Goal: Task Accomplishment & Management: Use online tool/utility

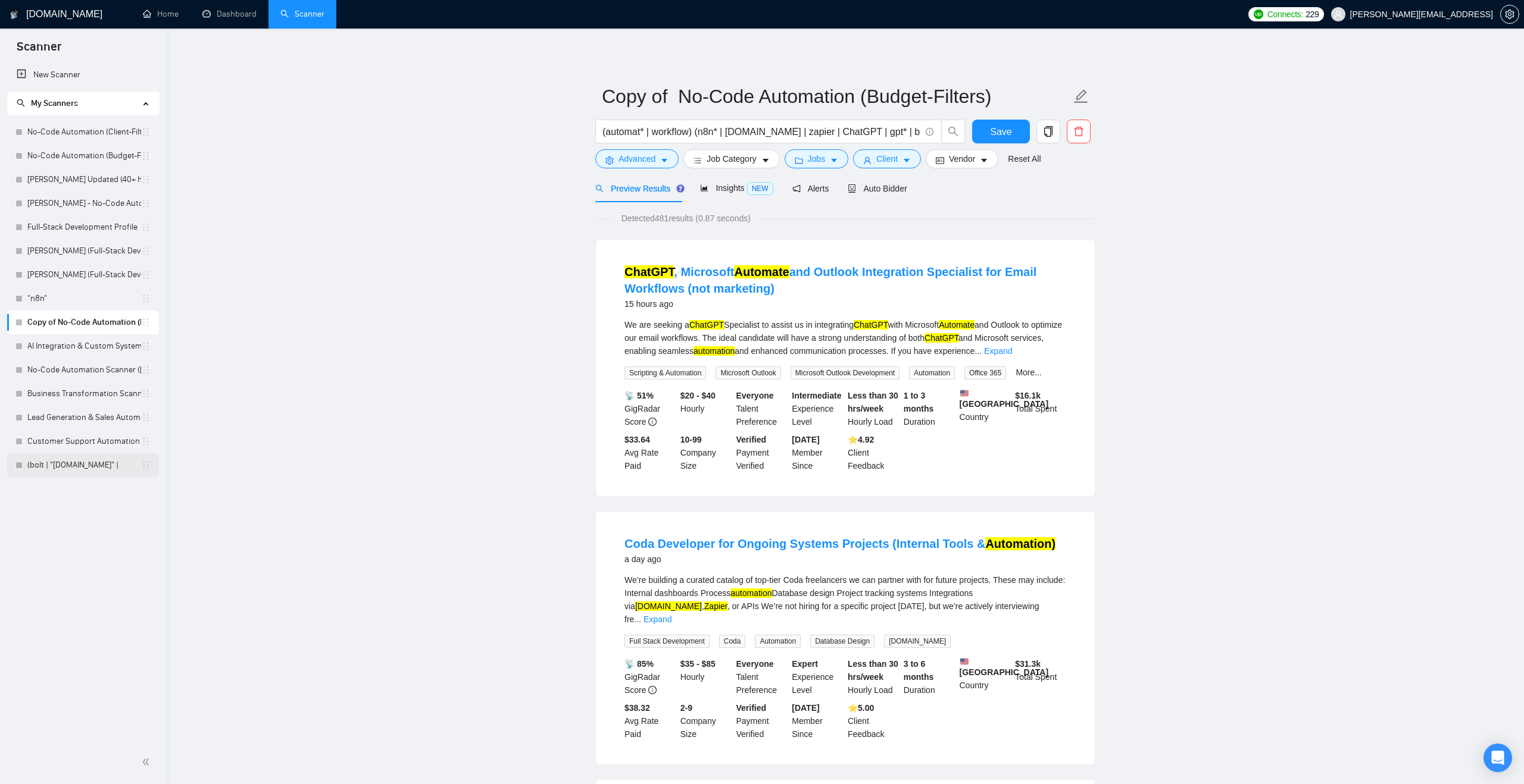
click at [83, 463] on link "(bolt | "[DOMAIN_NAME]" |" at bounding box center [84, 465] width 114 height 24
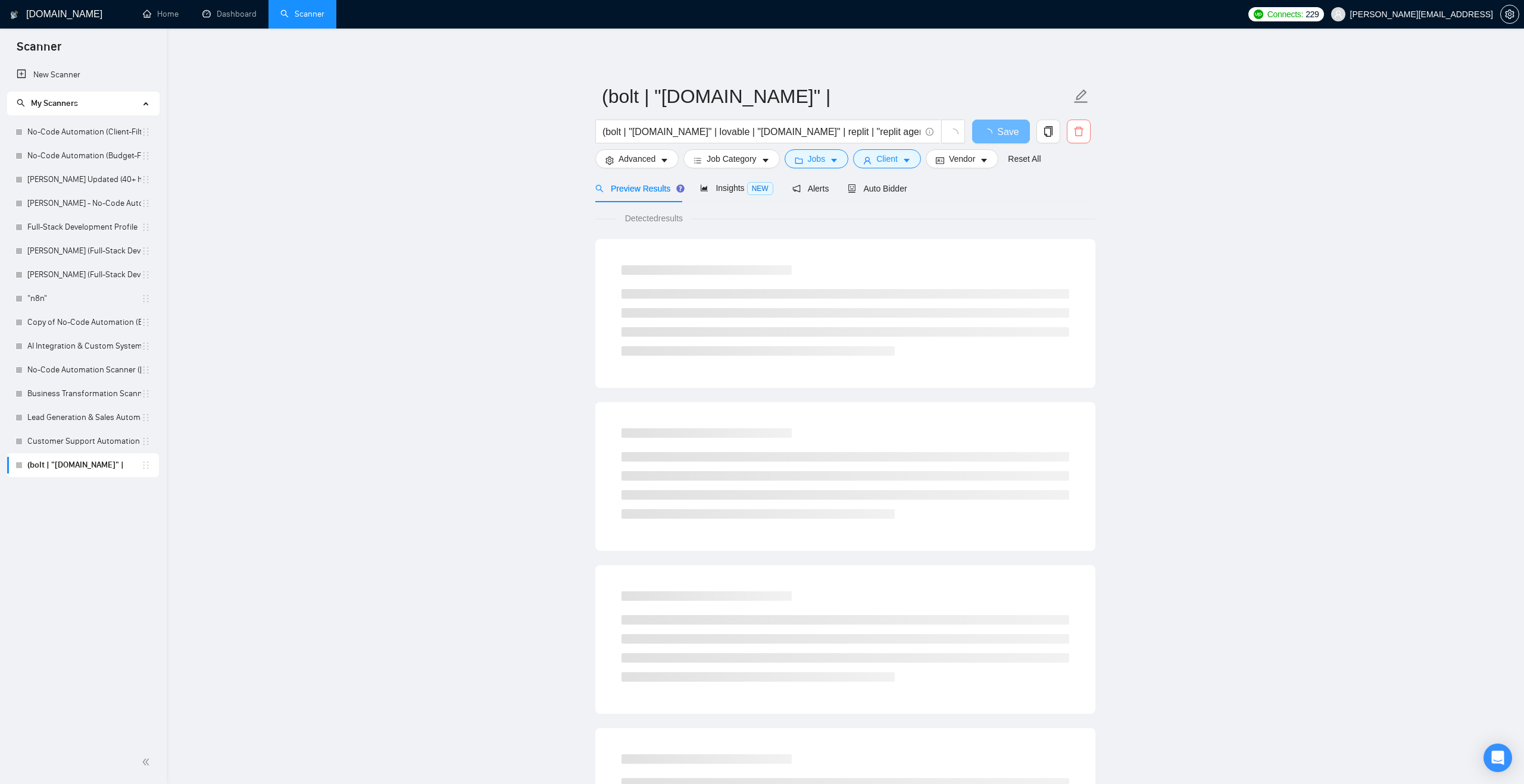
click at [1076, 133] on icon "delete" at bounding box center [1078, 131] width 11 height 11
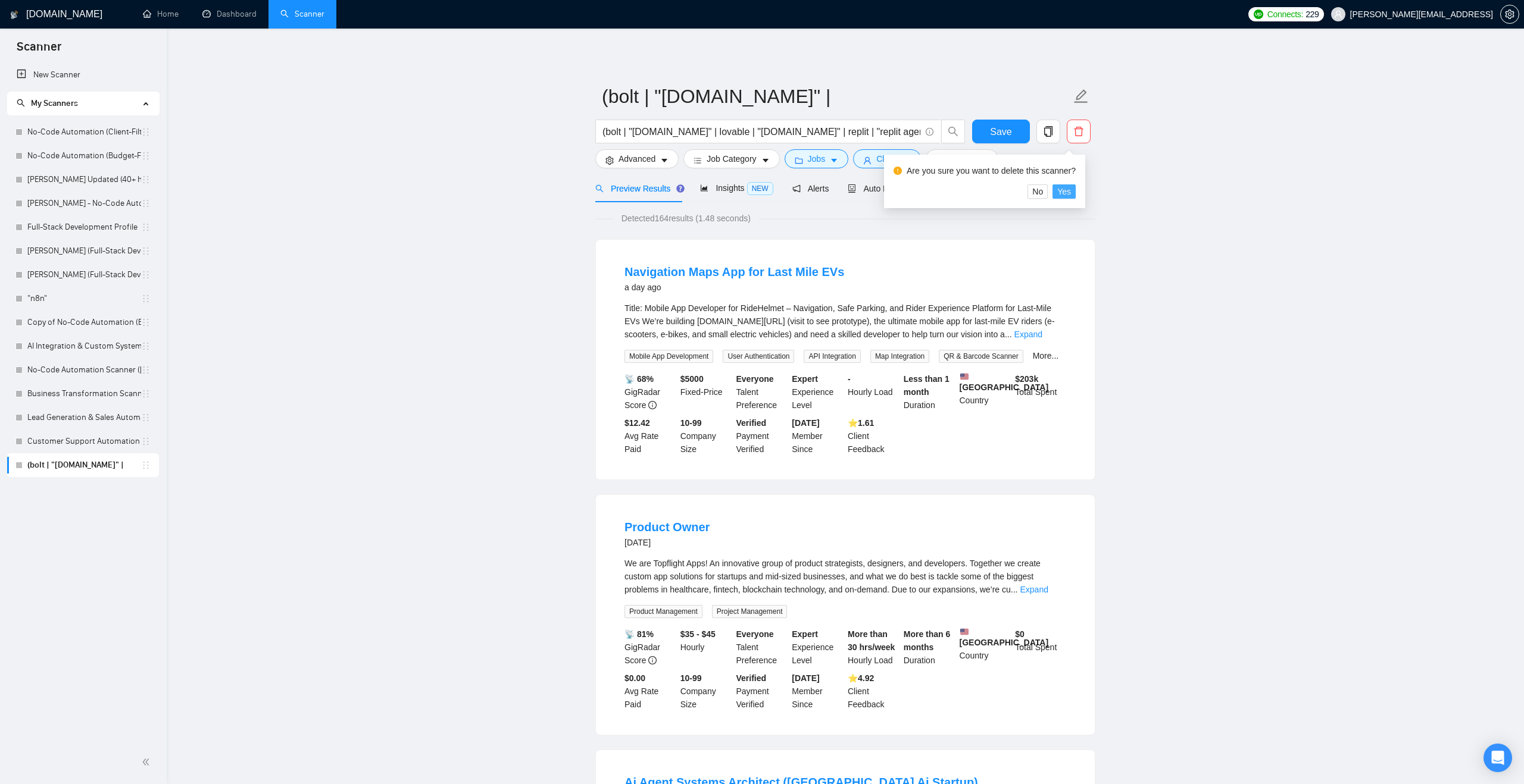
click at [1070, 193] on span "Yes" at bounding box center [1064, 191] width 14 height 13
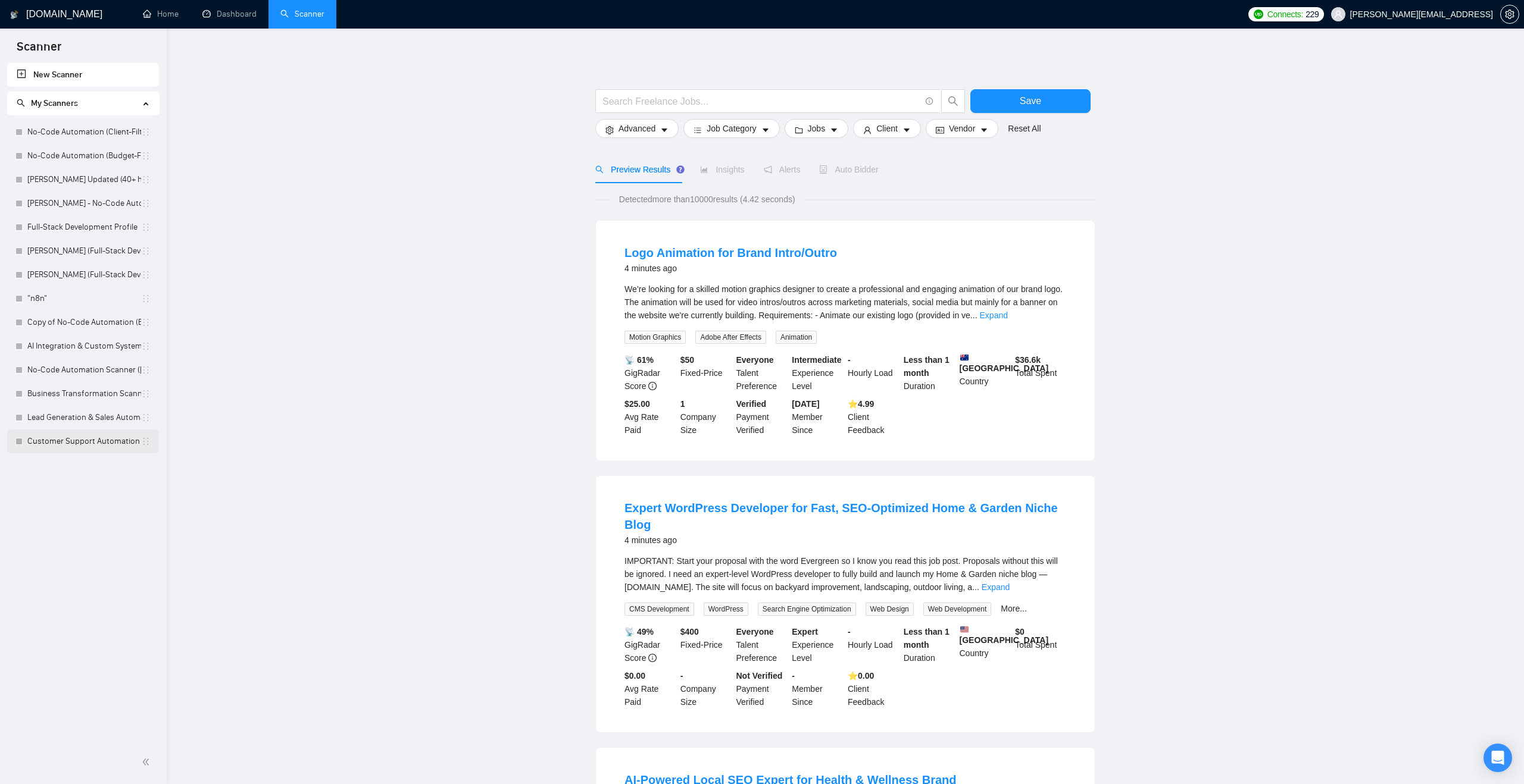
click at [92, 440] on link "Customer Support Automation ([PERSON_NAME])" at bounding box center [84, 441] width 114 height 24
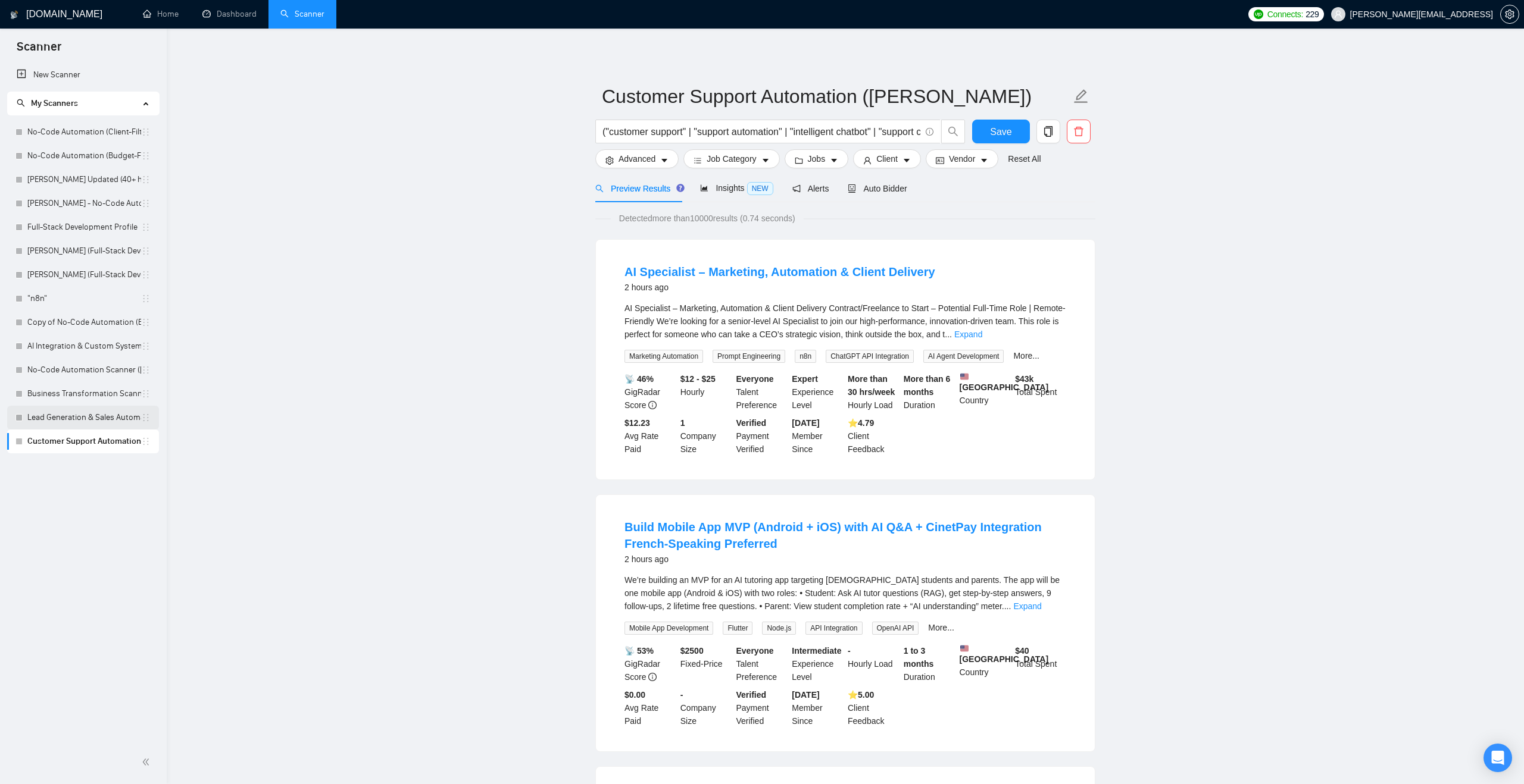
click at [90, 414] on link "Lead Generation & Sales Automation ([PERSON_NAME])" at bounding box center [84, 418] width 114 height 24
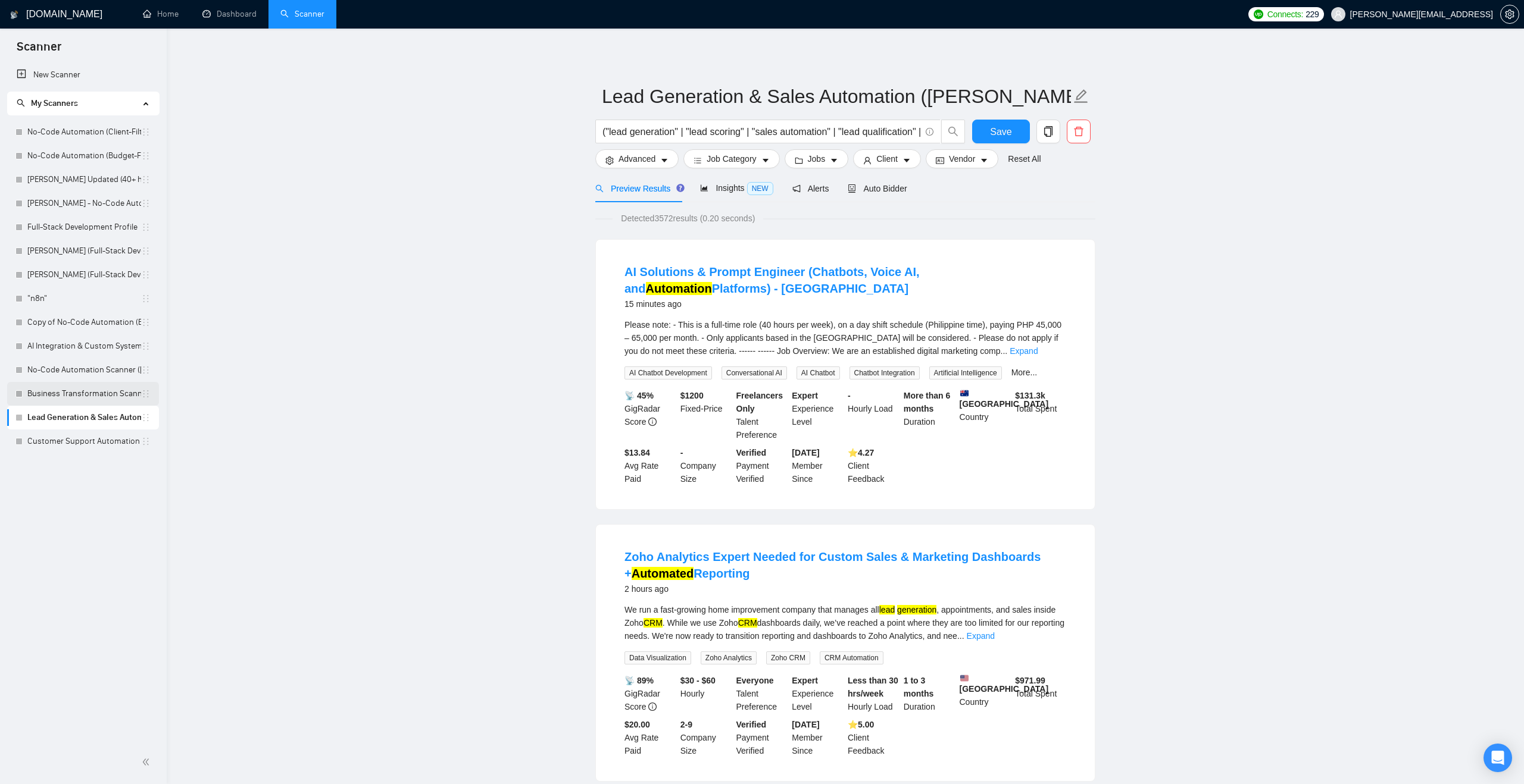
click at [100, 393] on link "Business Transformation Scanner ([PERSON_NAME])" at bounding box center [84, 394] width 114 height 24
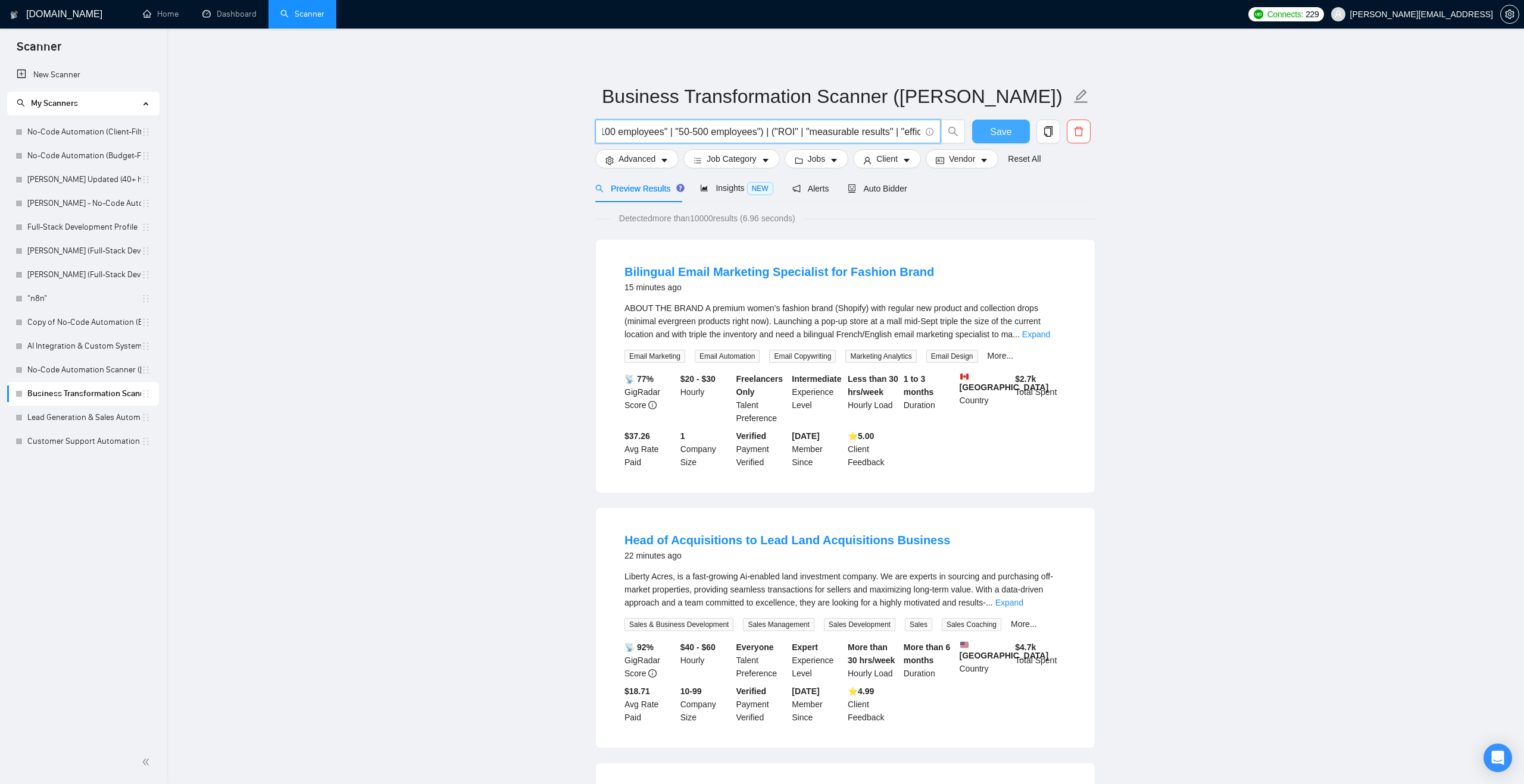
scroll to position [0, 918]
drag, startPoint x: 780, startPoint y: 137, endPoint x: 984, endPoint y: 130, distance: 204.1
click at [984, 130] on div "("AI adoption" | "AI transformation" | "digital transformation" | "business aut…" at bounding box center [843, 134] width 500 height 30
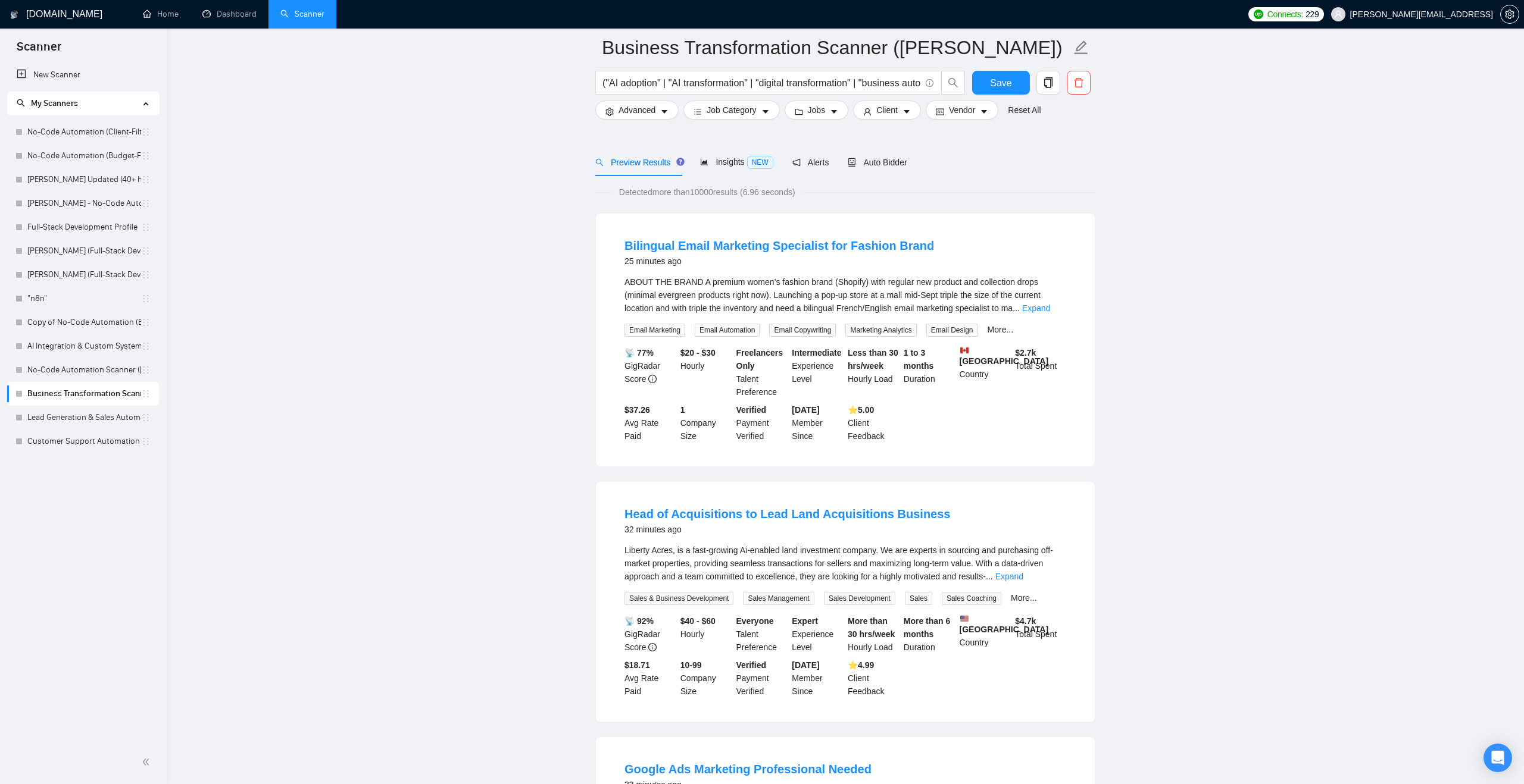
scroll to position [0, 0]
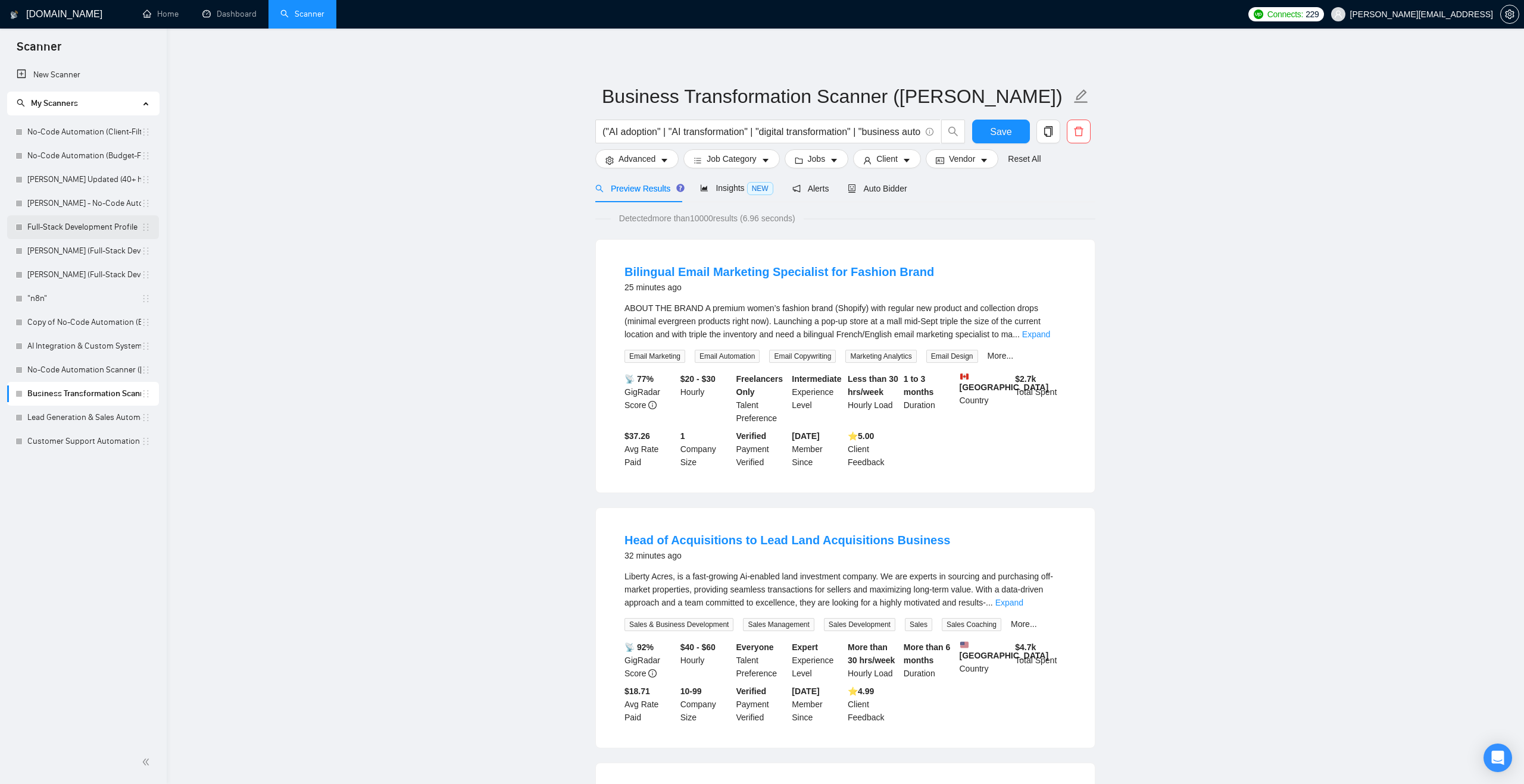
click at [120, 232] on link "Full-Stack Development Profile" at bounding box center [84, 227] width 114 height 24
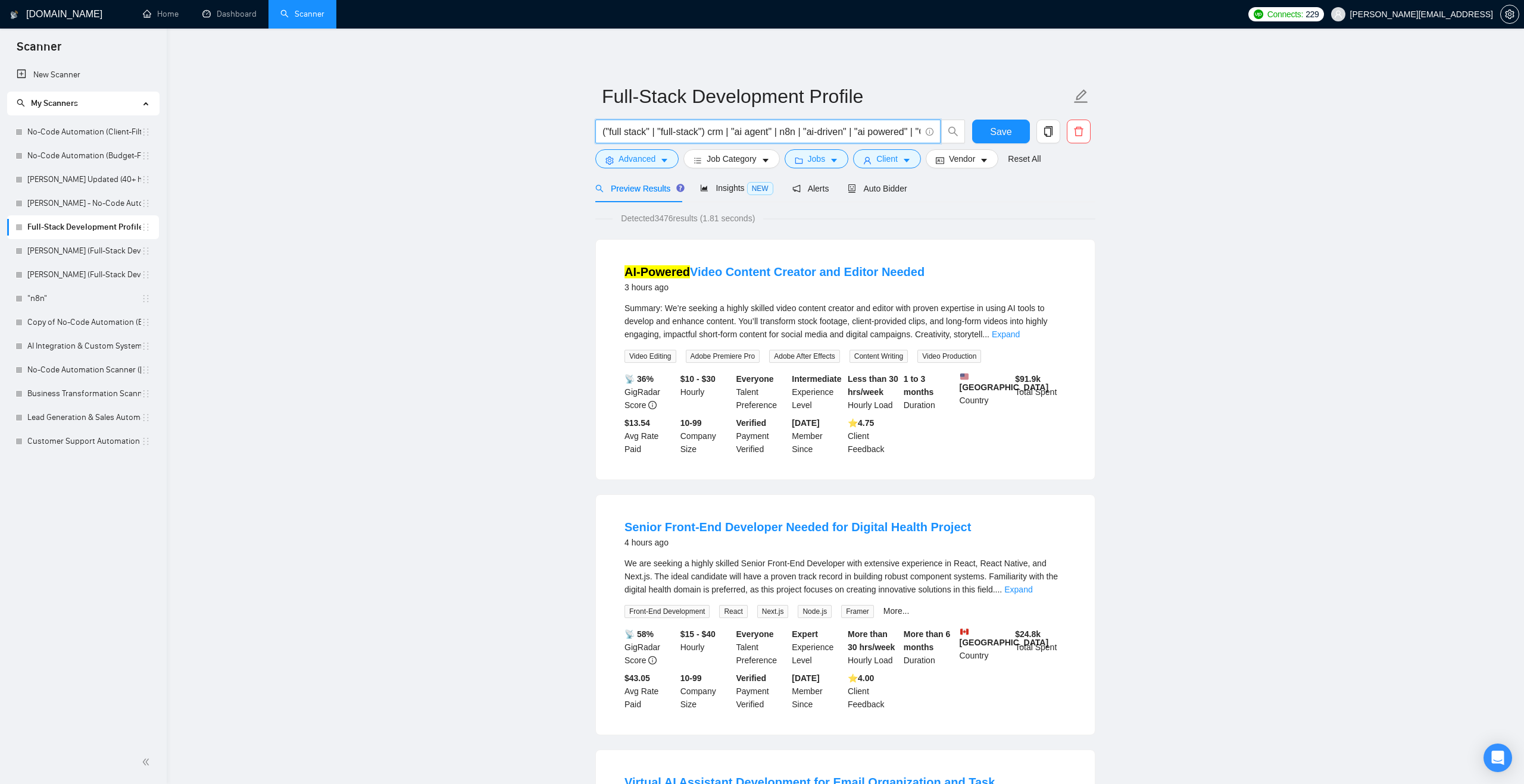
click at [607, 129] on input "("full stack" | "full-stack") crm | "ai agent" | n8n | "ai-driven" | "ai powere…" at bounding box center [761, 131] width 318 height 15
click at [1078, 131] on icon "delete" at bounding box center [1078, 131] width 11 height 11
click at [1071, 187] on span "Yes" at bounding box center [1064, 191] width 14 height 13
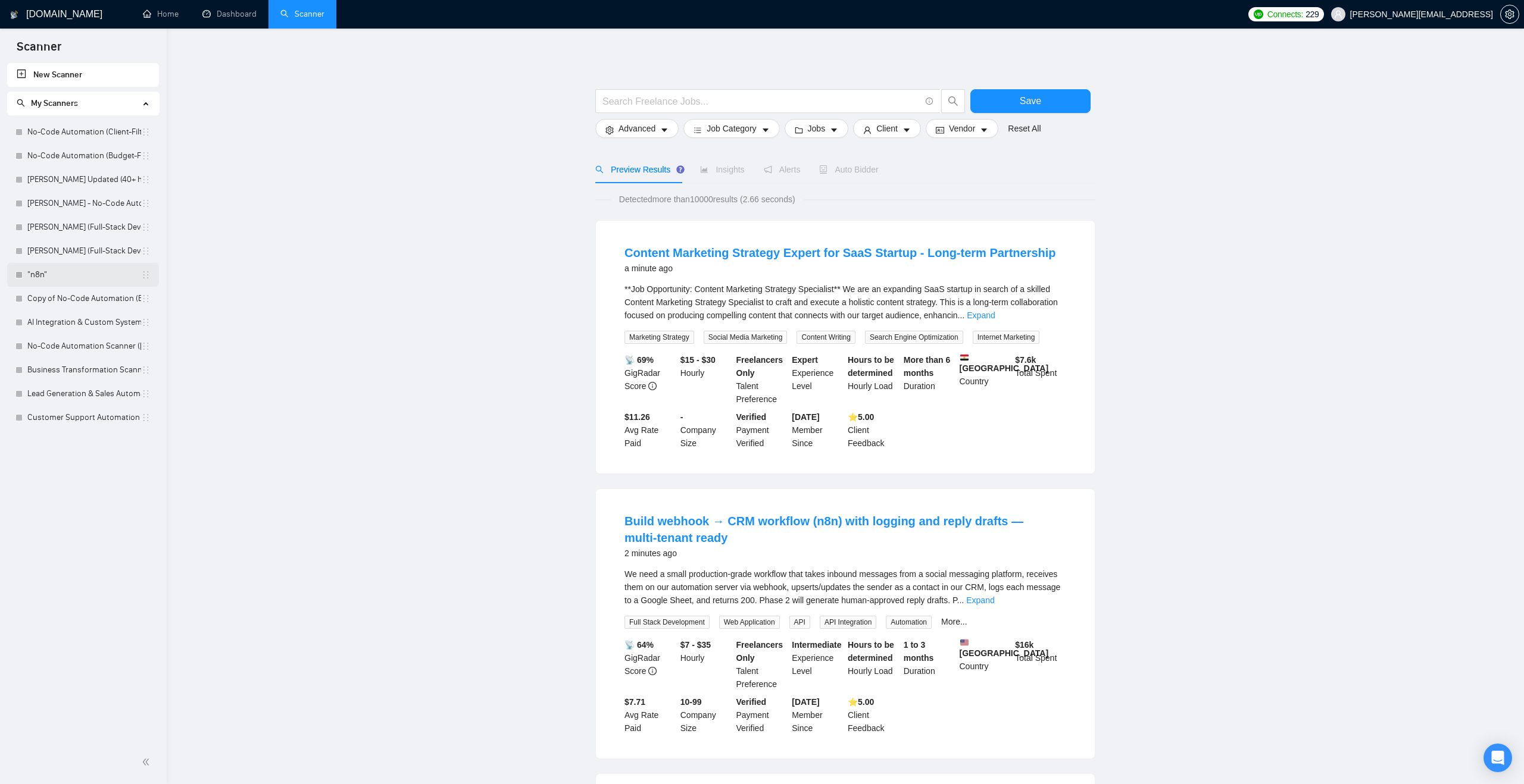
click at [54, 280] on link ""n8n"" at bounding box center [84, 275] width 114 height 24
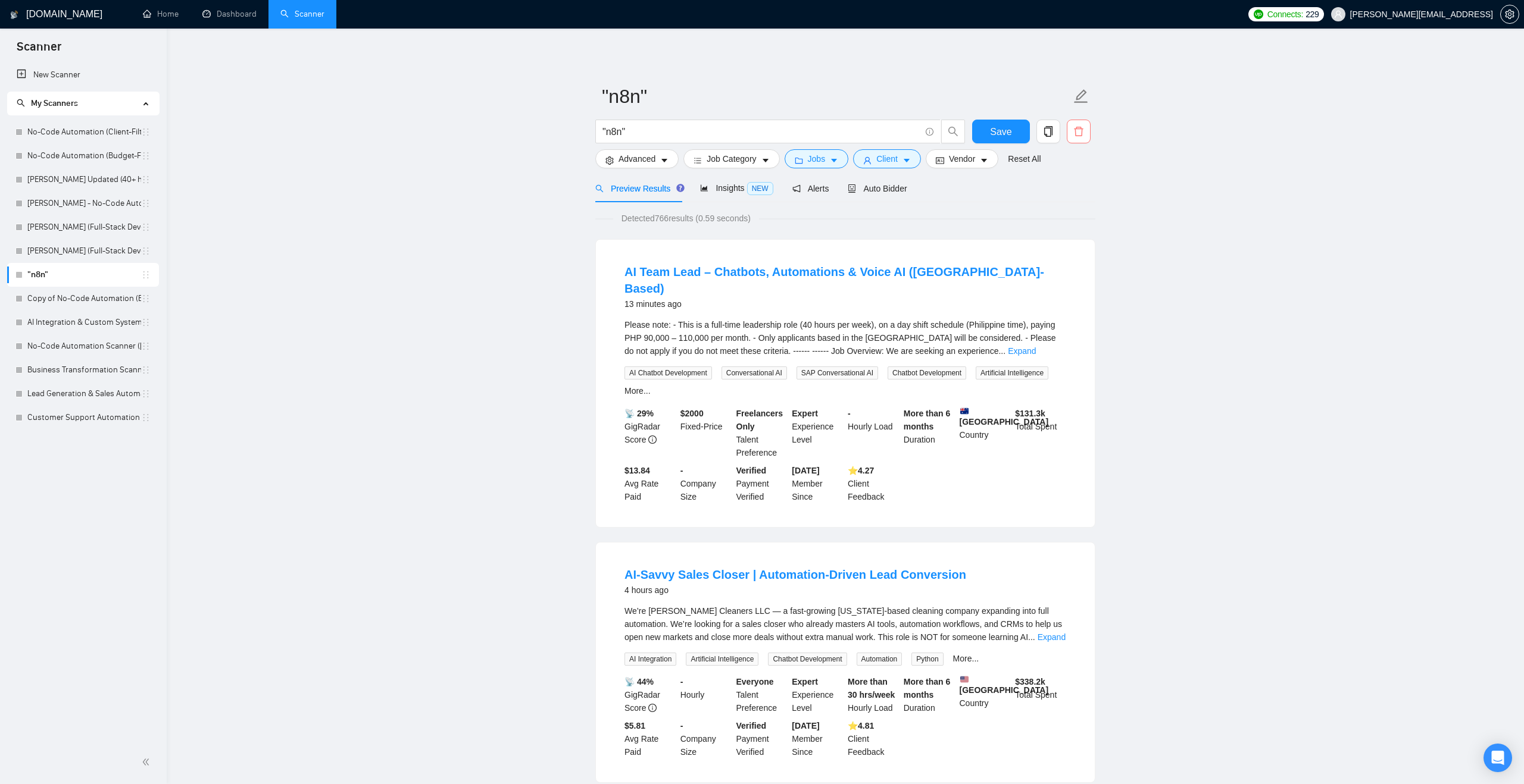
click at [1077, 133] on icon "delete" at bounding box center [1078, 131] width 11 height 11
click at [1066, 185] on span "Yes" at bounding box center [1064, 191] width 14 height 13
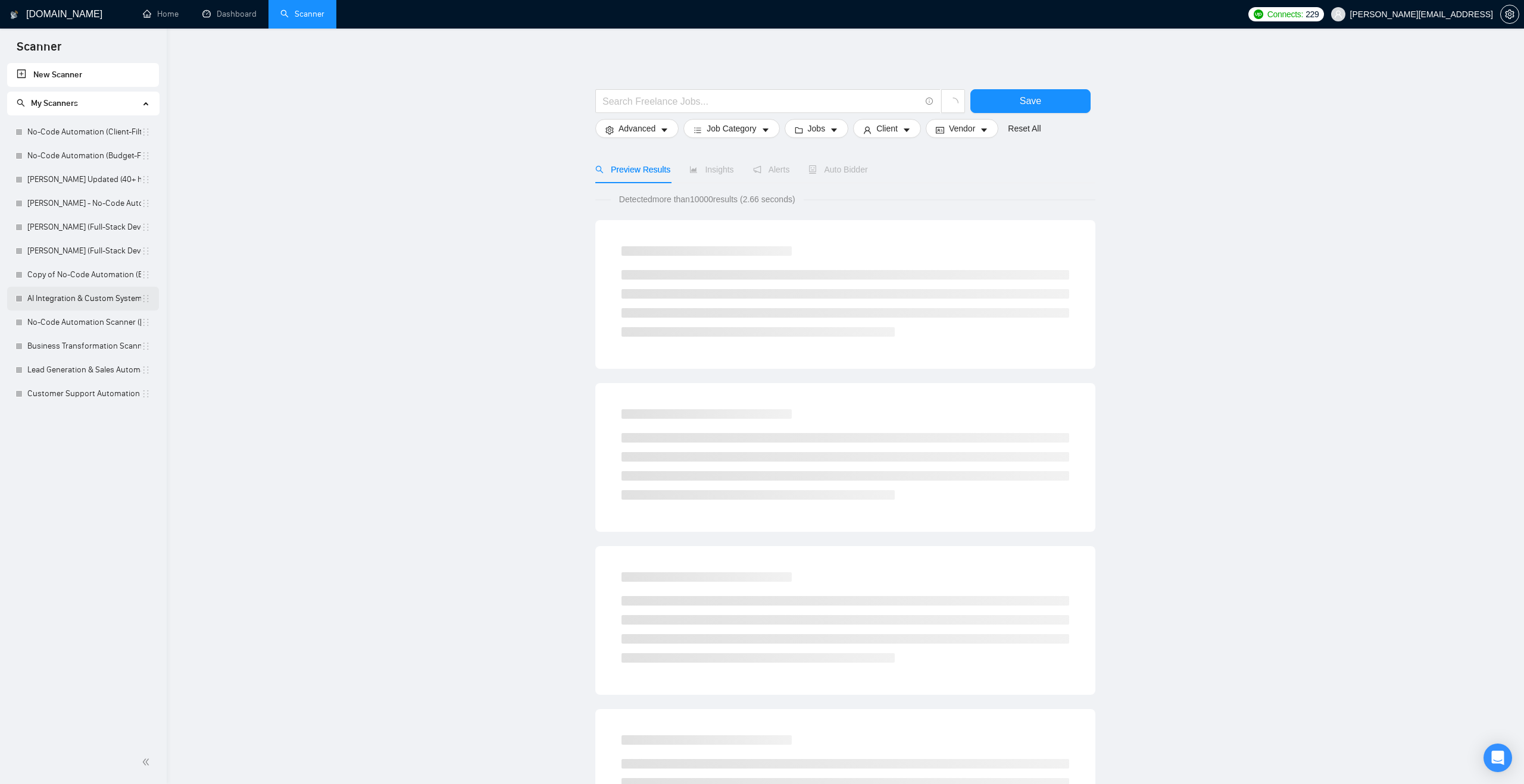
click at [85, 298] on link "AI Integration & Custom Systems Scanner ([PERSON_NAME])" at bounding box center [84, 299] width 114 height 24
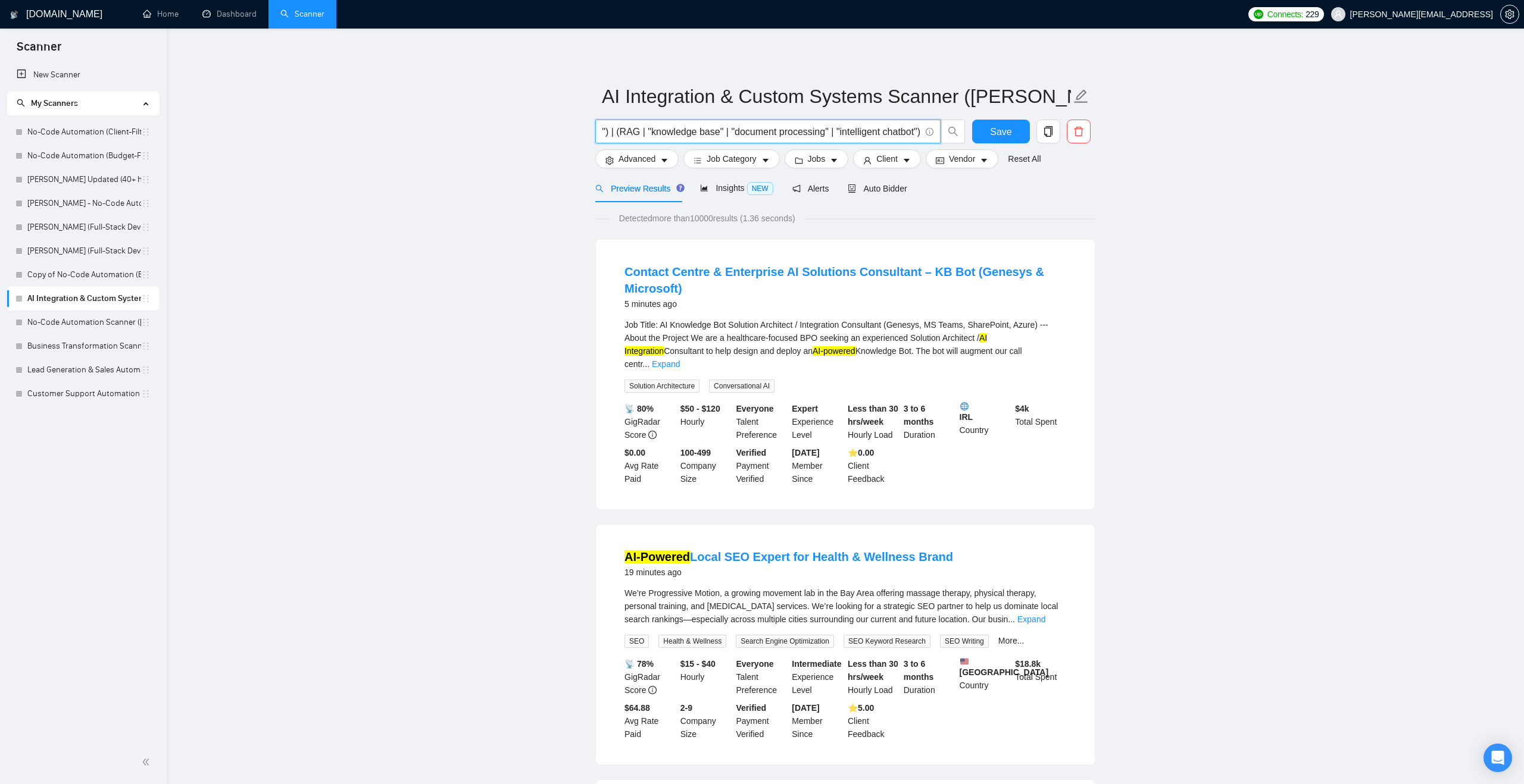
scroll to position [0, 914]
drag, startPoint x: 622, startPoint y: 132, endPoint x: 912, endPoint y: 134, distance: 290.0
click at [912, 134] on input "("AI integration" | "AI powered" | "AI-powered" | "ChatGPT integration" | "cust…" at bounding box center [761, 131] width 318 height 15
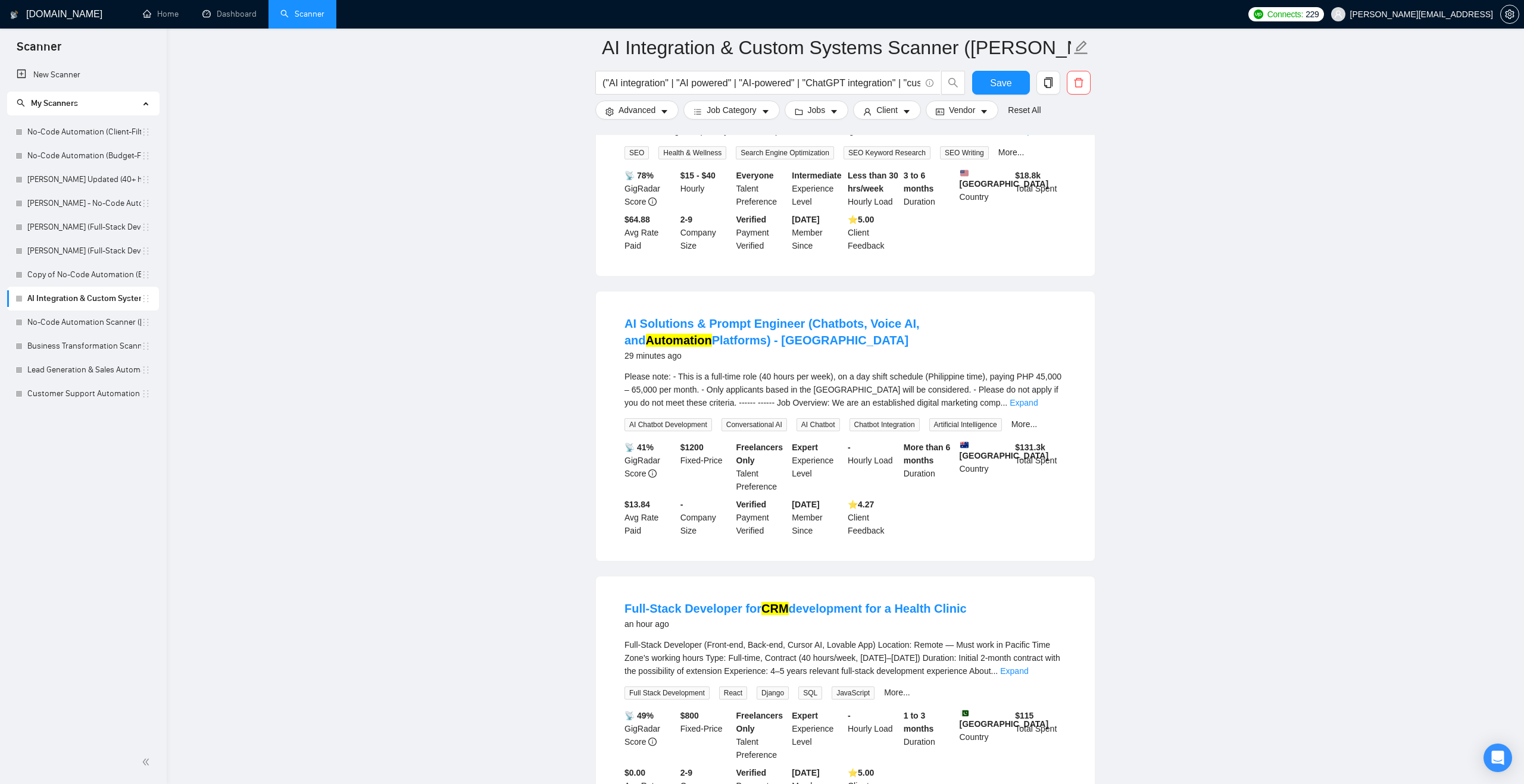
scroll to position [361, 0]
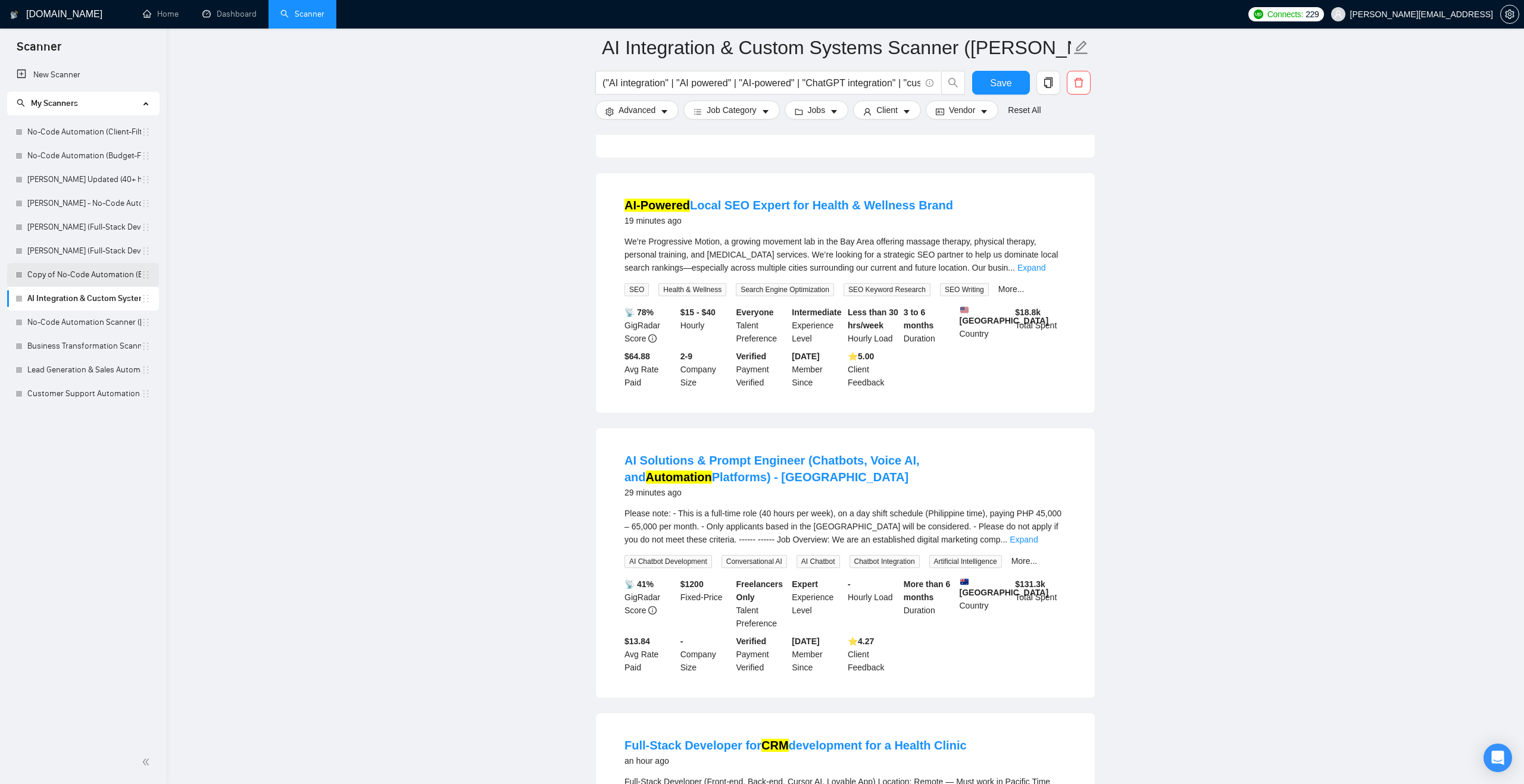
click at [81, 279] on link "Copy of No-Code Automation (Budget-Filters)" at bounding box center [84, 275] width 114 height 24
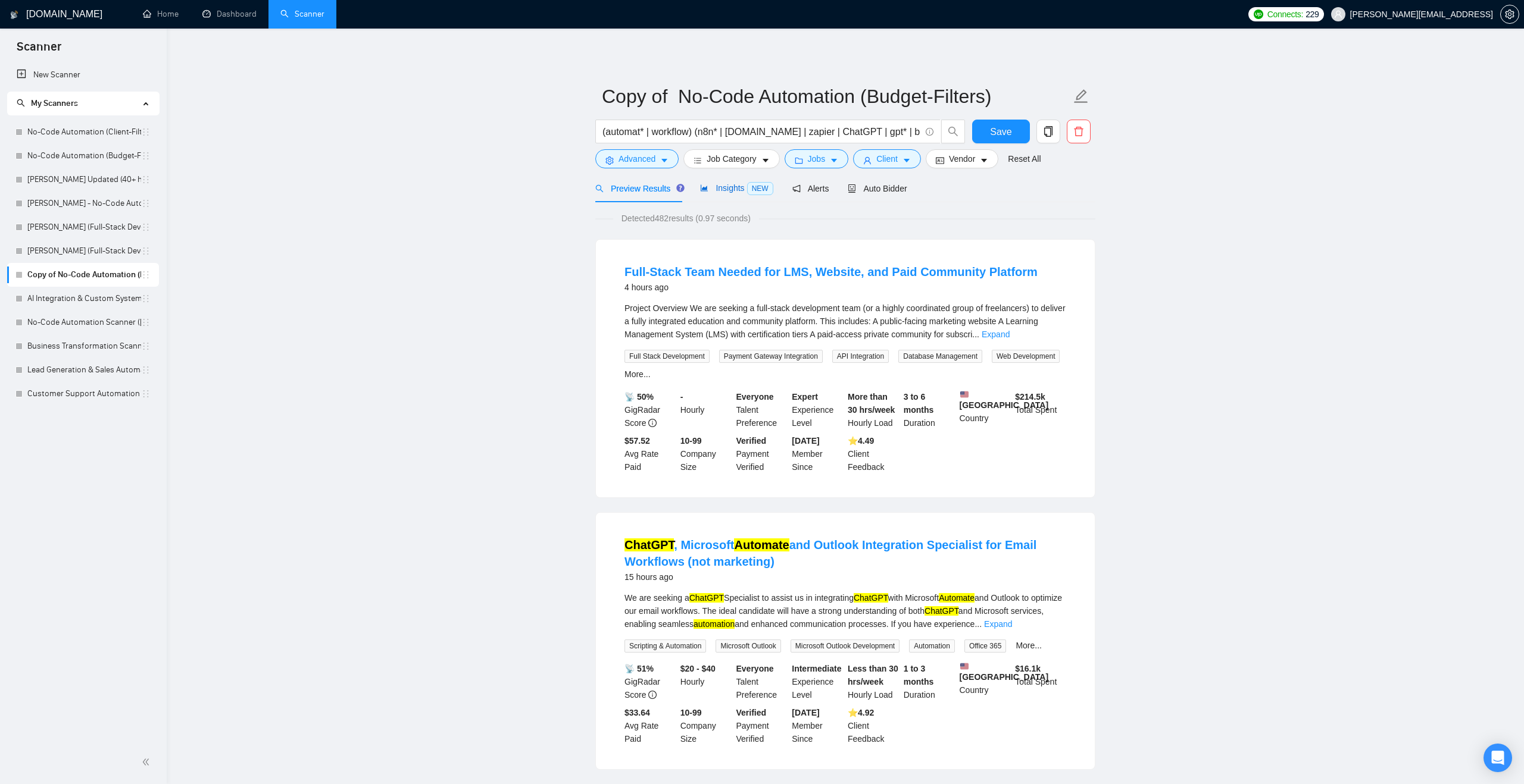
click at [721, 187] on span "Insights NEW" at bounding box center [736, 188] width 73 height 9
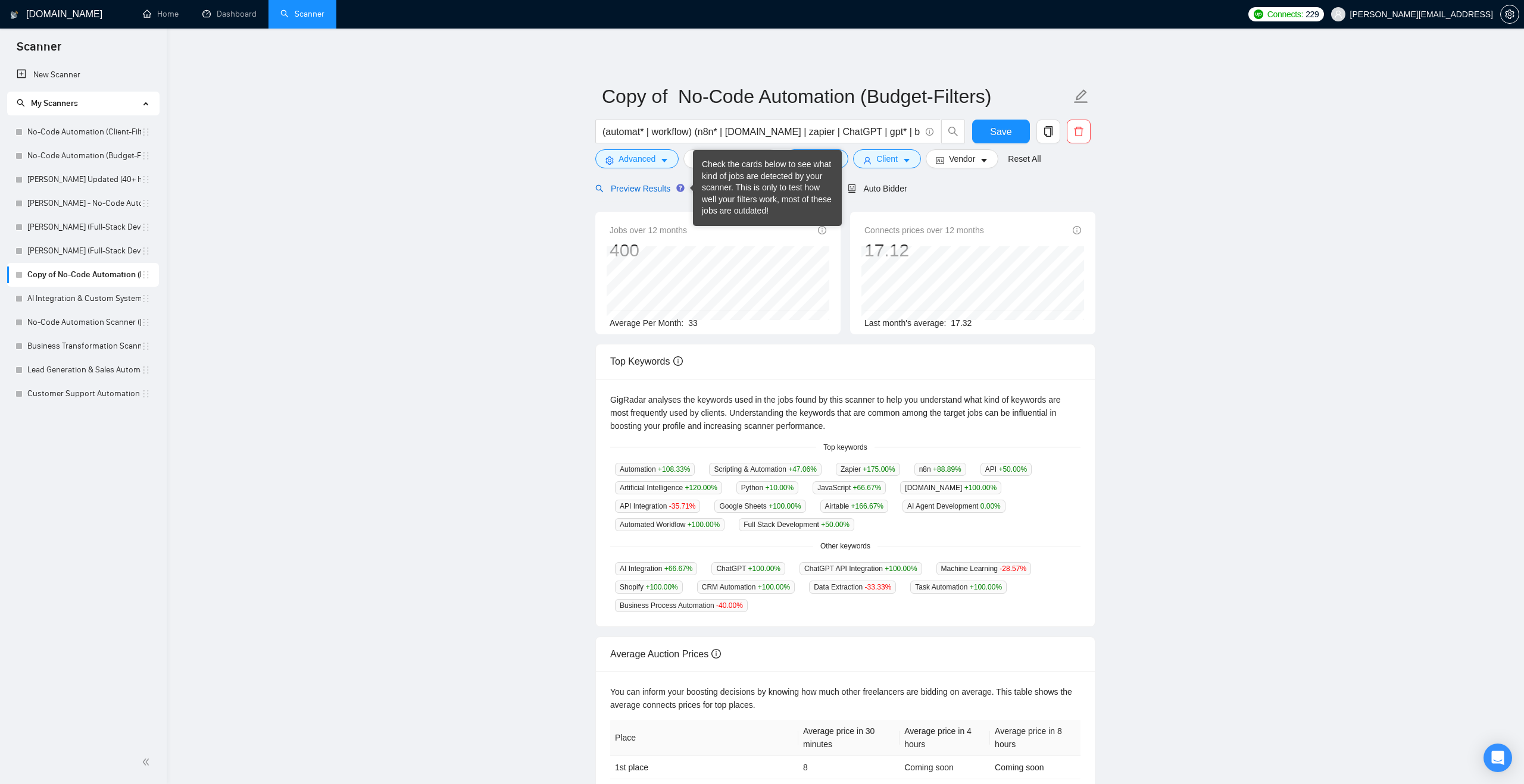
click at [650, 187] on span "Preview Results" at bounding box center [638, 189] width 86 height 9
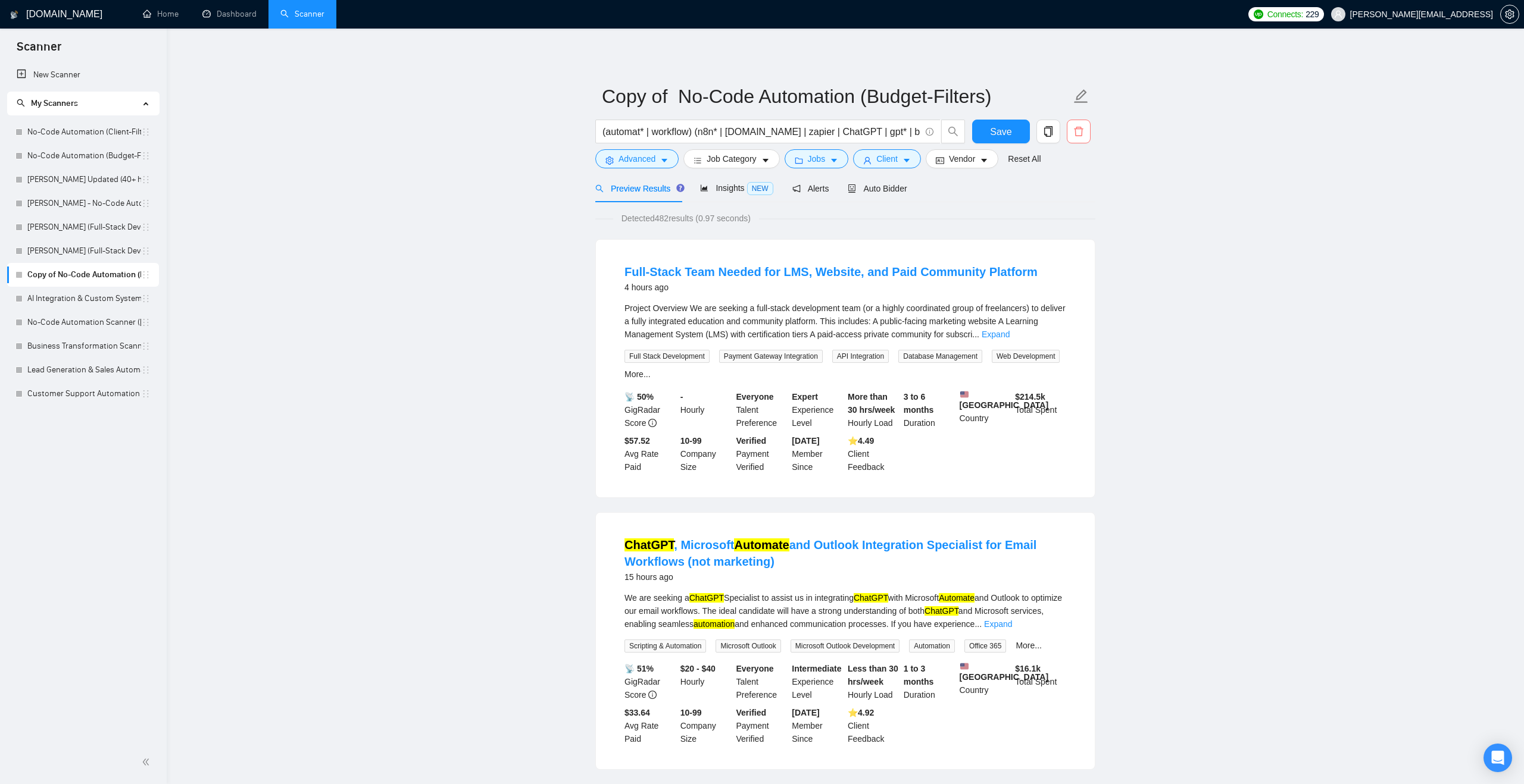
click at [1078, 129] on icon "delete" at bounding box center [1078, 131] width 9 height 9
click at [1061, 194] on button "Yes" at bounding box center [1064, 191] width 23 height 15
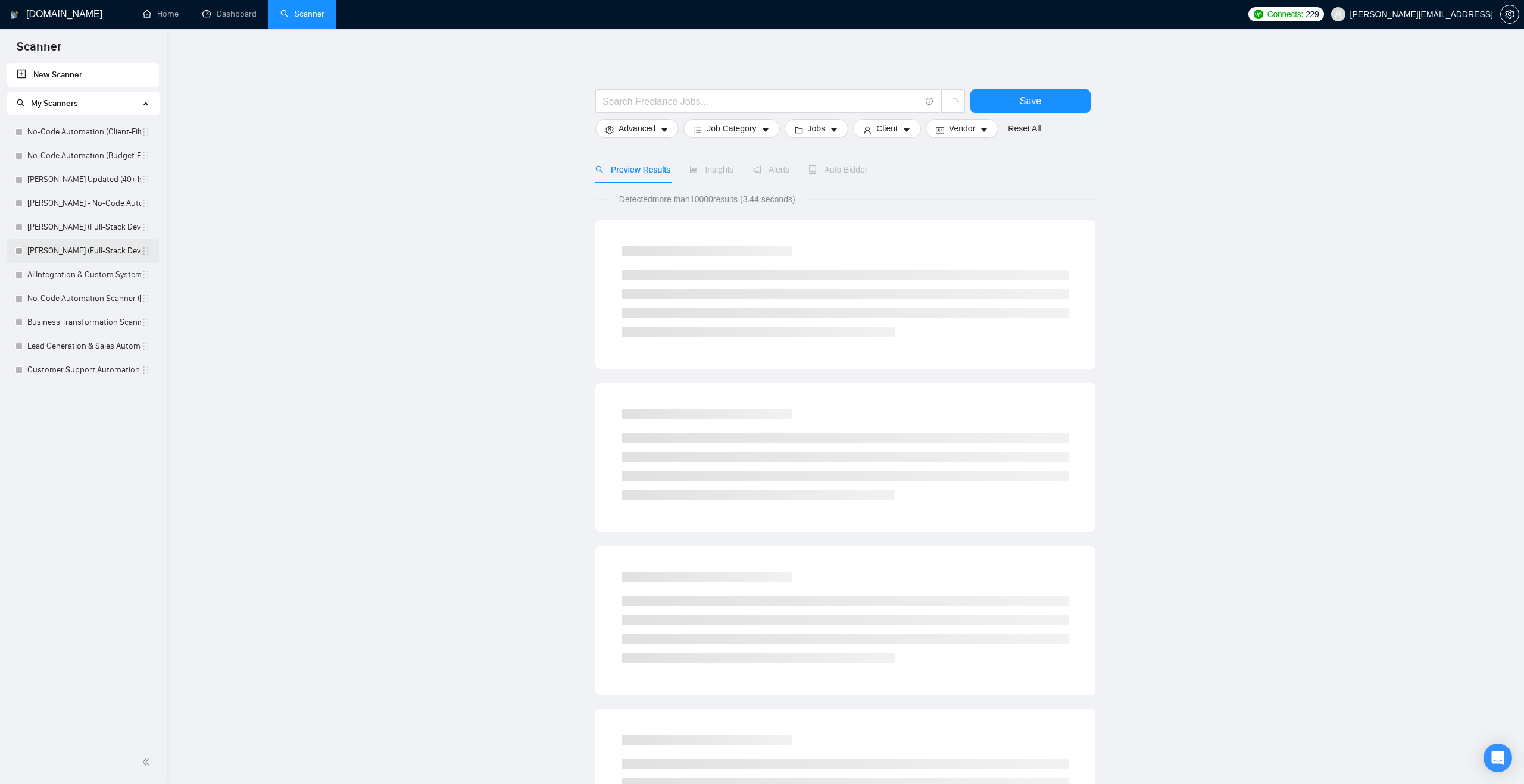
click at [94, 255] on link "Viktor (Full-Stack Development Profile budget)" at bounding box center [84, 251] width 114 height 24
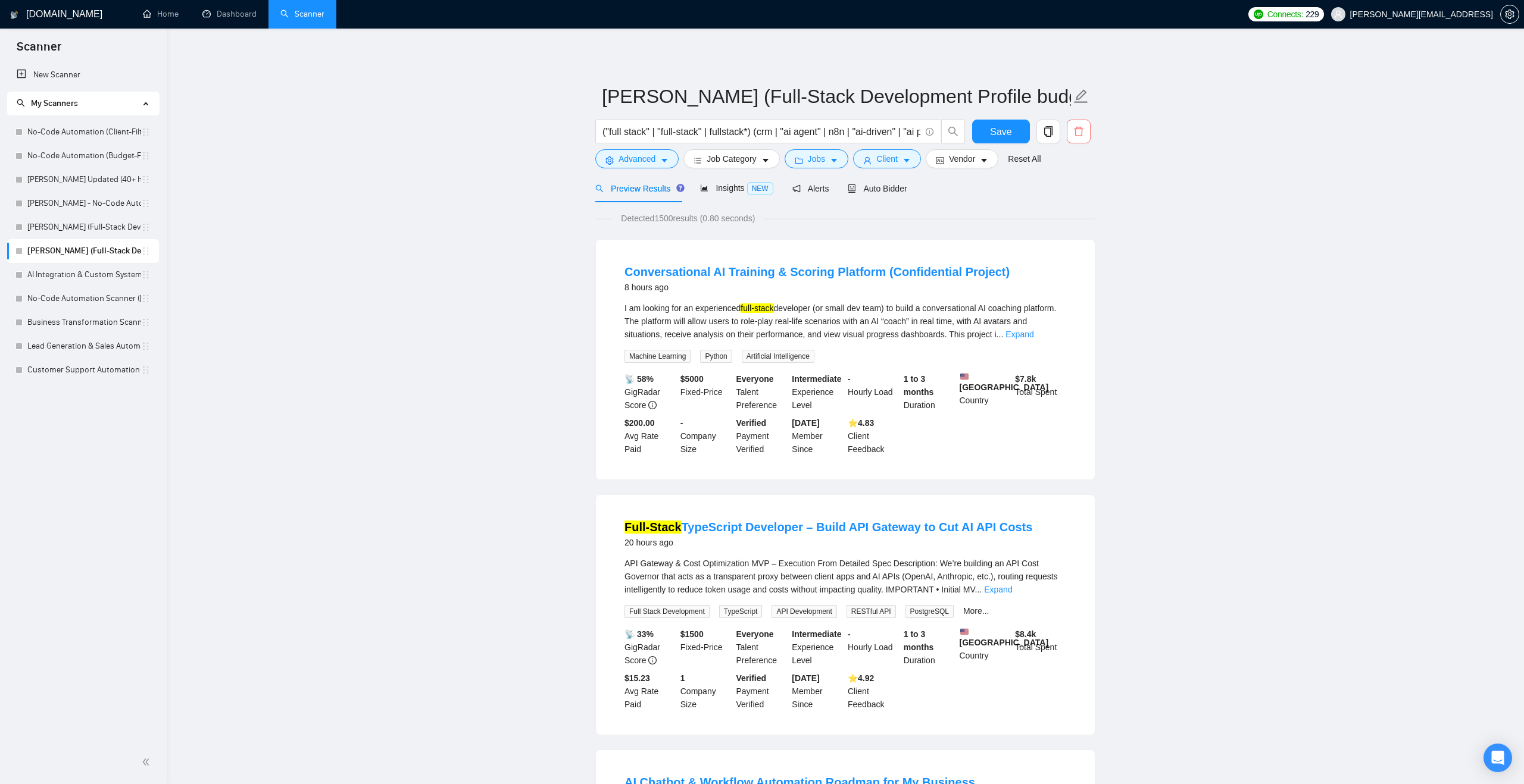
click at [1084, 127] on span "delete" at bounding box center [1078, 131] width 22 height 11
click at [1071, 193] on span "Yes" at bounding box center [1064, 191] width 14 height 13
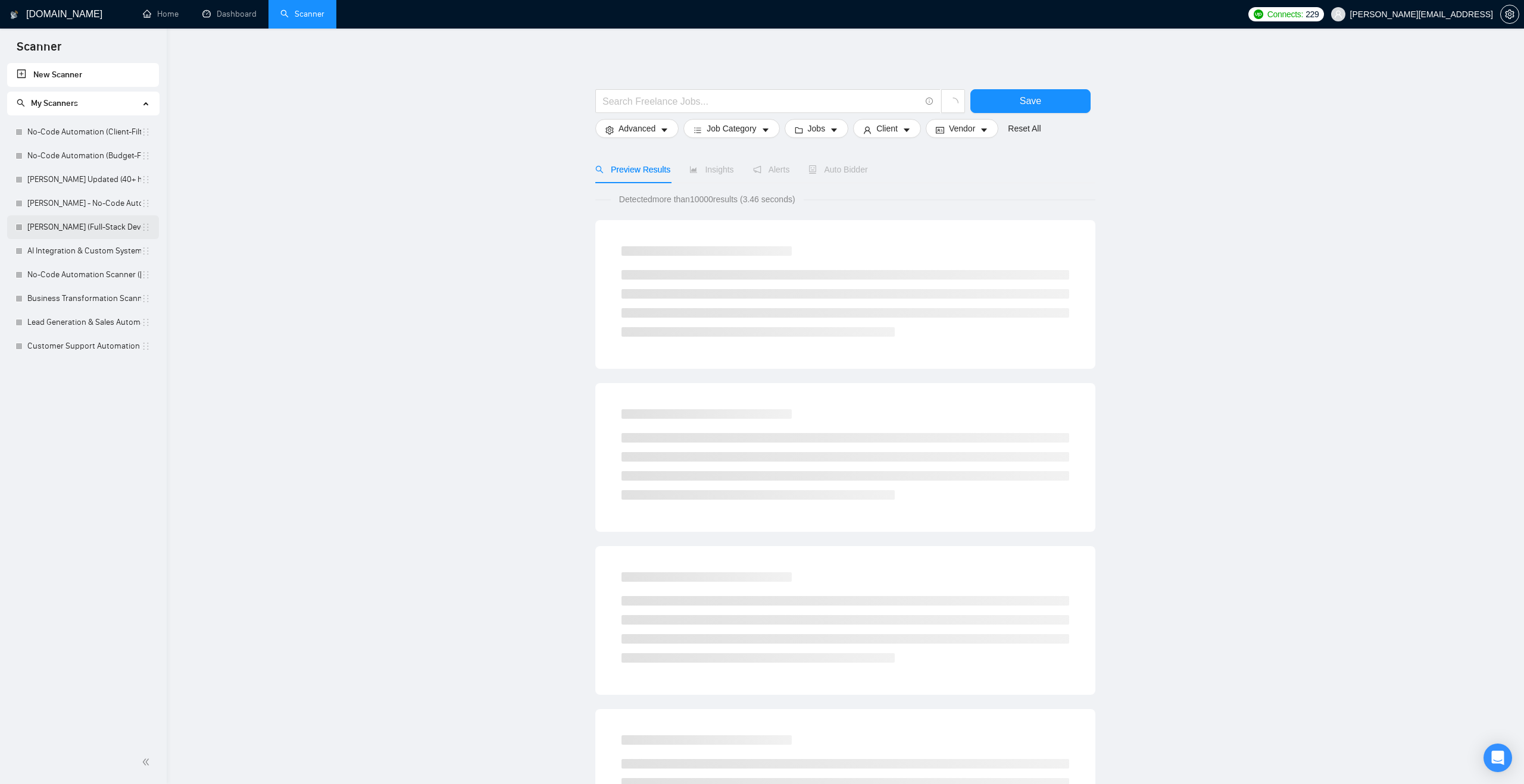
click at [92, 222] on link "Viktor (Full-Stack Development Profile client info)" at bounding box center [84, 227] width 114 height 24
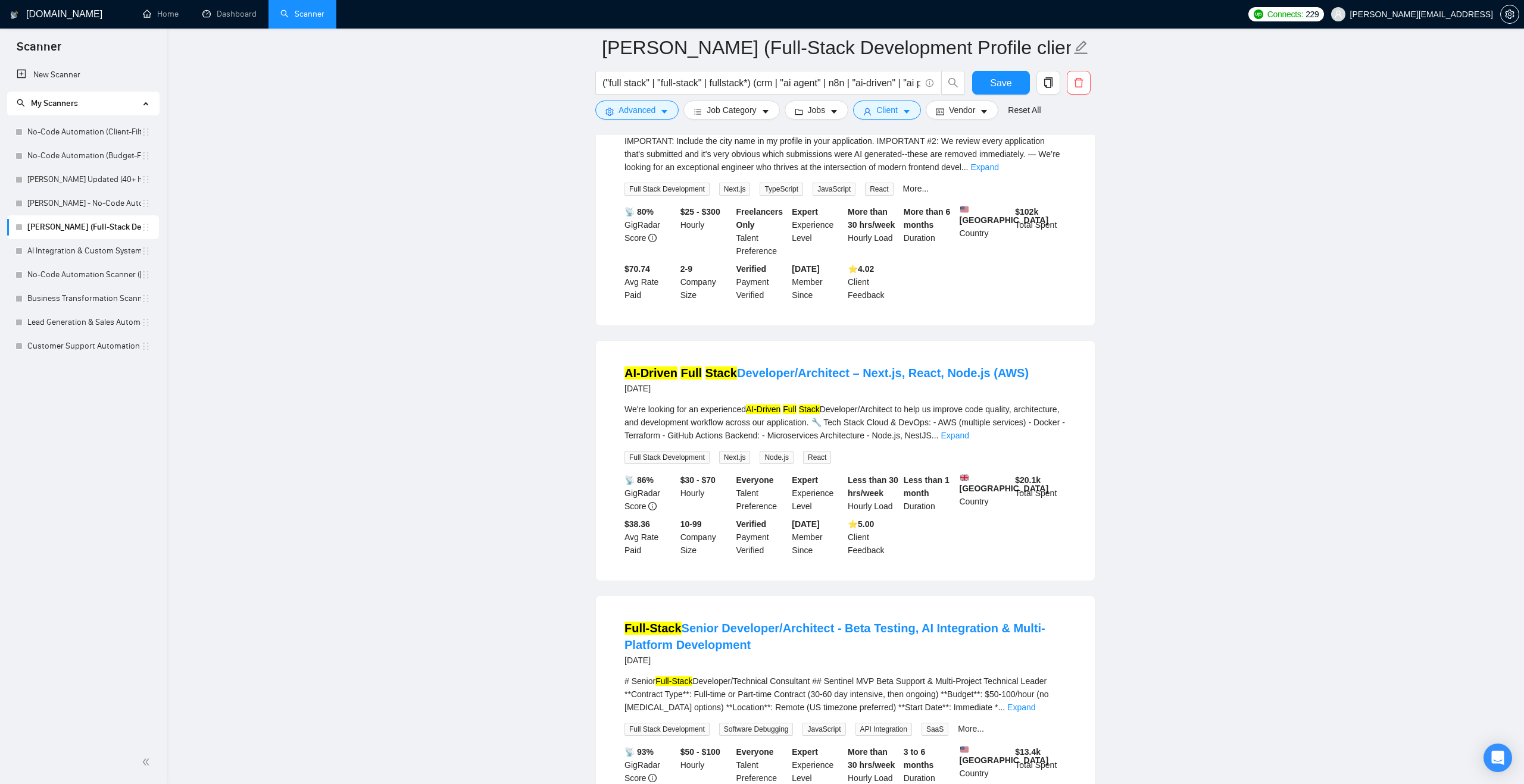
scroll to position [1068, 0]
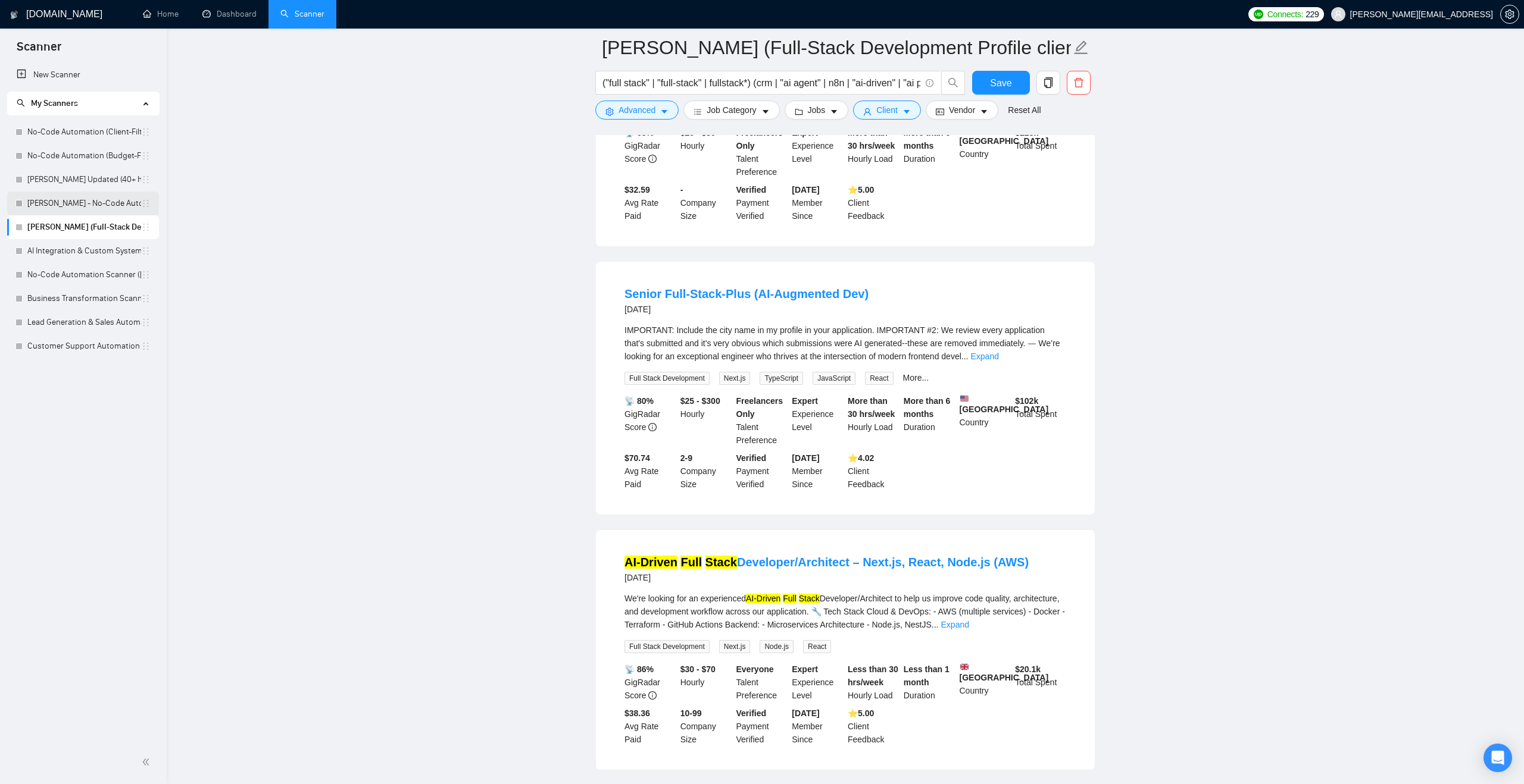
click at [113, 202] on link "Viktor - No-Code Automation (Client-Filters)" at bounding box center [84, 203] width 114 height 24
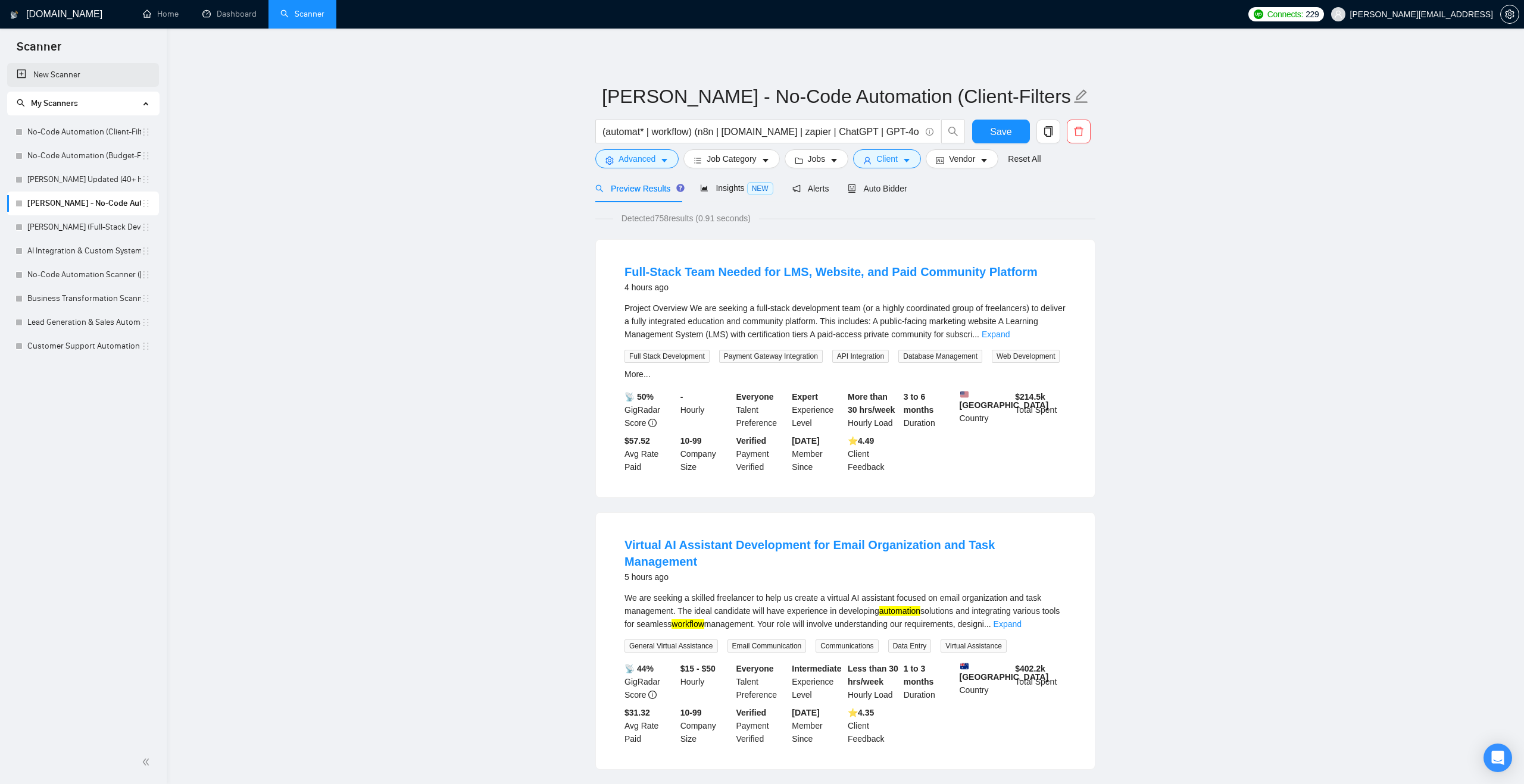
click at [85, 71] on link "New Scanner" at bounding box center [83, 75] width 133 height 24
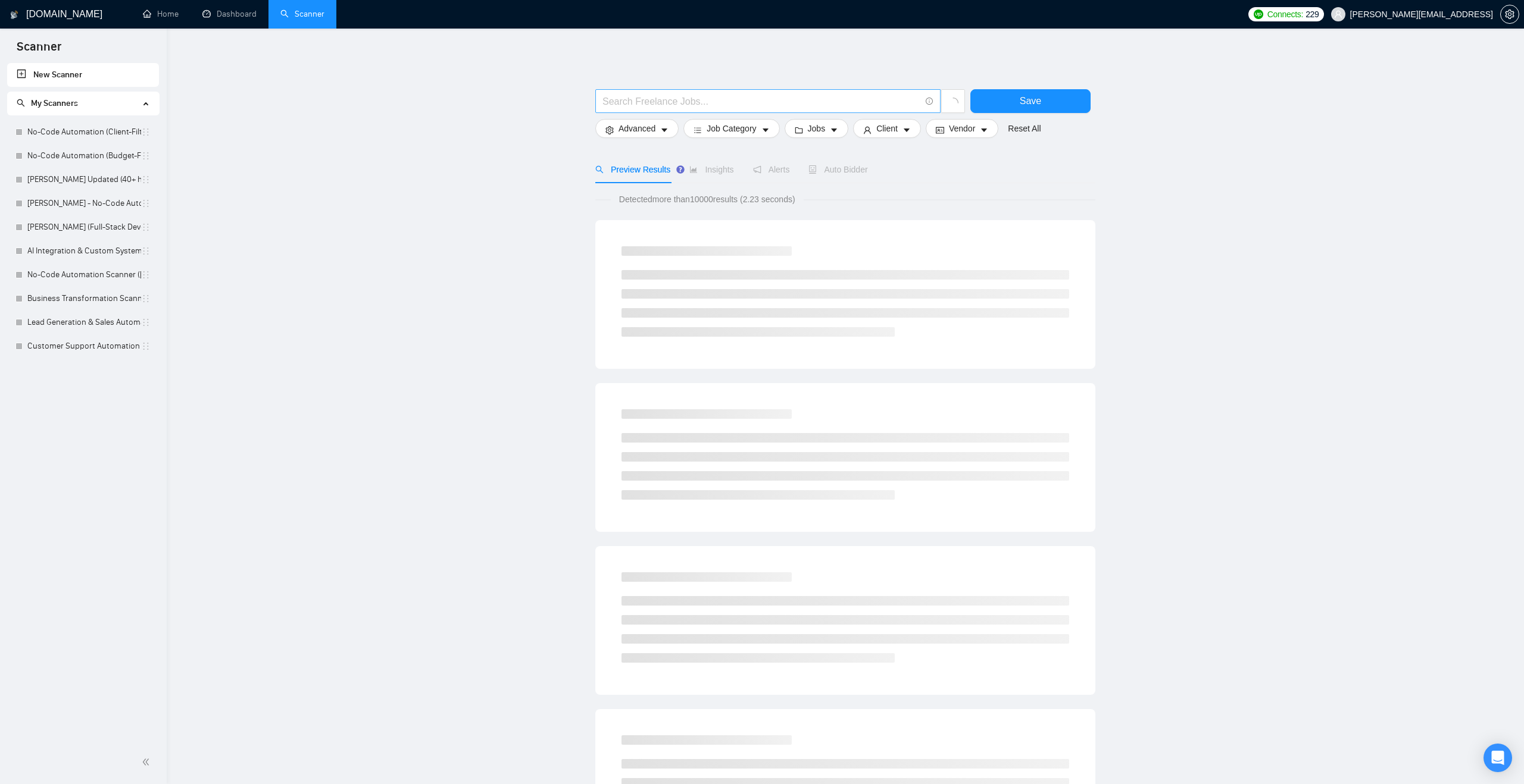
click at [620, 107] on input "text" at bounding box center [761, 101] width 318 height 15
type input "f"
click at [713, 121] on button "Job Category" at bounding box center [731, 128] width 96 height 19
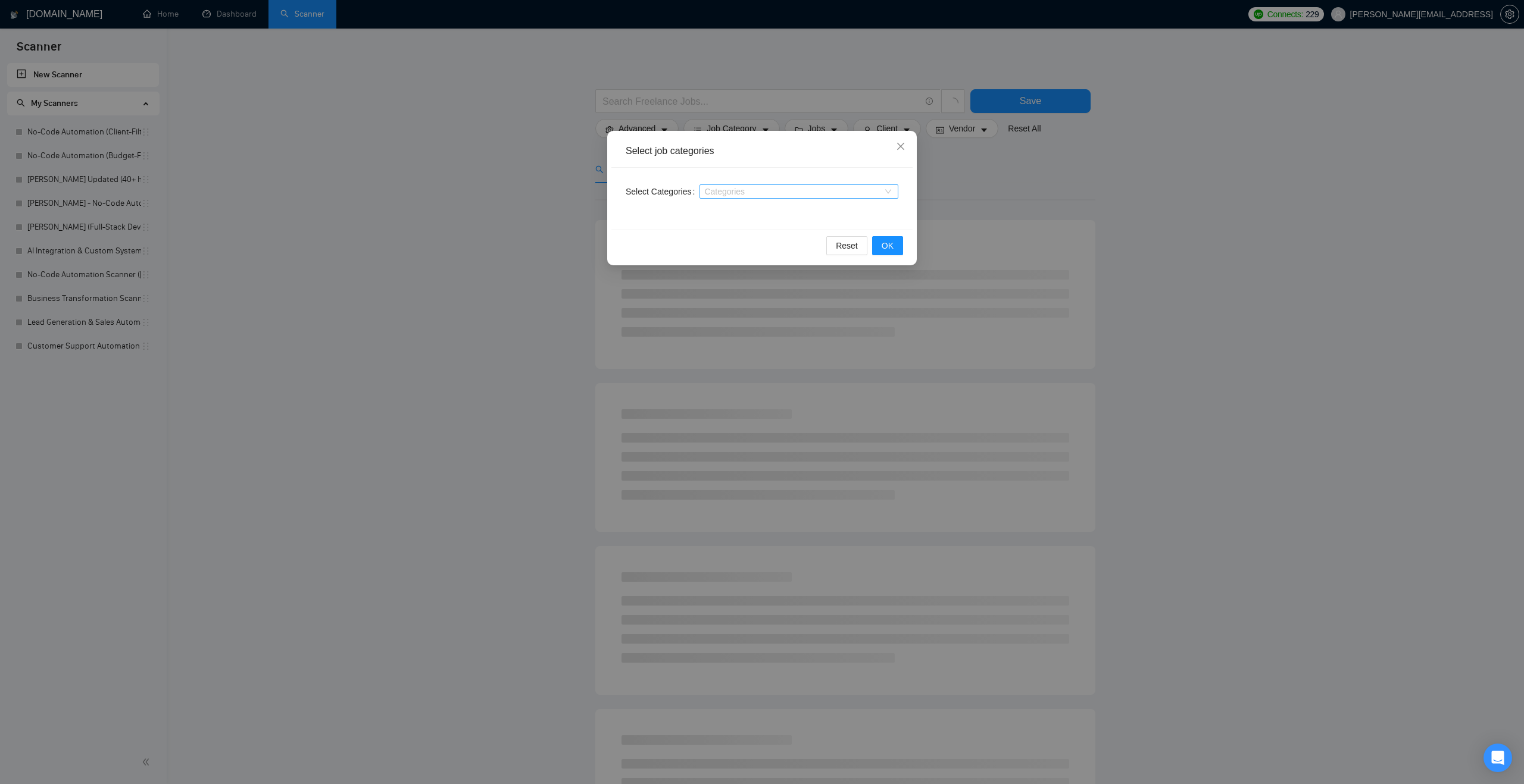
click at [724, 187] on div at bounding box center [793, 191] width 181 height 9
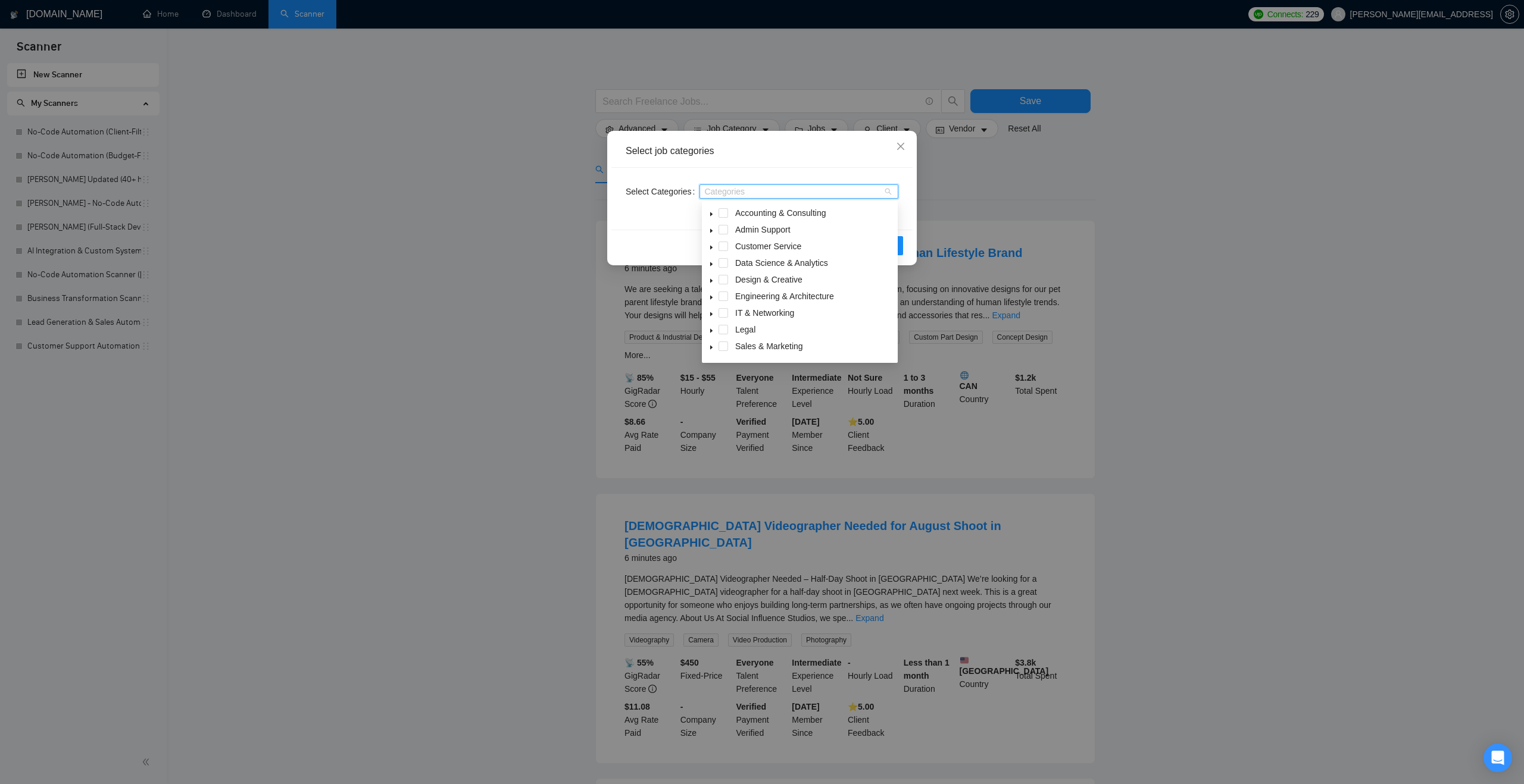
click at [710, 261] on icon "caret-down" at bounding box center [711, 264] width 6 height 6
click at [736, 278] on span at bounding box center [738, 279] width 9 height 9
click at [712, 263] on icon "caret-down" at bounding box center [711, 264] width 6 height 6
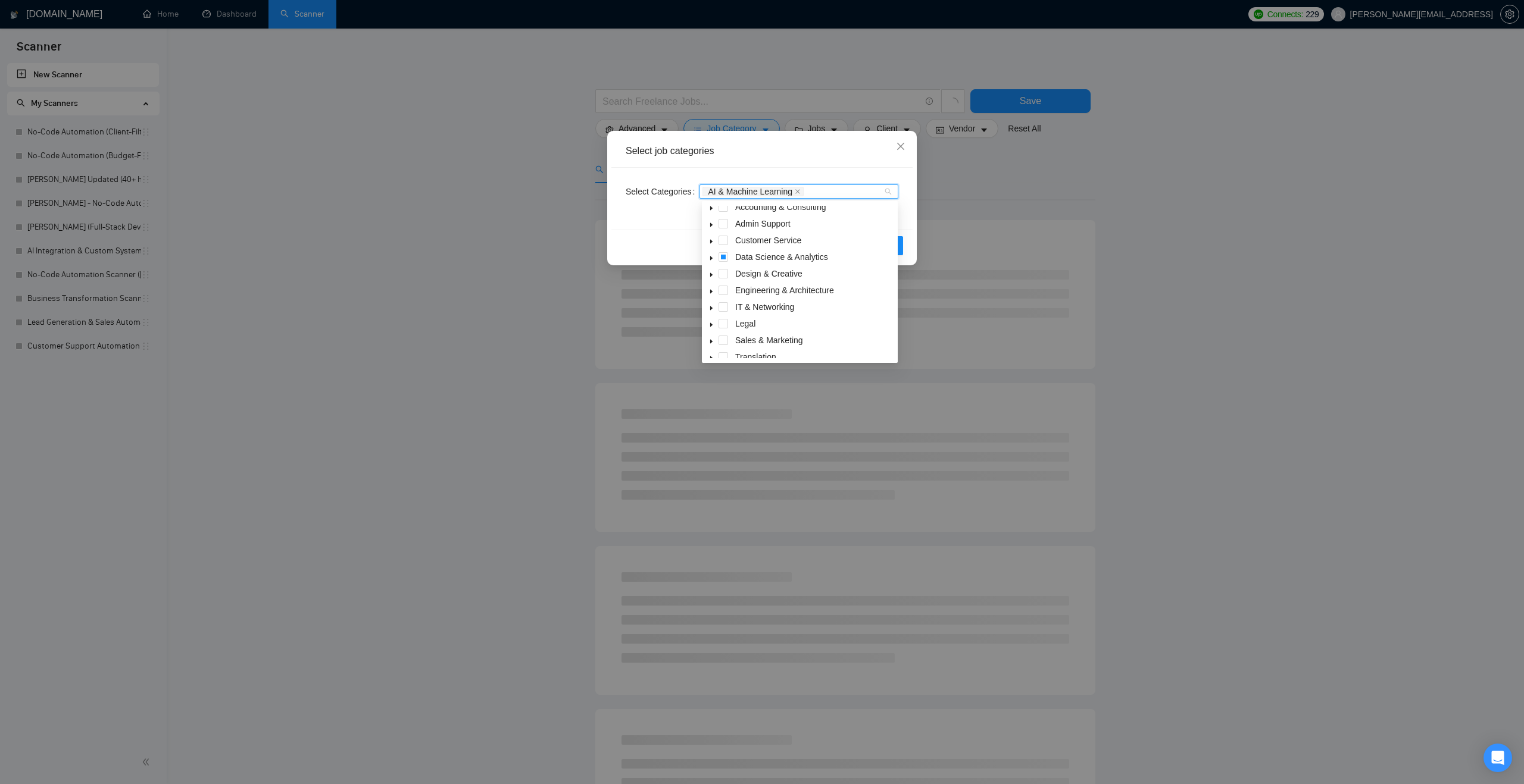
scroll to position [9, 0]
click at [710, 302] on icon "caret-down" at bounding box center [711, 304] width 6 height 6
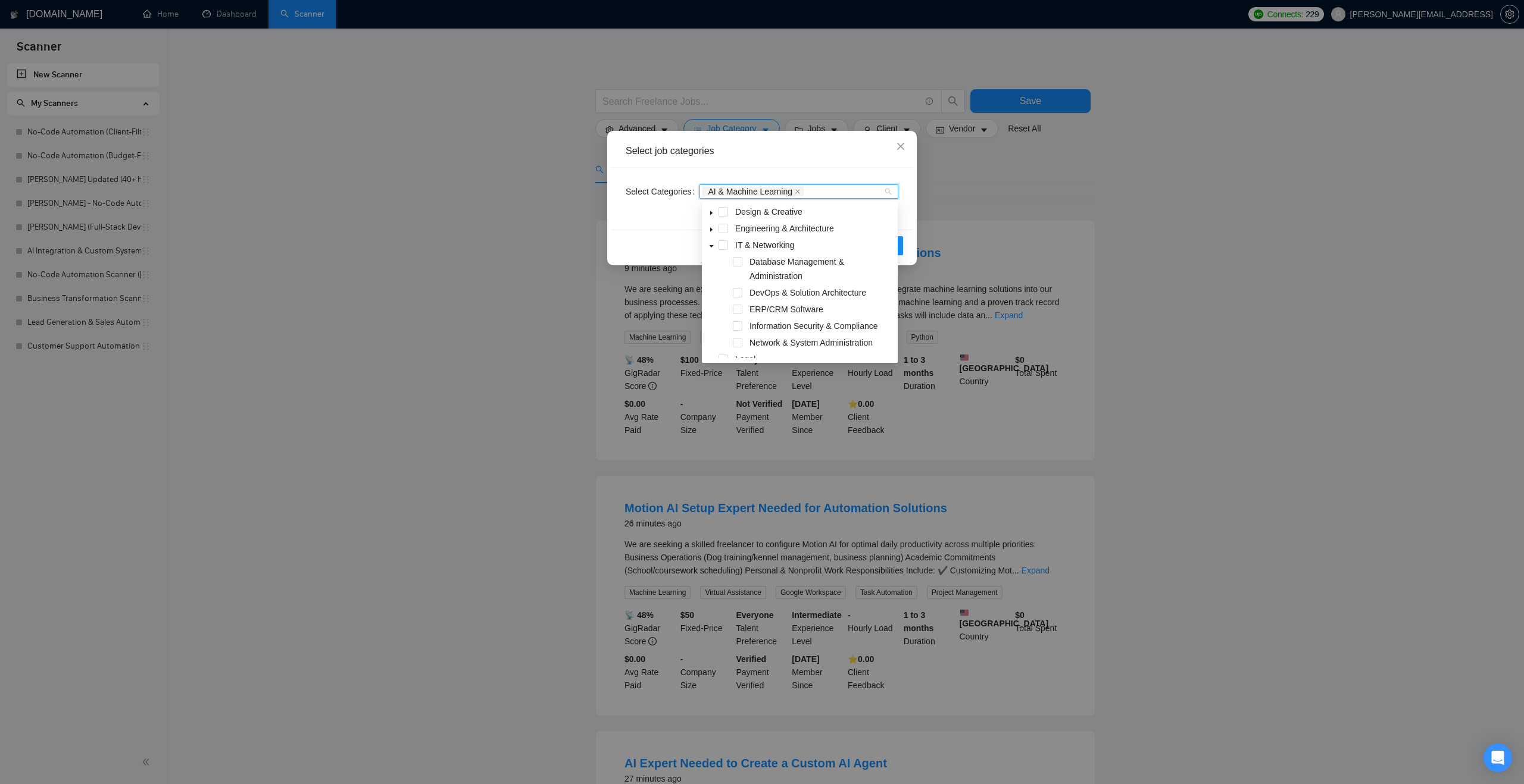
scroll to position [41, 0]
click at [674, 241] on div "Reset OK" at bounding box center [762, 245] width 301 height 32
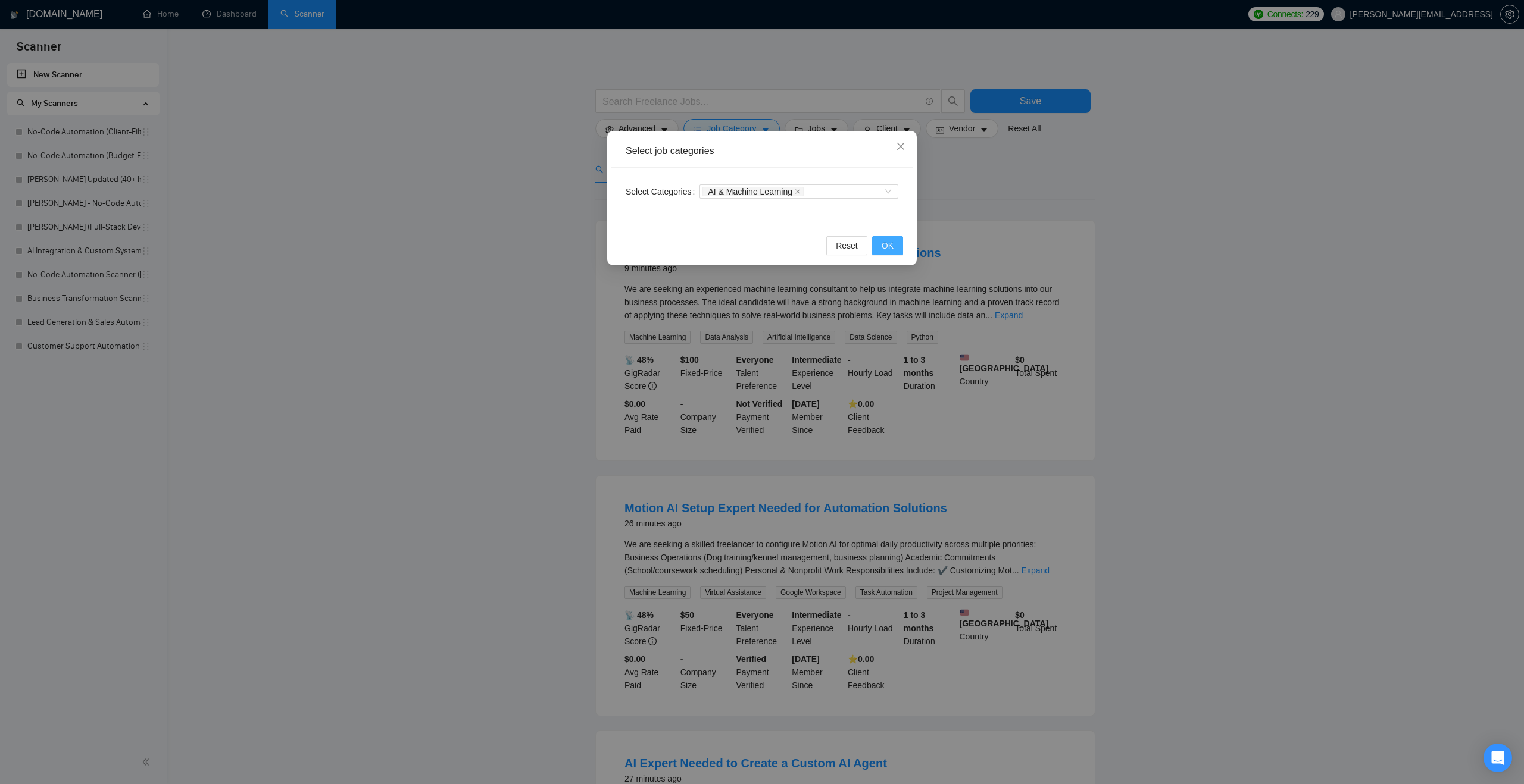
click at [879, 244] on button "OK" at bounding box center [887, 245] width 31 height 19
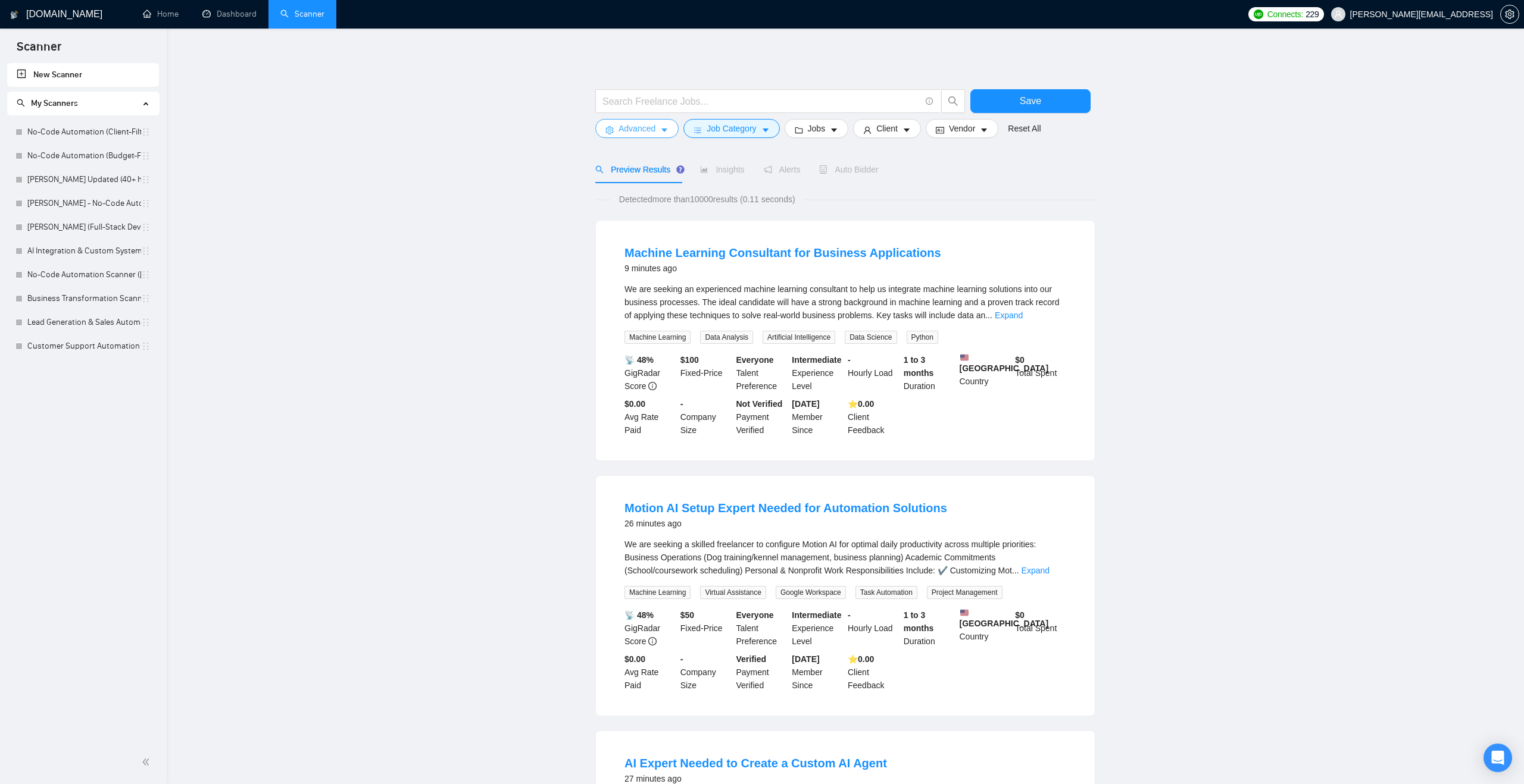
click at [662, 134] on icon "caret-down" at bounding box center [664, 130] width 9 height 9
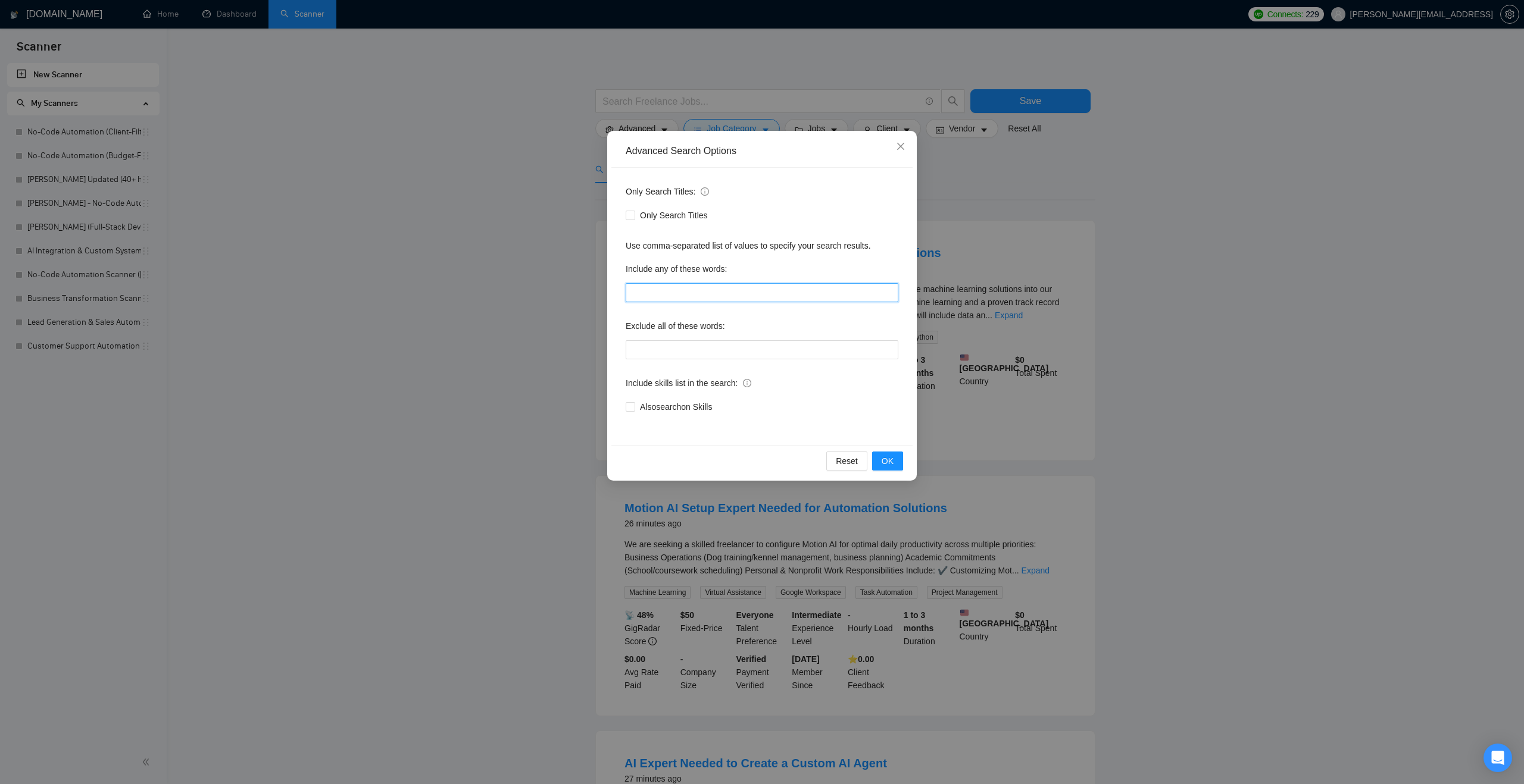
click at [677, 289] on input "text" at bounding box center [761, 292] width 273 height 19
click at [661, 348] on input "text" at bounding box center [761, 350] width 273 height 19
click at [547, 133] on div "Advanced Search Options Only Search Titles: Only Search Titles Use comma-separa…" at bounding box center [762, 392] width 1524 height 784
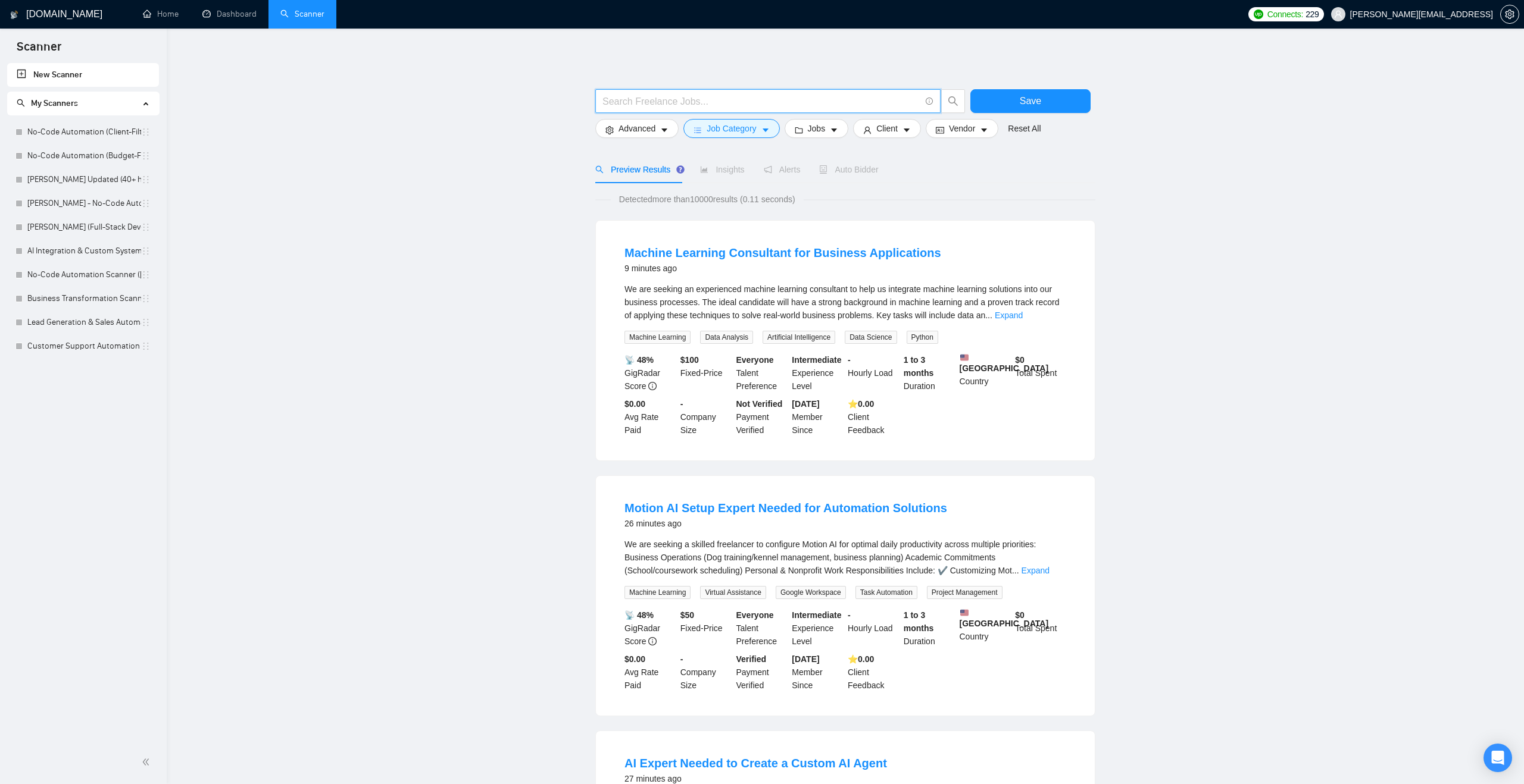
click at [624, 101] on input "text" at bounding box center [761, 101] width 318 height 15
click at [622, 73] on div "Save Advanced Job Category Jobs Client Vendor Reset All Preview Results Insight…" at bounding box center [845, 785] width 500 height 1476
click at [683, 97] on input "text" at bounding box center [761, 101] width 318 height 15
type input "vibe coding"
click at [1045, 98] on button "Save" at bounding box center [1030, 101] width 120 height 24
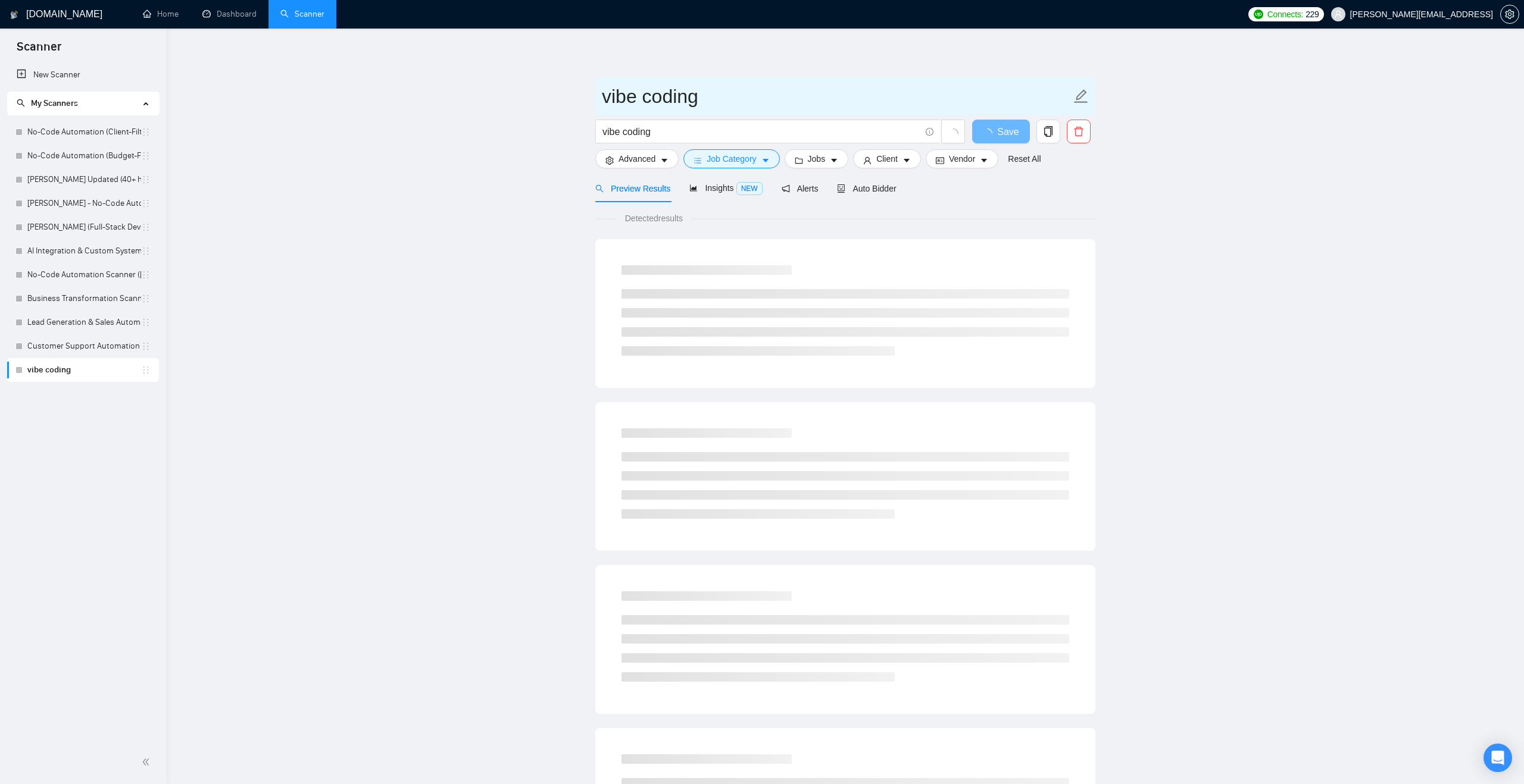
click at [678, 93] on input "vibe coding" at bounding box center [836, 96] width 469 height 30
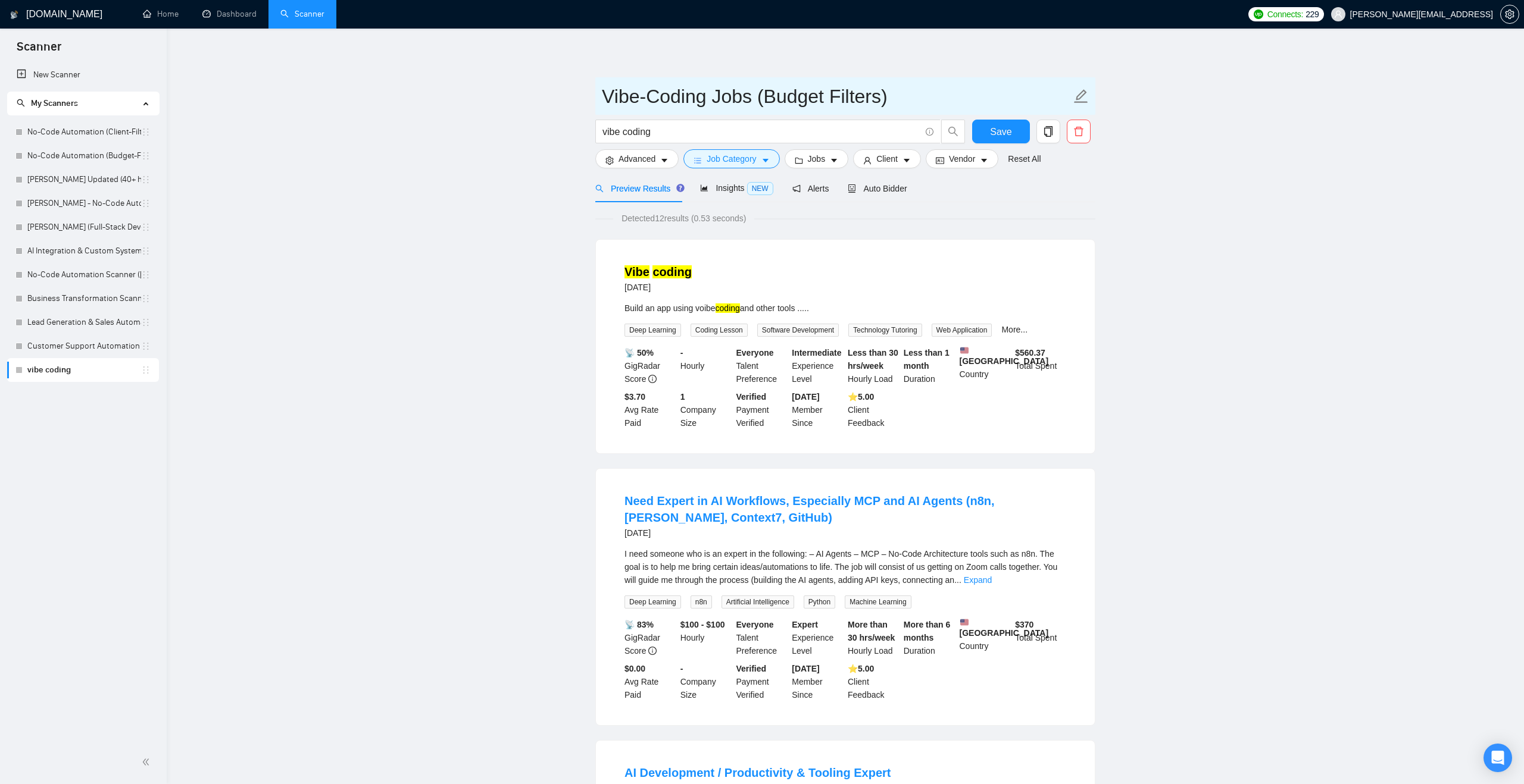
type input "Vibe-Coding Jobs (Budget Filters)"
click at [625, 160] on span "Advanced" at bounding box center [637, 159] width 37 height 13
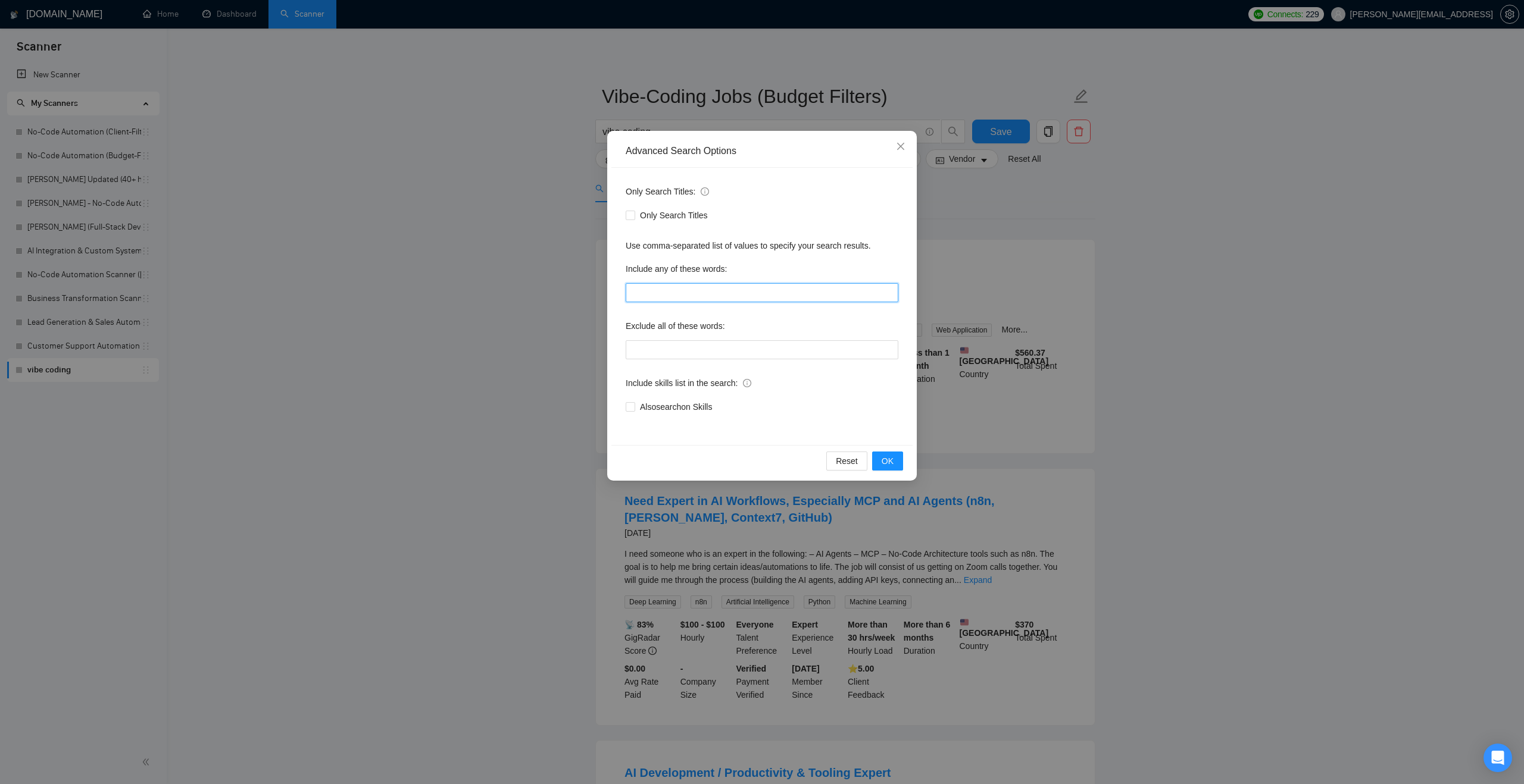
click at [681, 290] on input "text" at bounding box center [761, 292] width 273 height 19
paste input ""AI Automation Agency", "no agency", "this job is not open to teams", "this job…"
type input ""AI Automation Agency", "no agency", "this job is not open to teams", "this job…"
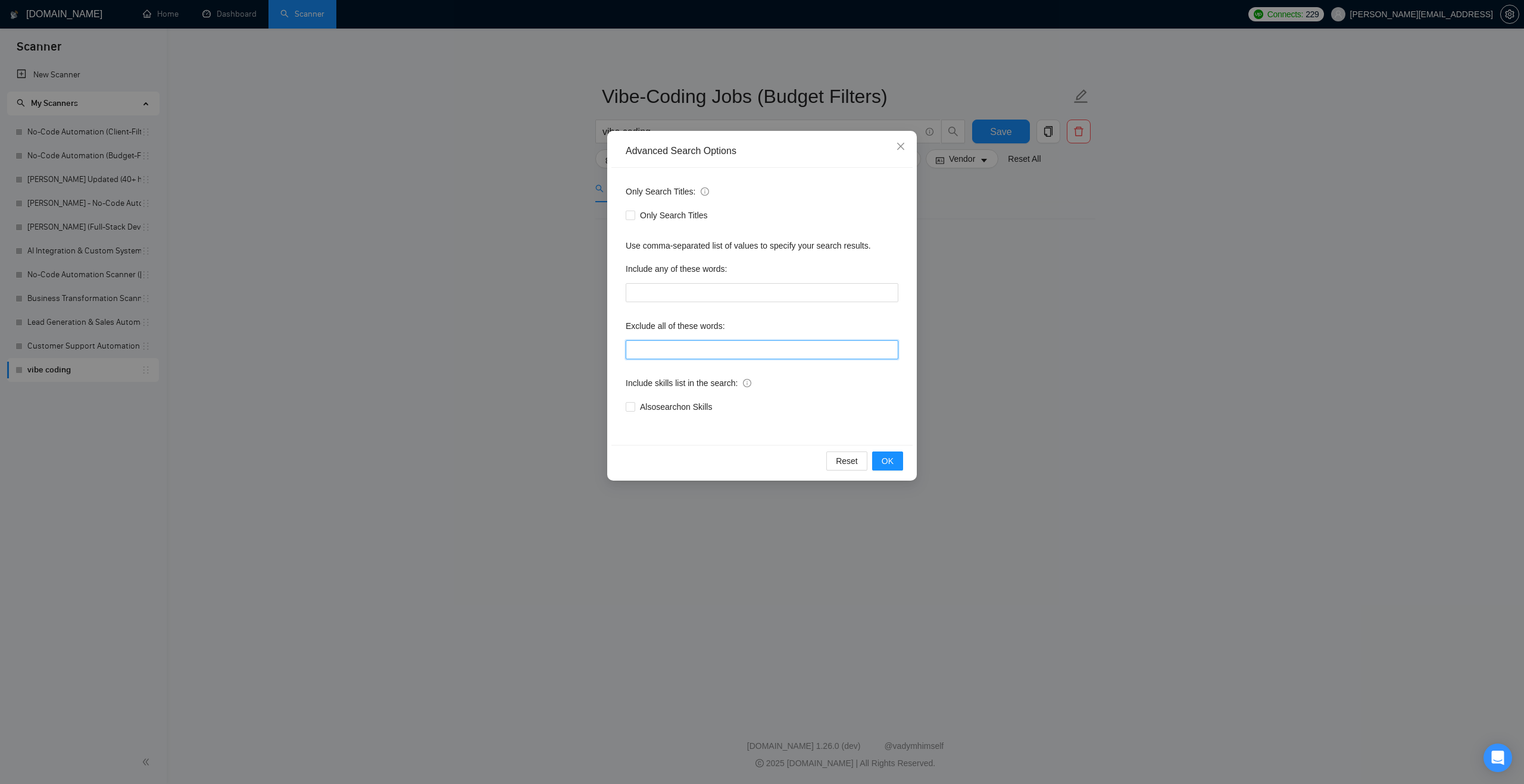
click at [679, 352] on input "text" at bounding box center [761, 350] width 273 height 19
paste input ""AI Automation Agency", "no agency", "this job is not open to teams", "this job…"
type input ""AI Automation Agency", "no agency", "this job is not open to teams", "this job…"
click at [716, 324] on label "Exclude all of these words:" at bounding box center [675, 326] width 100 height 19
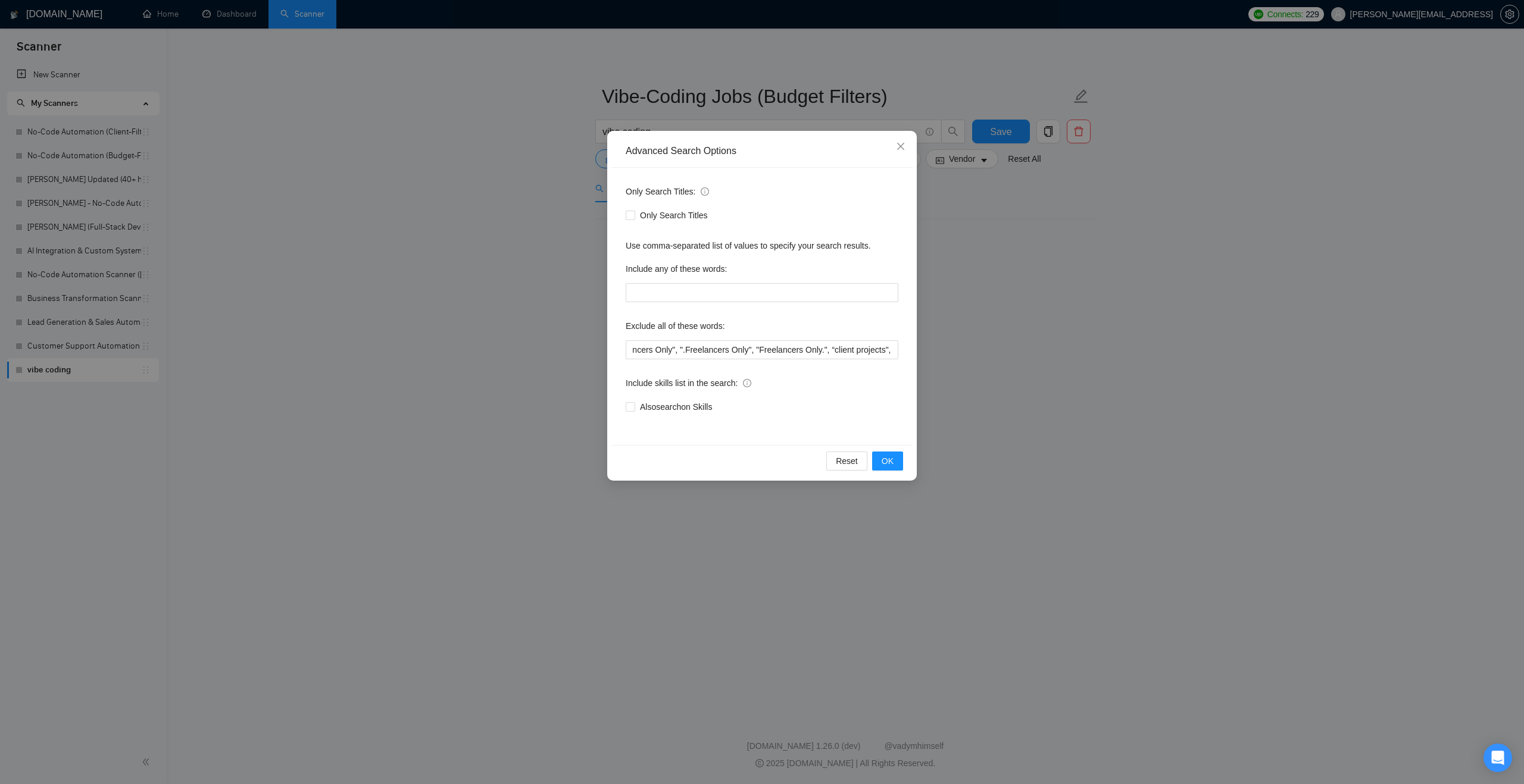
scroll to position [0, 0]
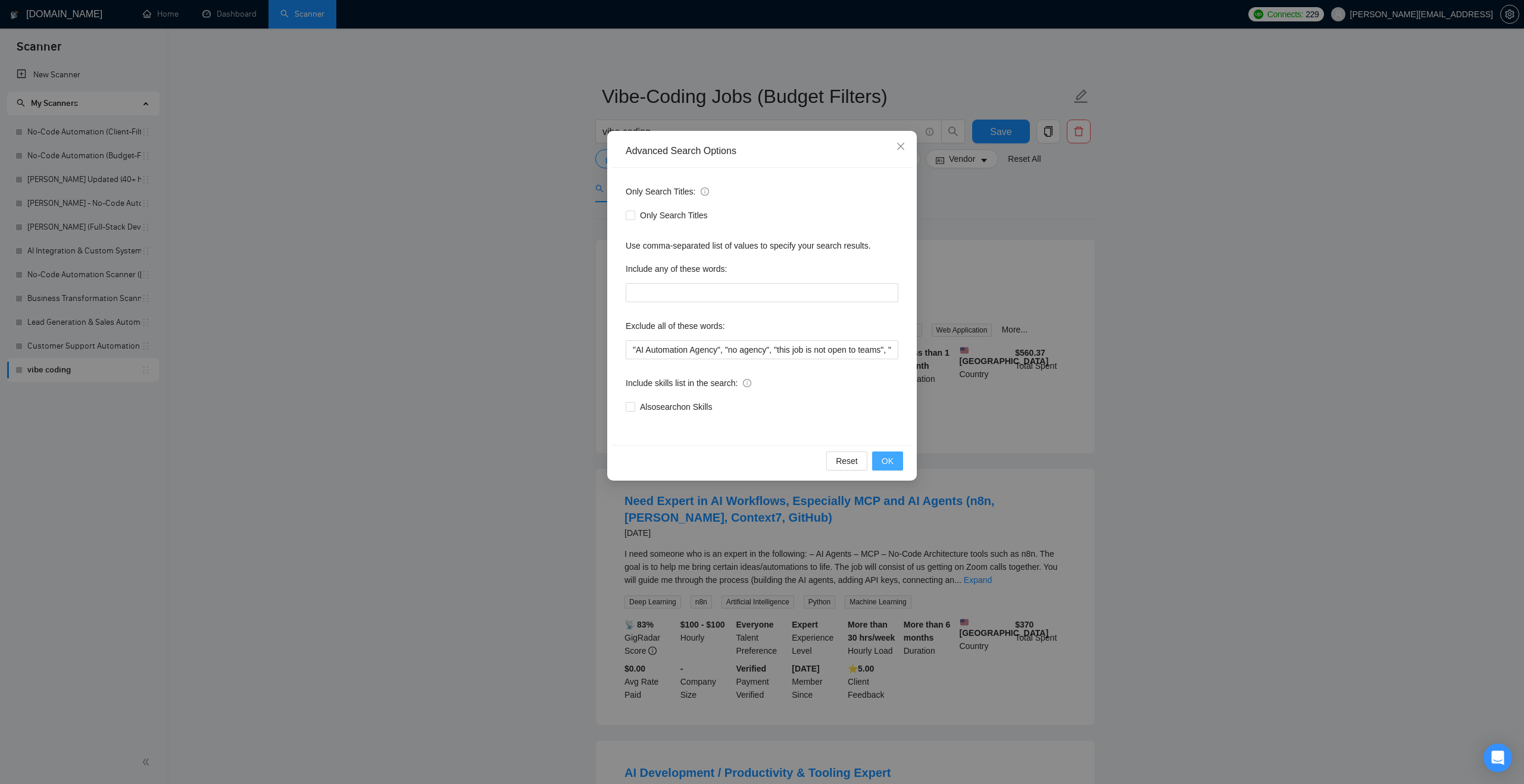
click at [891, 461] on span "OK" at bounding box center [887, 461] width 12 height 13
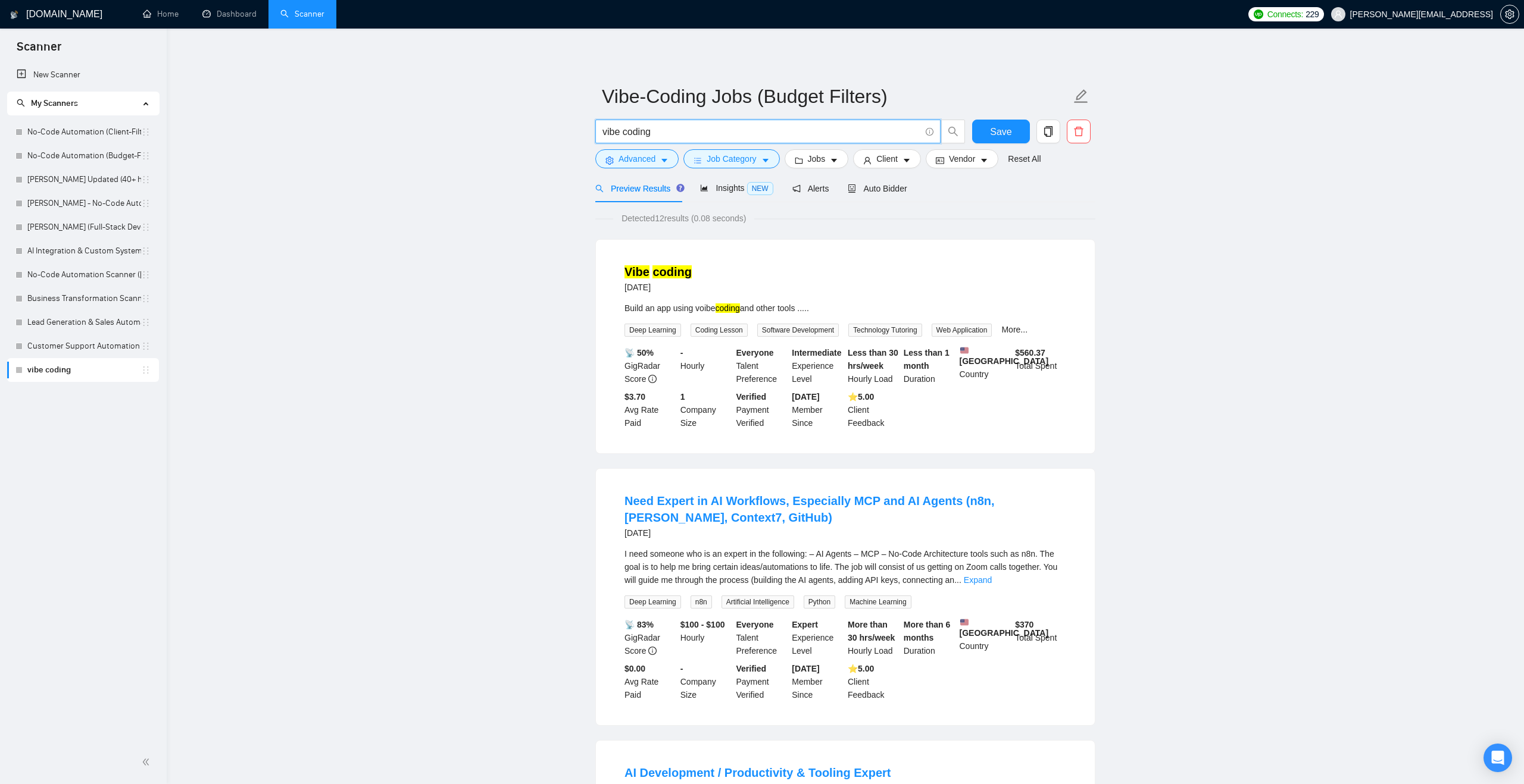
click at [646, 125] on input "vibe coding" at bounding box center [761, 131] width 318 height 15
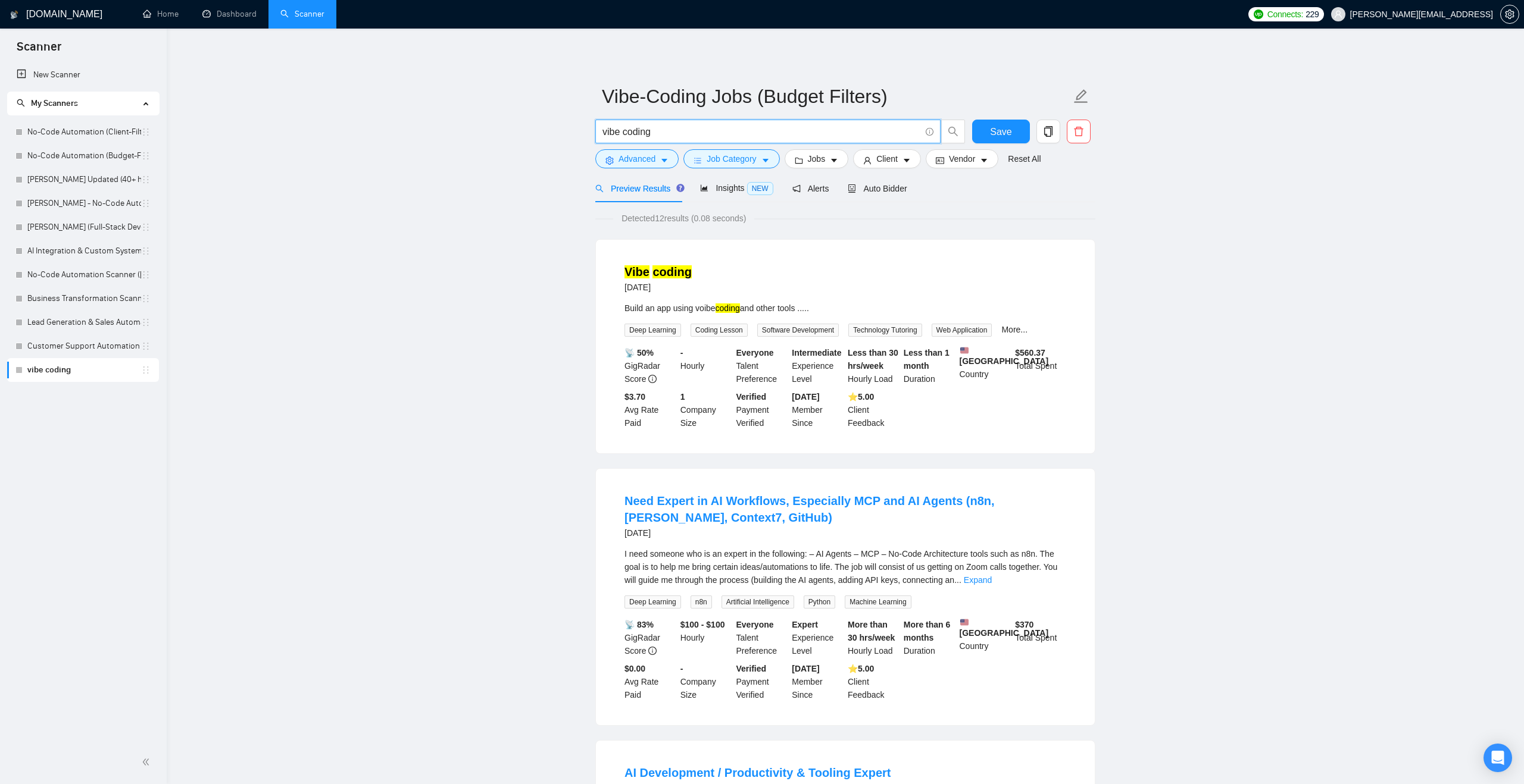
type input "w"
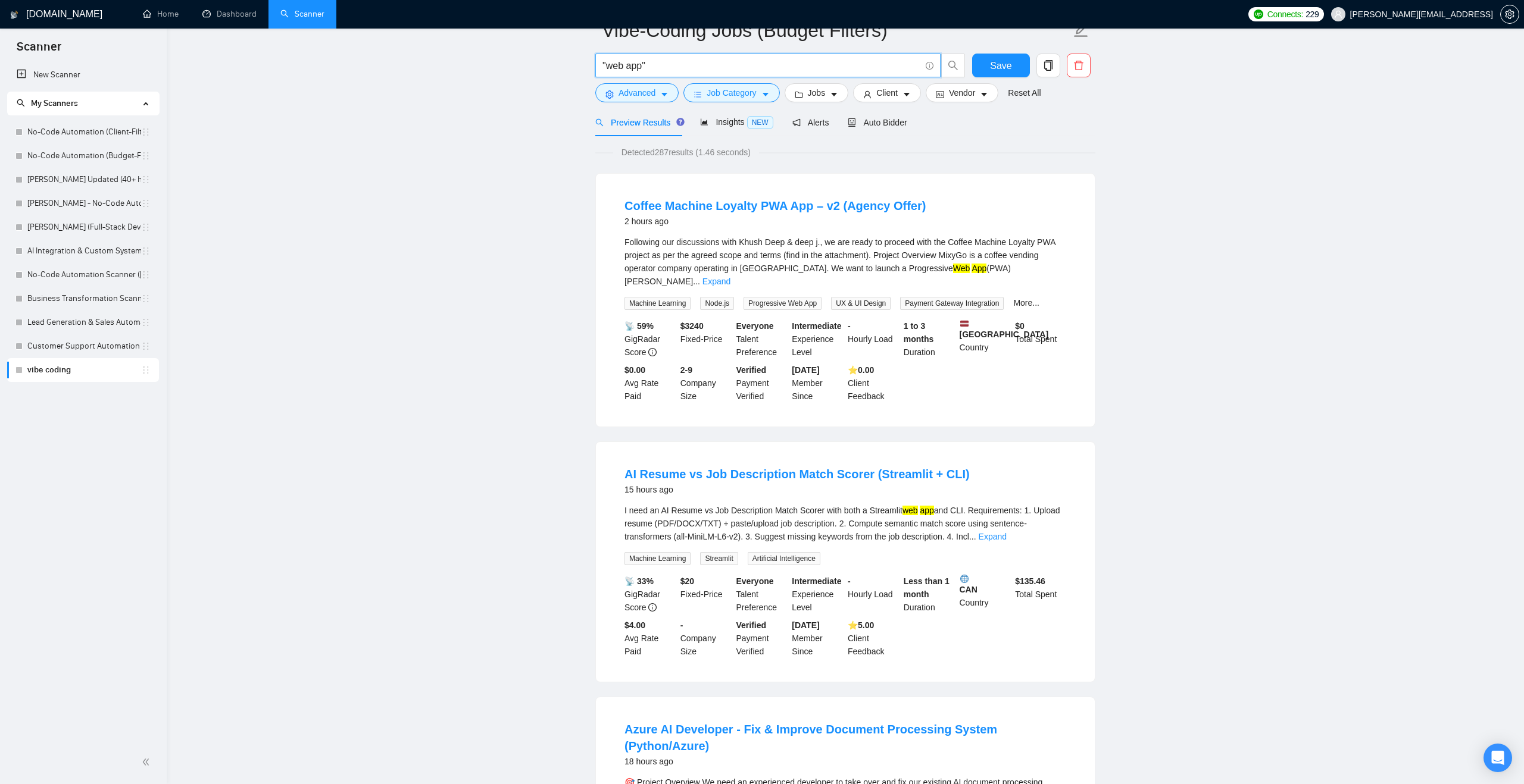
scroll to position [21, 0]
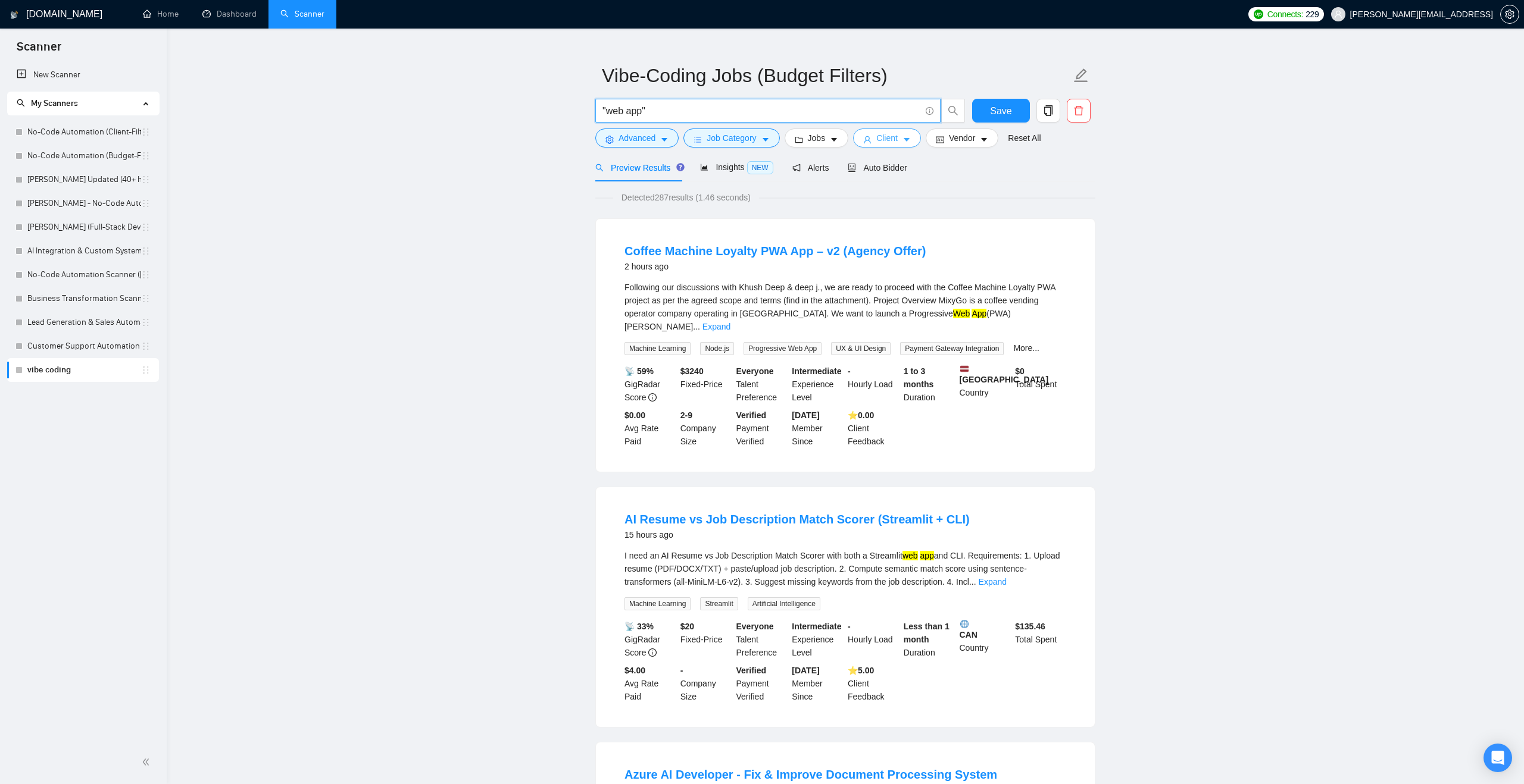
type input ""web app""
click at [883, 134] on span "Client" at bounding box center [887, 138] width 21 height 13
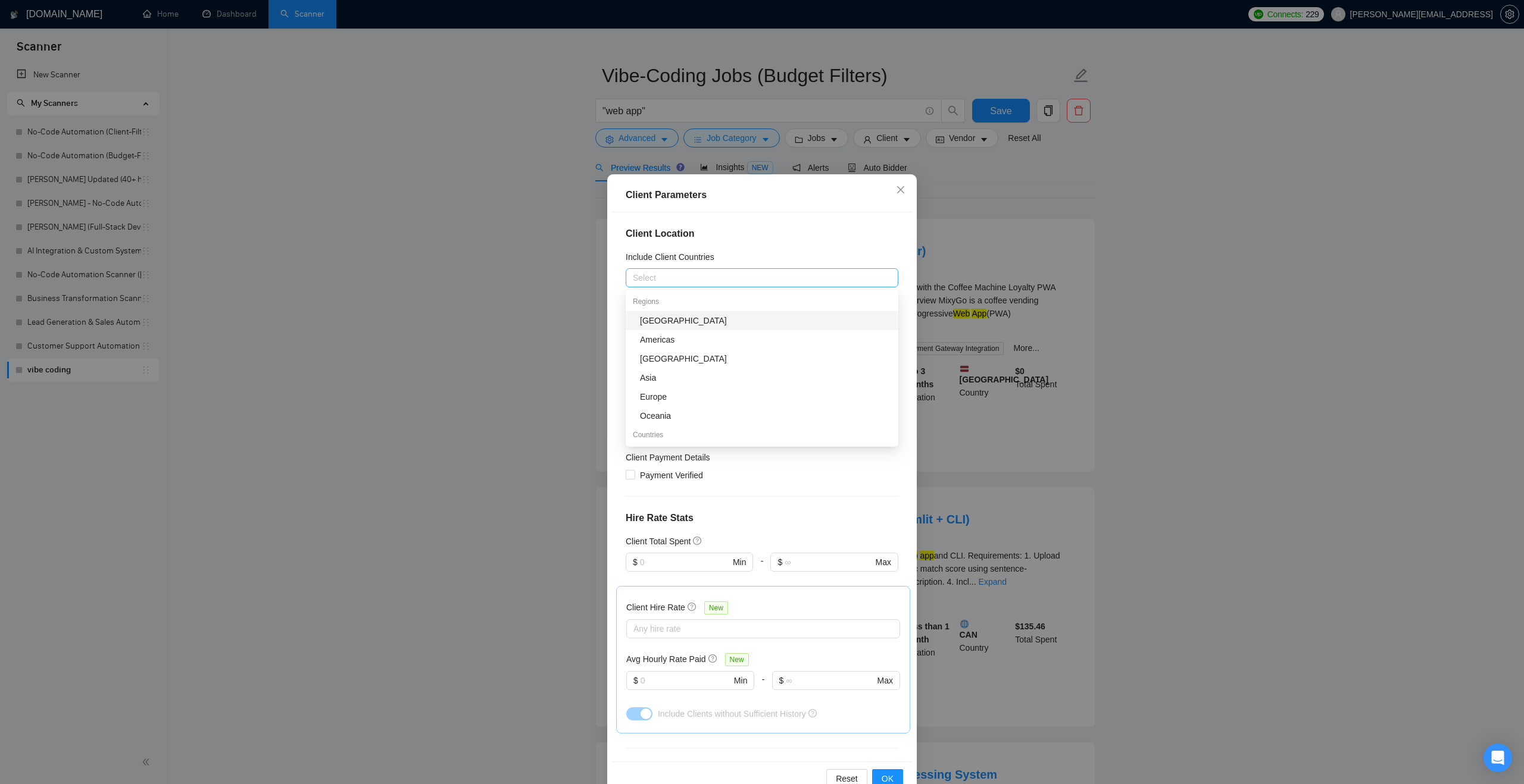
click at [742, 280] on div at bounding box center [756, 278] width 255 height 15
type input "australia"
click at [728, 323] on div "[GEOGRAPHIC_DATA]" at bounding box center [765, 321] width 251 height 13
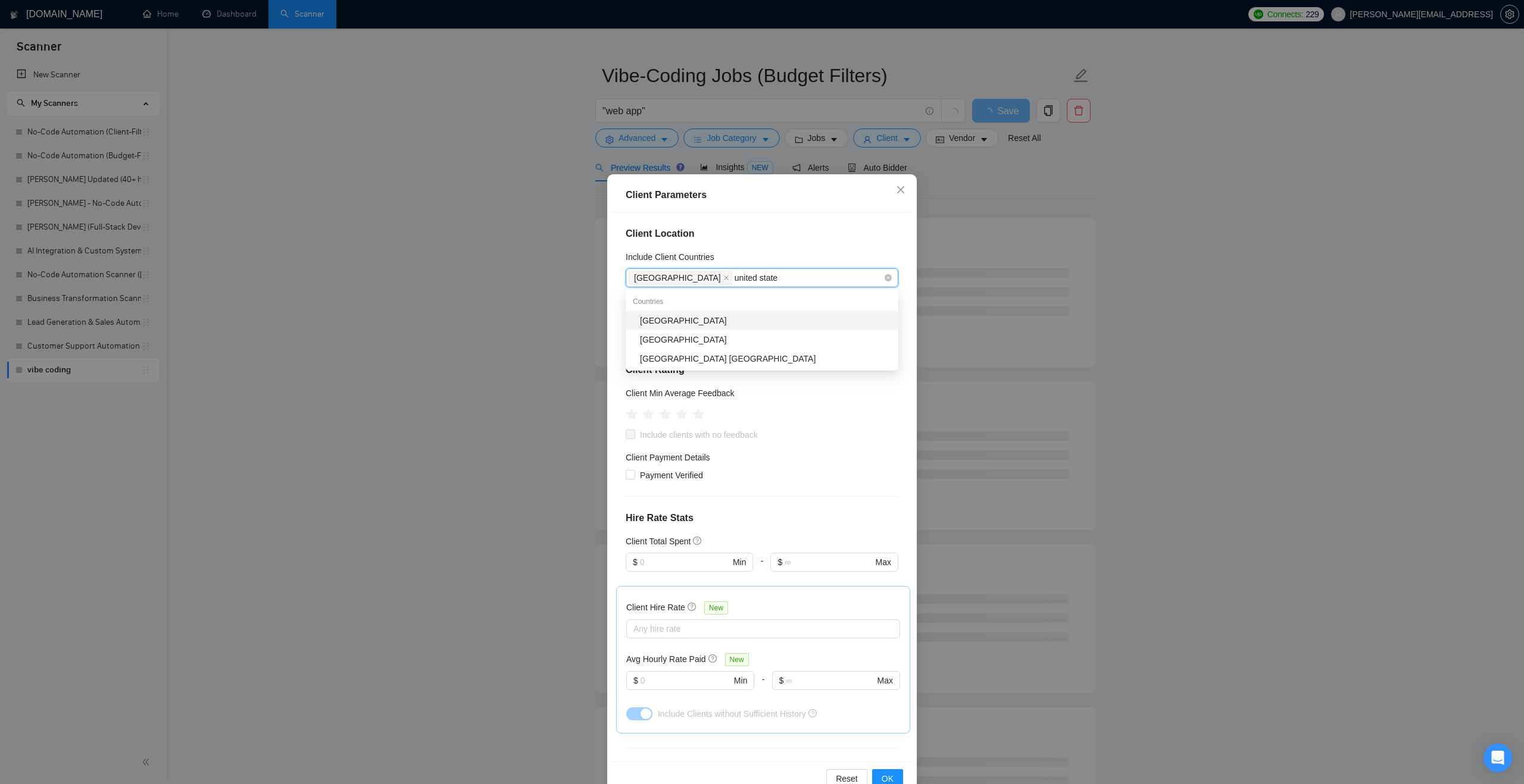
type input "united states"
click at [705, 315] on div "[GEOGRAPHIC_DATA]" at bounding box center [765, 321] width 251 height 13
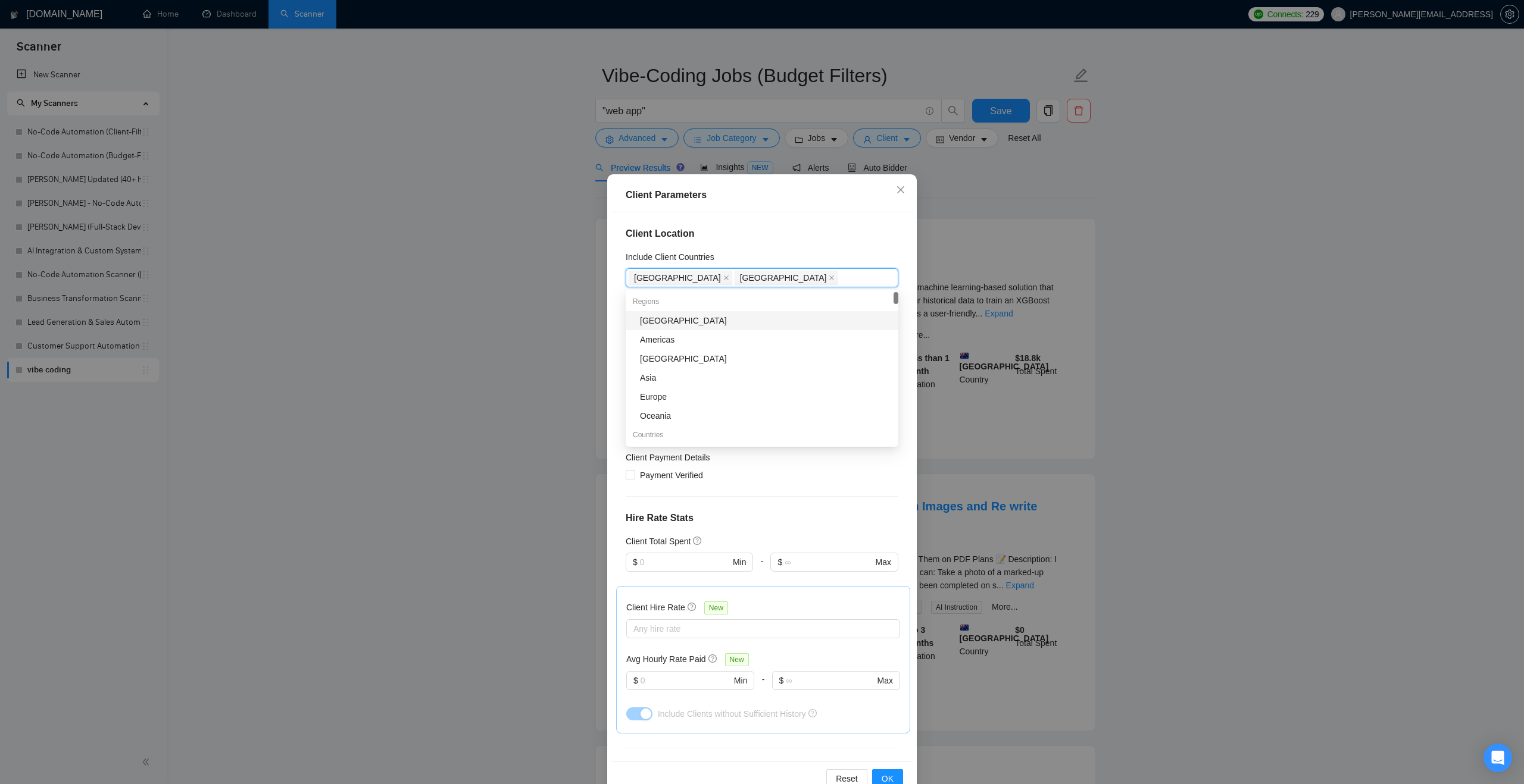
click at [745, 259] on div "Include Client Countries" at bounding box center [761, 259] width 273 height 18
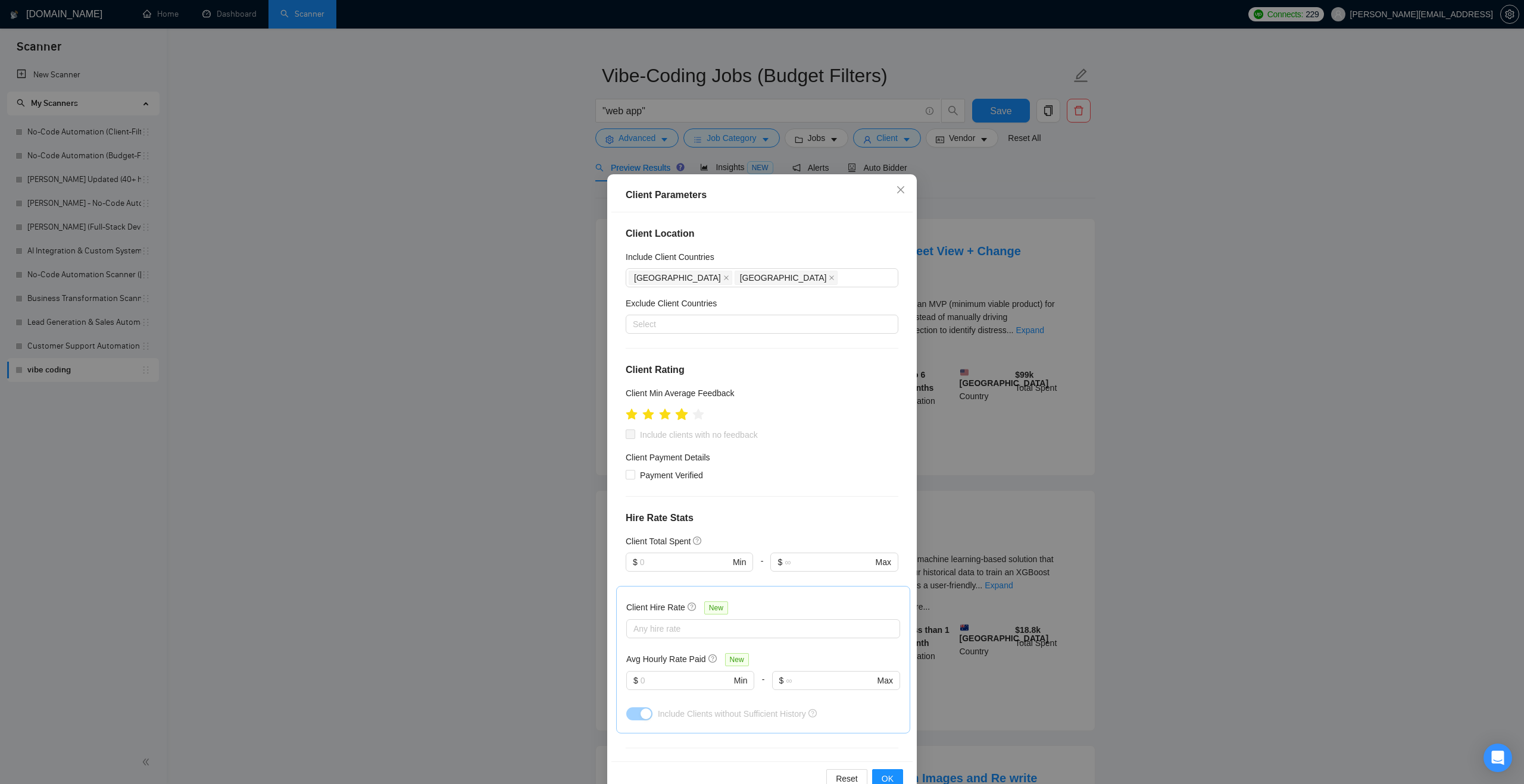
click at [686, 418] on icon "star" at bounding box center [681, 414] width 13 height 13
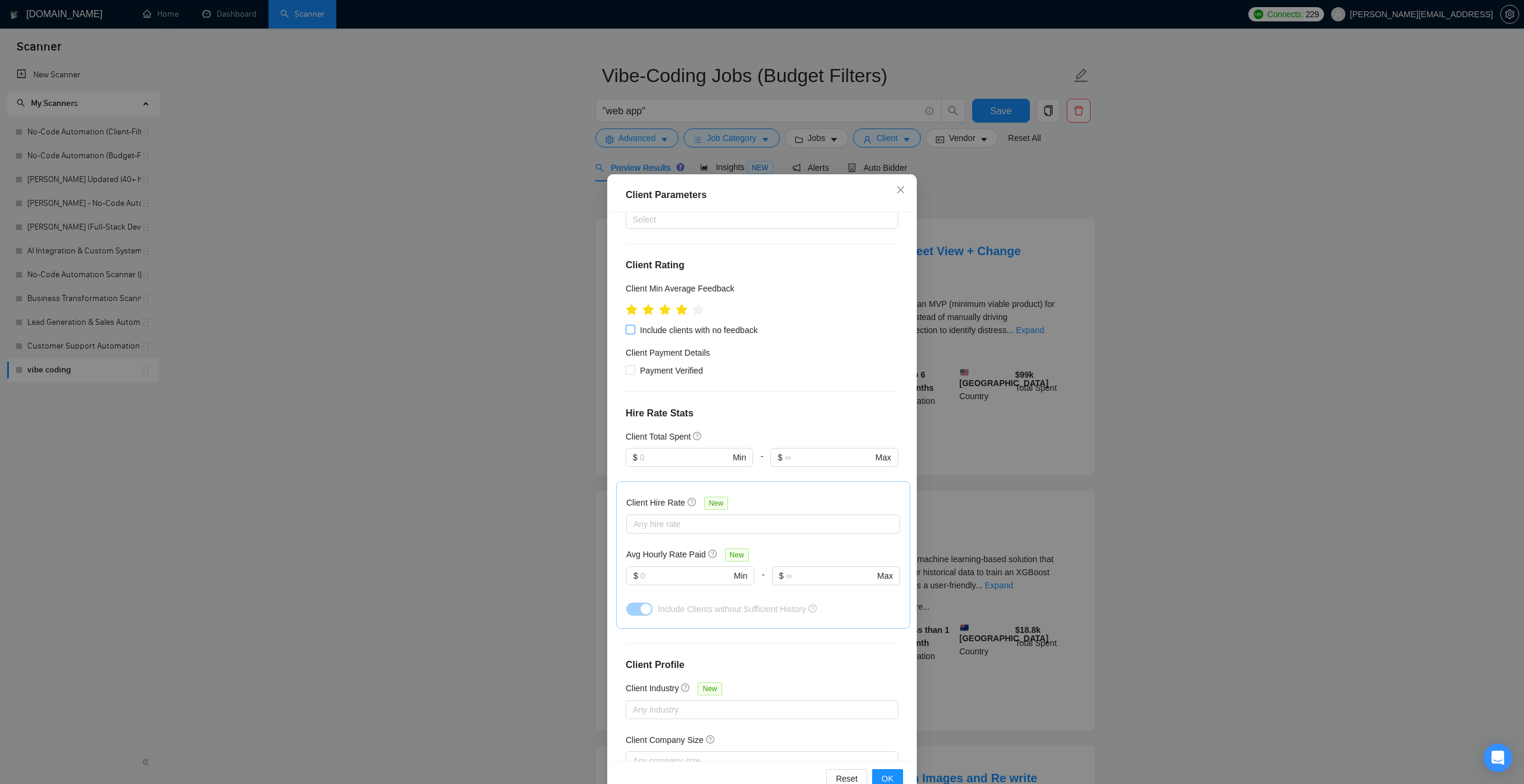
scroll to position [110, 0]
click at [637, 325] on span "Include clients with no feedback" at bounding box center [699, 325] width 127 height 13
click at [634, 325] on input "Include clients with no feedback" at bounding box center [629, 324] width 9 height 9
checkbox input "true"
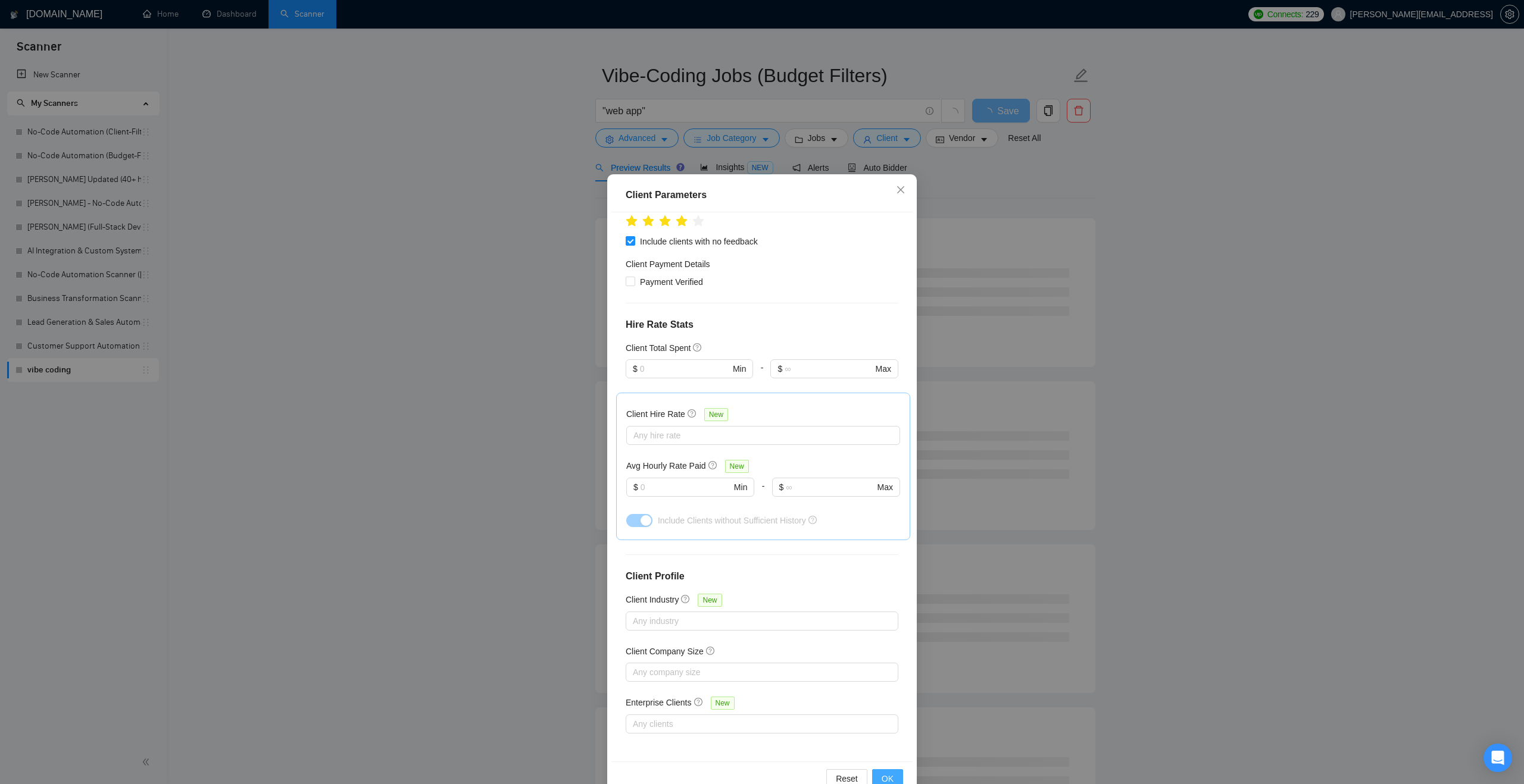
click at [883, 772] on span "OK" at bounding box center [887, 779] width 12 height 13
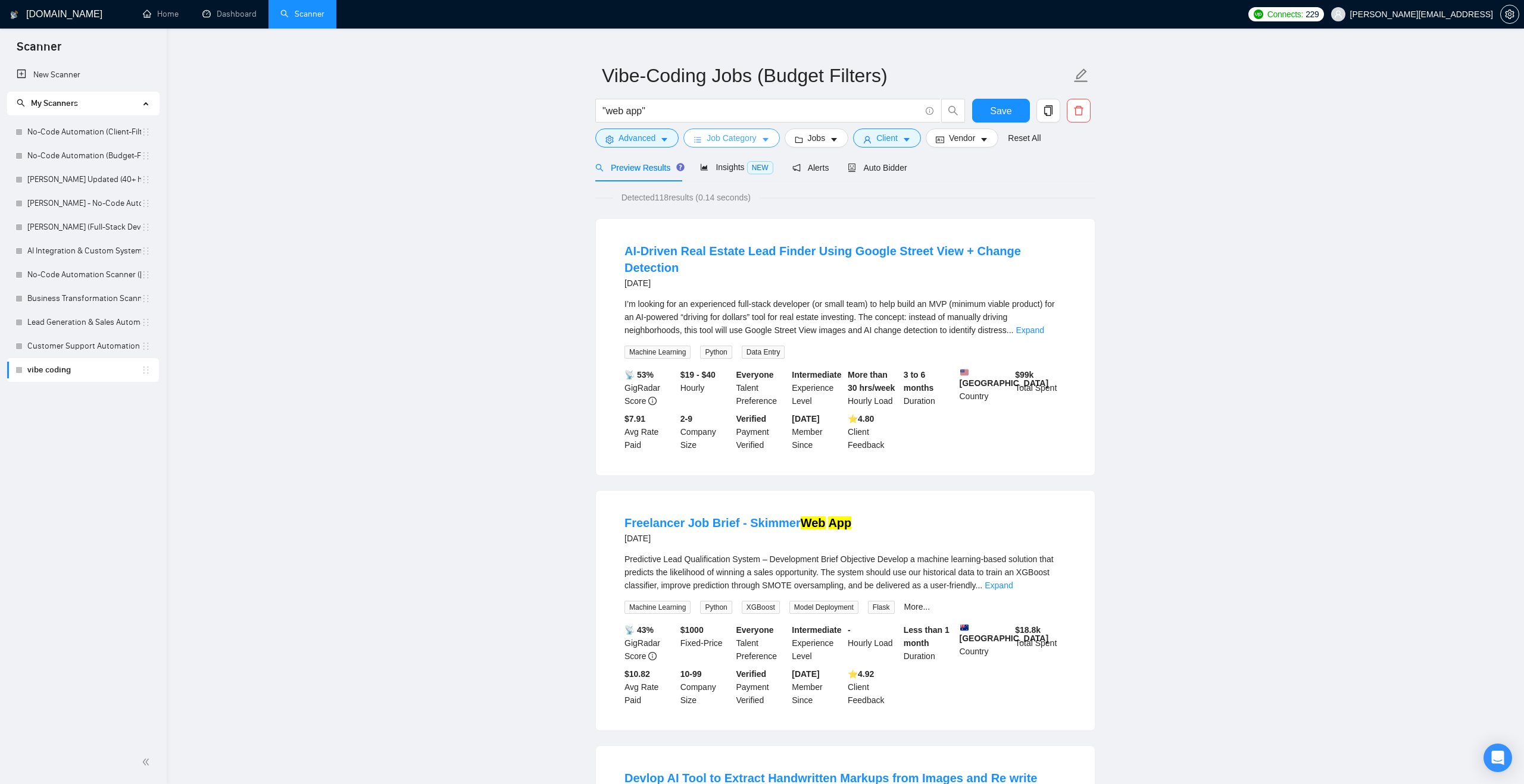
click at [750, 143] on span "Job Category" at bounding box center [731, 138] width 50 height 13
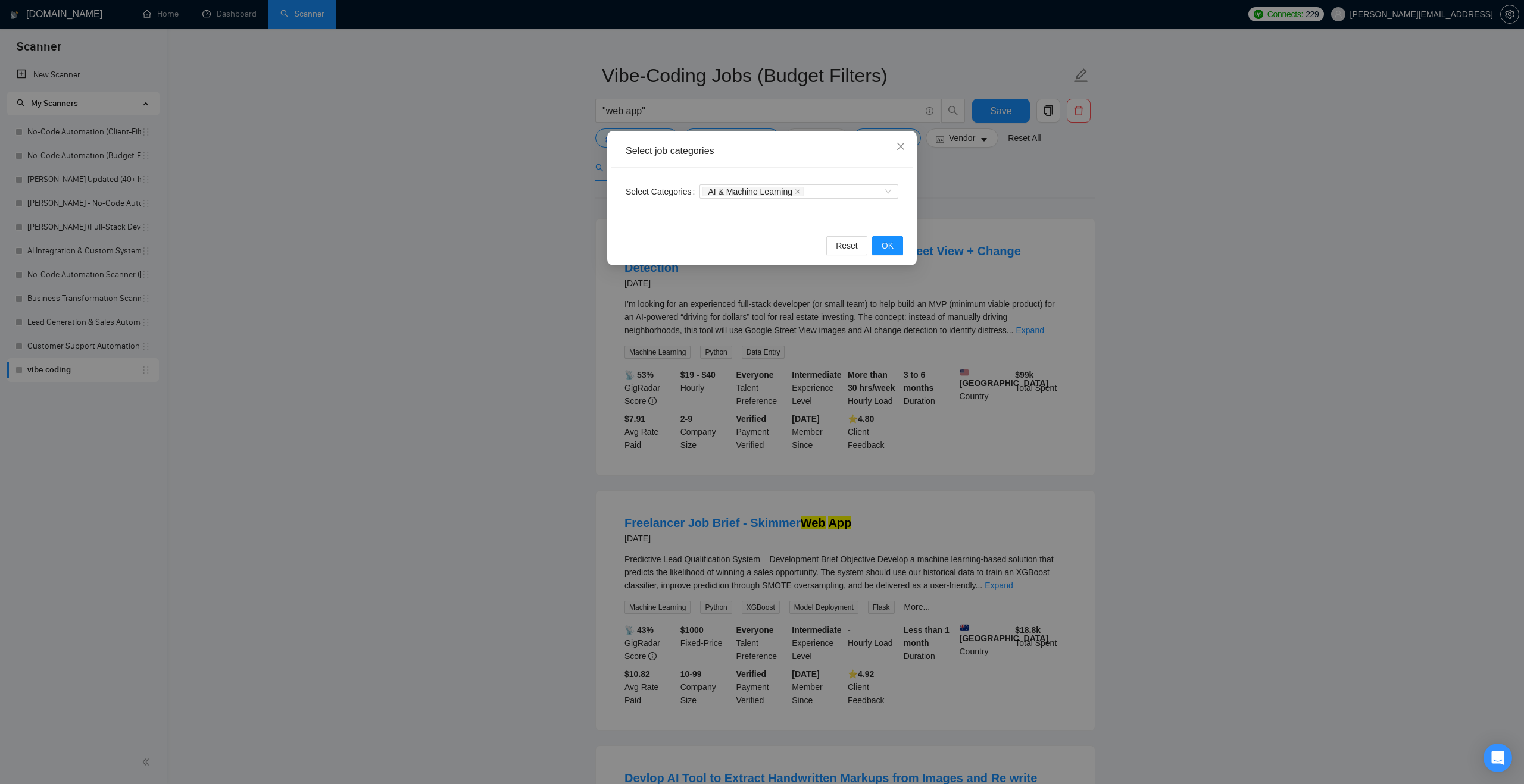
click at [544, 231] on div "Select job categories Select Categories AI & Machine Learning Reset OK" at bounding box center [762, 392] width 1524 height 784
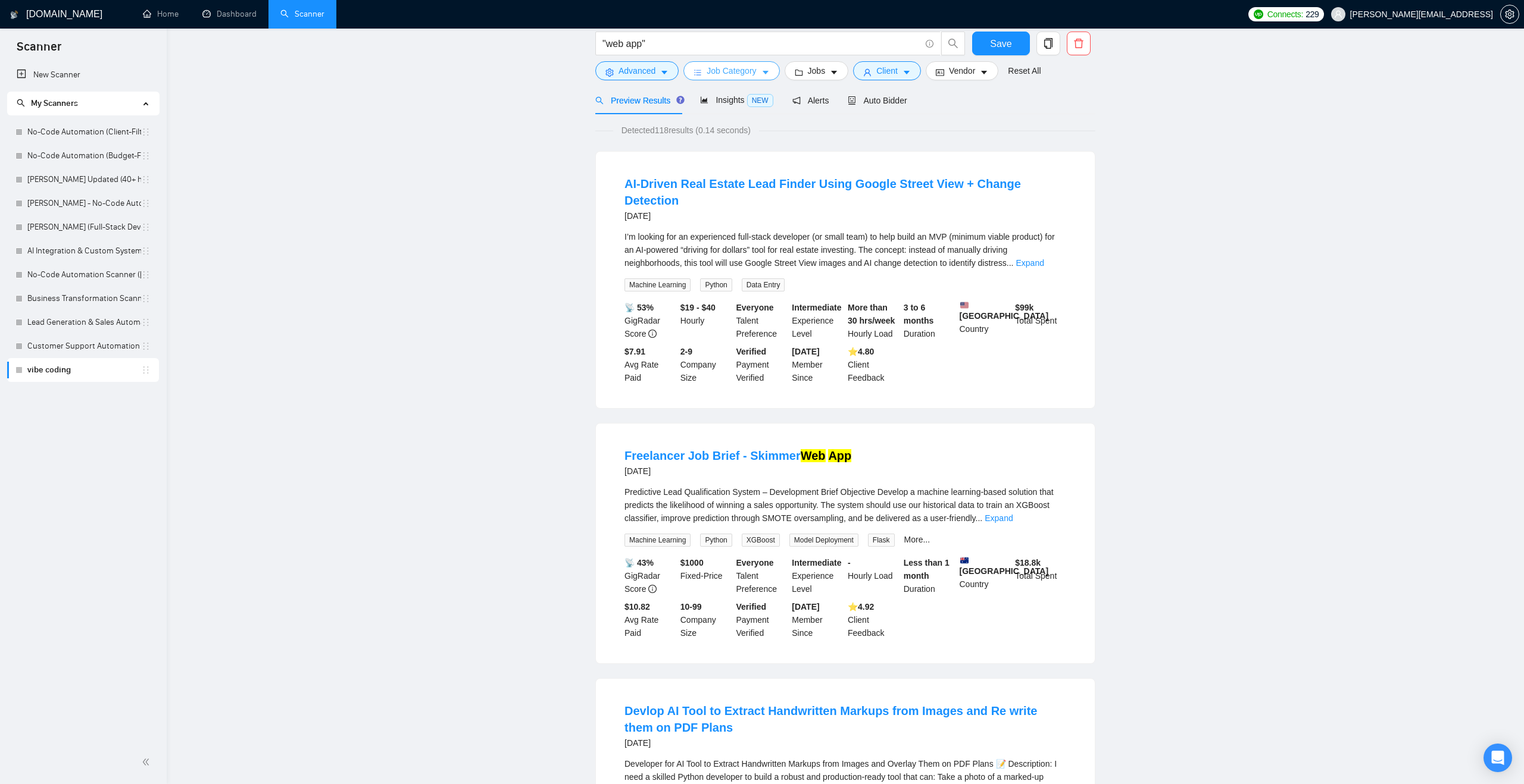
scroll to position [0, 0]
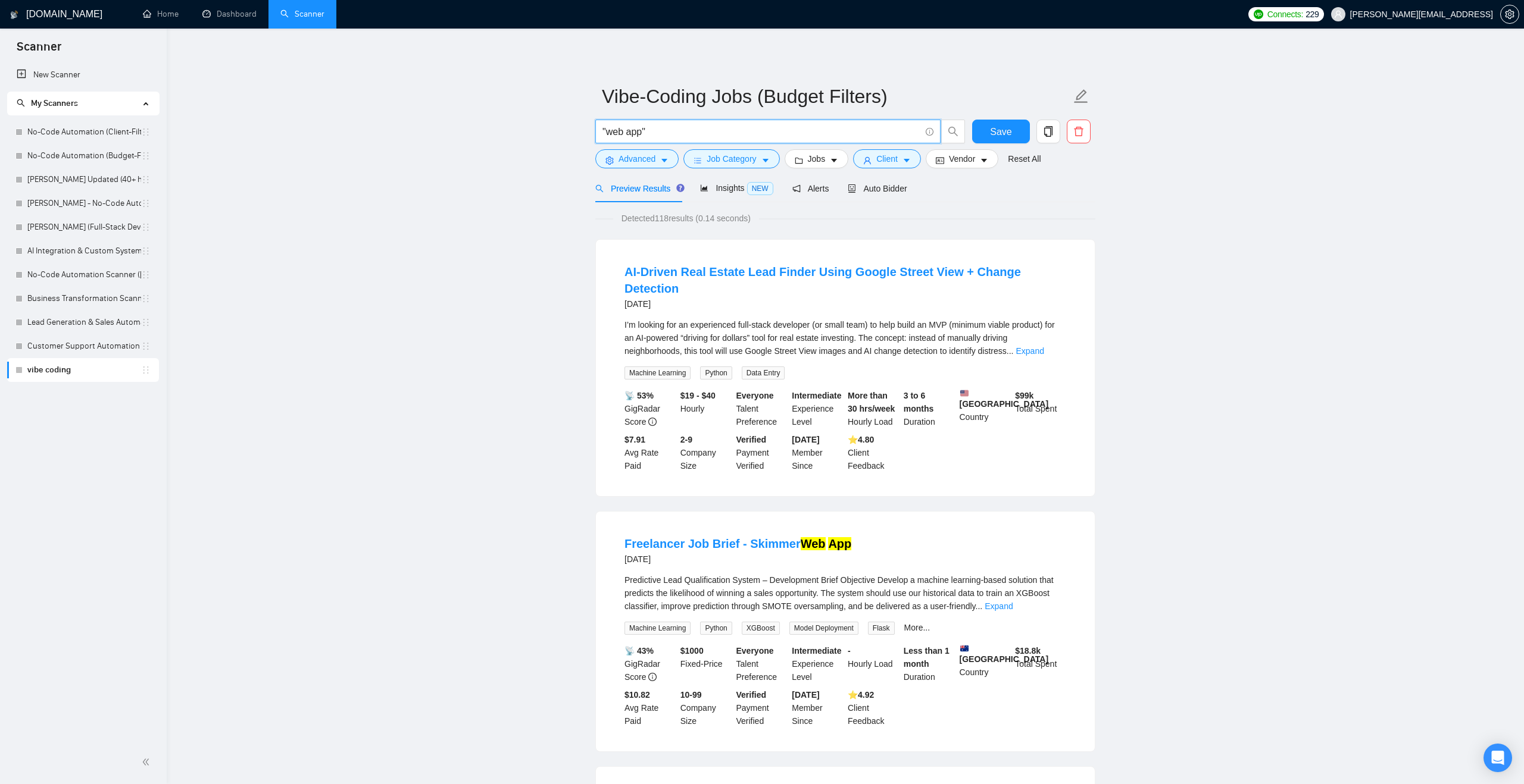
drag, startPoint x: 648, startPoint y: 132, endPoint x: 603, endPoint y: 135, distance: 45.1
click at [603, 135] on input ""web app"" at bounding box center [761, 131] width 318 height 15
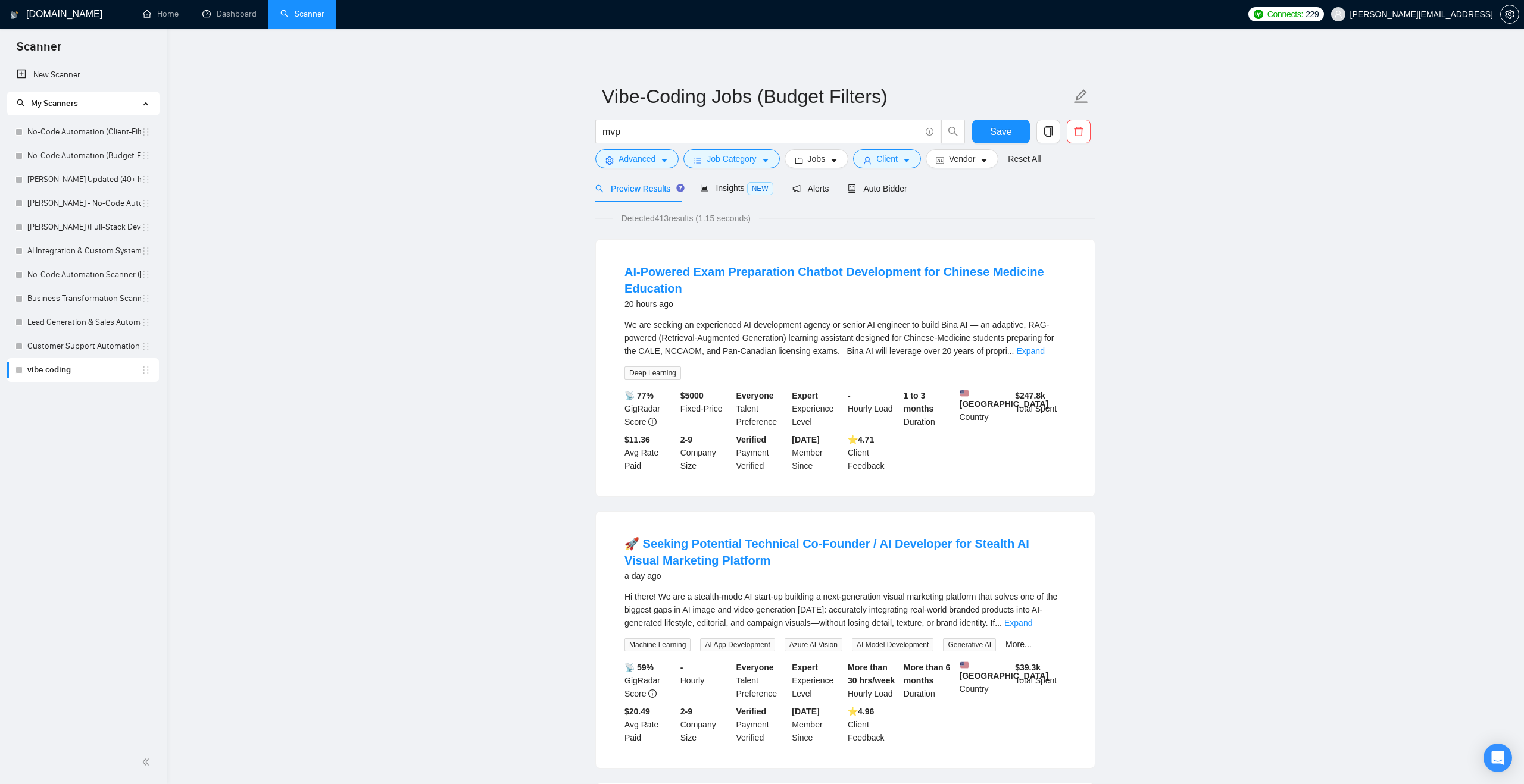
click at [613, 130] on input "mvp" at bounding box center [761, 131] width 318 height 15
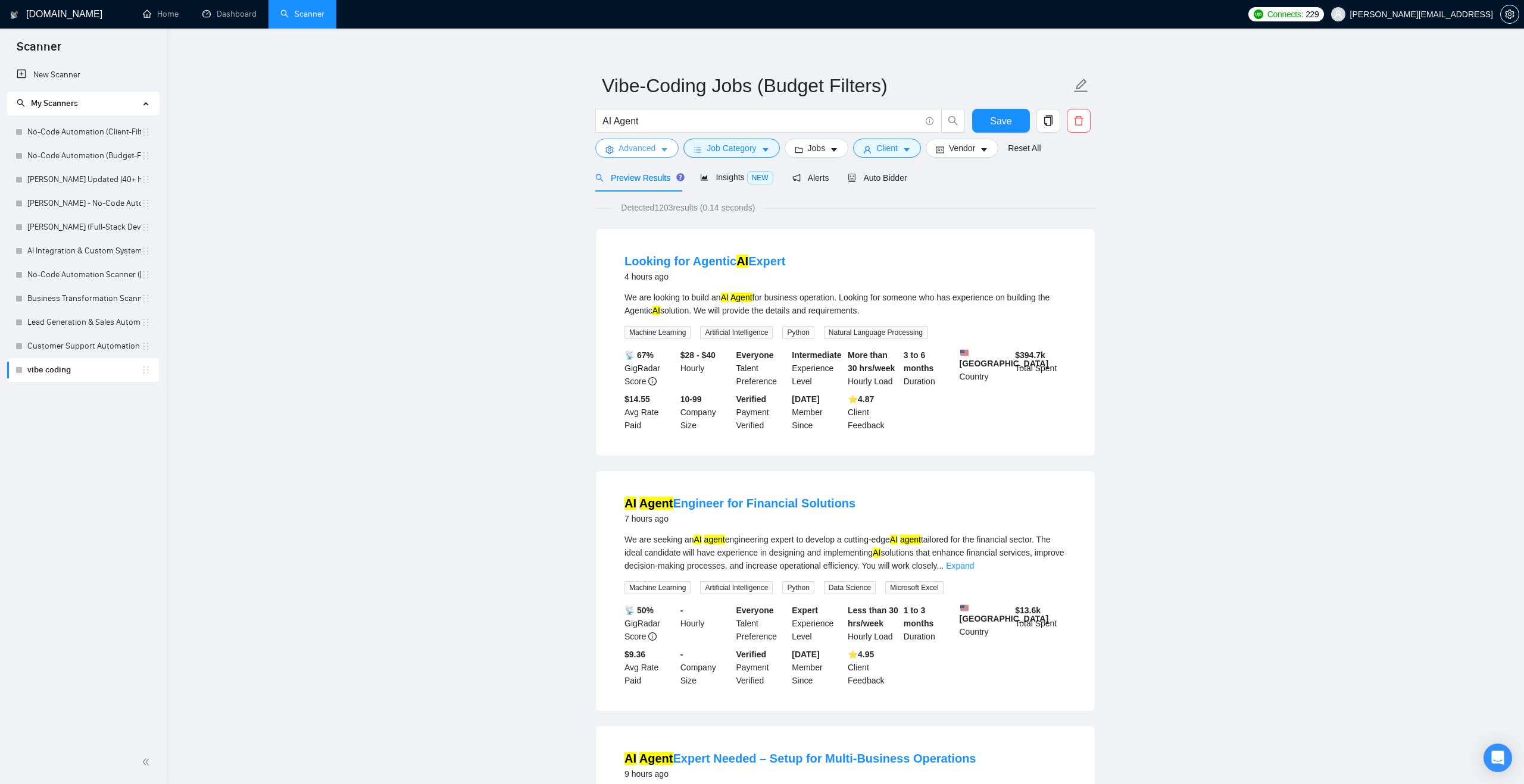
scroll to position [9, 0]
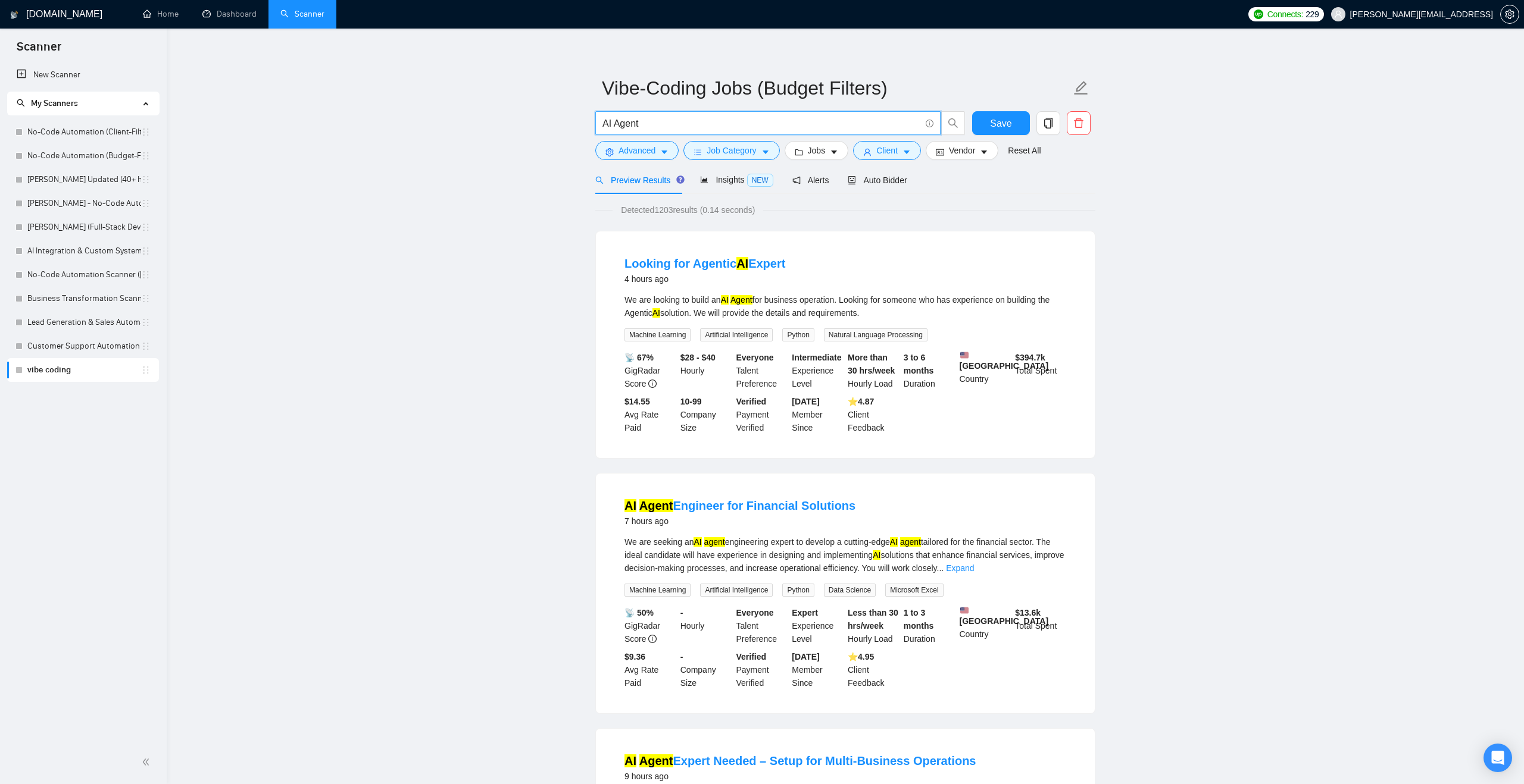
click at [656, 119] on input "AI Agent" at bounding box center [761, 123] width 318 height 15
click at [602, 121] on input "AI Agent"" at bounding box center [761, 123] width 318 height 15
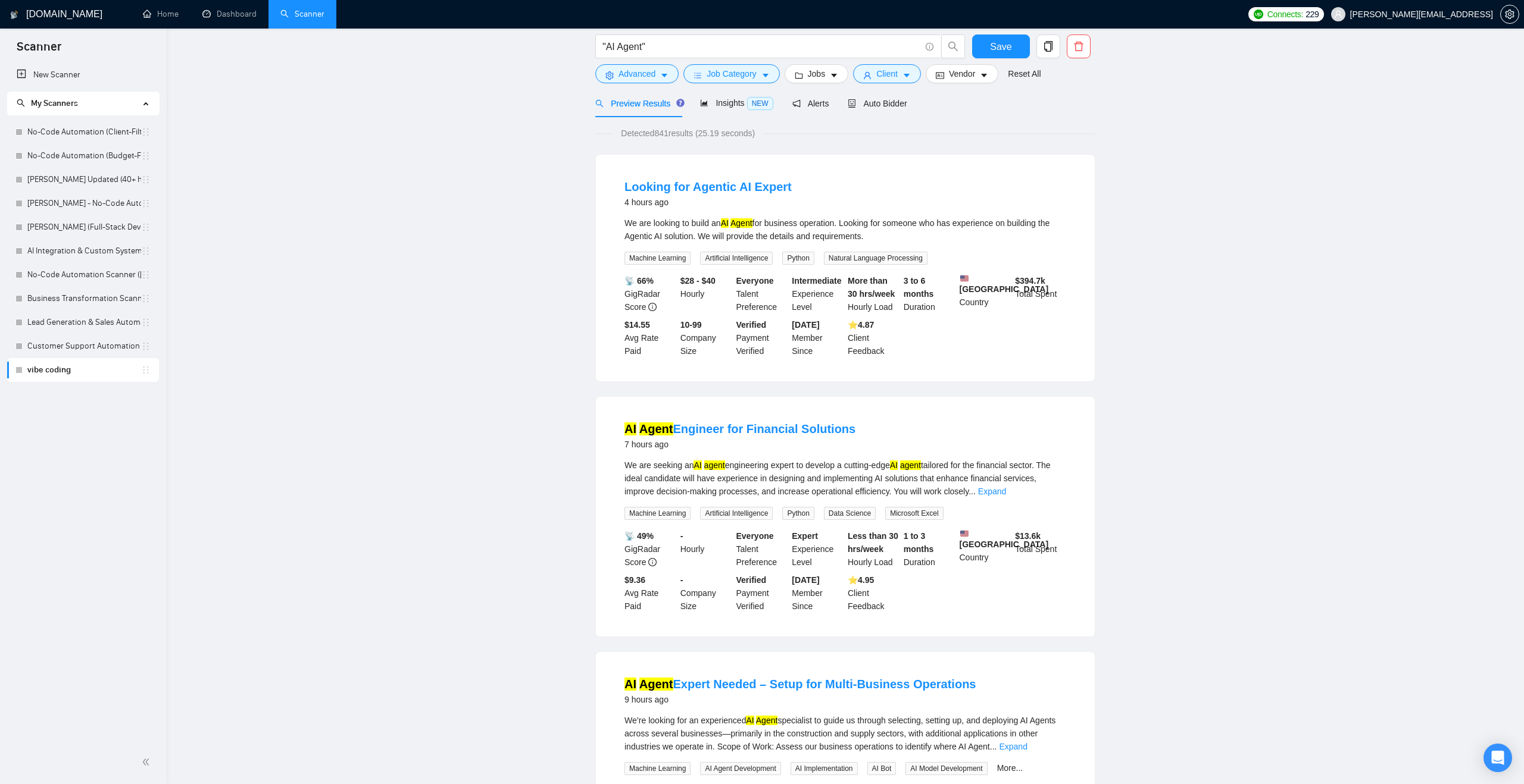
scroll to position [0, 0]
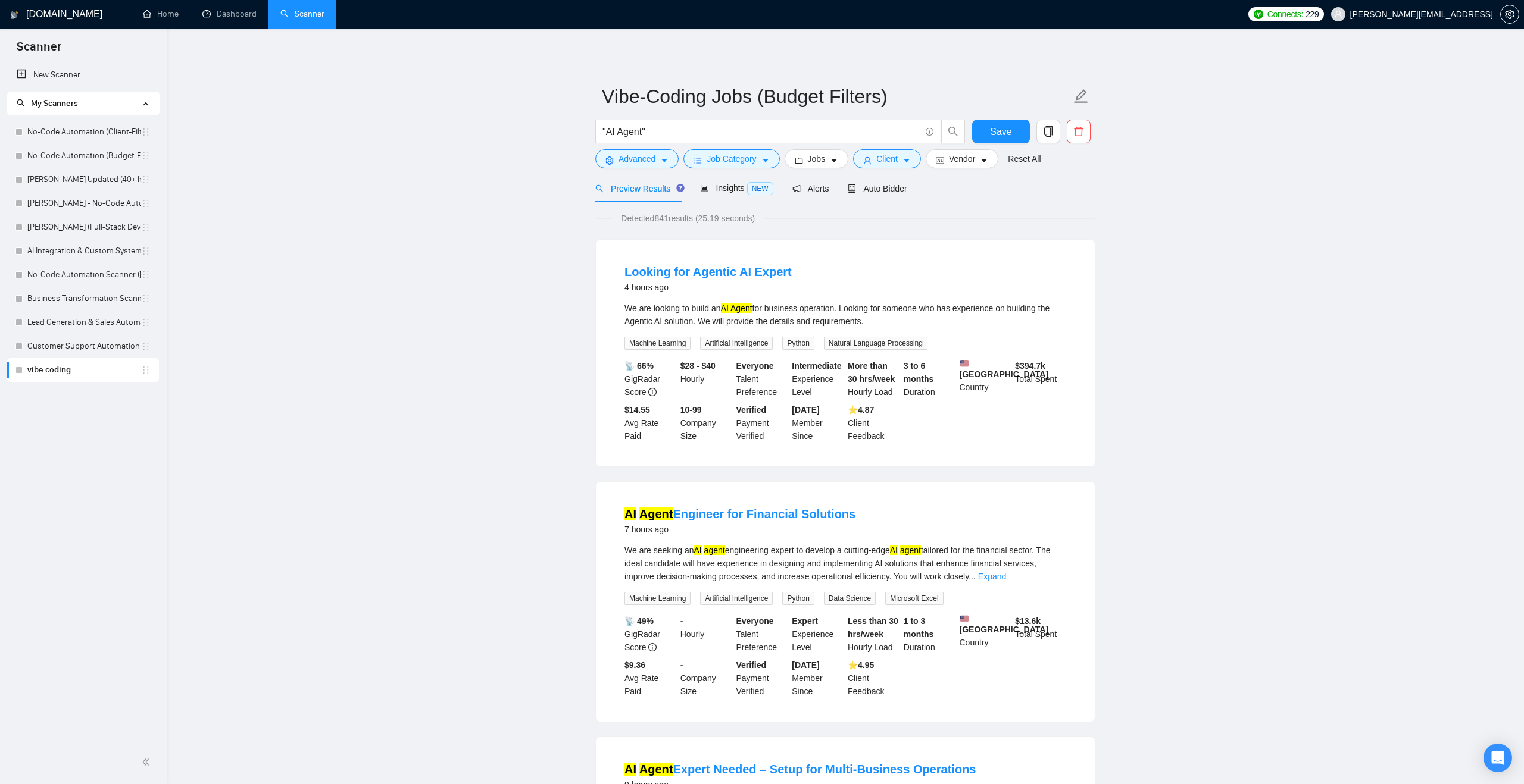
click at [628, 131] on input ""AI Agent"" at bounding box center [761, 131] width 318 height 15
type input ""n8n""
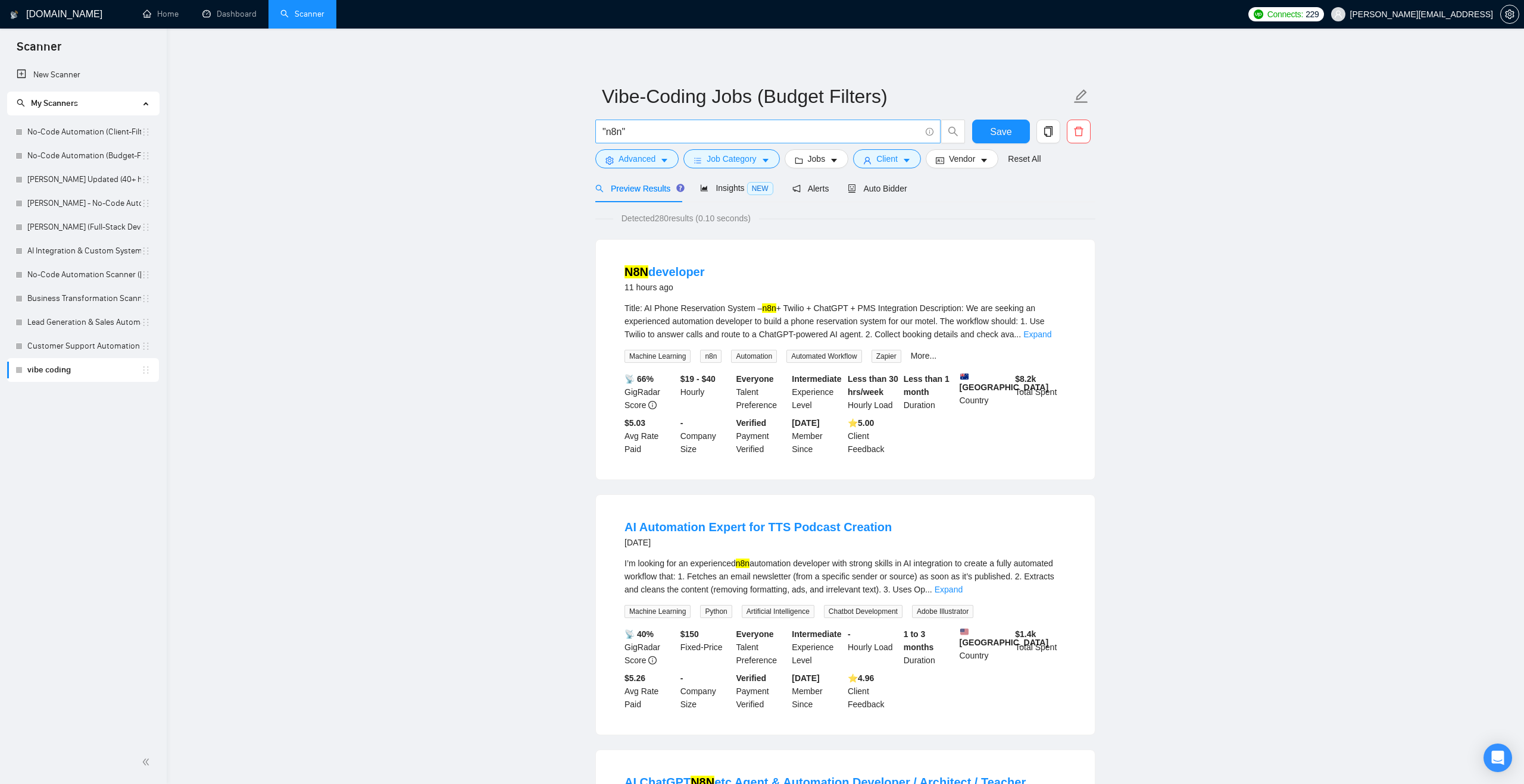
click at [624, 132] on input ""n8n"" at bounding box center [761, 131] width 318 height 15
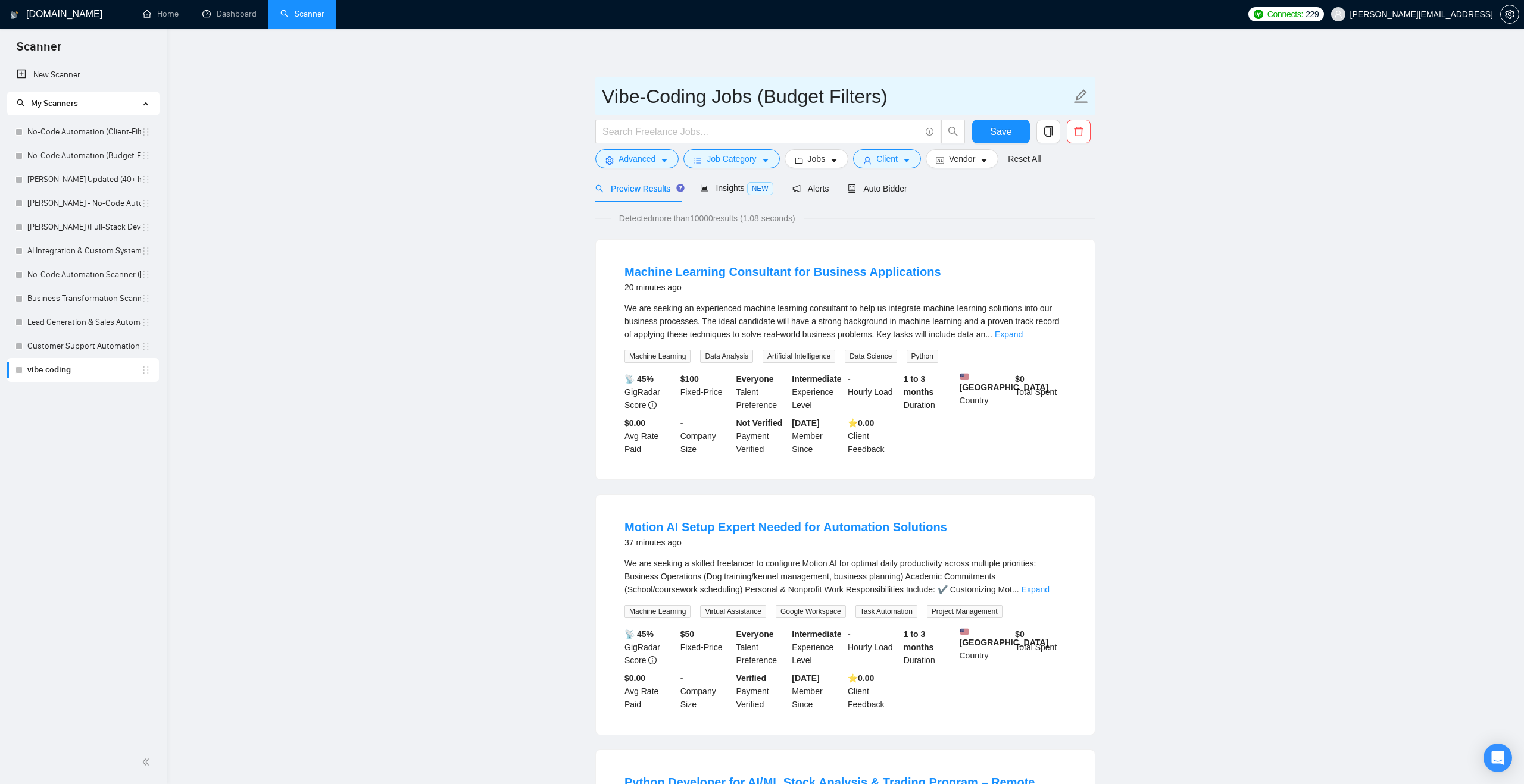
drag, startPoint x: 752, startPoint y: 94, endPoint x: 600, endPoint y: 106, distance: 152.5
click at [600, 106] on span "Vibe-Coding Jobs (Budget Filters)" at bounding box center [845, 96] width 500 height 38
type input "Rapid Prototyping & MVP Development (Budget Filters)"
click at [641, 136] on input "text" at bounding box center [761, 131] width 318 height 15
paste input ""MVP development" "prototype app" "proof of concept" "quick web app" "simple ap…"
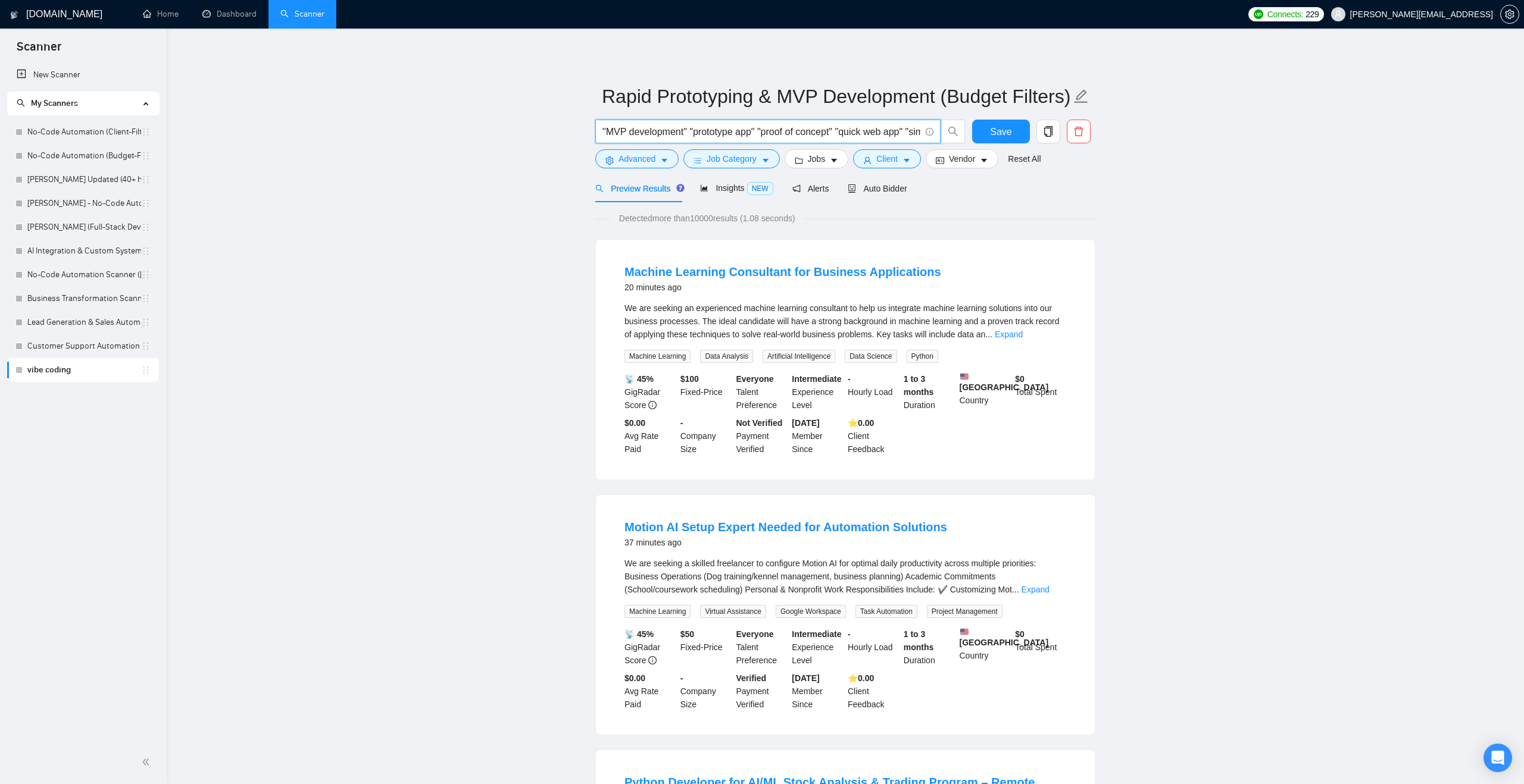
scroll to position [0, 465]
type input ""MVP development" "prototype app" "proof of concept" "quick web app" "simple ap…"
click at [988, 95] on input "Rapid Prototyping & MVP Development (Budget Filters)" at bounding box center [836, 96] width 469 height 30
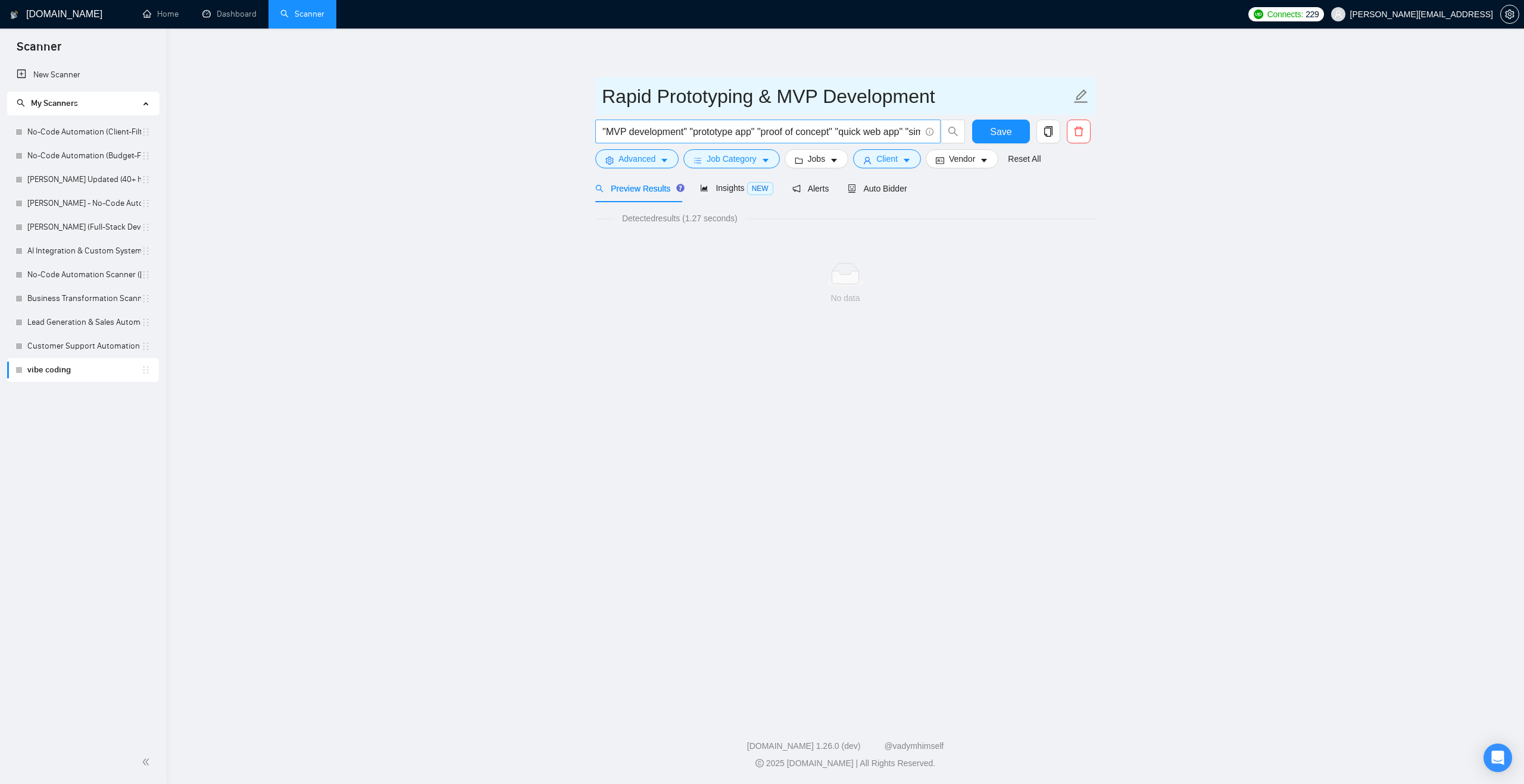
type input "Rapid Prototyping & MVP Development"
click at [692, 130] on input ""MVP development" "prototype app" "proof of concept" "quick web app" "simple ap…" at bounding box center [761, 131] width 318 height 15
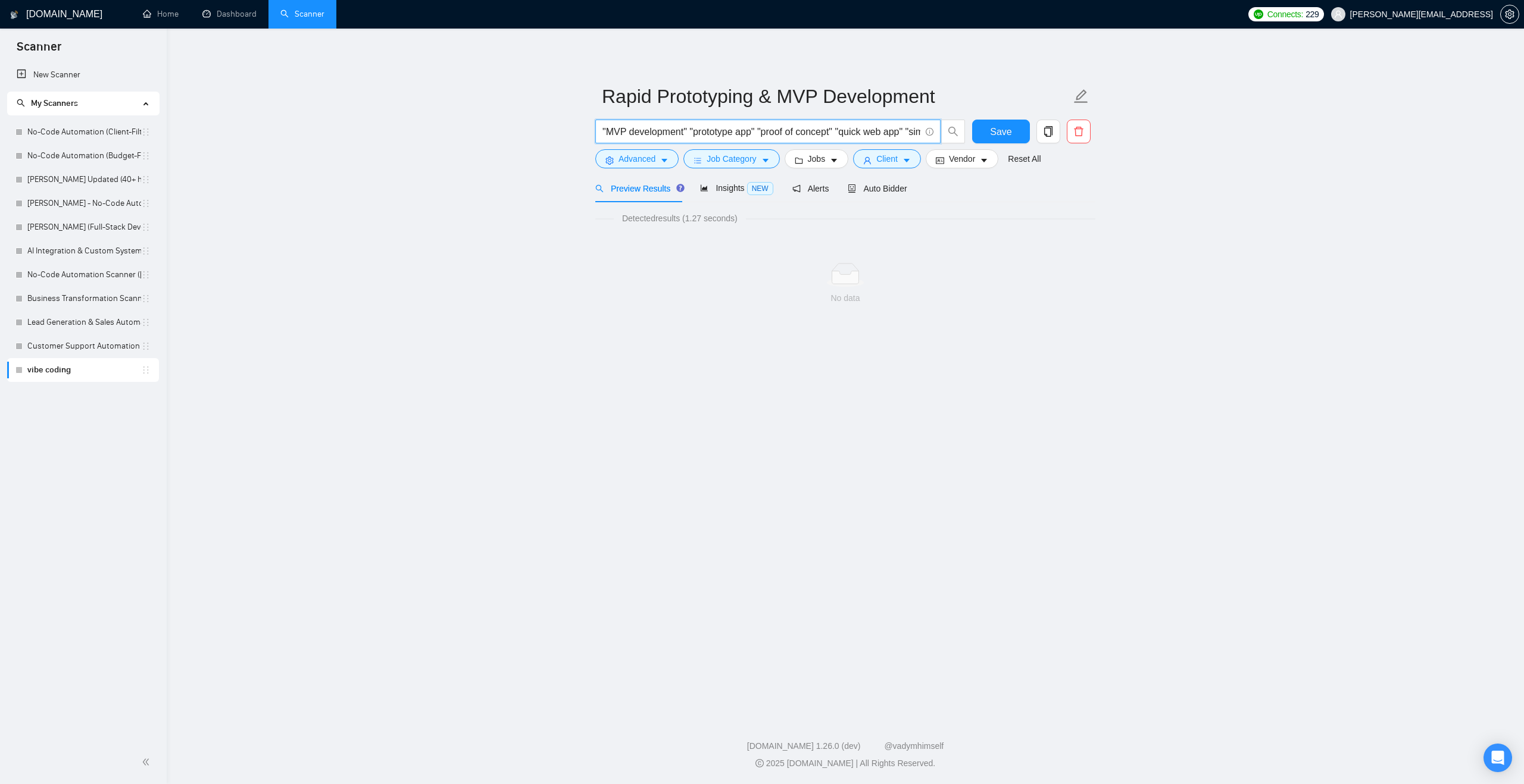
click at [692, 130] on input ""MVP development" "prototype app" "proof of concept" "quick web app" "simple ap…" at bounding box center [761, 131] width 318 height 15
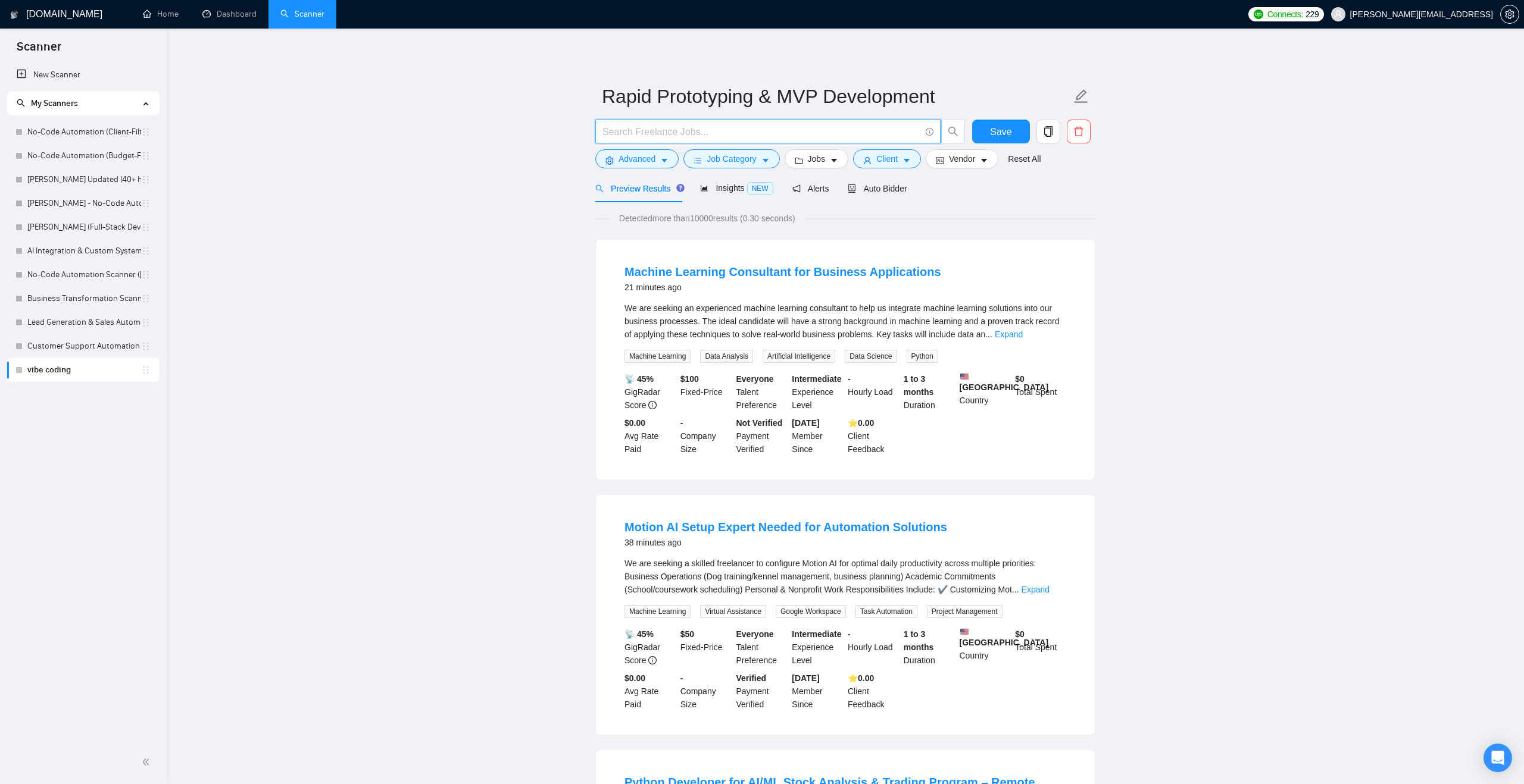
paste input "((MVP | "minimum viable product" | (prototype*) | (prototyp*)) ((develop*) | (b…"
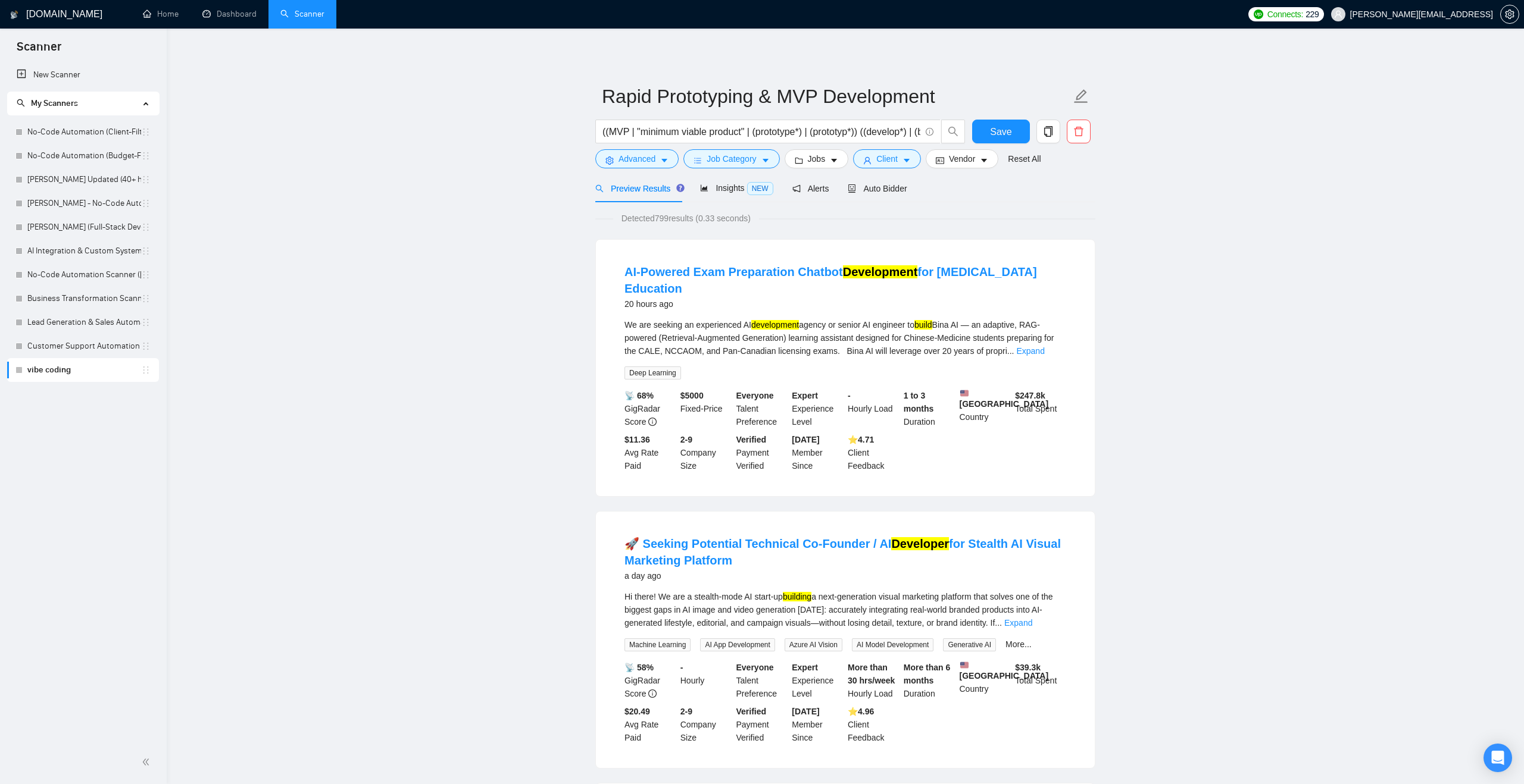
drag, startPoint x: 833, startPoint y: 131, endPoint x: 920, endPoint y: 133, distance: 87.0
click at [920, 133] on input "((MVP | "minimum viable product" | (prototype*) | (prototyp*)) ((develop*) | (b…" at bounding box center [761, 131] width 318 height 15
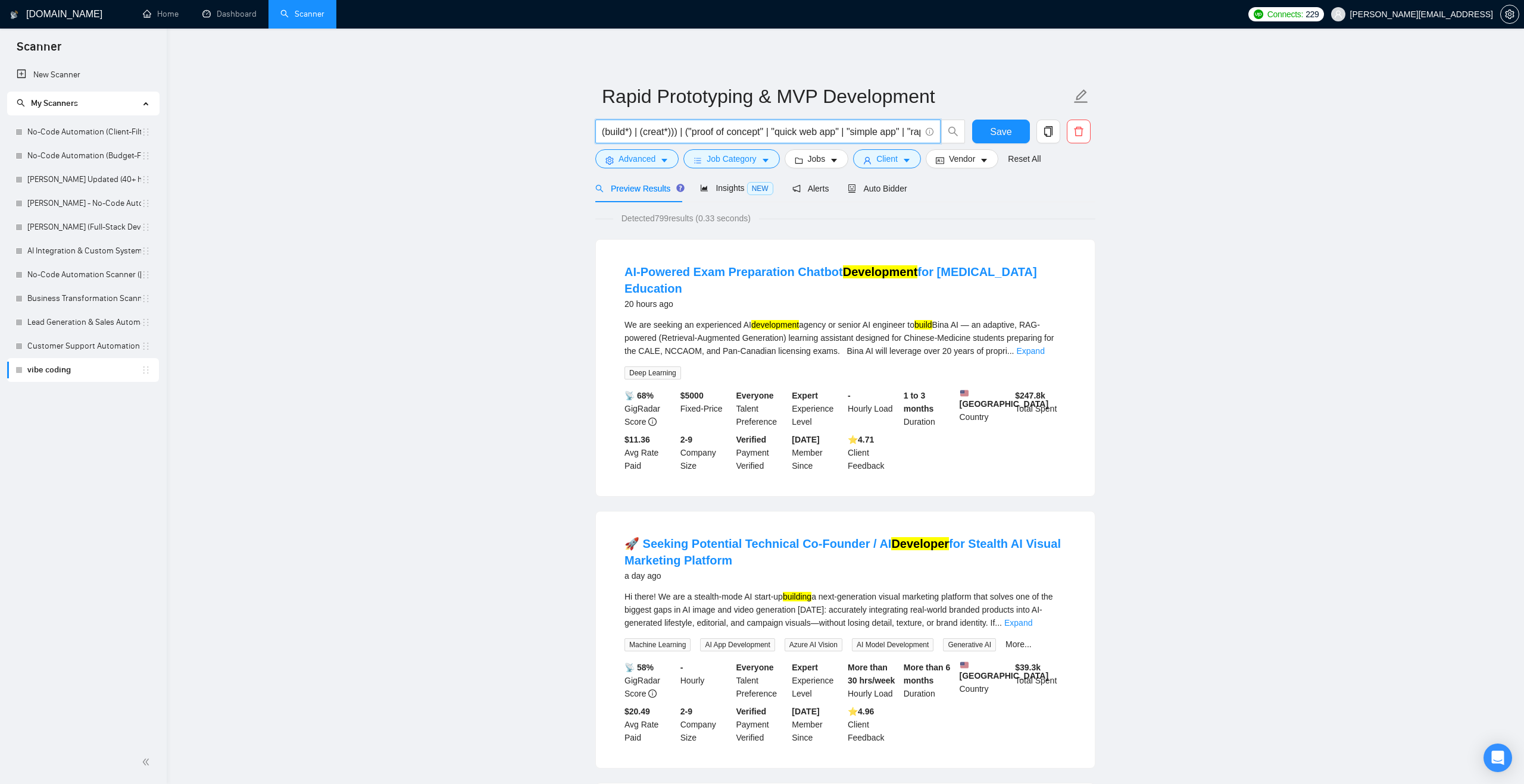
scroll to position [0, 245]
drag, startPoint x: 917, startPoint y: 129, endPoint x: 625, endPoint y: 134, distance: 292.0
click at [625, 133] on input "((MVP | "minimum viable product" | (prototype*) | (prototyp*)) ((develop*) | (b…" at bounding box center [761, 131] width 318 height 15
click at [726, 135] on input "((MVP | "minimum viable product" | (prototype*) | (prototyp*)) ((develop*) | (b…" at bounding box center [761, 131] width 318 height 15
click at [674, 132] on input "((MVP | "minimum viable product" | (prototype*) | (prototyp*)) ((develop*) | (b…" at bounding box center [761, 131] width 318 height 15
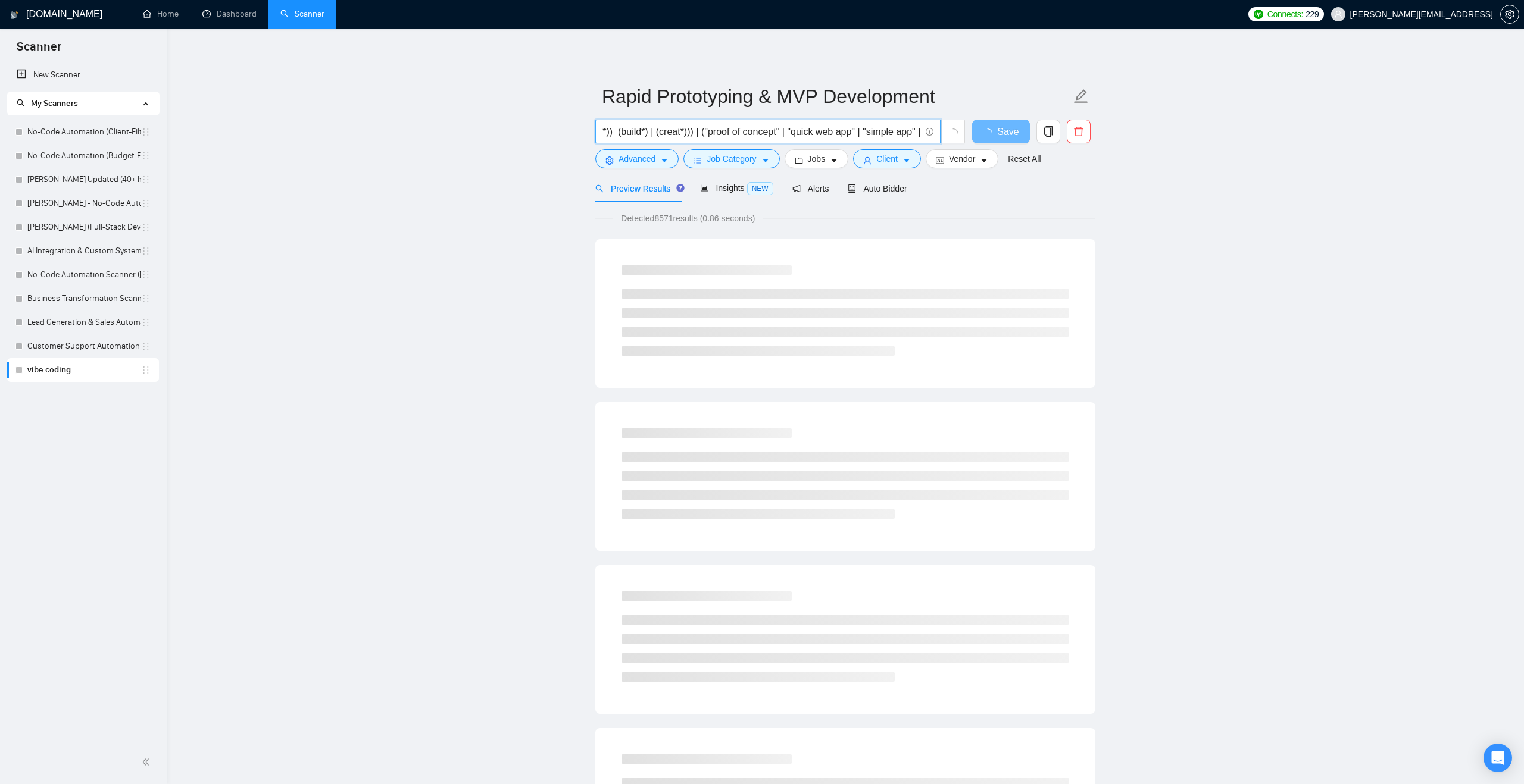
type input "((MVP | "minimum viable product" | (prototype*) | (prototyp*)) (build*) | (crea…"
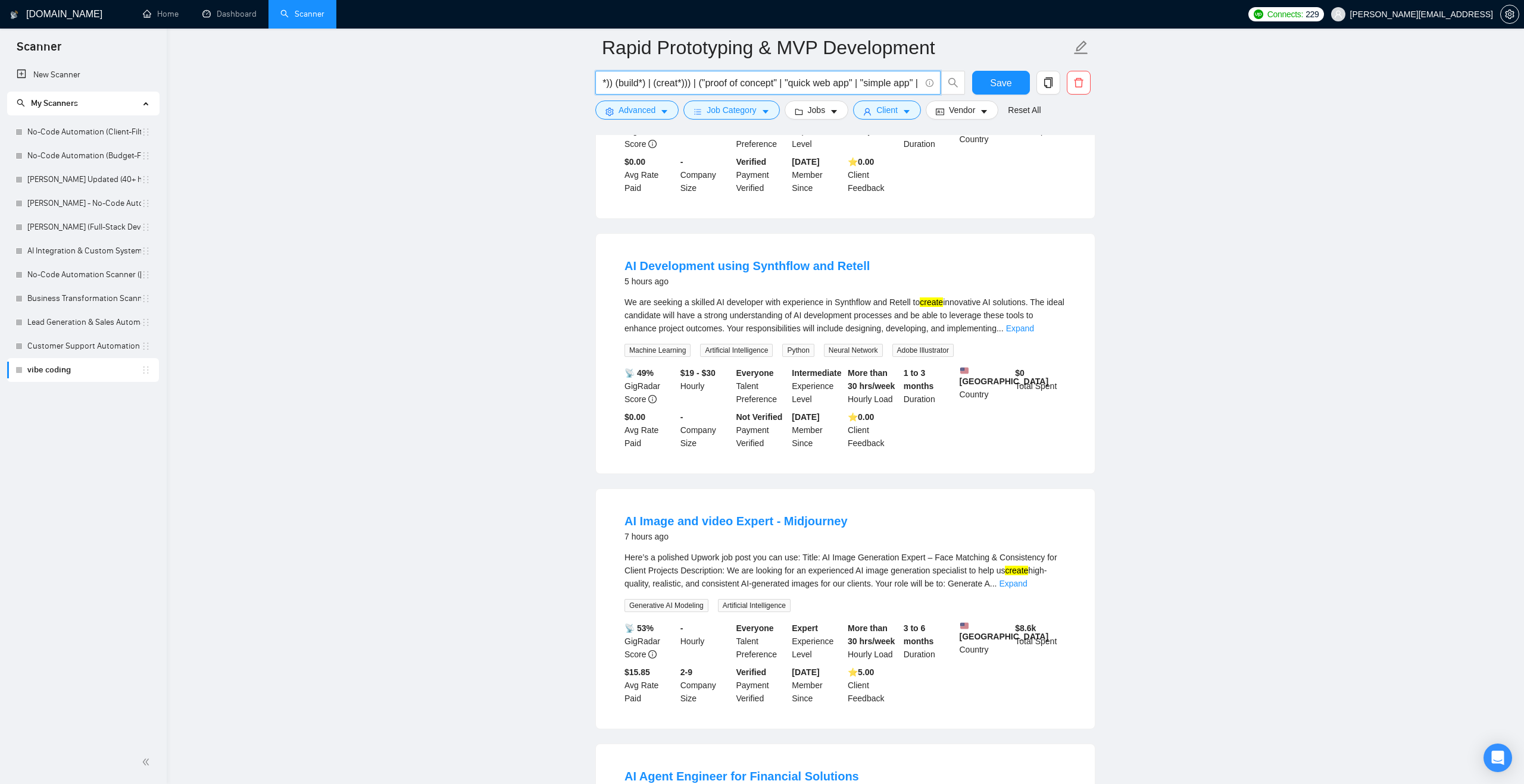
scroll to position [273, 0]
click at [703, 79] on input "((MVP | "minimum viable product" | (prototype*) | (prototyp*)) (build*) | (crea…" at bounding box center [761, 82] width 318 height 15
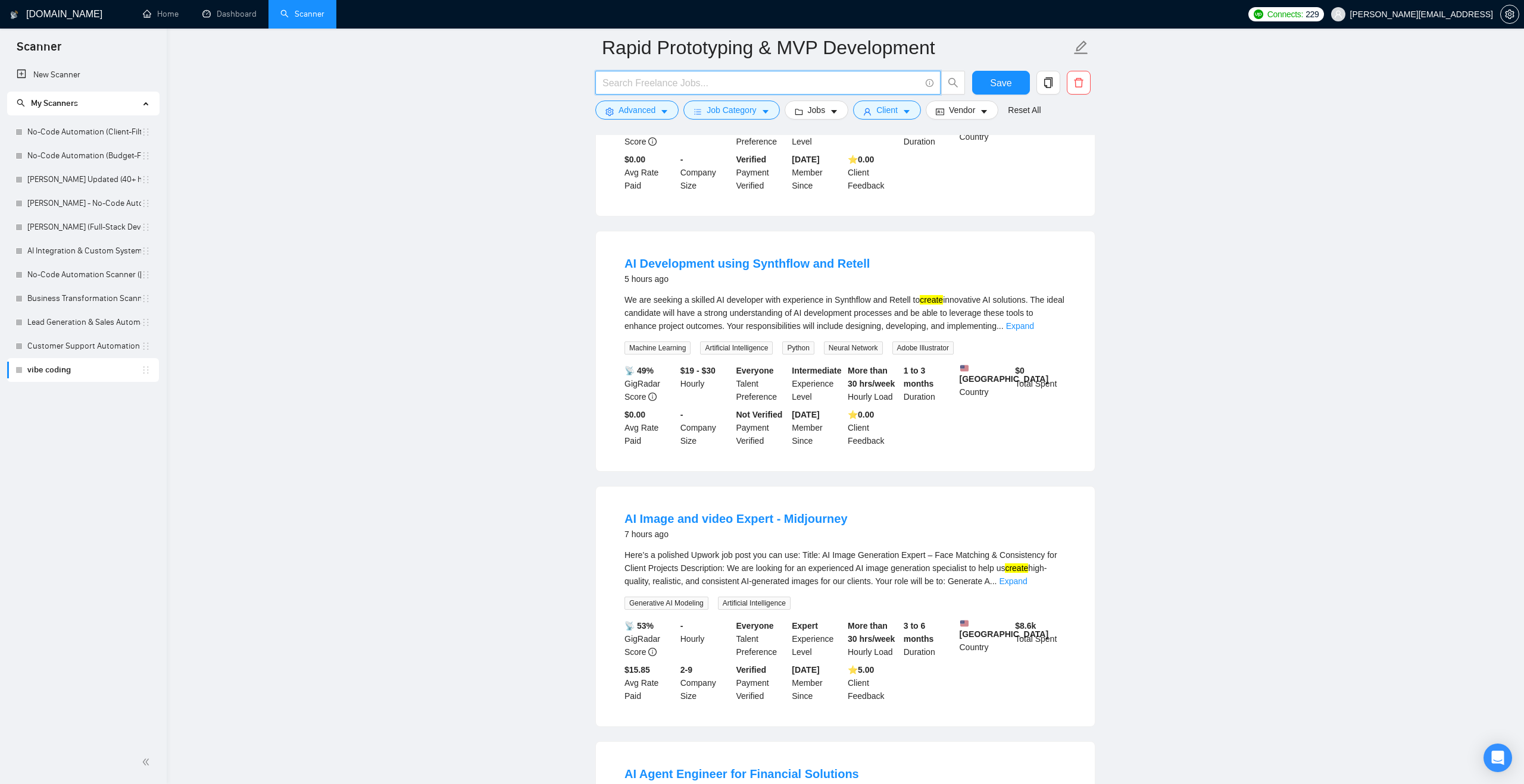
paste input "((MVP | "minimum viable product" | (prototype*) | (prototyp*)) ((develop*) | (b…"
type input "((MVP | "minimum viable product" | (prototype*) | (prototyp*)) ((develop*) | (b…"
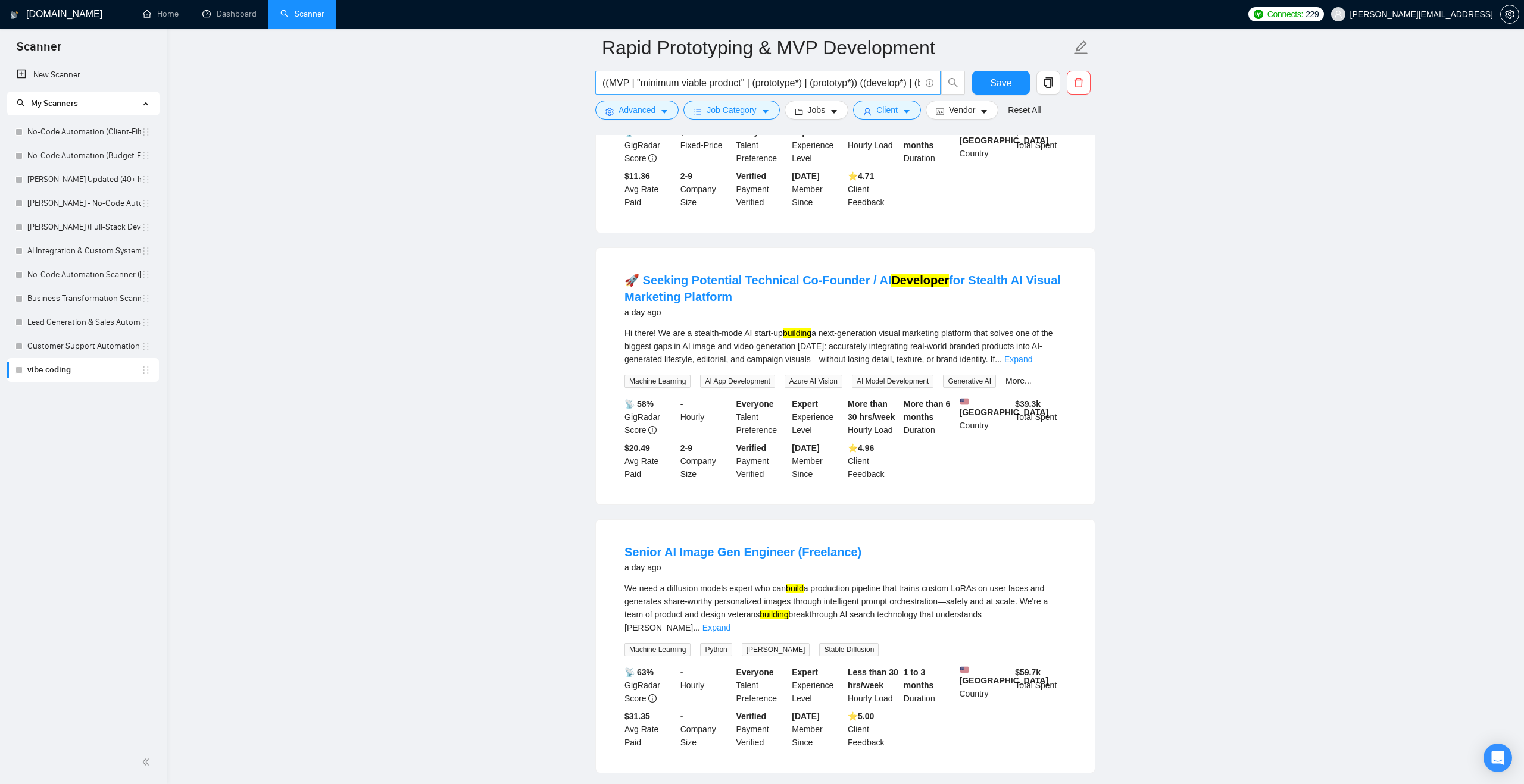
click at [607, 78] on input "((MVP | "minimum viable product" | (prototype*) | (prototyp*)) ((develop*) | (b…" at bounding box center [761, 82] width 318 height 15
paste input "("MVP development" | (prototyp*) | "rapid development" | "quick turnaround") (f…"
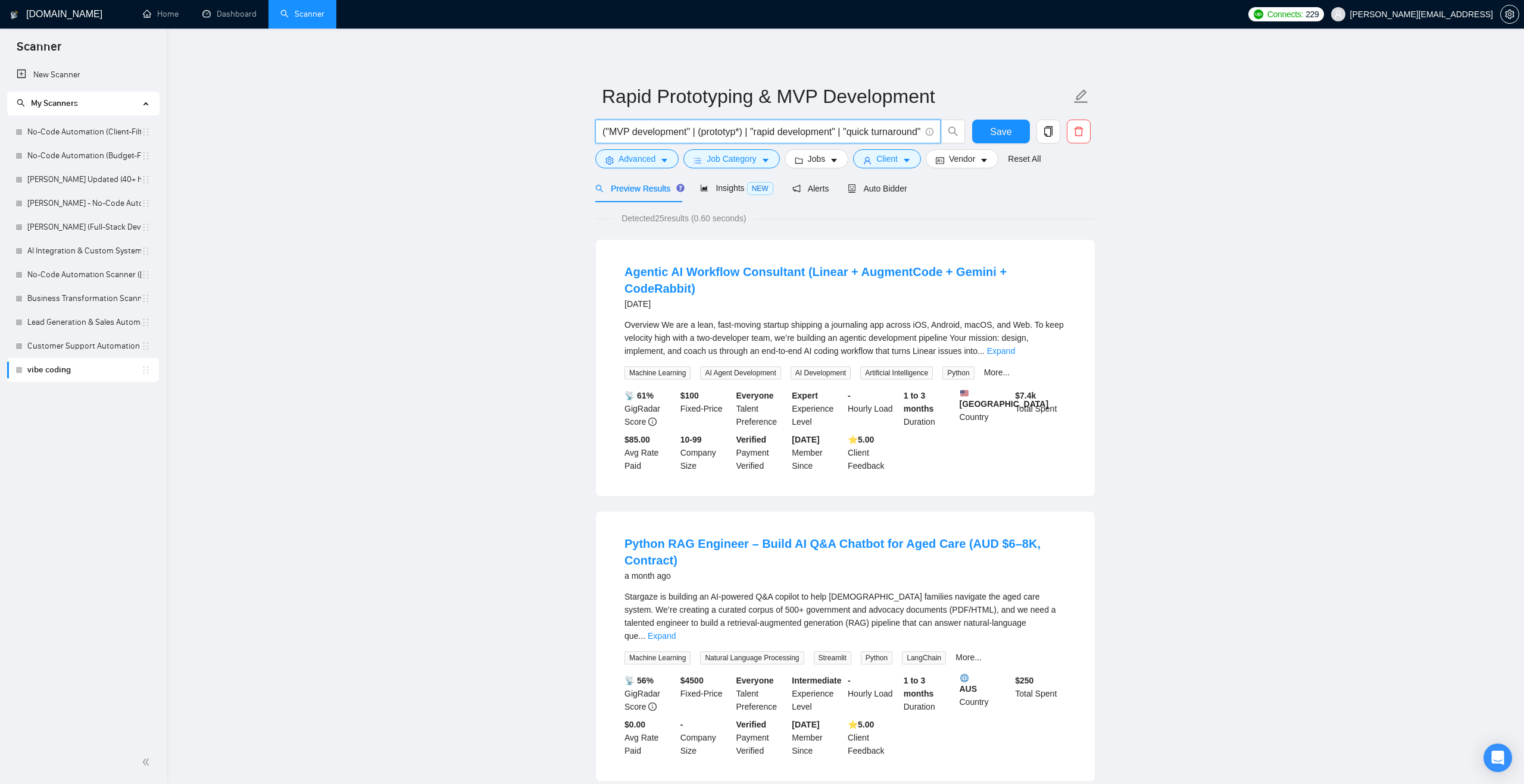
click at [688, 132] on input "("MVP development" | (prototyp*) | "rapid development" | "quick turnaround") (f…" at bounding box center [761, 131] width 318 height 15
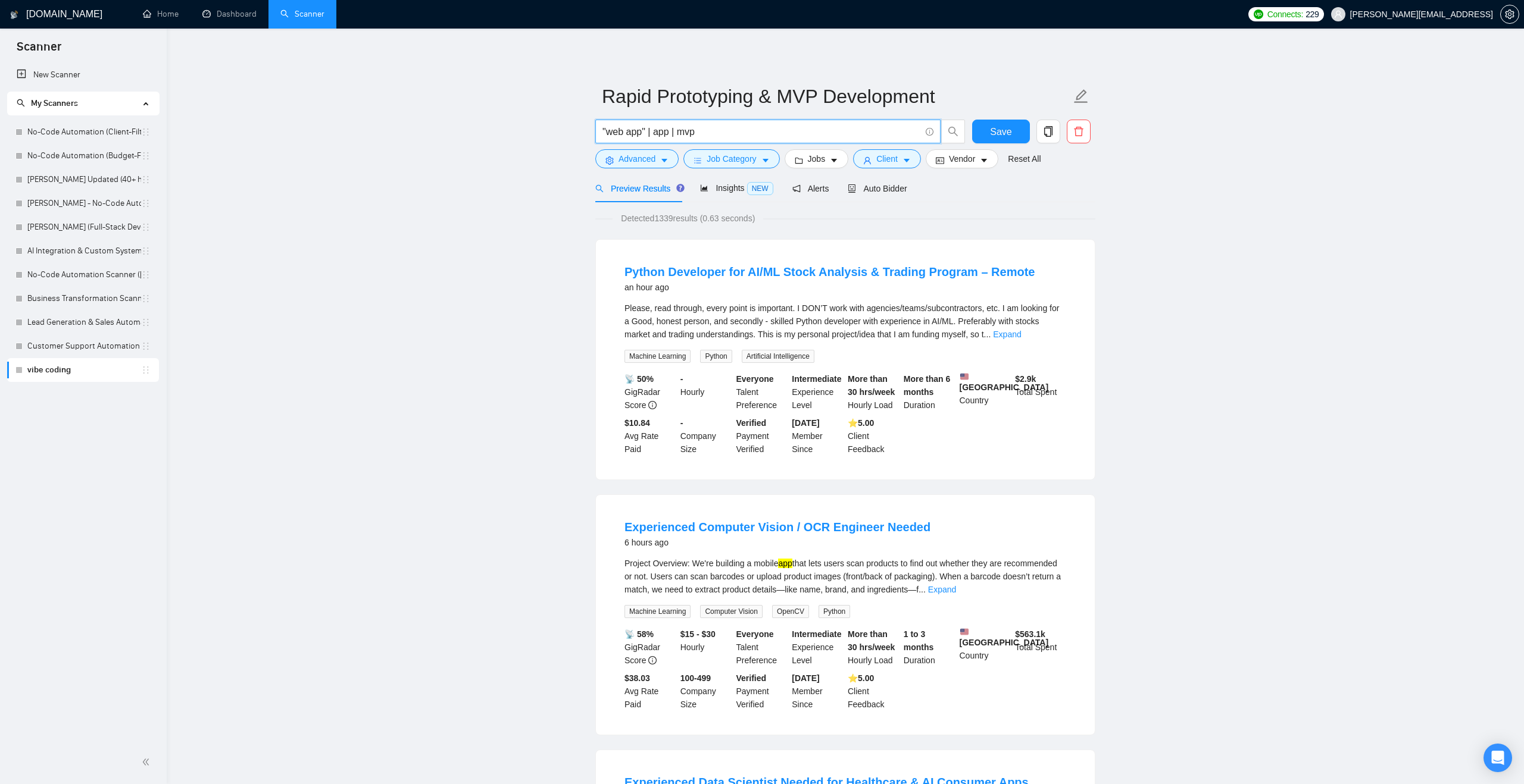
click at [676, 130] on input ""web app" | app | mvp" at bounding box center [761, 131] width 318 height 15
click at [688, 130] on input ""web app" | app | mvp" at bounding box center [761, 131] width 318 height 15
paste input "((prototype*) | (prototyp*) | MVP | "minimum viable product" | "proof of concep…"
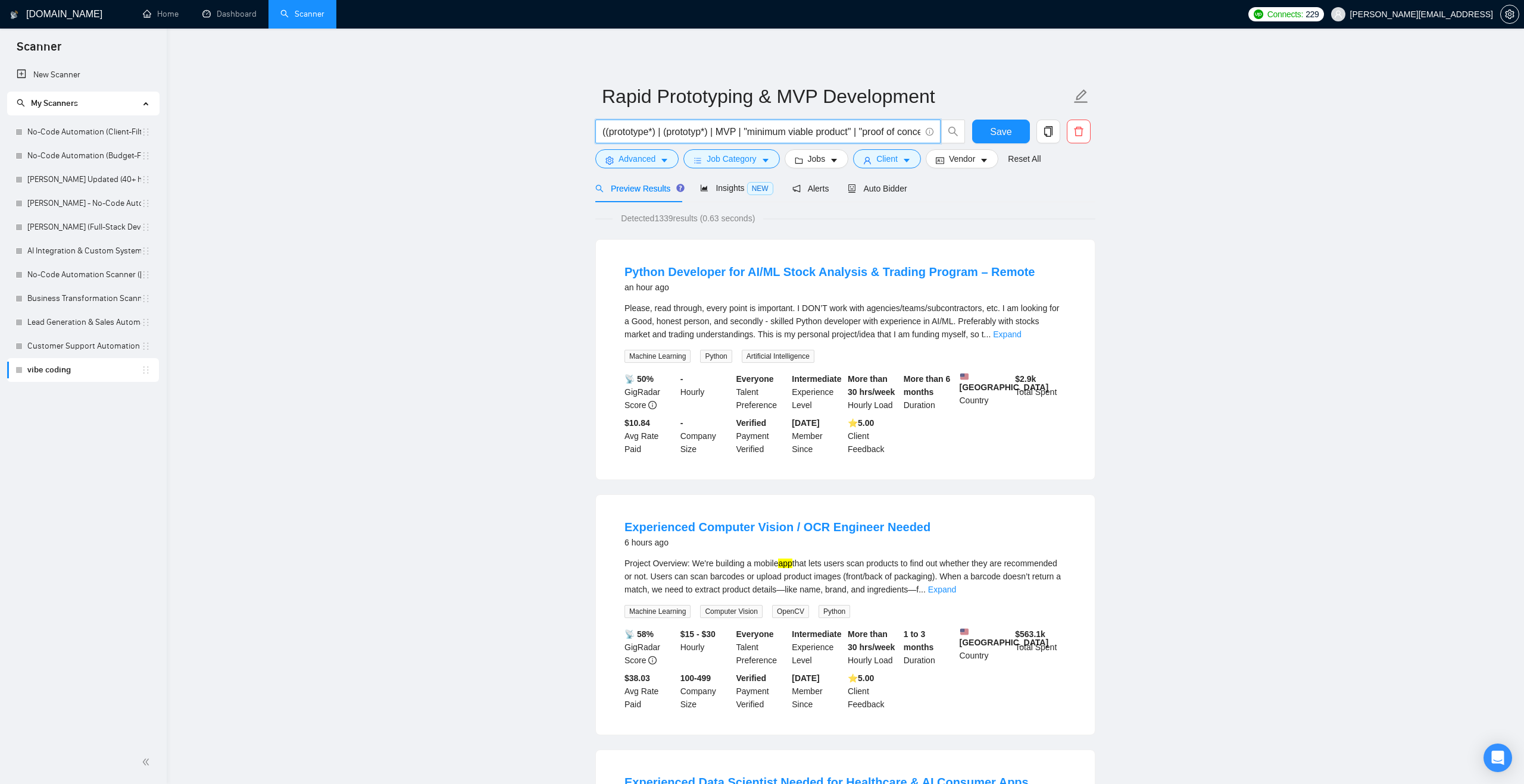
scroll to position [0, 952]
type input "((prototype*) | (prototyp*) | MVP | "minimum viable product" | "proof of concep…"
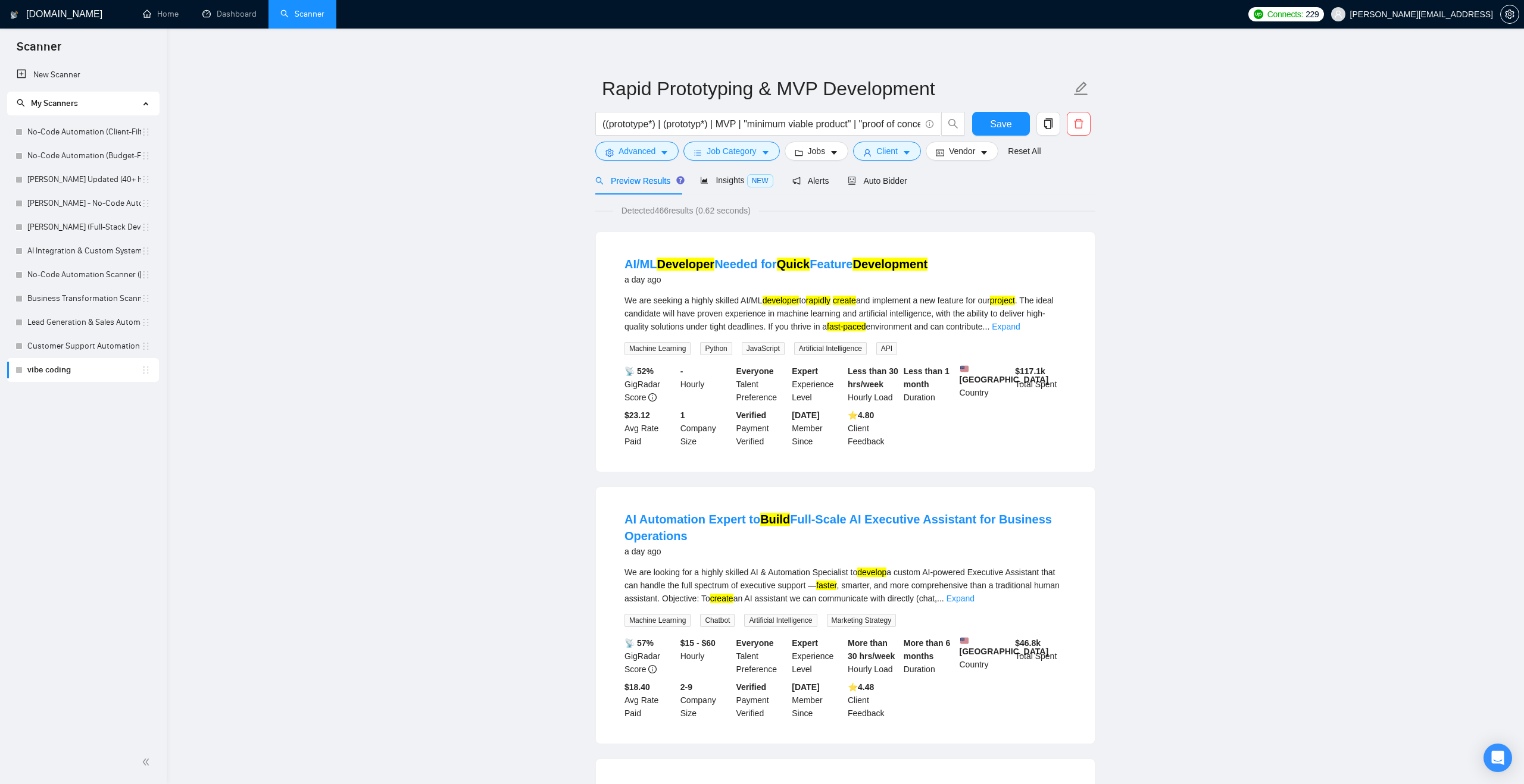
scroll to position [0, 0]
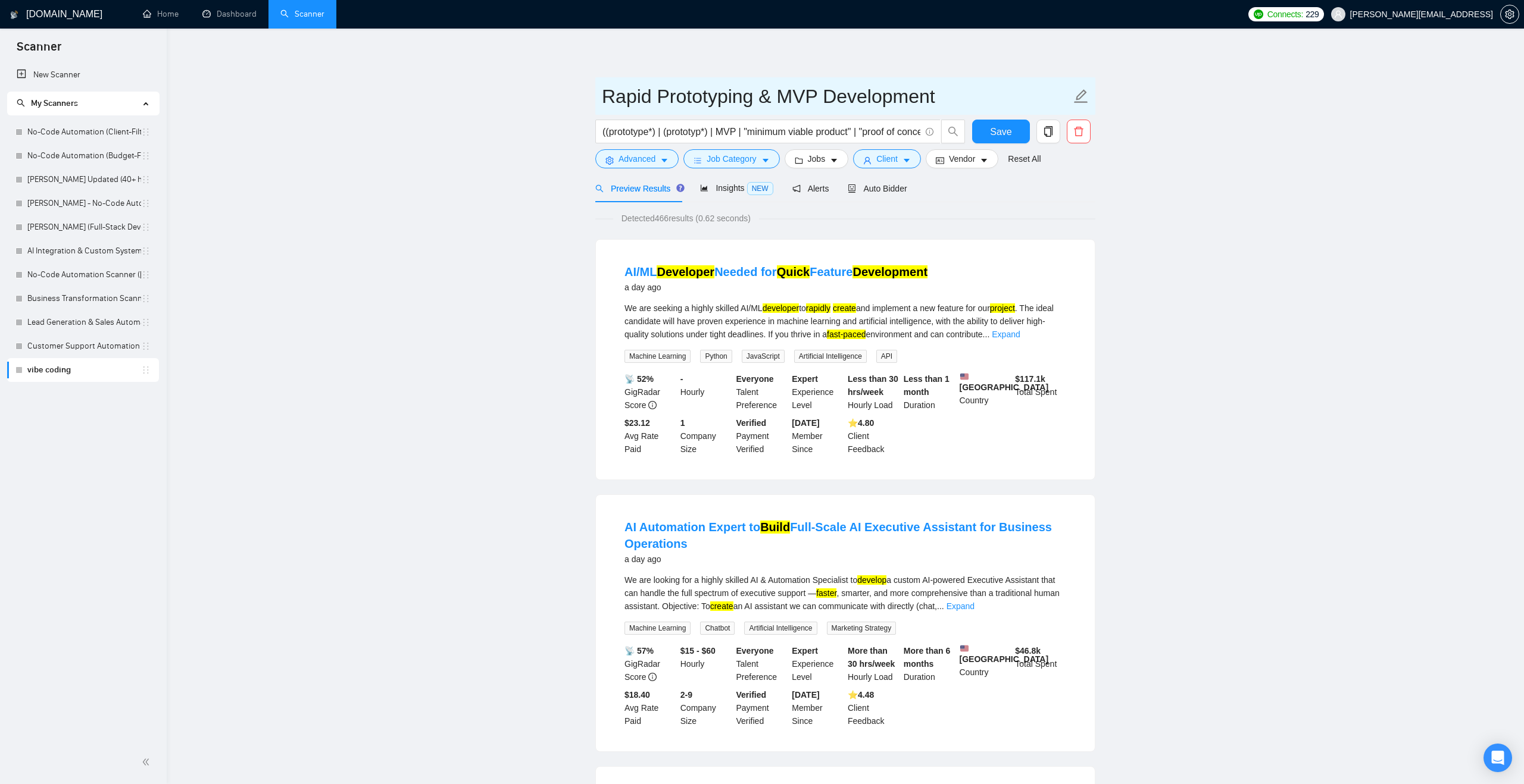
click at [657, 102] on input "Rapid Prototyping & MVP Development" at bounding box center [836, 96] width 469 height 30
type input "AI Automation"
click at [632, 130] on input "((prototype*) | (prototyp*) | MVP | "minimum viable product" | "proof of concep…" at bounding box center [761, 131] width 318 height 15
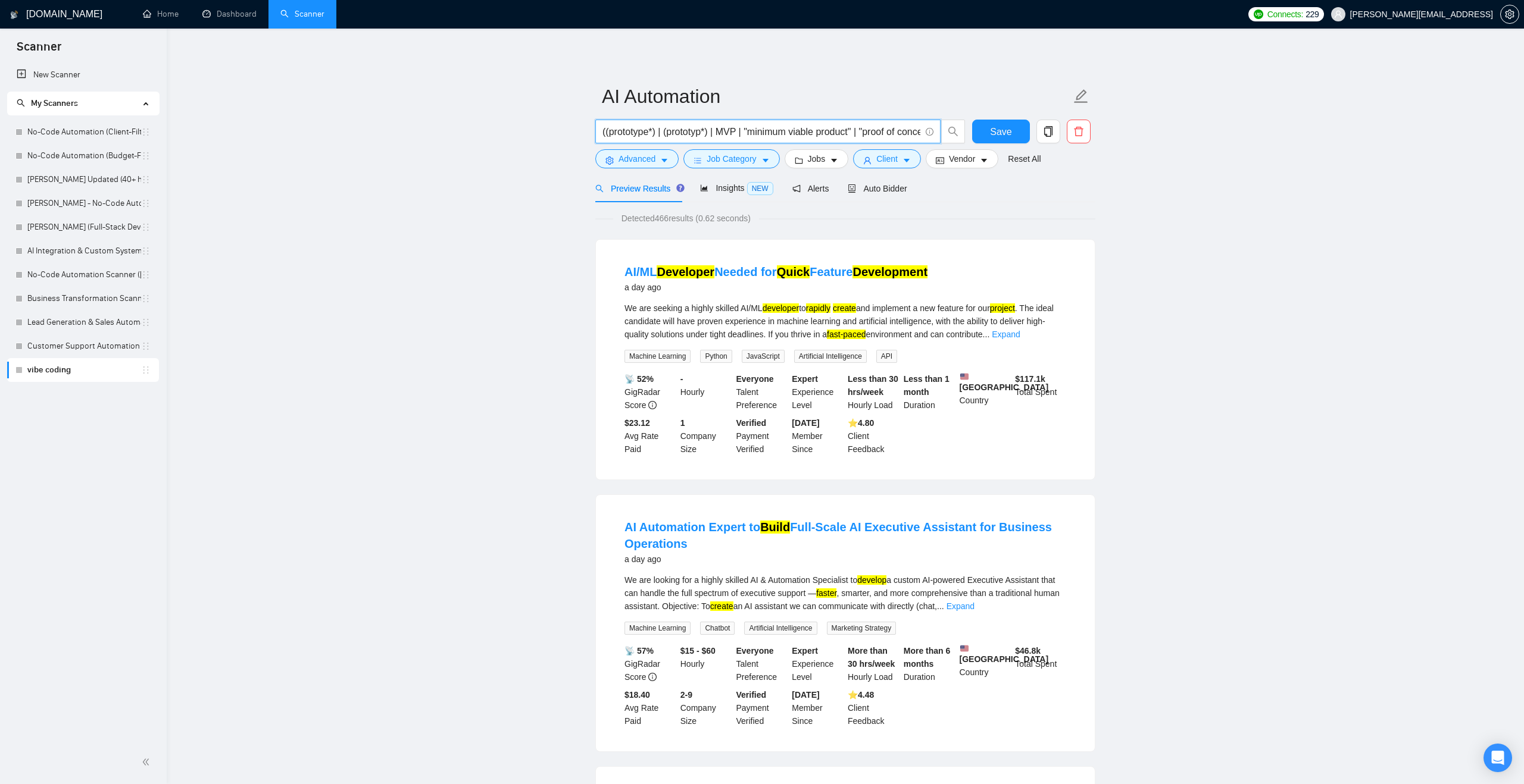
click at [632, 130] on input "((prototype*) | (prototyp*) | MVP | "minimum viable product" | "proof of concep…" at bounding box center [761, 131] width 318 height 15
click at [603, 132] on input "AI Automation"" at bounding box center [761, 131] width 318 height 15
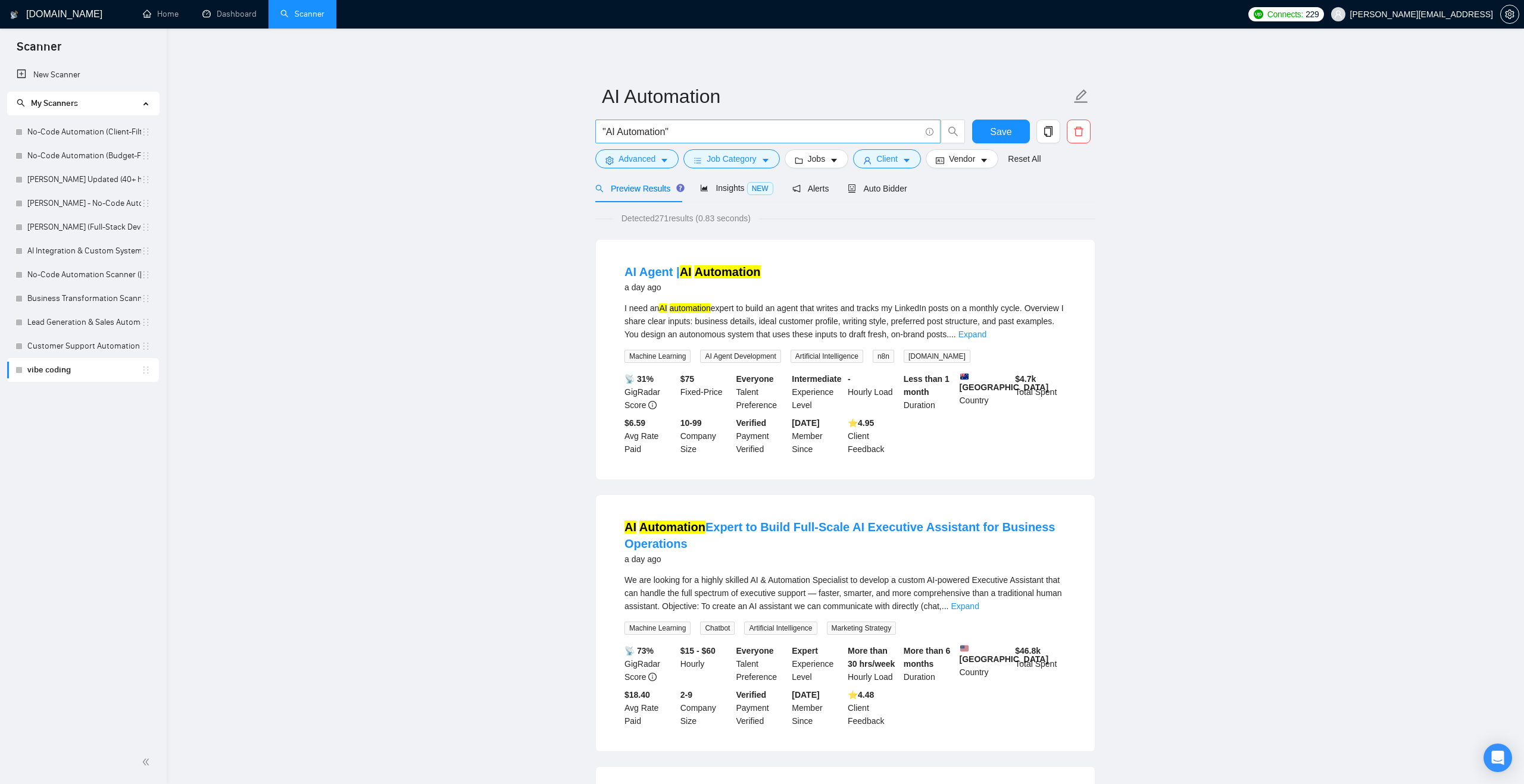
click at [686, 130] on input ""AI Automation"" at bounding box center [761, 131] width 318 height 15
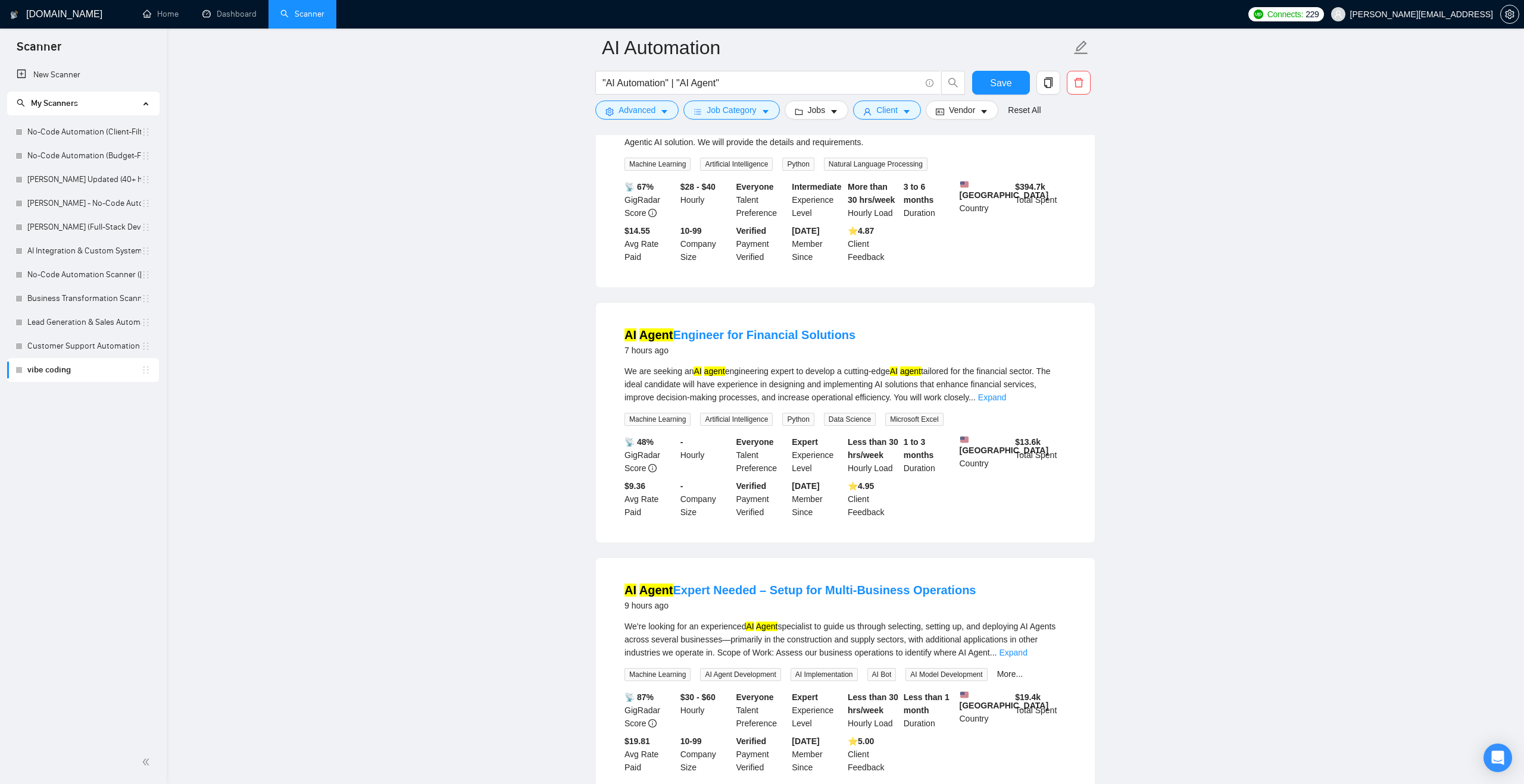
scroll to position [90, 0]
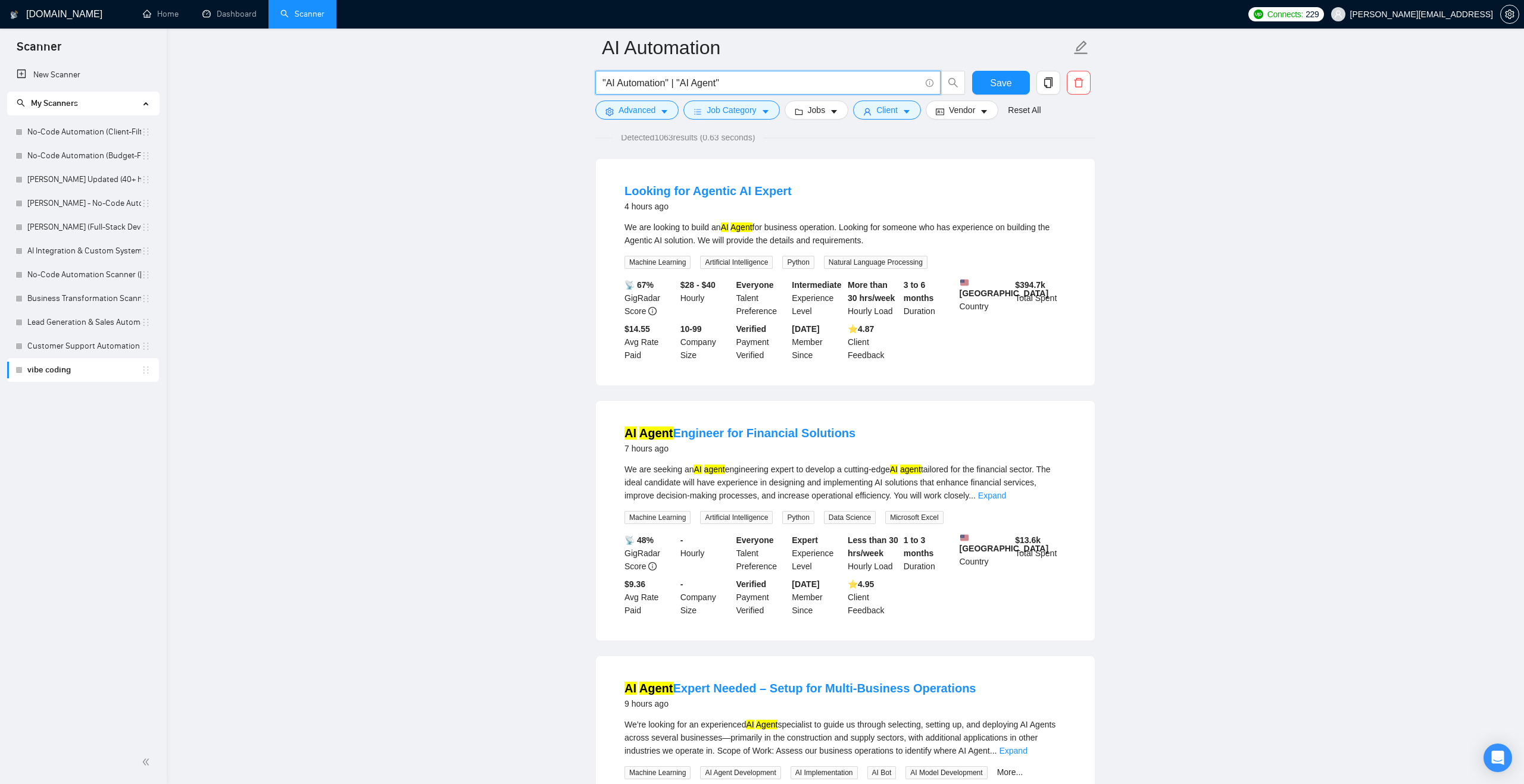
click at [753, 81] on input ""AI Automation" | "AI Agent"" at bounding box center [761, 82] width 318 height 15
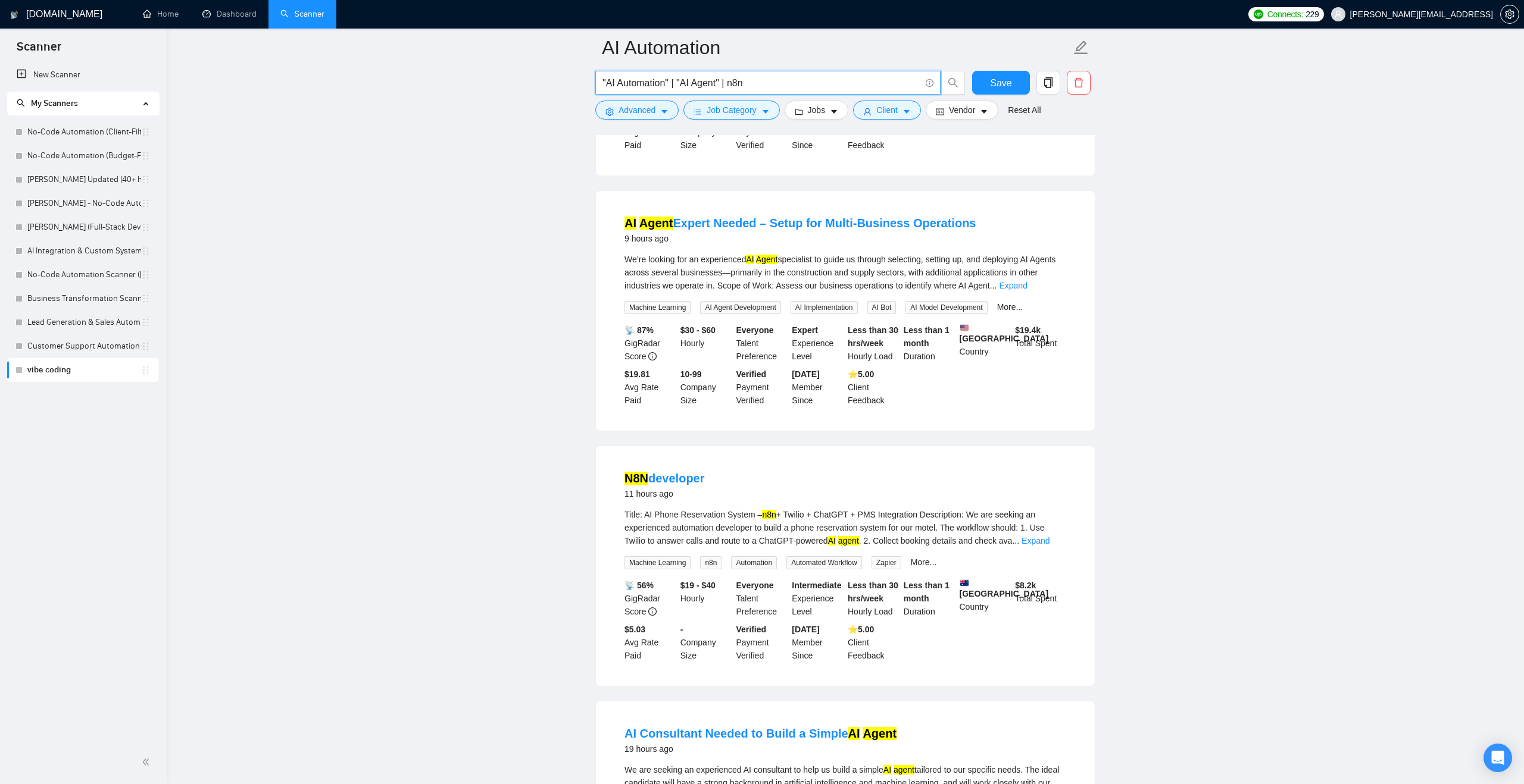
scroll to position [343, 0]
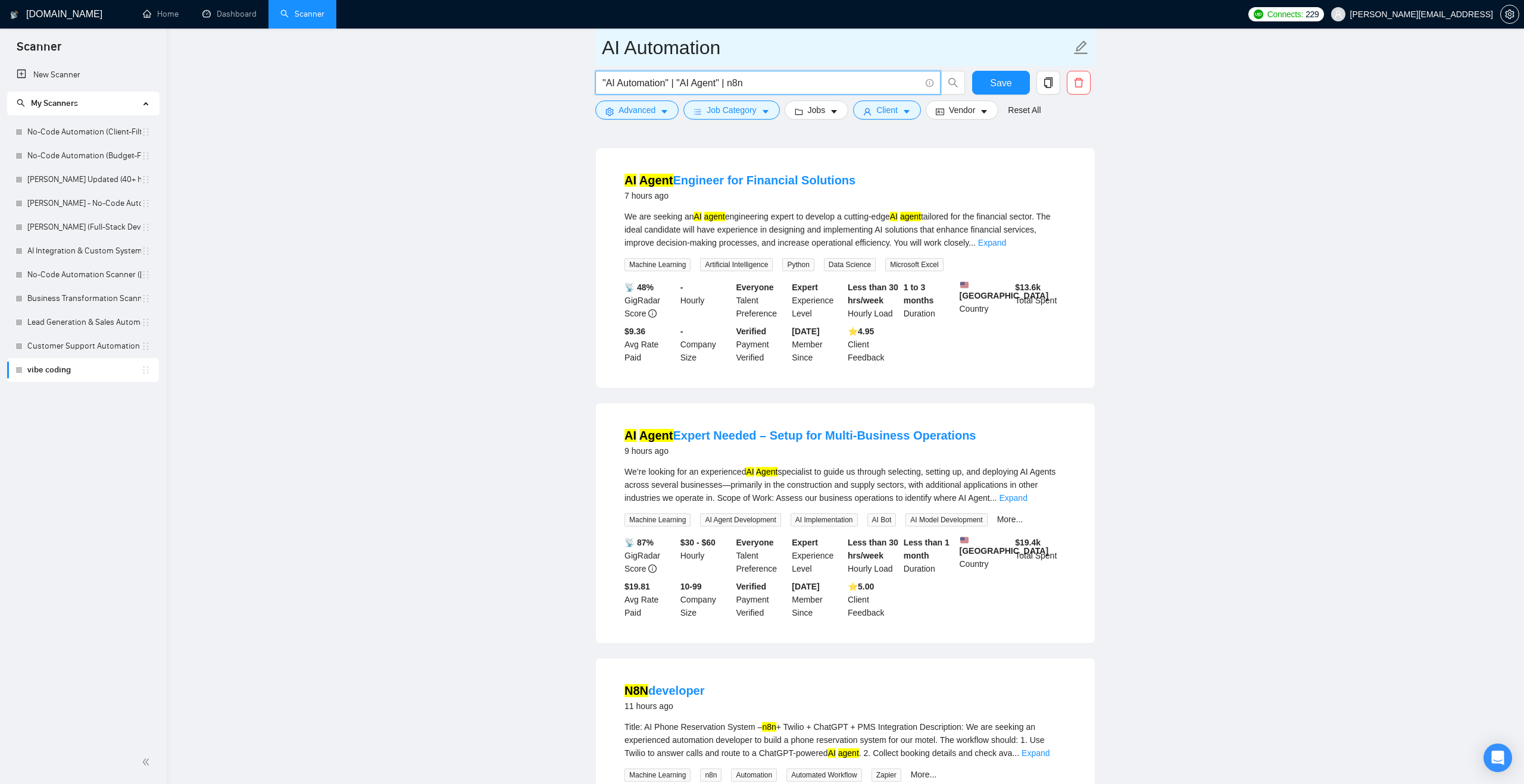
type input ""AI Automation" | "AI Agent" | n8n"
click at [740, 51] on input "AI Automation" at bounding box center [836, 48] width 469 height 30
type input "AI Automation (Budget Filters)"
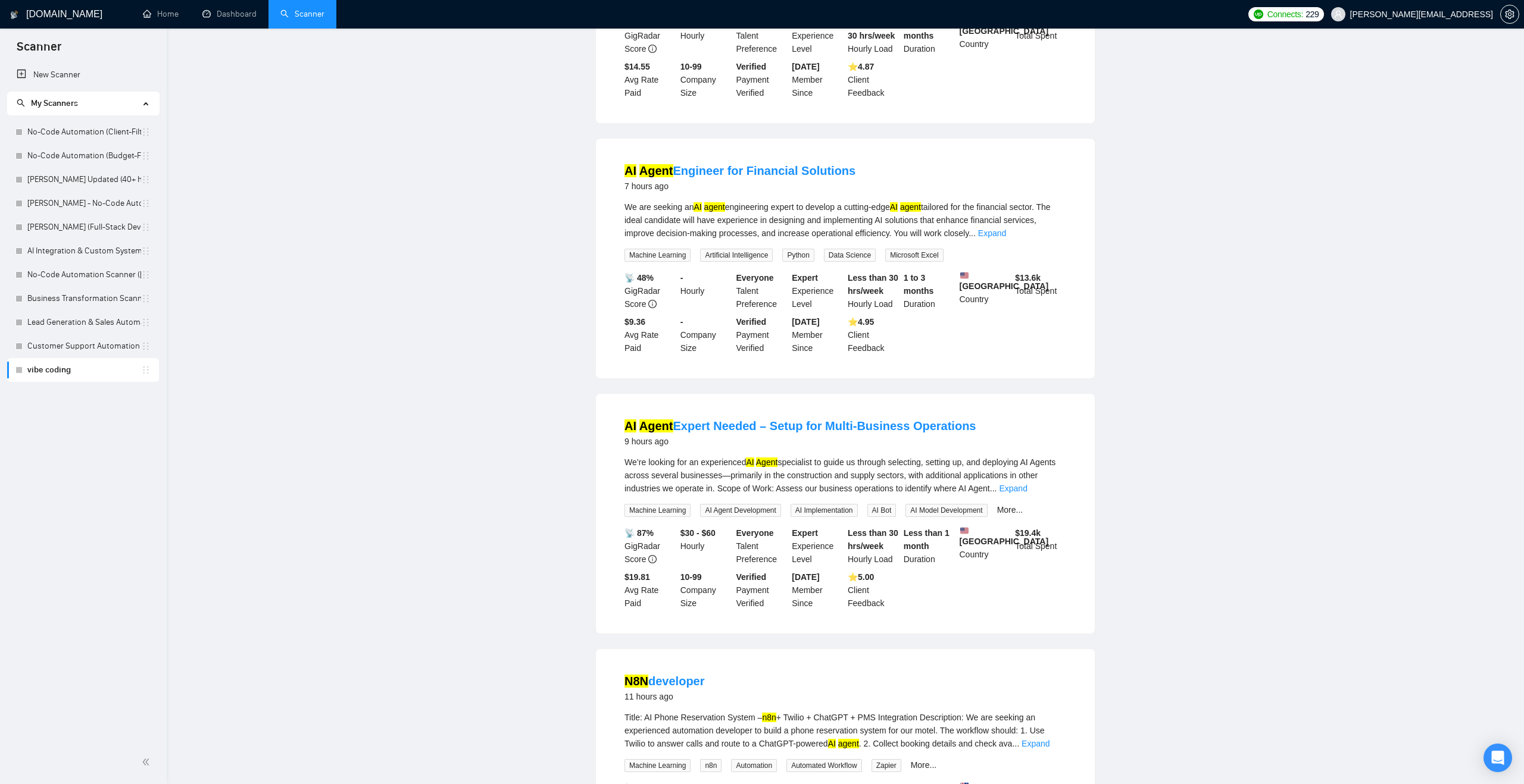
scroll to position [0, 0]
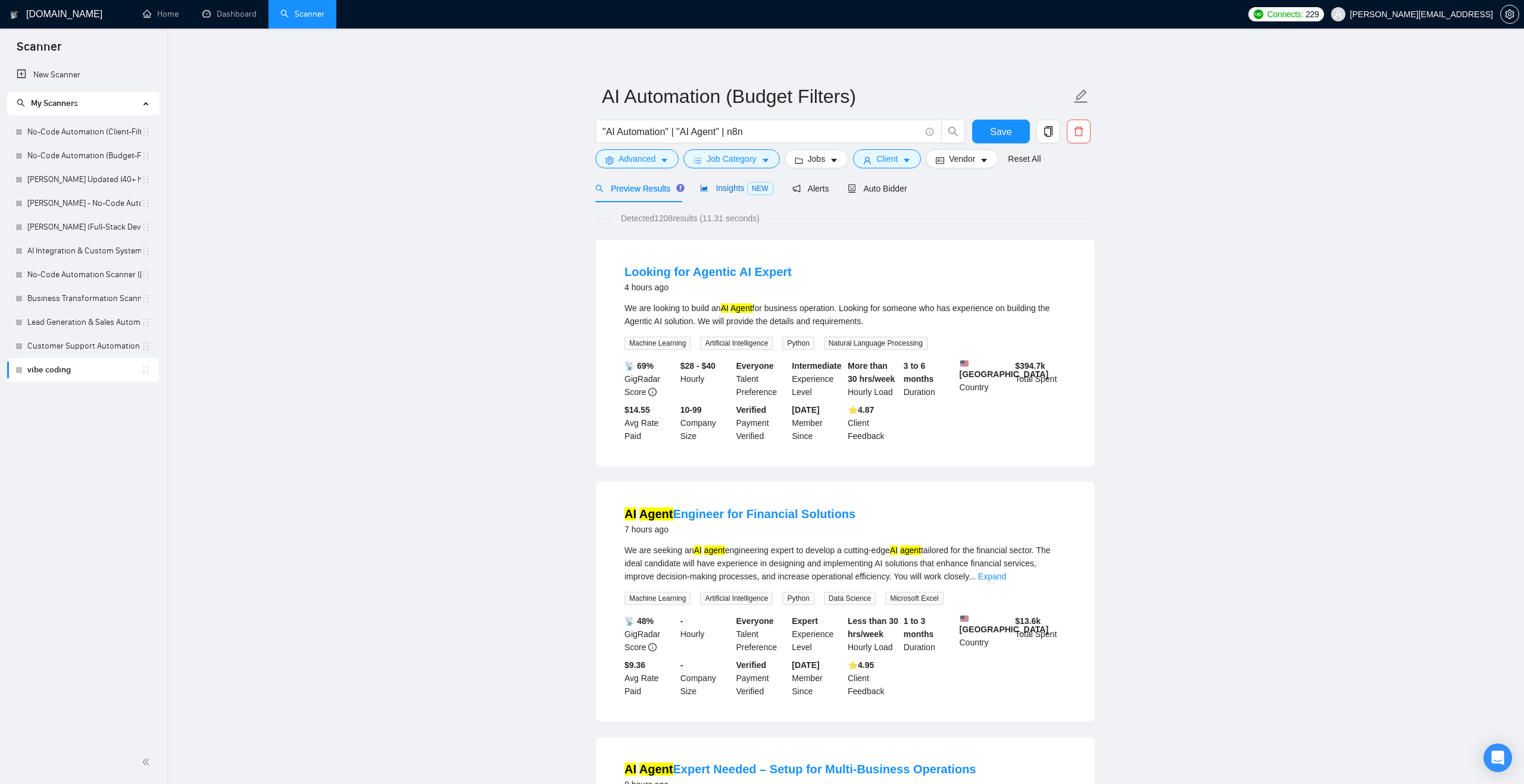
click at [722, 194] on div "Insights NEW" at bounding box center [736, 188] width 73 height 14
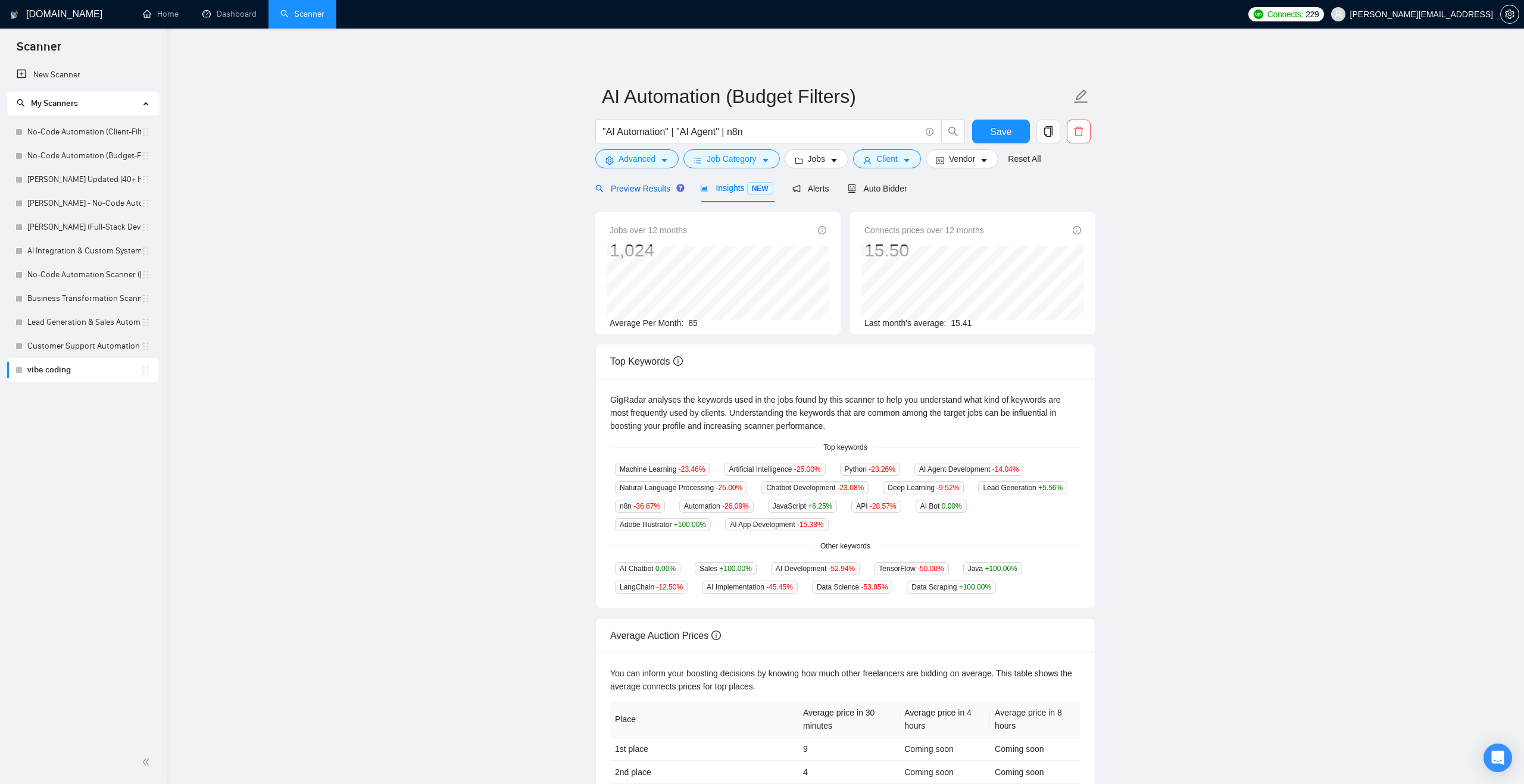
click at [630, 182] on div "Preview Results" at bounding box center [638, 189] width 86 height 13
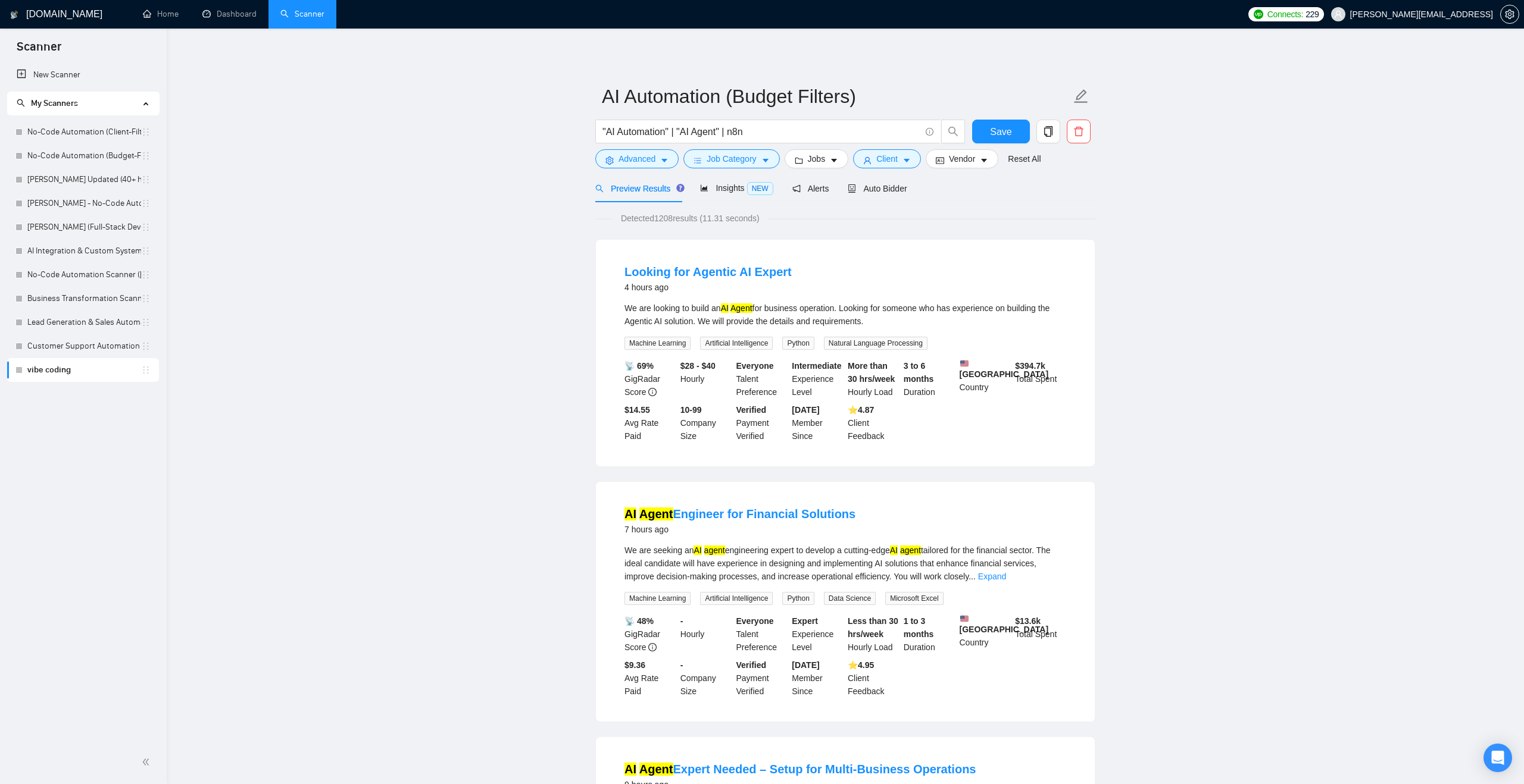
scroll to position [9, 0]
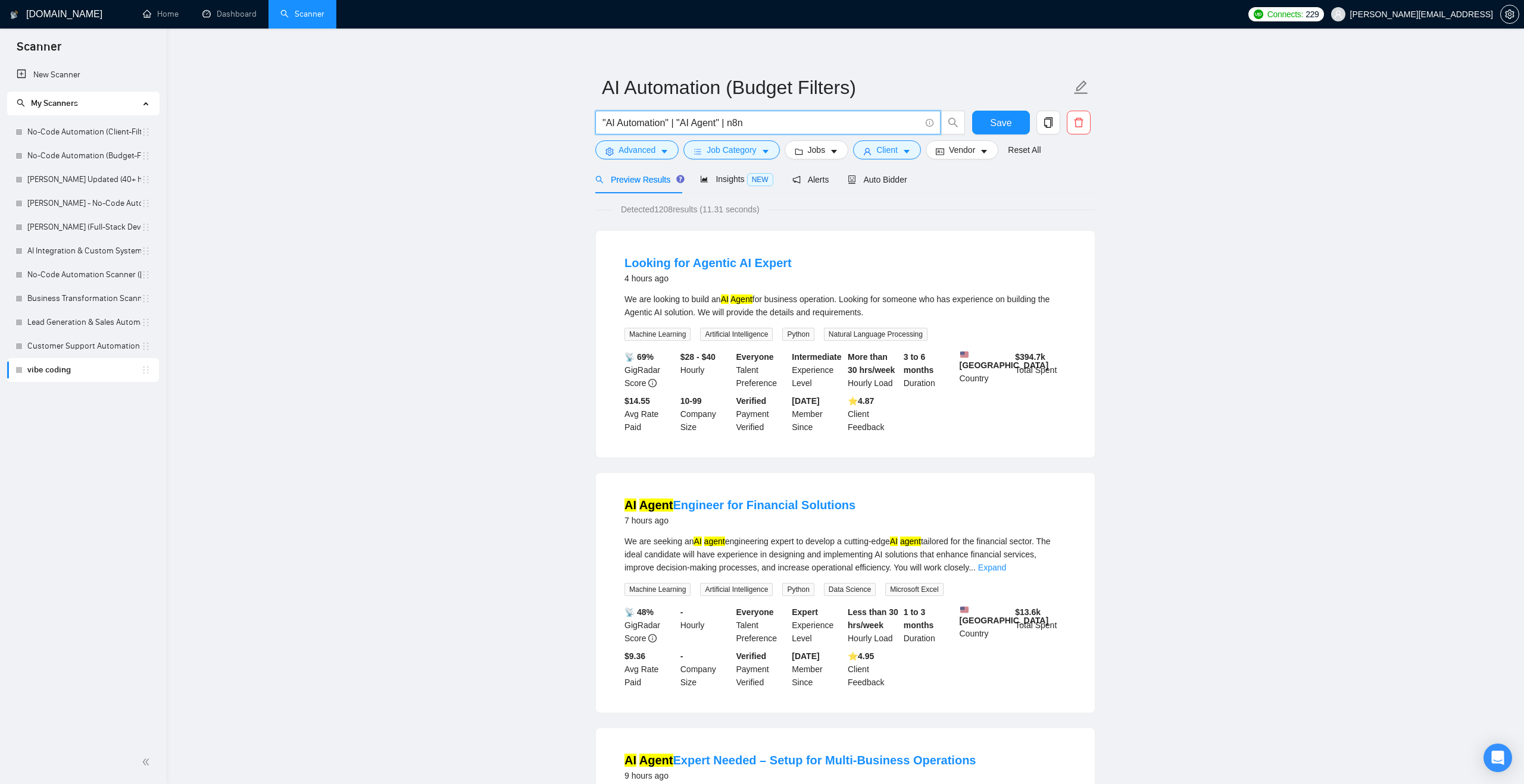
click at [815, 119] on input ""AI Automation" | "AI Agent" | n8n" at bounding box center [761, 123] width 318 height 15
type input ""AI Automation" | "AI Agent" | n8n | Chatbot"
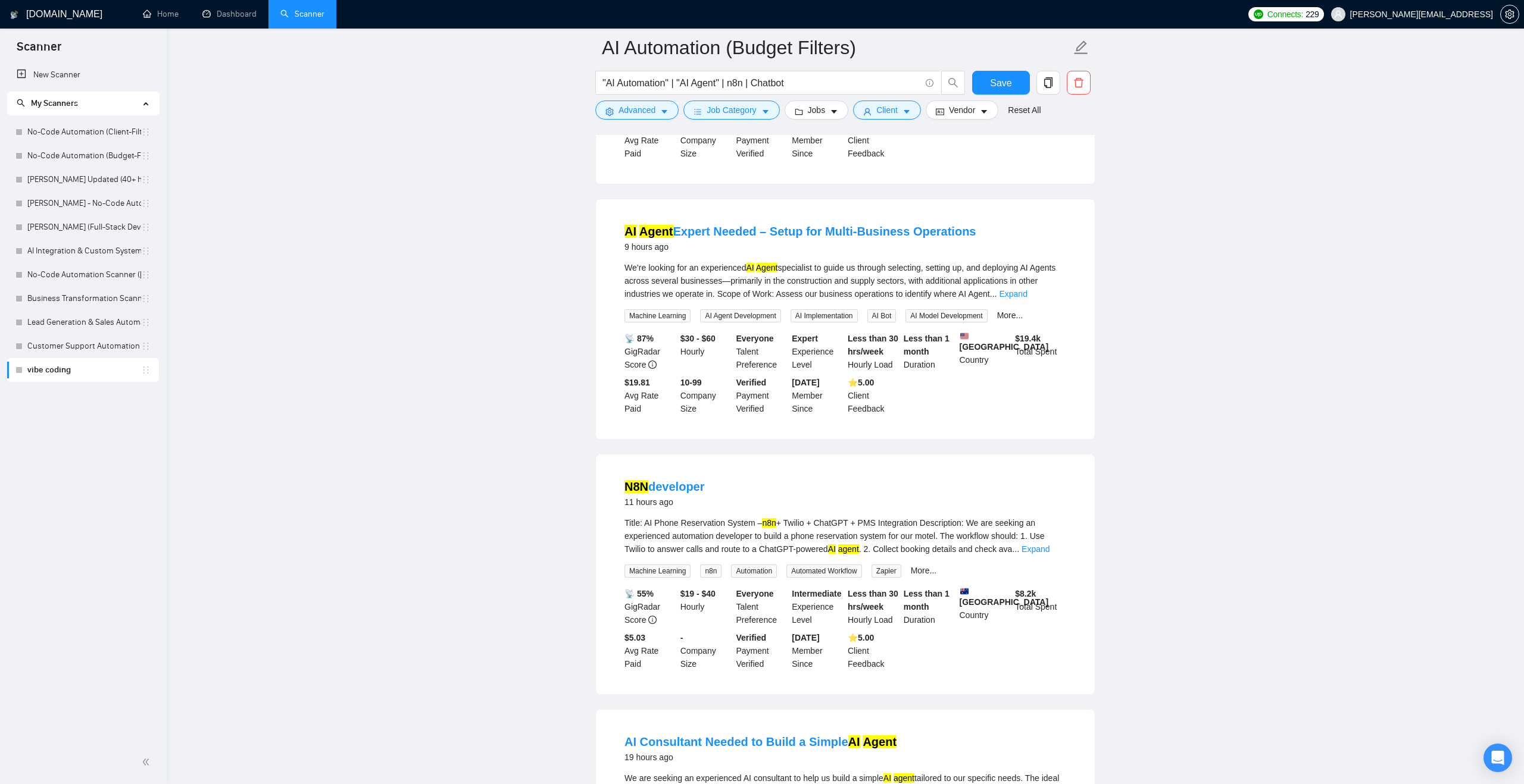
scroll to position [804, 0]
click at [736, 109] on span "Job Category" at bounding box center [731, 110] width 50 height 13
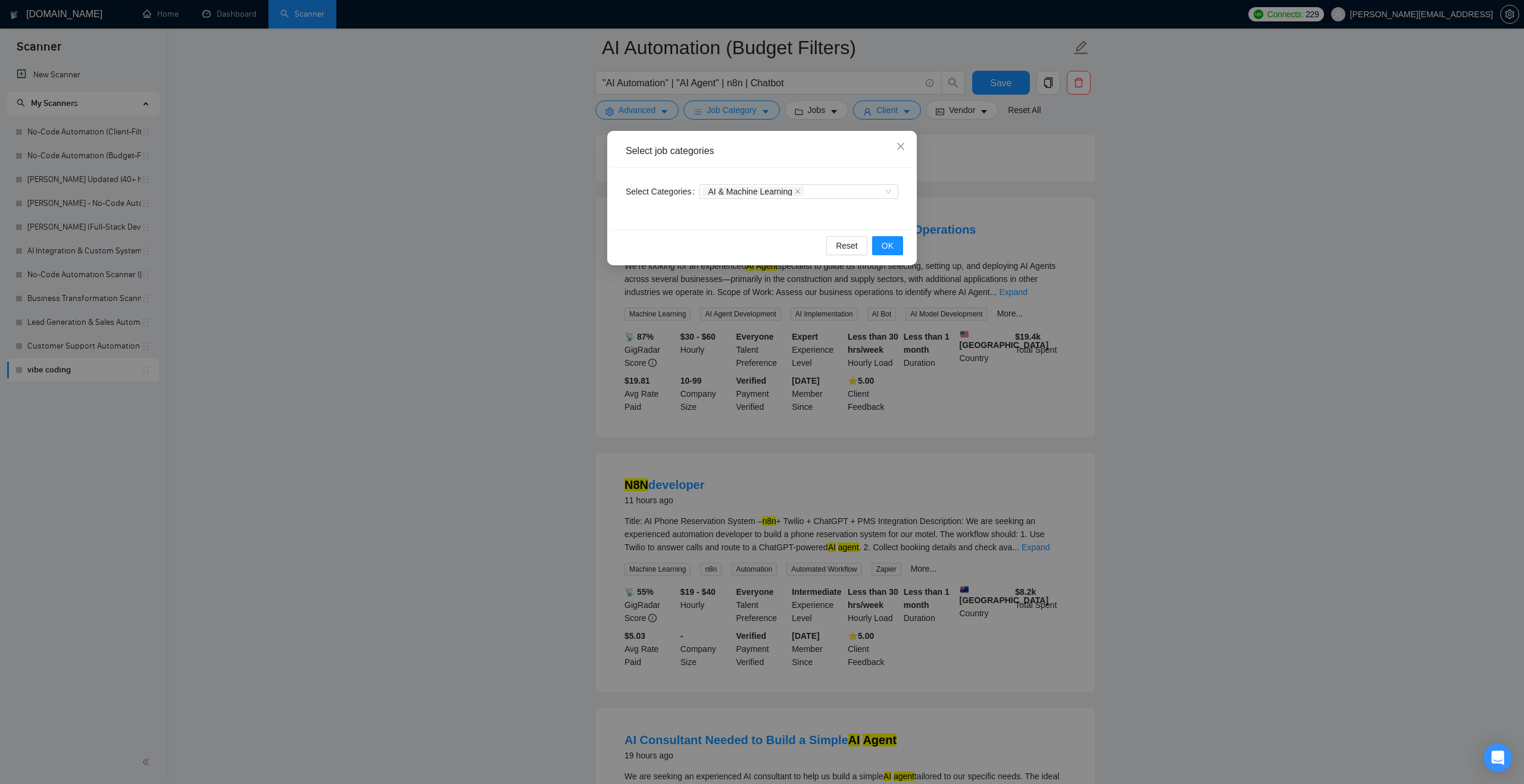
click at [736, 109] on div "Select job categories Select Categories AI & Machine Learning Reset OK" at bounding box center [762, 392] width 1524 height 784
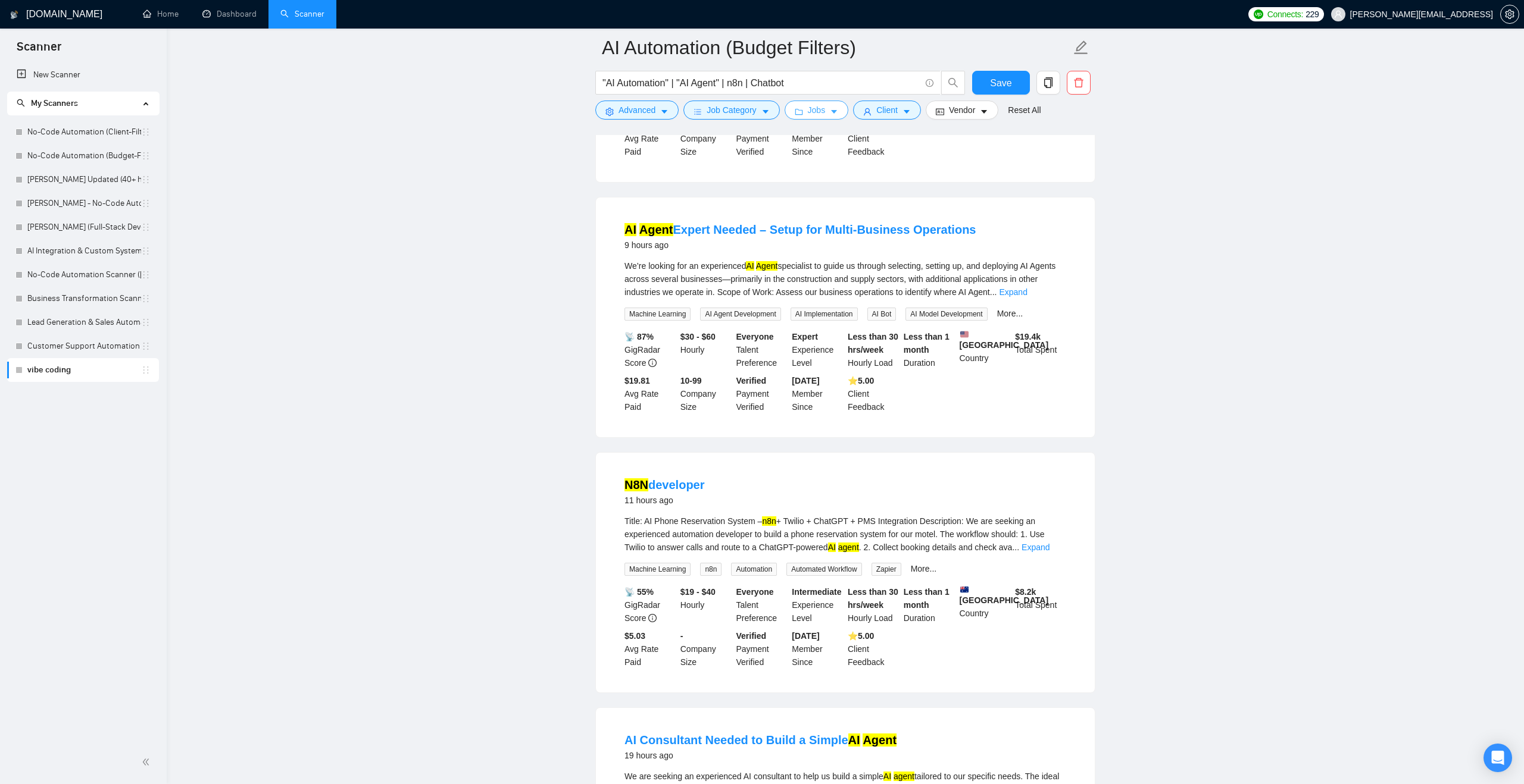
click at [820, 110] on span "Jobs" at bounding box center [816, 110] width 18 height 13
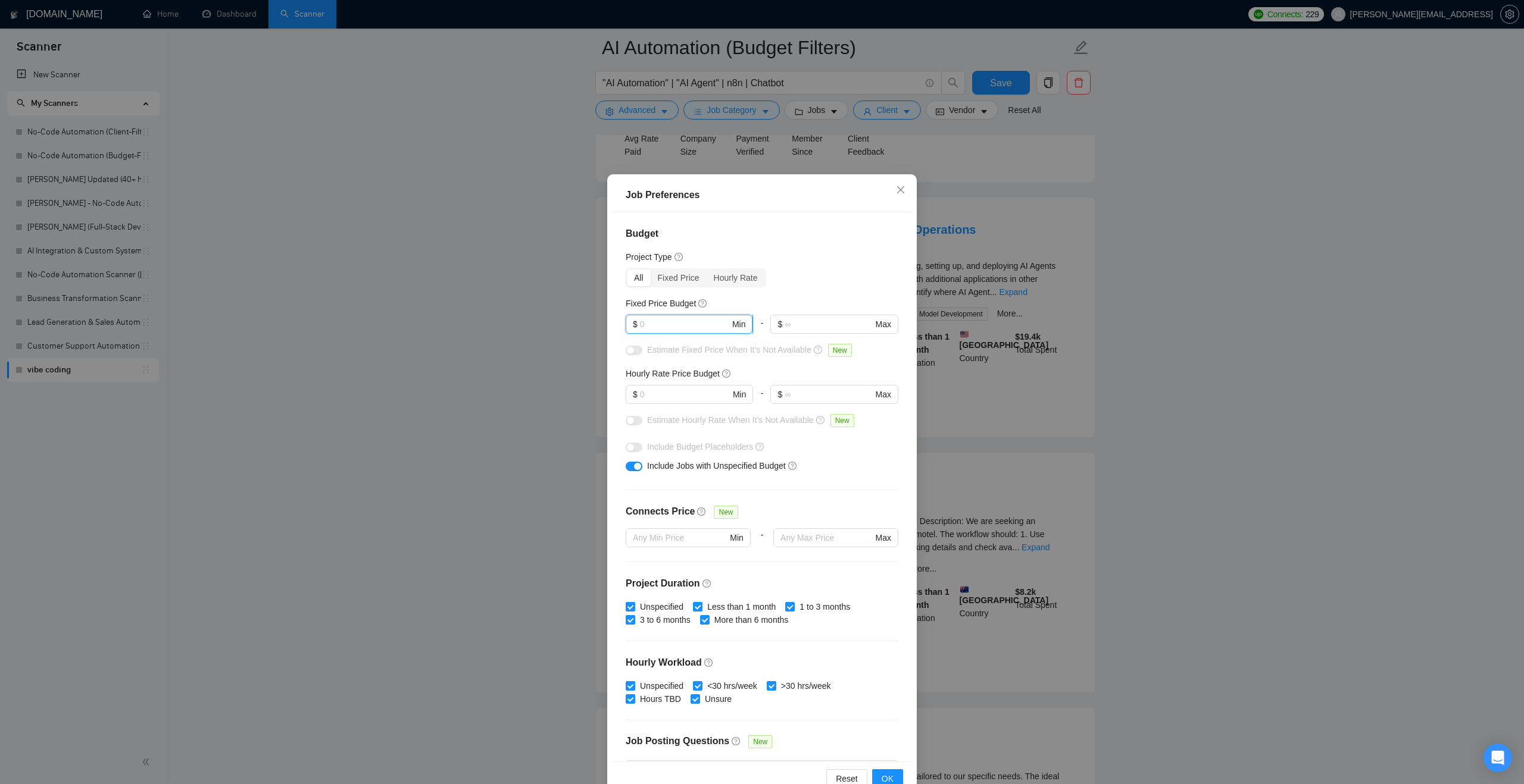
click at [701, 322] on input "text" at bounding box center [685, 324] width 90 height 13
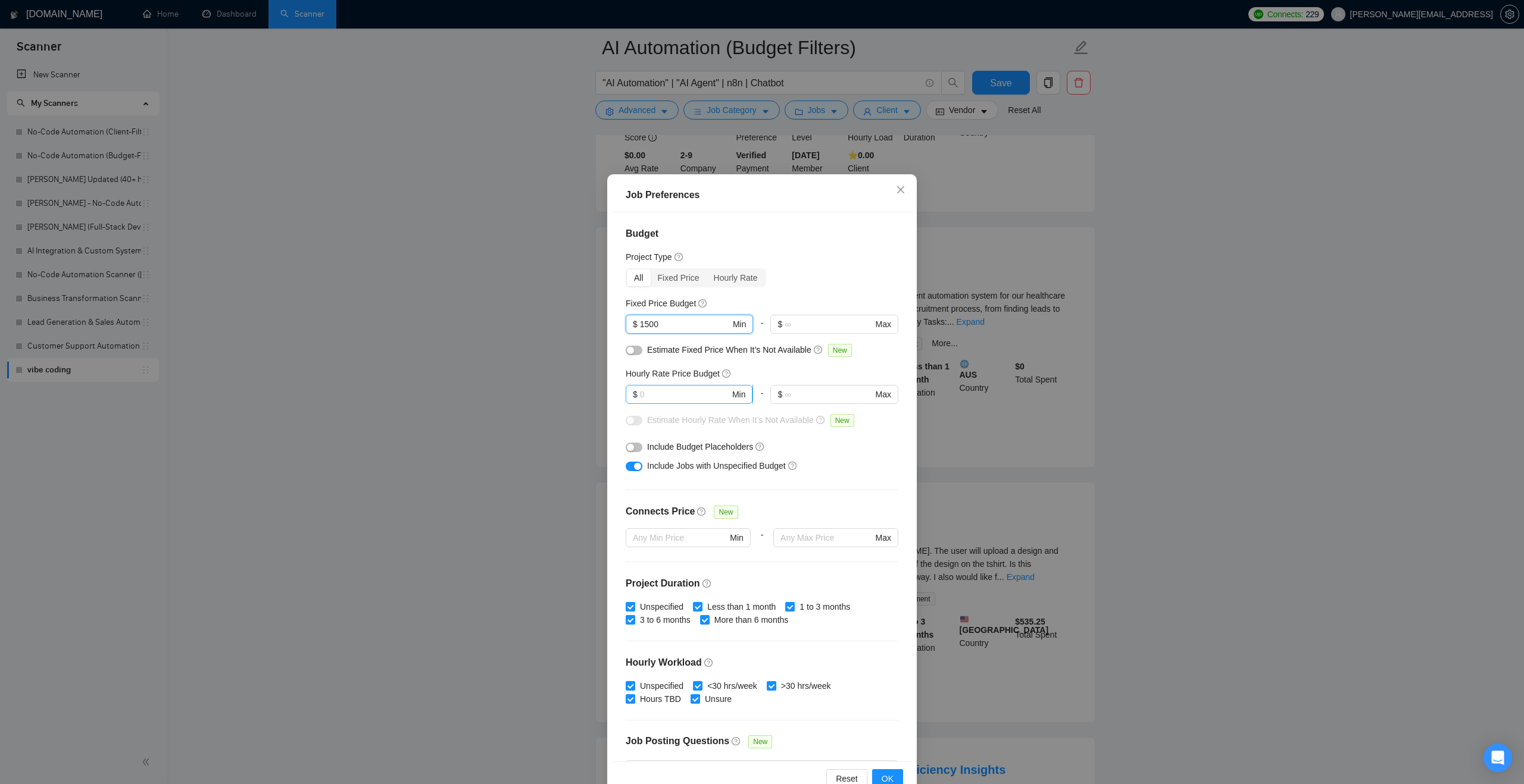
type input "1500"
click at [654, 395] on input "text" at bounding box center [685, 395] width 90 height 13
type input "45"
click at [884, 772] on span "OK" at bounding box center [887, 779] width 12 height 13
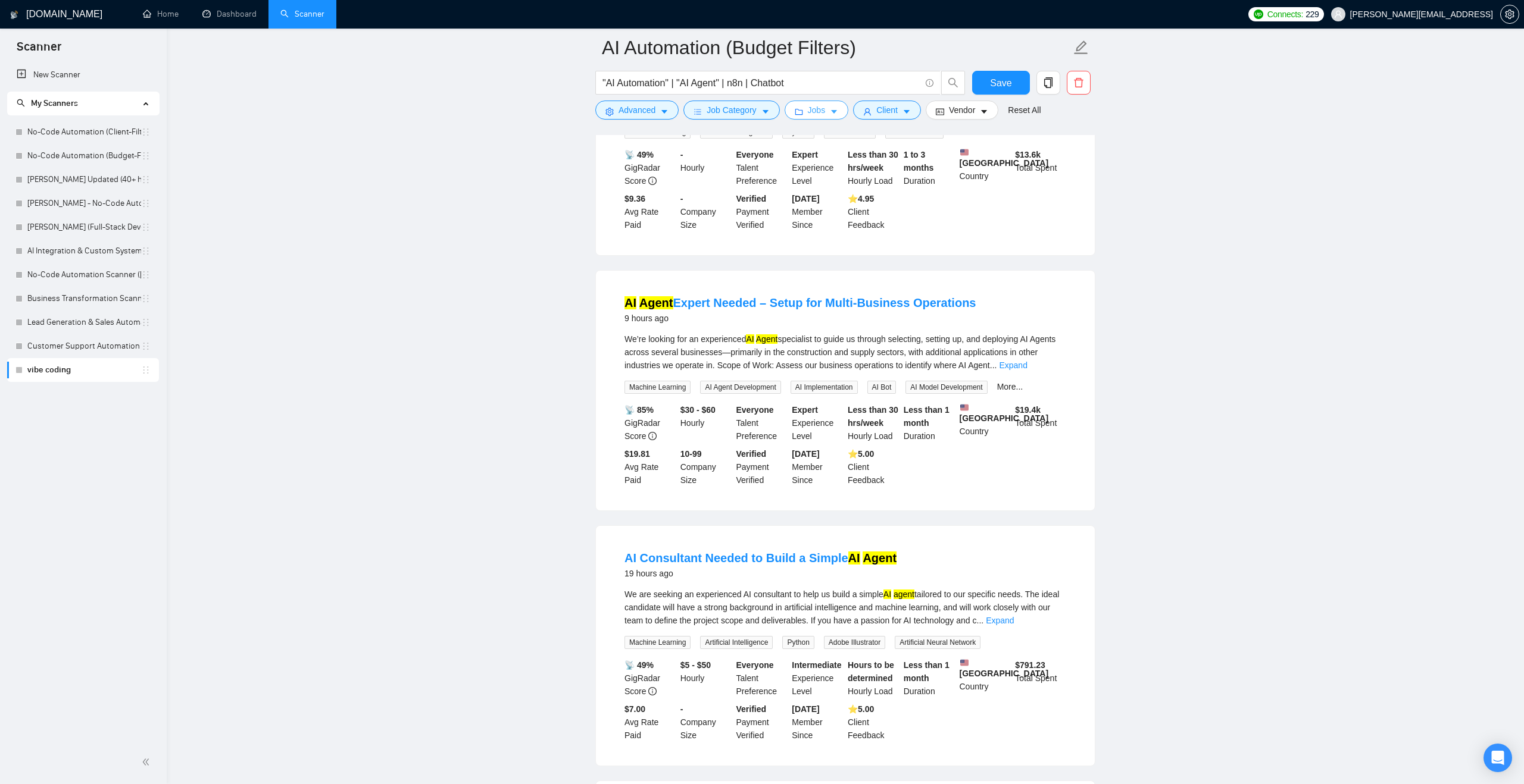
scroll to position [0, 0]
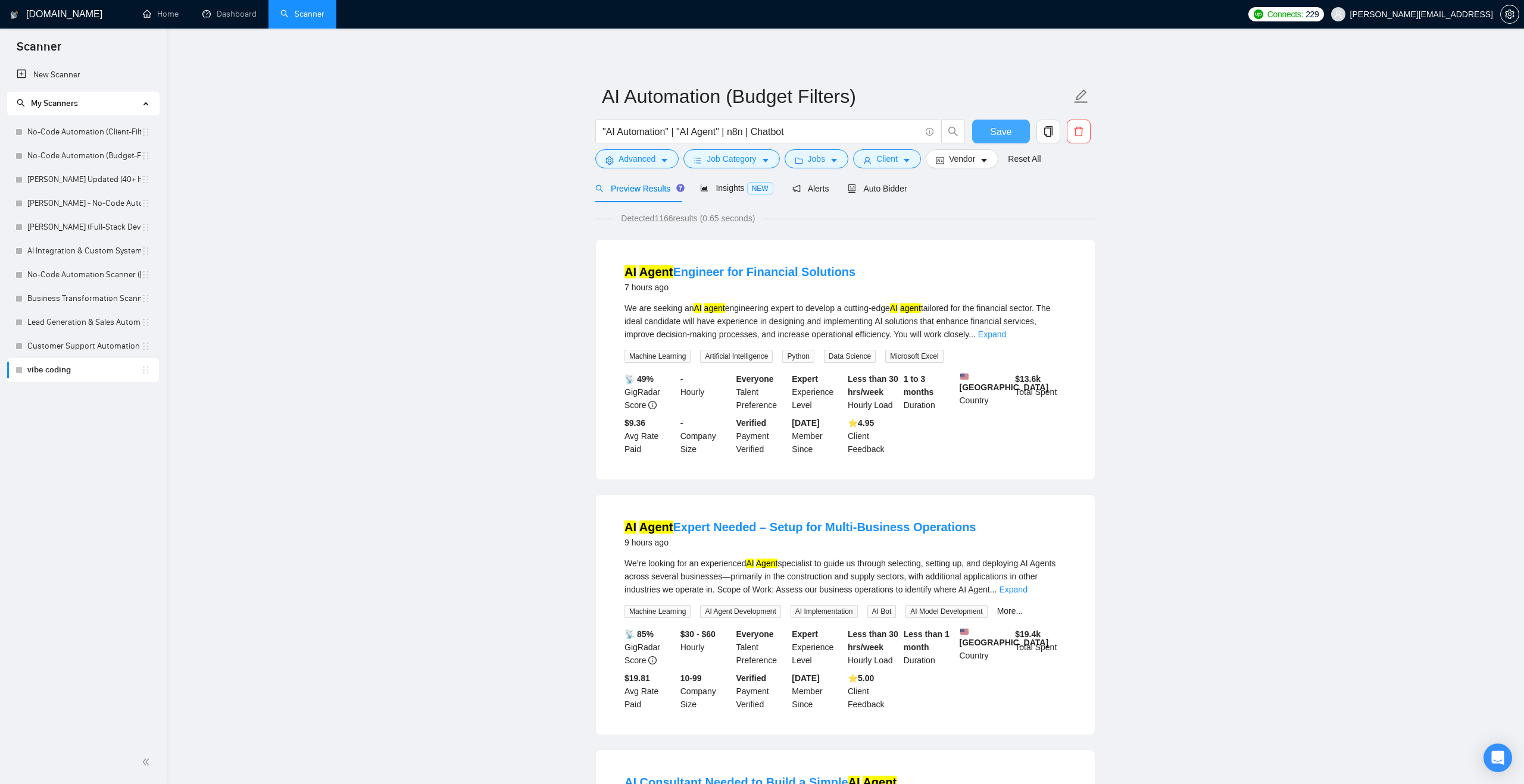
click at [1006, 128] on span "Save" at bounding box center [1000, 131] width 21 height 15
click at [71, 135] on link "No-Code Automation (Client-Filters)" at bounding box center [84, 132] width 114 height 24
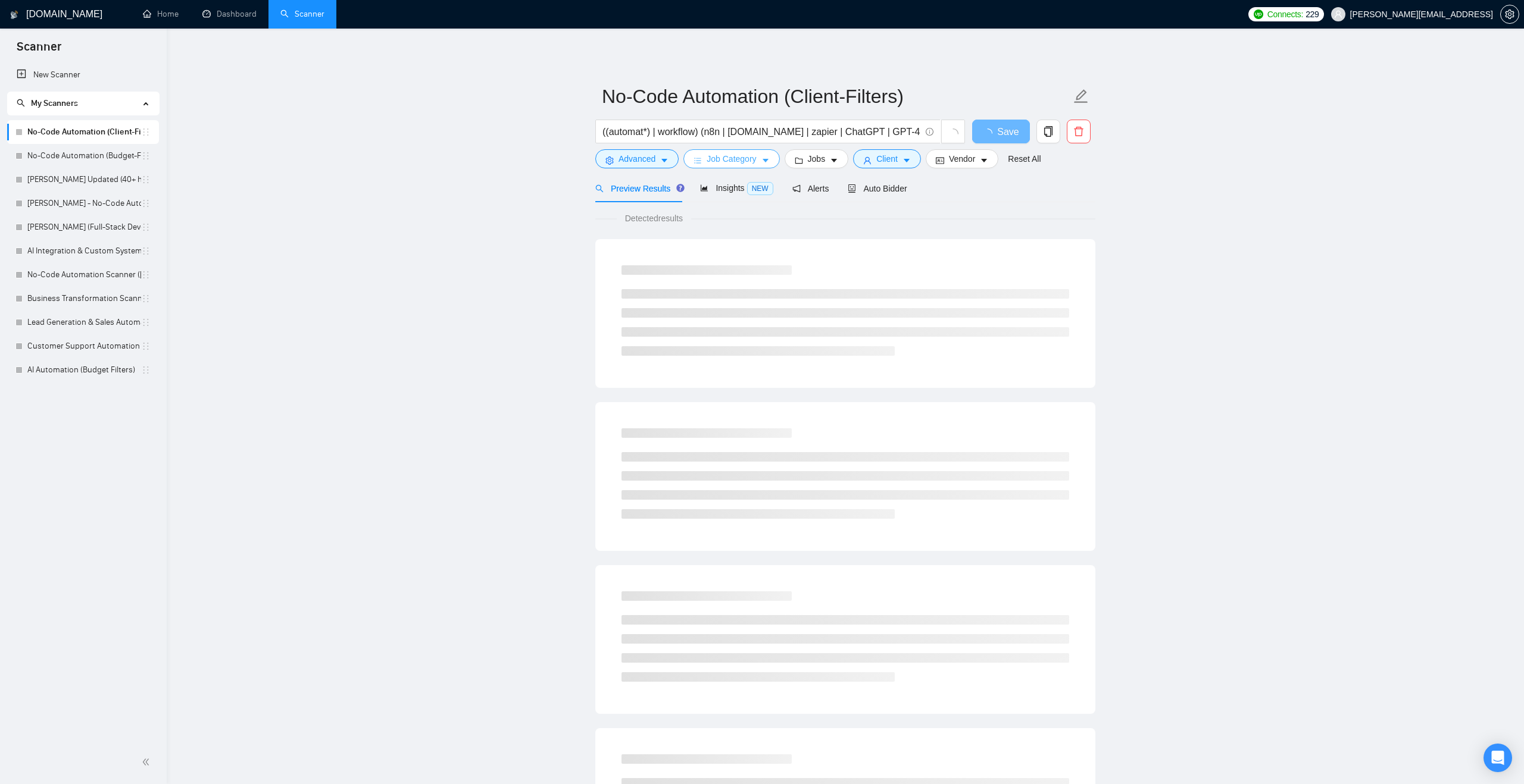
click at [740, 164] on span "Job Category" at bounding box center [731, 159] width 50 height 13
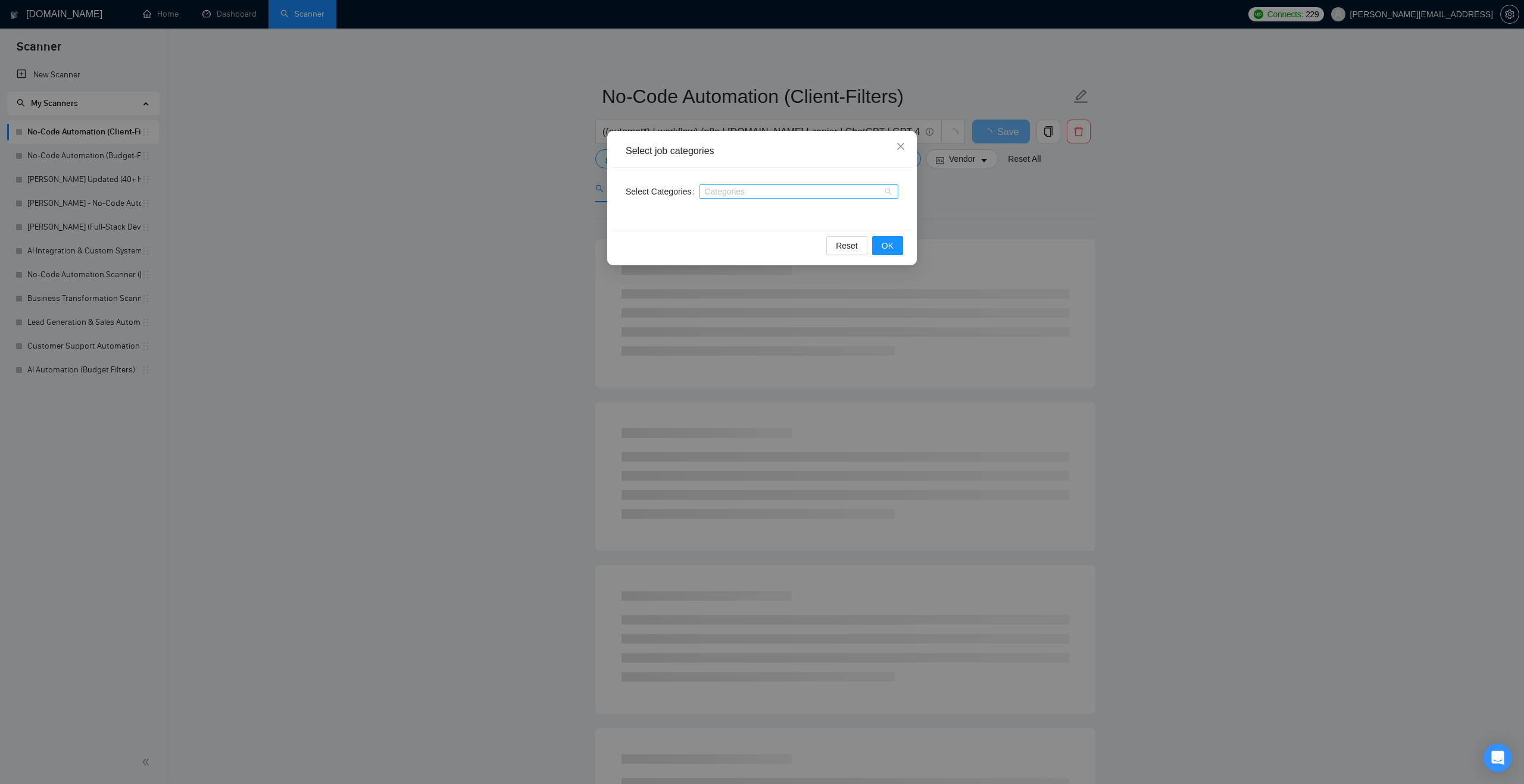
click at [740, 194] on div at bounding box center [793, 191] width 181 height 9
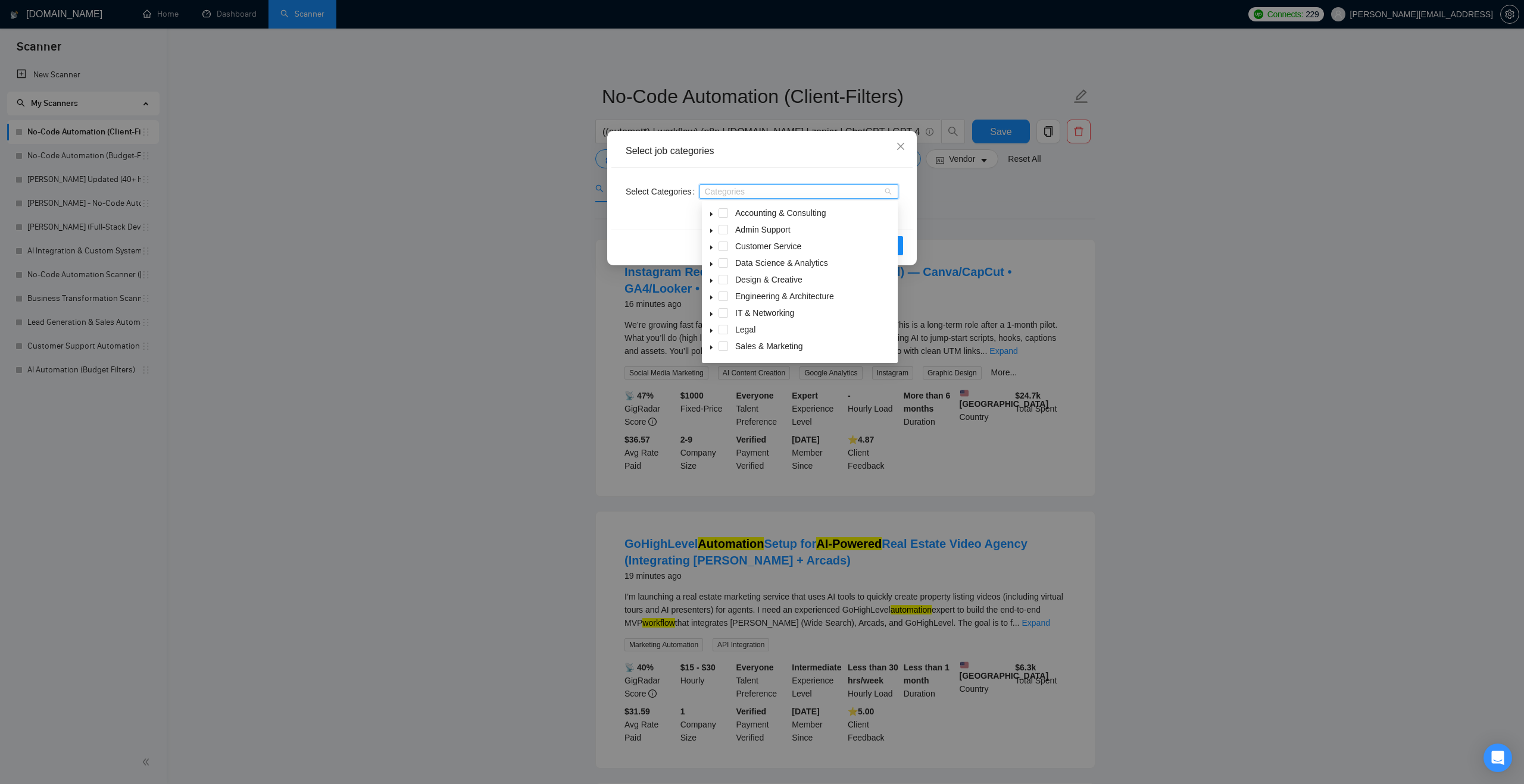
click at [711, 263] on icon "caret-down" at bounding box center [711, 265] width 3 height 4
click at [742, 280] on span at bounding box center [738, 279] width 9 height 9
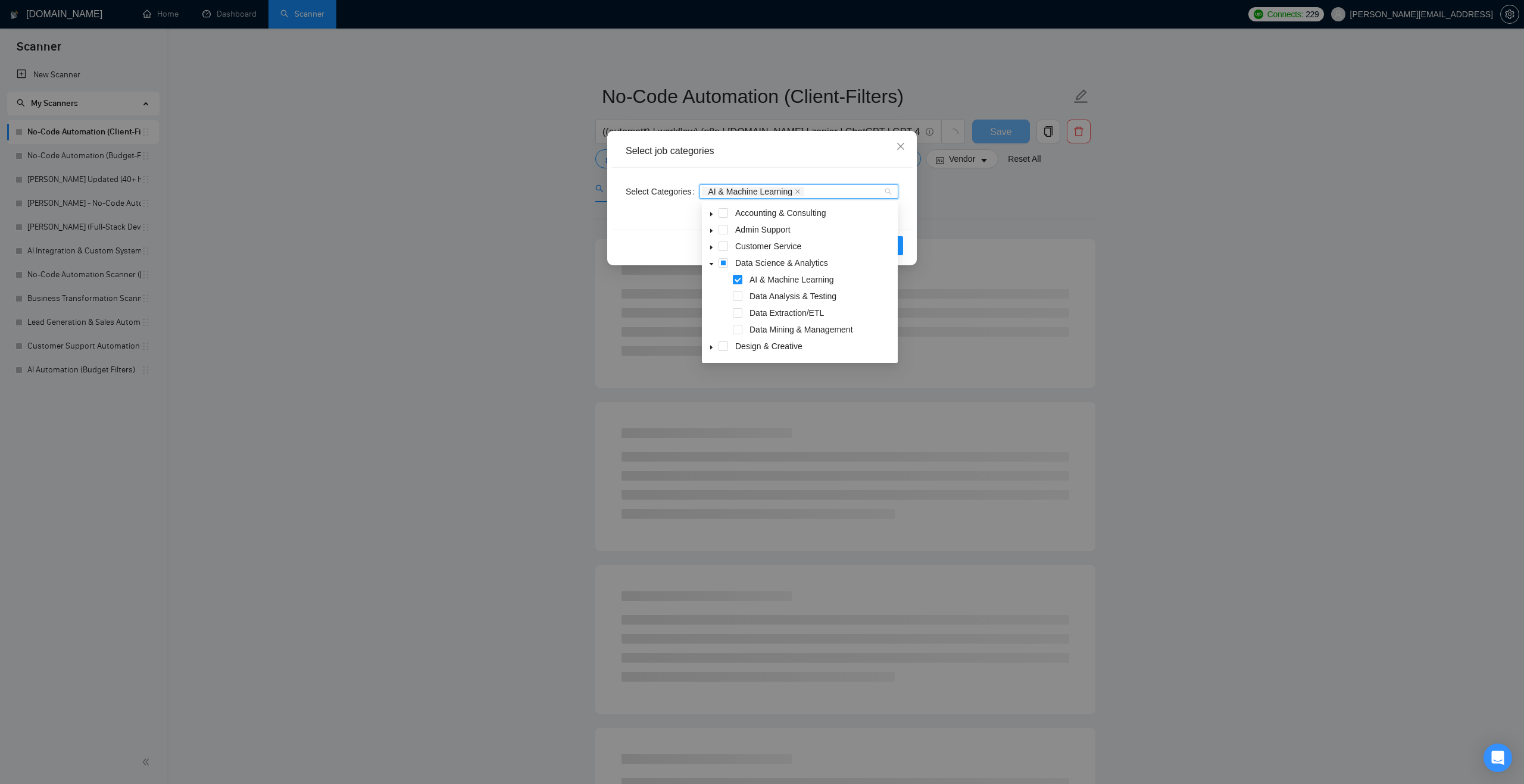
click at [714, 261] on icon "caret-down" at bounding box center [711, 264] width 6 height 6
click at [675, 245] on div "Reset OK" at bounding box center [762, 245] width 301 height 32
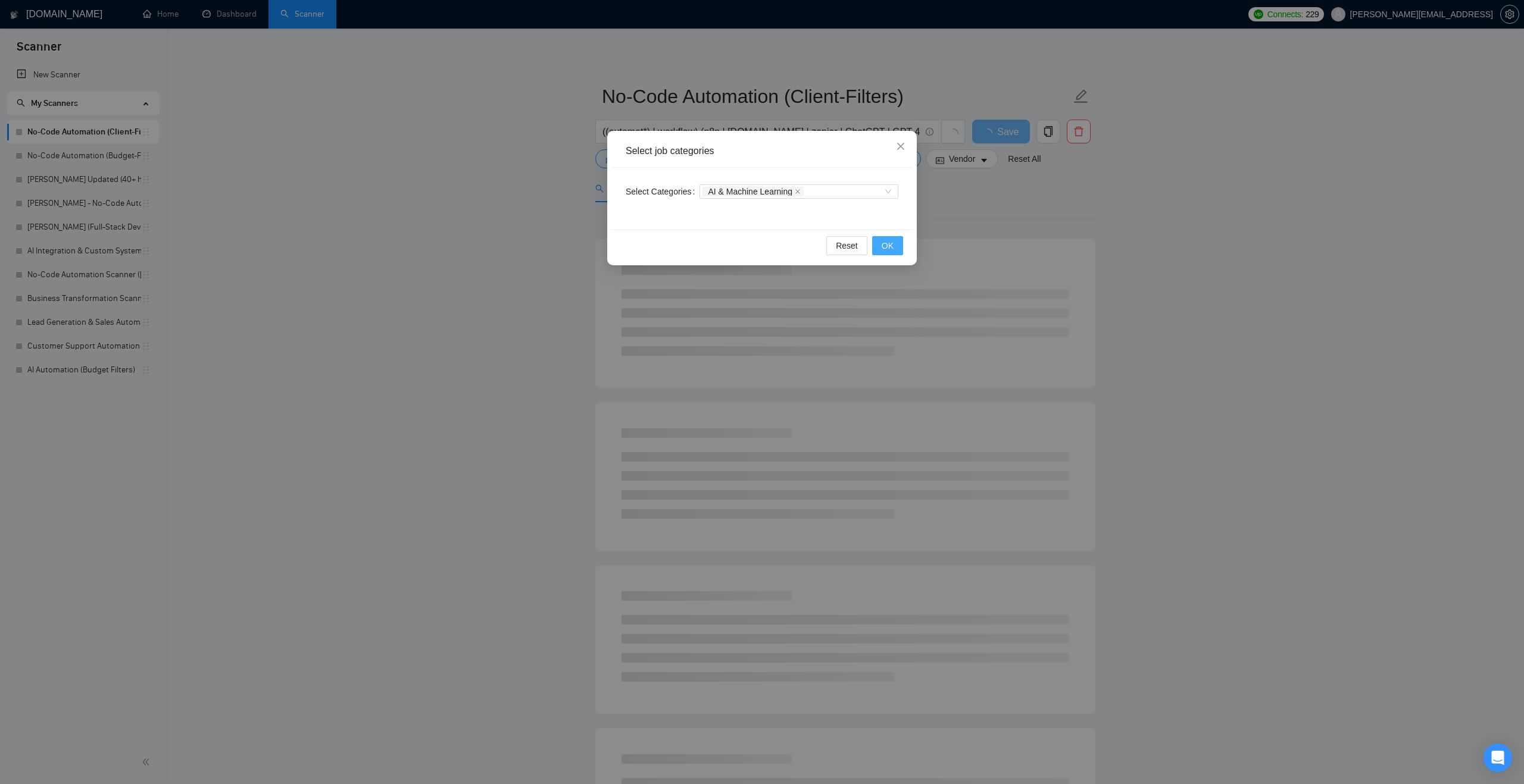
click at [893, 243] on span "OK" at bounding box center [887, 245] width 12 height 13
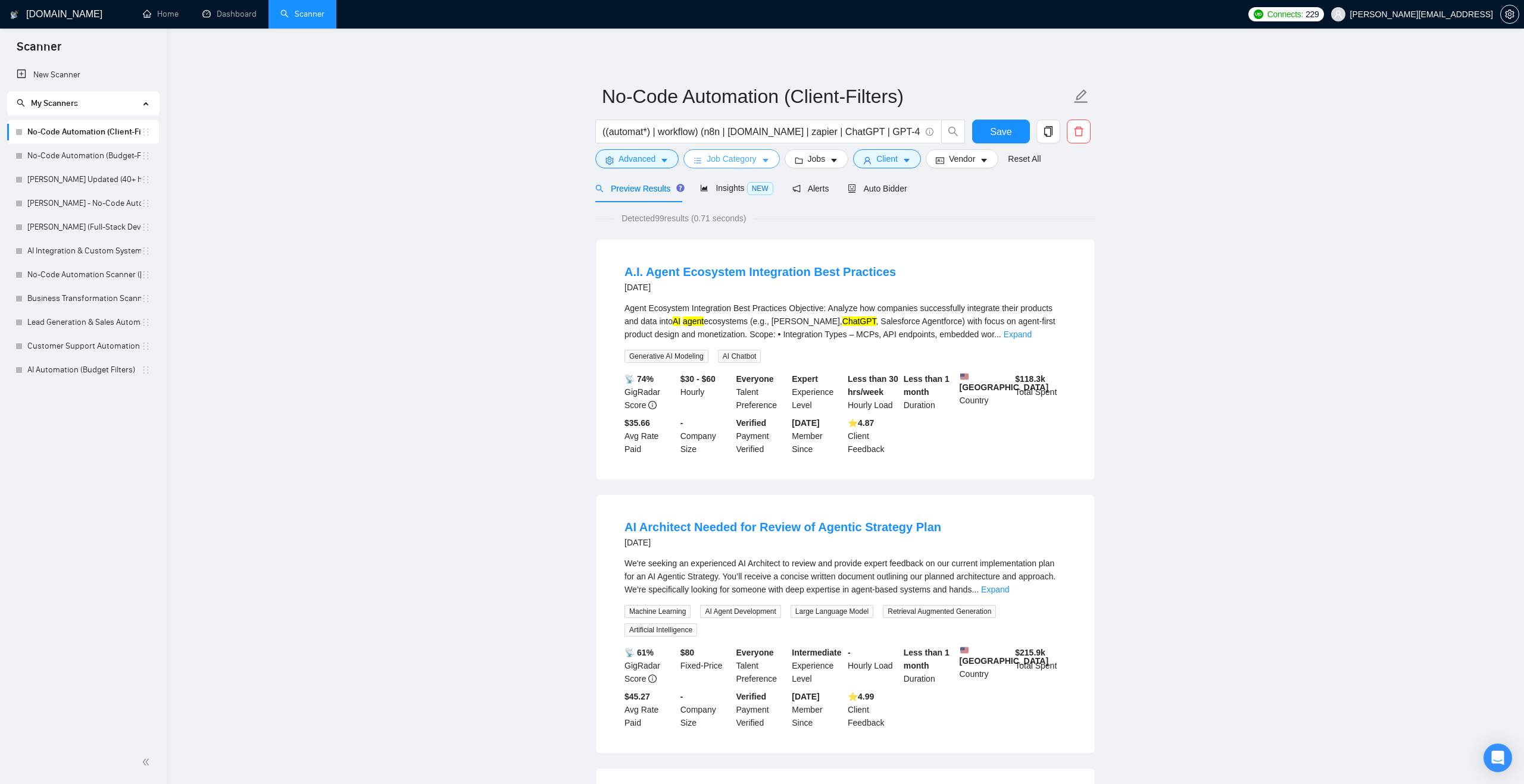
click at [704, 165] on button "Job Category" at bounding box center [731, 158] width 96 height 19
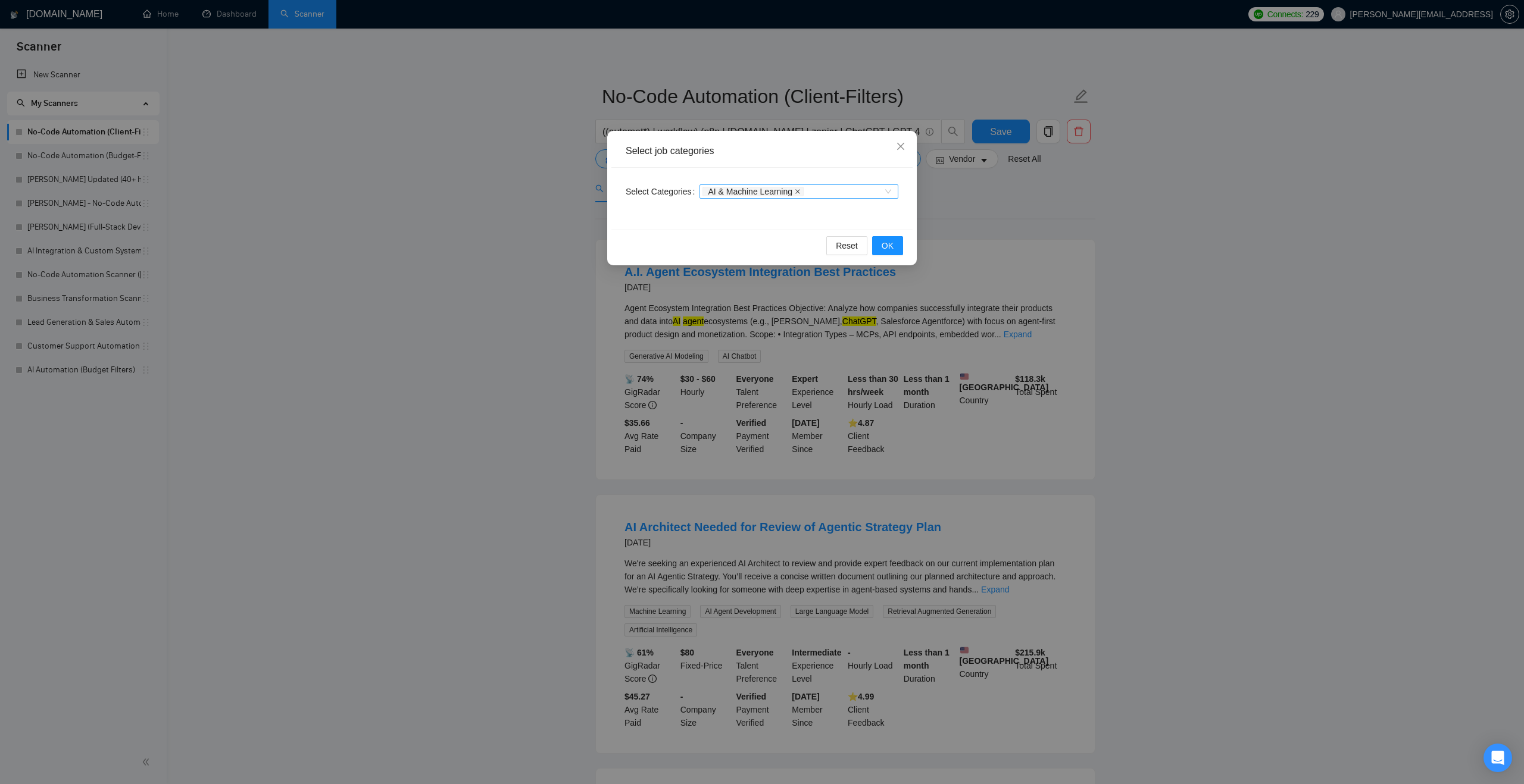
click at [800, 190] on icon "close" at bounding box center [797, 191] width 6 height 6
click at [901, 151] on icon "close" at bounding box center [901, 147] width 9 height 9
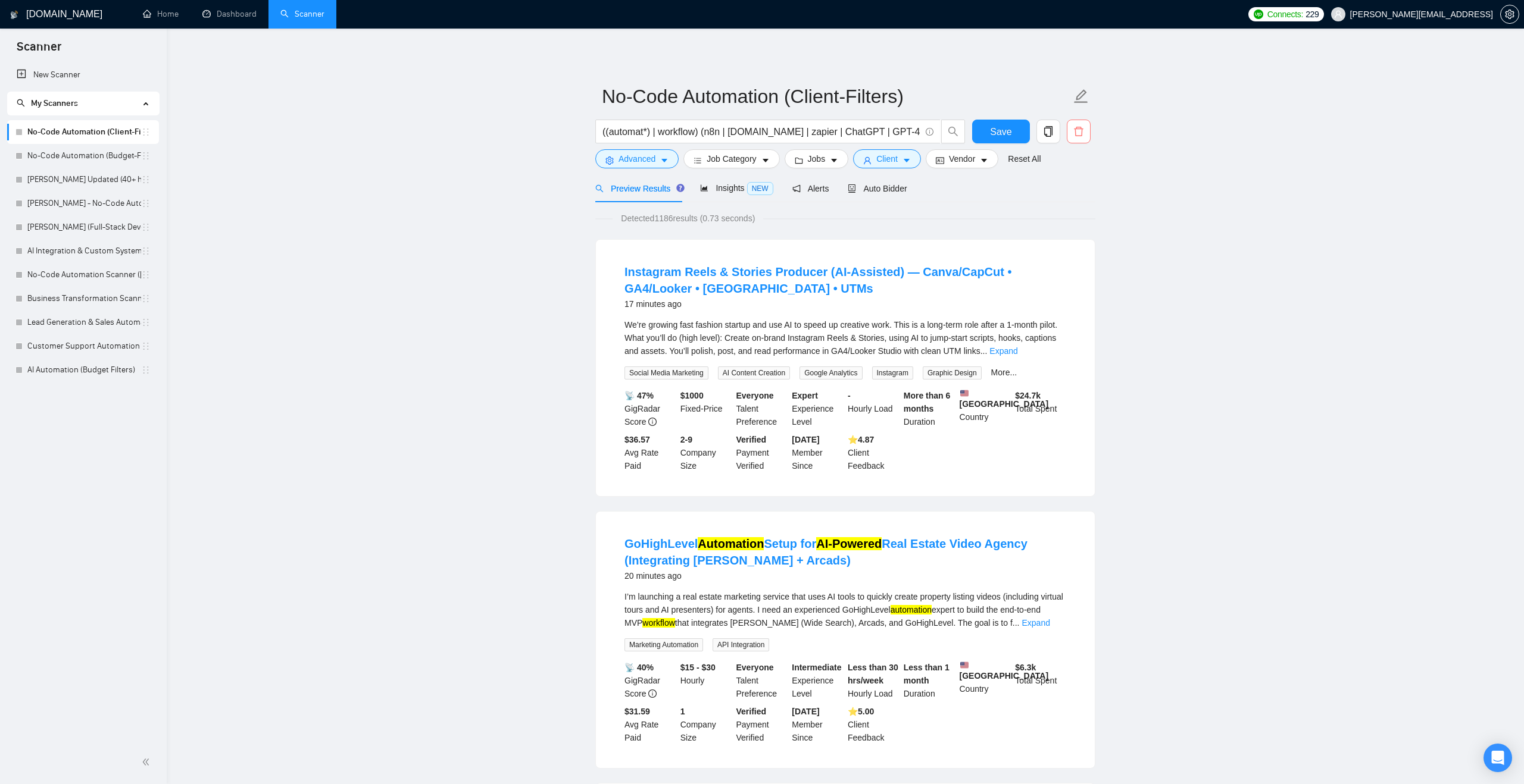
click at [1082, 125] on button "button" at bounding box center [1078, 131] width 24 height 24
click at [1068, 193] on span "Yes" at bounding box center [1064, 191] width 14 height 13
click at [218, 18] on link "Dashboard" at bounding box center [230, 14] width 54 height 10
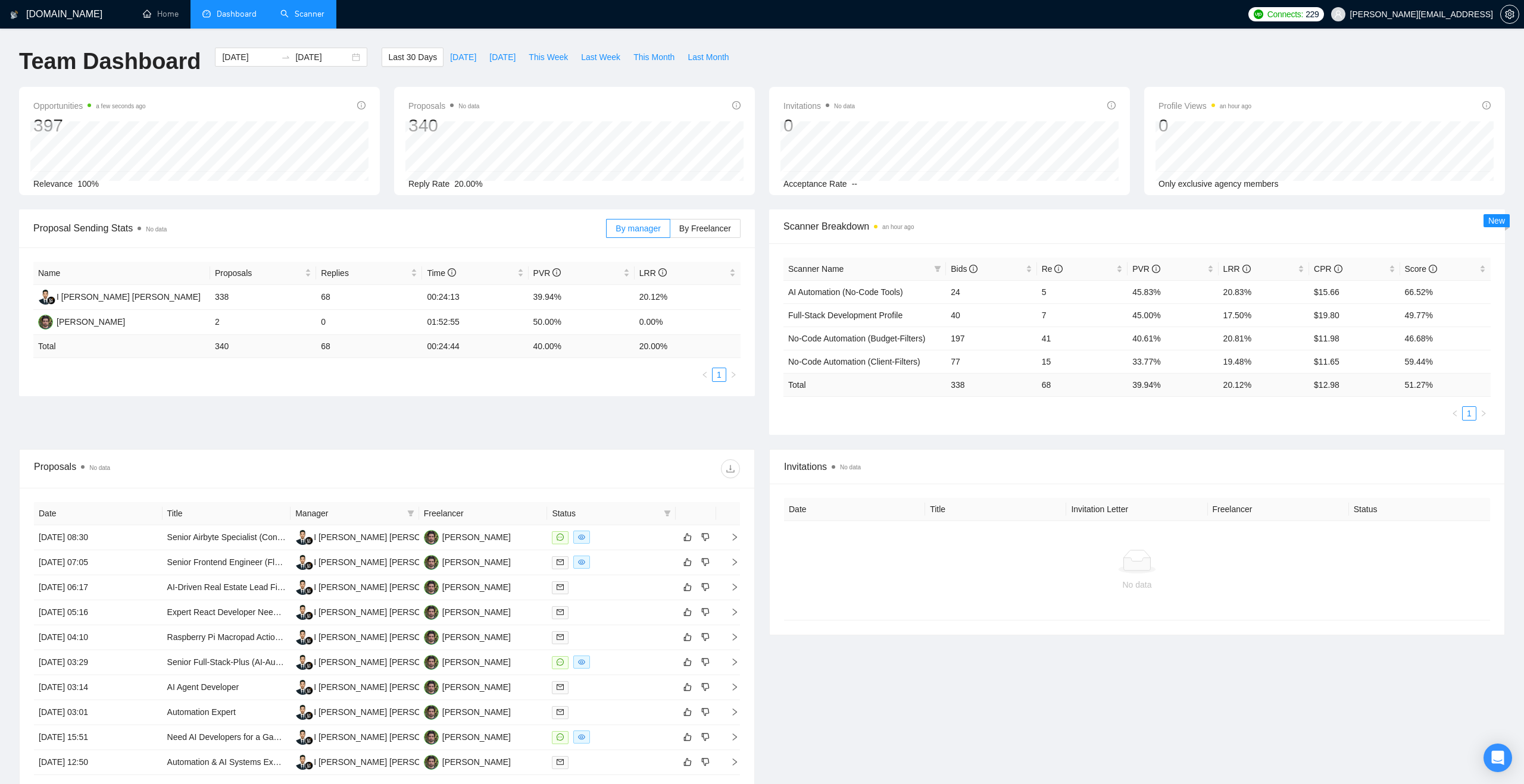
click at [303, 16] on link "Scanner" at bounding box center [302, 14] width 44 height 10
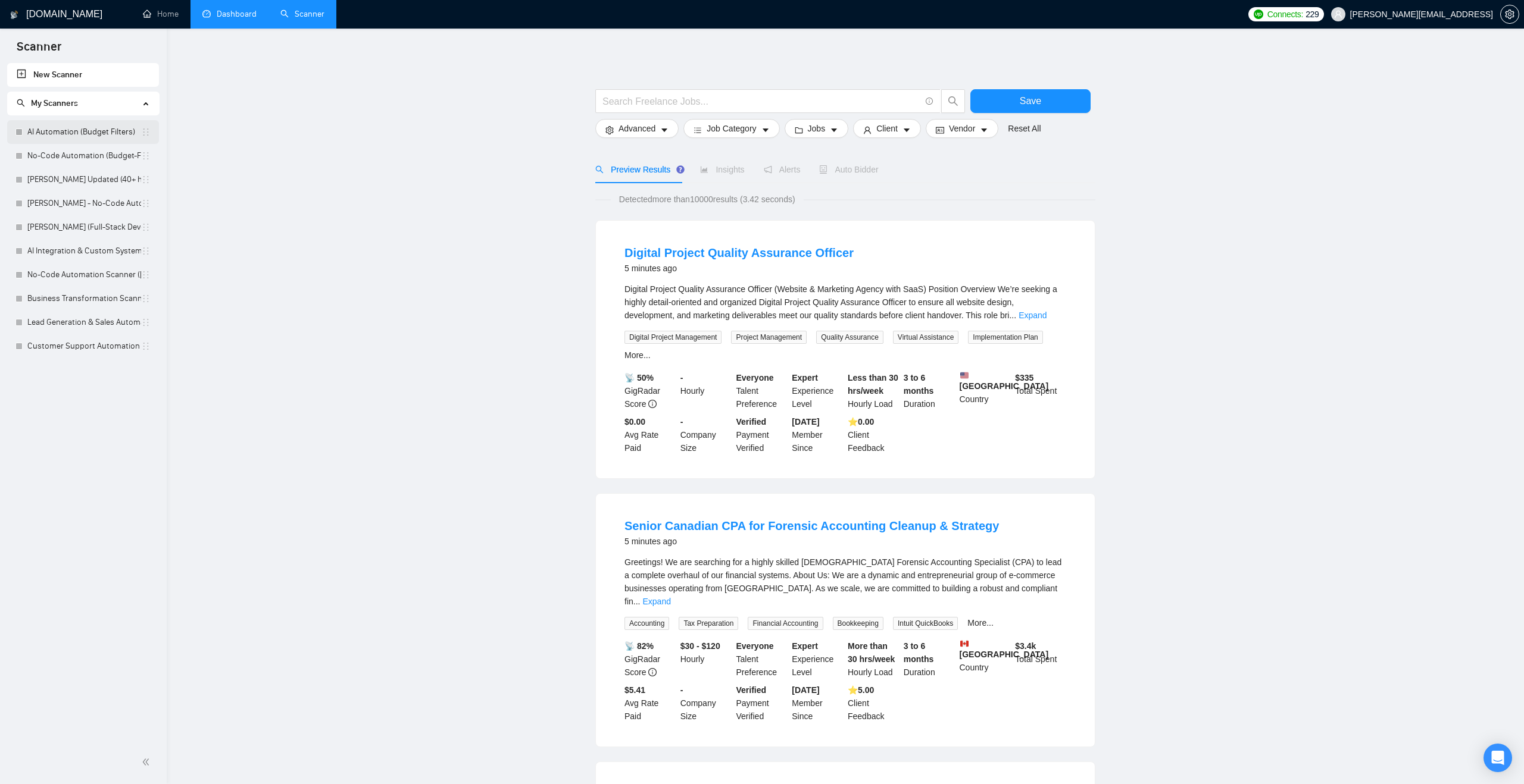
click at [116, 134] on link "AI Automation (Budget Filters)" at bounding box center [84, 132] width 114 height 24
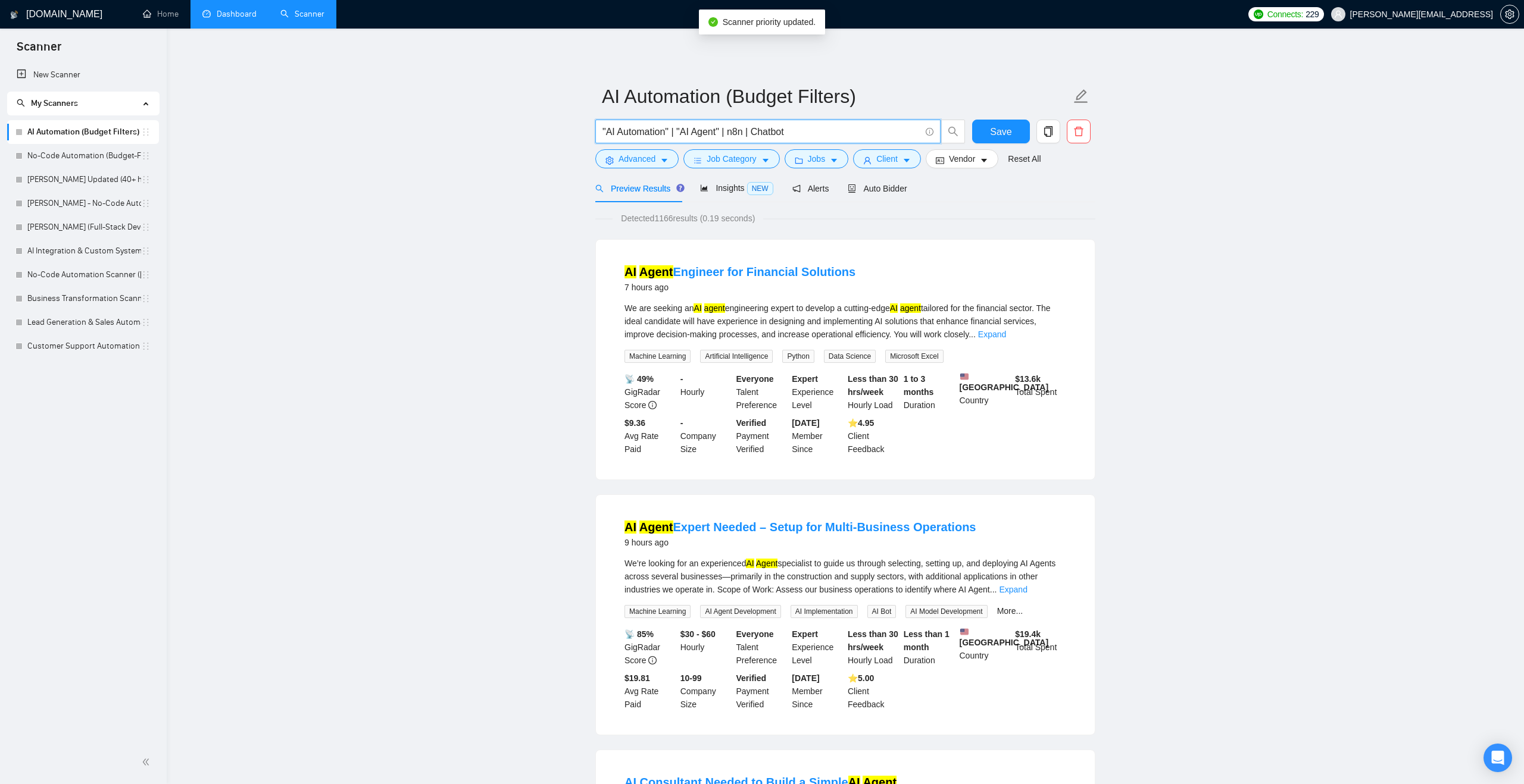
click at [808, 126] on input ""AI Automation" | "AI Agent" | n8n | Chatbot" at bounding box center [761, 131] width 318 height 15
click at [793, 129] on input ""AI Automation" | "AI Agent" | n8n | Chatbot "Voice agent"" at bounding box center [761, 131] width 318 height 15
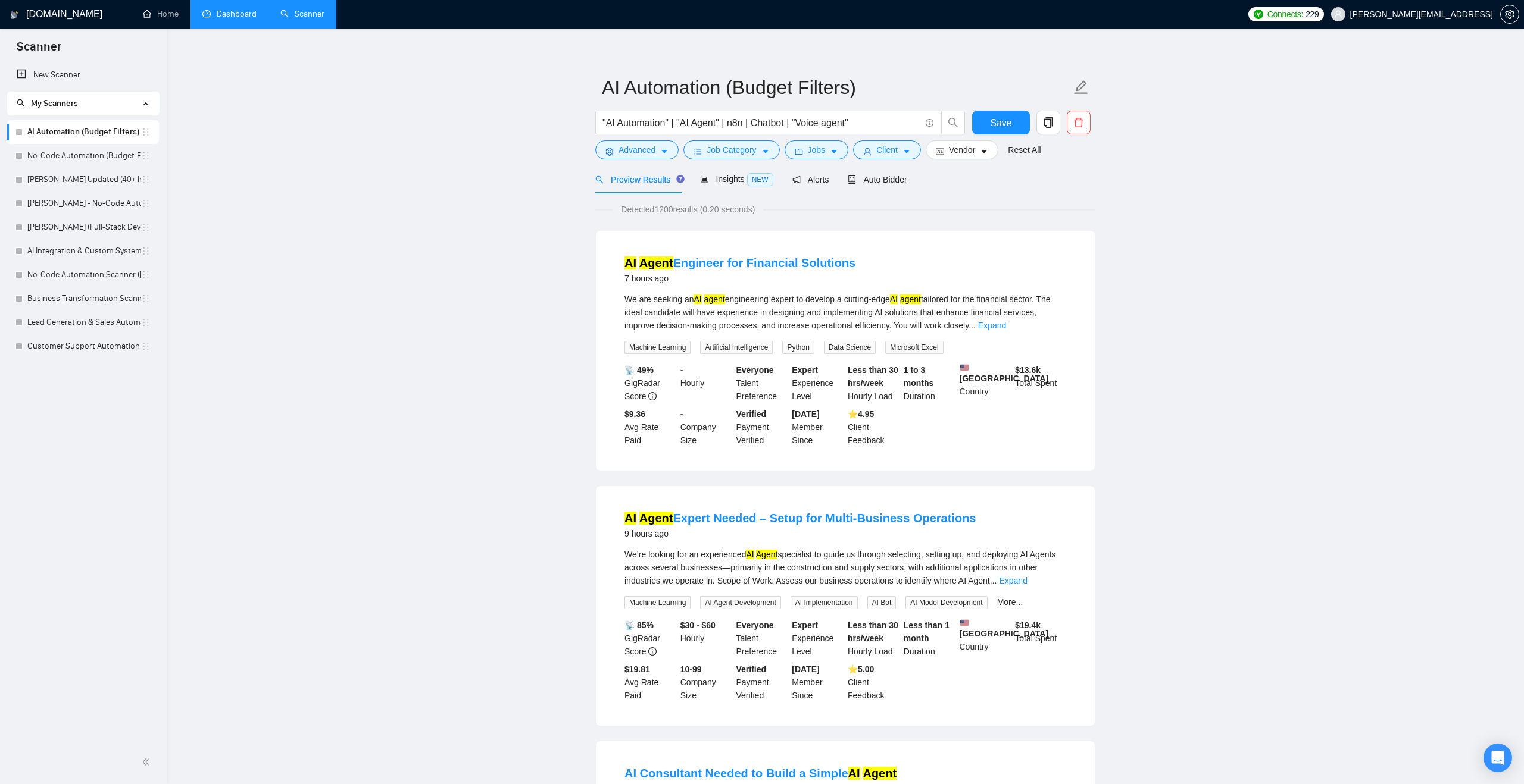
scroll to position [10, 0]
drag, startPoint x: 868, startPoint y: 117, endPoint x: 788, endPoint y: 121, distance: 80.1
click at [788, 121] on input ""AI Automation" | "AI Agent" | n8n | Chatbot | "Voice agent"" at bounding box center [761, 121] width 318 height 15
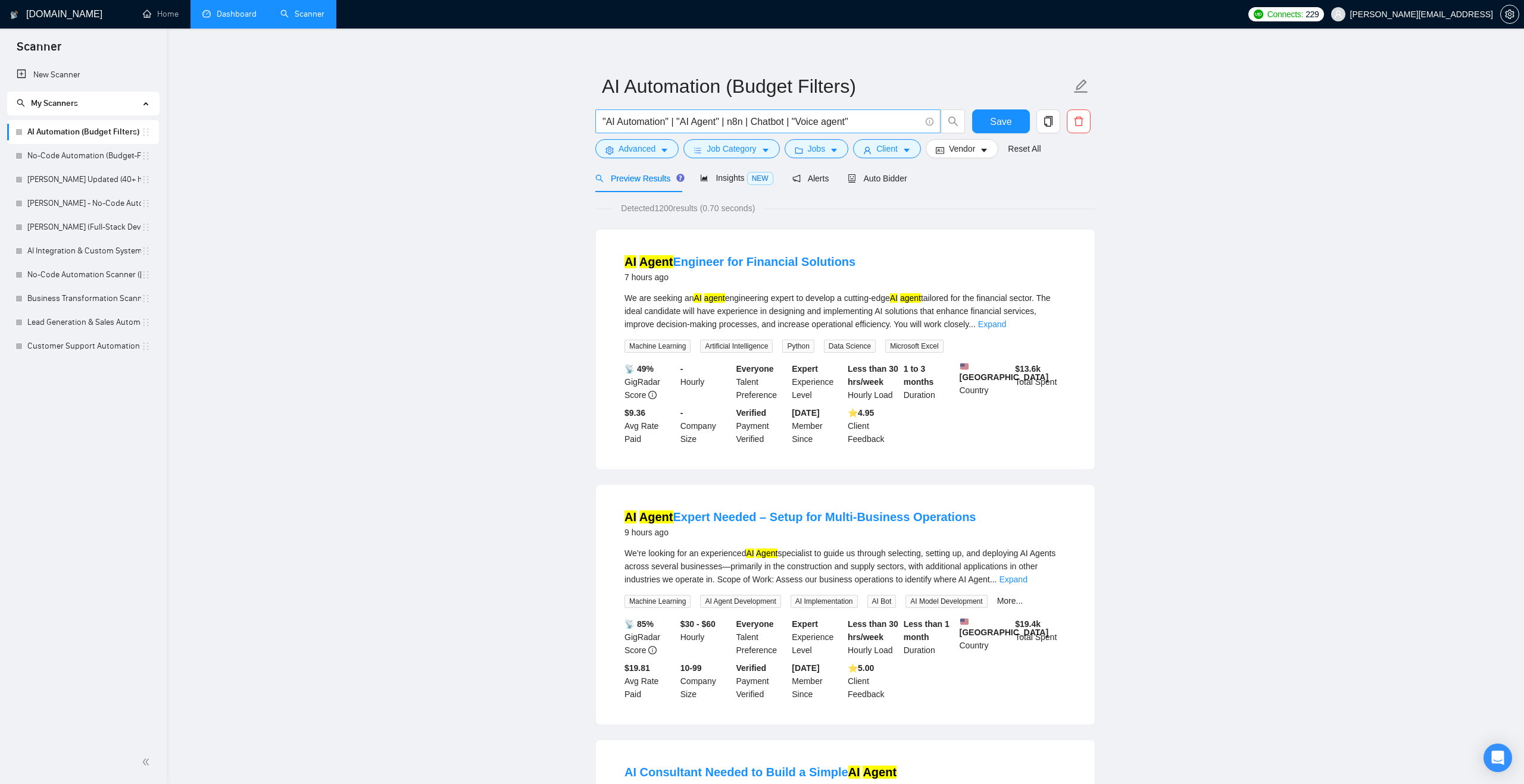
click at [869, 120] on input ""AI Automation" | "AI Agent" | n8n | Chatbot | "Voice agent"" at bounding box center [761, 121] width 318 height 15
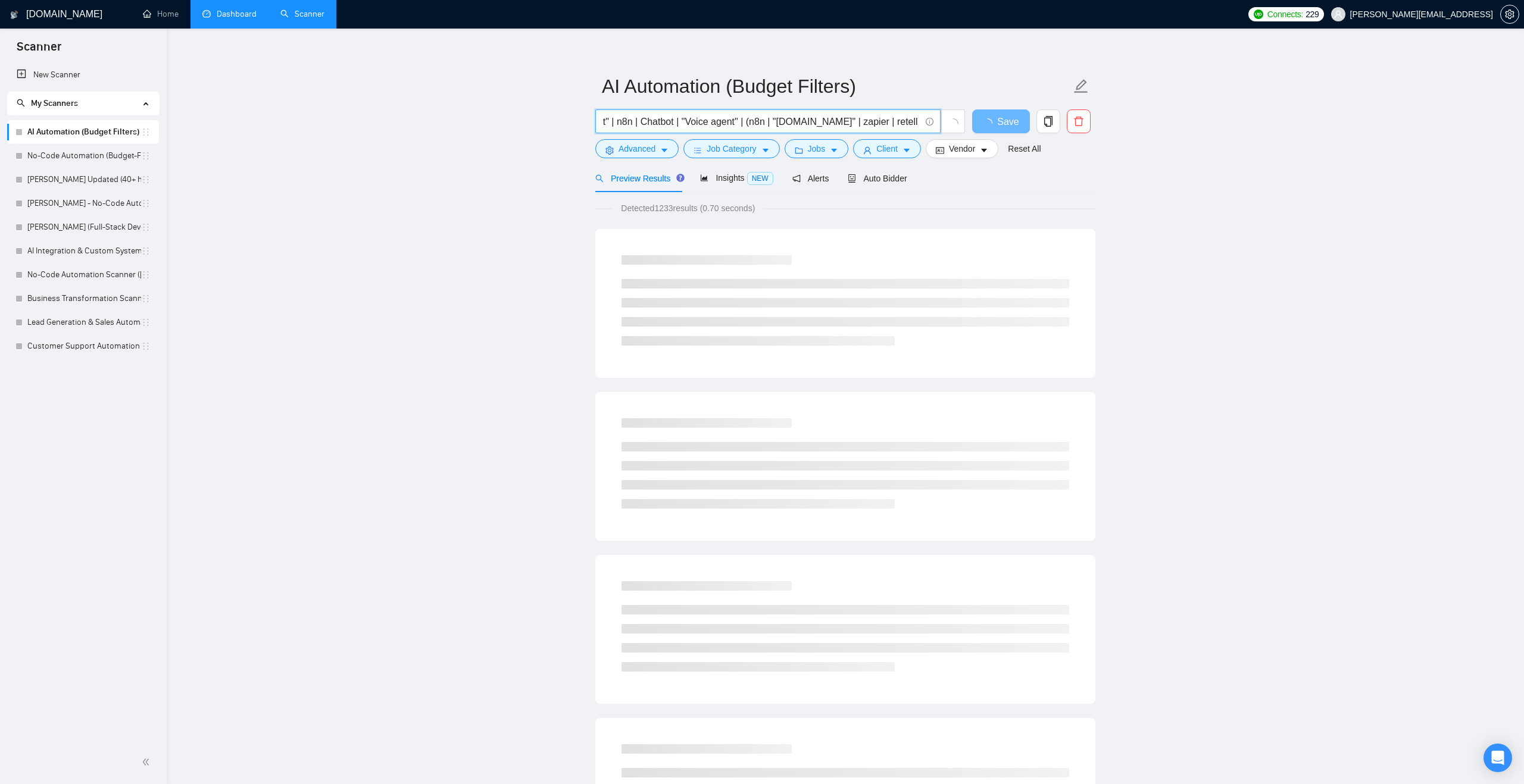
scroll to position [0, 112]
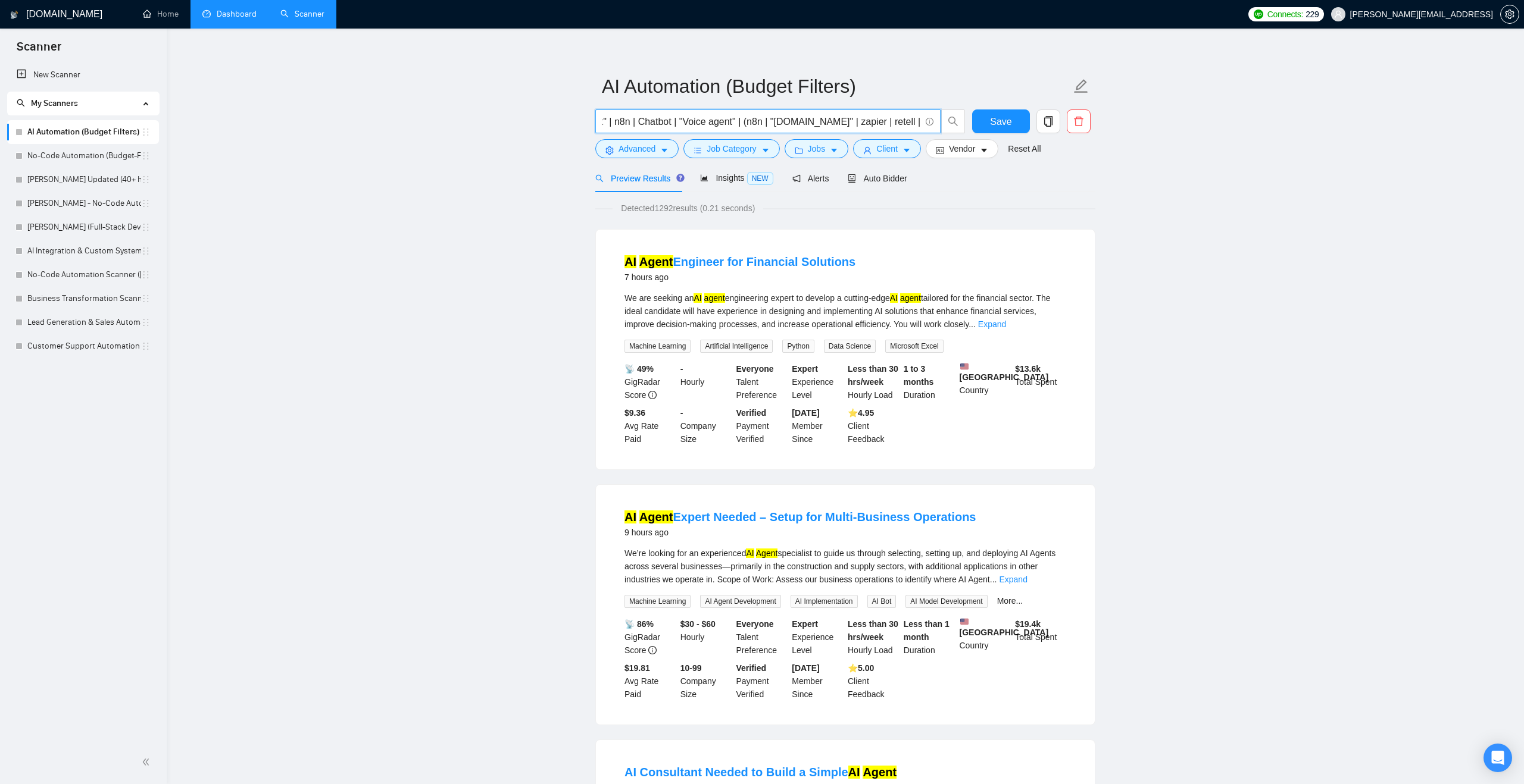
click at [742, 121] on input ""AI Automation" | "AI Agent" | n8n | Chatbot | "Voice agent" | (n8n | "make.com…" at bounding box center [761, 121] width 318 height 15
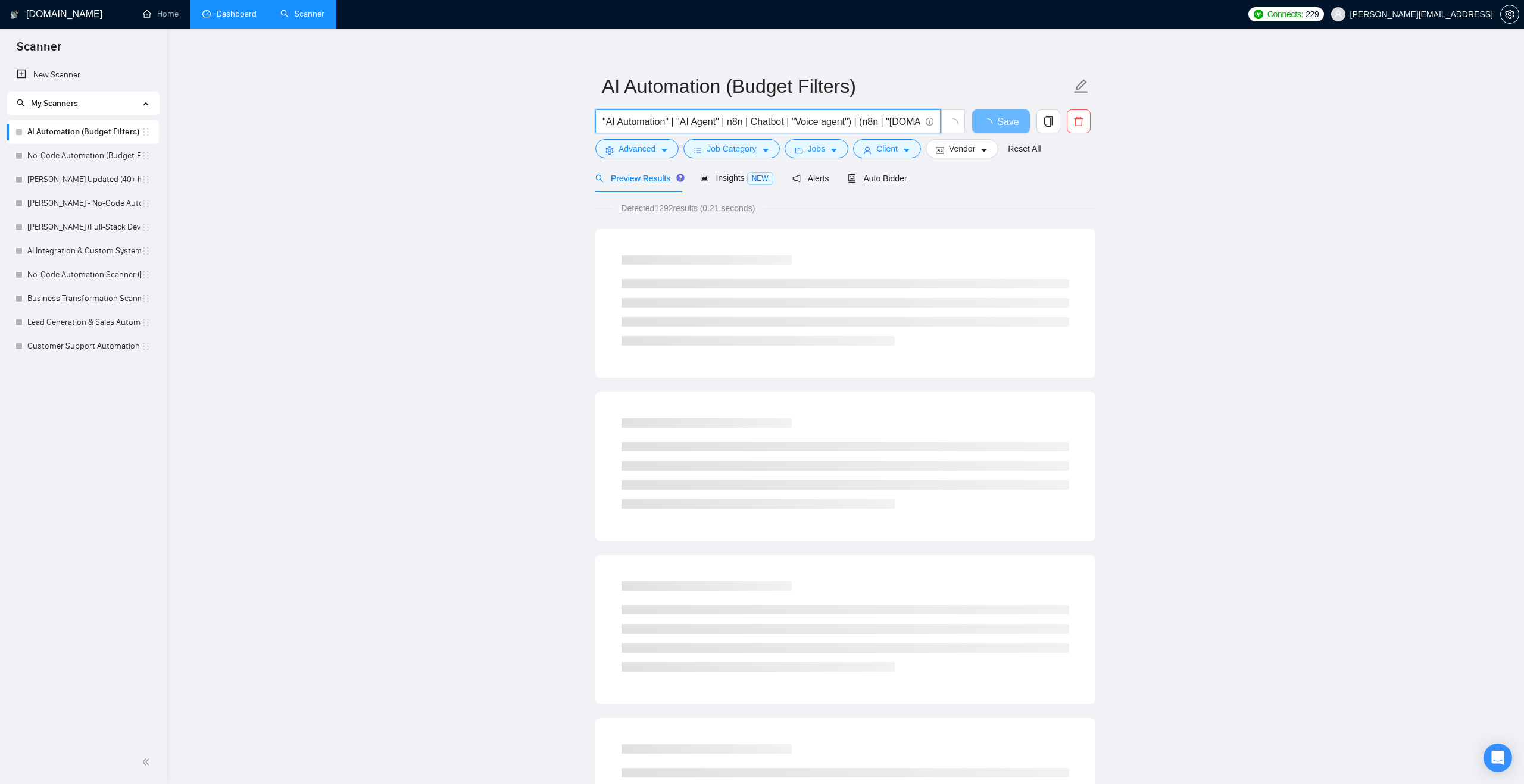
drag, startPoint x: 728, startPoint y: 123, endPoint x: 509, endPoint y: 124, distance: 219.0
click at [742, 120] on input ""AI Automation" | "AI Agent" | n8n | Chatbot | "Voice agent") | (n8n | "make.co…" at bounding box center [761, 121] width 318 height 15
click at [788, 121] on input ""AI Automation" | "AI Agent" | "Voice agent") | (n8n | "make.com" | zapier | re…" at bounding box center [761, 121] width 318 height 15
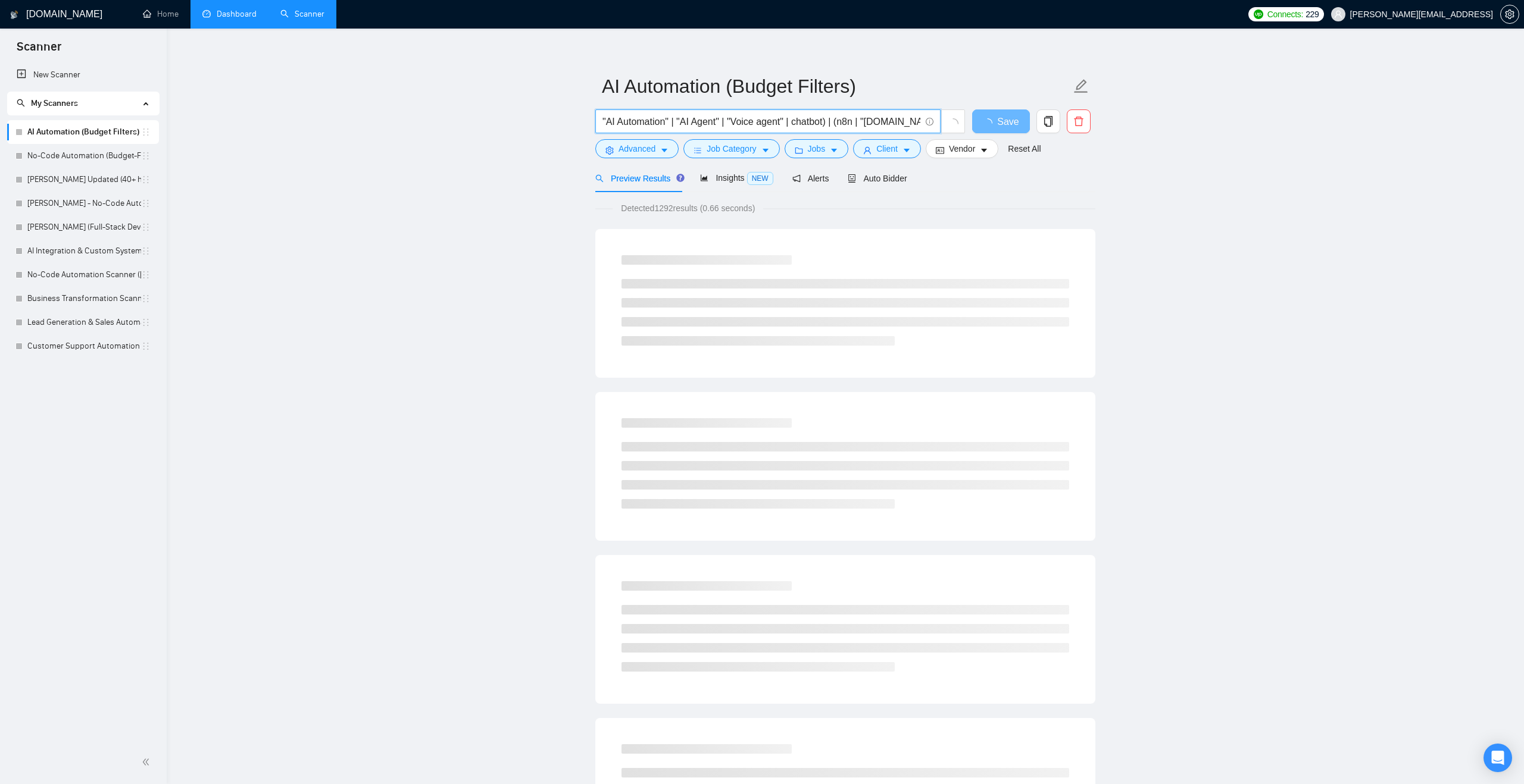
click at [730, 121] on input ""AI Automation" | "AI Agent" | "Voice agent" | chatbot) | (n8n | "make.com" | z…" at bounding box center [761, 121] width 318 height 15
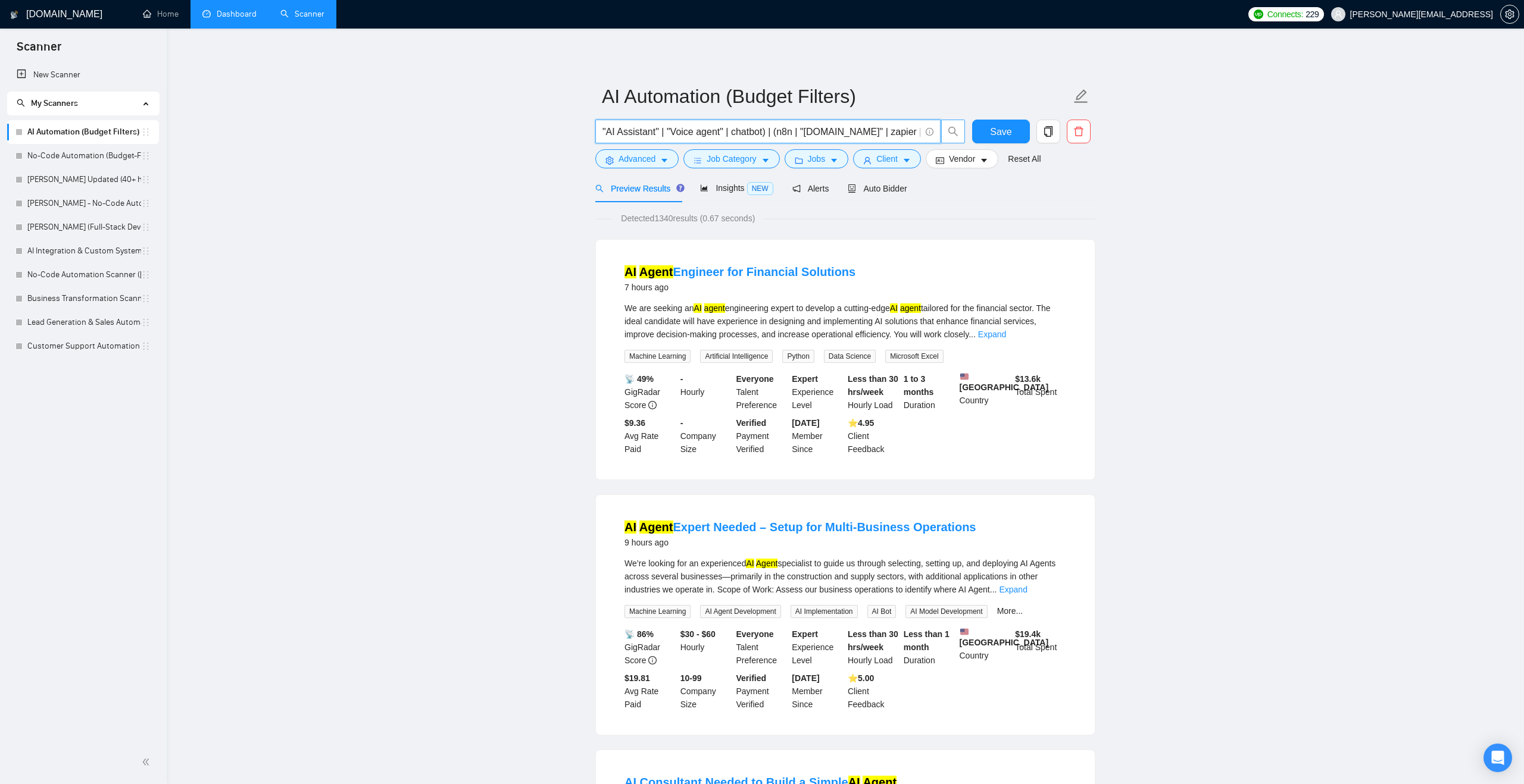
scroll to position [0, 156]
drag, startPoint x: 903, startPoint y: 133, endPoint x: 919, endPoint y: 132, distance: 16.0
click at [919, 132] on input ""AI Automation" | "AI Agent" | "AI Assistant" | "Voice agent" | chatbot) | (n8n…" at bounding box center [761, 131] width 318 height 15
click at [907, 133] on input ""AI Automation" | "AI Agent" | "AI Assistant" | "Voice agent" | chatbot) | (n8n…" at bounding box center [761, 131] width 318 height 15
click at [917, 130] on input ""AI Automation" | "AI Agent" | "AI Assistant" | "Voice agent" | chatbot) | (n8n…" at bounding box center [761, 131] width 318 height 15
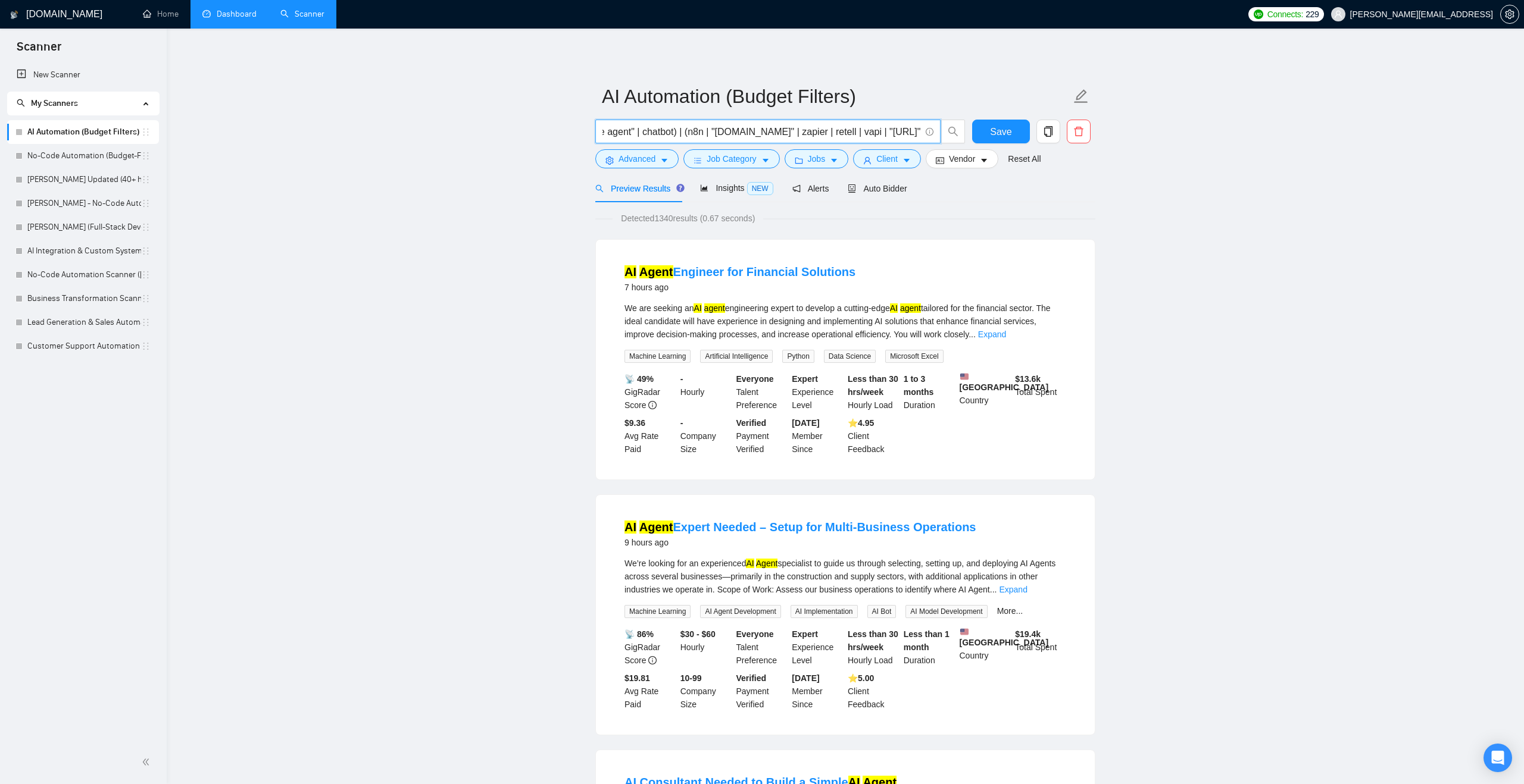
scroll to position [0, 224]
click at [775, 131] on input ""AI Automation" | "AI Agent" | "AI Assistant" | "Voice agent" | chatbot) | (n8n…" at bounding box center [761, 131] width 318 height 15
drag, startPoint x: 797, startPoint y: 130, endPoint x: 739, endPoint y: 129, distance: 58.0
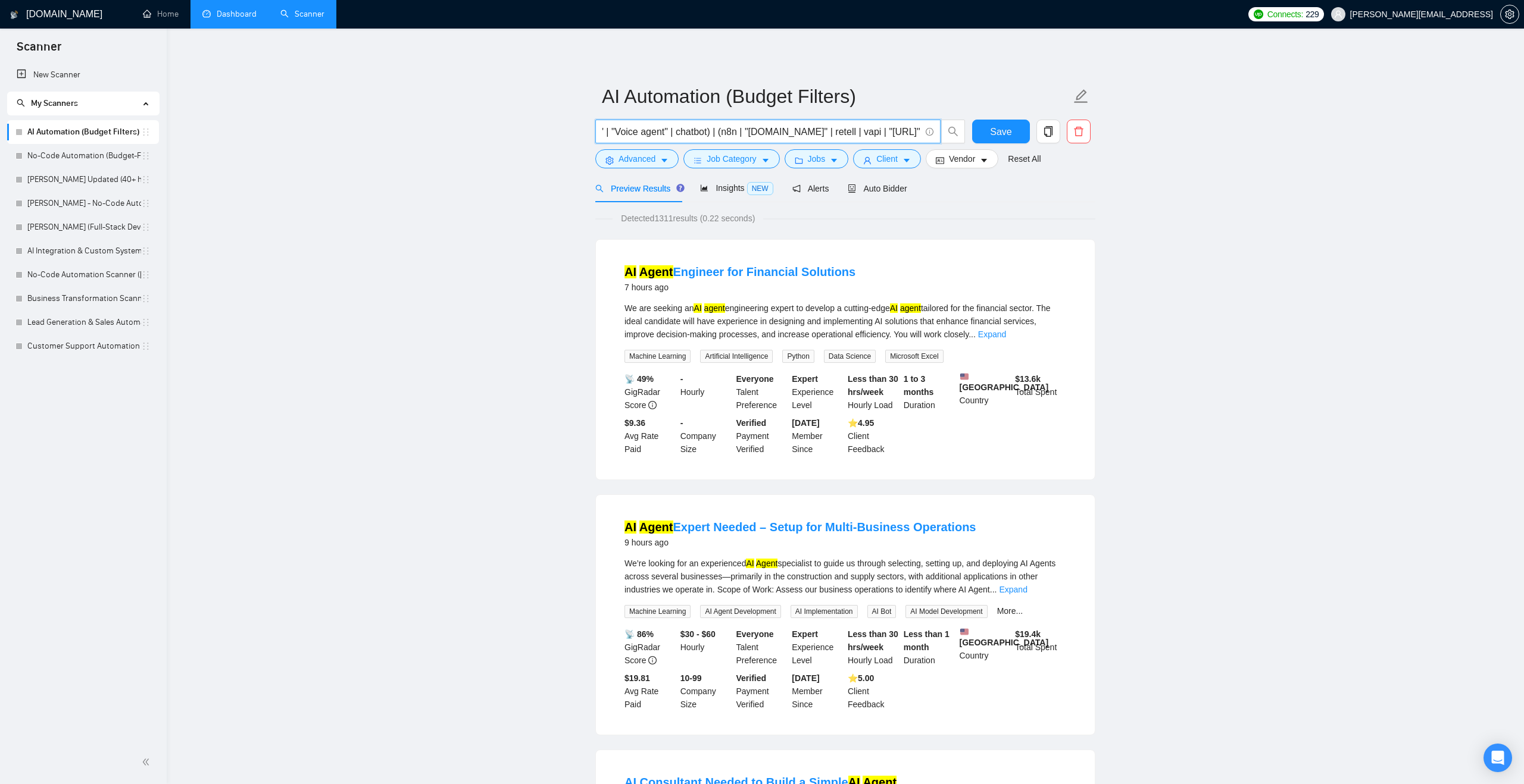
click at [739, 129] on input ""AI Automation" | "AI Agent" | "AI Assistant" | "Voice agent" | chatbot) | (n8n…" at bounding box center [761, 131] width 318 height 15
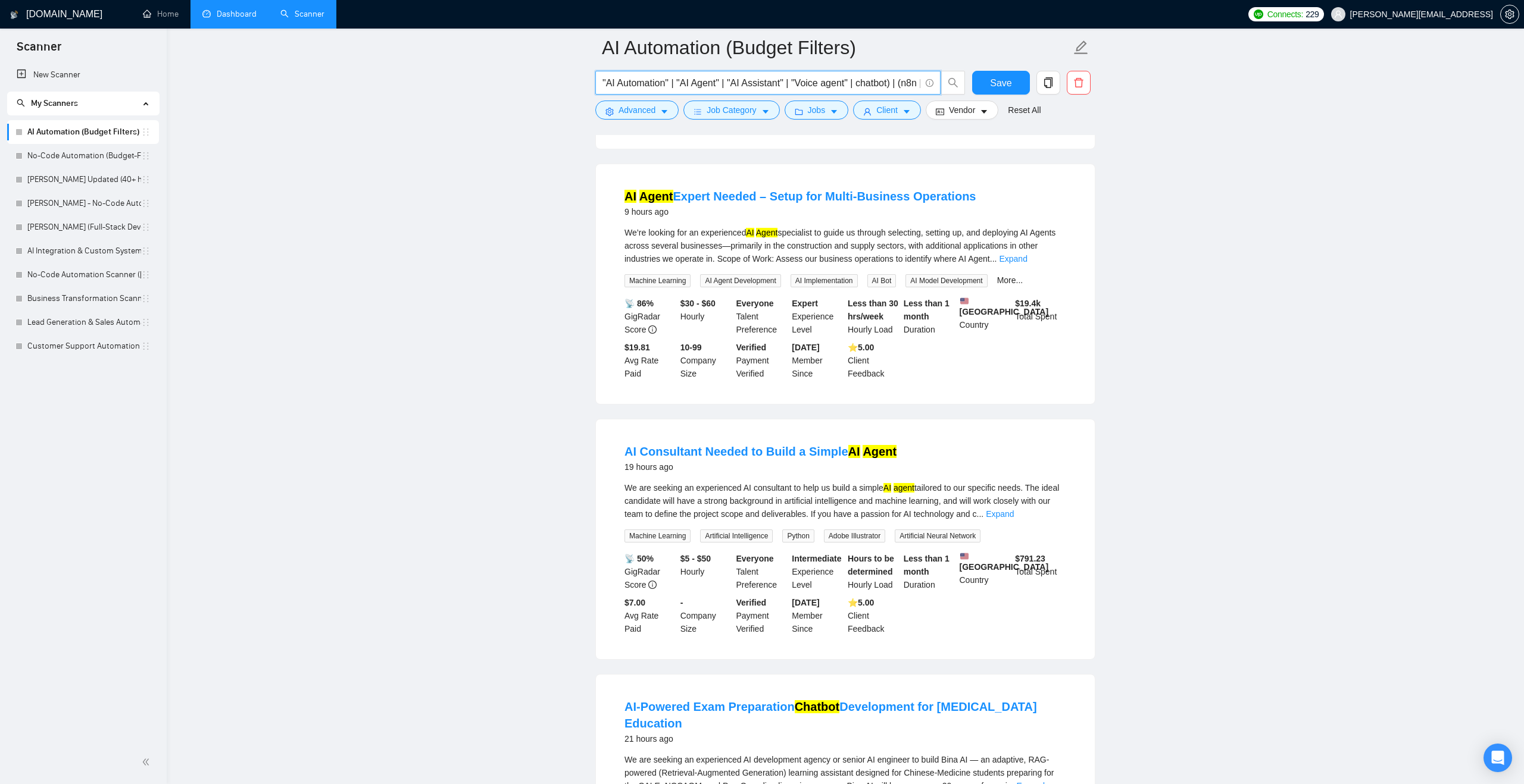
scroll to position [0, 0]
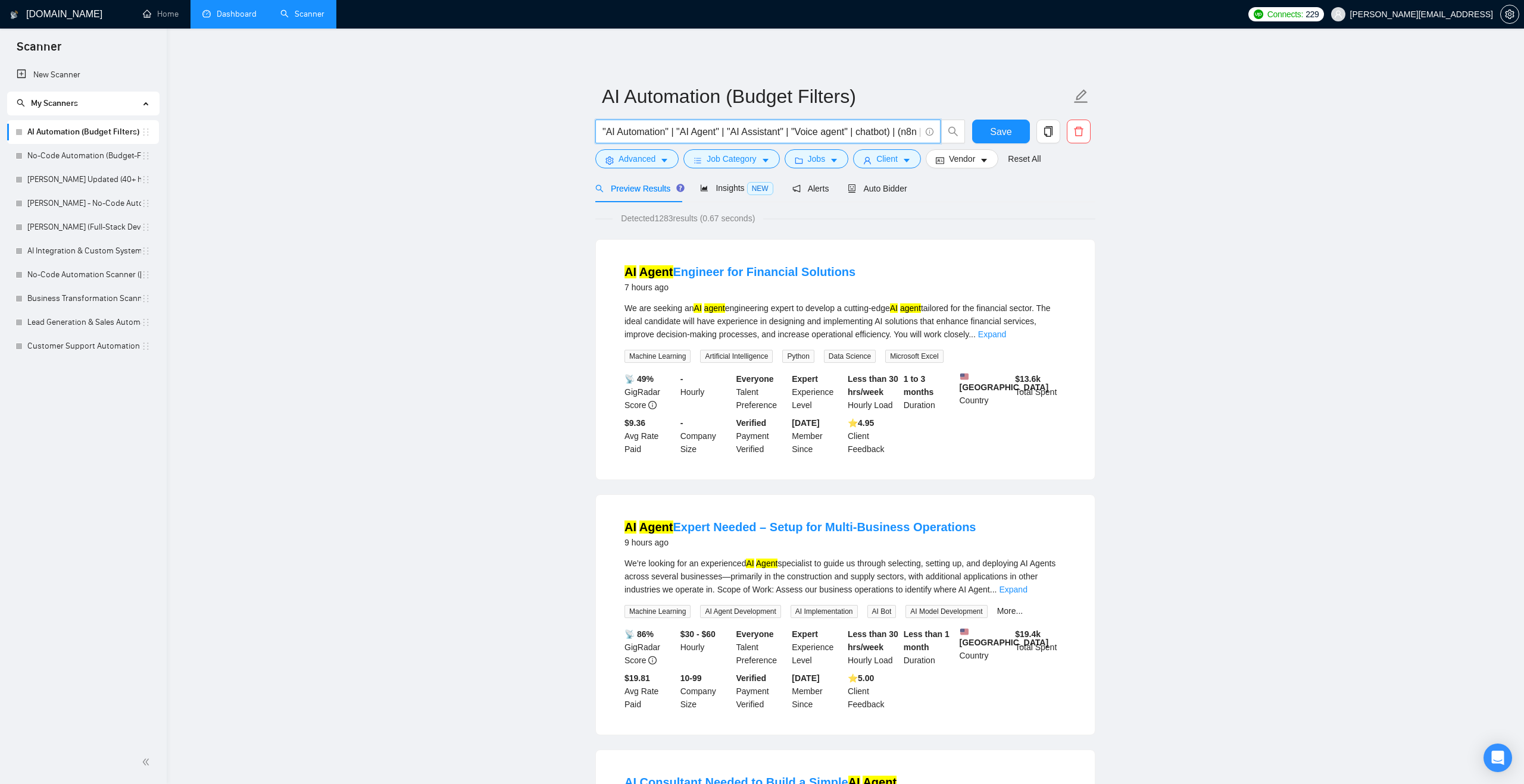
click at [864, 131] on input ""AI Automation" | "AI Agent" | "AI Assistant" | "Voice agent" | chatbot) | (n8n…" at bounding box center [761, 131] width 318 height 15
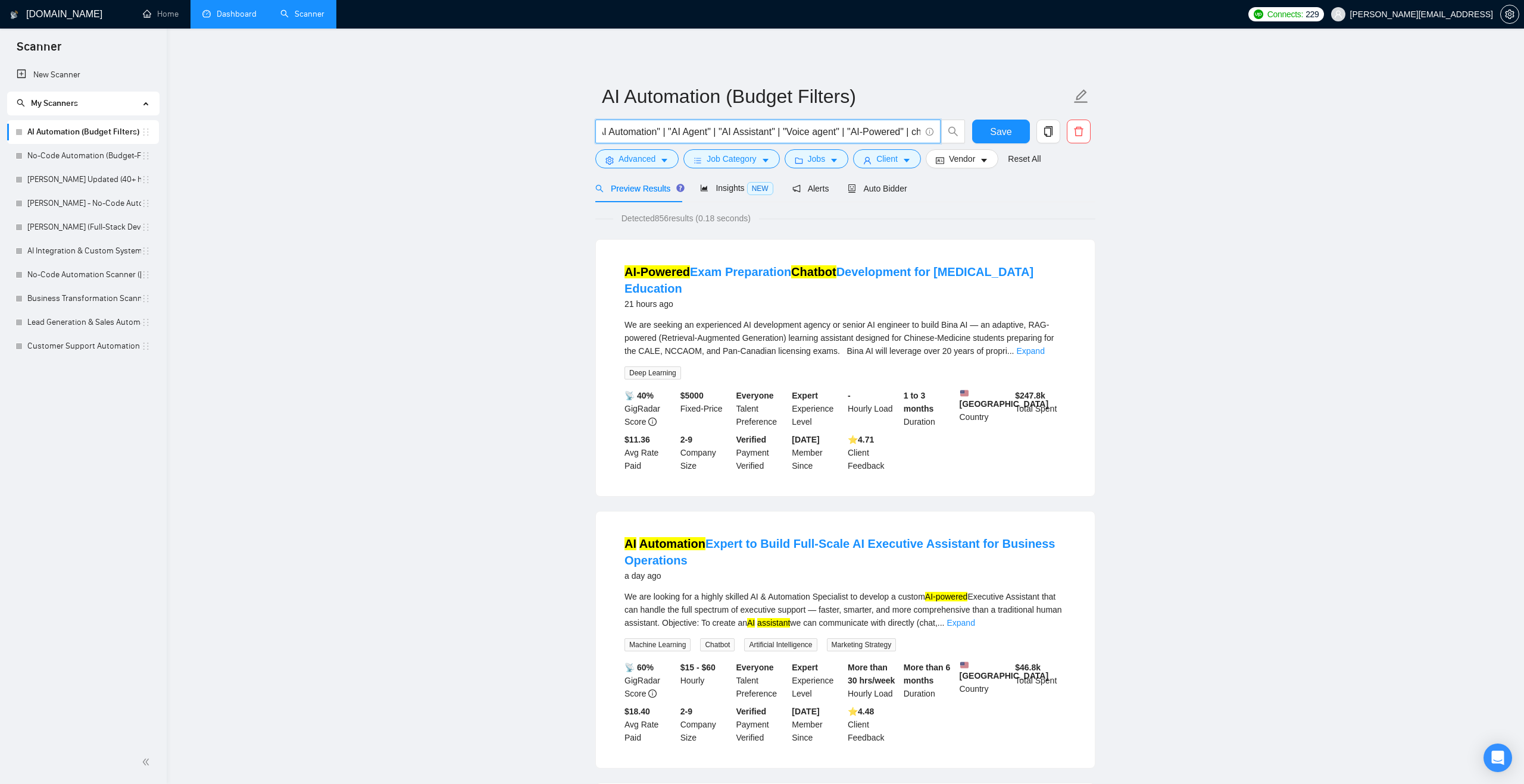
scroll to position [0, 15]
drag, startPoint x: 911, startPoint y: 131, endPoint x: 850, endPoint y: 129, distance: 61.0
click at [850, 128] on input ""AI Automation" | "AI Agent" | "AI Assistant" | "Voice agent" | "AI-Powered" | …" at bounding box center [761, 131] width 318 height 15
type input ""AI Automation" | "AI Agent" | "AI Assistant" | "Voice agent" | chatbot) | (n8n…"
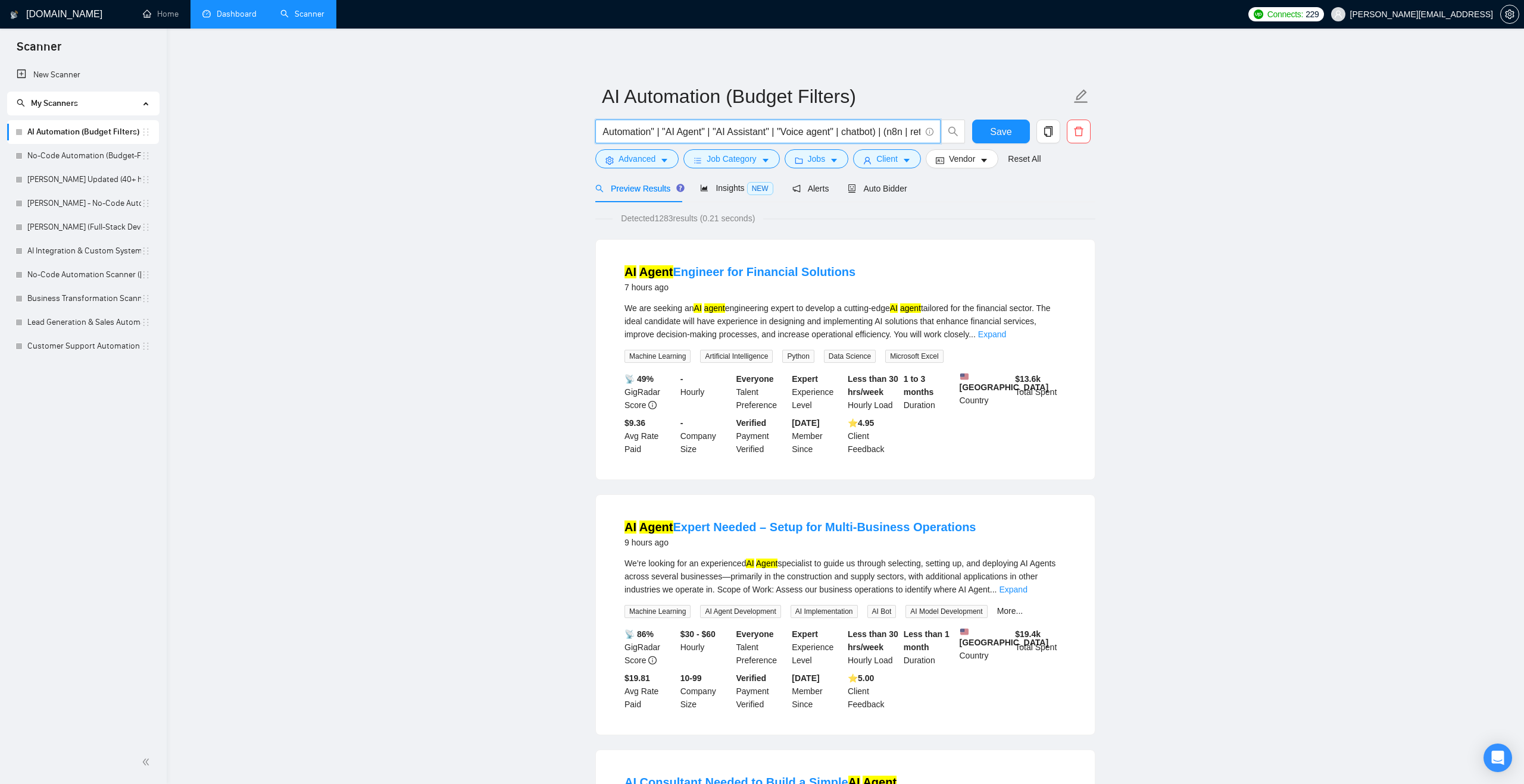
scroll to position [0, 0]
drag, startPoint x: 637, startPoint y: 135, endPoint x: 592, endPoint y: 133, distance: 45.0
click at [593, 133] on div ""AI Automation" | "AI Agent" | "AI Assistant" | "Voice agent" | chatbot) | (n8n…" at bounding box center [780, 134] width 375 height 30
click at [668, 129] on input ""AI Automation" | "AI Agent" | "AI Assistant" | "Voice agent" | chatbot) | (n8n…" at bounding box center [761, 131] width 318 height 15
click at [991, 131] on span "Save" at bounding box center [1000, 131] width 21 height 15
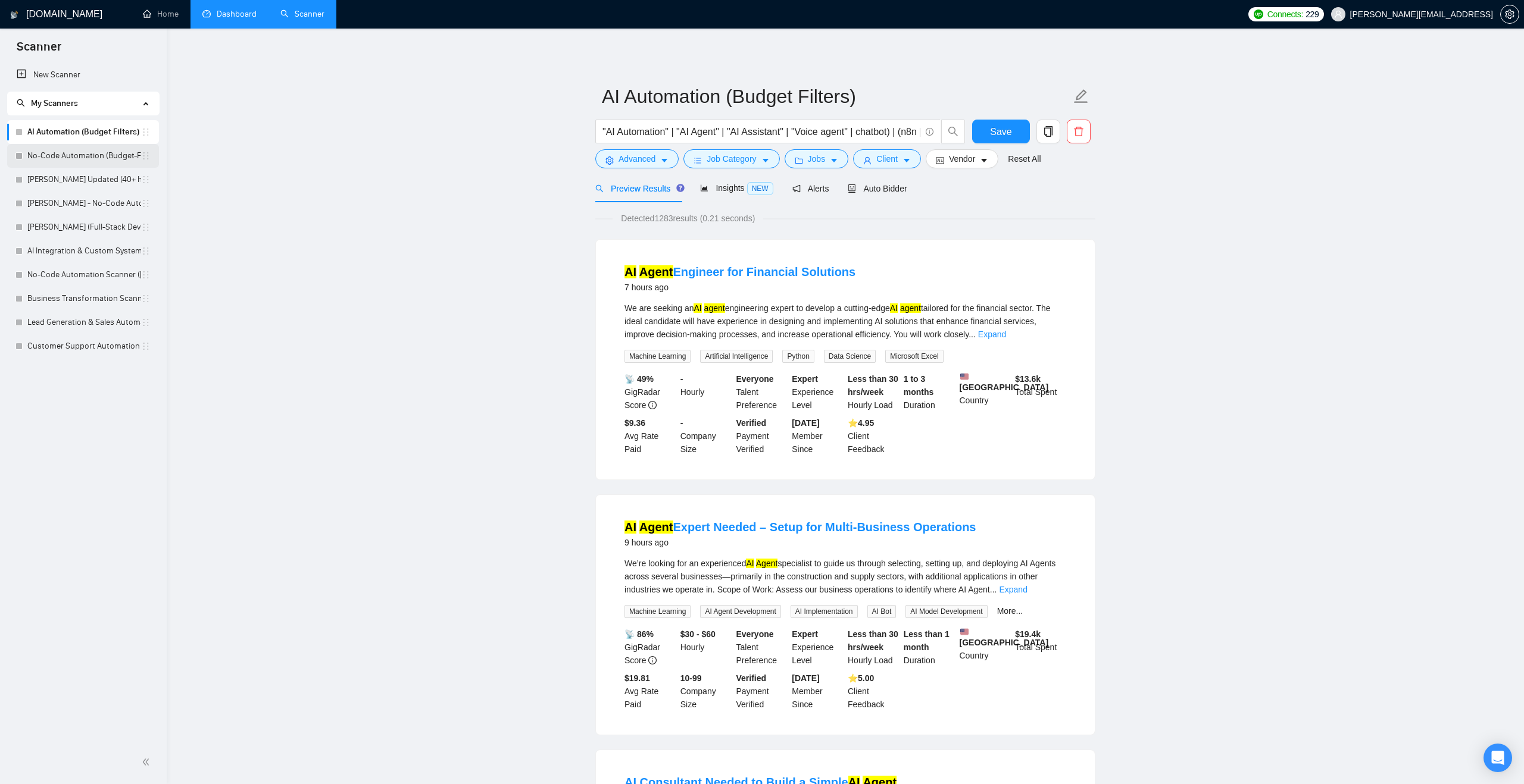
click at [98, 158] on link "No-Code Automation (Budget-Filters)" at bounding box center [84, 156] width 114 height 24
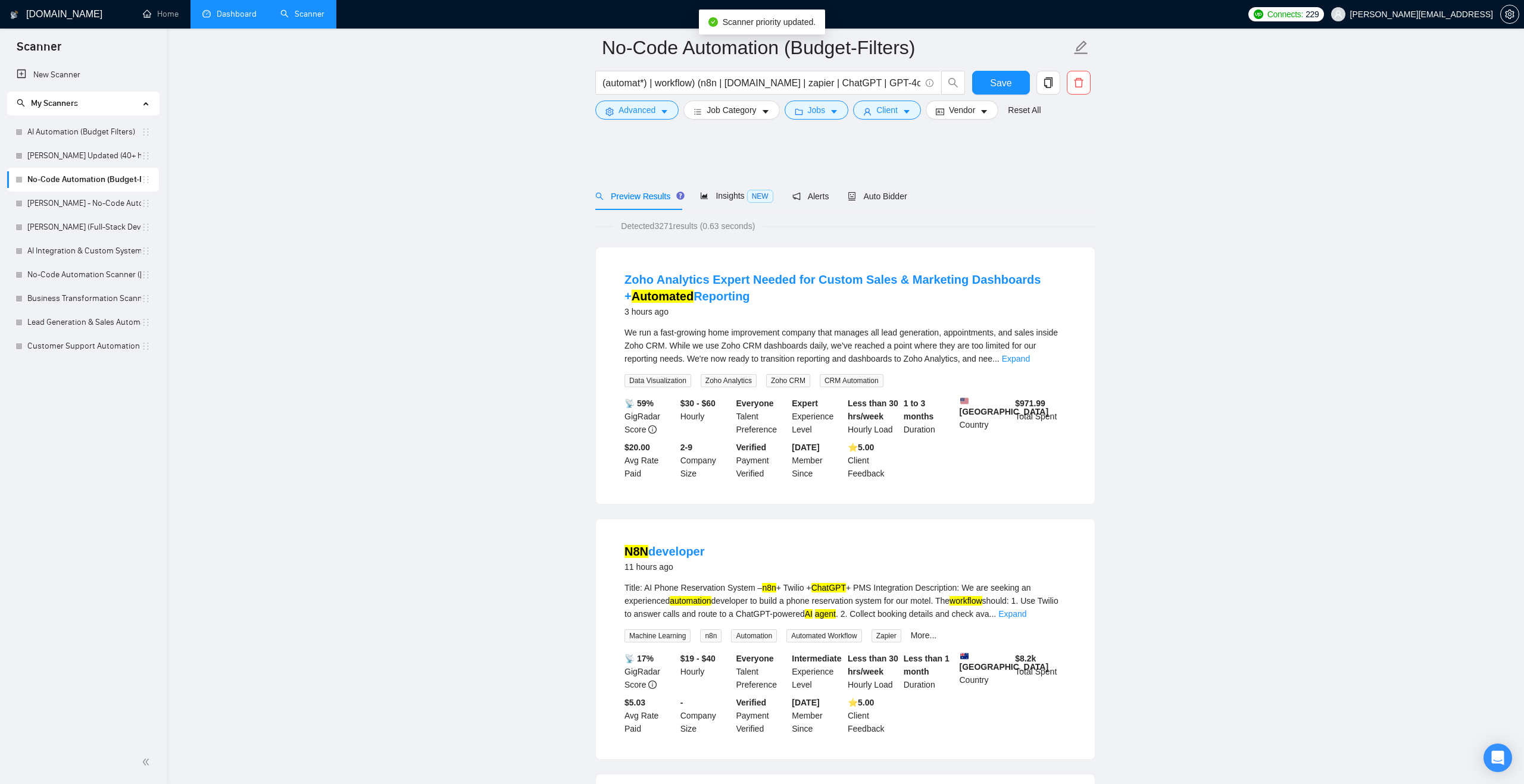
scroll to position [98, 0]
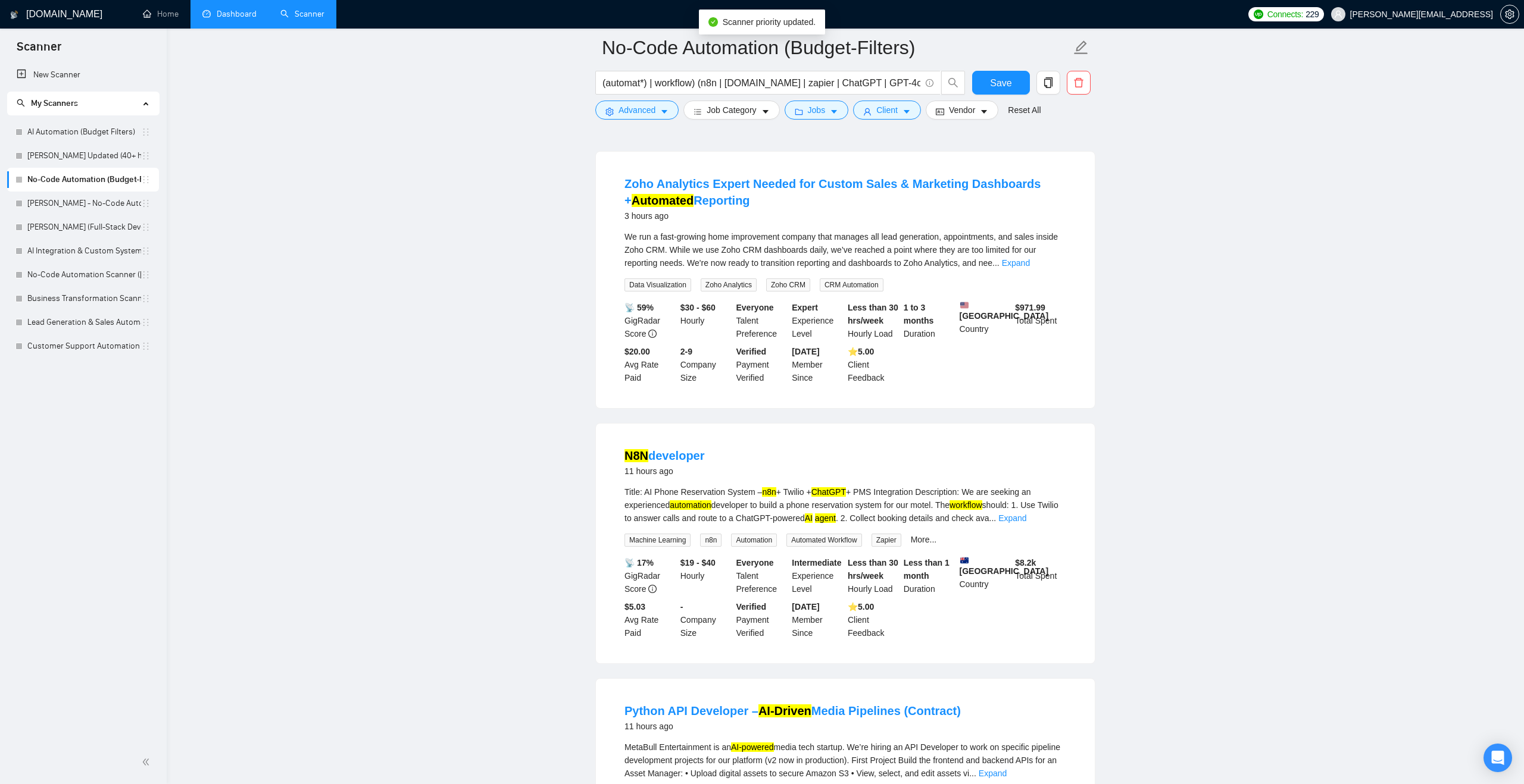
drag, startPoint x: 142, startPoint y: 155, endPoint x: 1055, endPoint y: 520, distance: 983.3
click at [1026, 516] on link "Expand" at bounding box center [1012, 518] width 28 height 9
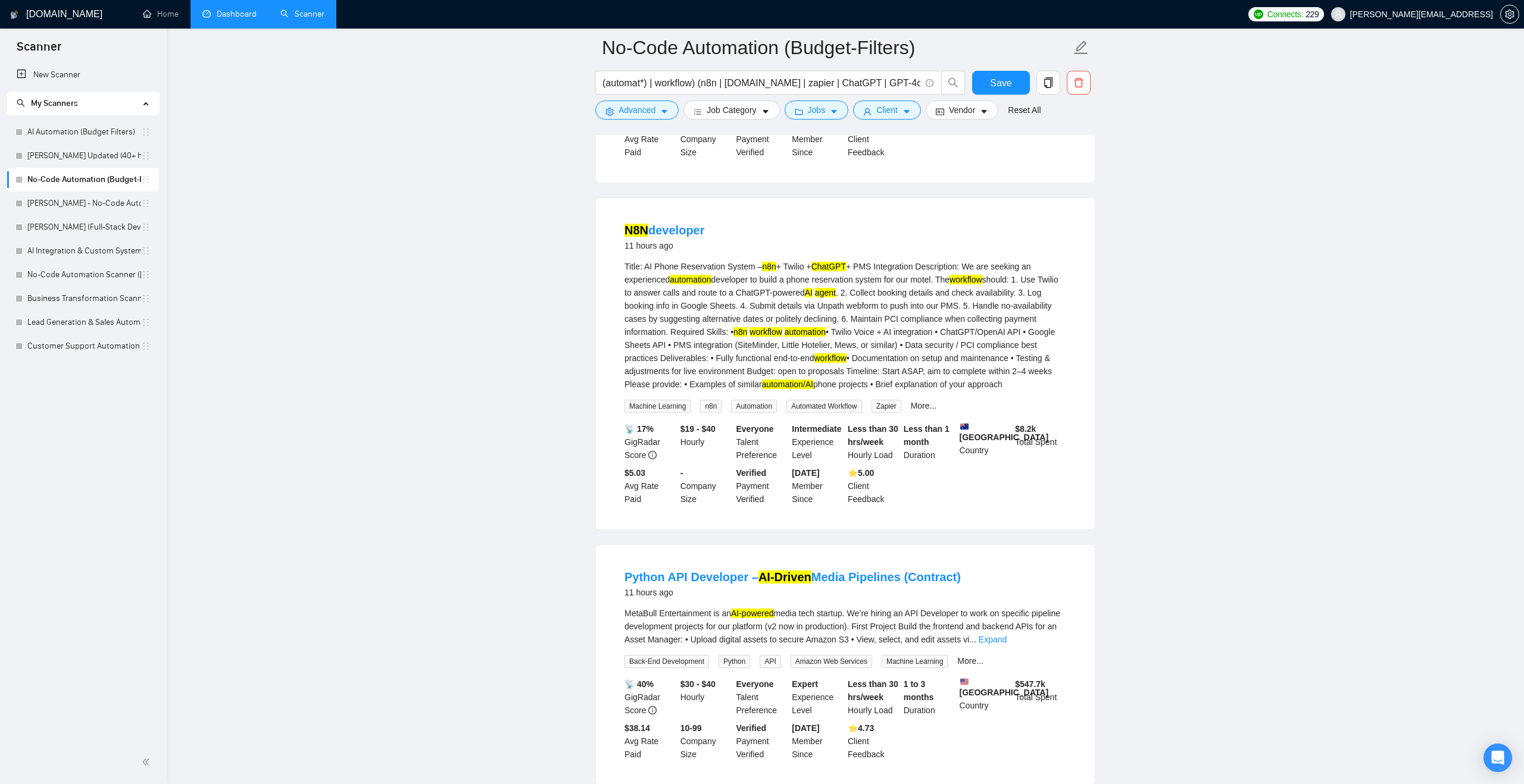
scroll to position [0, 0]
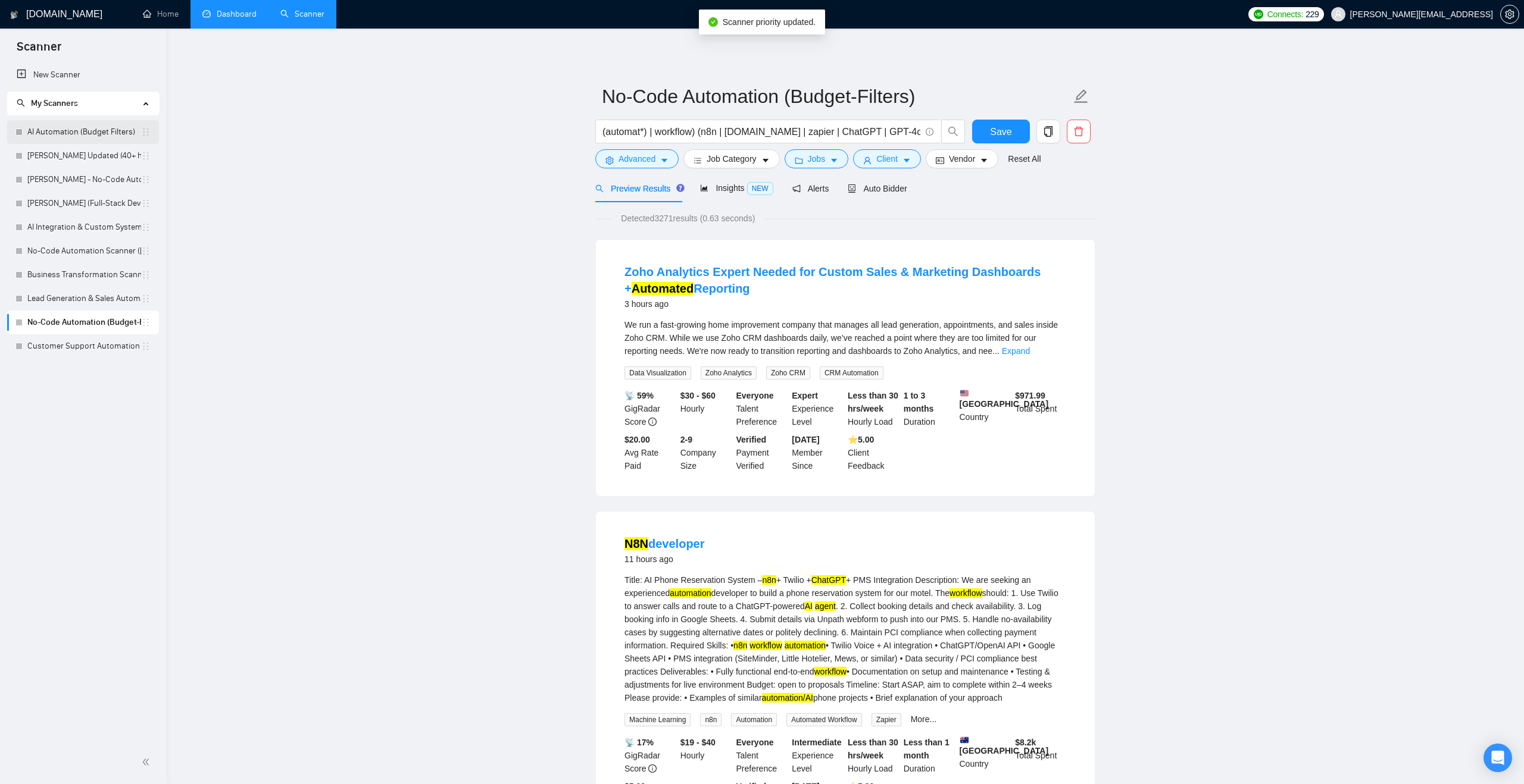
click at [89, 133] on link "AI Automation (Budget Filters)" at bounding box center [84, 132] width 114 height 24
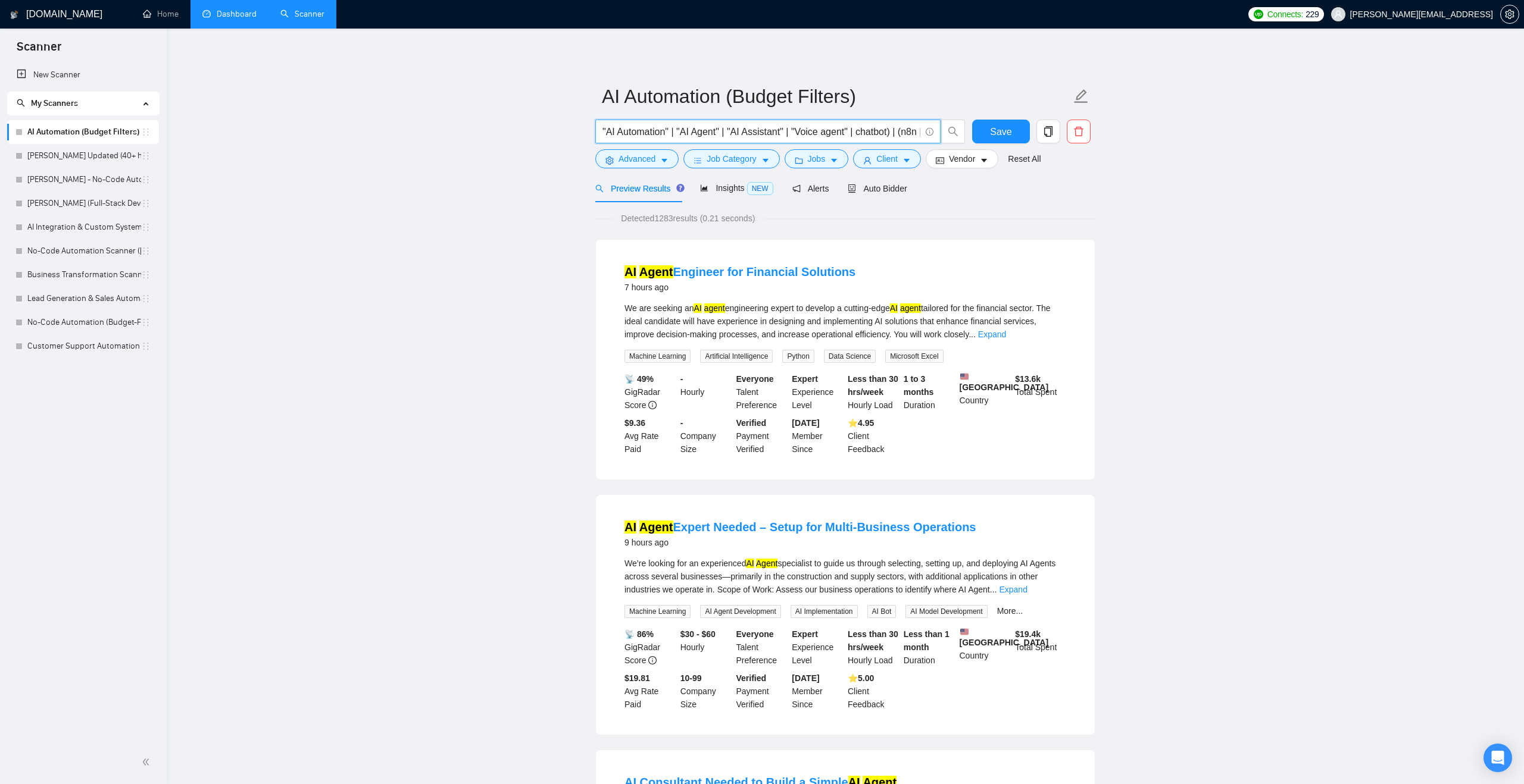
drag, startPoint x: 606, startPoint y: 133, endPoint x: 570, endPoint y: 133, distance: 36.0
click at [602, 130] on input ""AI Automation" | "AI Agent" | "AI Assistant" | "Voice agent" | chatbot) | (n8n…" at bounding box center [761, 131] width 318 height 15
drag, startPoint x: 631, startPoint y: 133, endPoint x: 891, endPoint y: 138, distance: 260.0
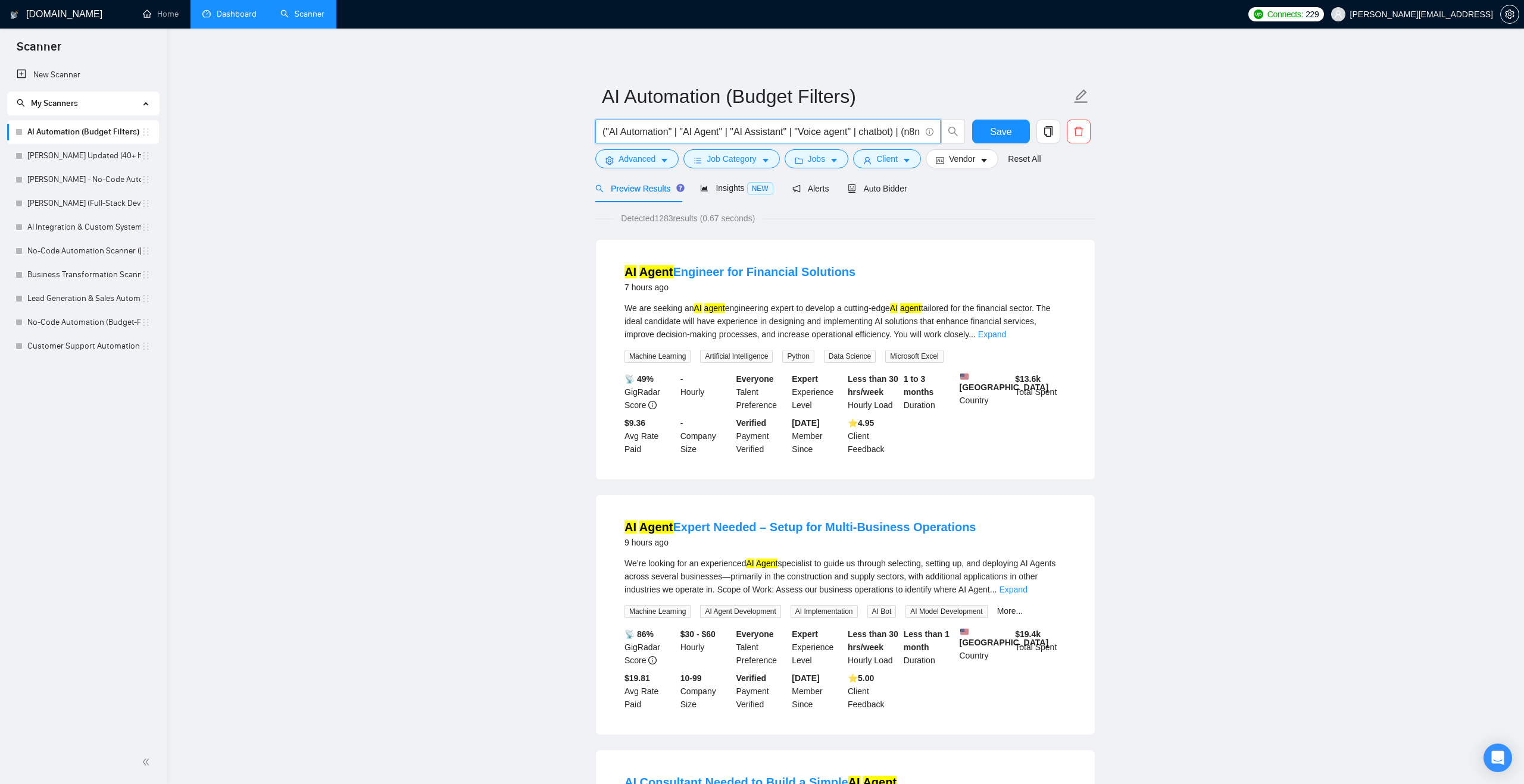
click at [891, 138] on input "("AI Automation" | "AI Agent" | "AI Assistant" | "Voice agent" | chatbot) | (n8…" at bounding box center [761, 131] width 318 height 15
click at [800, 130] on input "("AI Automation" | "AI Agent" | "AI Assistant" | "Voice agent" | chatbot) | (n8…" at bounding box center [761, 131] width 318 height 15
drag, startPoint x: 814, startPoint y: 127, endPoint x: 922, endPoint y: 130, distance: 108.0
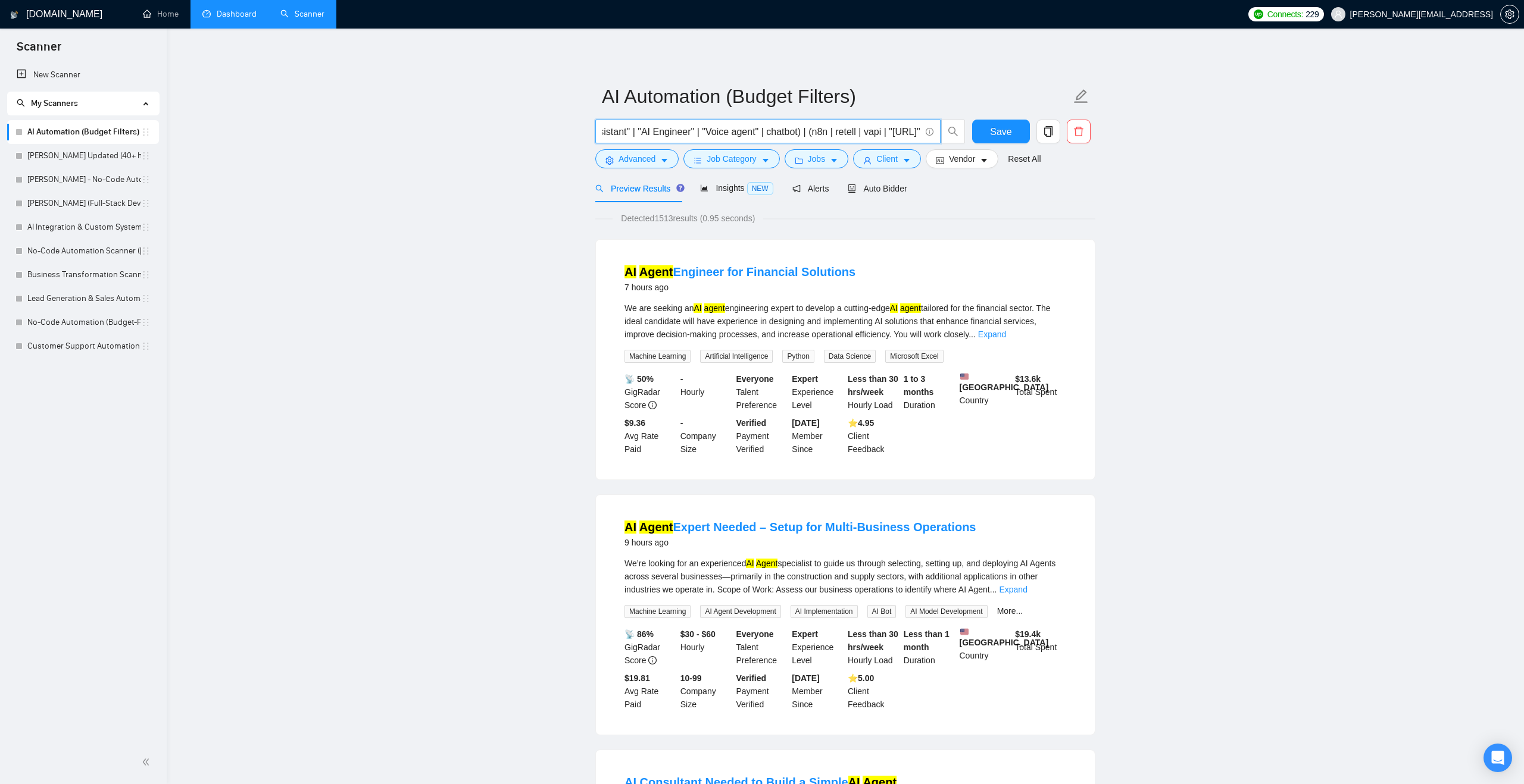
click at [922, 130] on span "("AI Automation" | "AI Agent" | "AI Assistant" | "AI Engineer" | "Voice agent" …" at bounding box center [767, 131] width 345 height 24
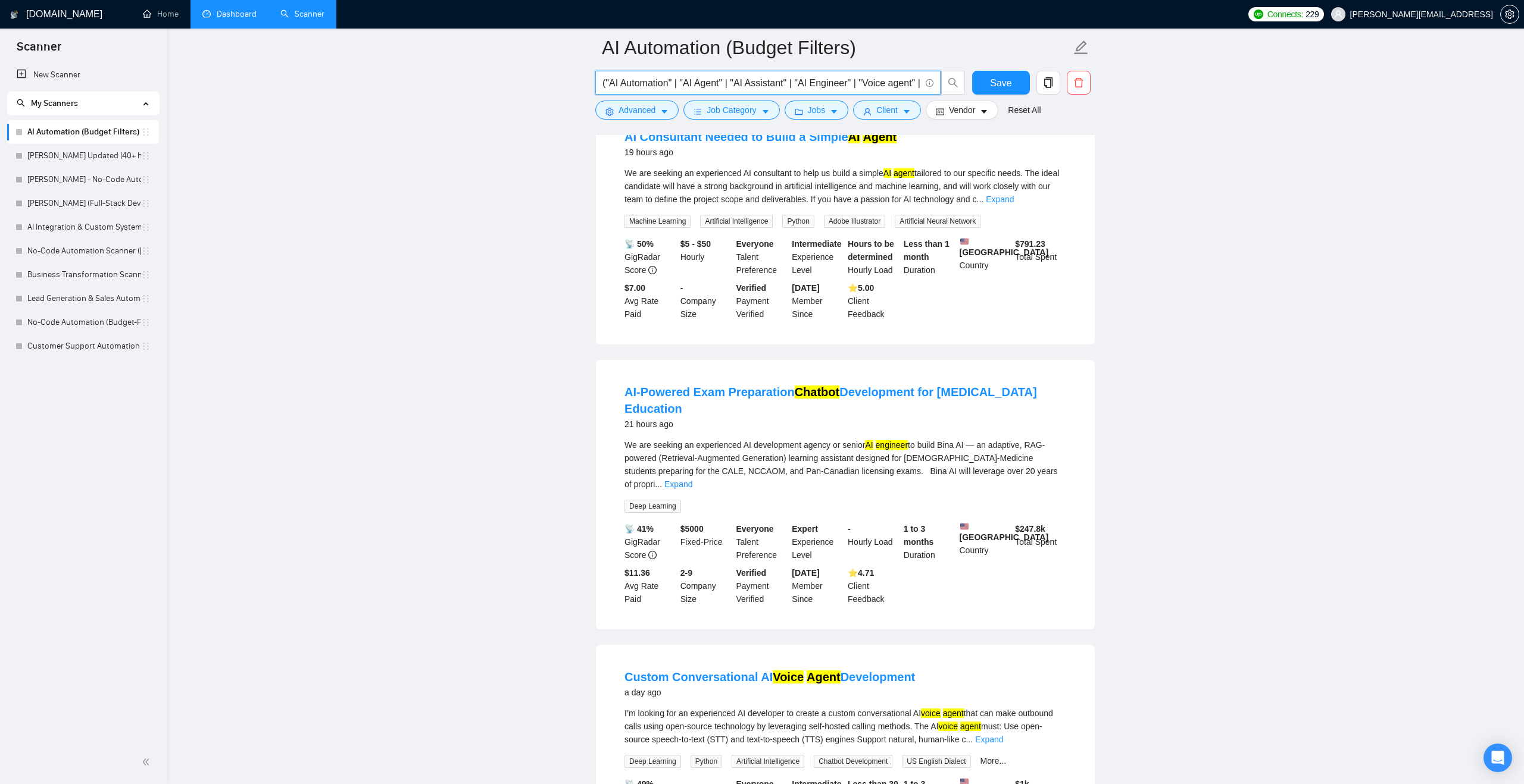
scroll to position [0, 0]
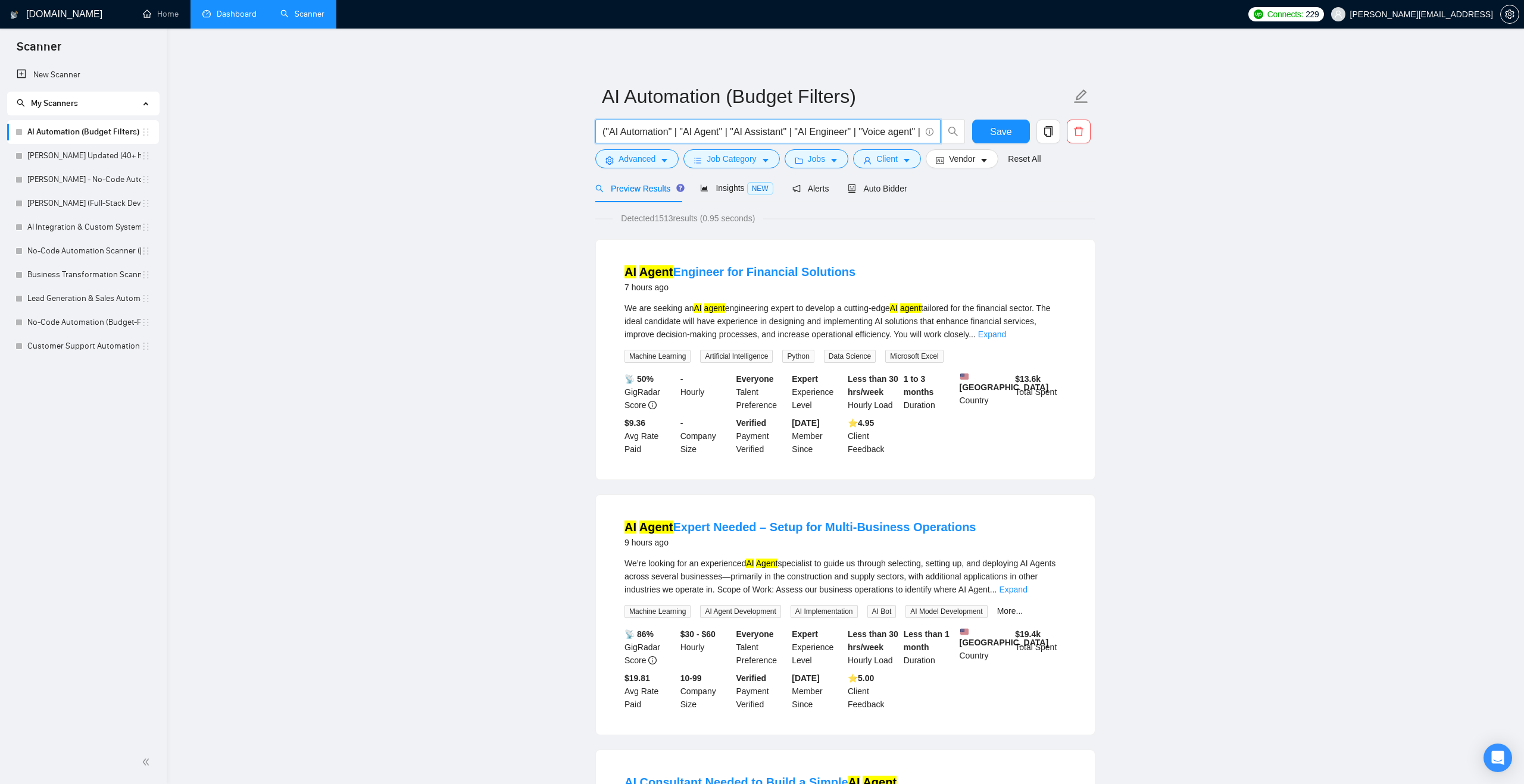
click at [682, 133] on input "("AI Automation" | "AI Agent" | "AI Assistant" | "AI Engineer" | "Voice agent" …" at bounding box center [761, 131] width 318 height 15
click at [1009, 125] on span "Save" at bounding box center [1000, 131] width 21 height 15
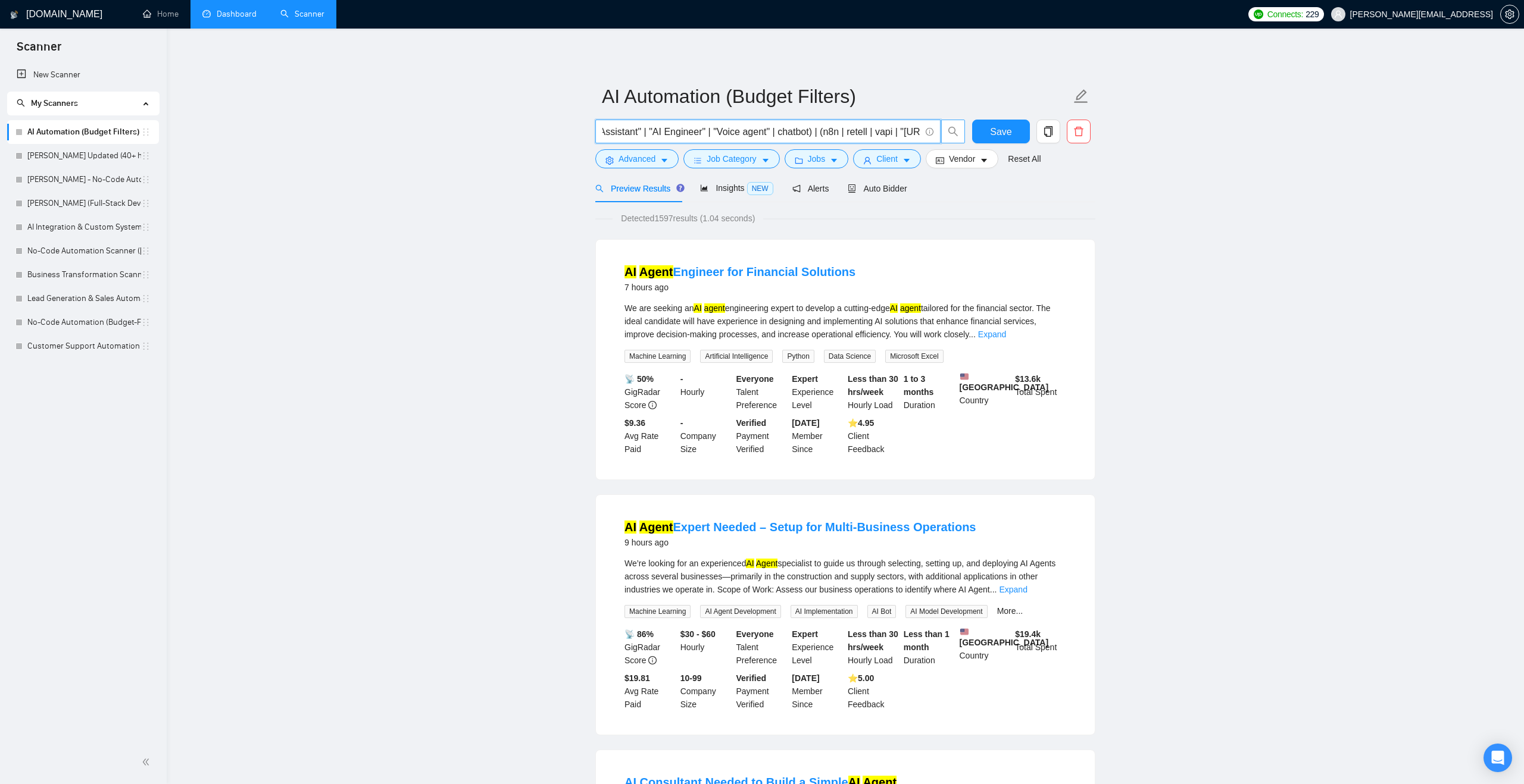
scroll to position [0, 285]
drag, startPoint x: 808, startPoint y: 131, endPoint x: 786, endPoint y: 125, distance: 22.8
click at [785, 125] on input "("AI Automation" | "prompt engineer" | "AI Agent" | "AI Assistant" | "AI Engine…" at bounding box center [761, 131] width 318 height 15
click at [769, 130] on input "("AI Automation" | "prompt engineer" | "AI Agent" | "AI Assistant" | "AI Engine…" at bounding box center [761, 131] width 318 height 15
click at [765, 131] on input "("AI Automation" | "prompt engineer" | "AI Agent" | "AI Assistant" | "AI Engine…" at bounding box center [761, 131] width 318 height 15
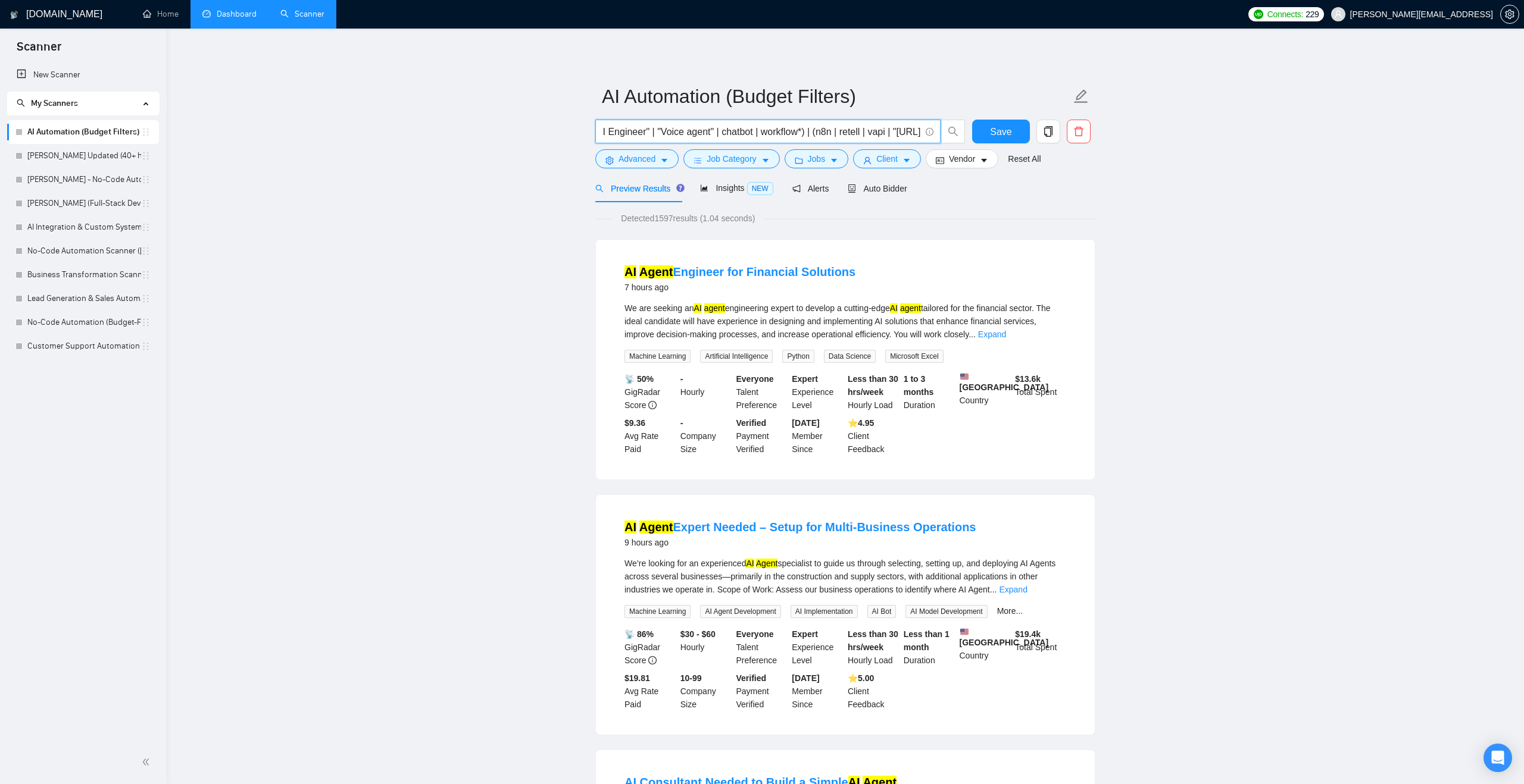
type input "("AI Automation" | "prompt engineer" | "AI Agent" | "AI Assistant" | "AI Engine…"
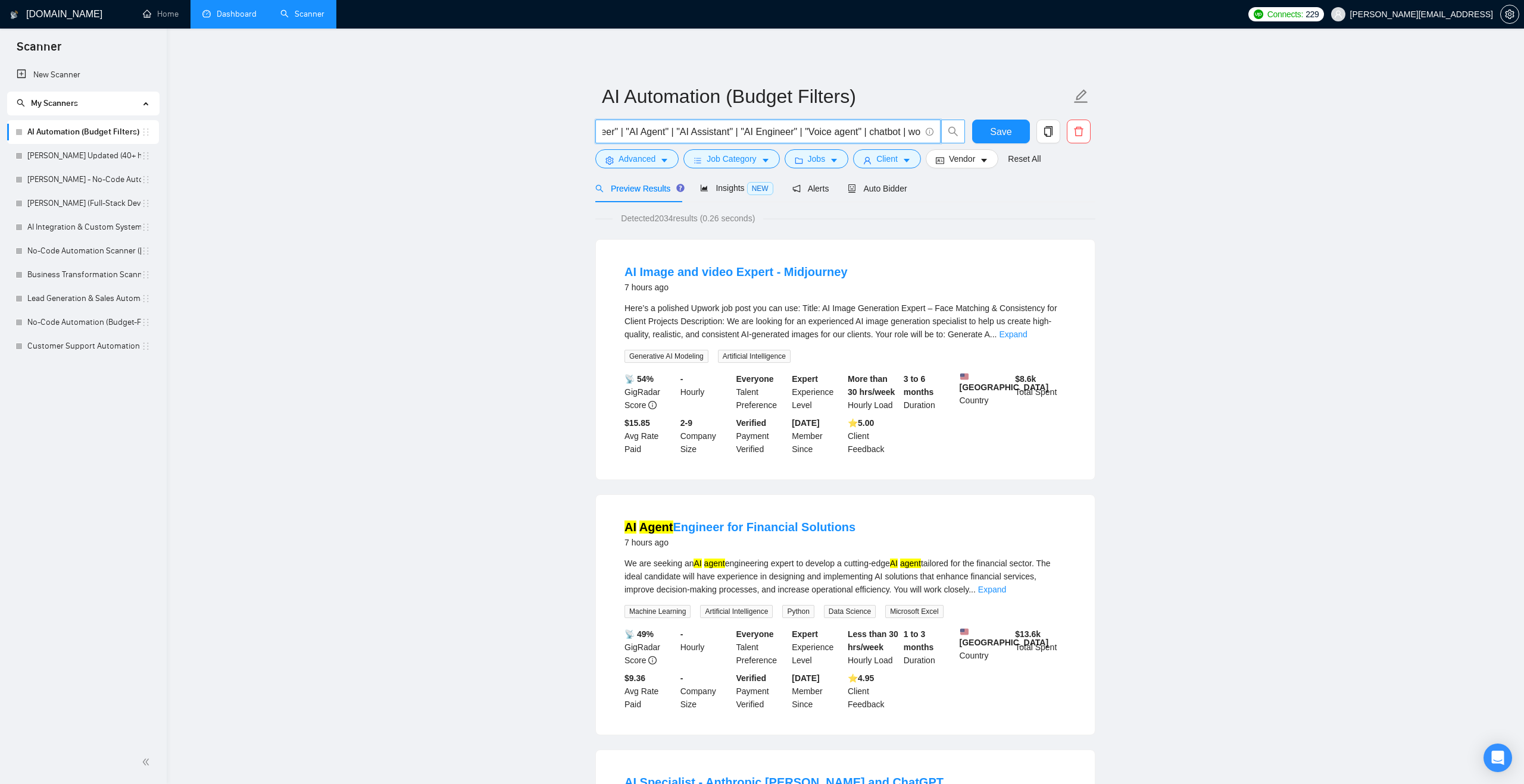
scroll to position [0, 335]
drag, startPoint x: 831, startPoint y: 127, endPoint x: 957, endPoint y: 126, distance: 126.0
click at [957, 126] on span "("AI Automation" | "prompt engineer" | "AI Agent" | "AI Assistant" | "AI Engine…" at bounding box center [780, 131] width 370 height 24
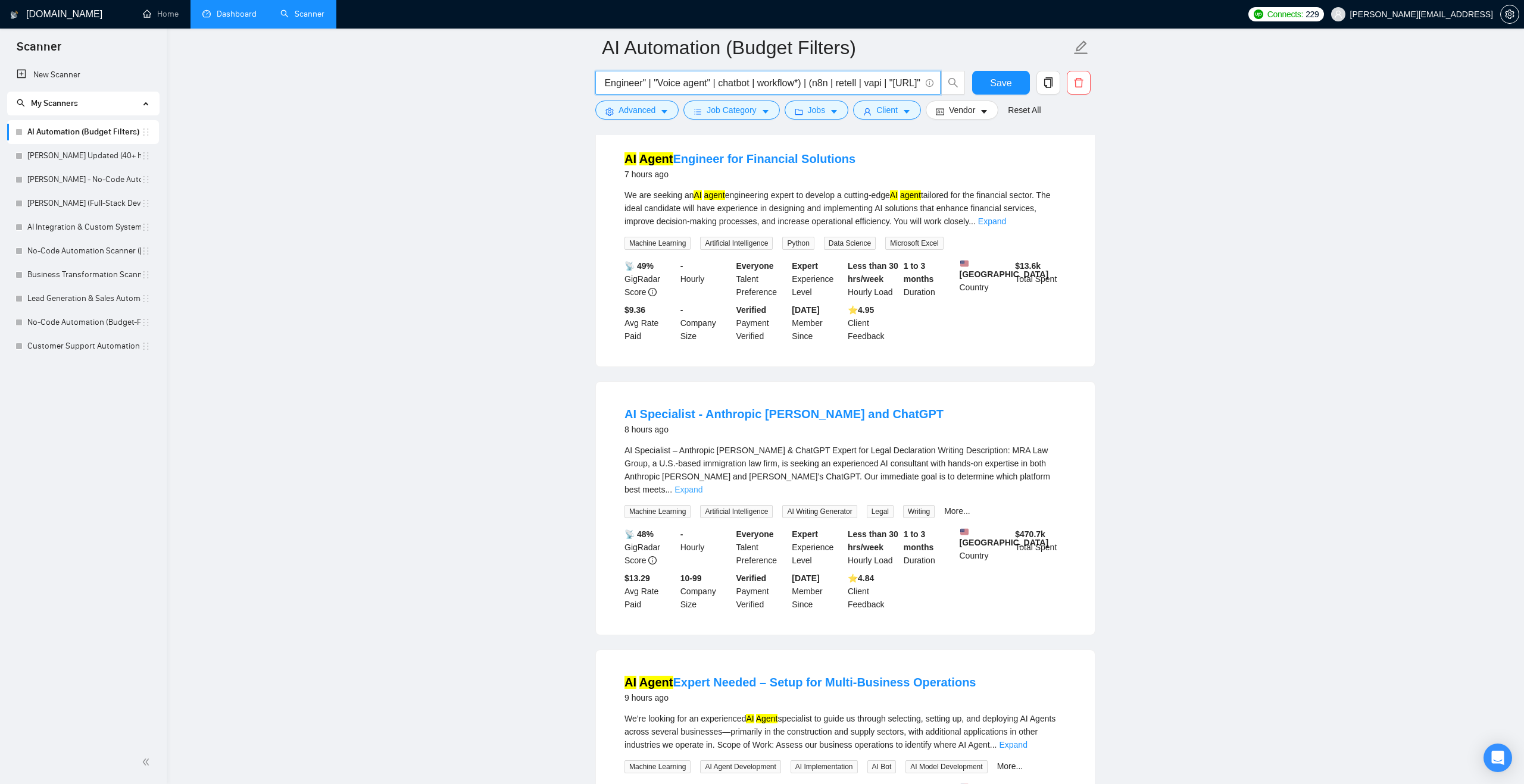
scroll to position [0, 0]
click at [703, 494] on link "Expand" at bounding box center [688, 490] width 28 height 9
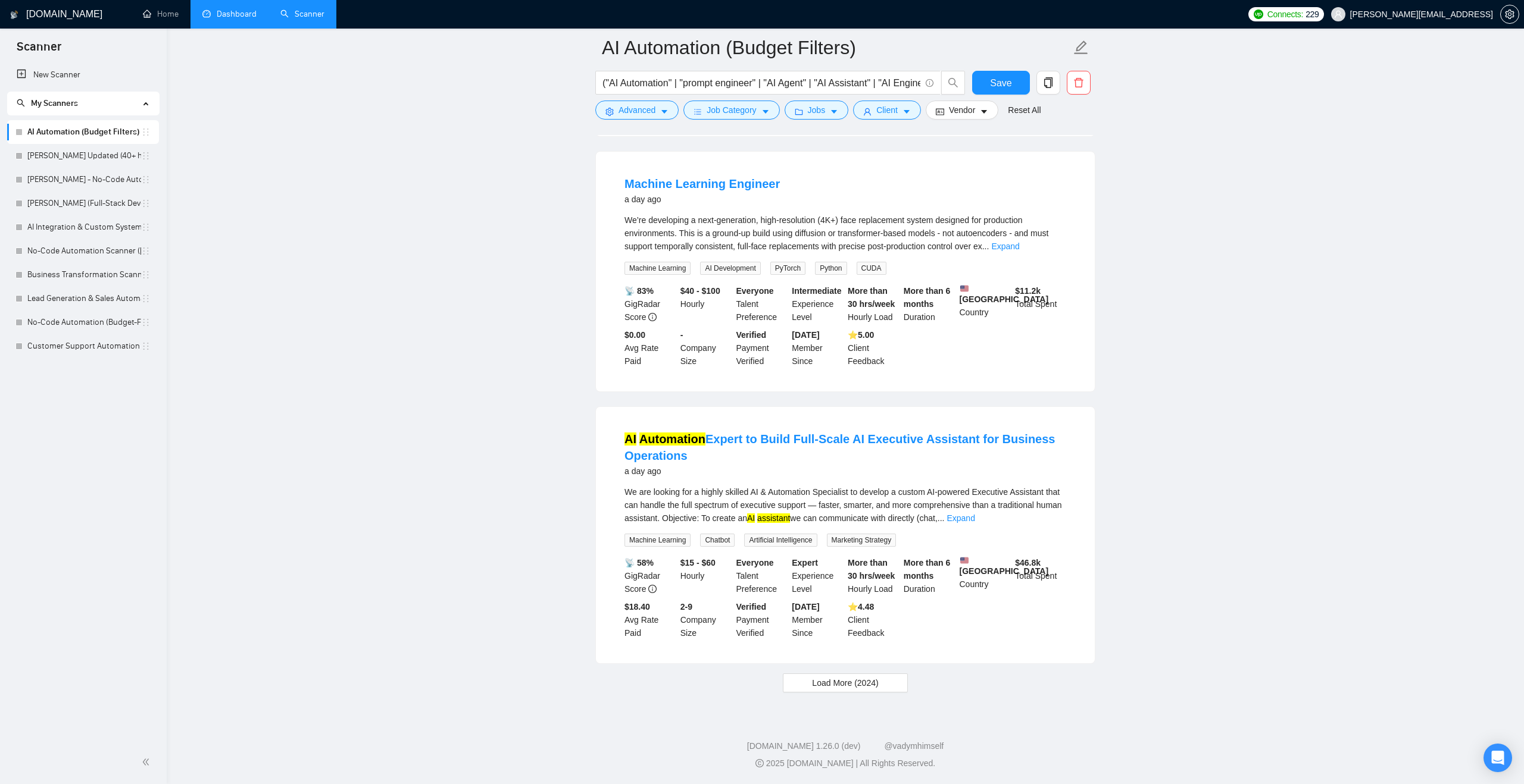
scroll to position [2444, 0]
click at [860, 683] on span "Load More (2024)" at bounding box center [845, 683] width 66 height 13
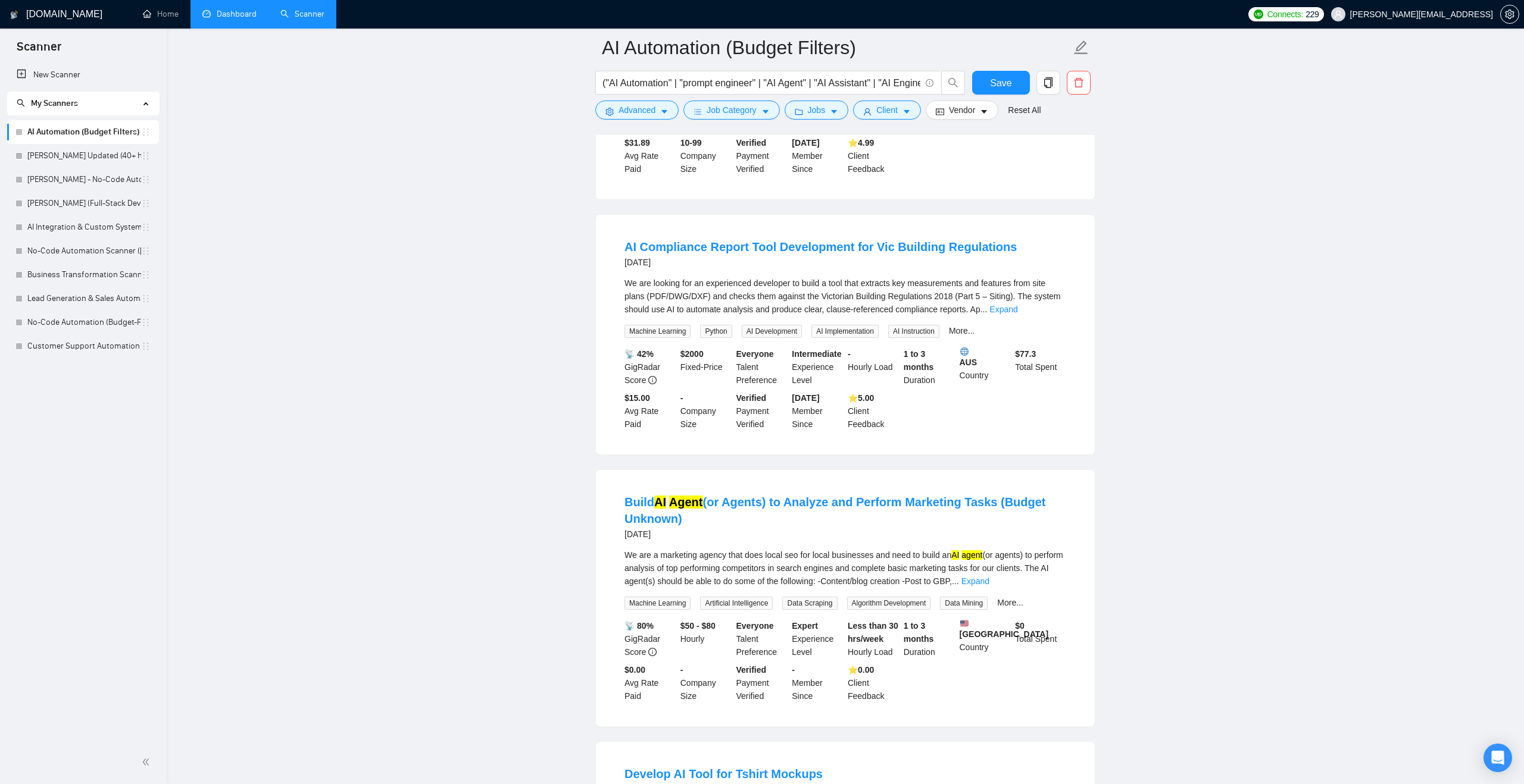
scroll to position [4169, 0]
click at [1018, 313] on link "Expand" at bounding box center [1003, 308] width 28 height 9
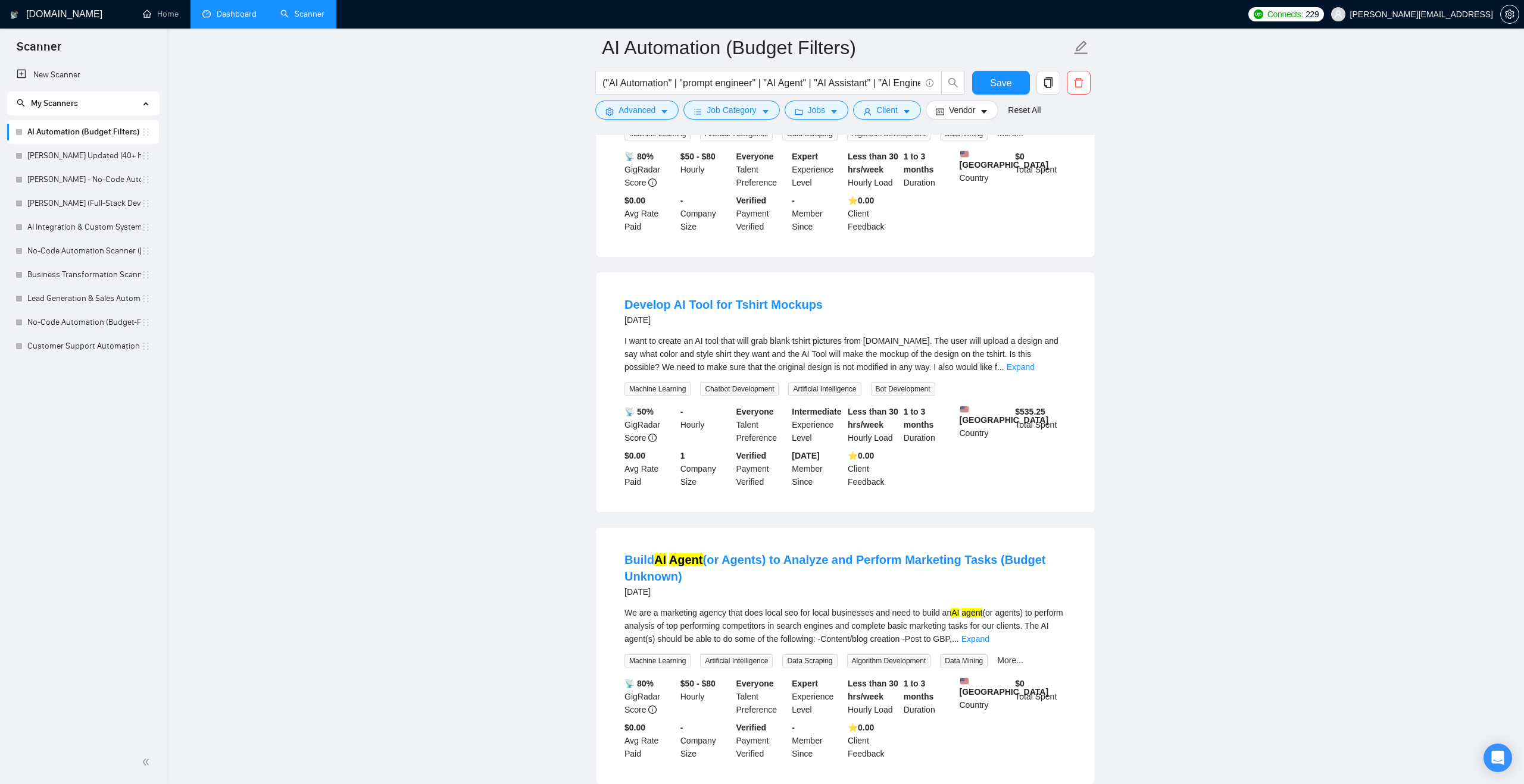
scroll to position [4680, 0]
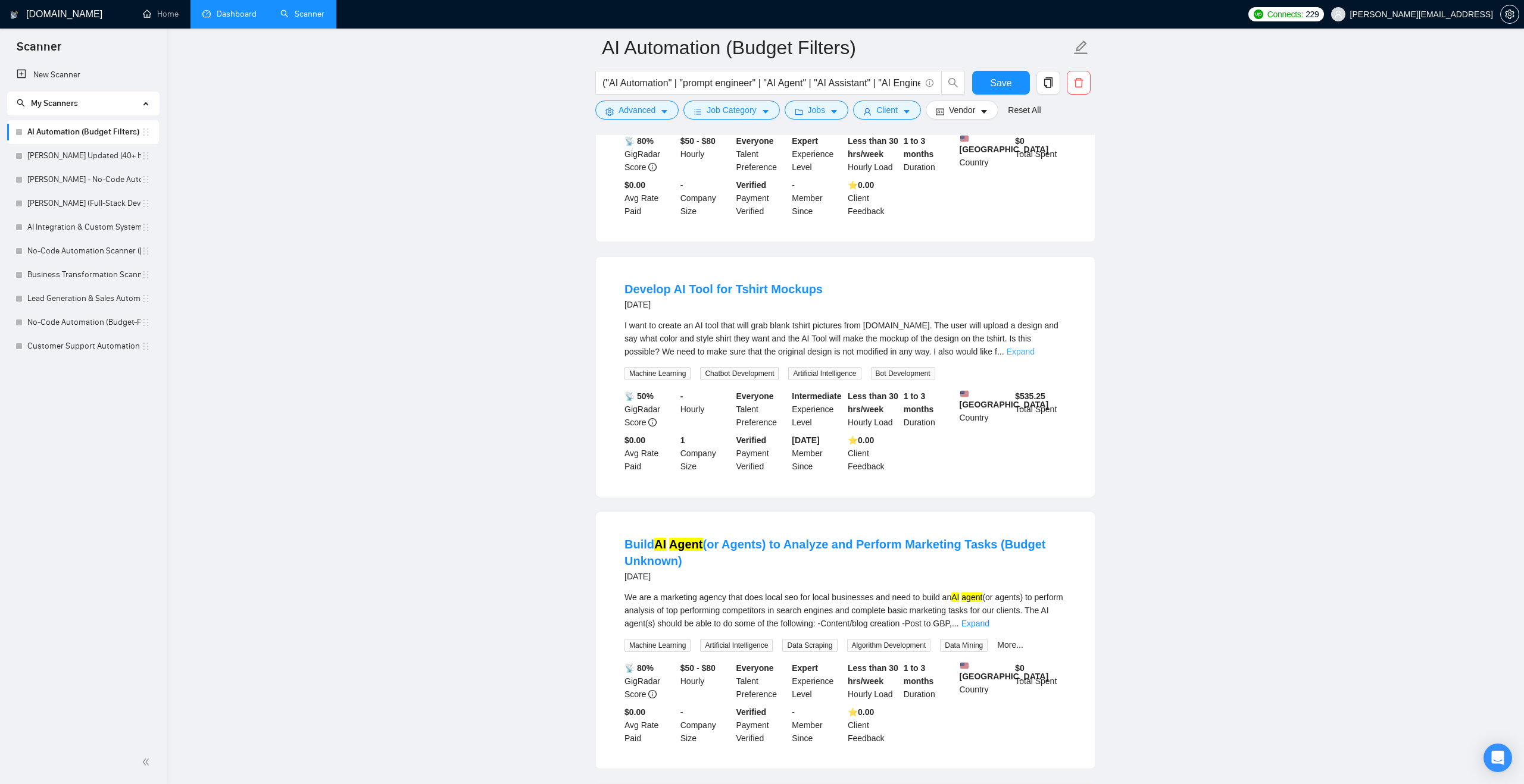
click at [1035, 356] on link "Expand" at bounding box center [1020, 352] width 28 height 9
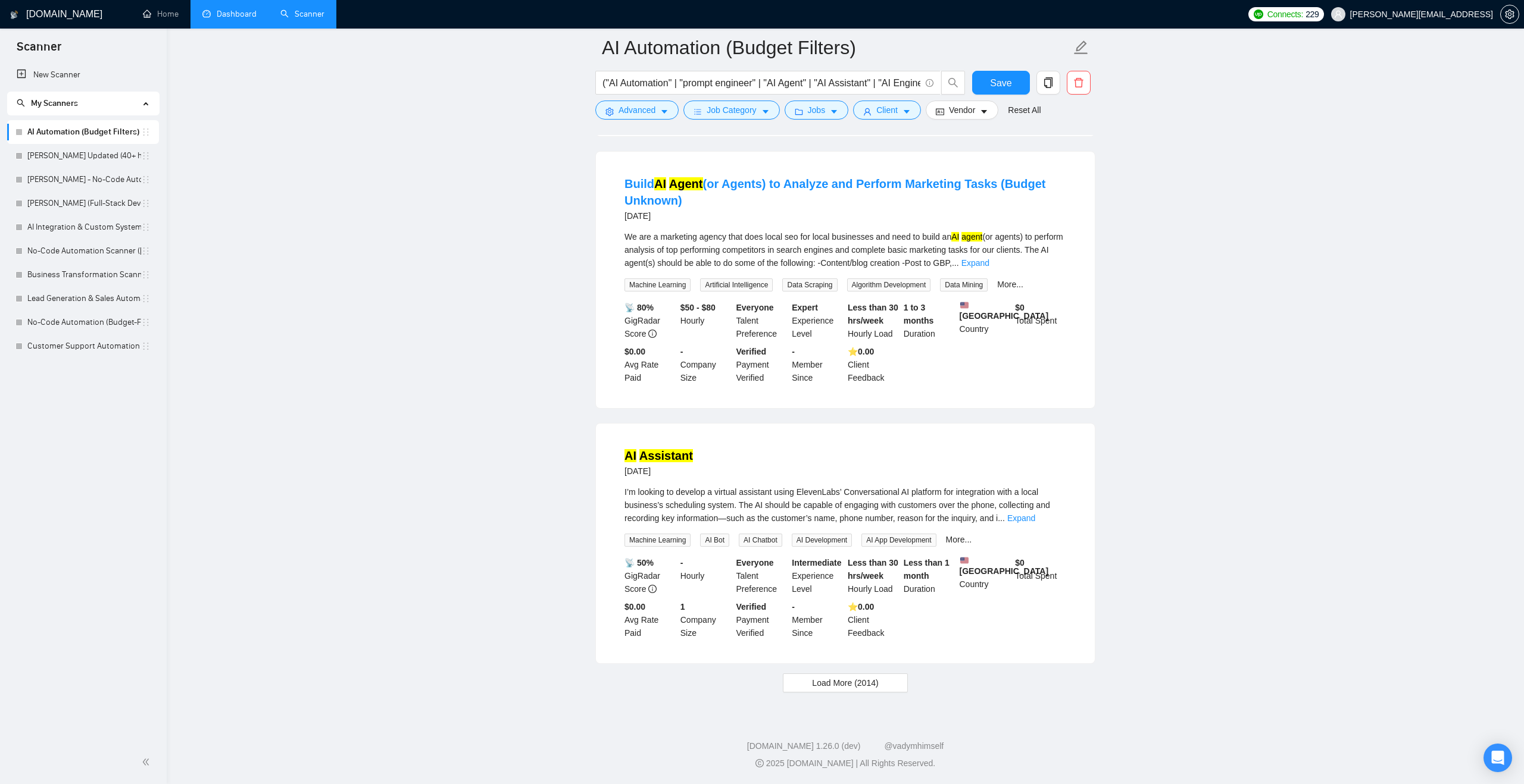
scroll to position [5173, 0]
click at [874, 676] on span "Load More (2014)" at bounding box center [845, 683] width 66 height 13
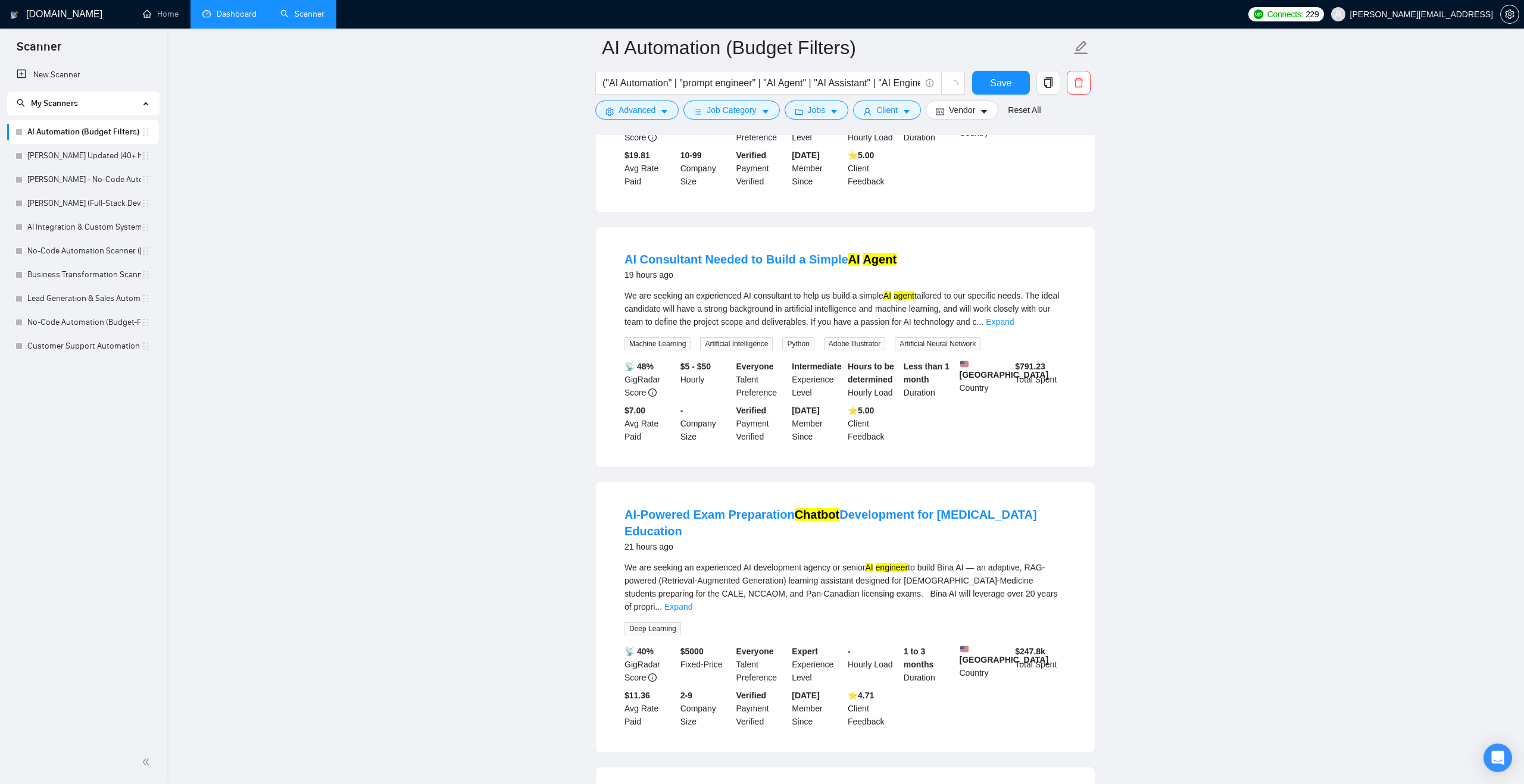
scroll to position [0, 0]
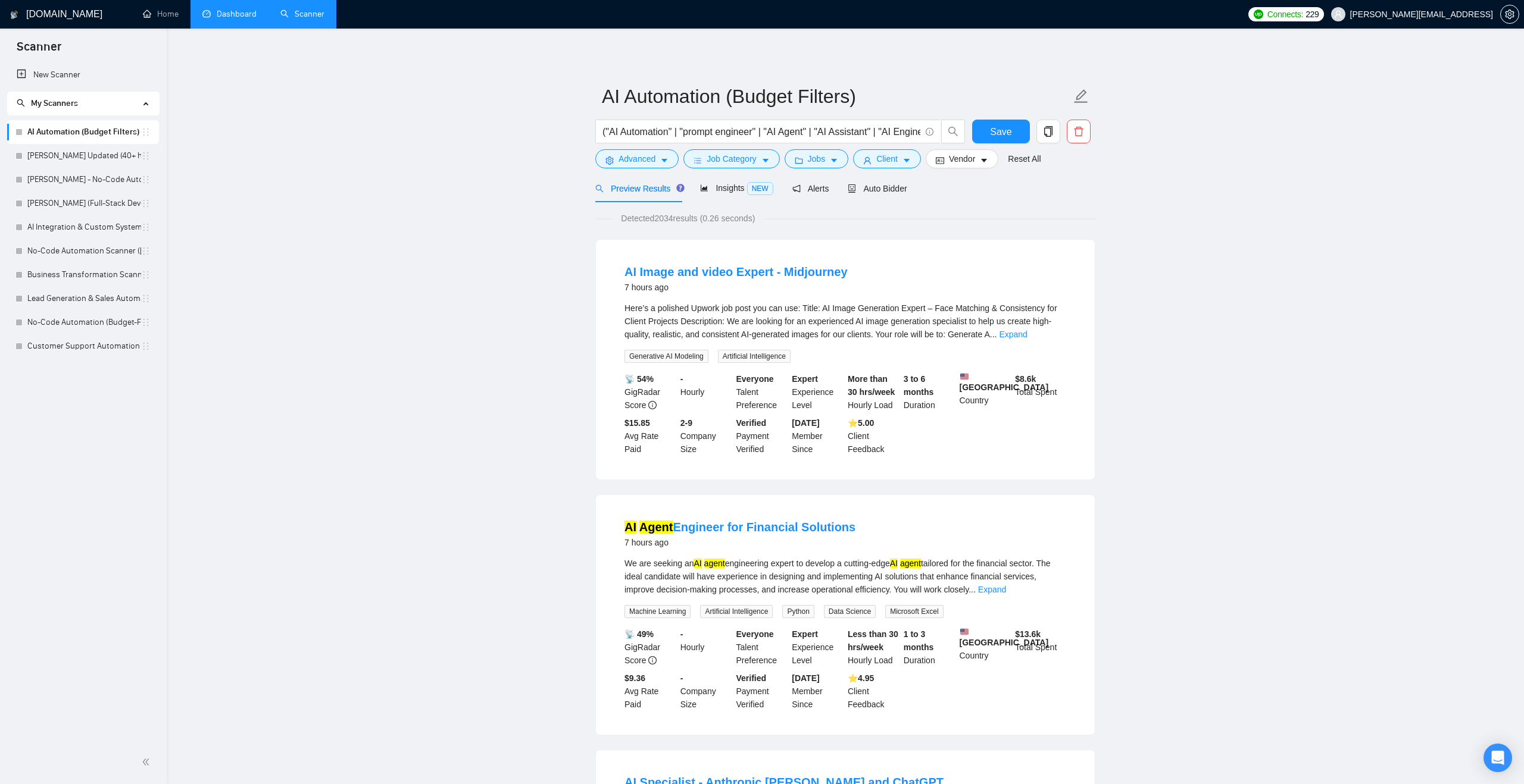
click at [999, 135] on span "Save" at bounding box center [1000, 131] width 21 height 15
click at [1027, 333] on link "Expand" at bounding box center [1013, 334] width 28 height 9
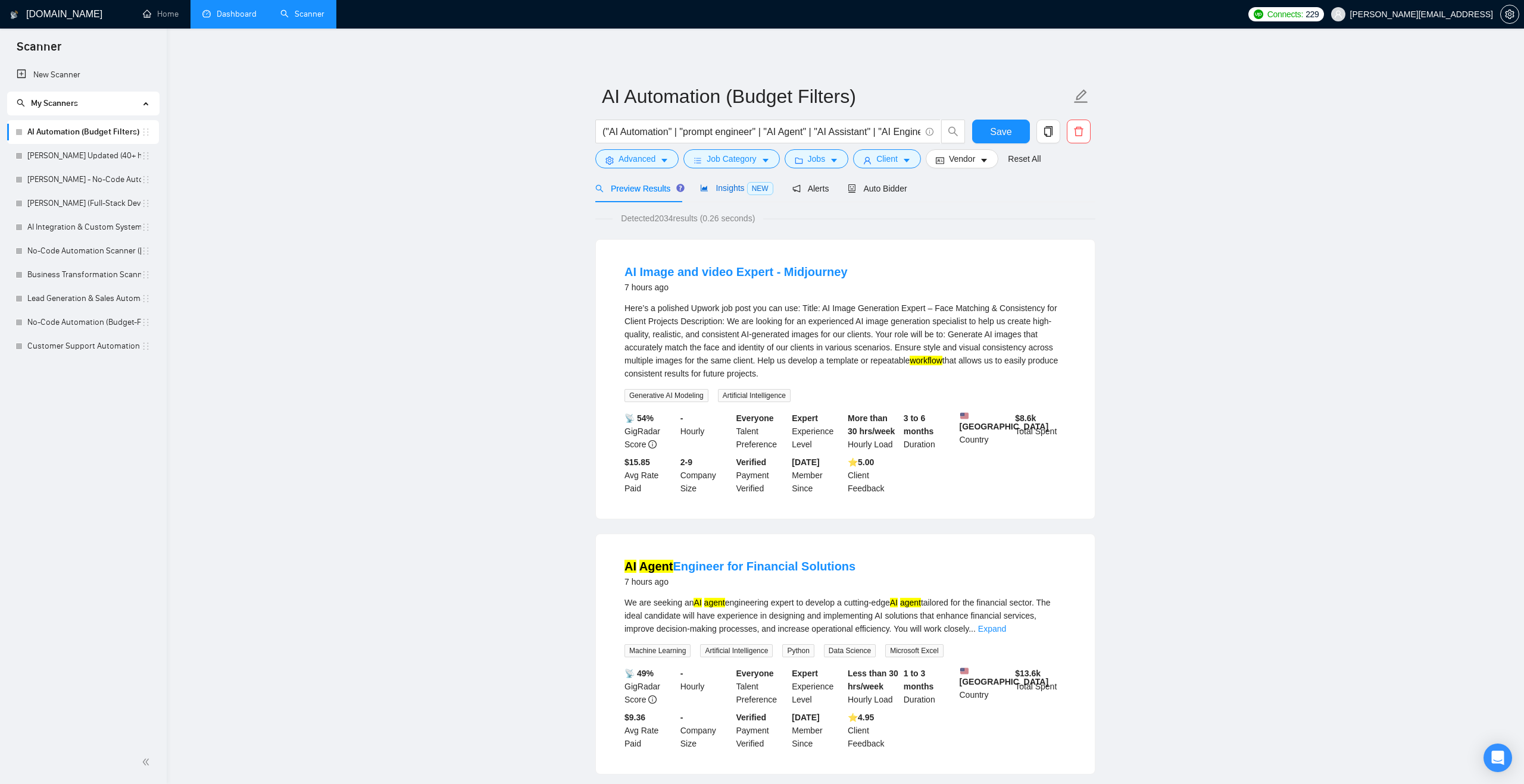
click at [745, 195] on div "Insights NEW" at bounding box center [736, 188] width 73 height 14
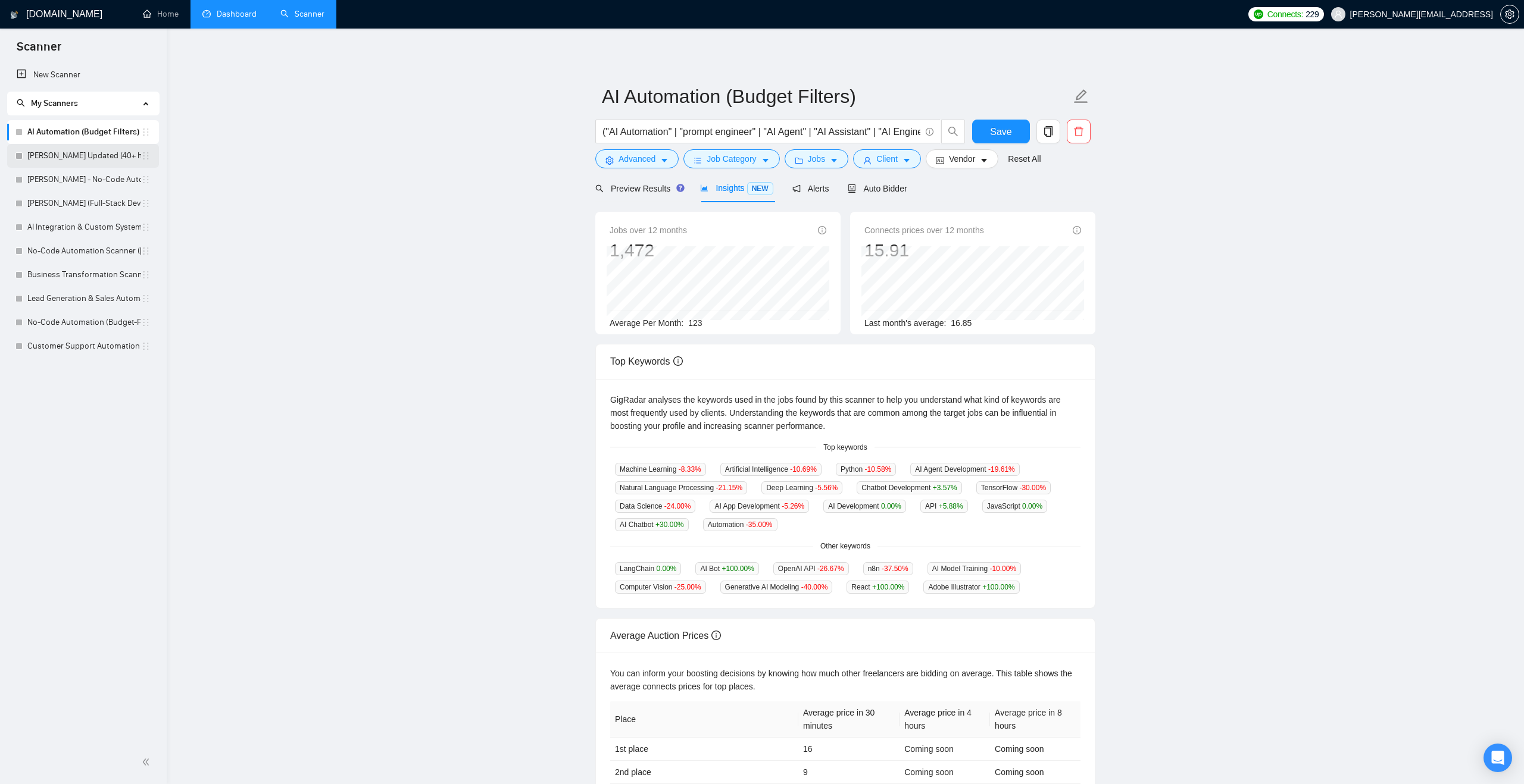
click at [123, 160] on link "Viktor Updated (40+ hourly / 1000 fixed - new clients)" at bounding box center [84, 156] width 114 height 24
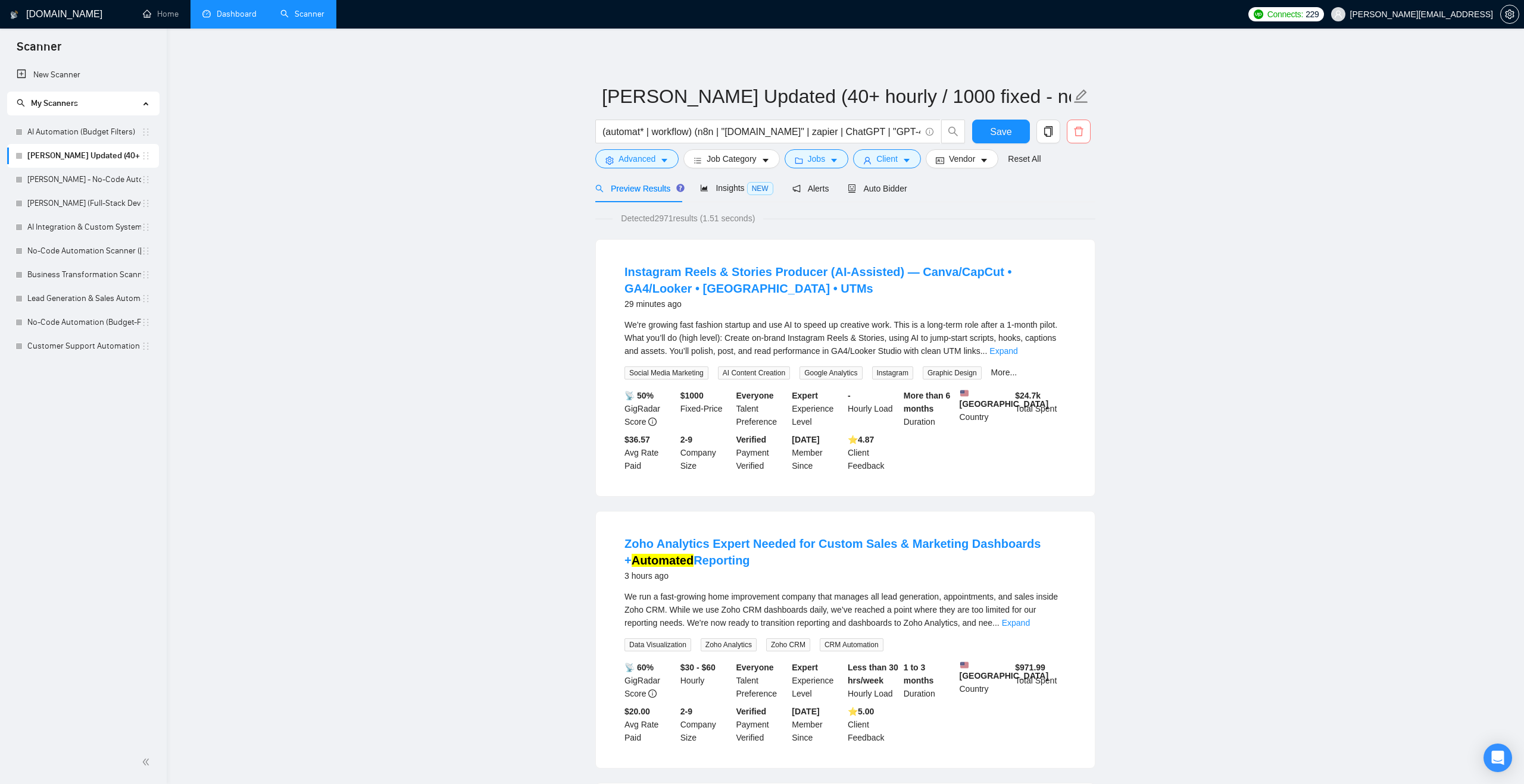
click at [1088, 129] on span "delete" at bounding box center [1078, 131] width 22 height 11
click at [1071, 196] on span "Yes" at bounding box center [1064, 191] width 14 height 13
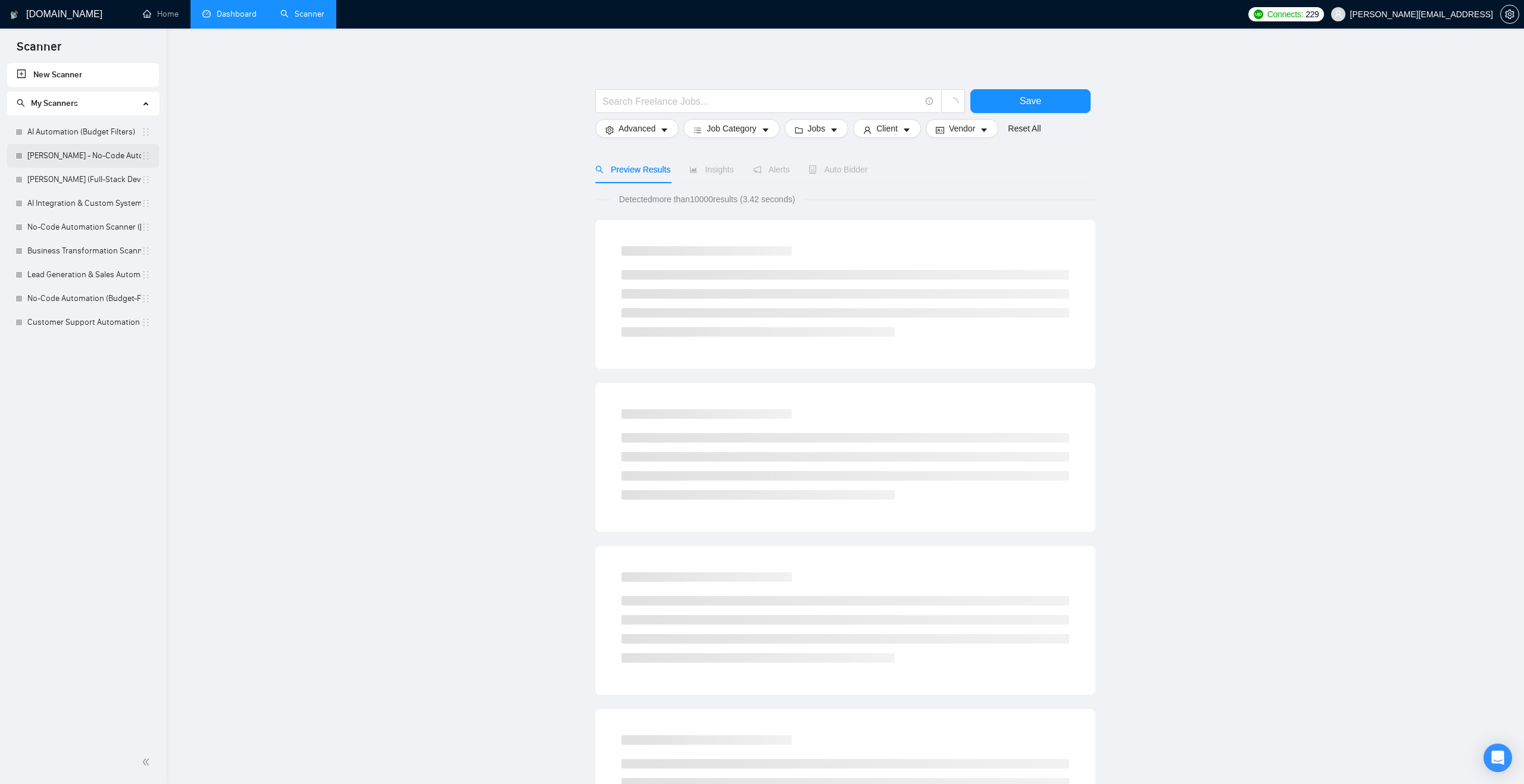
click at [100, 159] on link "Viktor - No-Code Automation (Client-Filters)" at bounding box center [84, 156] width 114 height 24
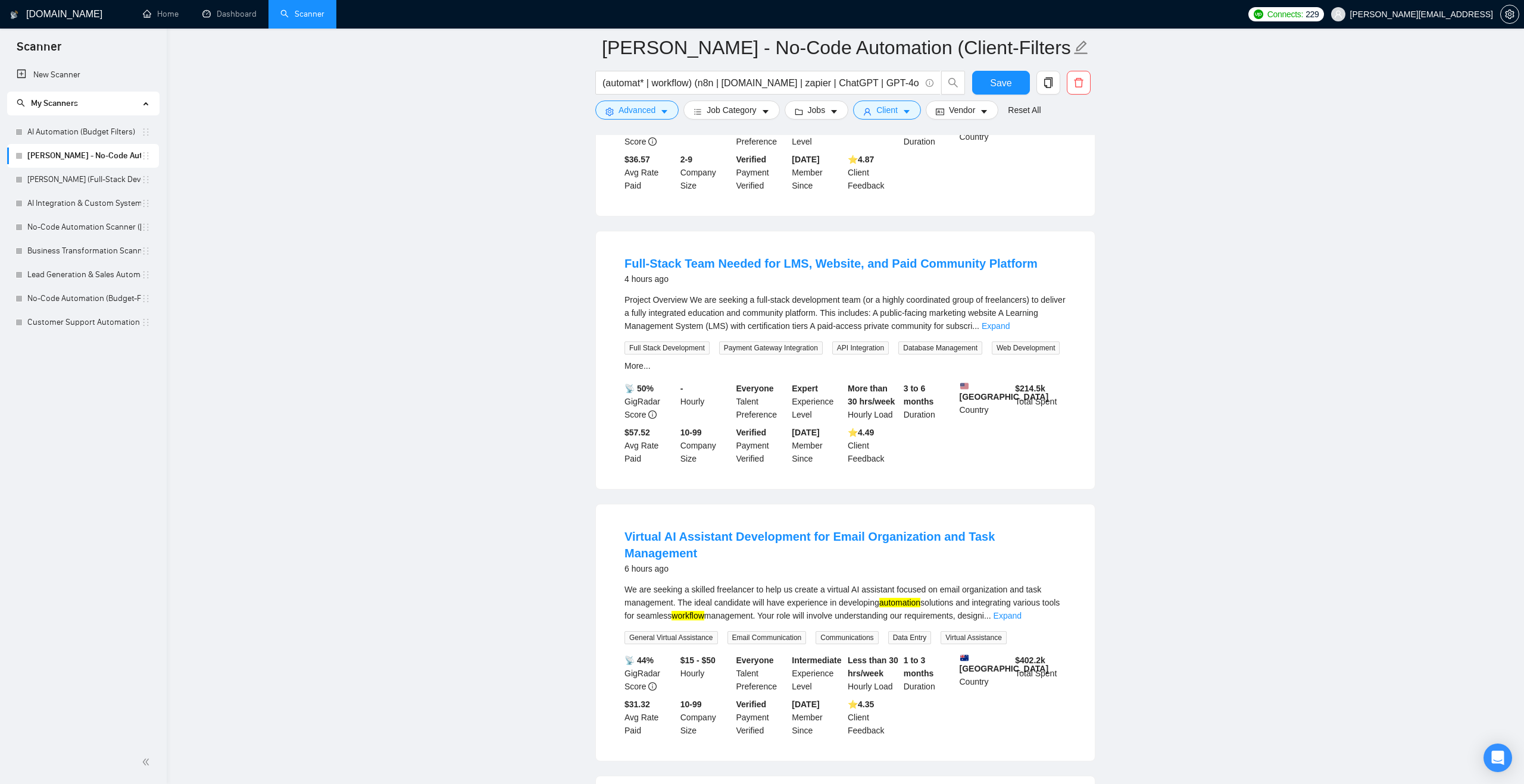
scroll to position [295, 0]
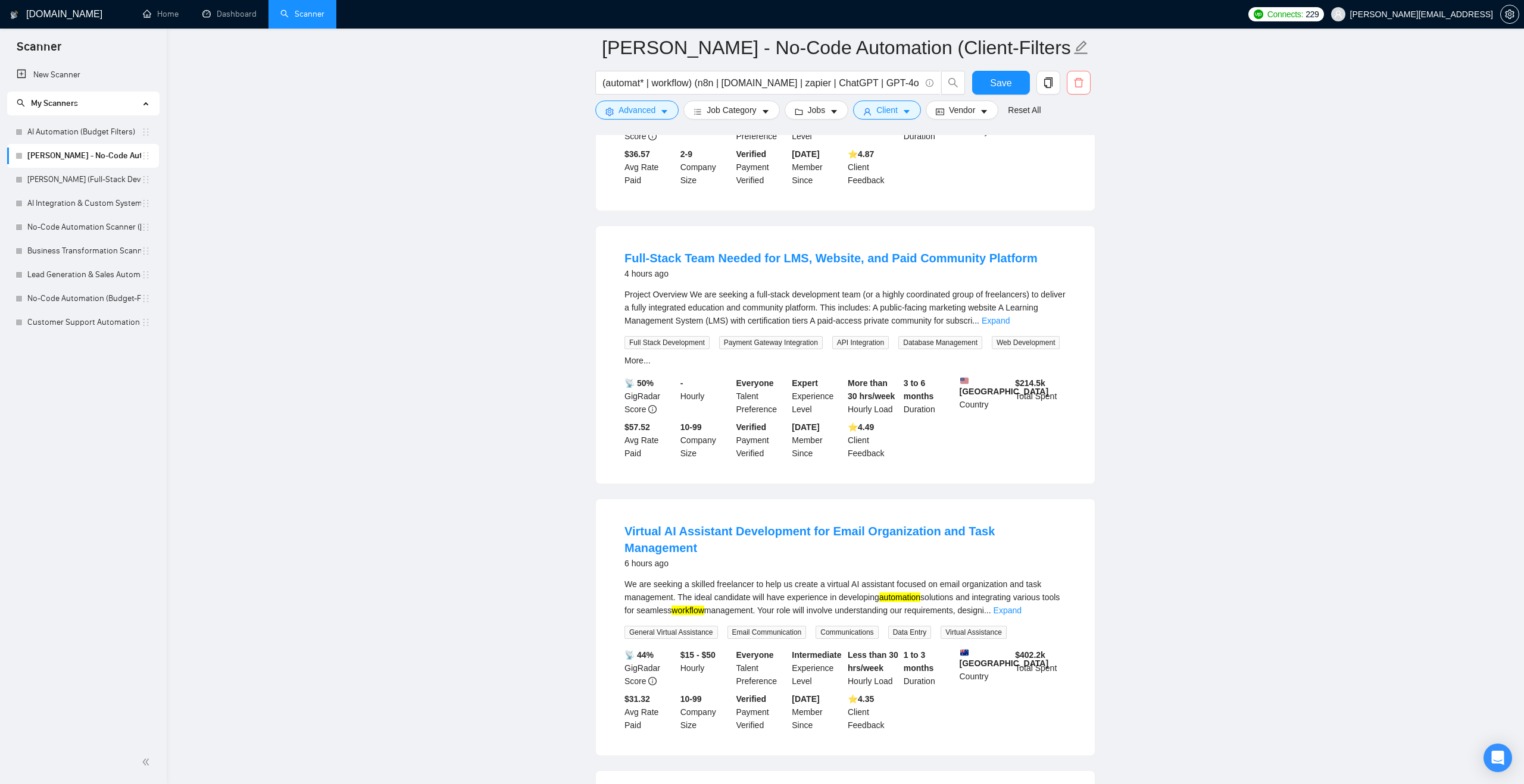
click at [1080, 82] on icon "delete" at bounding box center [1078, 82] width 11 height 11
click at [1071, 139] on span "Yes" at bounding box center [1064, 143] width 14 height 13
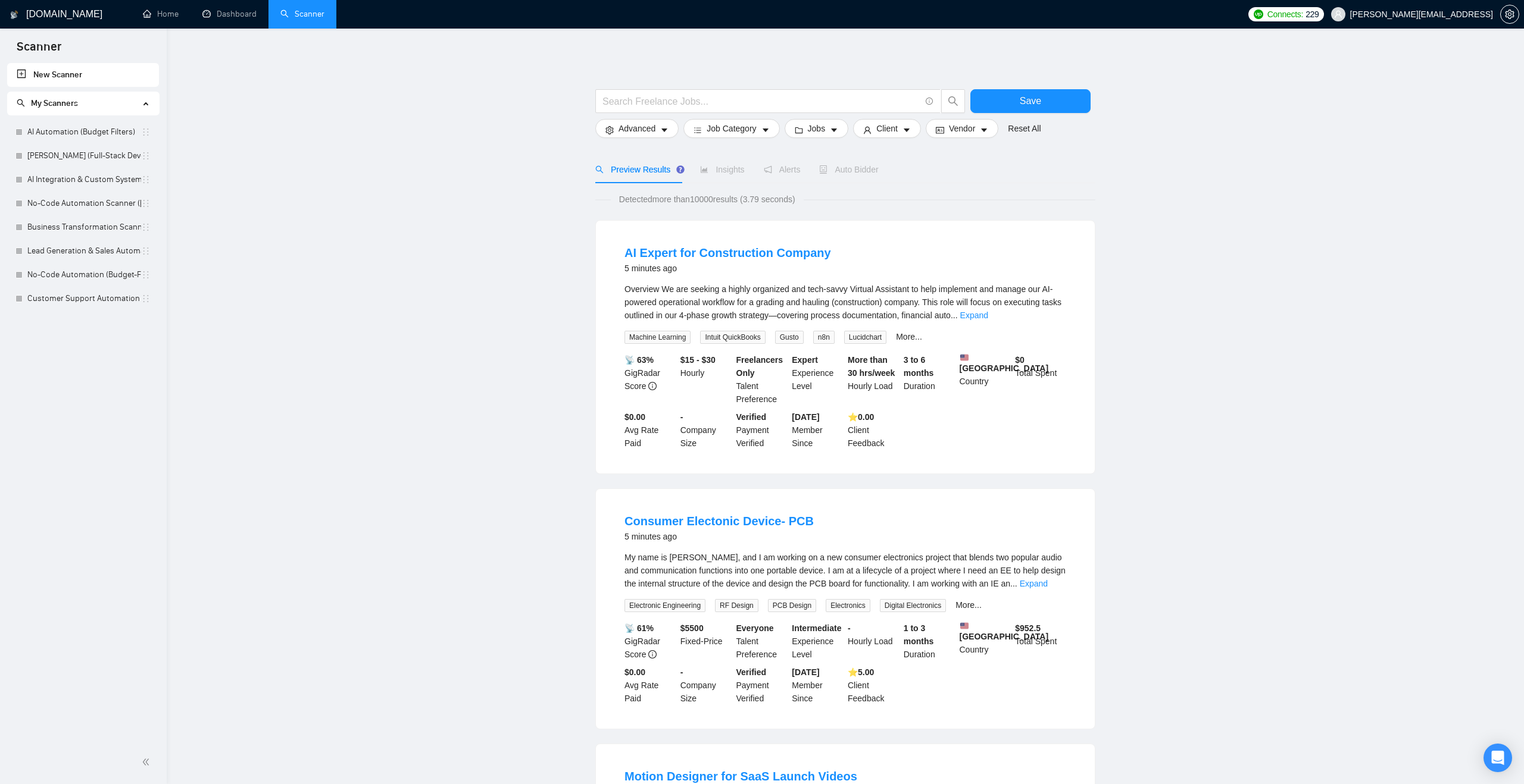
scroll to position [13, 0]
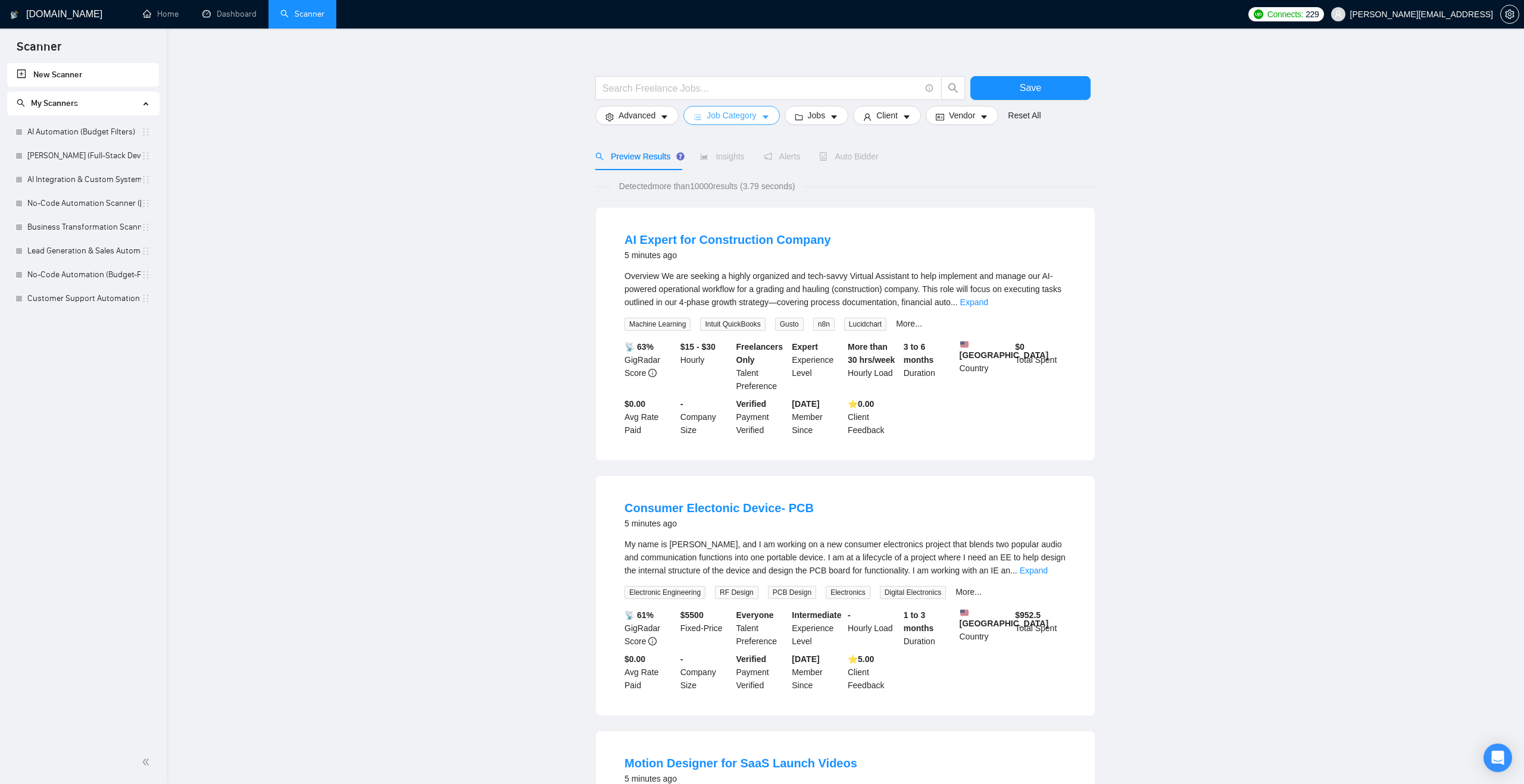
click at [722, 121] on span "Job Category" at bounding box center [731, 115] width 50 height 13
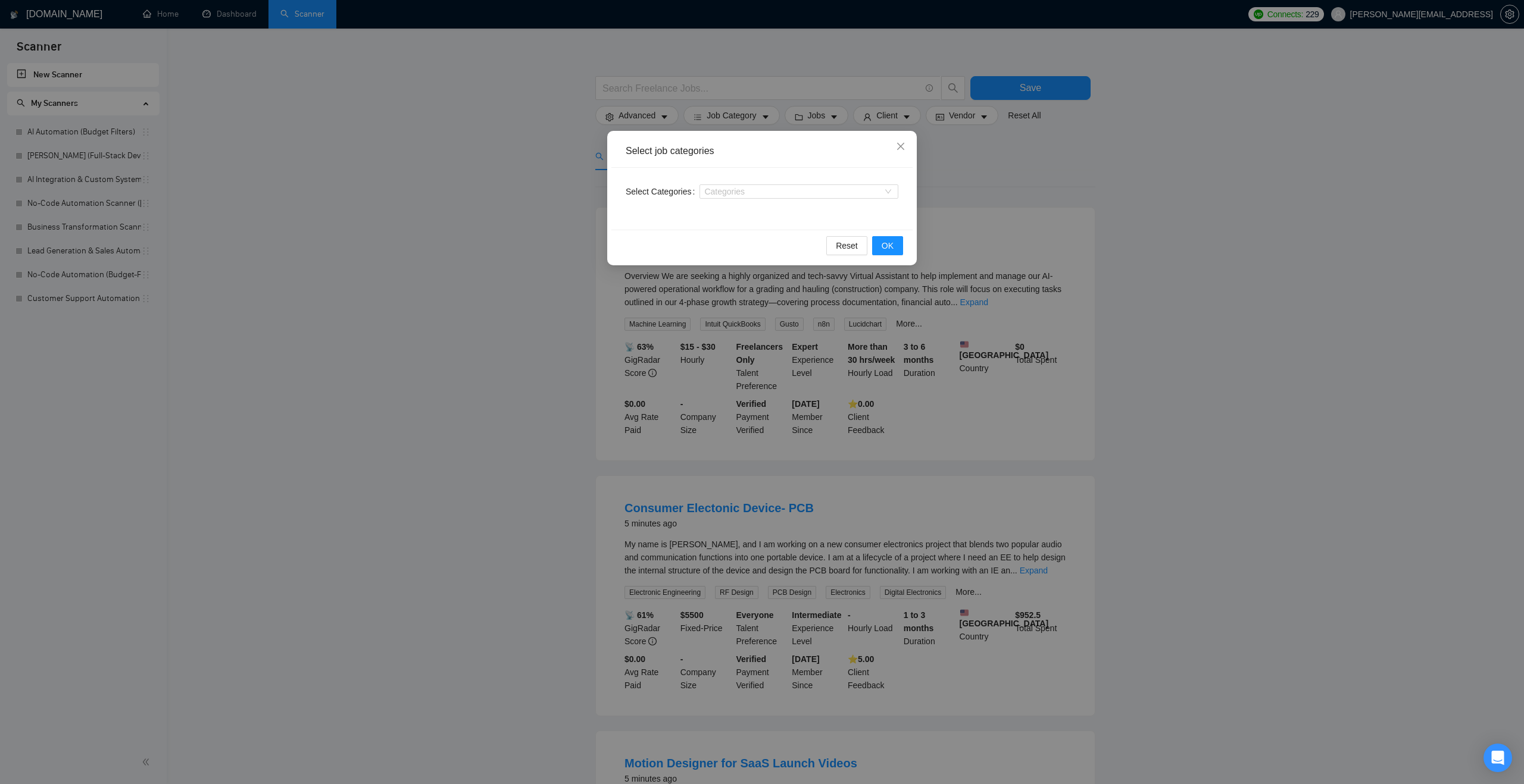
click at [726, 182] on div "Categories" at bounding box center [798, 191] width 199 height 19
click at [725, 185] on div "Categories" at bounding box center [798, 191] width 199 height 15
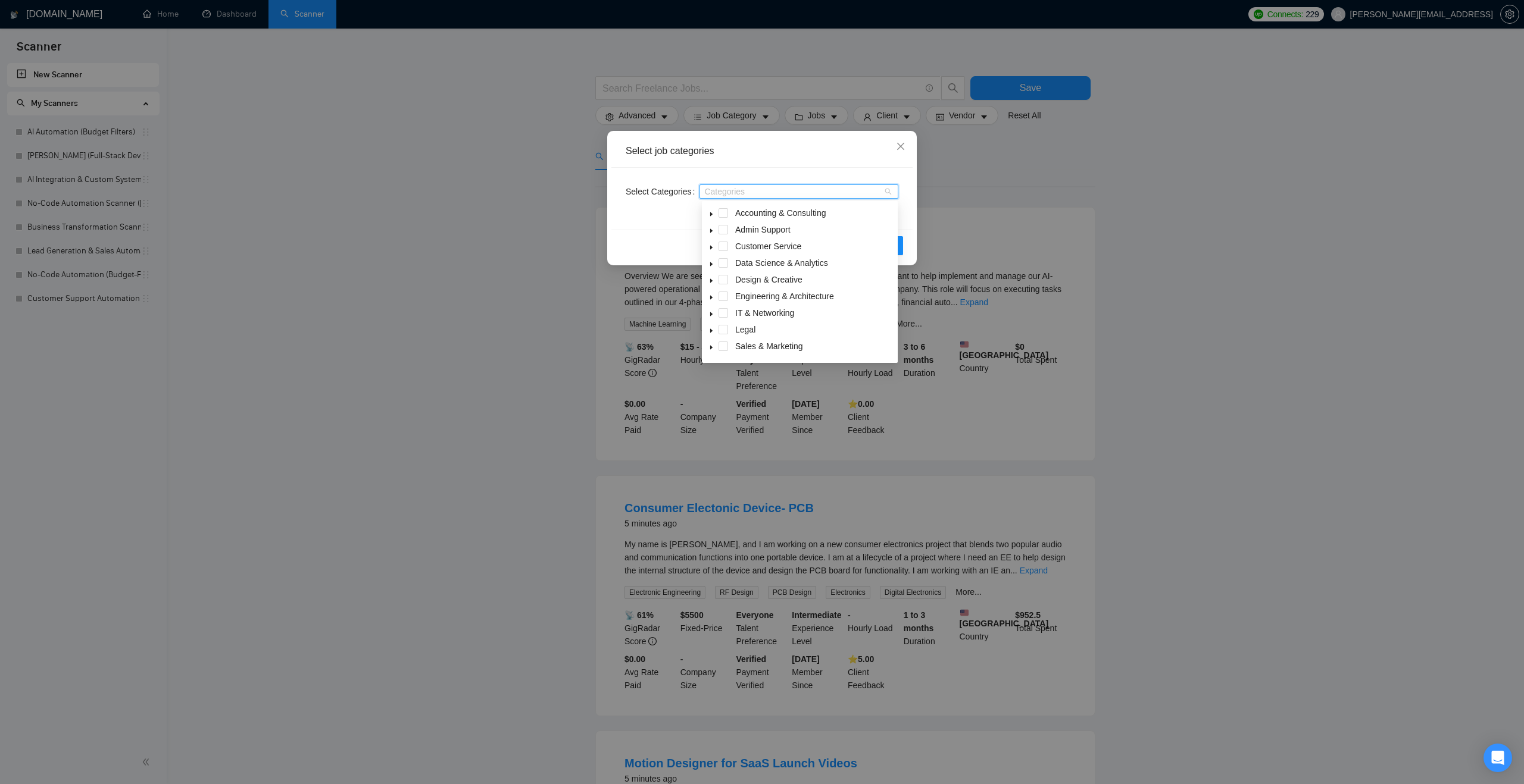
click at [712, 260] on span at bounding box center [711, 263] width 15 height 15
click at [738, 278] on span at bounding box center [738, 279] width 9 height 9
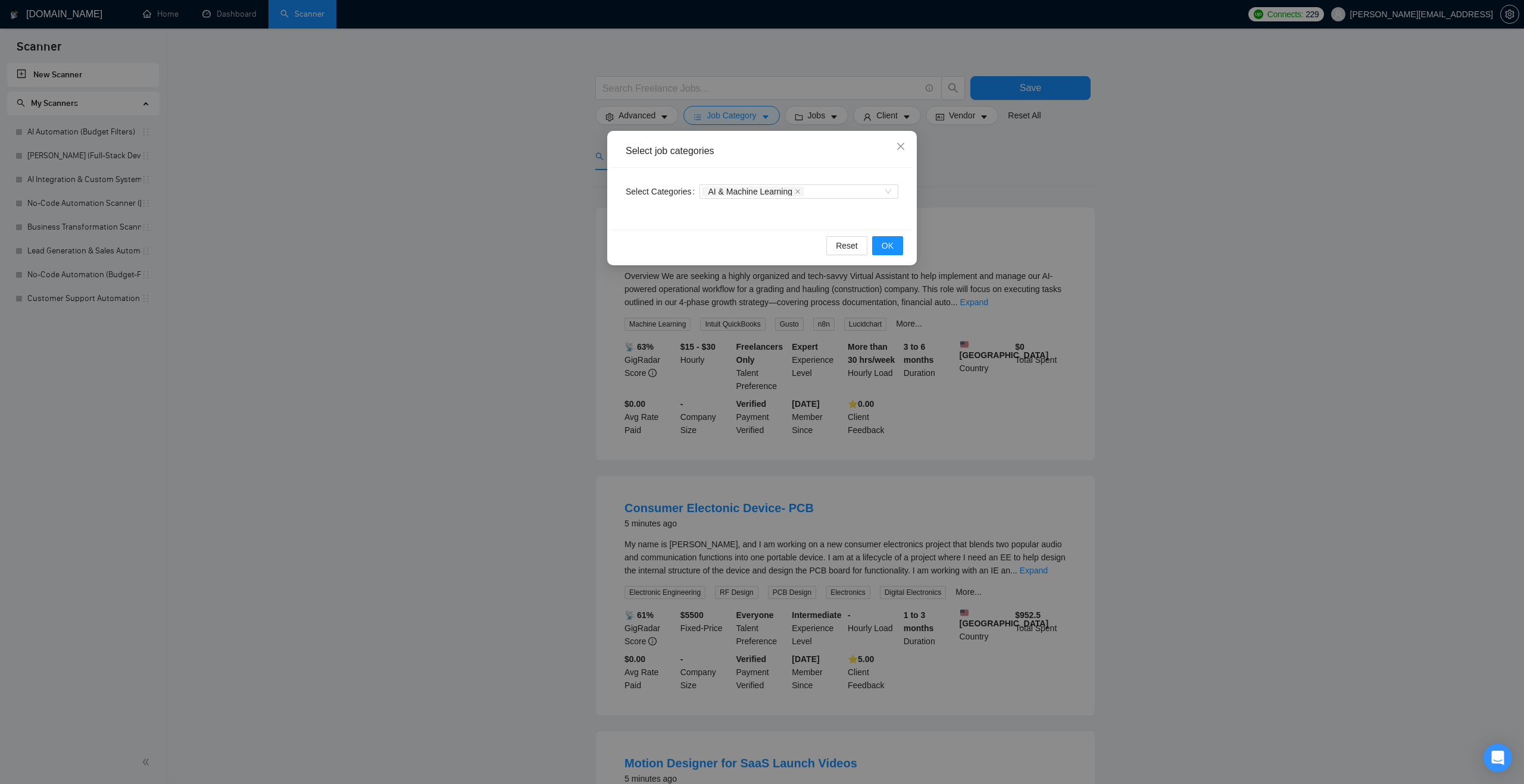
click at [654, 225] on div "Select Categories AI & Machine Learning" at bounding box center [762, 199] width 301 height 62
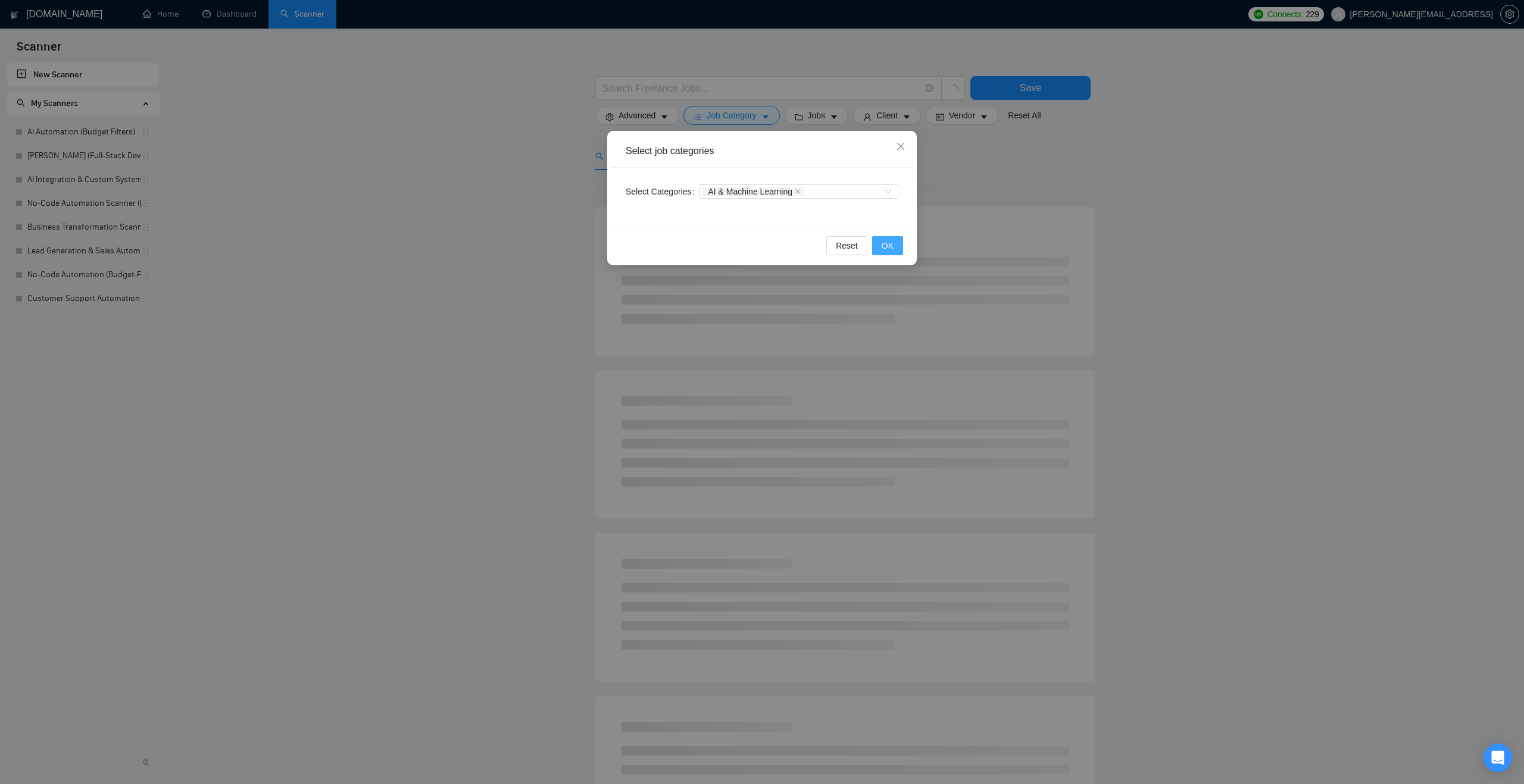
click at [894, 245] on button "OK" at bounding box center [887, 245] width 31 height 19
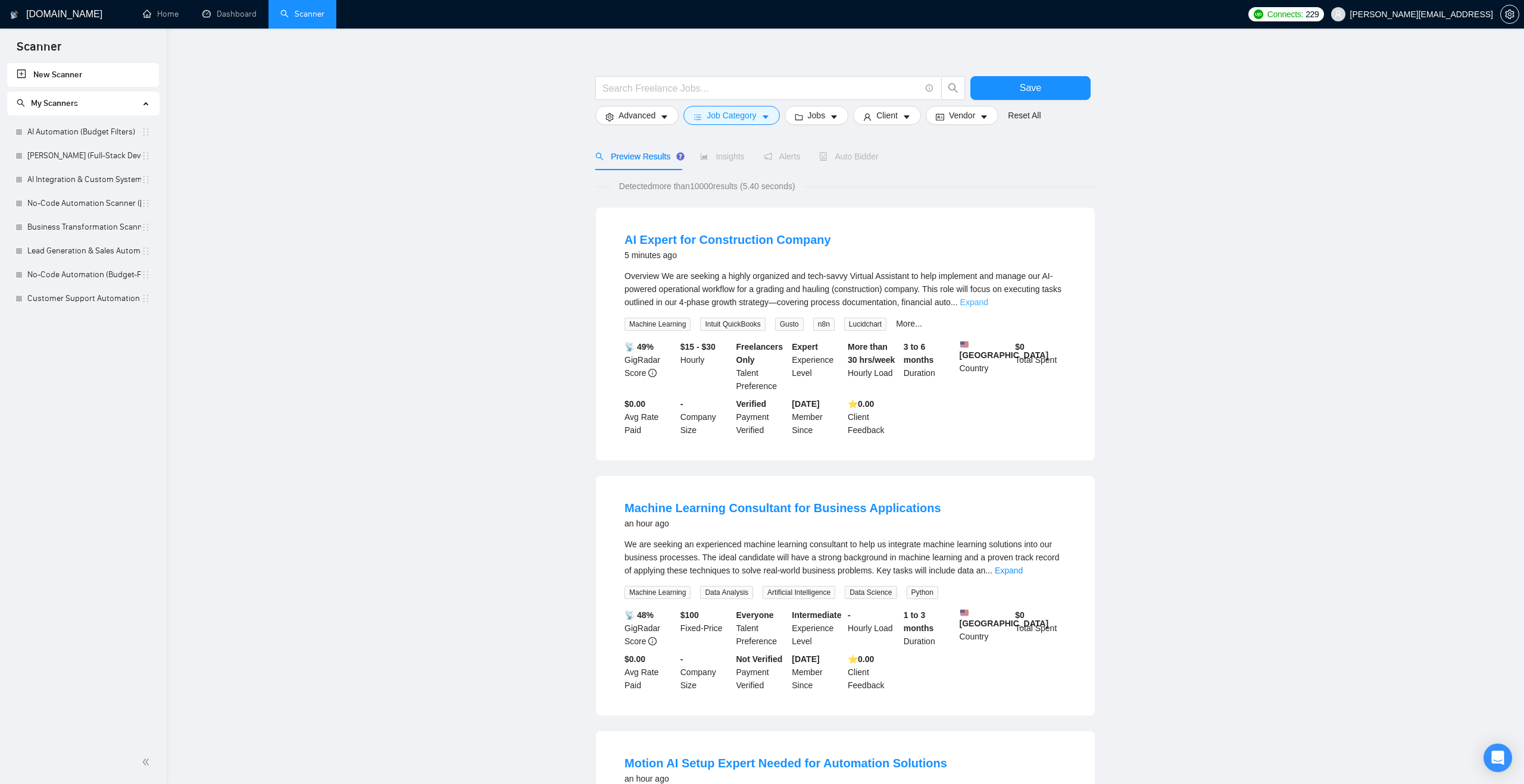
click at [988, 300] on link "Expand" at bounding box center [974, 302] width 28 height 9
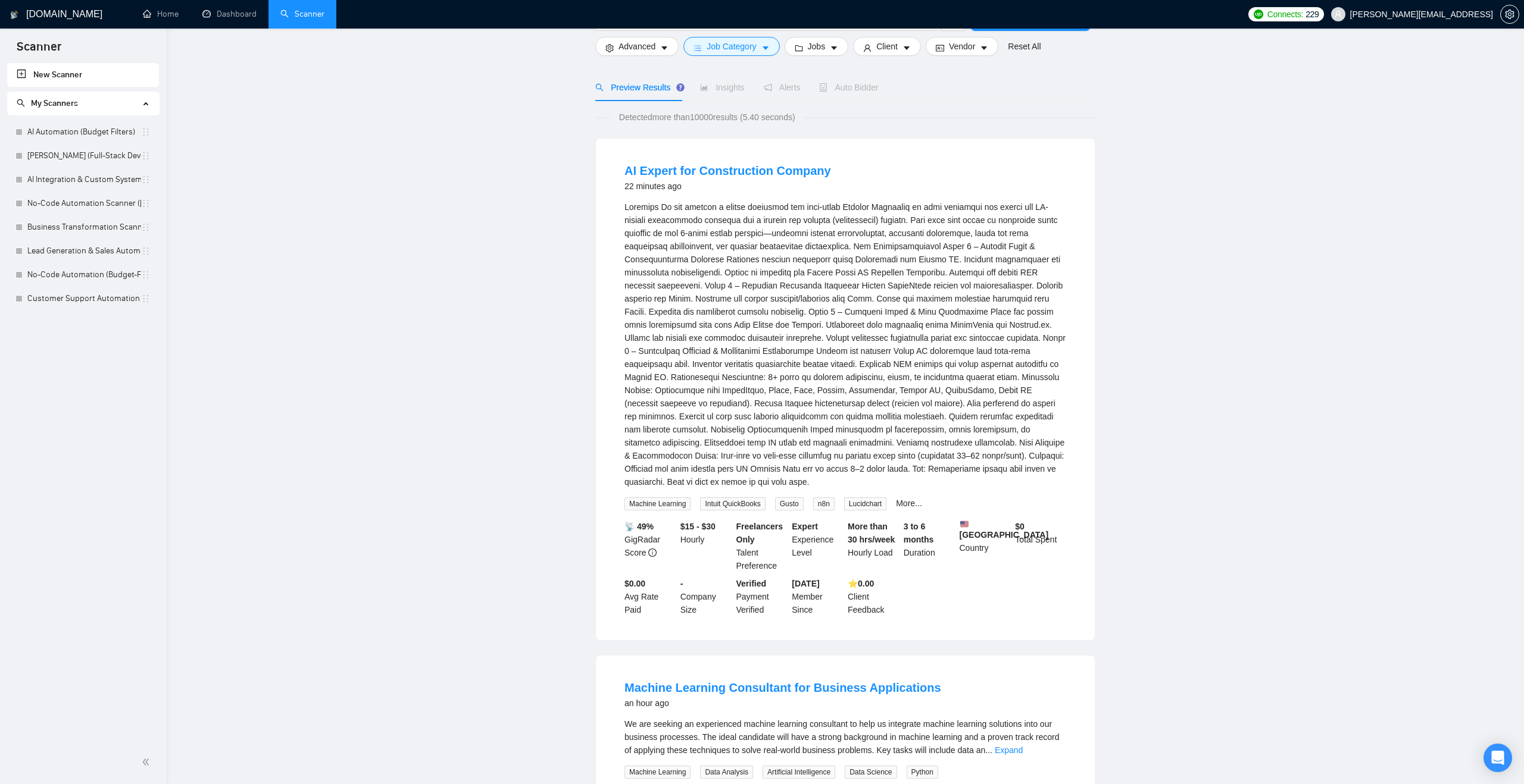
scroll to position [0, 0]
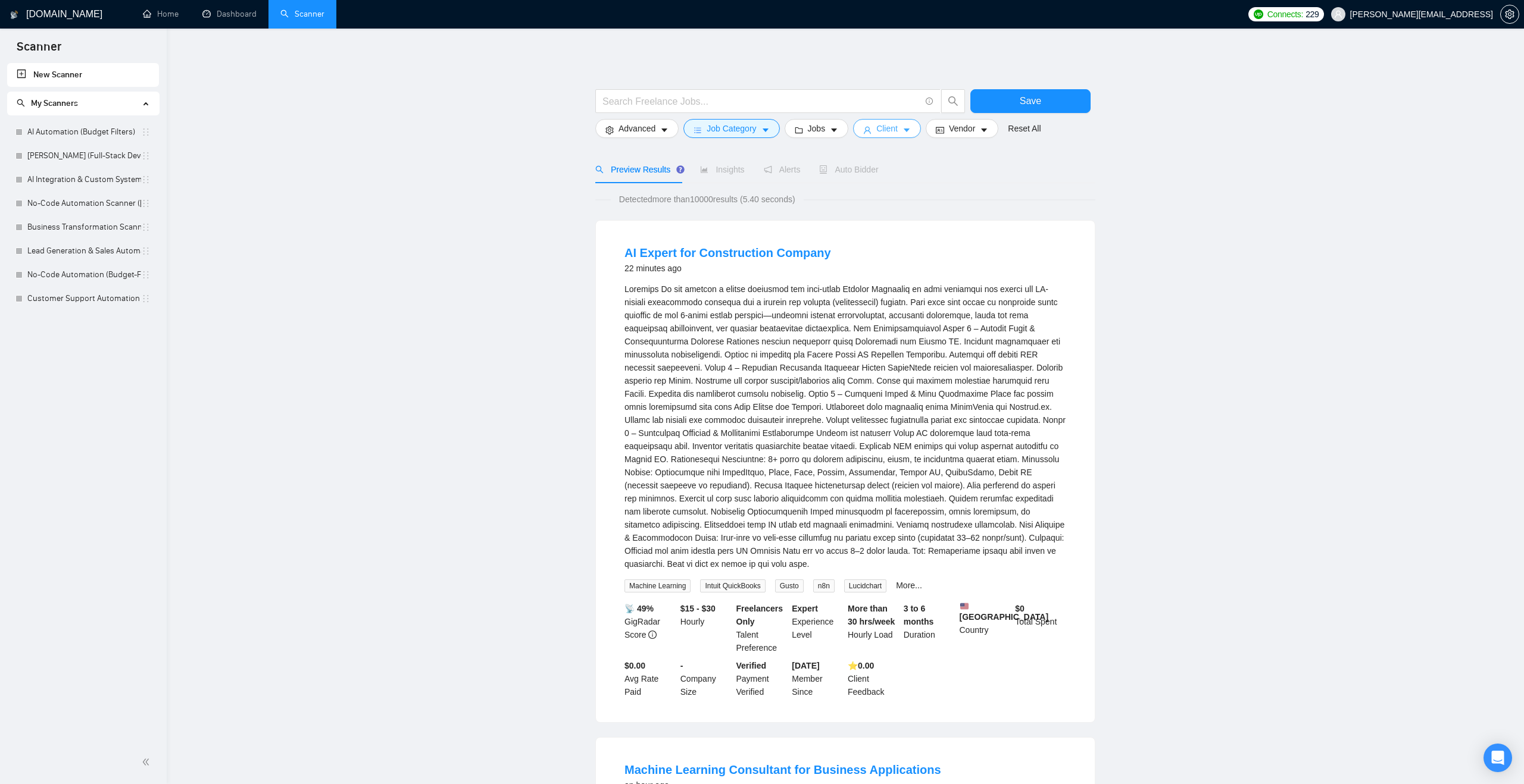
click at [872, 132] on icon "user" at bounding box center [867, 130] width 9 height 9
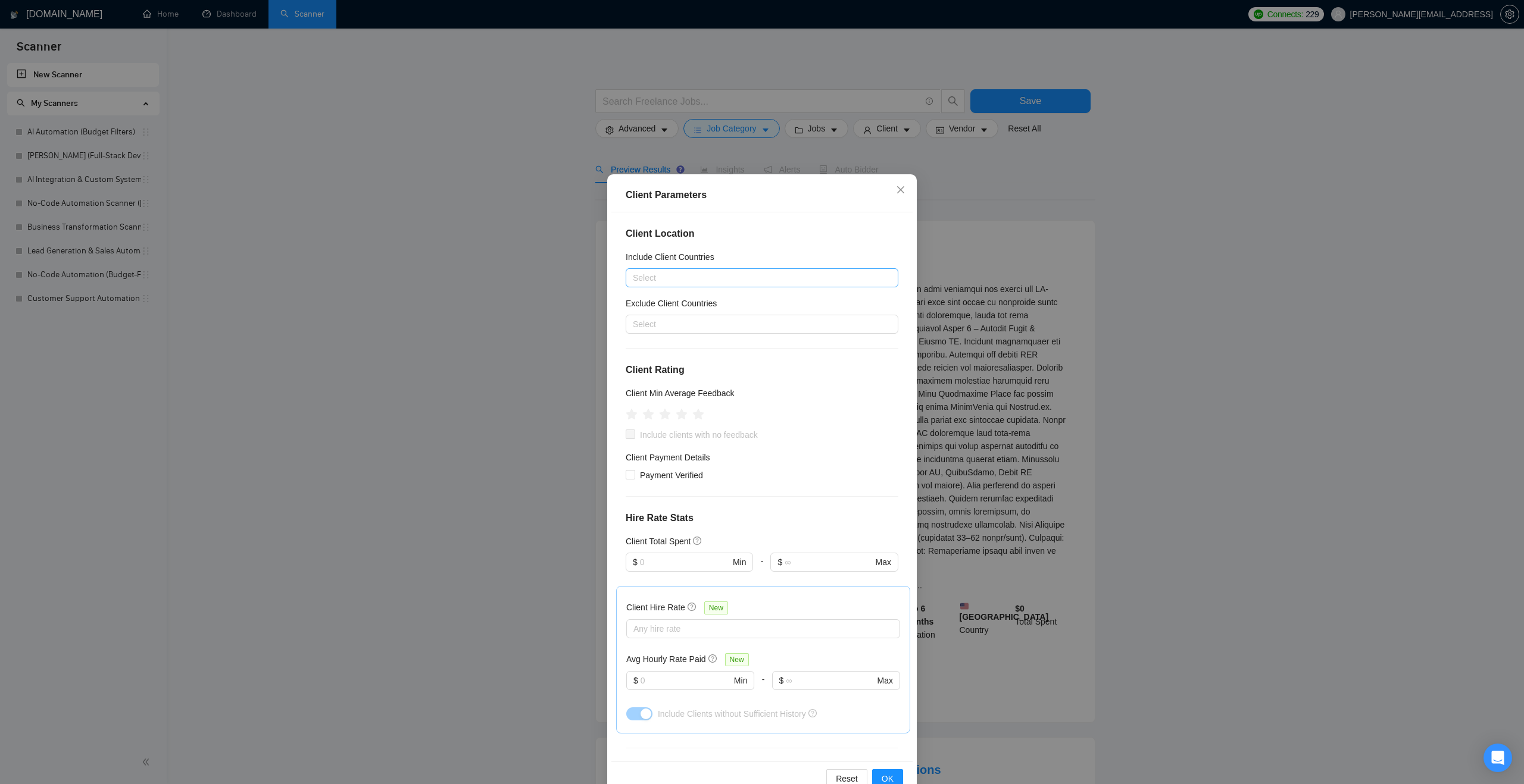
click at [744, 280] on div at bounding box center [756, 278] width 255 height 15
type input "australia"
click at [703, 320] on div "[GEOGRAPHIC_DATA]" at bounding box center [765, 321] width 251 height 13
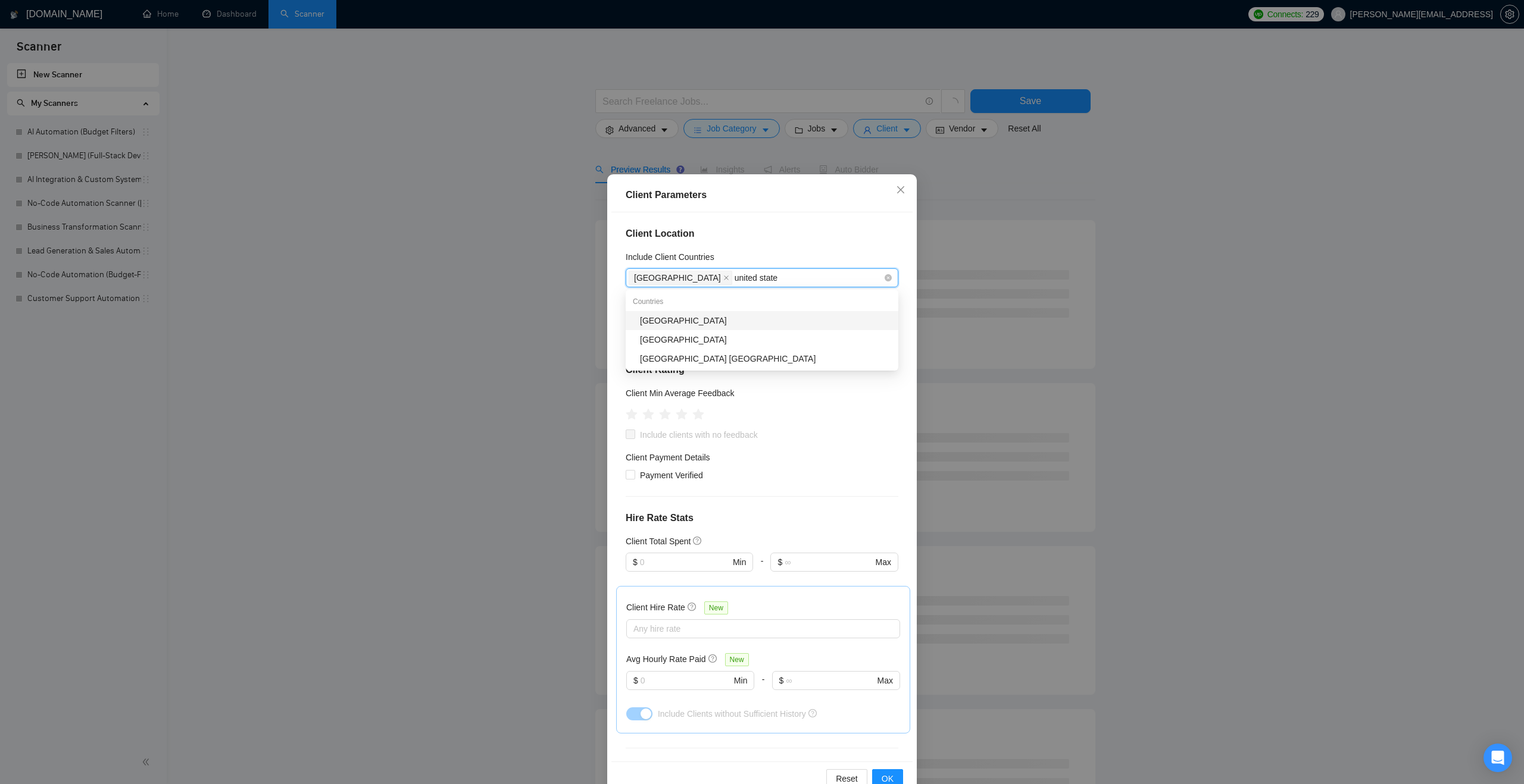
type input "united states"
click at [705, 323] on div "[GEOGRAPHIC_DATA]" at bounding box center [765, 321] width 251 height 13
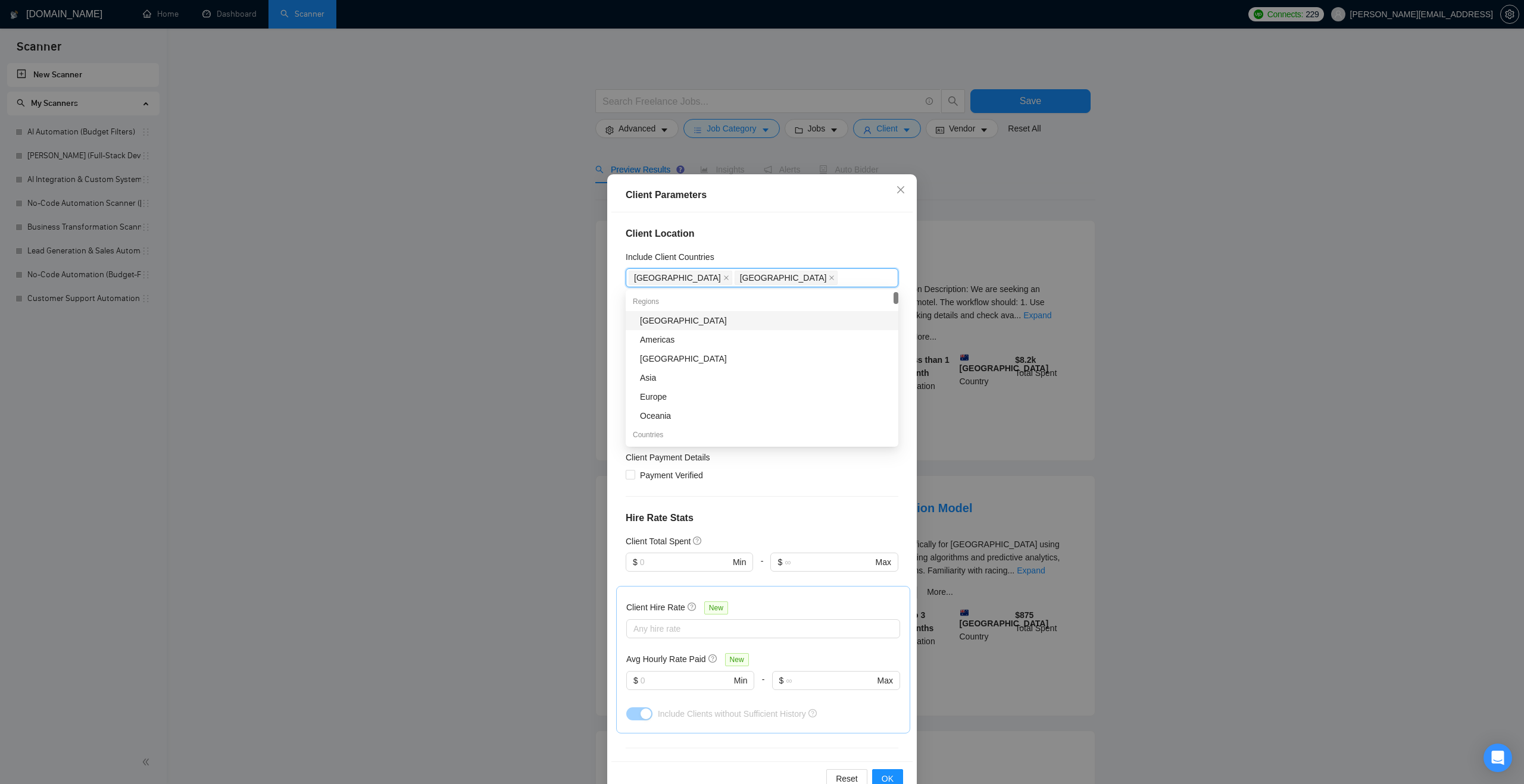
click at [742, 251] on div "Include Client Countries" at bounding box center [761, 259] width 273 height 18
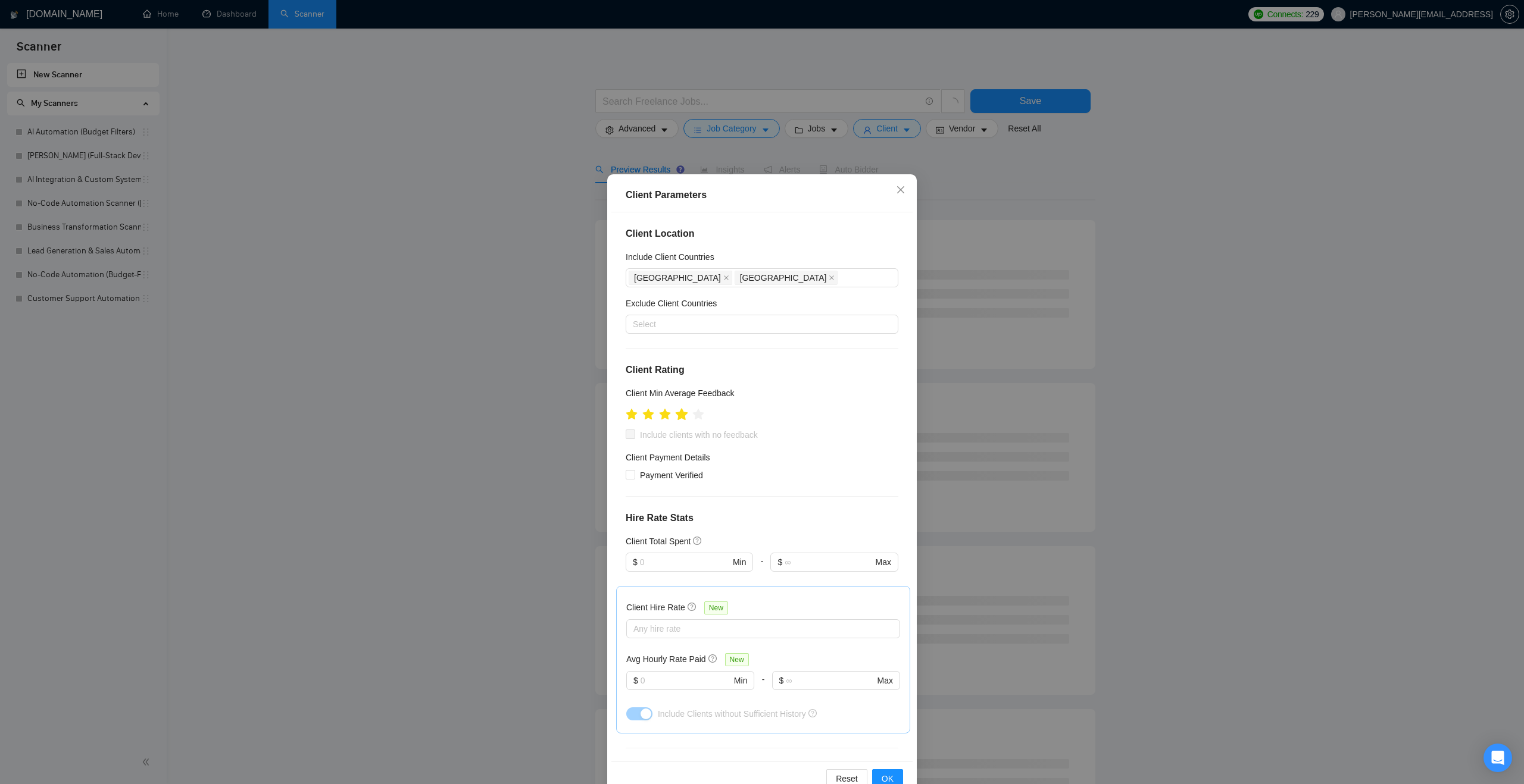
click at [683, 412] on icon "star" at bounding box center [681, 414] width 13 height 12
click at [631, 434] on input "Include clients with no feedback" at bounding box center [629, 434] width 9 height 9
checkbox input "true"
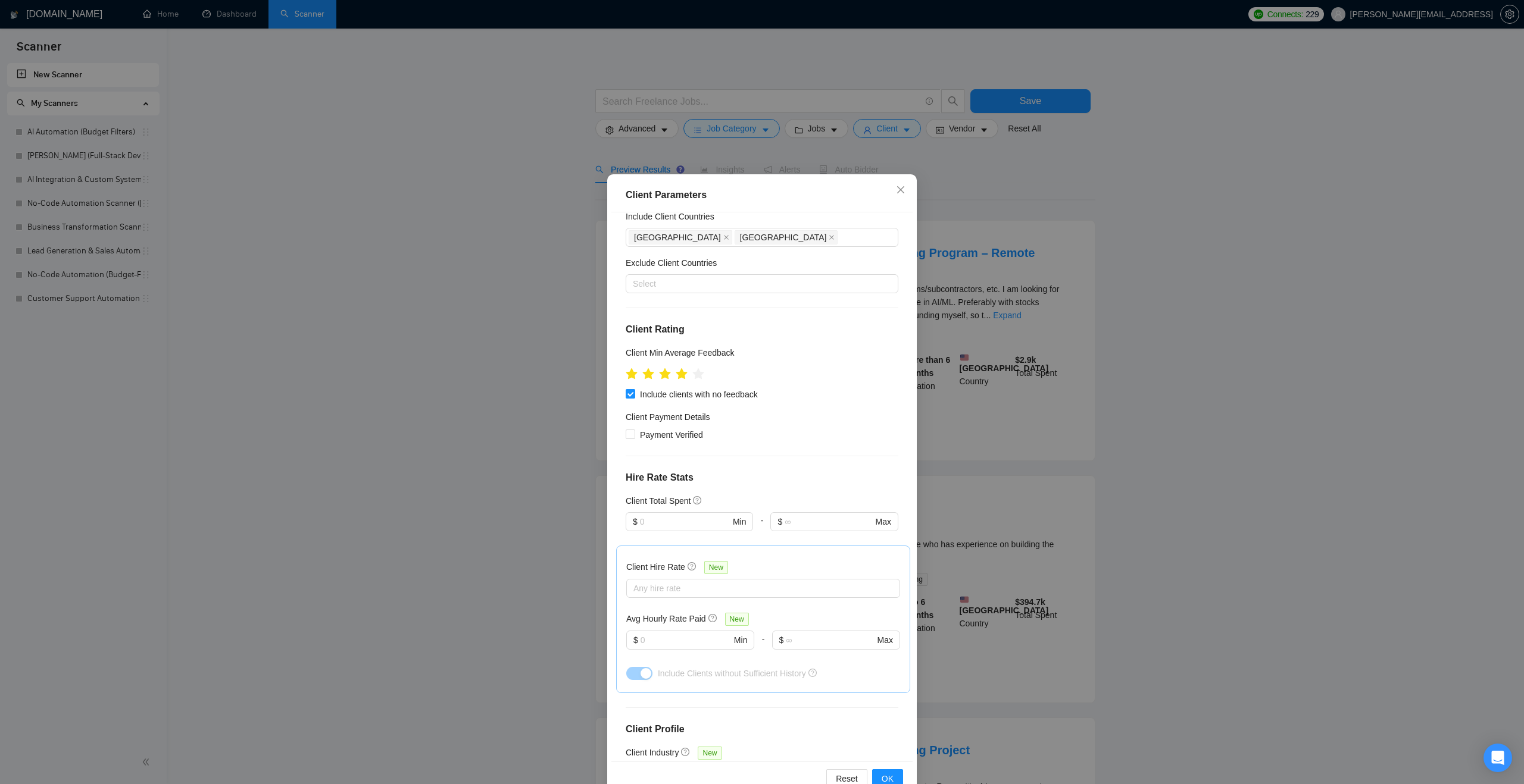
scroll to position [109, 0]
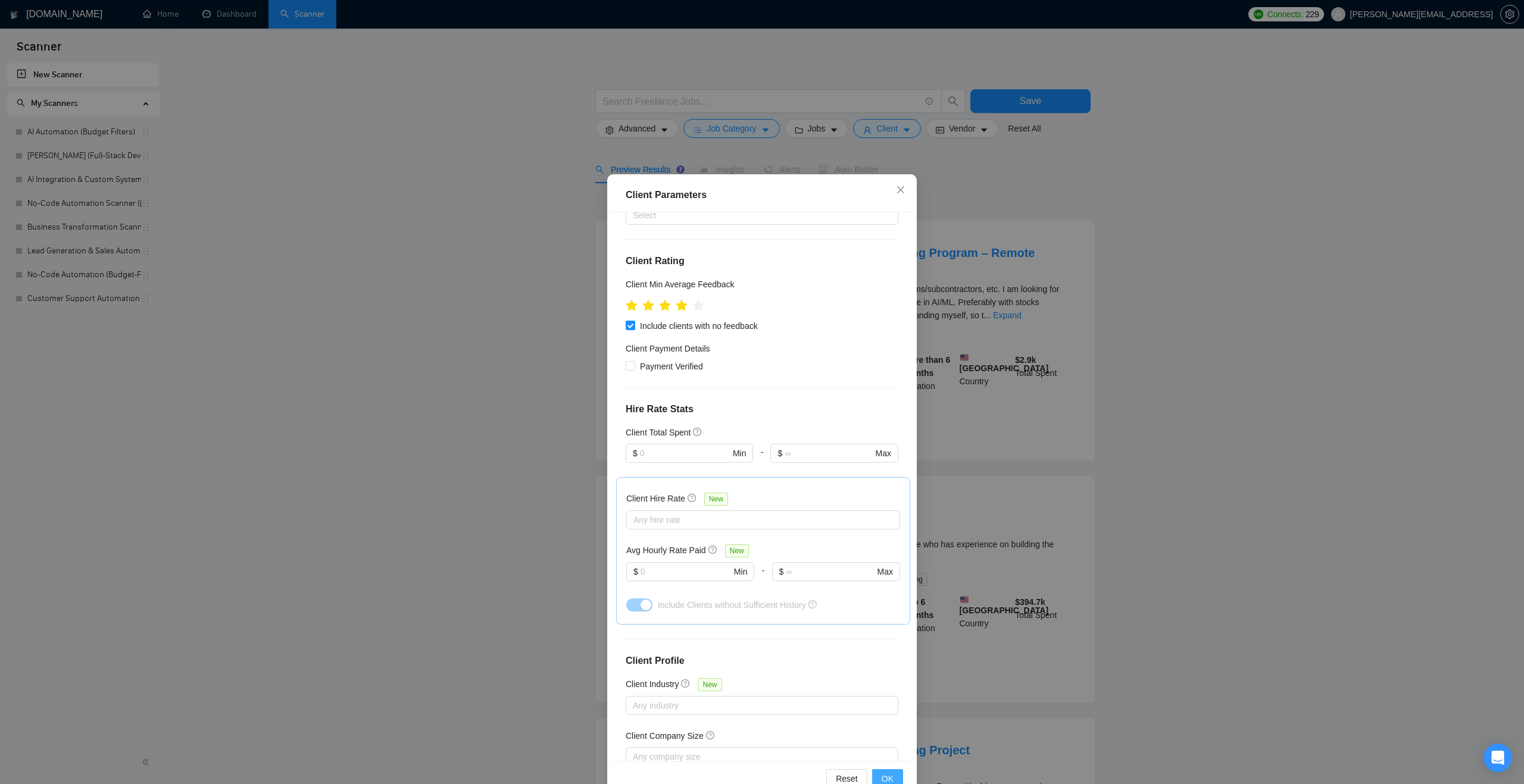
click at [886, 773] on span "OK" at bounding box center [887, 779] width 12 height 13
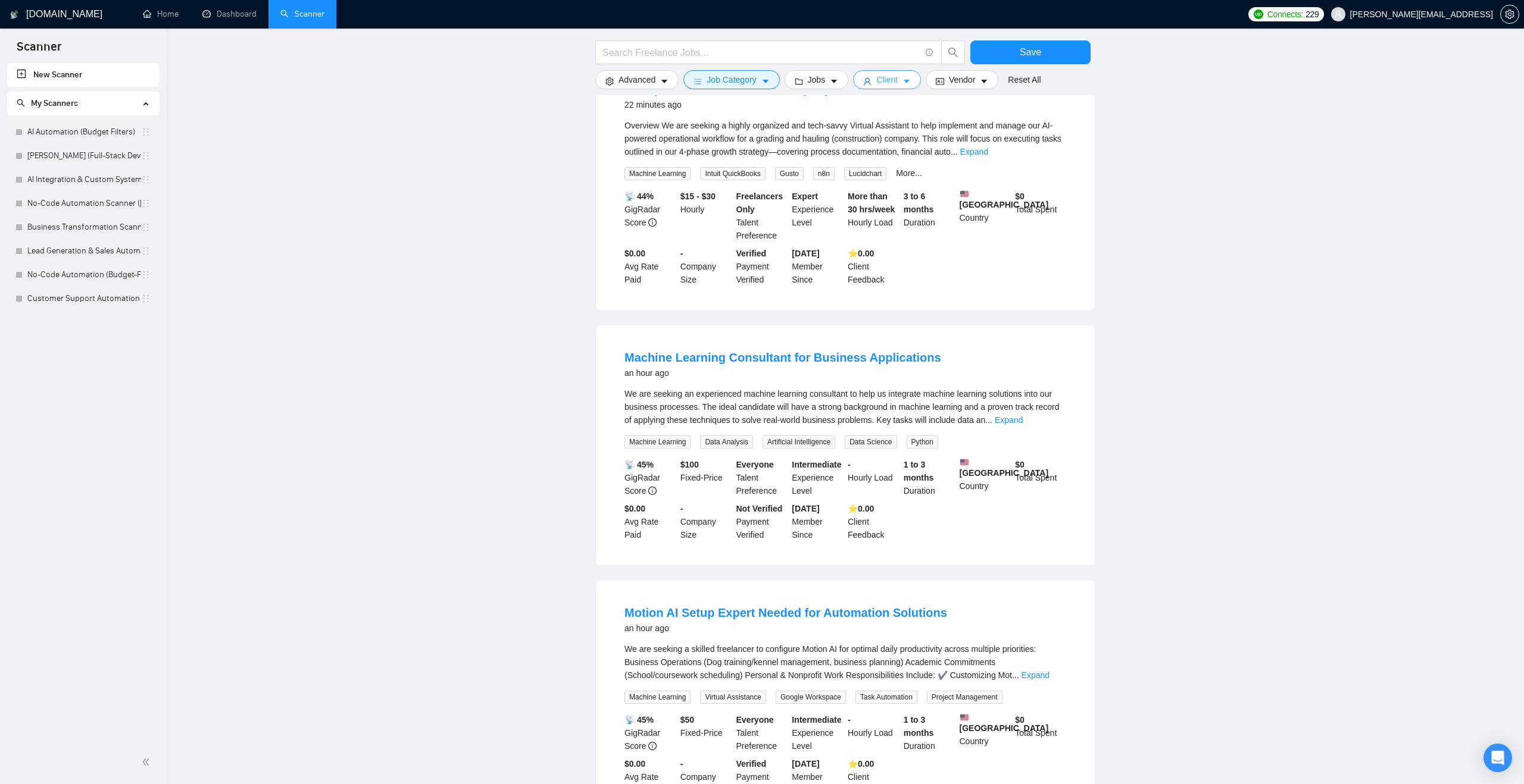
scroll to position [167, 0]
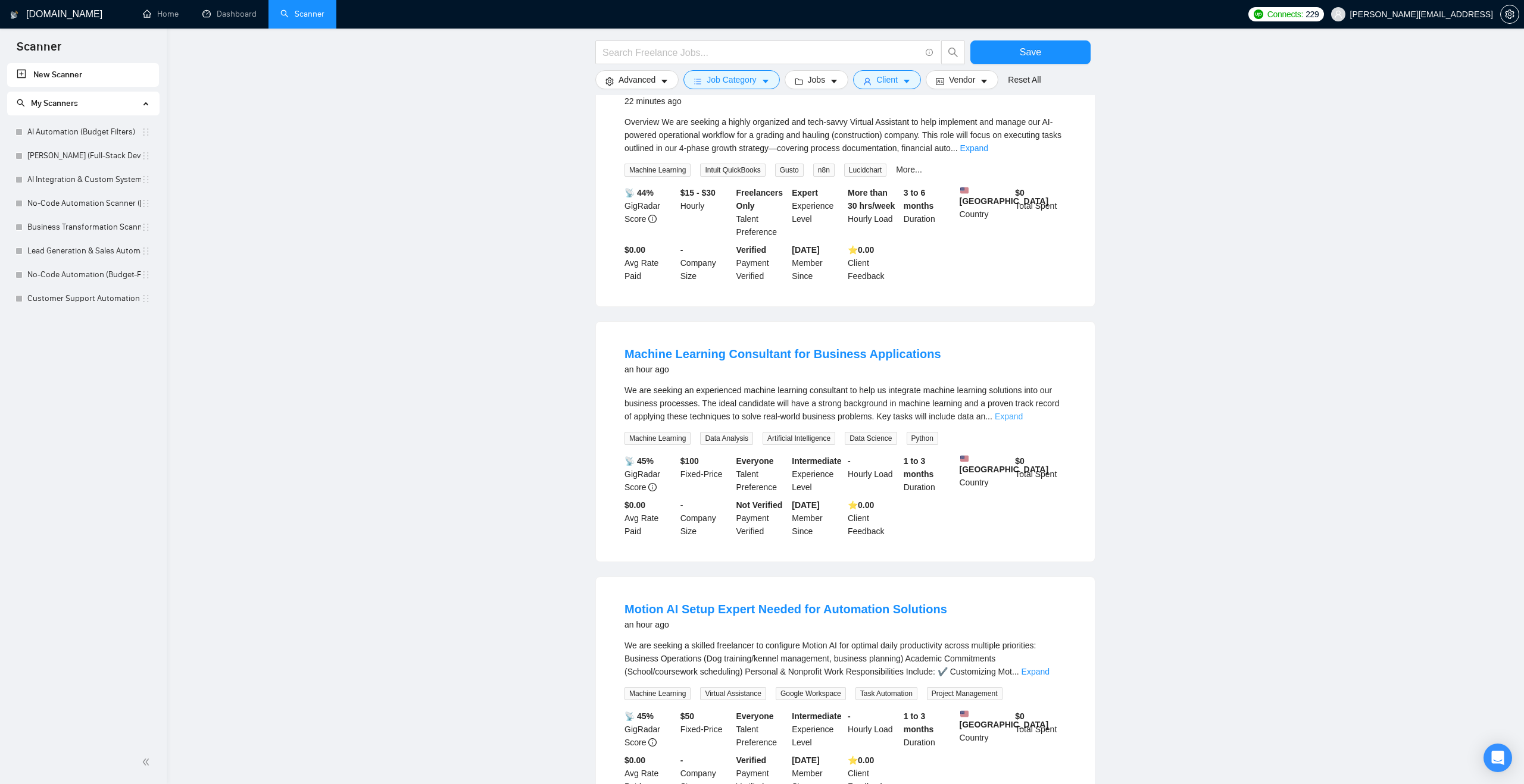
click at [1023, 412] on link "Expand" at bounding box center [1008, 416] width 28 height 9
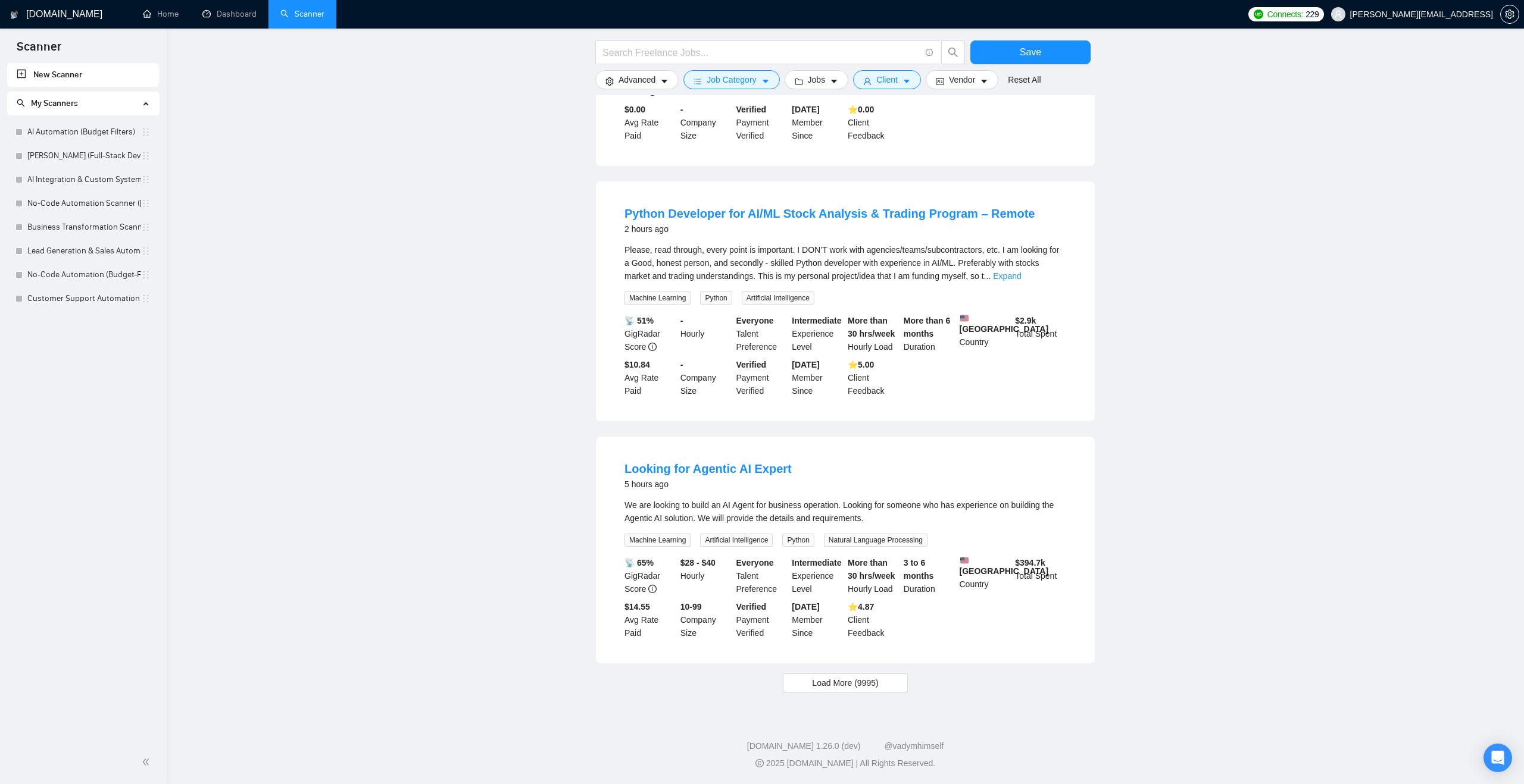
scroll to position [877, 0]
click at [846, 684] on span "Load More (9995)" at bounding box center [845, 683] width 66 height 13
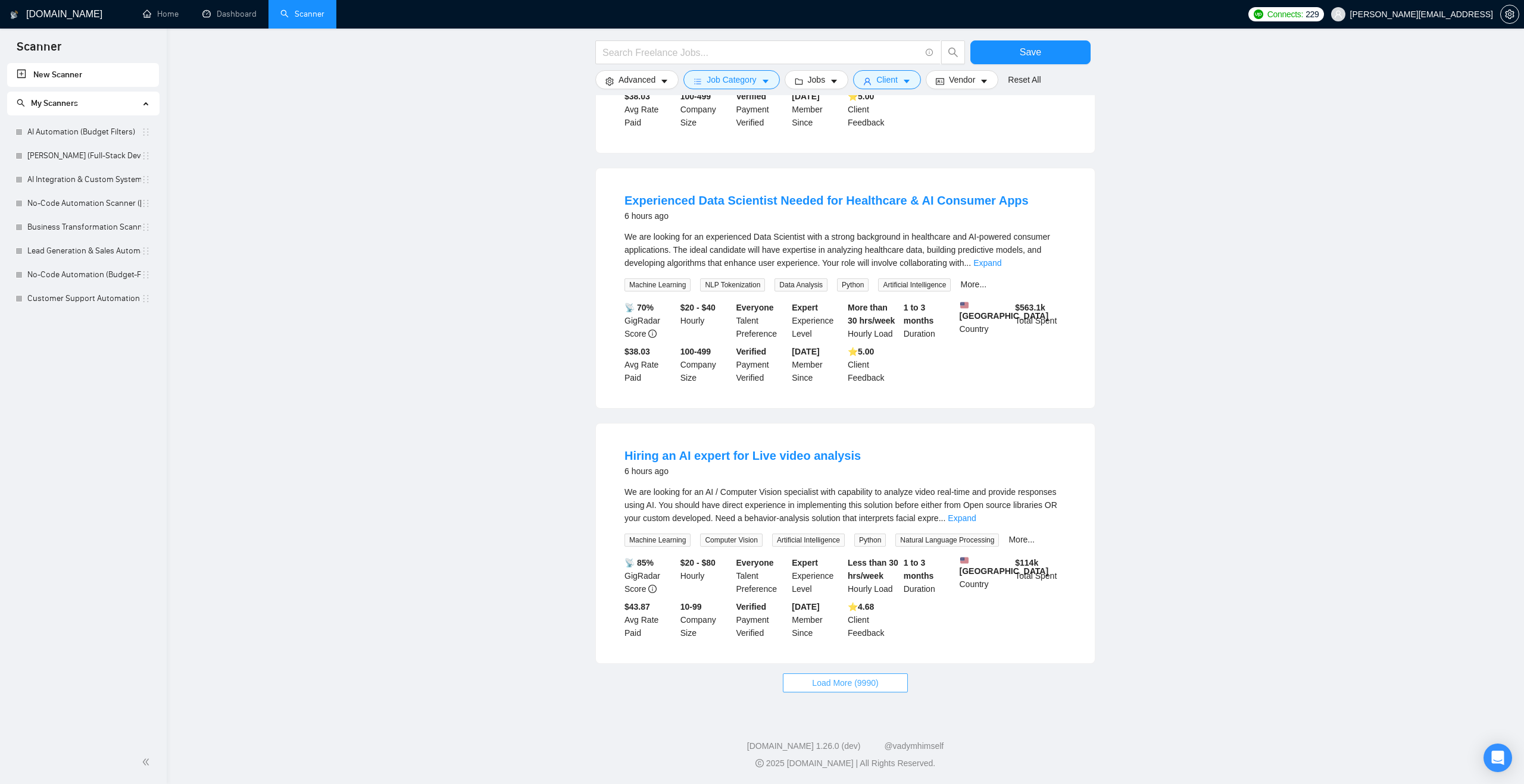
scroll to position [2176, 0]
click at [845, 688] on span "Load More (9990)" at bounding box center [845, 683] width 66 height 13
click at [843, 687] on span "Load More (9985)" at bounding box center [845, 683] width 66 height 13
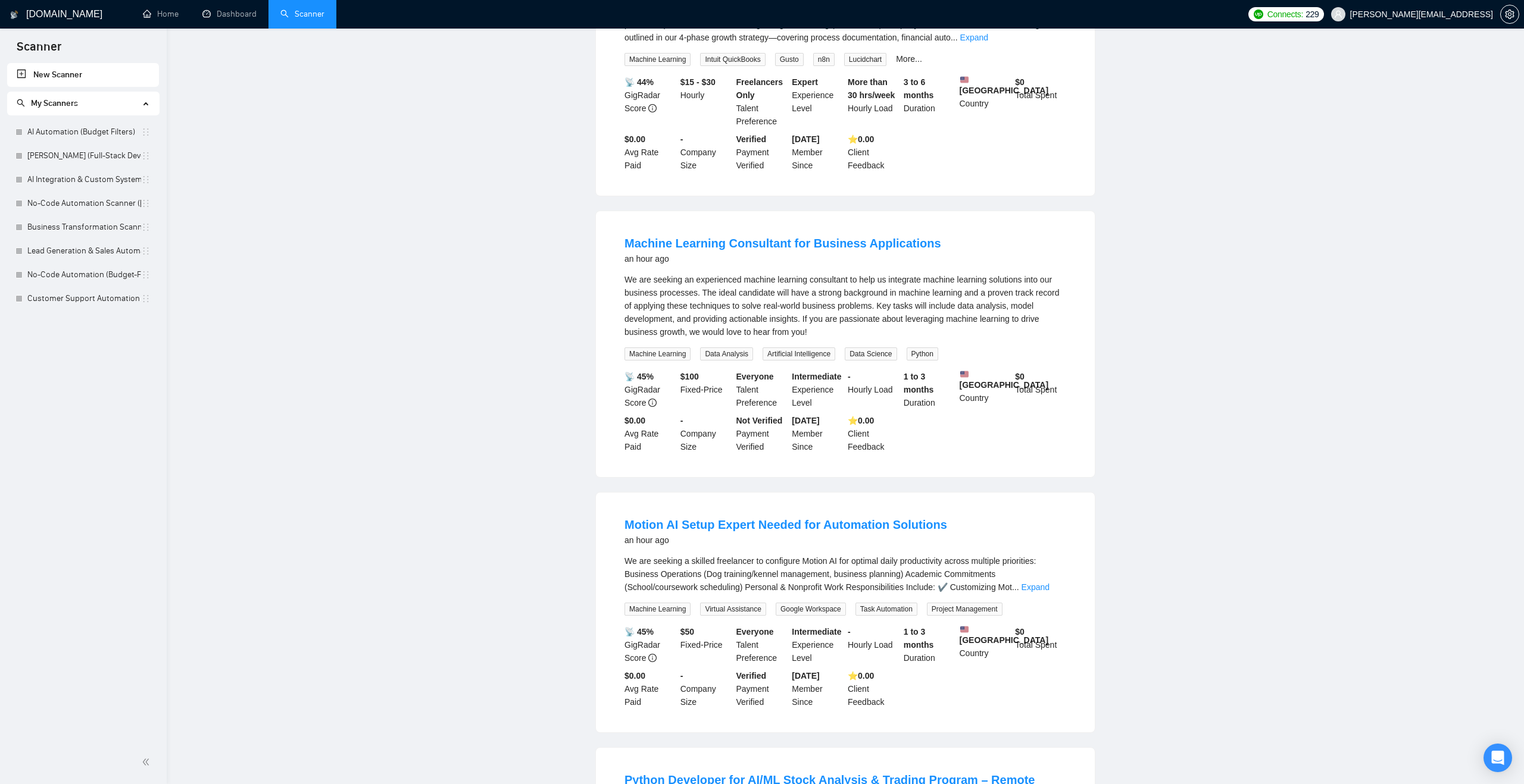
scroll to position [0, 0]
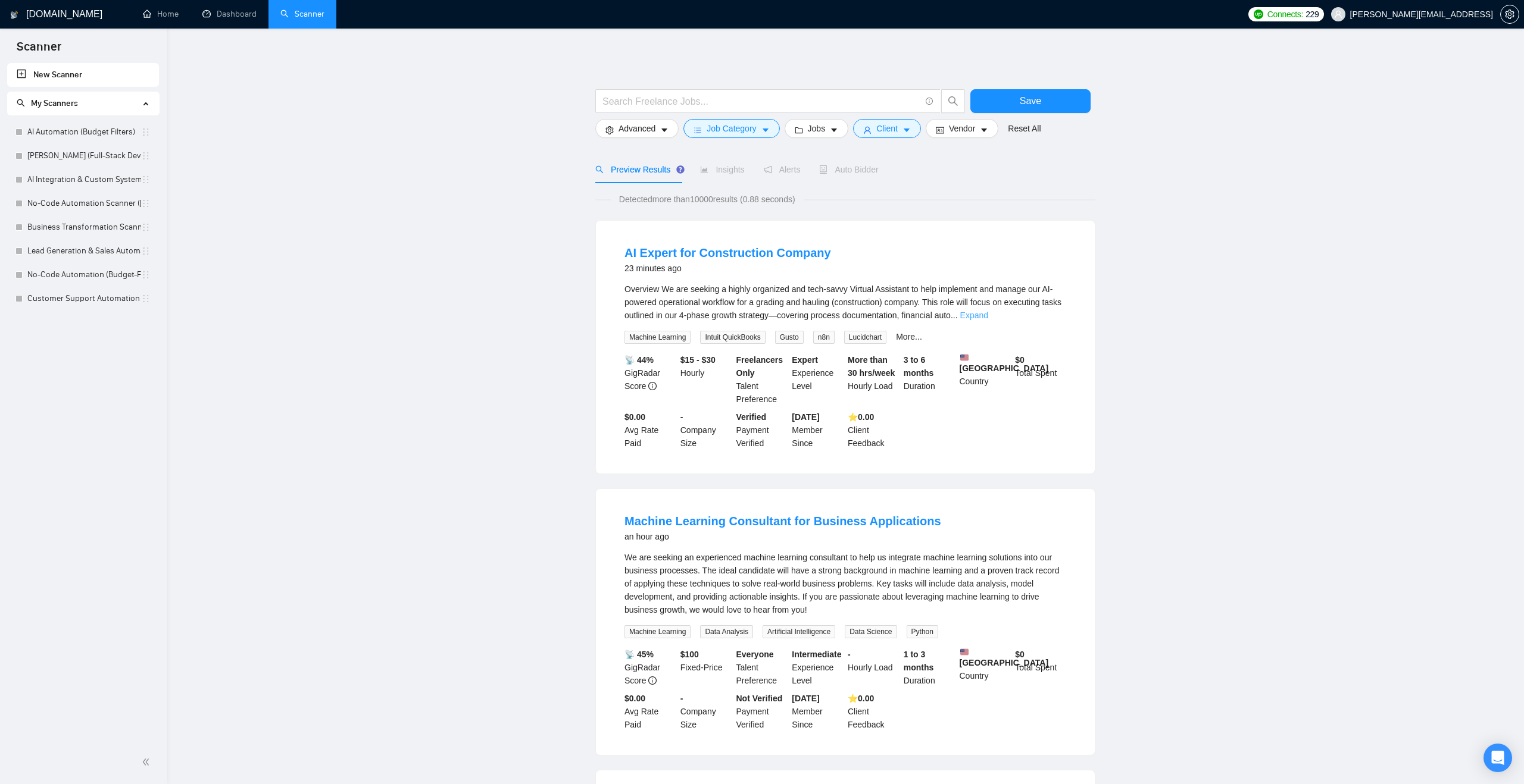
click at [988, 316] on link "Expand" at bounding box center [974, 315] width 28 height 9
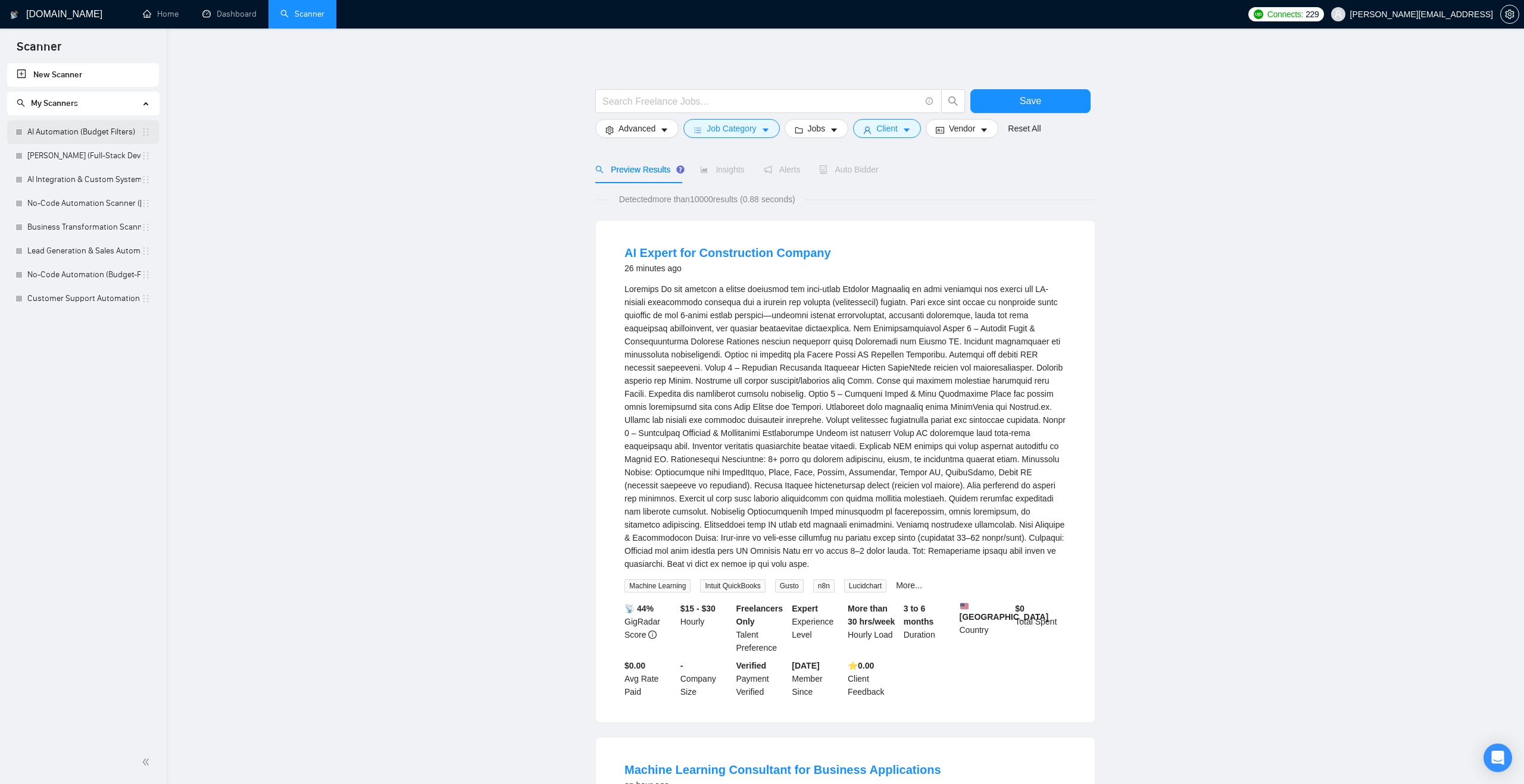
click at [58, 133] on link "AI Automation (Budget Filters)" at bounding box center [84, 132] width 114 height 24
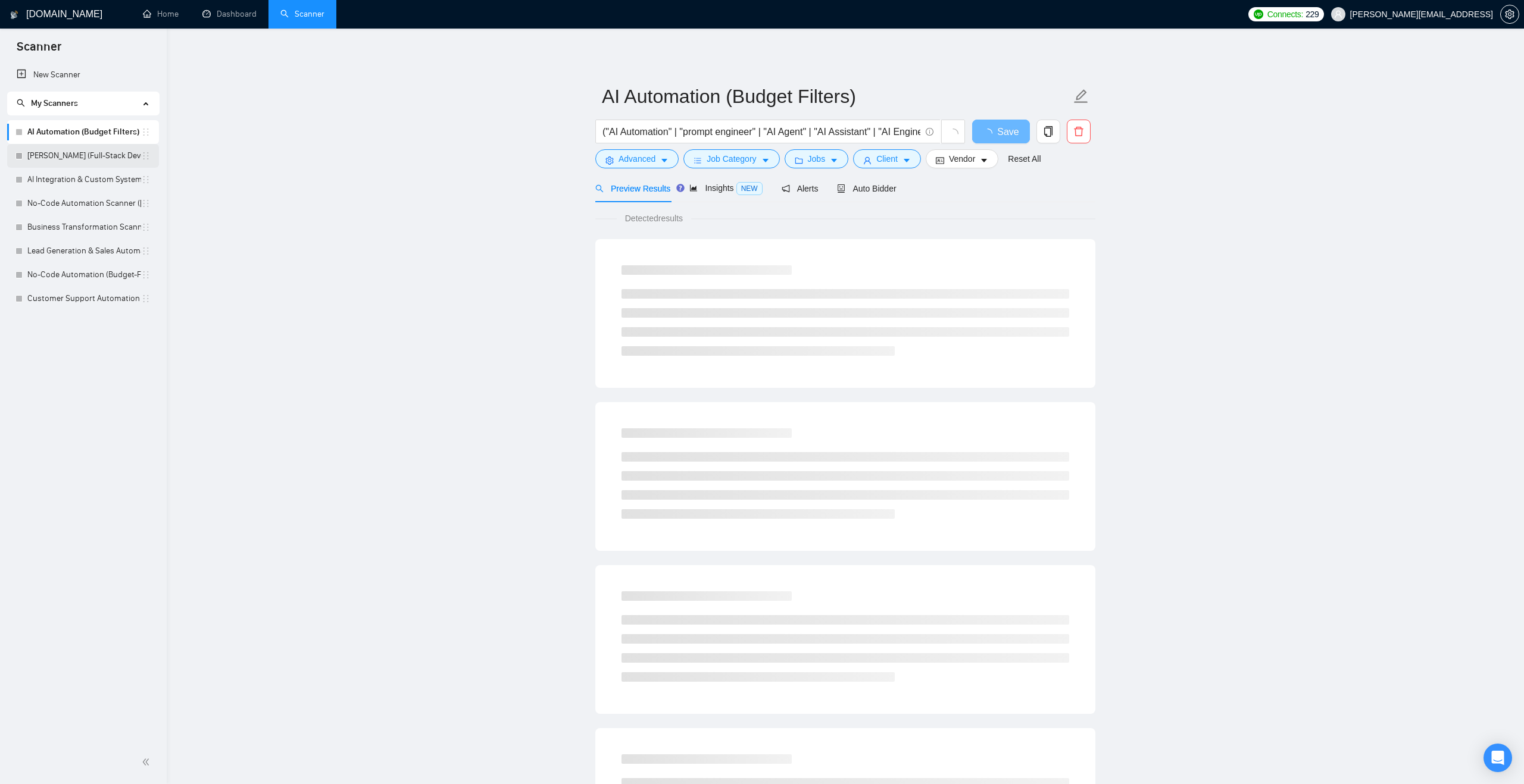
click at [106, 159] on link "Viktor (Full-Stack Development Profile client info)" at bounding box center [84, 156] width 114 height 24
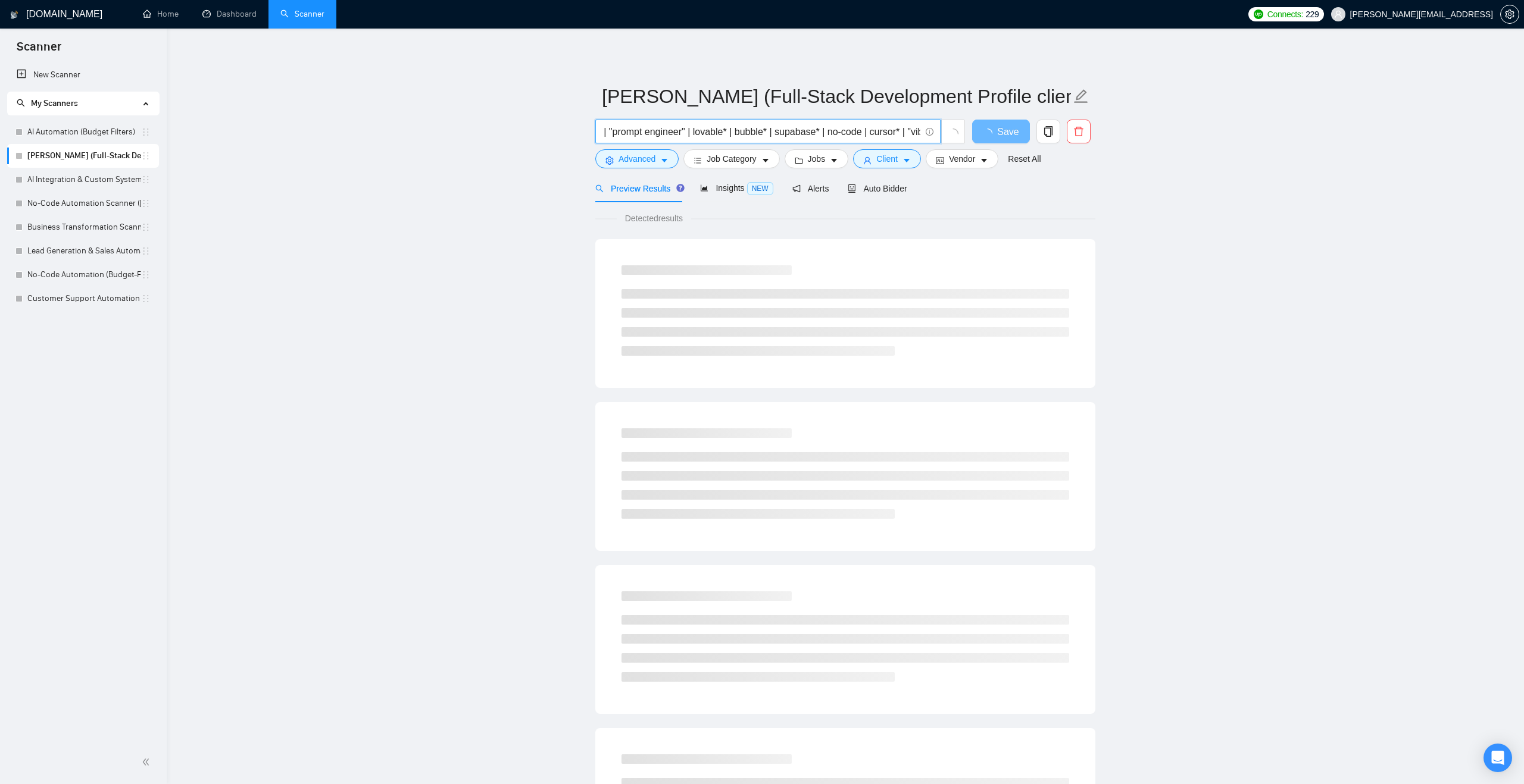
scroll to position [0, 711]
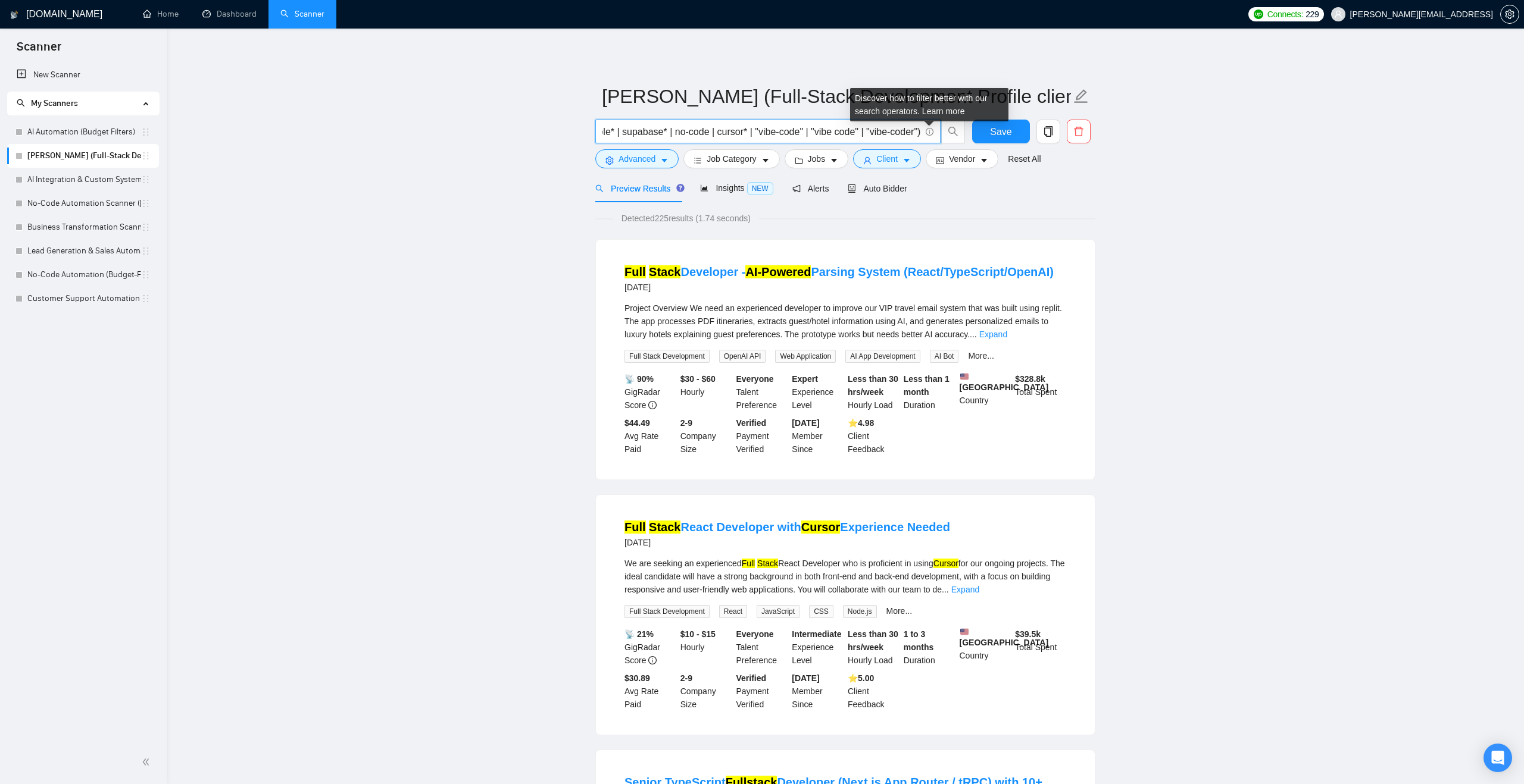
drag, startPoint x: 668, startPoint y: 125, endPoint x: 930, endPoint y: 130, distance: 262.0
click at [930, 130] on span "("full stack" | "full-stack" | fullstack*) (crm | "ai agent" | n8n | "ai-driven…" at bounding box center [767, 131] width 345 height 24
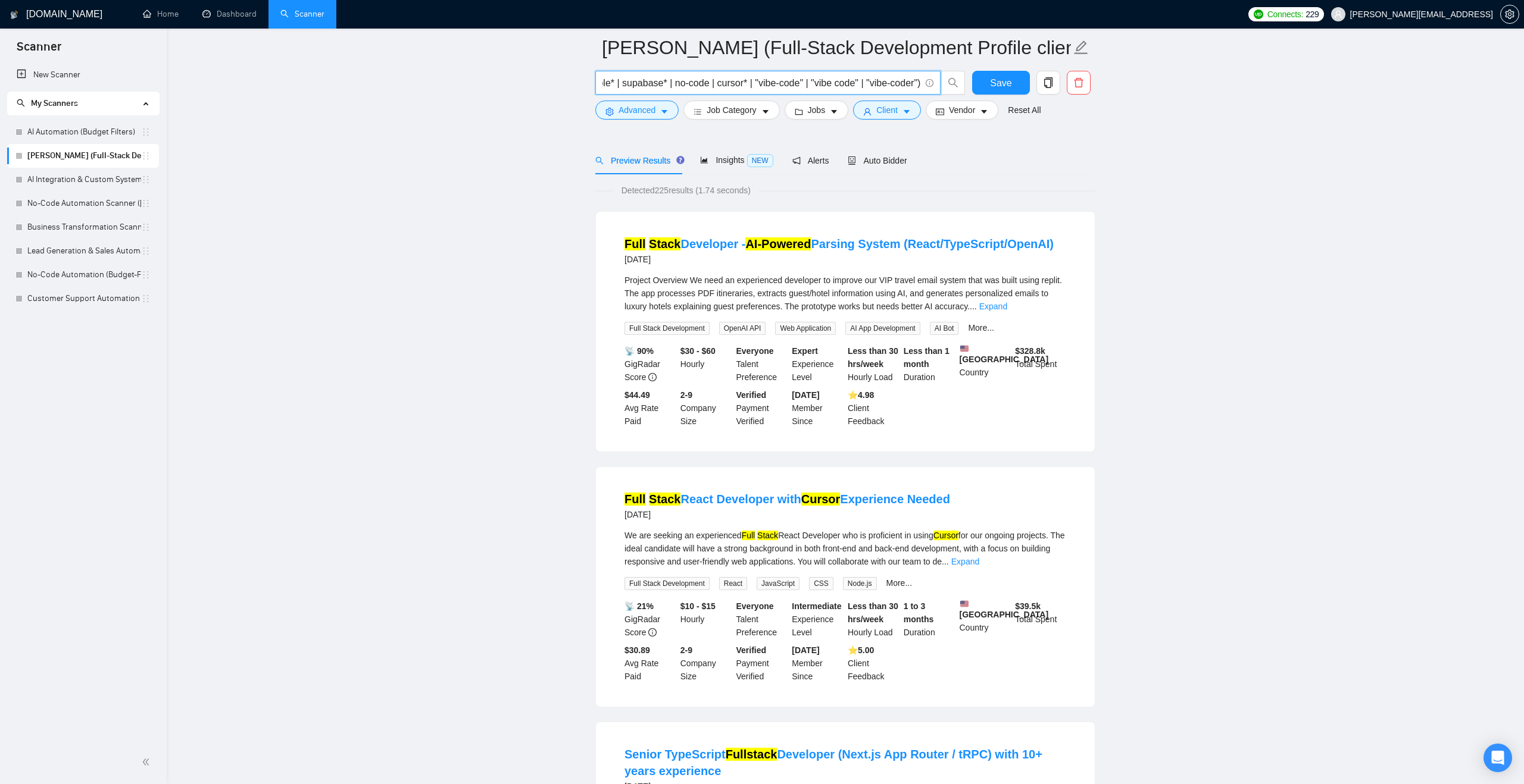
scroll to position [0, 0]
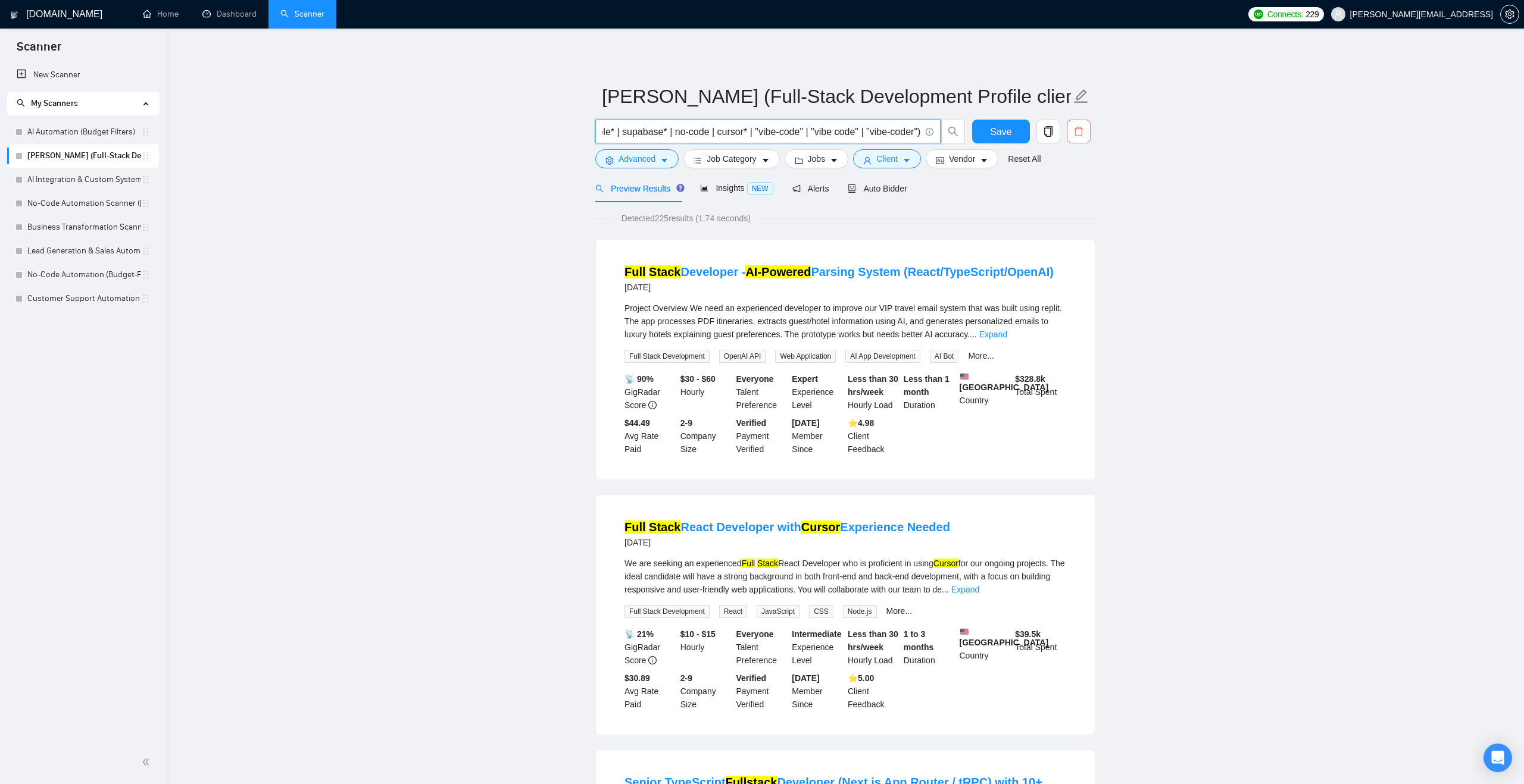
click at [1078, 130] on icon "delete" at bounding box center [1078, 131] width 11 height 11
click at [1071, 187] on span "Yes" at bounding box center [1064, 191] width 14 height 13
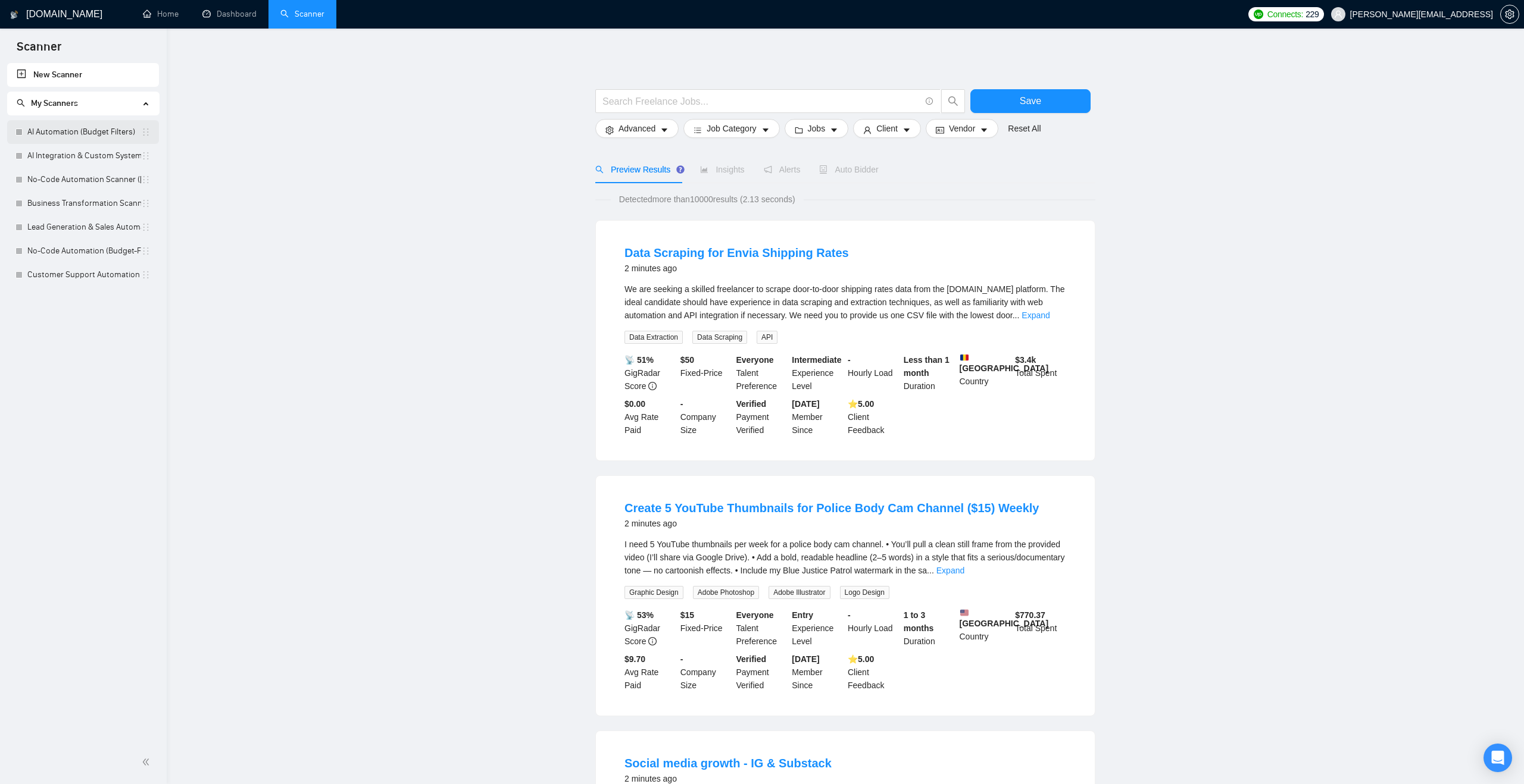
click at [114, 130] on link "AI Automation (Budget Filters)" at bounding box center [84, 132] width 114 height 24
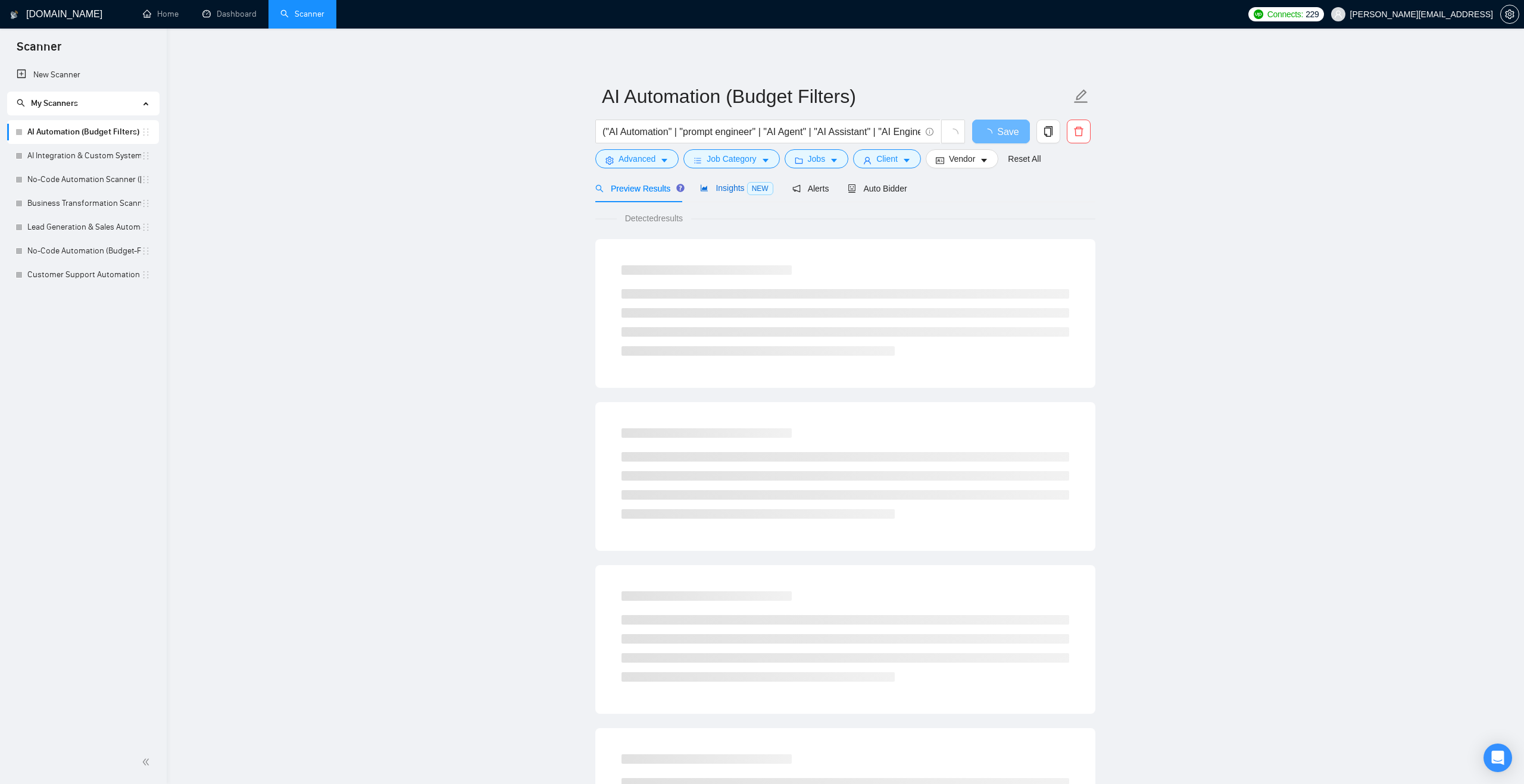
click at [712, 183] on span "Insights NEW" at bounding box center [736, 188] width 73 height 9
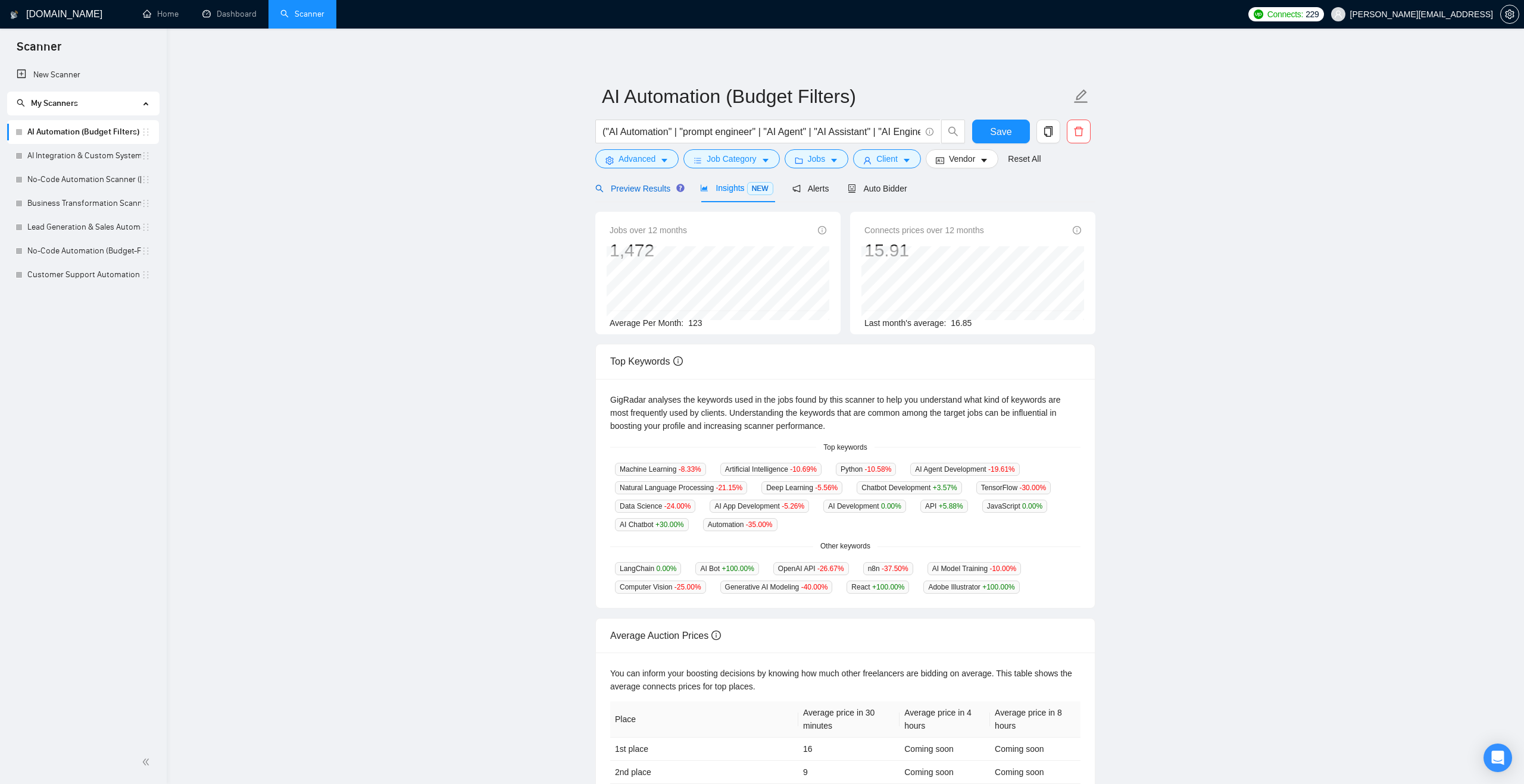
click at [631, 190] on span "Preview Results" at bounding box center [638, 189] width 86 height 9
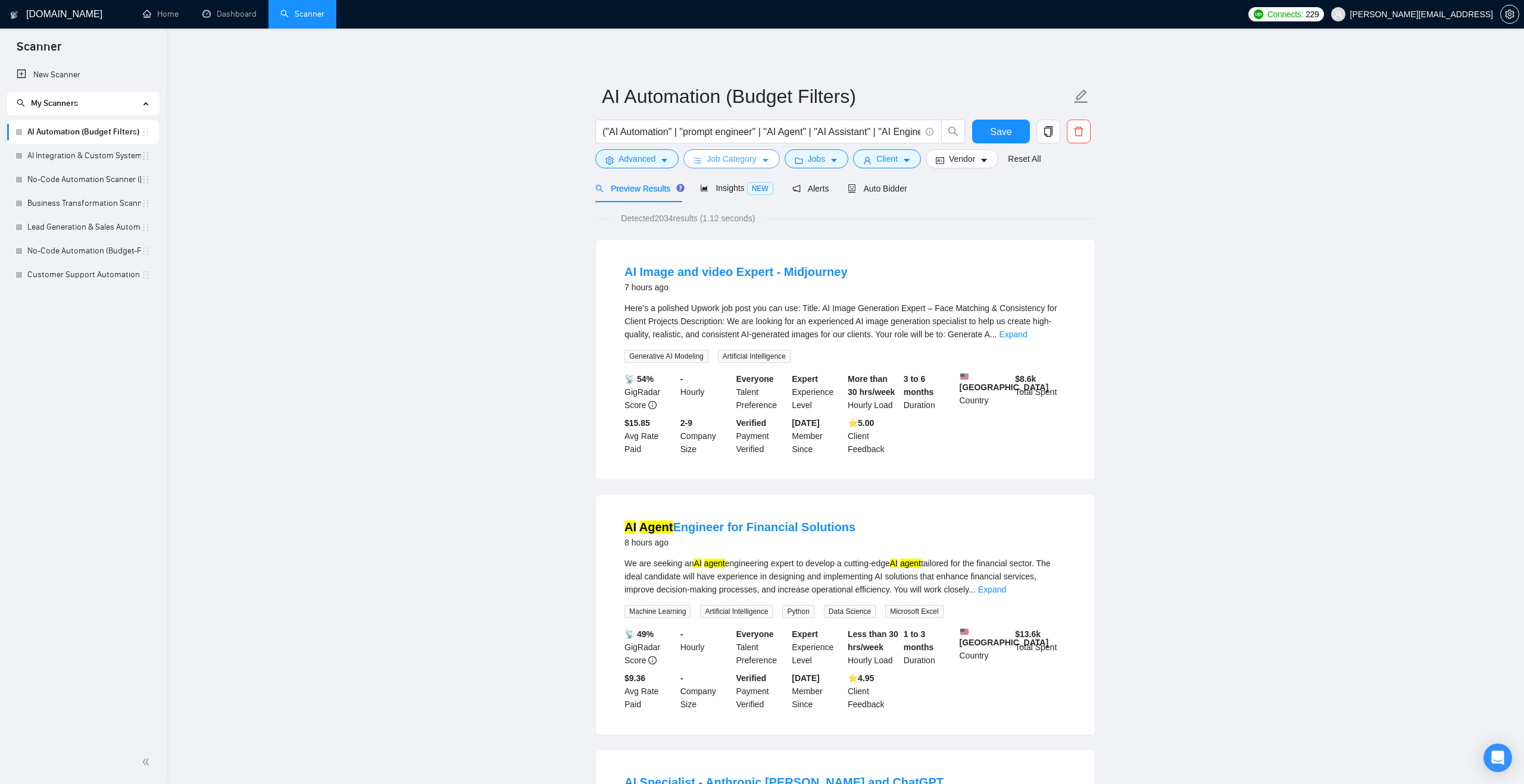
click at [752, 152] on span "Job Category" at bounding box center [731, 159] width 50 height 13
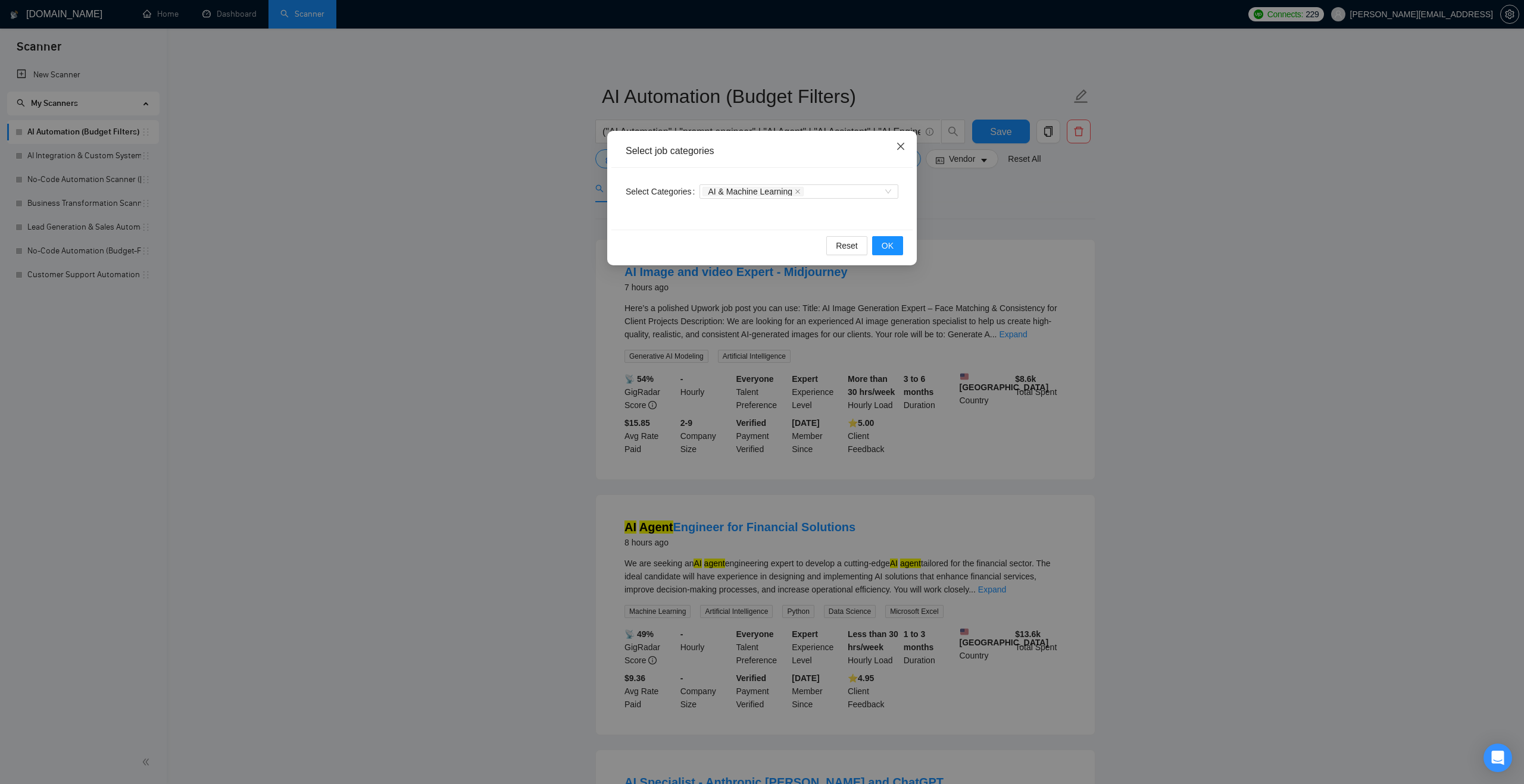
click at [897, 141] on span "Close" at bounding box center [901, 147] width 32 height 32
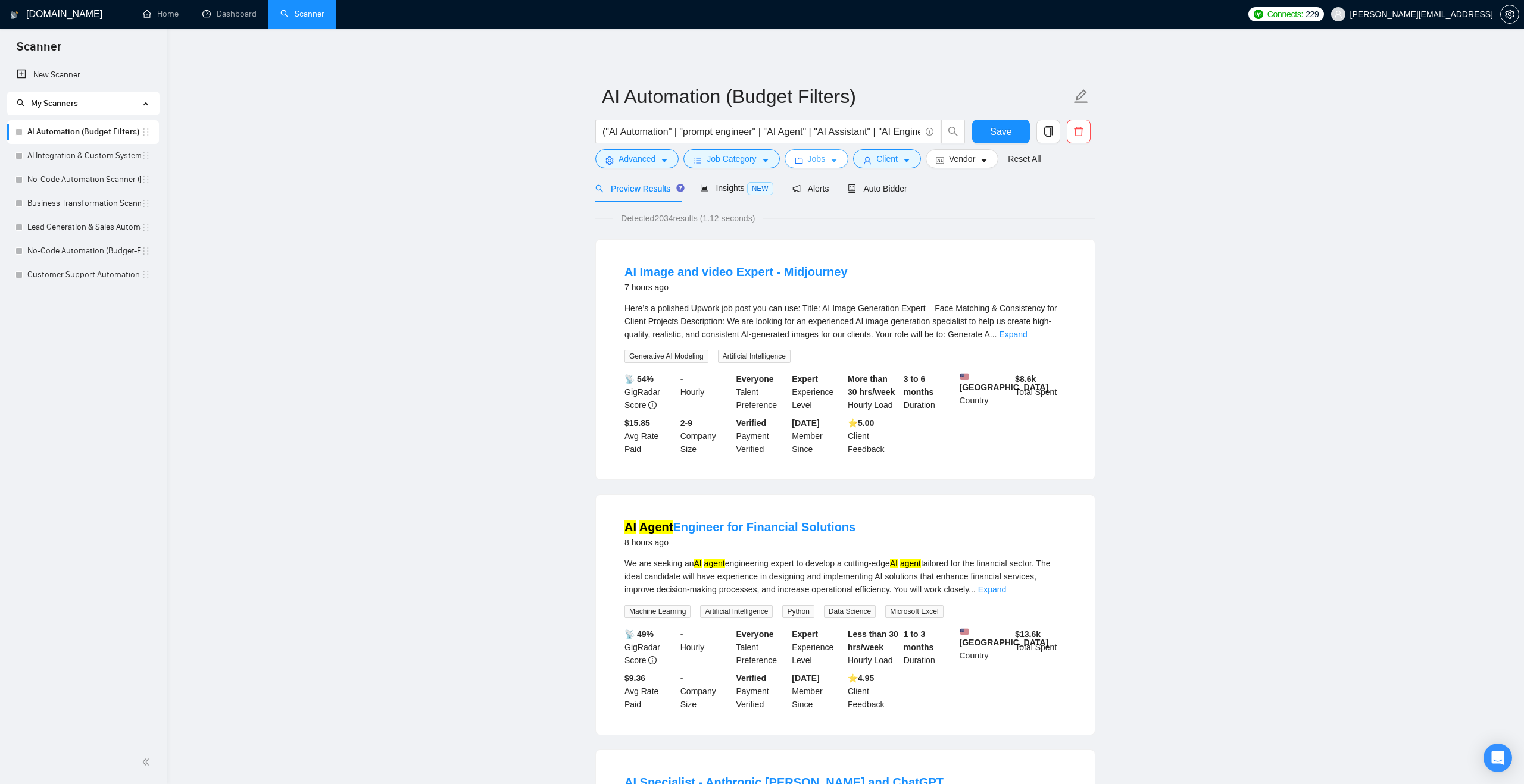
click at [798, 160] on icon "folder" at bounding box center [798, 160] width 8 height 6
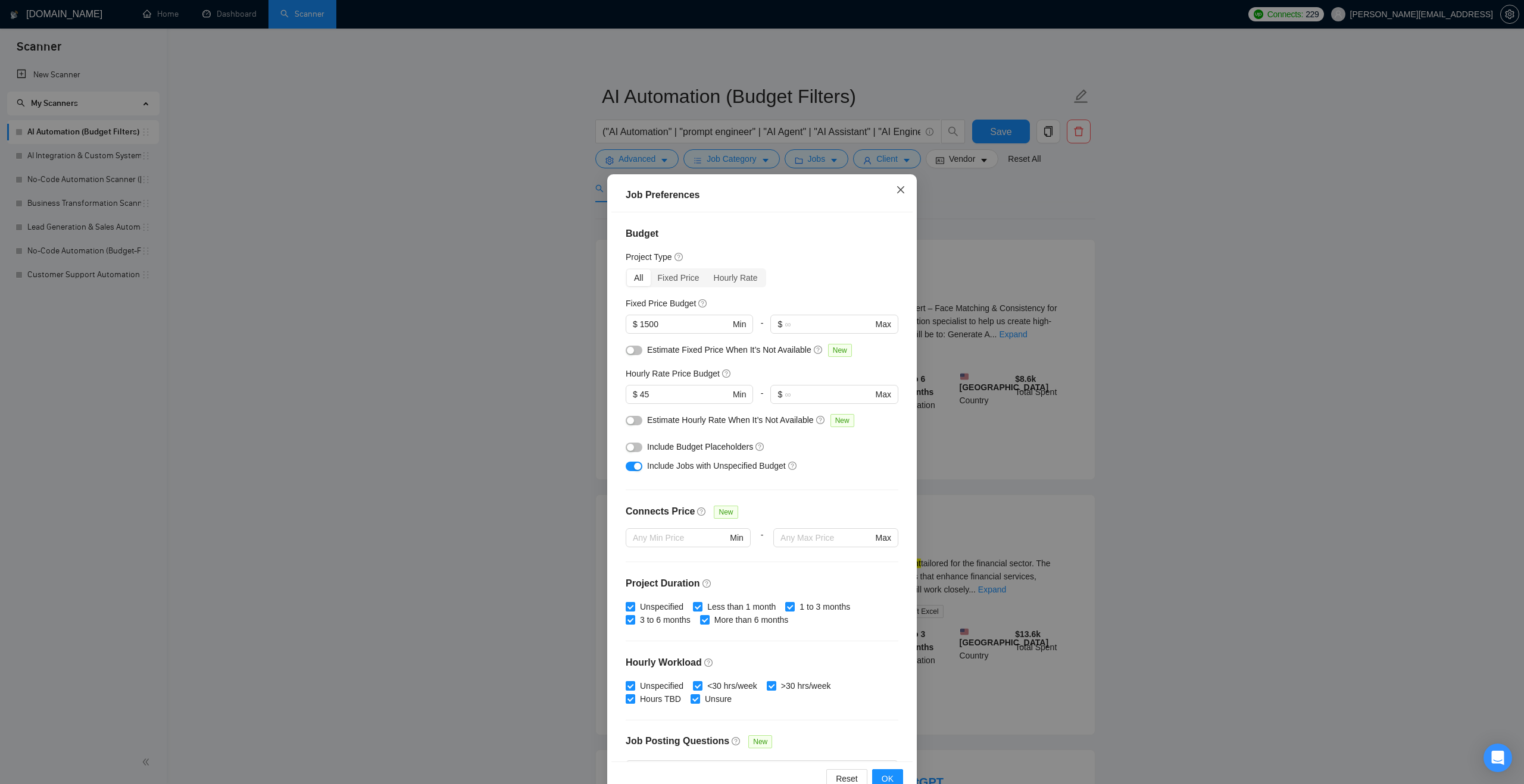
click at [901, 191] on icon "close" at bounding box center [901, 189] width 9 height 9
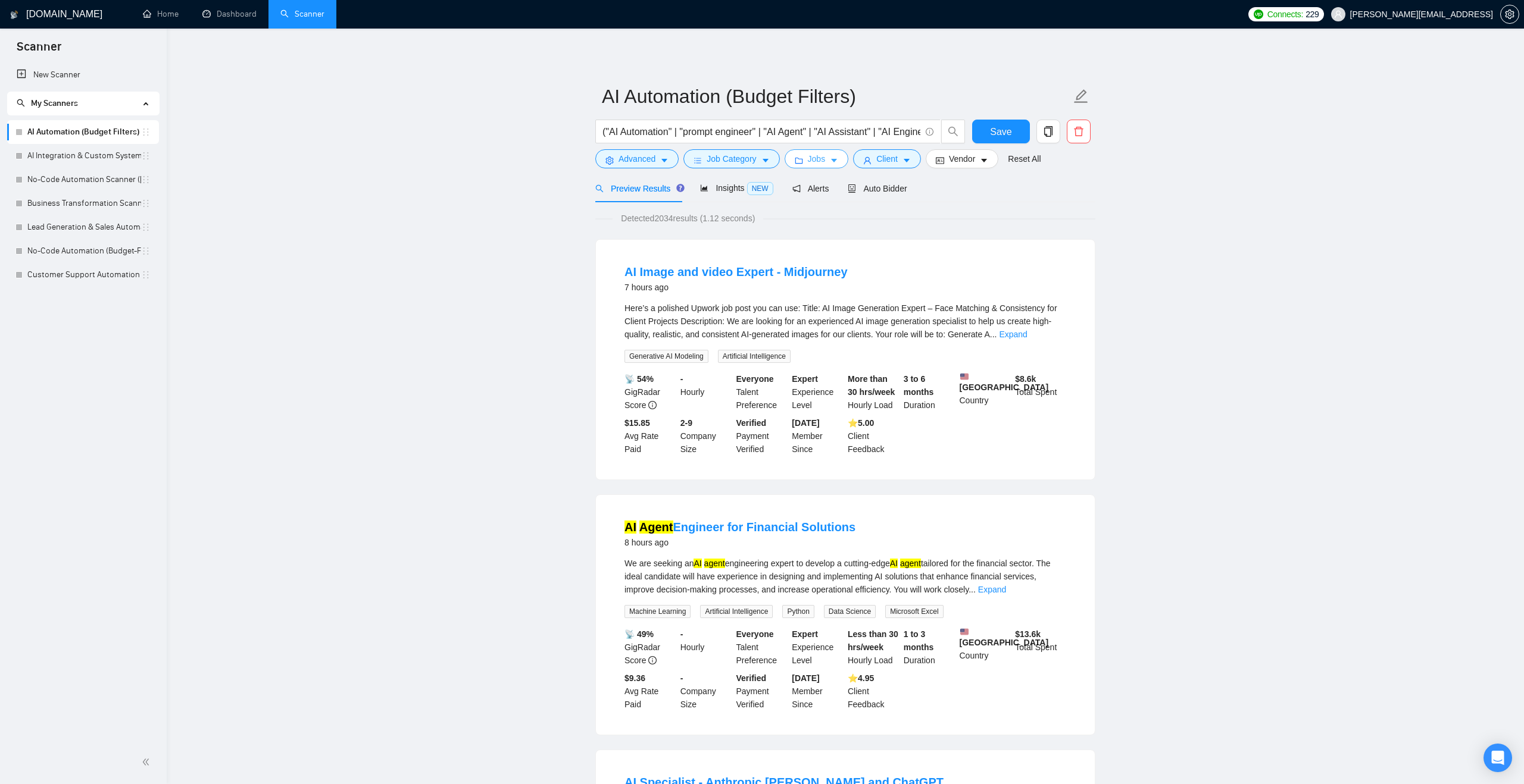
click at [831, 157] on button "Jobs" at bounding box center [816, 158] width 64 height 19
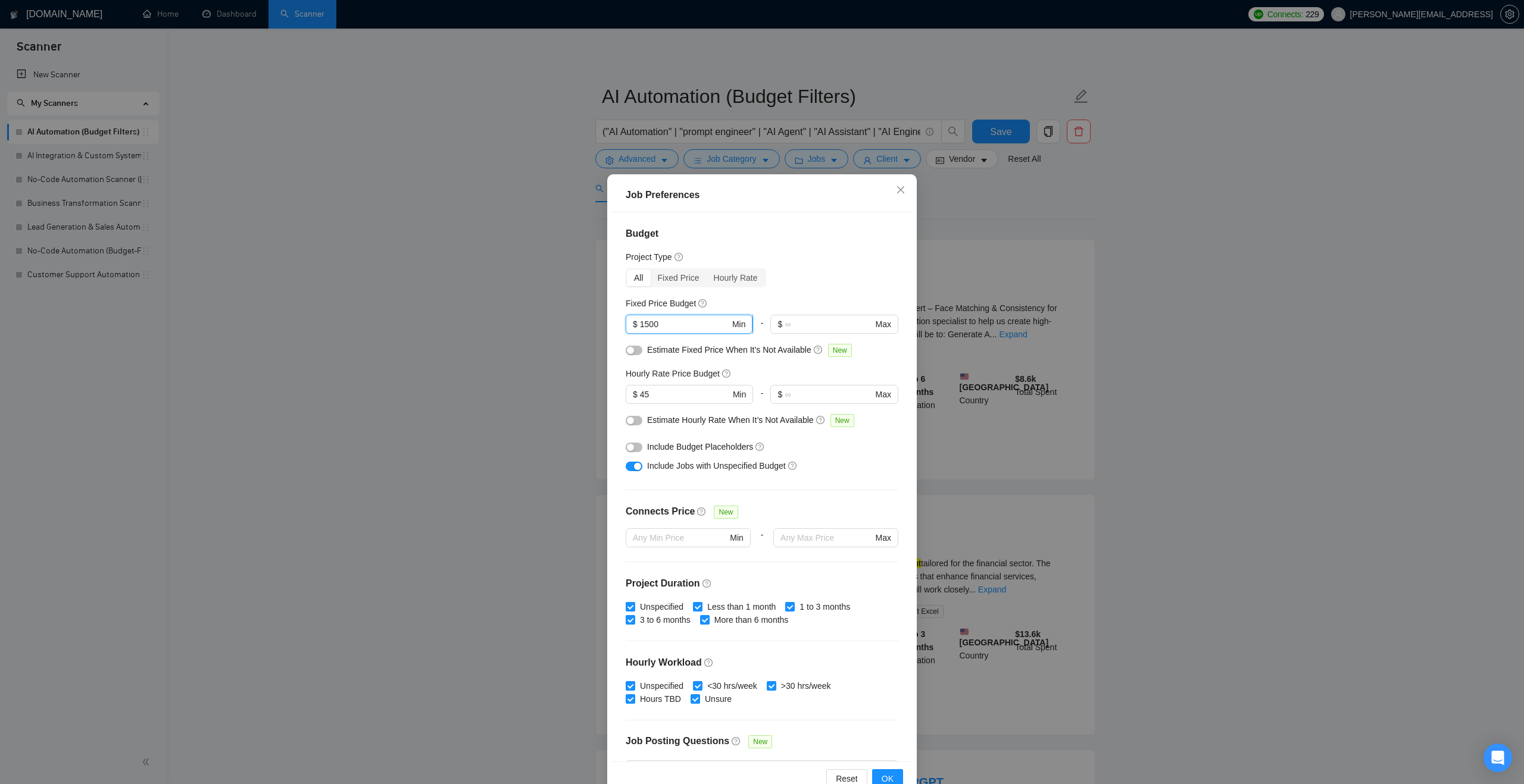
click at [652, 324] on input "1500" at bounding box center [685, 324] width 90 height 13
type input "2000"
click at [882, 775] on span "OK" at bounding box center [887, 779] width 12 height 13
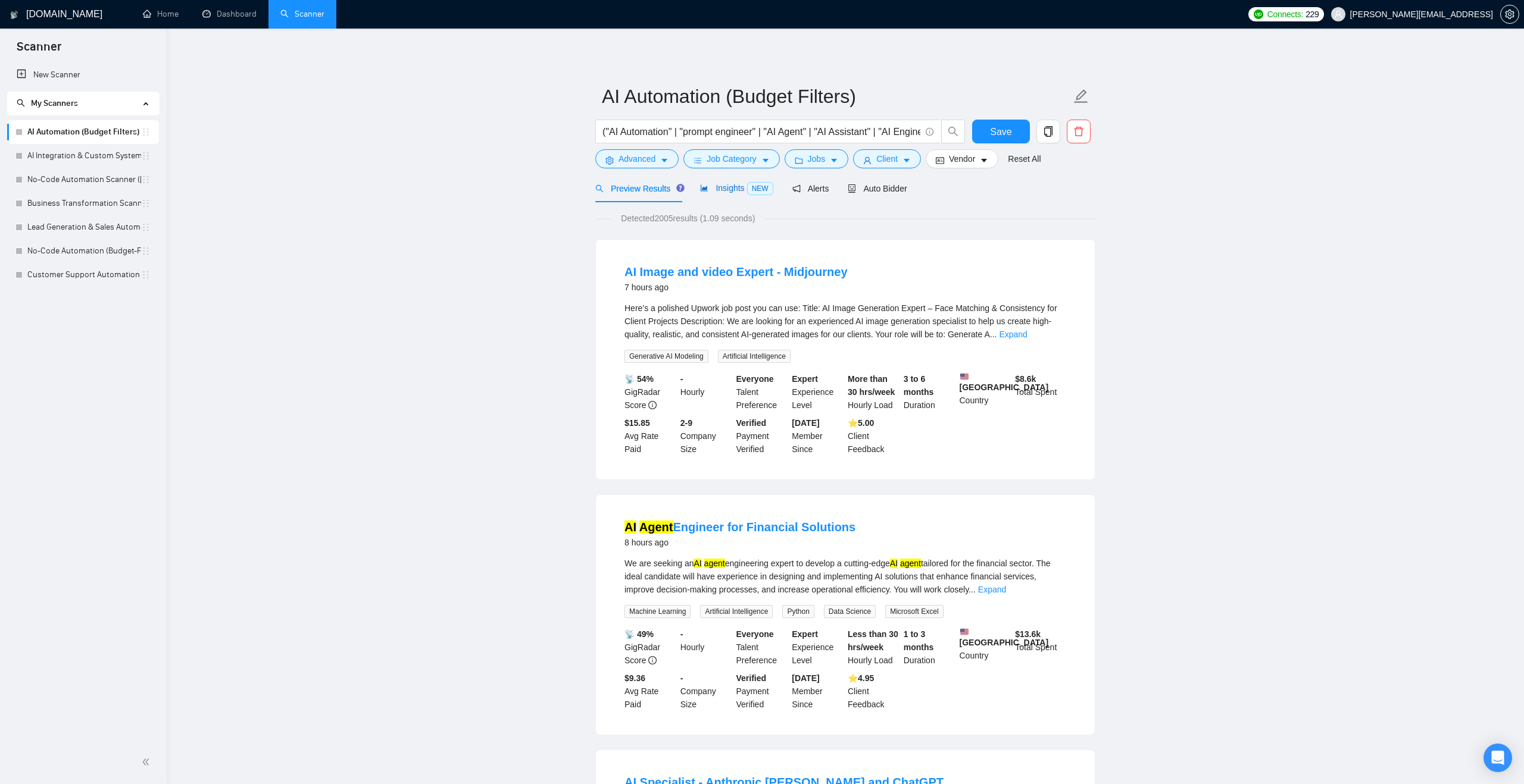
click at [723, 193] on div "Insights NEW" at bounding box center [736, 188] width 73 height 14
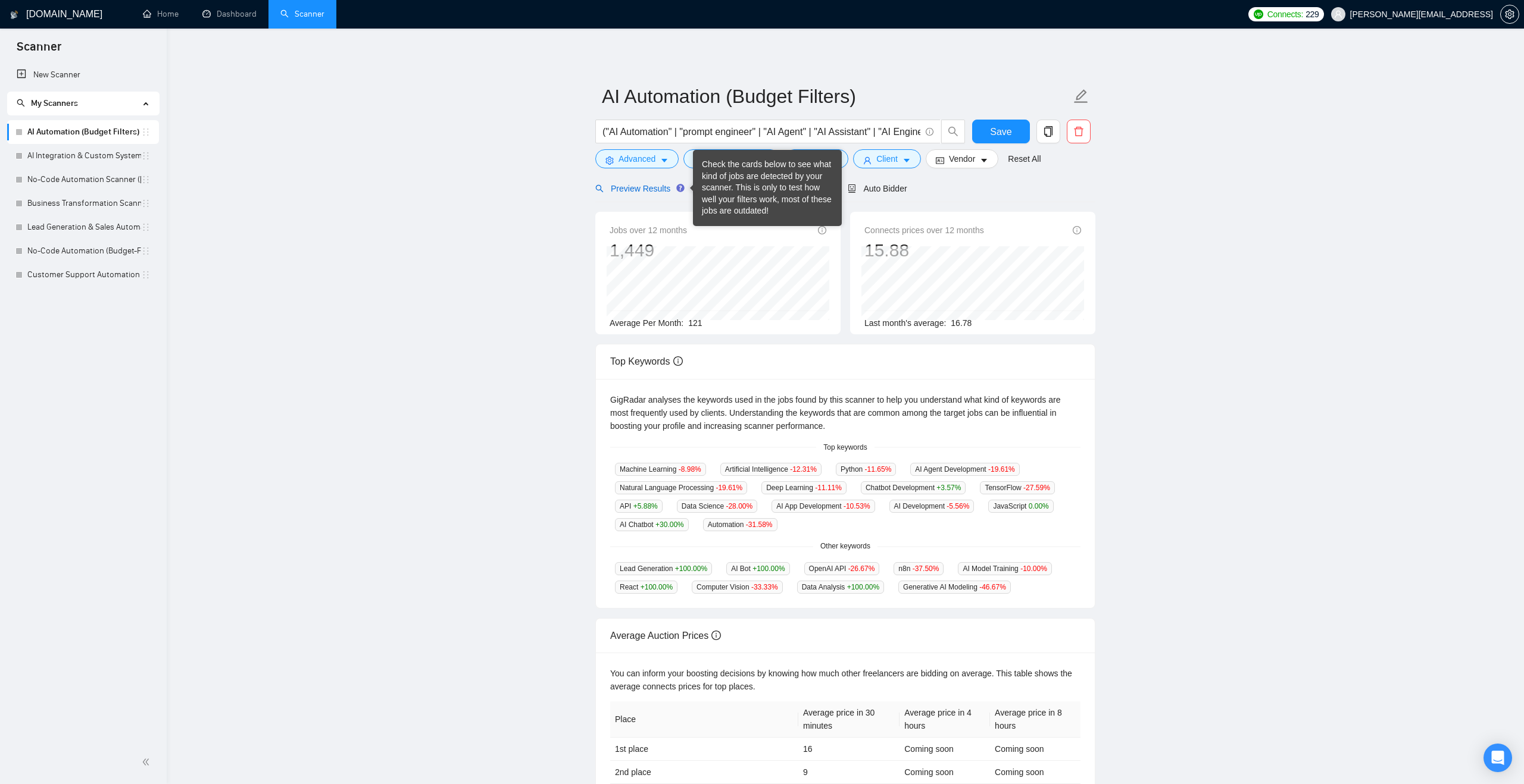
click at [659, 190] on span "Preview Results" at bounding box center [638, 189] width 86 height 9
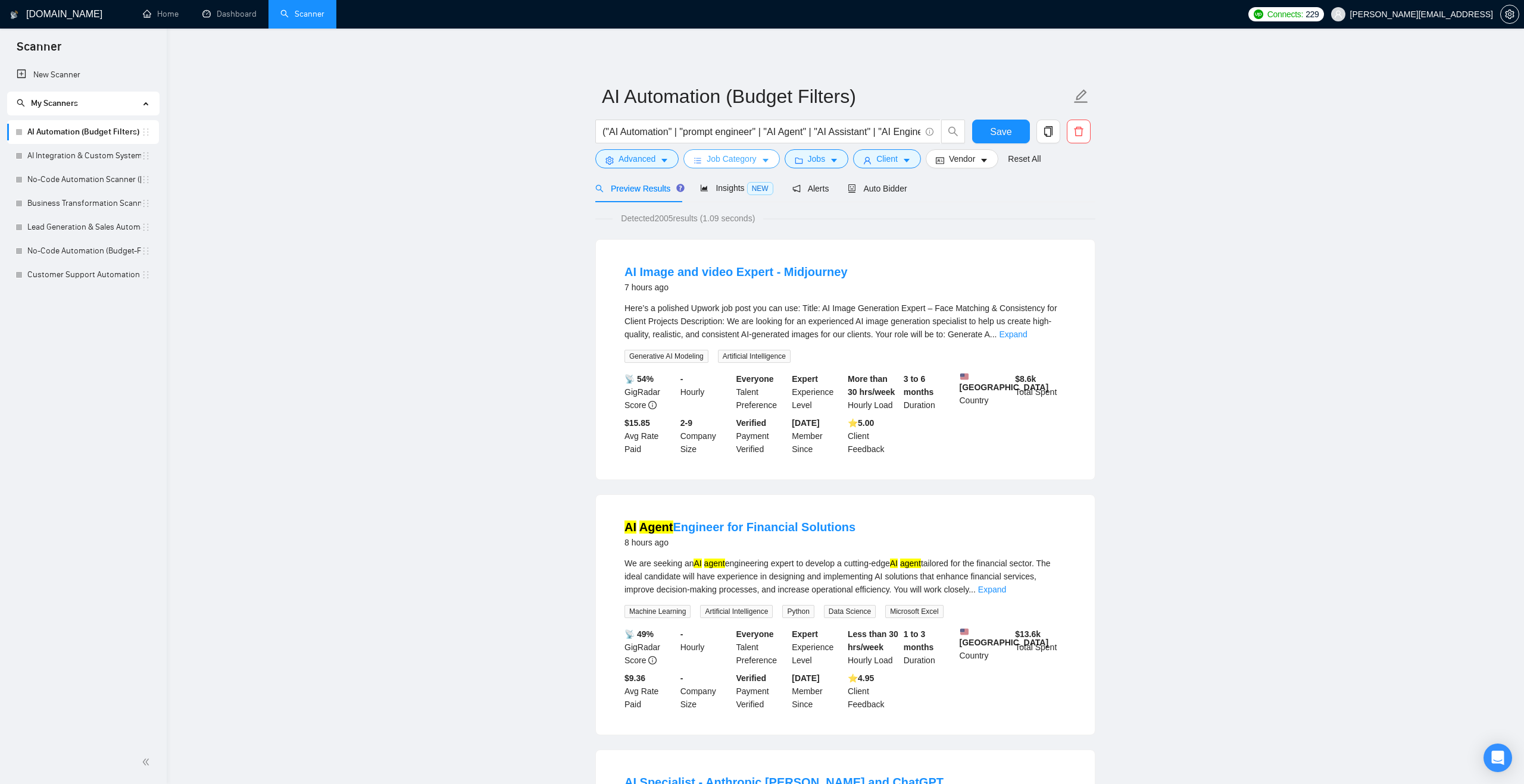
click at [765, 159] on icon "caret-down" at bounding box center [765, 160] width 9 height 9
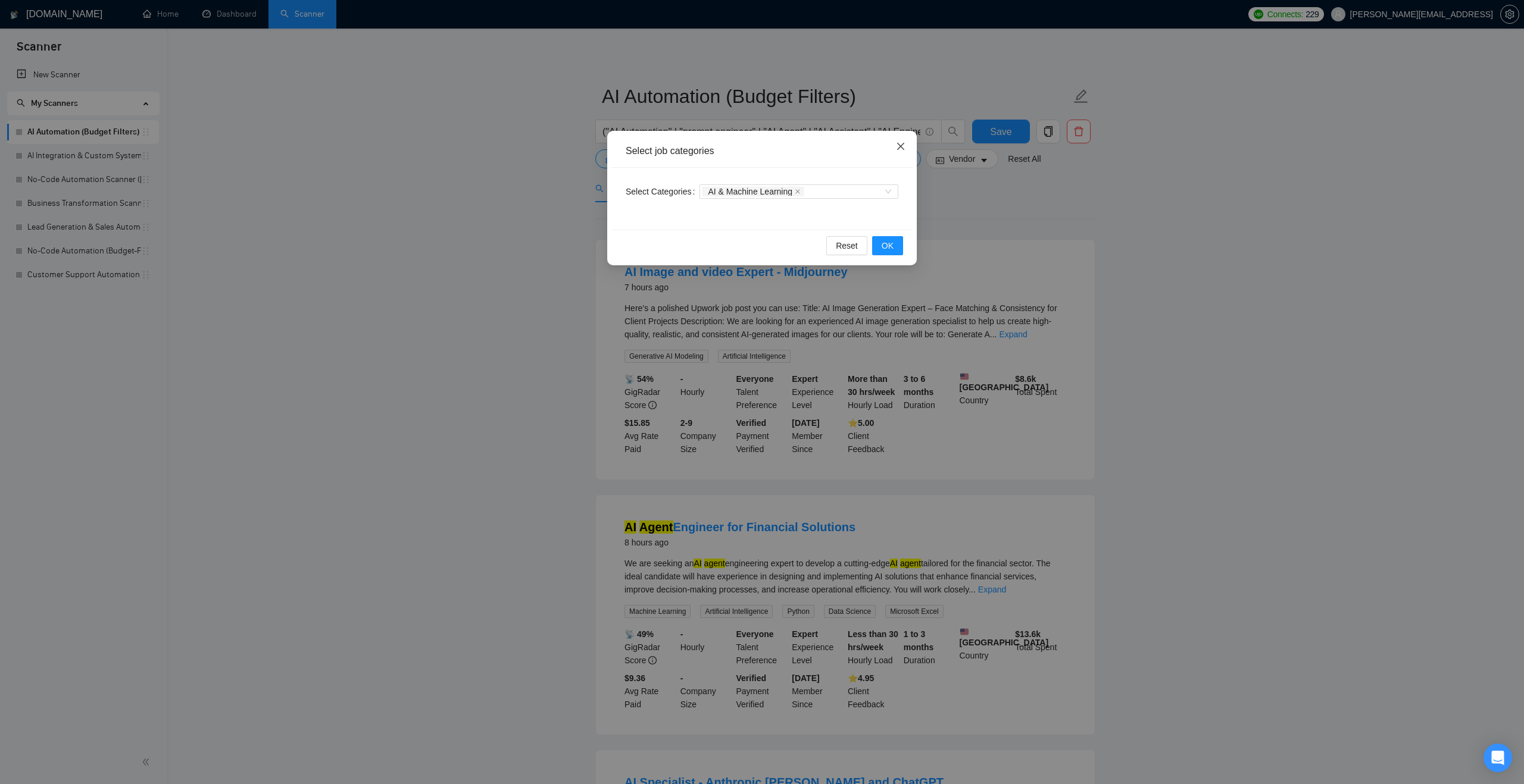
click at [899, 143] on icon "close" at bounding box center [901, 147] width 9 height 9
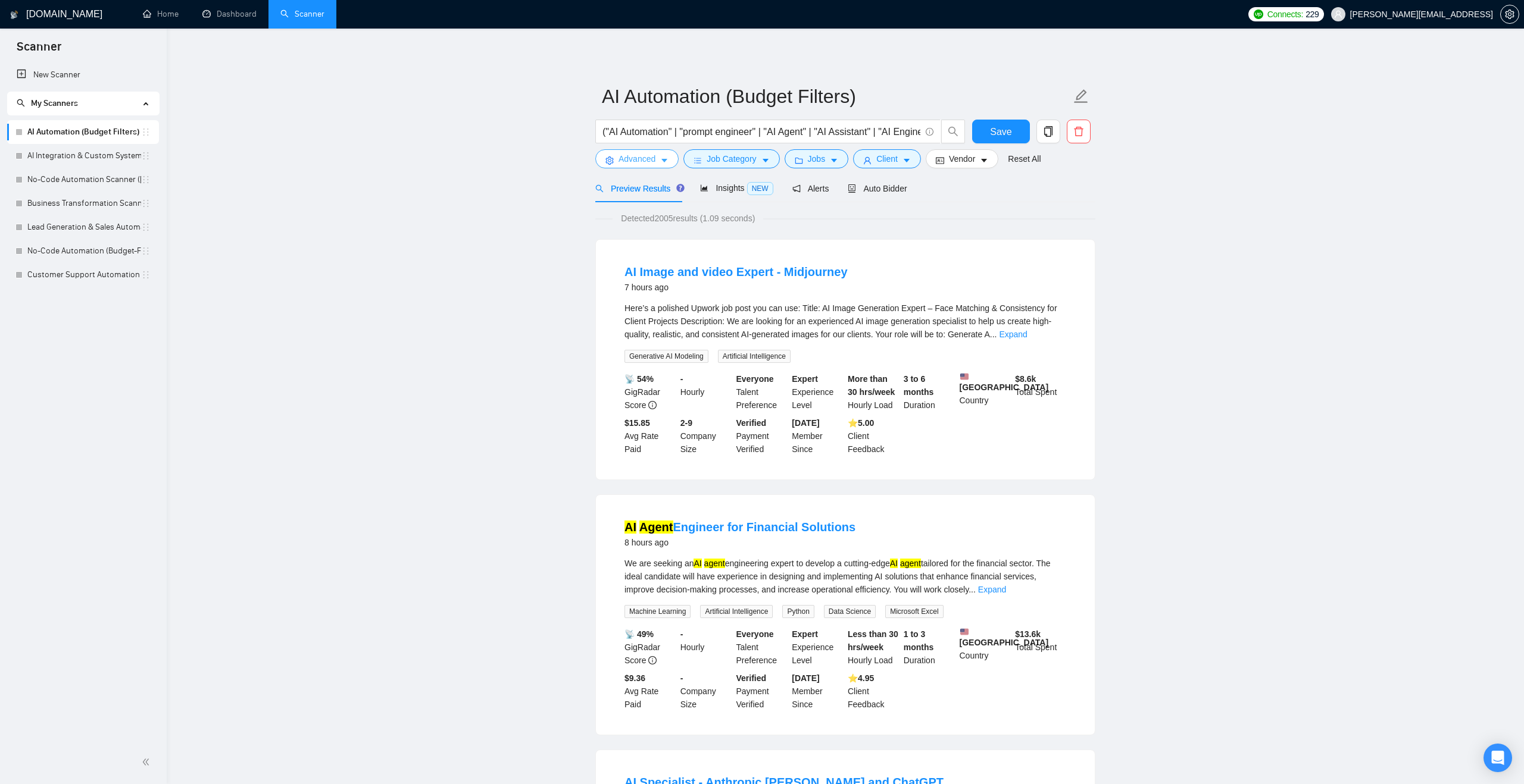
click at [636, 154] on span "Advanced" at bounding box center [637, 159] width 37 height 13
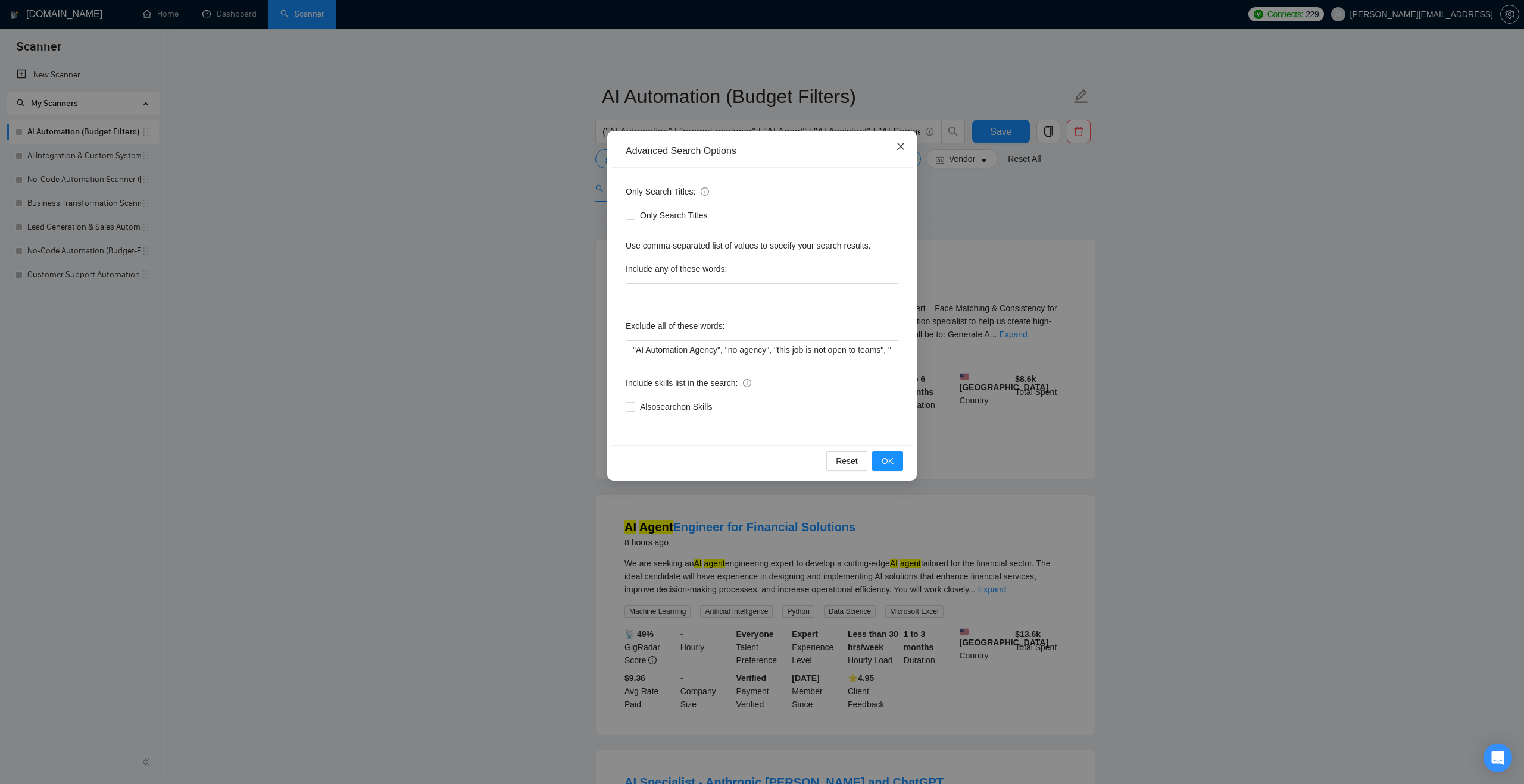
click at [899, 147] on icon "close" at bounding box center [901, 147] width 9 height 9
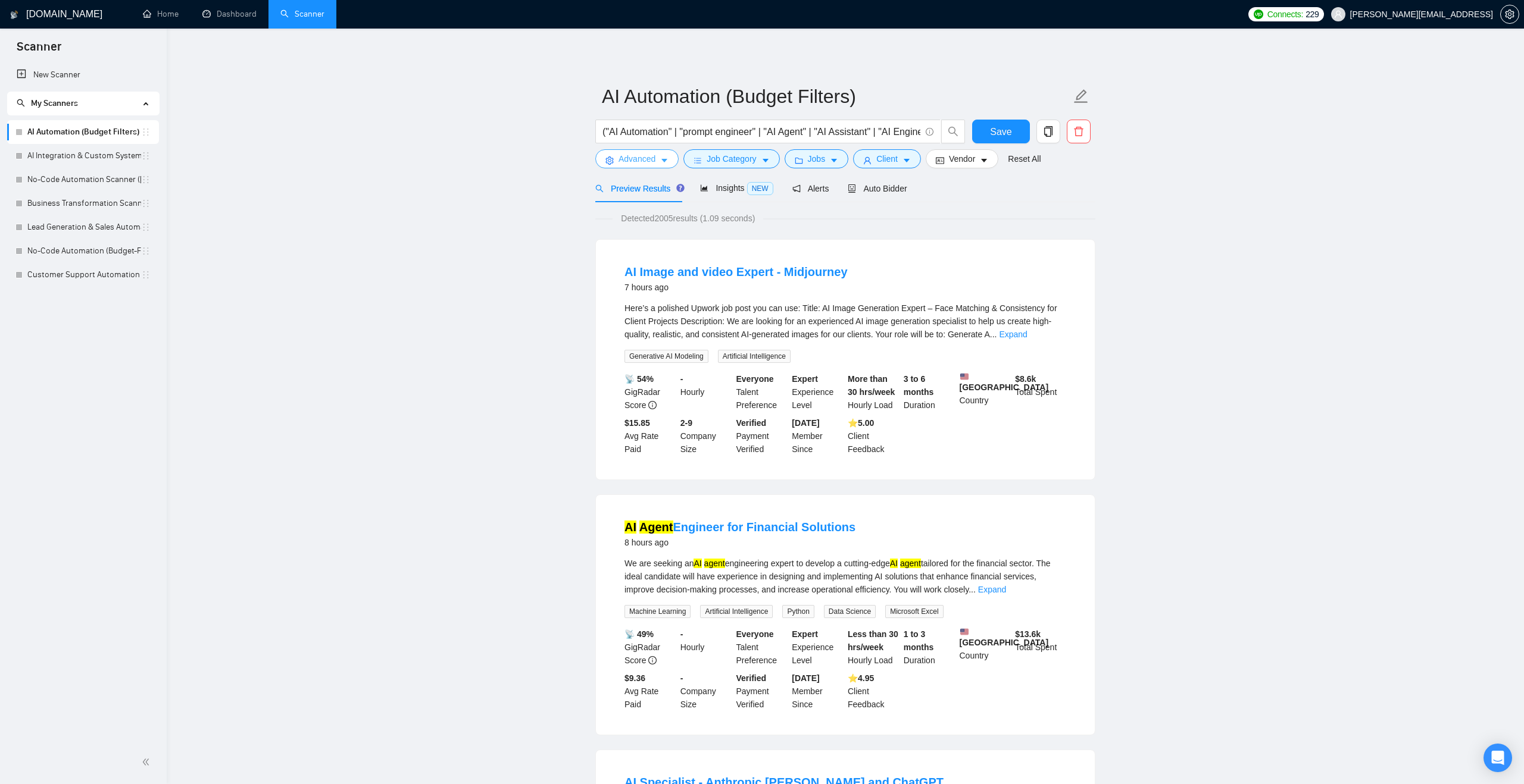
click at [654, 162] on span "Advanced" at bounding box center [637, 159] width 37 height 13
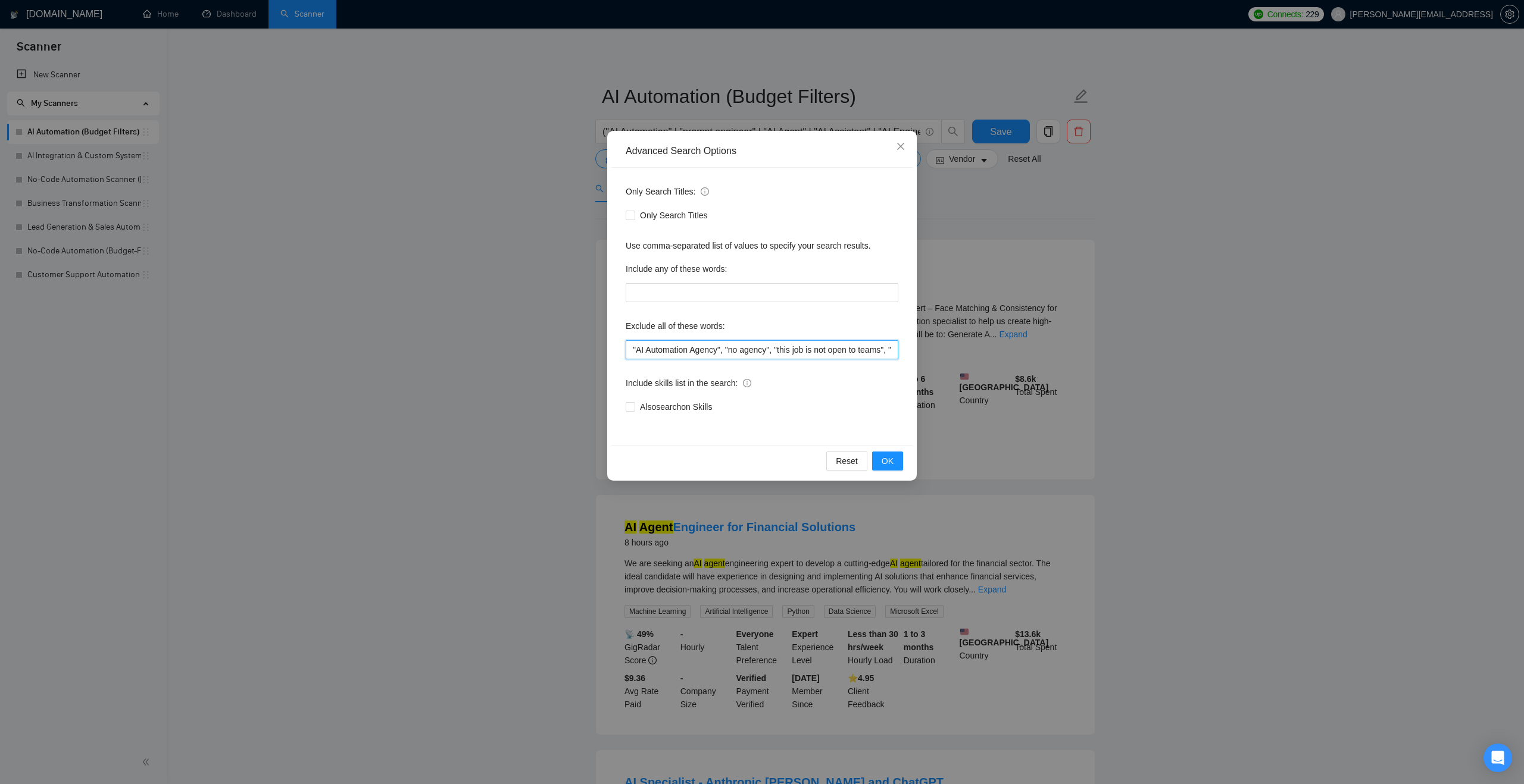
click at [710, 350] on input ""AI Automation Agency", "no agency", "this job is not open to teams", "this job…" at bounding box center [761, 350] width 273 height 19
click at [632, 350] on input ""AI Automation Agency", "no agency", "this job is not open to teams", "this job…" at bounding box center [761, 350] width 273 height 19
click at [622, 358] on div "Only Search Titles: Only Search Titles Use comma-separated list of values to sp…" at bounding box center [762, 306] width 301 height 277
click at [990, 226] on div "Advanced Search Options Only Search Titles: Only Search Titles Use comma-separa…" at bounding box center [762, 392] width 1524 height 784
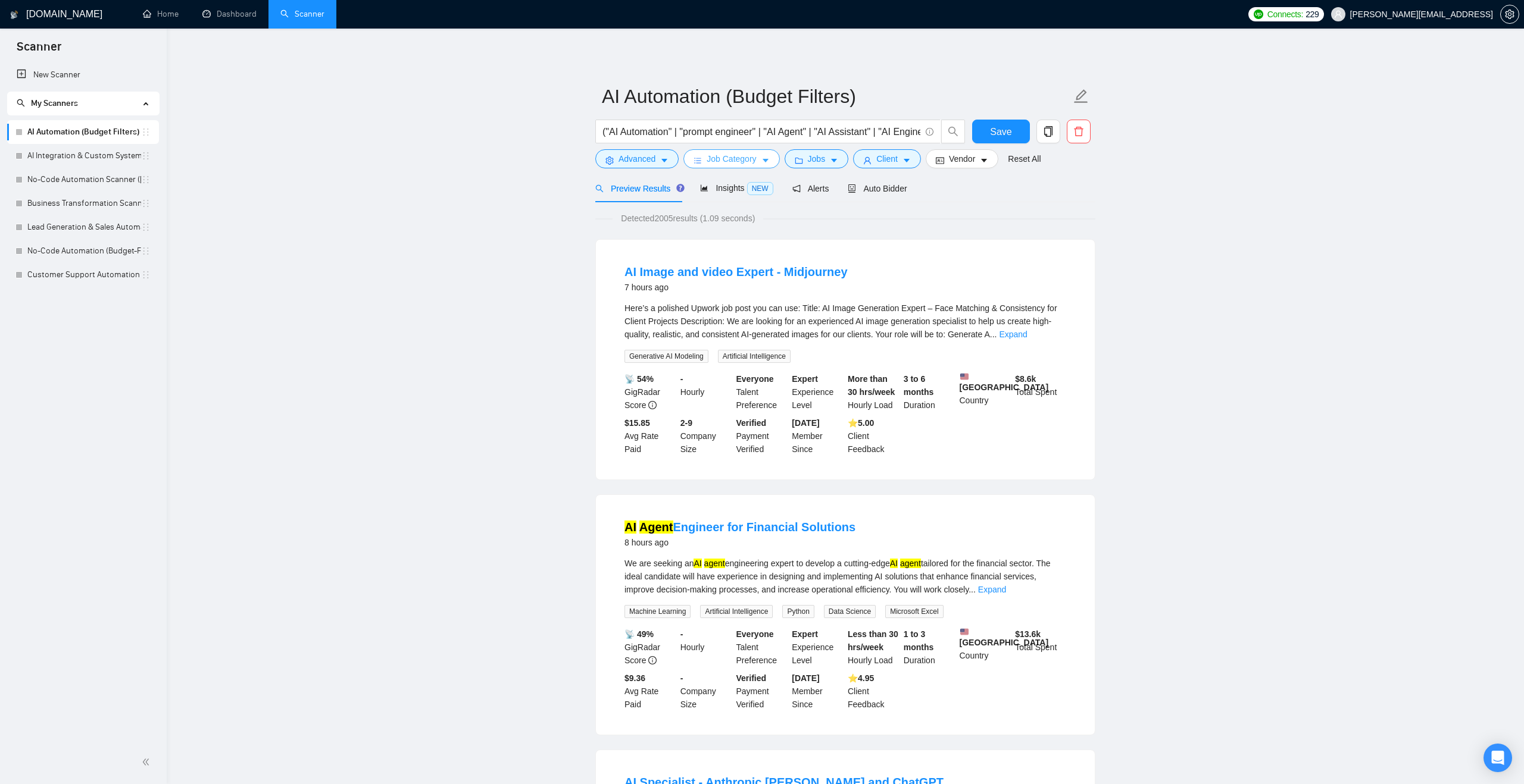
click at [722, 158] on span "Job Category" at bounding box center [731, 159] width 50 height 13
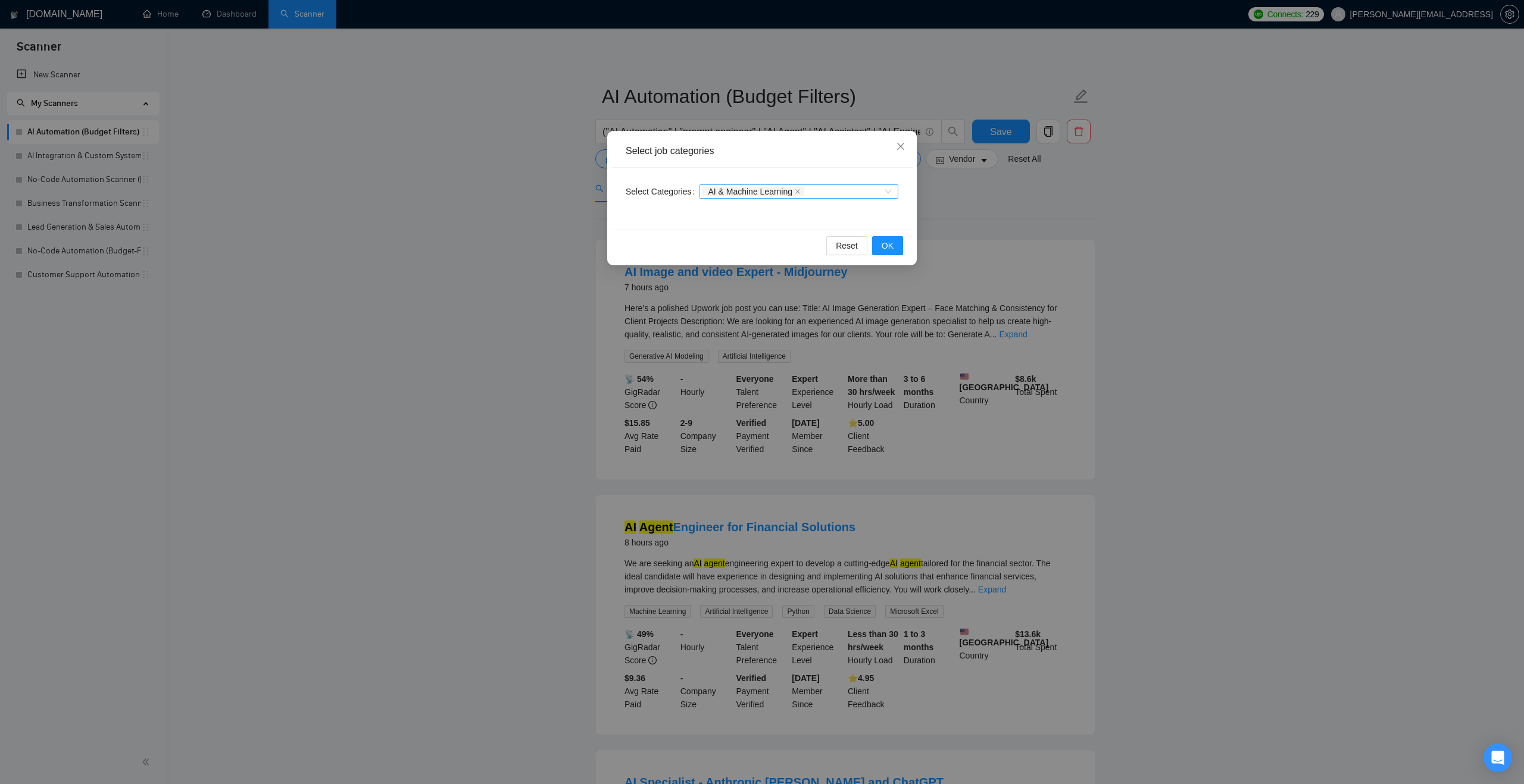
click at [891, 195] on div "AI & Machine Learning" at bounding box center [798, 191] width 199 height 15
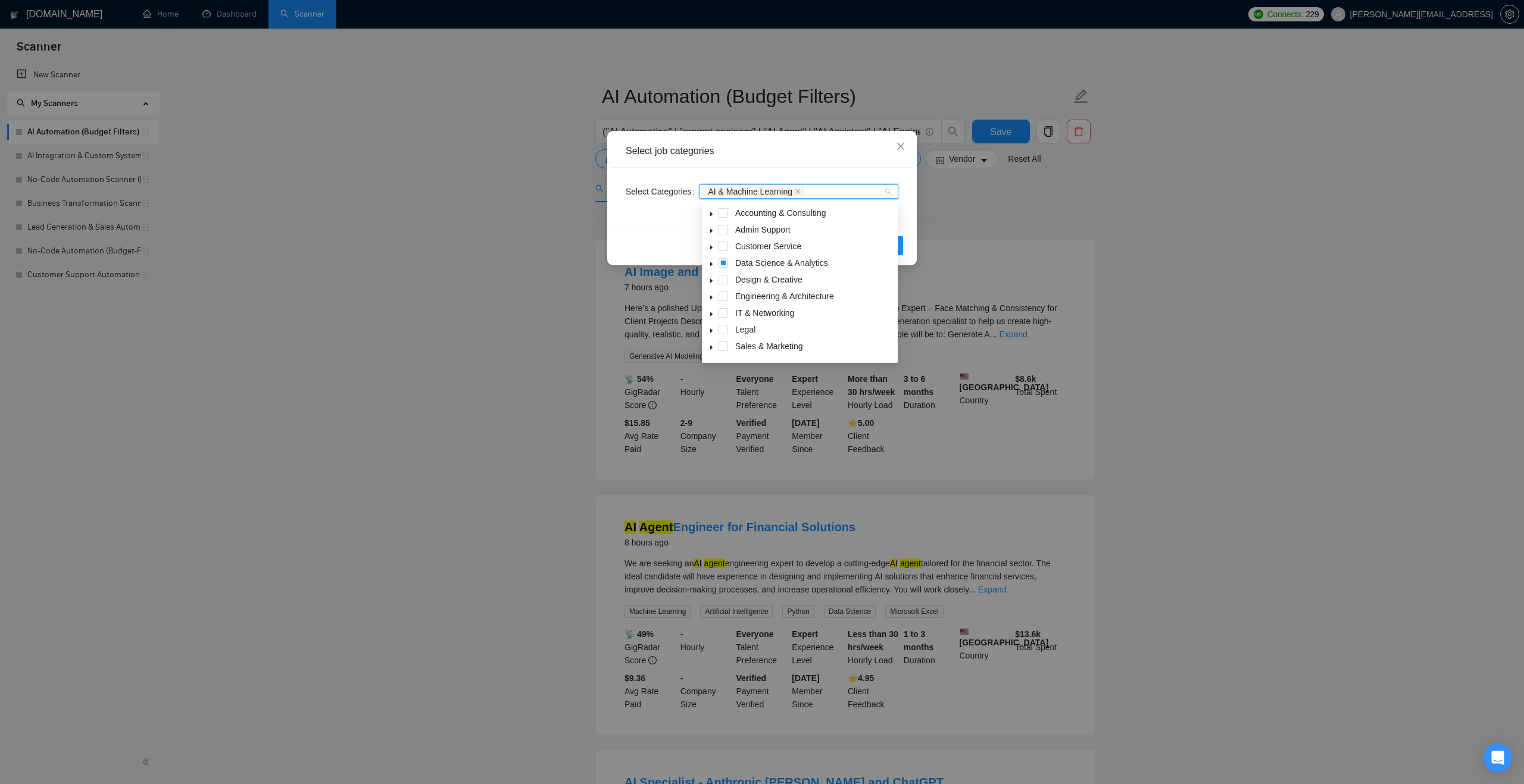
click at [710, 263] on icon "caret-down" at bounding box center [711, 265] width 3 height 4
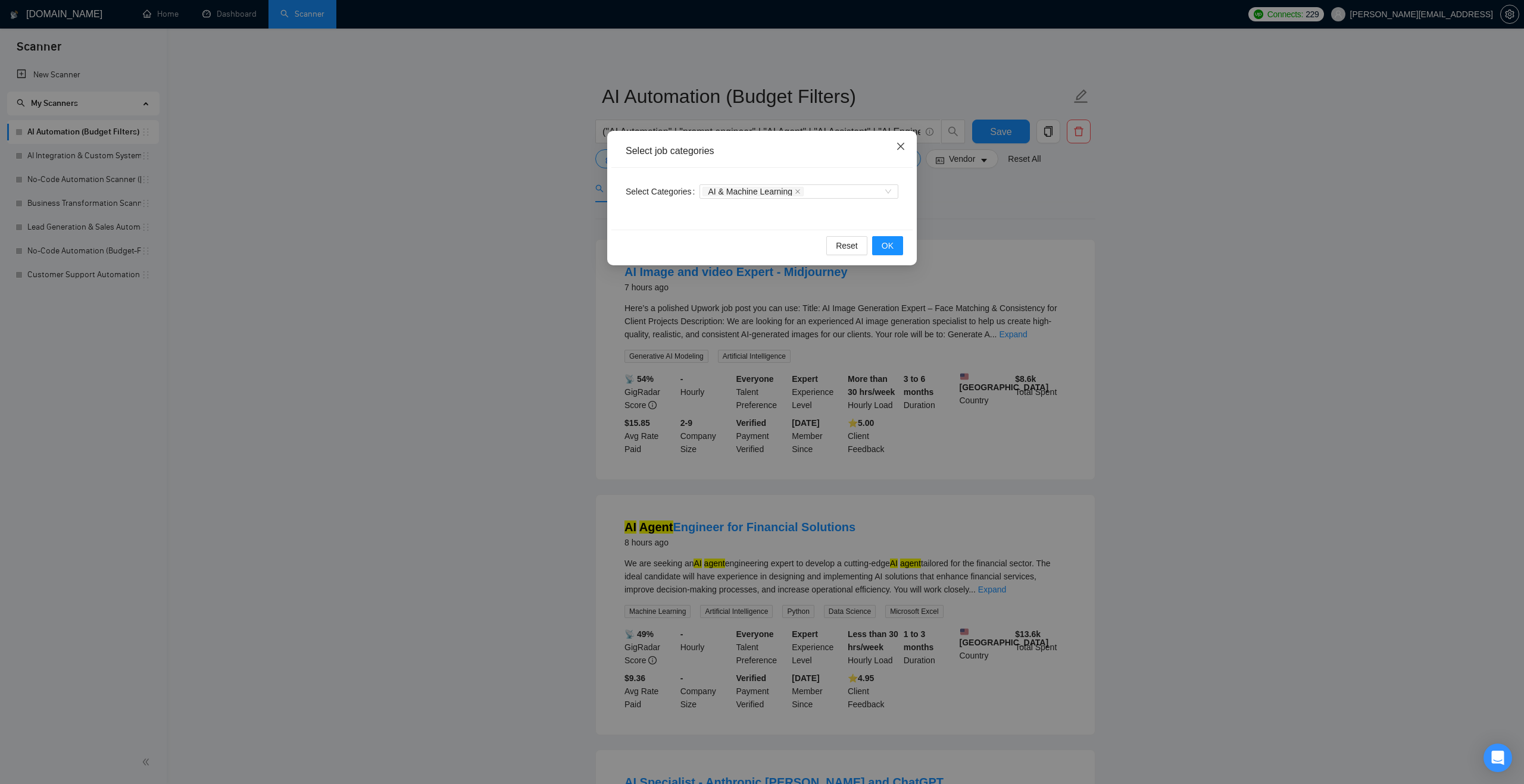
click at [897, 148] on icon "close" at bounding box center [901, 147] width 9 height 9
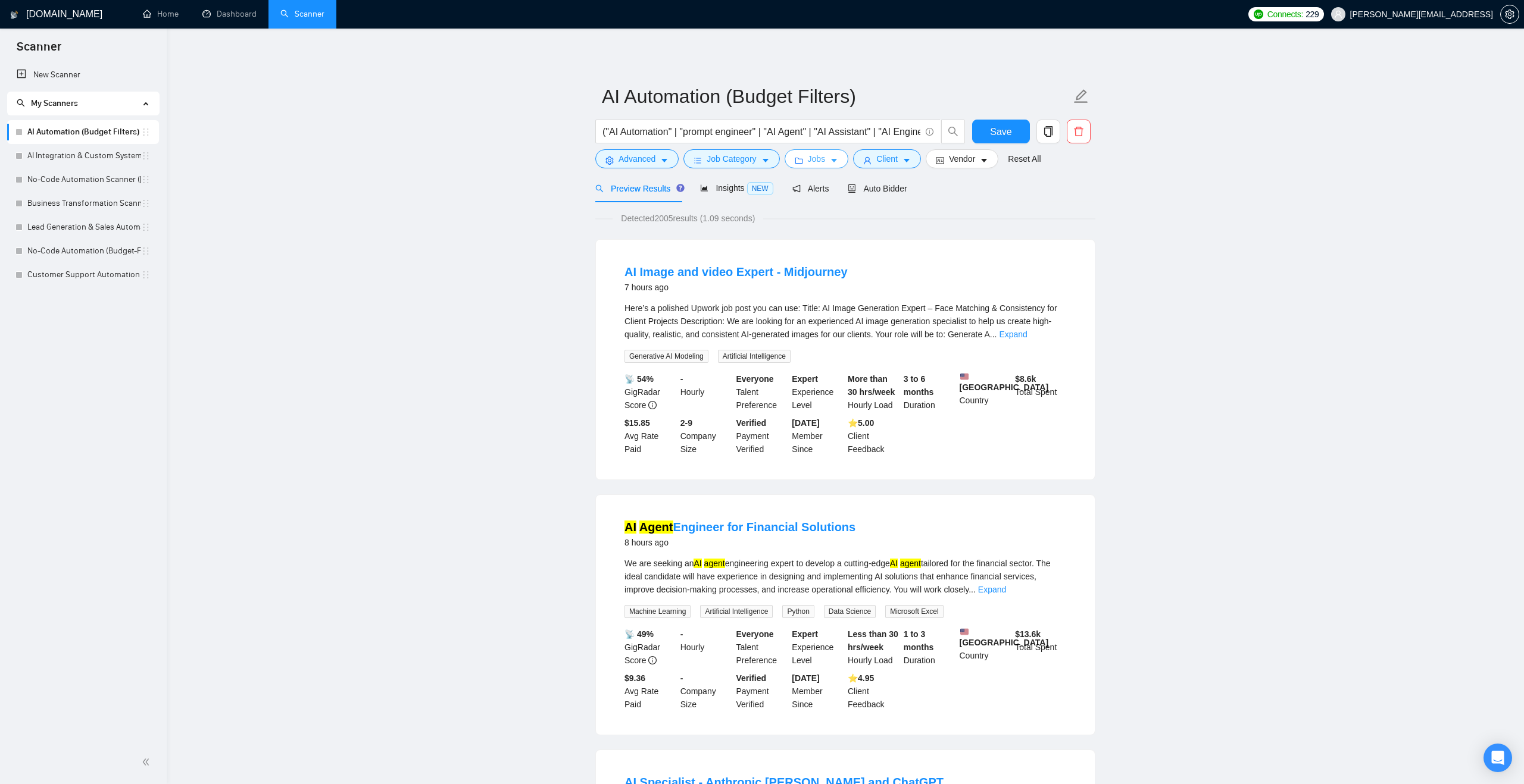
click at [808, 153] on button "Jobs" at bounding box center [816, 158] width 64 height 19
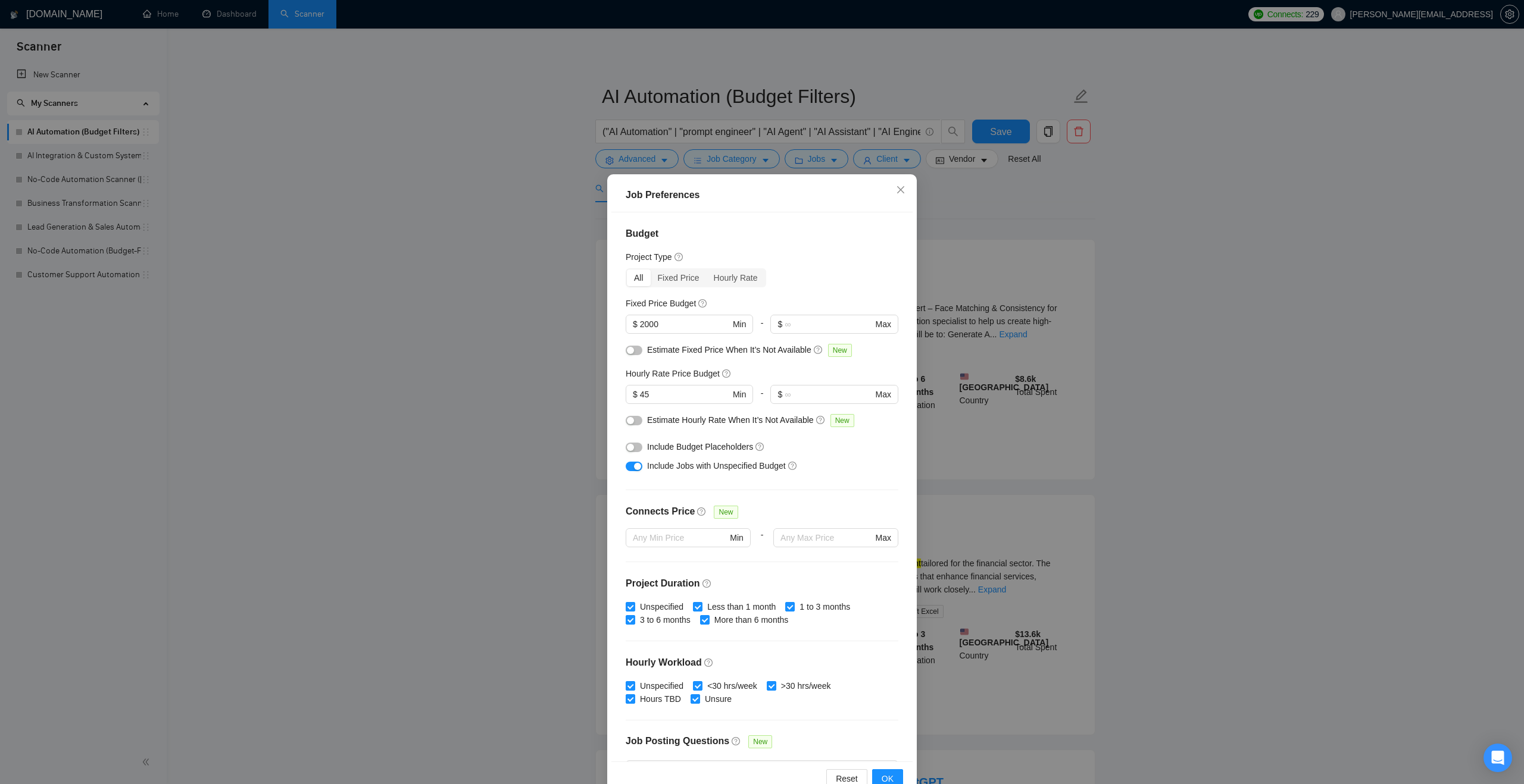
click at [1224, 446] on div "Job Preferences Budget Project Type All Fixed Price Hourly Rate Fixed Price Bud…" at bounding box center [762, 392] width 1524 height 784
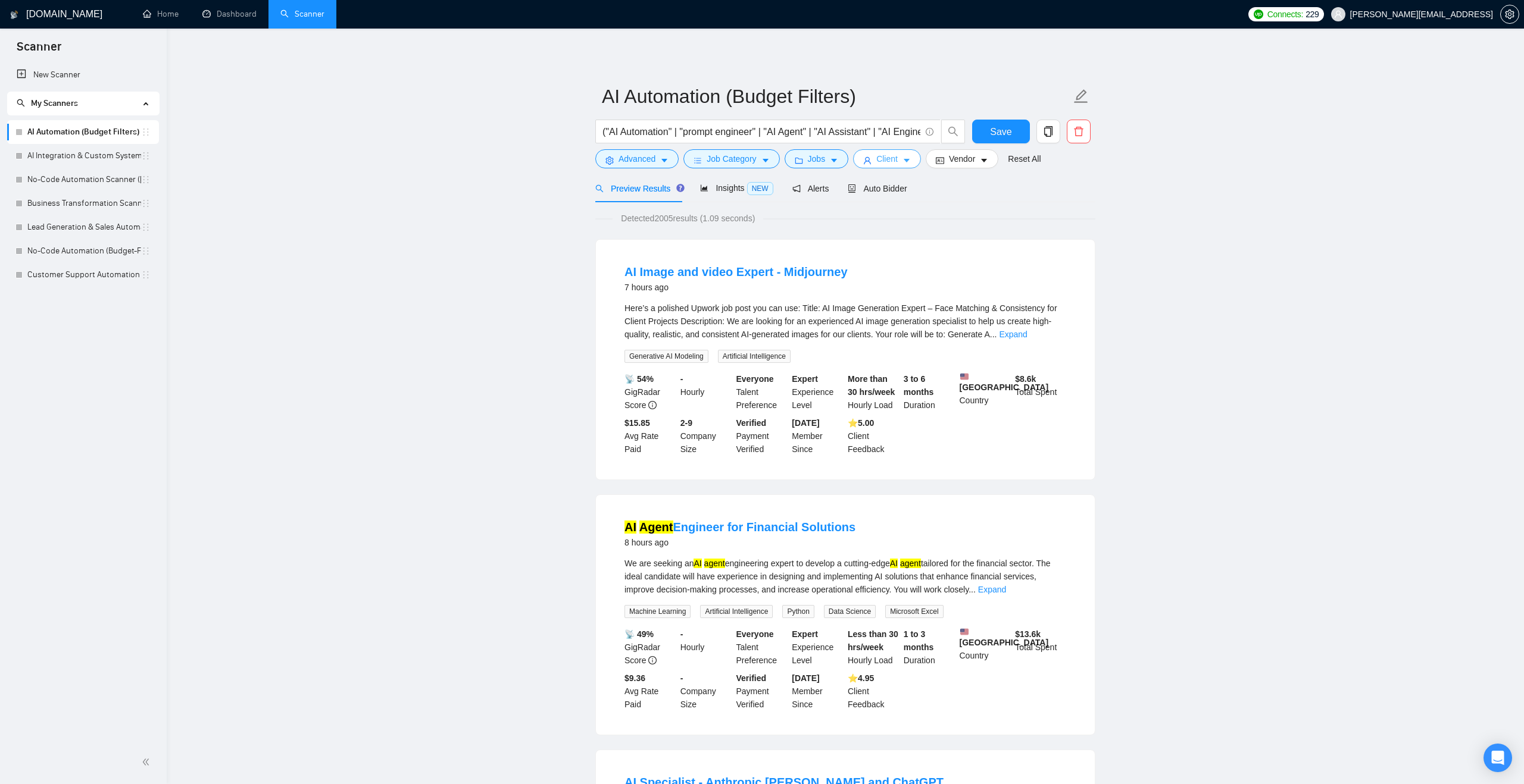
click at [911, 157] on icon "caret-down" at bounding box center [907, 160] width 9 height 9
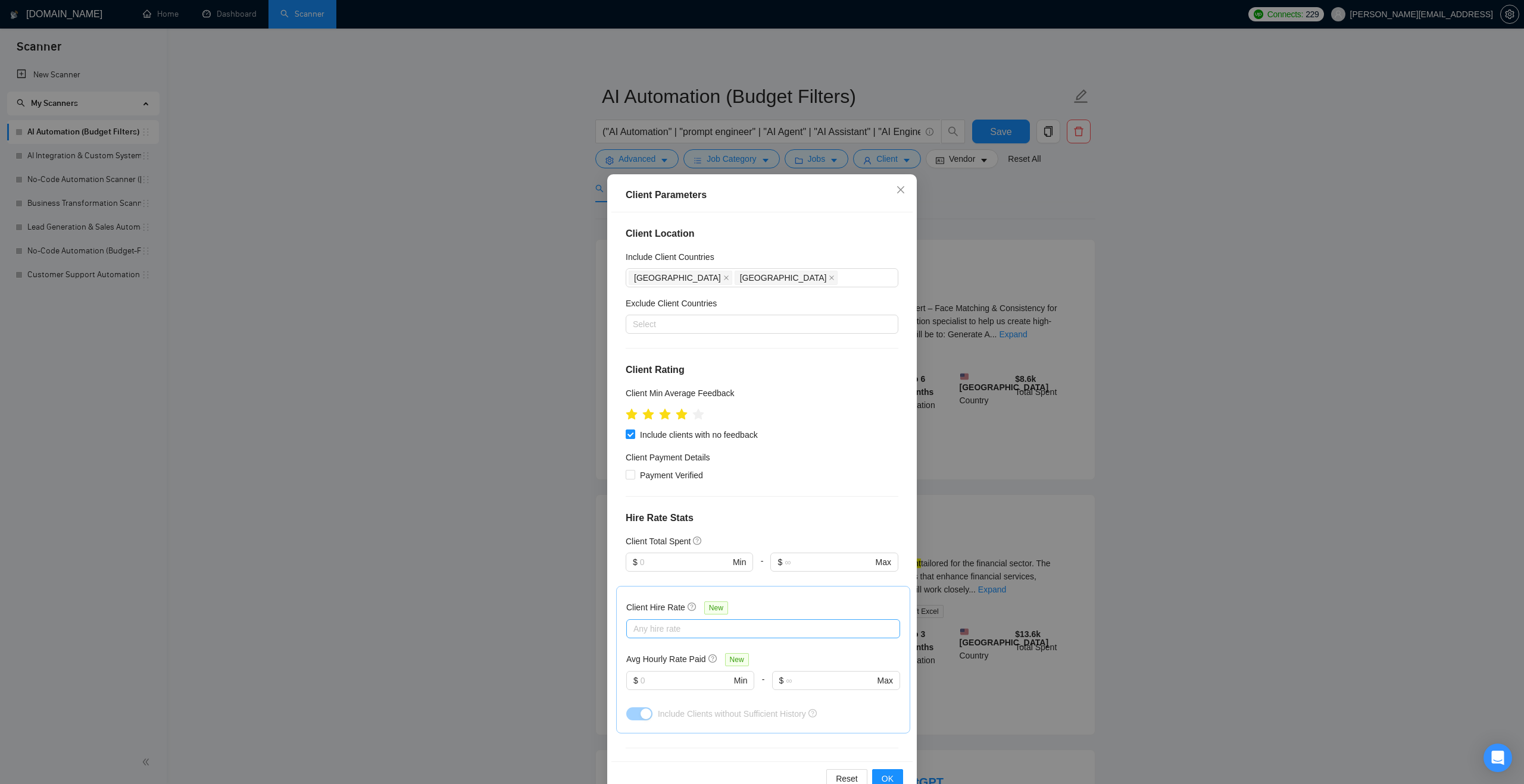
click at [777, 622] on div at bounding box center [757, 629] width 256 height 15
click at [739, 672] on div "Mid Rates" at bounding box center [763, 671] width 260 height 13
click at [741, 670] on div "Mid Rates" at bounding box center [763, 671] width 260 height 13
checkbox input "false"
click at [734, 690] on div "High Rates" at bounding box center [763, 690] width 260 height 13
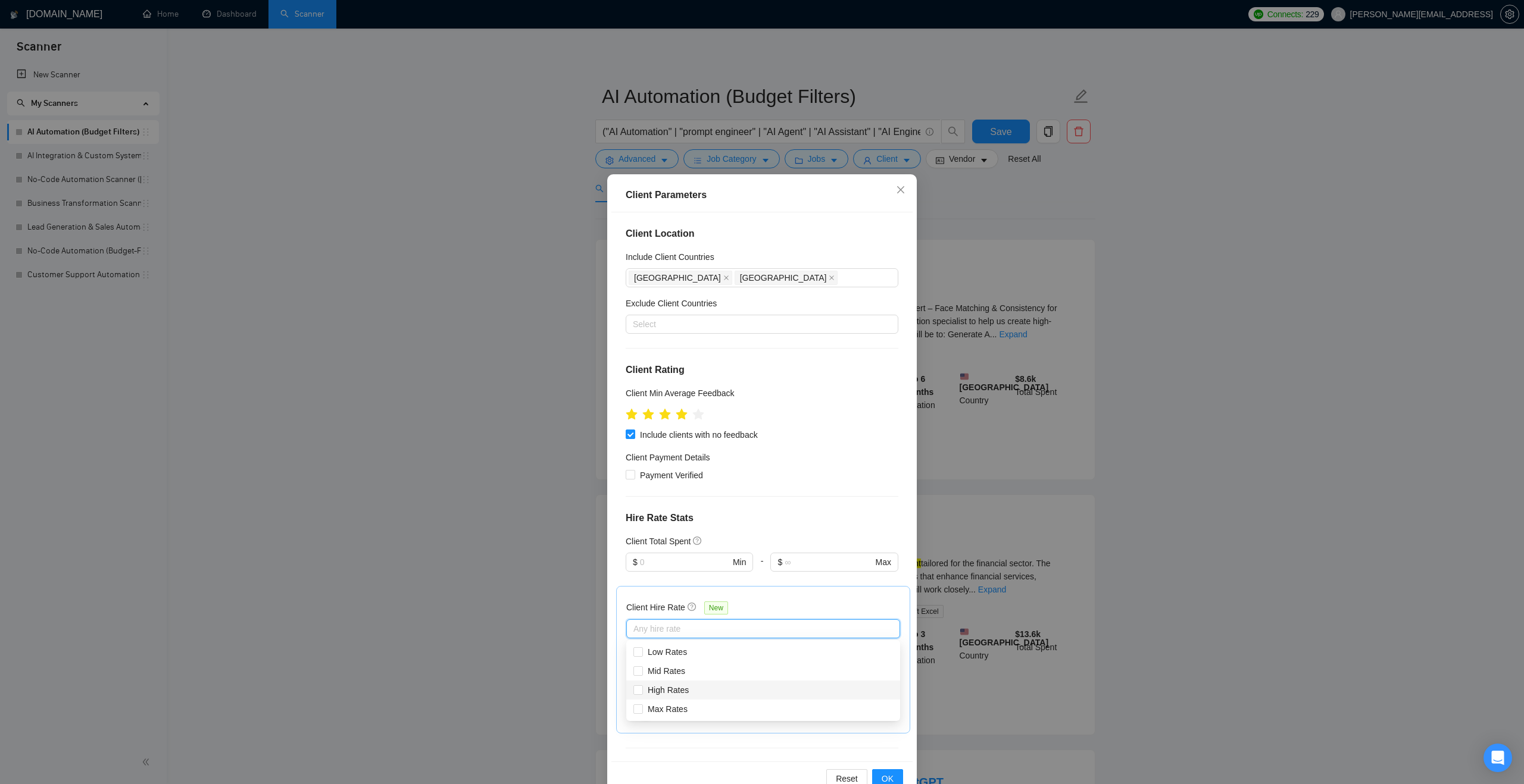
checkbox input "true"
click at [729, 706] on div "Max Rates" at bounding box center [763, 709] width 260 height 13
checkbox input "true"
click at [887, 777] on span "OK" at bounding box center [887, 779] width 12 height 13
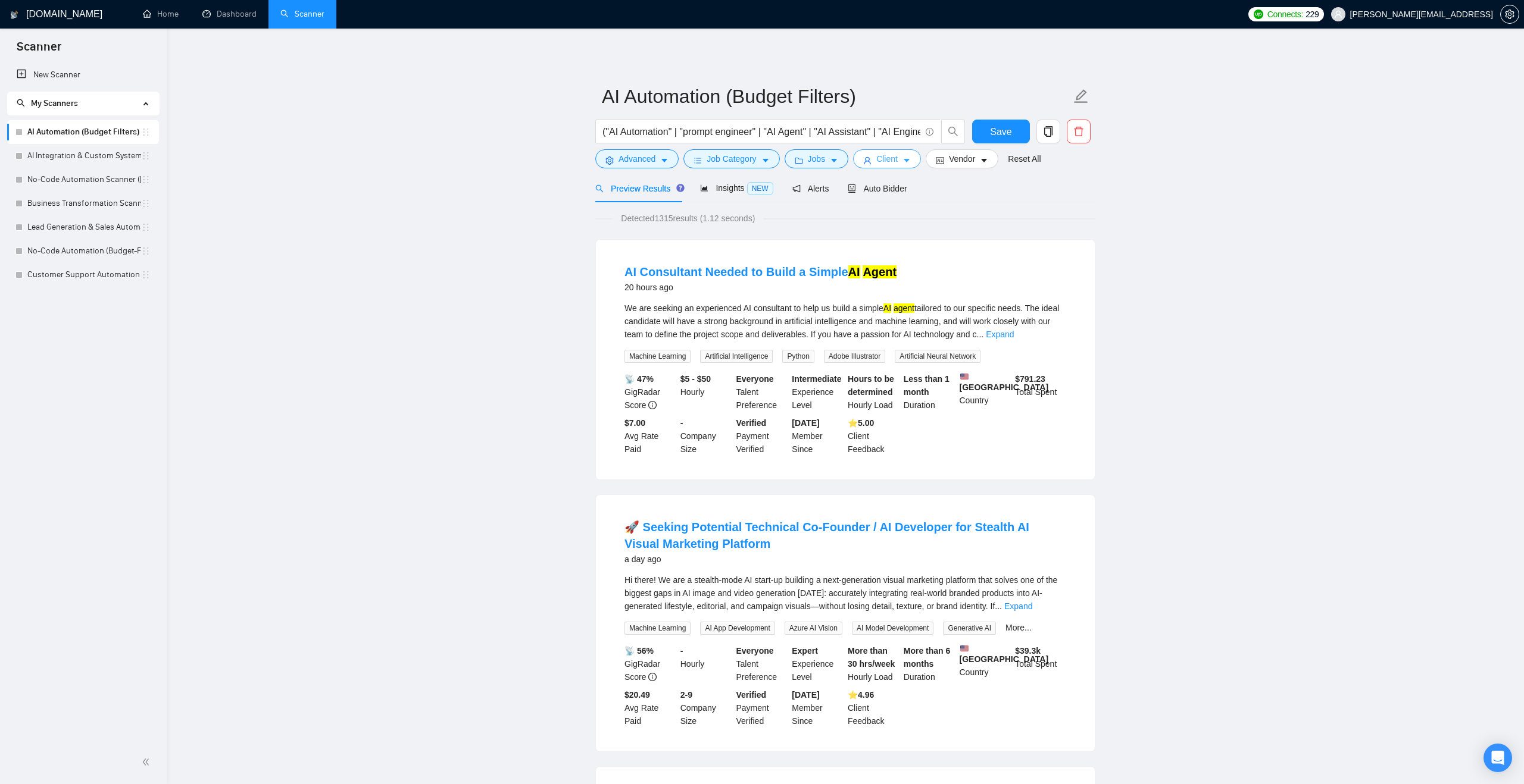
click at [886, 152] on span "Client" at bounding box center [887, 159] width 21 height 13
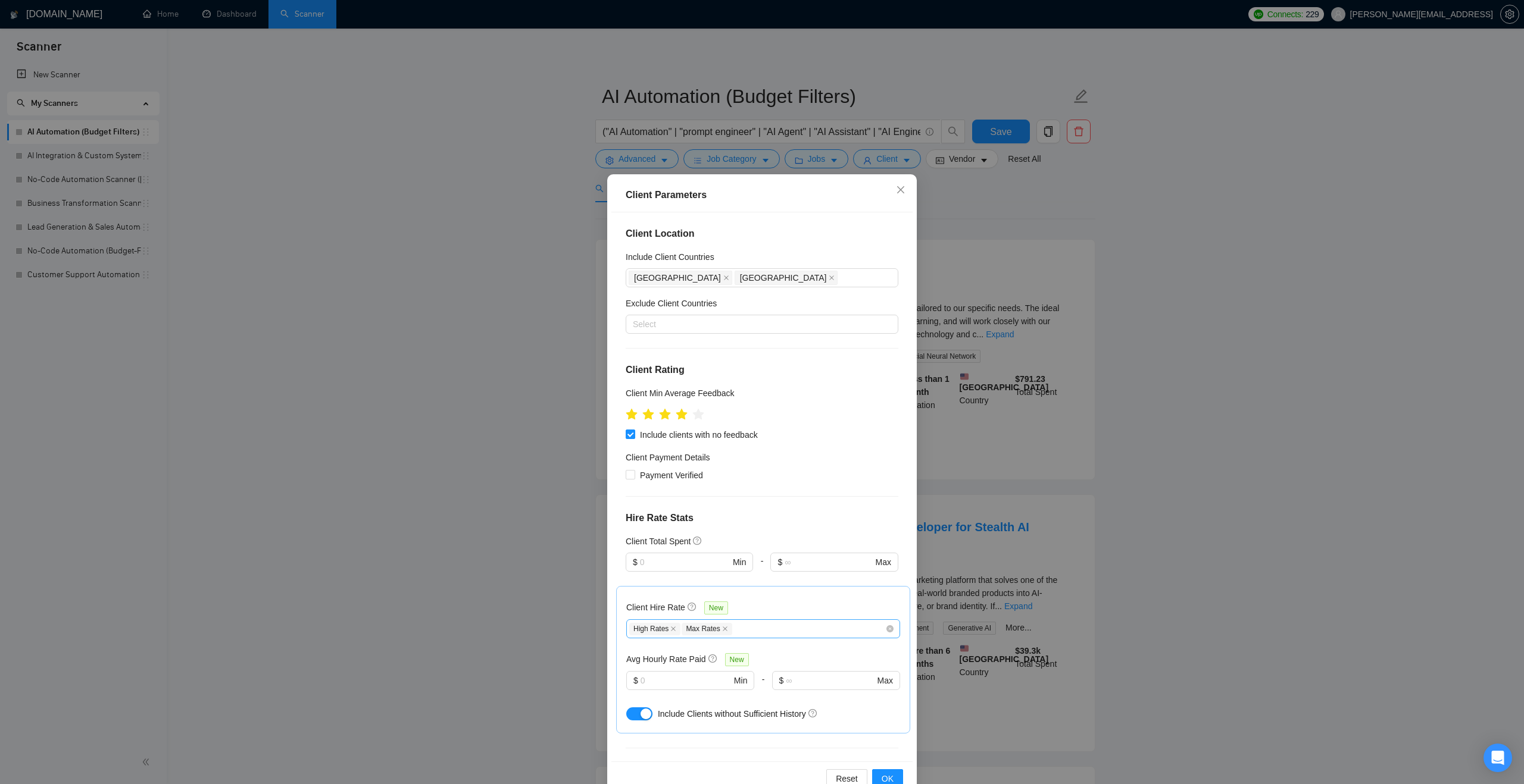
click at [747, 629] on div "High Rates Max Rates" at bounding box center [757, 629] width 256 height 15
click at [710, 669] on div "Mid Rates" at bounding box center [763, 671] width 260 height 13
checkbox input "true"
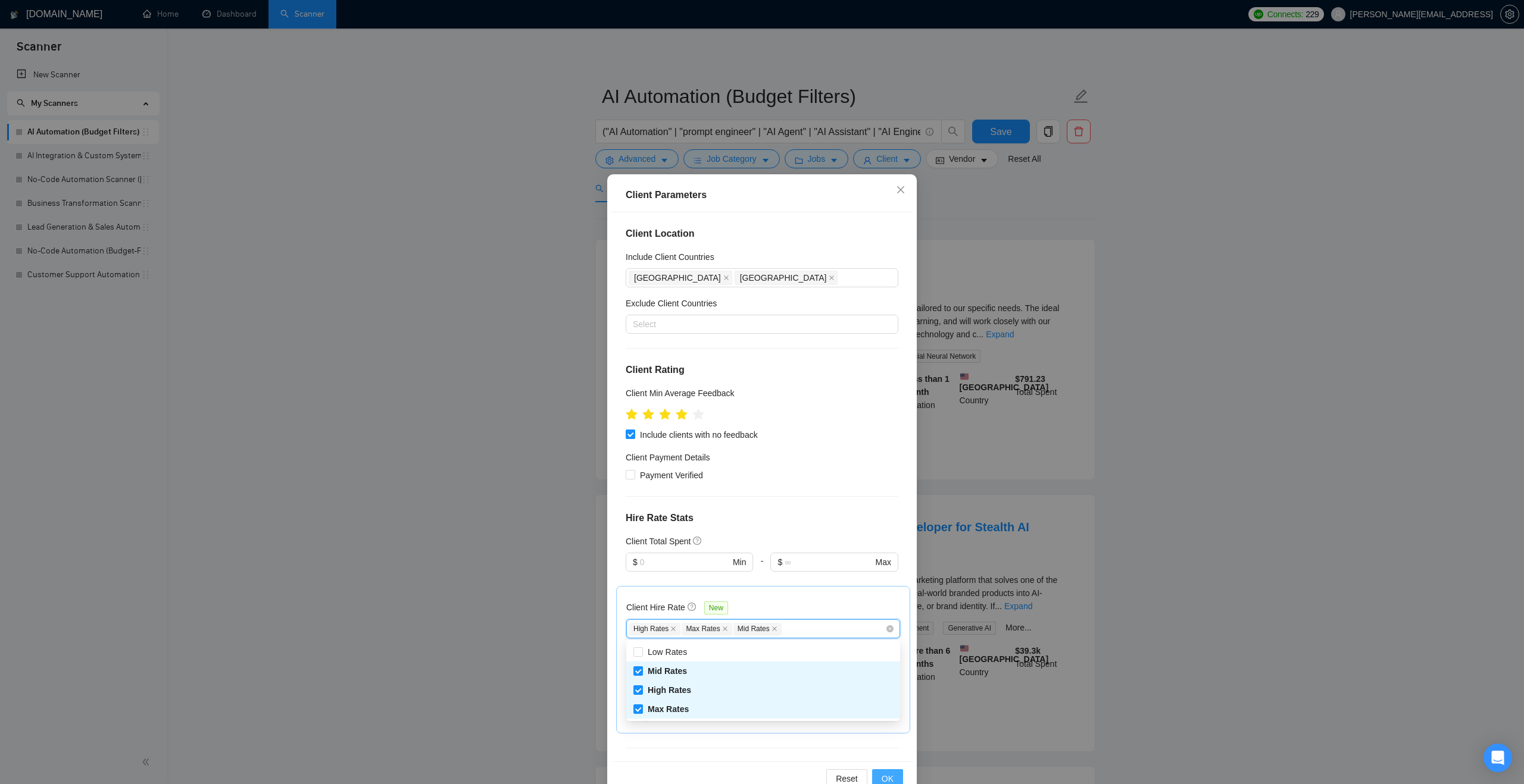
click at [882, 771] on button "OK" at bounding box center [887, 779] width 31 height 19
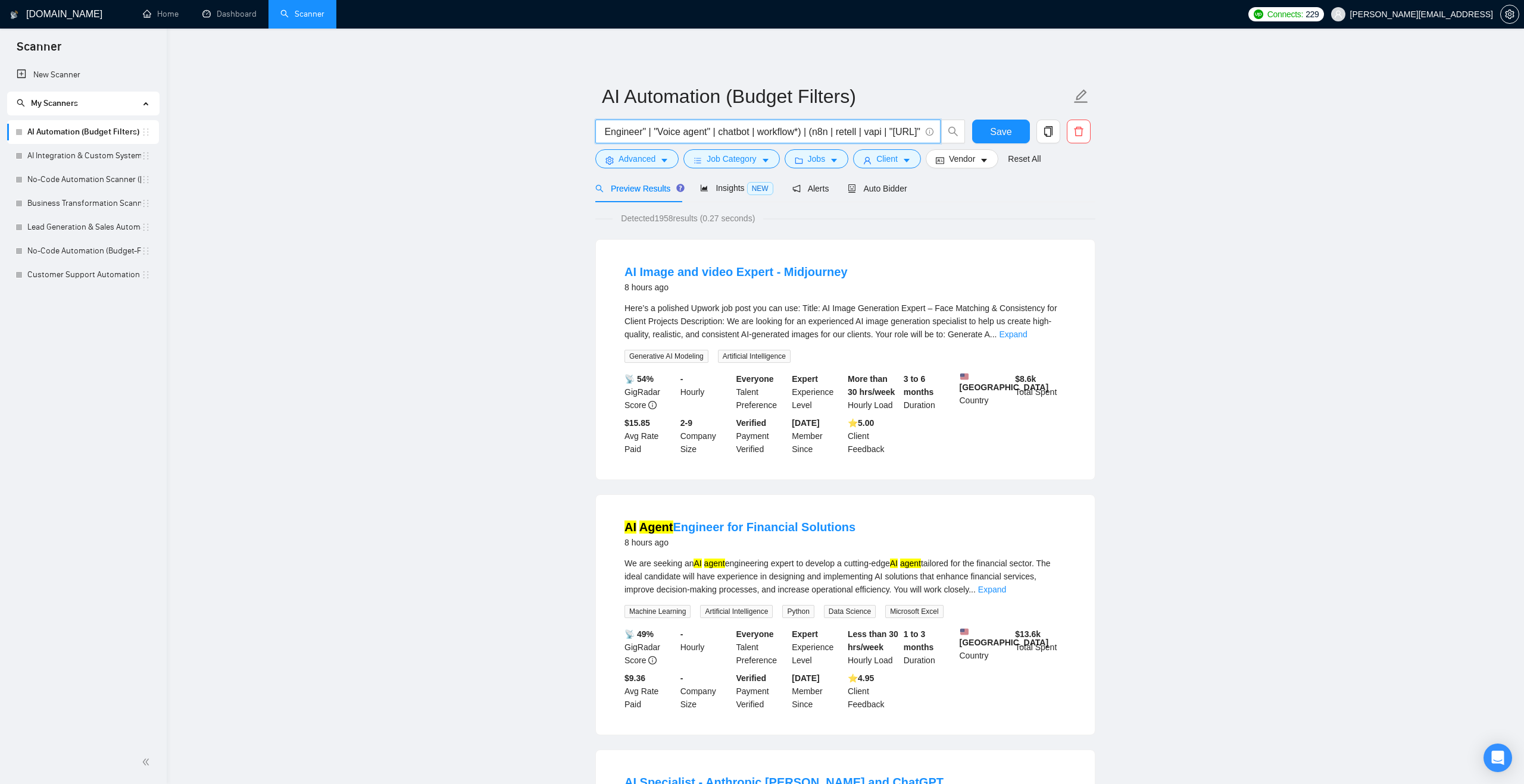
scroll to position [0, 335]
drag, startPoint x: 810, startPoint y: 130, endPoint x: 779, endPoint y: 131, distance: 31.0
click at [779, 132] on input "("AI Automation" | "prompt engineer" | "AI Agent" | "AI Assistant" | "AI Engine…" at bounding box center [761, 131] width 318 height 15
click at [747, 130] on input "("AI Automation" | "prompt engineer" | "AI Agent" | "AI Assistant" | "AI Engine…" at bounding box center [761, 131] width 318 height 15
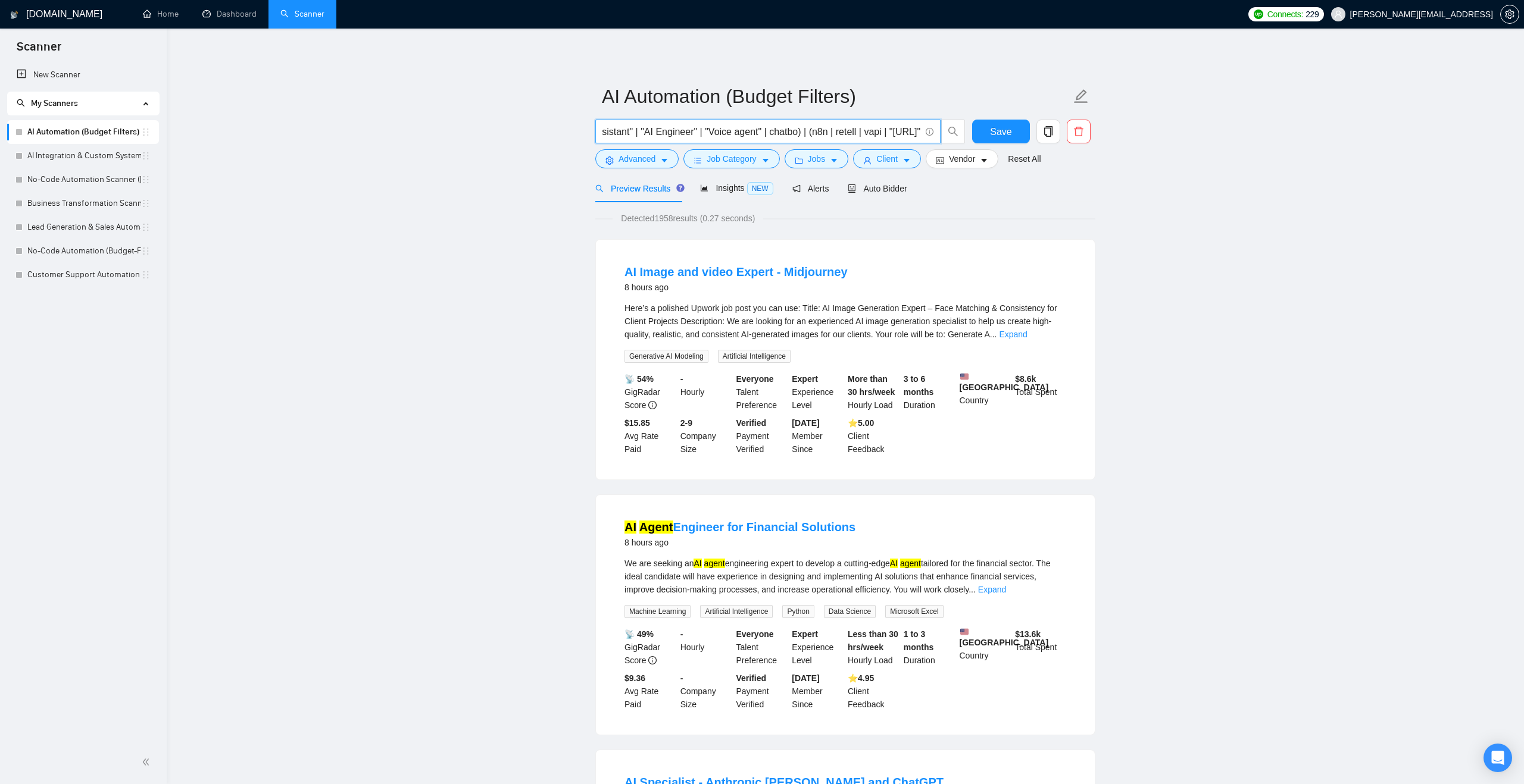
scroll to position [0, 282]
type input "("AI Automation" | "prompt engineer" | "AI Agent" | "AI Assistant" | "AI Engine…"
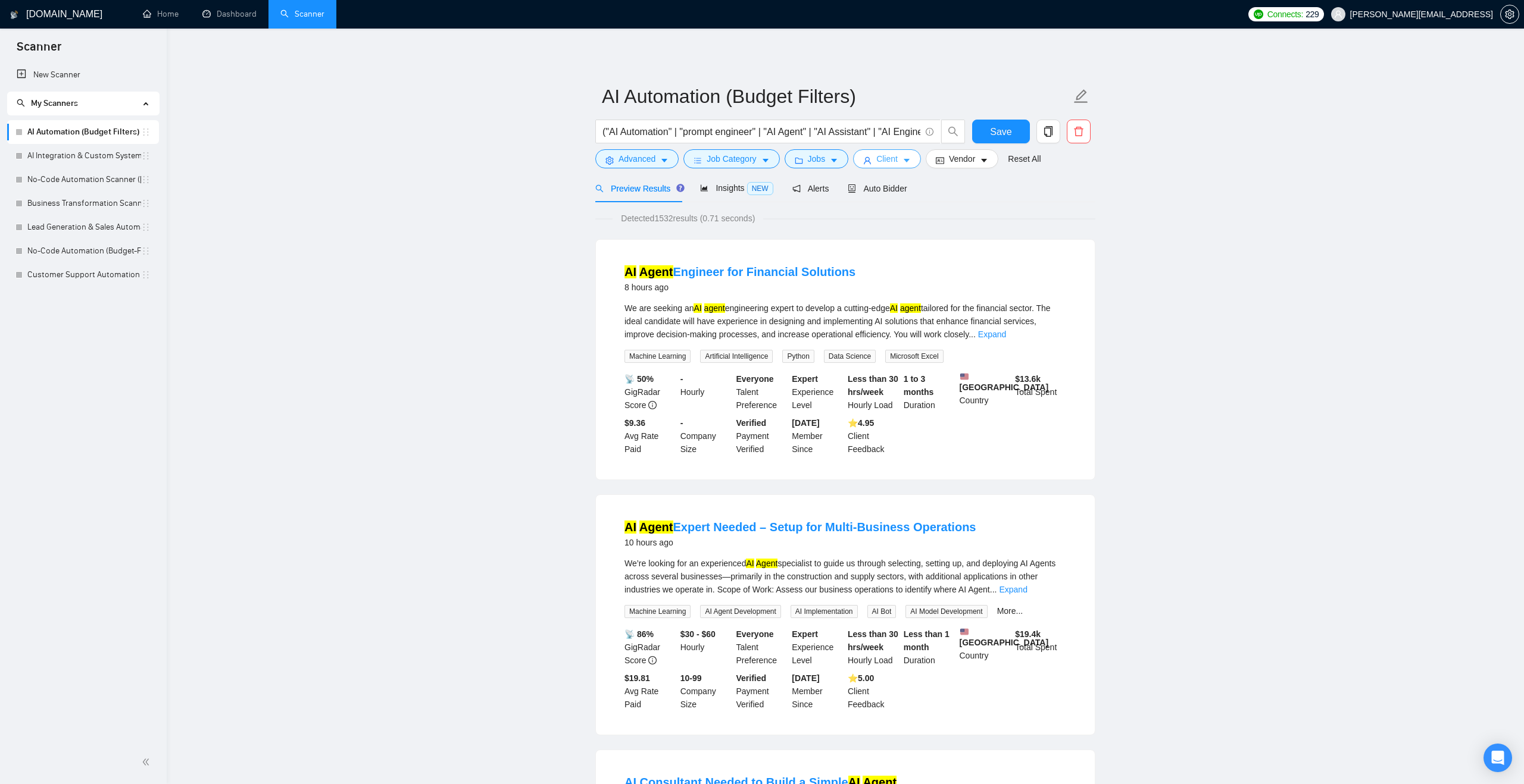
click at [909, 160] on icon "caret-down" at bounding box center [906, 161] width 6 height 3
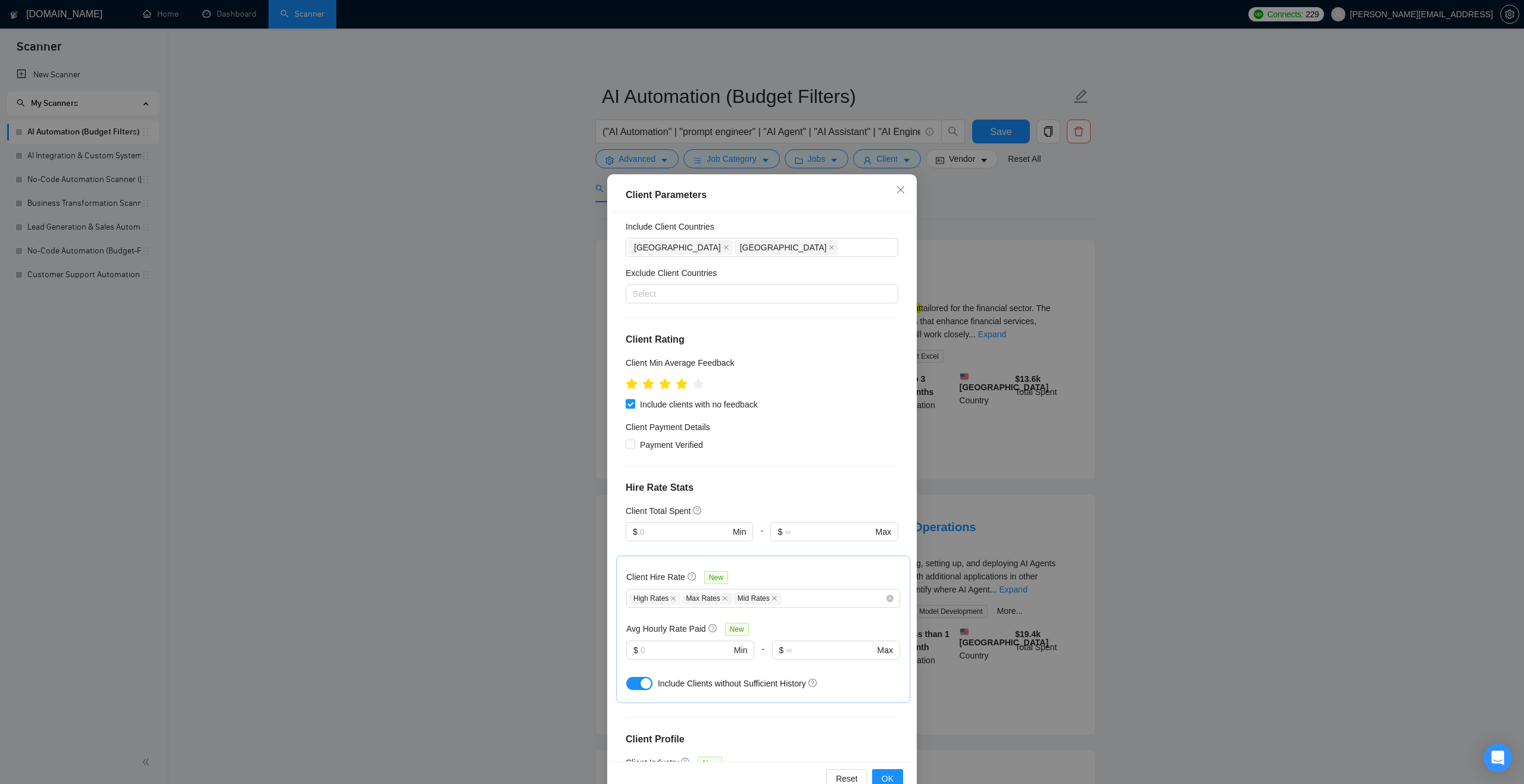
scroll to position [33, 0]
click at [777, 599] on span at bounding box center [774, 597] width 6 height 7
click at [891, 775] on span "OK" at bounding box center [887, 779] width 12 height 13
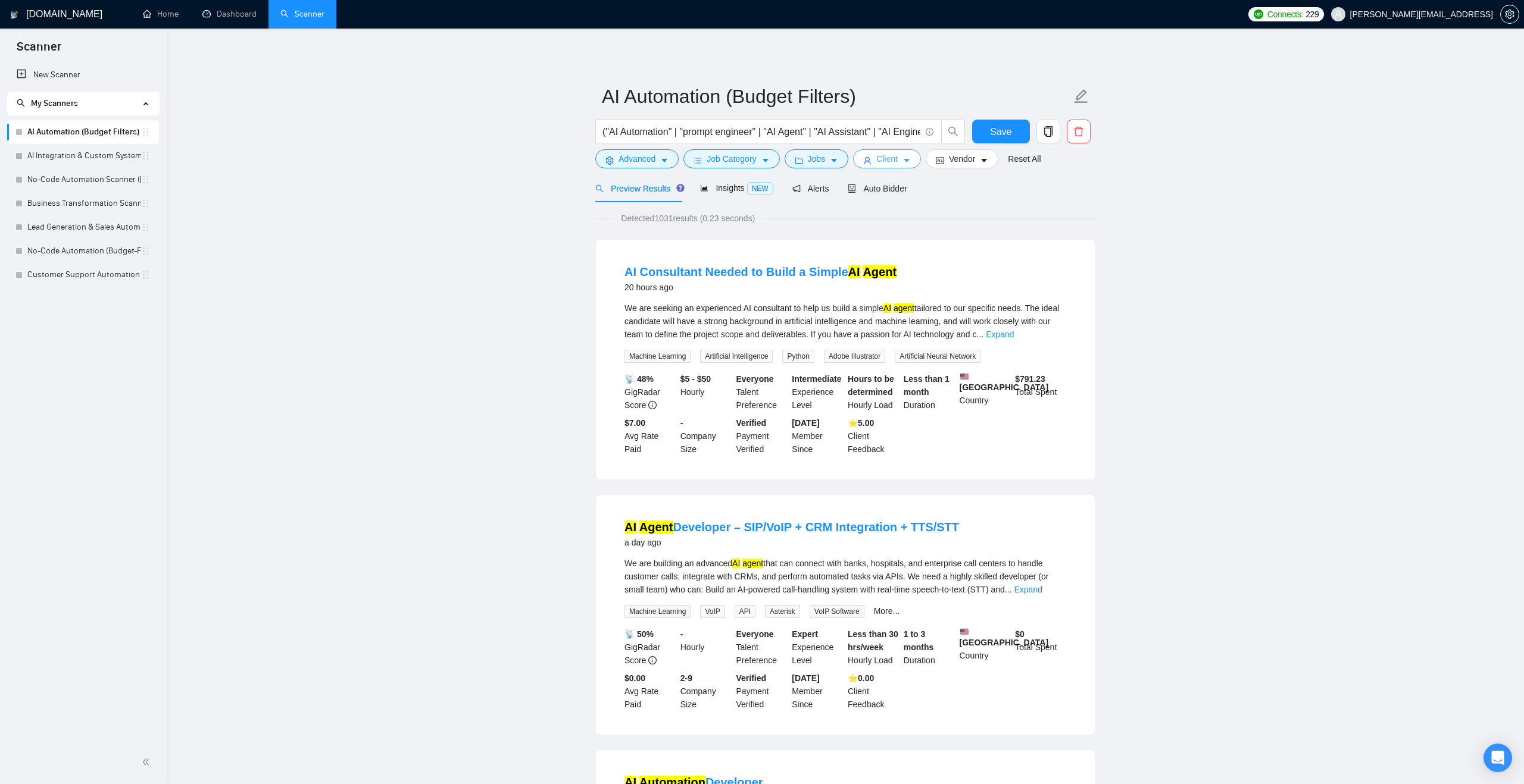
click at [886, 161] on span "Client" at bounding box center [887, 159] width 21 height 13
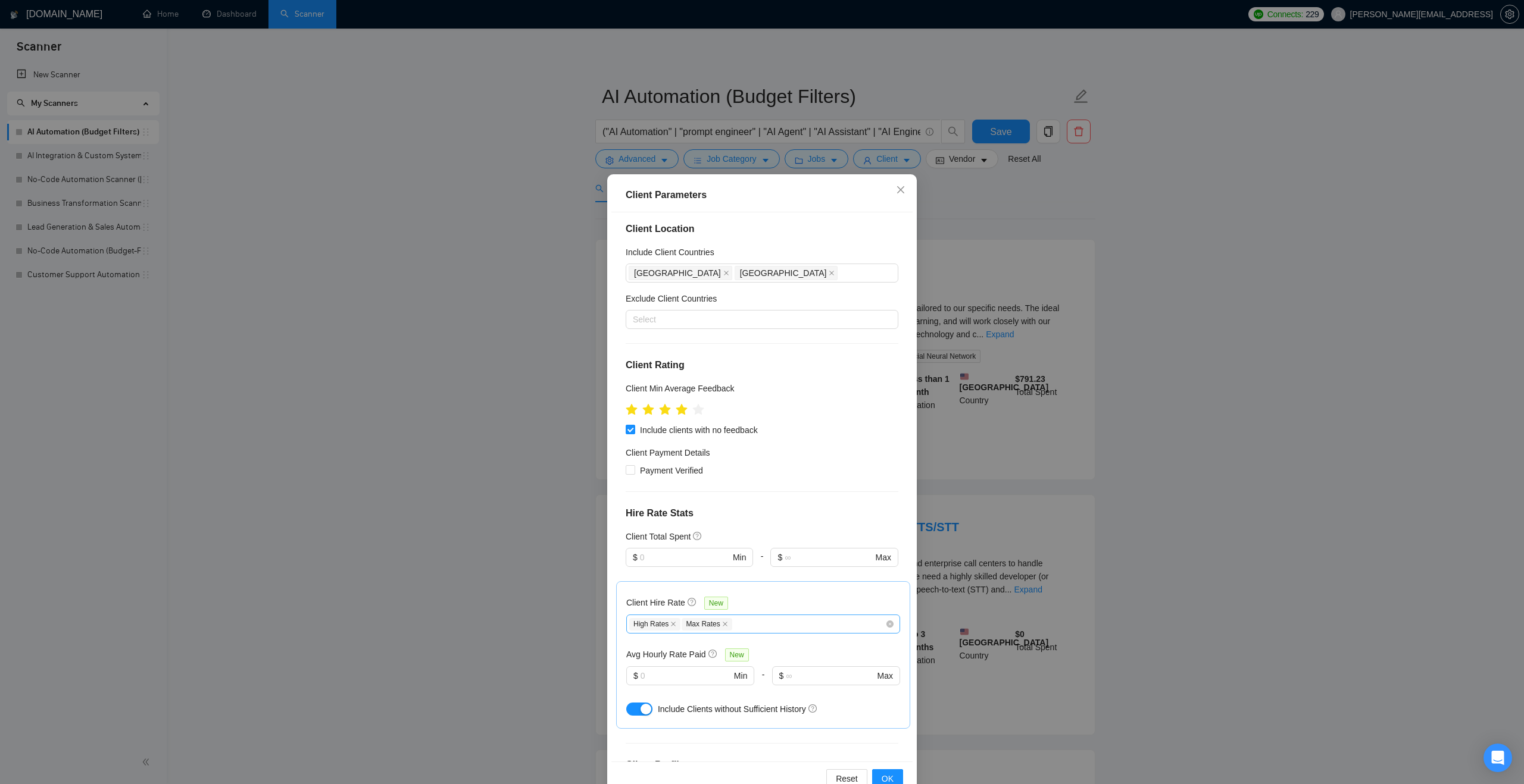
scroll to position [0, 0]
click at [698, 564] on input "text" at bounding box center [685, 562] width 90 height 13
type input "5000"
click at [772, 525] on div "Client Location Include Client Countries Australia United States Exclude Client…" at bounding box center [762, 487] width 301 height 549
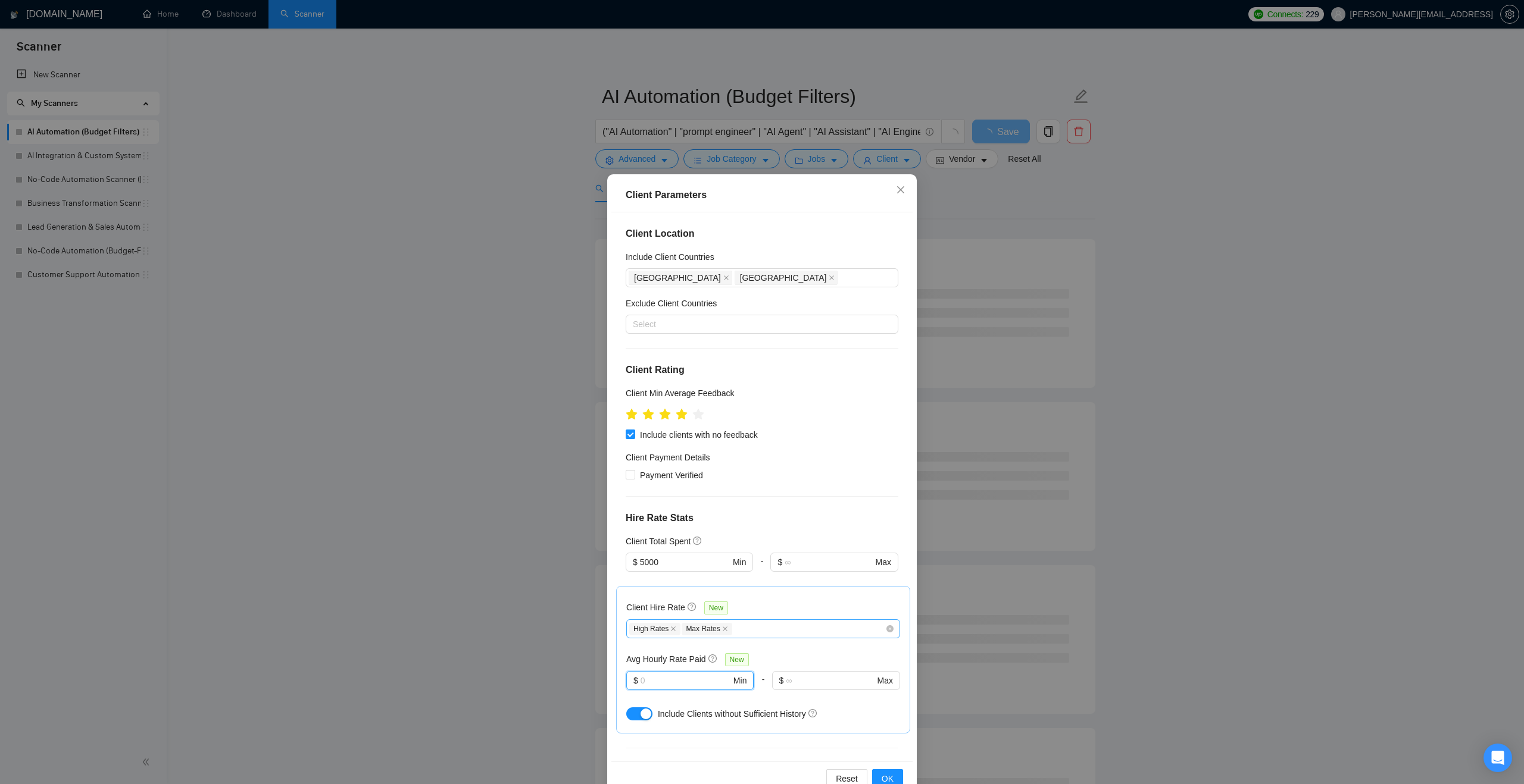
click at [710, 684] on input "text" at bounding box center [685, 680] width 90 height 13
type input "40"
click at [783, 526] on div "Client Location Include Client Countries Australia United States Exclude Client…" at bounding box center [762, 487] width 301 height 549
click at [891, 778] on span "OK" at bounding box center [887, 779] width 12 height 13
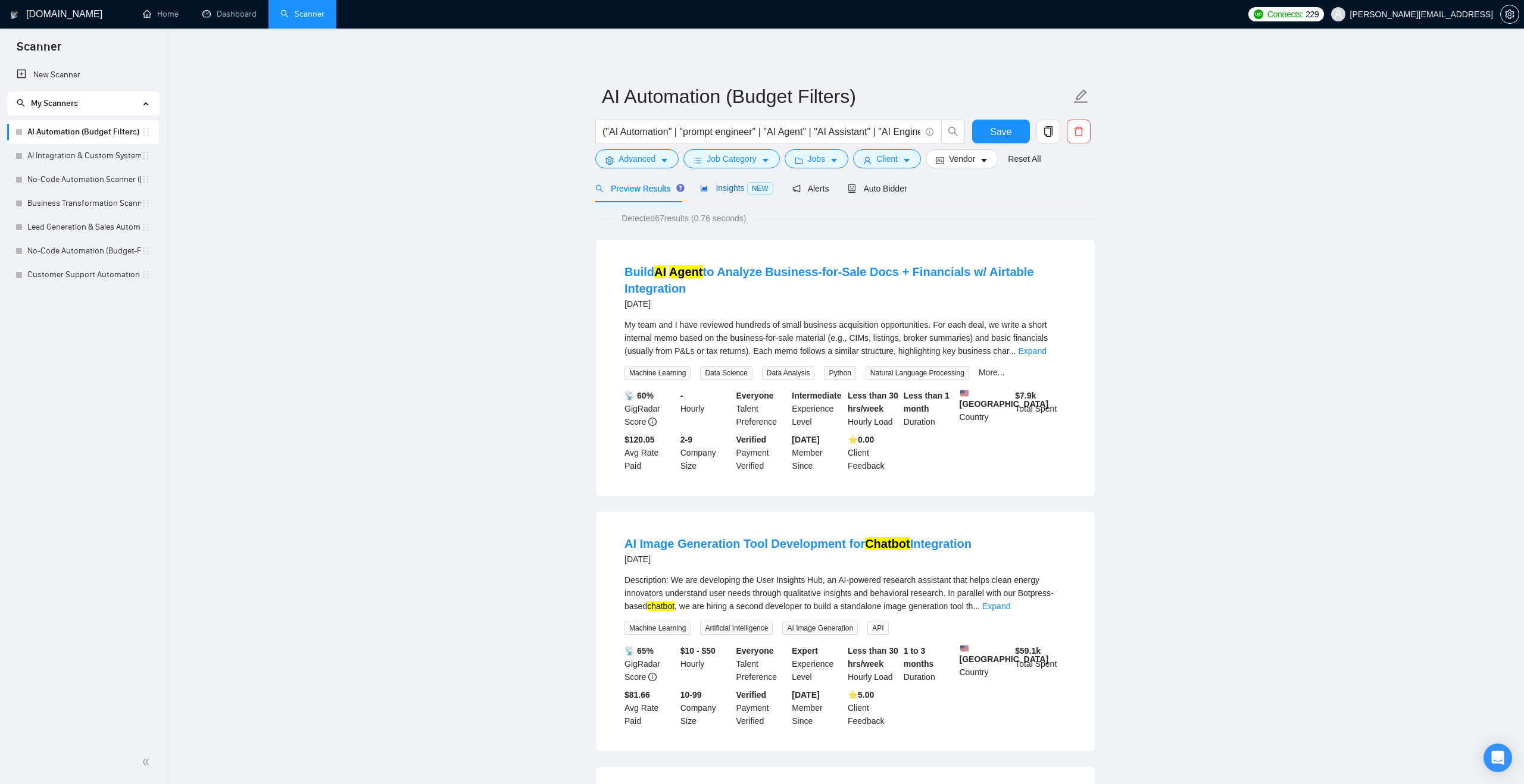
click at [741, 192] on span "Insights NEW" at bounding box center [736, 188] width 73 height 9
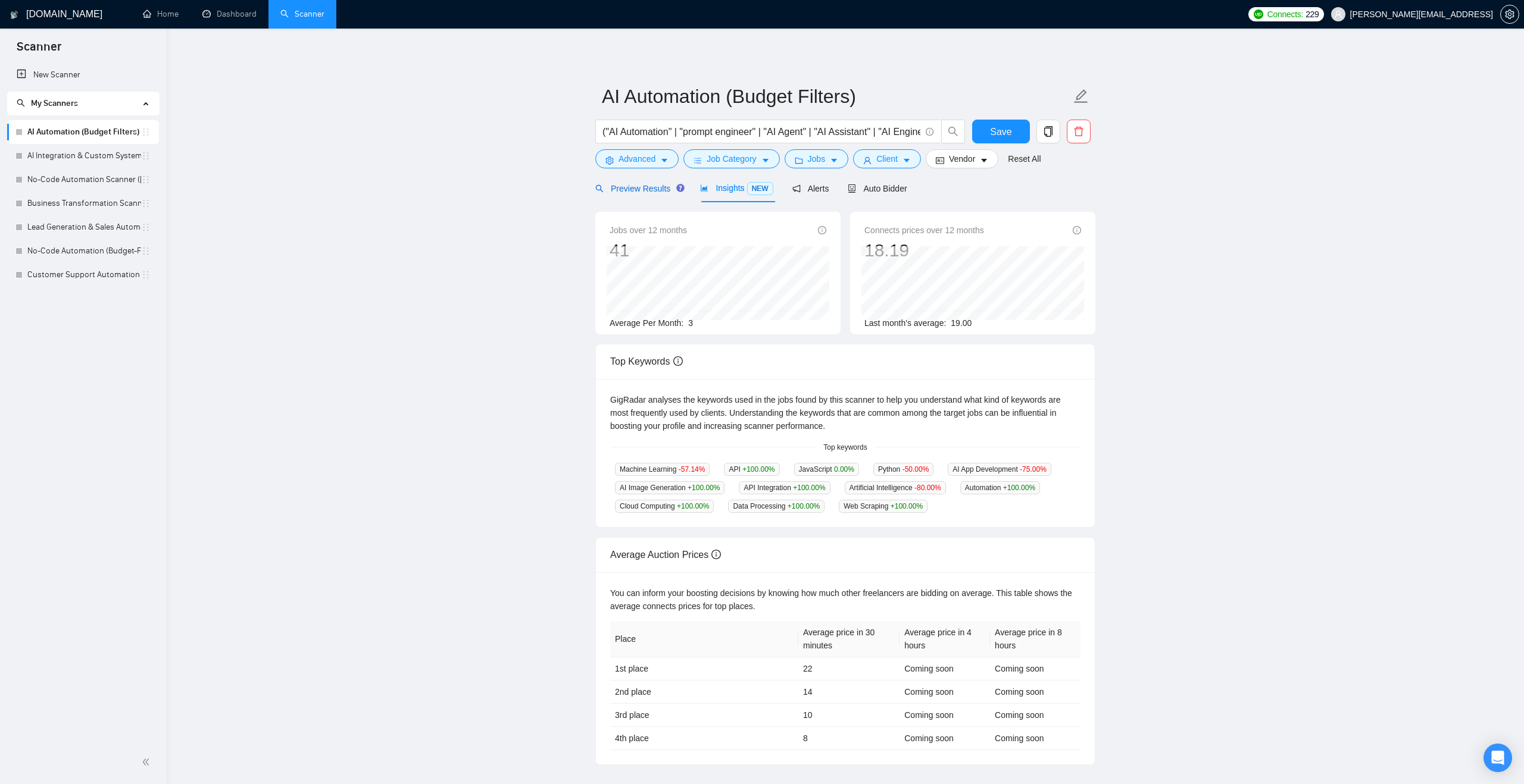
click at [660, 189] on span "Preview Results" at bounding box center [638, 189] width 86 height 9
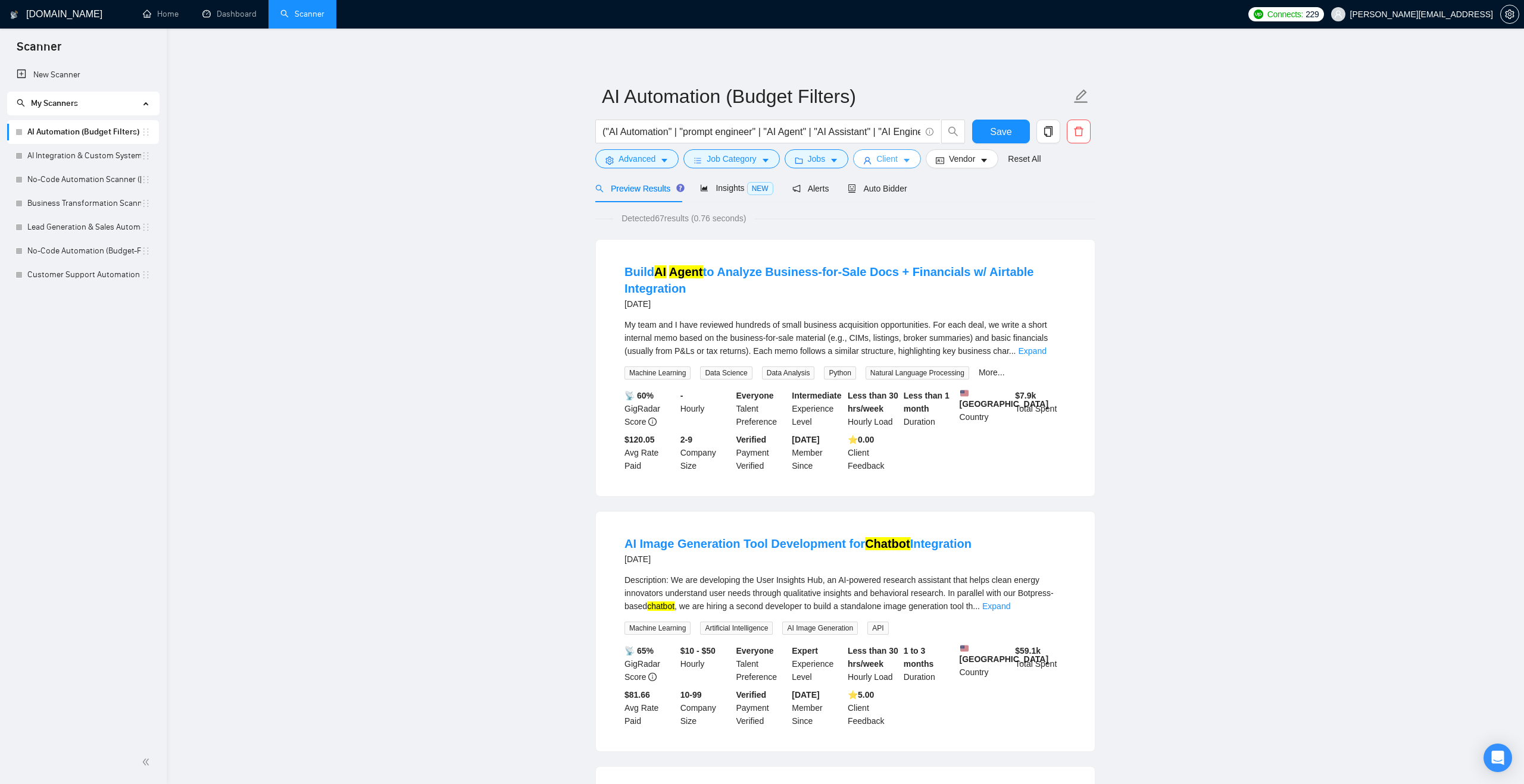
click at [889, 166] on span "Client" at bounding box center [887, 159] width 21 height 13
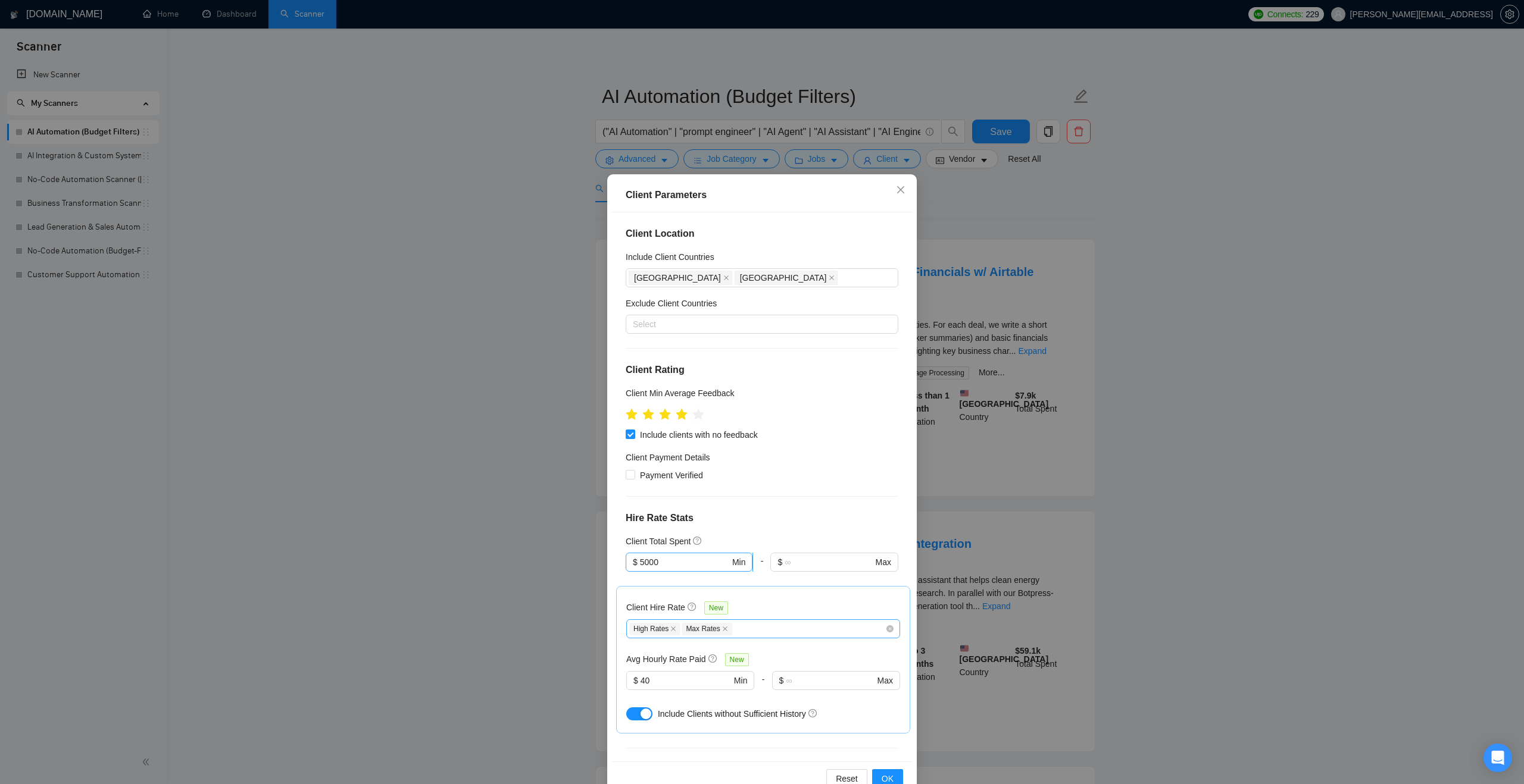
click at [675, 562] on input "5000" at bounding box center [685, 562] width 90 height 13
type input "5"
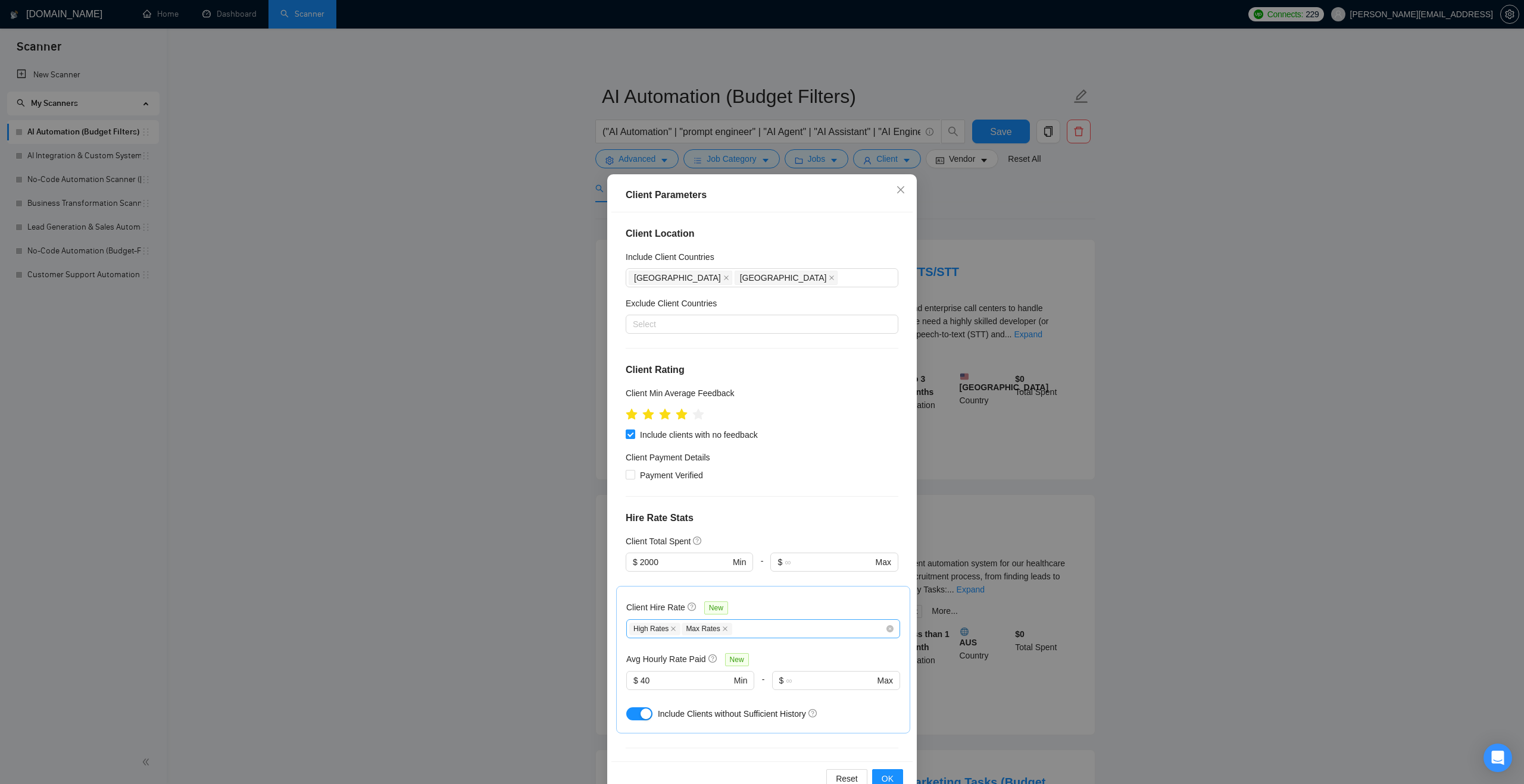
click at [716, 529] on div "Client Location Include Client Countries Australia United States Exclude Client…" at bounding box center [762, 487] width 301 height 549
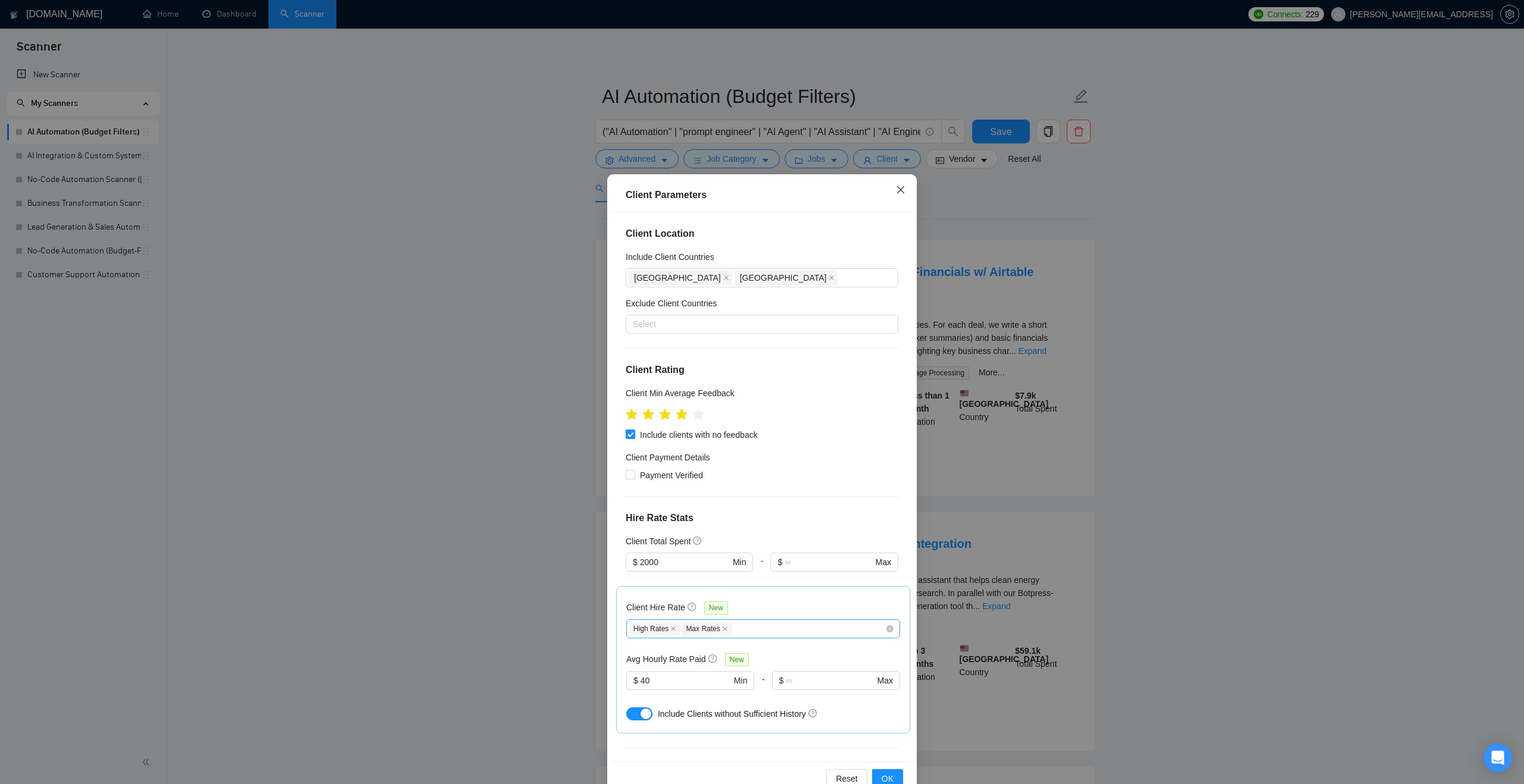
click at [903, 189] on icon "close" at bounding box center [901, 189] width 9 height 9
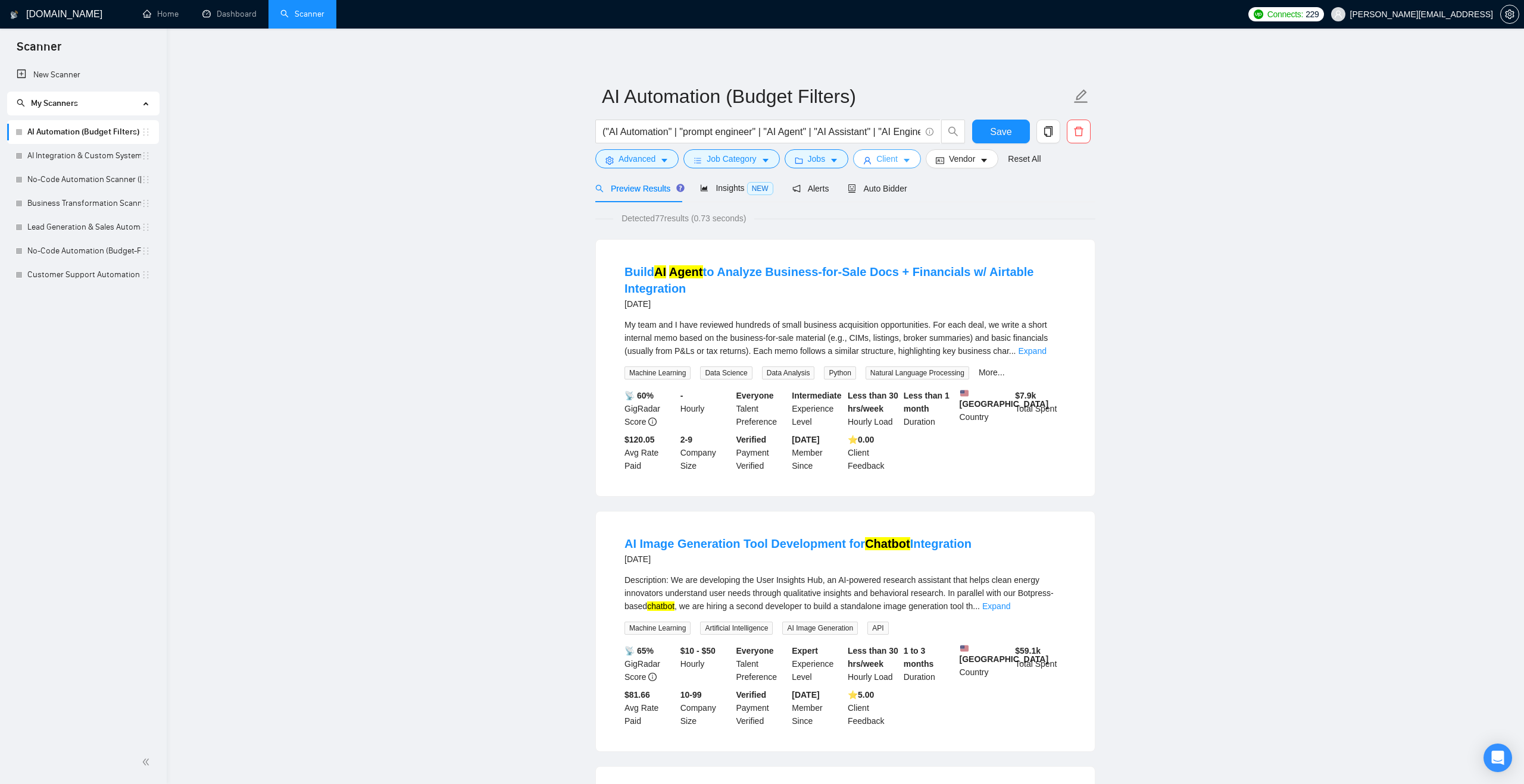
click at [903, 160] on button "Client" at bounding box center [887, 158] width 68 height 19
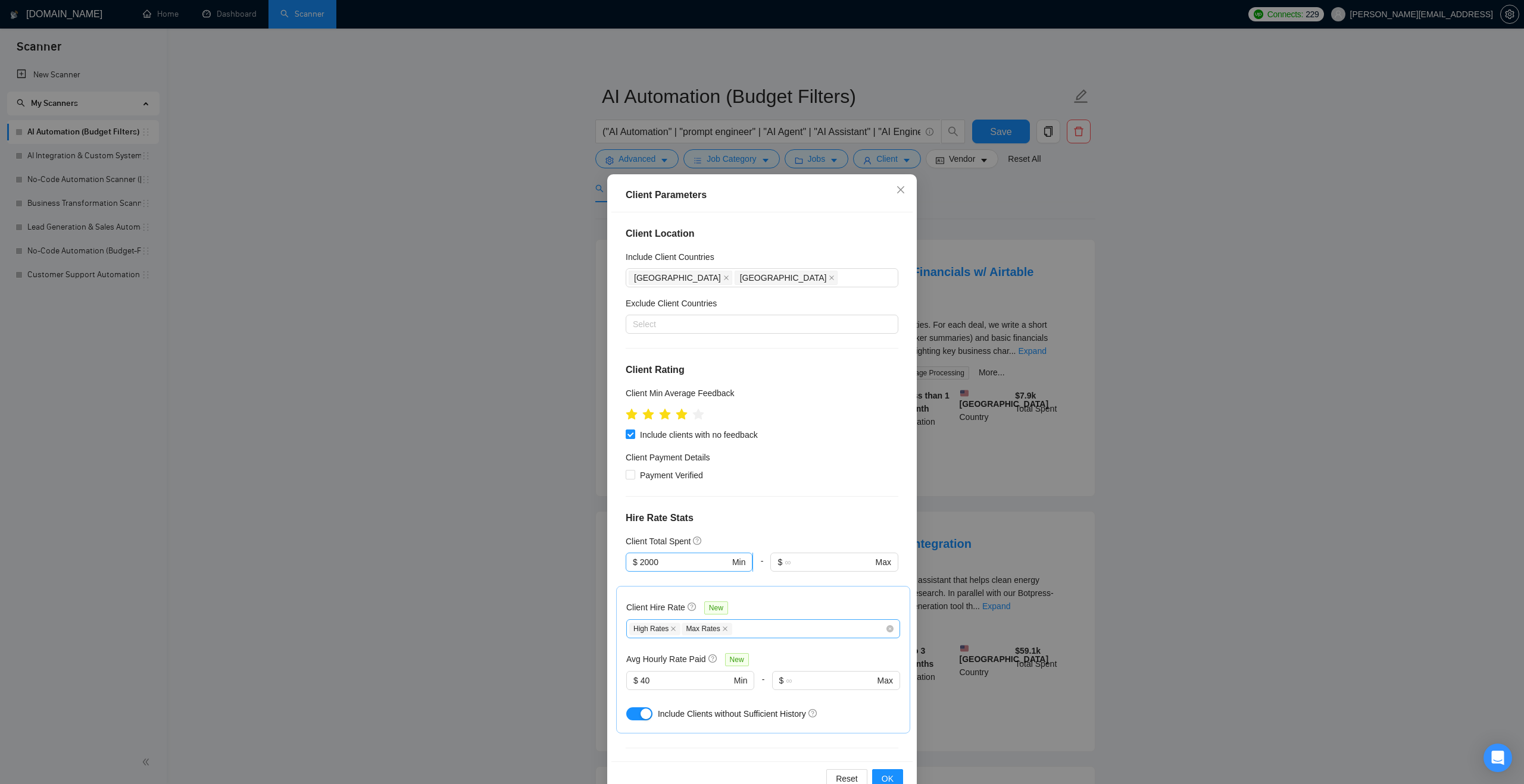
click at [683, 562] on input "2000" at bounding box center [685, 562] width 90 height 13
type input "2"
click at [814, 488] on div "Client Location Include Client Countries Australia United States Exclude Client…" at bounding box center [762, 487] width 301 height 549
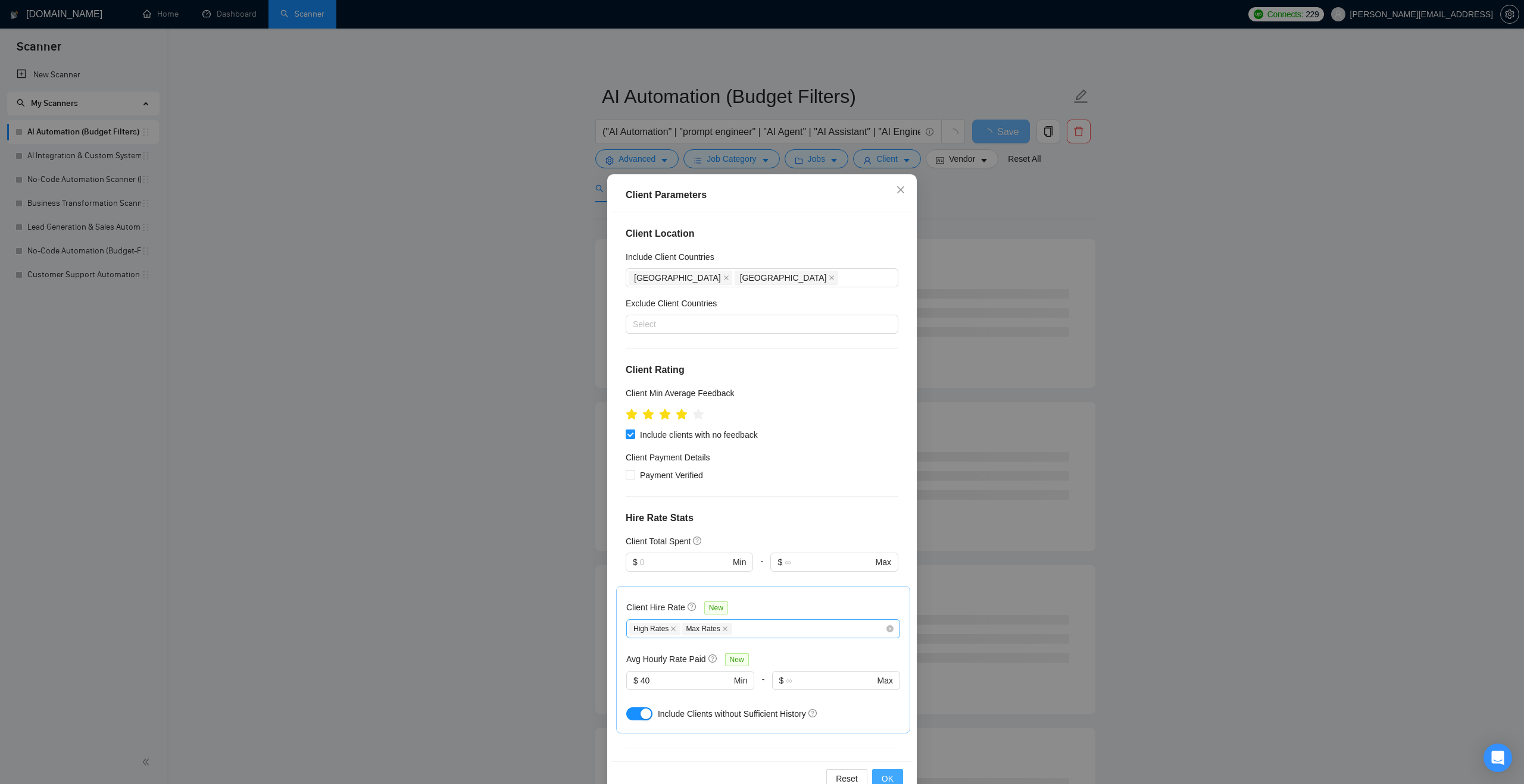
click at [887, 775] on span "OK" at bounding box center [887, 779] width 12 height 13
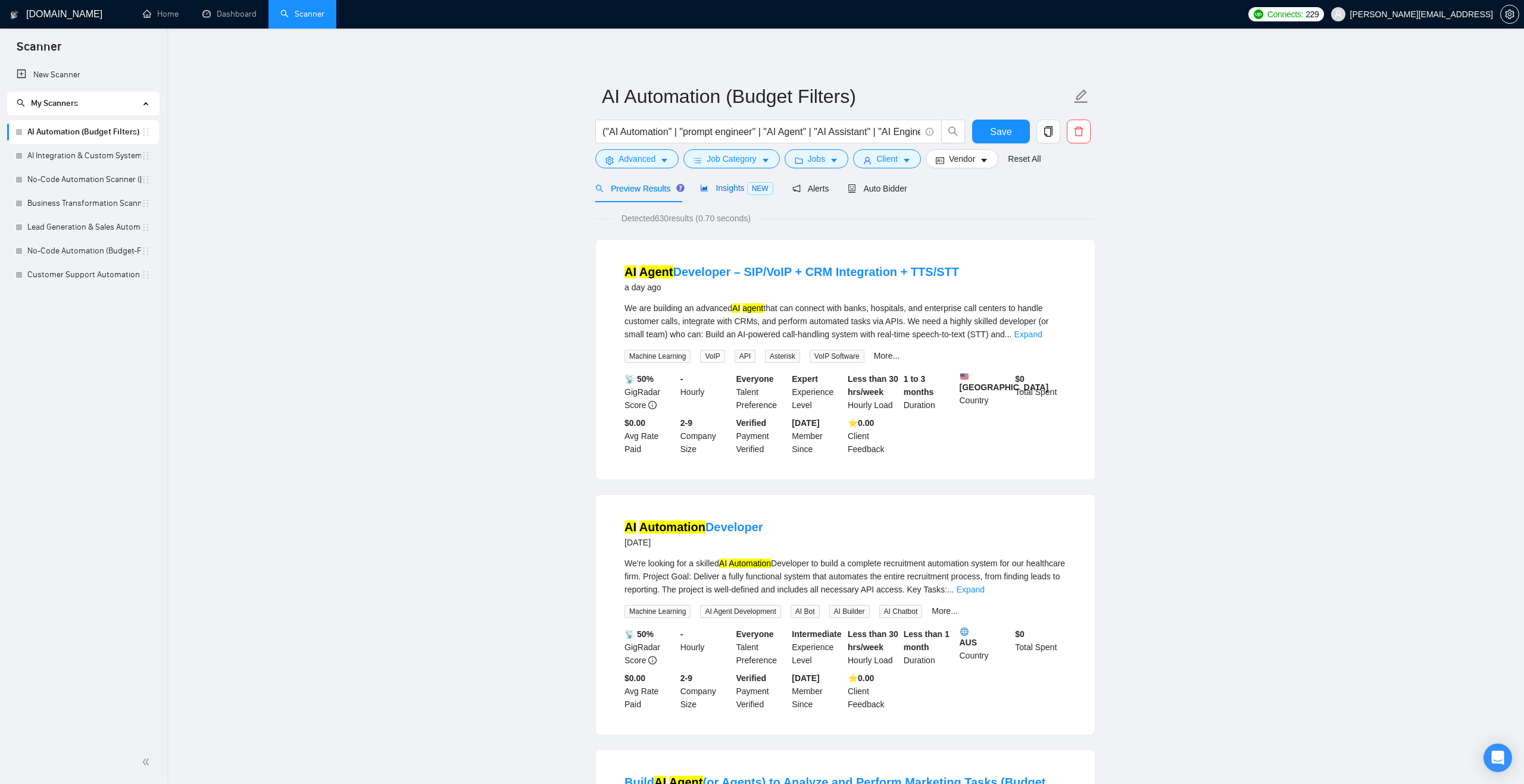
click at [731, 189] on span "Insights NEW" at bounding box center [736, 188] width 73 height 9
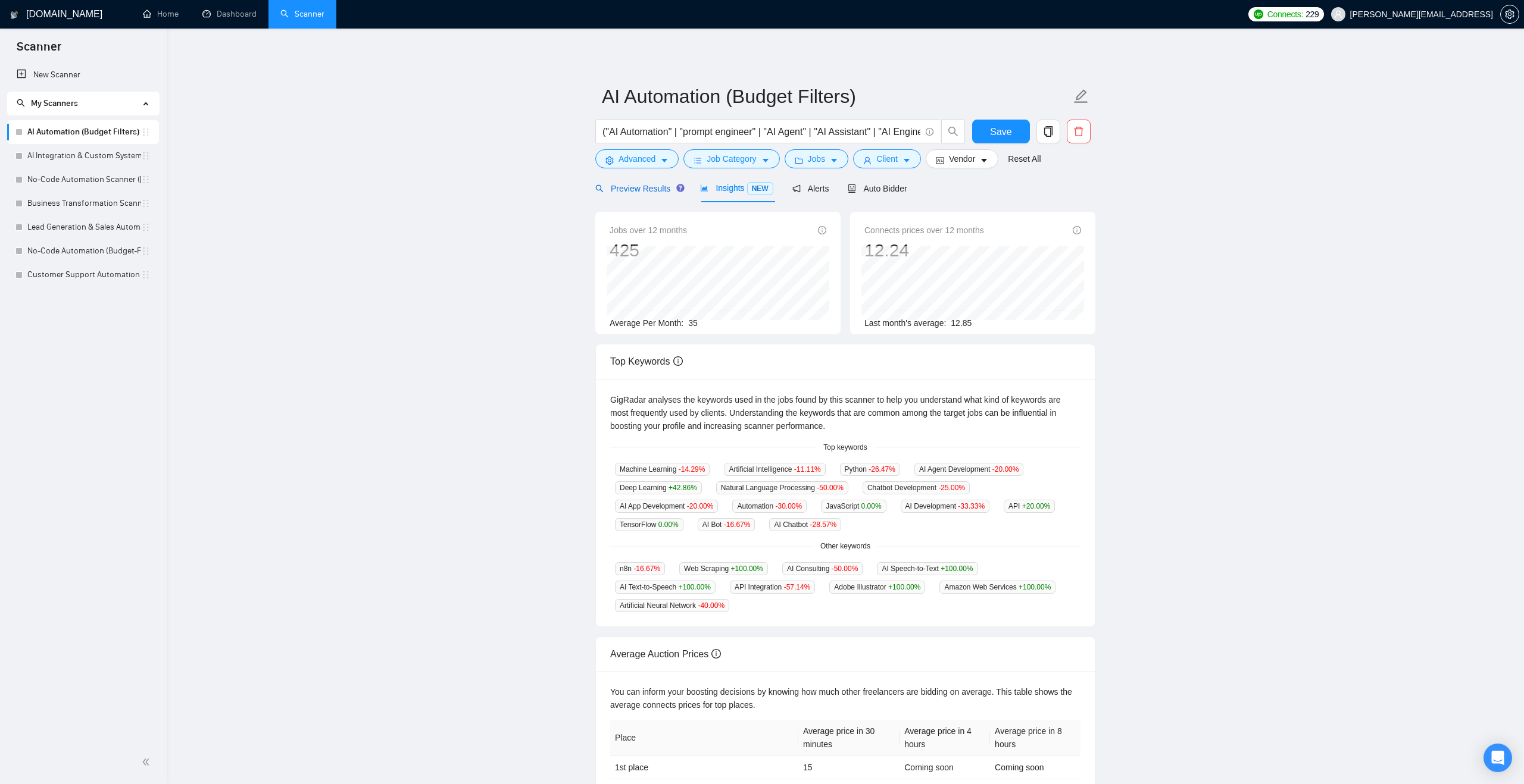
click at [662, 184] on span "Preview Results" at bounding box center [638, 189] width 86 height 9
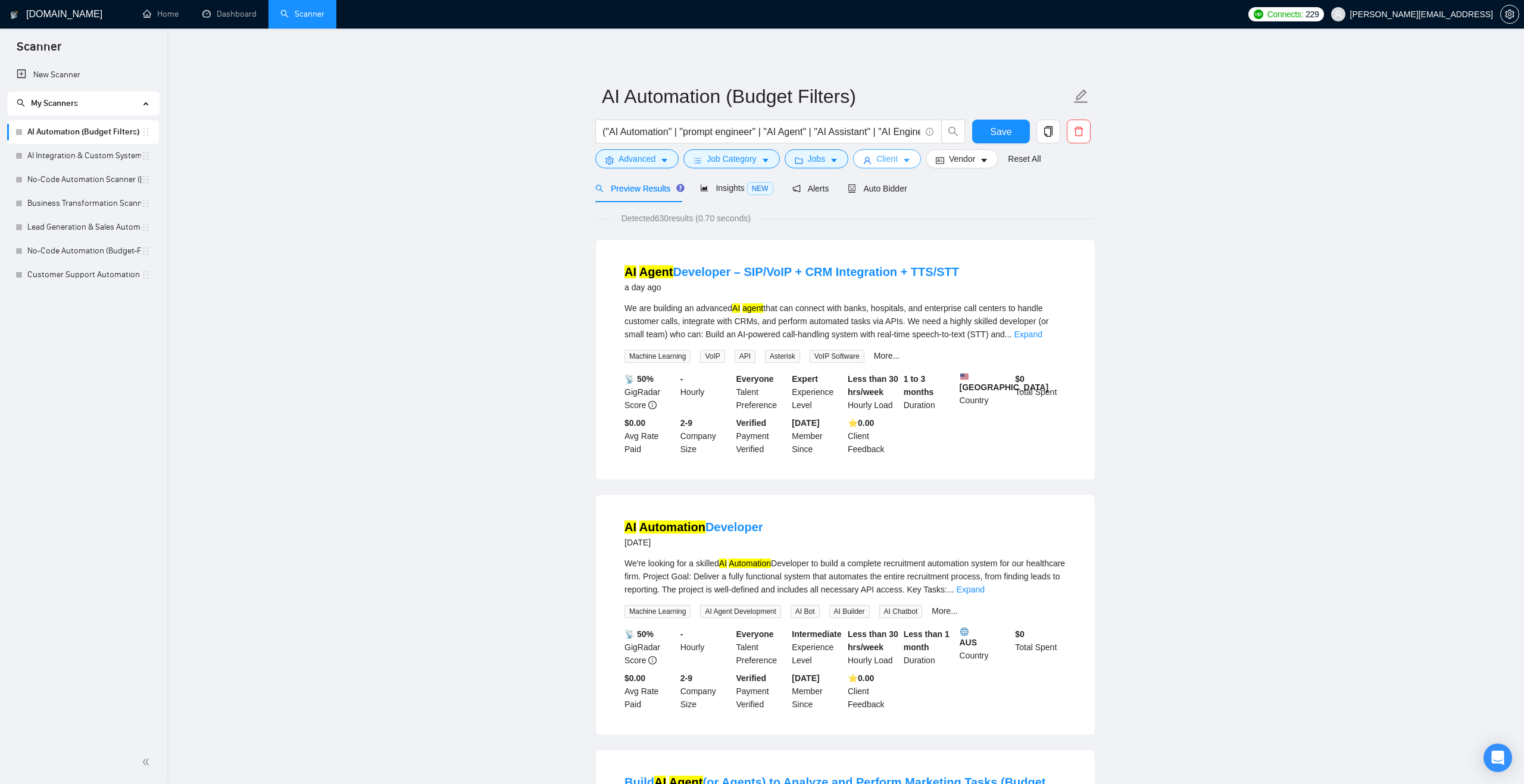
click at [879, 158] on button "Client" at bounding box center [887, 158] width 68 height 19
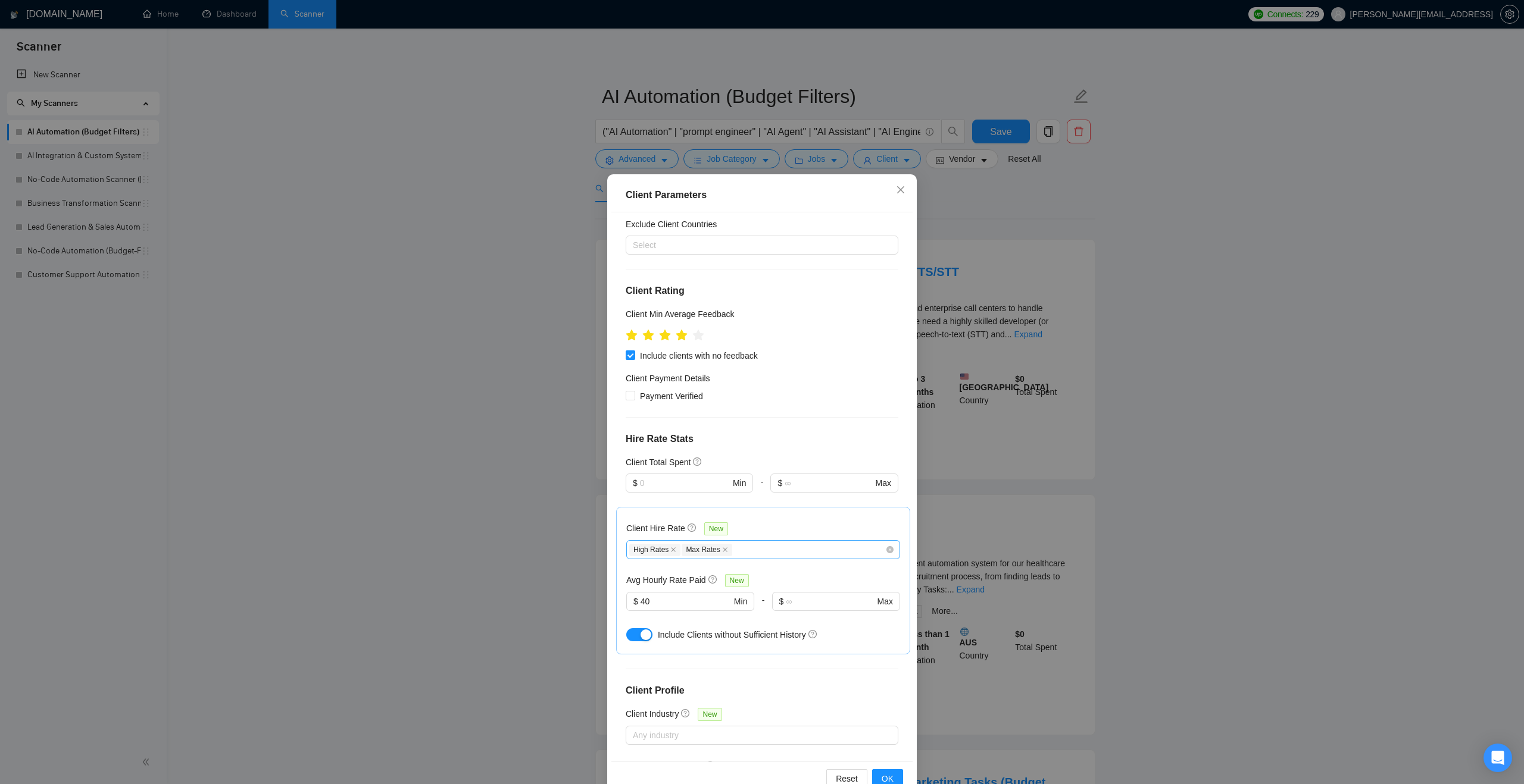
scroll to position [79, 0]
drag, startPoint x: 691, startPoint y: 600, endPoint x: 594, endPoint y: 601, distance: 97.0
click at [611, 601] on div "Client Location Include Client Countries Australia United States Exclude Client…" at bounding box center [762, 487] width 301 height 549
click at [889, 783] on span "OK" at bounding box center [887, 779] width 12 height 13
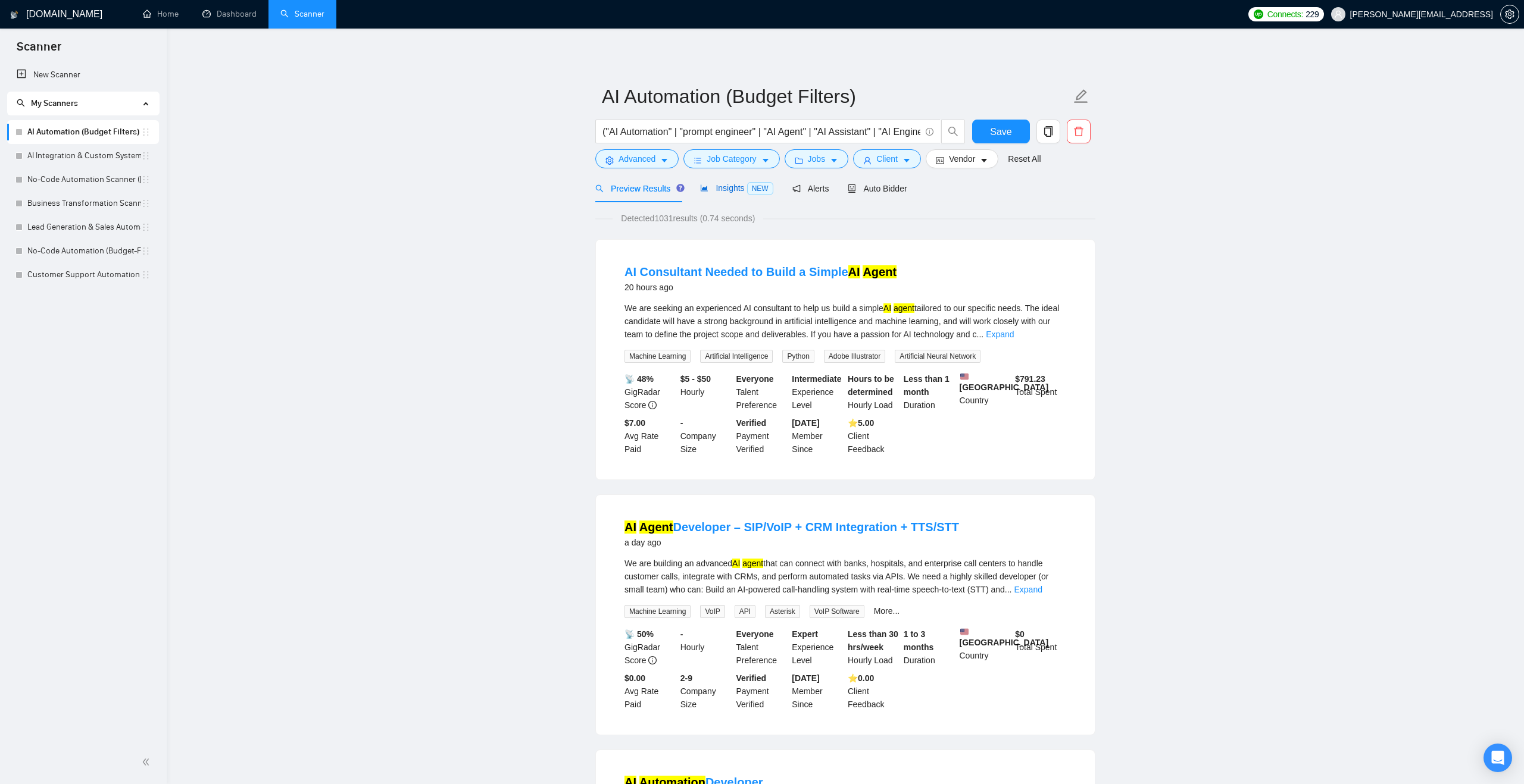
click at [740, 195] on div "Insights NEW" at bounding box center [736, 188] width 73 height 14
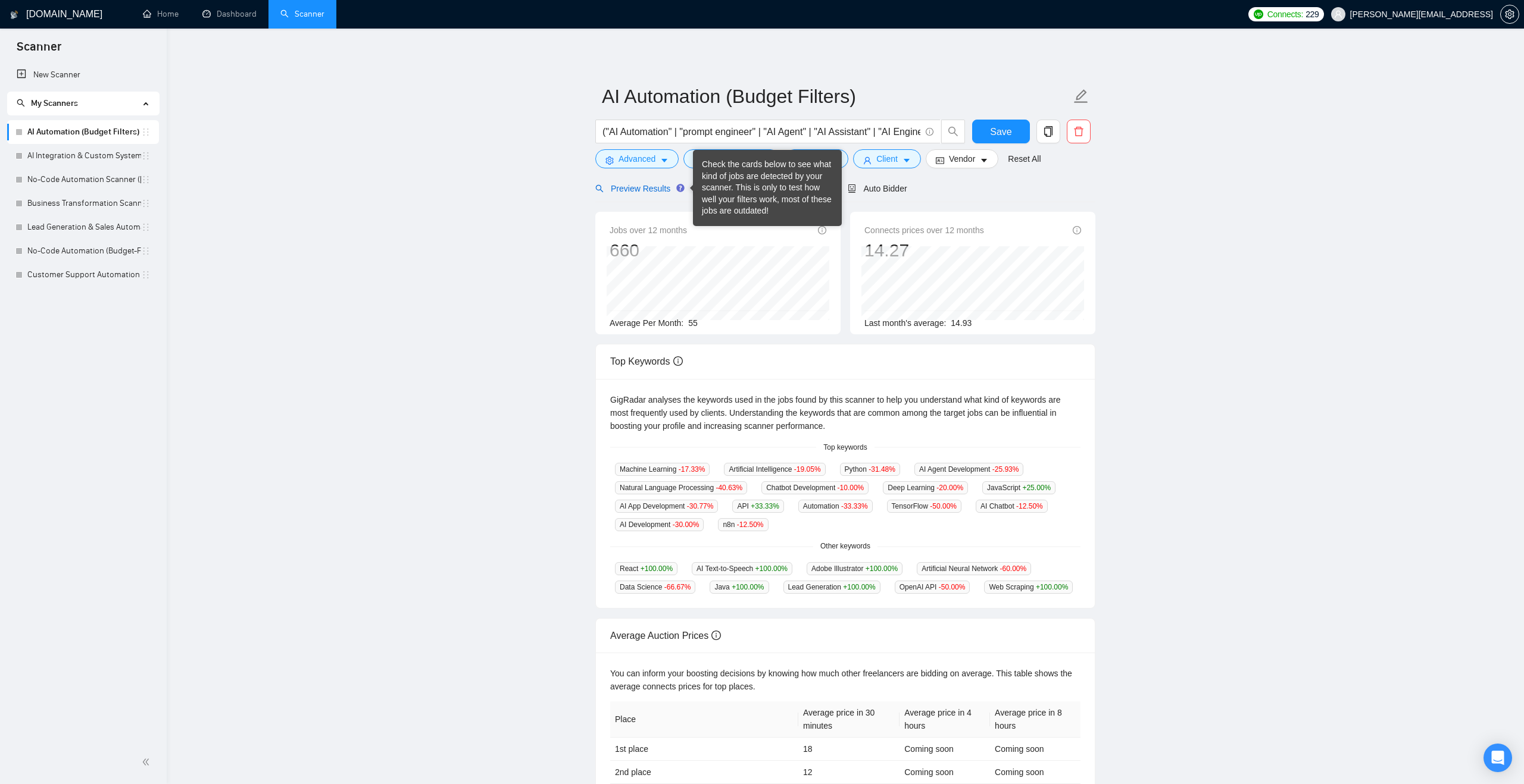
click at [652, 188] on span "Preview Results" at bounding box center [638, 189] width 86 height 9
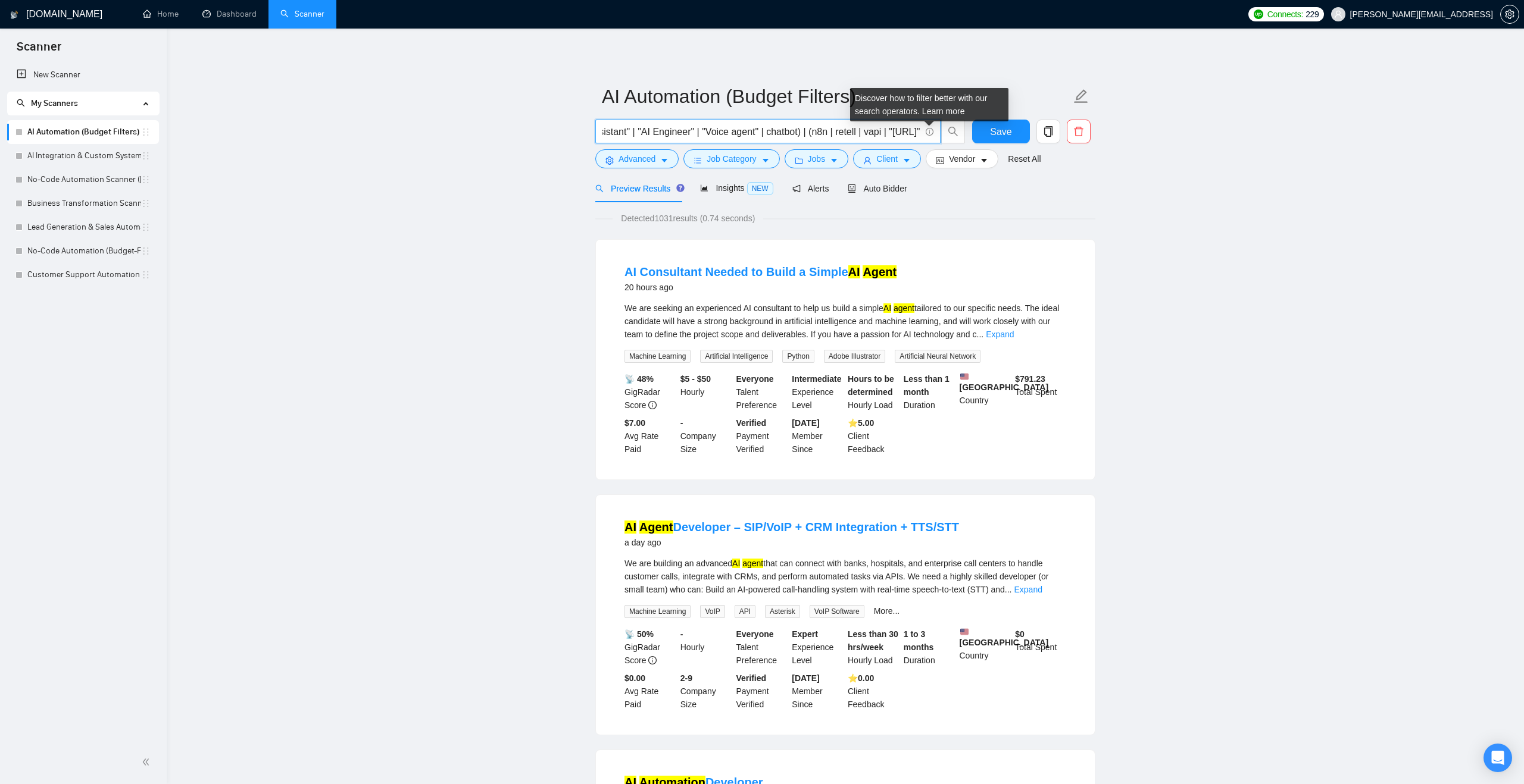
scroll to position [0, 285]
drag, startPoint x: 814, startPoint y: 136, endPoint x: 847, endPoint y: 136, distance: 33.0
click at [847, 136] on input "("AI Automation" | "prompt engineer" | "AI Agent" | "AI Assistant" | "AI Engine…" at bounding box center [761, 131] width 318 height 15
click at [931, 219] on div "Detected 1031 results (0.74 seconds)" at bounding box center [845, 218] width 500 height 13
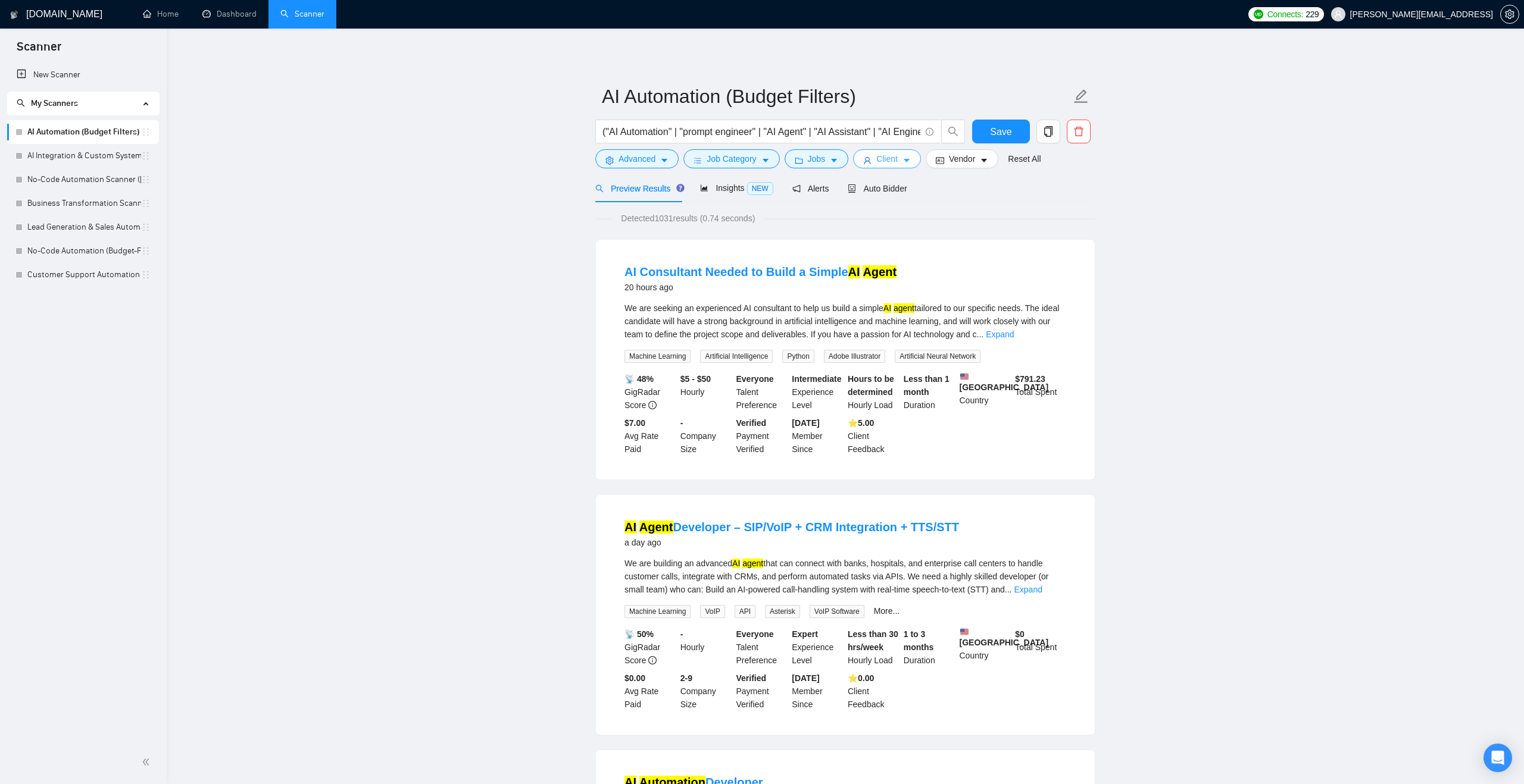
click at [917, 159] on button "Client" at bounding box center [887, 158] width 68 height 19
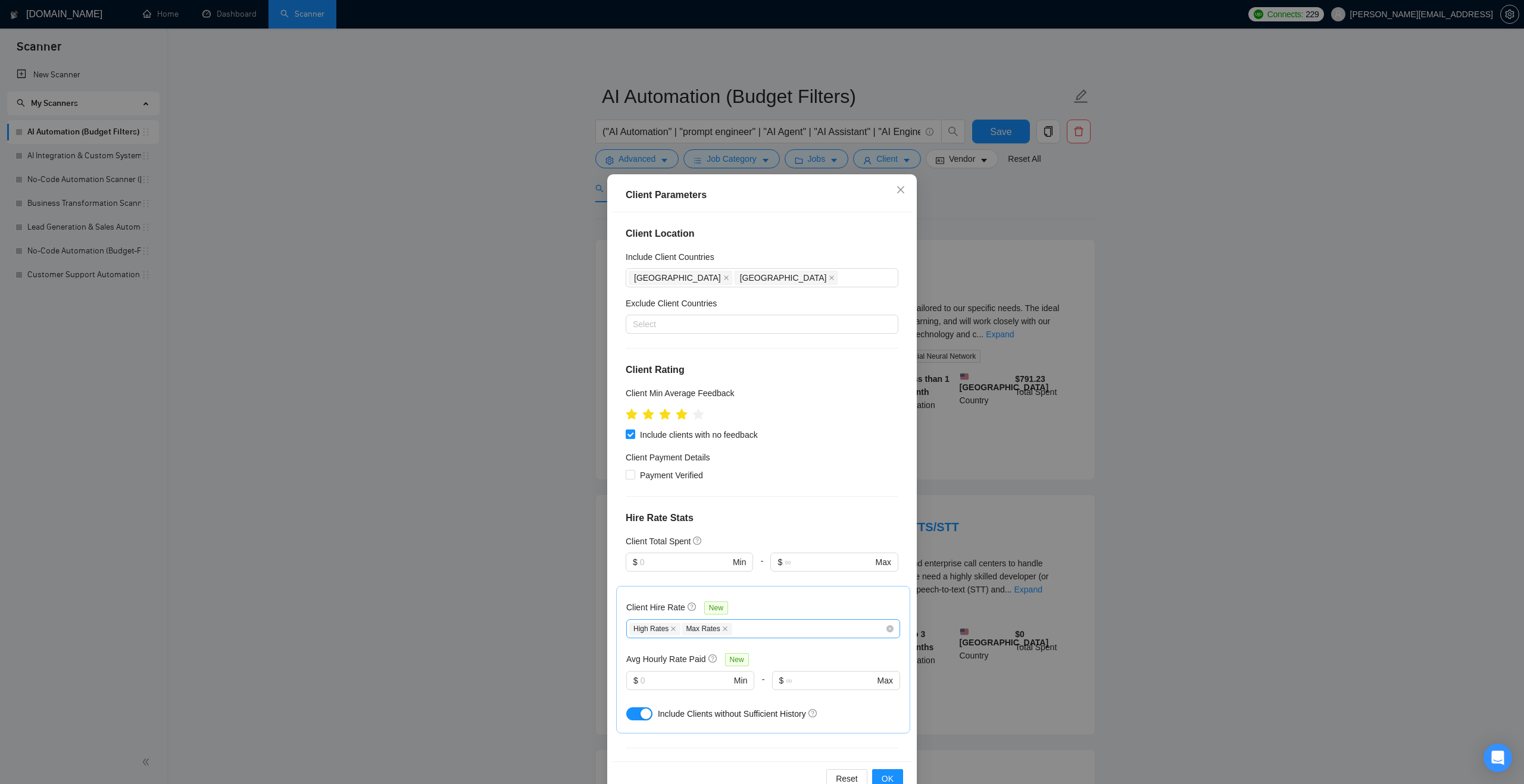
click at [728, 347] on div "Client Location Include Client Countries Australia United States Exclude Client…" at bounding box center [762, 487] width 301 height 549
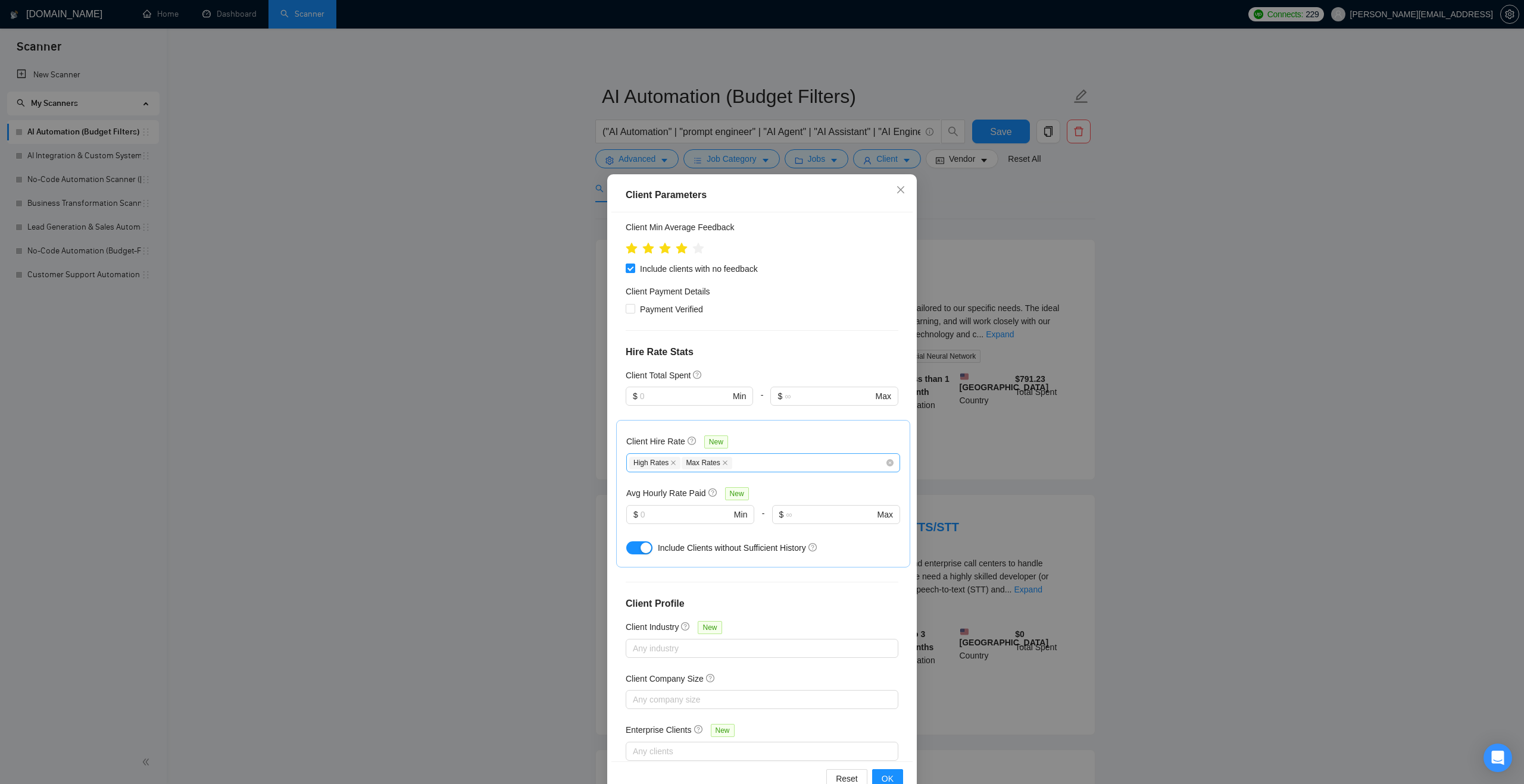
scroll to position [193, 0]
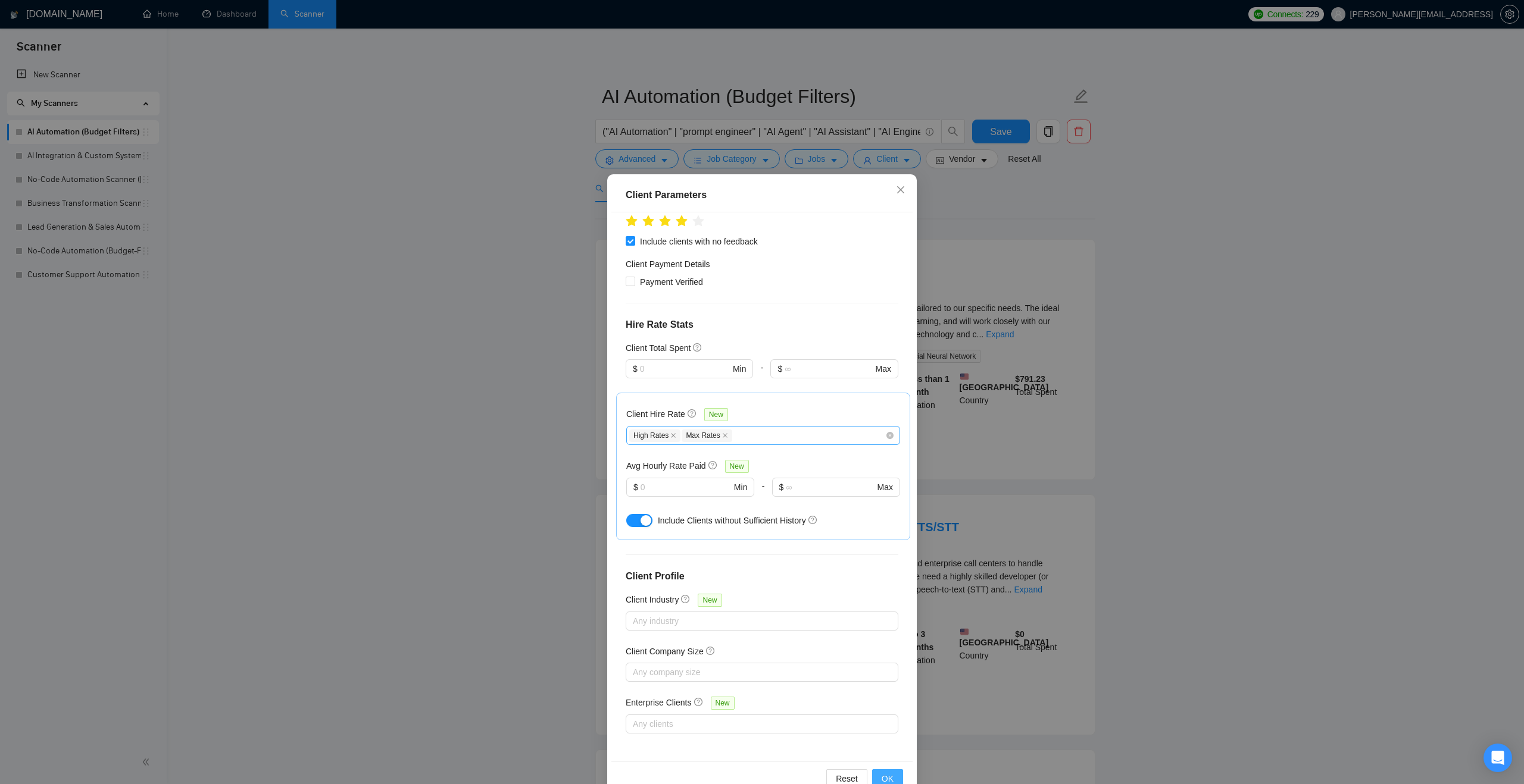
click at [883, 772] on span "OK" at bounding box center [887, 779] width 12 height 13
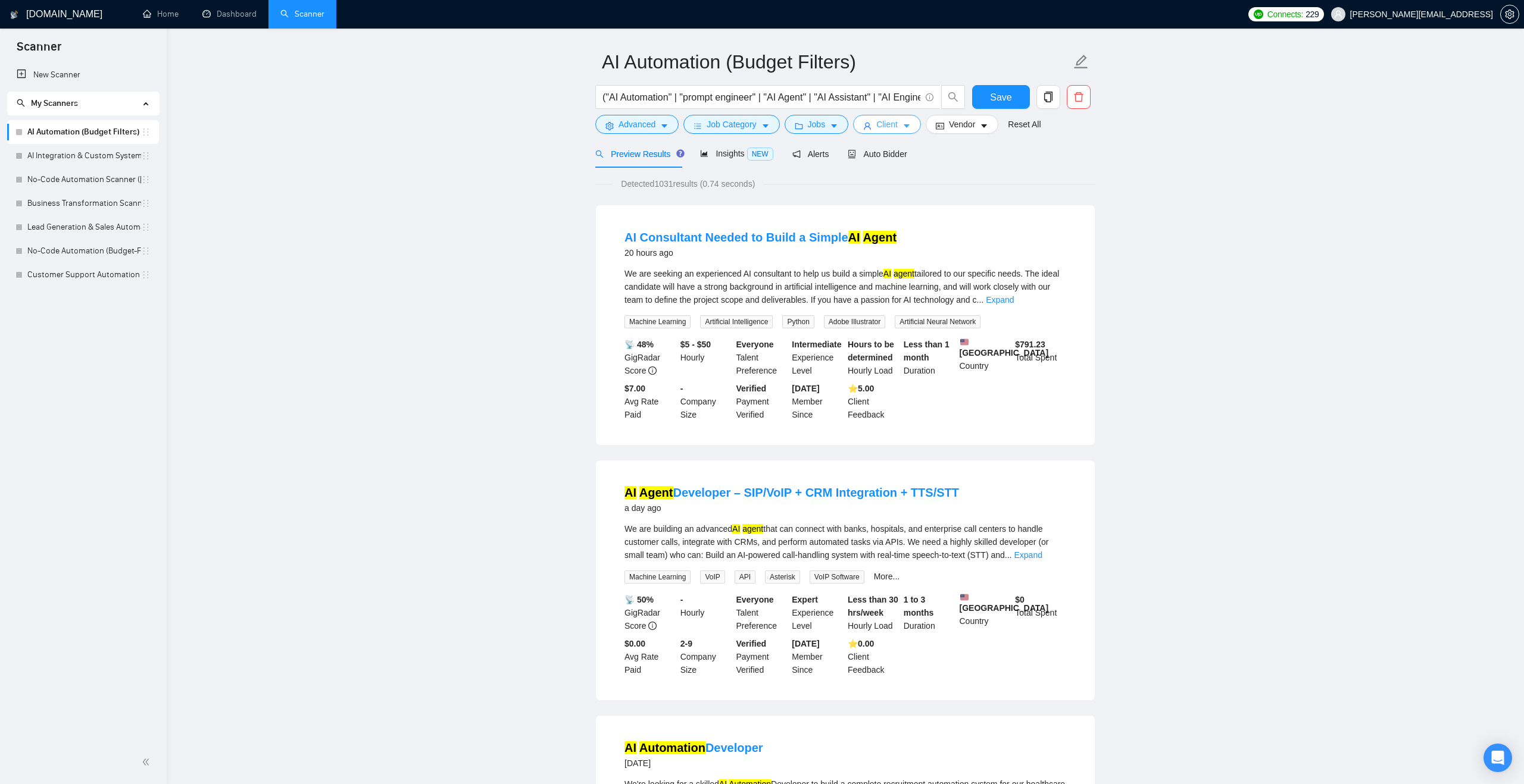
scroll to position [0, 0]
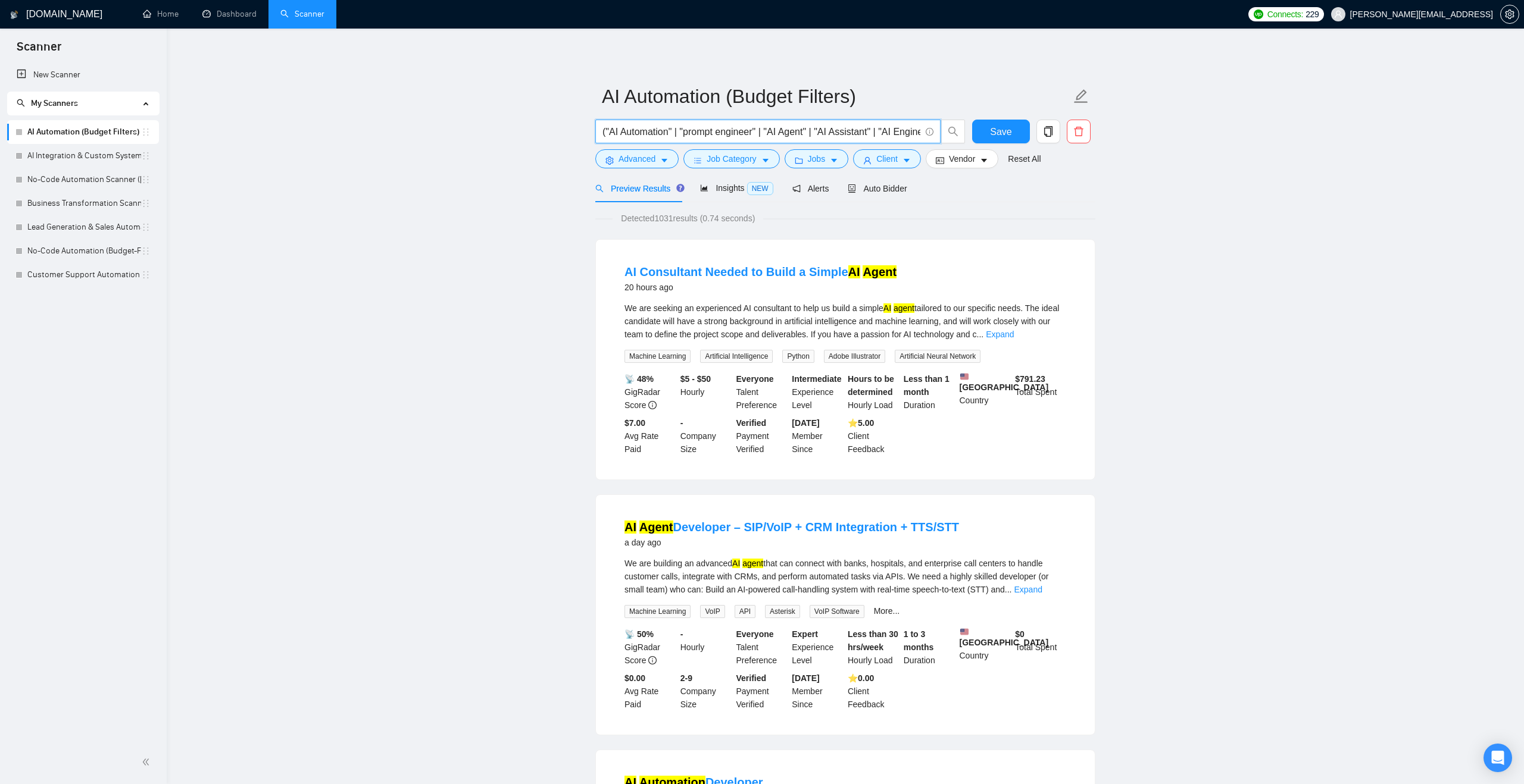
click at [602, 131] on input "("AI Automation" | "prompt engineer" | "AI Agent" | "AI Assistant" | "AI Engine…" at bounding box center [761, 131] width 318 height 15
click at [607, 131] on input "("AI Automation" | "prompt engineer" | "AI Agent" | "AI Assistant" | "AI Engine…" at bounding box center [761, 131] width 318 height 15
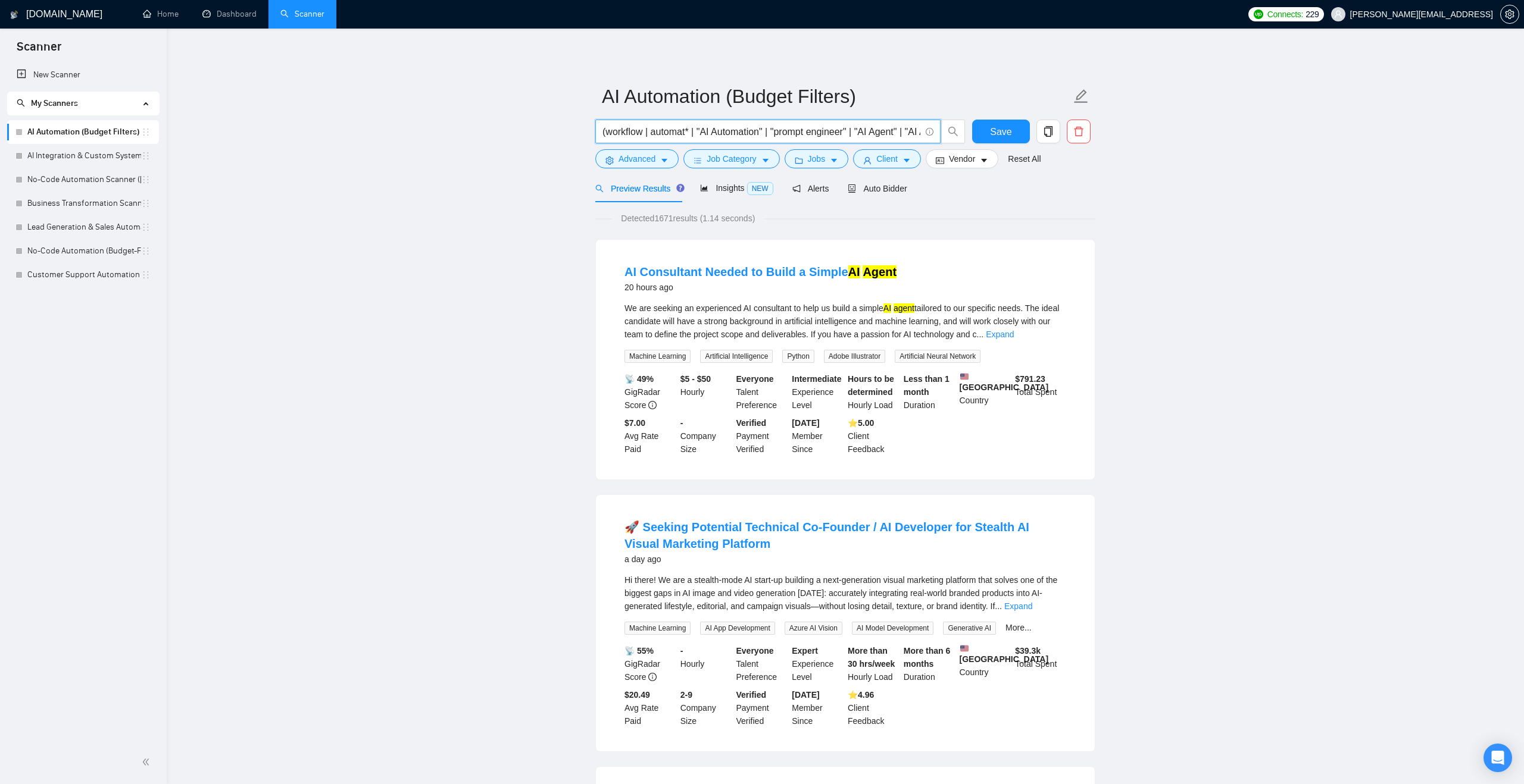
drag, startPoint x: 652, startPoint y: 130, endPoint x: 693, endPoint y: 136, distance: 41.4
click at [693, 136] on input "(workflow | automat* | "AI Automation" | "prompt engineer" | "AI Agent" | "AI A…" at bounding box center [761, 131] width 318 height 15
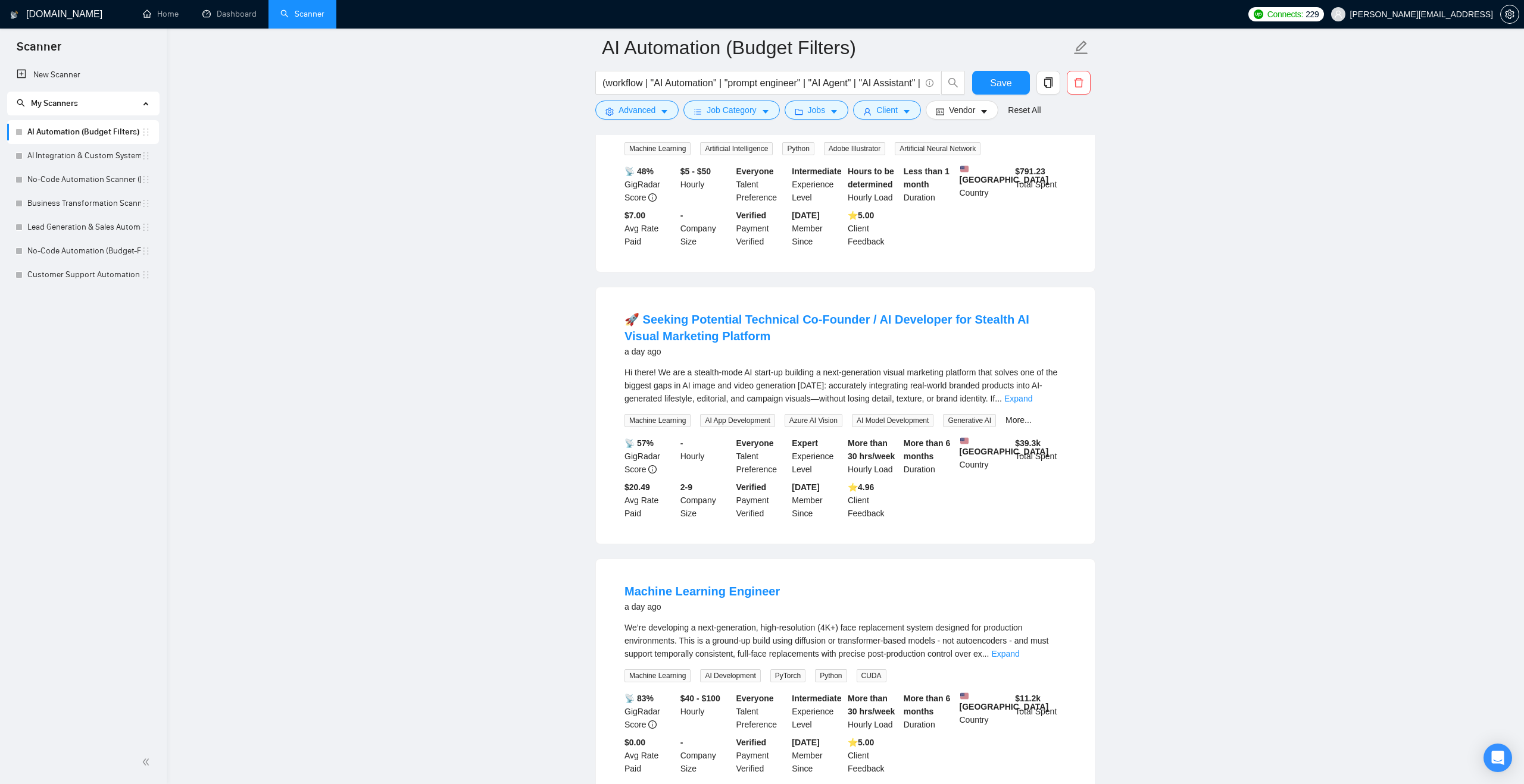
scroll to position [216, 0]
click at [1032, 397] on link "Expand" at bounding box center [1018, 399] width 28 height 9
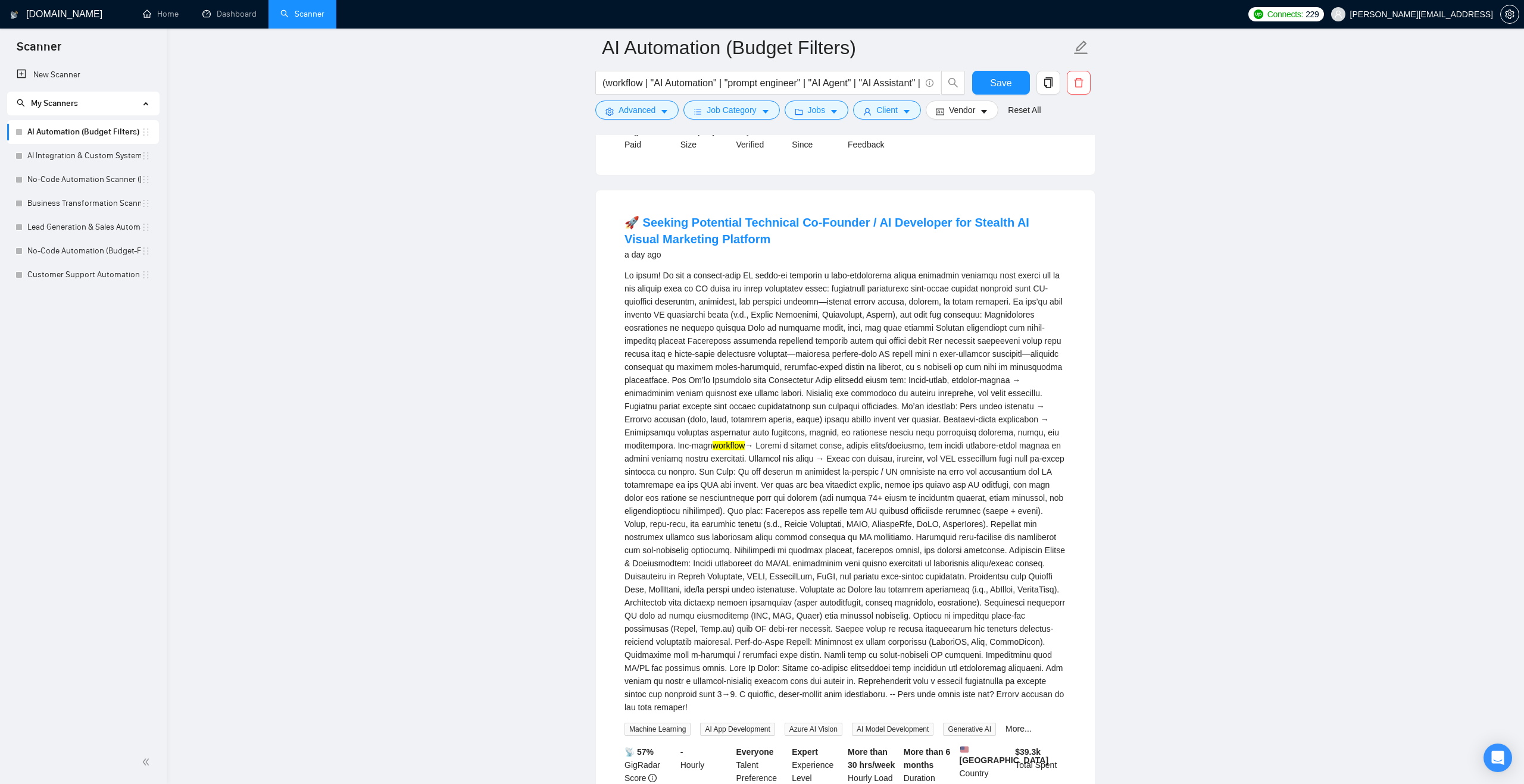
scroll to position [0, 0]
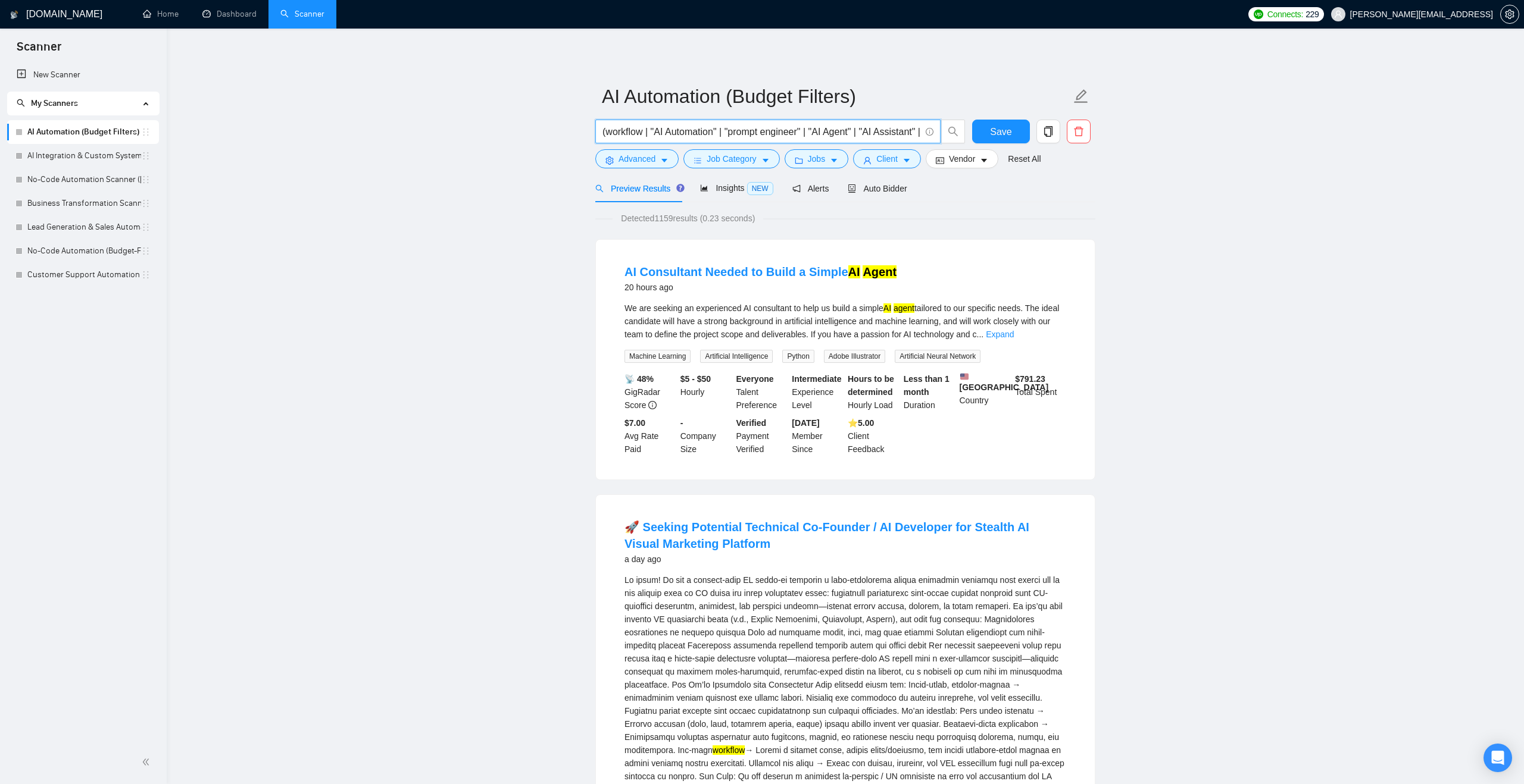
drag, startPoint x: 652, startPoint y: 132, endPoint x: 606, endPoint y: 135, distance: 46.1
click at [606, 135] on input "(workflow | "AI Automation" | "prompt engineer" | "AI Agent" | "AI Assistant" |…" at bounding box center [761, 131] width 318 height 15
type input "("AI Automation" | "prompt engineer" | "AI Agent" | "AI Assistant" | "AI Engine…"
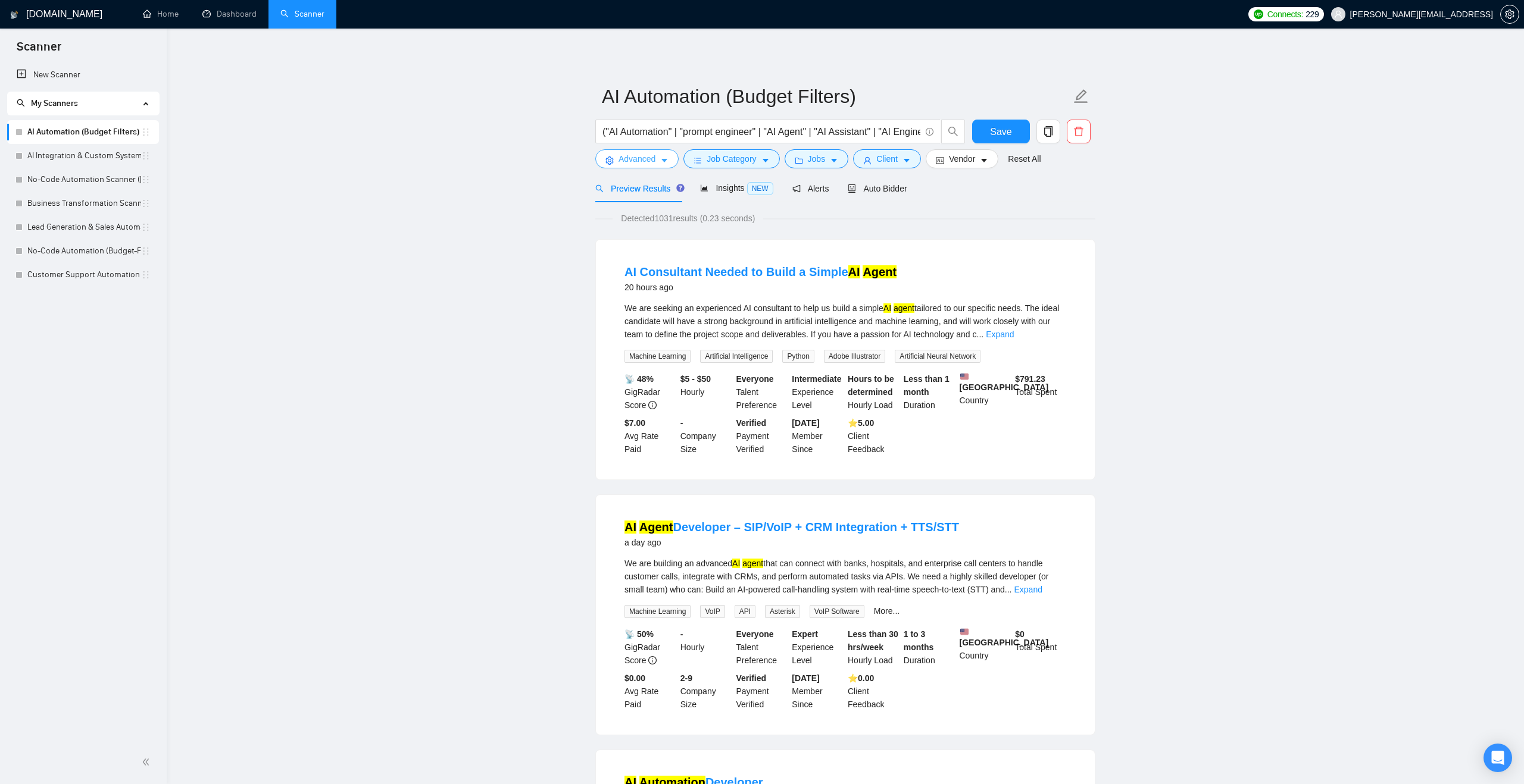
click at [650, 164] on span "Advanced" at bounding box center [637, 159] width 37 height 13
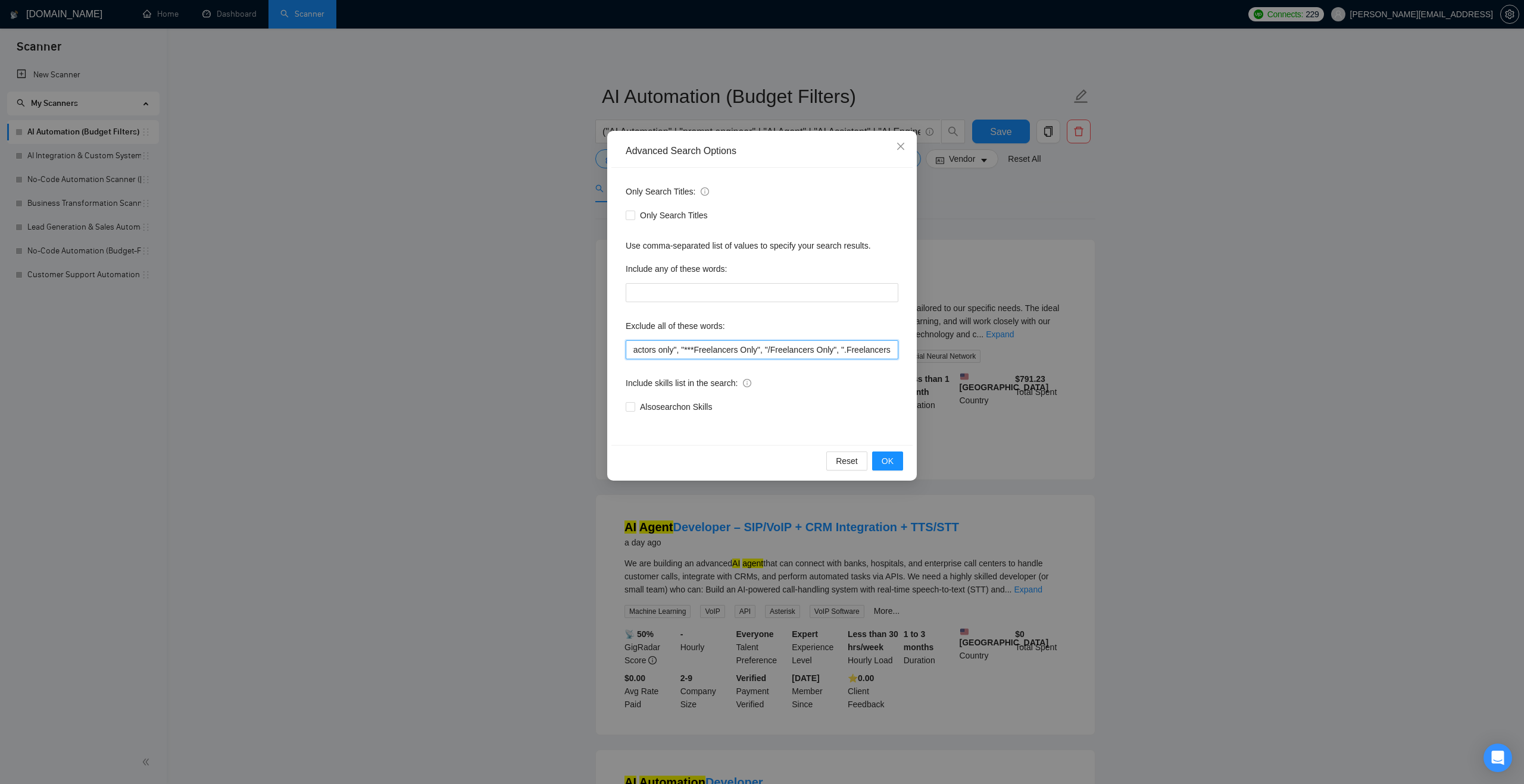
scroll to position [0, 1178]
drag, startPoint x: 723, startPoint y: 354, endPoint x: 907, endPoint y: 377, distance: 185.4
click at [907, 377] on div "Only Search Titles: Only Search Titles Use comma-separated list of values to sp…" at bounding box center [762, 306] width 301 height 277
click at [892, 348] on input ""AI Automation Agency", "no agency", "this job is not open to teams", "this job…" at bounding box center [761, 350] width 273 height 19
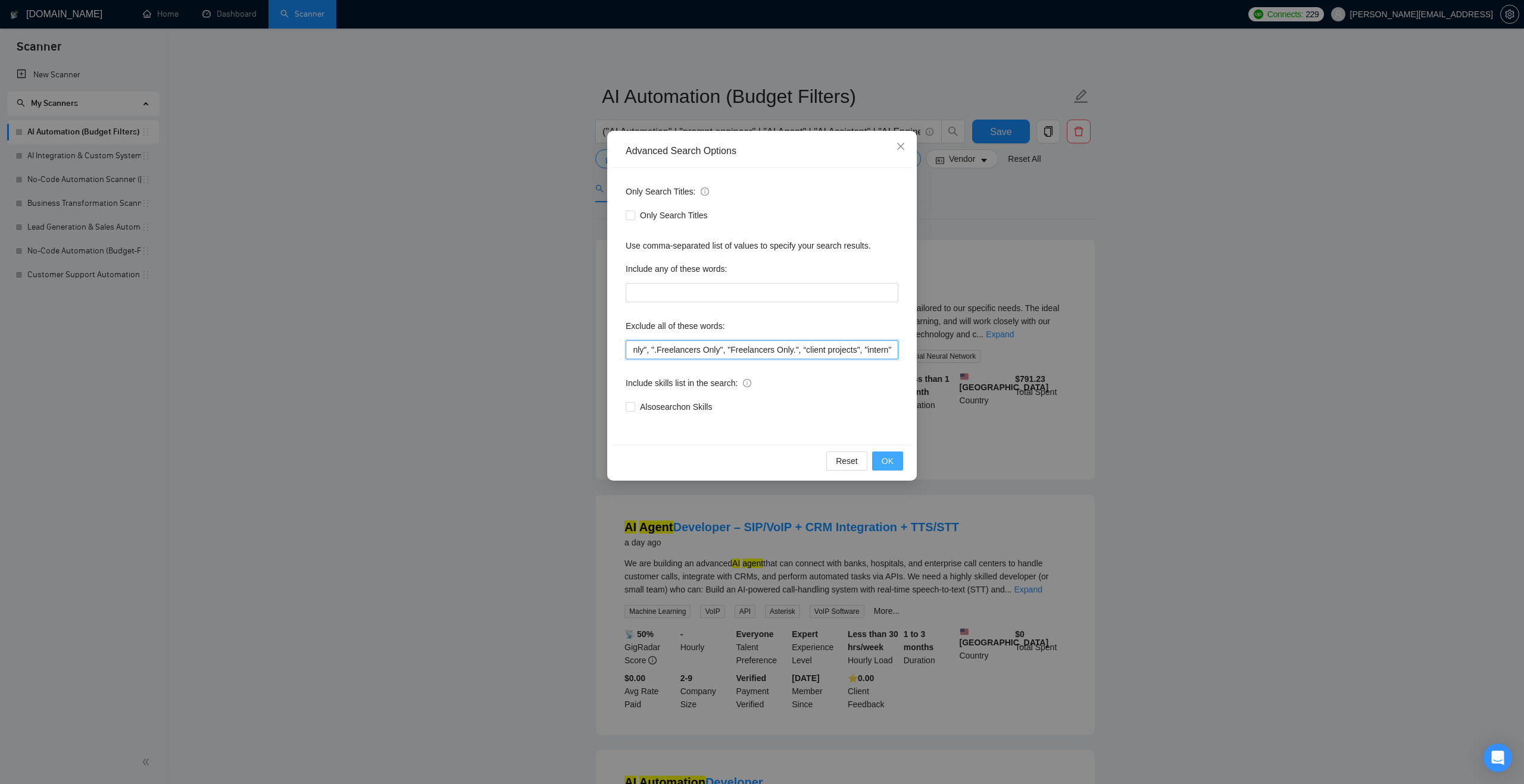
type input ""AI Automation Agency", "no agency", "this job is not open to teams", "this job…"
click at [894, 458] on button "OK" at bounding box center [887, 461] width 31 height 19
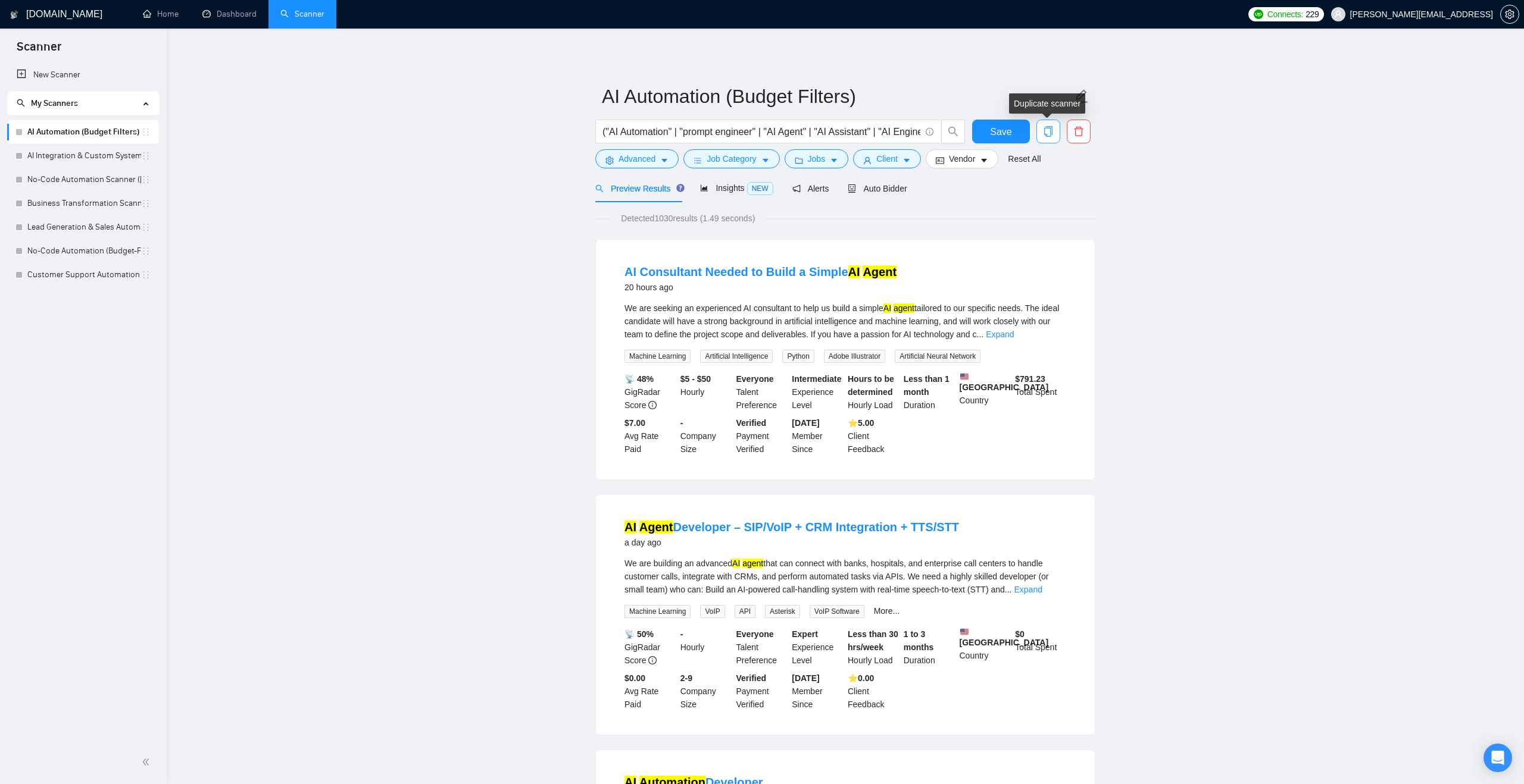
click at [1048, 126] on icon "copy" at bounding box center [1048, 131] width 9 height 11
click at [1039, 189] on span "Yes" at bounding box center [1033, 191] width 14 height 13
click at [994, 125] on span "Save" at bounding box center [1000, 131] width 21 height 15
click at [740, 190] on span "Insights NEW" at bounding box center [736, 188] width 73 height 9
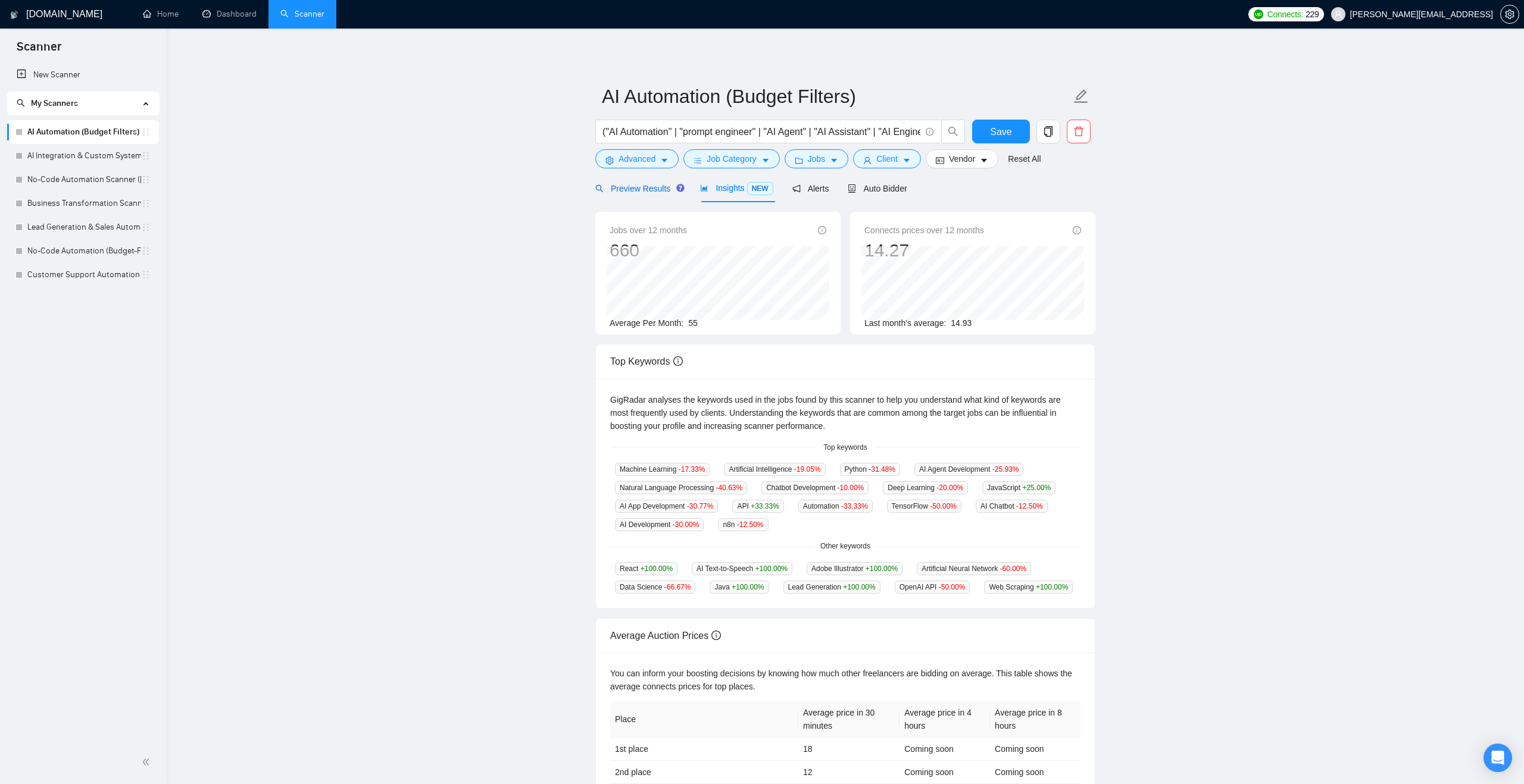
click at [659, 187] on span "Preview Results" at bounding box center [638, 189] width 86 height 9
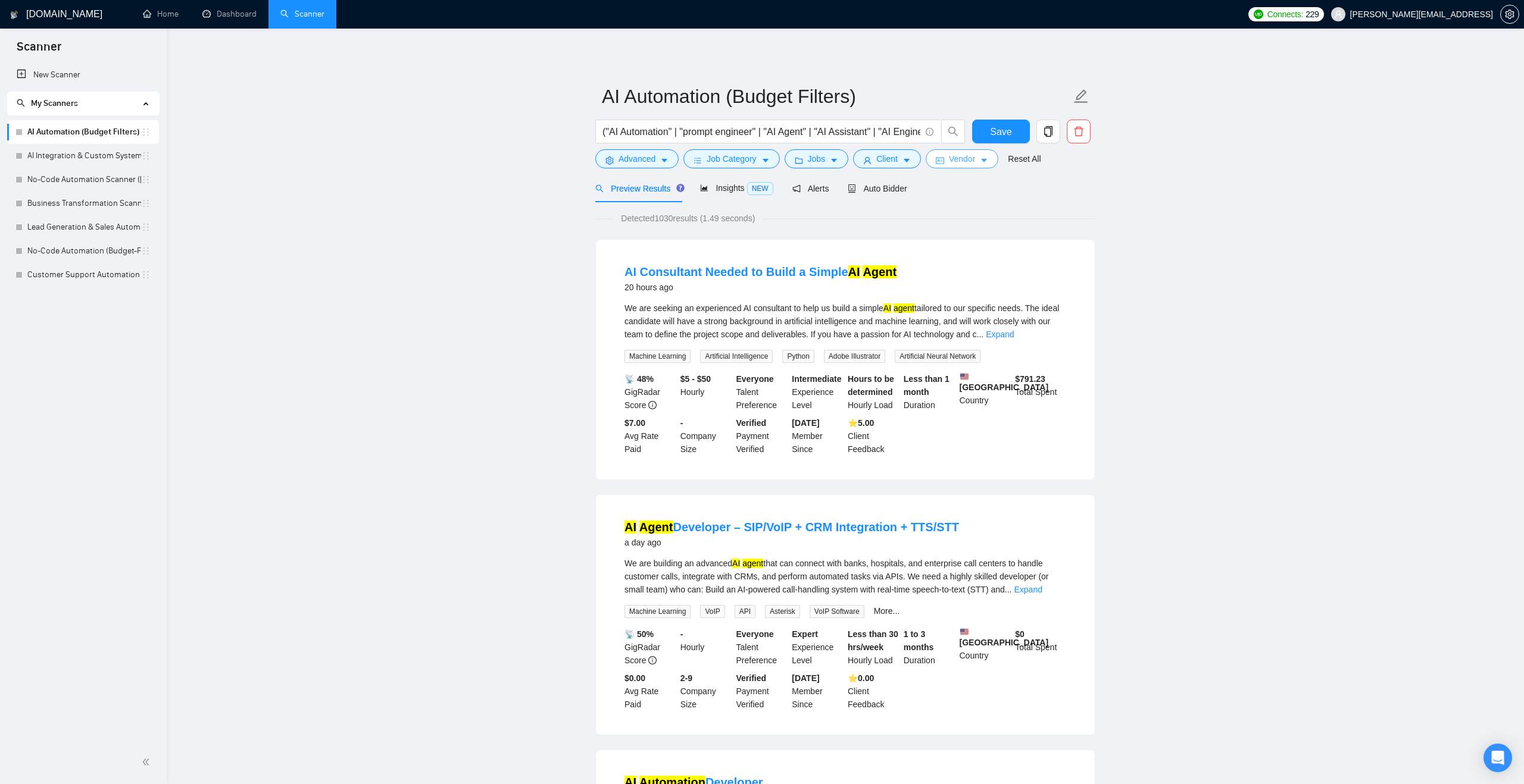
click at [975, 163] on span "Vendor" at bounding box center [962, 159] width 26 height 13
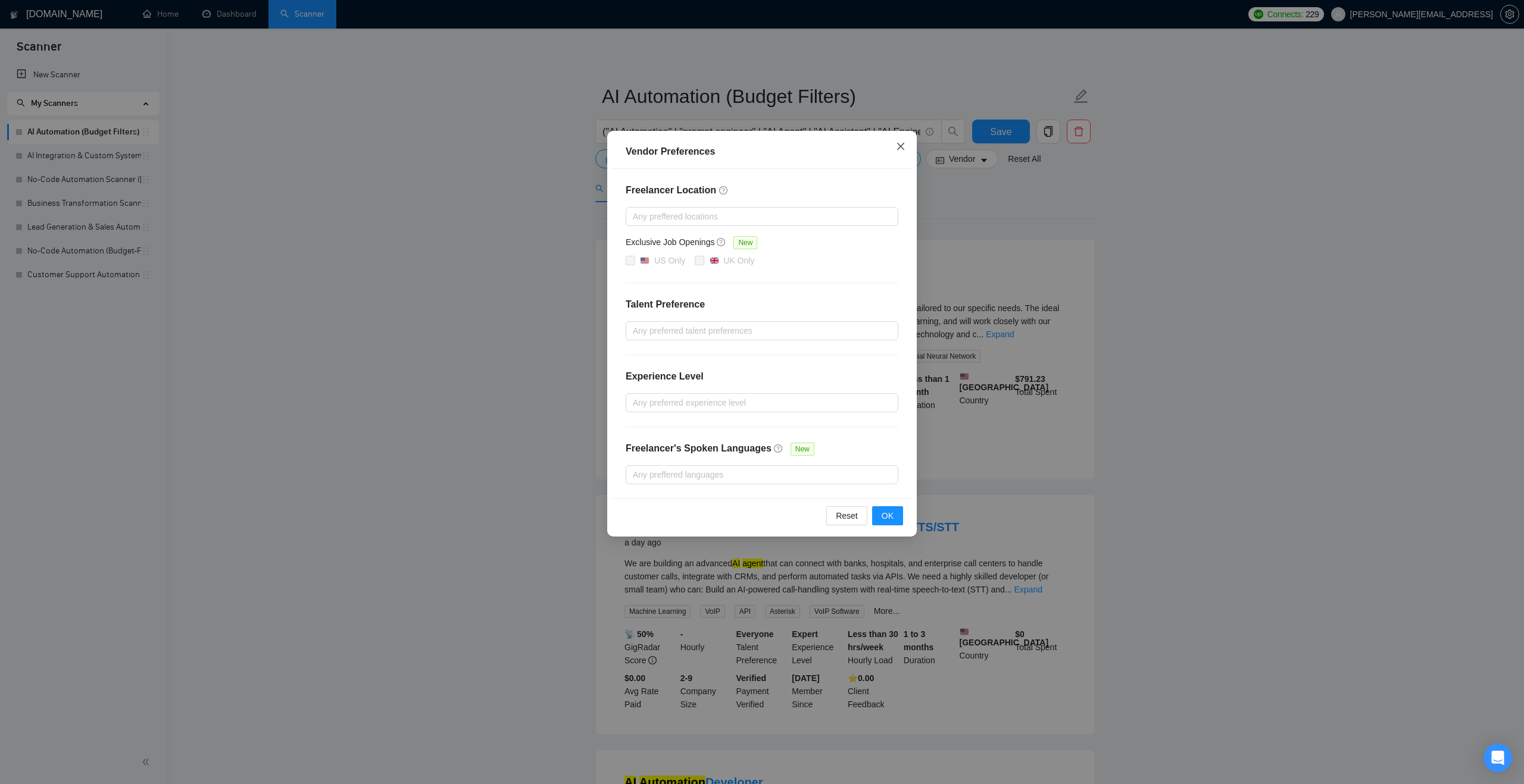
click at [896, 147] on icon "close" at bounding box center [901, 147] width 9 height 9
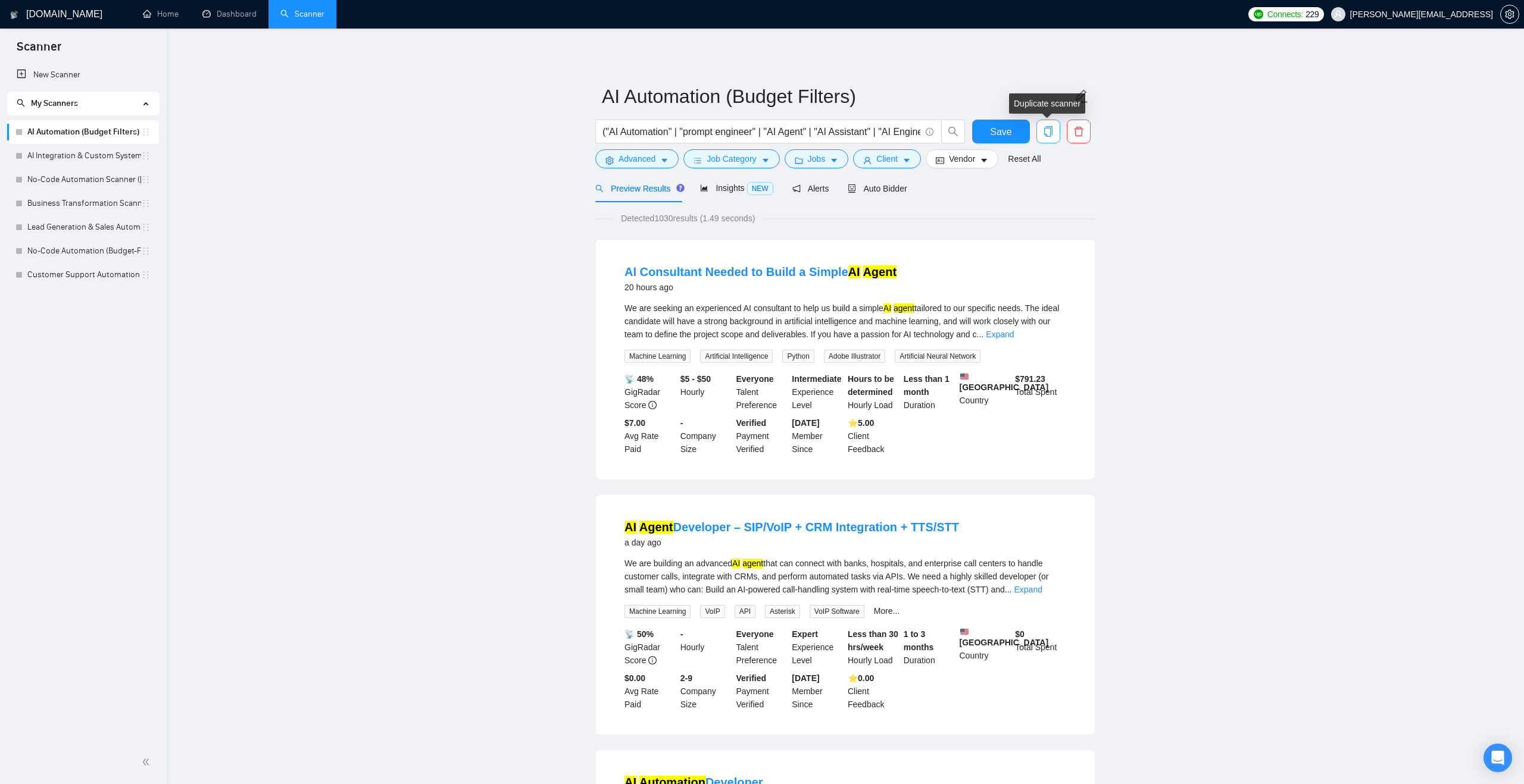
click at [1051, 131] on icon "copy" at bounding box center [1048, 131] width 9 height 11
click at [1045, 191] on button "Yes" at bounding box center [1033, 191] width 23 height 15
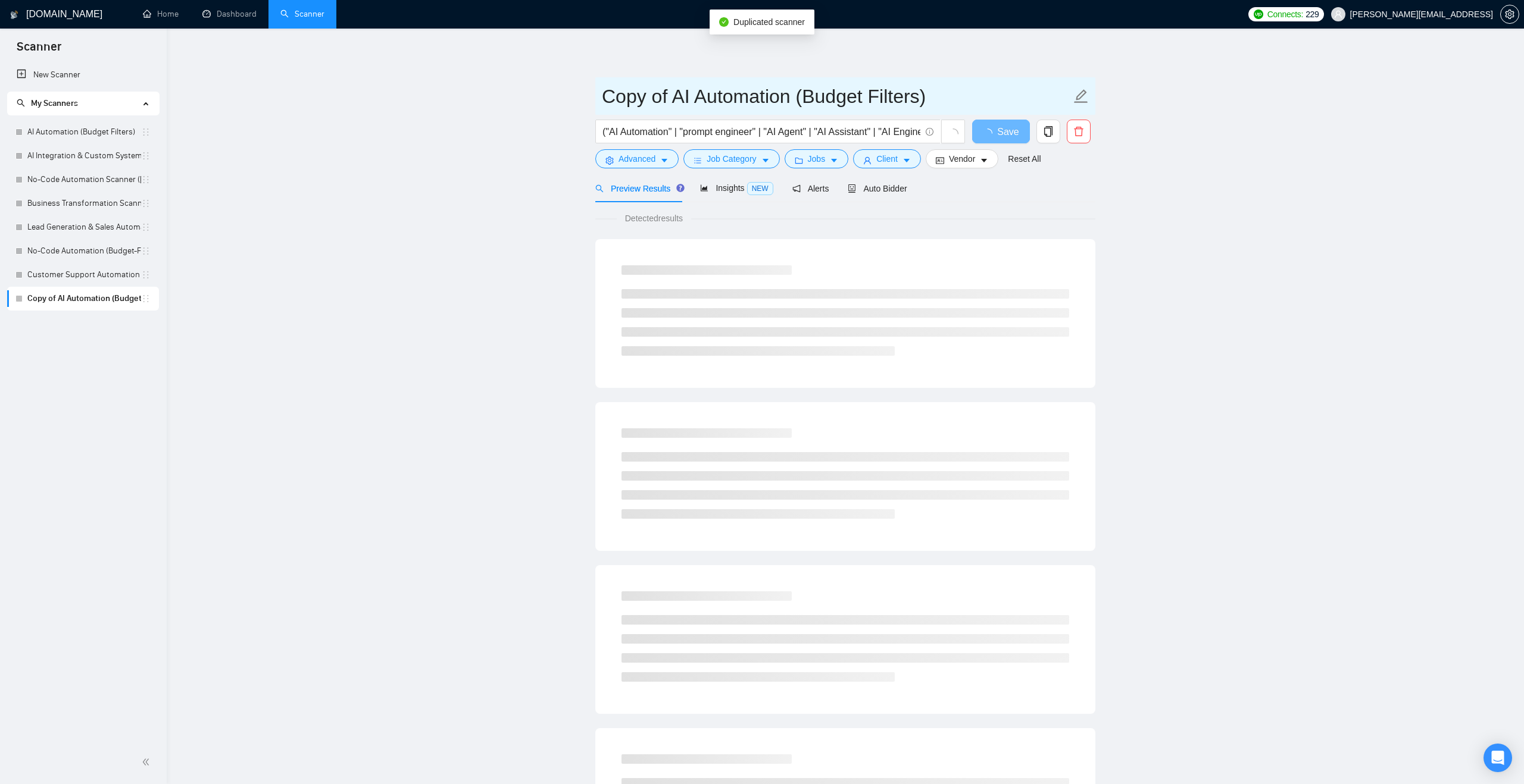
click at [825, 105] on input "Copy of AI Automation (Budget Filters)" at bounding box center [836, 96] width 469 height 30
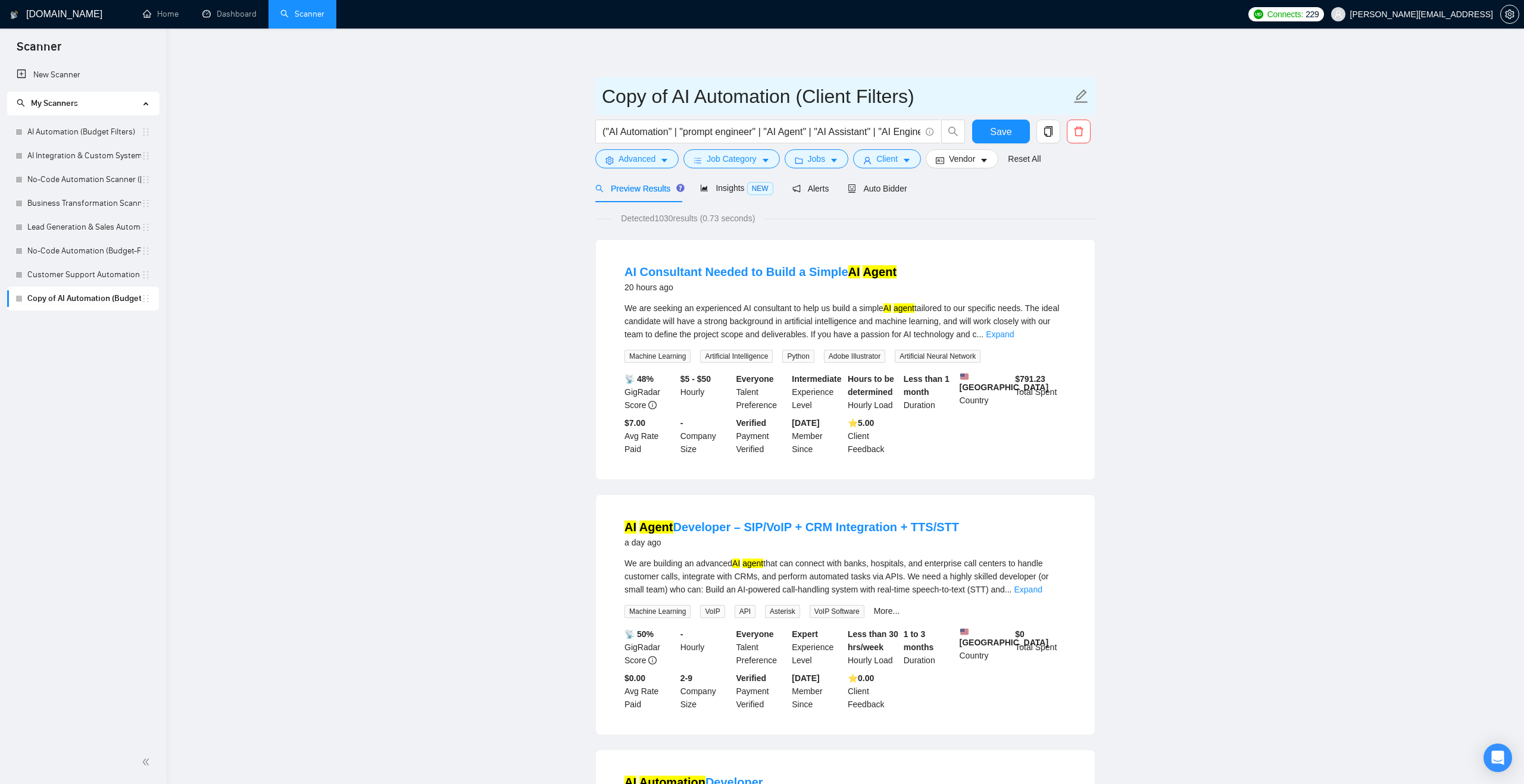
drag, startPoint x: 672, startPoint y: 94, endPoint x: 541, endPoint y: 91, distance: 131.0
type input "AI Automation (Client Filters)"
click at [1012, 133] on button "Save" at bounding box center [1000, 131] width 57 height 24
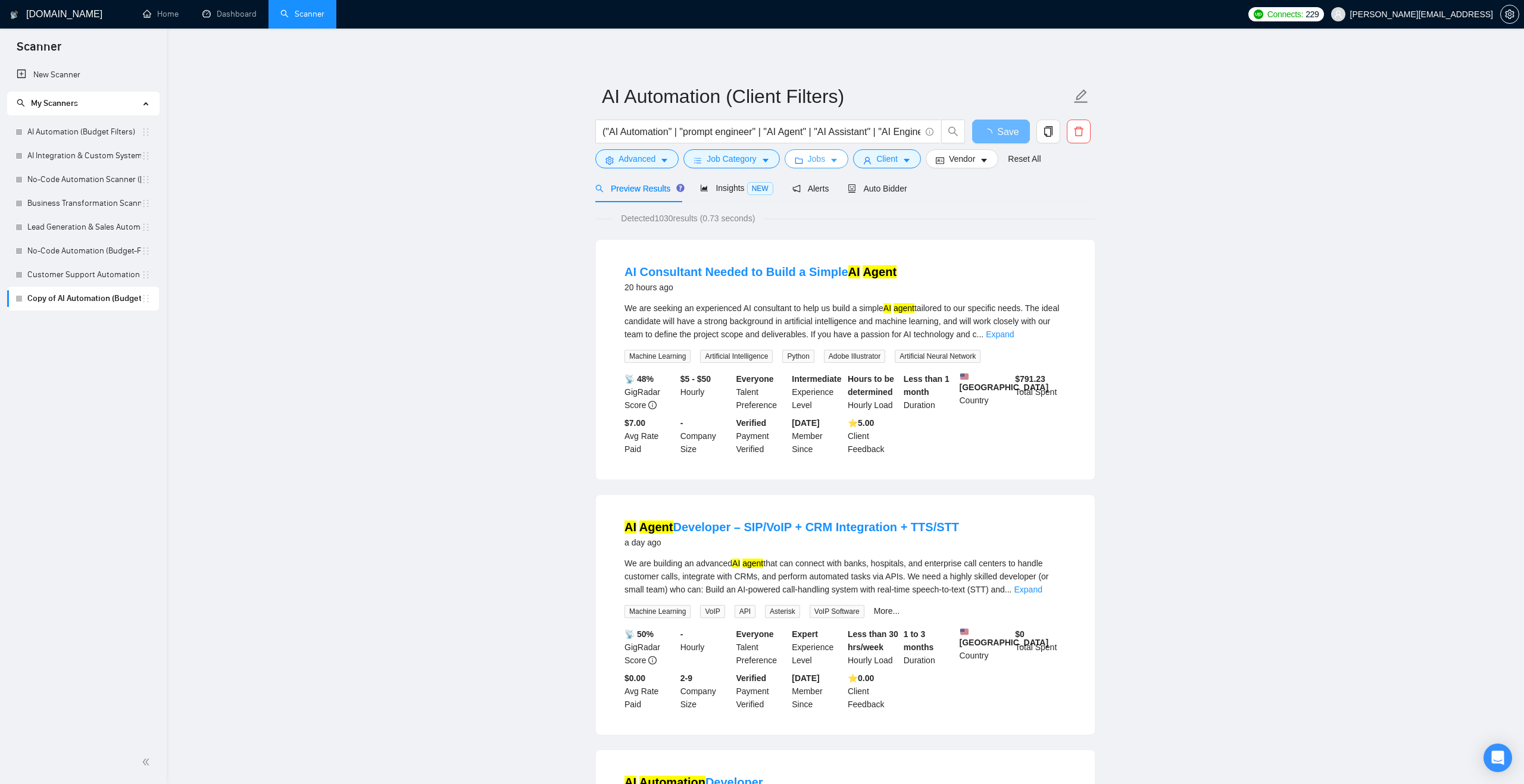
click at [825, 160] on span "Jobs" at bounding box center [816, 159] width 18 height 13
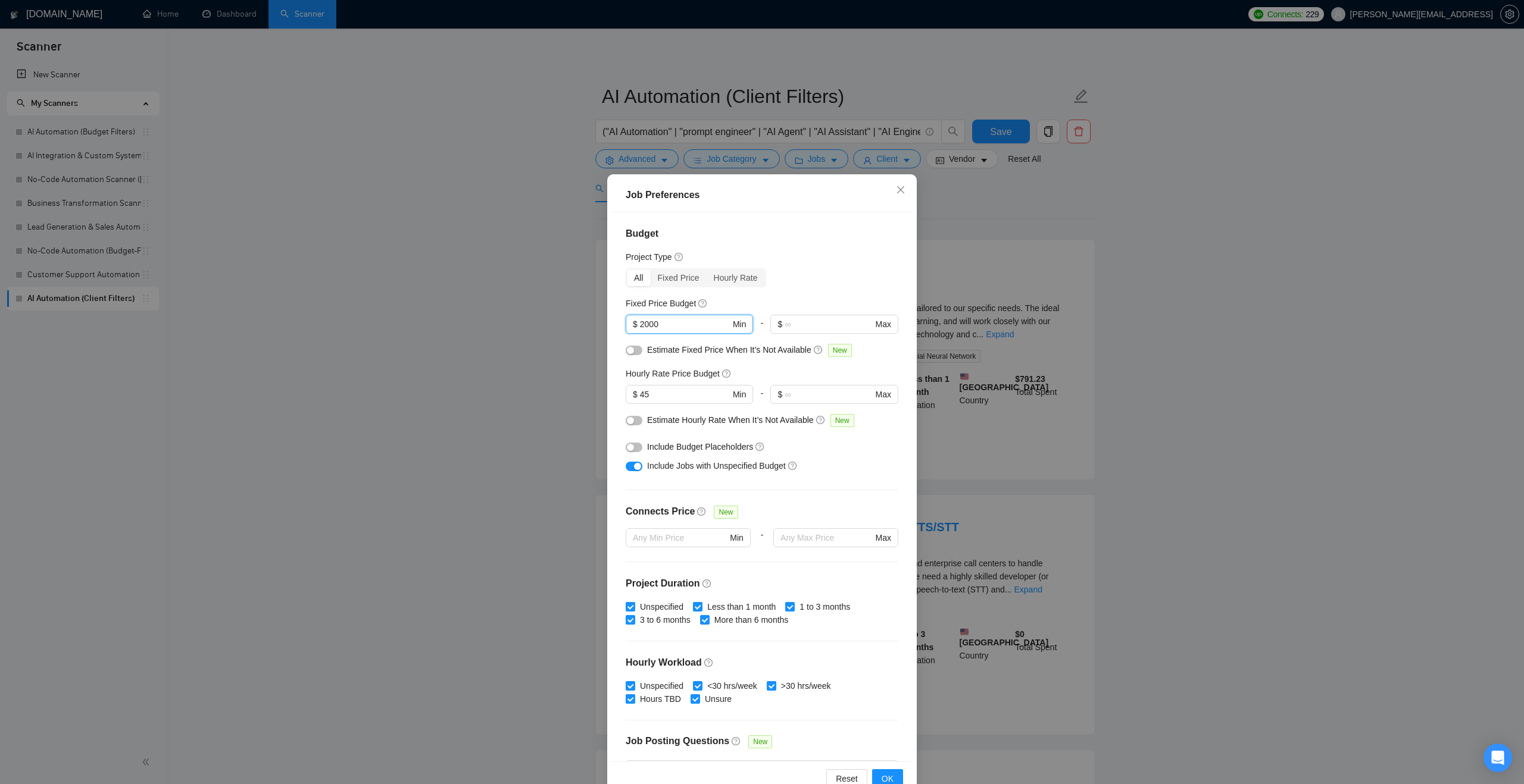
drag, startPoint x: 714, startPoint y: 322, endPoint x: 600, endPoint y: 322, distance: 114.0
click at [600, 322] on div "Job Preferences Budget Project Type All Fixed Price Hourly Rate Fixed Price Bud…" at bounding box center [762, 392] width 1524 height 784
drag, startPoint x: 662, startPoint y: 387, endPoint x: 638, endPoint y: 387, distance: 24.0
click at [640, 387] on span "$ 45 Min" at bounding box center [689, 394] width 127 height 19
click at [661, 389] on input "45" at bounding box center [685, 395] width 90 height 13
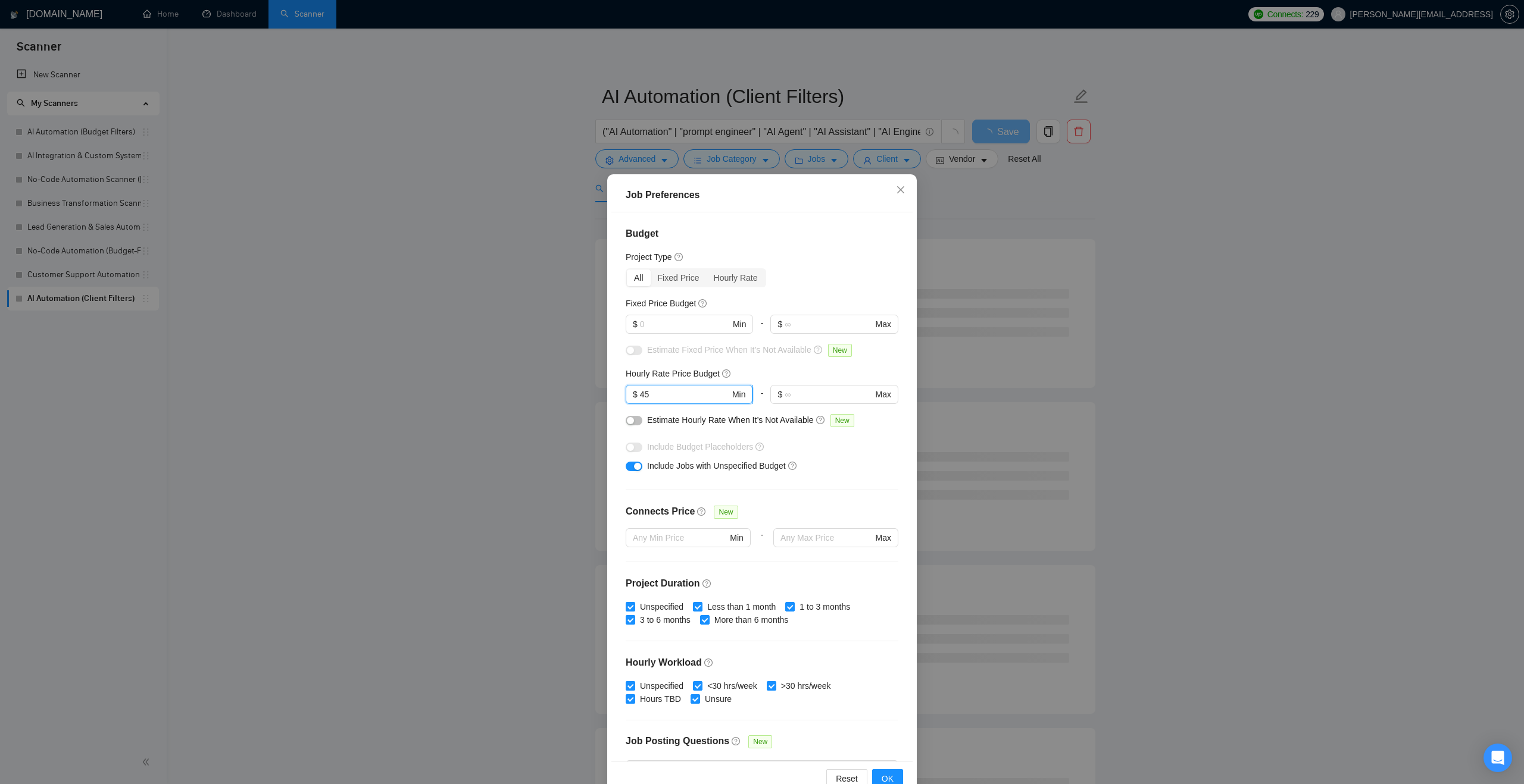
click at [661, 389] on input "45" at bounding box center [685, 395] width 90 height 13
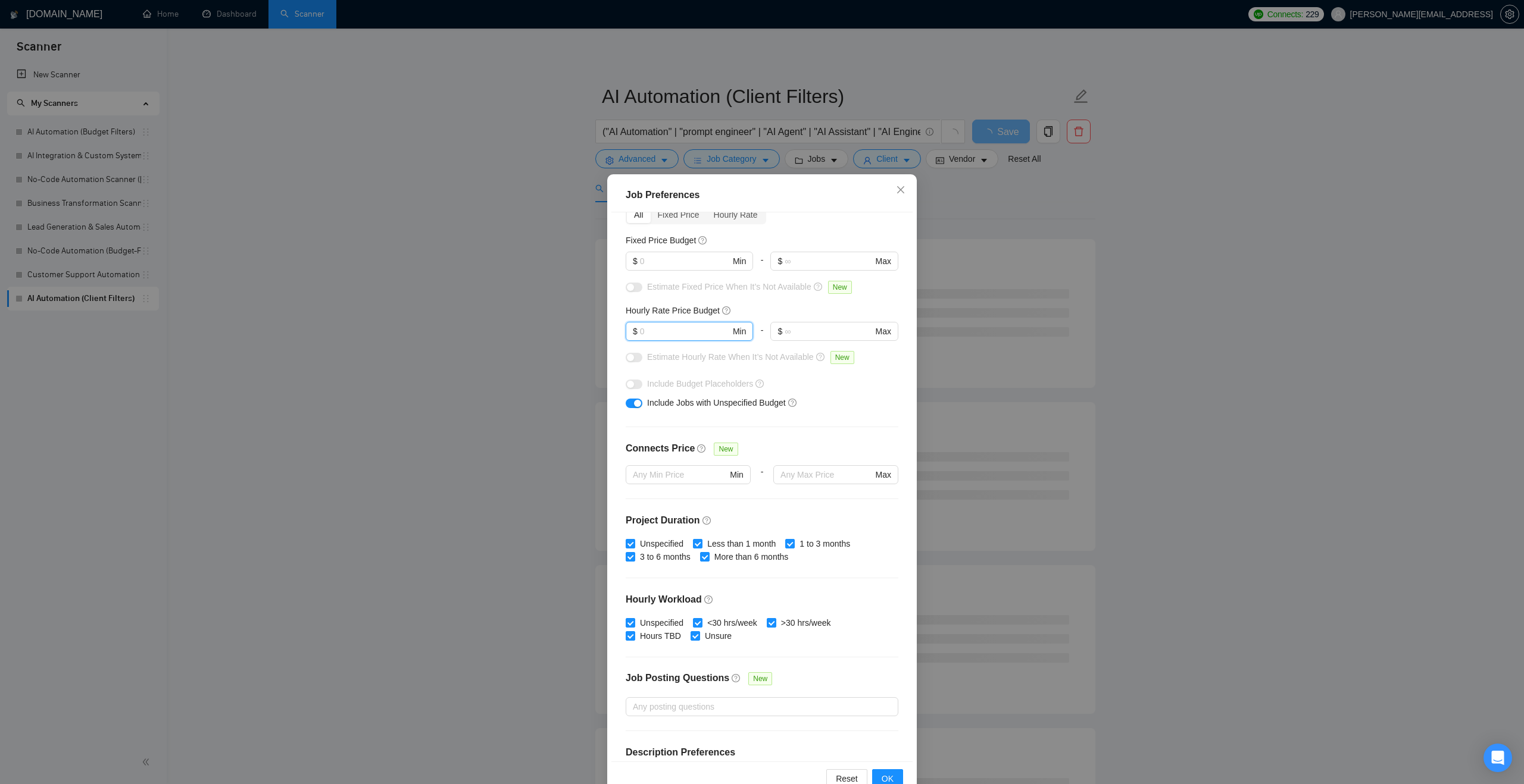
scroll to position [122, 0]
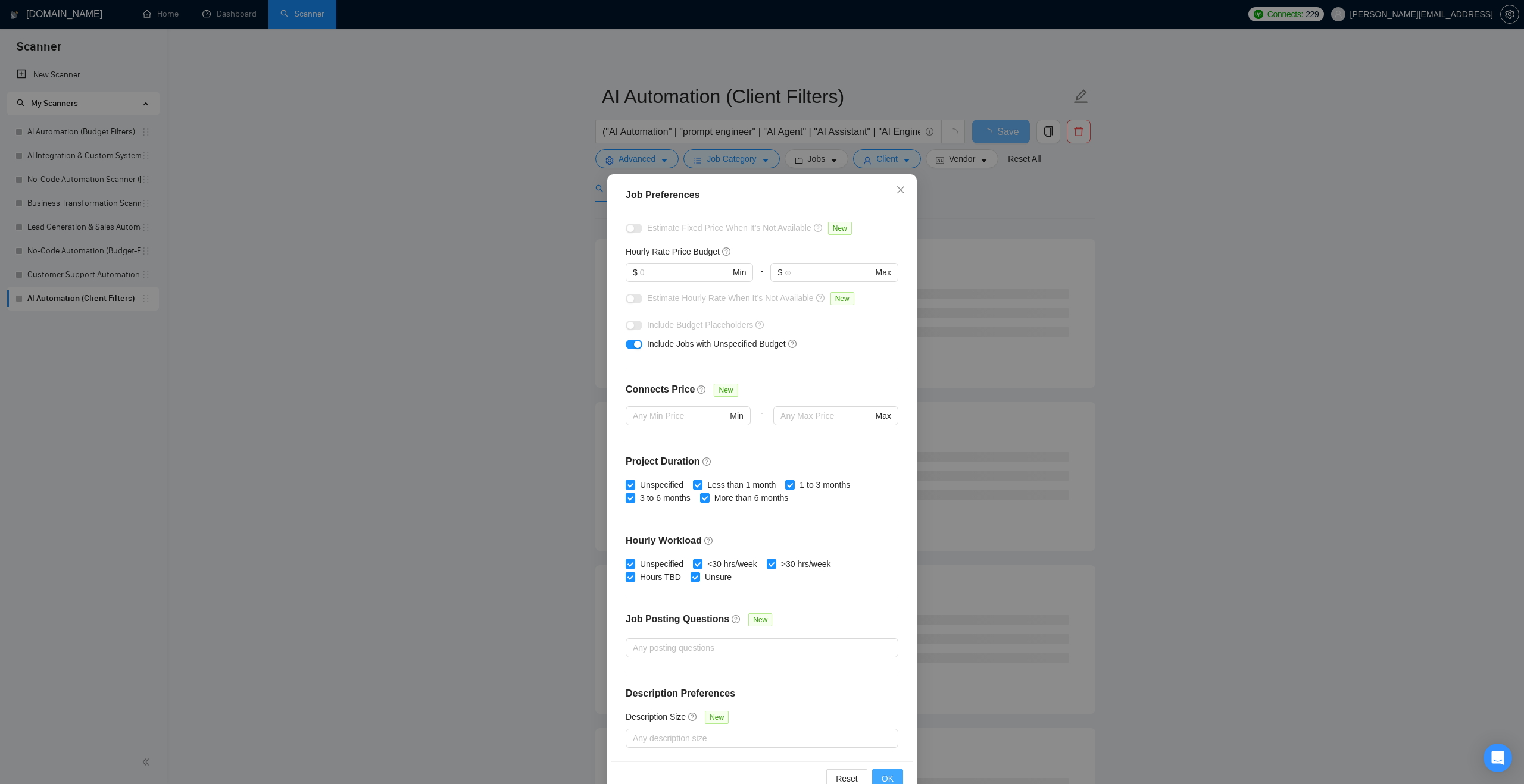
click at [885, 775] on span "OK" at bounding box center [887, 779] width 12 height 13
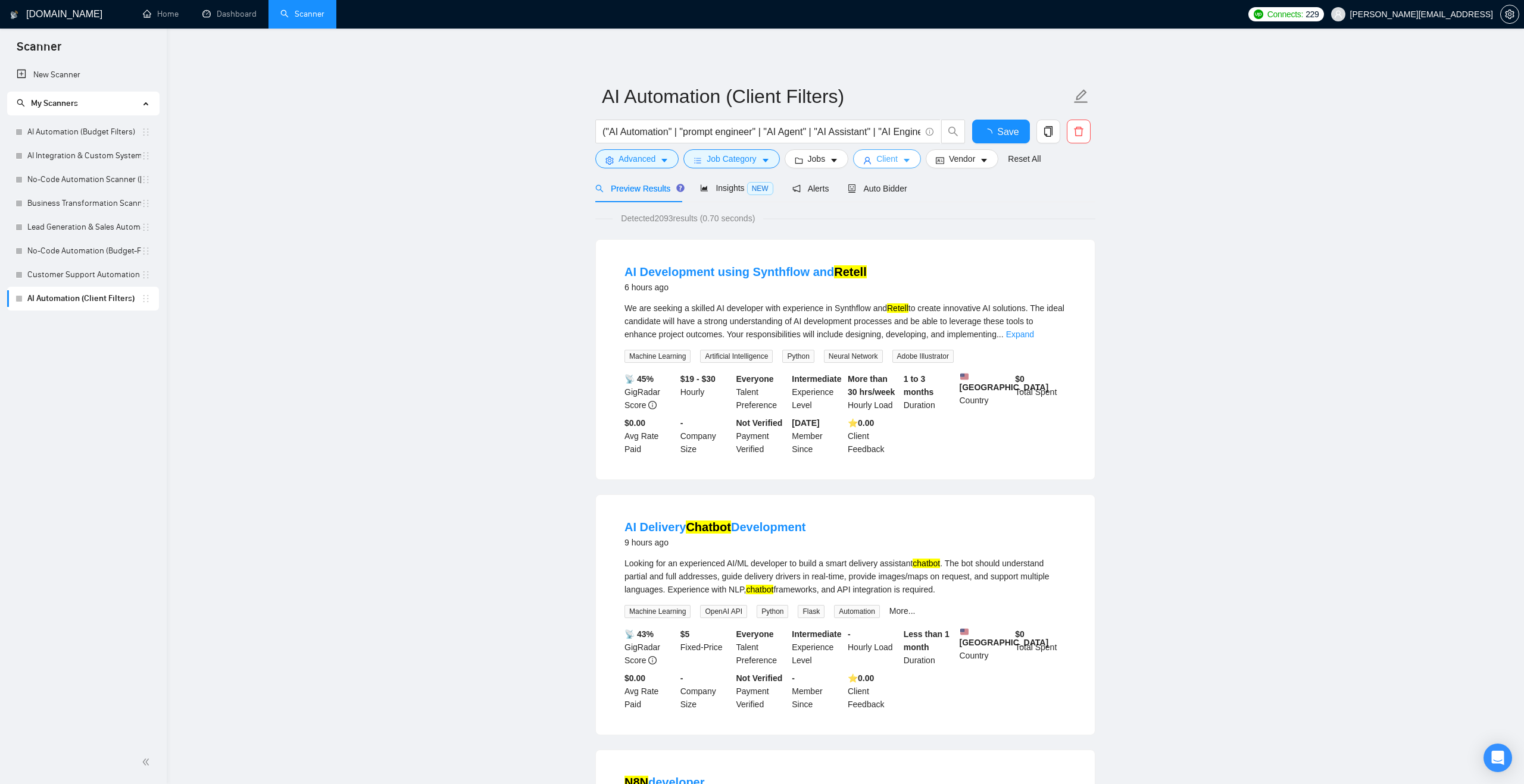
click at [910, 157] on icon "caret-down" at bounding box center [907, 160] width 9 height 9
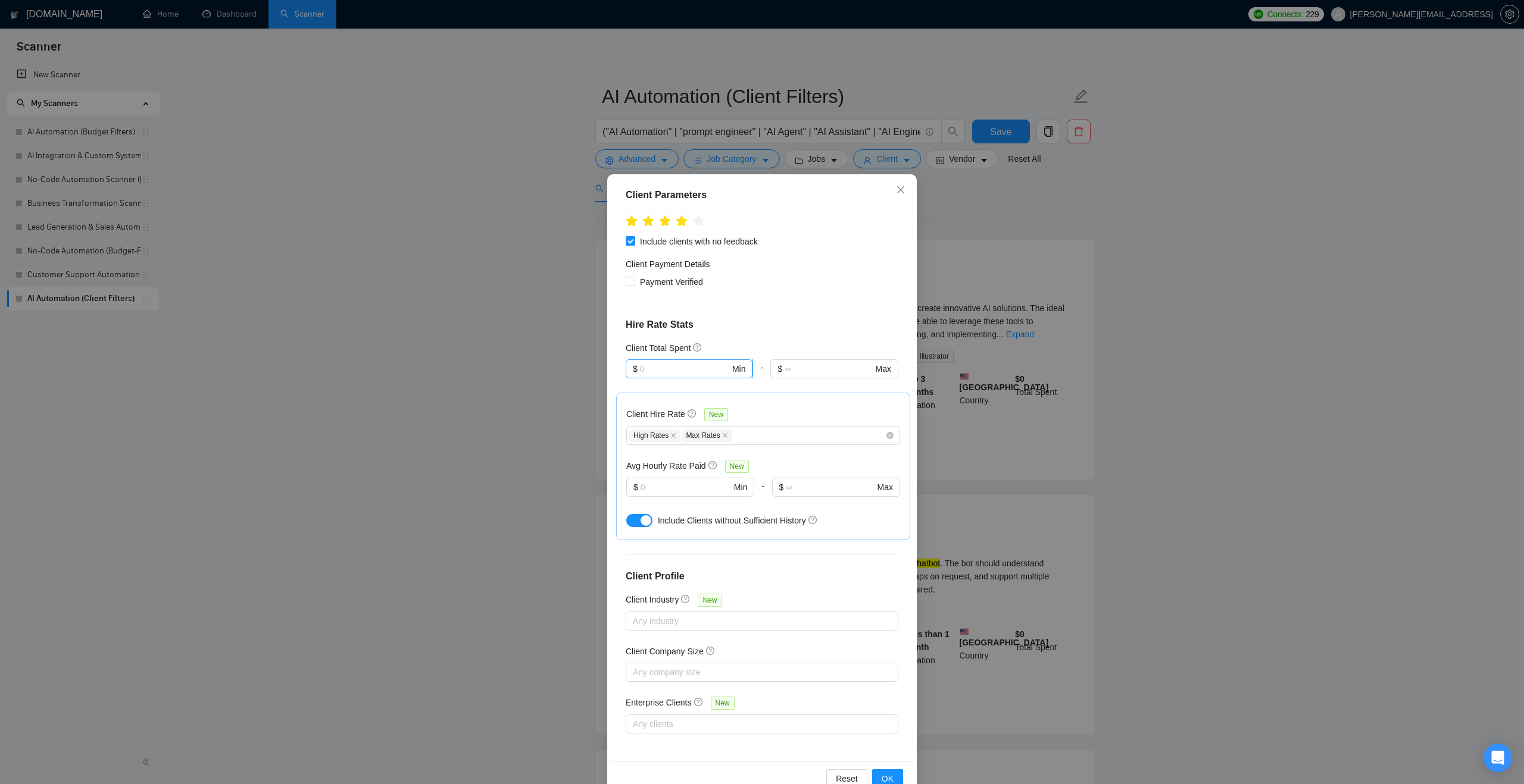
click at [709, 369] on input "text" at bounding box center [685, 369] width 90 height 13
click at [742, 351] on div "Client Total Spent" at bounding box center [761, 348] width 273 height 13
click at [701, 486] on input "text" at bounding box center [685, 487] width 90 height 13
type input "40"
click at [883, 771] on button "OK" at bounding box center [887, 779] width 31 height 19
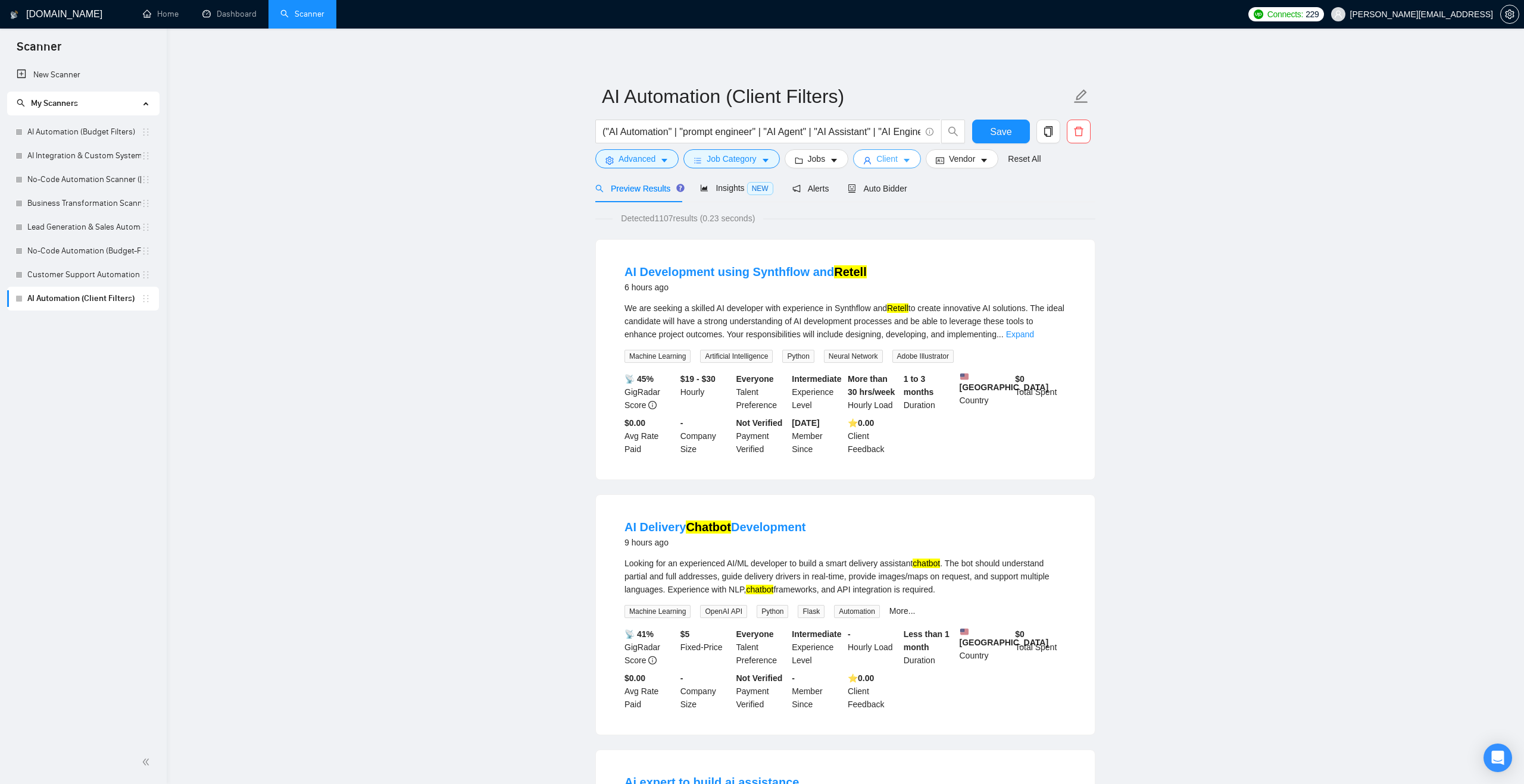
click at [878, 162] on button "Client" at bounding box center [887, 158] width 68 height 19
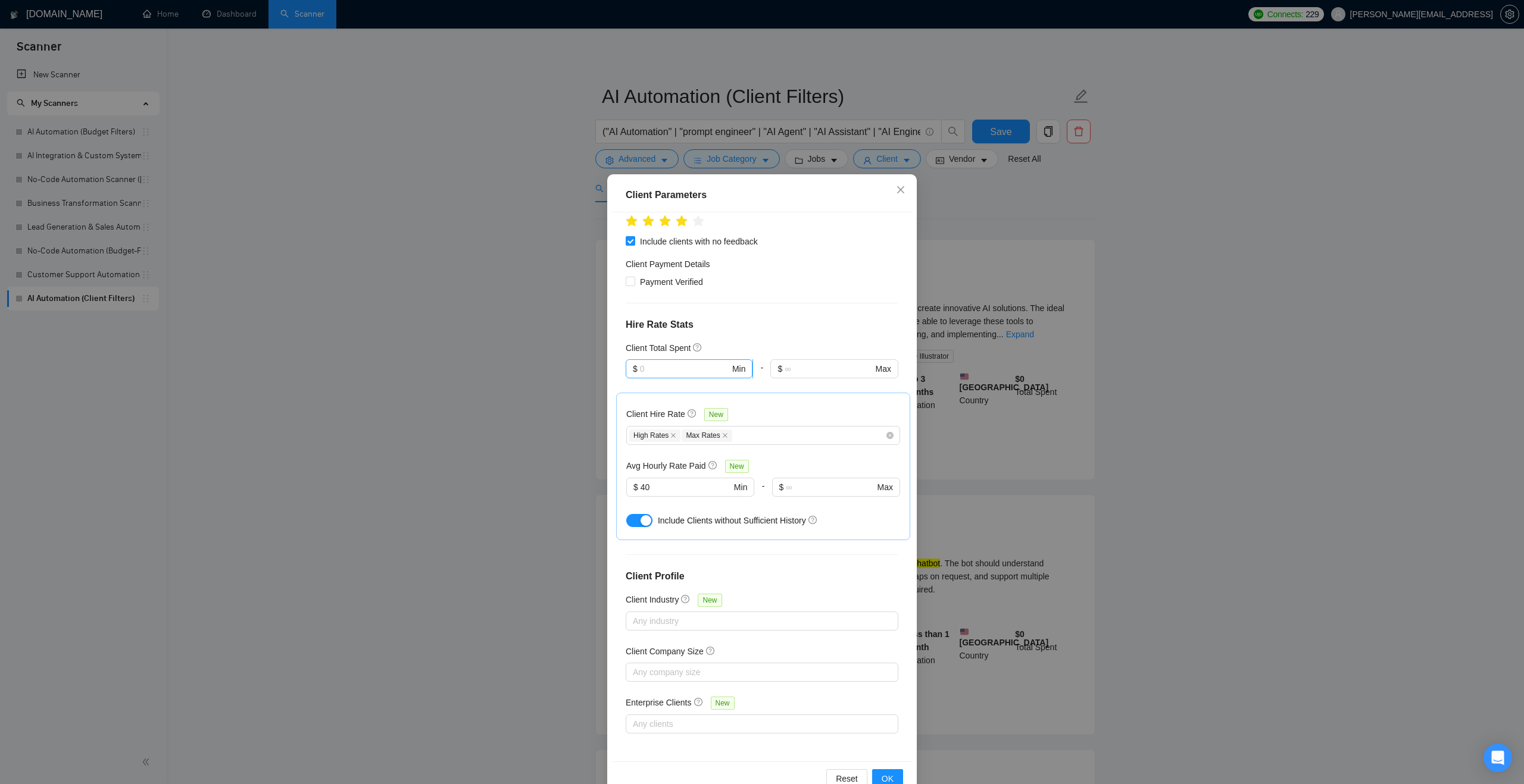
click at [709, 373] on input "text" at bounding box center [685, 369] width 90 height 13
click at [885, 772] on span "OK" at bounding box center [887, 779] width 12 height 13
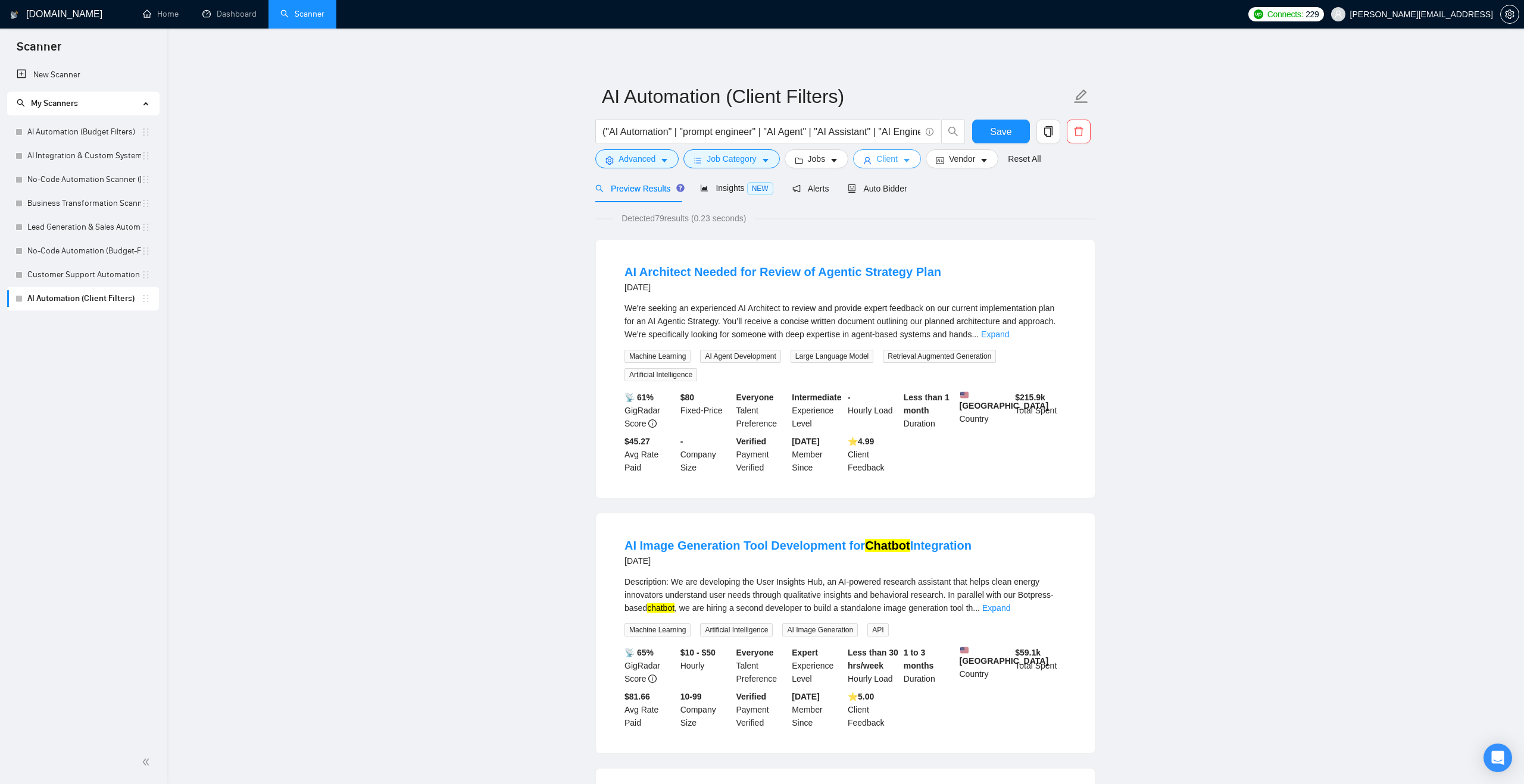
click at [872, 163] on icon "user" at bounding box center [867, 160] width 9 height 9
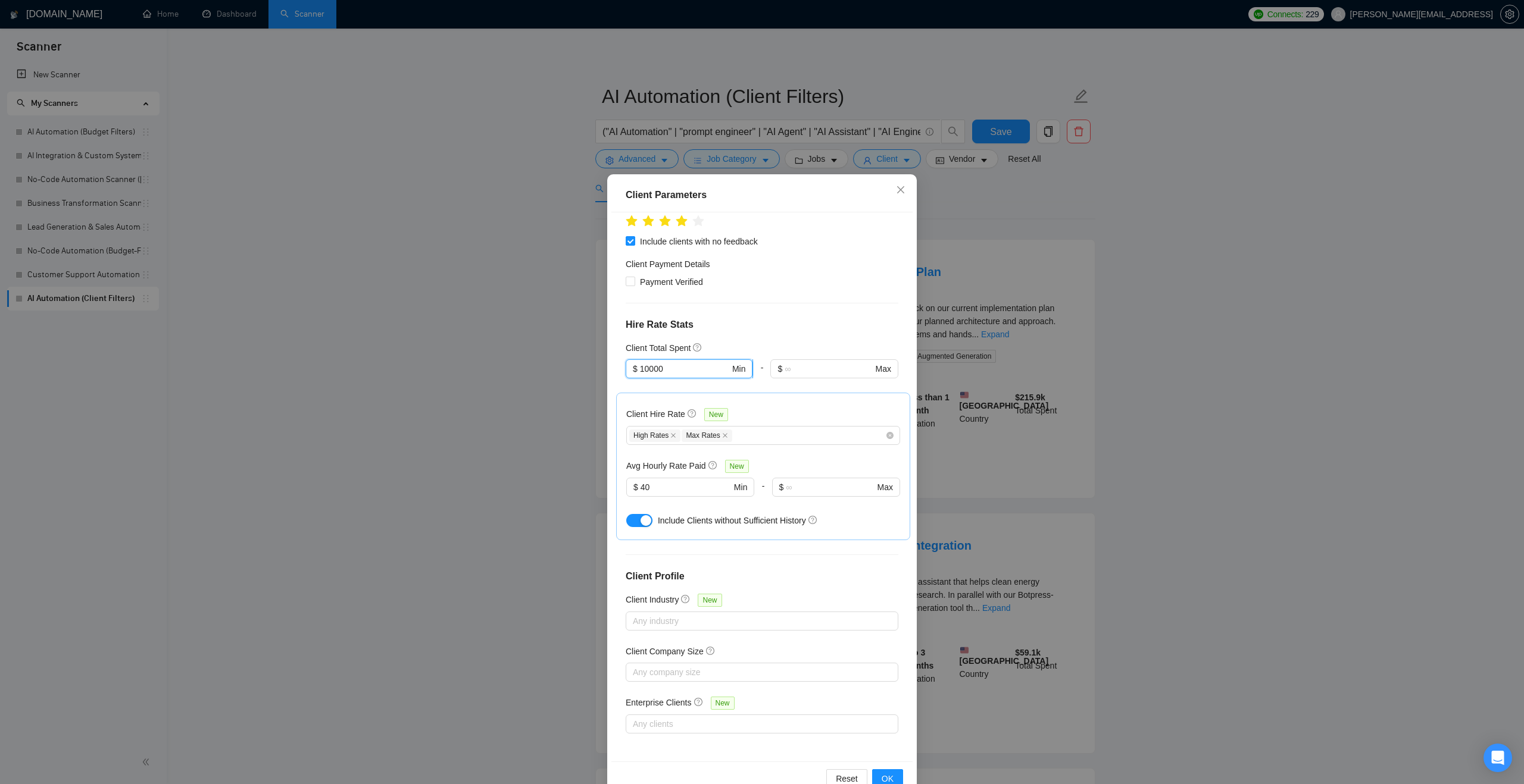
click at [672, 367] on input "10000" at bounding box center [685, 369] width 90 height 13
type input "1000"
click at [891, 775] on span "OK" at bounding box center [887, 779] width 12 height 13
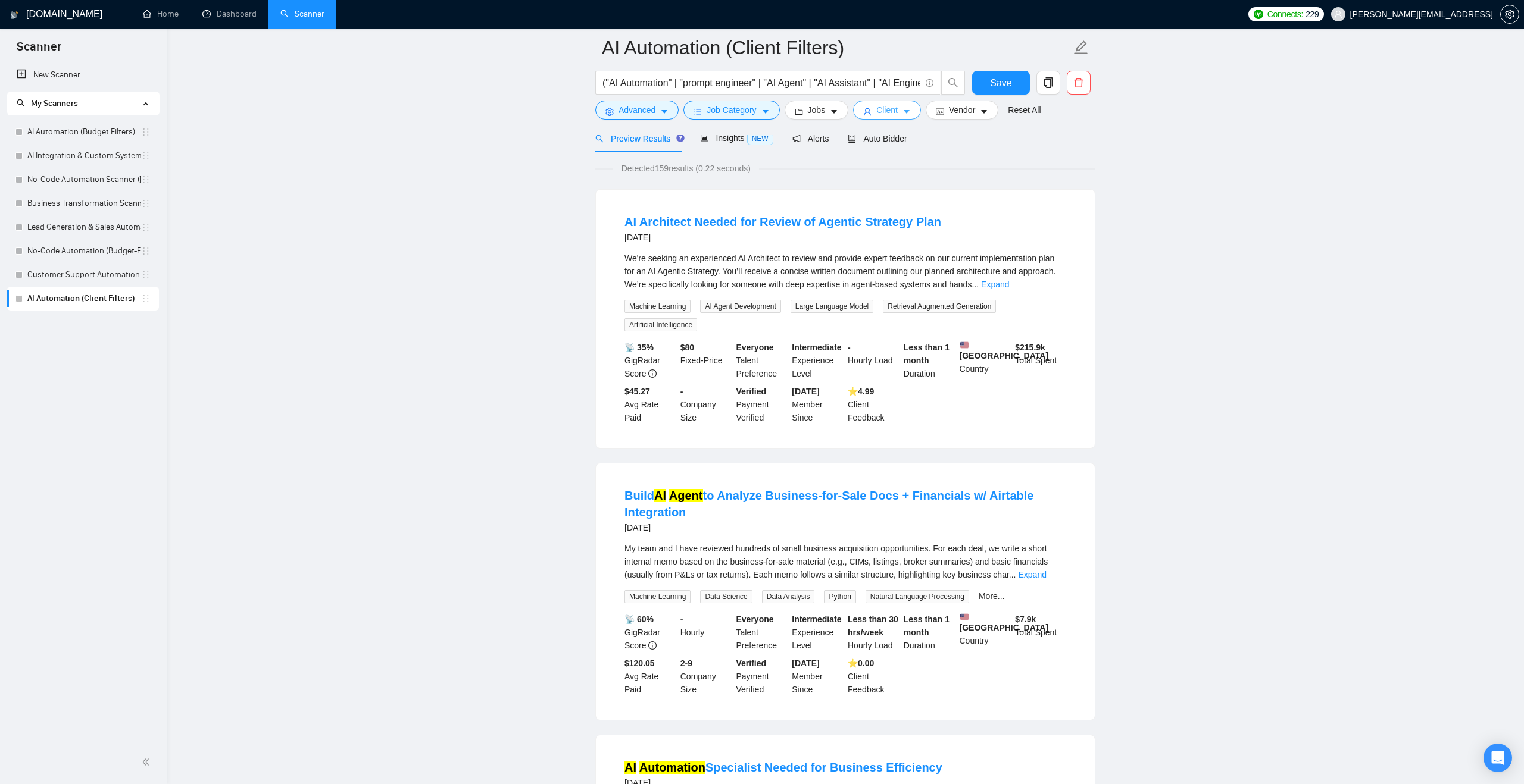
scroll to position [57, 0]
click at [894, 110] on span "Client" at bounding box center [887, 110] width 21 height 13
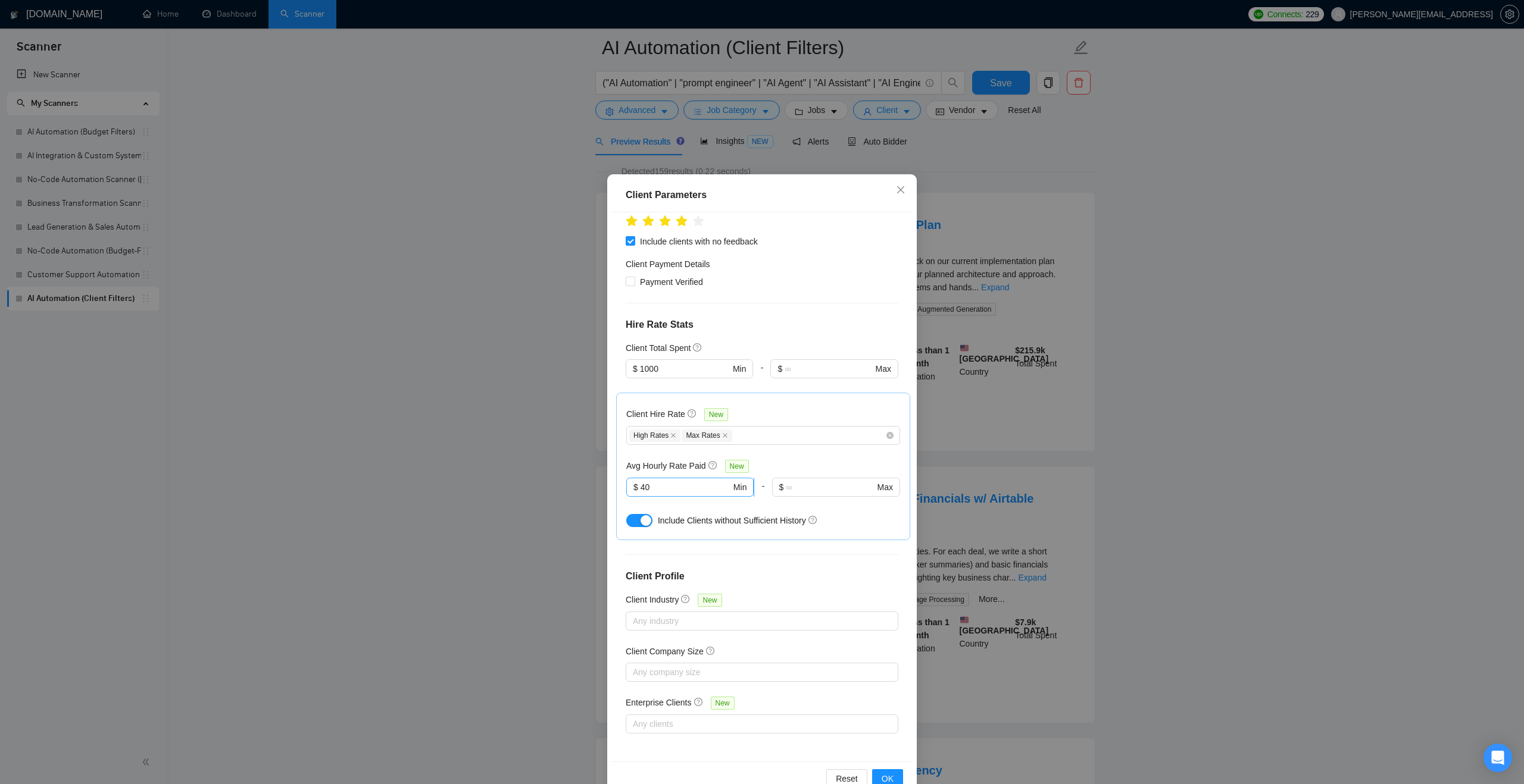
click at [693, 486] on input "40" at bounding box center [685, 487] width 90 height 13
type input "4"
click at [775, 354] on div "Client Total Spent" at bounding box center [761, 348] width 273 height 13
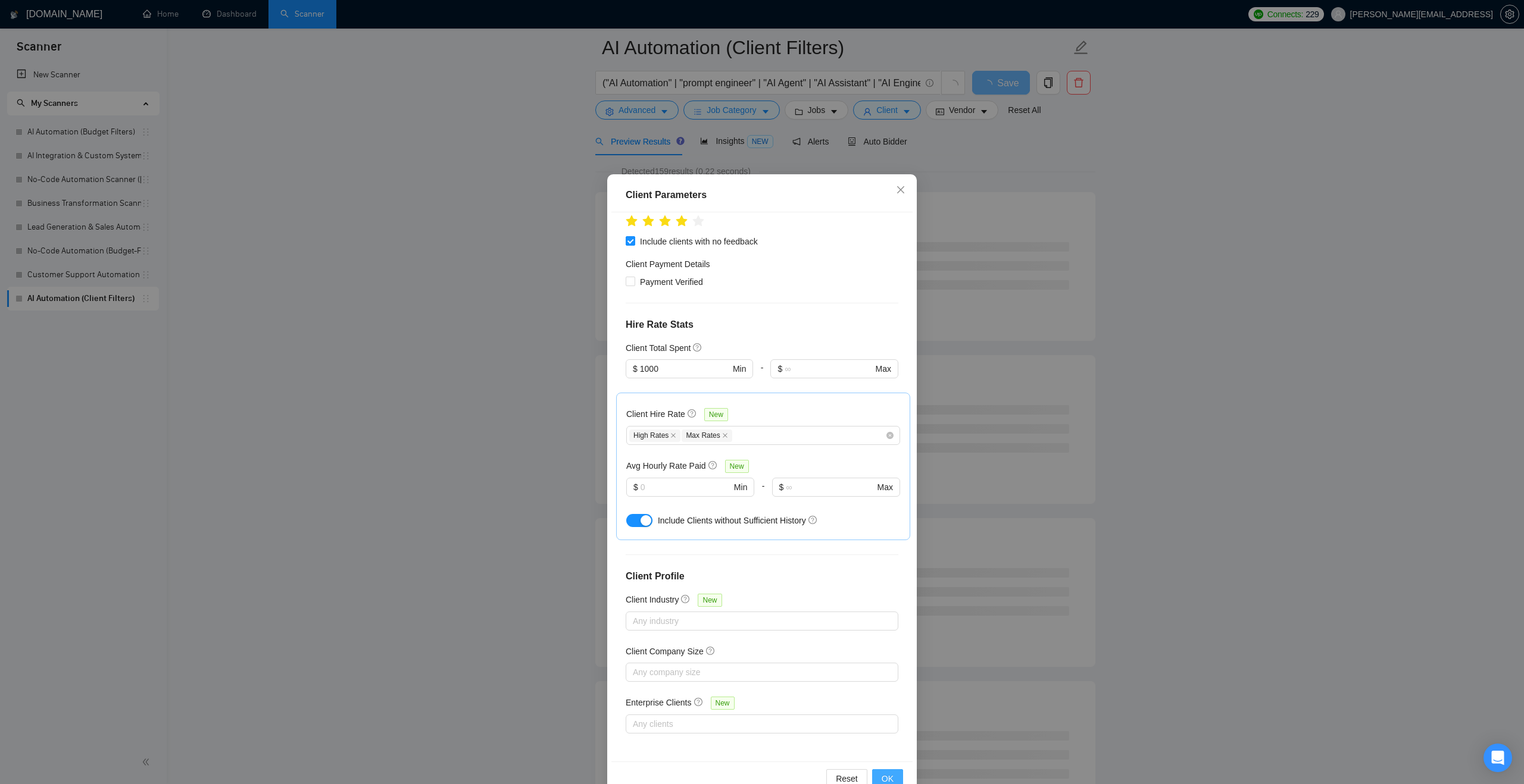
click at [874, 772] on button "OK" at bounding box center [887, 779] width 31 height 19
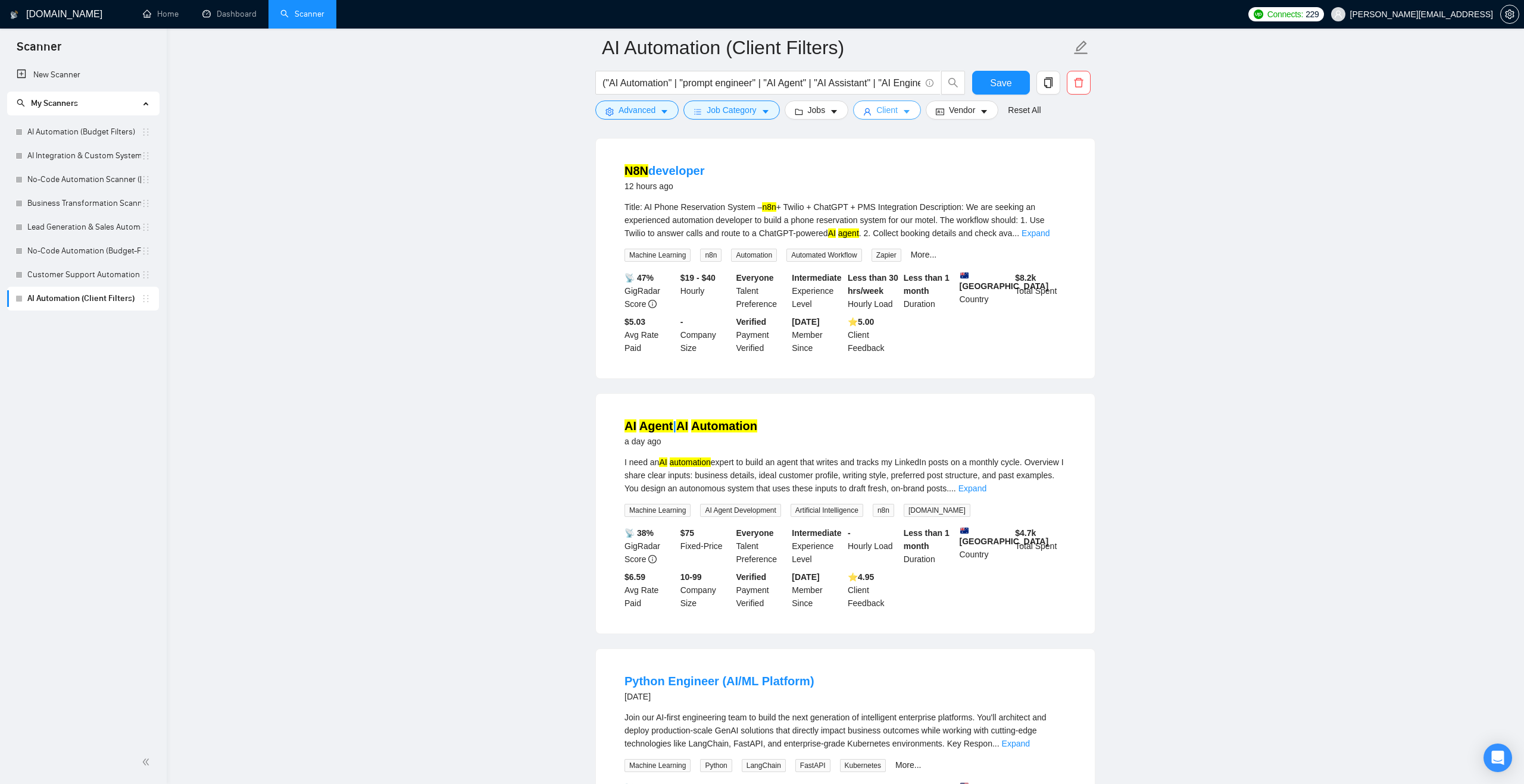
scroll to position [0, 0]
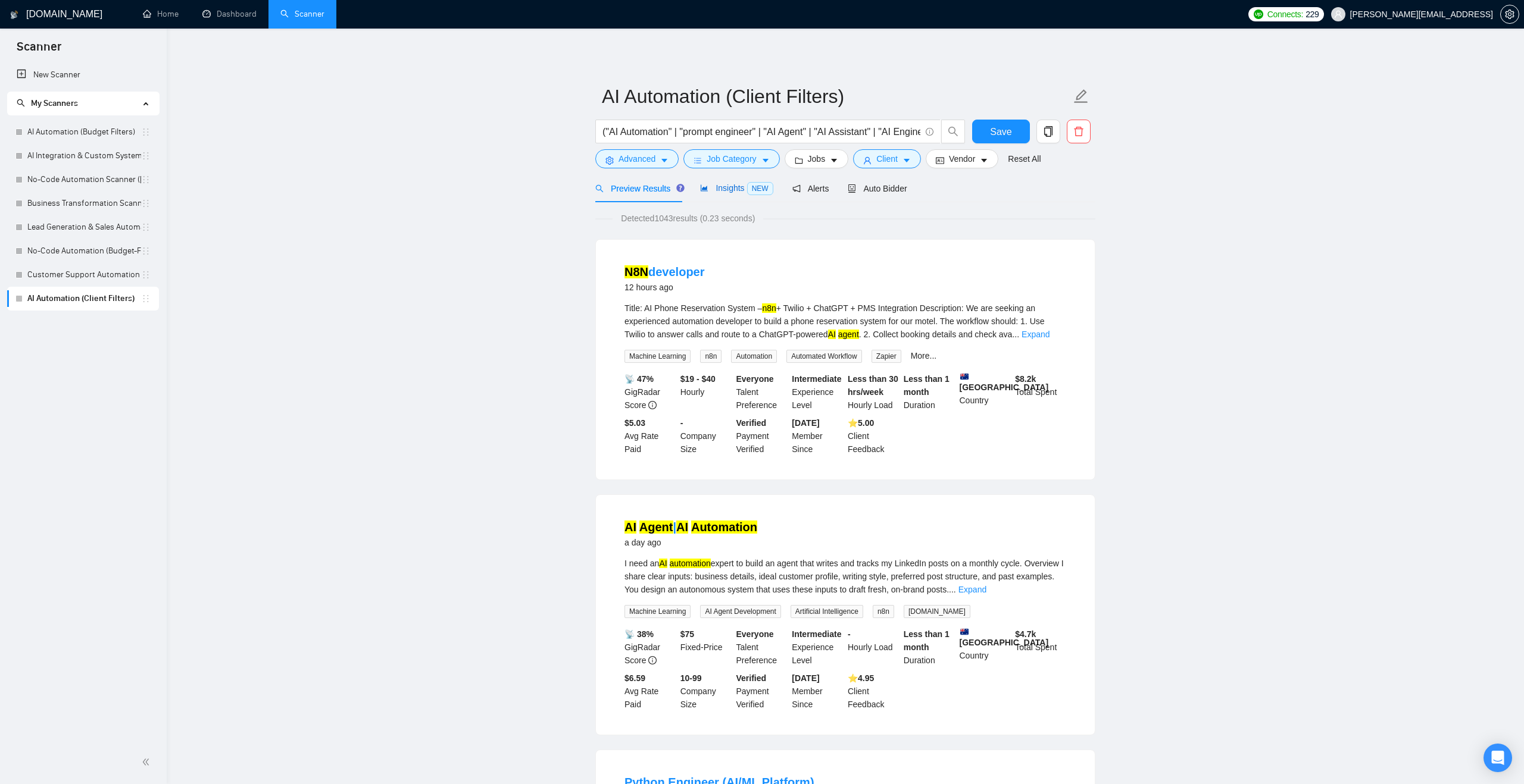
click at [720, 187] on span "Insights NEW" at bounding box center [736, 188] width 73 height 9
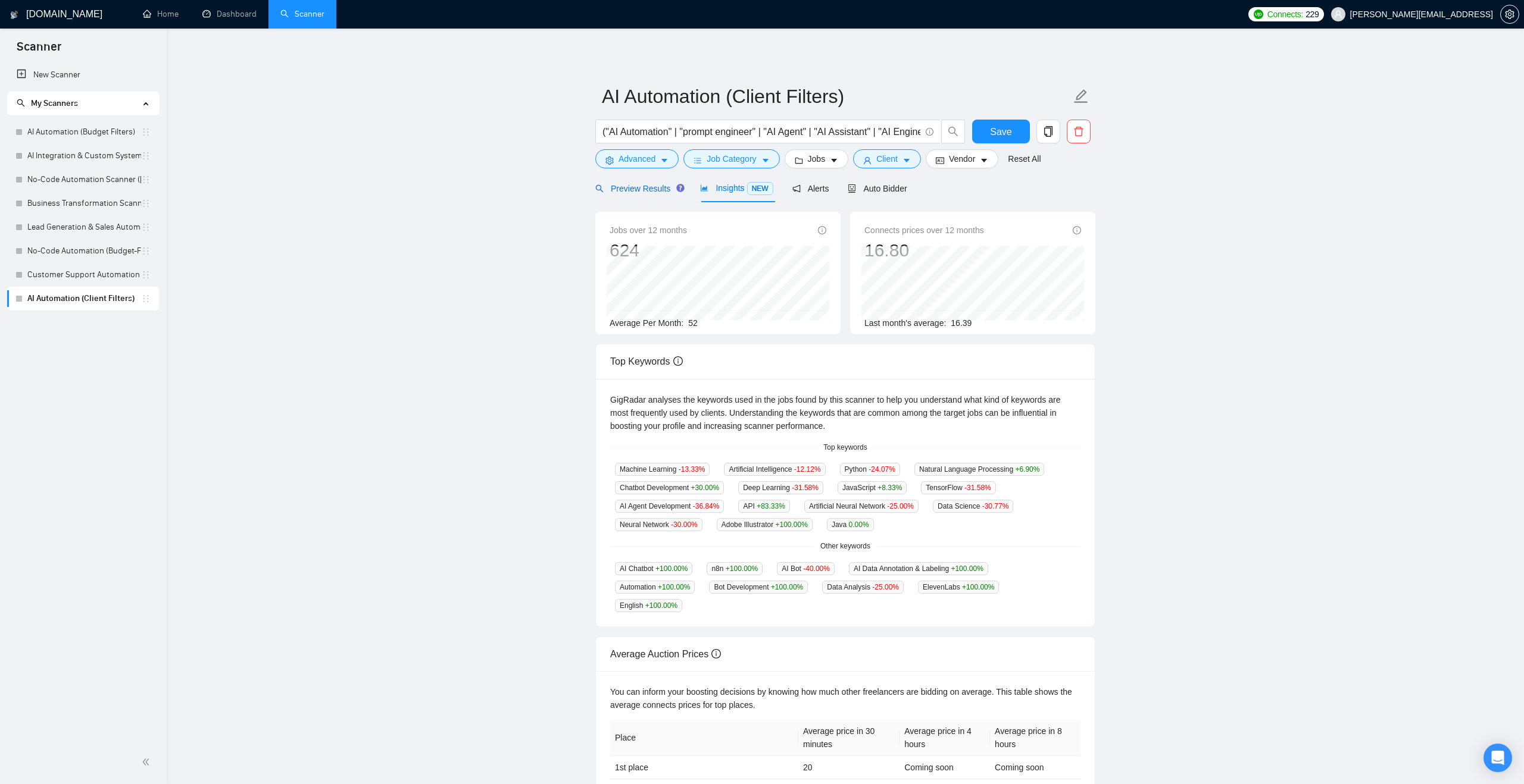
click at [648, 191] on span "Preview Results" at bounding box center [638, 189] width 86 height 9
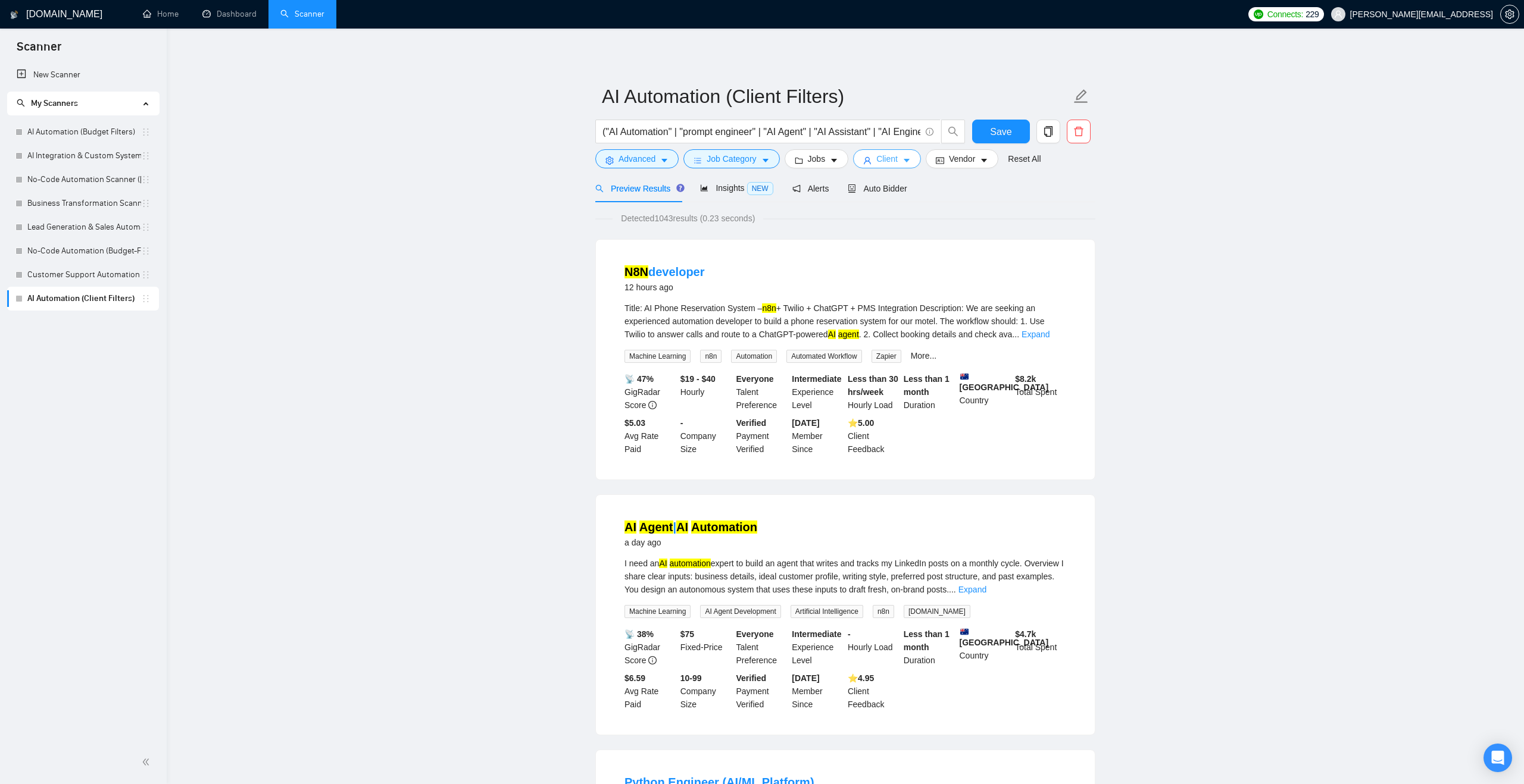
click at [891, 158] on span "Client" at bounding box center [887, 159] width 21 height 13
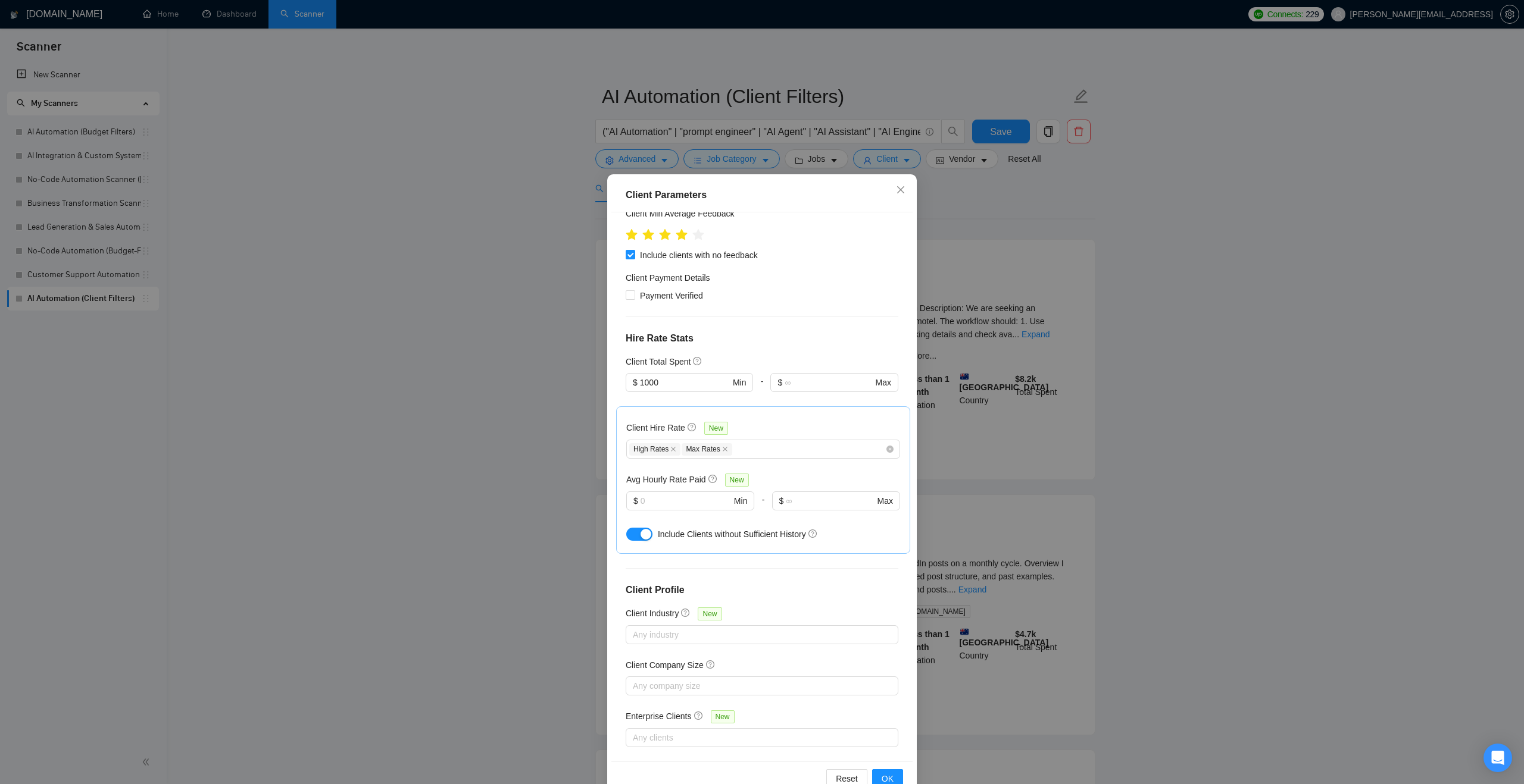
scroll to position [176, 0]
drag, startPoint x: 684, startPoint y: 389, endPoint x: 632, endPoint y: 379, distance: 53.0
click at [632, 379] on span "$ 1000 Min" at bounding box center [689, 386] width 127 height 19
click at [802, 312] on div "Client Location Include Client Countries Australia United States Exclude Client…" at bounding box center [762, 487] width 301 height 549
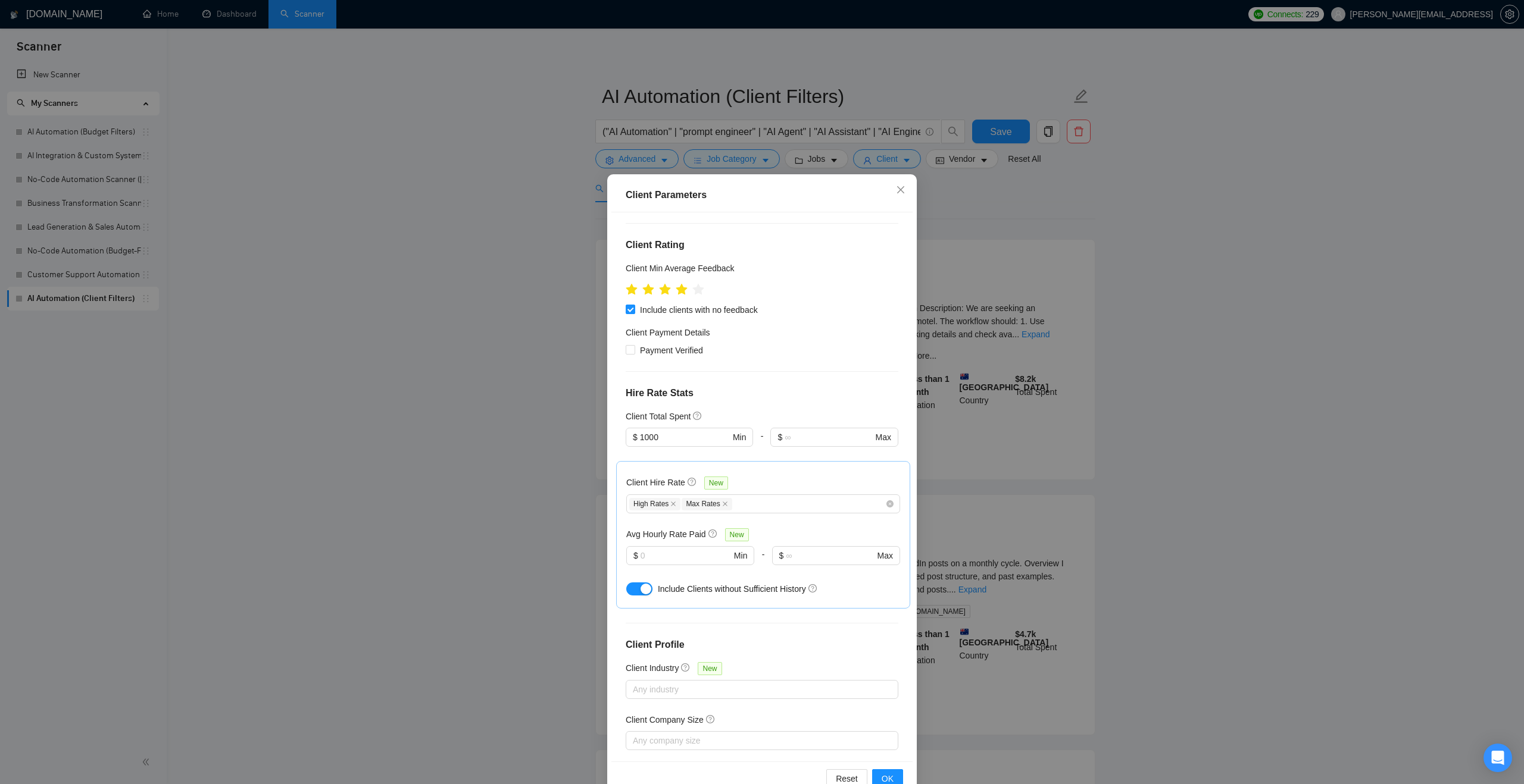
scroll to position [125, 0]
click at [681, 352] on span "Payment Verified" at bounding box center [672, 350] width 73 height 13
click at [634, 352] on input "Payment Verified" at bounding box center [629, 349] width 9 height 9
checkbox input "true"
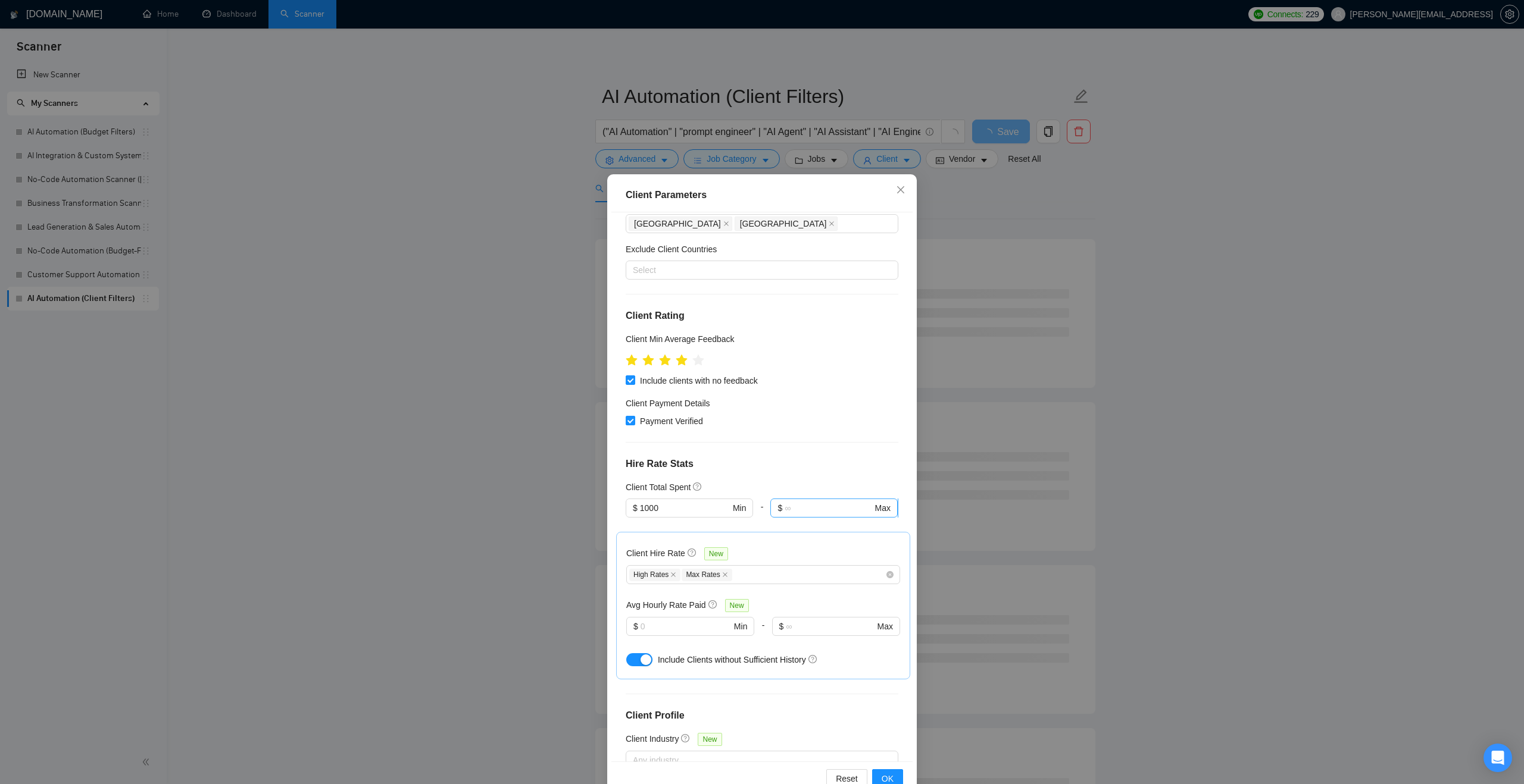
scroll to position [0, 0]
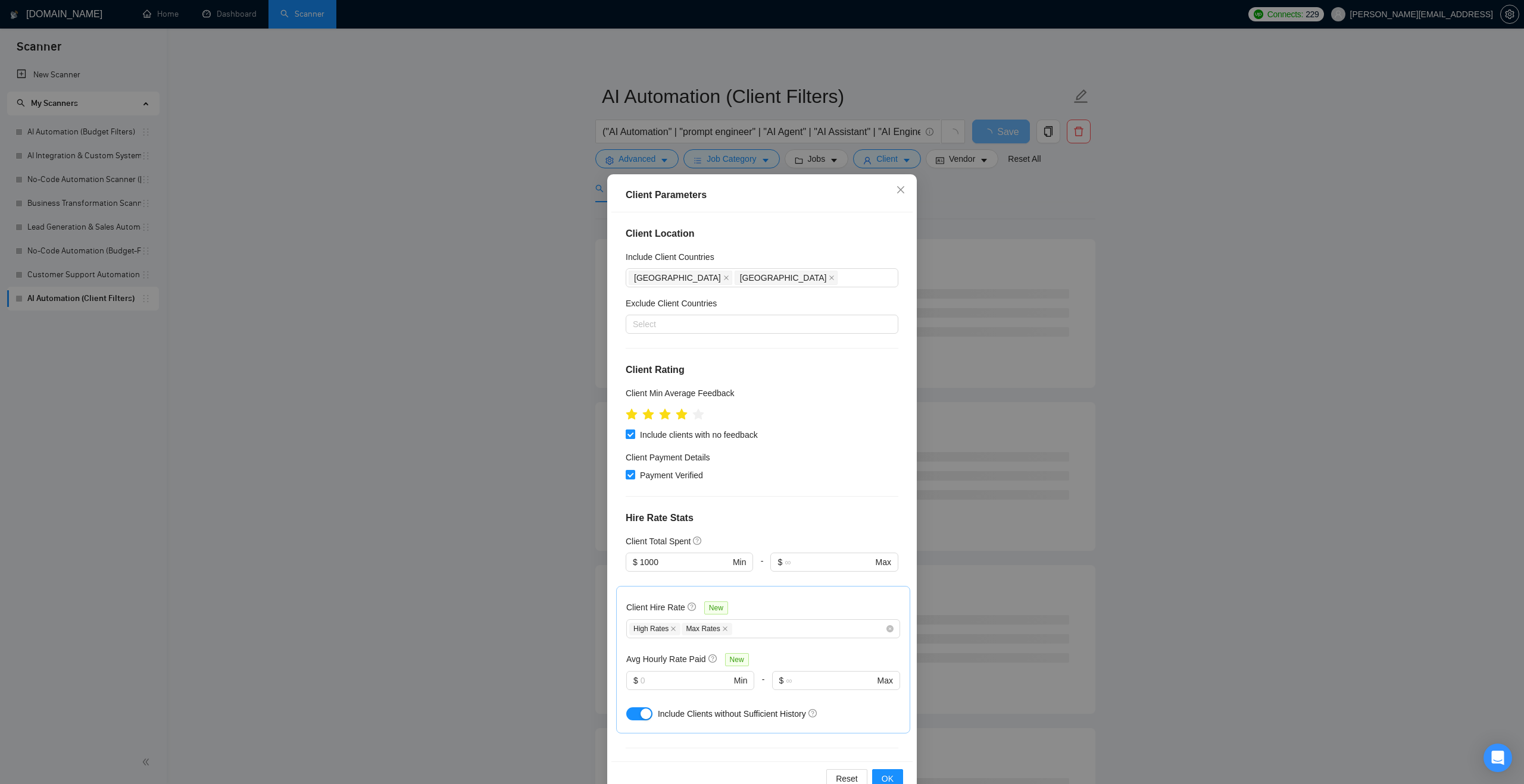
click at [709, 432] on span "Include clients with no feedback" at bounding box center [699, 435] width 127 height 13
click at [634, 432] on input "Include clients with no feedback" at bounding box center [629, 434] width 9 height 9
checkbox input "false"
click at [891, 775] on span "OK" at bounding box center [887, 779] width 12 height 13
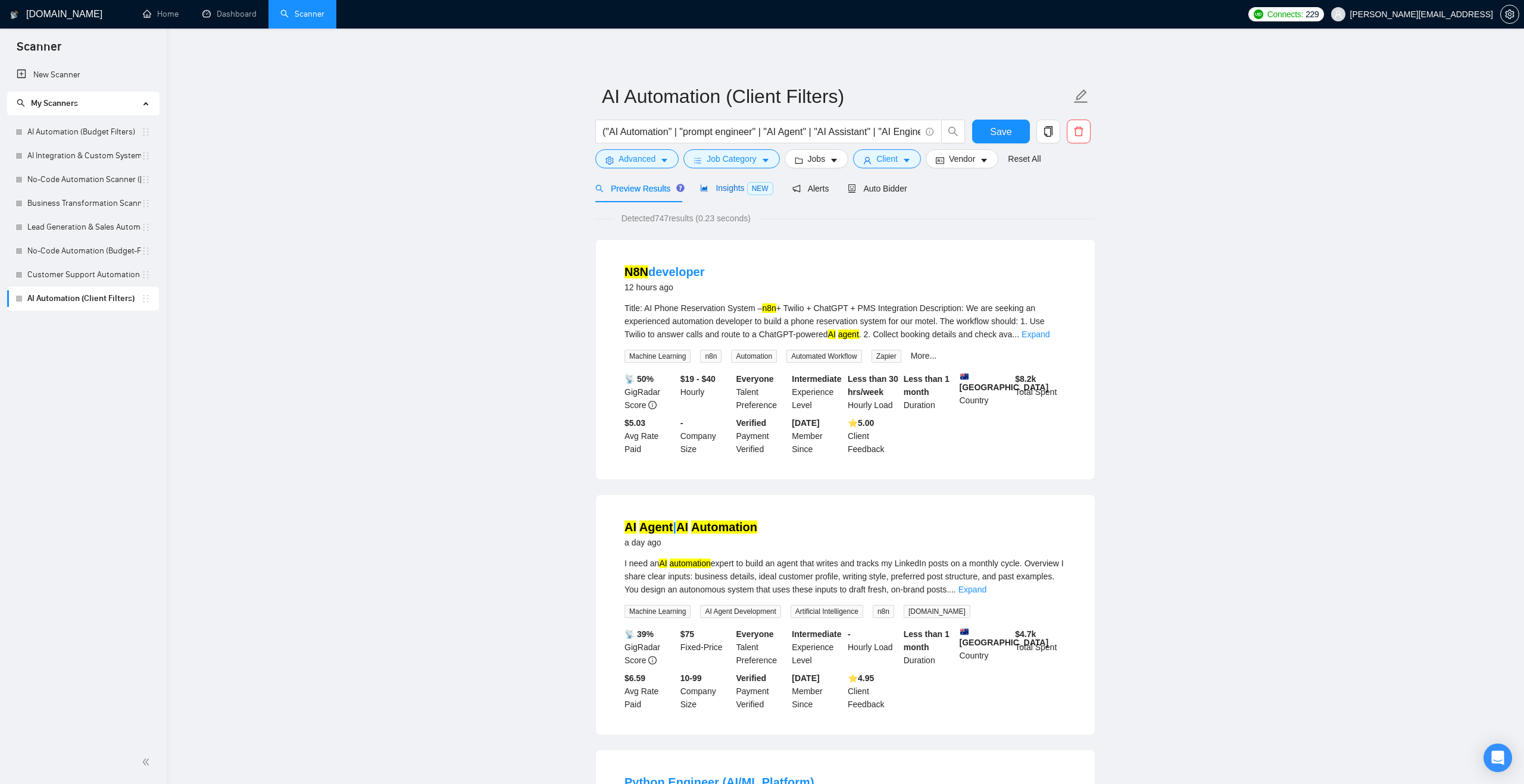
click at [721, 191] on span "Insights NEW" at bounding box center [736, 188] width 73 height 9
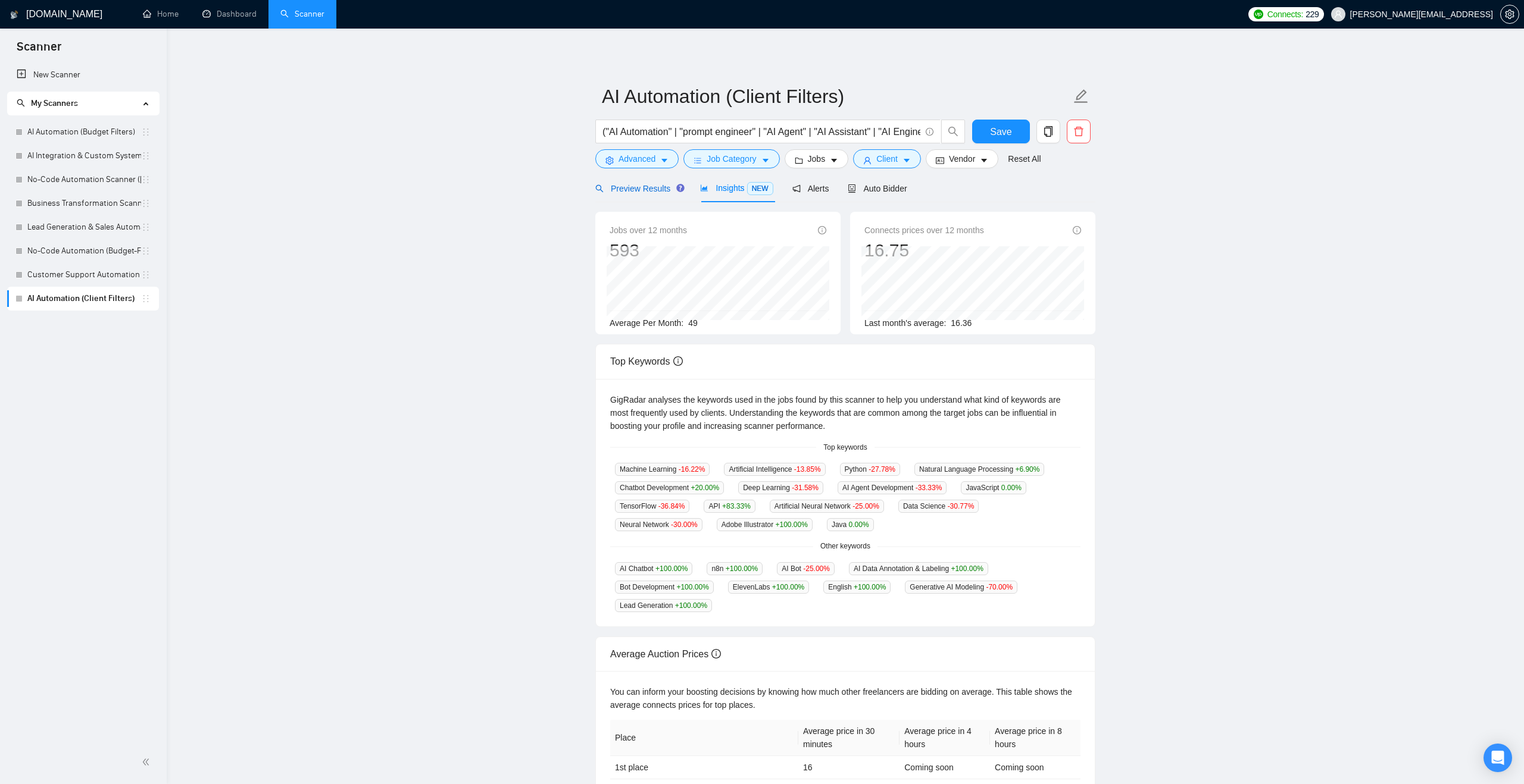
click at [652, 188] on span "Preview Results" at bounding box center [638, 189] width 86 height 9
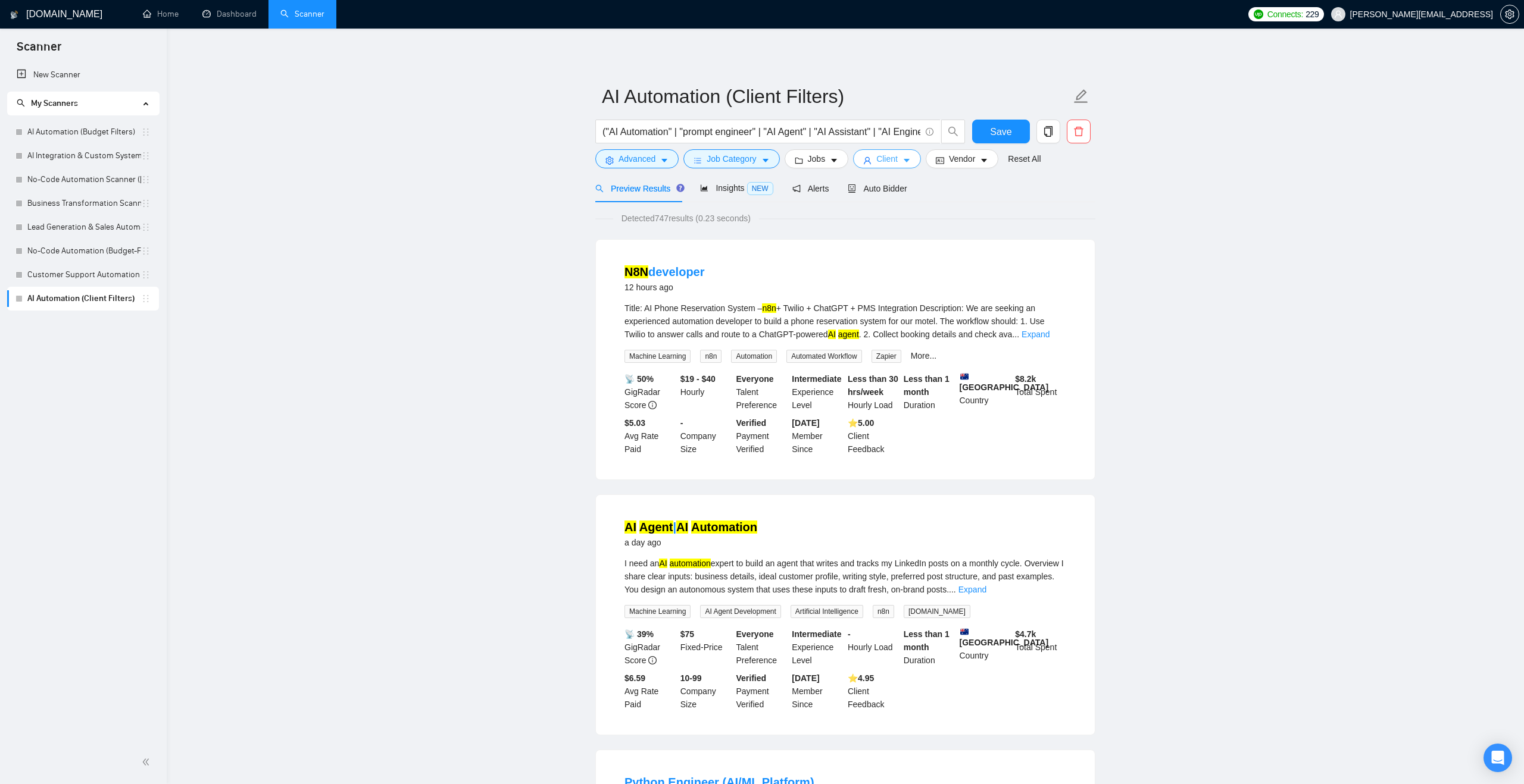
click at [909, 166] on button "Client" at bounding box center [887, 158] width 68 height 19
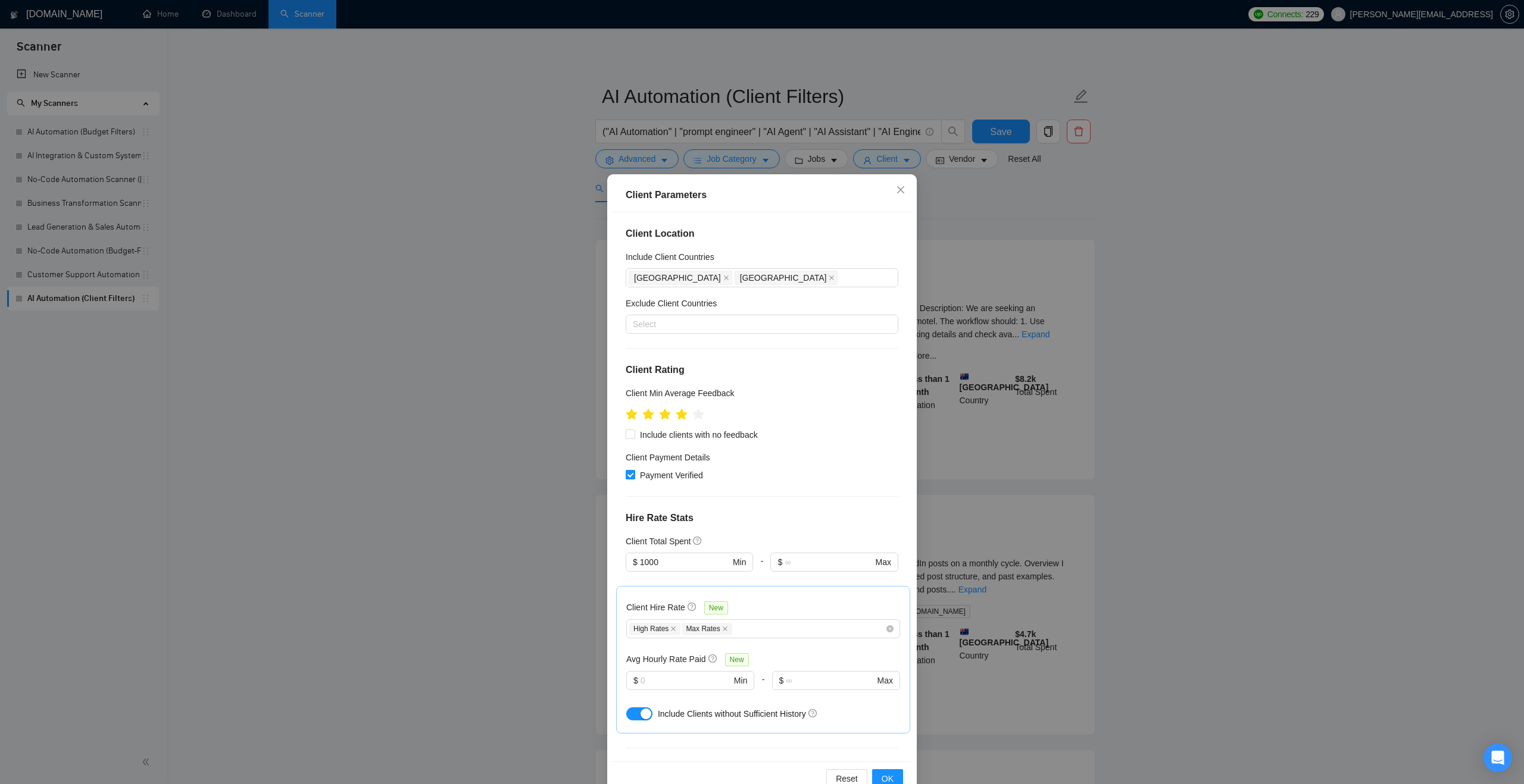
click at [814, 482] on div "Client Location Include Client Countries Australia United States Exclude Client…" at bounding box center [762, 487] width 301 height 549
click at [891, 782] on span "OK" at bounding box center [887, 779] width 12 height 13
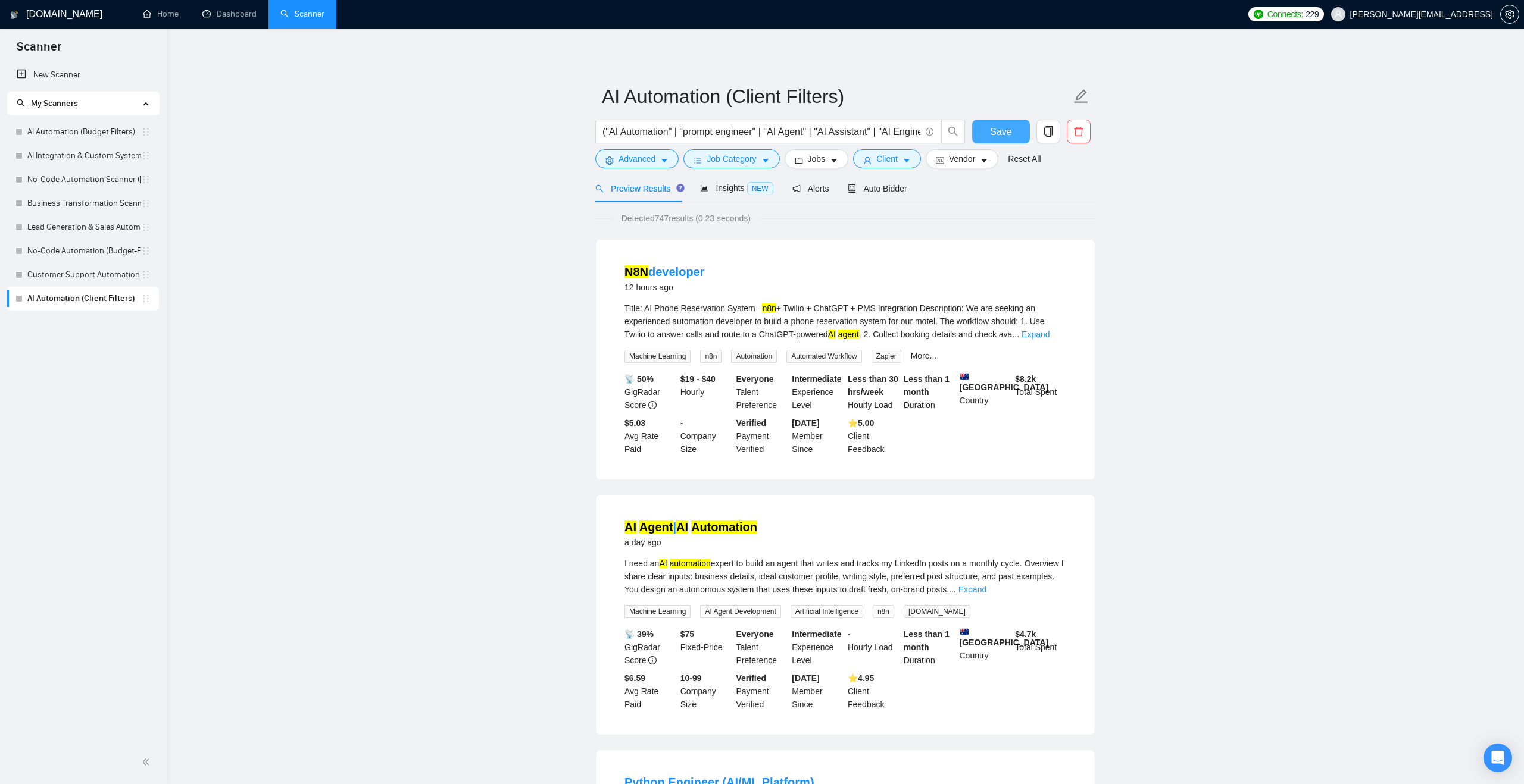
click at [992, 129] on span "Save" at bounding box center [1000, 131] width 21 height 15
click at [108, 138] on link "AI Automation (Budget Filters)" at bounding box center [84, 132] width 114 height 24
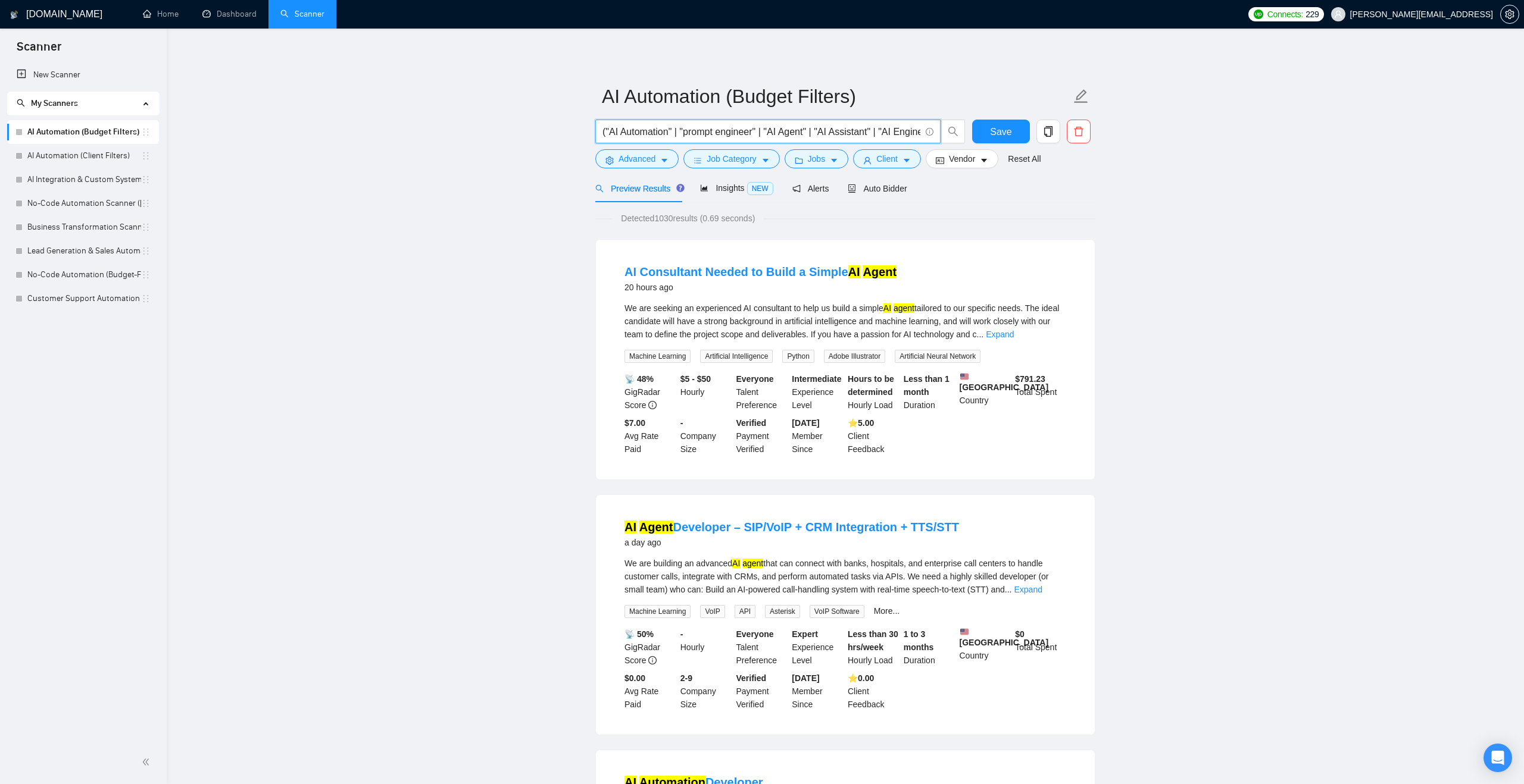
click at [607, 133] on input "("AI Automation" | "prompt engineer" | "AI Agent" | "AI Assistant" | "AI Engine…" at bounding box center [761, 131] width 318 height 15
click at [643, 130] on input "(workflow | "AI Automation" | "prompt engineer" | "AI Agent" | "AI Assistant" |…" at bounding box center [761, 131] width 318 height 15
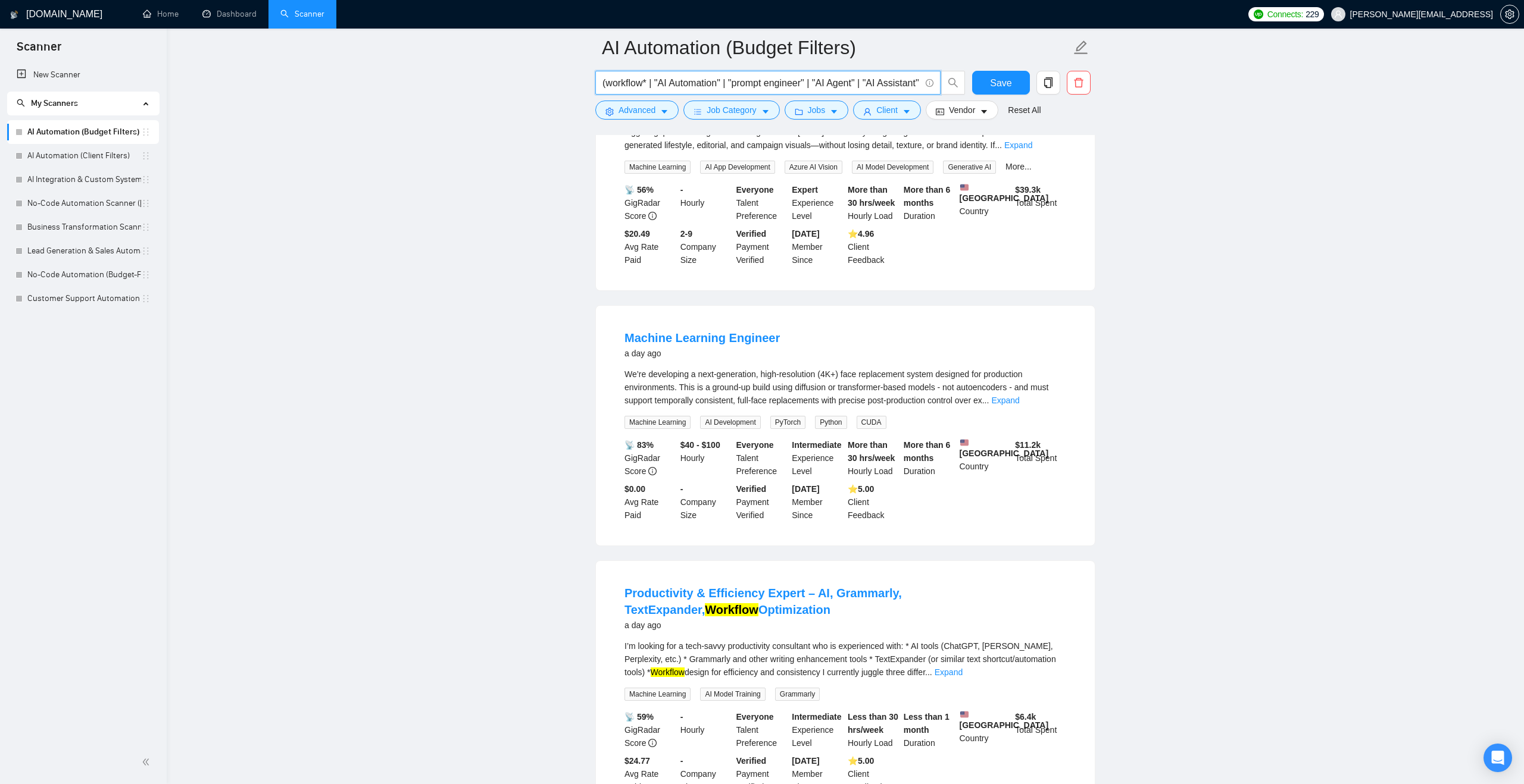
scroll to position [480, 0]
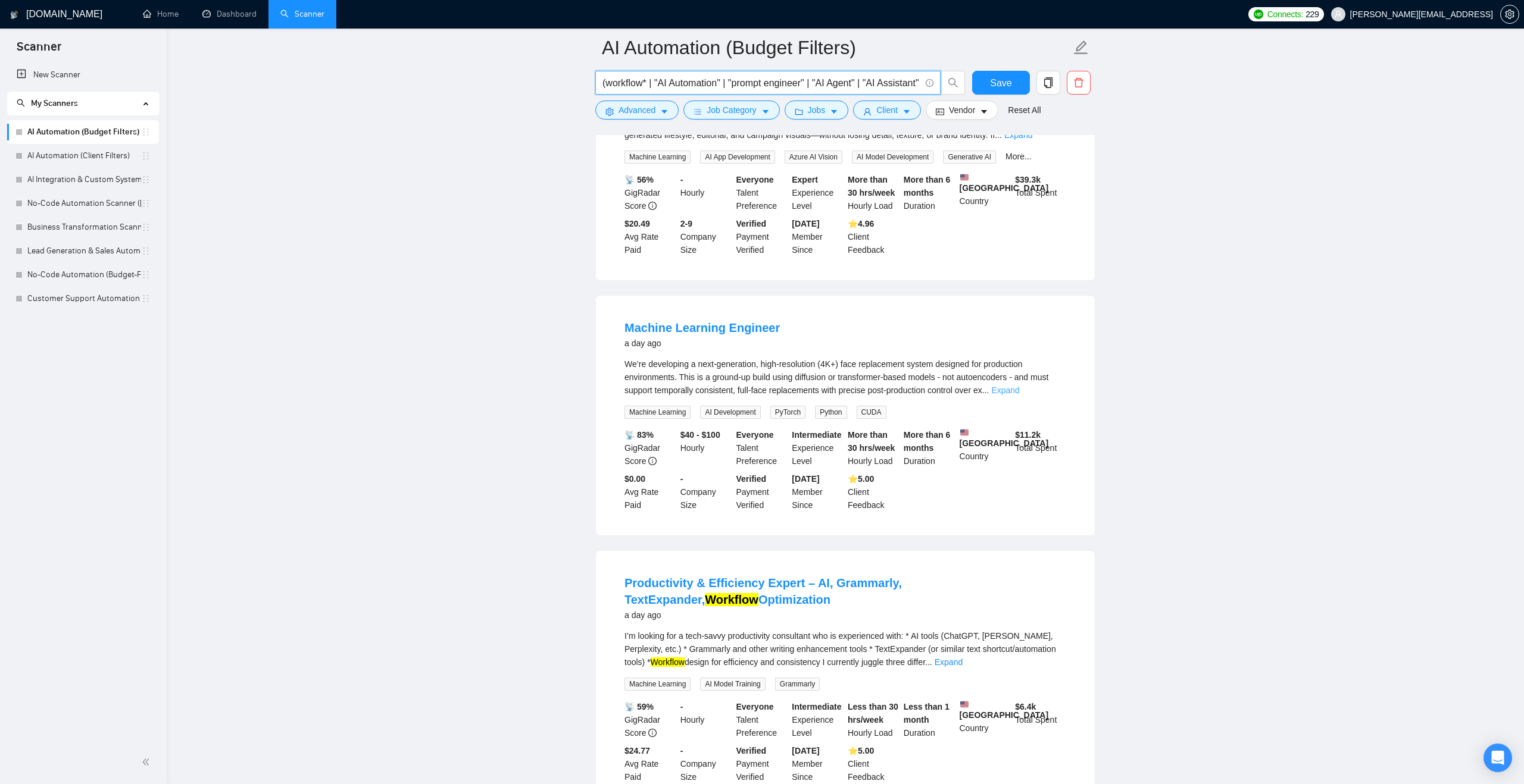
click at [1019, 395] on link "Expand" at bounding box center [1005, 390] width 28 height 9
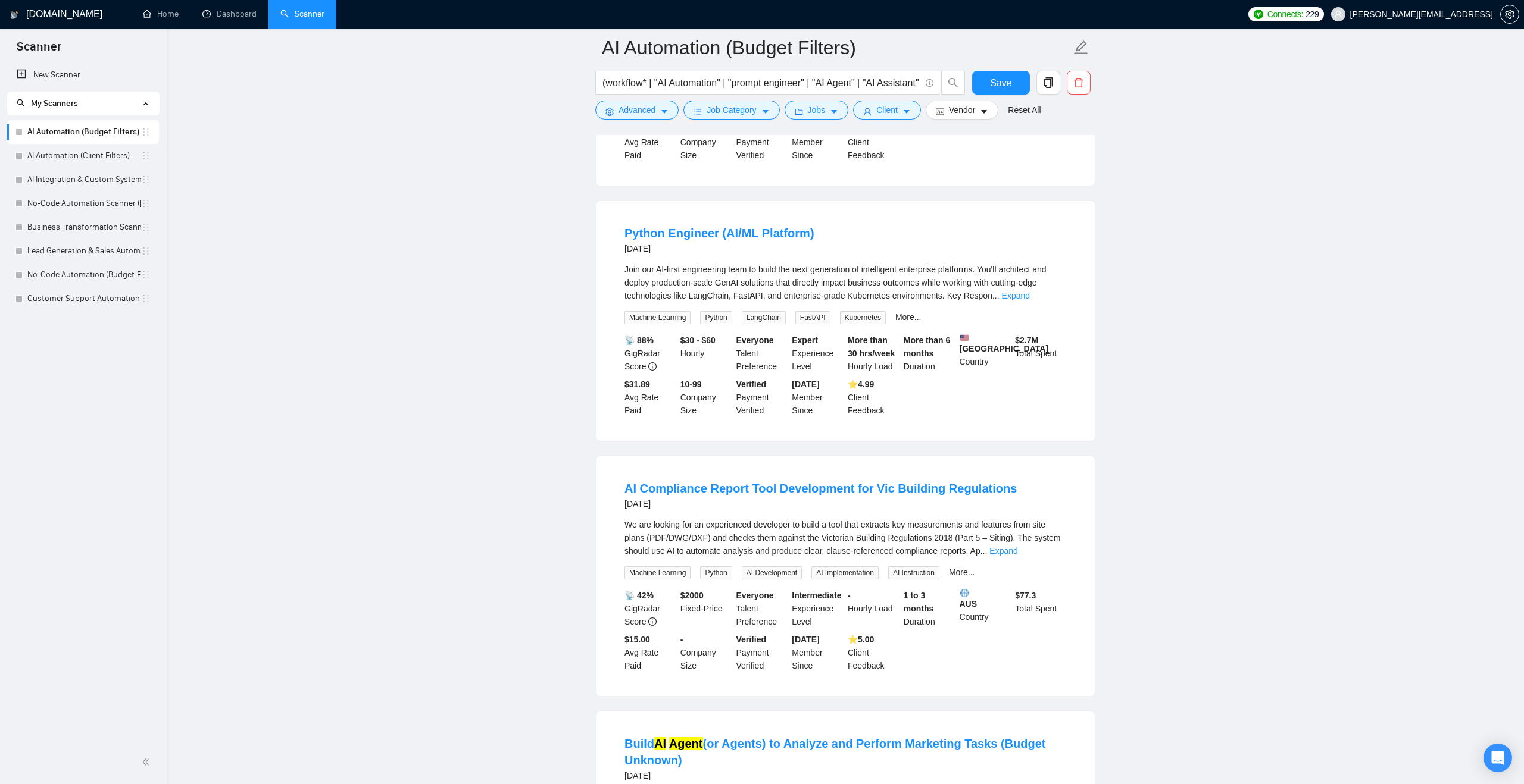
scroll to position [1832, 0]
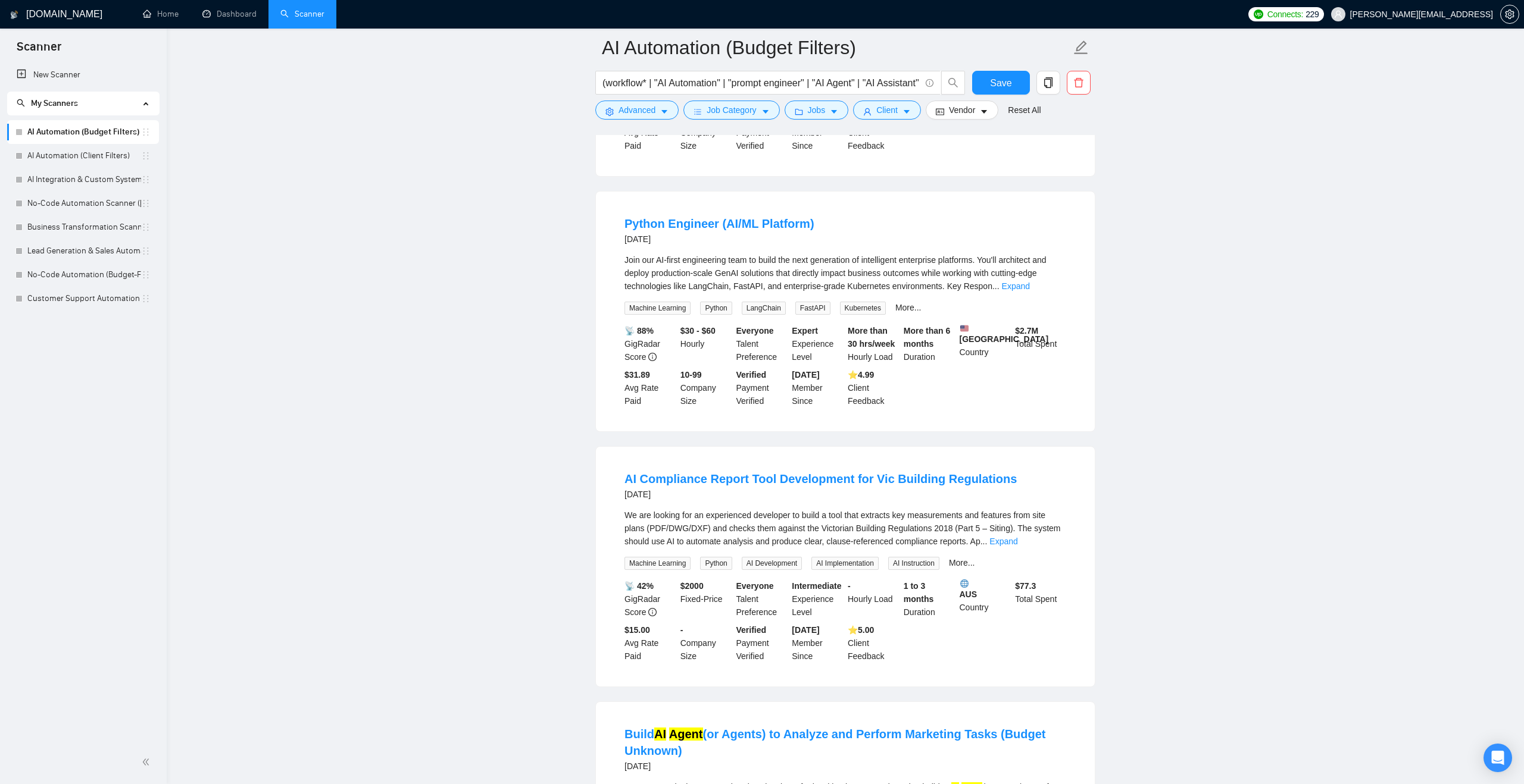
click at [1042, 293] on div "Join our AI-first engineering team to build the next generation of intelligent …" at bounding box center [845, 273] width 442 height 39
click at [1030, 291] on link "Expand" at bounding box center [1016, 286] width 28 height 9
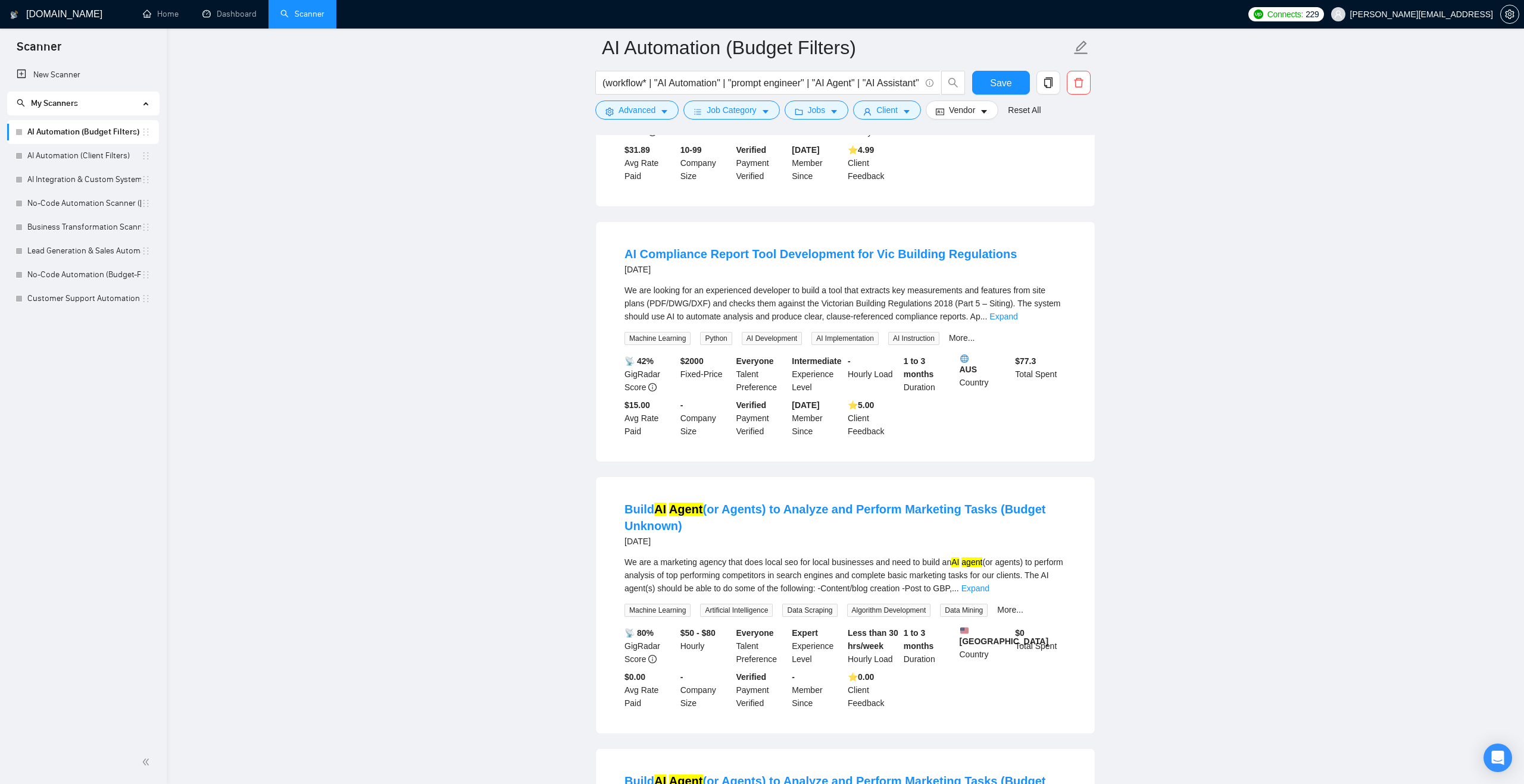
scroll to position [2242, 0]
click at [1018, 319] on link "Expand" at bounding box center [1003, 314] width 28 height 9
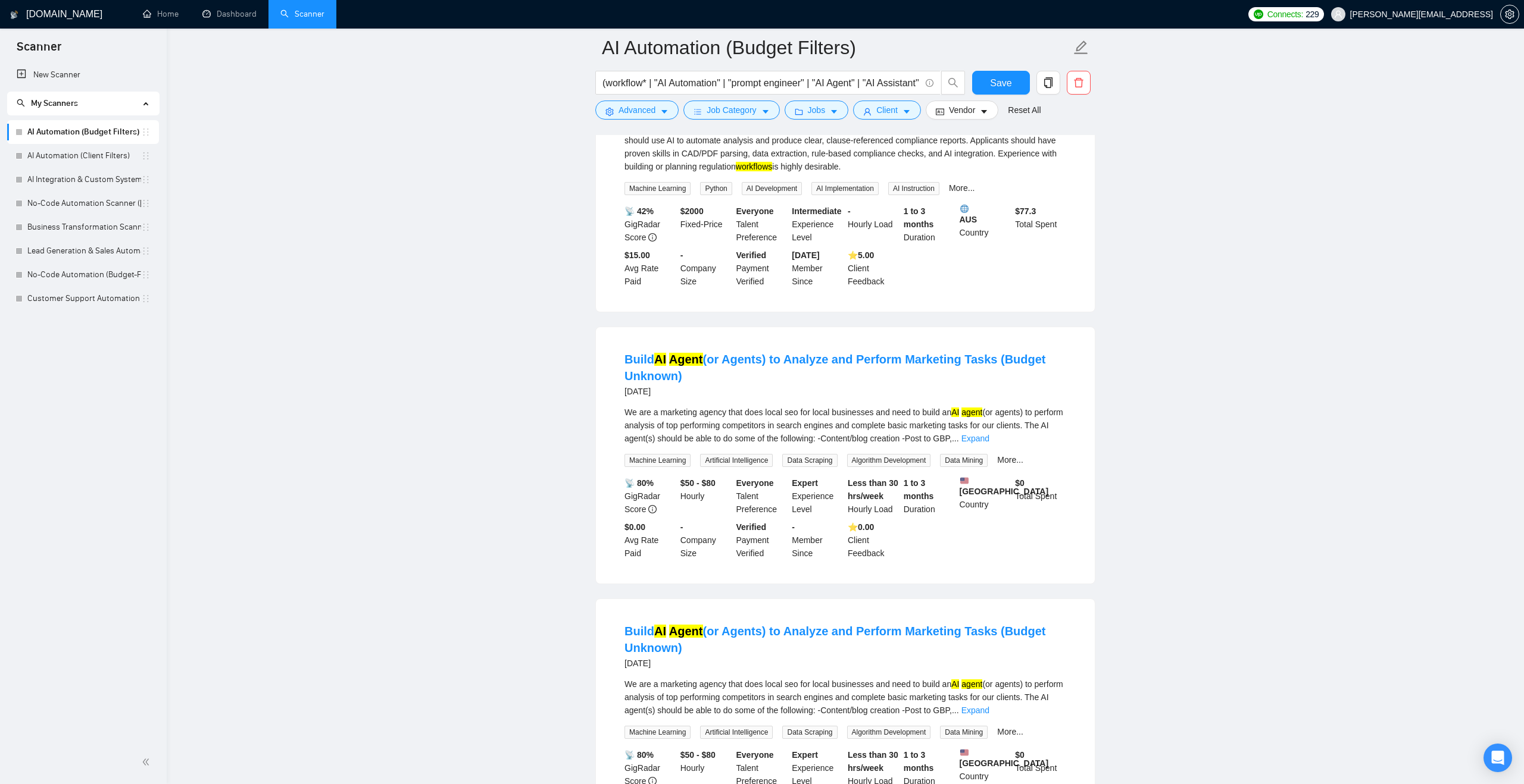
scroll to position [2409, 0]
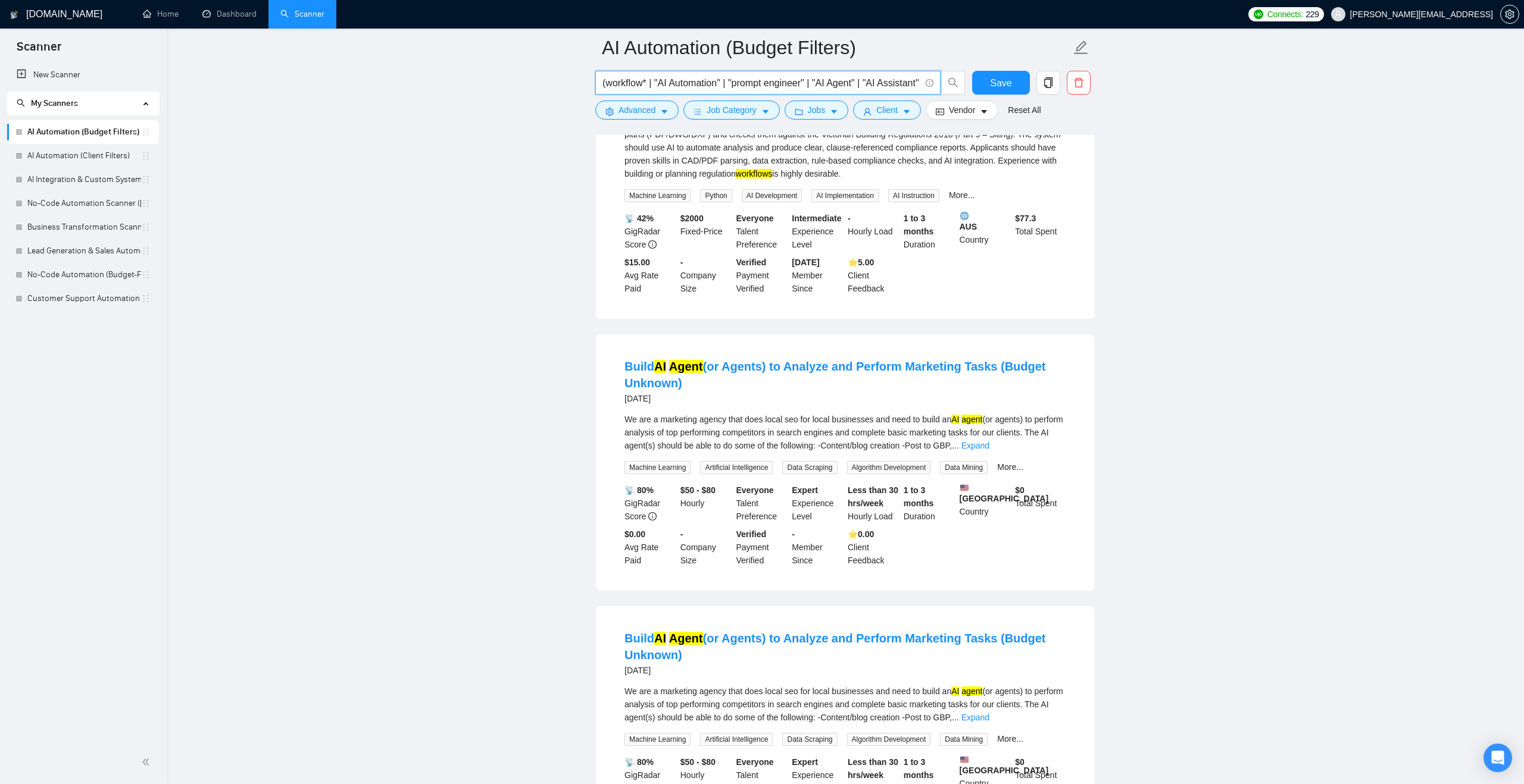
click at [656, 83] on input "(workflow* | "AI Automation" | "prompt engineer" | "AI Agent" | "AI Assistant" …" at bounding box center [761, 82] width 318 height 15
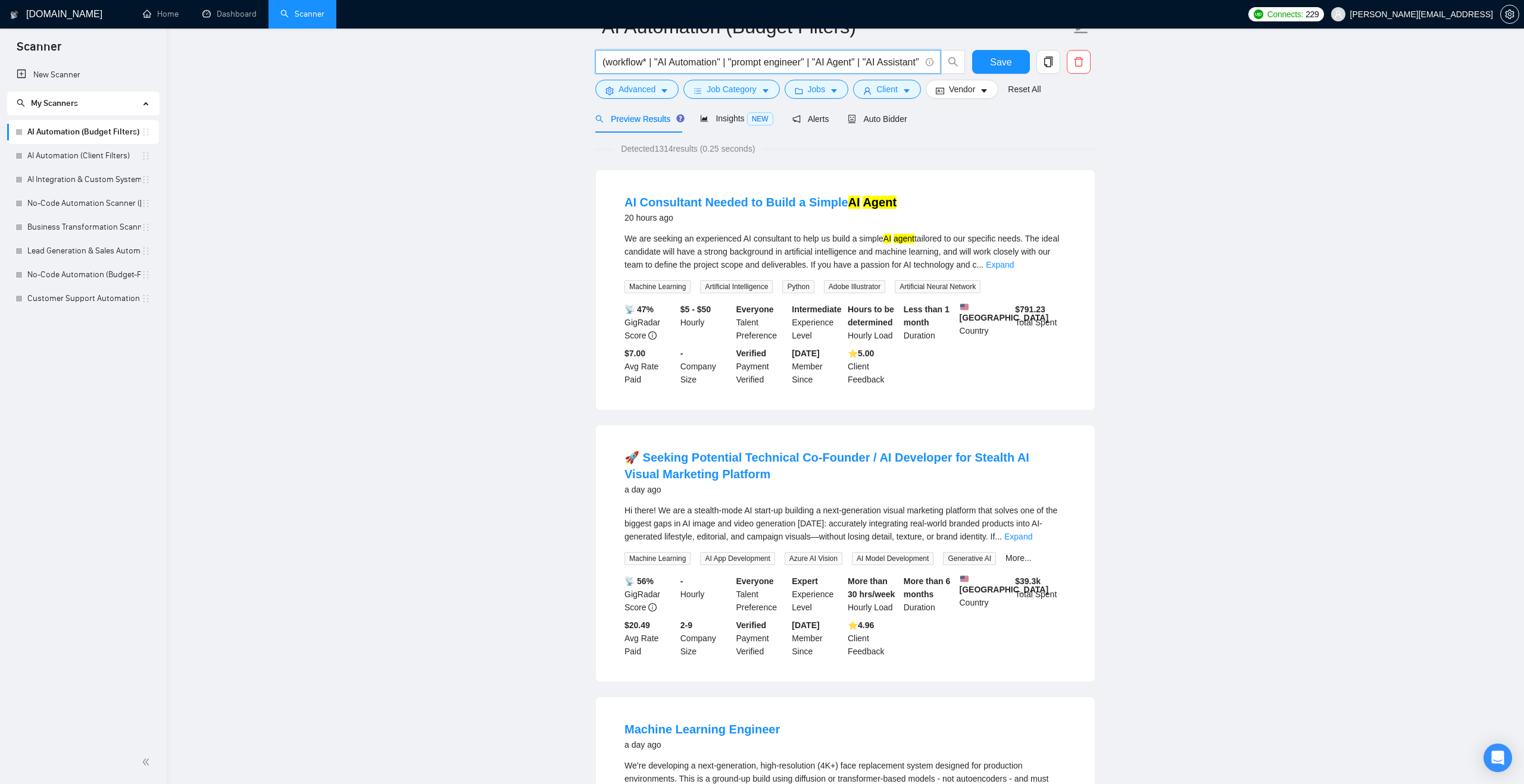
scroll to position [0, 0]
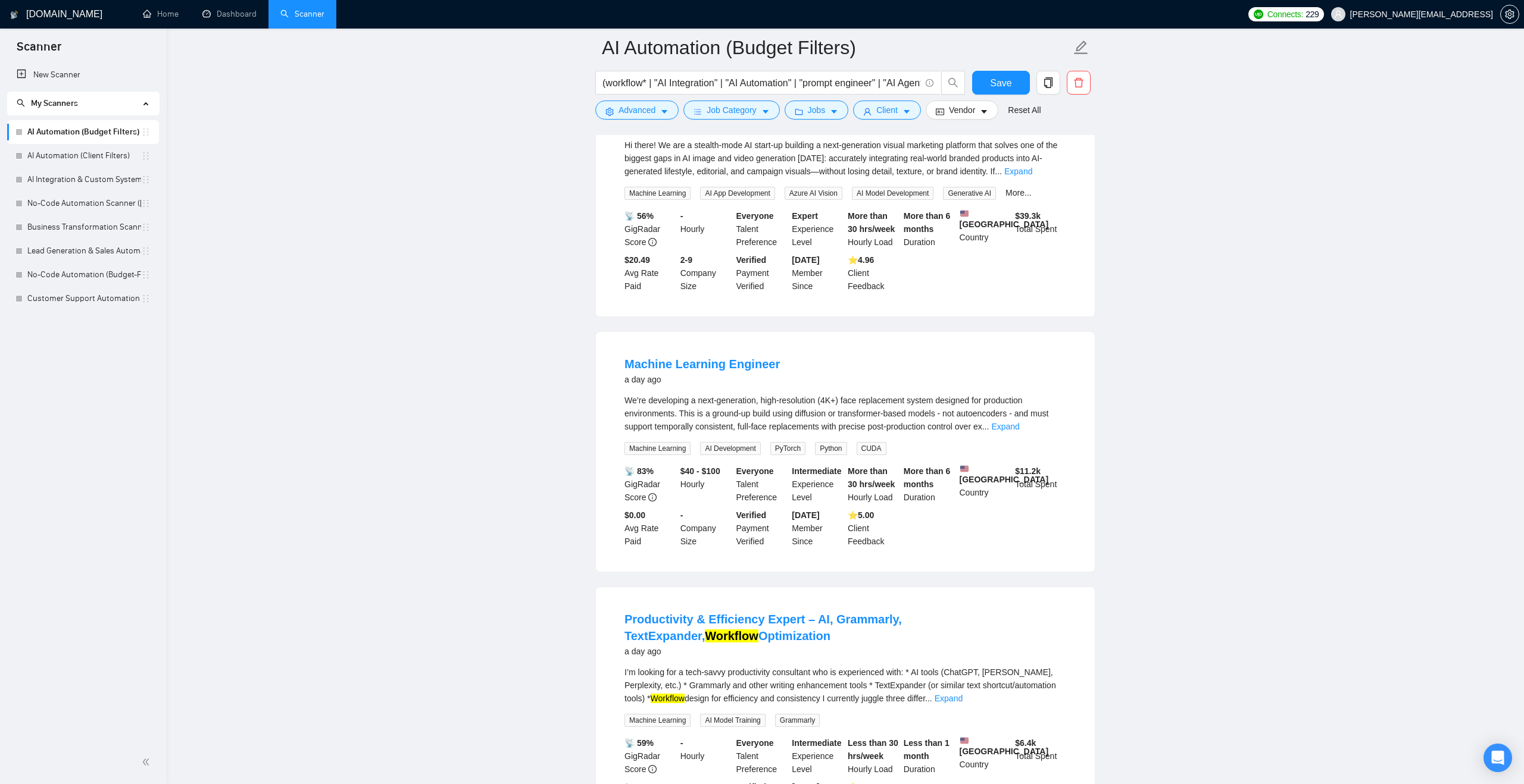
scroll to position [483, 0]
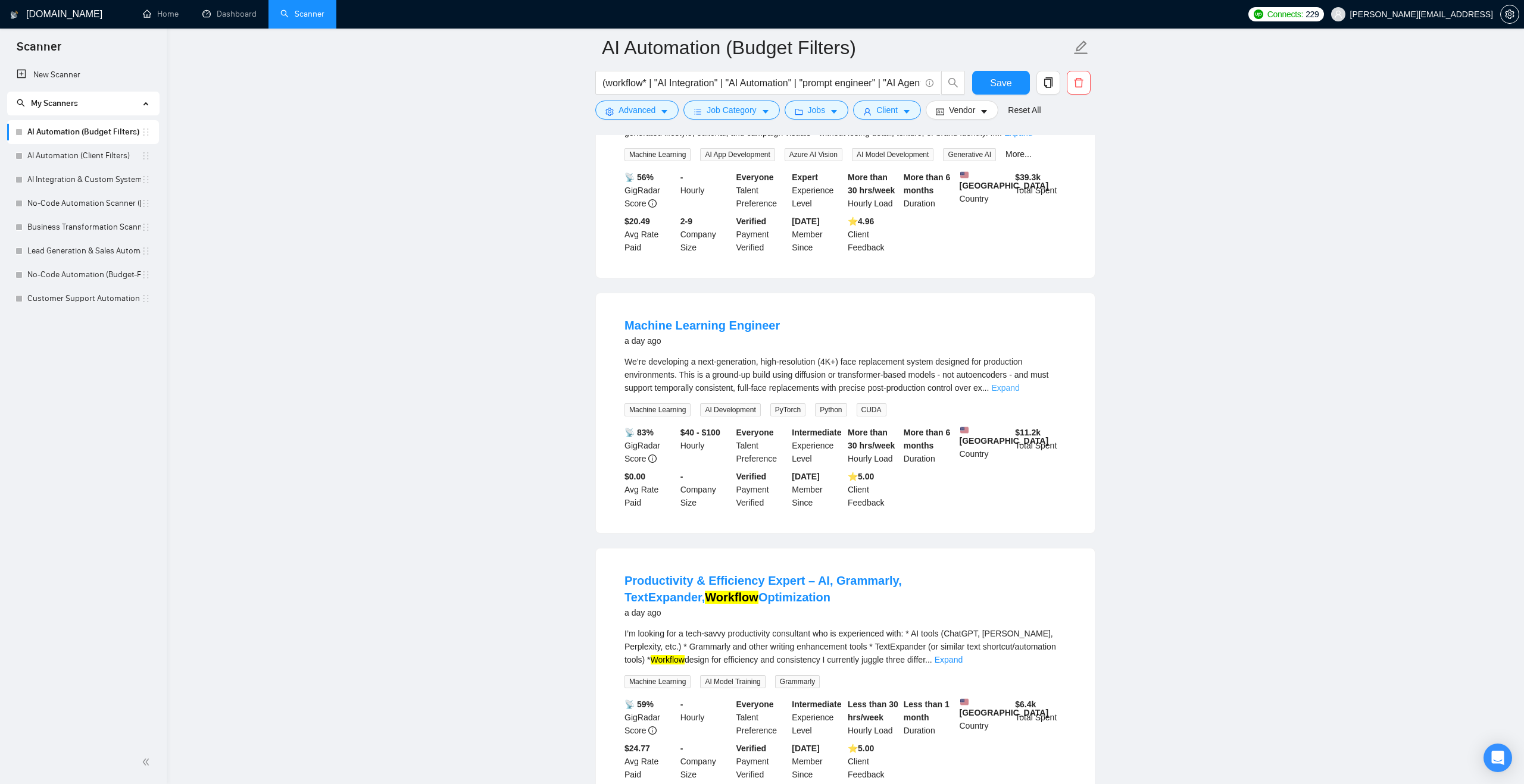
click at [1019, 393] on link "Expand" at bounding box center [1005, 388] width 28 height 9
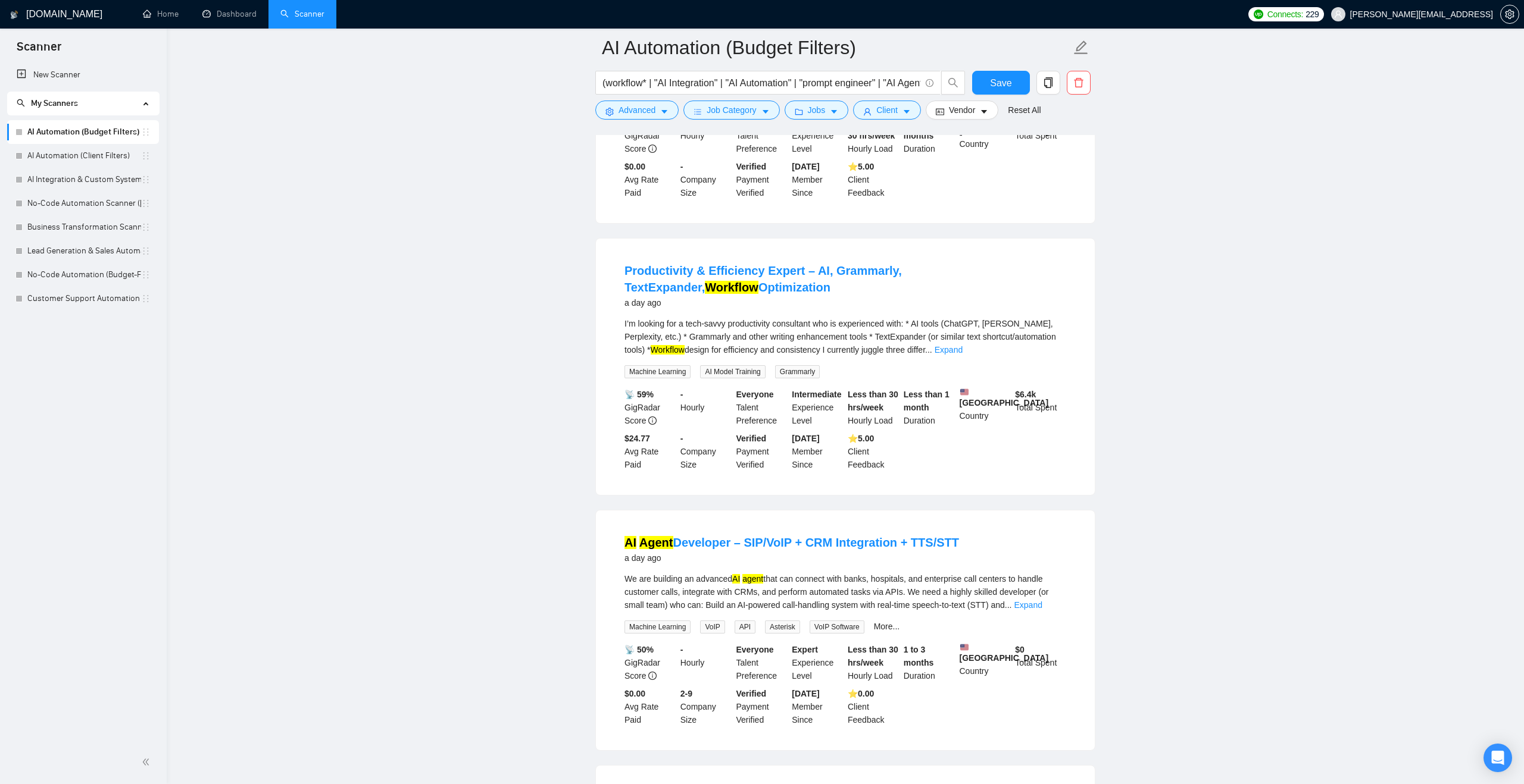
scroll to position [1005, 0]
click at [963, 352] on link "Expand" at bounding box center [948, 347] width 28 height 9
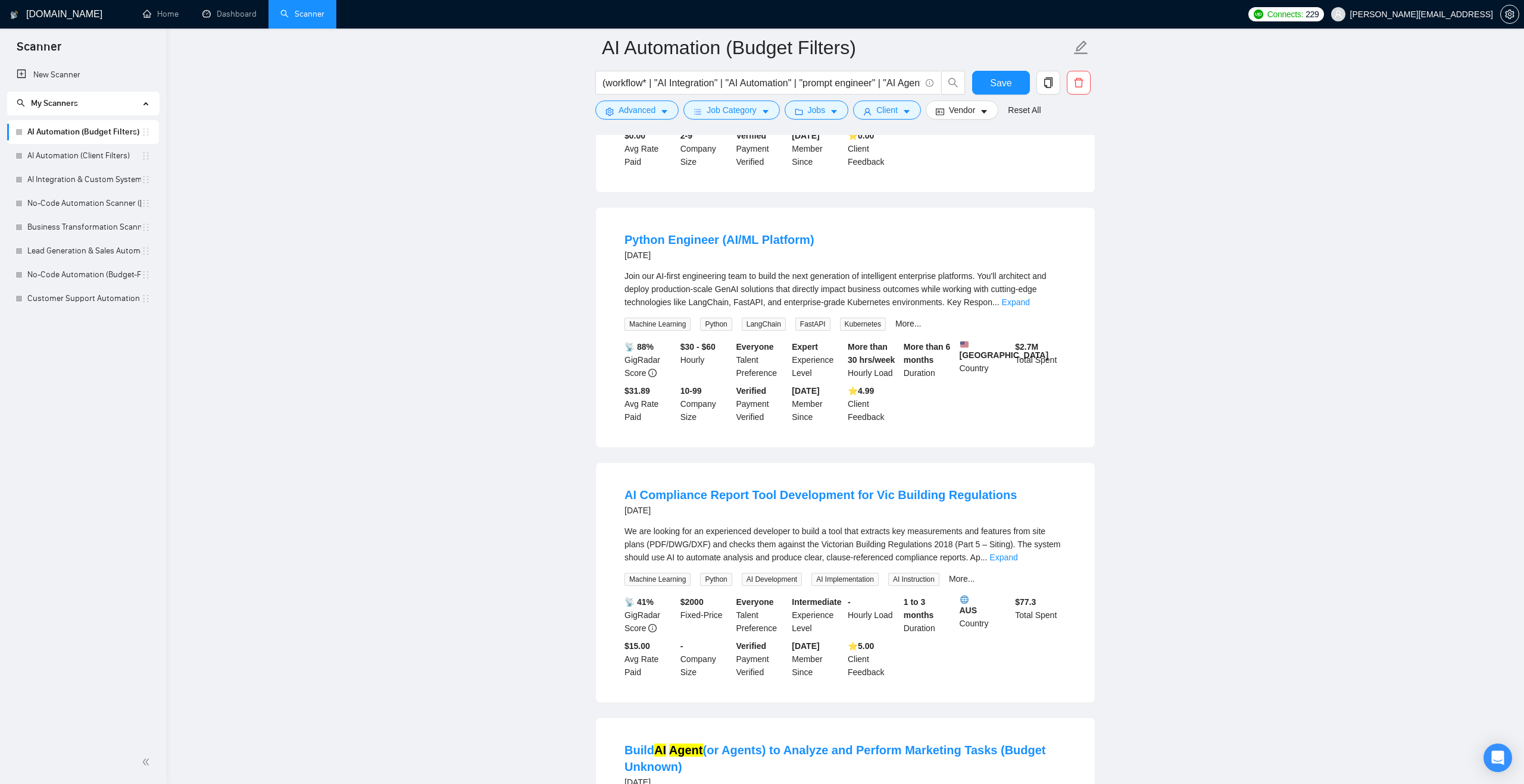
scroll to position [2013, 0]
click at [1030, 306] on link "Expand" at bounding box center [1016, 301] width 28 height 9
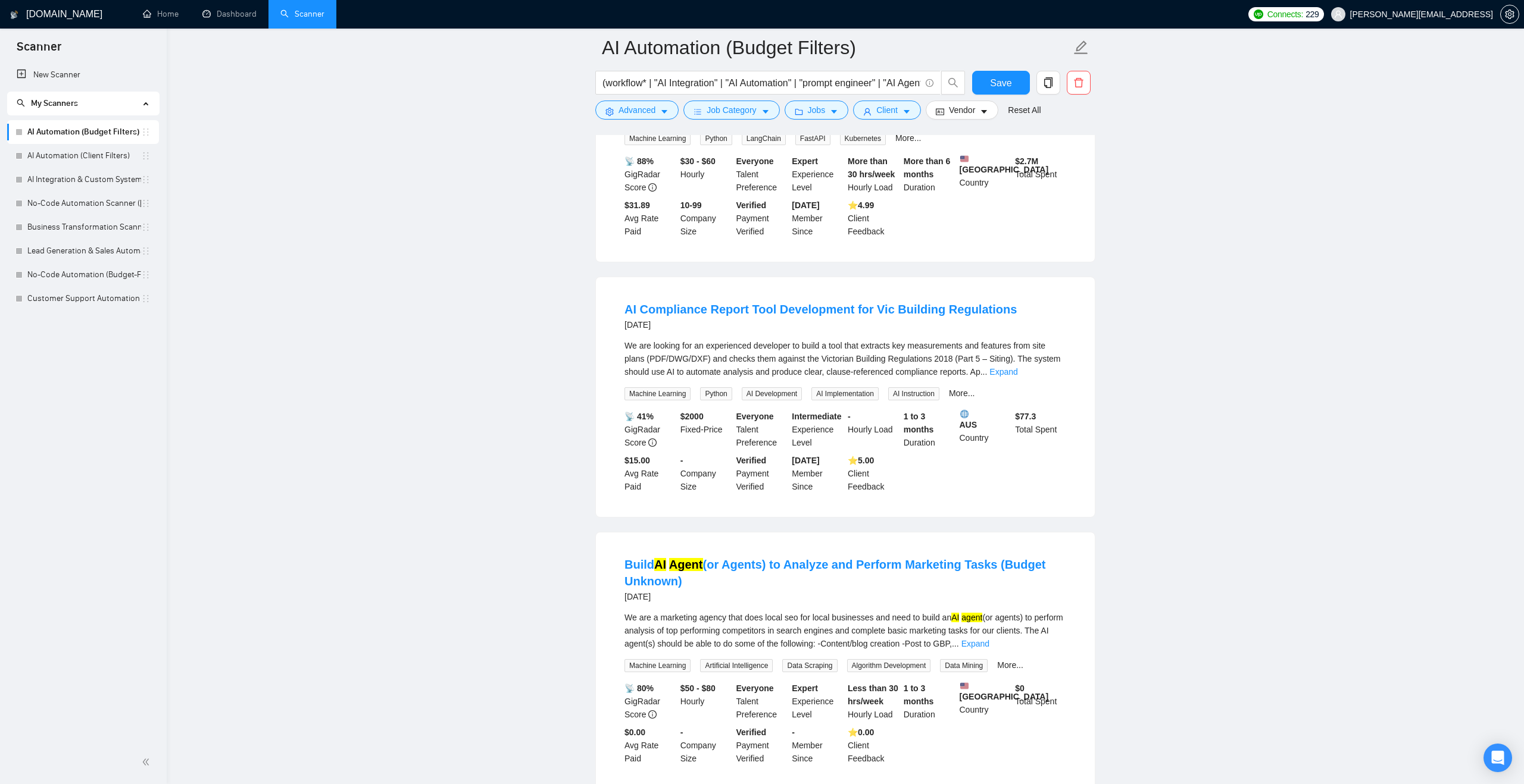
scroll to position [2392, 0]
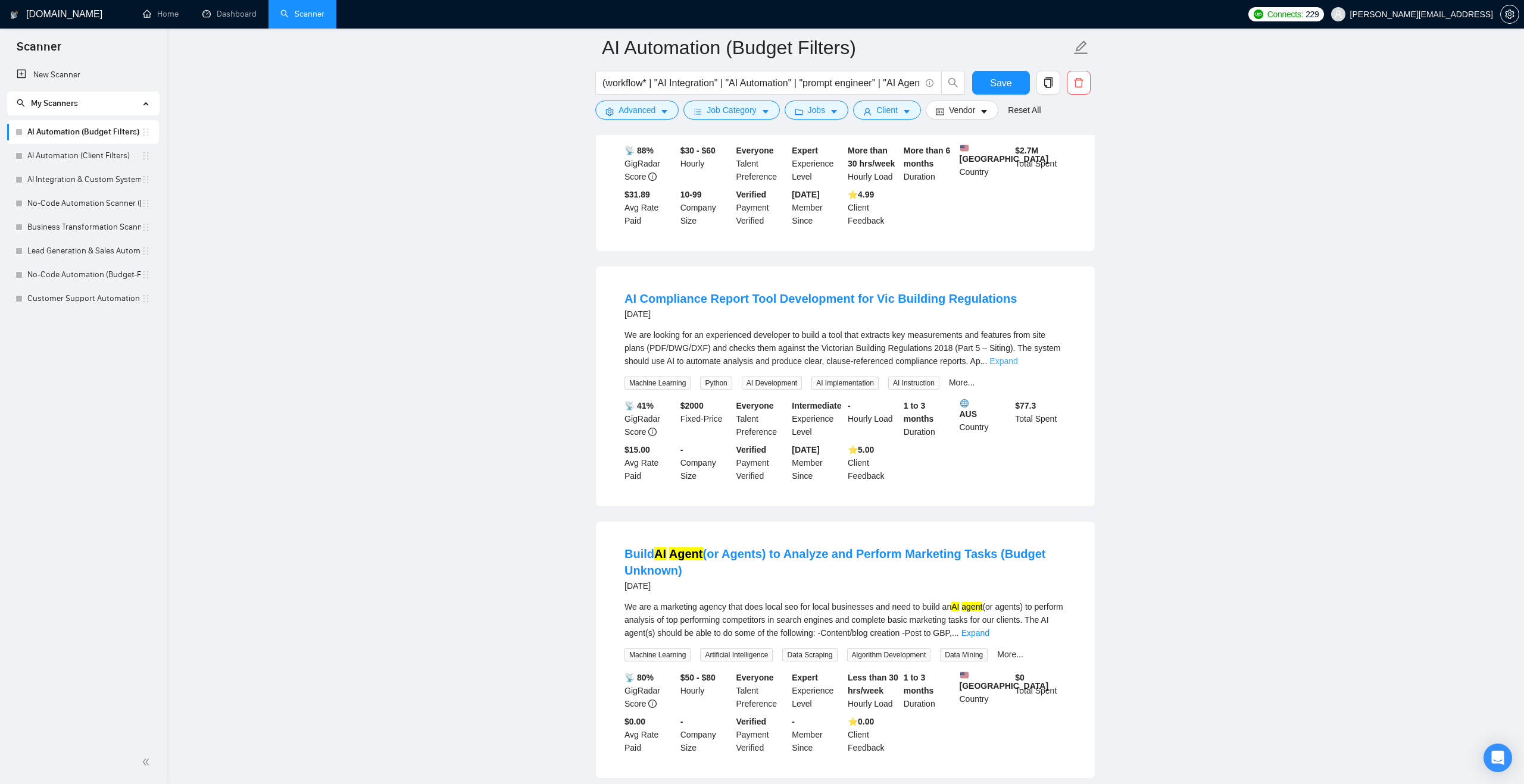
click at [1018, 366] on link "Expand" at bounding box center [1003, 361] width 28 height 9
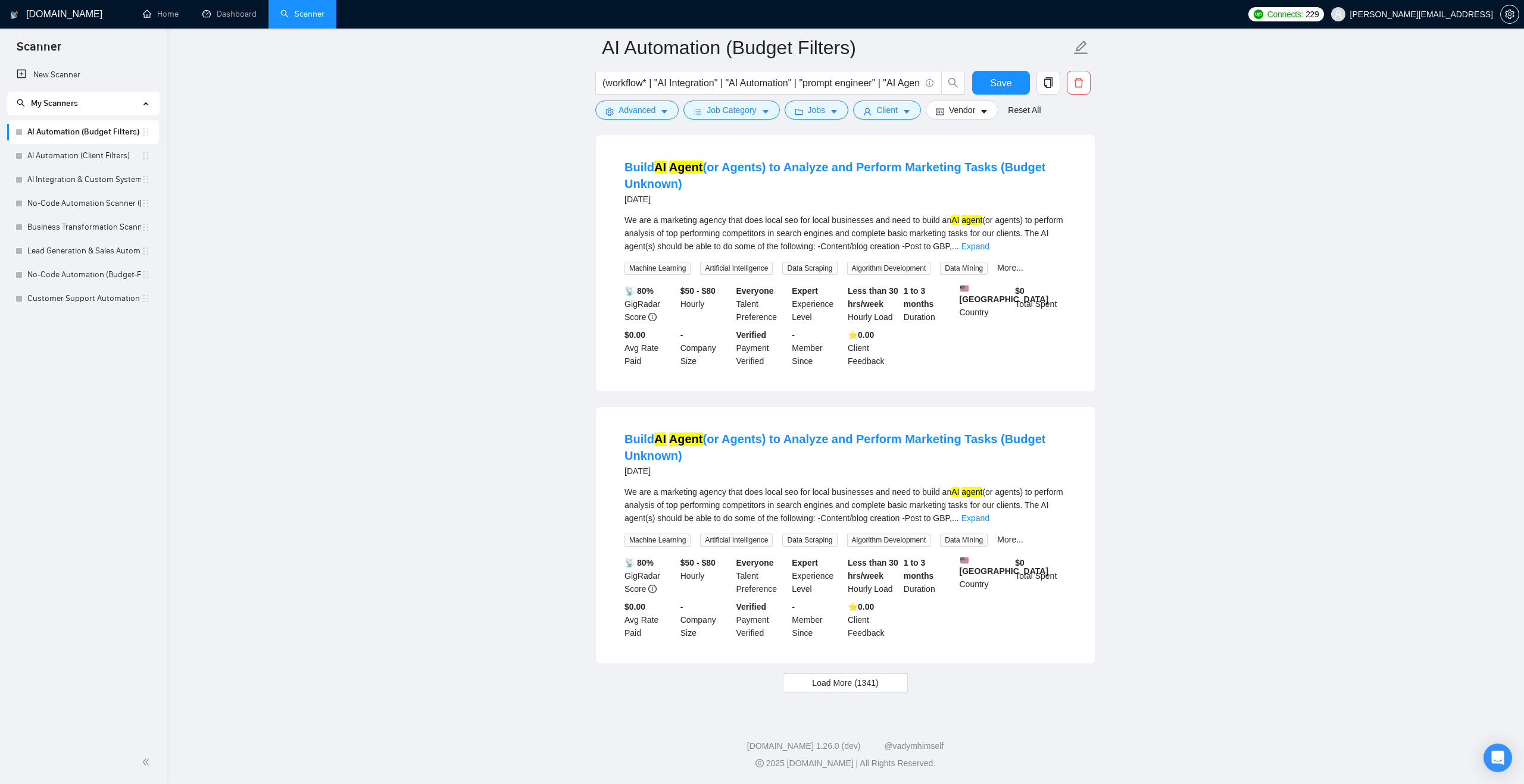
scroll to position [2889, 0]
click at [852, 680] on span "Load More (1341)" at bounding box center [845, 683] width 66 height 13
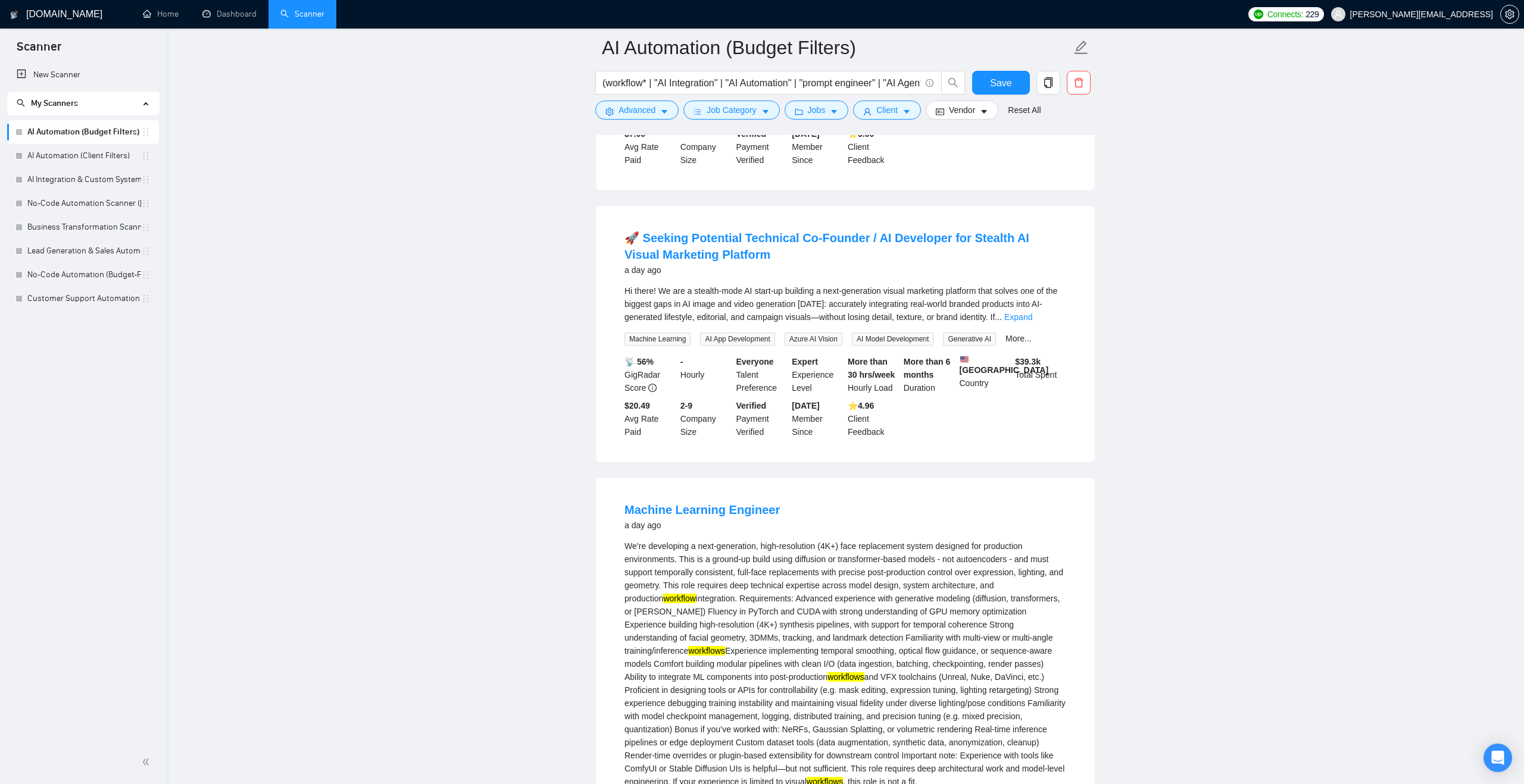
scroll to position [63, 0]
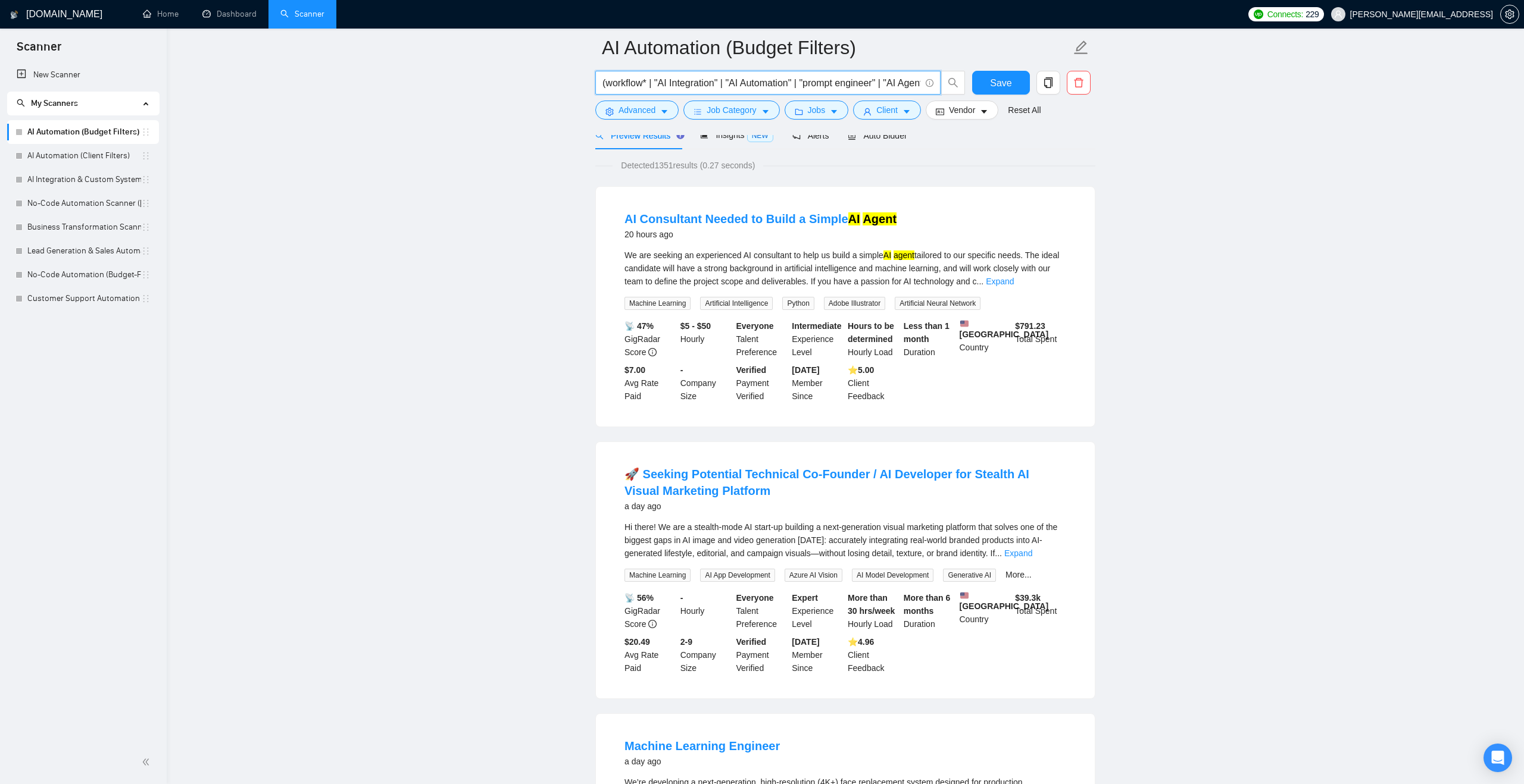
drag, startPoint x: 819, startPoint y: 75, endPoint x: 928, endPoint y: 74, distance: 109.0
click at [928, 74] on span "(workflow* | "AI Integration" | "AI Automation" | "prompt engineer" | "AI Agent…" at bounding box center [767, 82] width 345 height 24
drag, startPoint x: 880, startPoint y: 80, endPoint x: 920, endPoint y: 81, distance: 40.0
click at [920, 81] on input "(workflow* | "AI Integration" | "AI Automation" | "prompt engineer" | "AI Agent…" at bounding box center [761, 82] width 318 height 15
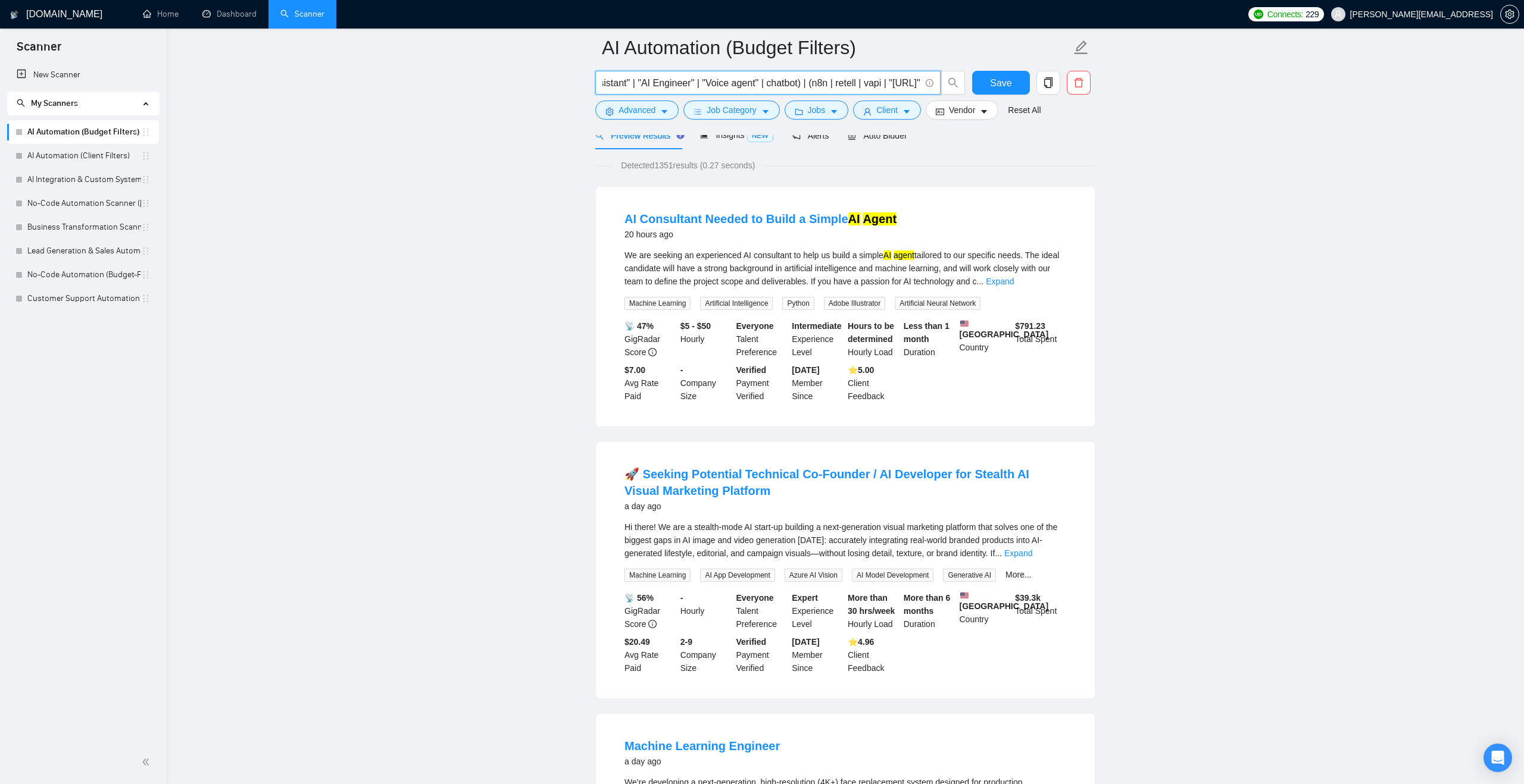
click at [813, 80] on input "(workflow* | "AI Integration" | "AI Automation" | "prompt engineer" | "AI Agent…" at bounding box center [761, 82] width 318 height 15
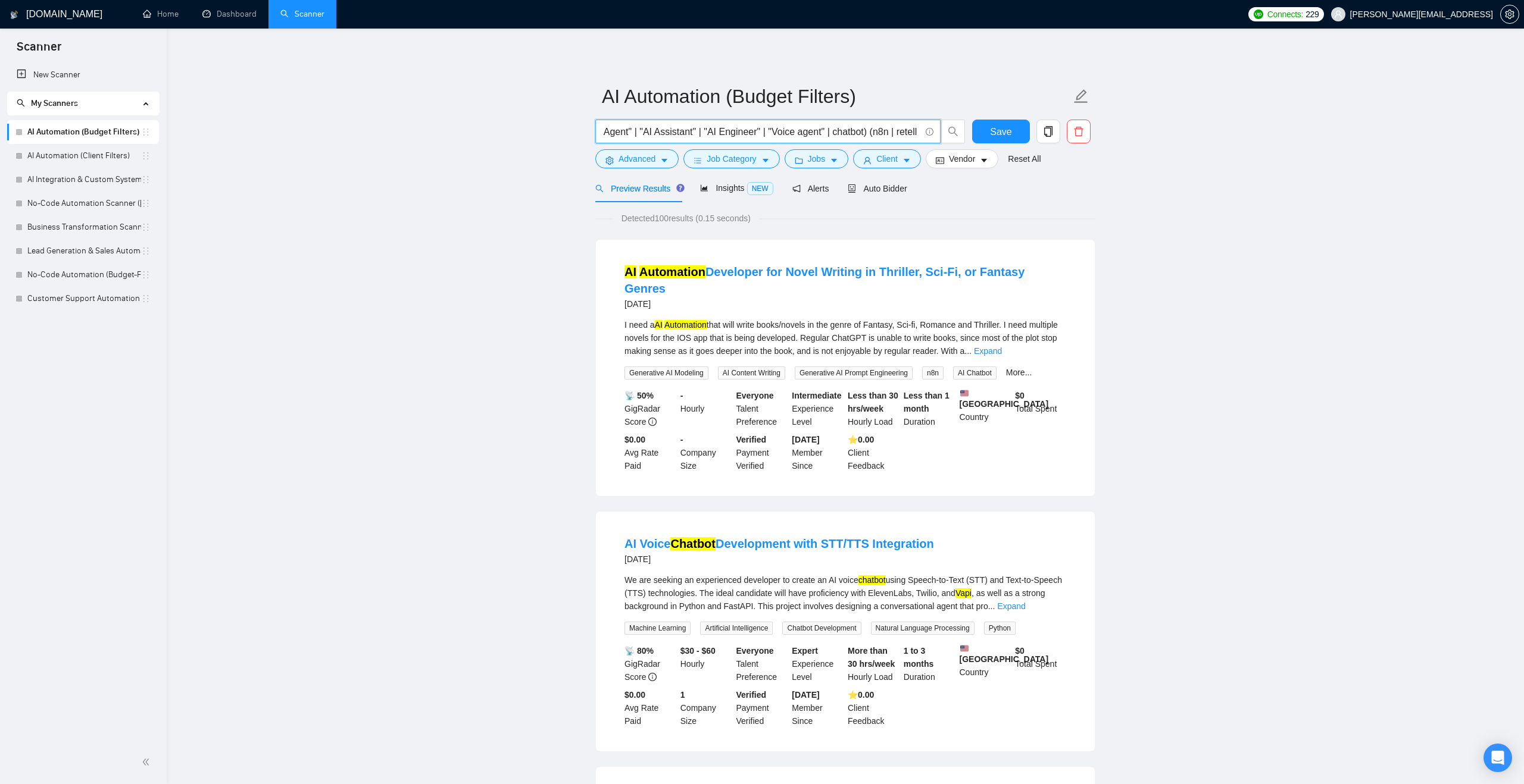
scroll to position [0, 403]
drag, startPoint x: 876, startPoint y: 130, endPoint x: 843, endPoint y: 139, distance: 34.2
click at [843, 139] on input "(workflow* | "AI Integration" | "AI Automation" | "prompt engineer" | "AI Agent…" at bounding box center [761, 131] width 318 height 15
click at [775, 133] on input "(workflow* | "AI Integration" | "AI Automation" | "prompt engineer" | "AI Agent…" at bounding box center [761, 131] width 318 height 15
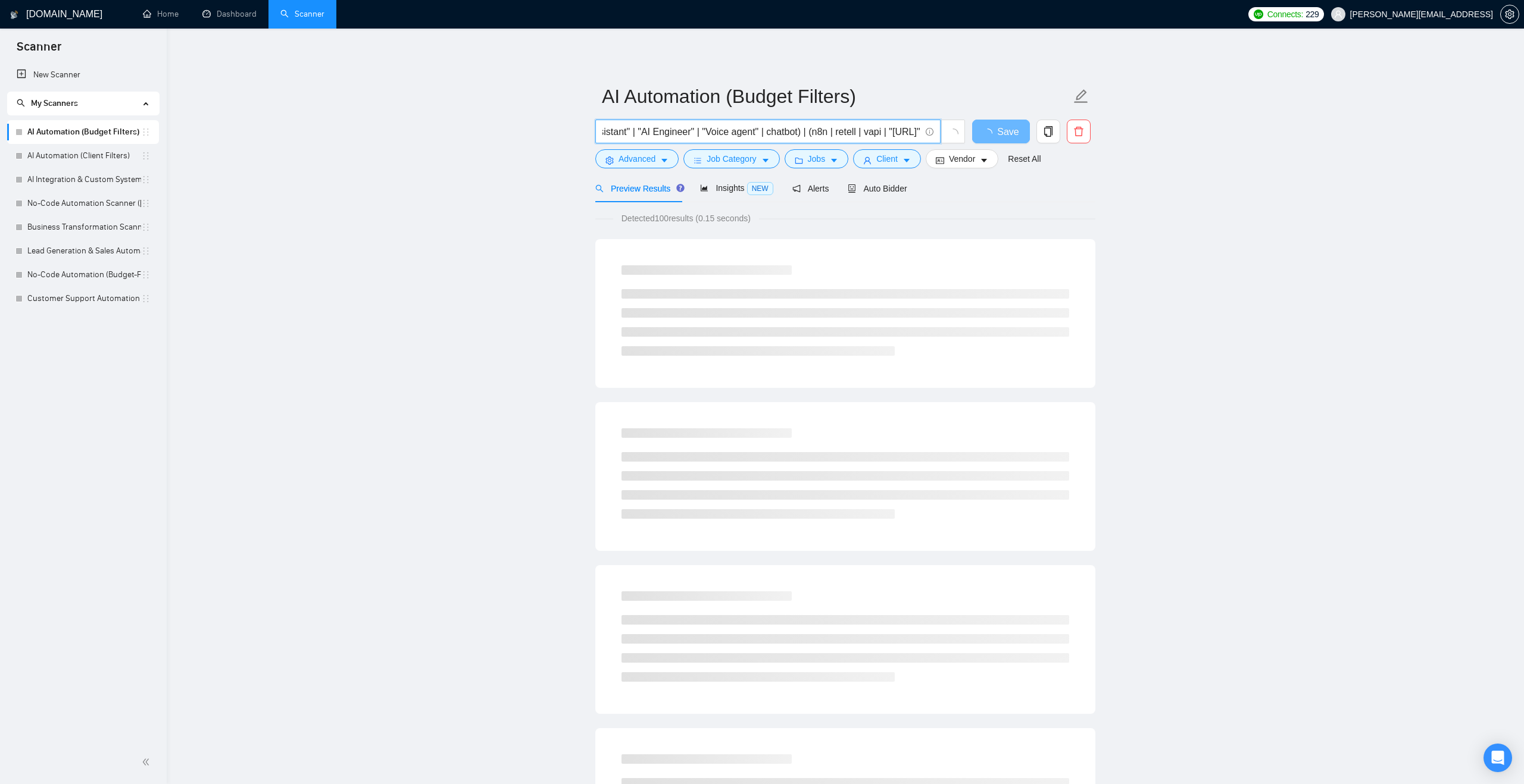
scroll to position [0, 408]
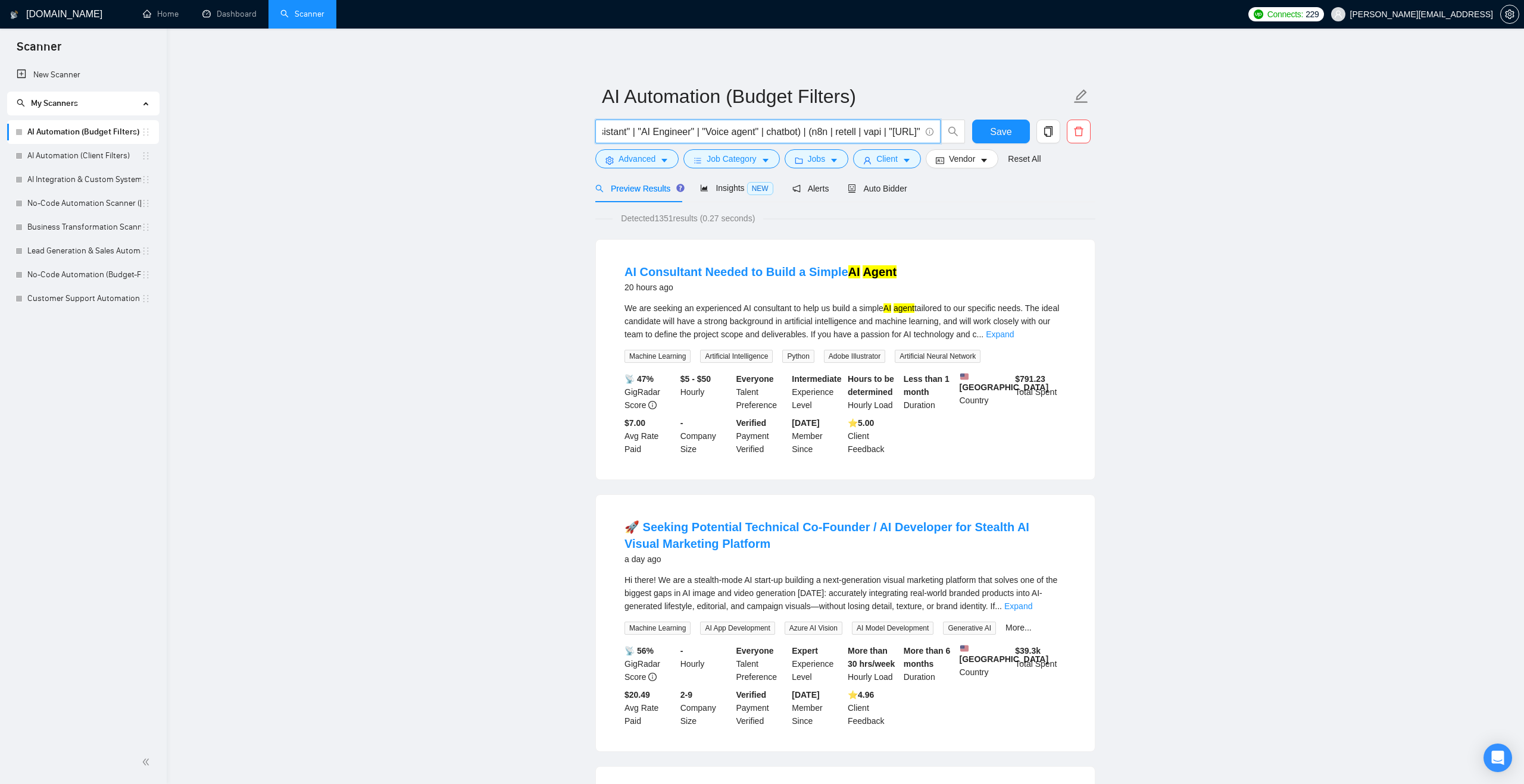
drag, startPoint x: 785, startPoint y: 131, endPoint x: 929, endPoint y: 125, distance: 144.1
click at [929, 125] on span "(workflow* | "AI Integration" | "AI Automation" | "prompt engineer" | "AI Agent…" at bounding box center [767, 131] width 345 height 24
click at [915, 95] on input "AI Automation (Budget Filters)" at bounding box center [836, 96] width 469 height 30
click at [893, 131] on input "(workflow* | "AI Integration" | "AI Automation" | "prompt engineer" | "AI Agent…" at bounding box center [761, 131] width 318 height 15
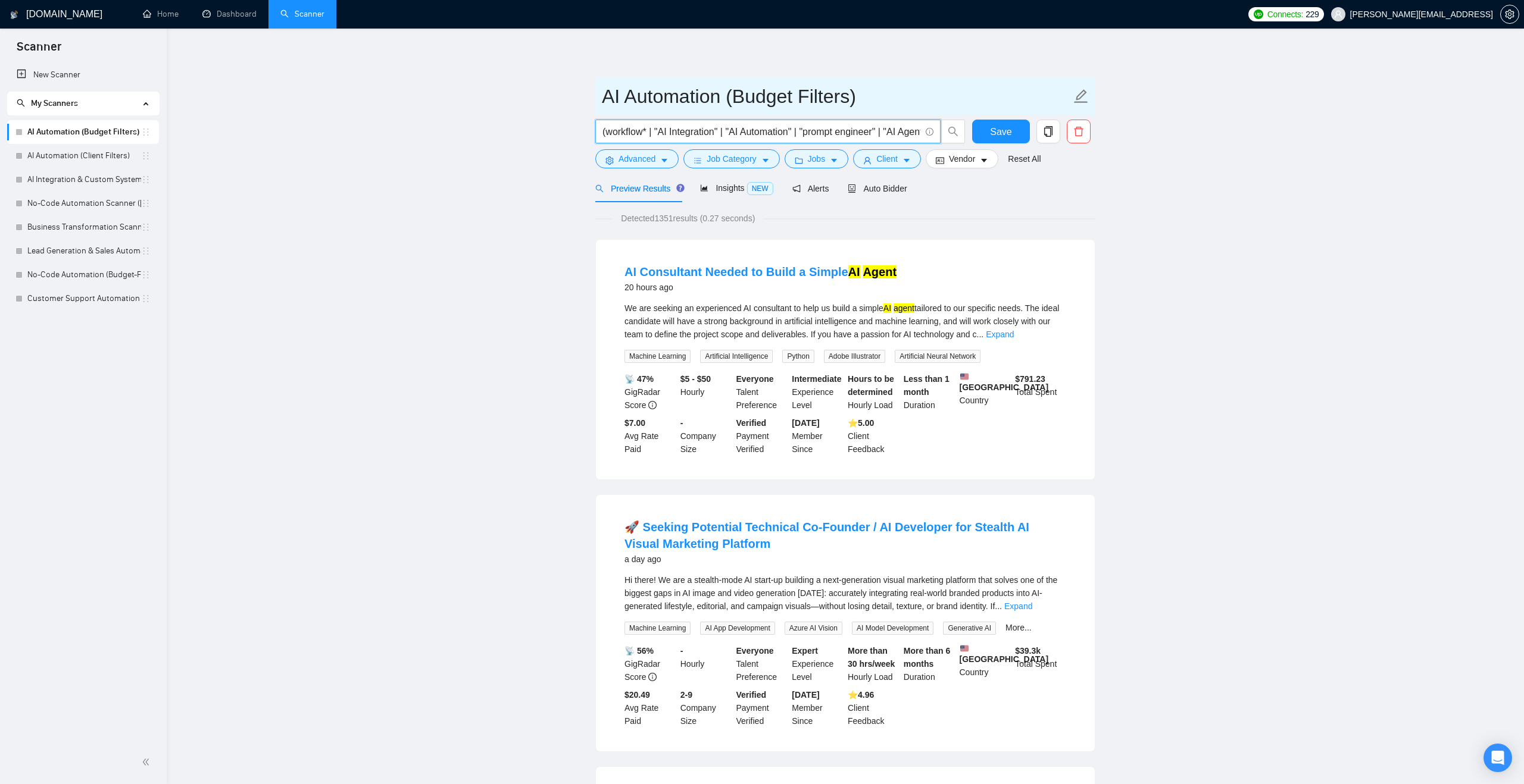
click at [901, 82] on input "AI Automation (Budget Filters)" at bounding box center [836, 96] width 469 height 30
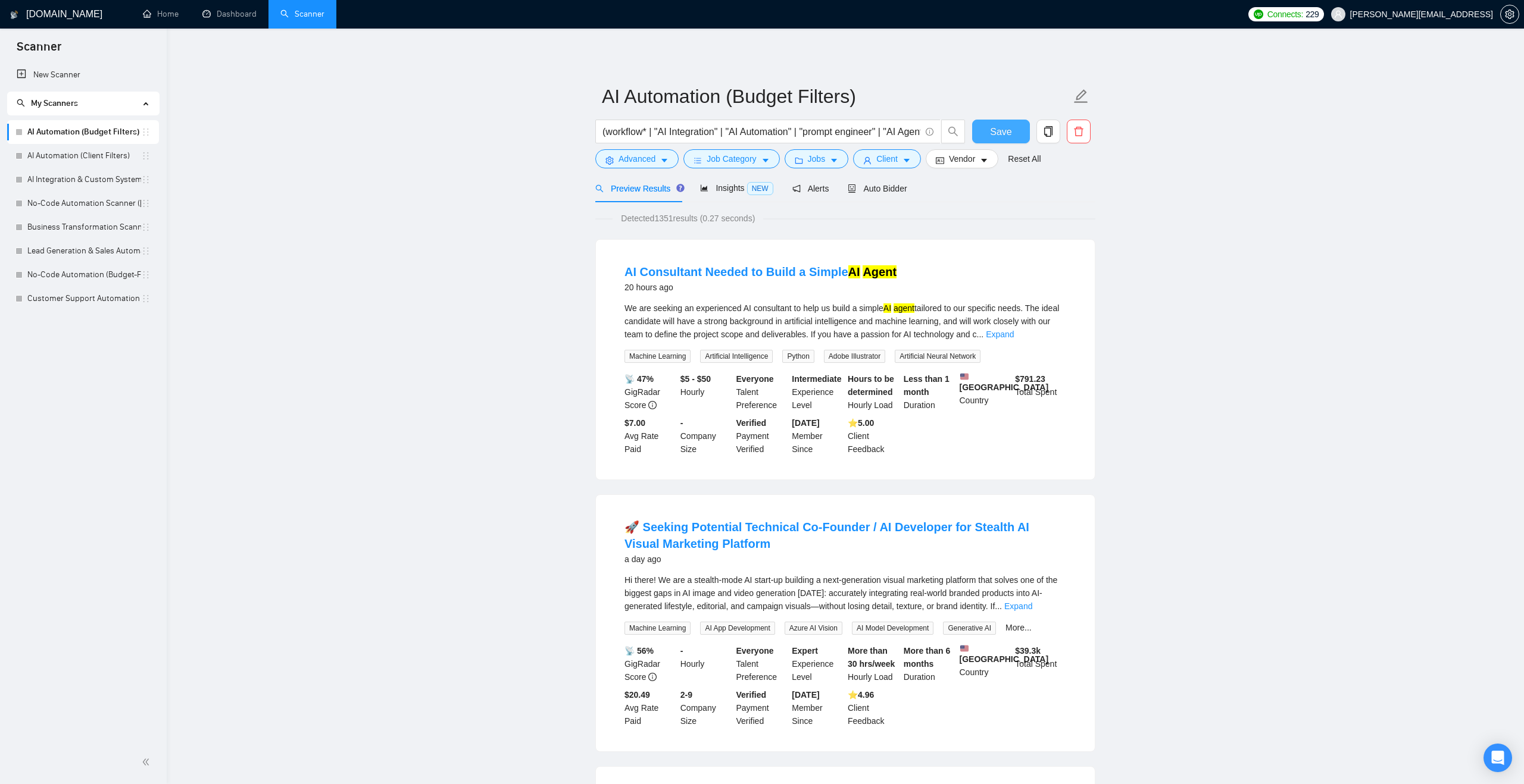
click at [996, 127] on span "Save" at bounding box center [1000, 131] width 21 height 15
drag, startPoint x: 650, startPoint y: 129, endPoint x: 609, endPoint y: 131, distance: 41.0
click at [609, 131] on input "(workflow* | "AI Integration" | "AI Automation" | "prompt engineer" | "AI Agent…" at bounding box center [761, 131] width 318 height 15
type input "("AI Integration" | "AI Automation" | "prompt engineer" | "AI Agent" | "AI Assi…"
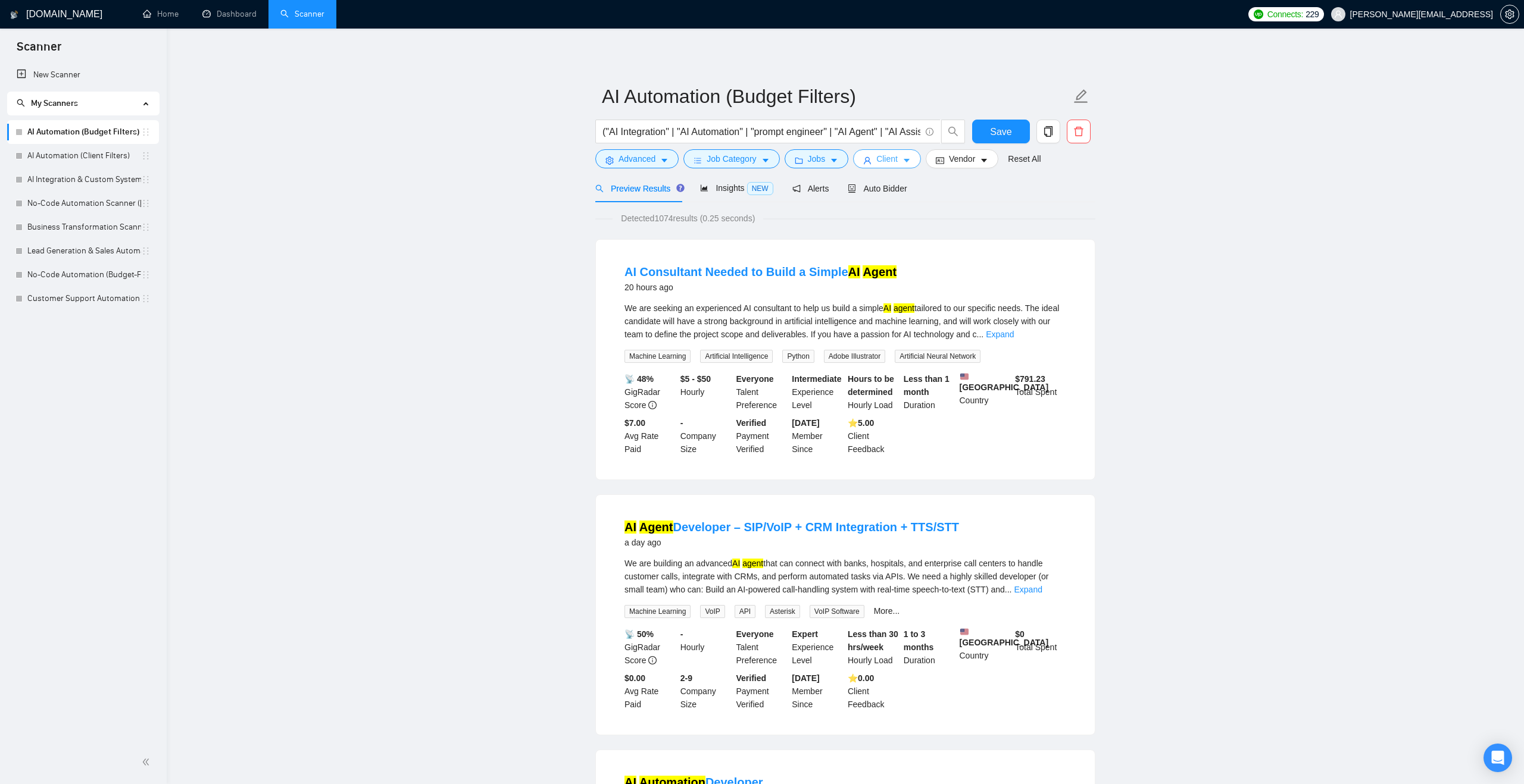
click at [872, 153] on button "Client" at bounding box center [887, 158] width 68 height 19
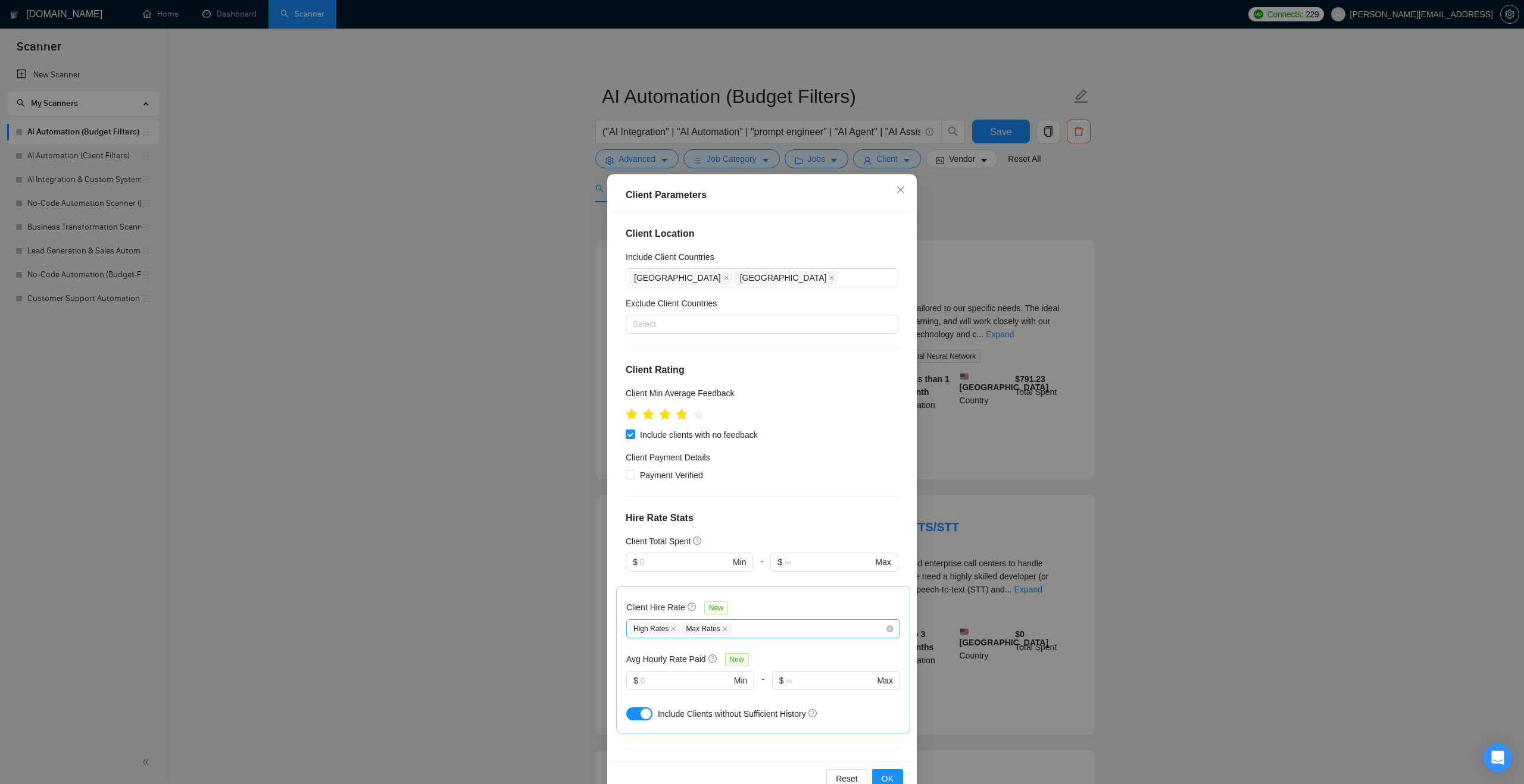
click at [768, 627] on div "High Rates Max Rates" at bounding box center [757, 629] width 256 height 15
click at [724, 669] on div "Mid Rates" at bounding box center [763, 671] width 260 height 13
checkbox input "true"
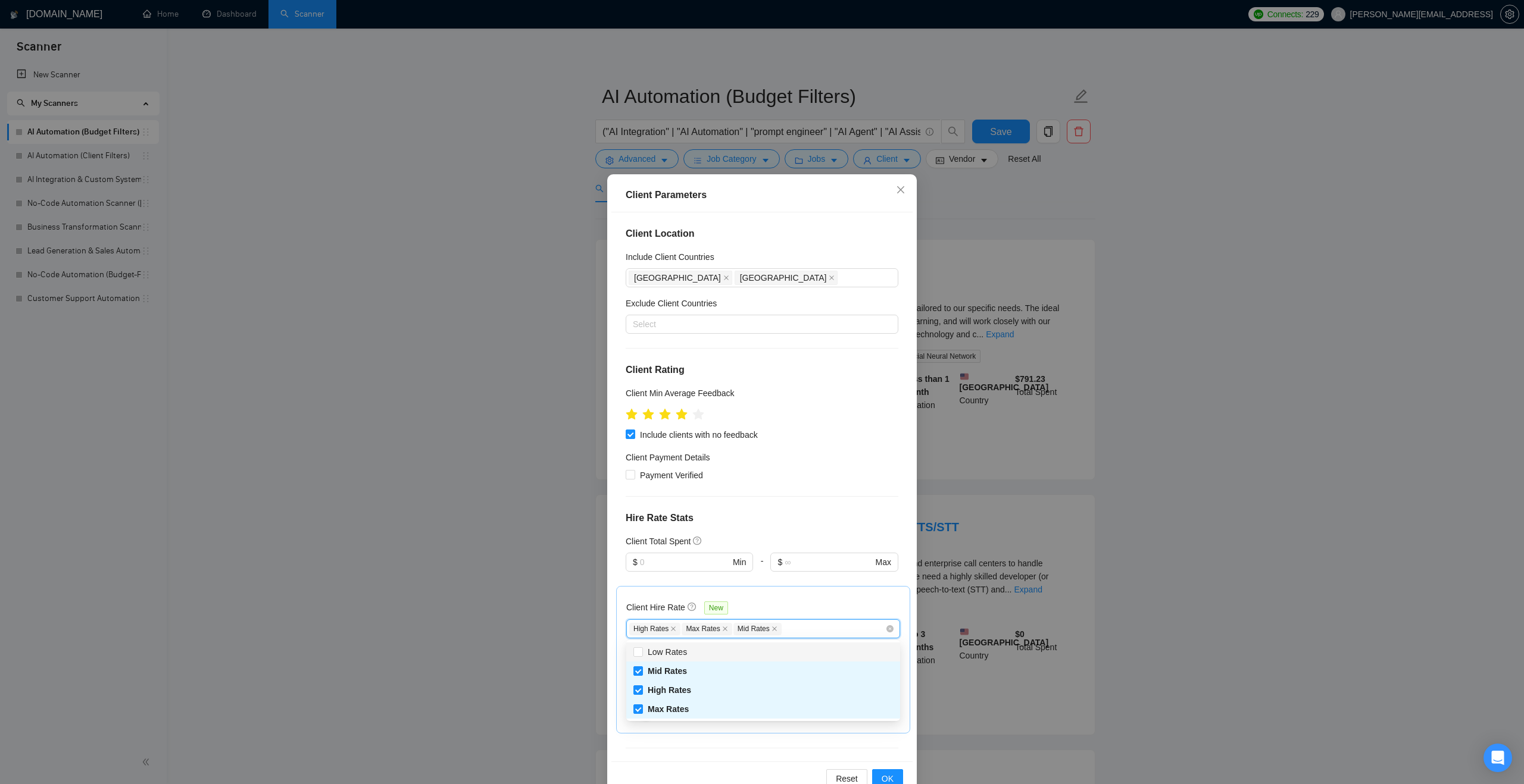
click at [806, 606] on div "Client Hire Rate New" at bounding box center [763, 610] width 274 height 18
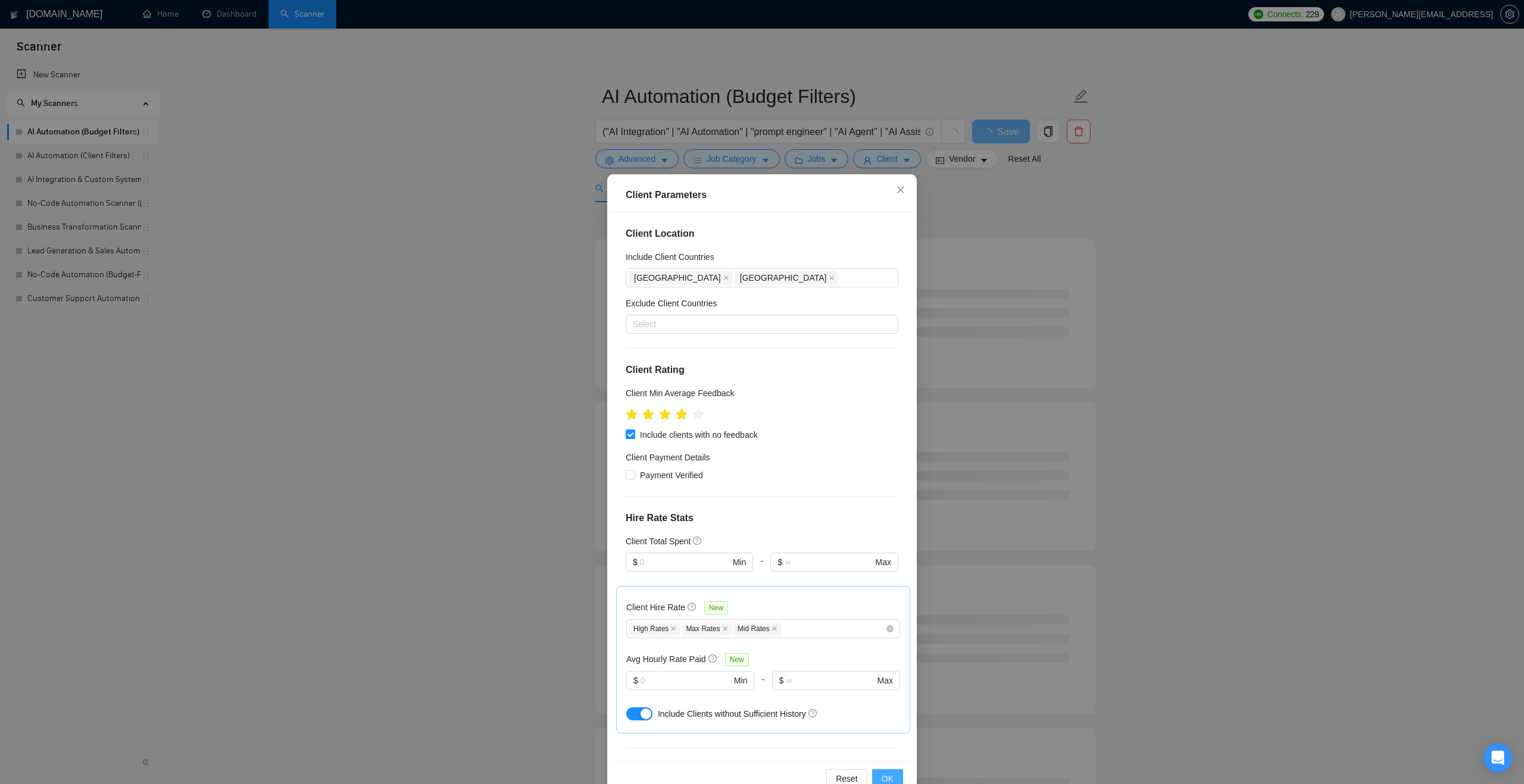
click at [876, 776] on button "OK" at bounding box center [887, 779] width 31 height 19
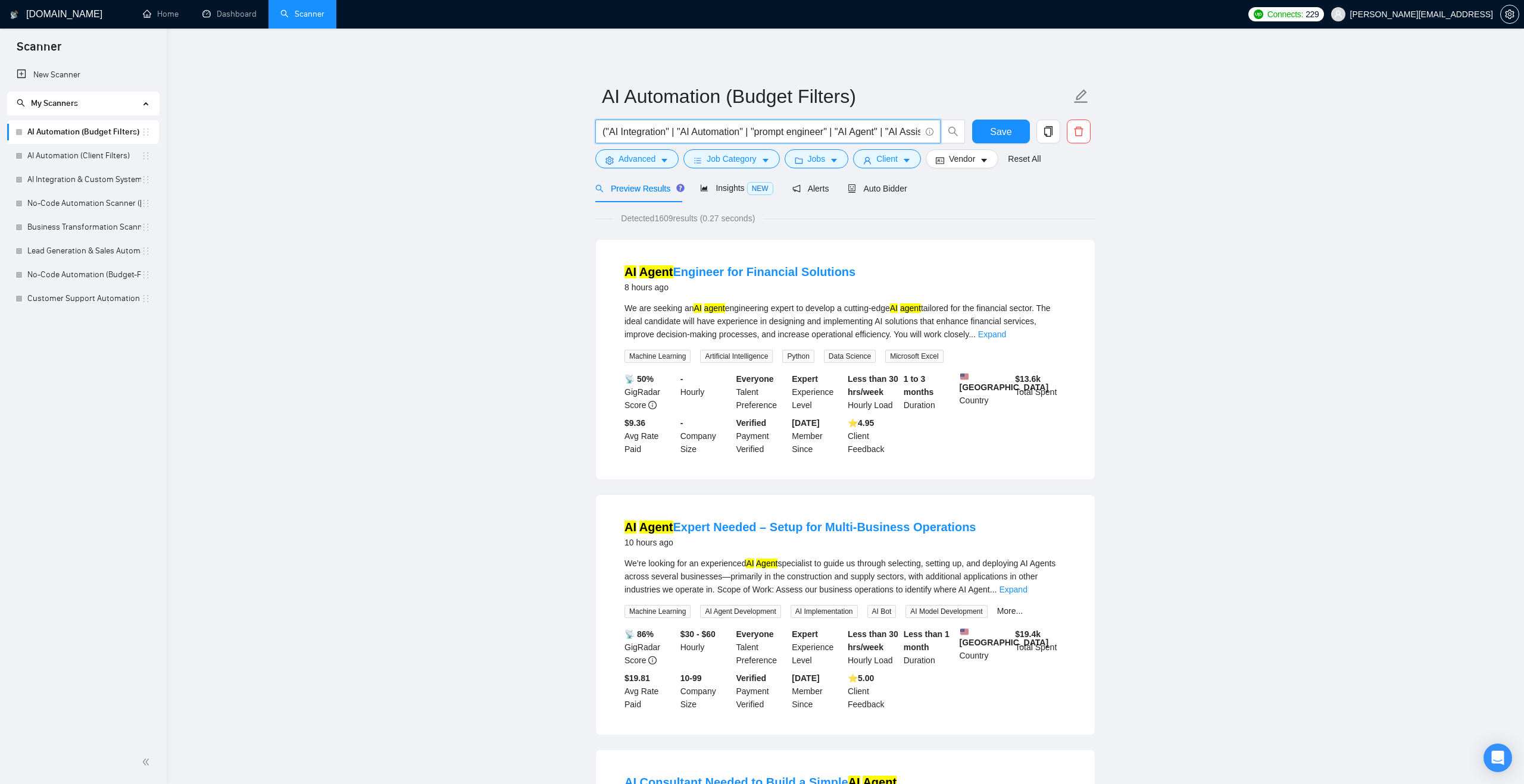
click at [606, 127] on input "("AI Integration" | "AI Automation" | "prompt engineer" | "AI Agent" | "AI Assi…" at bounding box center [761, 131] width 318 height 15
type input "(workflow* | "AI Integration" | "AI Automation" | "prompt engineer" | "AI Agent…"
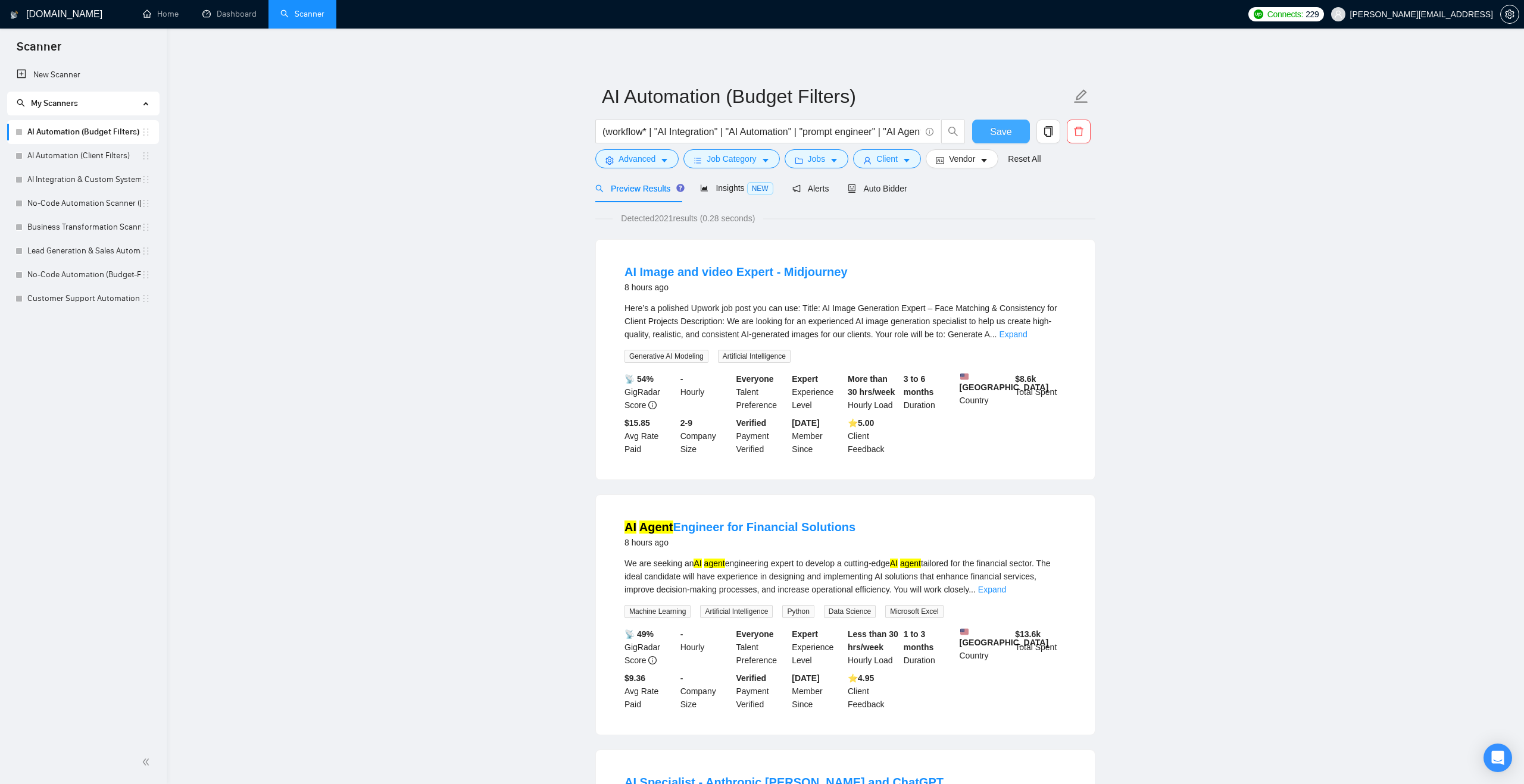
click at [1002, 129] on span "Save" at bounding box center [1000, 131] width 21 height 15
click at [1046, 134] on icon "copy" at bounding box center [1048, 131] width 9 height 11
click at [1039, 193] on span "Yes" at bounding box center [1033, 191] width 14 height 13
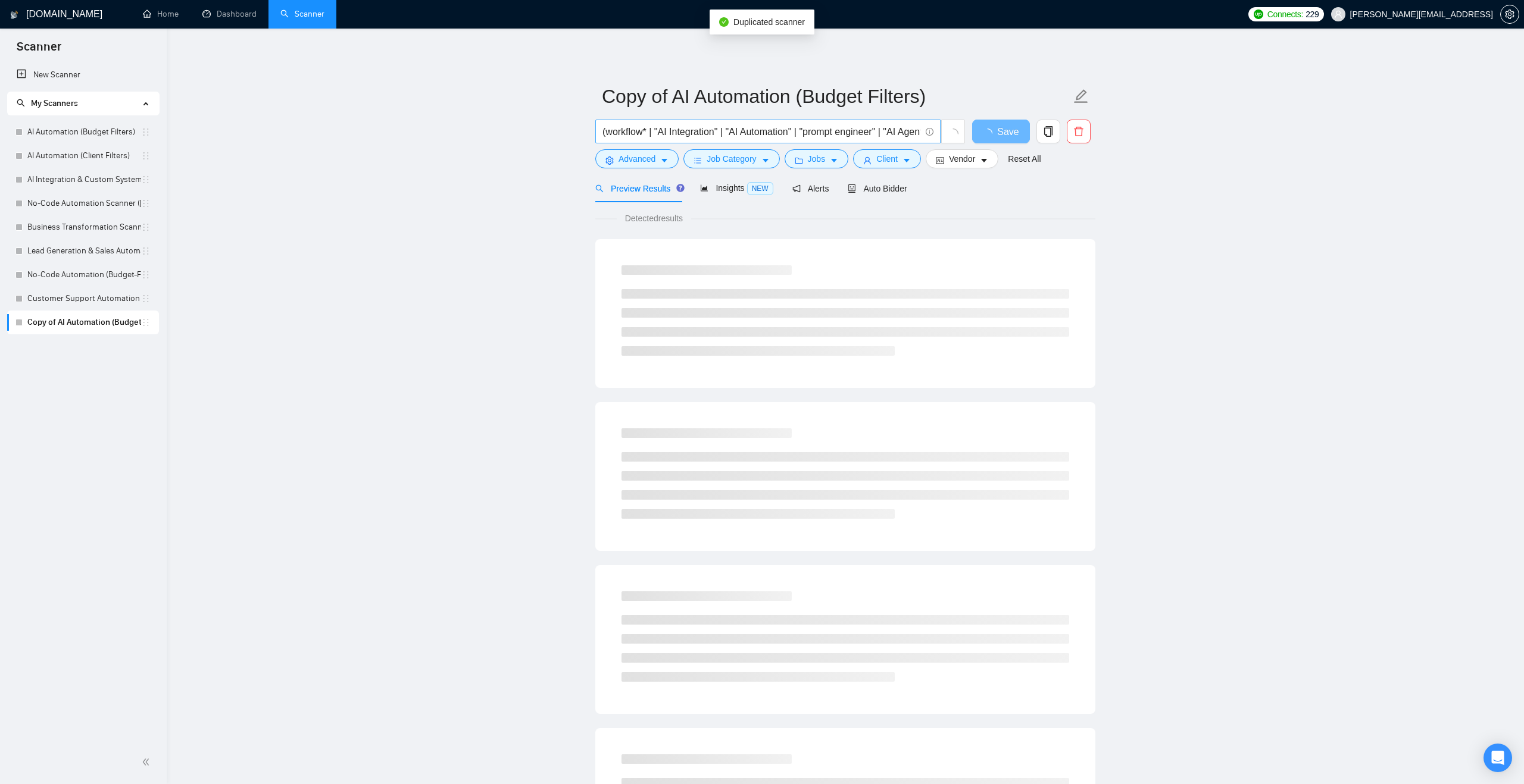
drag, startPoint x: 601, startPoint y: 131, endPoint x: 833, endPoint y: 131, distance: 232.0
click at [833, 131] on span "(workflow* | "AI Integration" | "AI Automation" | "prompt engineer" | "AI Agent…" at bounding box center [767, 131] width 345 height 24
drag, startPoint x: 777, startPoint y: 131, endPoint x: 599, endPoint y: 130, distance: 178.0
click at [599, 130] on span "(workflow* | "AI Integration" | "AI Automation" | "prompt engineer" | "AI Agent…" at bounding box center [767, 131] width 345 height 24
type input "(n8n | retell | vapi | "relevance.ai""
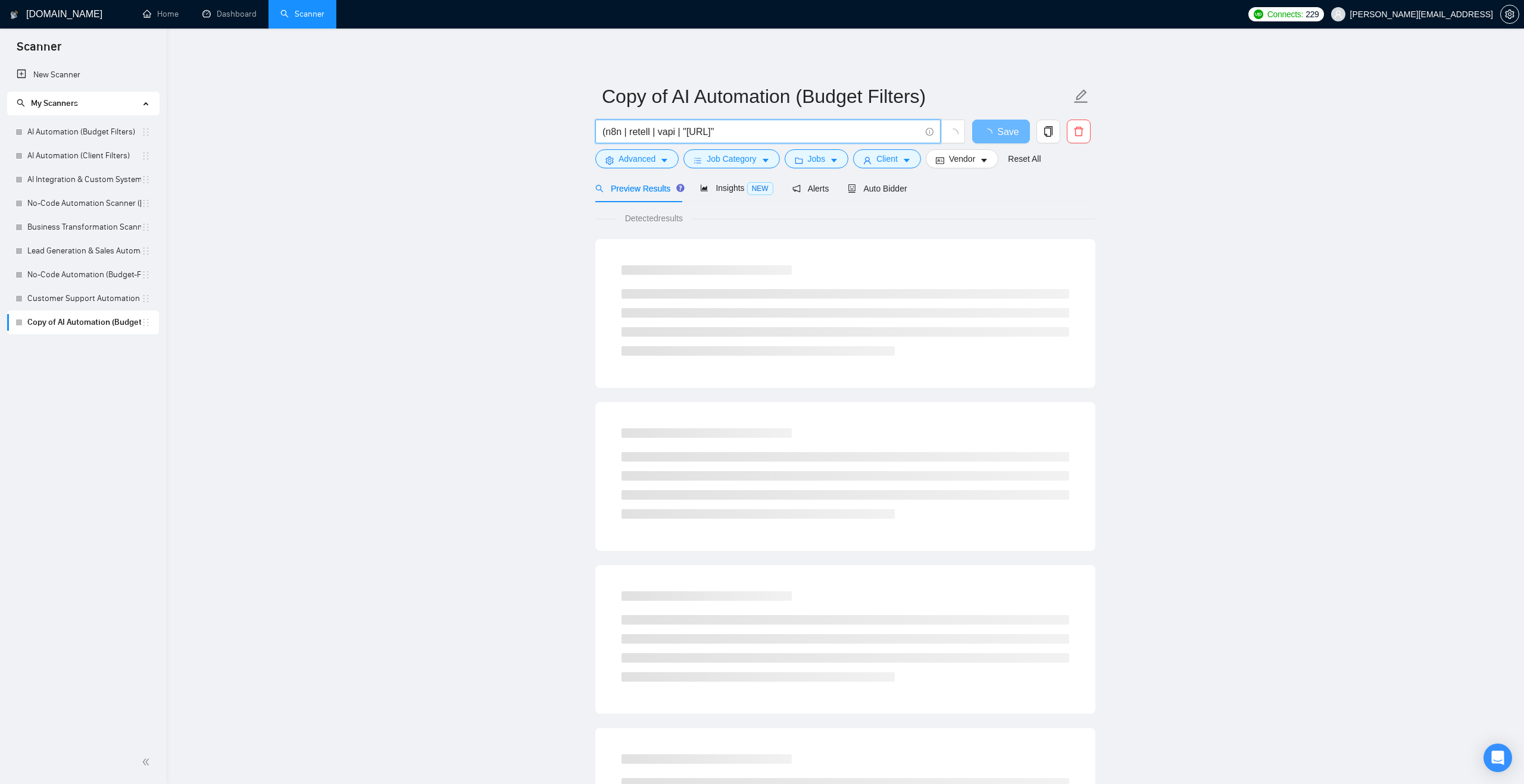
click at [530, 159] on main "Copy of AI Automation (Budget Filters) (n8n | retell | vapi | "relevance.ai" Sa…" at bounding box center [845, 544] width 1319 height 993
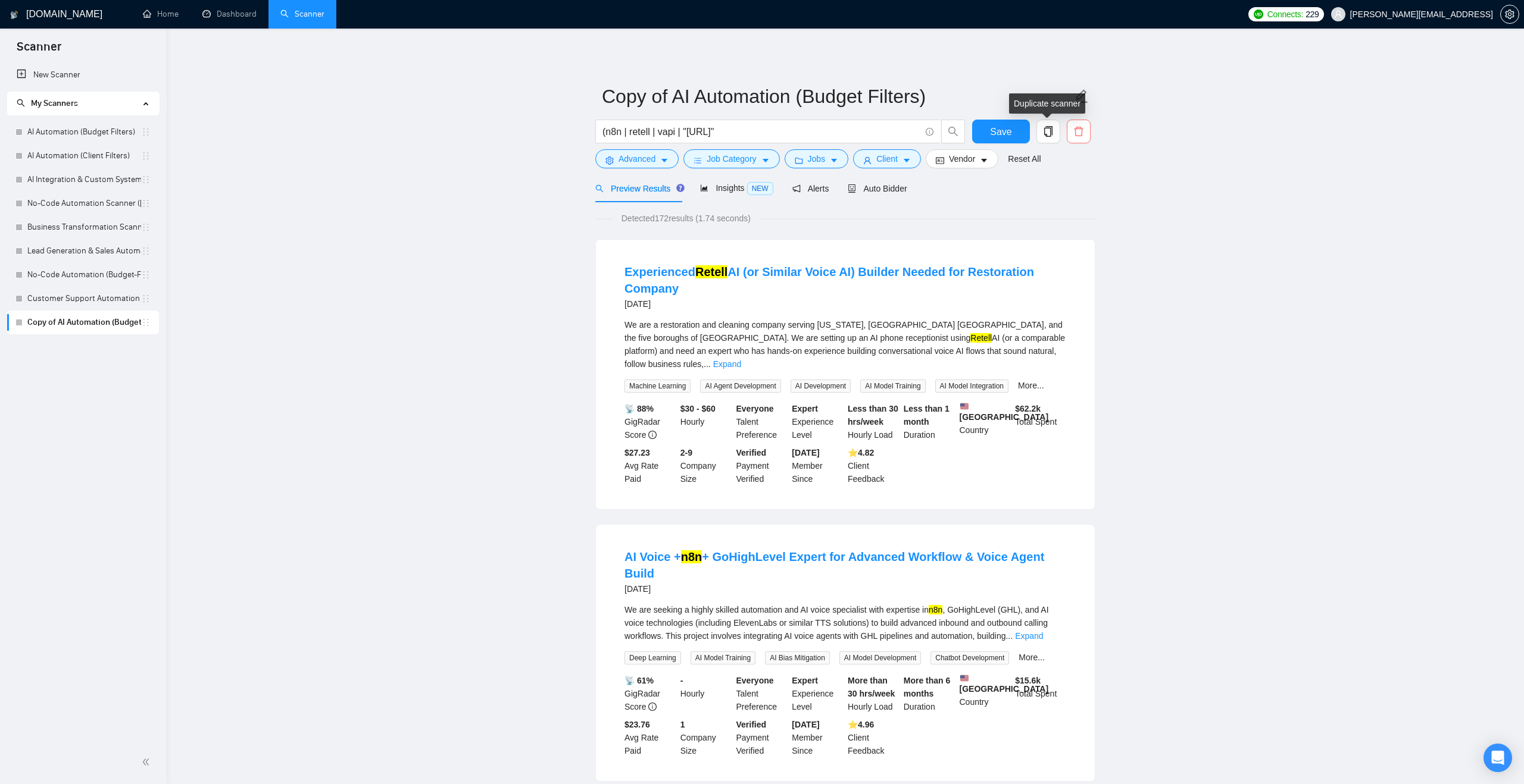
click at [1075, 133] on icon "delete" at bounding box center [1078, 131] width 11 height 11
click at [1071, 190] on span "Yes" at bounding box center [1064, 191] width 14 height 13
click at [115, 133] on link "AI Automation (Budget Filters)" at bounding box center [84, 132] width 114 height 24
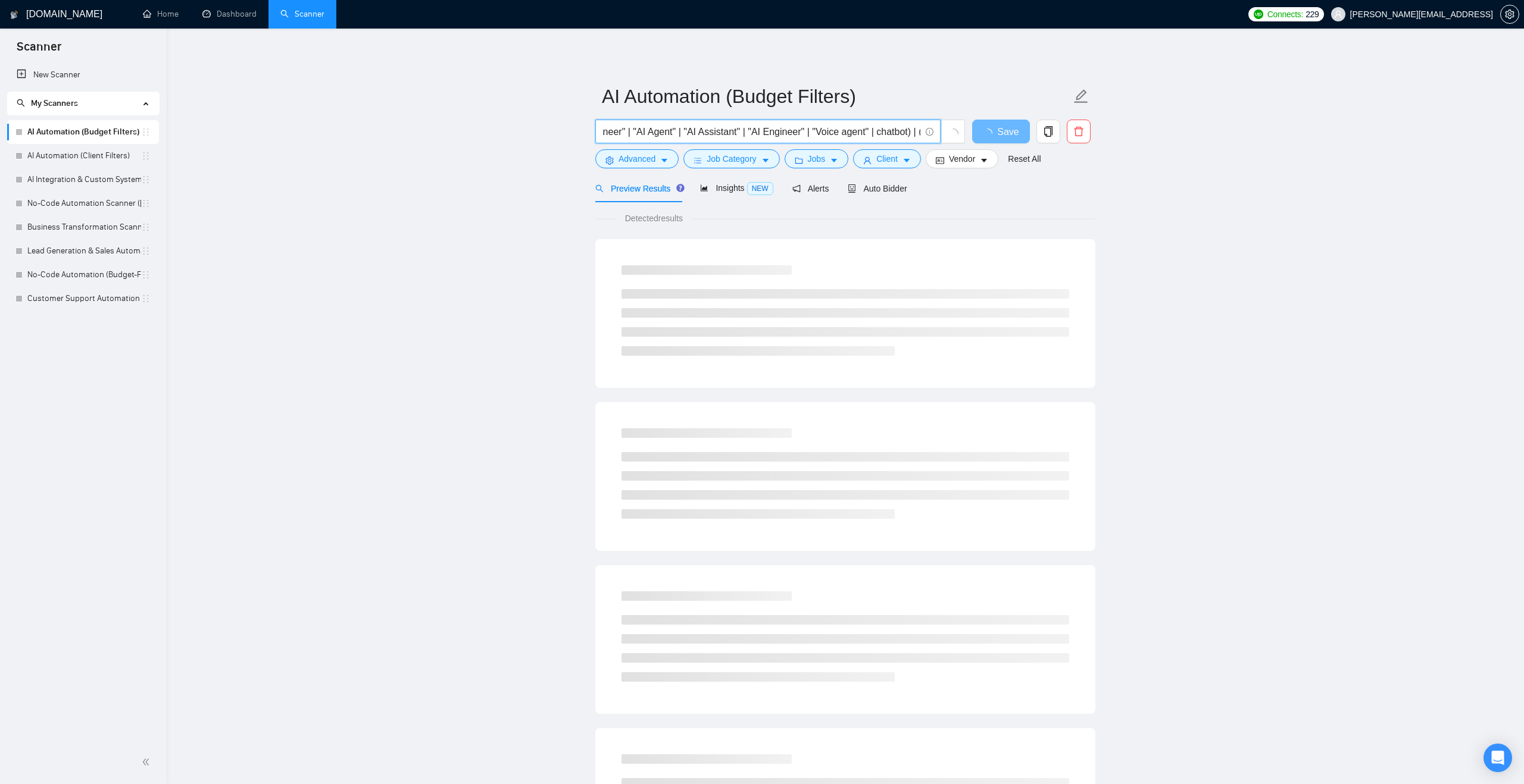
scroll to position [0, 408]
drag, startPoint x: 720, startPoint y: 136, endPoint x: 931, endPoint y: 139, distance: 211.0
click at [931, 139] on span "(workflow* | "AI Integration" | "AI Automation" | "prompt engineer" | "AI Agent…" at bounding box center [767, 131] width 345 height 24
click at [806, 132] on input "(workflow* | "AI Integration" | "AI Automation" | "prompt engineer" | "AI Agent…" at bounding box center [761, 131] width 318 height 15
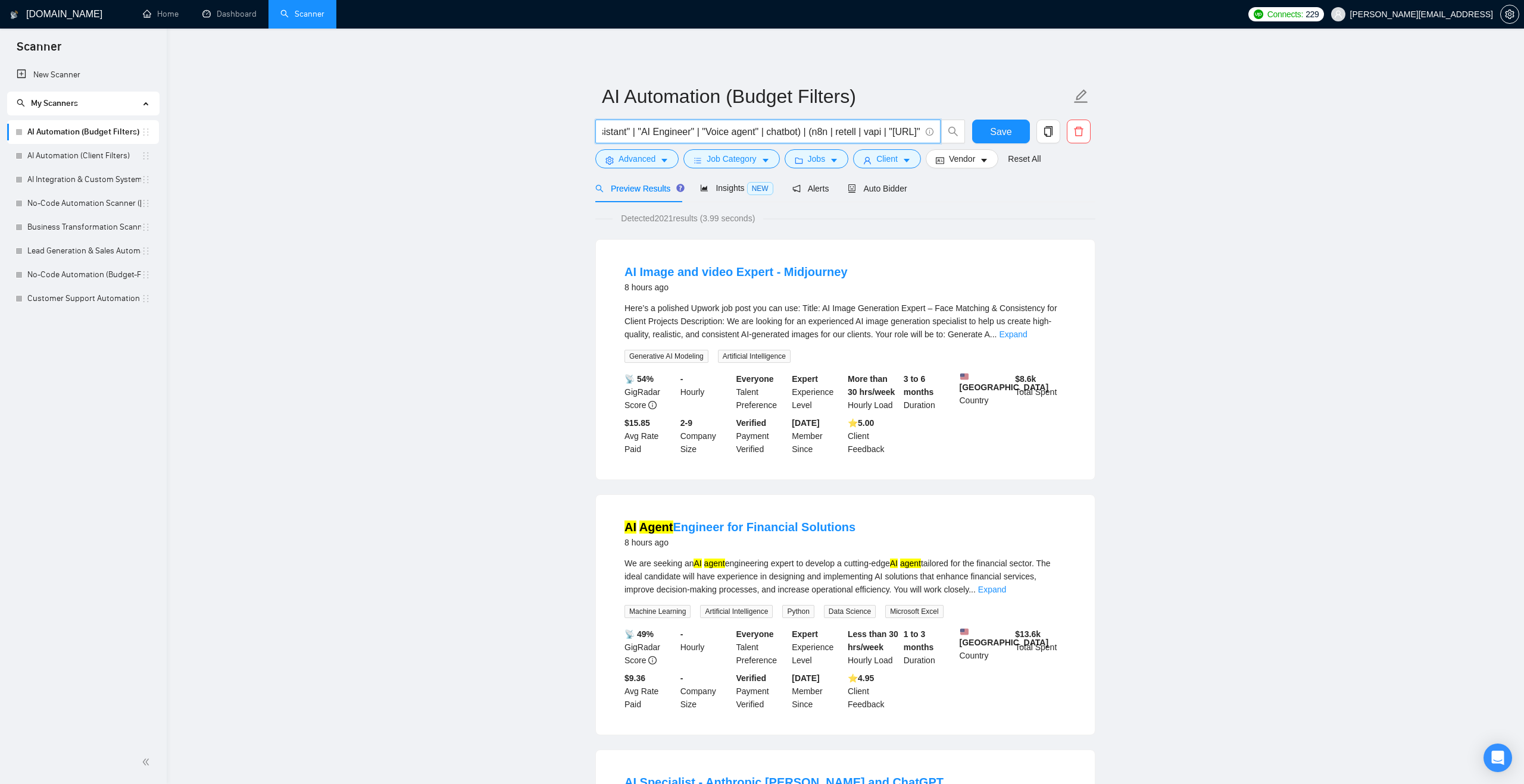
click at [917, 132] on input "(workflow* | "AI Integration" | "AI Automation" | "prompt engineer" | "AI Agent…" at bounding box center [761, 131] width 318 height 15
drag, startPoint x: 902, startPoint y: 132, endPoint x: 983, endPoint y: 130, distance: 81.0
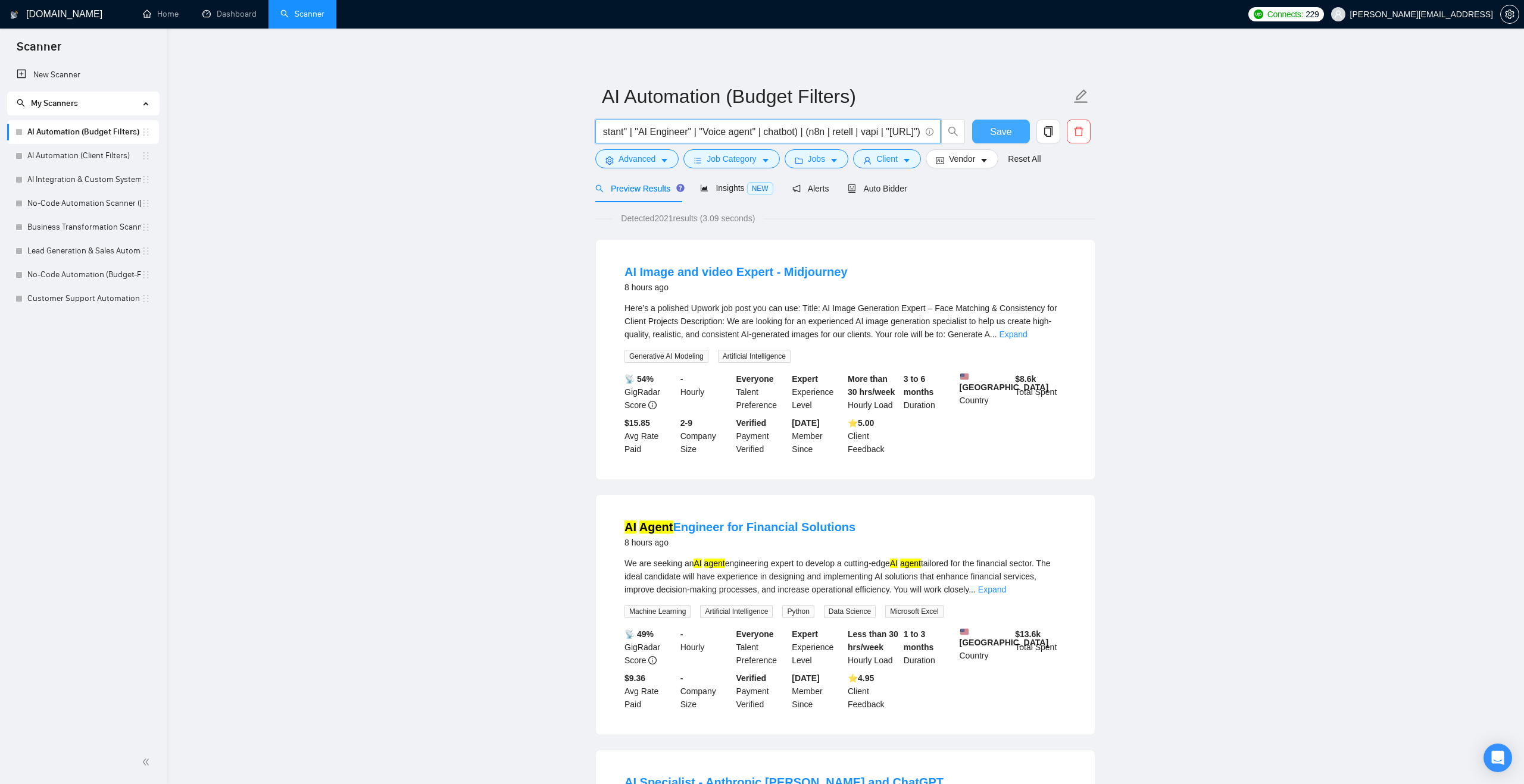
click at [983, 130] on div "(workflow* | "AI Integration" | "AI Automation" | "prompt engineer" | "AI Agent…" at bounding box center [843, 134] width 500 height 30
click at [800, 129] on input "(workflow* | "AI Integration" | "AI Automation" | "prompt engineer" | "AI Agent…" at bounding box center [761, 131] width 318 height 15
drag, startPoint x: 693, startPoint y: 133, endPoint x: 967, endPoint y: 153, distance: 274.7
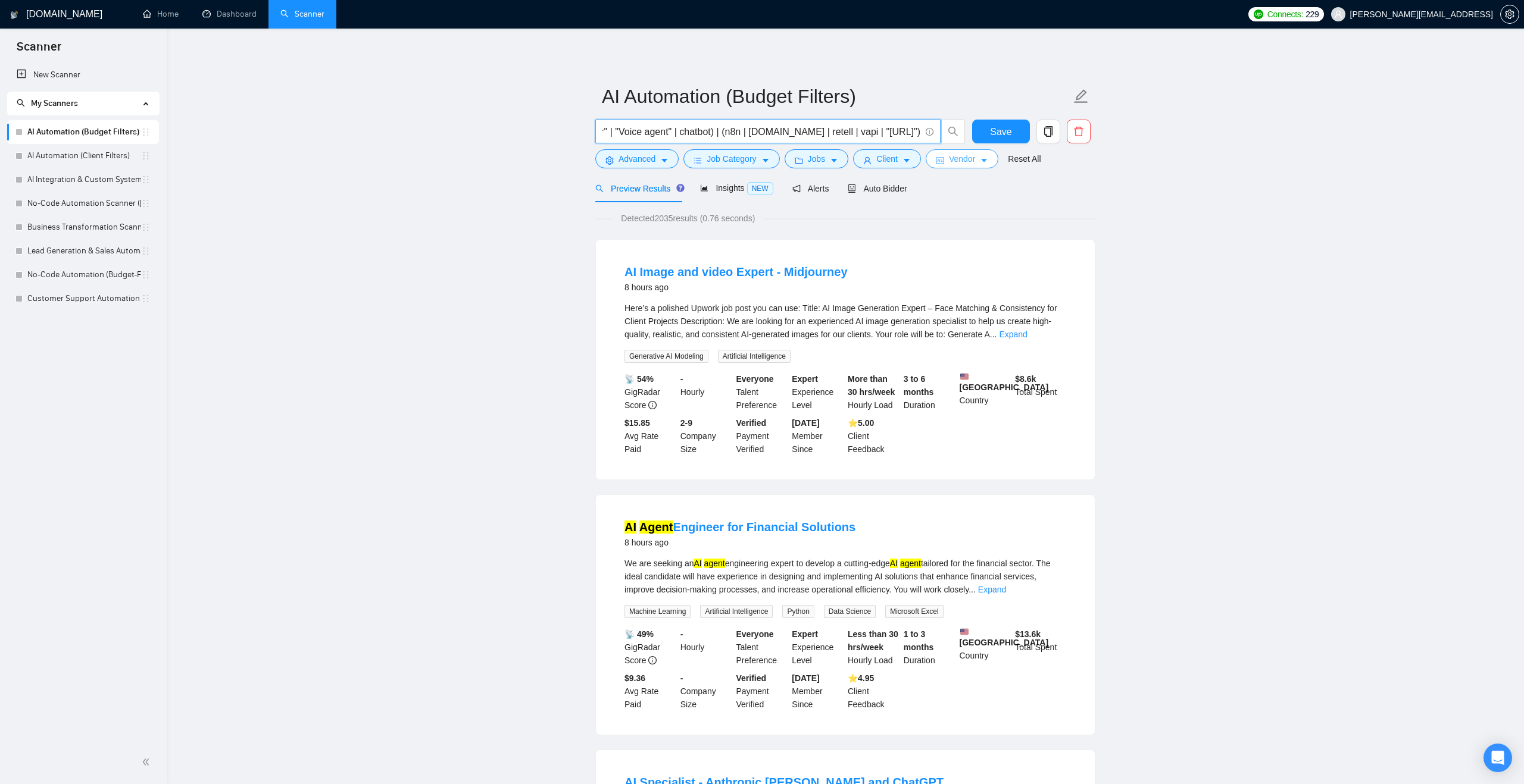
click at [967, 153] on form "AI Automation (Budget Filters) (workflow* | "AI Integration" | "AI Automation" …" at bounding box center [845, 125] width 500 height 97
click at [907, 158] on icon "caret-down" at bounding box center [907, 160] width 9 height 9
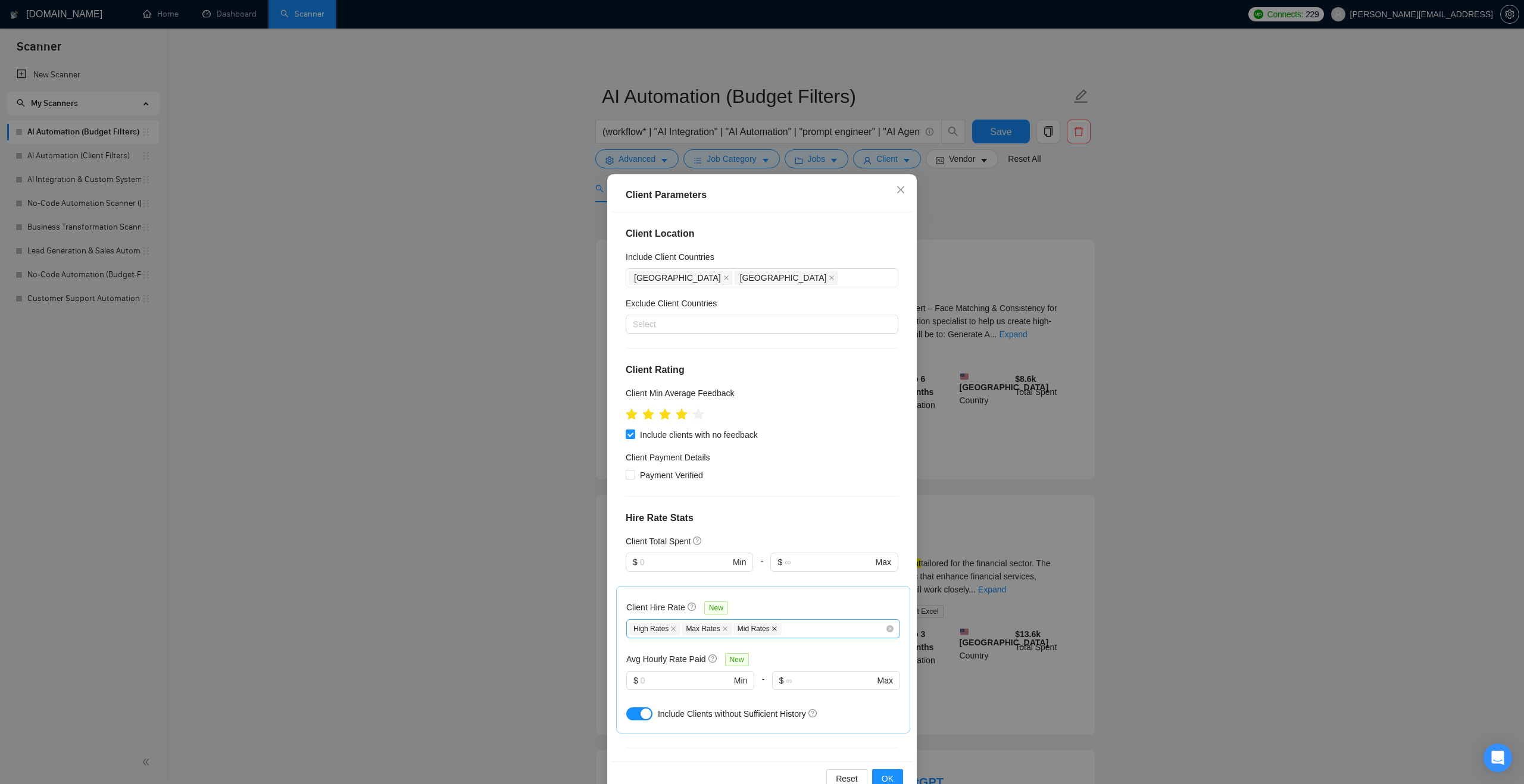
click at [776, 628] on icon "close" at bounding box center [774, 629] width 5 height 5
click at [565, 547] on div "Client Parameters Client Location Include Client Countries Australia United Sta…" at bounding box center [762, 392] width 1524 height 784
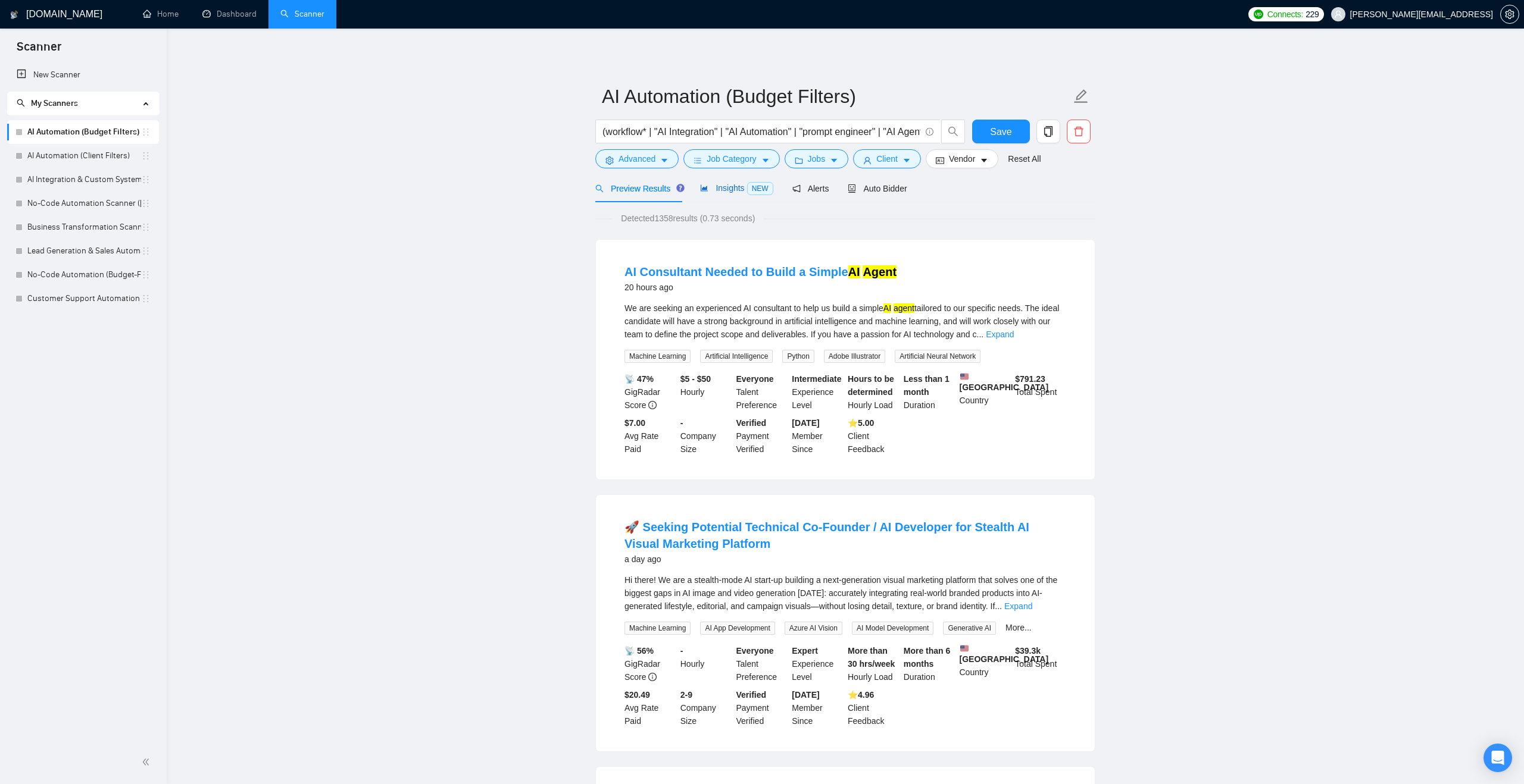
click at [740, 193] on div "Insights NEW" at bounding box center [736, 188] width 73 height 14
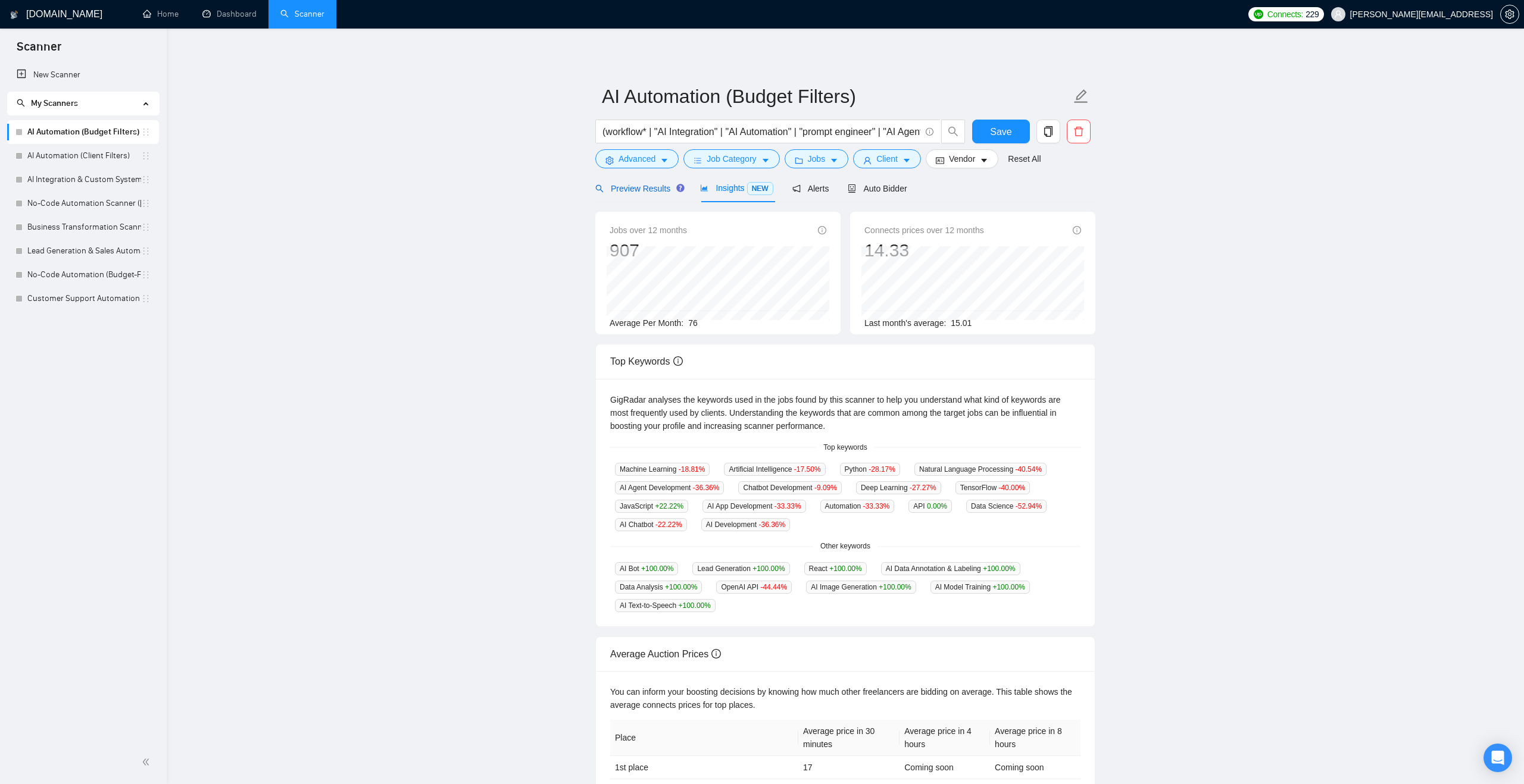
click at [650, 193] on div "Preview Results" at bounding box center [638, 189] width 86 height 13
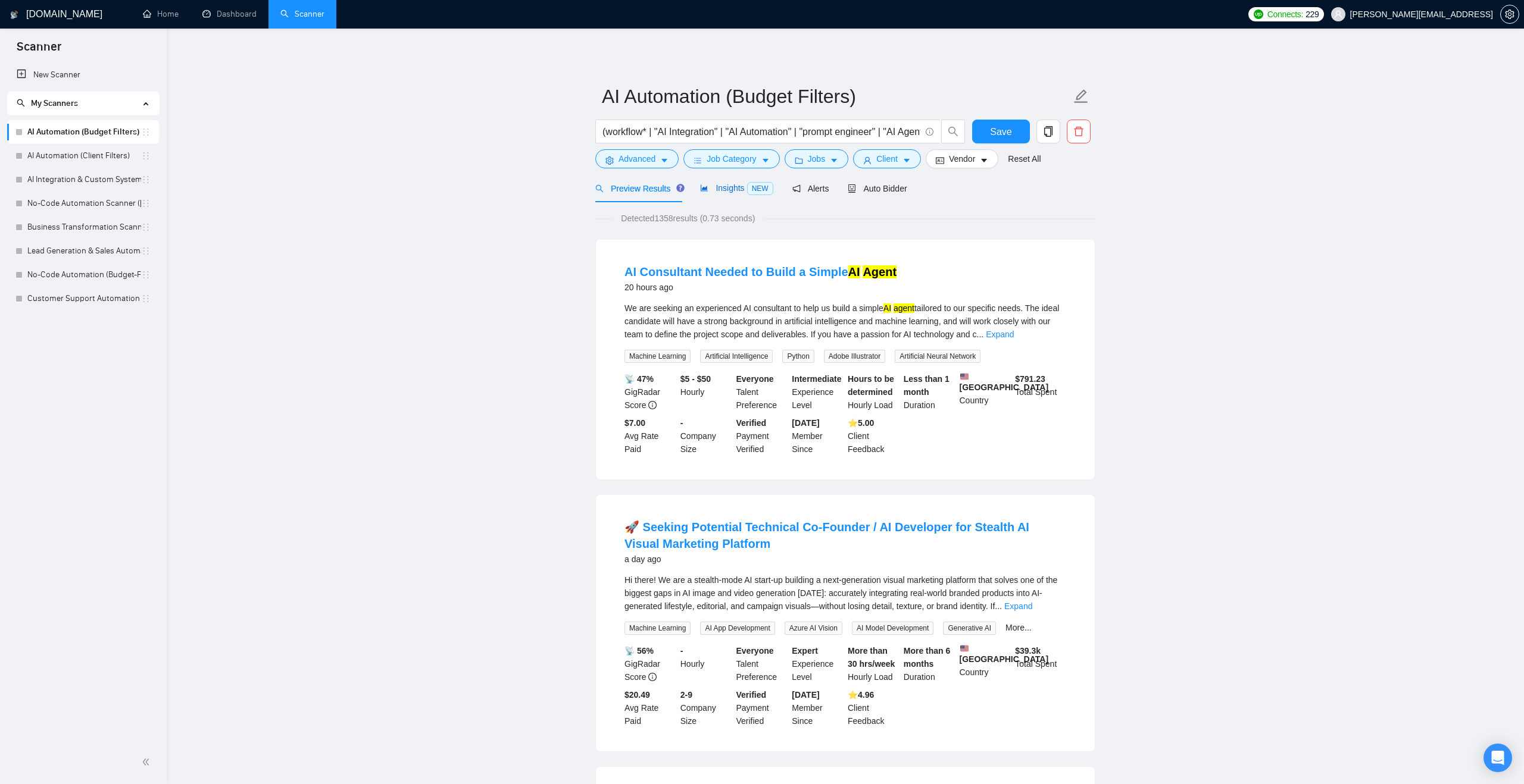
click at [726, 184] on span "Insights NEW" at bounding box center [736, 188] width 73 height 9
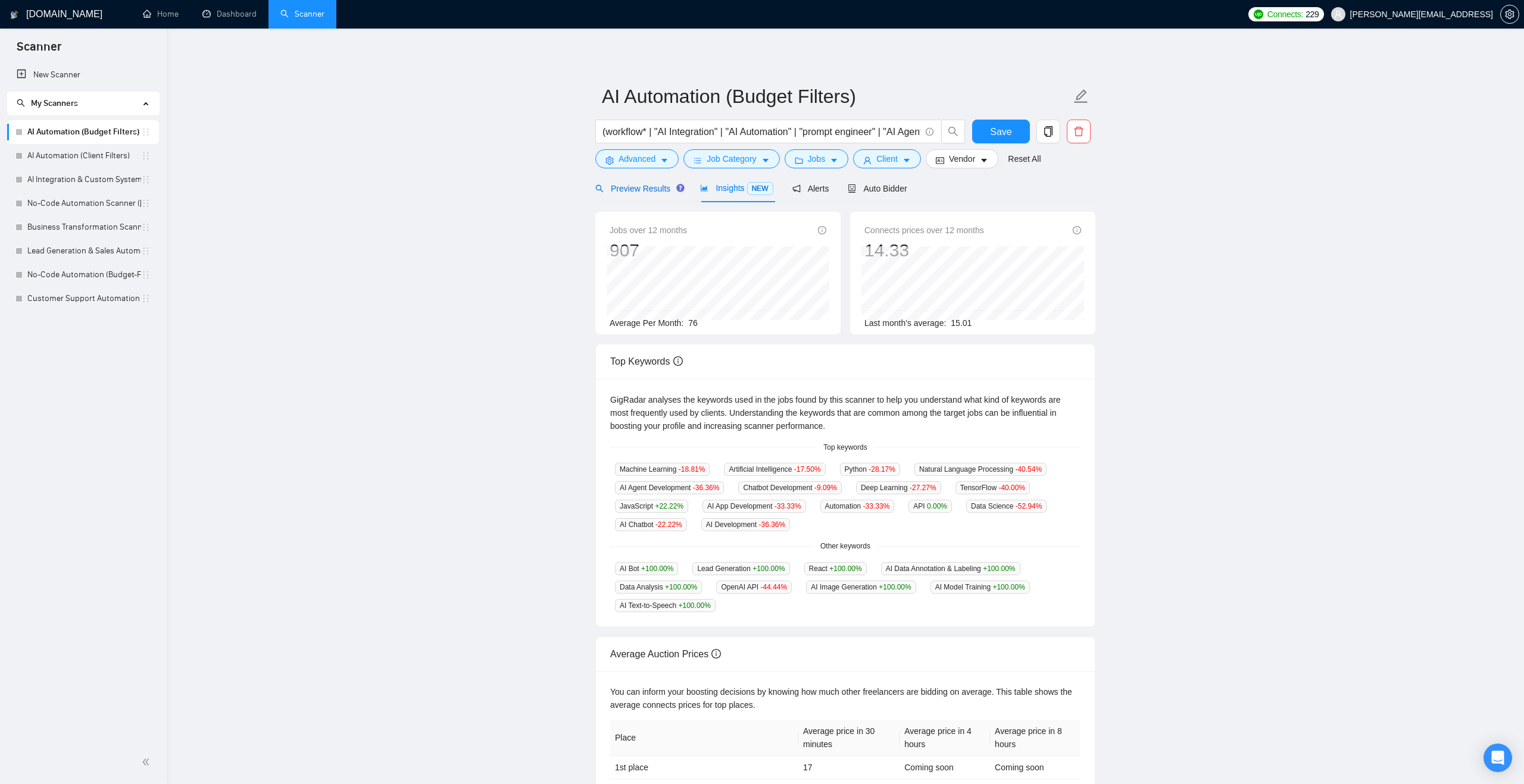
click at [664, 192] on span "Preview Results" at bounding box center [638, 189] width 86 height 9
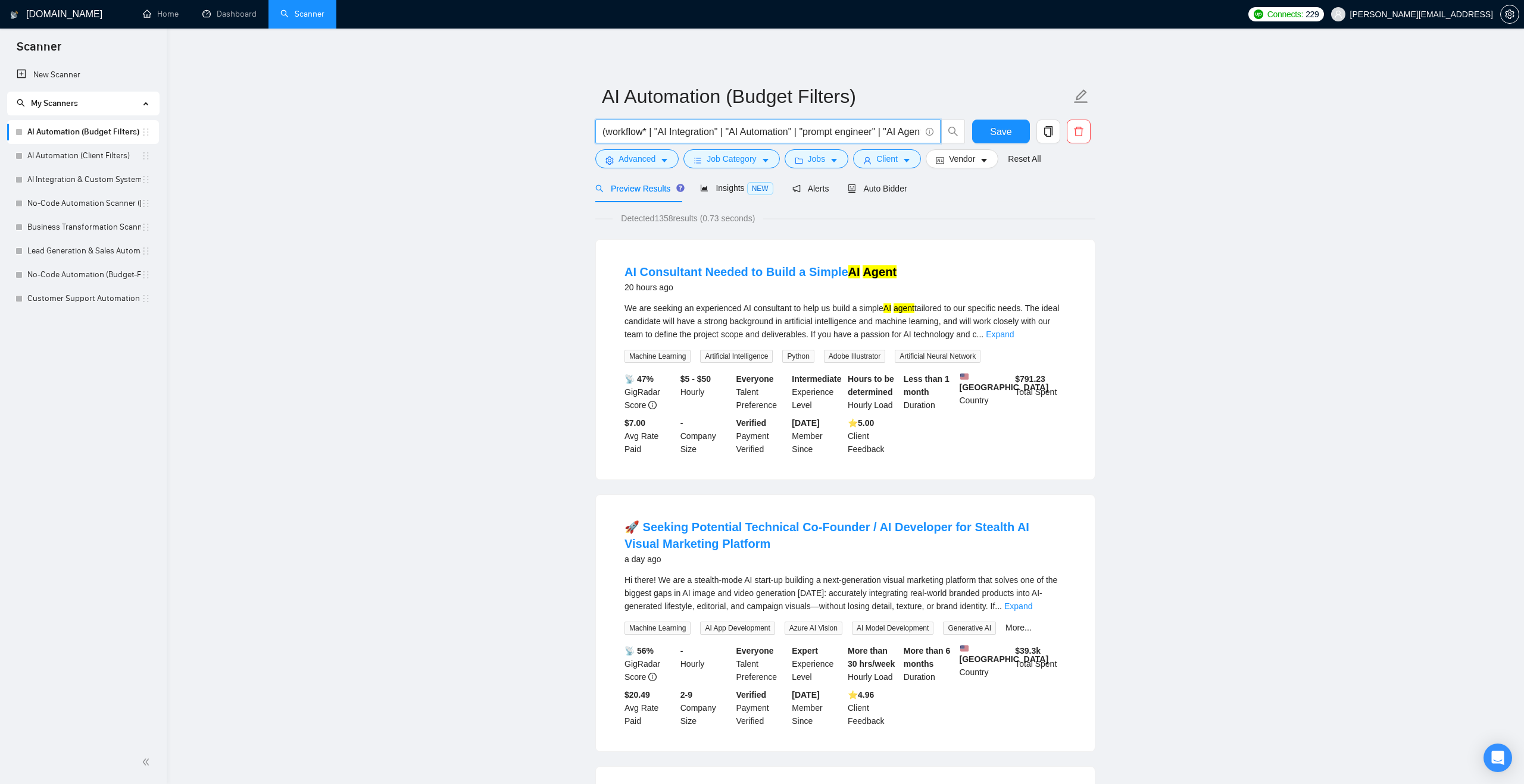
click at [656, 131] on input "(workflow* | "AI Integration" | "AI Automation" | "prompt engineer" | "AI Agent…" at bounding box center [761, 131] width 318 height 15
click at [649, 132] on input "(workflow* | "AI Integration" | "AI Automation" | "prompt engineer" | "AI Agent…" at bounding box center [761, 131] width 318 height 15
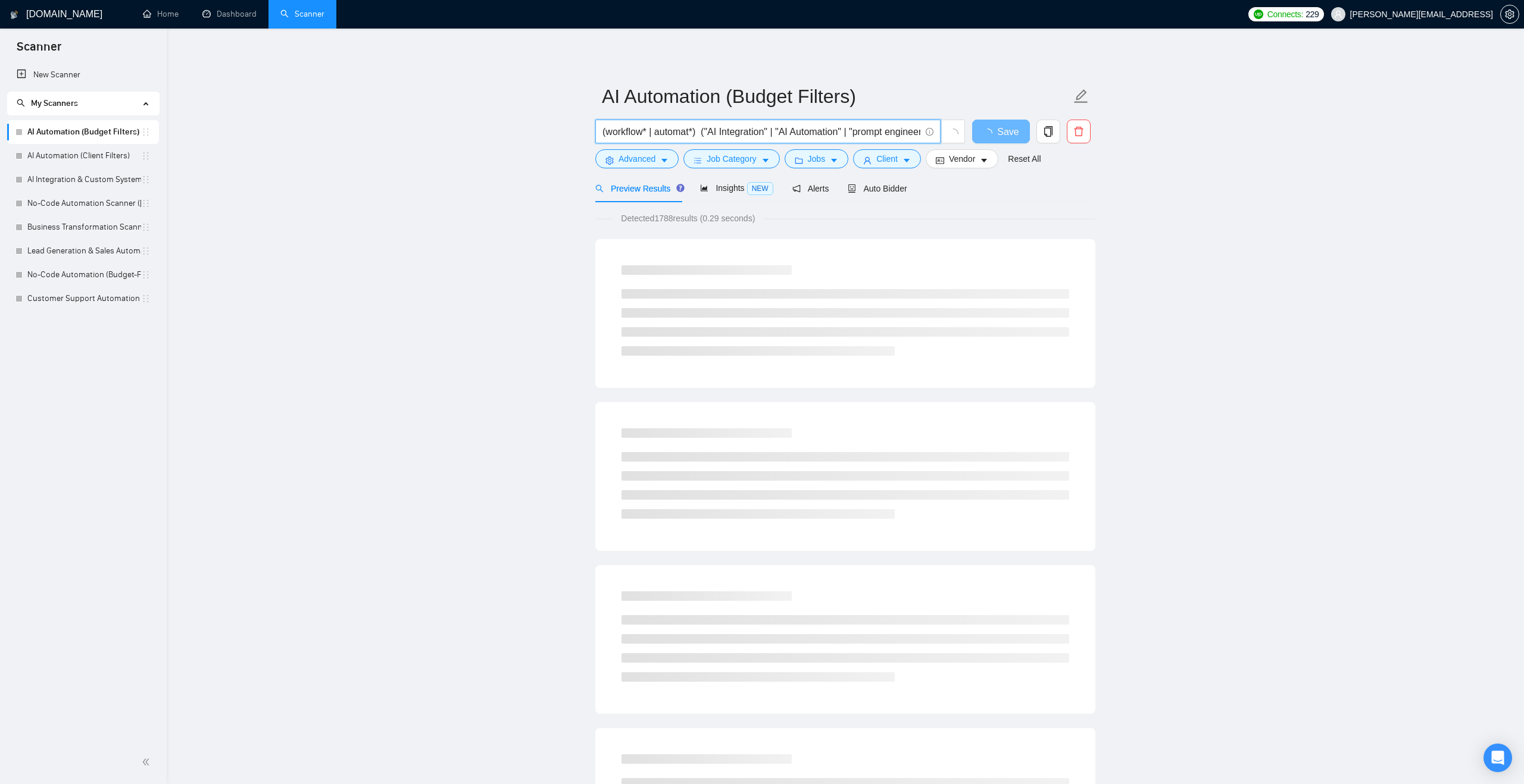
click at [702, 133] on input "(workflow* | automat*) ("AI Integration" | "AI Automation" | "prompt engineer" …" at bounding box center [761, 131] width 318 height 15
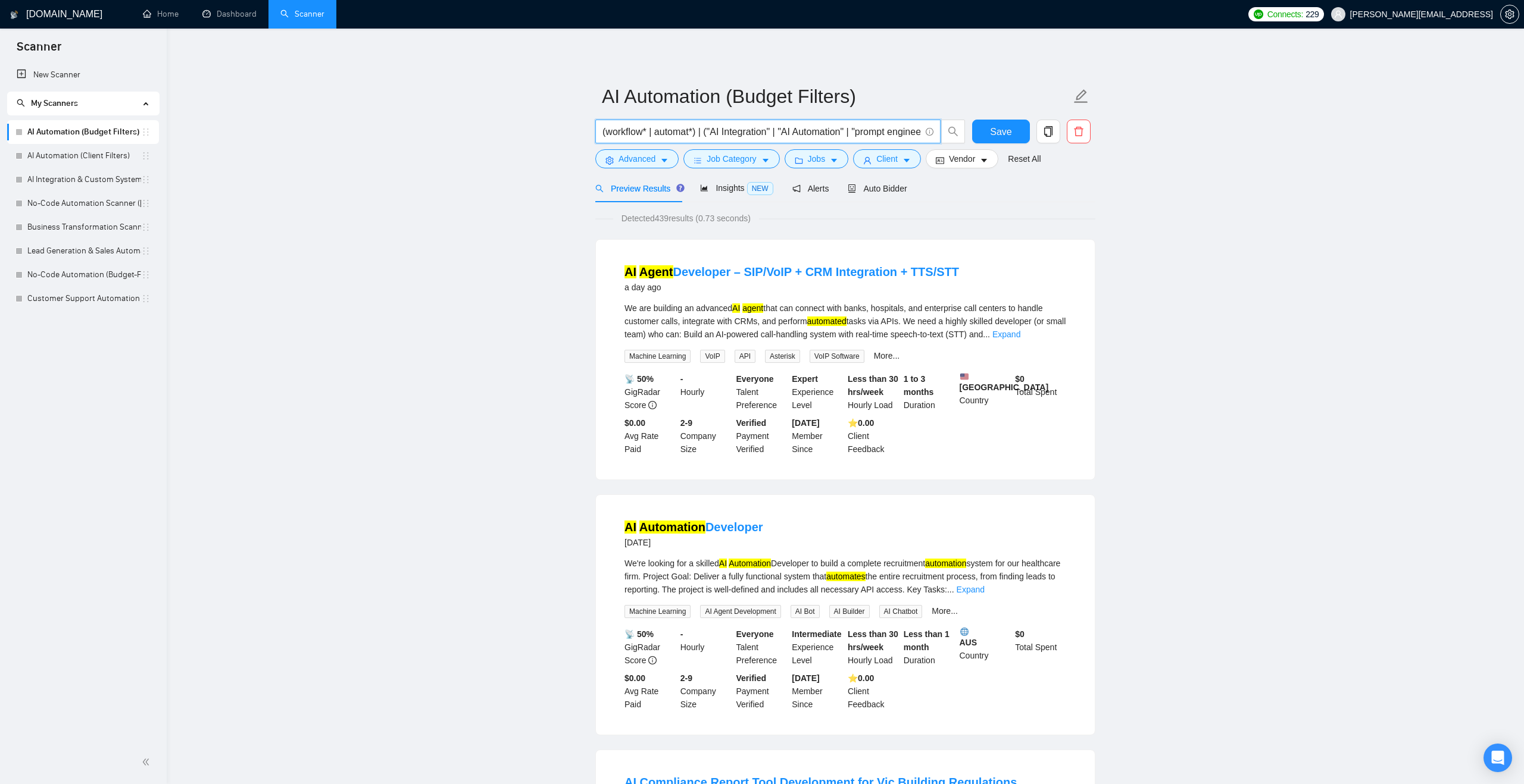
type input "(workflow* | automat*) | ("AI Integration" | "AI Automation" | "prompt engineer…"
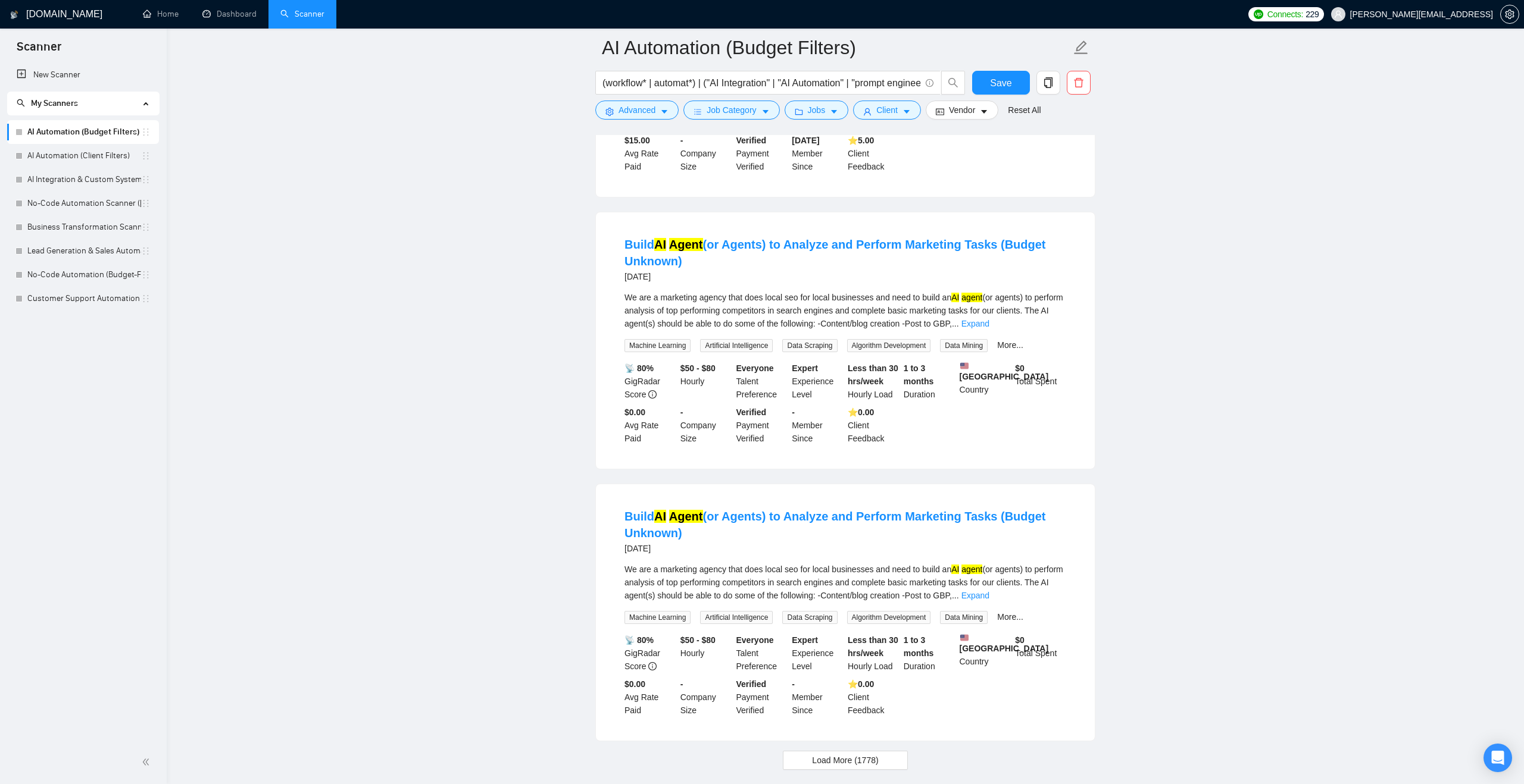
scroll to position [2114, 0]
click at [992, 82] on span "Save" at bounding box center [1000, 82] width 21 height 15
click at [97, 278] on link "No-Code Automation (Budget-Filters)" at bounding box center [84, 275] width 114 height 24
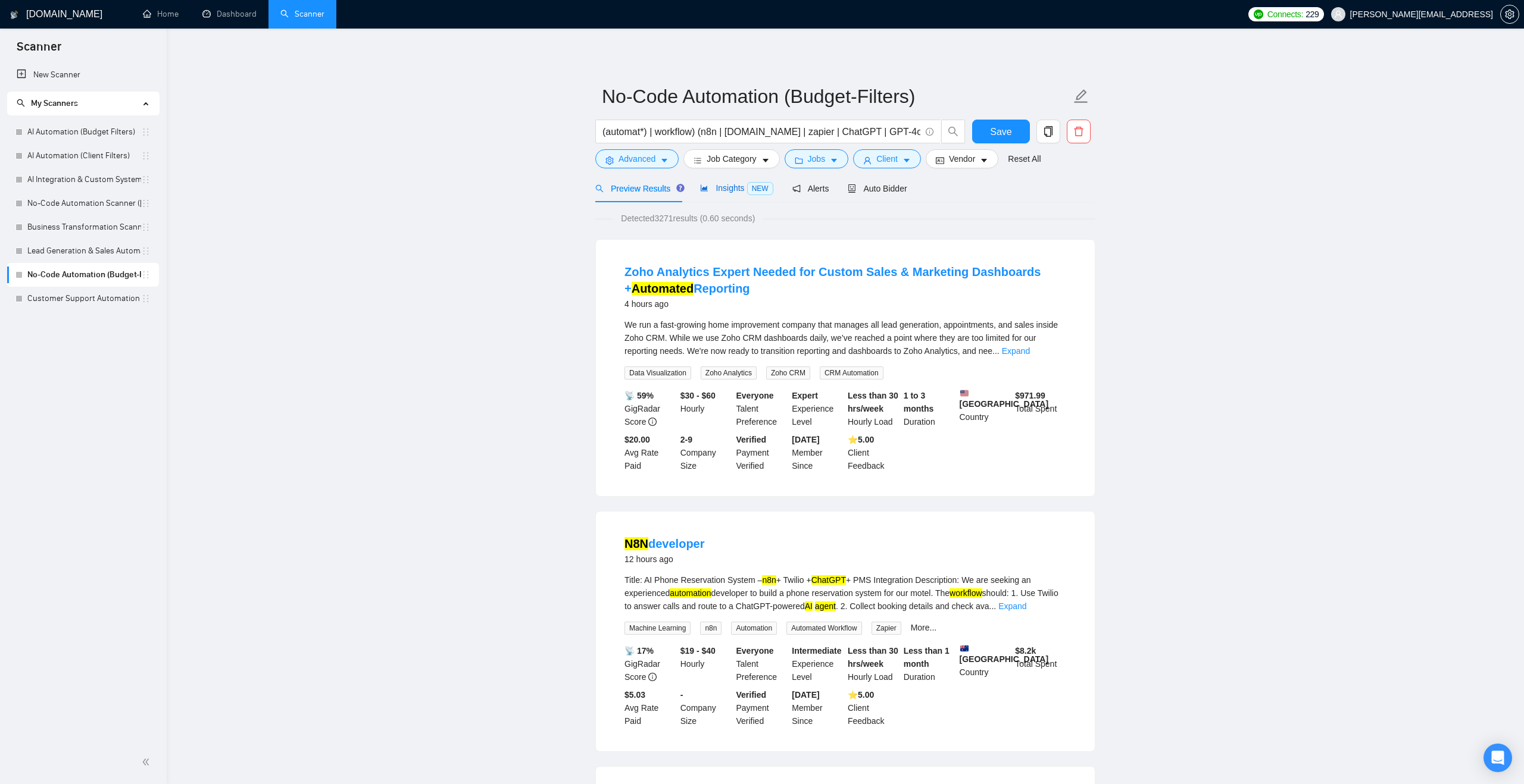
click at [724, 191] on span "Insights NEW" at bounding box center [736, 188] width 73 height 9
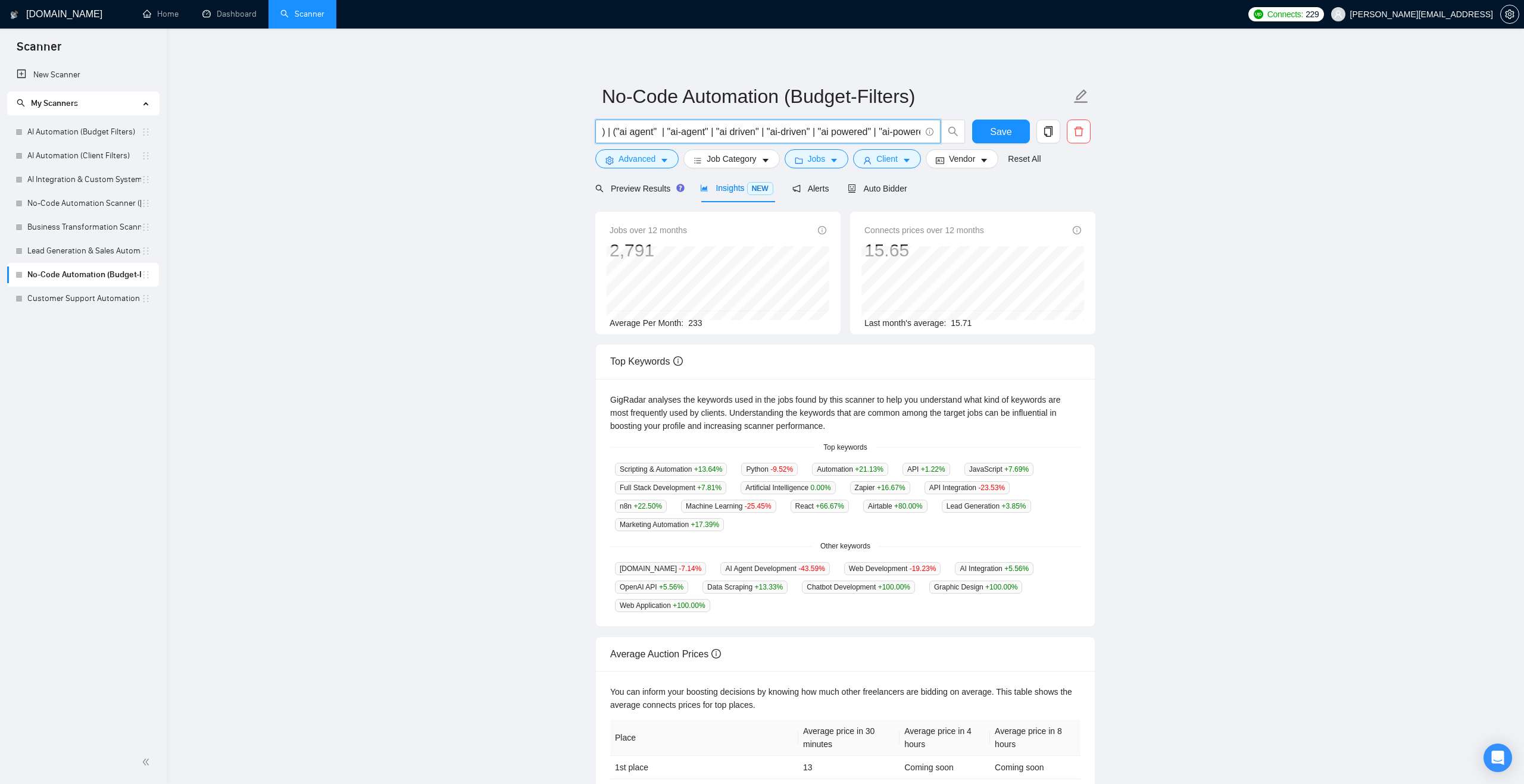
drag, startPoint x: 702, startPoint y: 133, endPoint x: 914, endPoint y: 125, distance: 212.2
click at [914, 125] on input "(automat*) | workflow) (n8n | [DOMAIN_NAME] | zapier | ChatGPT | GPT-4o | [DOMA…" at bounding box center [761, 131] width 318 height 15
click at [53, 127] on link "AI Automation (Budget Filters)" at bounding box center [84, 132] width 114 height 24
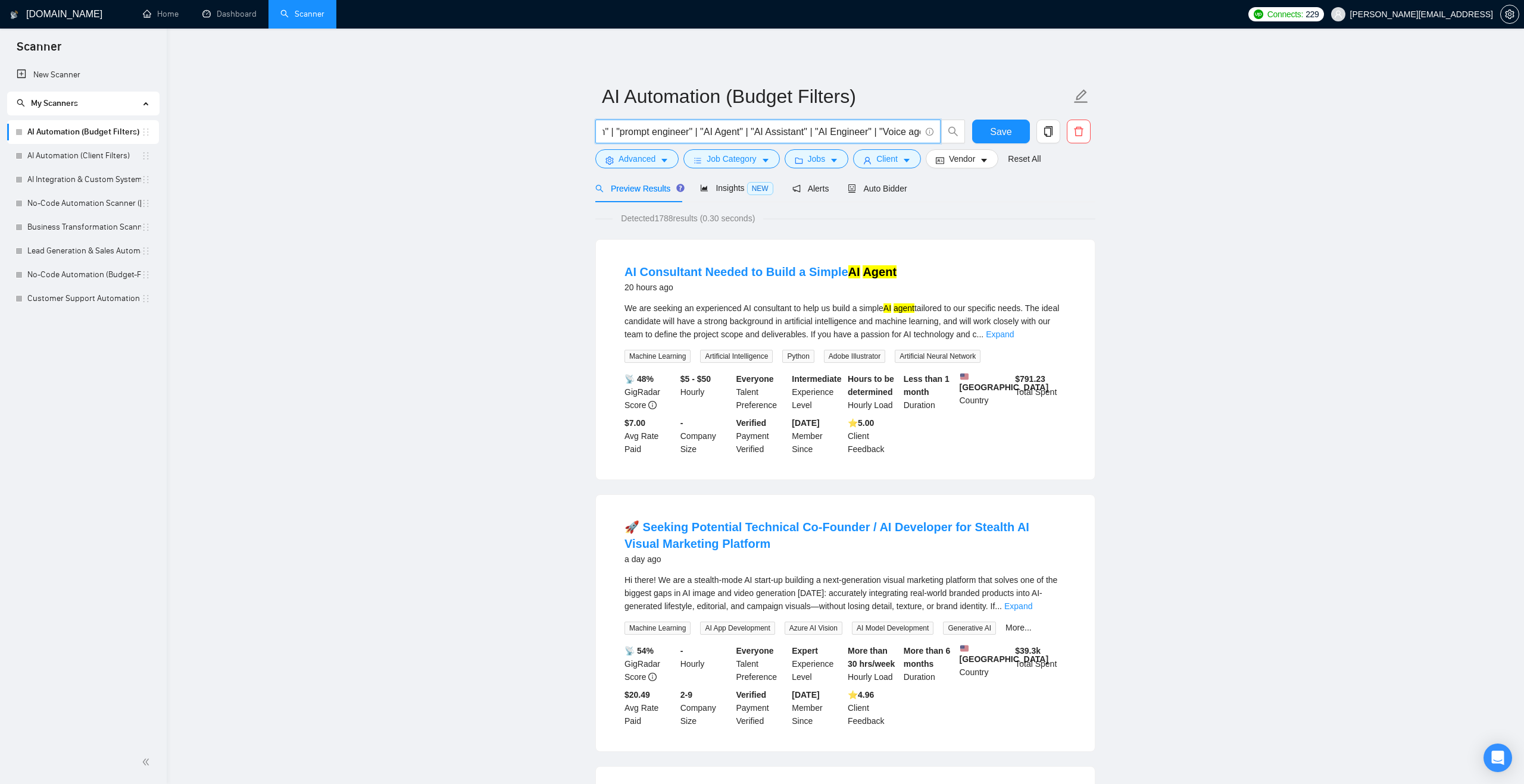
scroll to position [0, 517]
drag, startPoint x: 806, startPoint y: 130, endPoint x: 982, endPoint y: 145, distance: 176.6
click at [982, 145] on div "(workflow* | automat*) | ("AI Integration" | "AI Automation" | "prompt engineer…" at bounding box center [843, 134] width 500 height 30
click at [914, 133] on input "(workflow* | automat*) | ("AI Integration" | "AI Automation" | "prompt engineer…" at bounding box center [761, 131] width 318 height 15
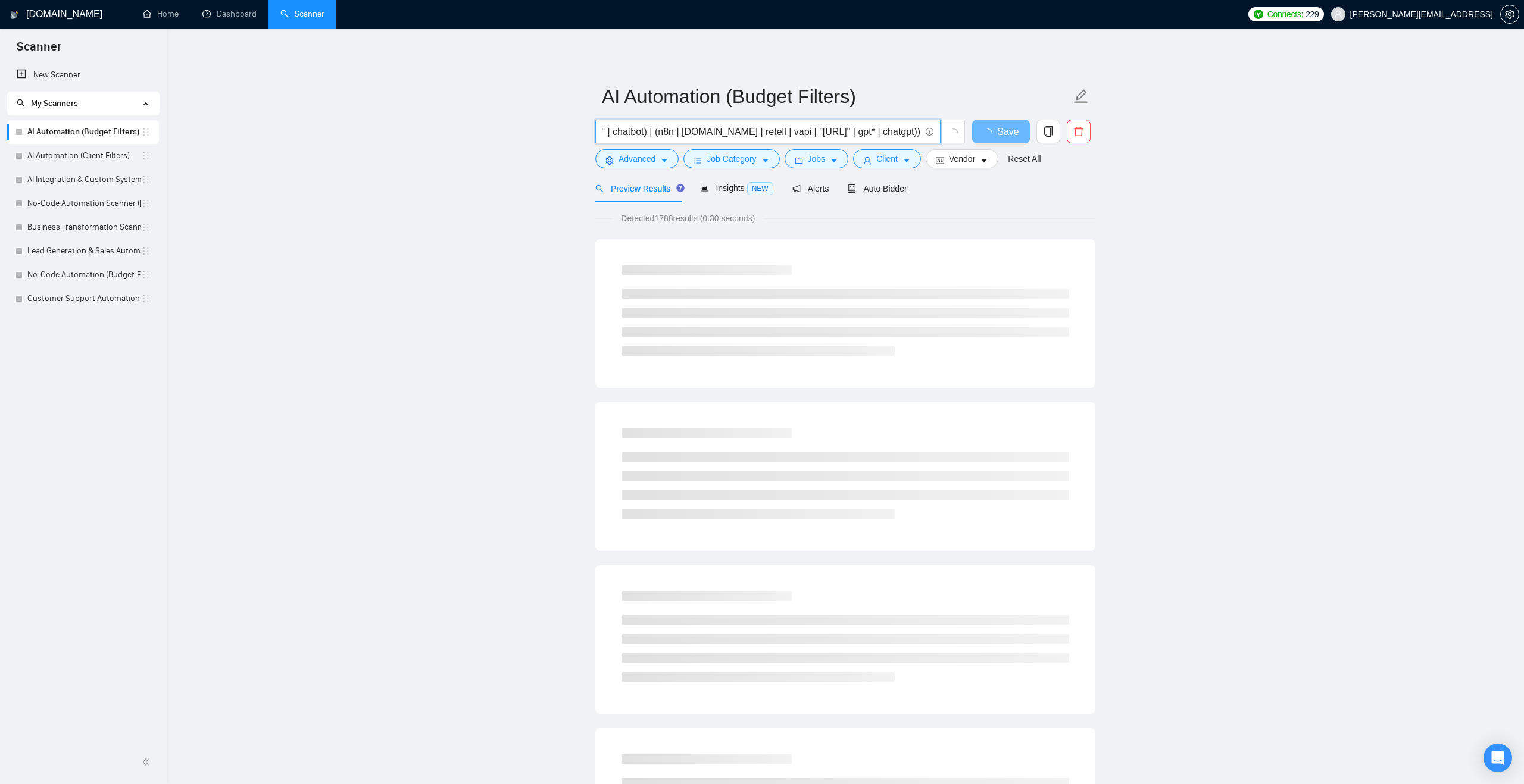
scroll to position [0, 582]
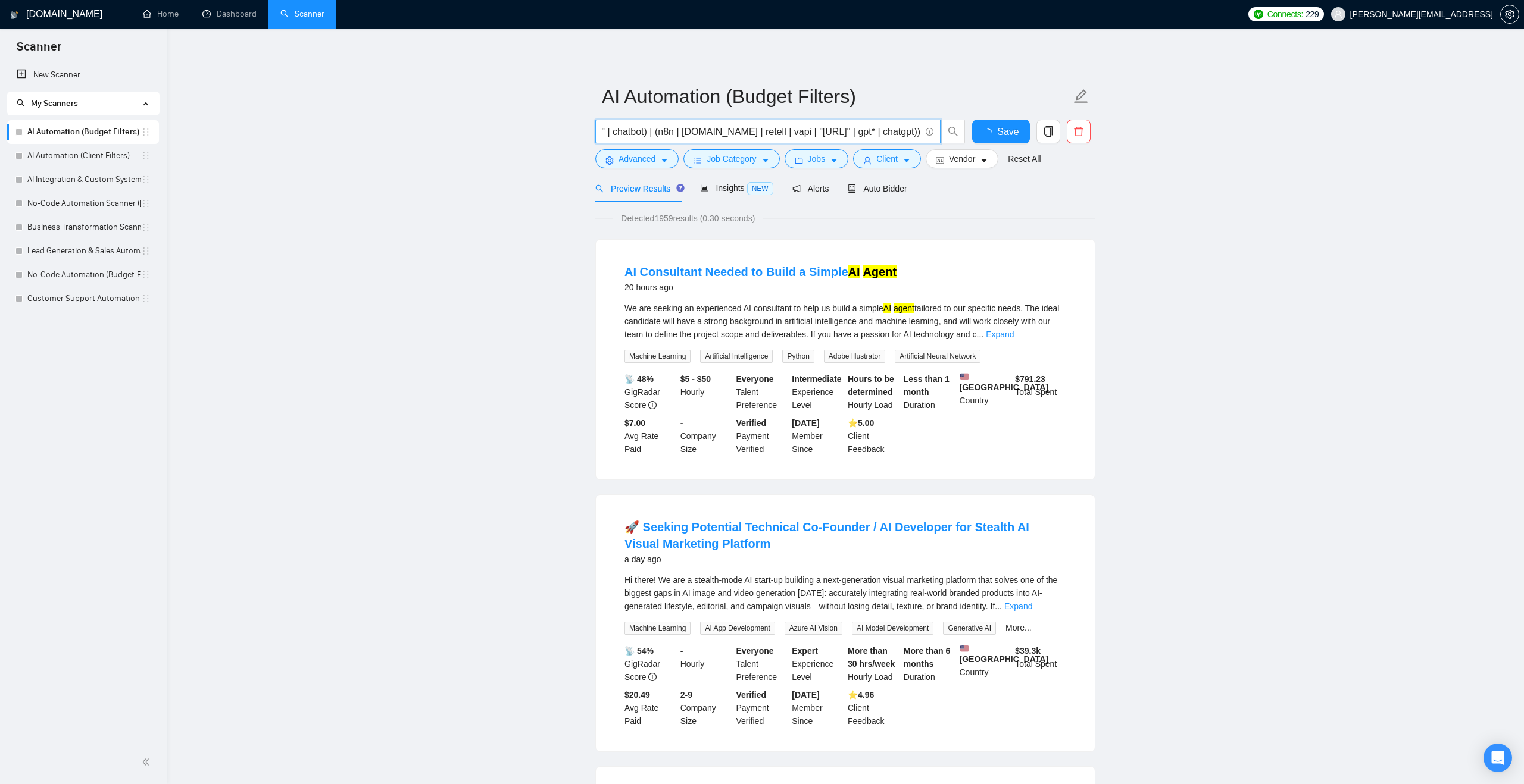
type input "(workflow* | automat*) | ("AI Integration" | "AI Automation" | "prompt engineer…"
click at [879, 160] on button "Client" at bounding box center [887, 158] width 68 height 19
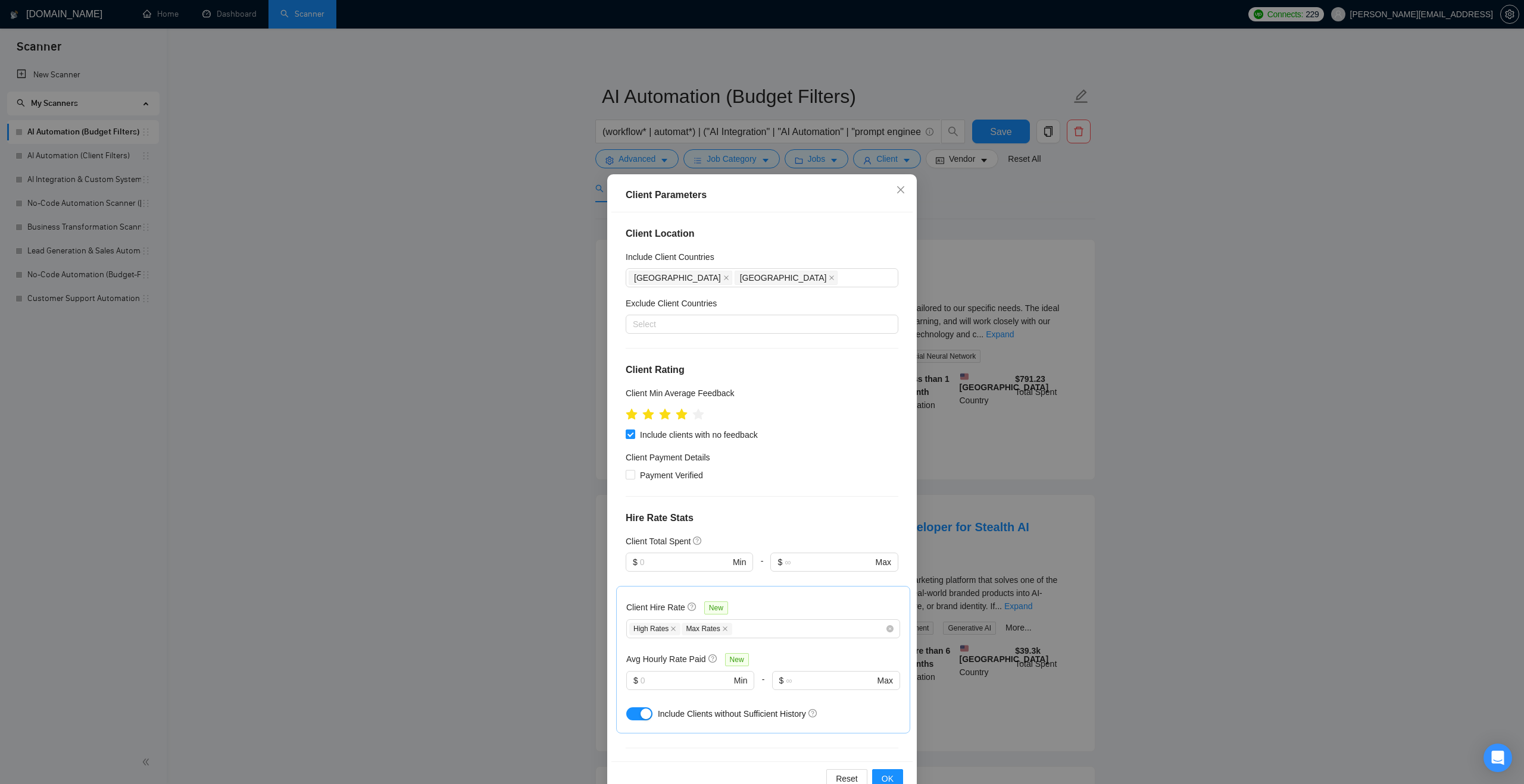
click at [538, 510] on div "Client Parameters Client Location Include Client Countries Australia United Sta…" at bounding box center [762, 392] width 1524 height 784
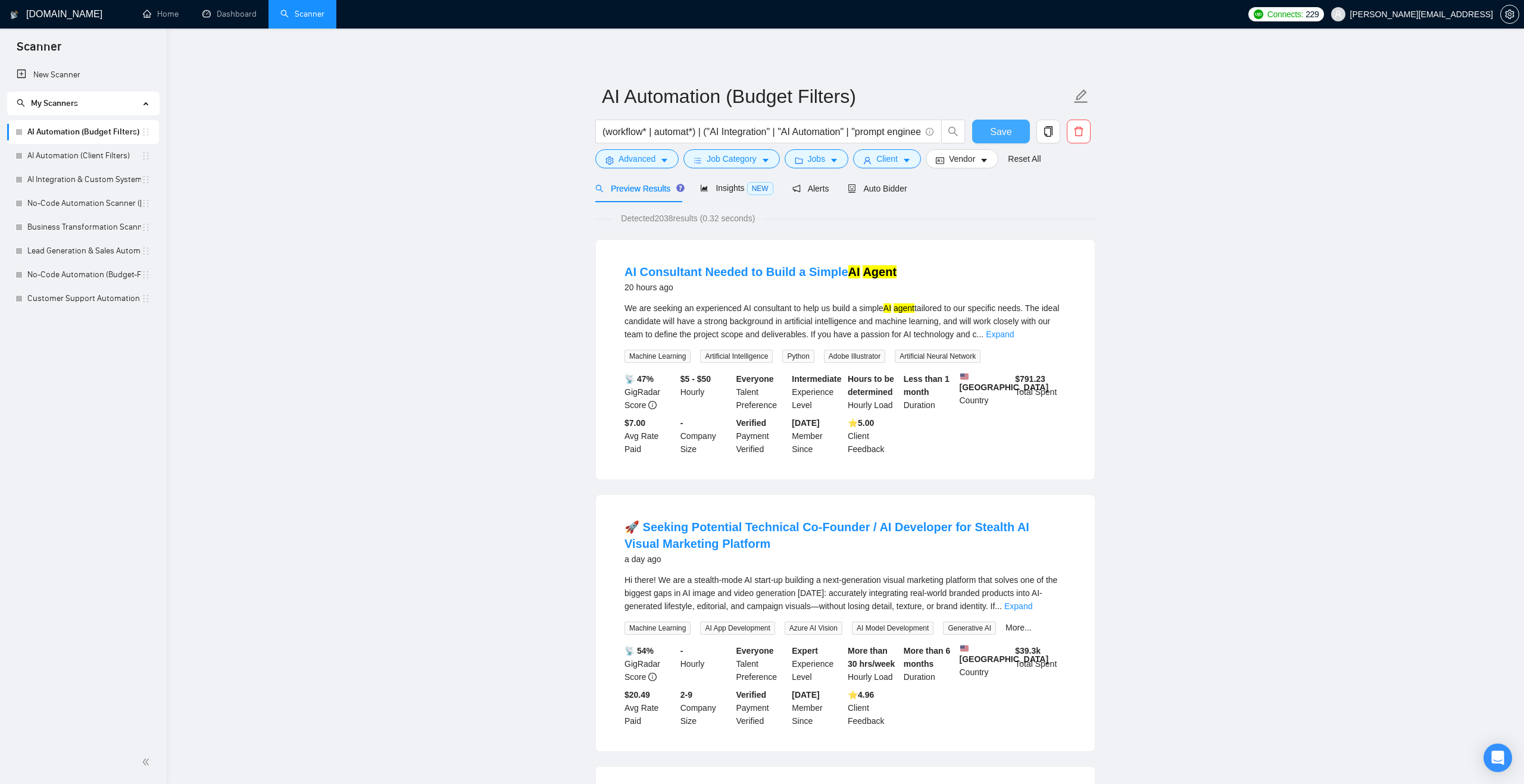
click at [999, 130] on span "Save" at bounding box center [1000, 131] width 21 height 15
click at [59, 278] on link "No-Code Automation (Budget-Filters)" at bounding box center [84, 275] width 114 height 24
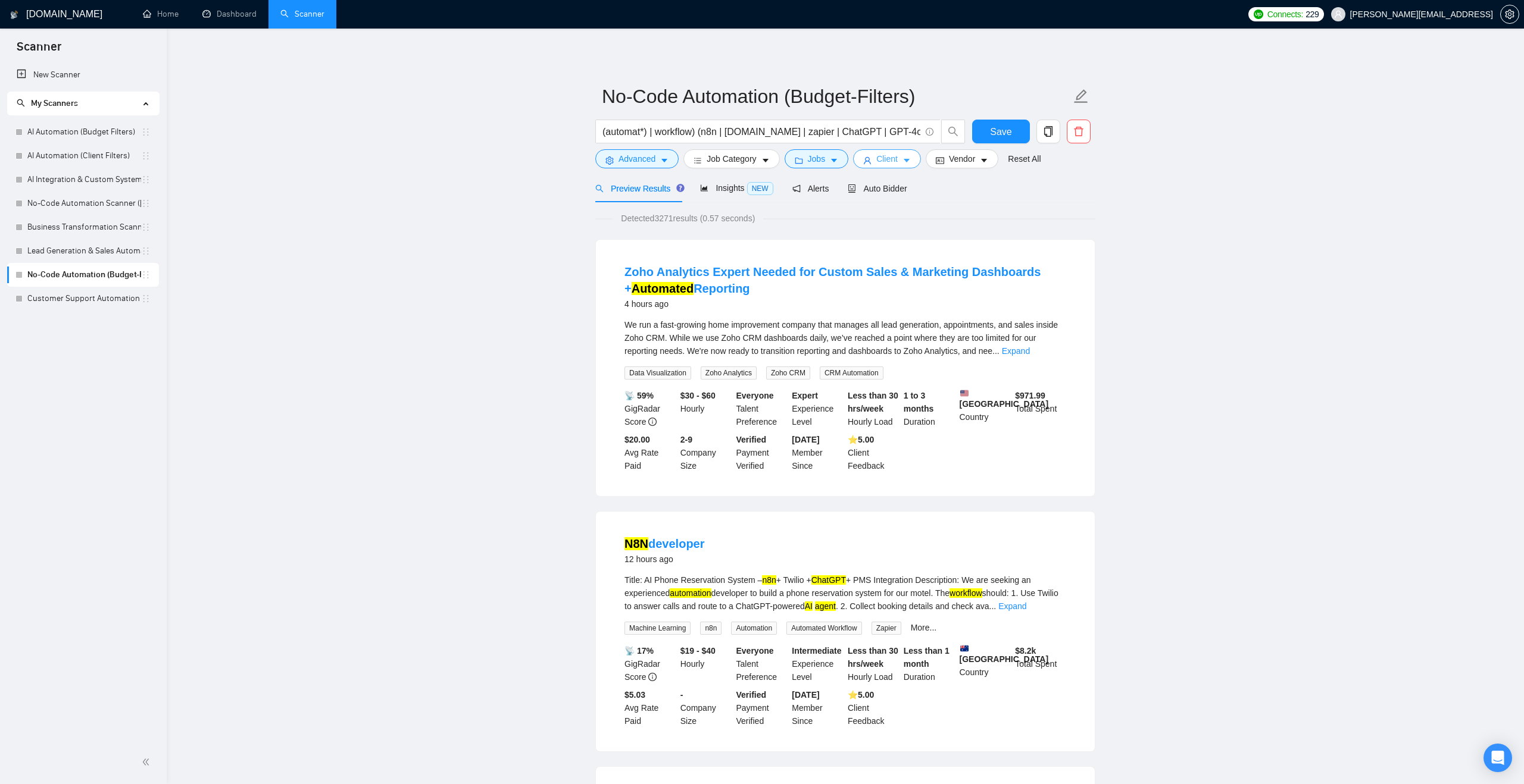
click at [916, 163] on button "Client" at bounding box center [887, 158] width 68 height 19
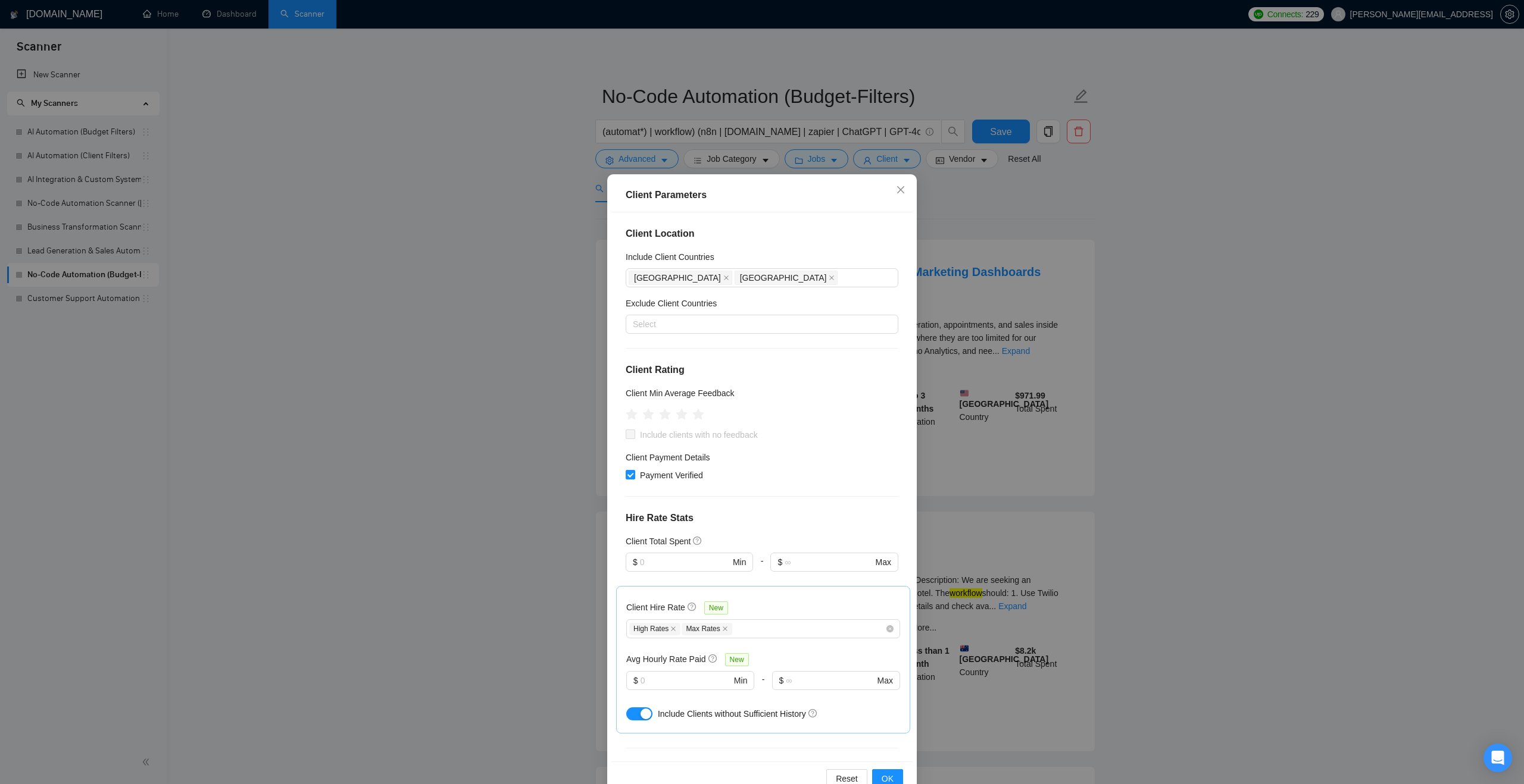
click at [466, 401] on div "Client Parameters Client Location Include Client Countries United States Austra…" at bounding box center [762, 392] width 1524 height 784
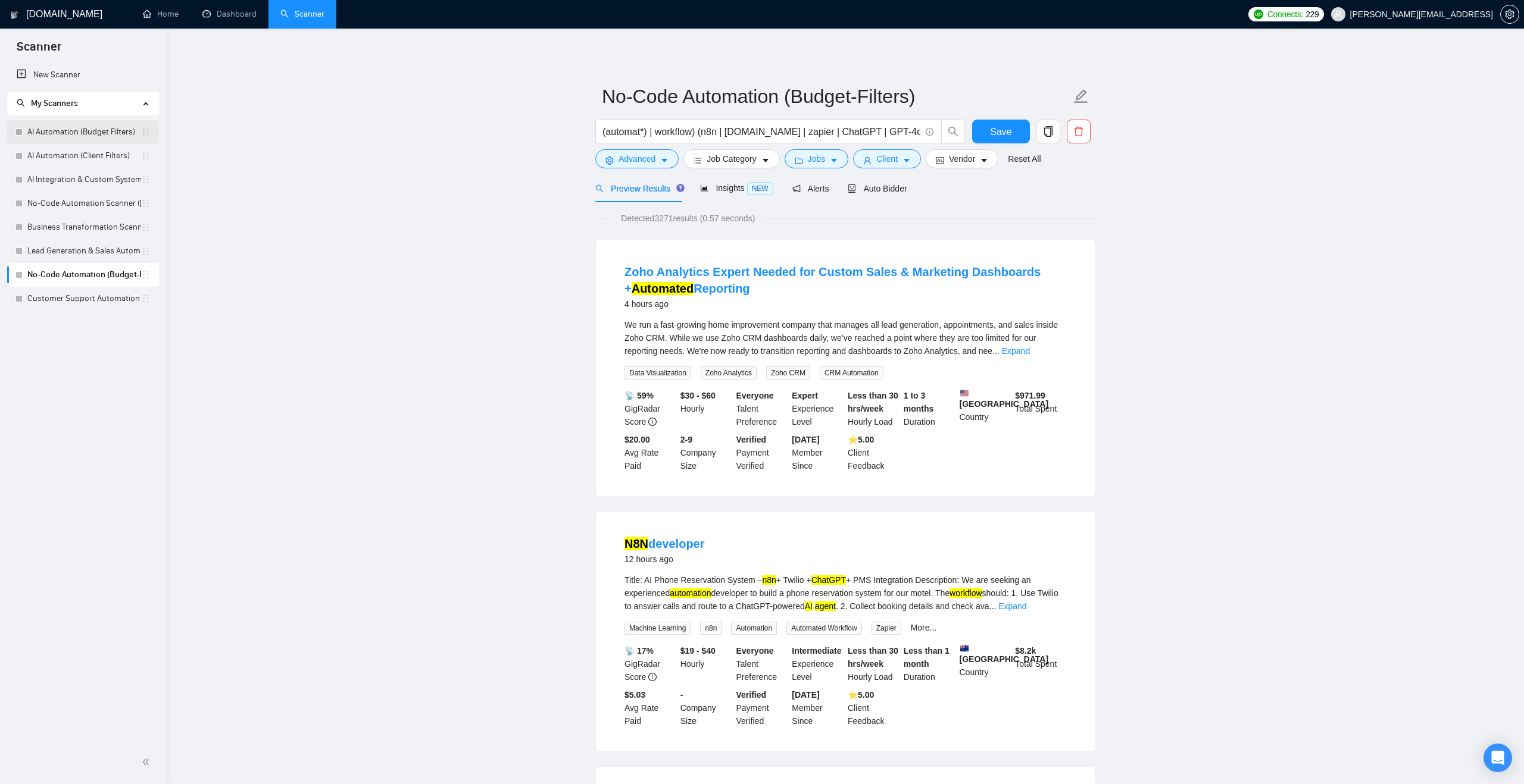
click at [110, 143] on link "AI Automation (Budget Filters)" at bounding box center [84, 132] width 114 height 24
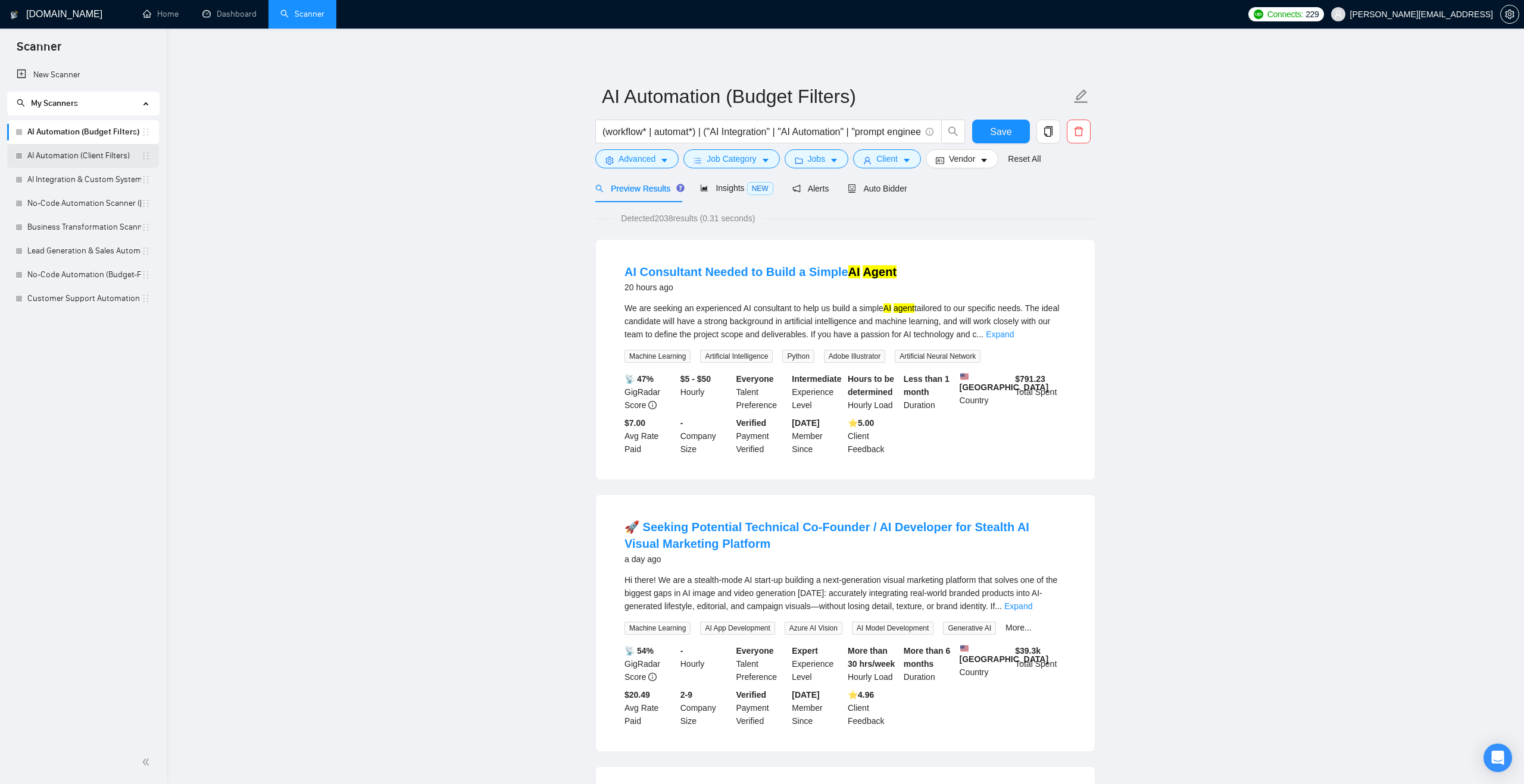
click at [103, 154] on link "AI Automation (Client Filters)" at bounding box center [84, 156] width 114 height 24
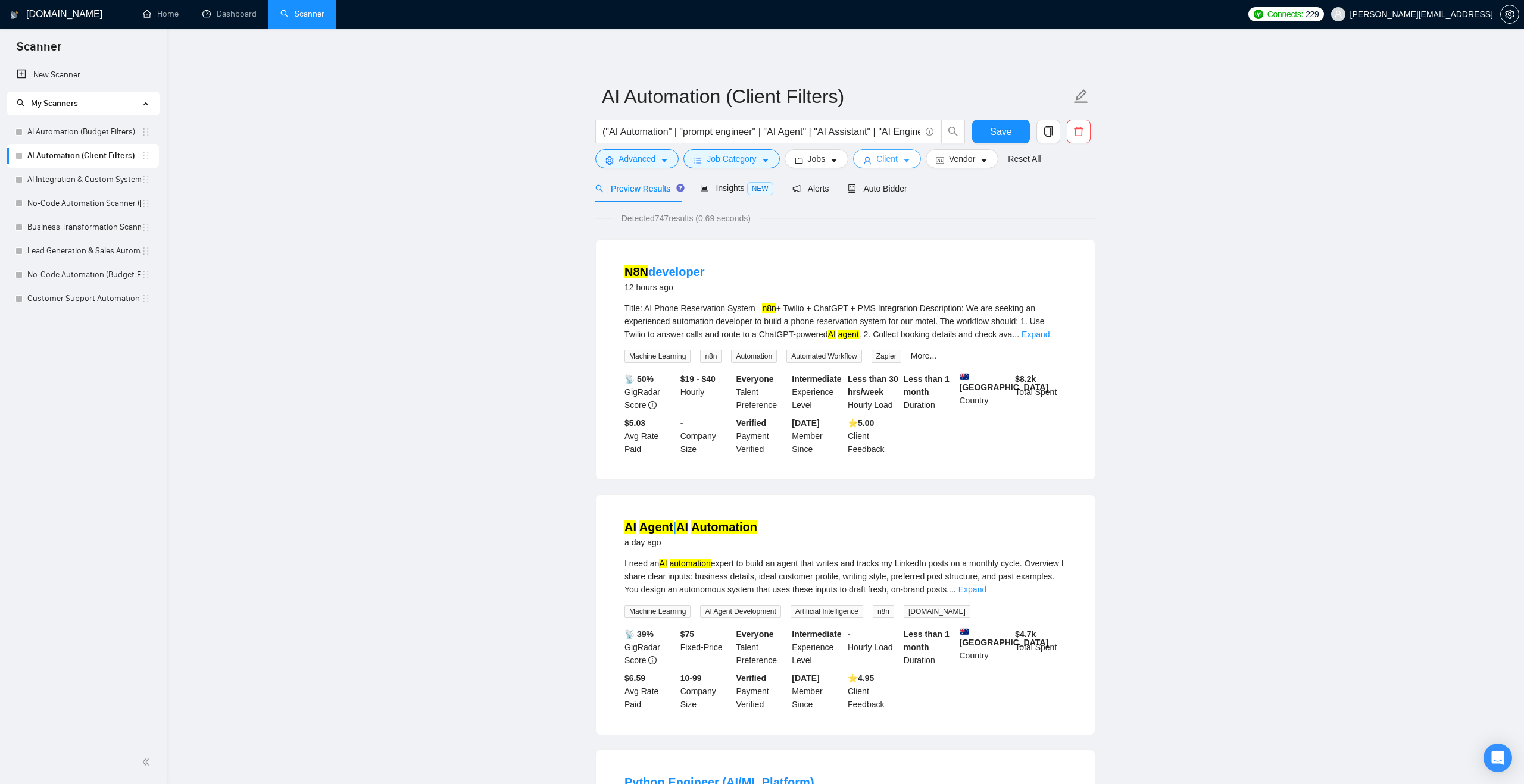
click at [893, 157] on span "Client" at bounding box center [887, 159] width 21 height 13
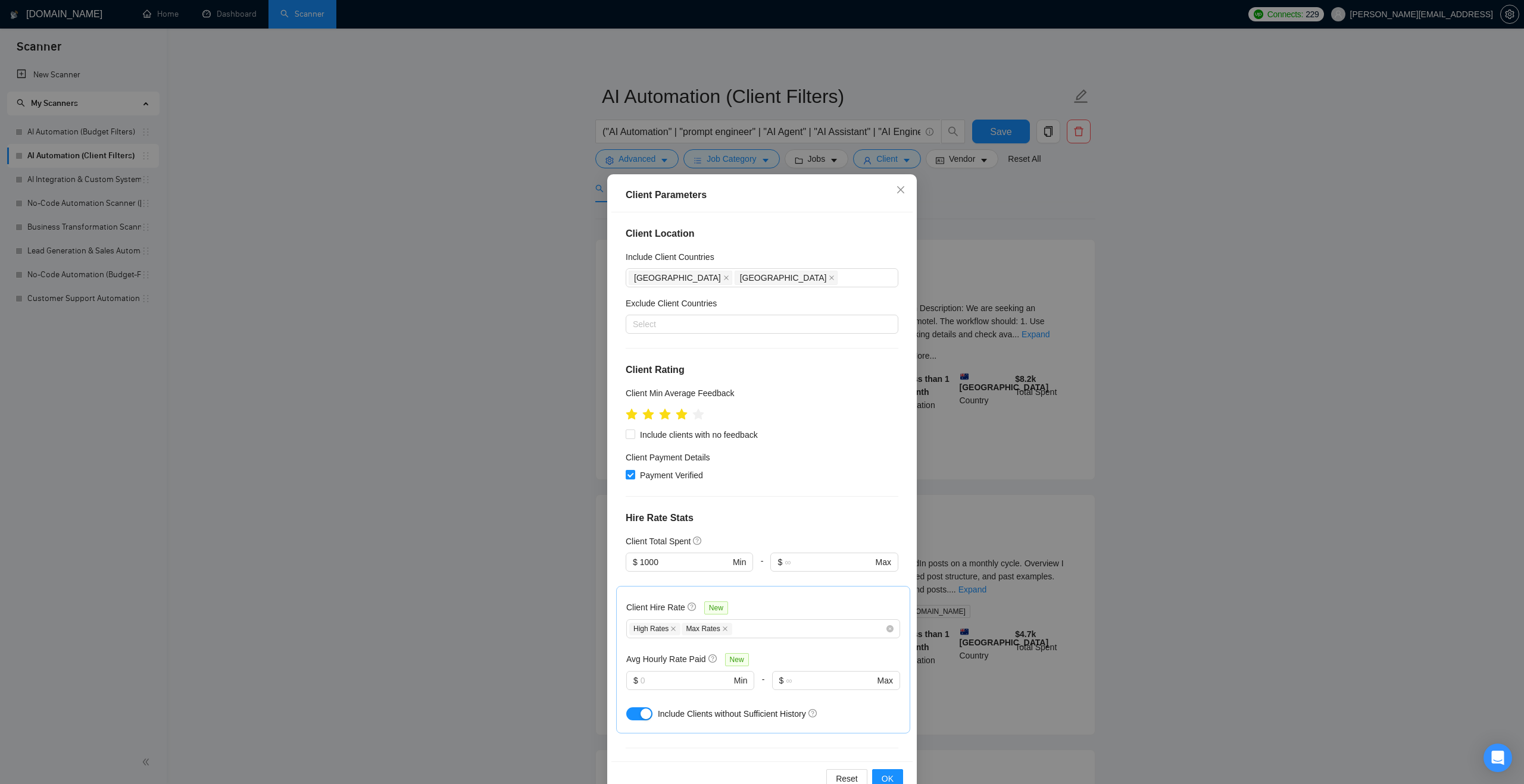
click at [440, 330] on div "Client Parameters Client Location Include Client Countries Australia United Sta…" at bounding box center [762, 392] width 1524 height 784
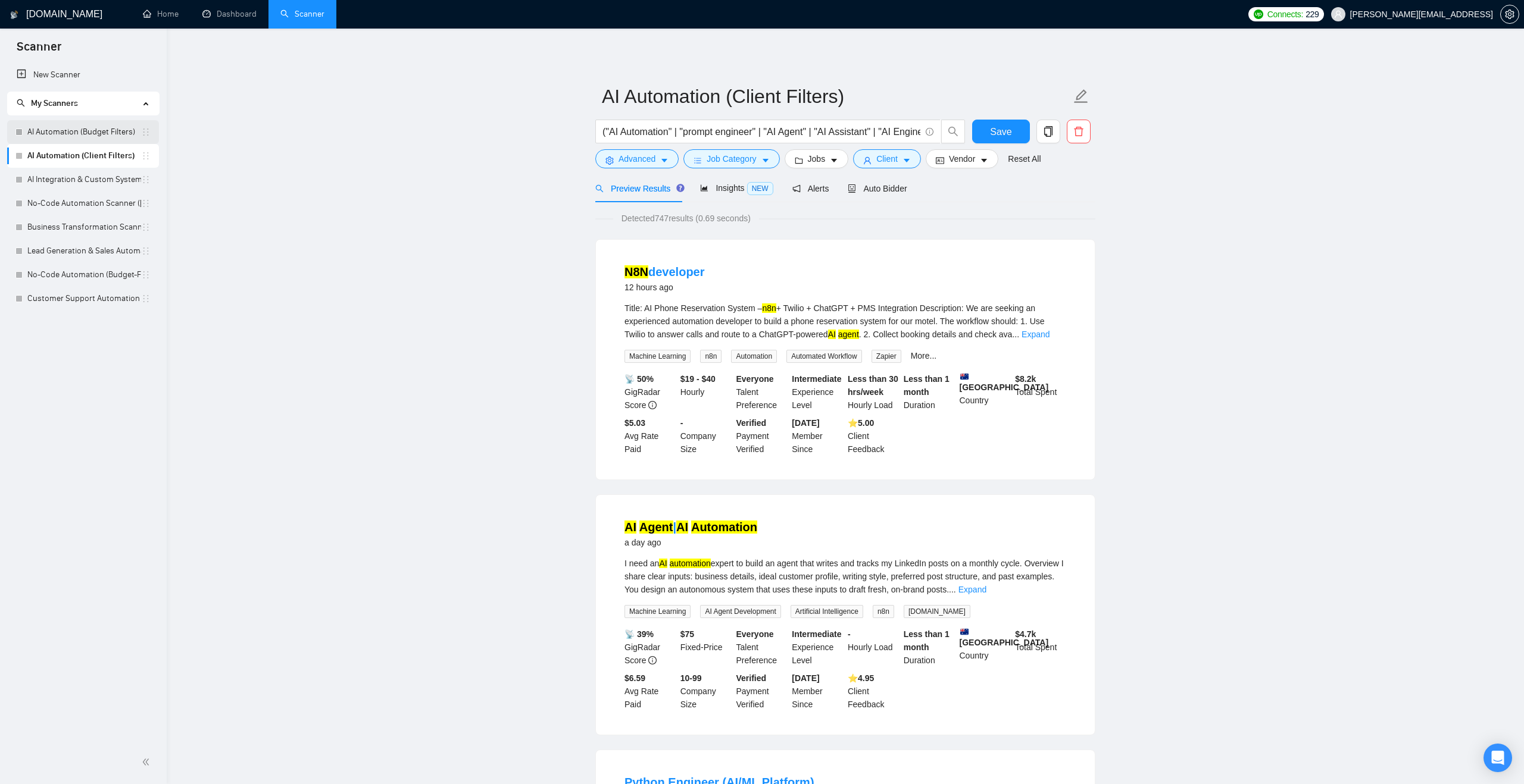
click at [102, 133] on link "AI Automation (Budget Filters)" at bounding box center [84, 132] width 114 height 24
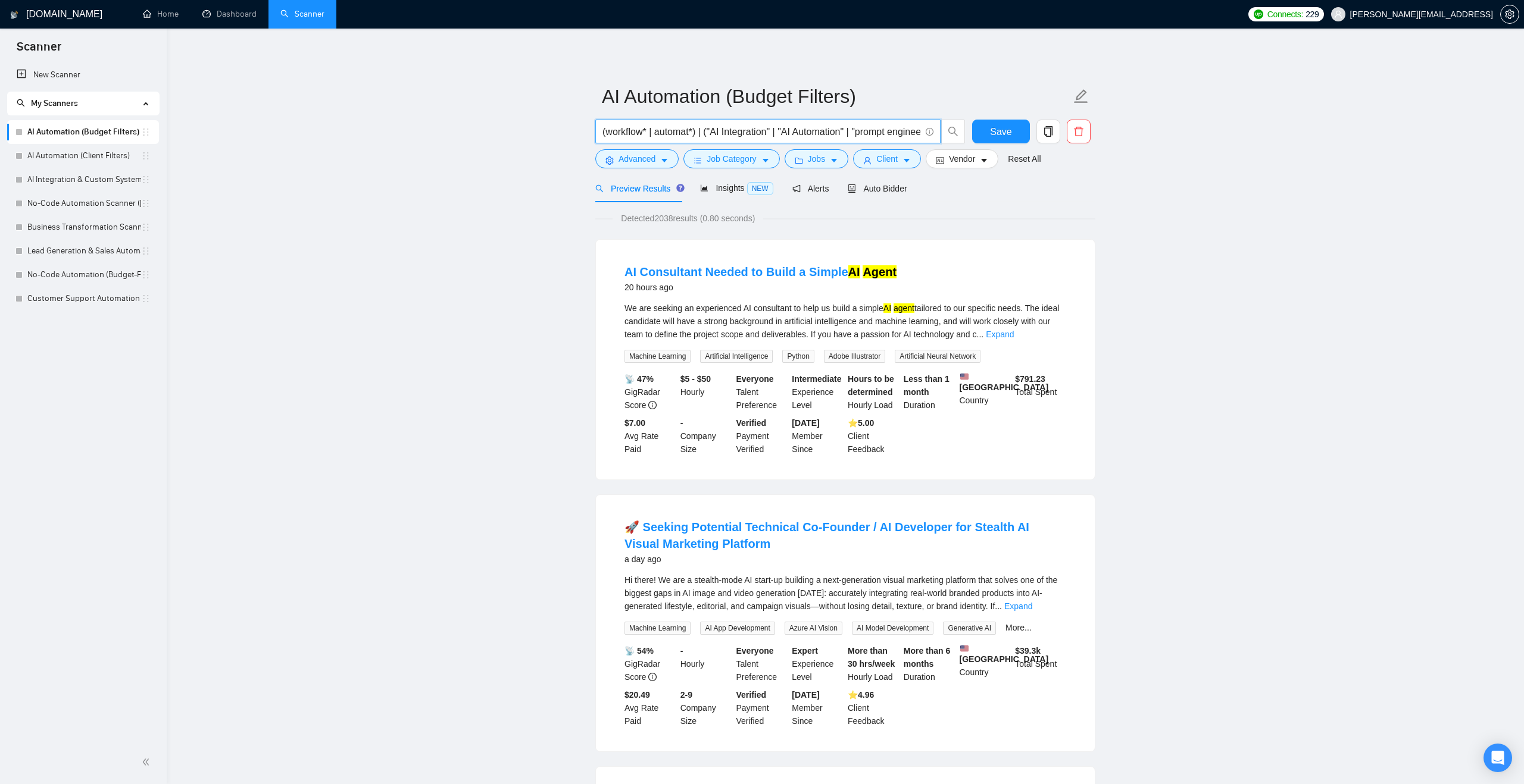
drag, startPoint x: 707, startPoint y: 128, endPoint x: 563, endPoint y: 126, distance: 144.0
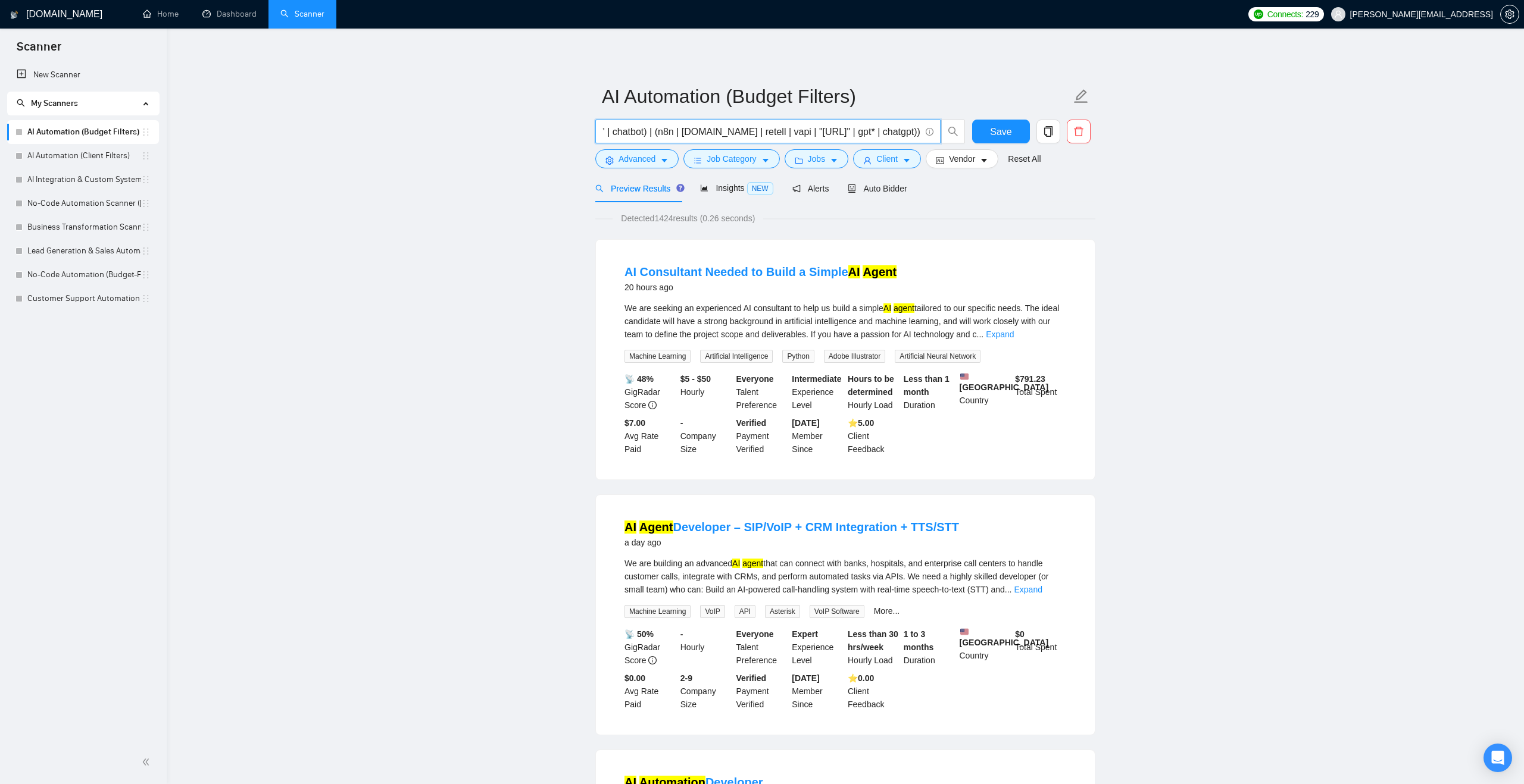
scroll to position [0, 483]
drag, startPoint x: 670, startPoint y: 125, endPoint x: 1002, endPoint y: 166, distance: 334.5
click at [1002, 166] on form "AI Automation (Budget Filters) ("AI Integration" | "AI Automation" | "prompt en…" at bounding box center [845, 125] width 500 height 97
click at [915, 132] on input "("AI Integration" | "AI Automation" | "prompt engineer" | "AI Agent" | "AI Assi…" at bounding box center [761, 131] width 318 height 15
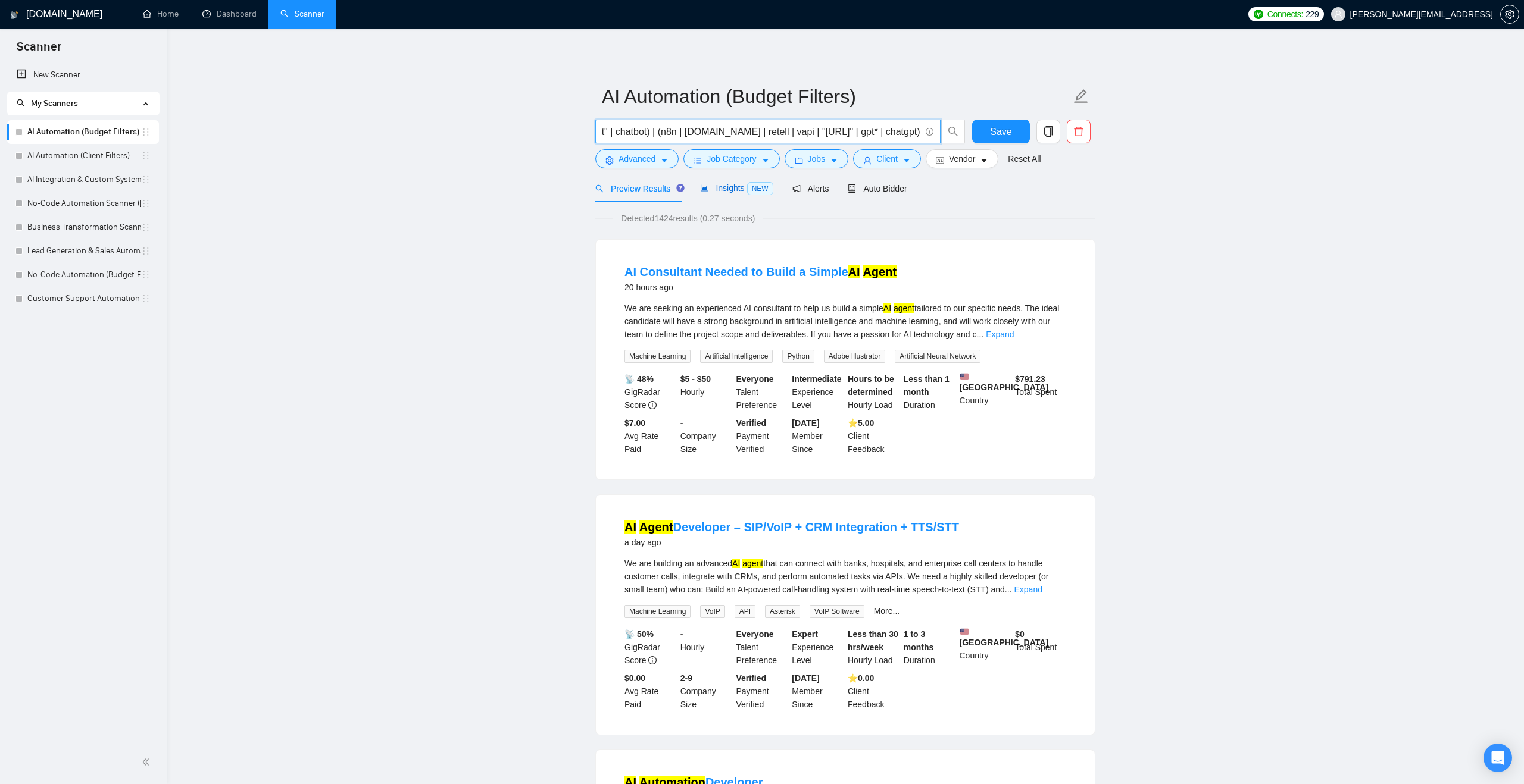
click at [714, 195] on div "Insights NEW" at bounding box center [736, 188] width 73 height 14
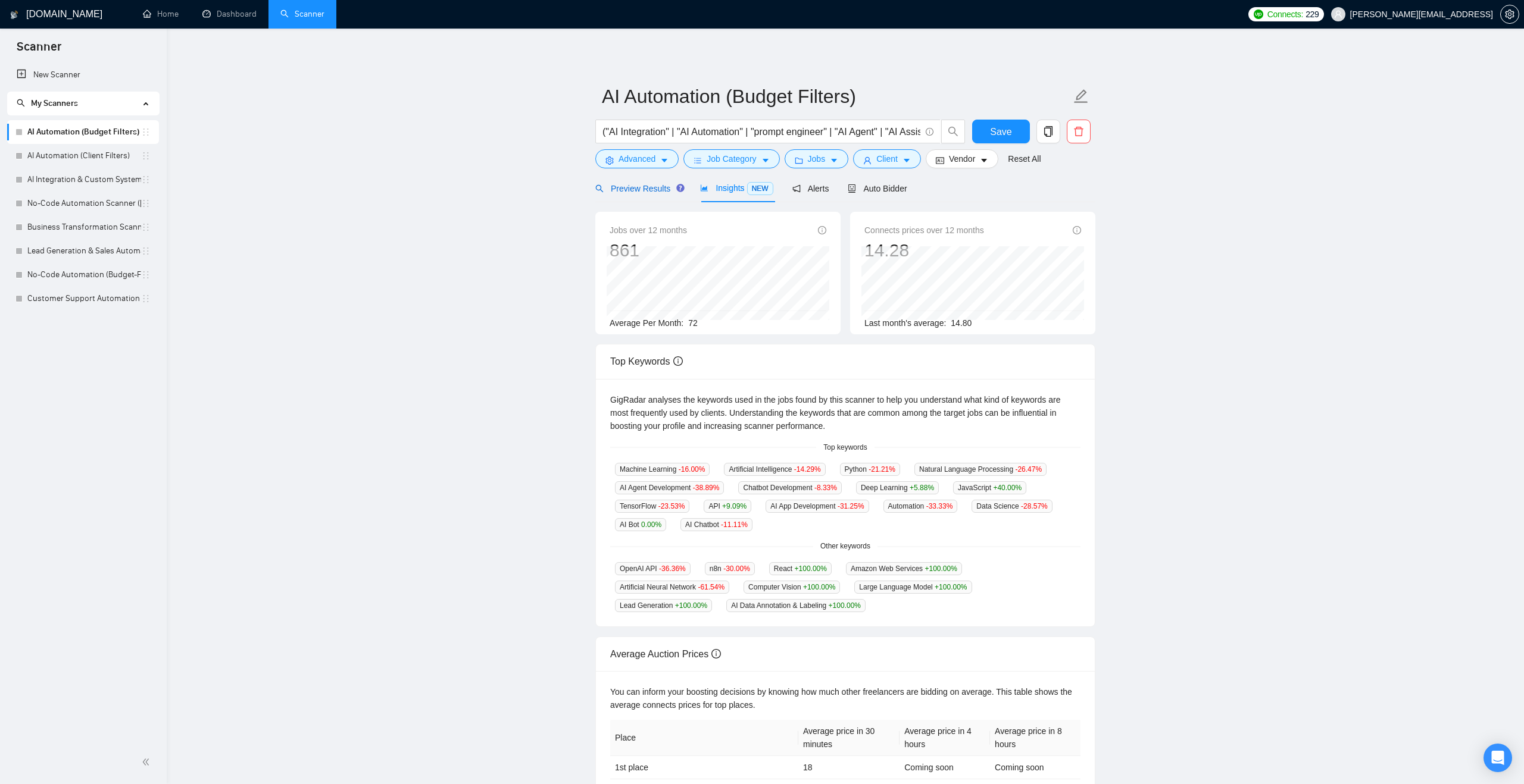
click at [650, 184] on span "Preview Results" at bounding box center [638, 189] width 86 height 9
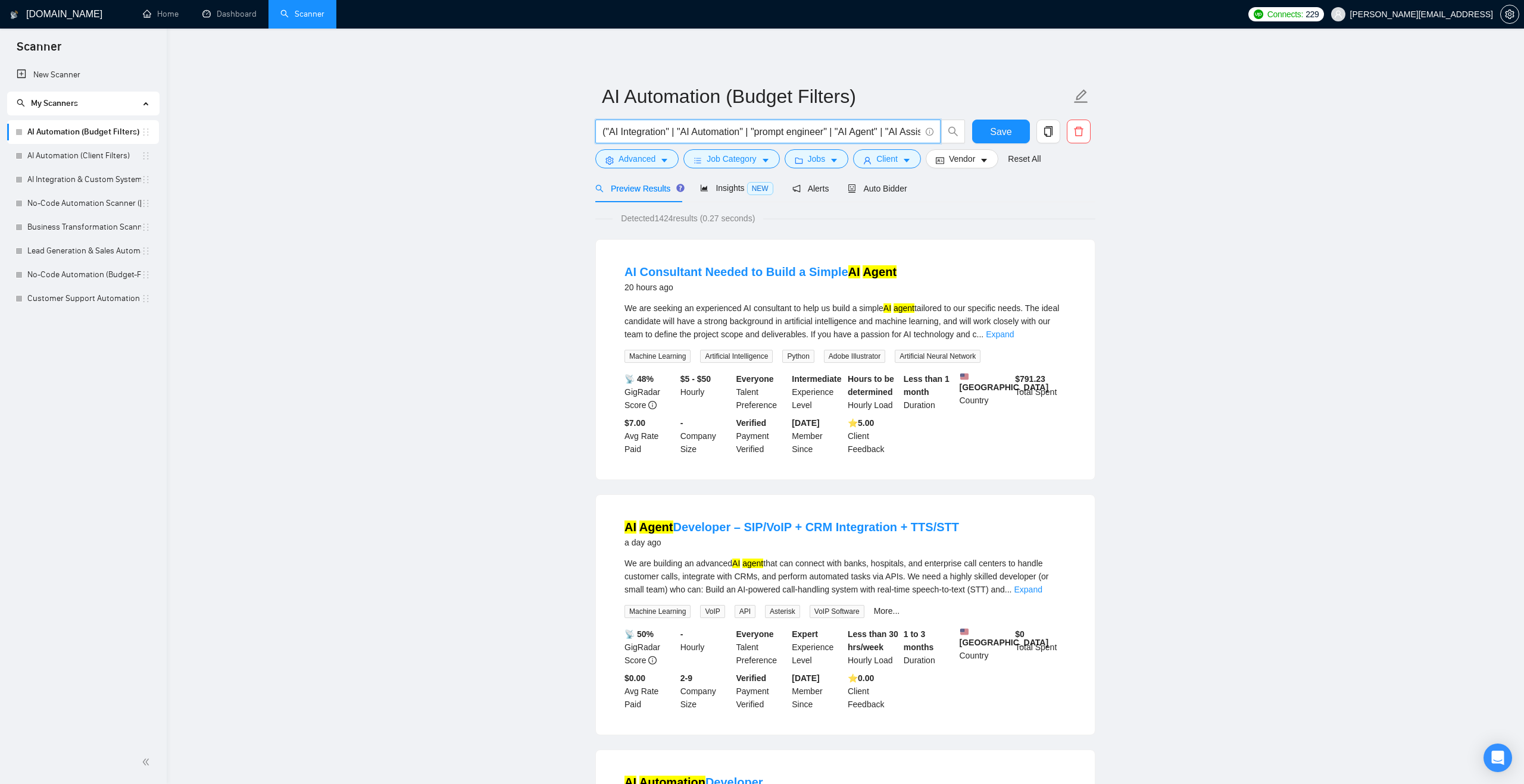
drag, startPoint x: 651, startPoint y: 133, endPoint x: 573, endPoint y: 133, distance: 78.0
click at [601, 131] on span "("AI Integration" | "AI Automation" | "prompt engineer" | "AI Agent" | "AI Assi…" at bounding box center [767, 131] width 345 height 24
click at [679, 130] on input "("AI Integration" | "AI Automation" | "prompt engineer" | "AI Agent" | "AI Assi…" at bounding box center [761, 131] width 318 height 15
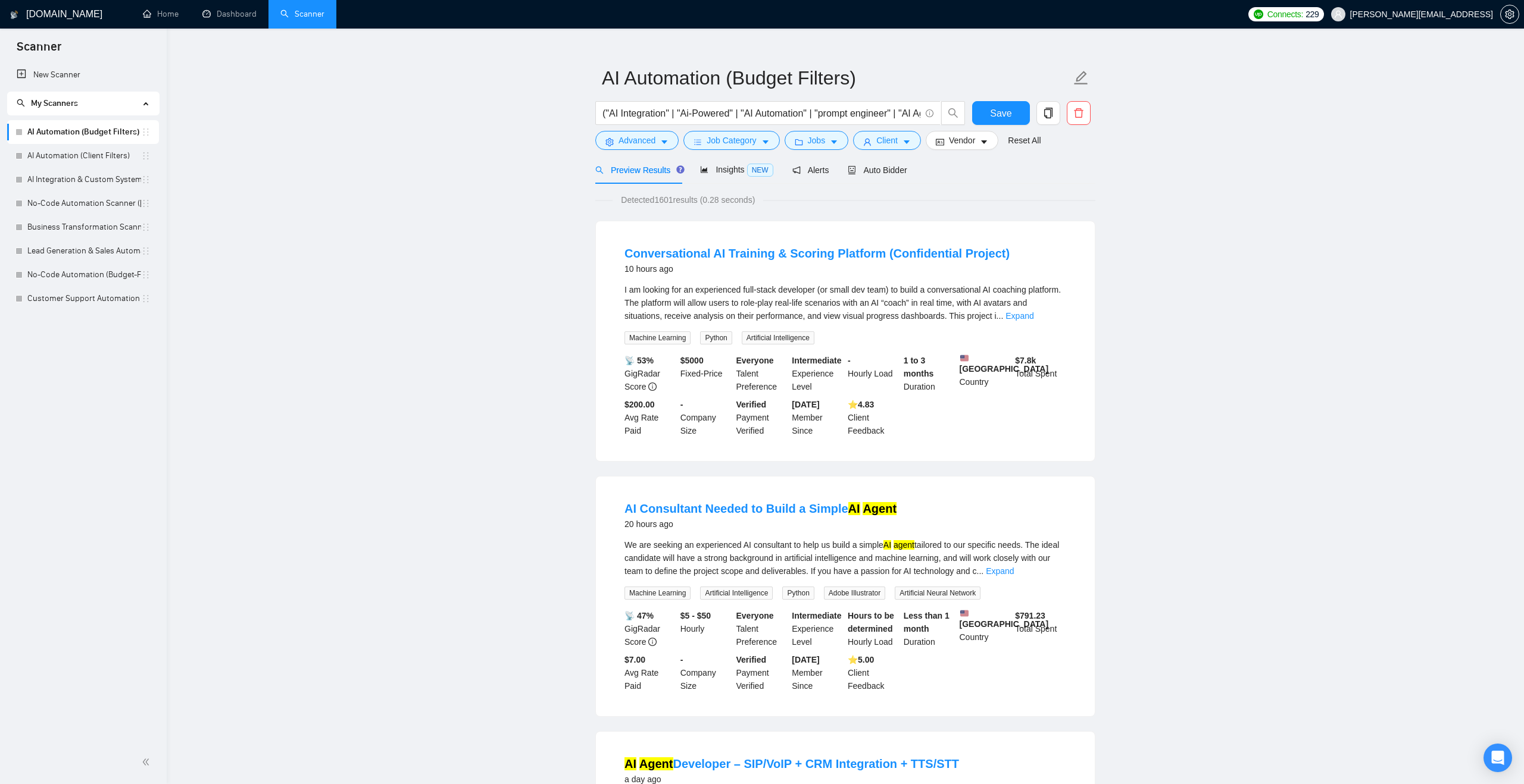
scroll to position [21, 0]
click at [1033, 312] on link "Expand" at bounding box center [1020, 313] width 28 height 9
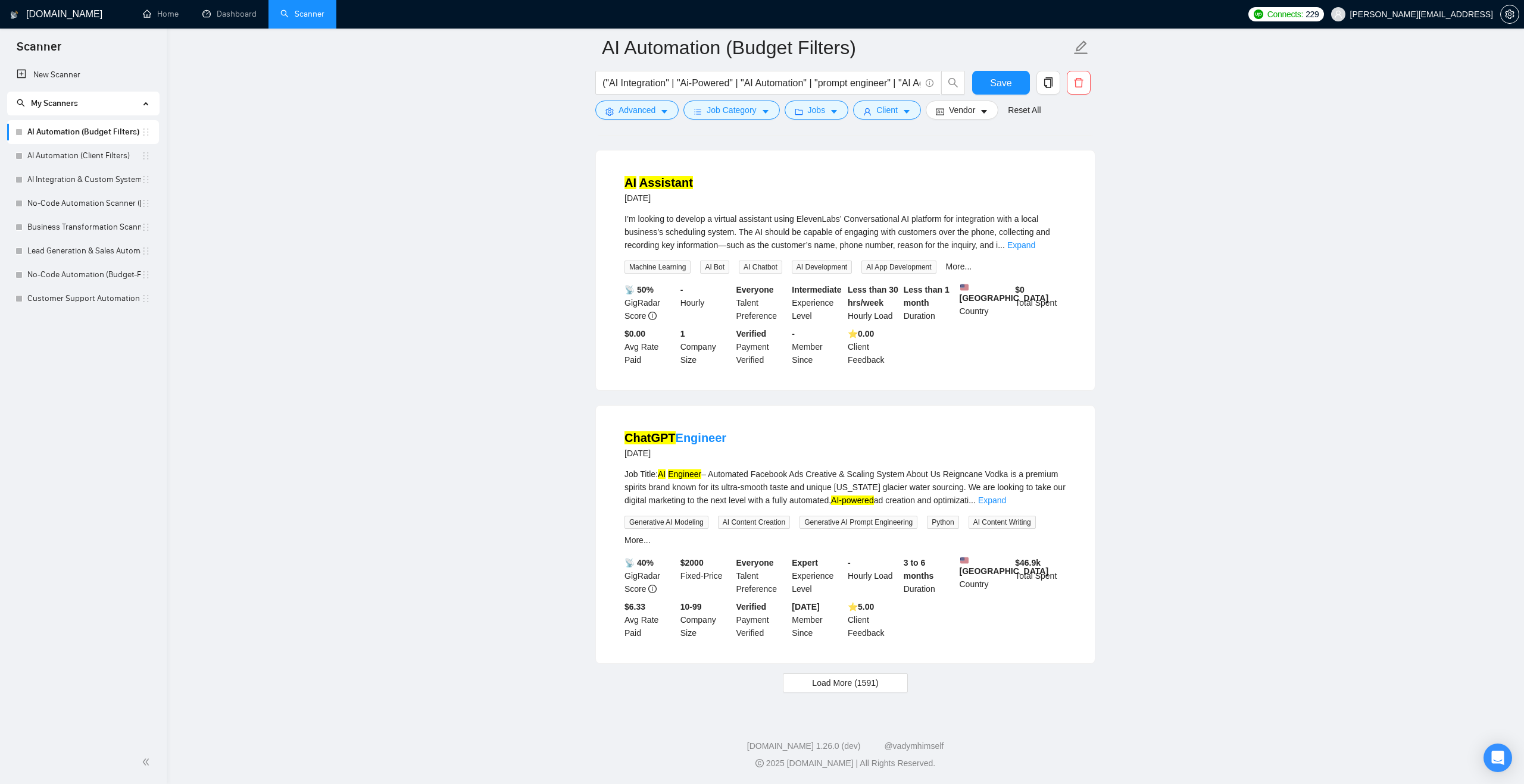
scroll to position [2467, 0]
click at [850, 680] on span "Load More (1591)" at bounding box center [845, 683] width 66 height 13
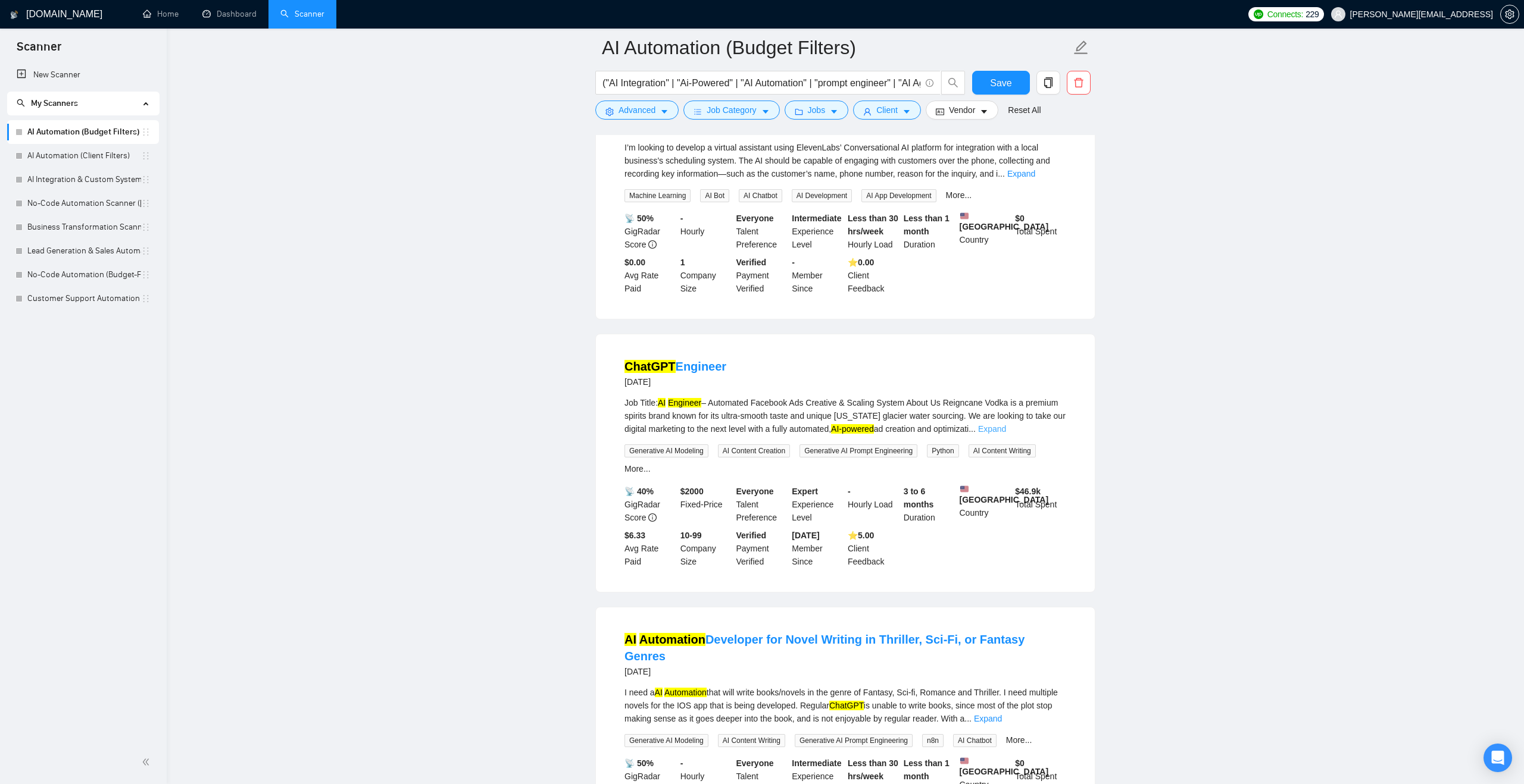
click at [1006, 434] on link "Expand" at bounding box center [992, 429] width 28 height 9
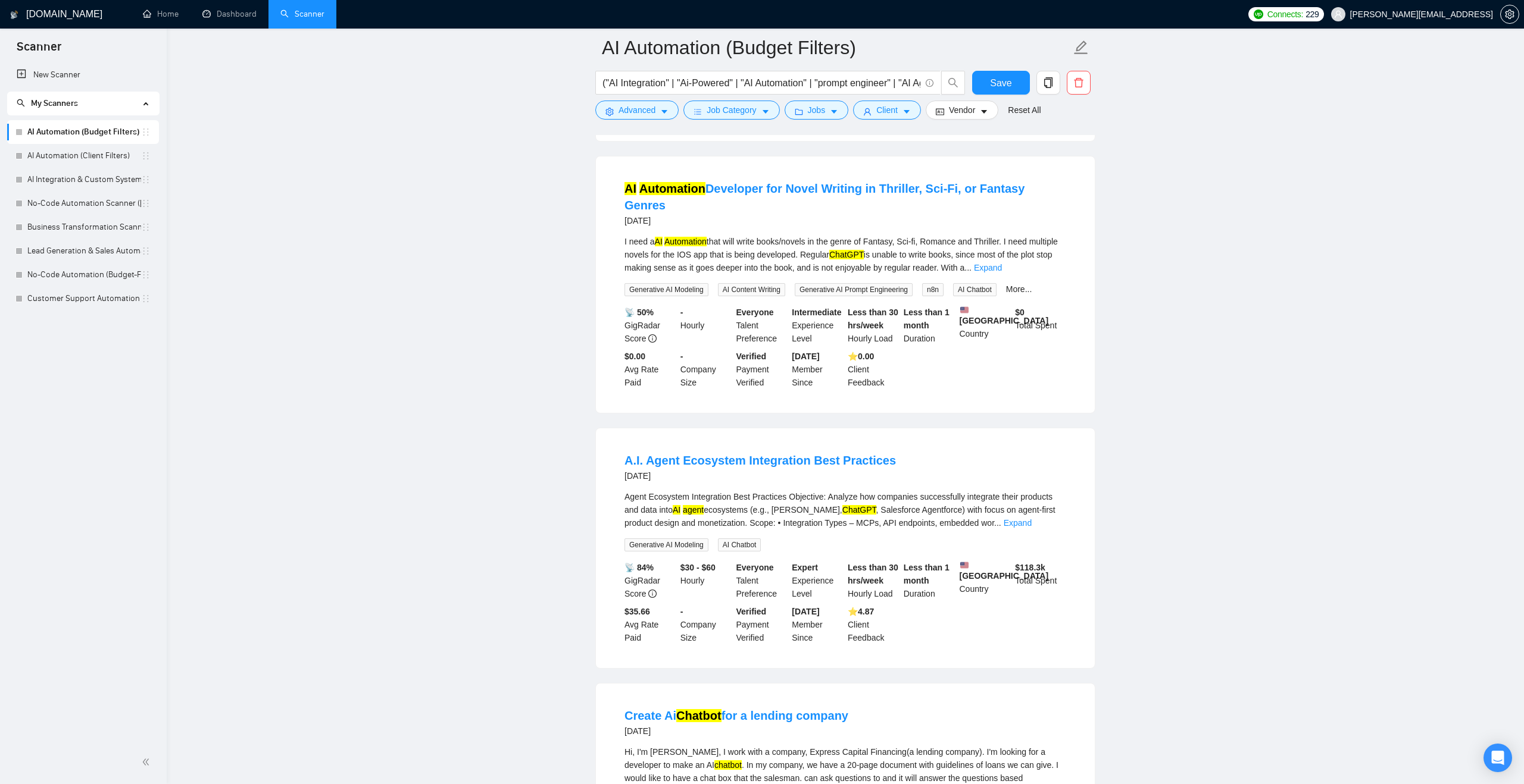
scroll to position [3315, 0]
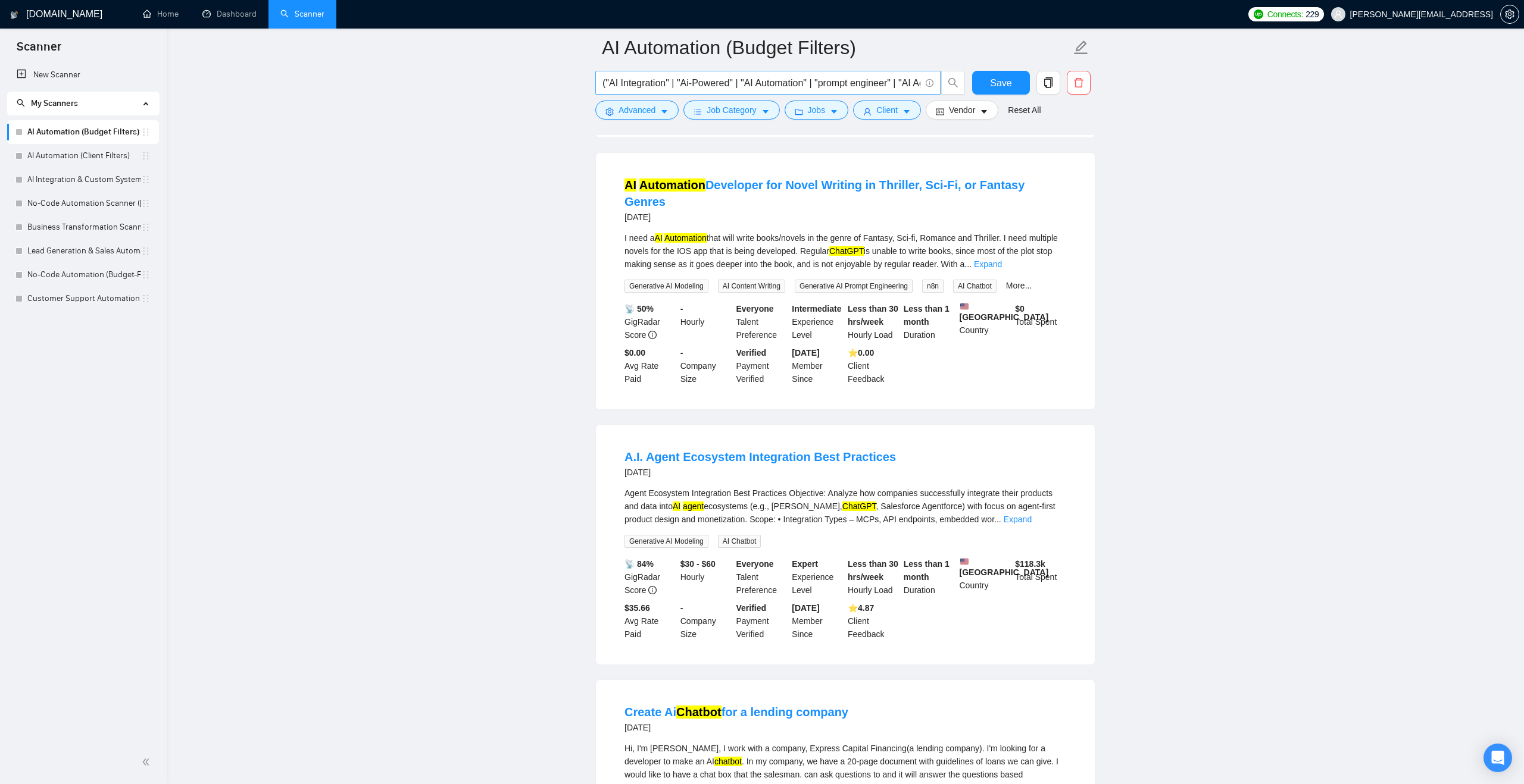
click at [690, 81] on input "("AI Integration" | "Ai-Powered" | "AI Automation" | "prompt engineer" | "AI Ag…" at bounding box center [761, 82] width 318 height 15
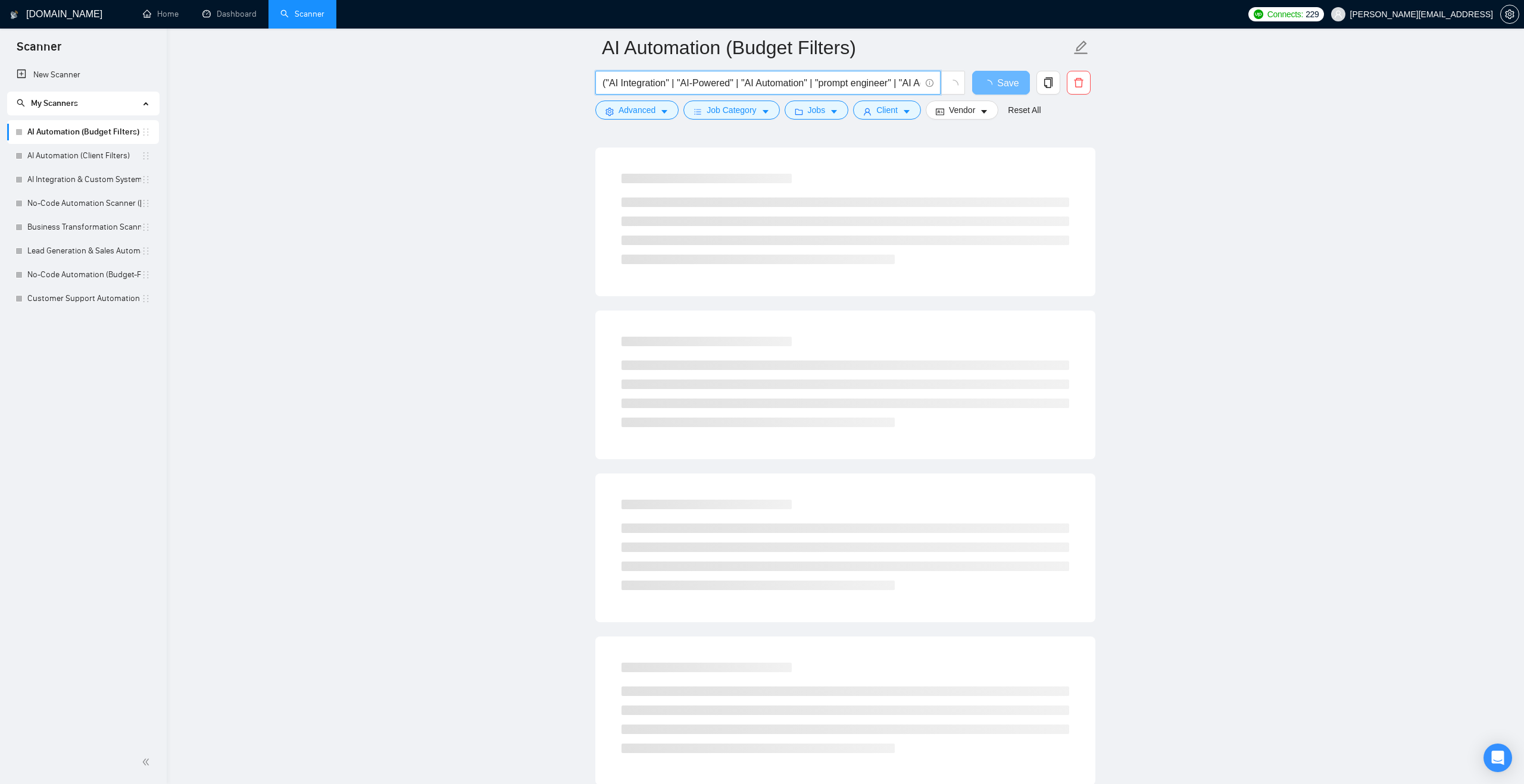
scroll to position [0, 0]
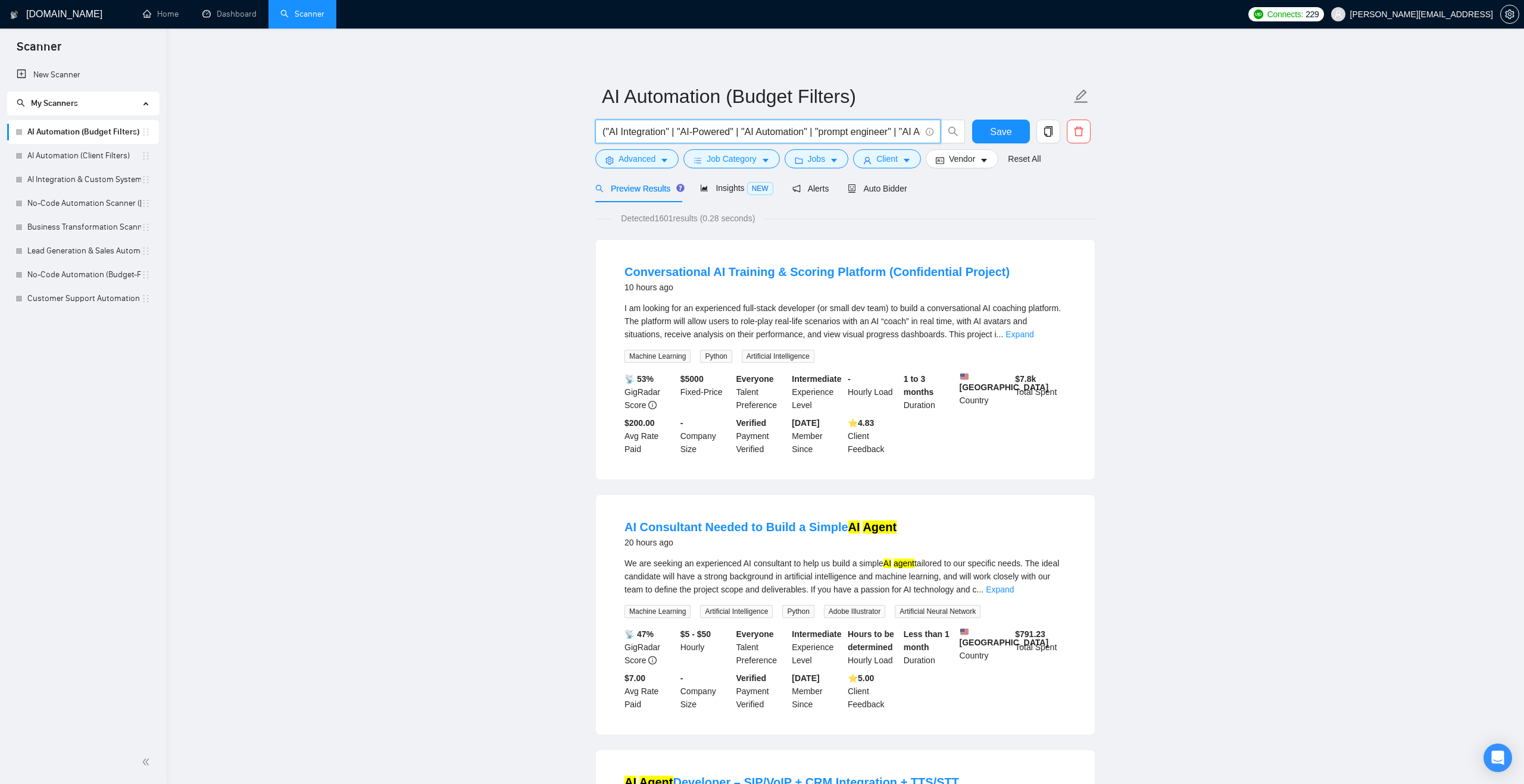
click at [744, 132] on input "("AI Integration" | "AI-Powered" | "AI Automation" | "prompt engineer" | "AI Ag…" at bounding box center [761, 131] width 318 height 15
type input "("AI Integration" | "AI-Powered" | "AI Powered" | "AI Automation" | "prompt eng…"
click at [994, 137] on span "Save" at bounding box center [1000, 131] width 21 height 15
click at [95, 271] on link "No-Code Automation (Budget-Filters)" at bounding box center [84, 275] width 114 height 24
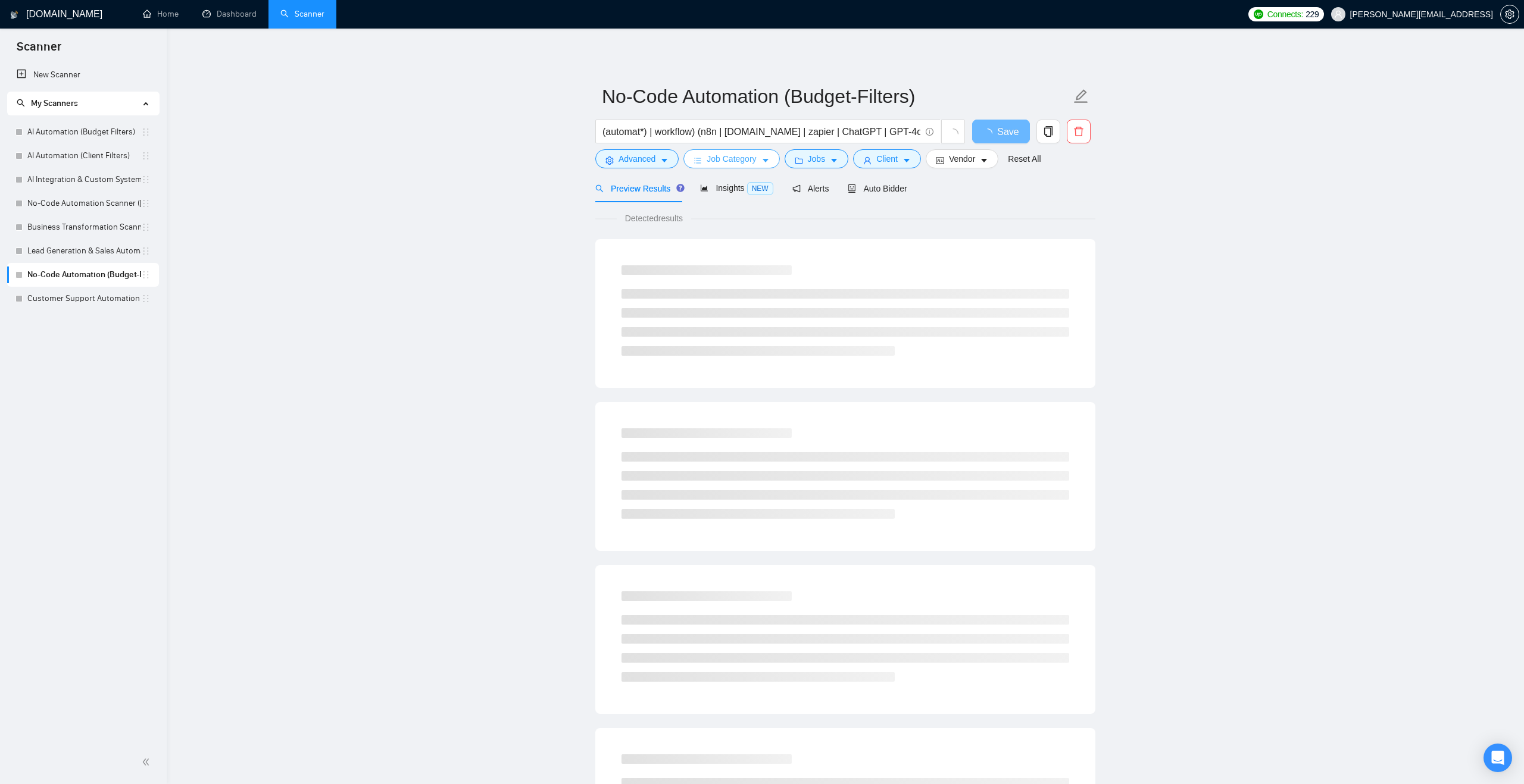
click at [732, 162] on span "Job Category" at bounding box center [731, 159] width 50 height 13
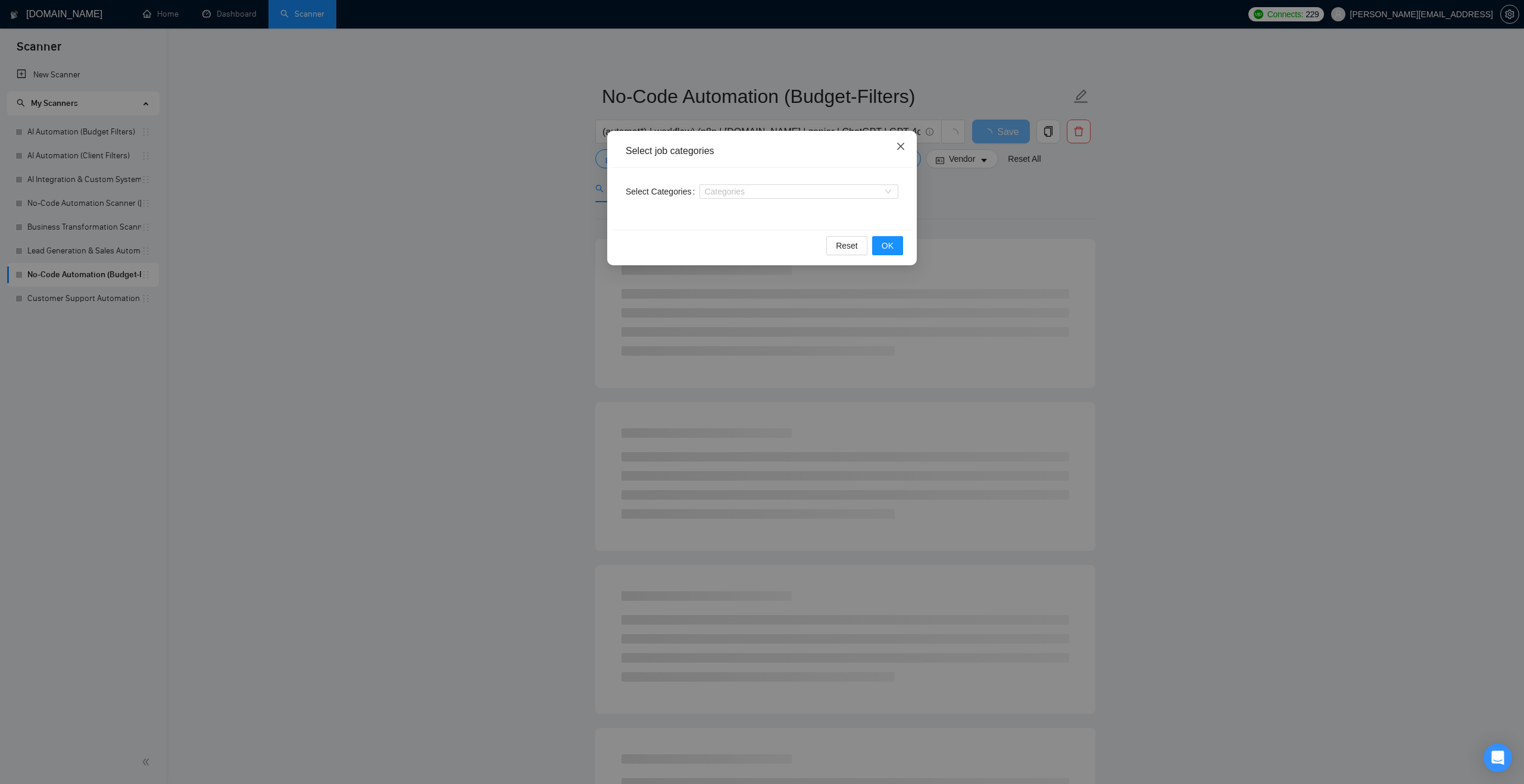
click at [901, 150] on icon "close" at bounding box center [901, 147] width 9 height 9
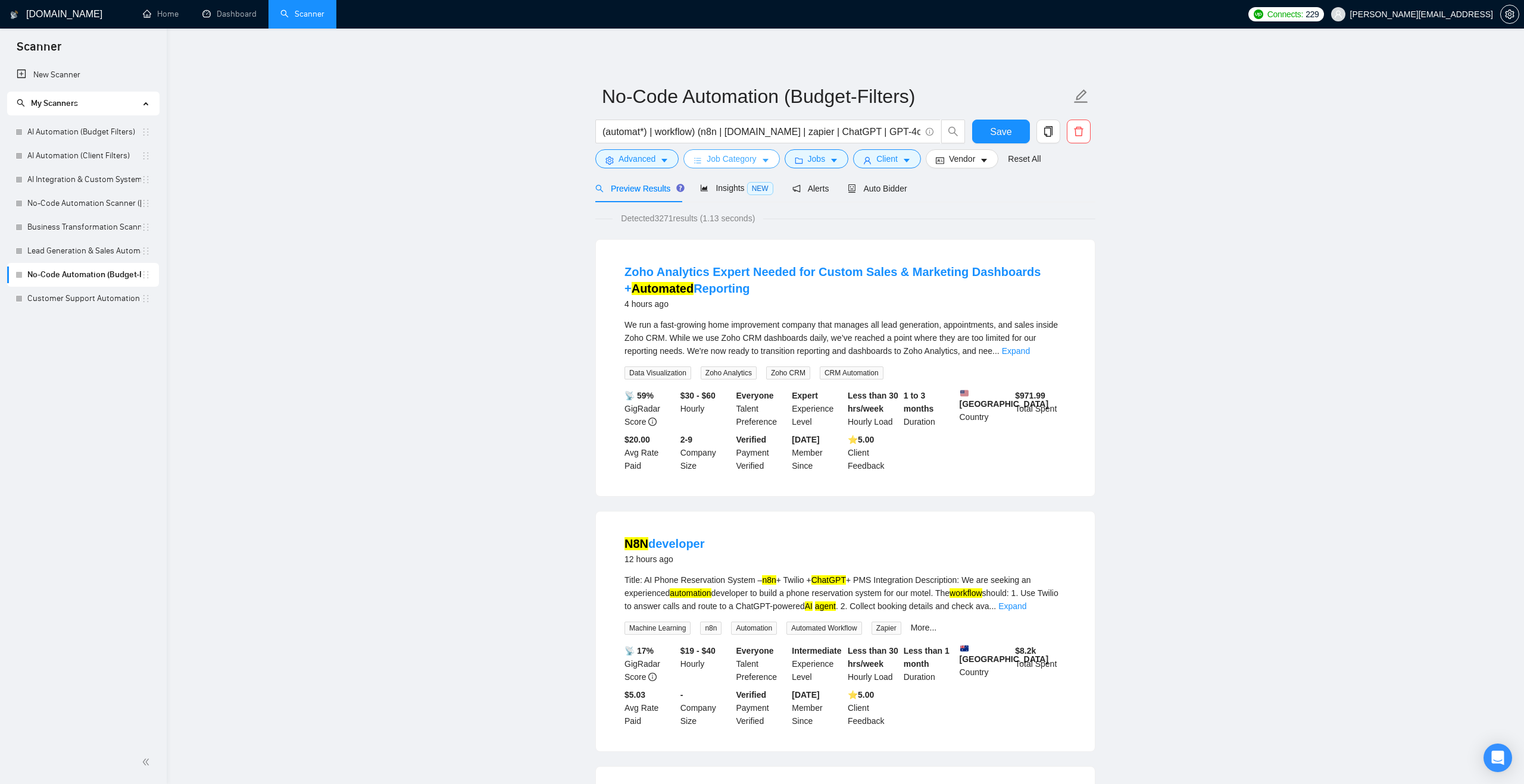
click at [761, 163] on button "Job Category" at bounding box center [731, 158] width 96 height 19
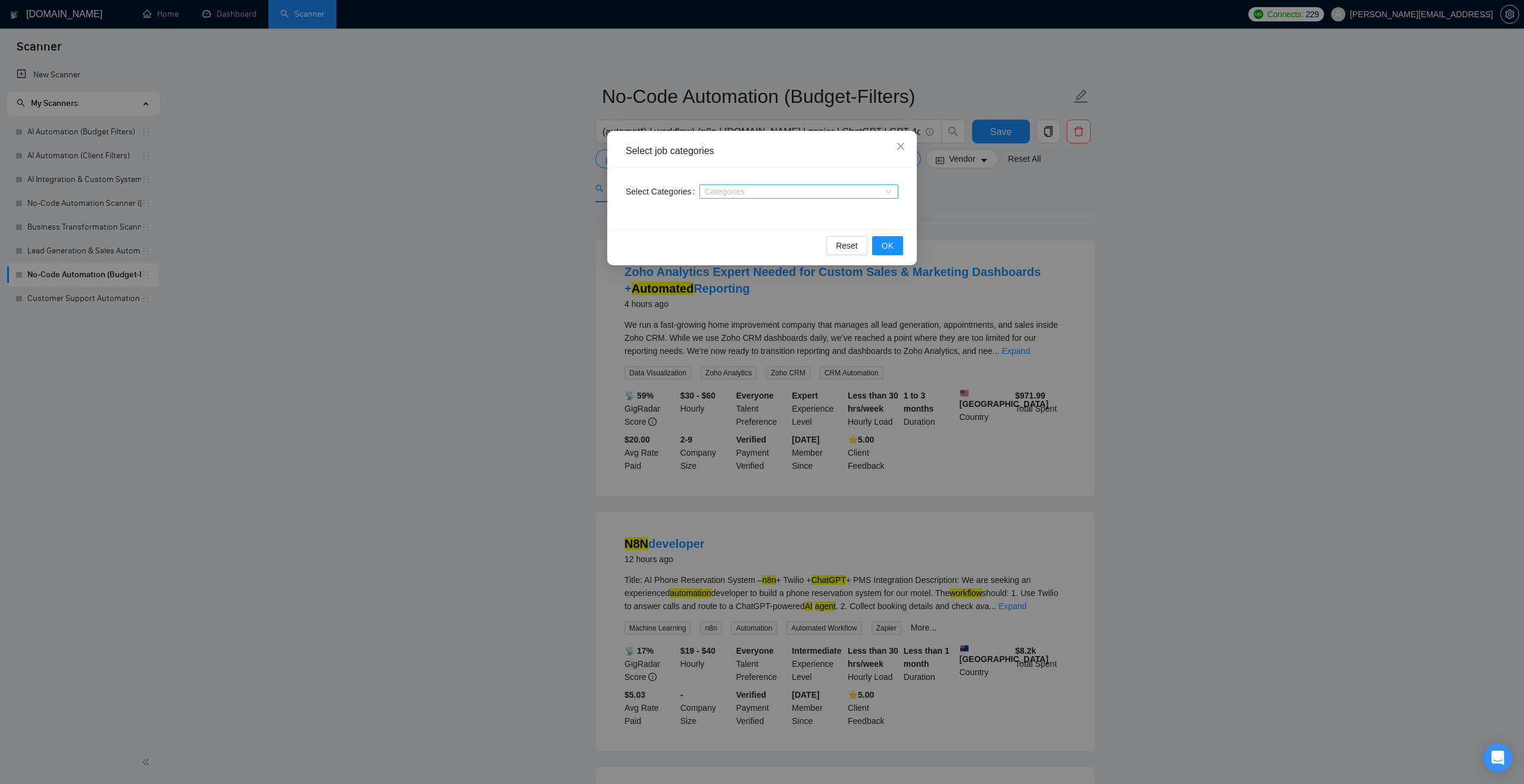
click at [751, 189] on div at bounding box center [793, 191] width 181 height 9
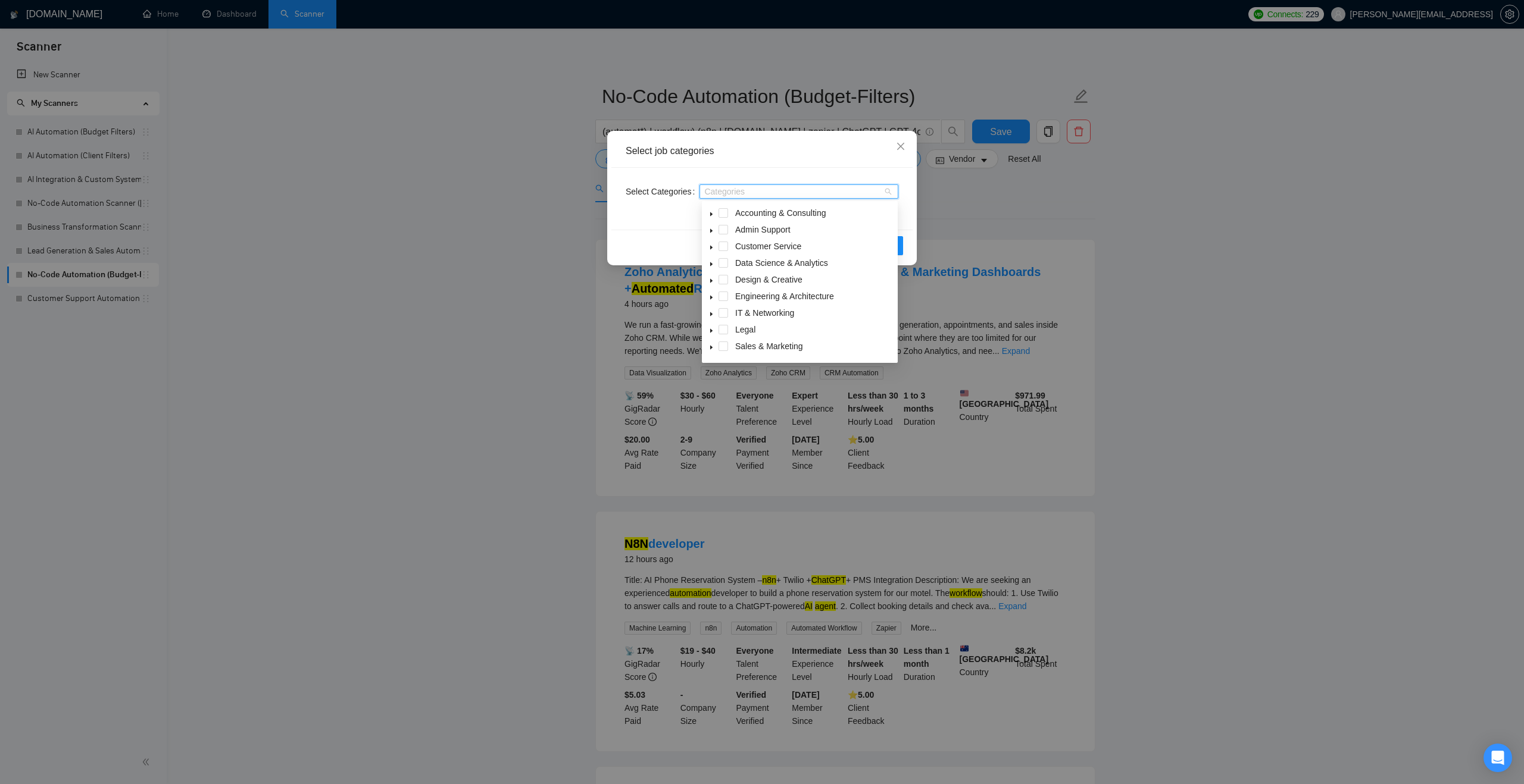
click at [710, 262] on icon "caret-down" at bounding box center [711, 264] width 6 height 6
click at [736, 275] on span at bounding box center [738, 279] width 9 height 9
click at [668, 237] on div "Reset OK" at bounding box center [762, 245] width 301 height 32
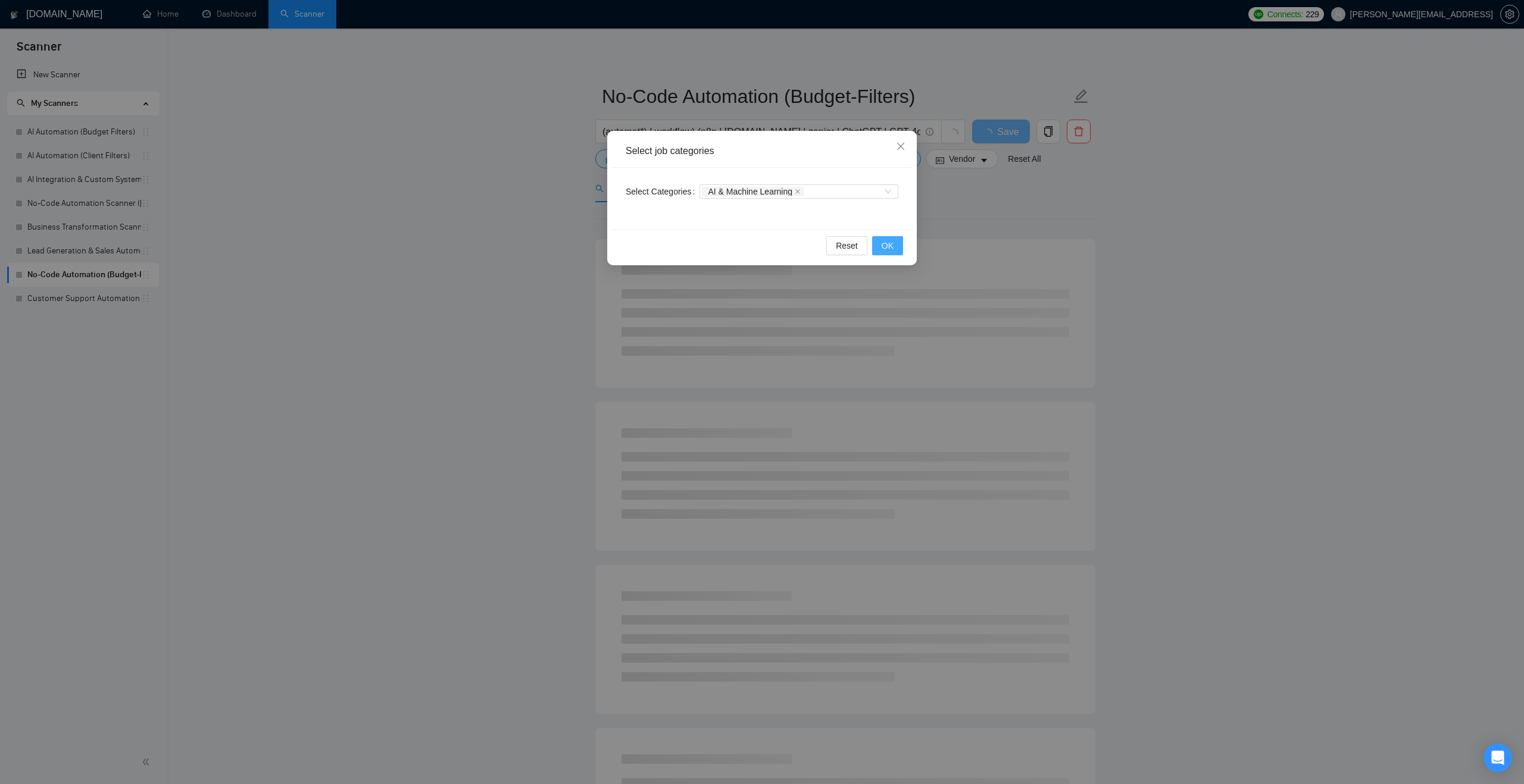
click at [894, 249] on button "OK" at bounding box center [887, 245] width 31 height 19
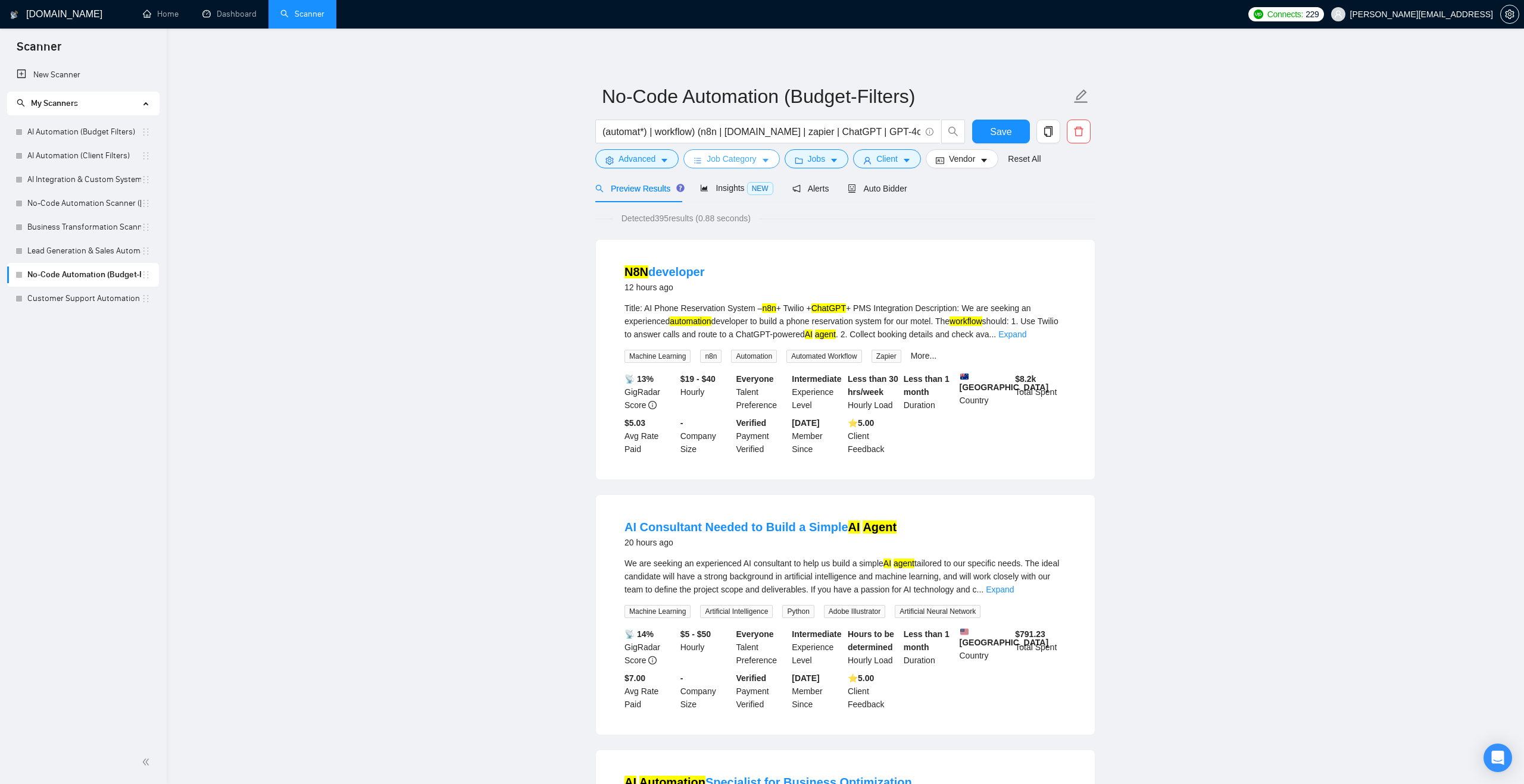
click at [728, 162] on span "Job Category" at bounding box center [731, 159] width 50 height 13
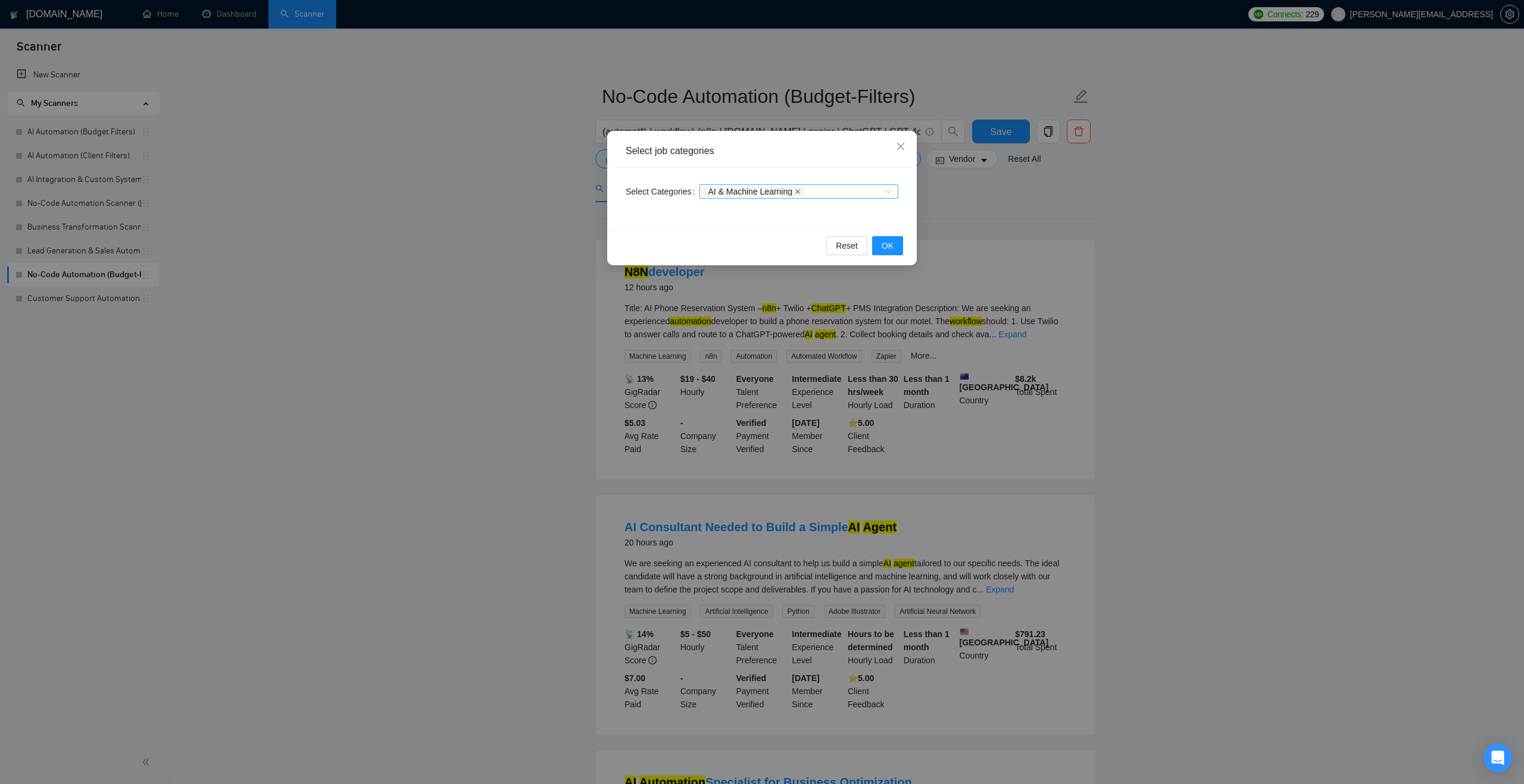
click at [800, 190] on icon "close" at bounding box center [797, 191] width 5 height 5
click at [897, 154] on span "Close" at bounding box center [901, 147] width 32 height 32
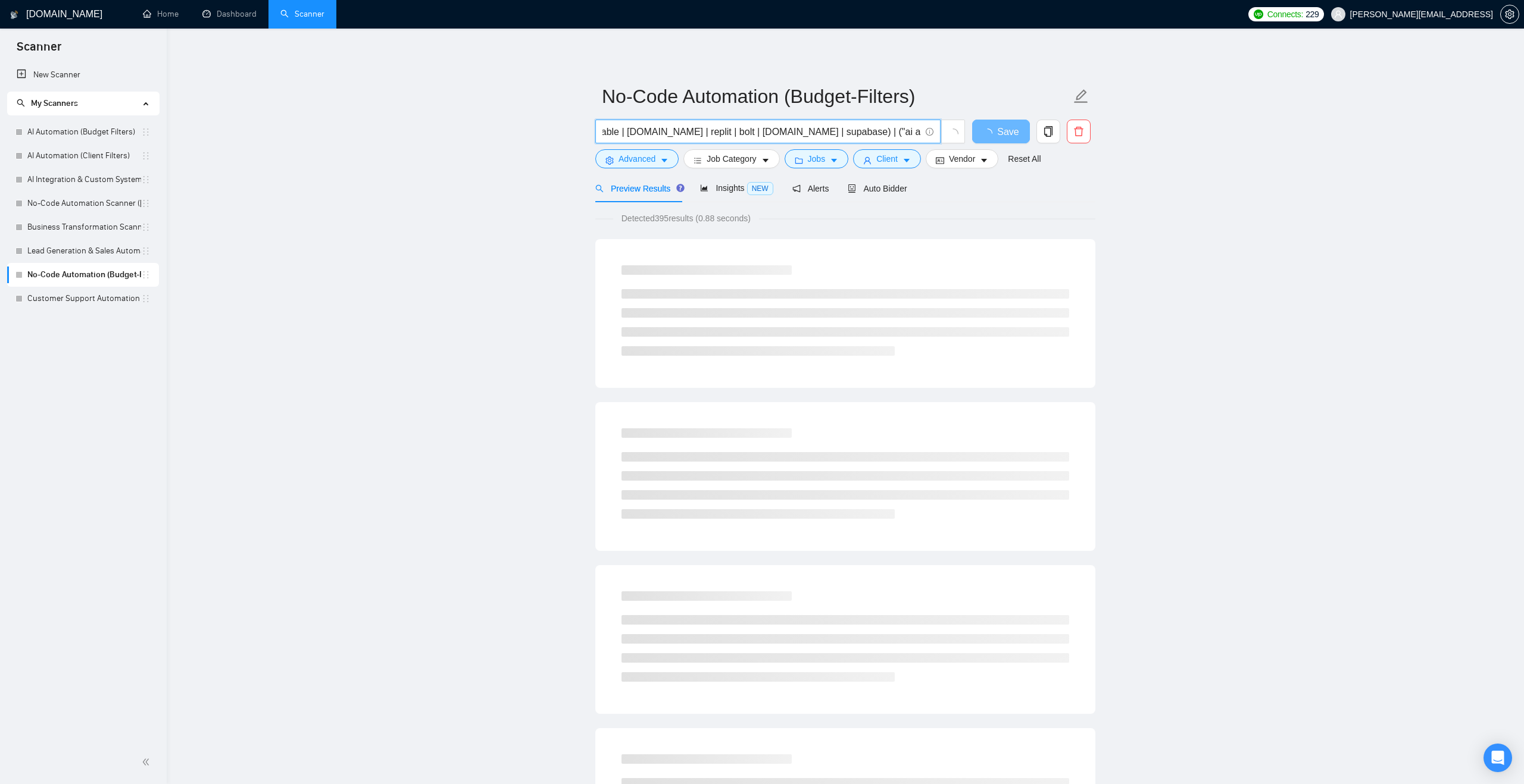
scroll to position [0, 526]
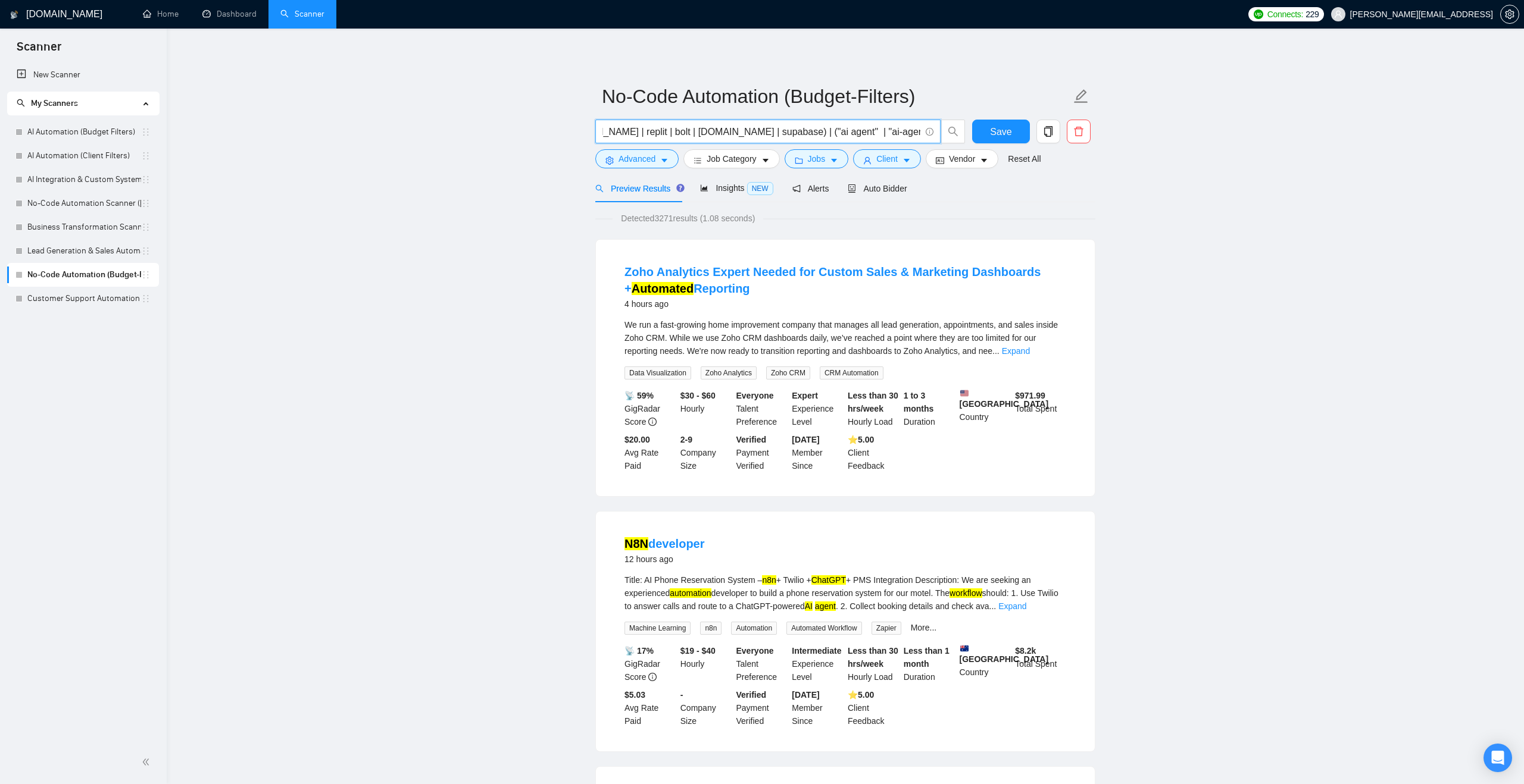
drag, startPoint x: 769, startPoint y: 138, endPoint x: 662, endPoint y: 140, distance: 107.0
click at [662, 140] on span "(automat*) | workflow) (n8n | make.com | zapier | ChatGPT | GPT-4o | bubble.io …" at bounding box center [767, 131] width 345 height 24
click at [728, 134] on input "(automat*) | workflow) (n8n | make.com | zapier | ChatGPT | GPT-4o | bubble.io …" at bounding box center [761, 131] width 318 height 15
drag, startPoint x: 704, startPoint y: 132, endPoint x: 720, endPoint y: 133, distance: 16.0
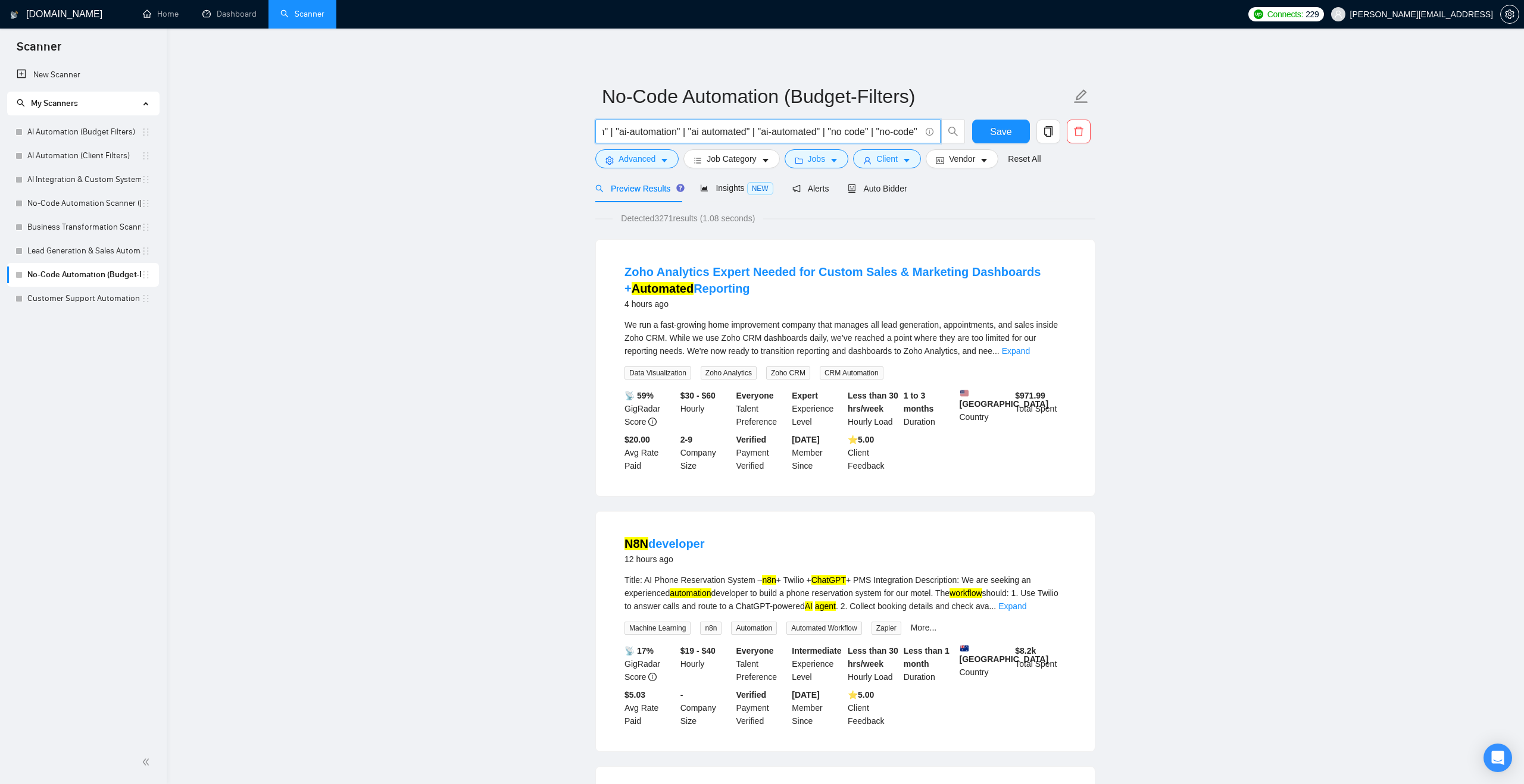
click at [720, 133] on input "(automat*) | workflow) (n8n | make.com | zapier | ChatGPT | GPT-4o | bubble.io …" at bounding box center [761, 131] width 318 height 15
click at [55, 136] on link "AI Automation (Budget Filters)" at bounding box center [84, 132] width 114 height 24
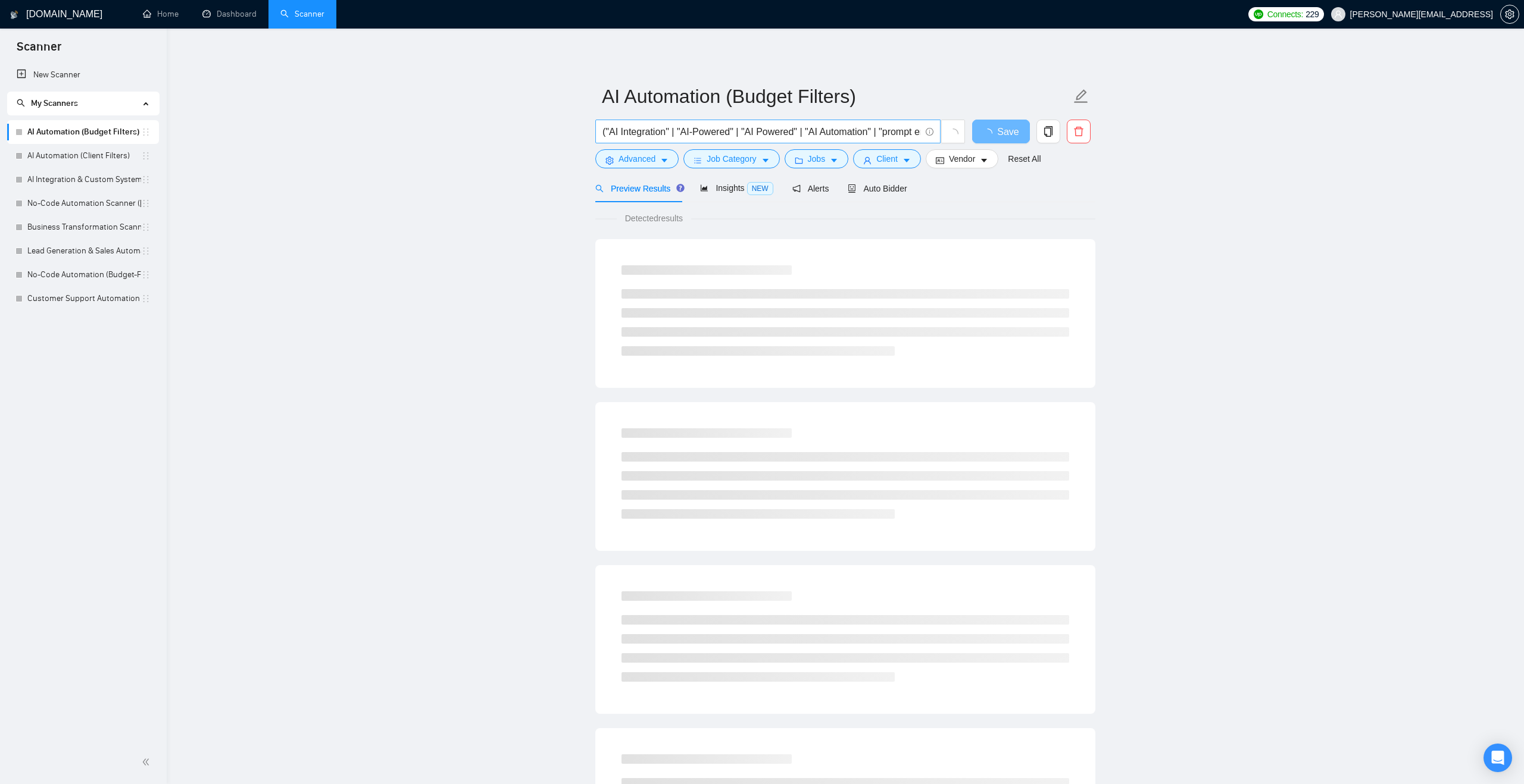
drag, startPoint x: 601, startPoint y: 130, endPoint x: 852, endPoint y: 135, distance: 251.0
click at [852, 135] on span "("AI Integration" | "AI-Powered" | "AI Powered" | "AI Automation" | "prompt eng…" at bounding box center [767, 131] width 345 height 24
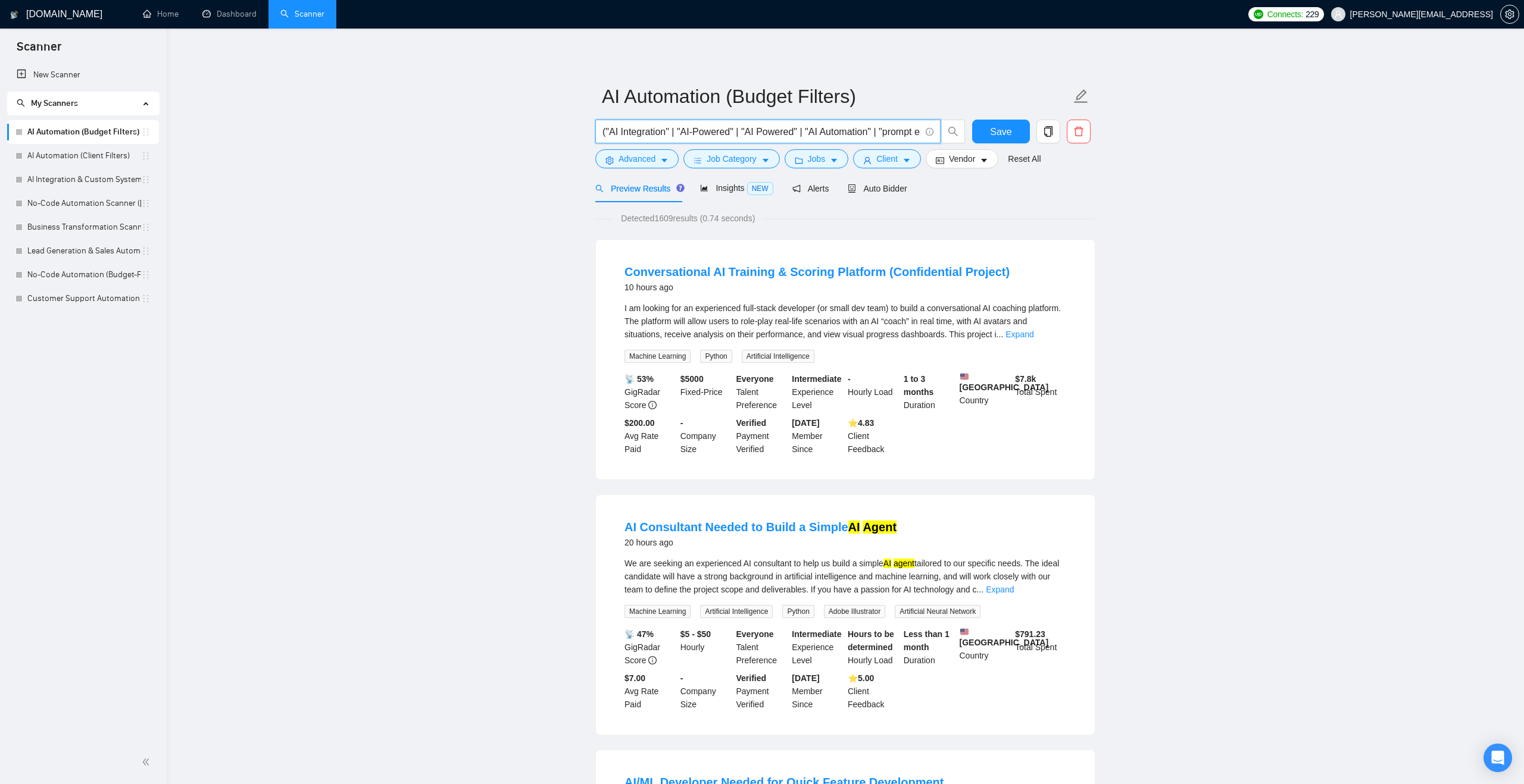
drag, startPoint x: 917, startPoint y: 130, endPoint x: 499, endPoint y: 128, distance: 418.0
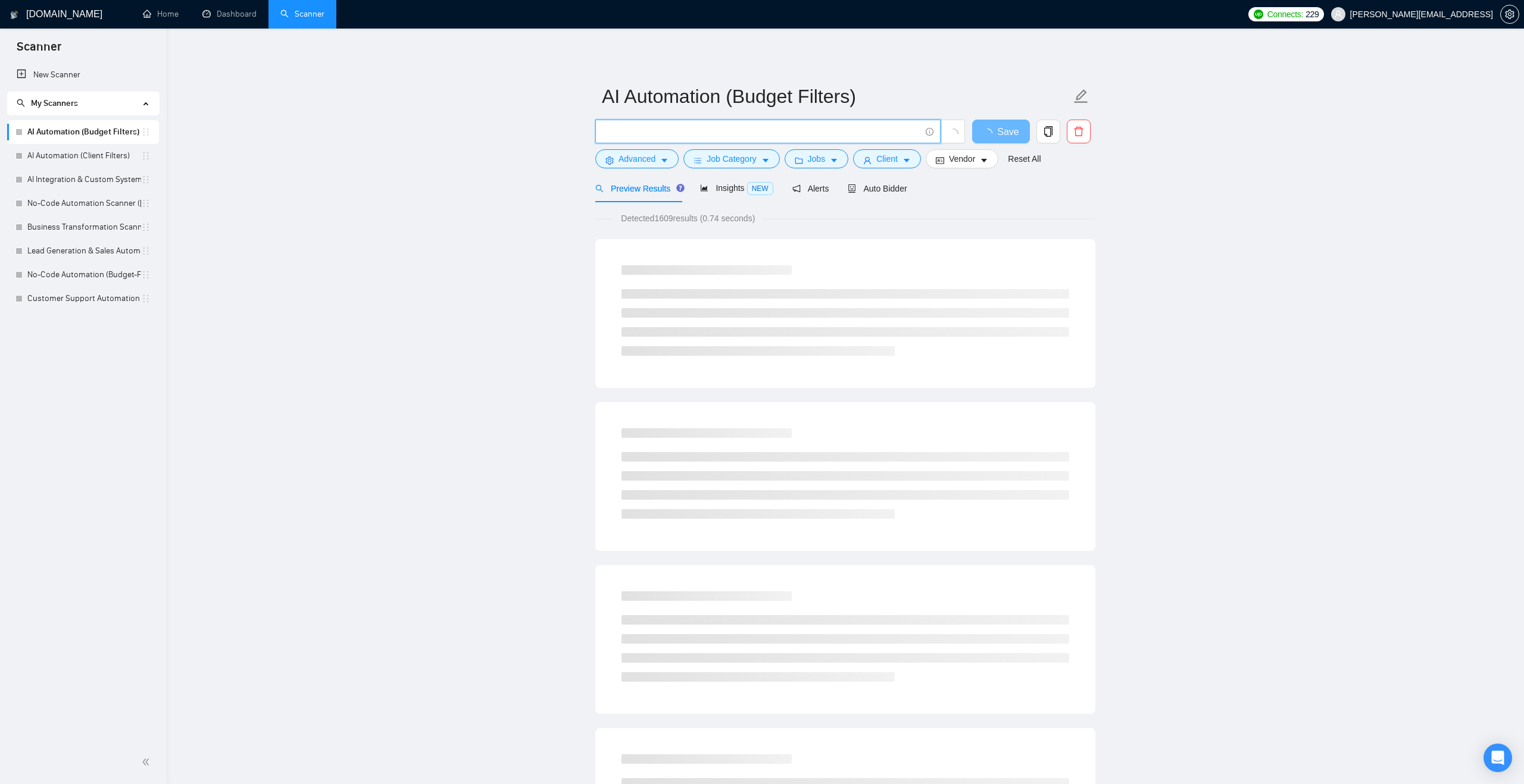
paste input "("ai agent" | "ai-agent" | "ai driven" | "ai-driven" | "ai powered" | "ai-power…"
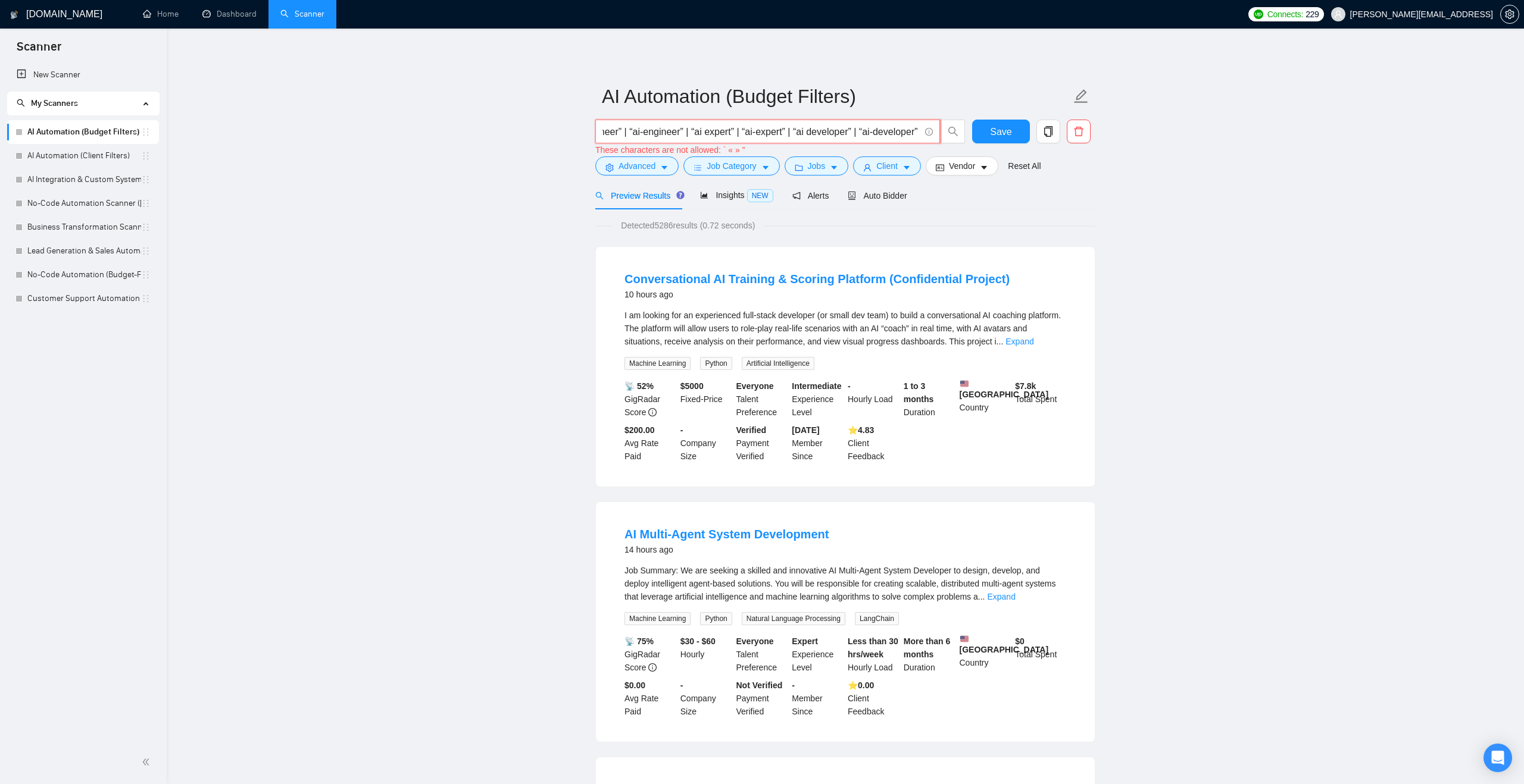
scroll to position [0, 1384]
drag, startPoint x: 819, startPoint y: 136, endPoint x: 965, endPoint y: 137, distance: 146.0
click at [965, 137] on div "("ai agent" | "ai-agent" | "ai driven" | "ai-driven" | "ai powered" | "ai-power…" at bounding box center [780, 138] width 375 height 37
click at [872, 130] on input "("ai agent" | "ai-agent" | "ai driven" | "ai-driven" | "ai powered" | "ai-power…" at bounding box center [761, 131] width 317 height 15
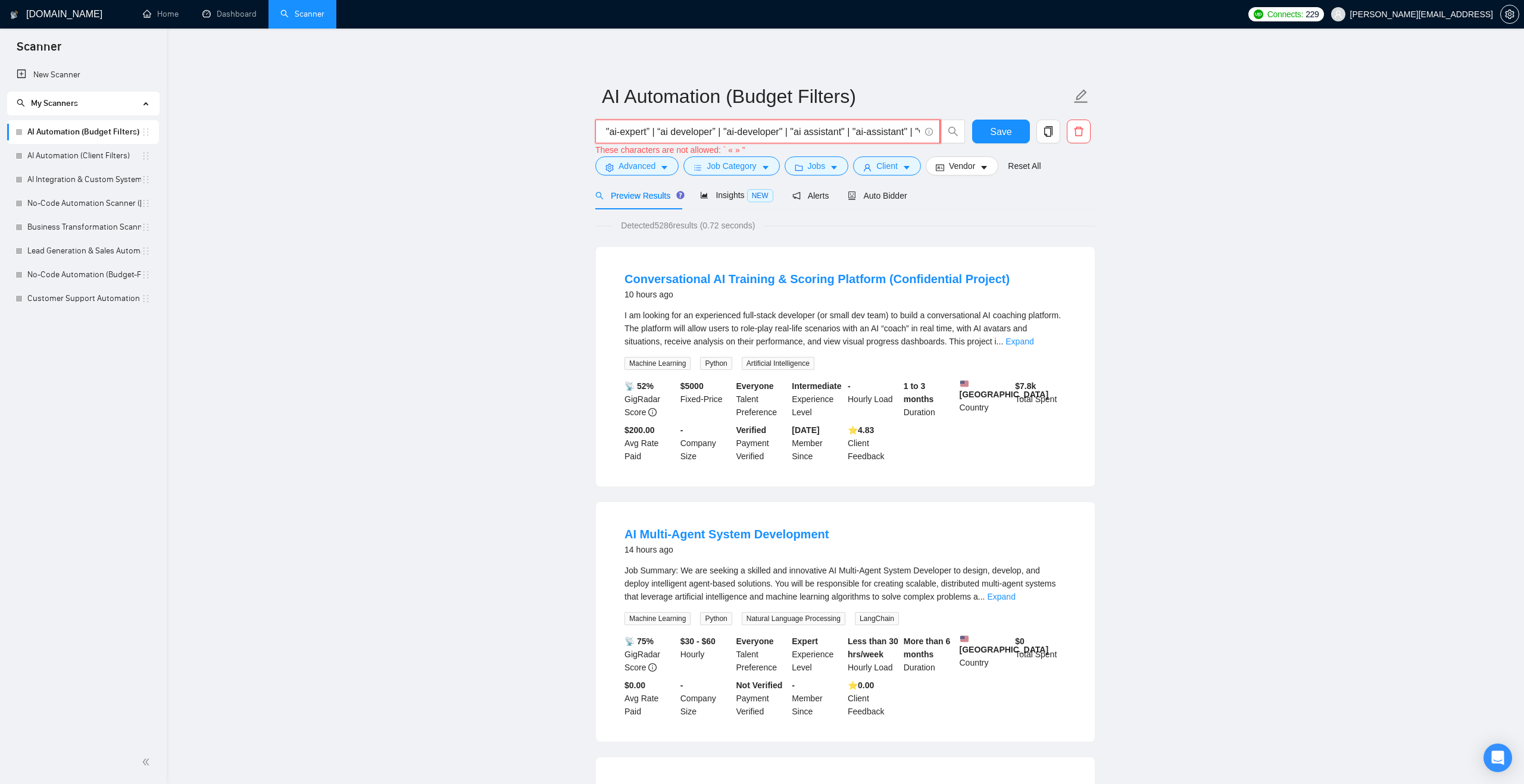
click at [724, 130] on input "("ai agent" | "ai-agent" | "ai driven" | "ai-driven" | "ai powered" | "ai-power…" at bounding box center [761, 131] width 317 height 15
click at [794, 129] on input "("ai agent" | "ai-agent" | "ai driven" | "ai-driven" | "ai powered" | "ai-power…" at bounding box center [761, 131] width 317 height 15
click at [781, 130] on input "("ai agent" | "ai-agent" | "ai driven" | "ai-driven" | "ai powered" | "ai-power…" at bounding box center [761, 131] width 317 height 15
click at [873, 133] on input "("ai agent" | "ai-agent" | "ai driven" | "ai-driven" | "ai powered" | "ai-power…" at bounding box center [761, 131] width 317 height 15
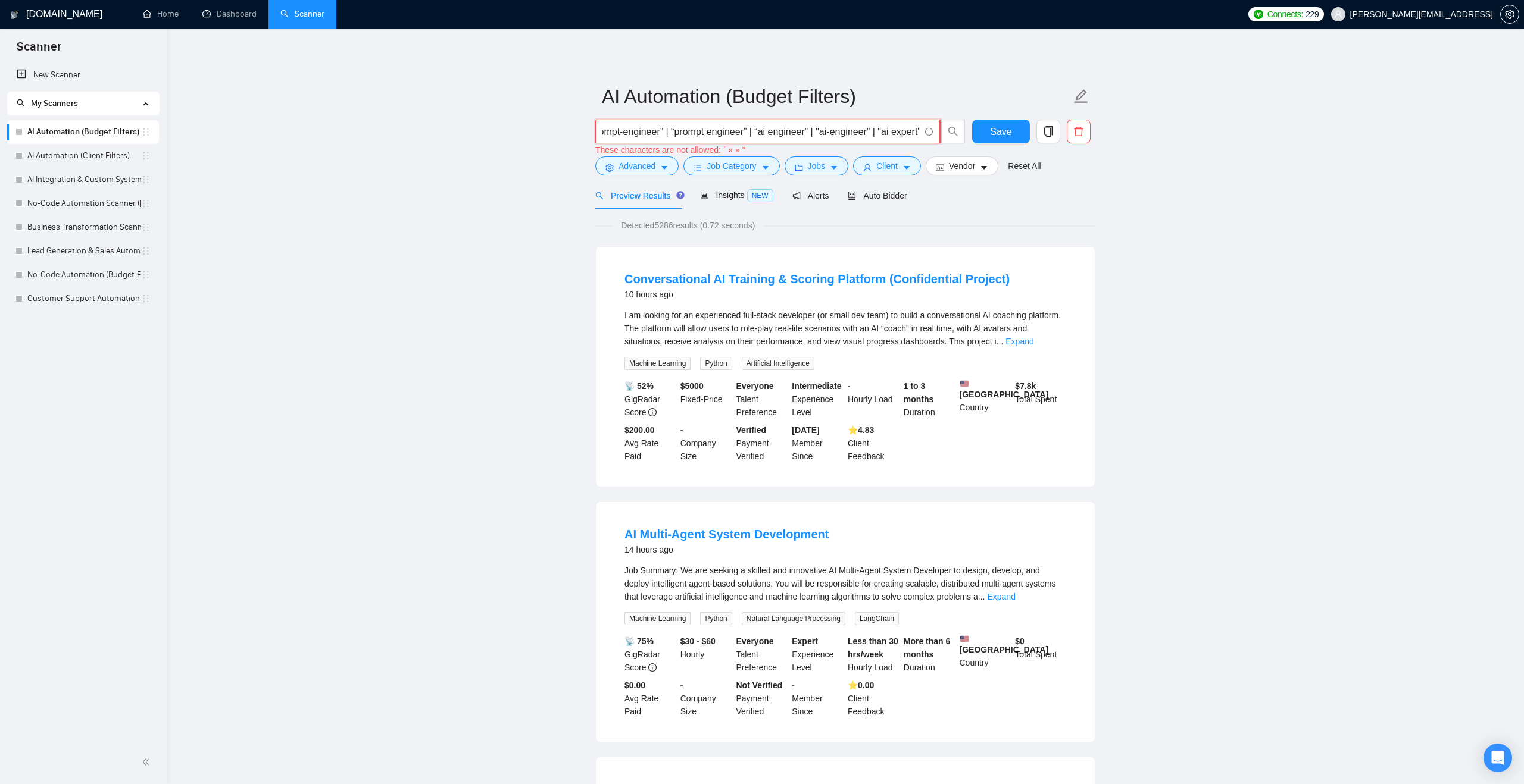
scroll to position [0, 1055]
click at [699, 132] on input "("ai agent" | "ai-agent" | "ai driven" | "ai-driven" | "ai powered" | "ai-power…" at bounding box center [761, 131] width 317 height 15
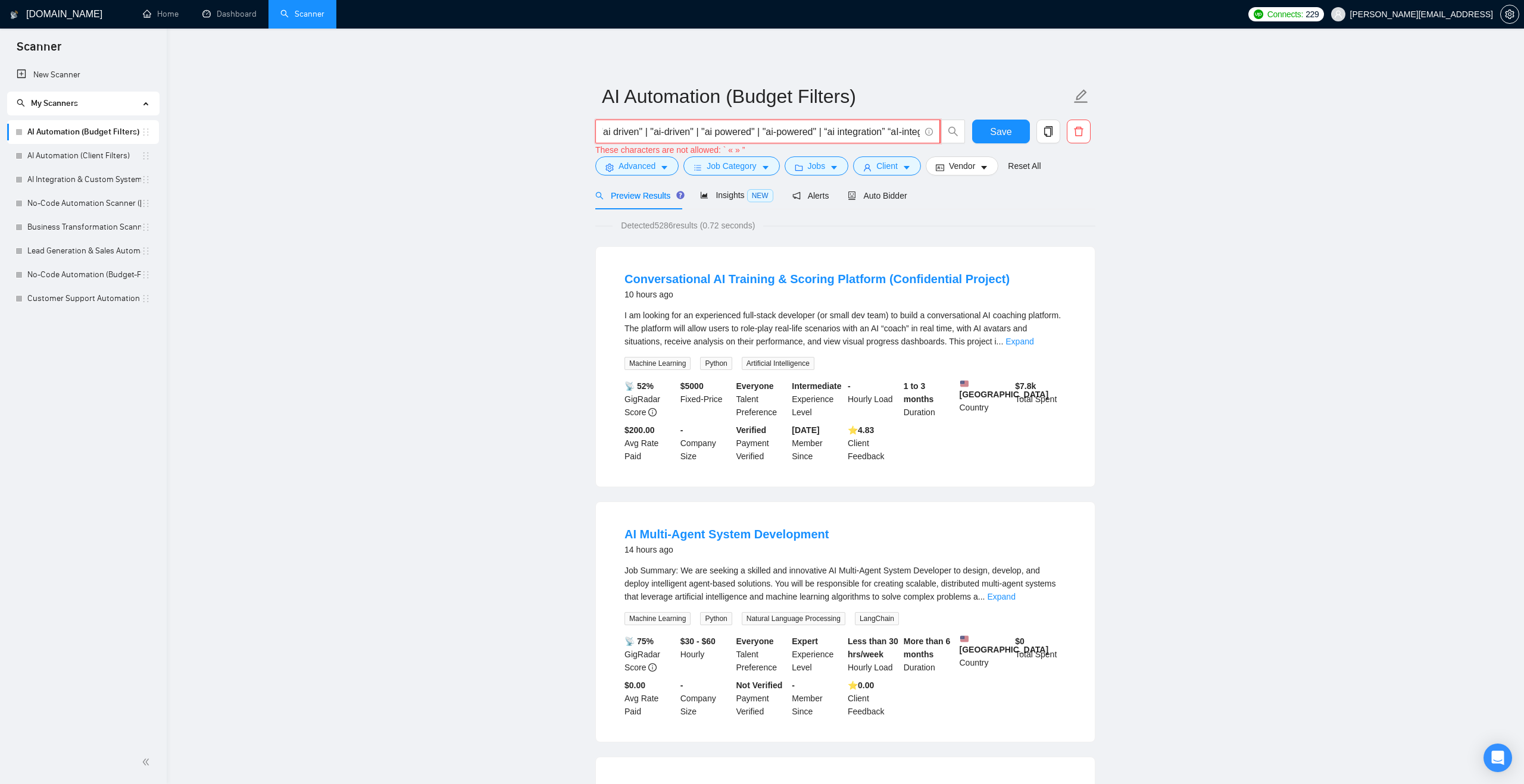
drag, startPoint x: 887, startPoint y: 131, endPoint x: 918, endPoint y: 131, distance: 31.0
click at [918, 131] on input "("ai agent" | "ai-agent" | "ai driven" | "ai-driven" | "ai powered" | "ai-power…" at bounding box center [761, 131] width 317 height 15
click at [833, 130] on input "("ai agent" | "ai-agent" | "ai driven" | "ai-driven" | "ai powered" | "ai-power…" at bounding box center [761, 131] width 317 height 15
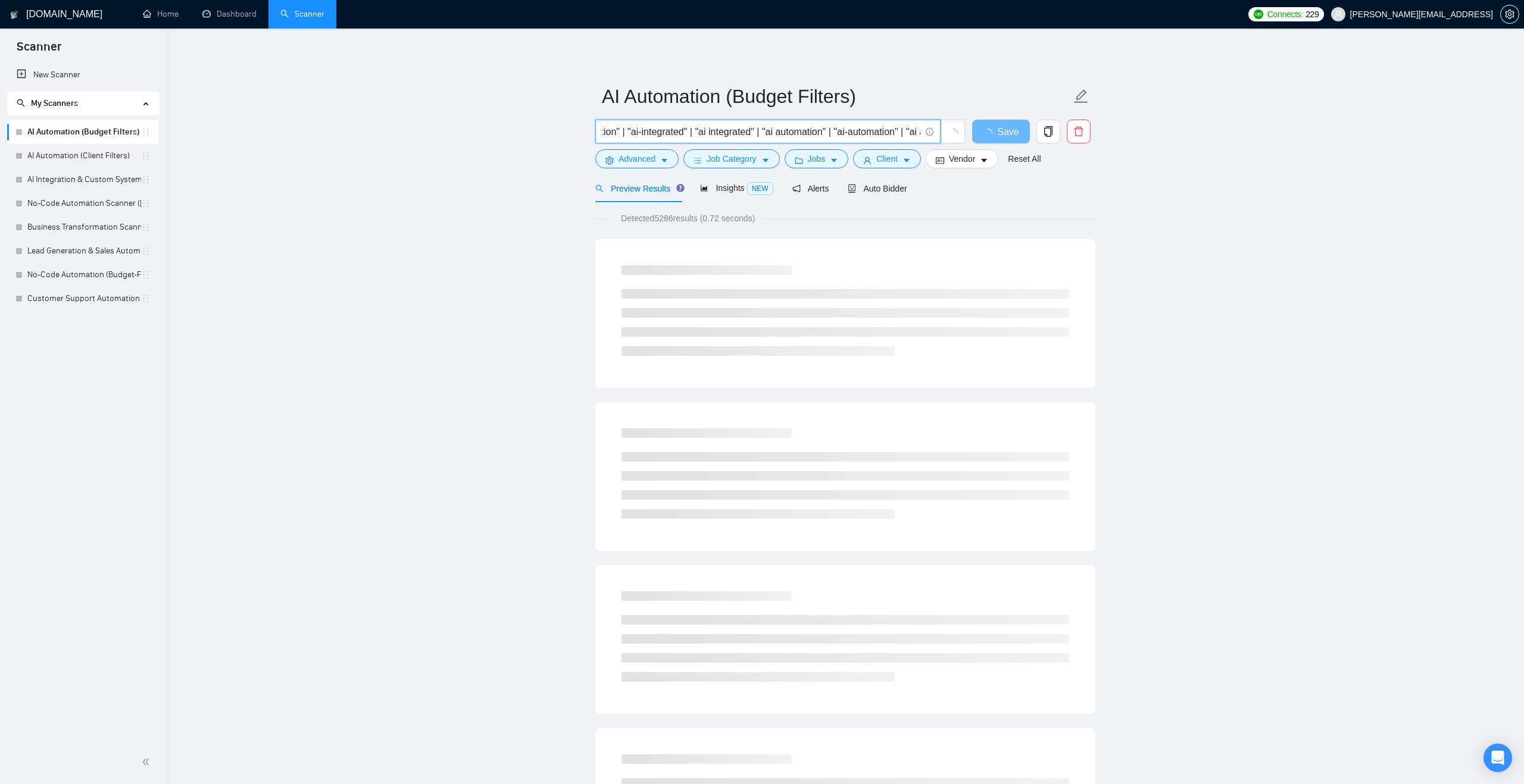
type input "("ai agent" | "ai-agent" | "ai driven" | "ai-driven" | "ai powered" | "ai-power…"
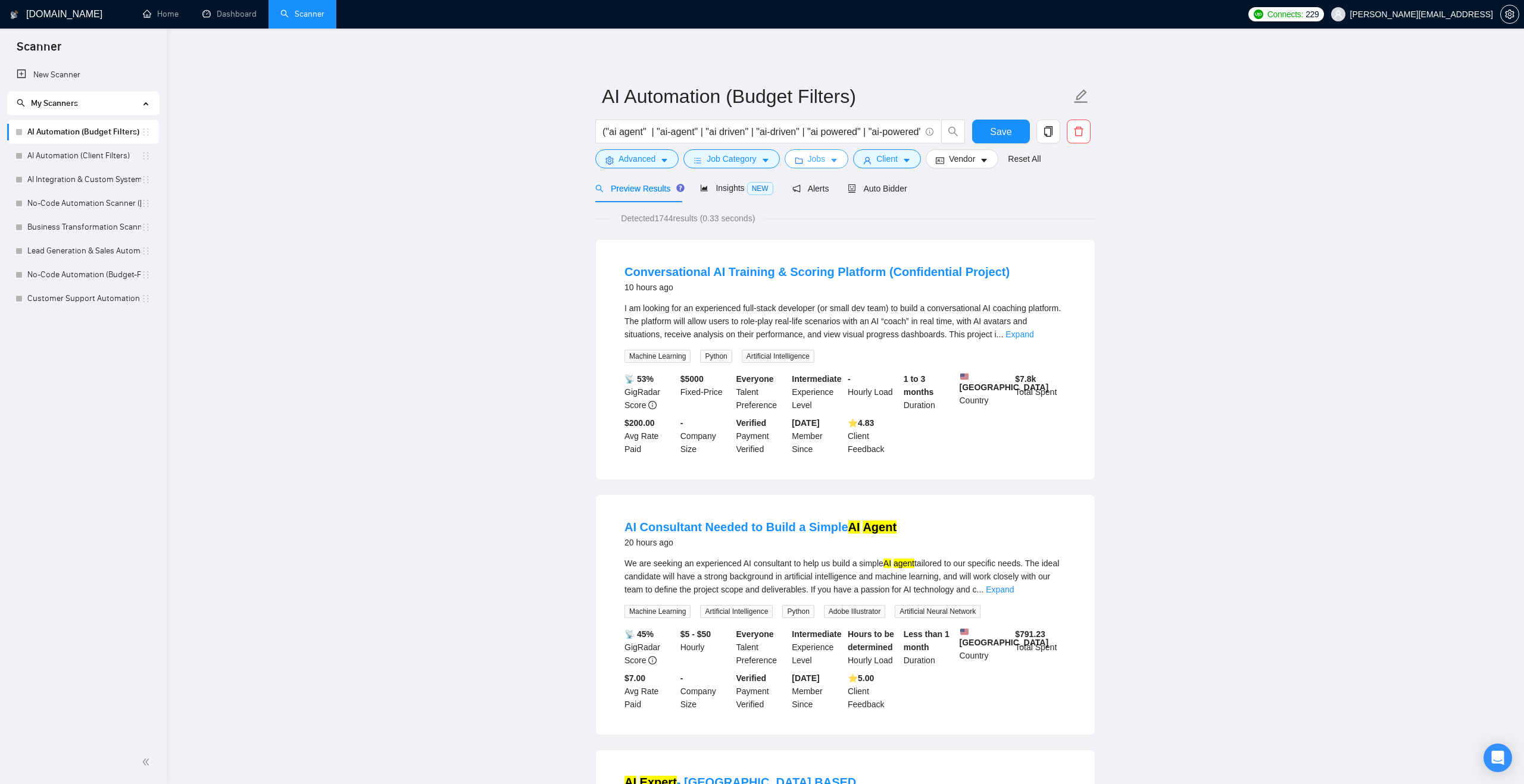
click at [800, 156] on icon "folder" at bounding box center [798, 160] width 9 height 9
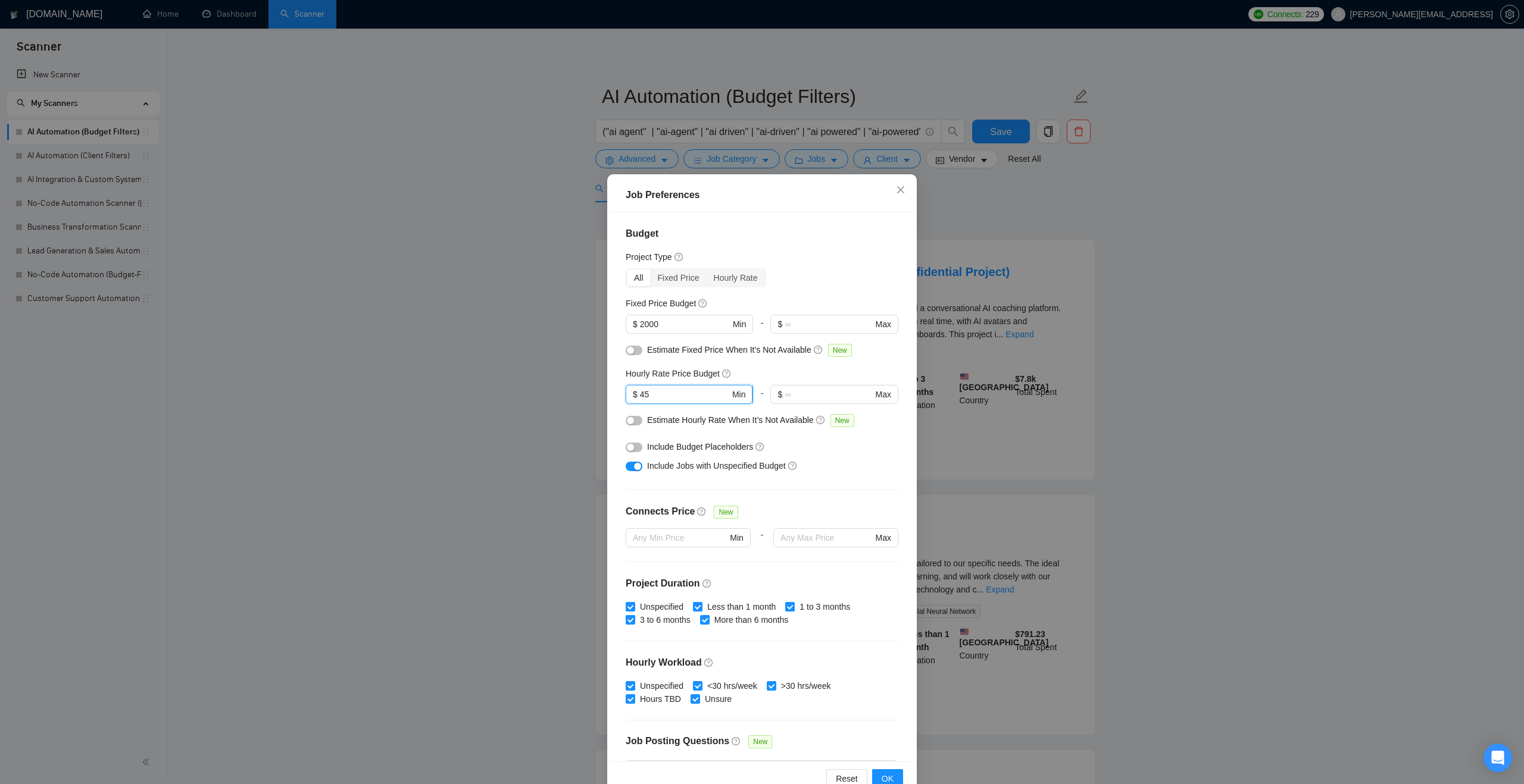
click at [654, 393] on input "45" at bounding box center [685, 395] width 90 height 13
type input "40"
click at [882, 773] on span "OK" at bounding box center [887, 779] width 12 height 13
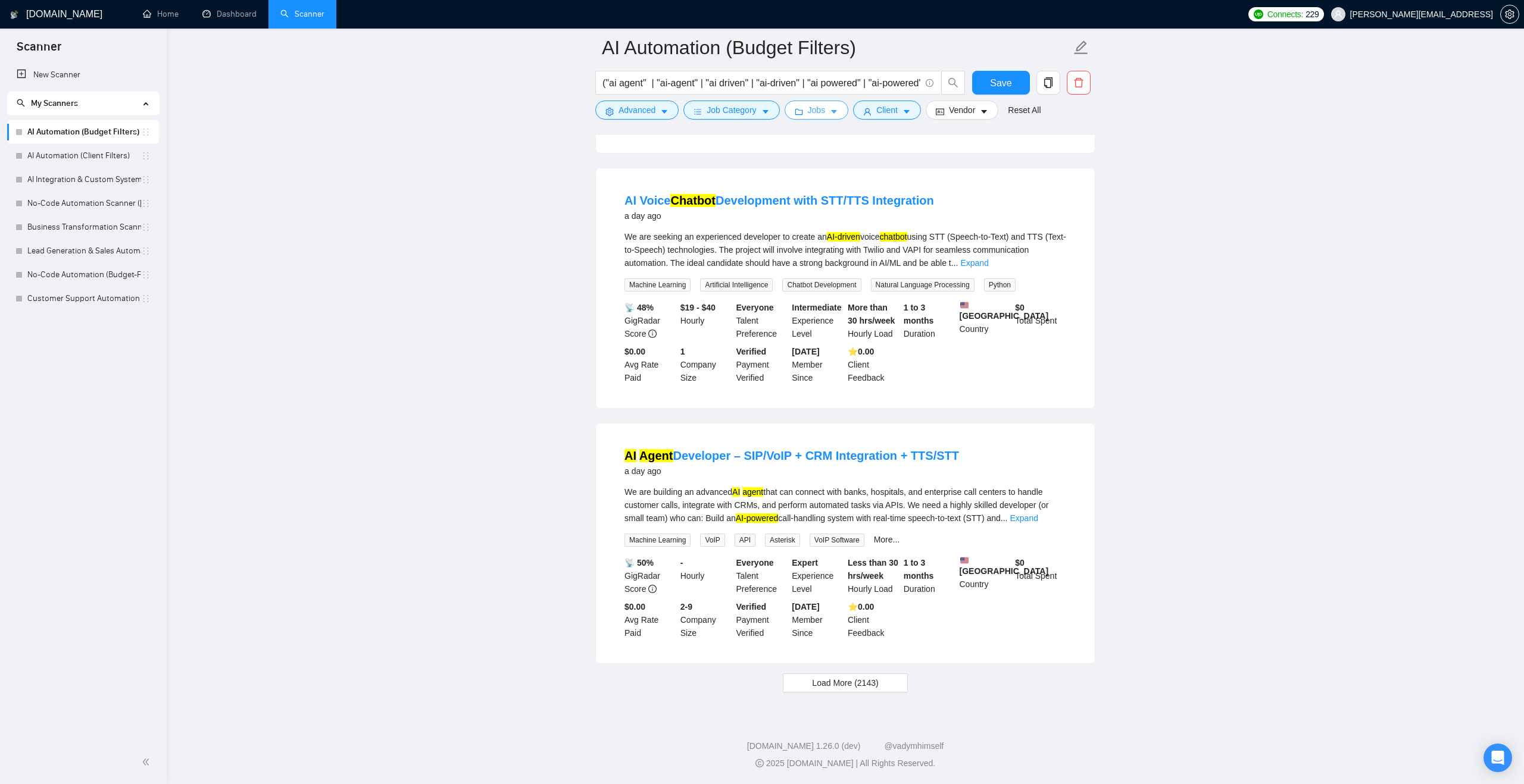
scroll to position [2198, 0]
click at [867, 684] on span "Load More (2143)" at bounding box center [845, 683] width 66 height 13
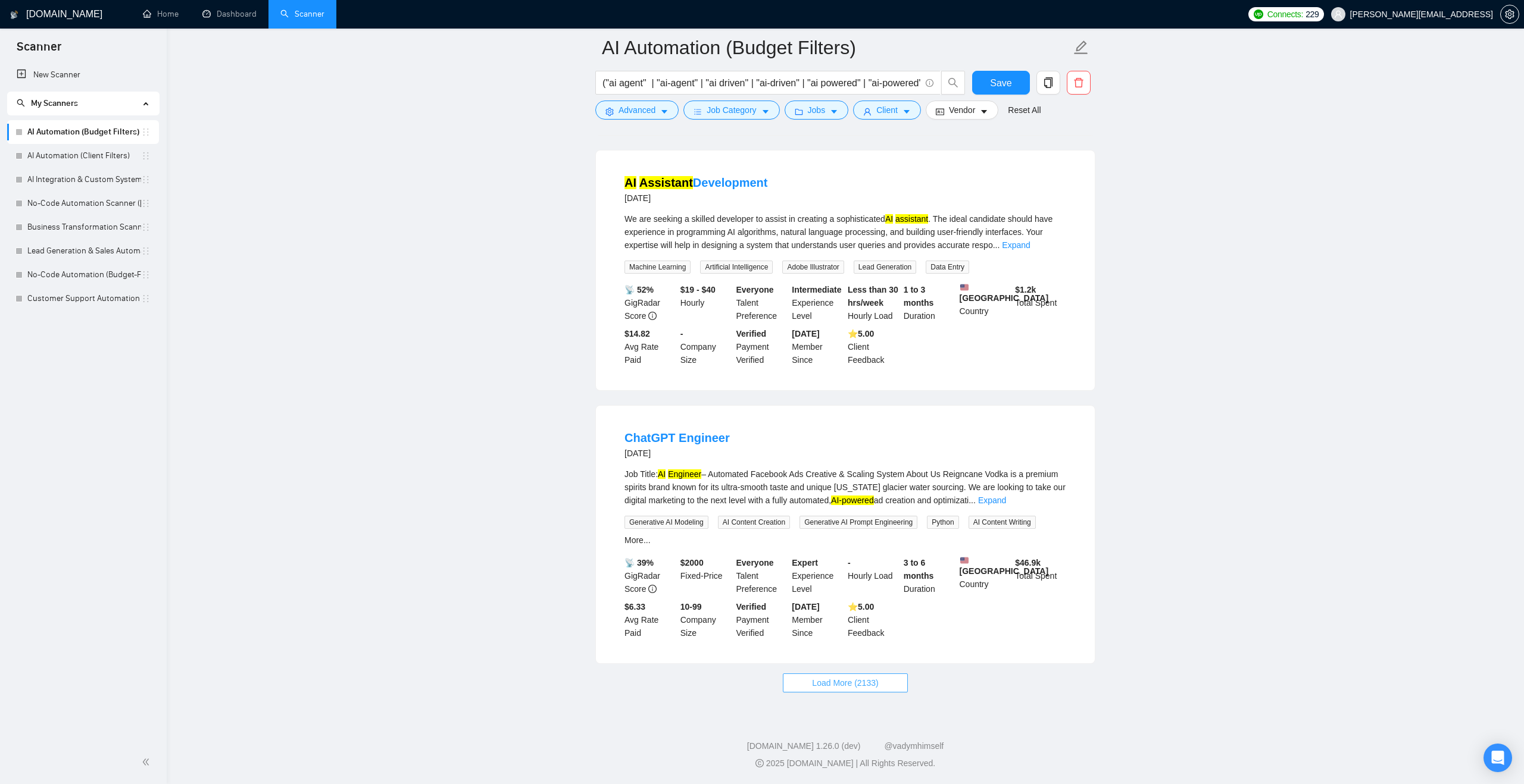
scroll to position [4877, 0]
click at [864, 682] on span "Load More (2133)" at bounding box center [845, 683] width 66 height 13
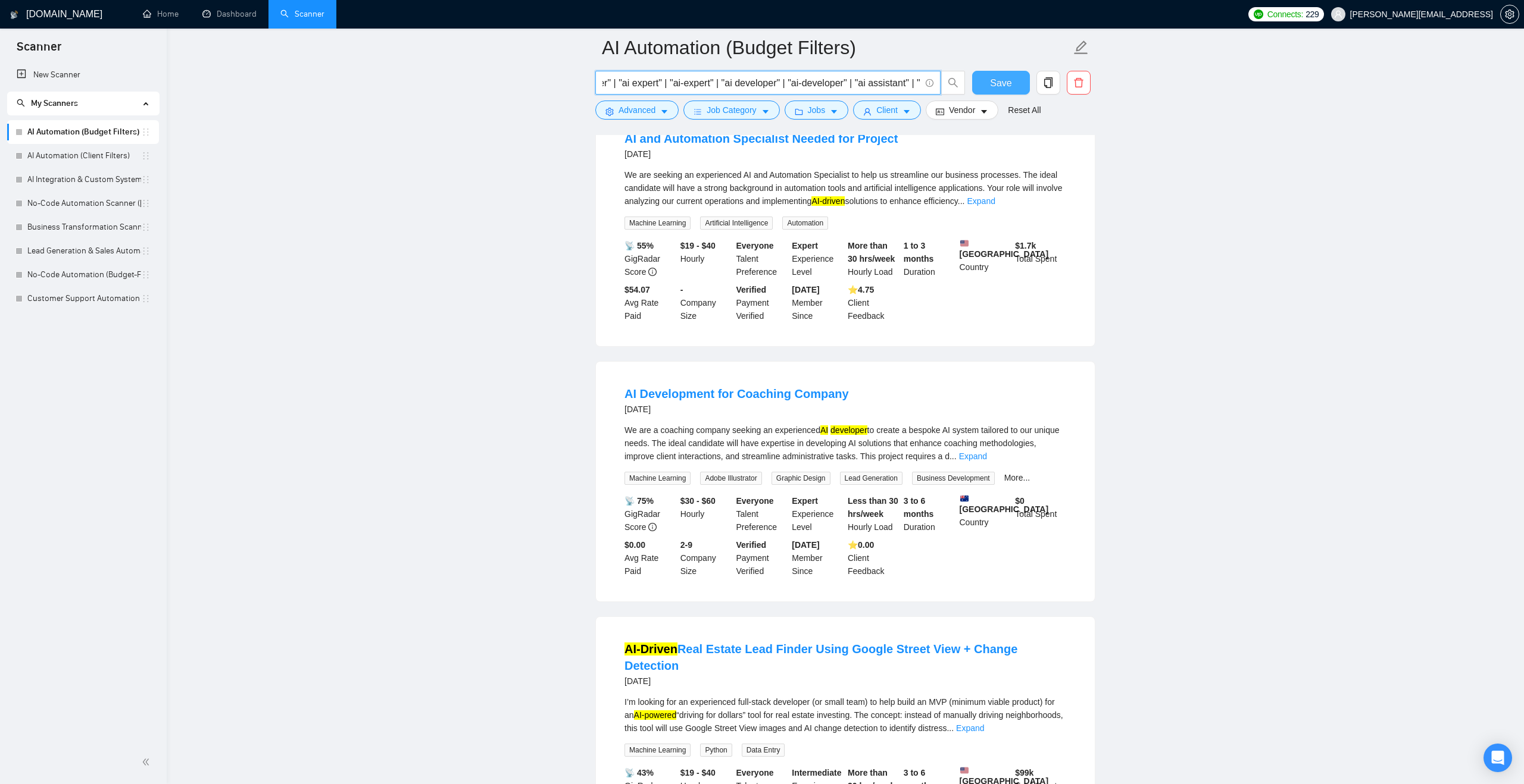
scroll to position [0, 1398]
drag, startPoint x: 858, startPoint y: 84, endPoint x: 971, endPoint y: 84, distance: 113.0
click at [971, 84] on div "("ai agent" | "ai-agent" | "ai driven" | "ai-driven" | "ai powered" | "ai-power…" at bounding box center [843, 85] width 500 height 30
click at [918, 80] on input "("ai agent" | "ai-agent" | "ai driven" | "ai-driven" | "ai powered" | "ai-power…" at bounding box center [761, 82] width 318 height 15
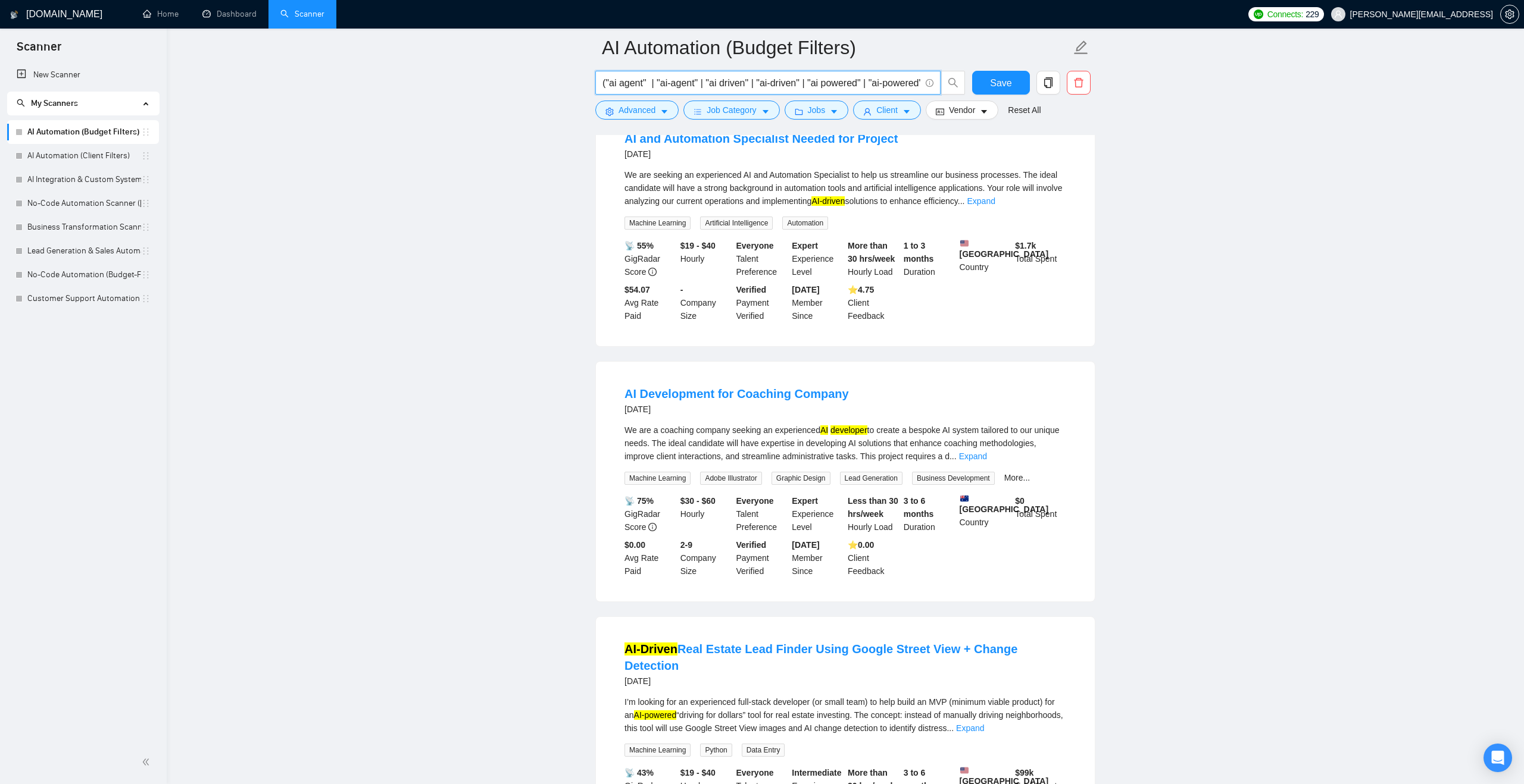
click at [842, 77] on input "("ai agent" | "ai-agent" | "ai driven" | "ai-driven" | "ai powered" | "ai-power…" at bounding box center [761, 82] width 318 height 15
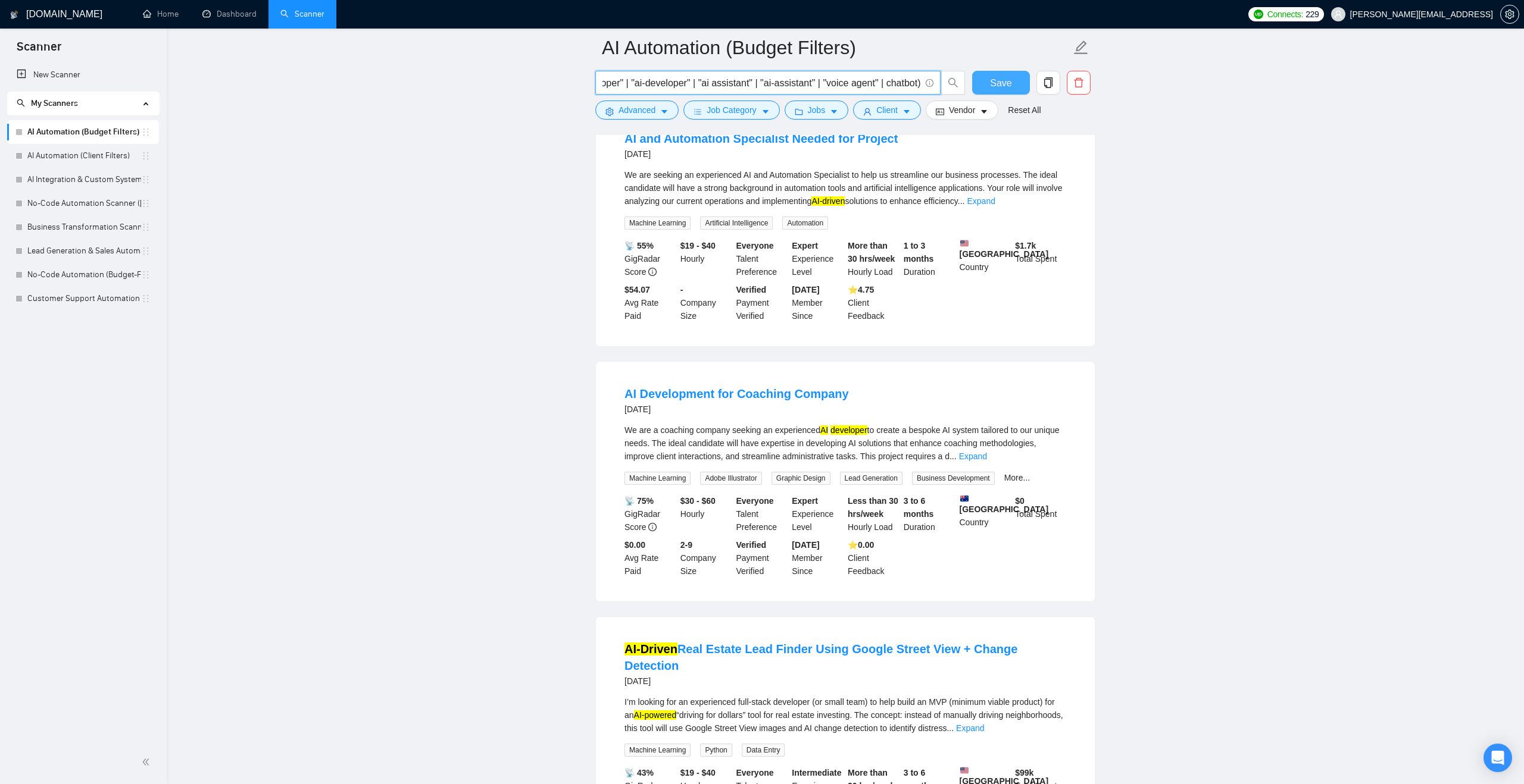
scroll to position [0, 1398]
drag, startPoint x: 889, startPoint y: 82, endPoint x: 983, endPoint y: 77, distance: 94.1
click at [983, 77] on div "("ai agent" | "ai-agent" | "ai driven" | "ai-driven" | "ai powered" | "ai-power…" at bounding box center [843, 85] width 500 height 30
click at [916, 80] on input "("ai agent" | "ai-agent" | "ai driven" | "ai-driven" | "ai powered" | "ai-power…" at bounding box center [761, 82] width 318 height 15
paste input "(n8n | chatgpt | gpt* | vapi | retell)"
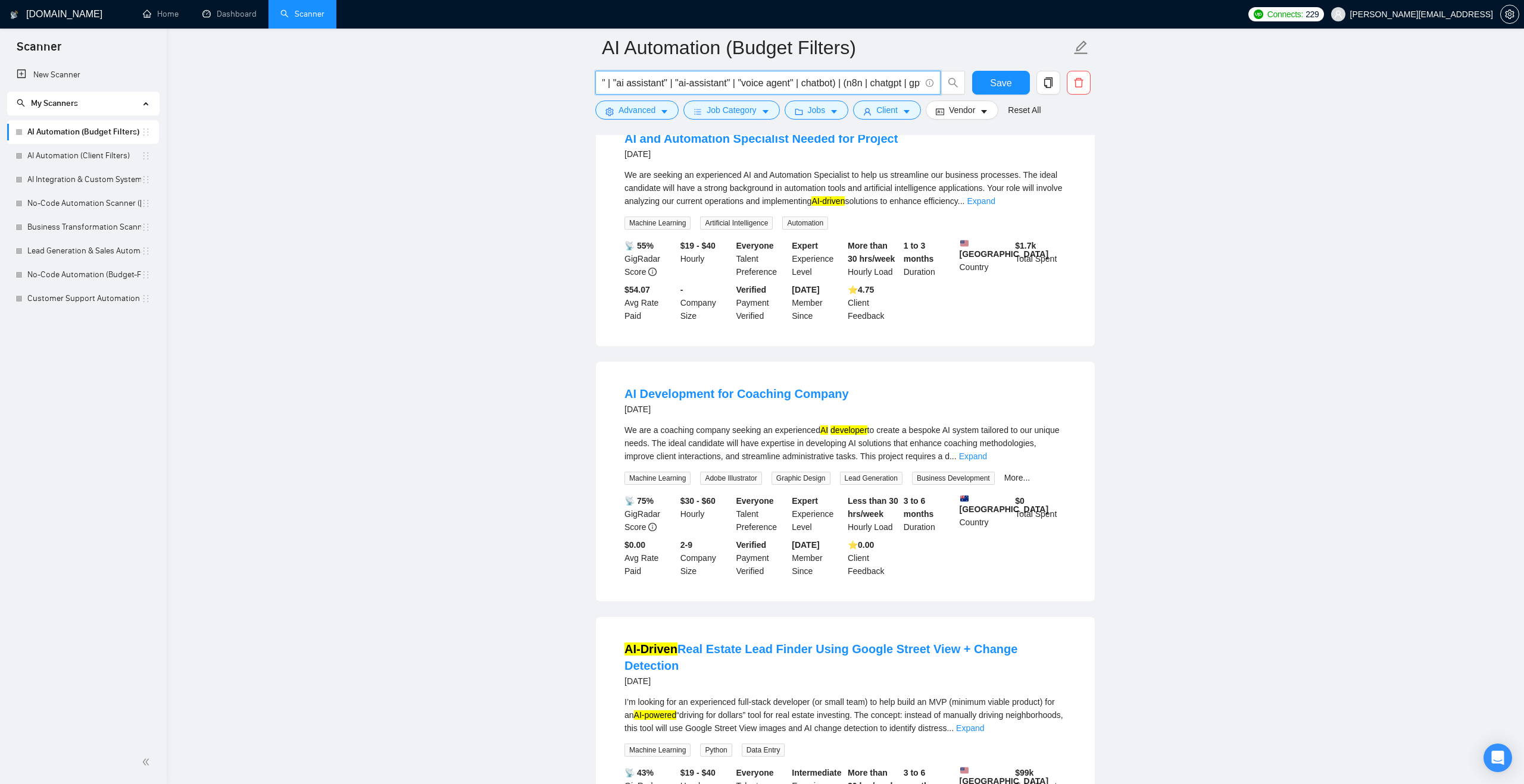
scroll to position [0, 1546]
type input "("ai agent" | "ai-agent" | "ai driven" | "ai-driven" | "ai powered" | "ai-power…"
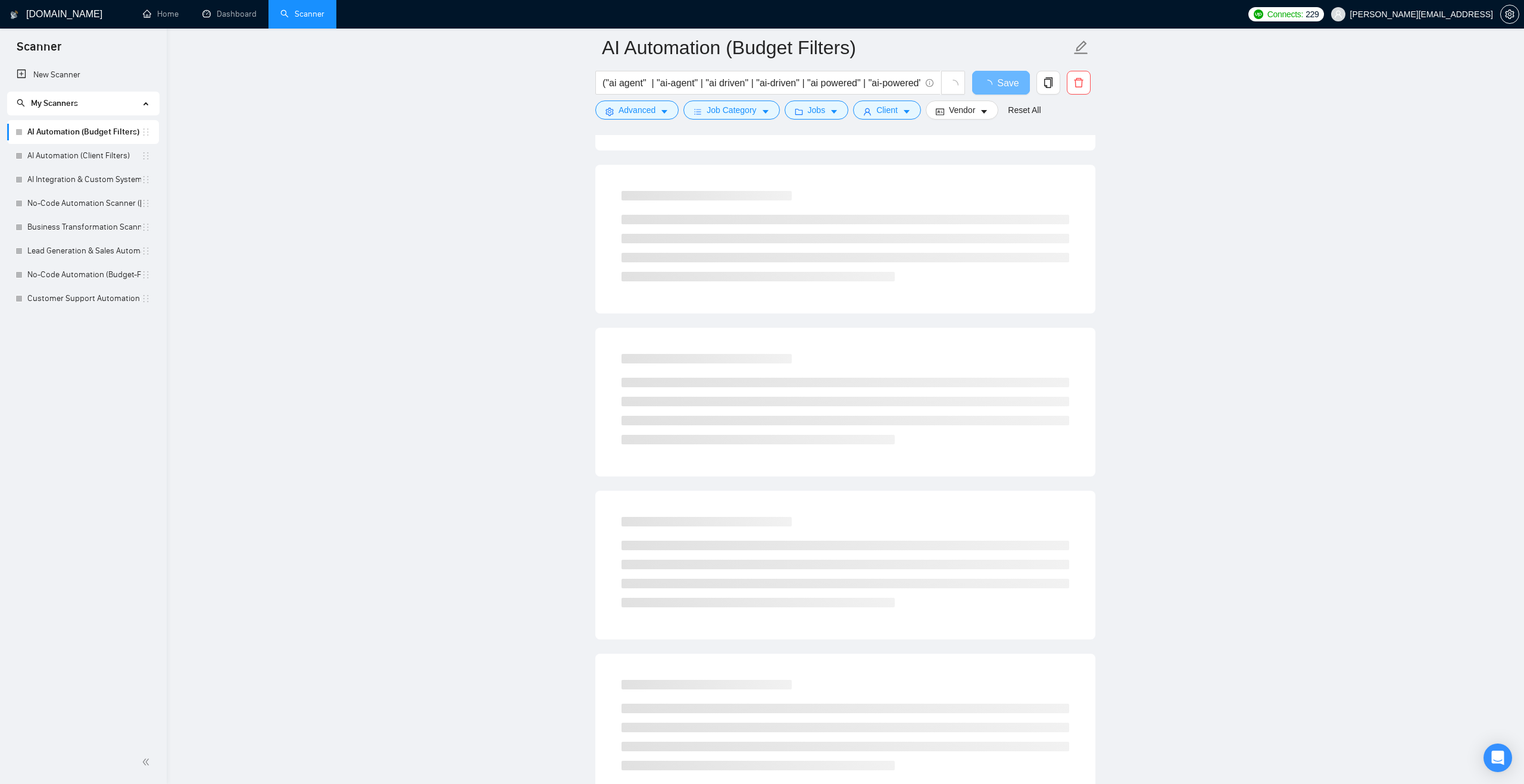
scroll to position [0, 0]
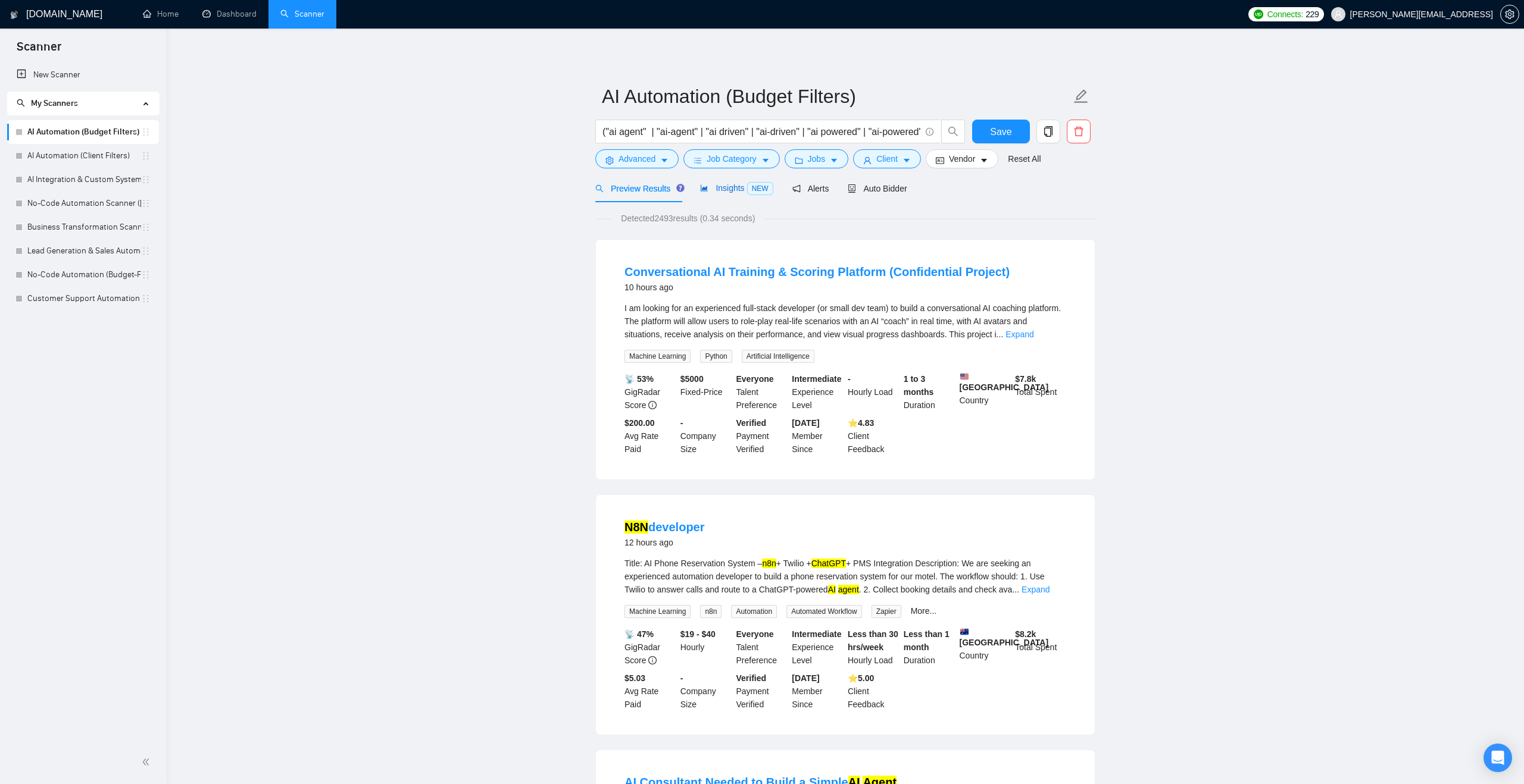
click at [731, 187] on span "Insights NEW" at bounding box center [736, 188] width 73 height 9
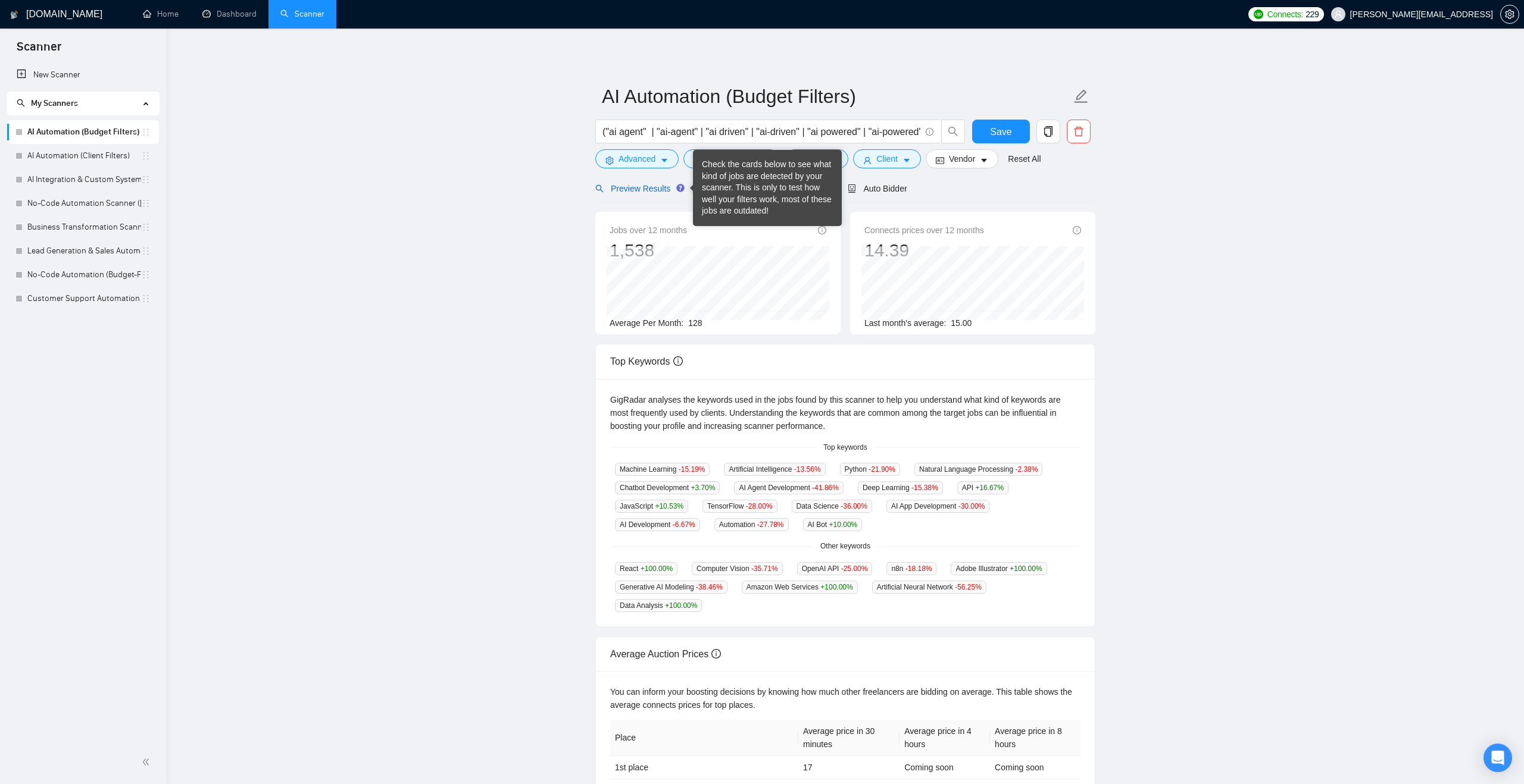
click at [664, 189] on span "Preview Results" at bounding box center [638, 189] width 86 height 9
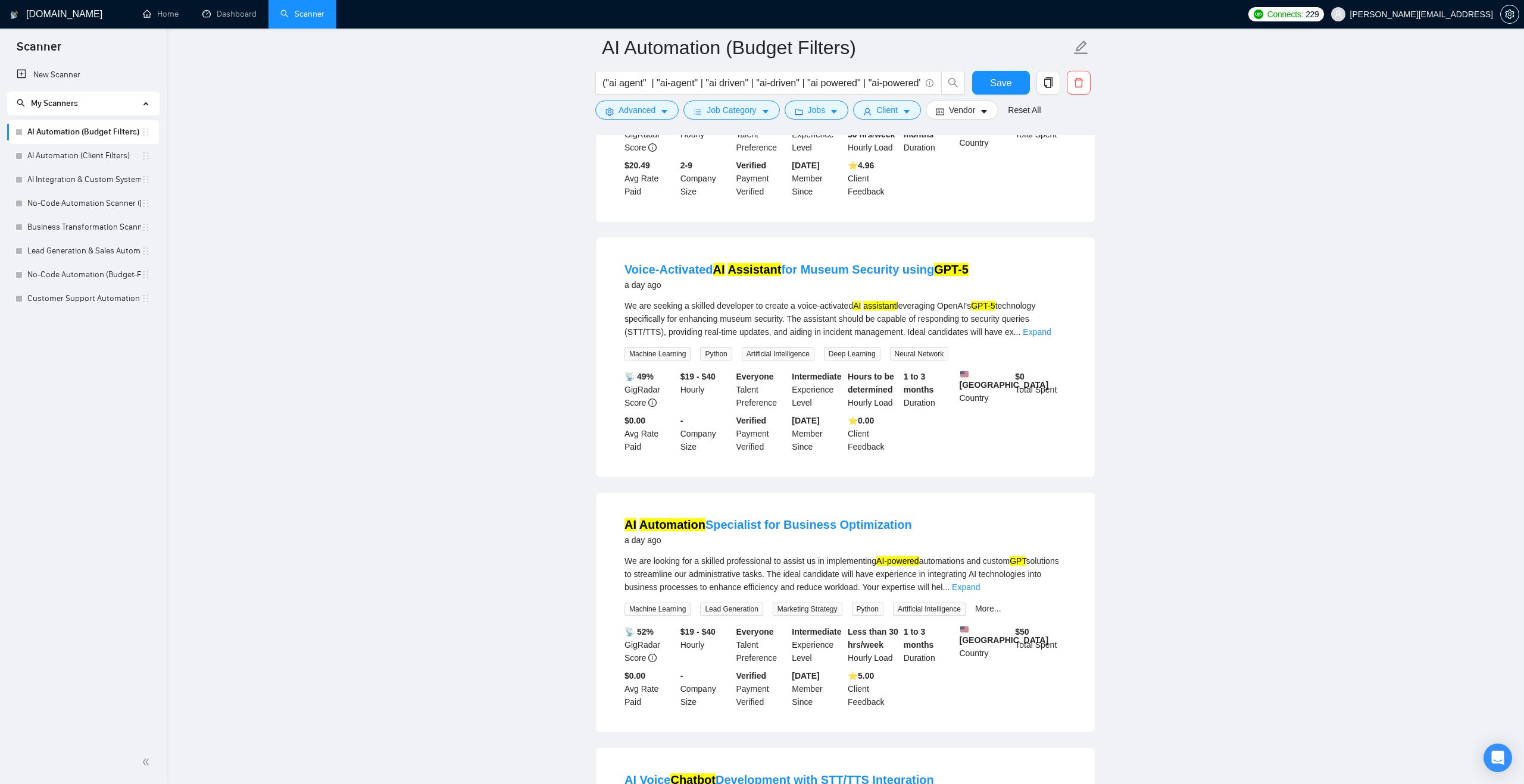
scroll to position [1579, 0]
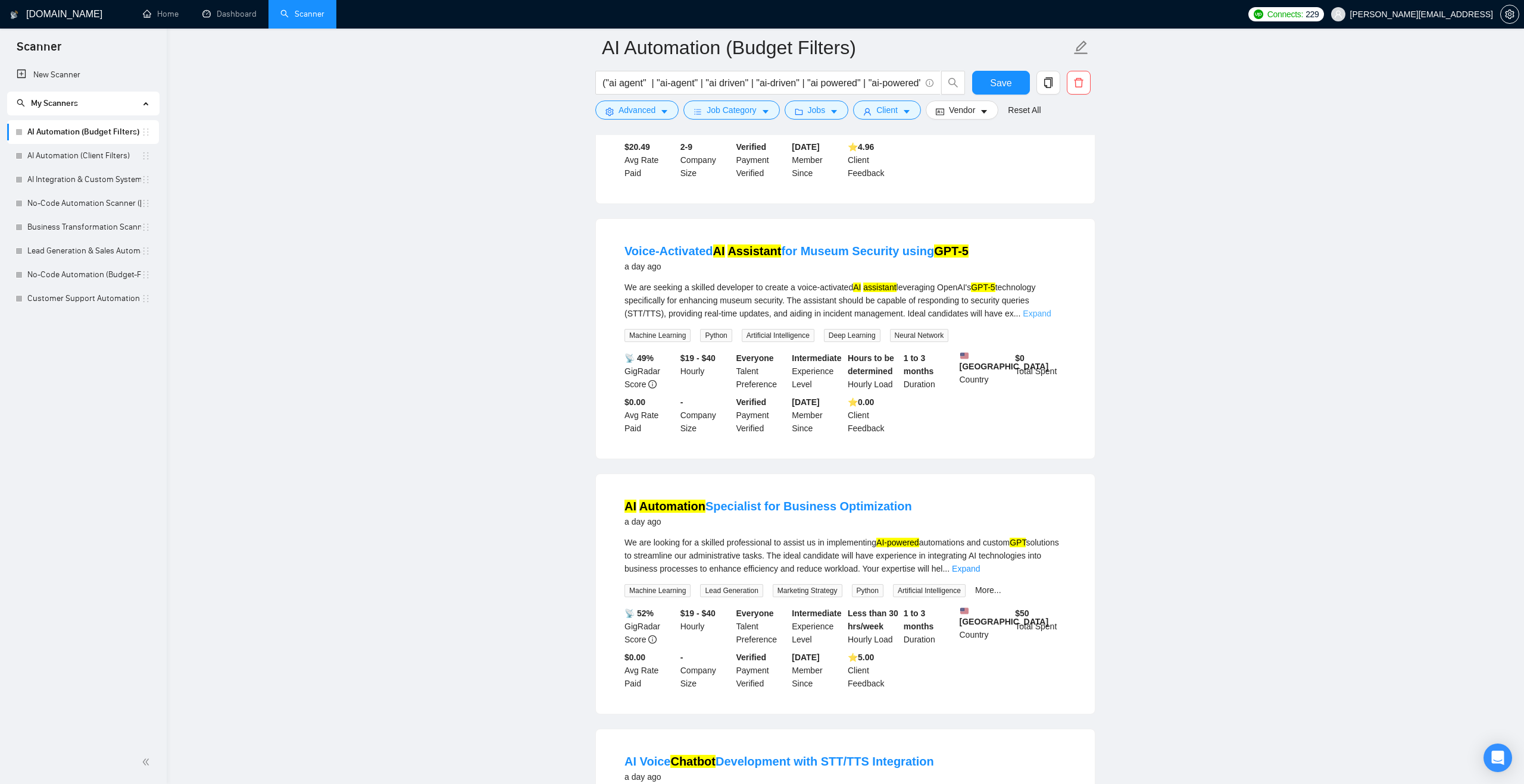
click at [1050, 318] on link "Expand" at bounding box center [1037, 313] width 28 height 9
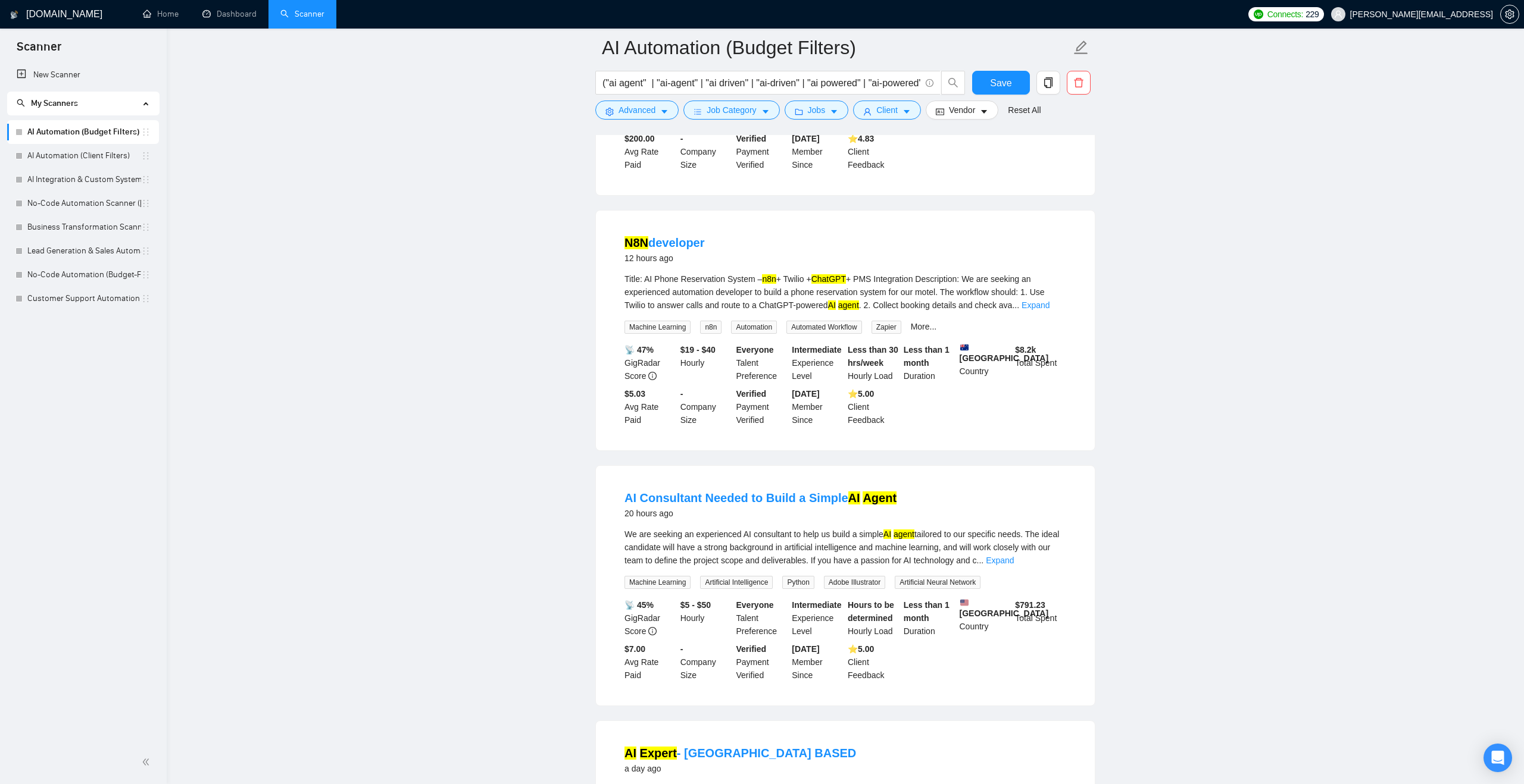
scroll to position [0, 0]
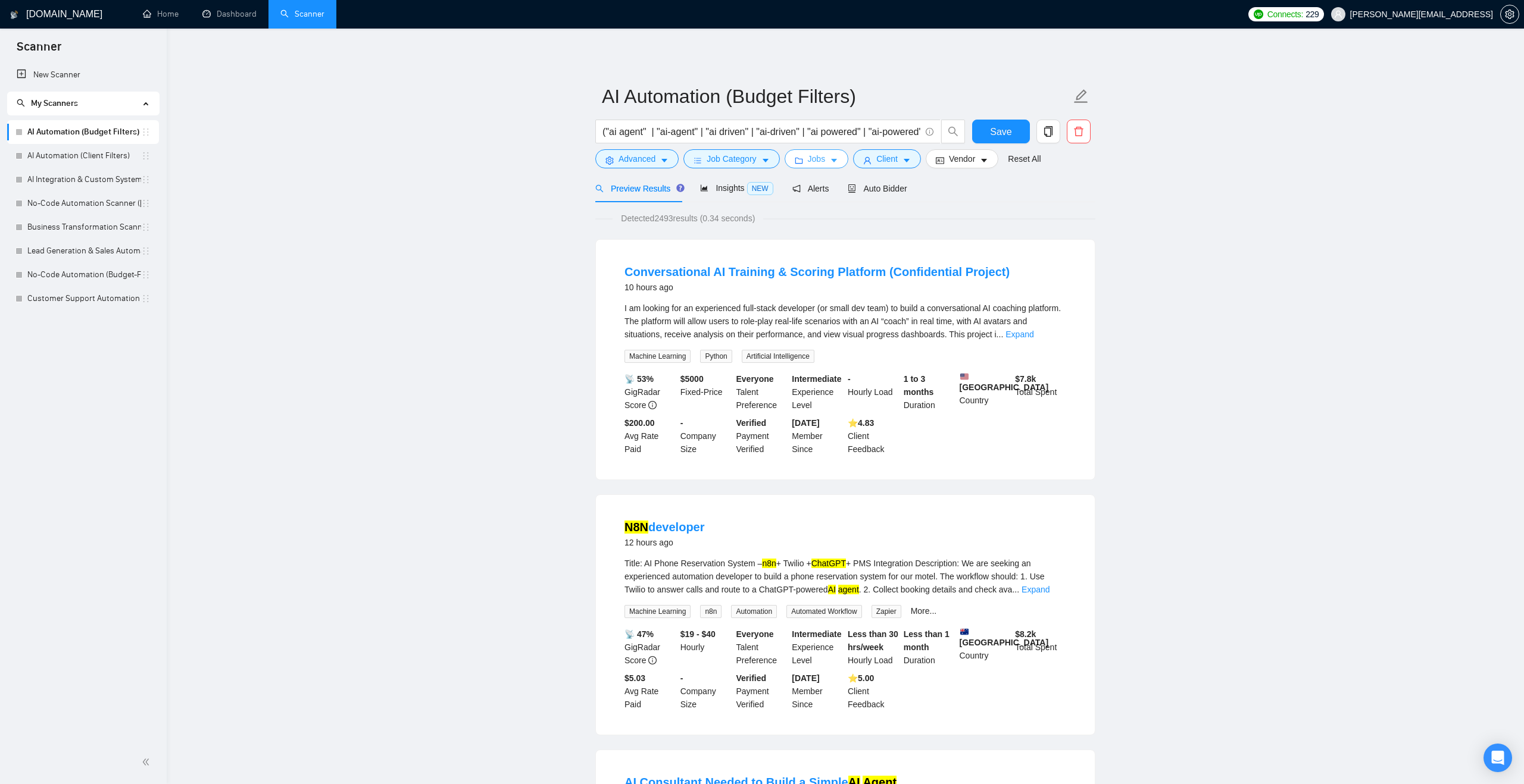
click at [802, 159] on icon "folder" at bounding box center [798, 160] width 8 height 6
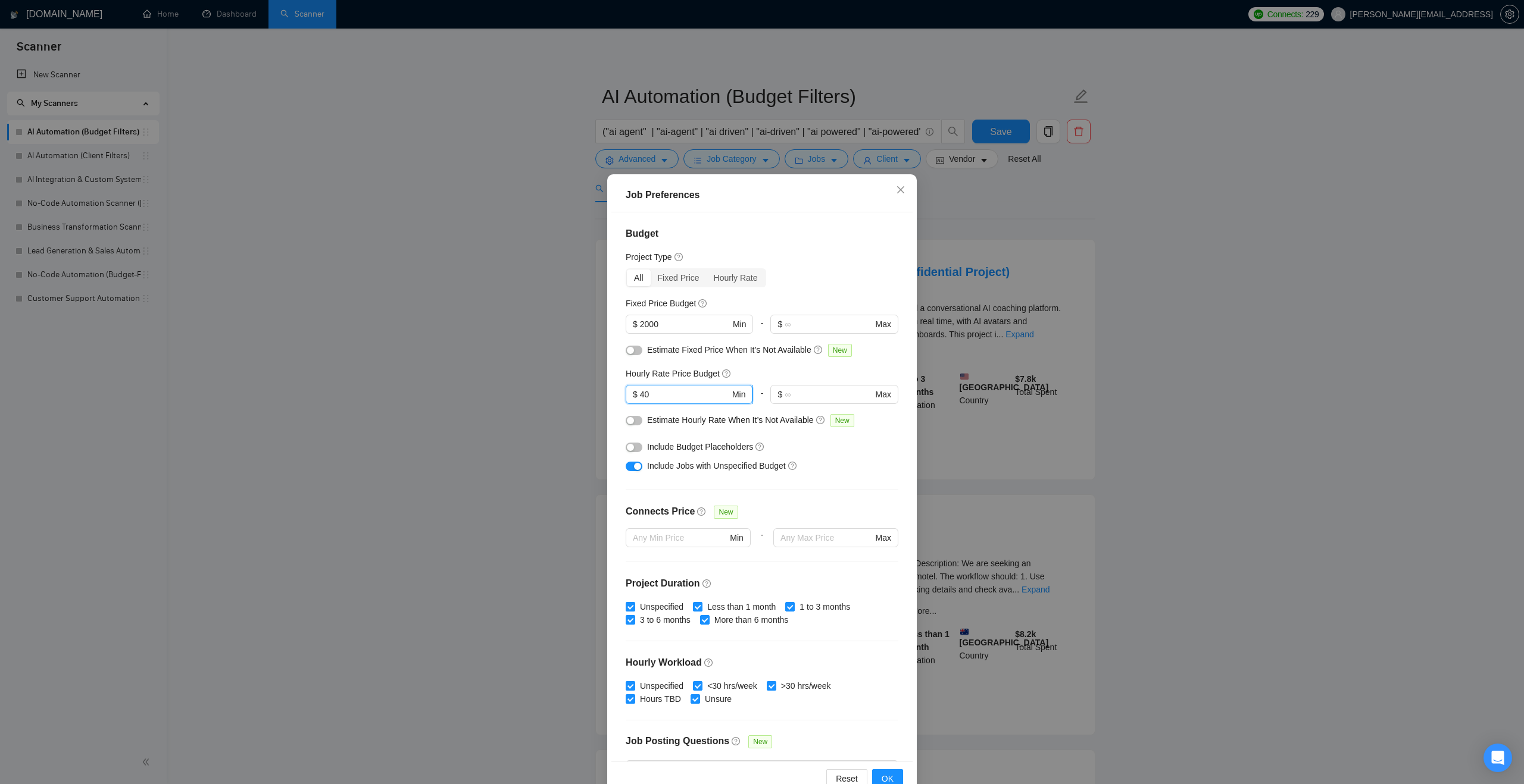
click at [653, 395] on input "40" at bounding box center [685, 395] width 90 height 13
type input "4"
click at [448, 417] on div "Job Preferences Budget Project Type All Fixed Price Hourly Rate Fixed Price Bud…" at bounding box center [762, 392] width 1524 height 784
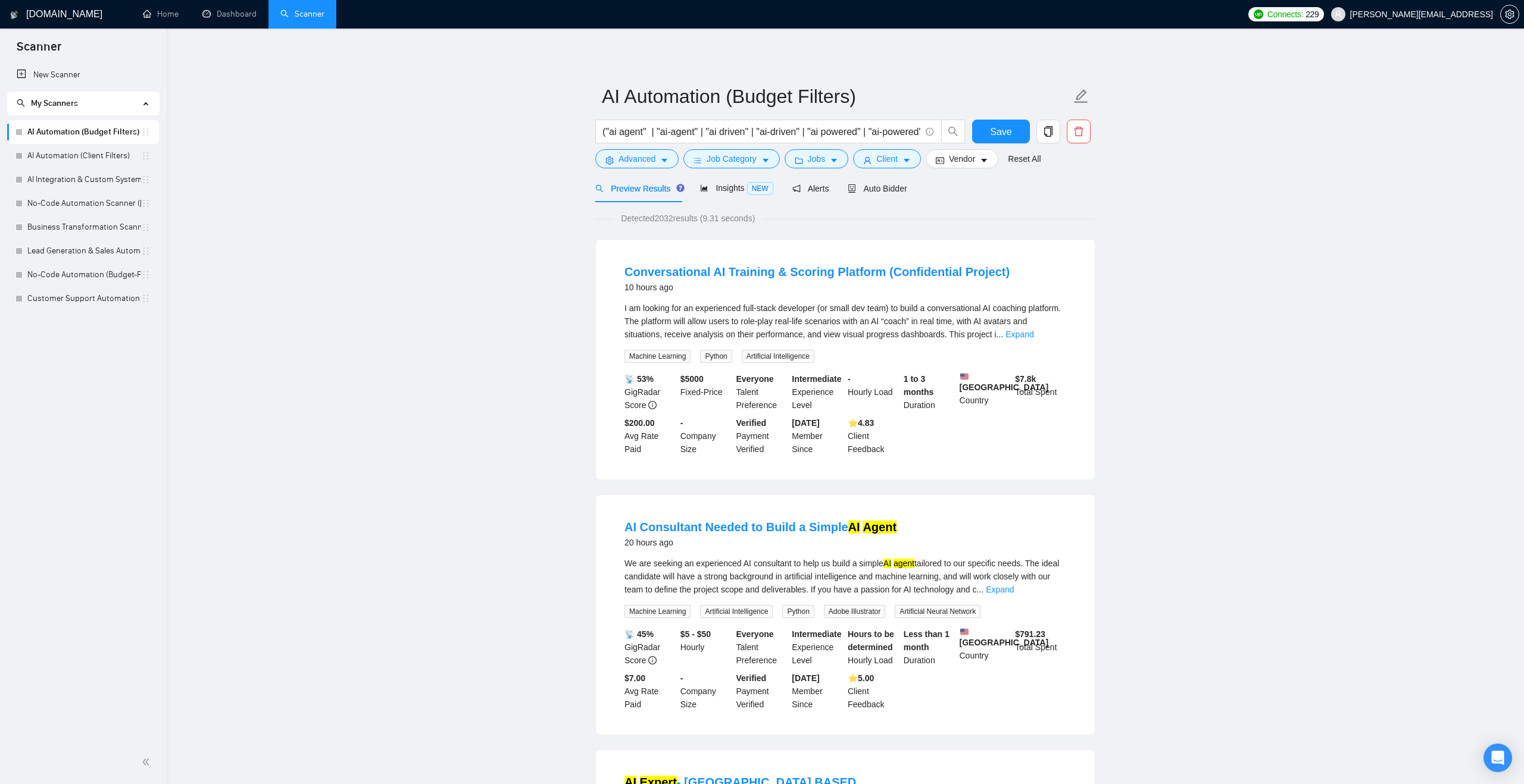
click at [712, 160] on span "Job Category" at bounding box center [731, 159] width 50 height 13
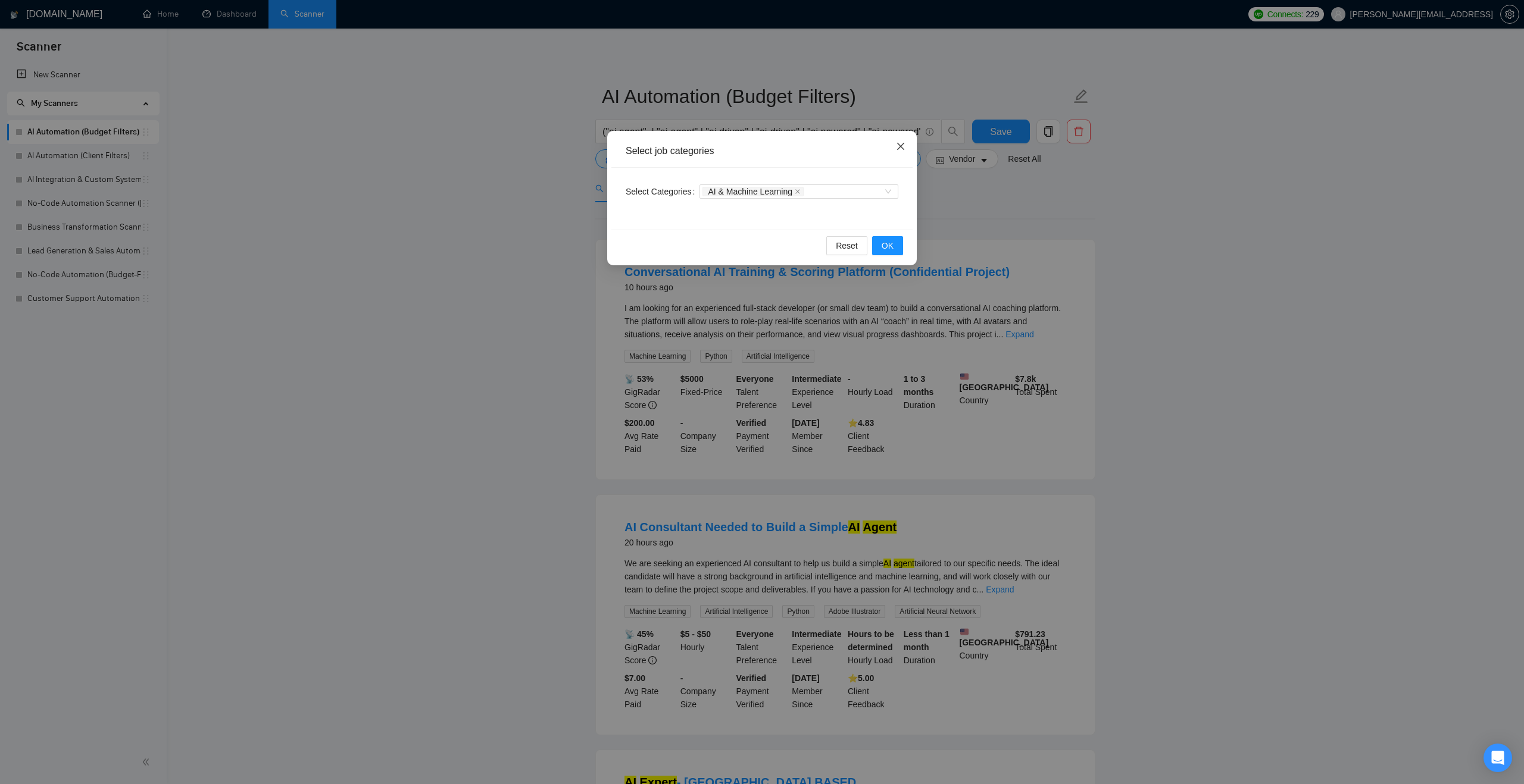
click at [898, 148] on icon "close" at bounding box center [901, 147] width 9 height 9
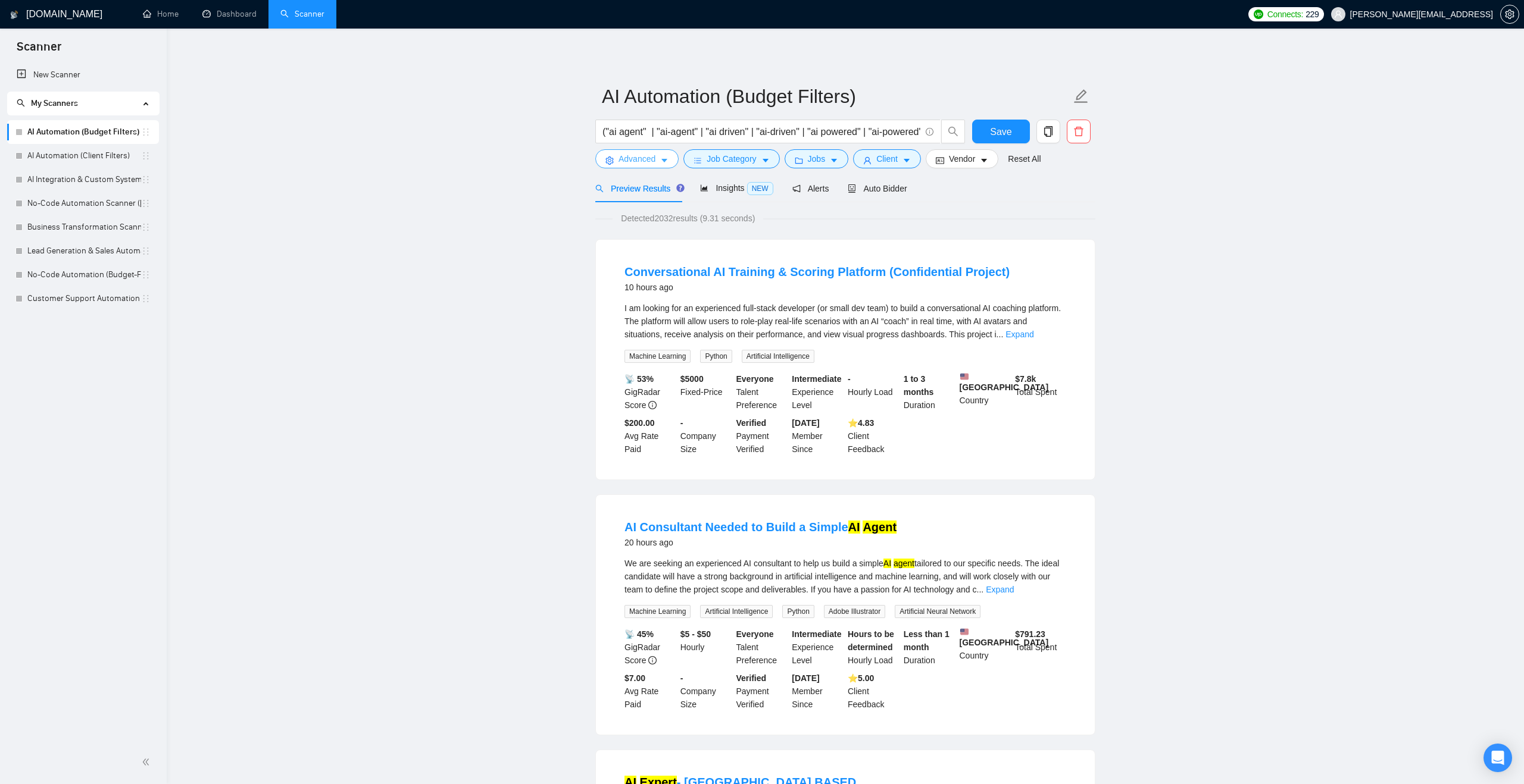
click at [637, 159] on span "Advanced" at bounding box center [637, 159] width 37 height 13
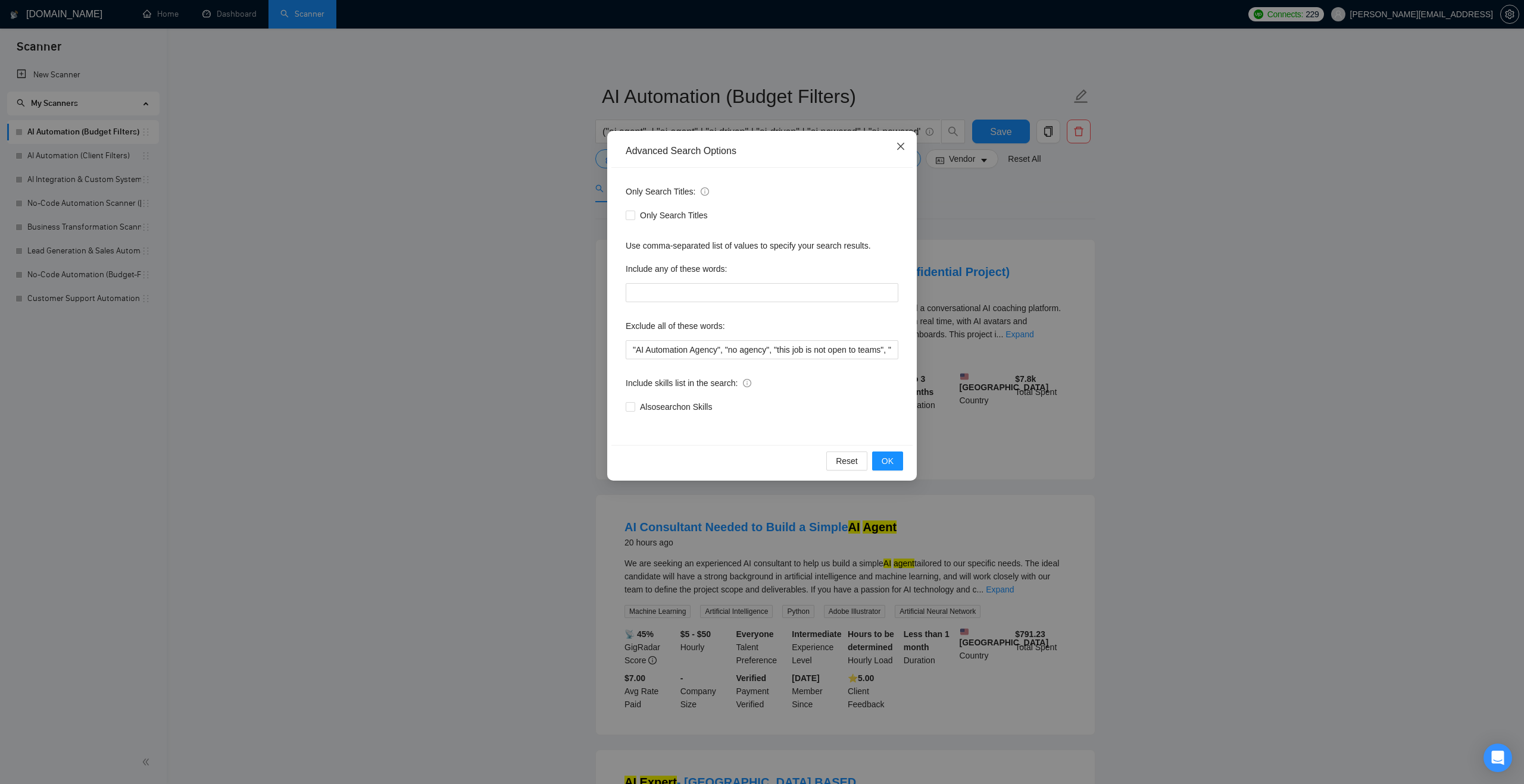
click at [900, 138] on span "Close" at bounding box center [901, 147] width 32 height 32
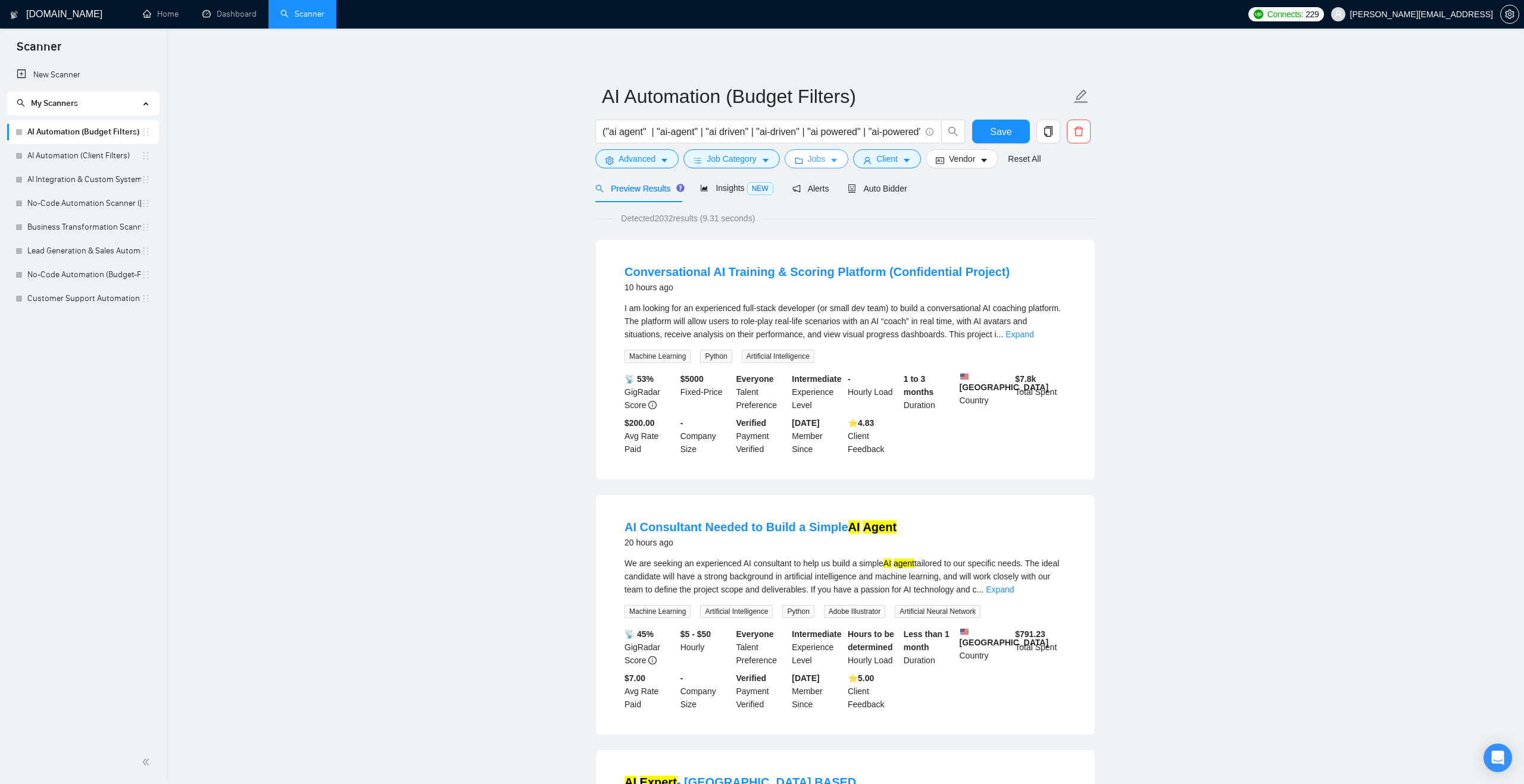
click at [802, 164] on icon "folder" at bounding box center [798, 160] width 8 height 6
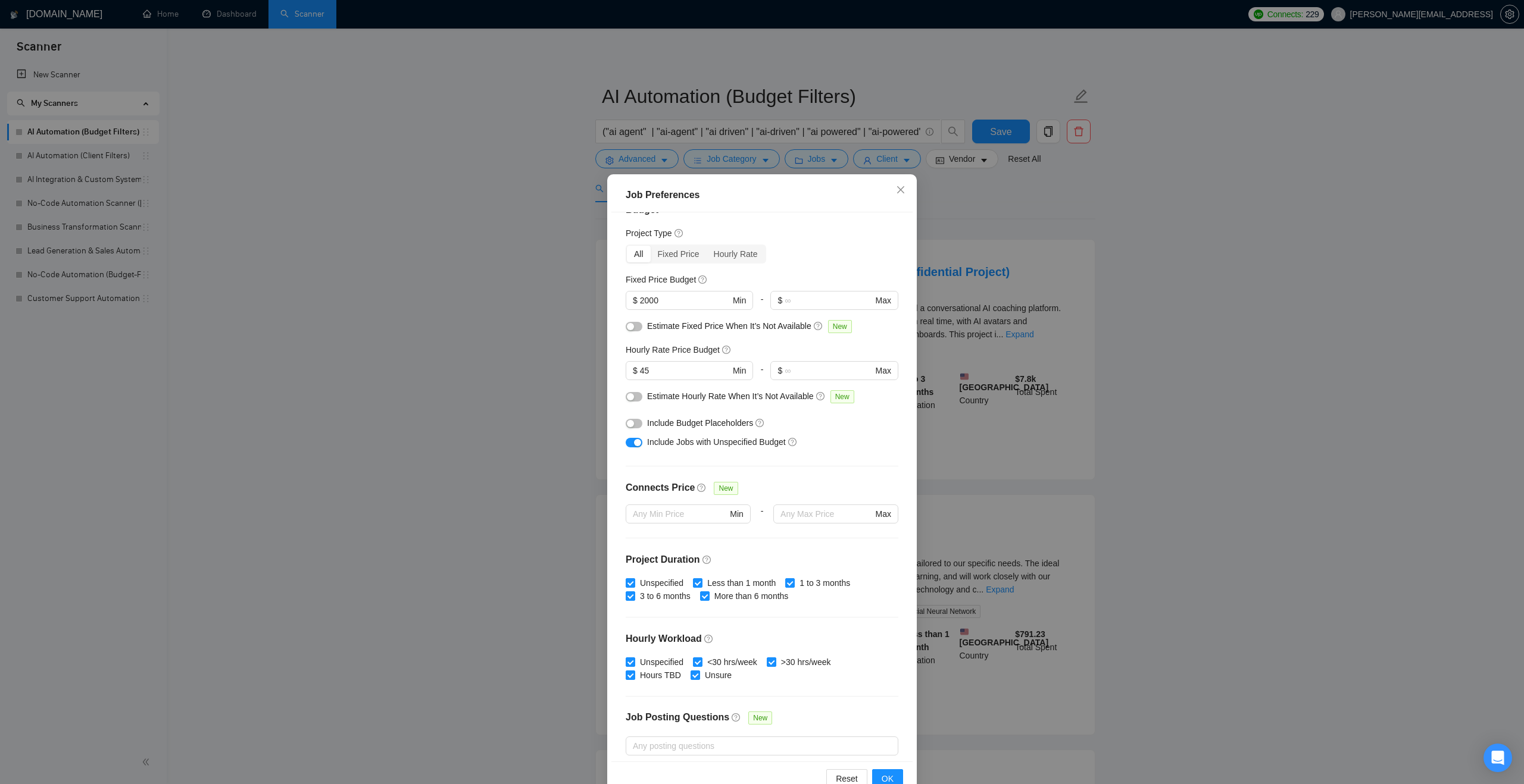
scroll to position [34, 0]
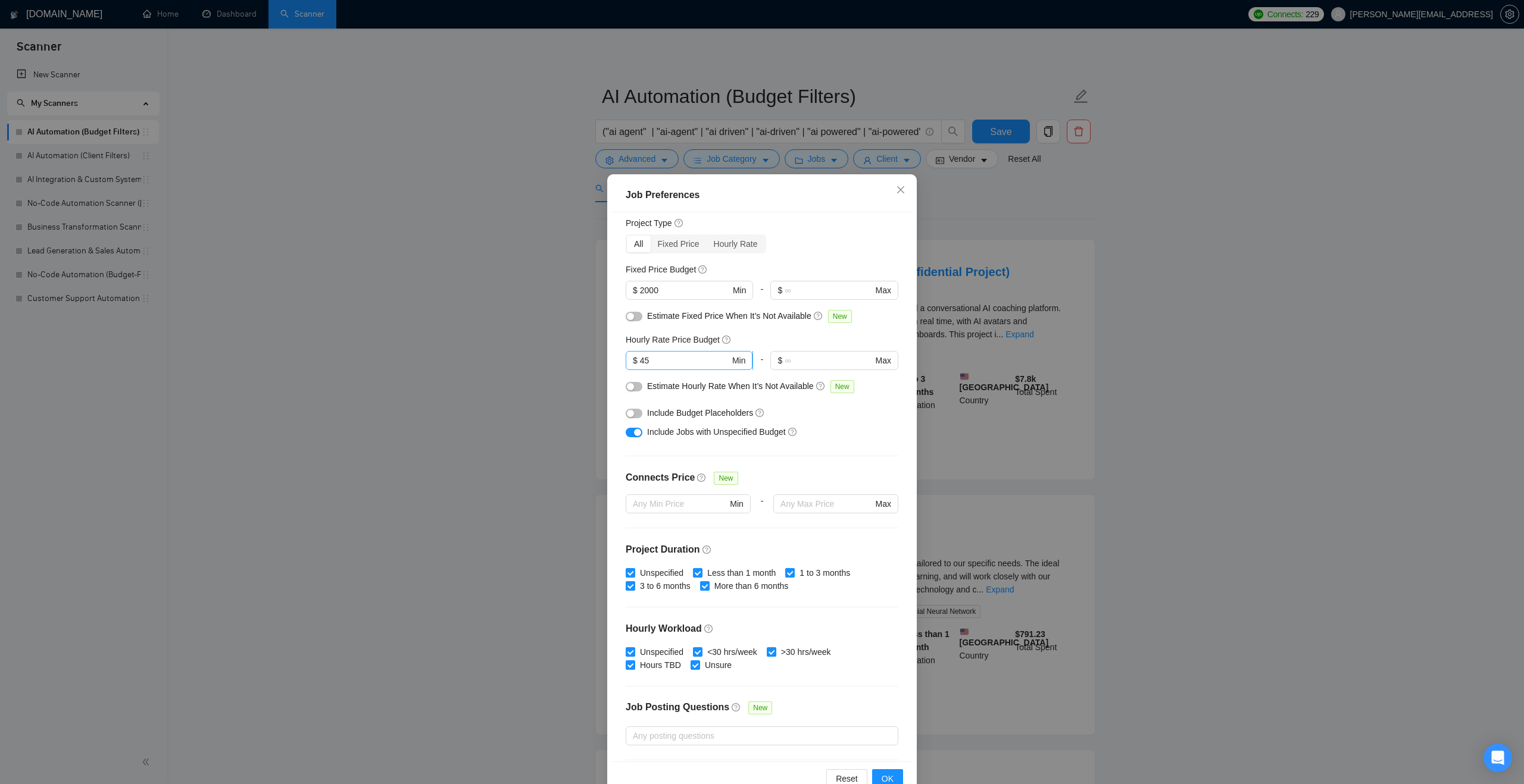
click at [651, 361] on input "45" at bounding box center [685, 360] width 90 height 13
type input "40"
click at [775, 328] on div "Estimate Fixed Price When It’s Not Available New" at bounding box center [761, 319] width 273 height 19
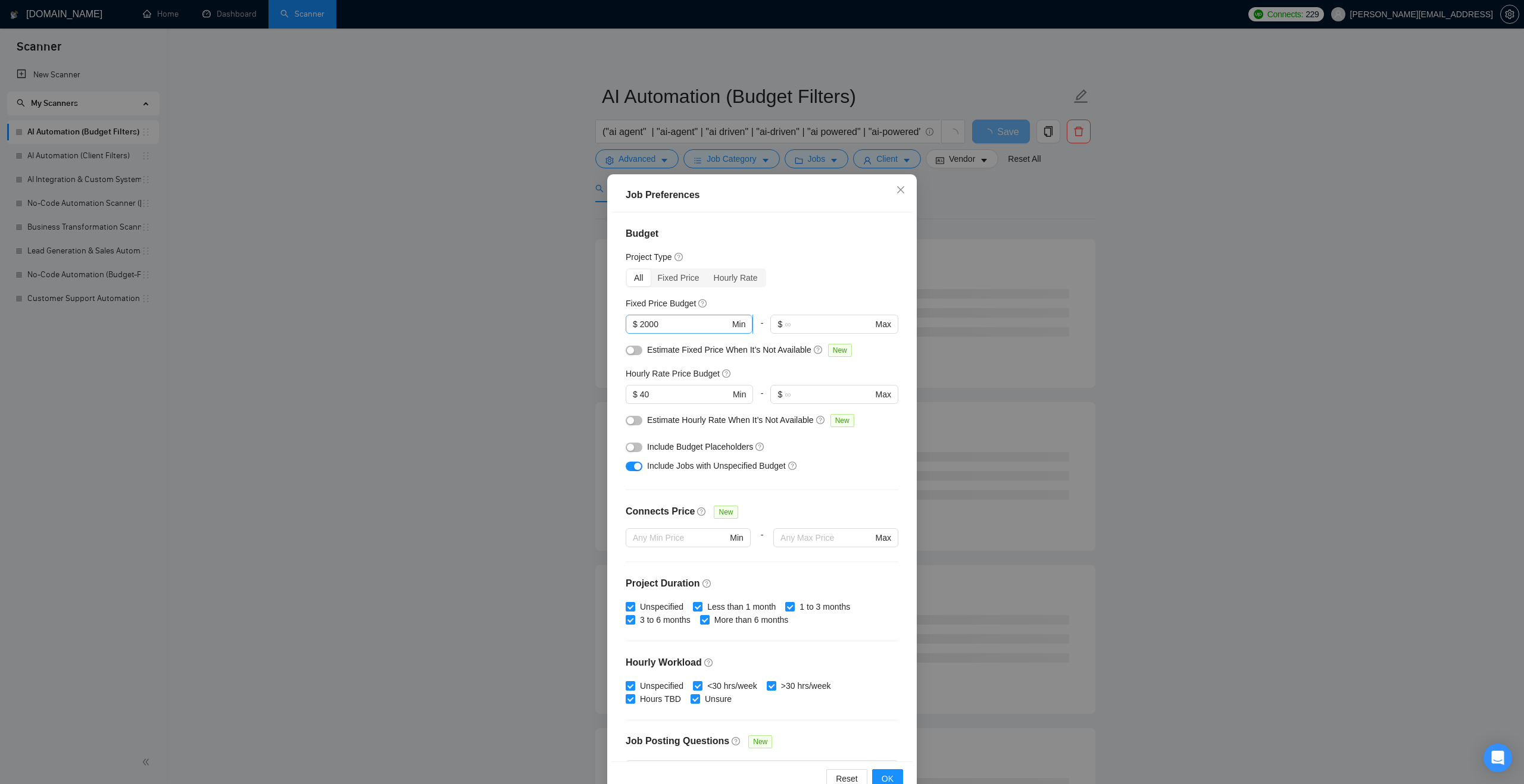
click at [653, 324] on input "2000" at bounding box center [685, 324] width 90 height 13
type input "1"
type input "2000"
click at [837, 267] on div "Budget Project Type All Fixed Price Hourly Rate Fixed Price Budget $ 2000 Min -…" at bounding box center [762, 487] width 301 height 549
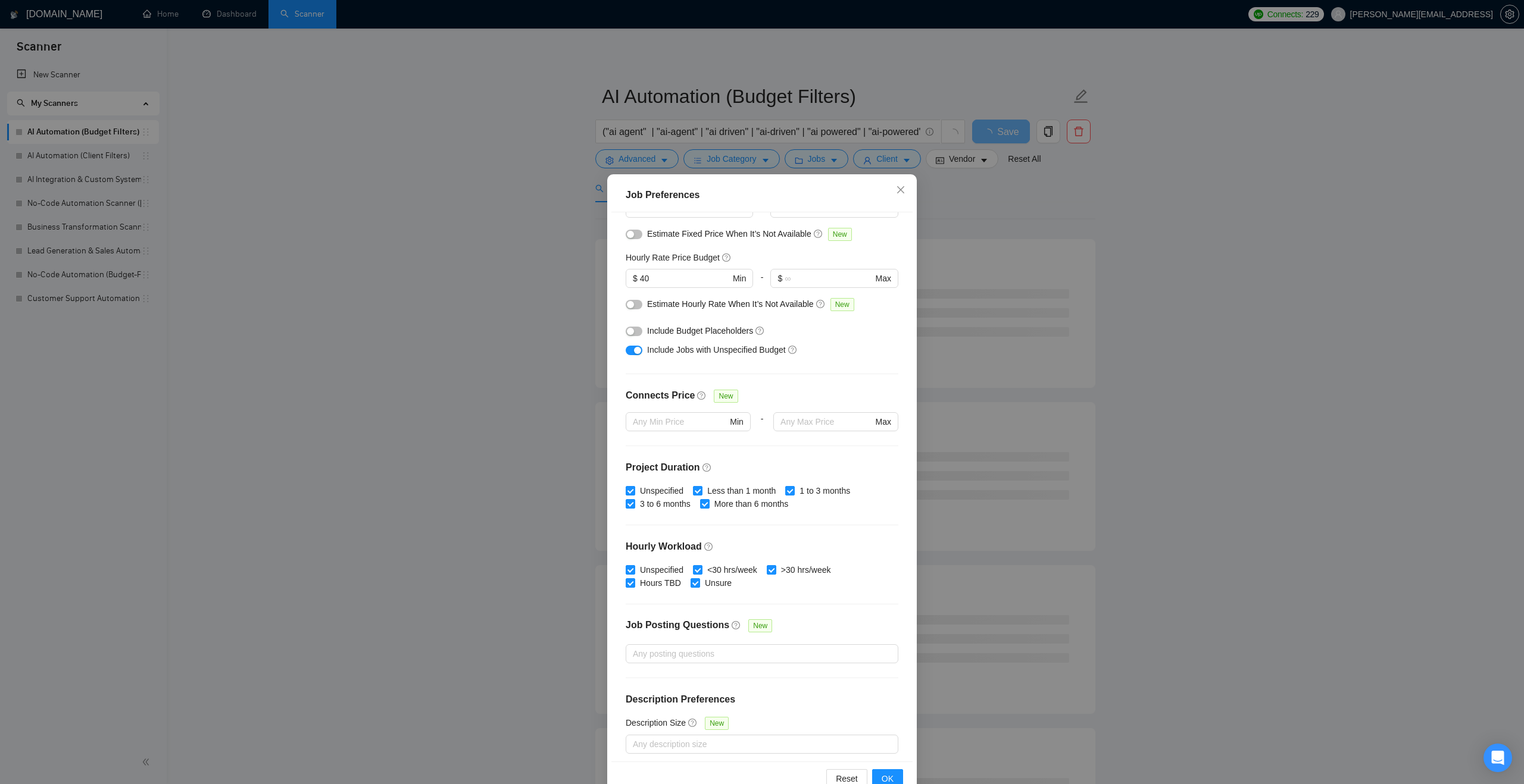
scroll to position [122, 0]
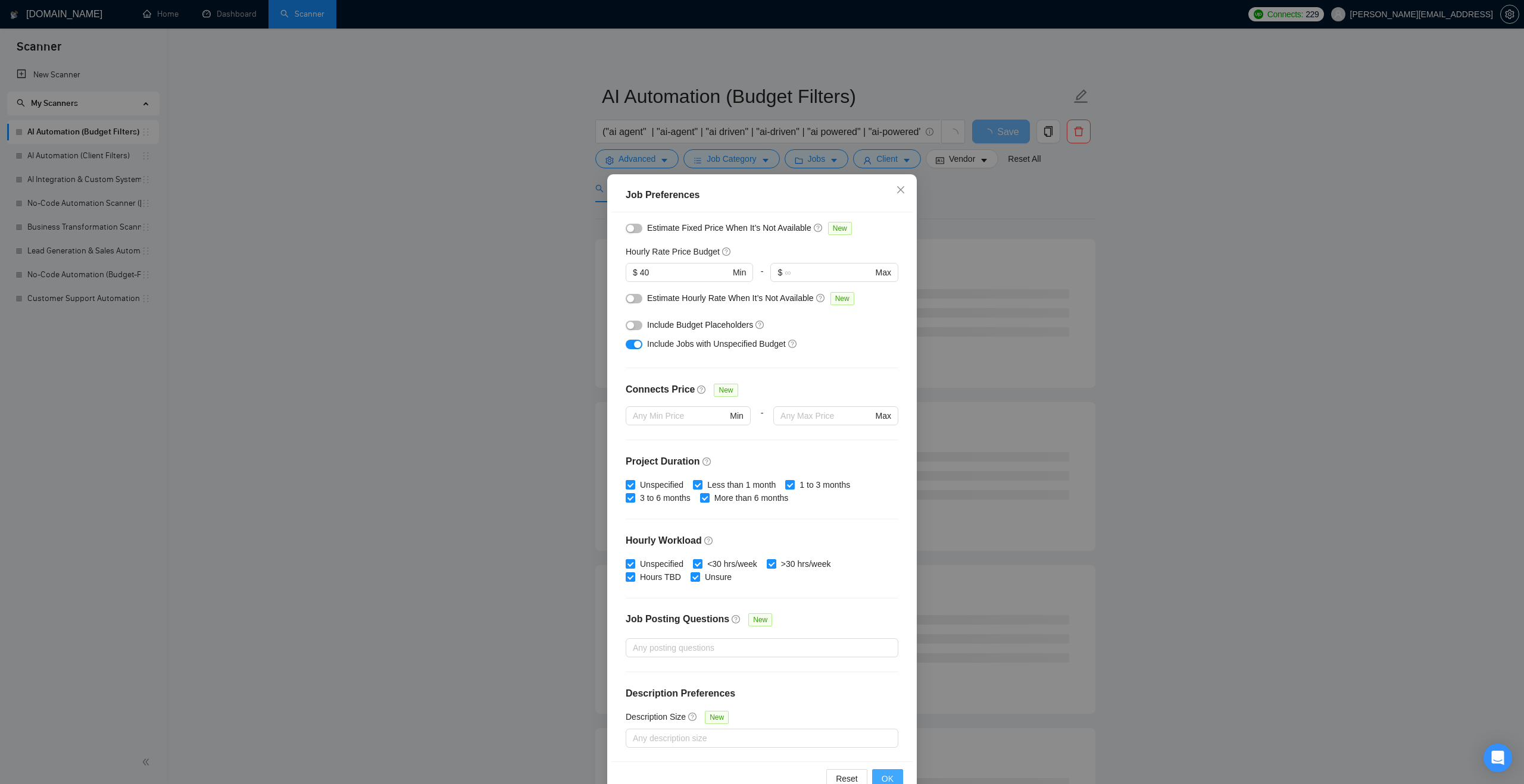
click at [888, 776] on span "OK" at bounding box center [887, 779] width 12 height 13
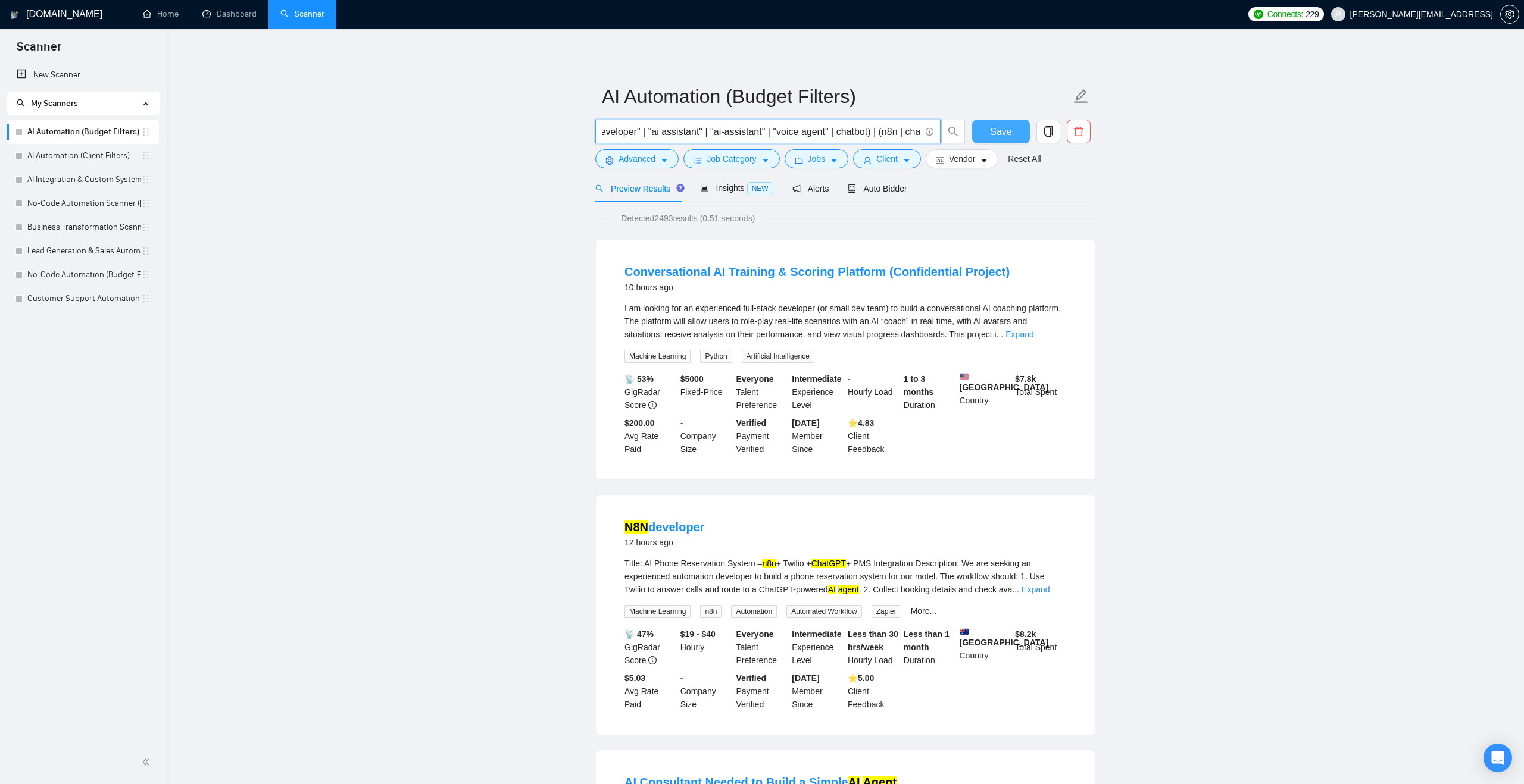
scroll to position [0, 1548]
drag, startPoint x: 819, startPoint y: 135, endPoint x: 976, endPoint y: 142, distance: 157.2
click at [976, 142] on div "("ai agent" | "ai-agent" | "ai driven" | "ai-driven" | "ai powered" | "ai-power…" at bounding box center [843, 134] width 500 height 30
click at [802, 131] on input "("ai agent" | "ai-agent" | "ai driven" | "ai-driven" | "ai powered" | "ai-power…" at bounding box center [761, 131] width 318 height 15
type input "("ai agent" | "ai-agent" | "ai driven" | "ai-driven" | "ai powered" | "ai-power…"
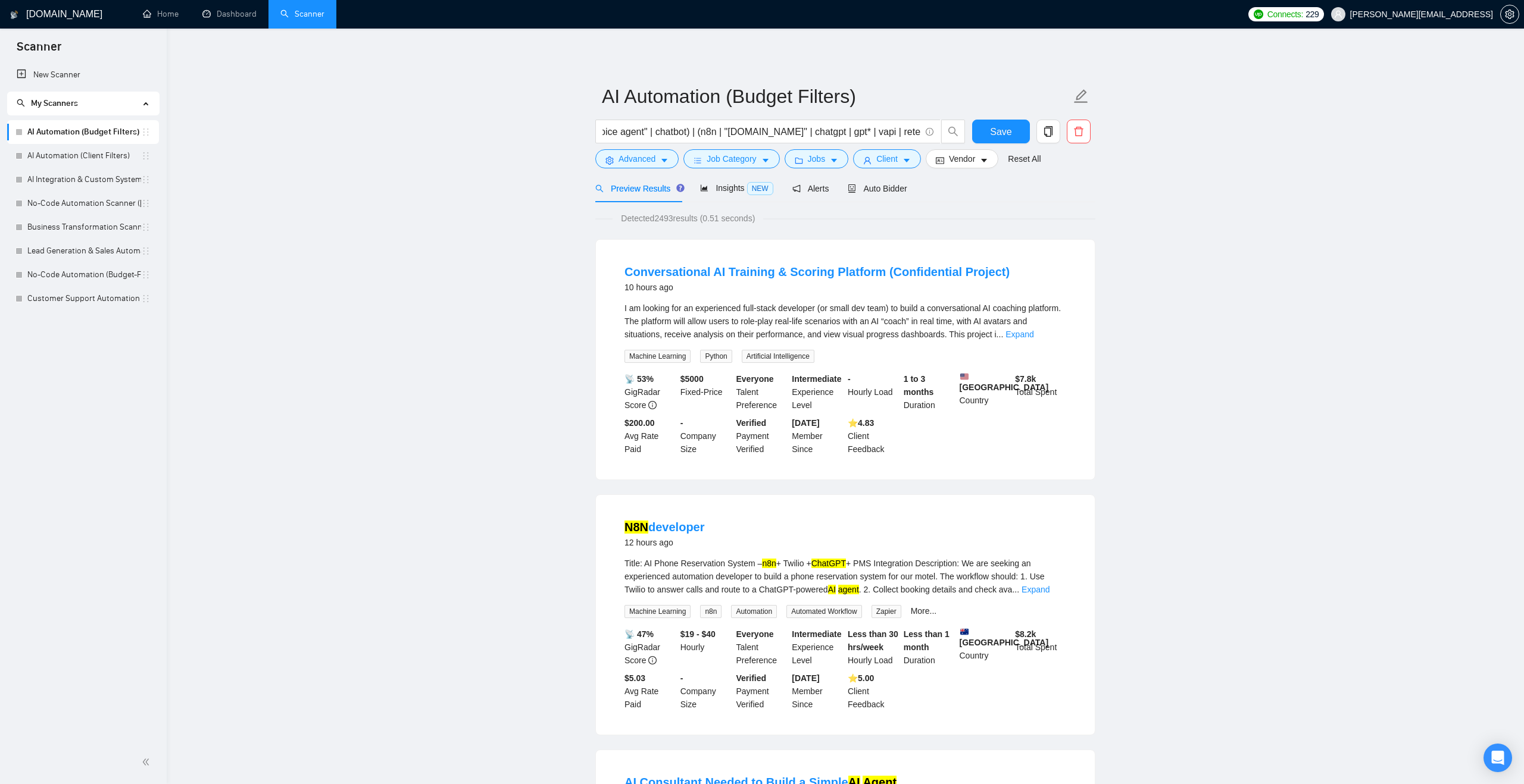
scroll to position [0, 0]
drag, startPoint x: 796, startPoint y: 132, endPoint x: 956, endPoint y: 133, distance: 160.0
click at [956, 133] on span "("ai agent" | "ai-agent" | "ai driven" | "ai-driven" | "ai powered" | "ai-power…" at bounding box center [780, 131] width 370 height 24
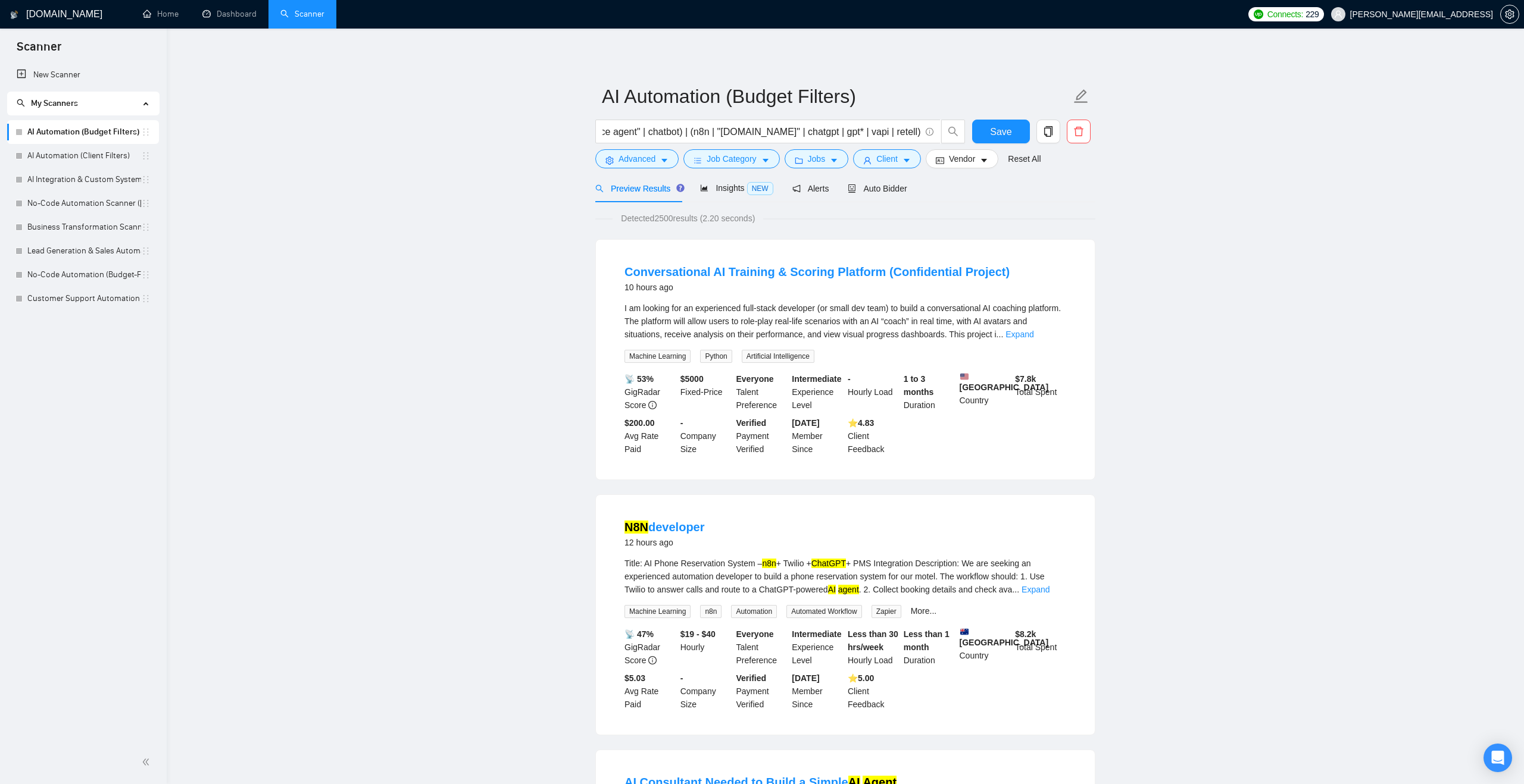
click at [930, 193] on div "Preview Results Insights NEW Alerts Auto Bidder" at bounding box center [845, 188] width 500 height 28
click at [985, 134] on button "Save" at bounding box center [1000, 131] width 57 height 24
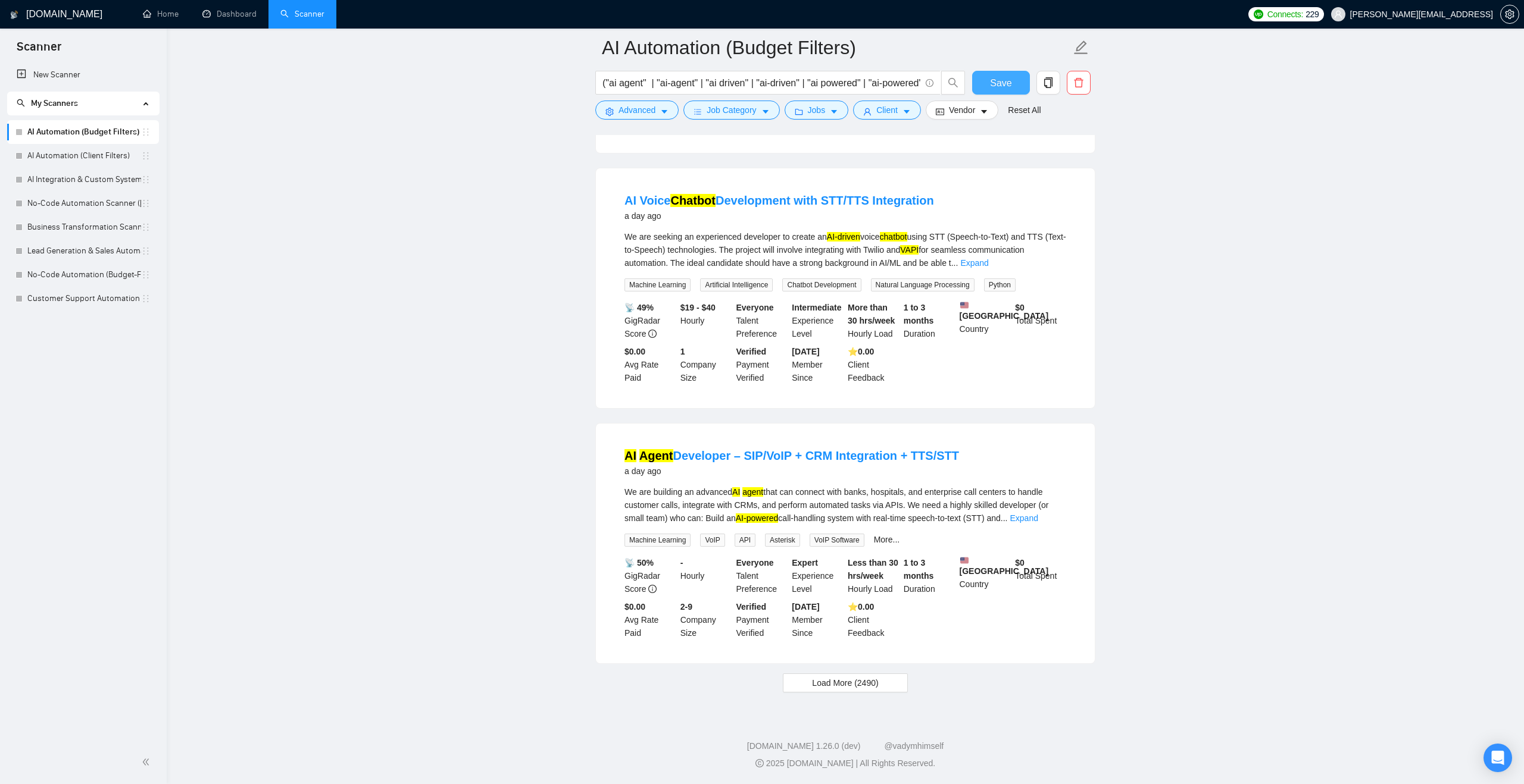
scroll to position [2198, 0]
click at [819, 685] on span "Load More (2490)" at bounding box center [845, 683] width 66 height 13
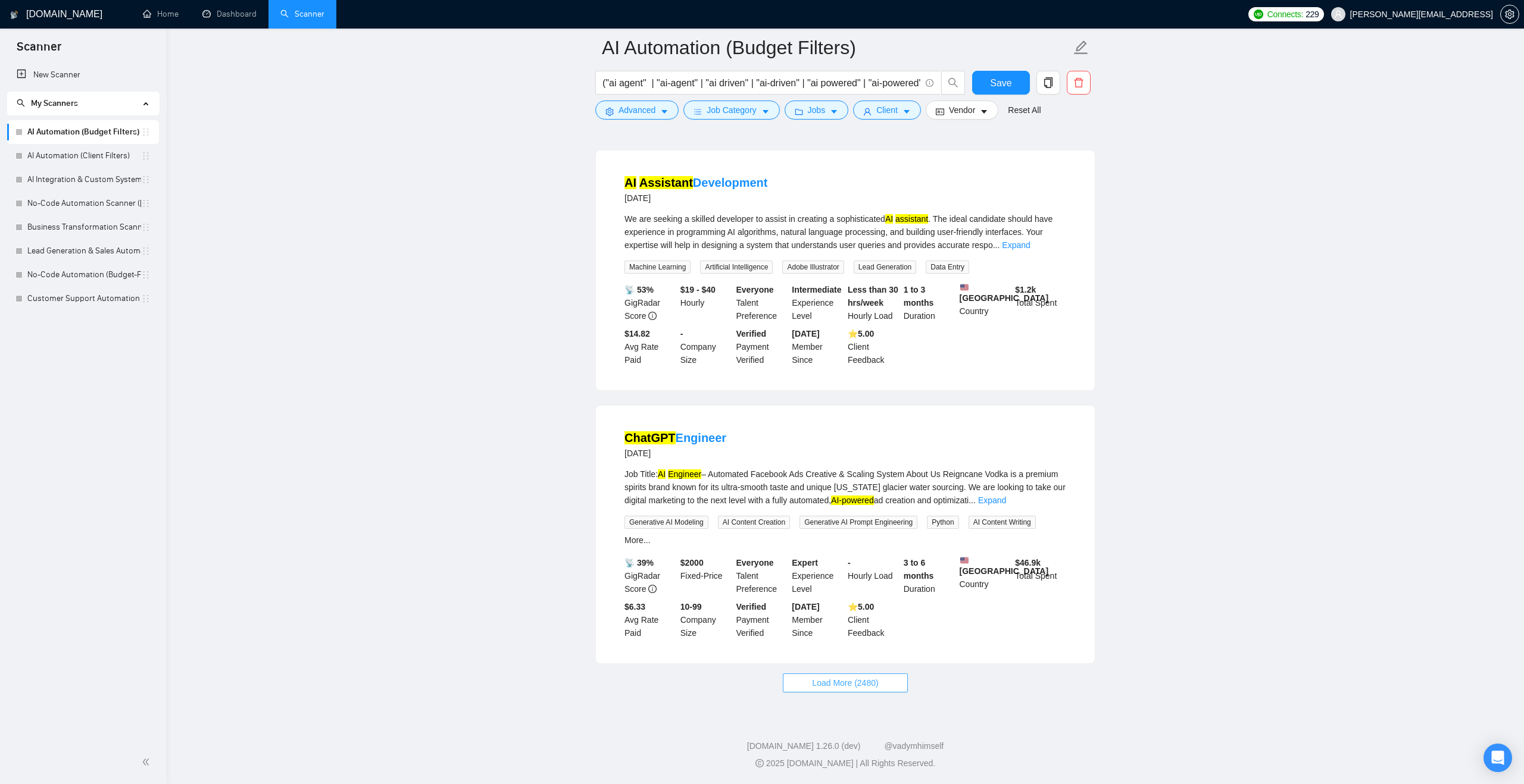
scroll to position [4877, 0]
click at [819, 684] on span "Load More (2480)" at bounding box center [845, 683] width 66 height 13
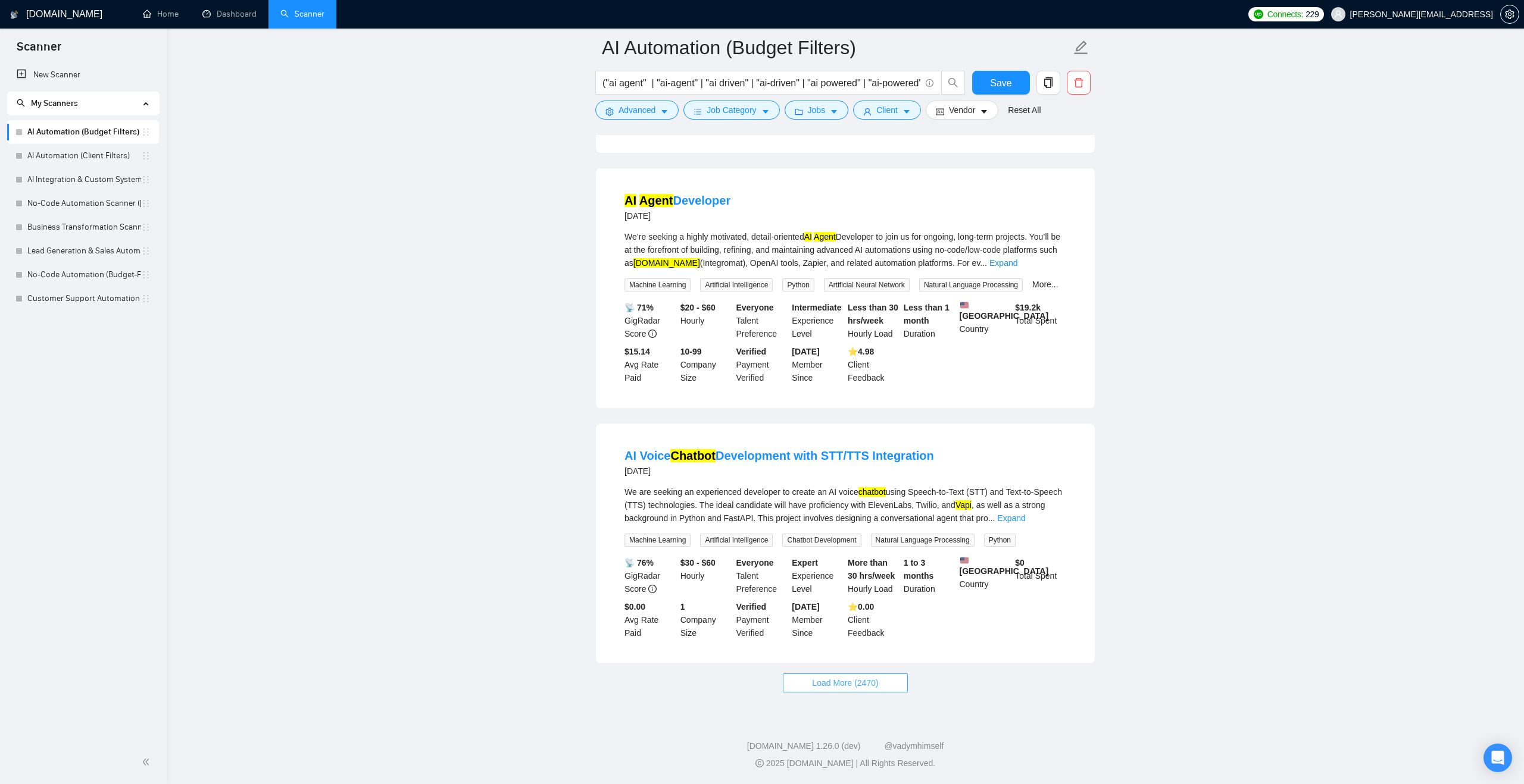
scroll to position [7514, 0]
click at [819, 684] on span "Load More (2470)" at bounding box center [845, 683] width 66 height 13
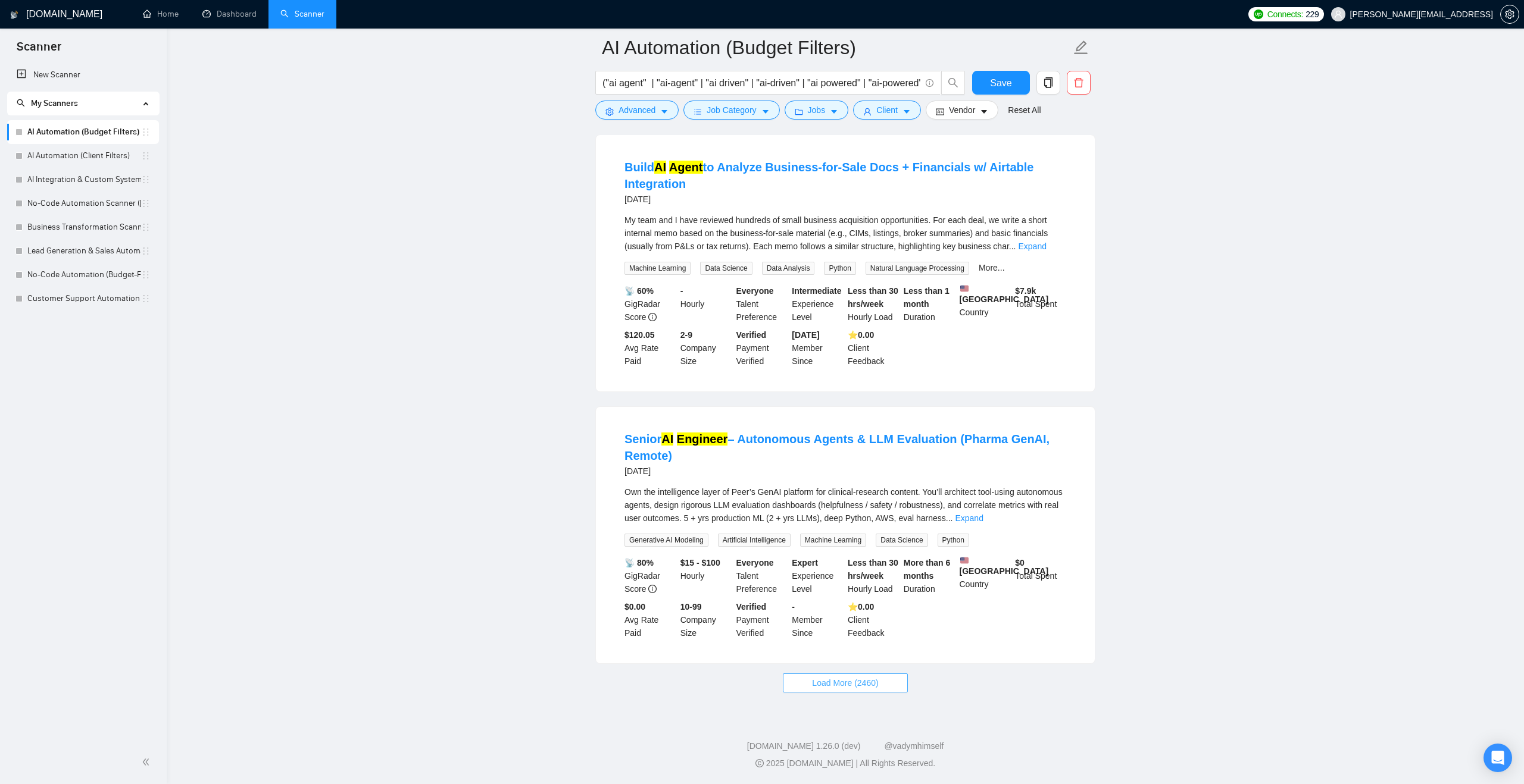
scroll to position [10149, 0]
click at [819, 689] on span "Load More (2460)" at bounding box center [845, 683] width 66 height 13
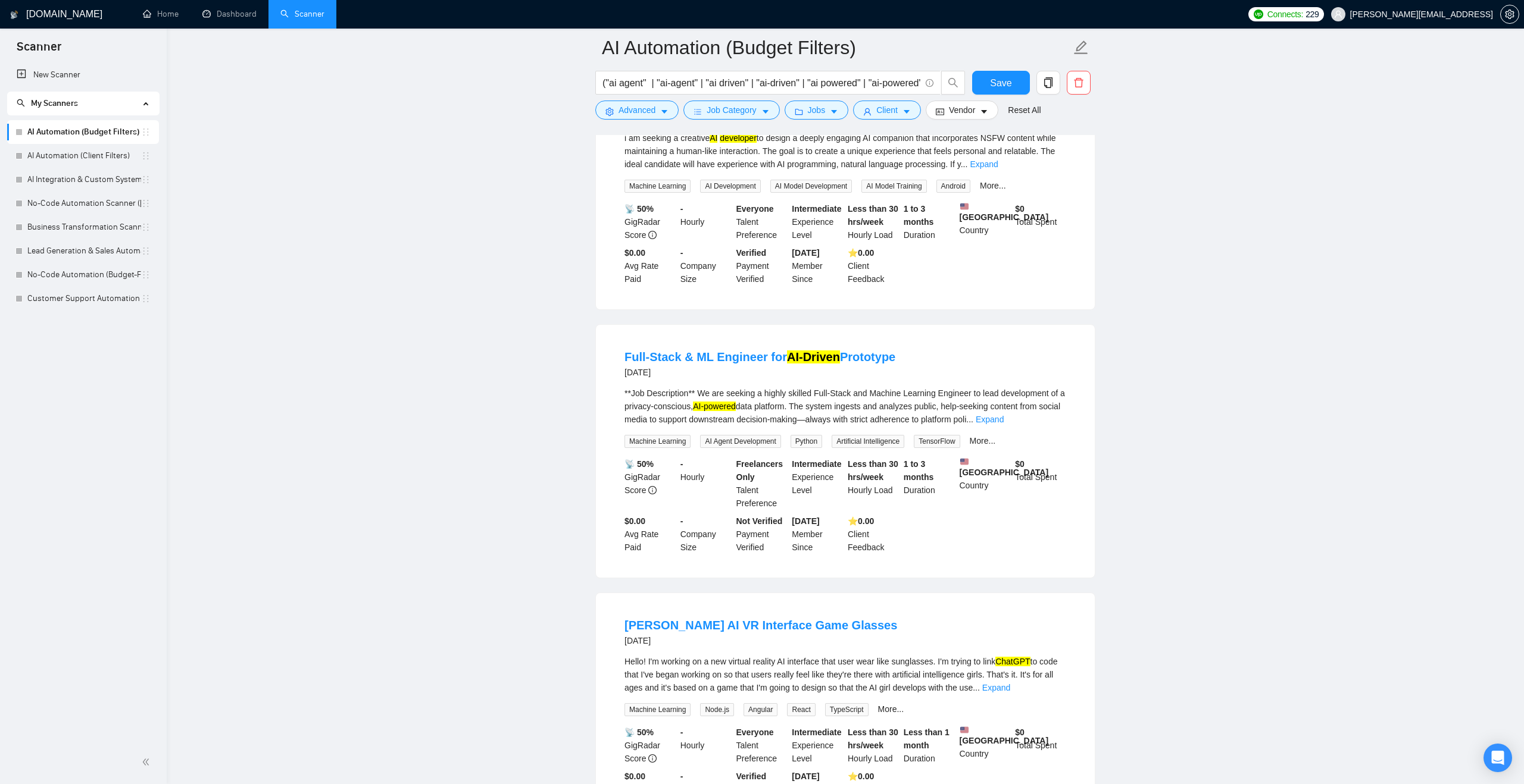
scroll to position [12760, 0]
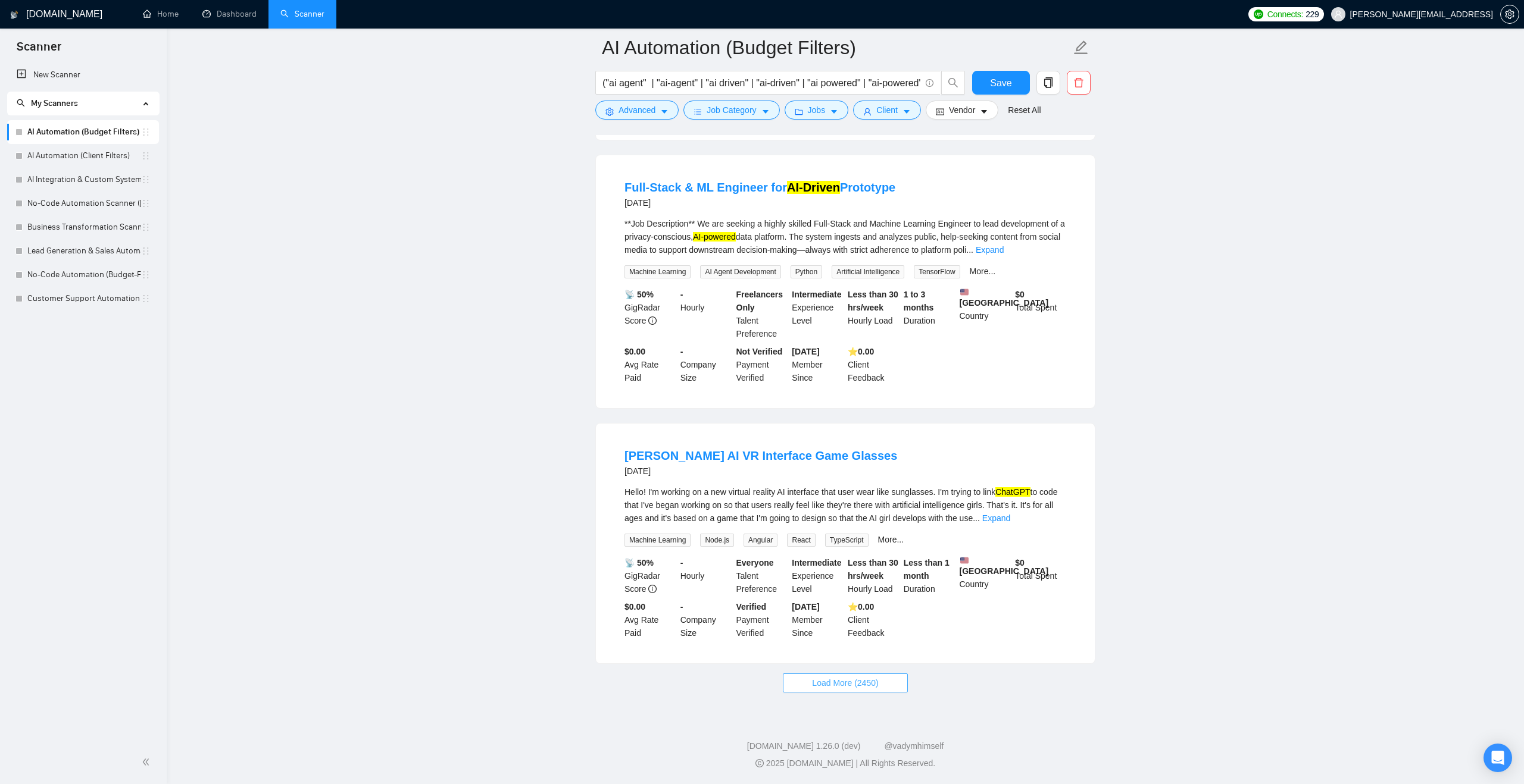
click at [819, 688] on span "Load More (2450)" at bounding box center [845, 683] width 66 height 13
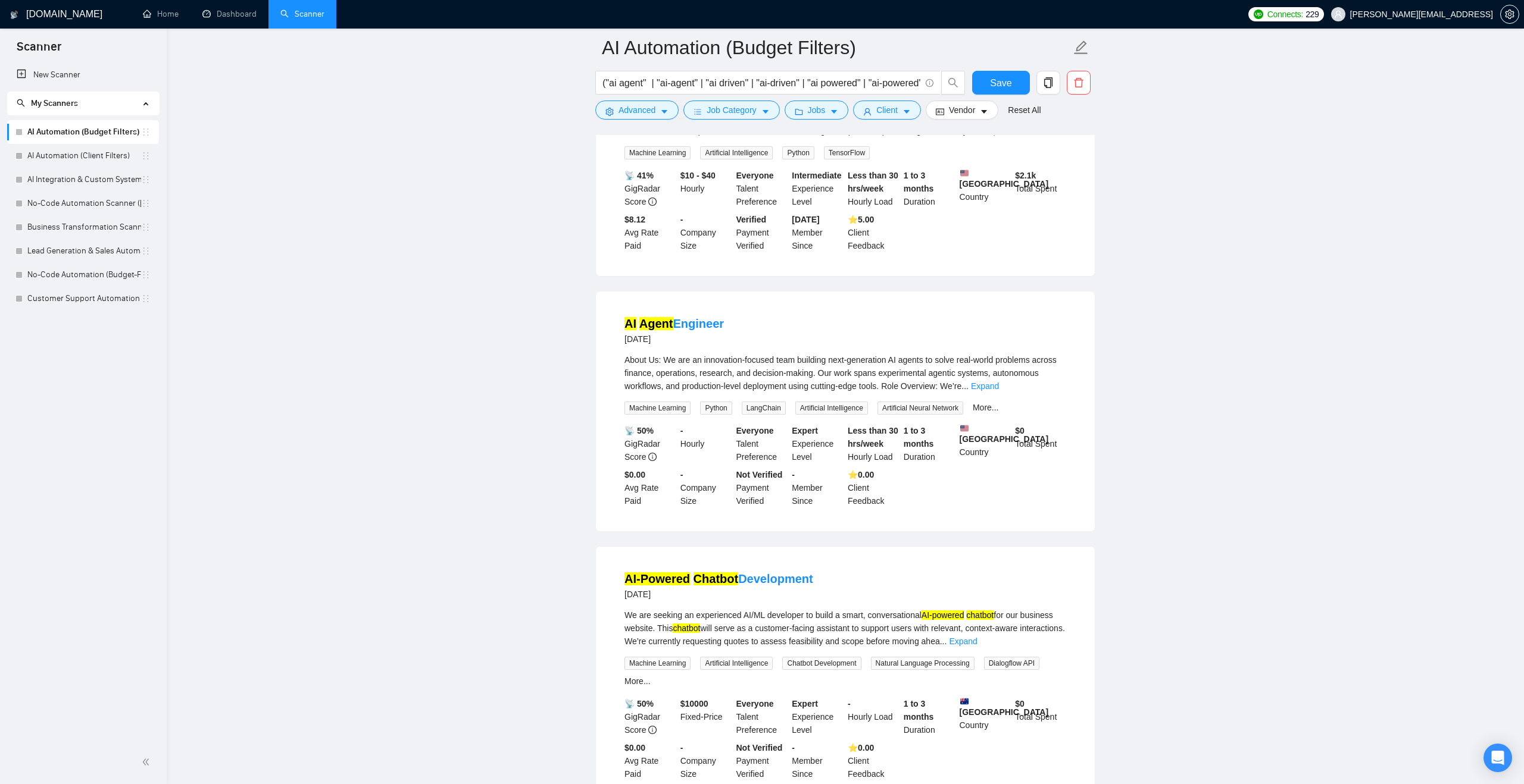
scroll to position [15409, 0]
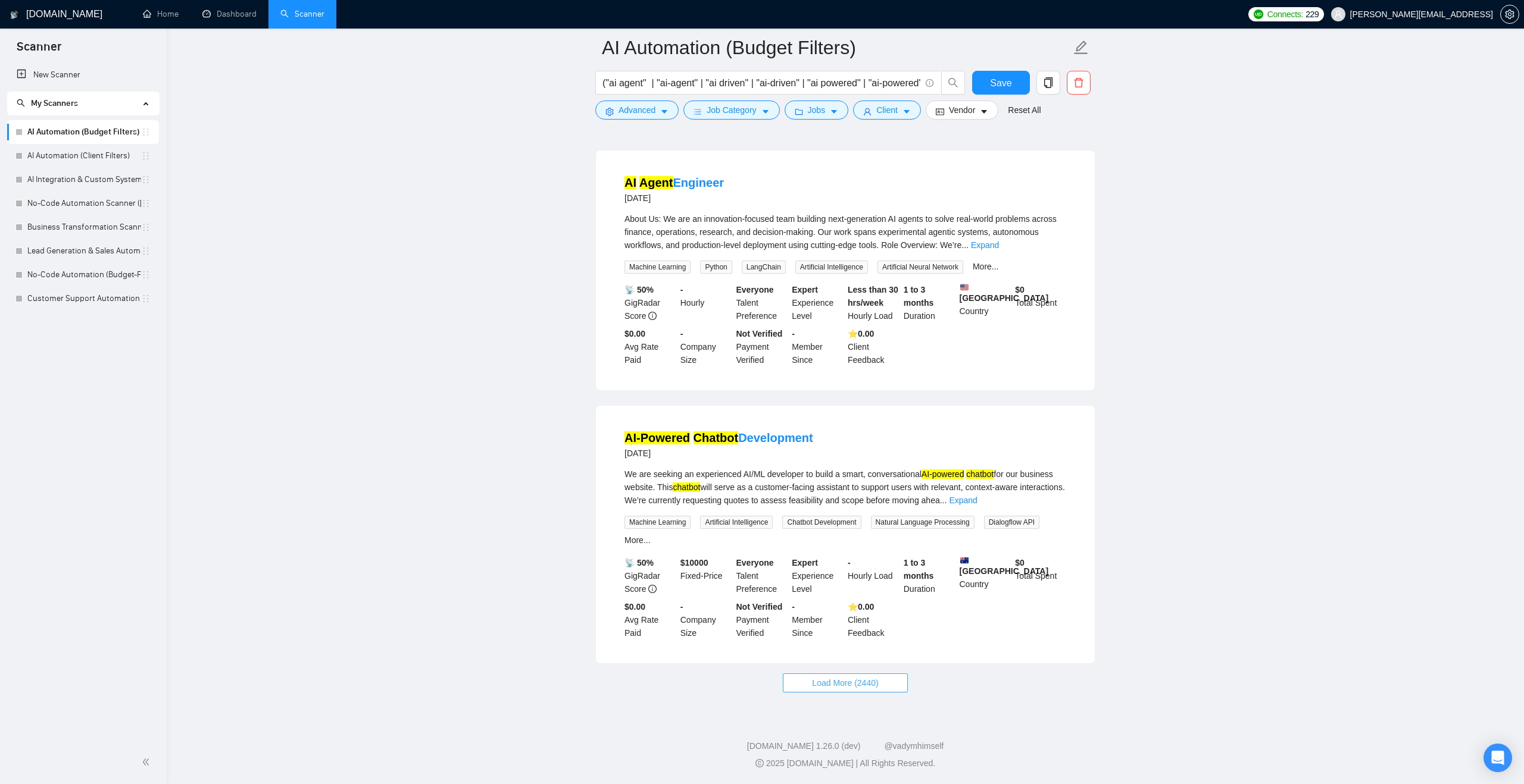
click at [821, 688] on span "Load More (2440)" at bounding box center [845, 683] width 66 height 13
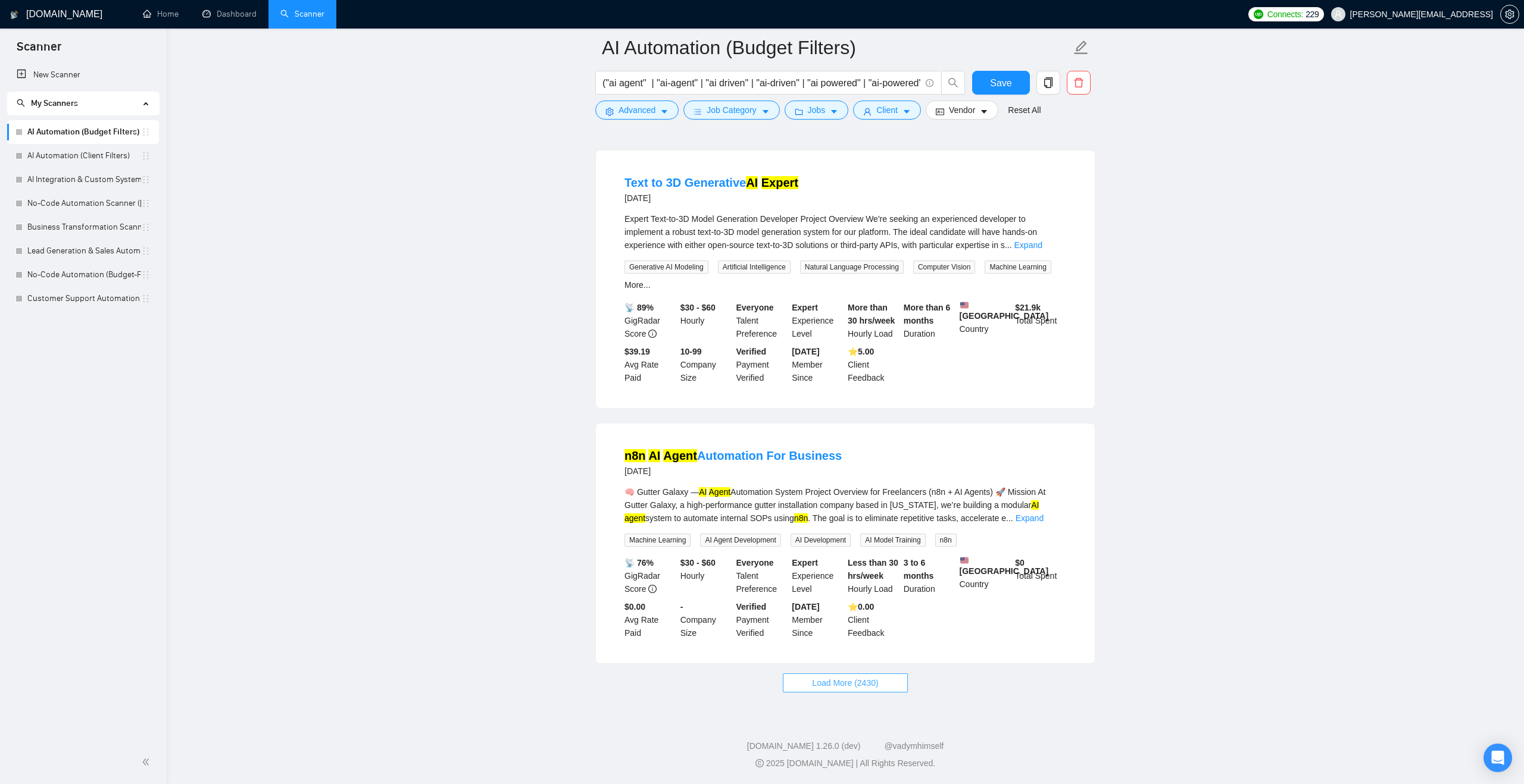
scroll to position [18103, 0]
click at [822, 685] on span "Load More (2430)" at bounding box center [845, 683] width 66 height 13
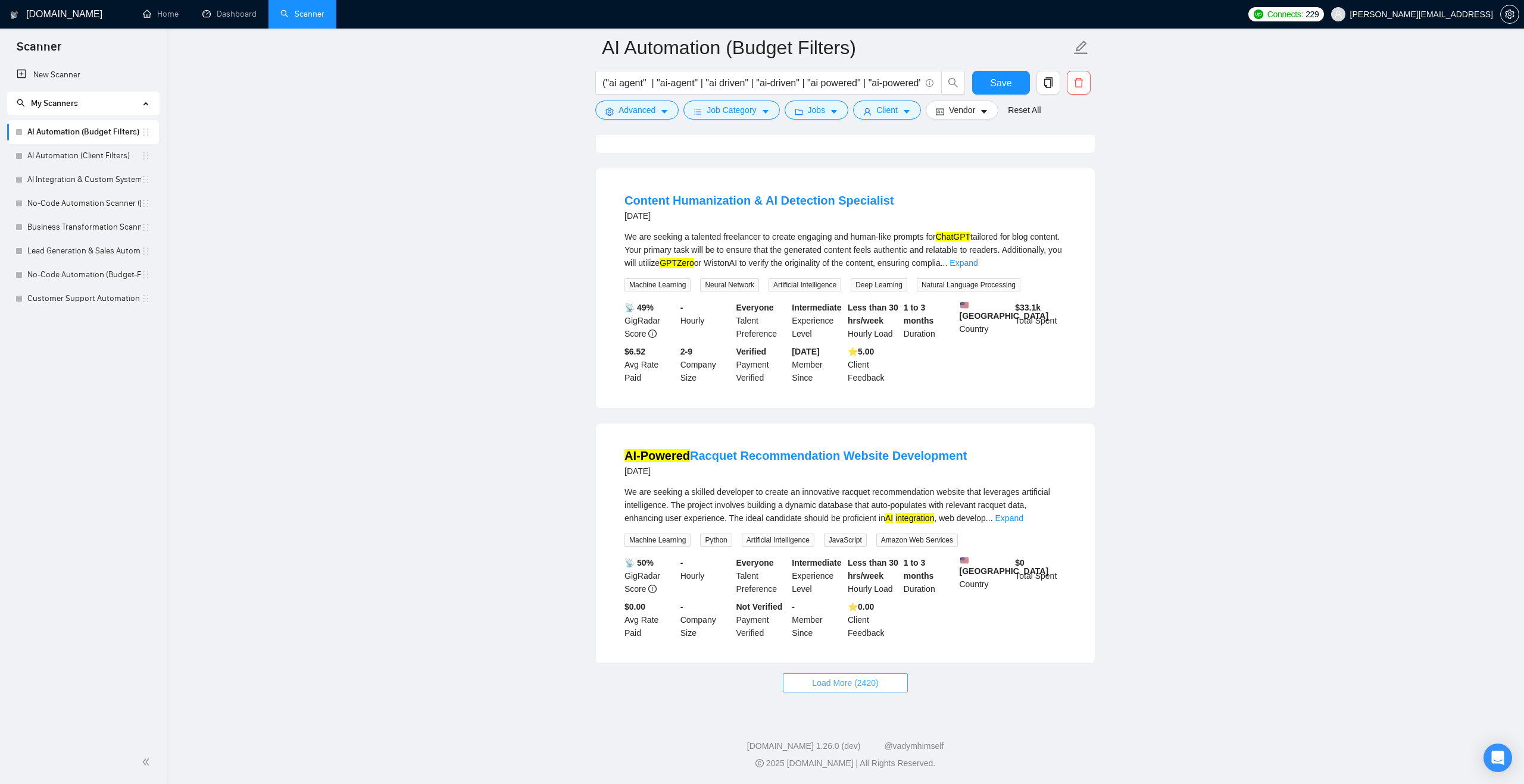
scroll to position [20808, 0]
click at [1023, 513] on link "Expand" at bounding box center [1009, 518] width 28 height 9
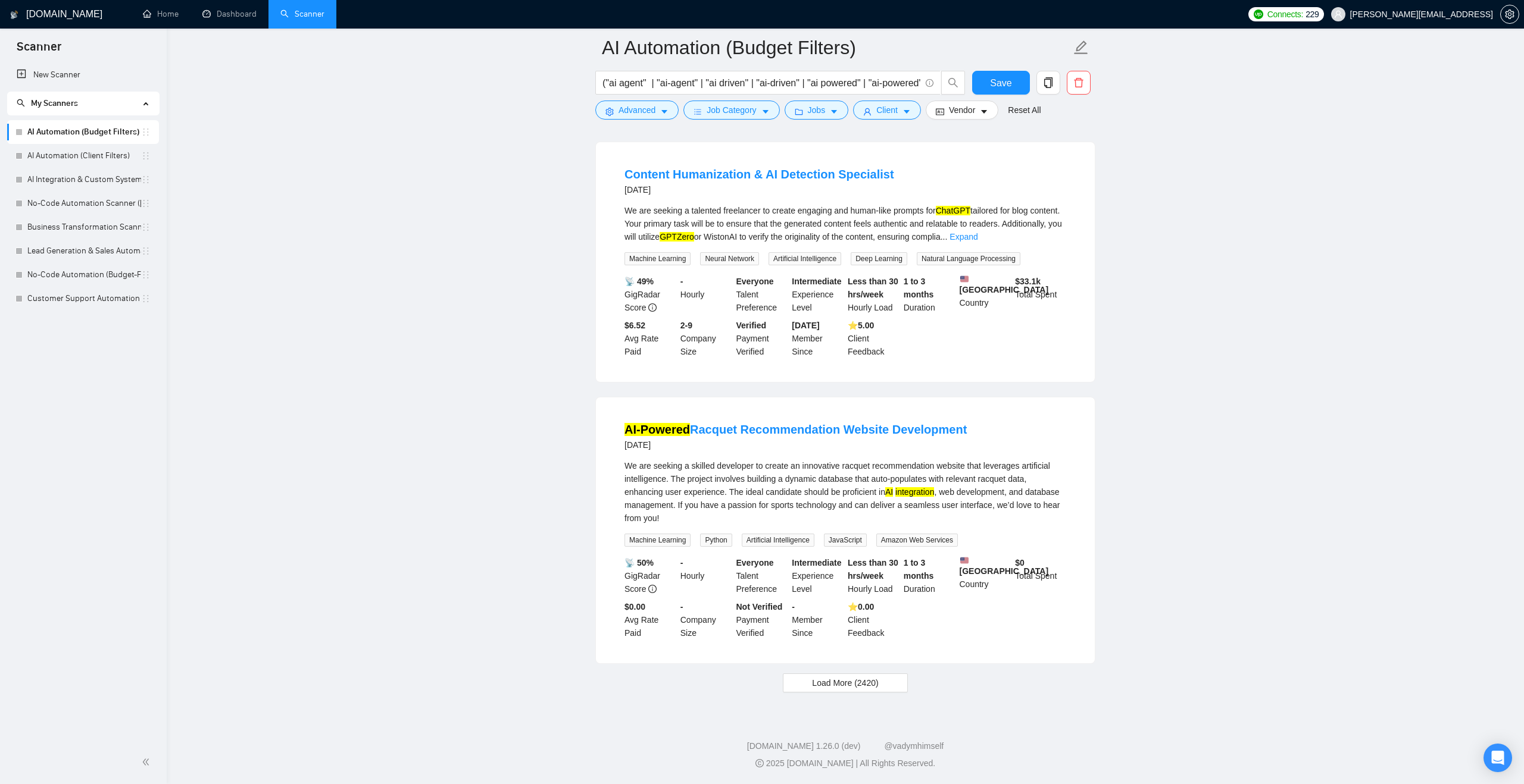
scroll to position [20628, 0]
click at [977, 242] on link "Expand" at bounding box center [963, 237] width 28 height 9
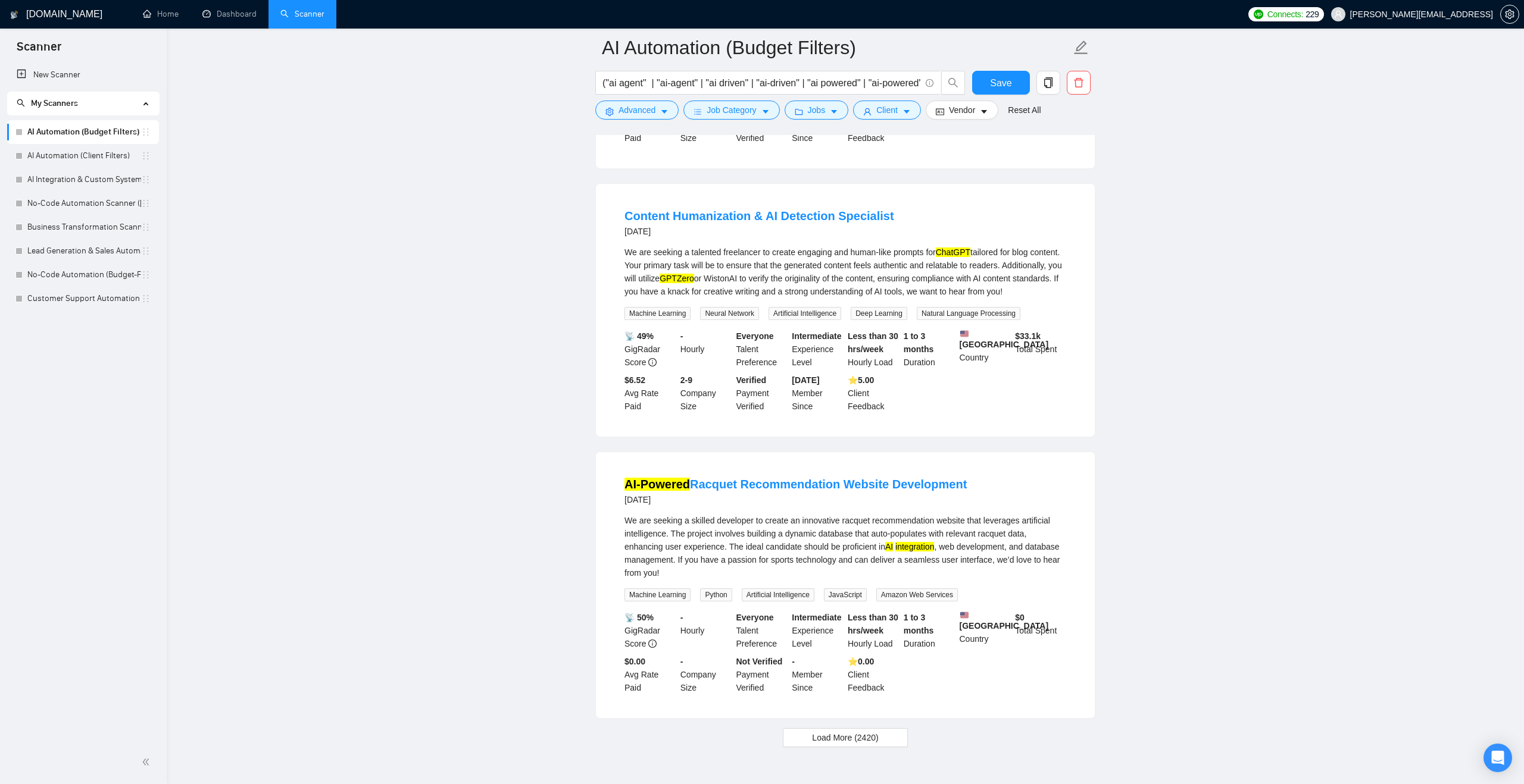
scroll to position [20354, 0]
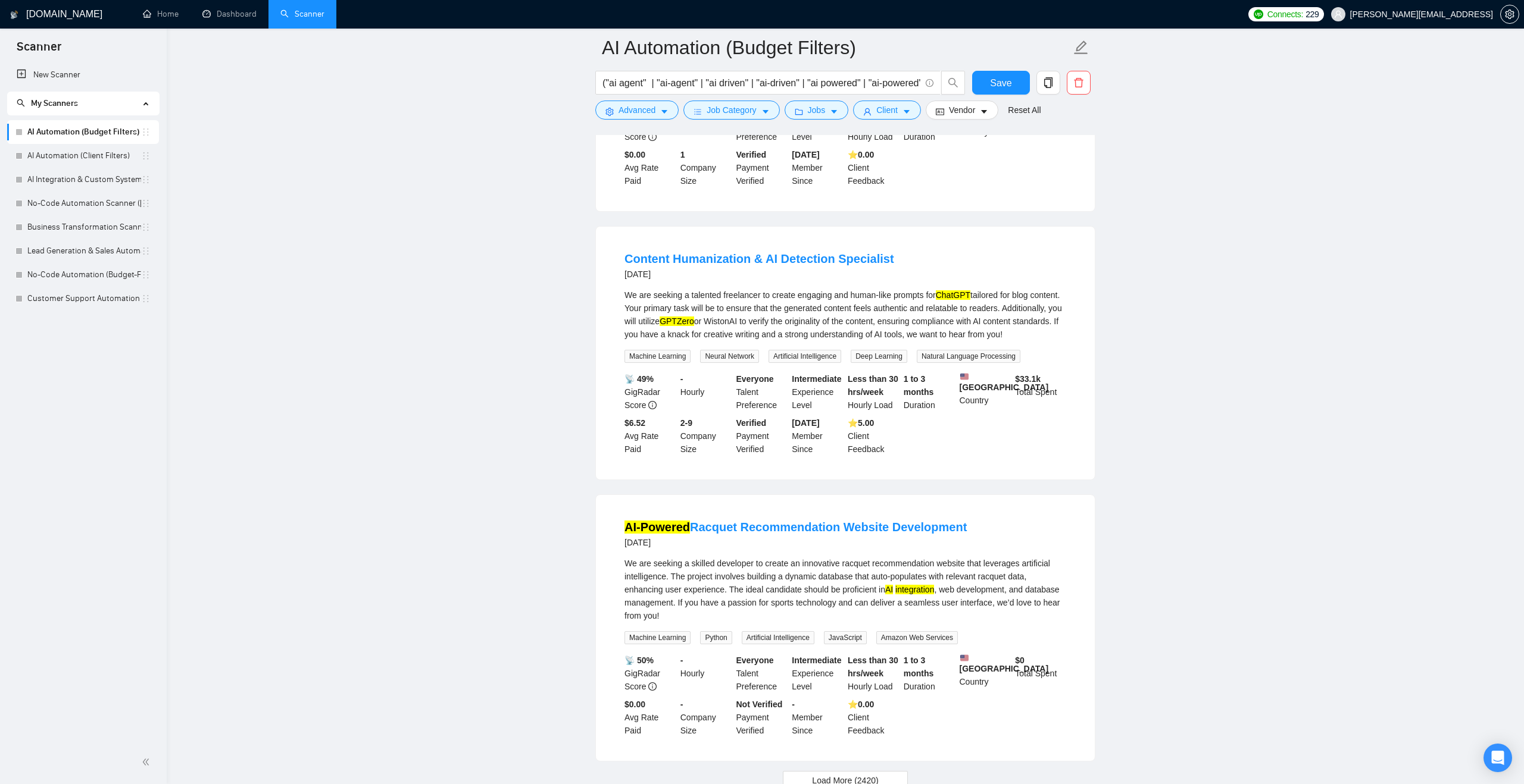
click at [674, 52] on link "Expand" at bounding box center [660, 48] width 28 height 9
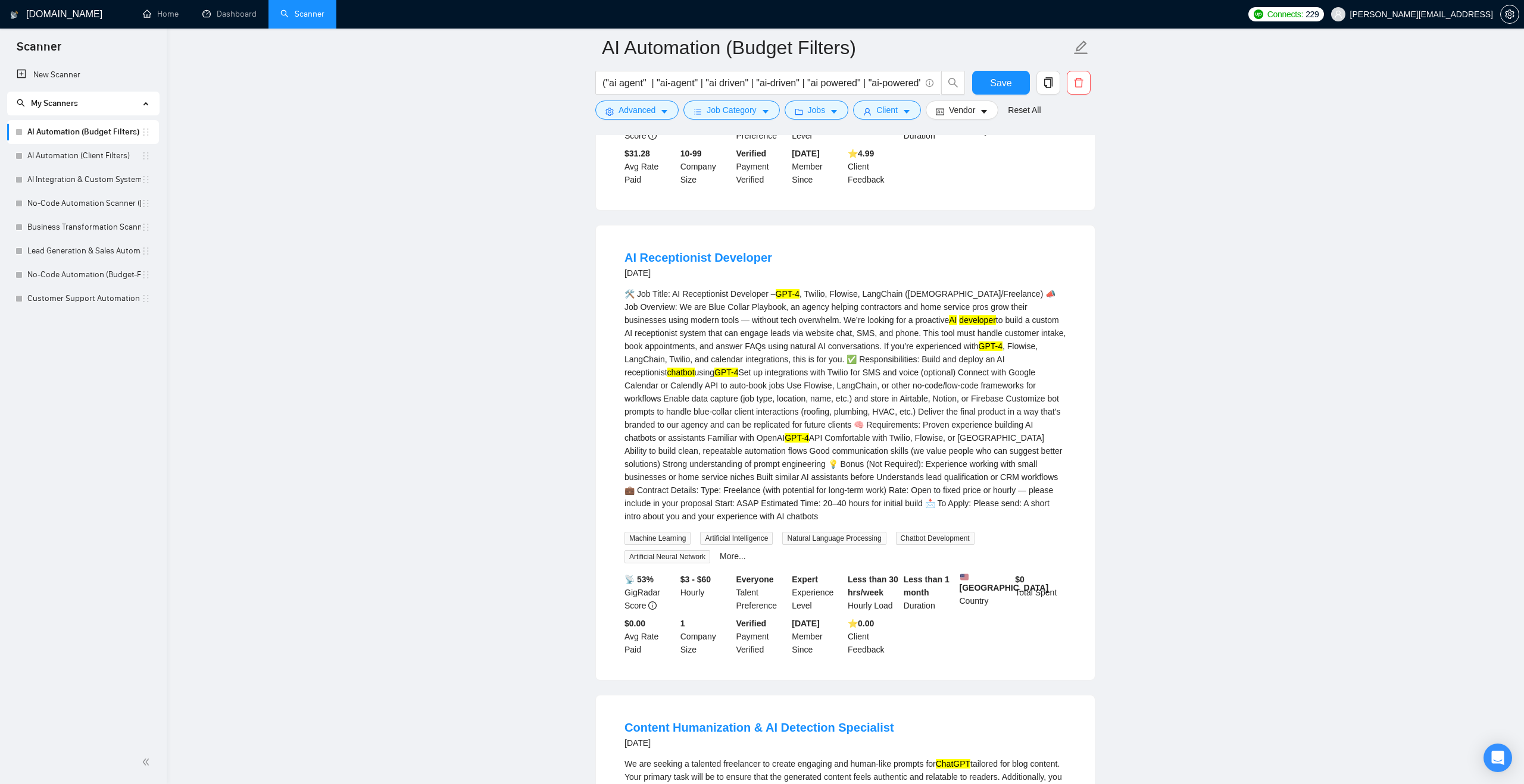
scroll to position [20057, 0]
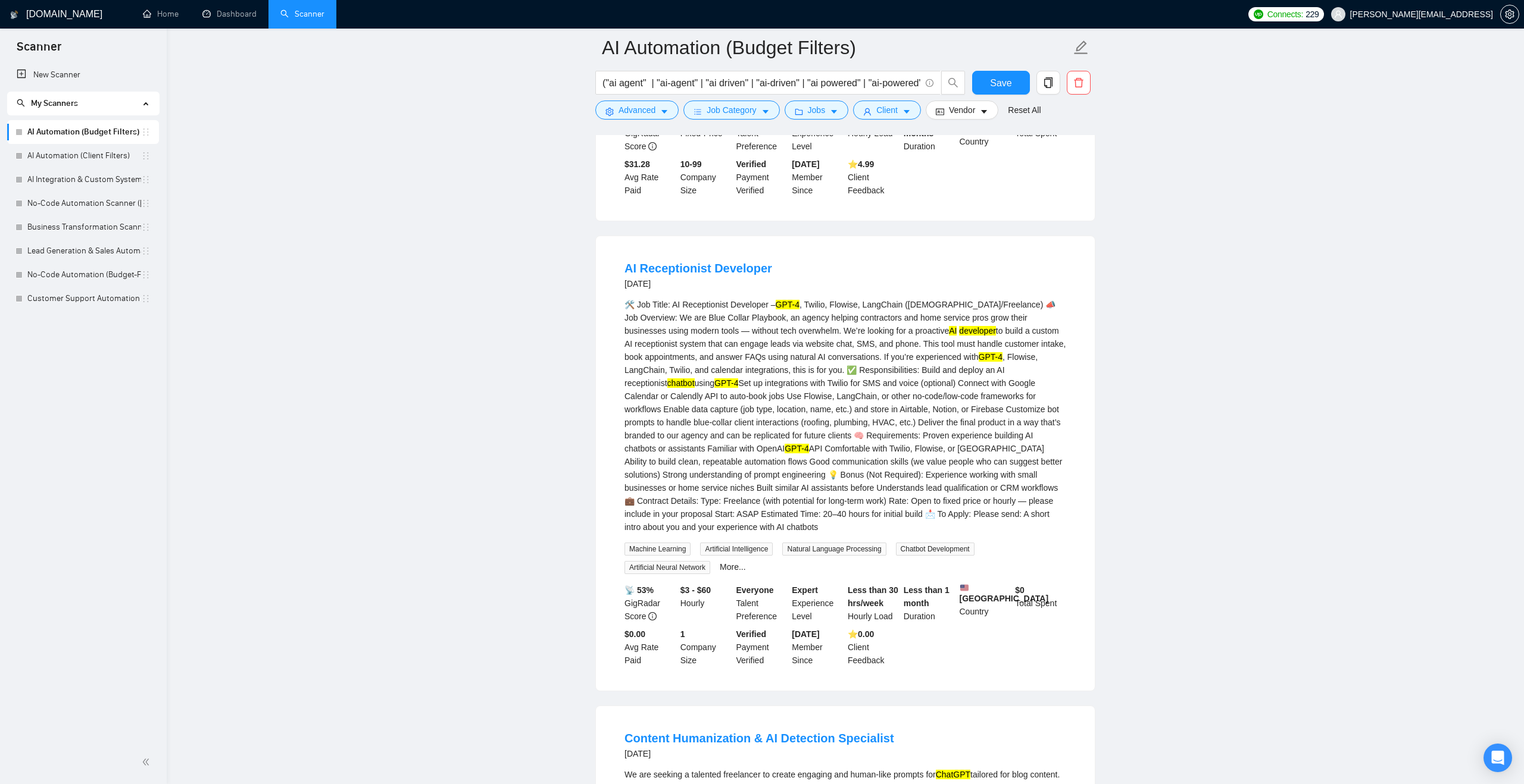
click at [1044, 81] on link "Expand" at bounding box center [1040, 75] width 28 height 9
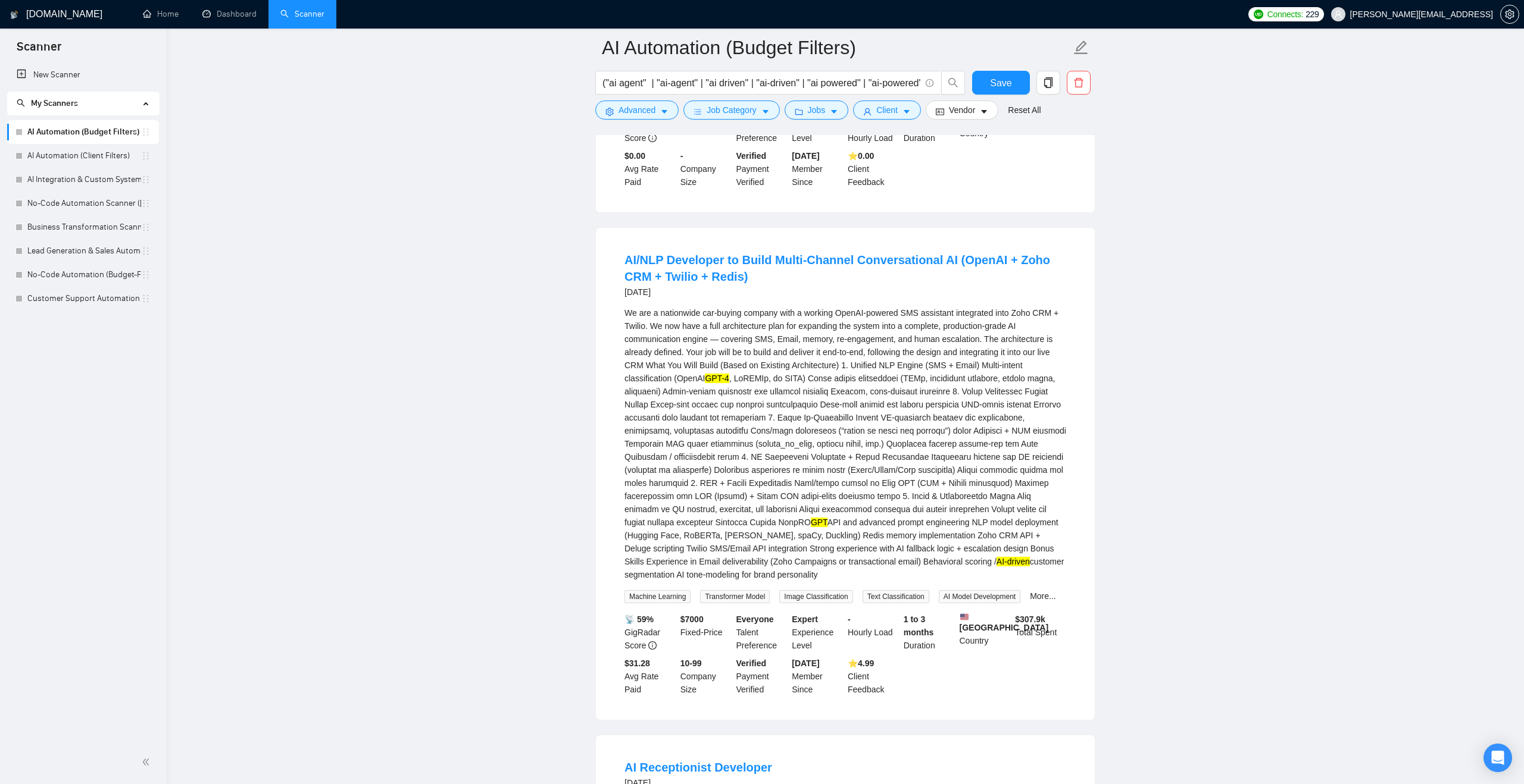
scroll to position [19785, 0]
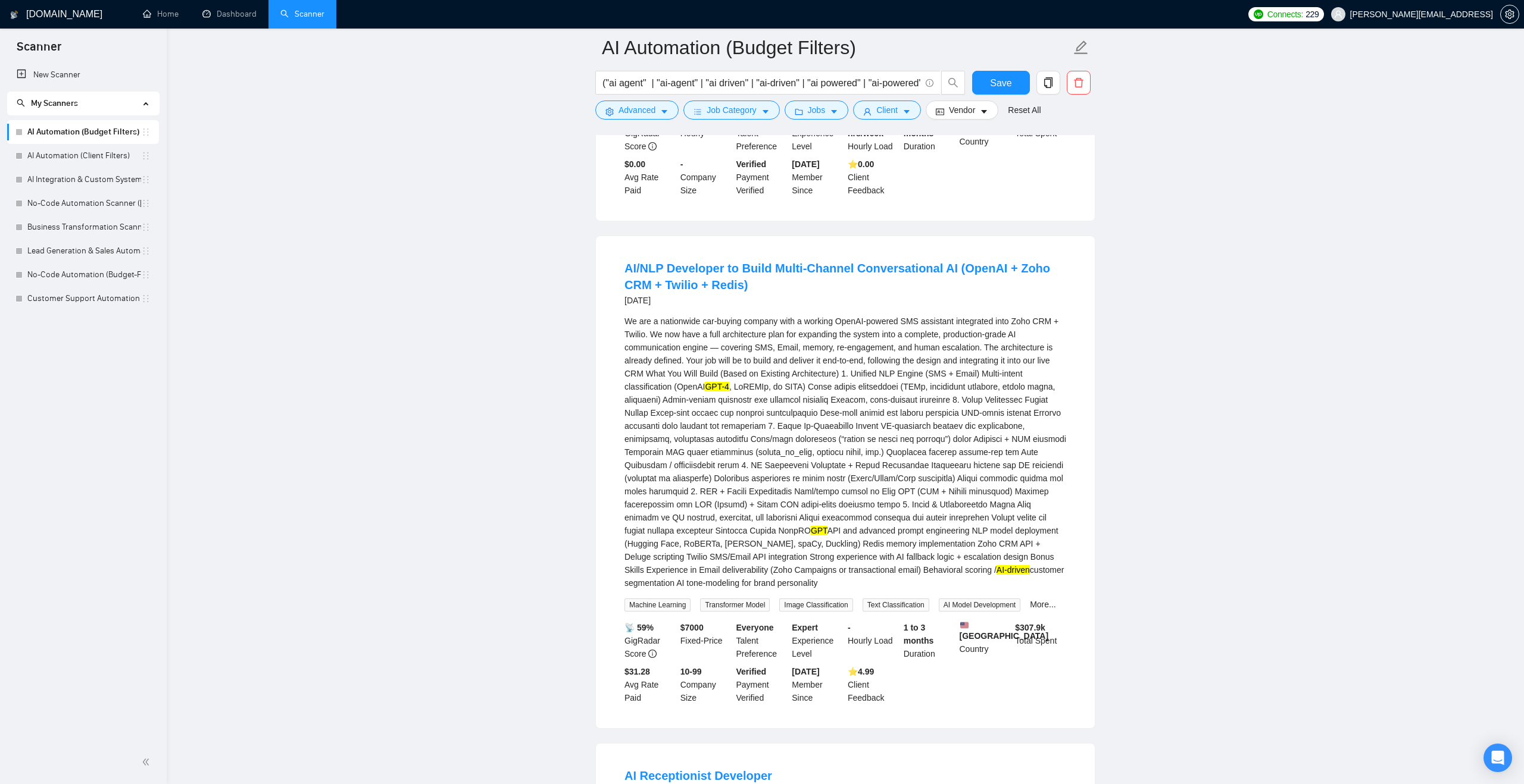
click at [1019, 81] on link "Expand" at bounding box center [1005, 75] width 28 height 9
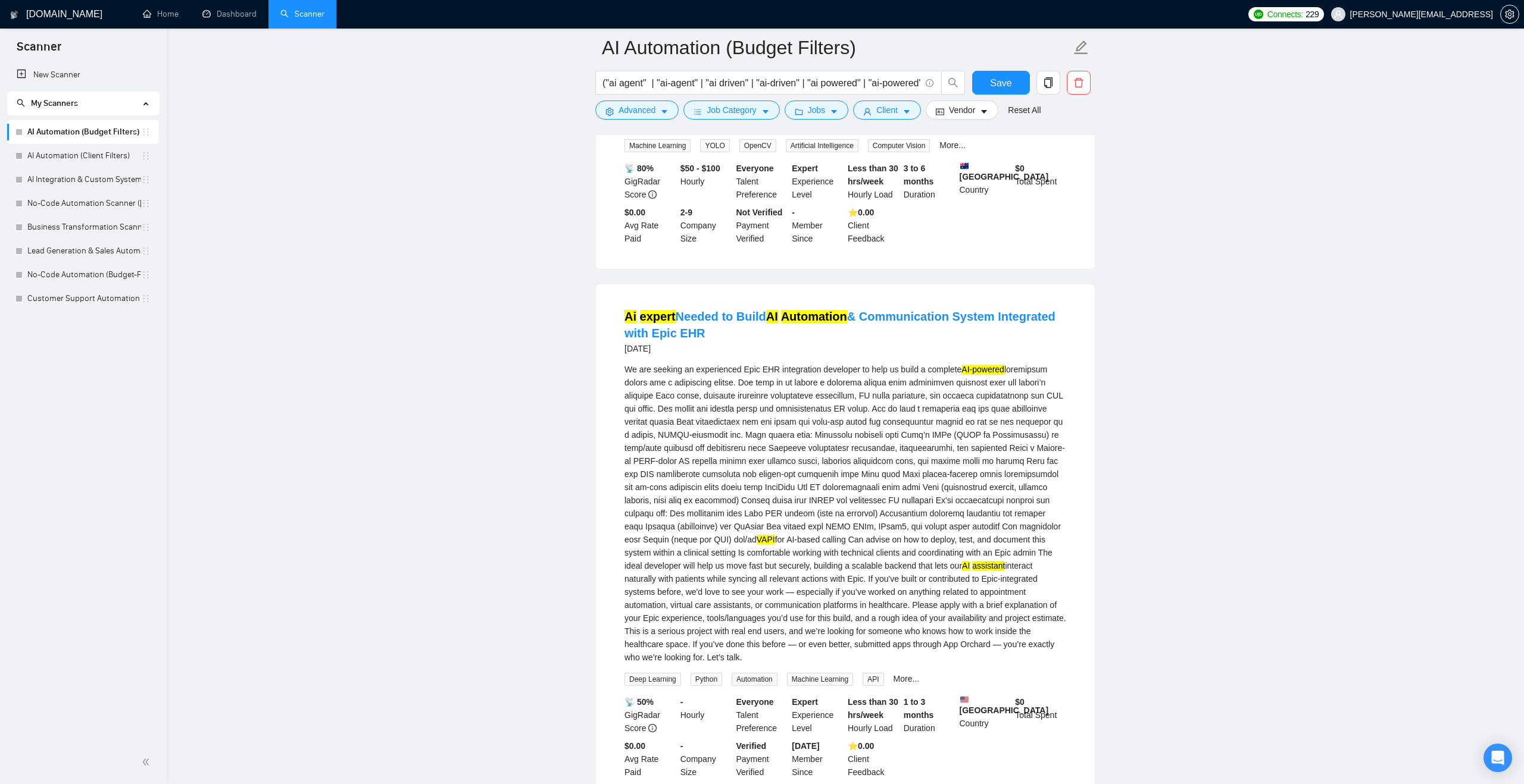
scroll to position [19455, 0]
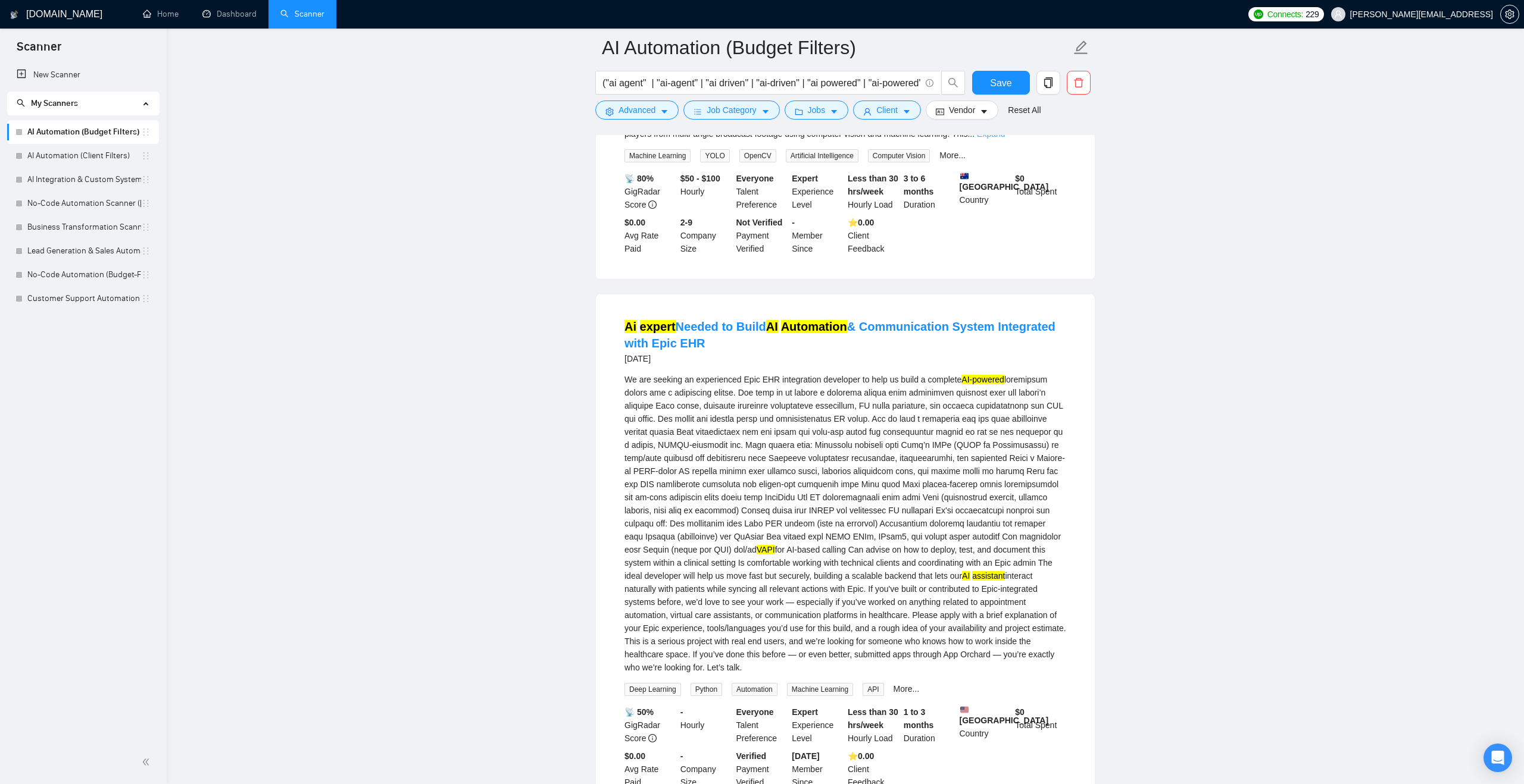
click at [1005, 139] on link "Expand" at bounding box center [990, 134] width 28 height 9
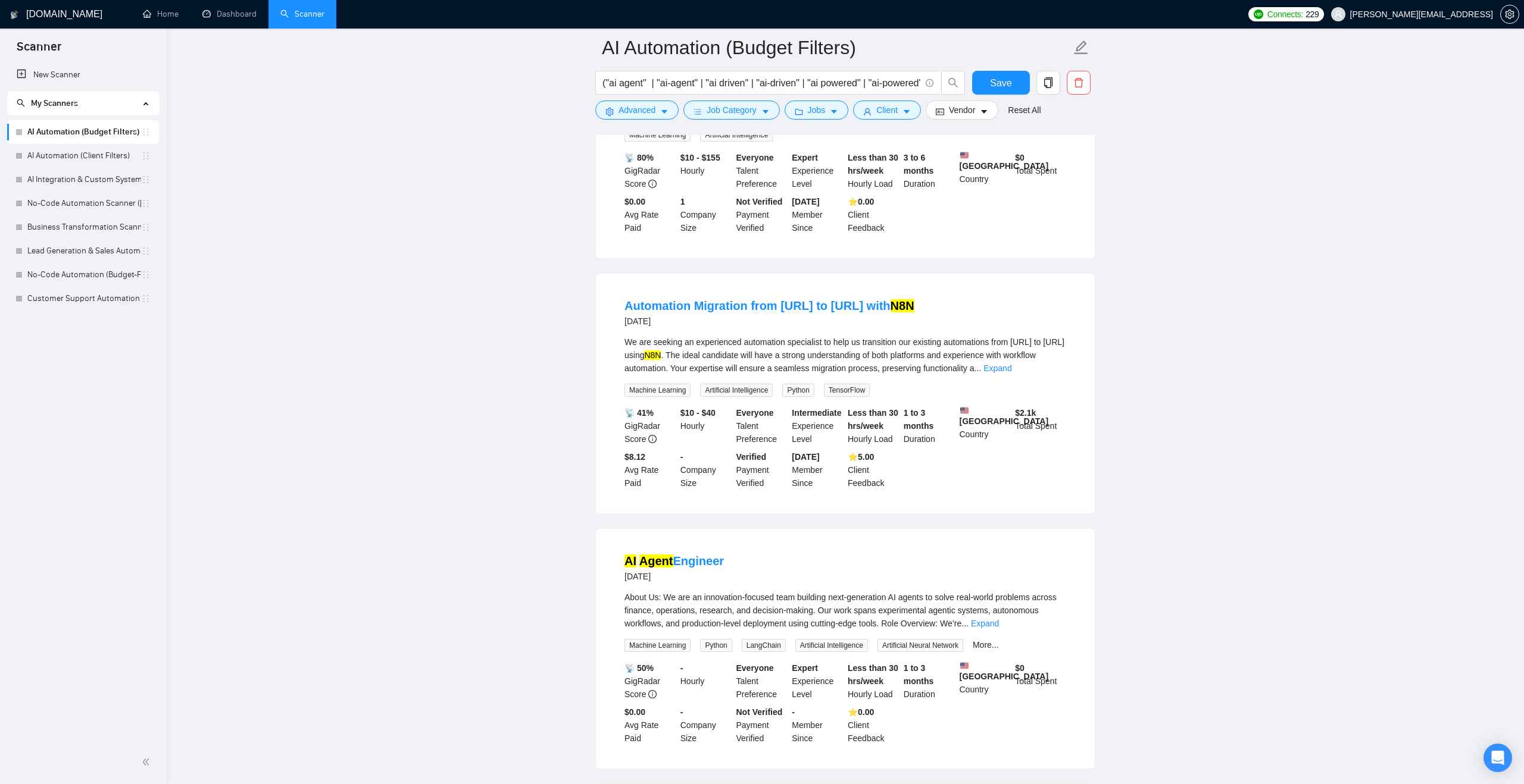
scroll to position [14882, 0]
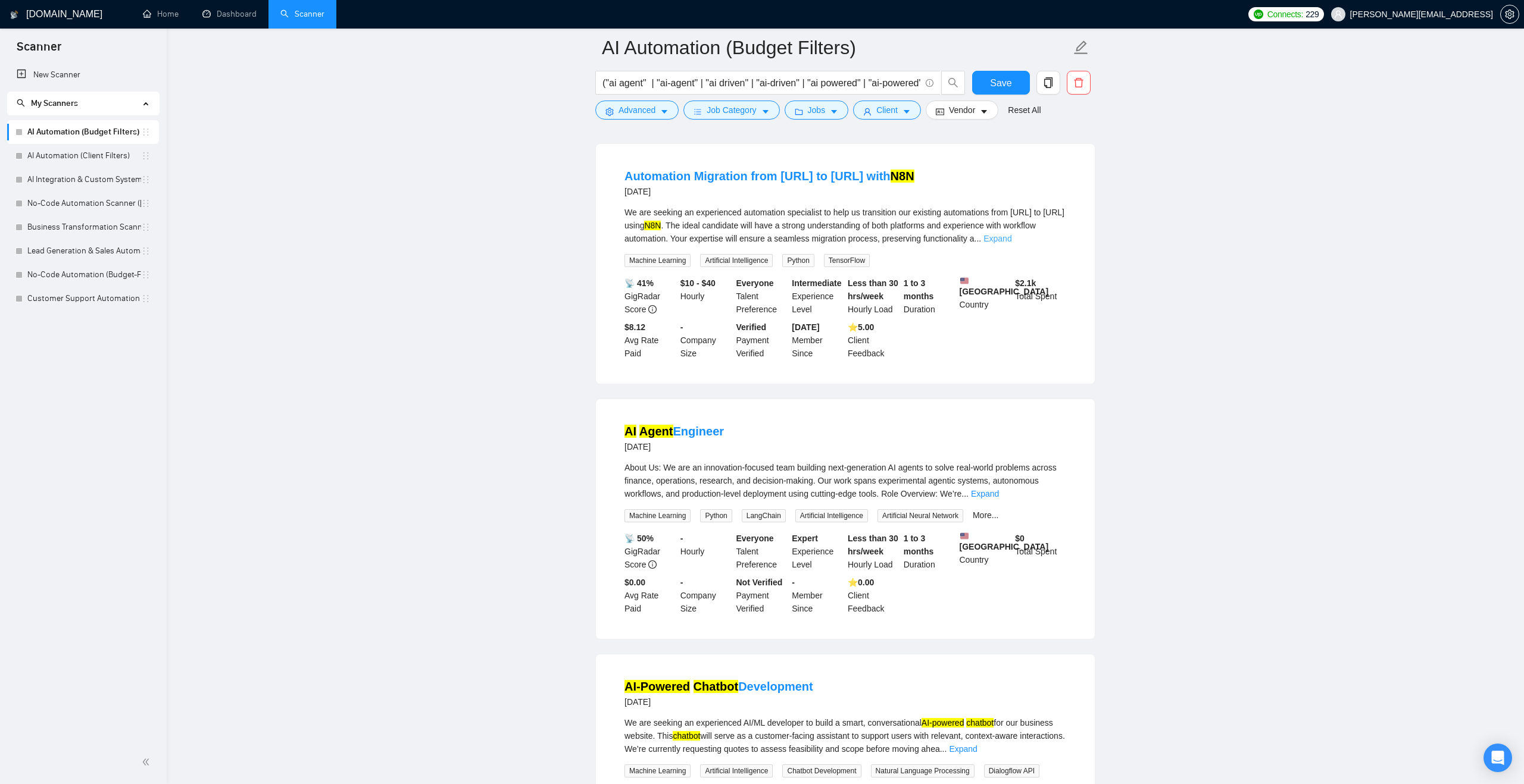
click at [1012, 244] on link "Expand" at bounding box center [997, 238] width 28 height 9
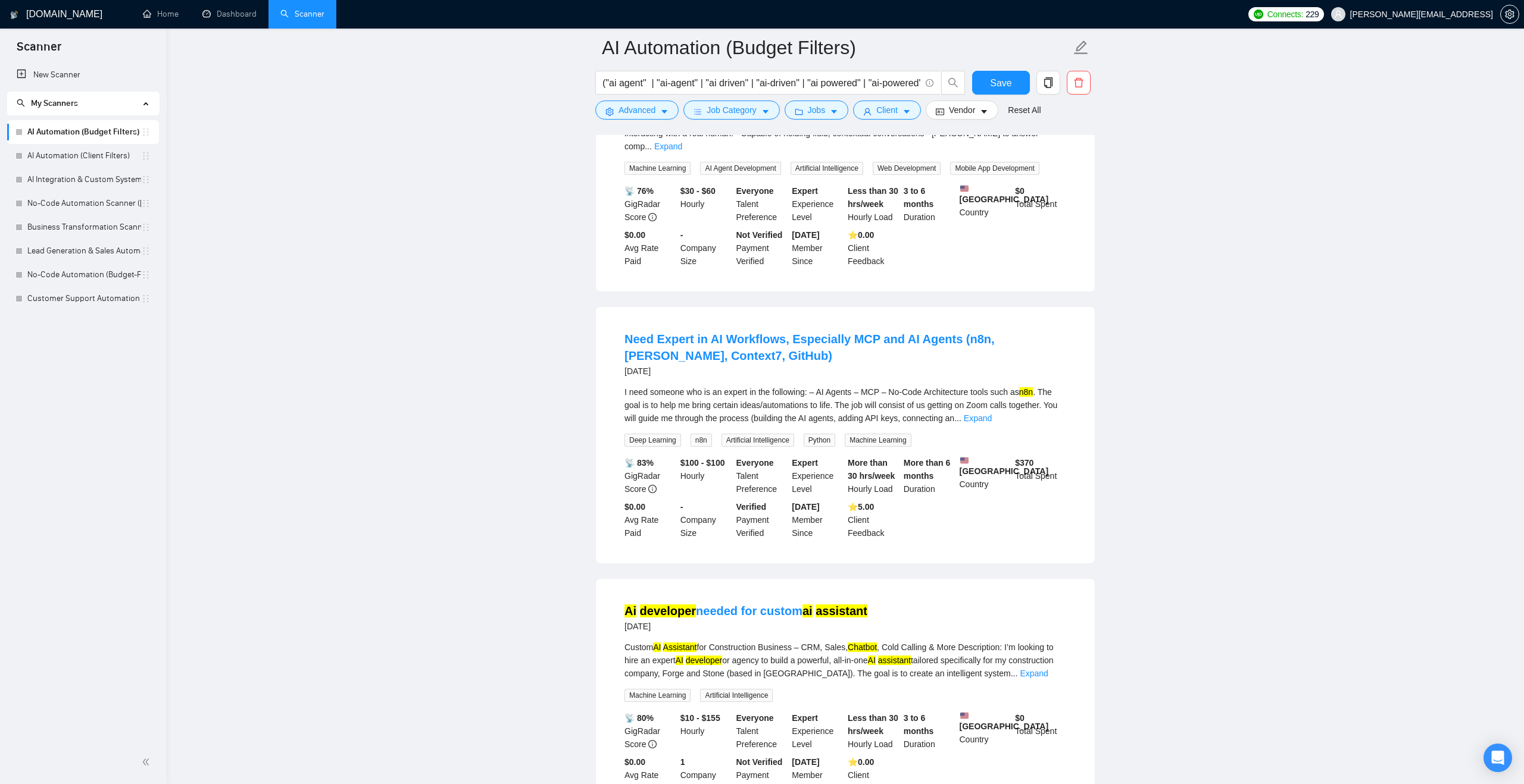
scroll to position [14195, 0]
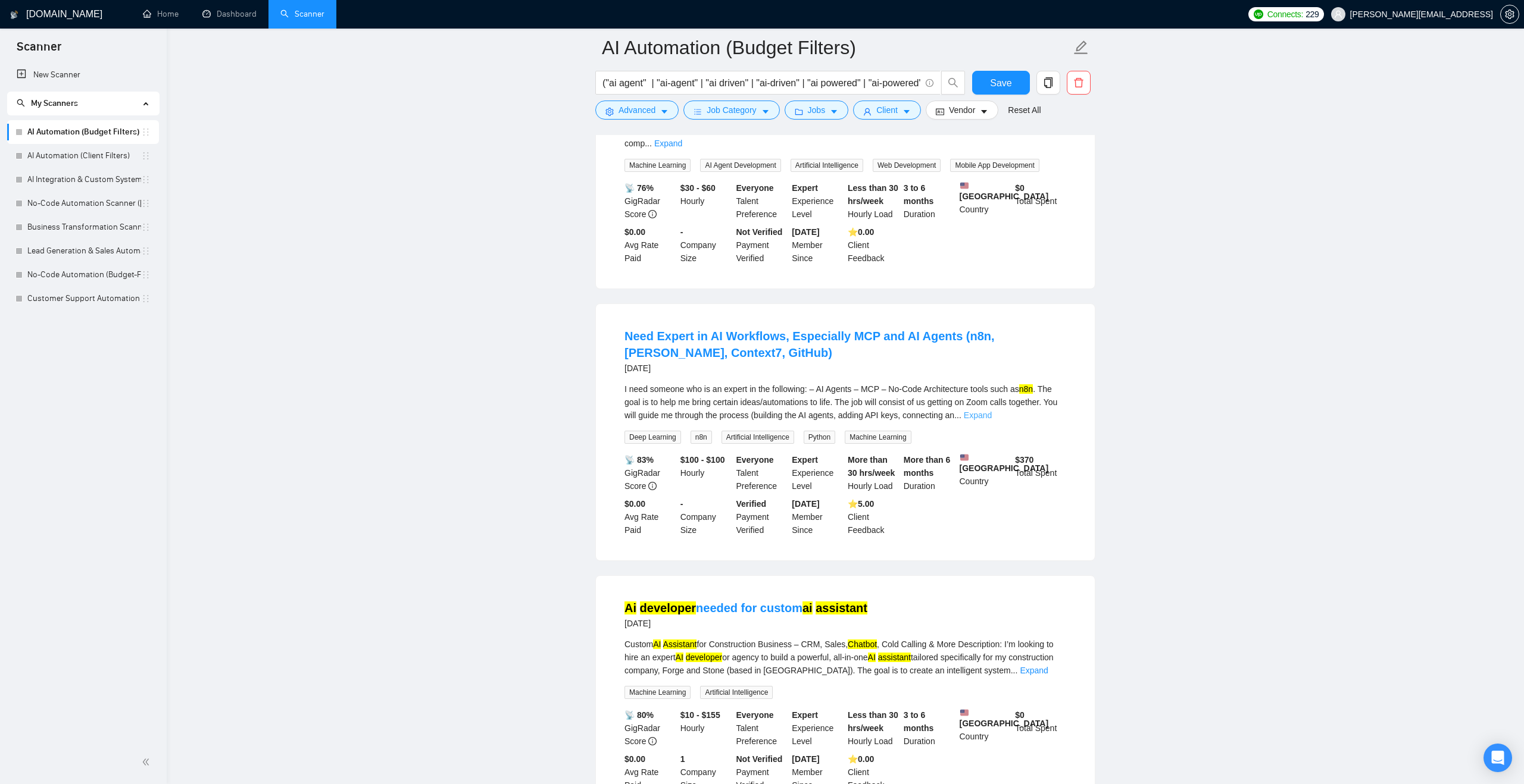
click at [992, 420] on link "Expand" at bounding box center [977, 415] width 28 height 9
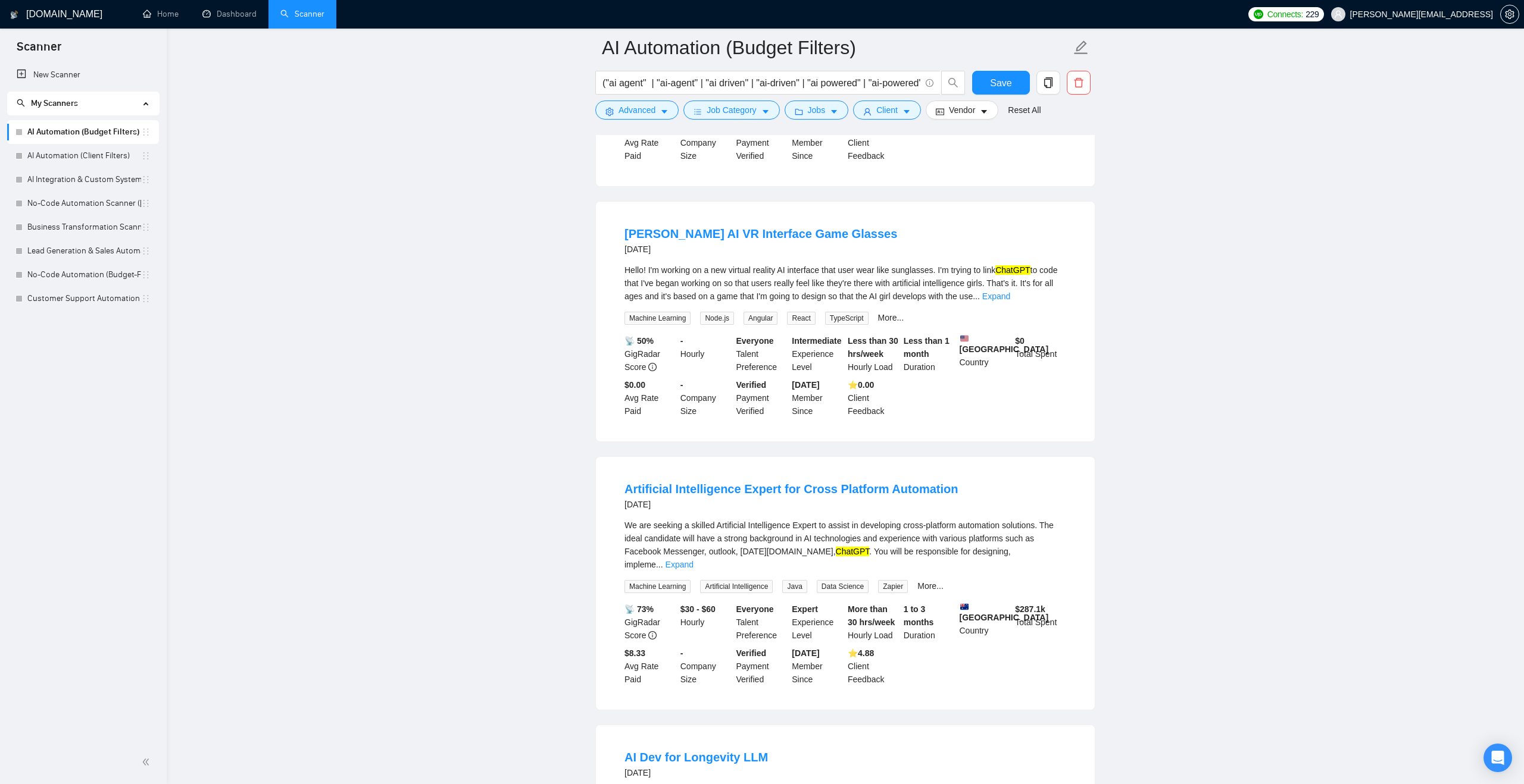
scroll to position [12725, 0]
click at [1010, 304] on link "Expand" at bounding box center [996, 298] width 28 height 9
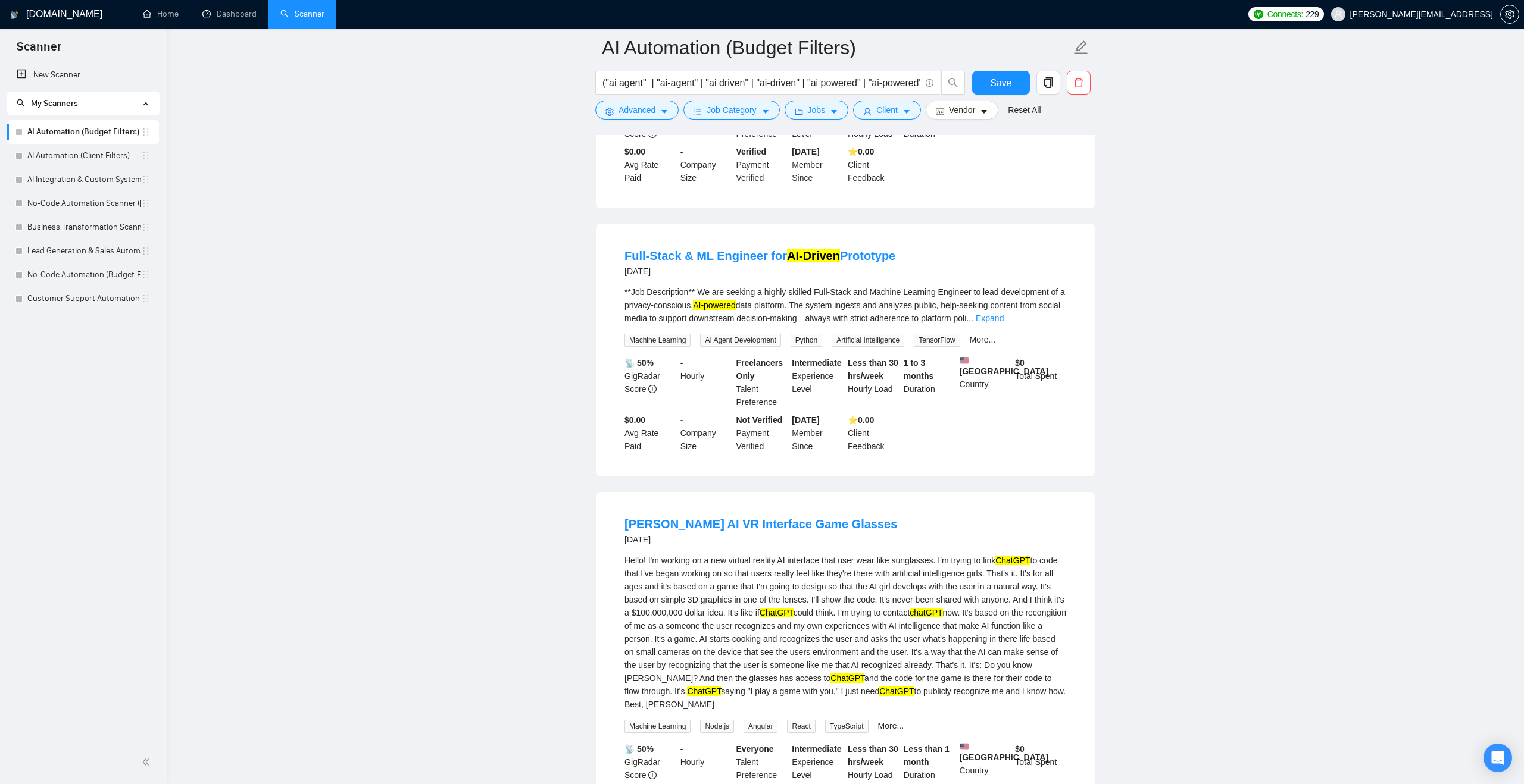
scroll to position [12434, 0]
click at [1004, 325] on link "Expand" at bounding box center [990, 321] width 28 height 9
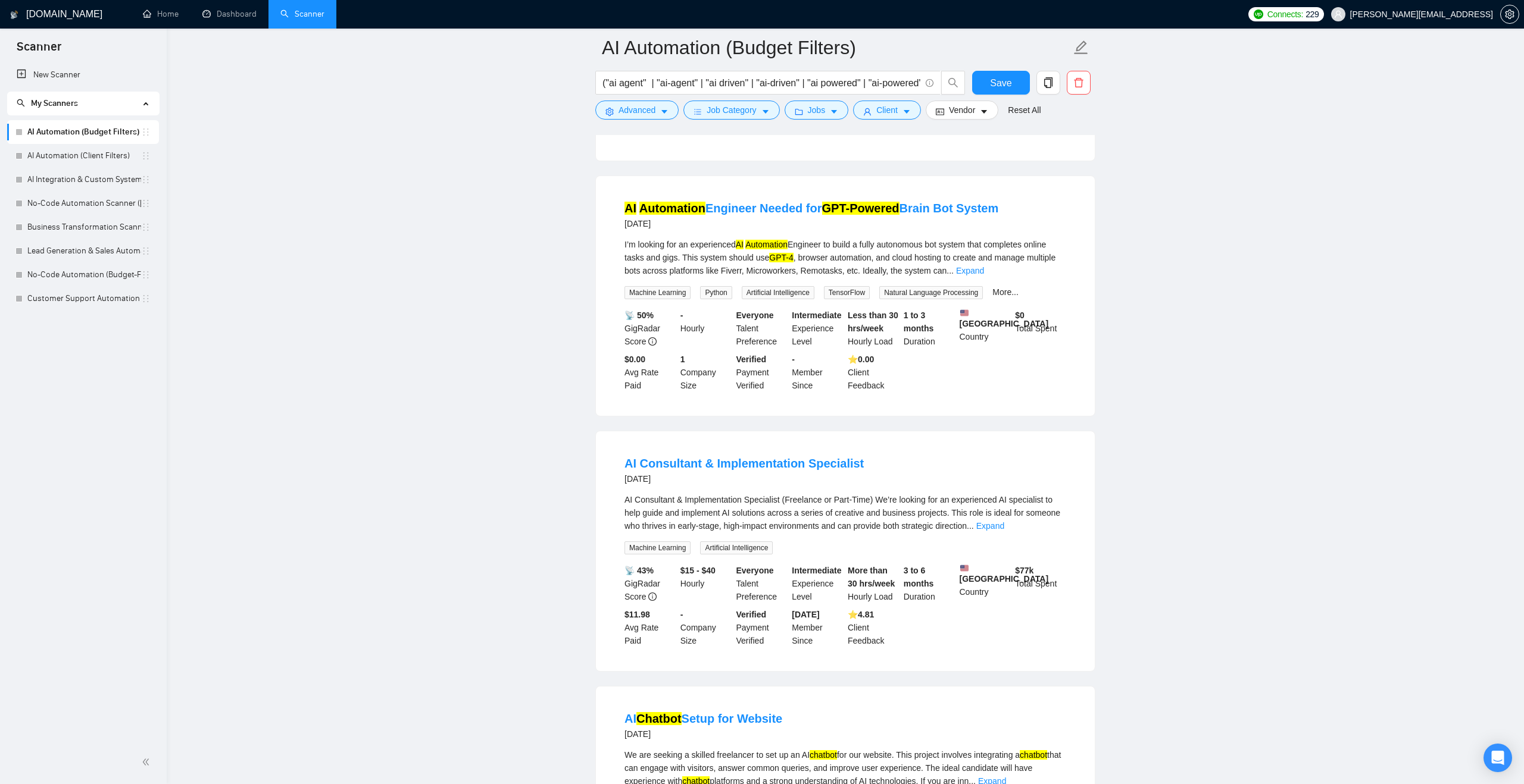
scroll to position [9112, 0]
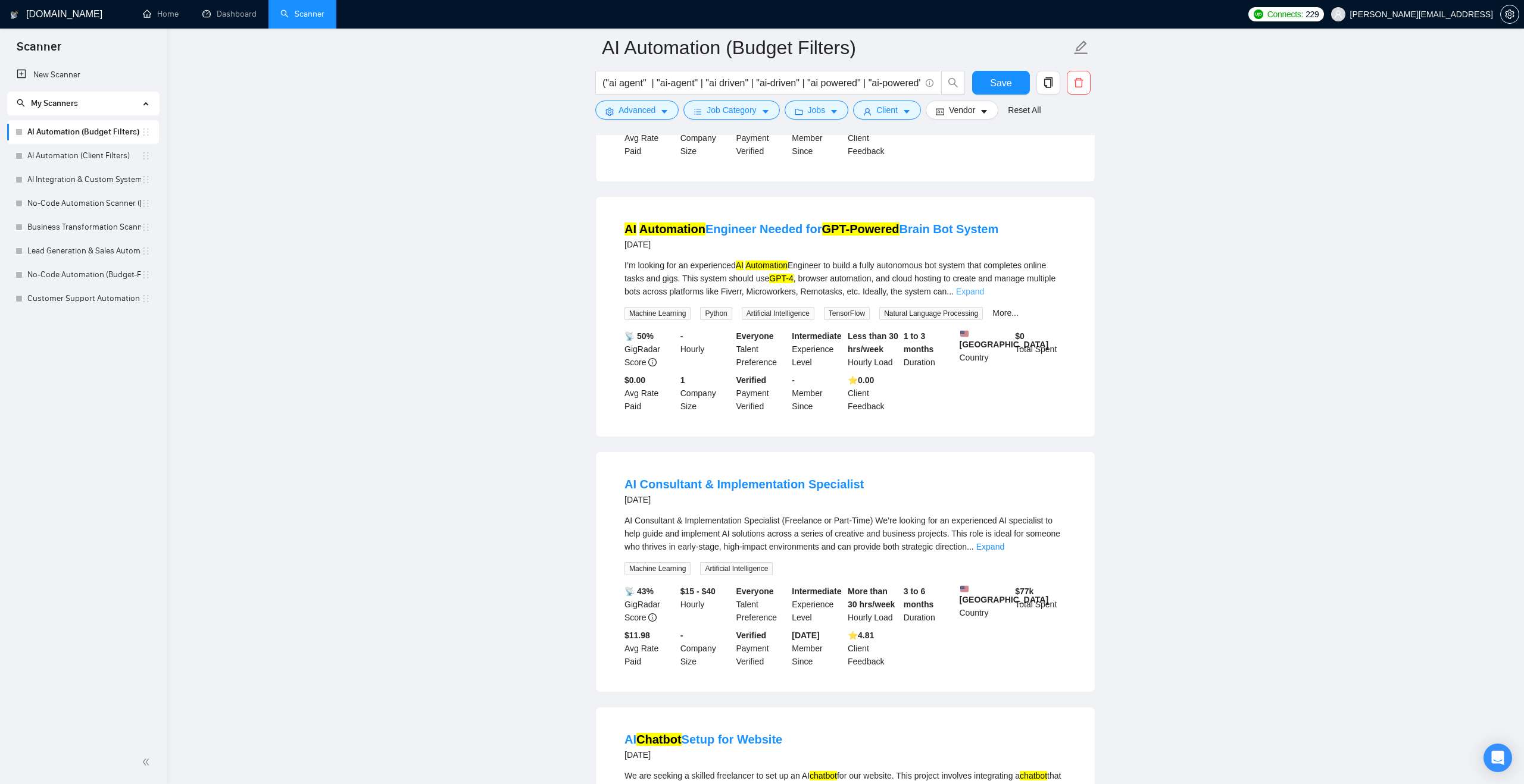
click at [984, 296] on link "Expand" at bounding box center [970, 292] width 28 height 9
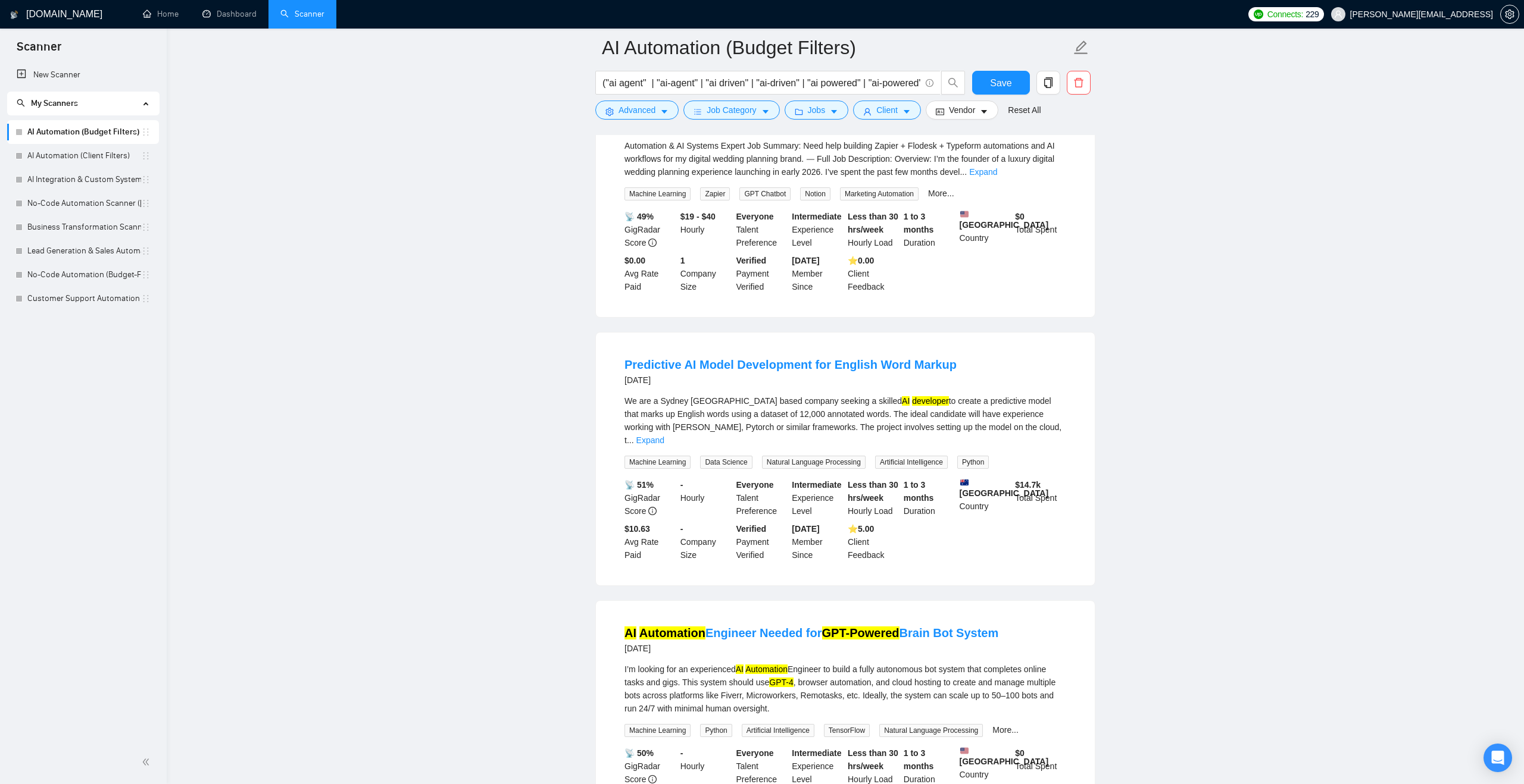
scroll to position [8712, 0]
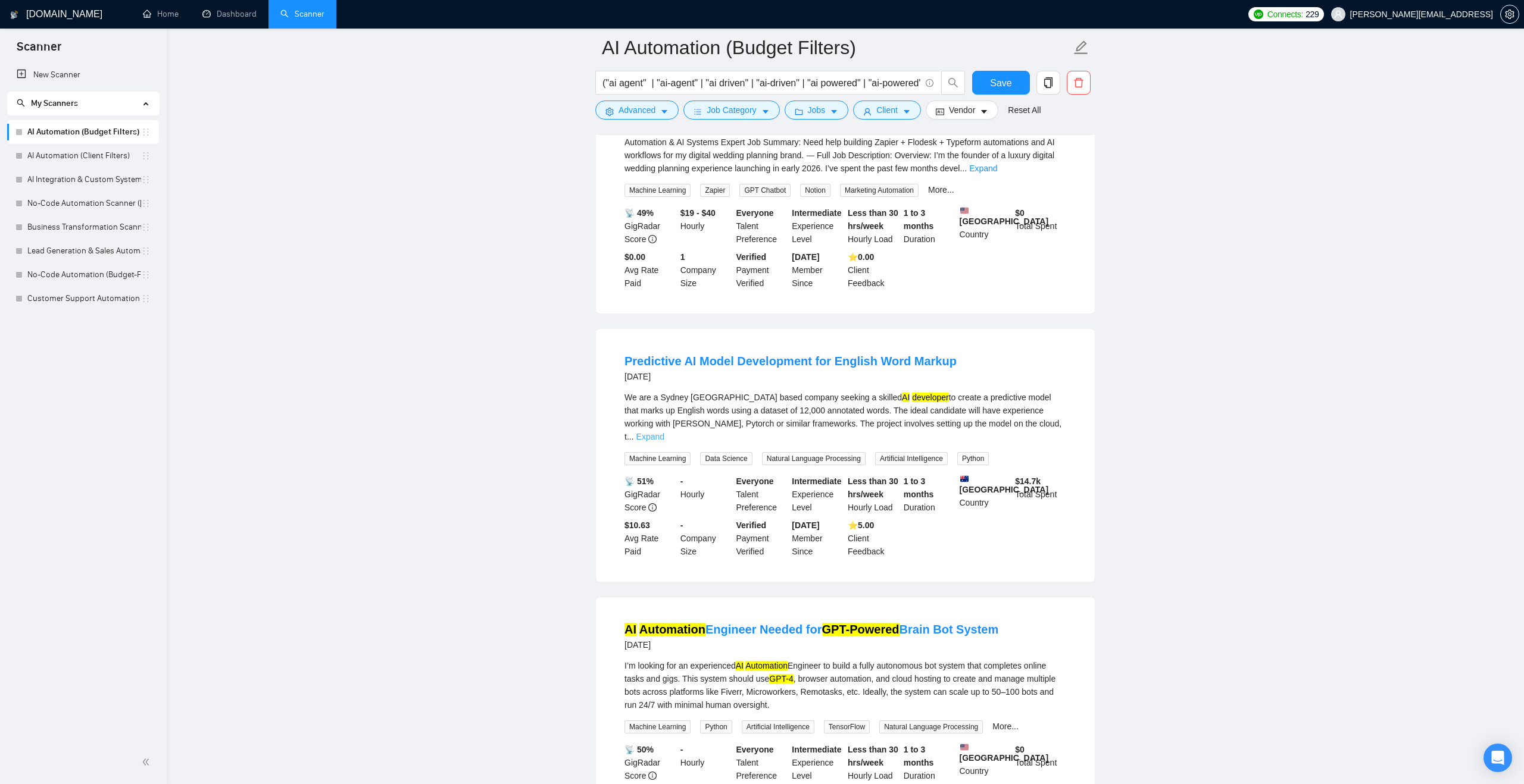
click at [664, 441] on link "Expand" at bounding box center [650, 436] width 28 height 9
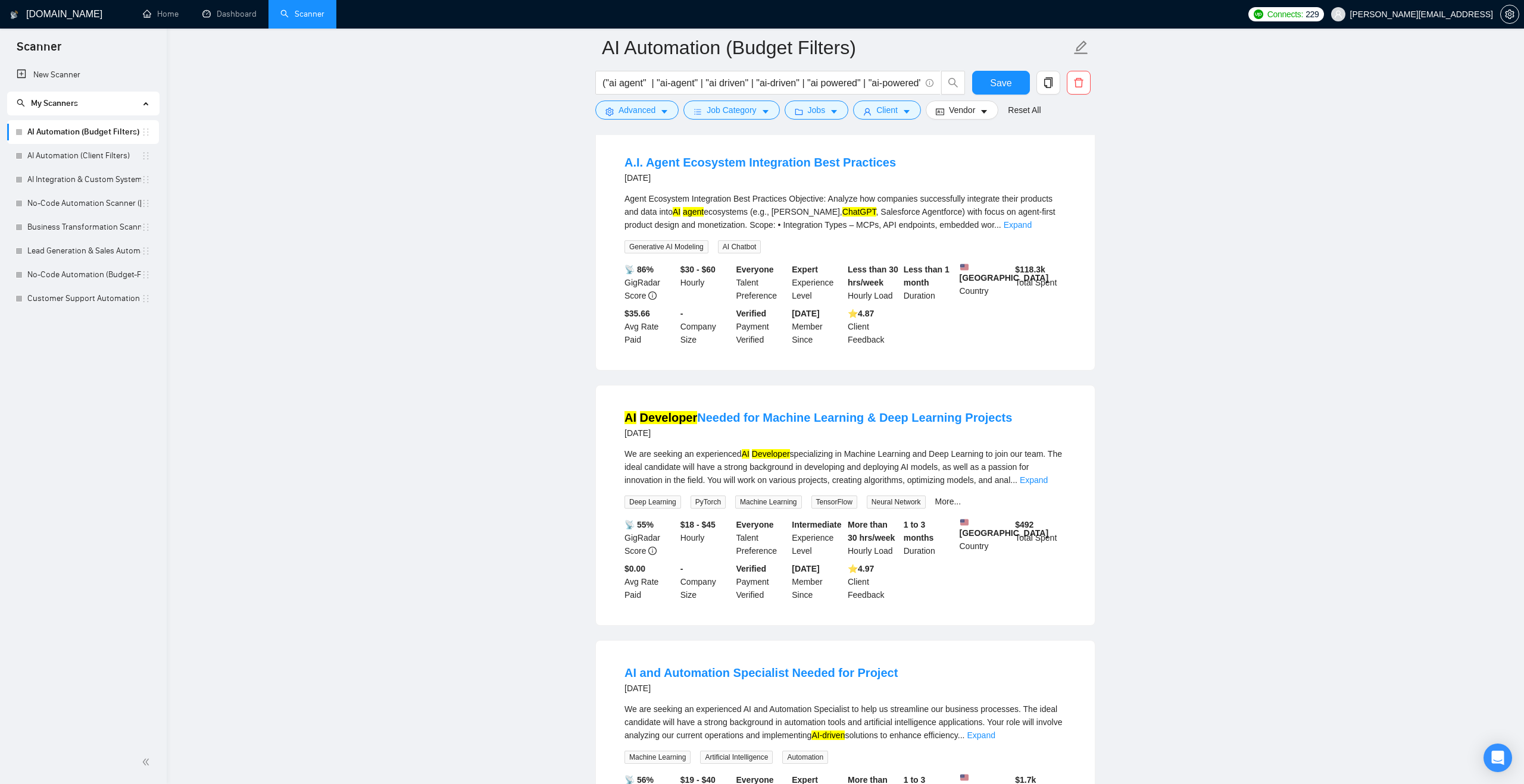
scroll to position [5570, 0]
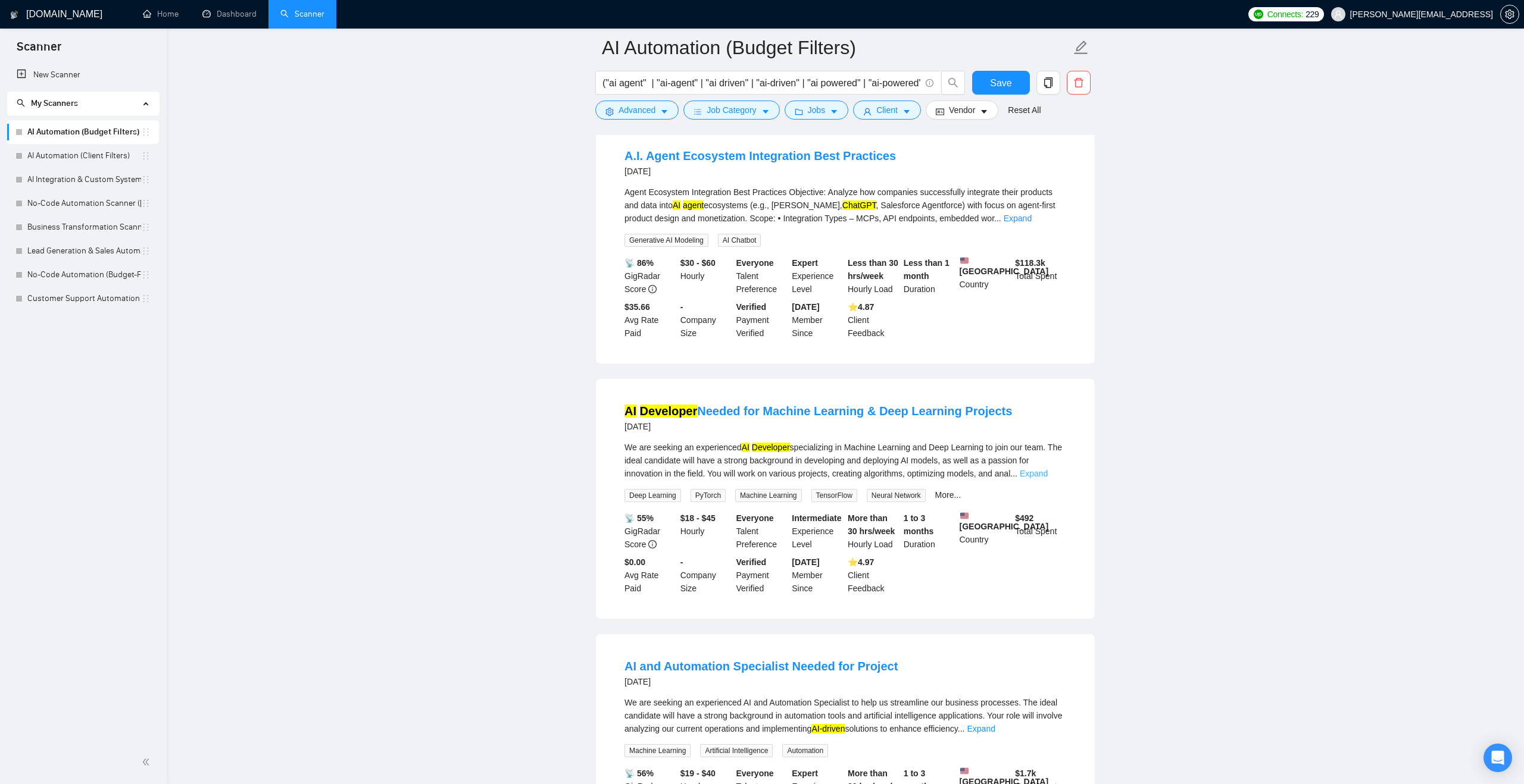
click at [1048, 478] on link "Expand" at bounding box center [1033, 473] width 28 height 9
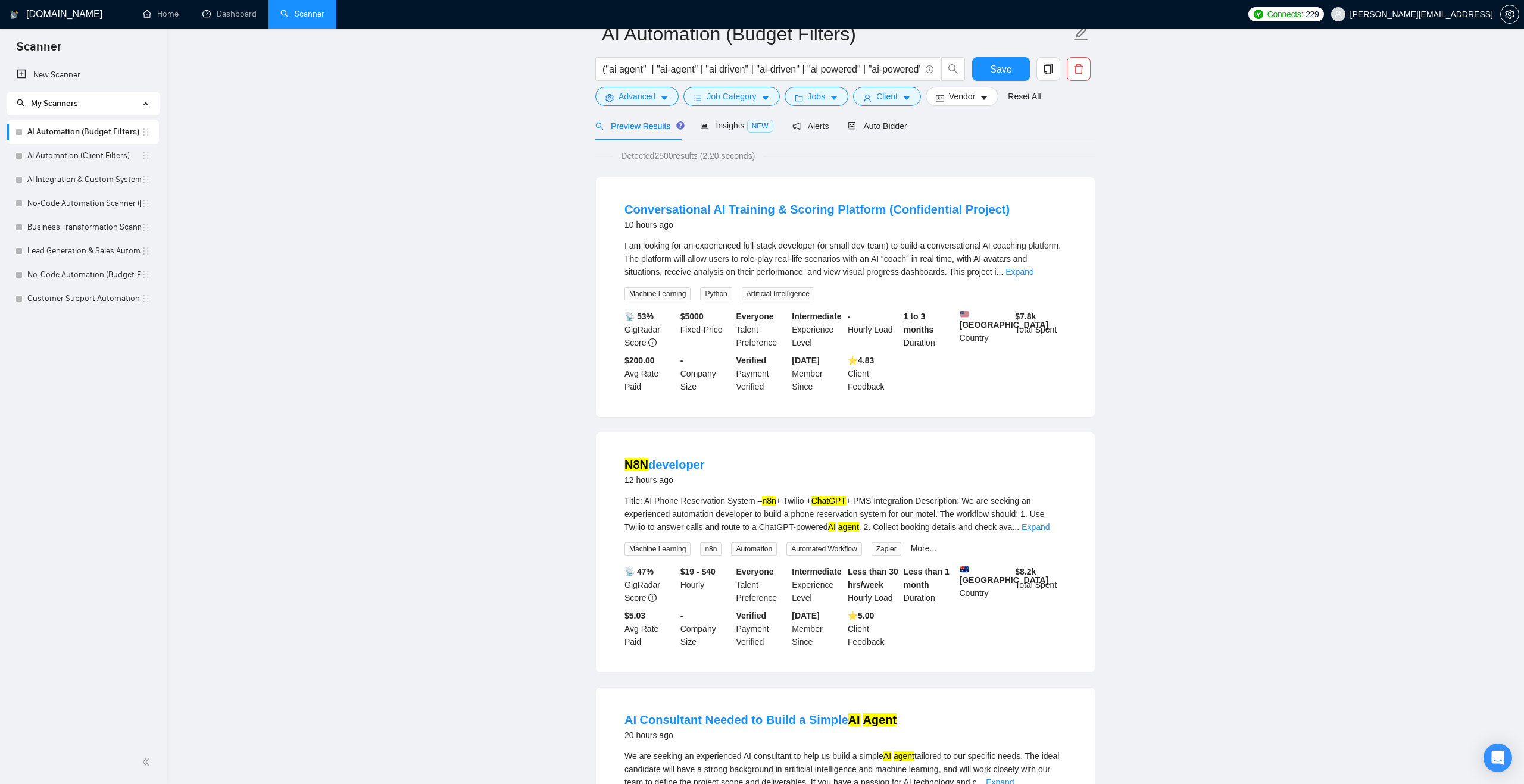
scroll to position [0, 0]
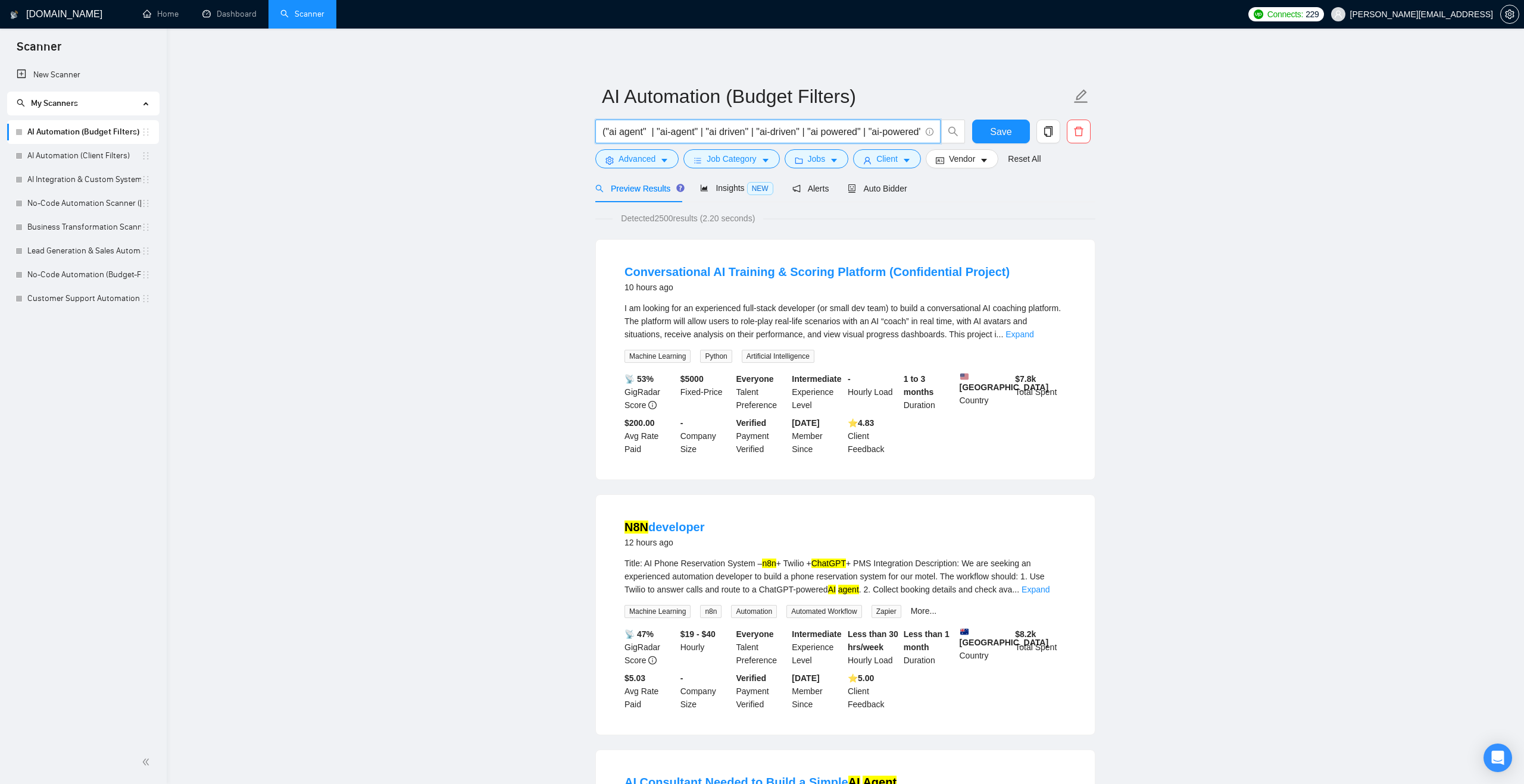
click at [724, 126] on input "("ai agent" | "ai-agent" | "ai driven" | "ai-driven" | "ai powered" | "ai-power…" at bounding box center [761, 131] width 318 height 15
click at [728, 196] on div "Insights NEW" at bounding box center [736, 188] width 73 height 28
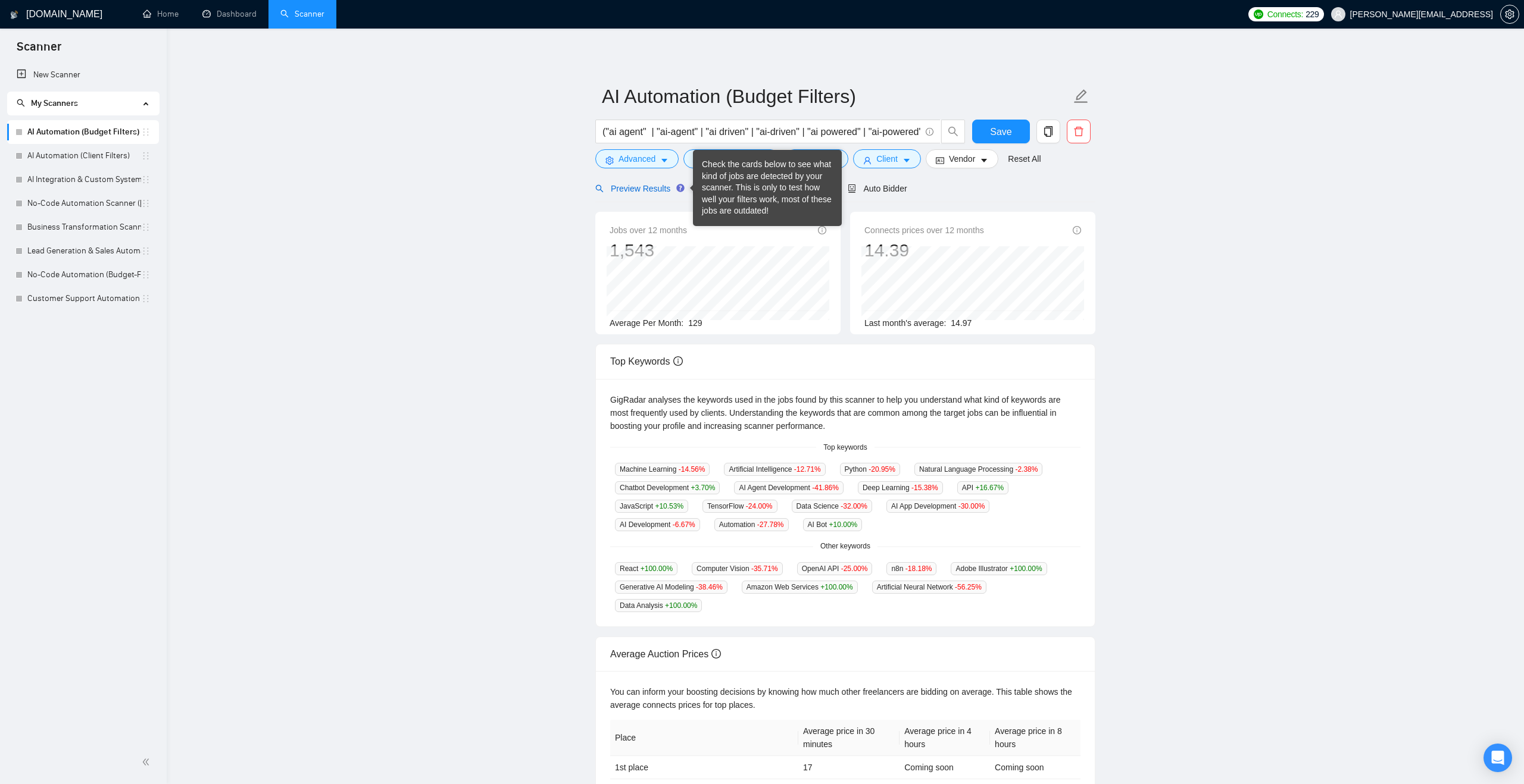
click at [660, 190] on span "Preview Results" at bounding box center [638, 189] width 86 height 9
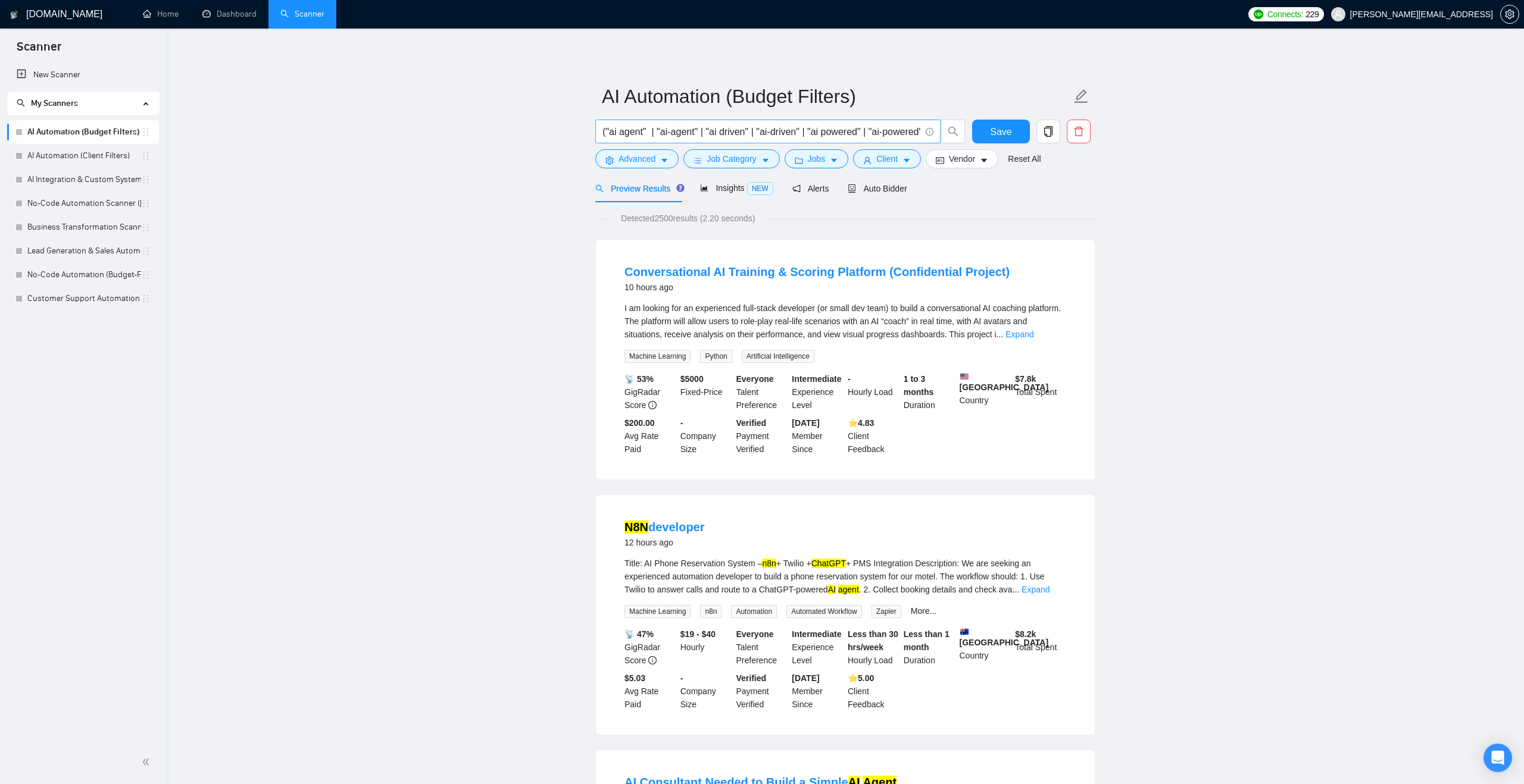
click at [660, 127] on input "("ai agent" | "ai-agent" | "ai driven" | "ai-driven" | "ai powered" | "ai-power…" at bounding box center [761, 131] width 318 height 15
paste input "("ai agent" | "ai-agent" | "ai driven" | "ai-driven" | "ai powered" | "ai-power…"
type input "("ai agent" | "ai-agent" | "ai driven" | "ai-driven" | "ai powered" | "ai-power…"
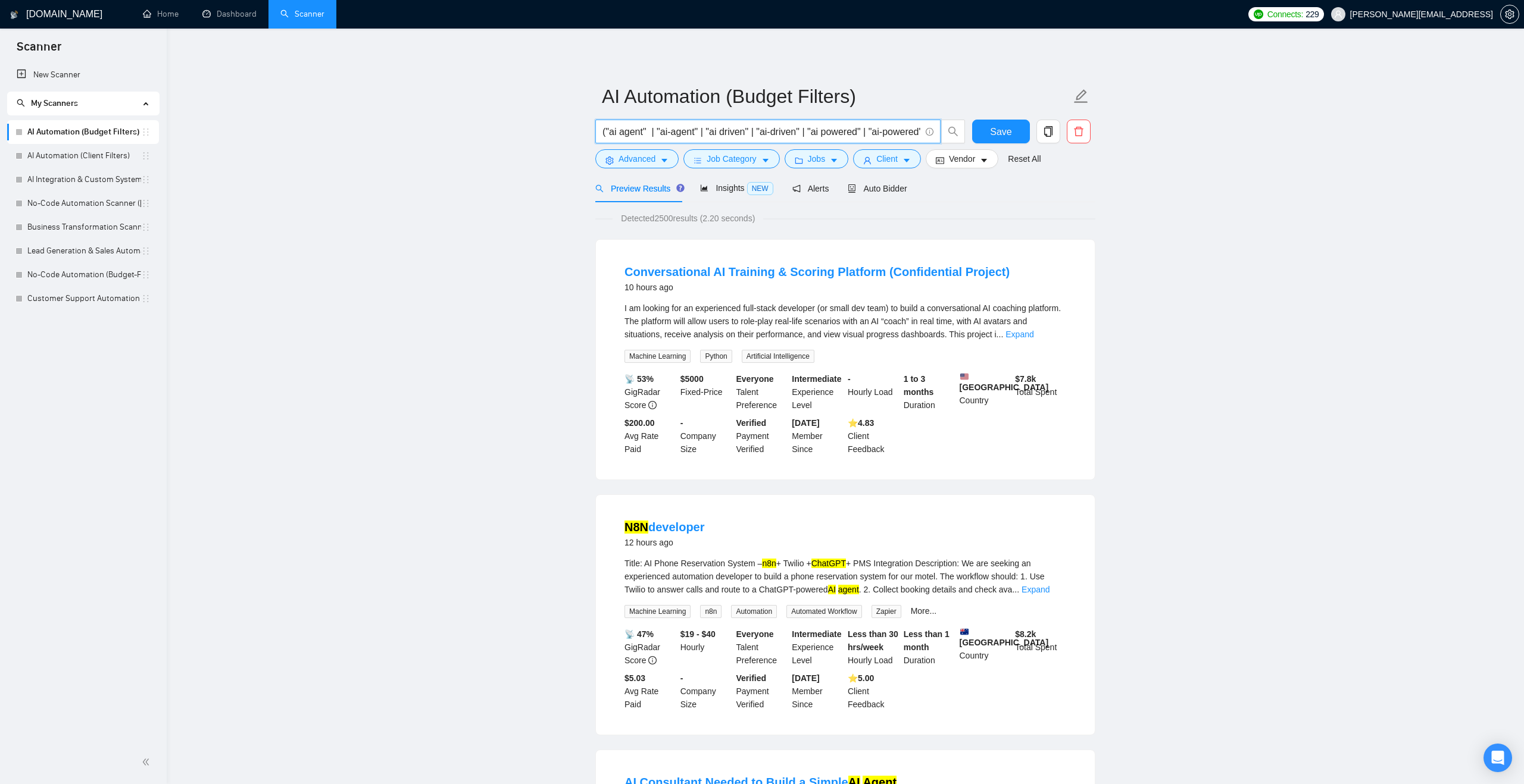
click at [719, 184] on span "Insights NEW" at bounding box center [736, 188] width 73 height 9
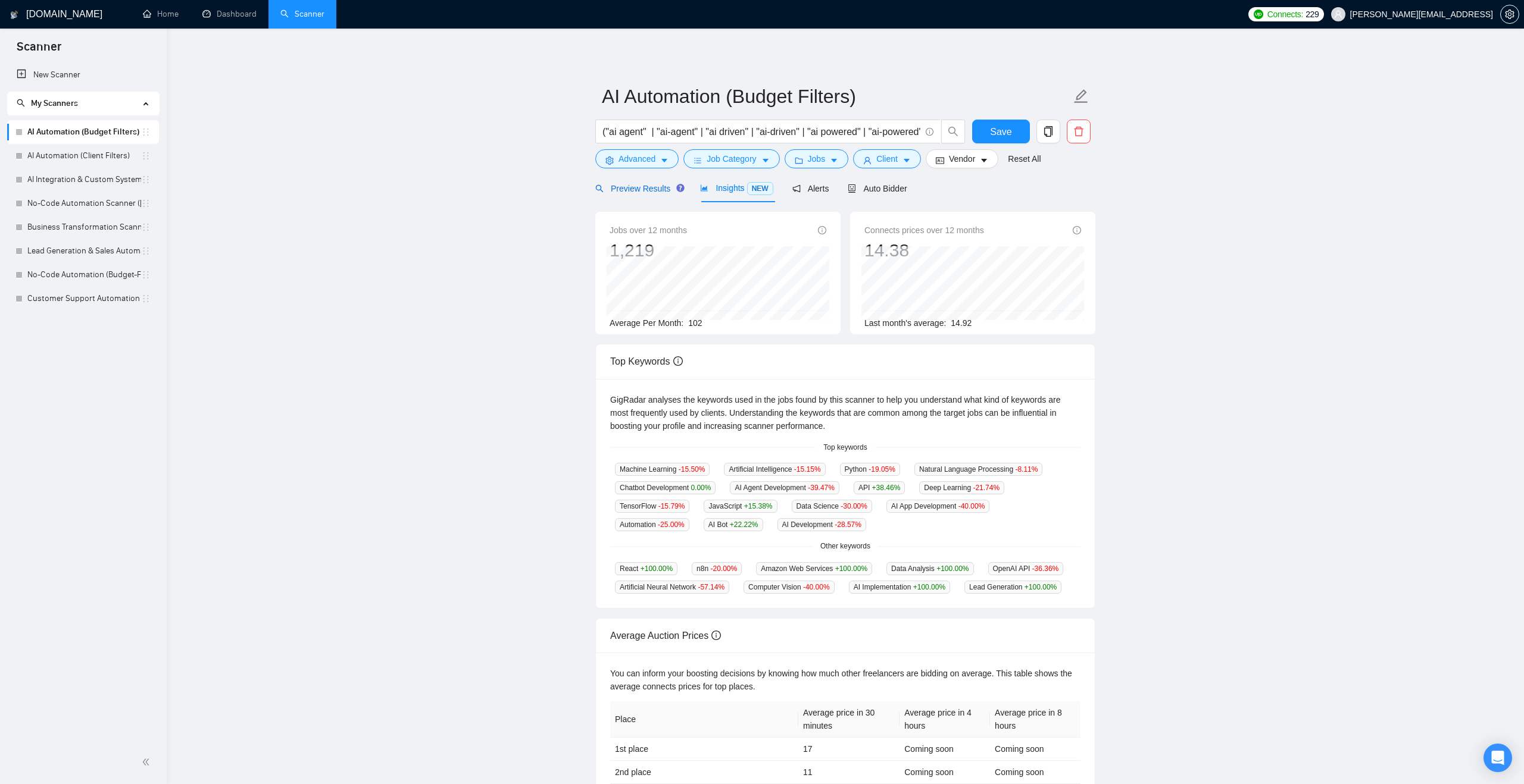
click at [652, 185] on span "Preview Results" at bounding box center [638, 189] width 86 height 9
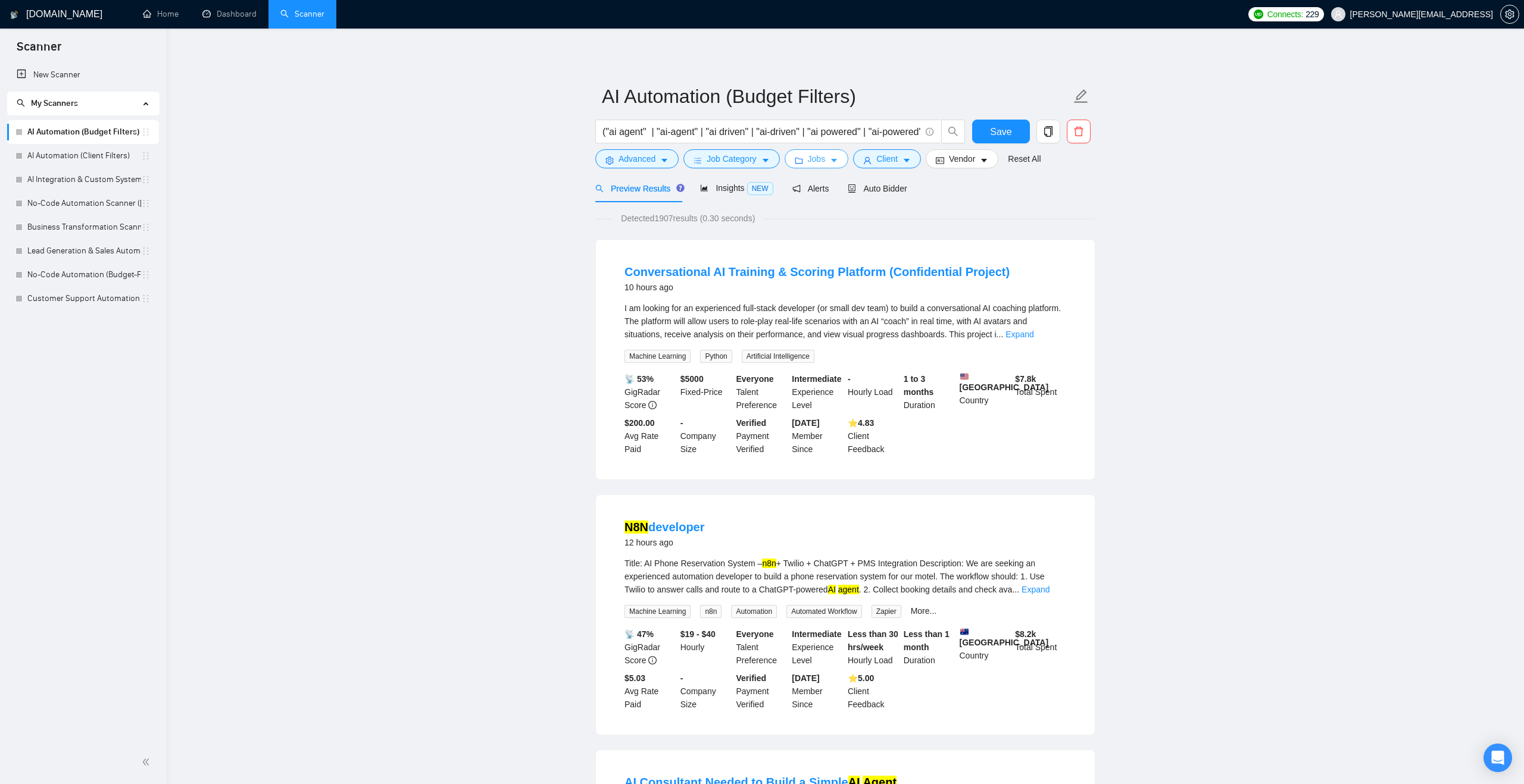
click at [795, 160] on button "Jobs" at bounding box center [816, 158] width 64 height 19
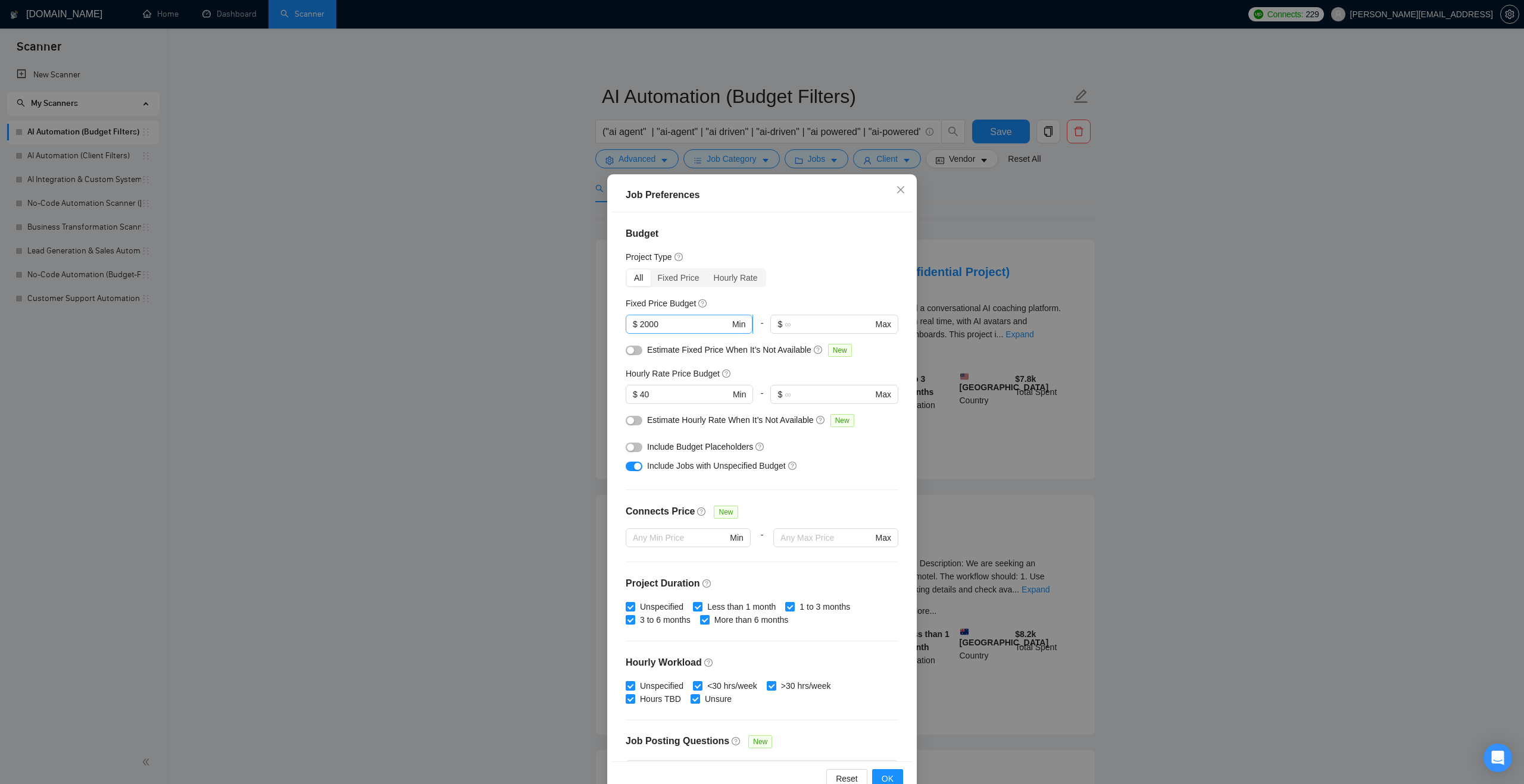
click at [652, 325] on input "2000" at bounding box center [685, 324] width 90 height 13
click at [807, 291] on div "Budget Project Type All Fixed Price Hourly Rate Fixed Price Budget $ 2000 Min -…" at bounding box center [762, 487] width 301 height 549
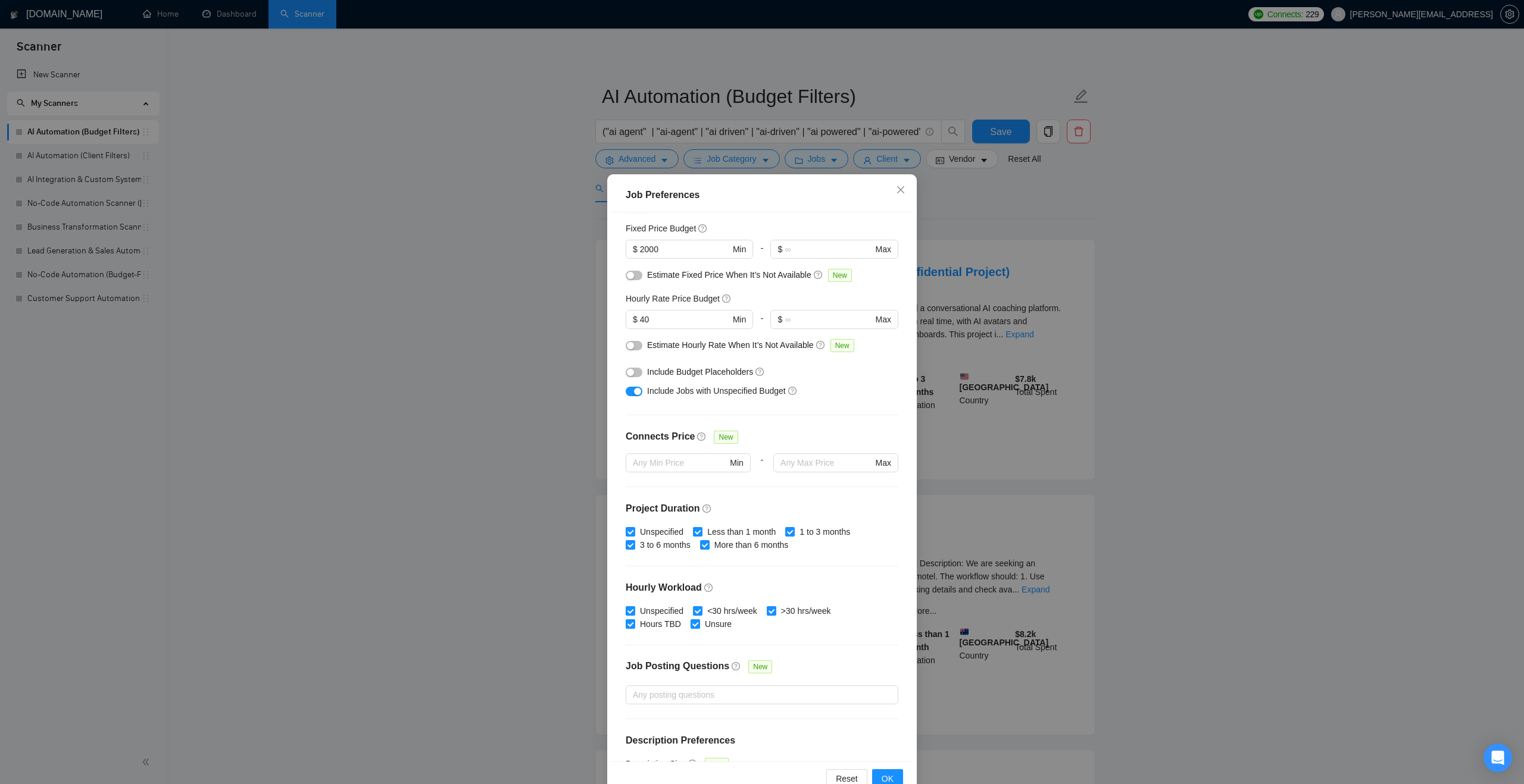
scroll to position [116, 0]
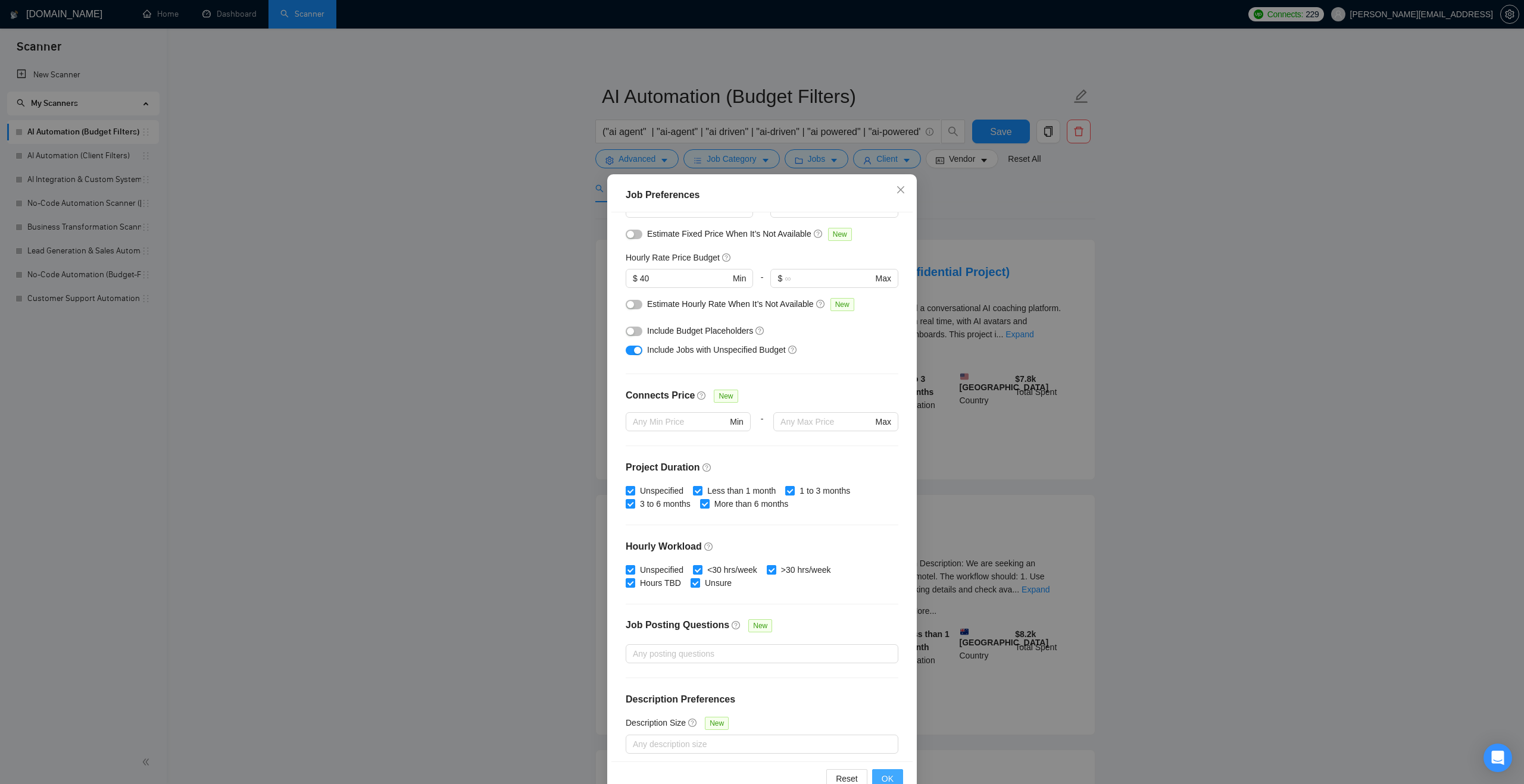
click at [882, 779] on span "OK" at bounding box center [887, 779] width 12 height 13
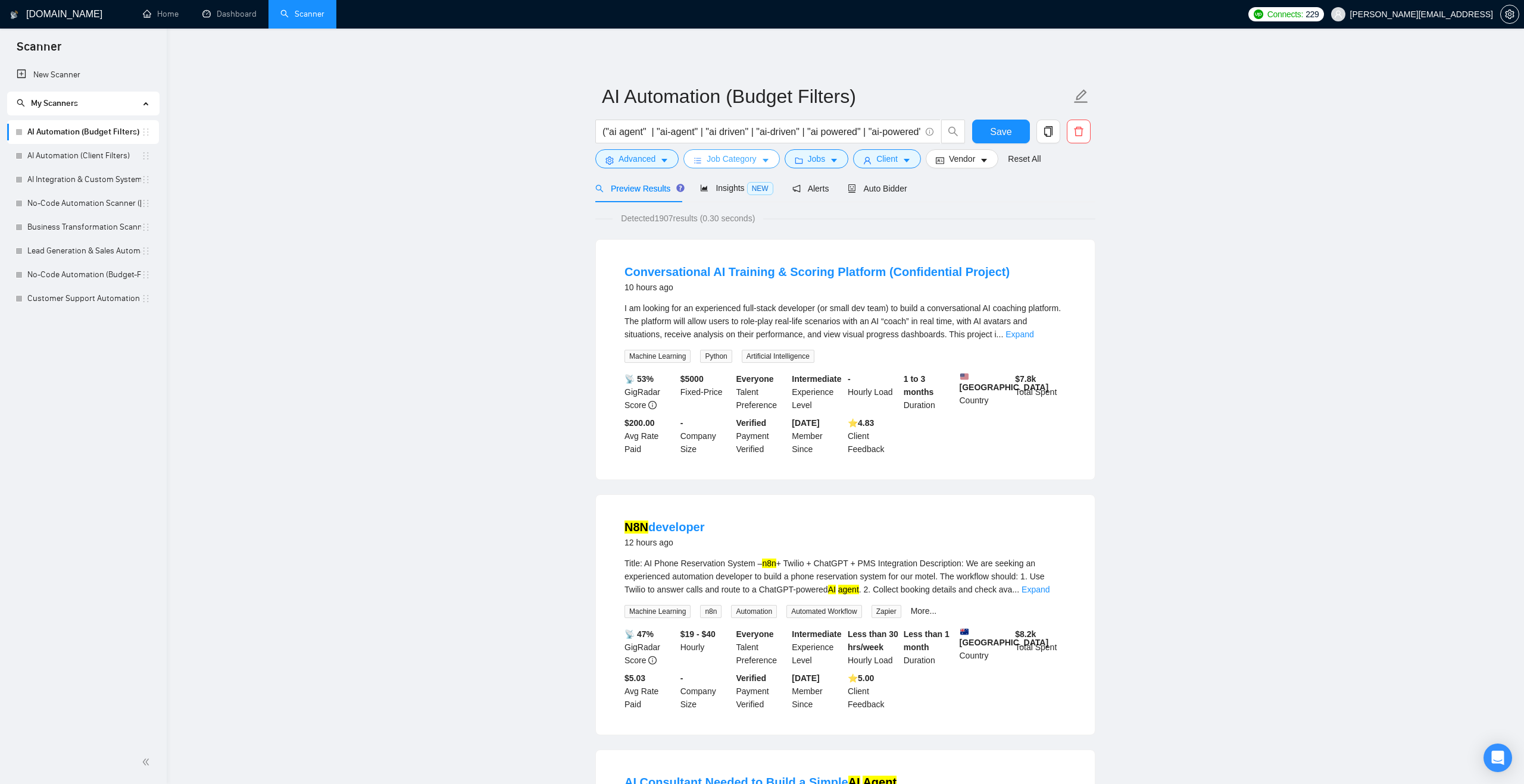
click at [773, 162] on button "Job Category" at bounding box center [731, 158] width 96 height 19
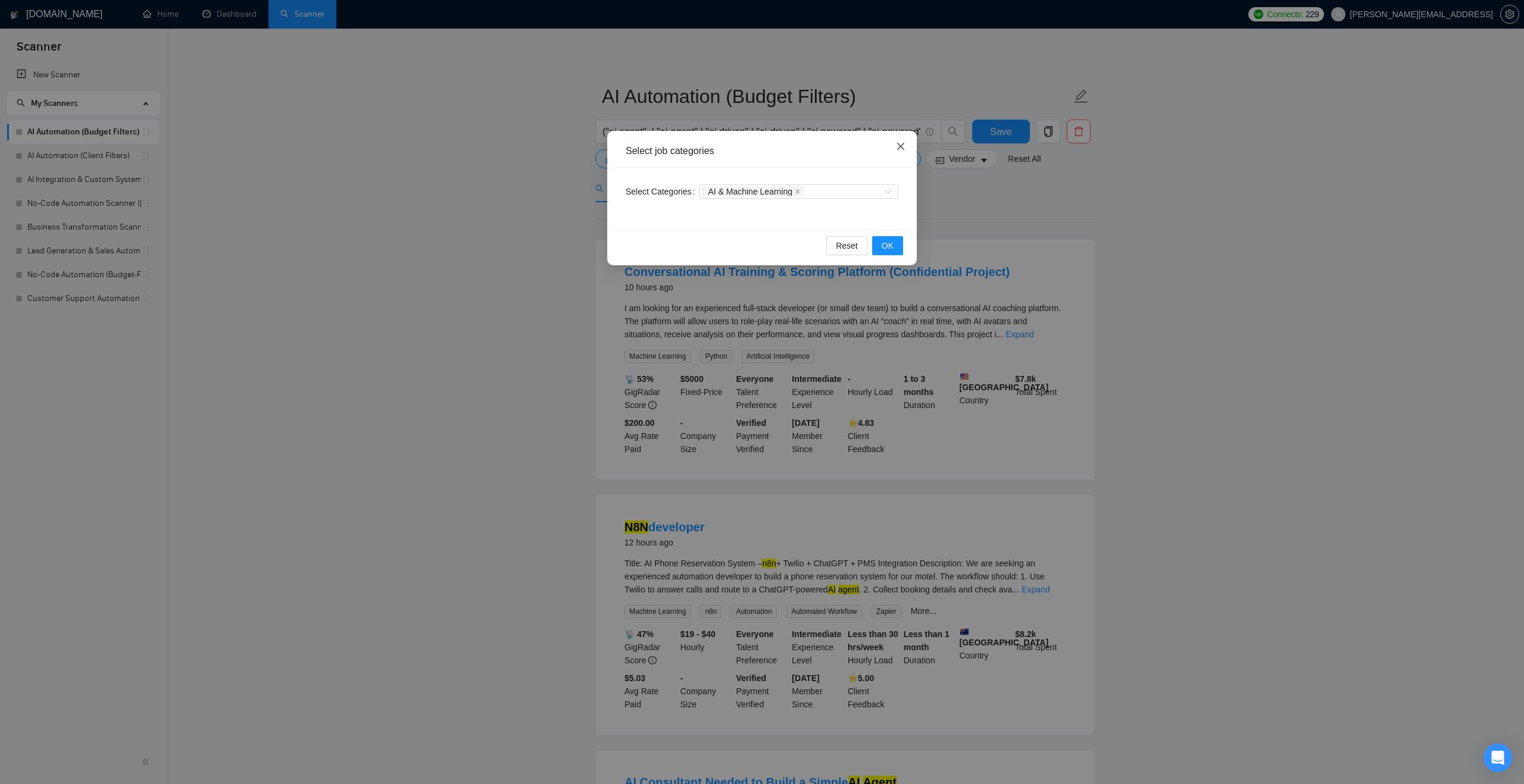
click at [907, 142] on span "Close" at bounding box center [901, 147] width 32 height 32
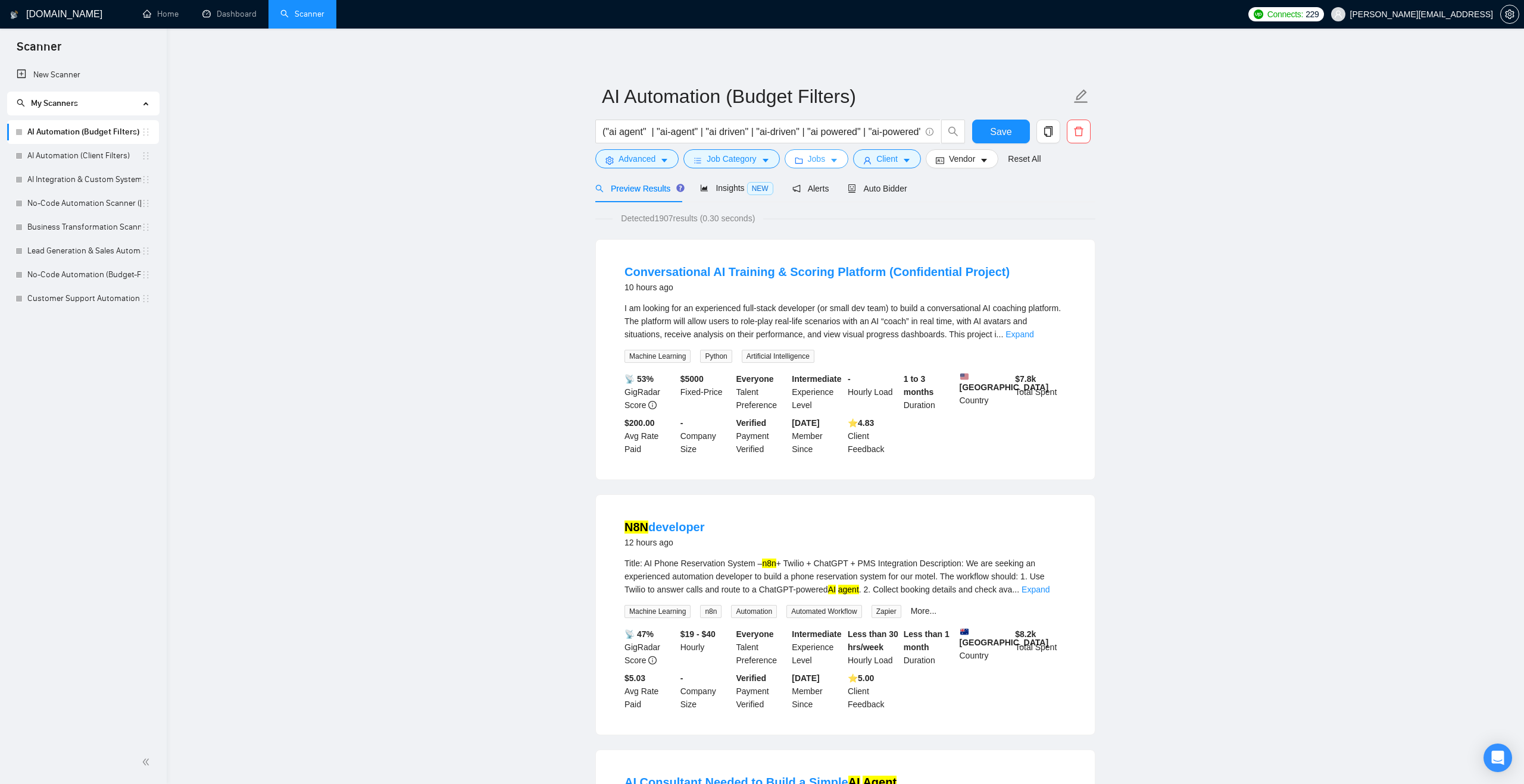
click at [843, 160] on button "Jobs" at bounding box center [816, 158] width 64 height 19
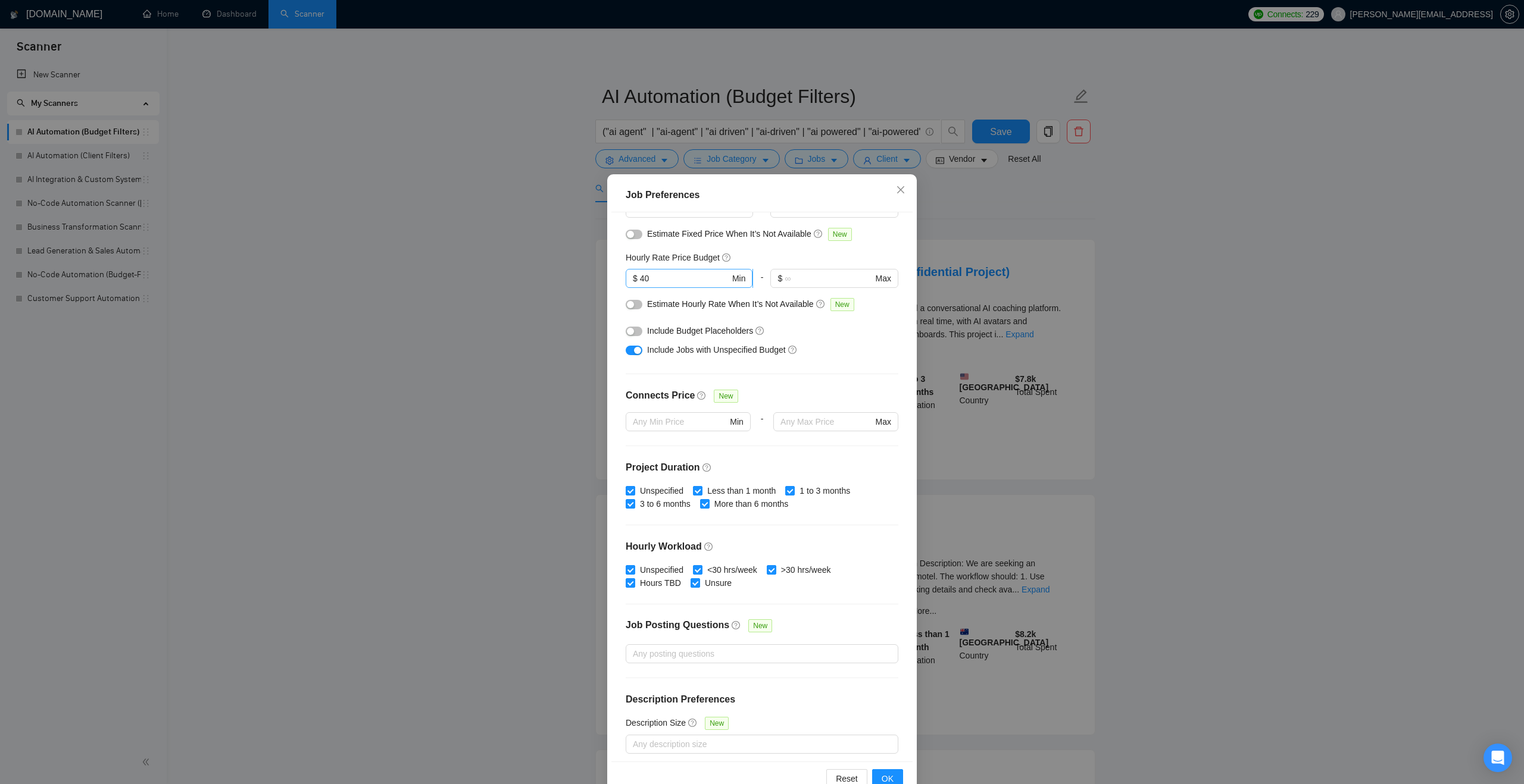
click at [663, 275] on input "40" at bounding box center [685, 278] width 90 height 13
click at [893, 777] on button "OK" at bounding box center [887, 779] width 31 height 19
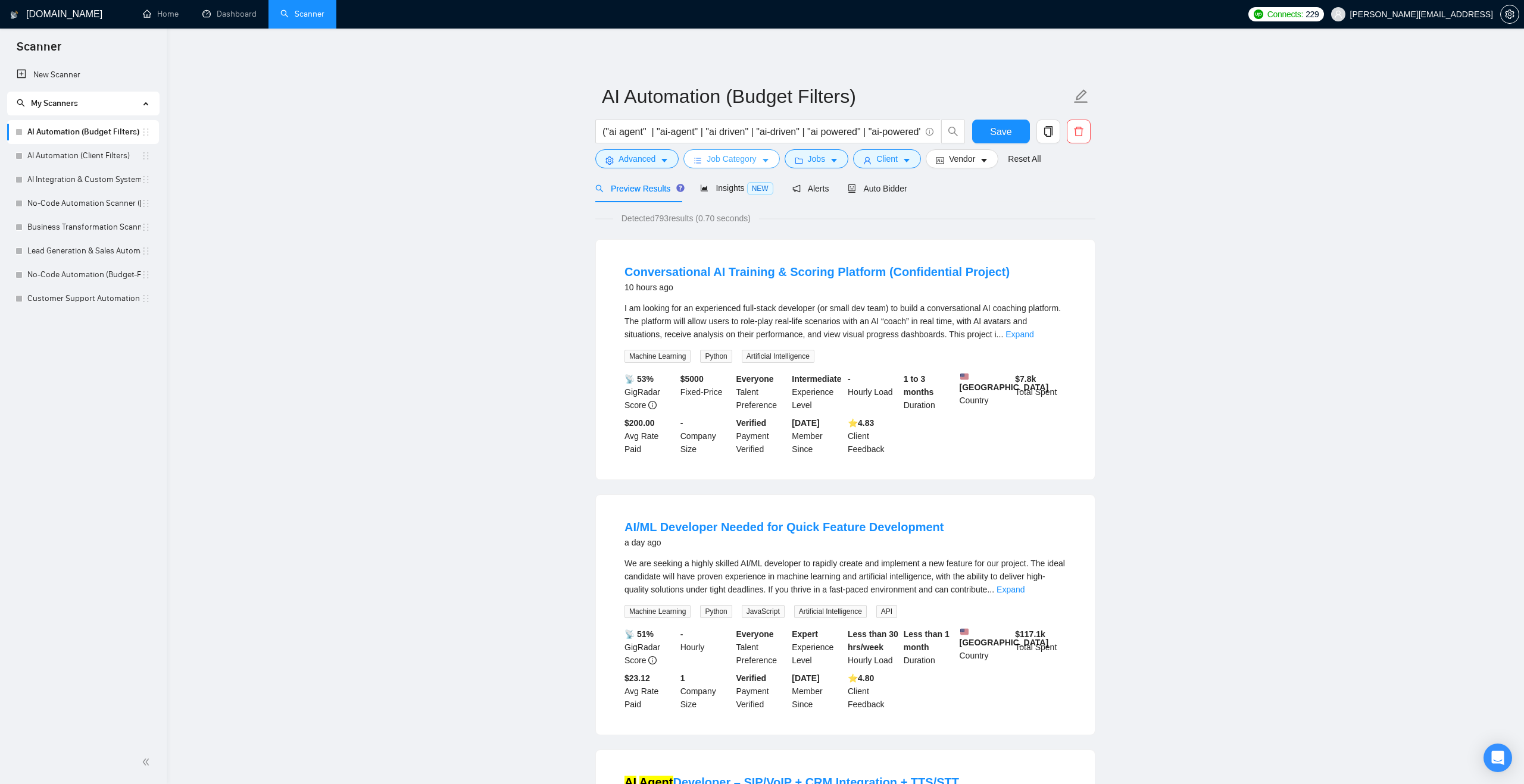
click at [771, 166] on button "Job Category" at bounding box center [731, 158] width 96 height 19
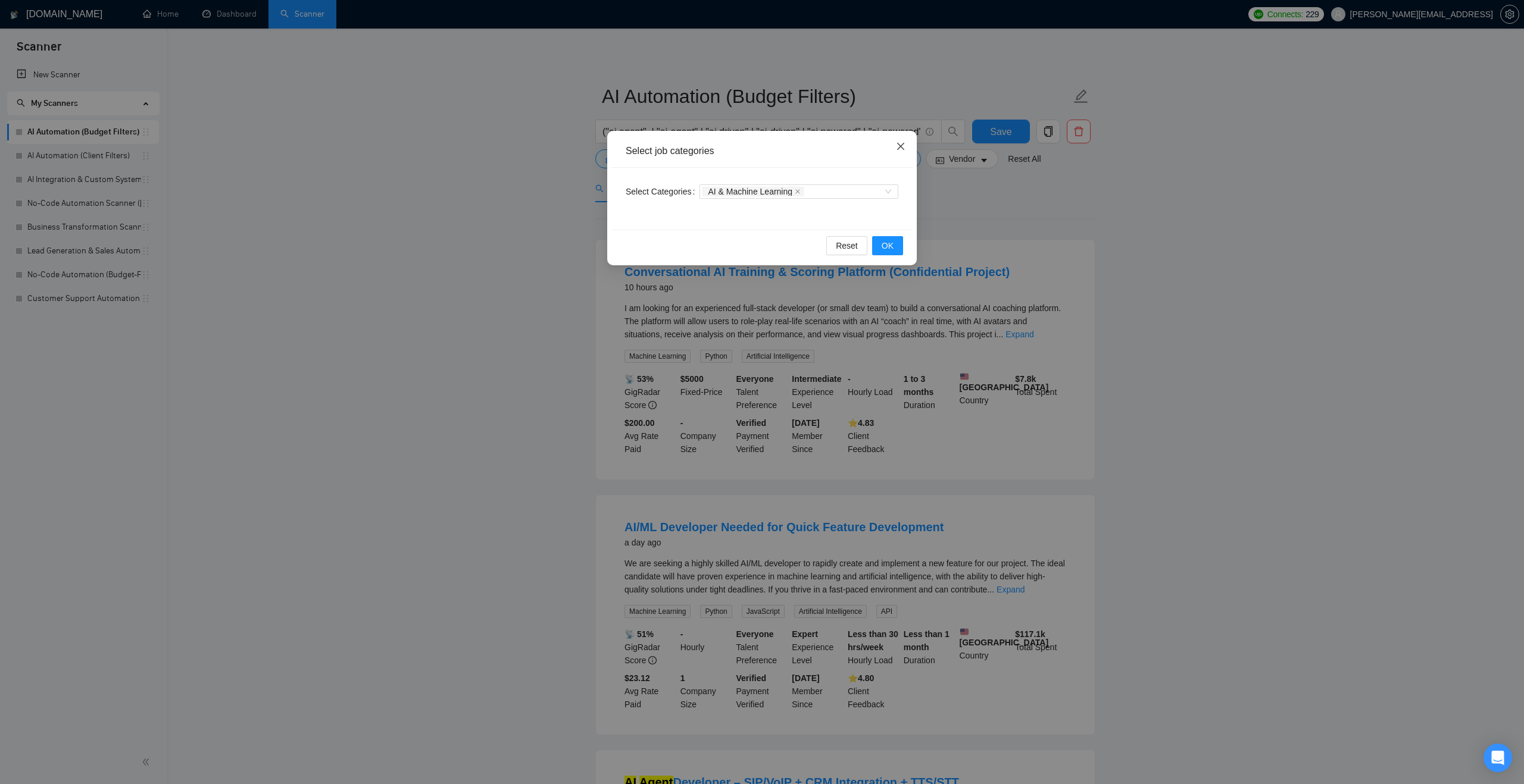
click at [896, 148] on icon "close" at bounding box center [901, 147] width 9 height 9
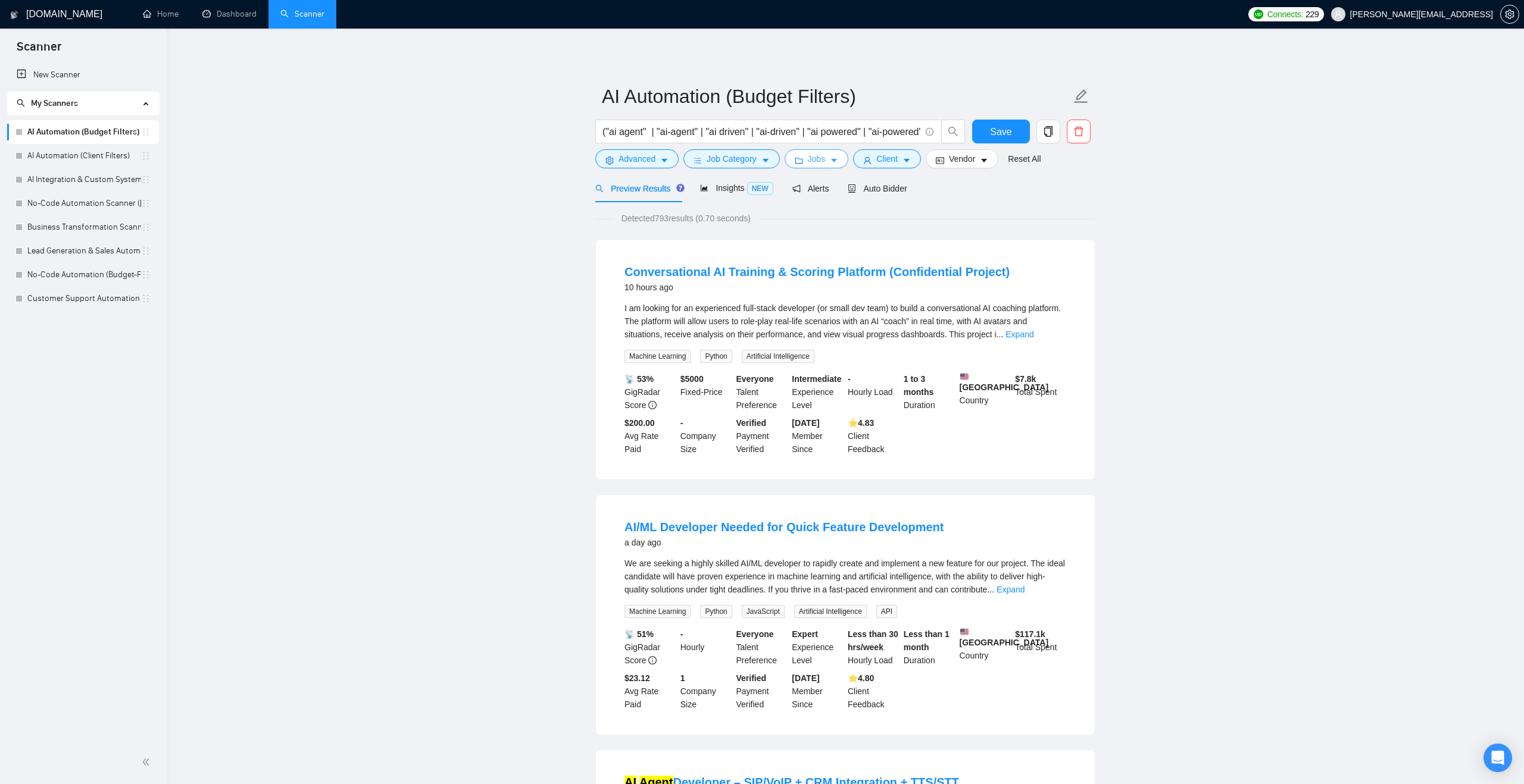
click at [814, 155] on span "Jobs" at bounding box center [816, 159] width 18 height 13
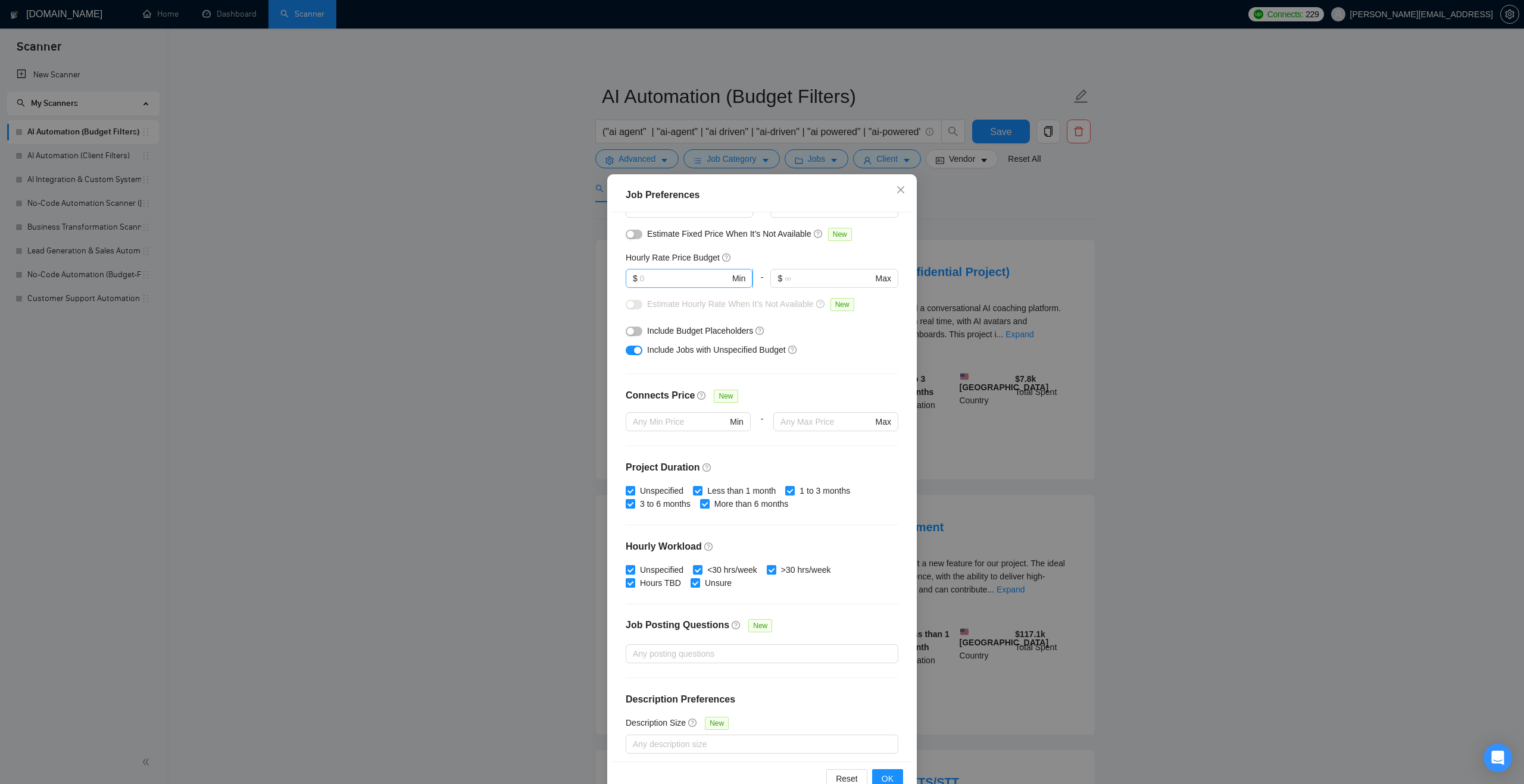
click at [681, 282] on input "text" at bounding box center [685, 278] width 90 height 13
type input "30"
click at [888, 776] on span "OK" at bounding box center [887, 779] width 12 height 13
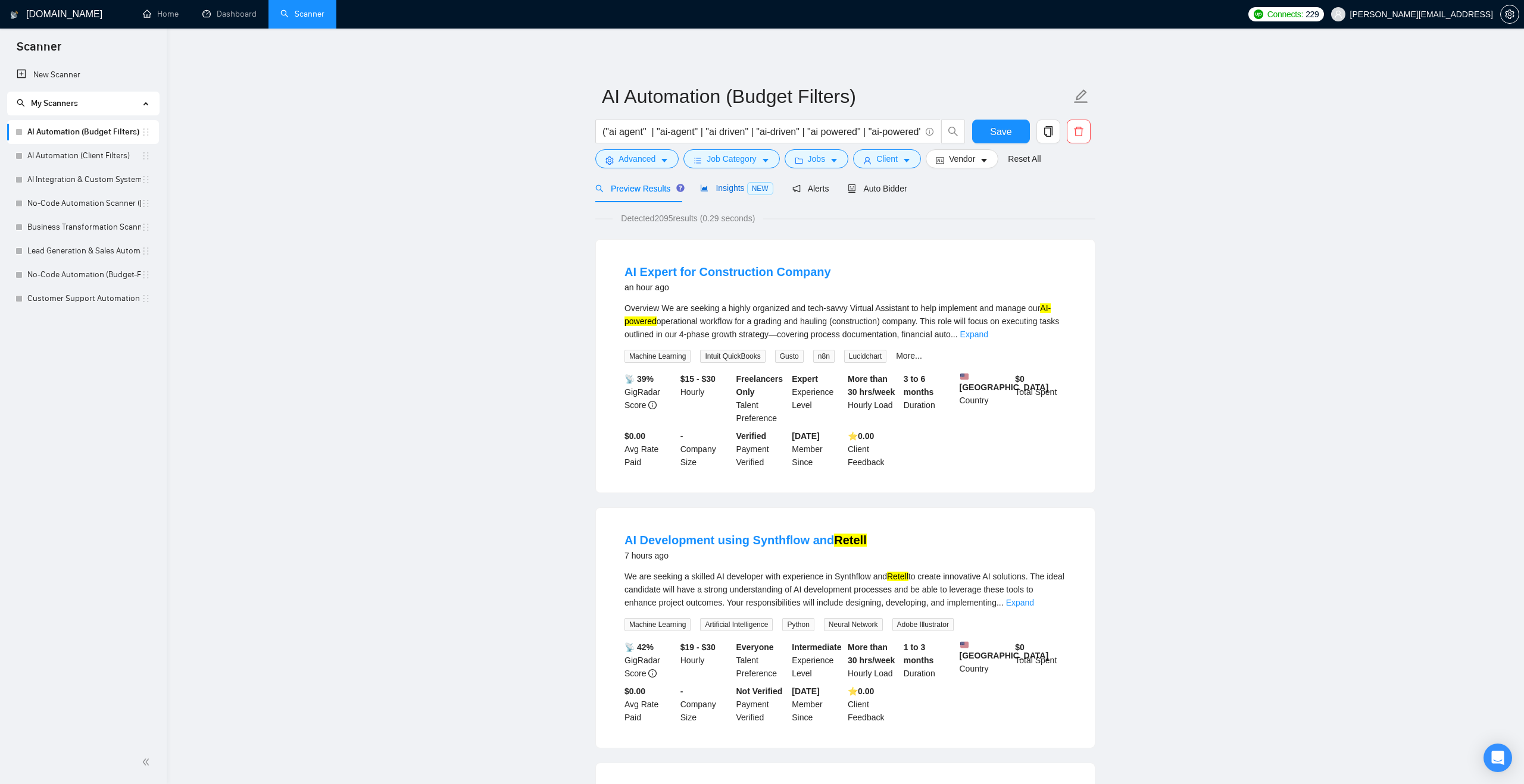
click at [734, 193] on div "Insights NEW" at bounding box center [736, 188] width 73 height 14
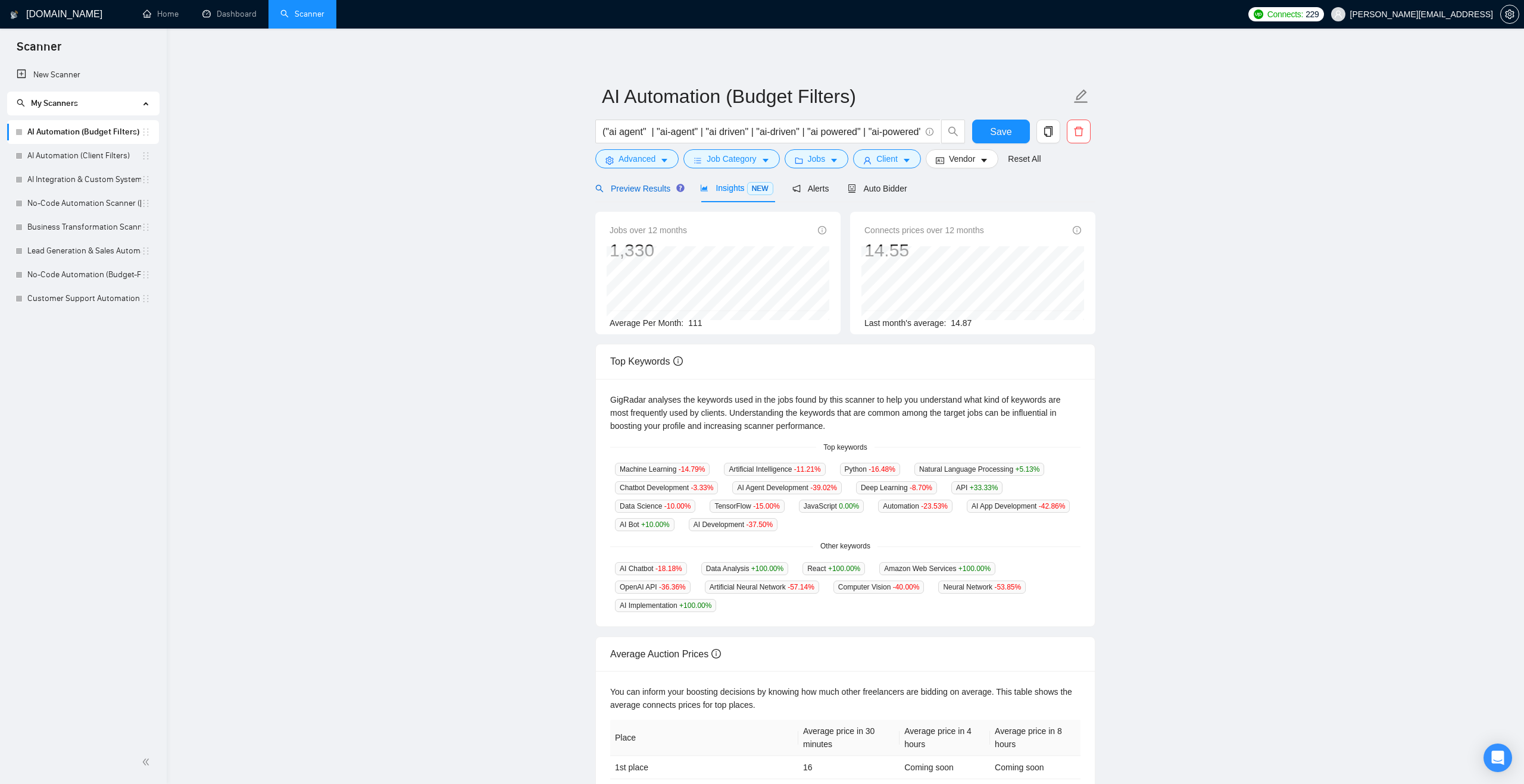
click at [641, 184] on span "Preview Results" at bounding box center [638, 189] width 86 height 9
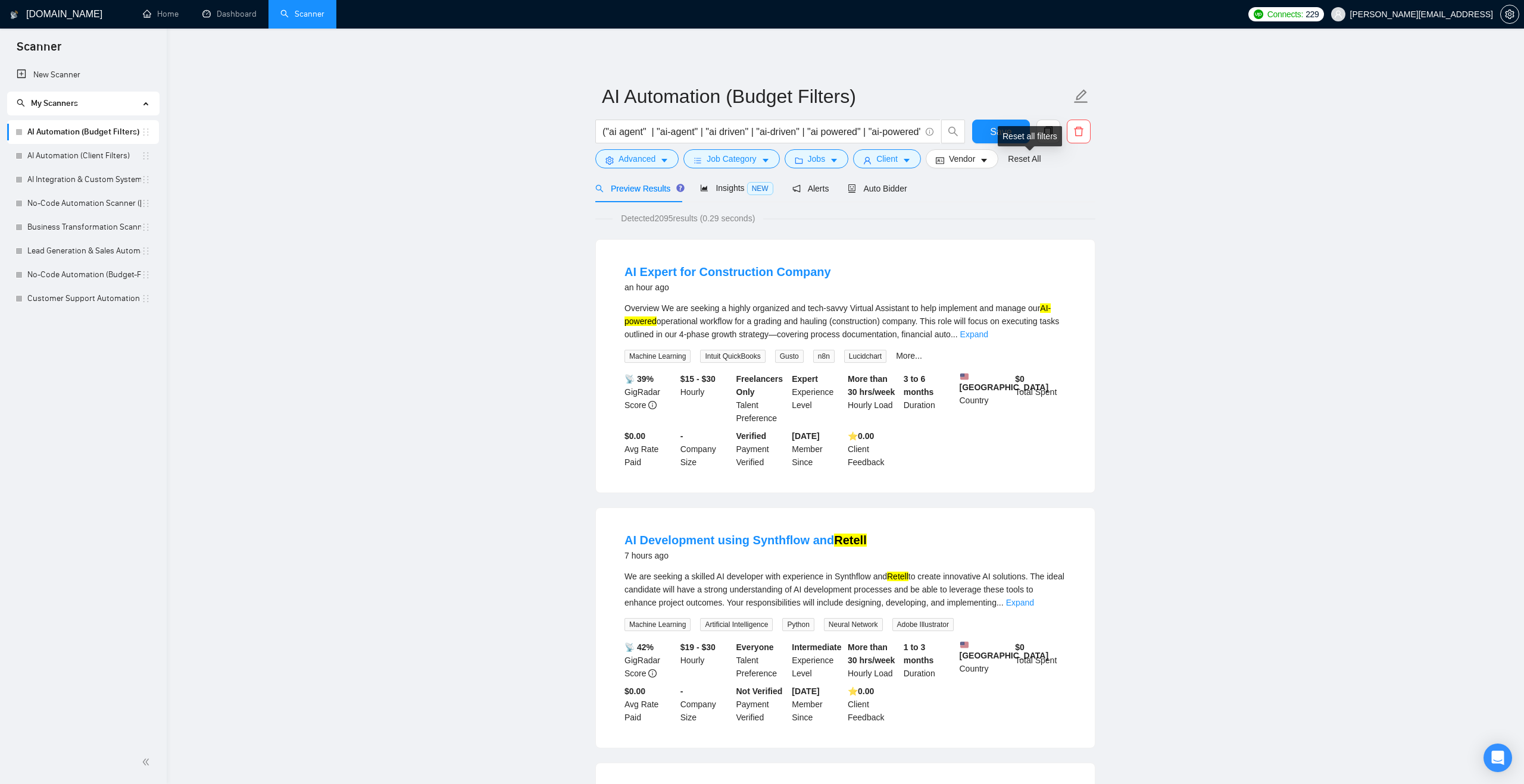
click at [1002, 135] on div "Reset all filters" at bounding box center [1029, 136] width 64 height 20
click at [987, 127] on button "Save" at bounding box center [1000, 131] width 57 height 24
drag, startPoint x: 746, startPoint y: 133, endPoint x: 918, endPoint y: 135, distance: 172.0
click at [918, 135] on input "("ai agent" | "ai-agent" | "ai driven" | "ai-driven" | "ai powered" | "ai-power…" at bounding box center [761, 131] width 318 height 15
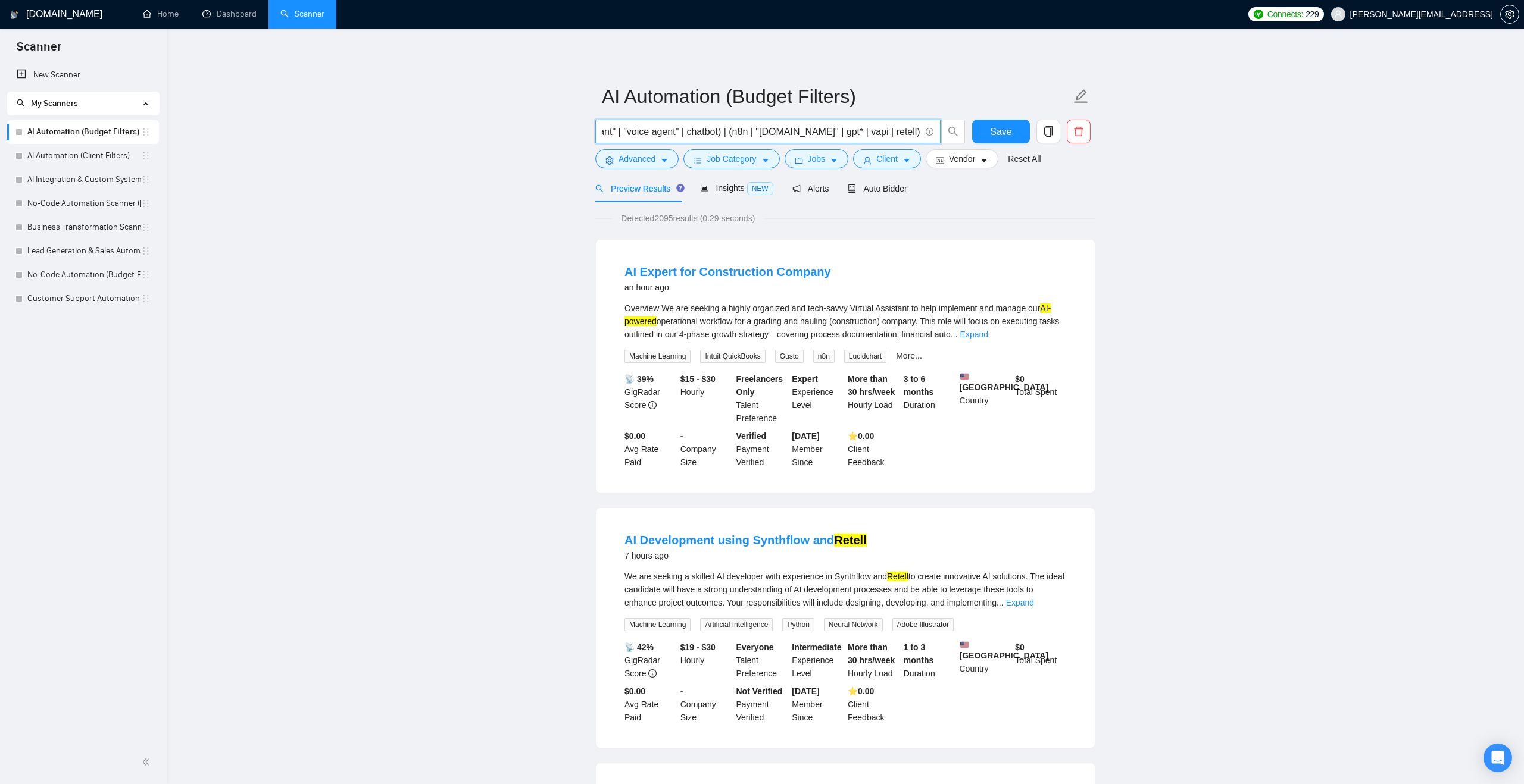
scroll to position [0, 0]
click at [149, 152] on icon "holder" at bounding box center [146, 156] width 9 height 9
click at [101, 159] on link "AI Automation (Client Filters)" at bounding box center [84, 156] width 114 height 24
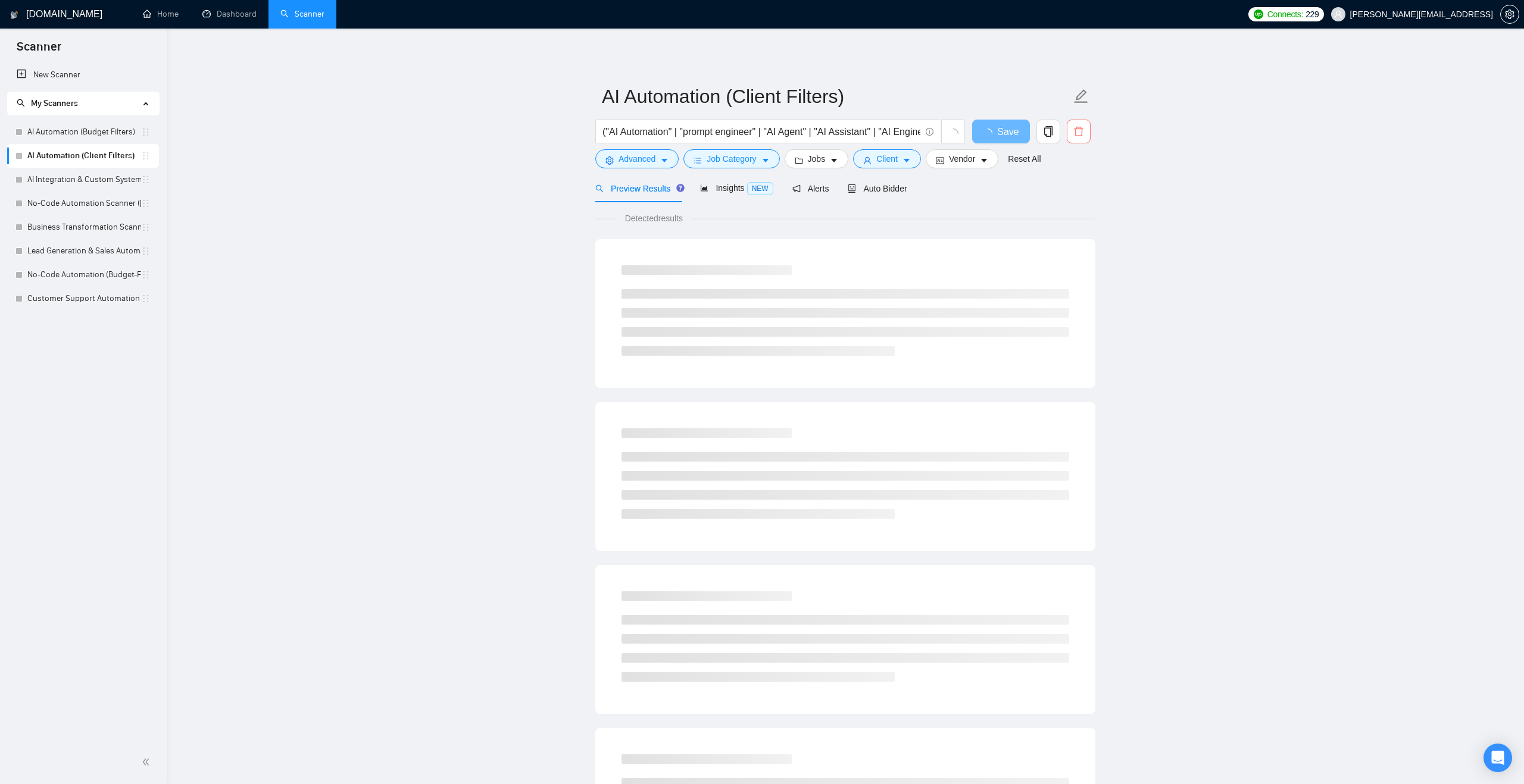
click at [1075, 132] on icon "delete" at bounding box center [1078, 131] width 9 height 9
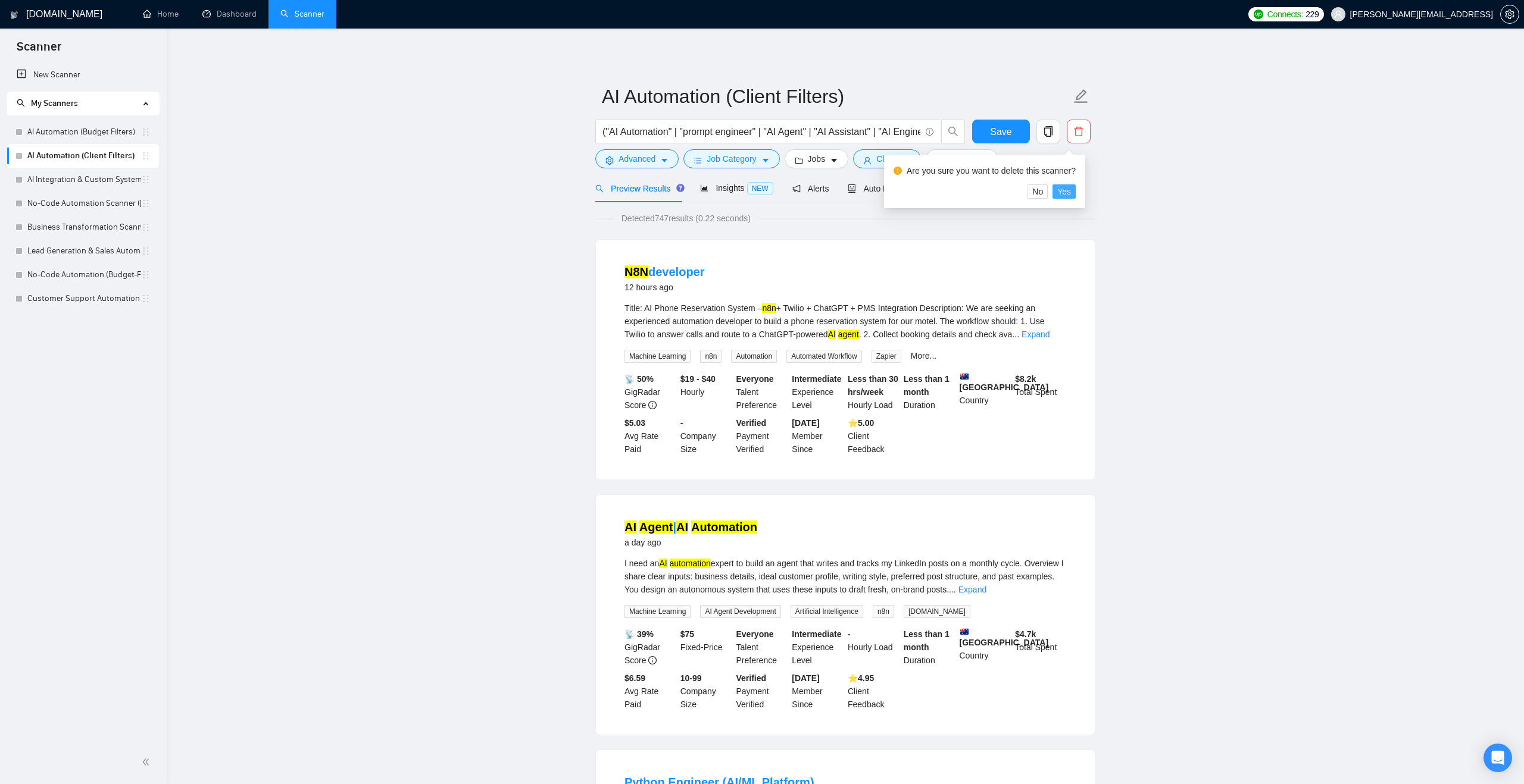
click at [1069, 195] on span "Yes" at bounding box center [1064, 191] width 14 height 13
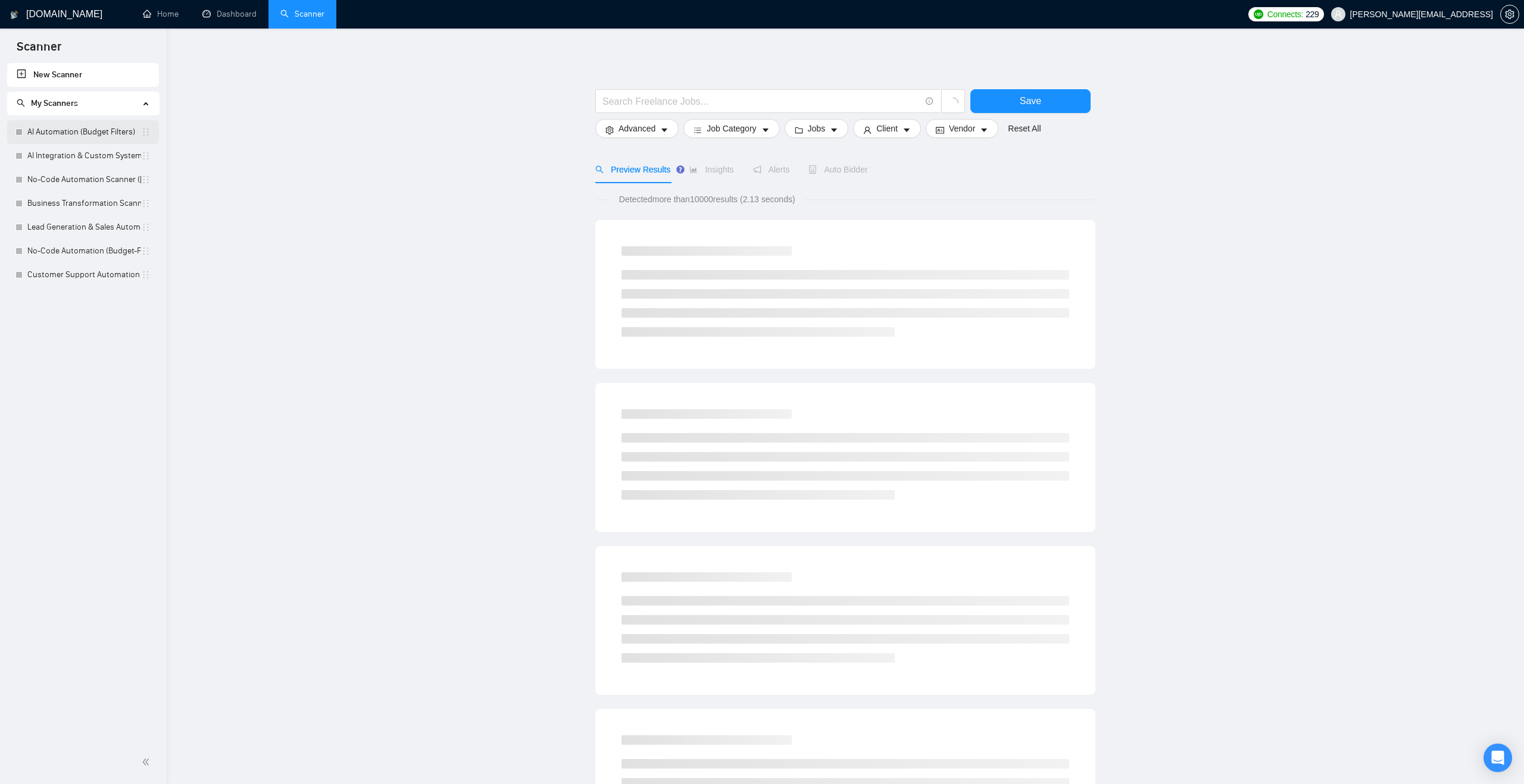
click at [96, 136] on link "AI Automation (Budget Filters)" at bounding box center [84, 132] width 114 height 24
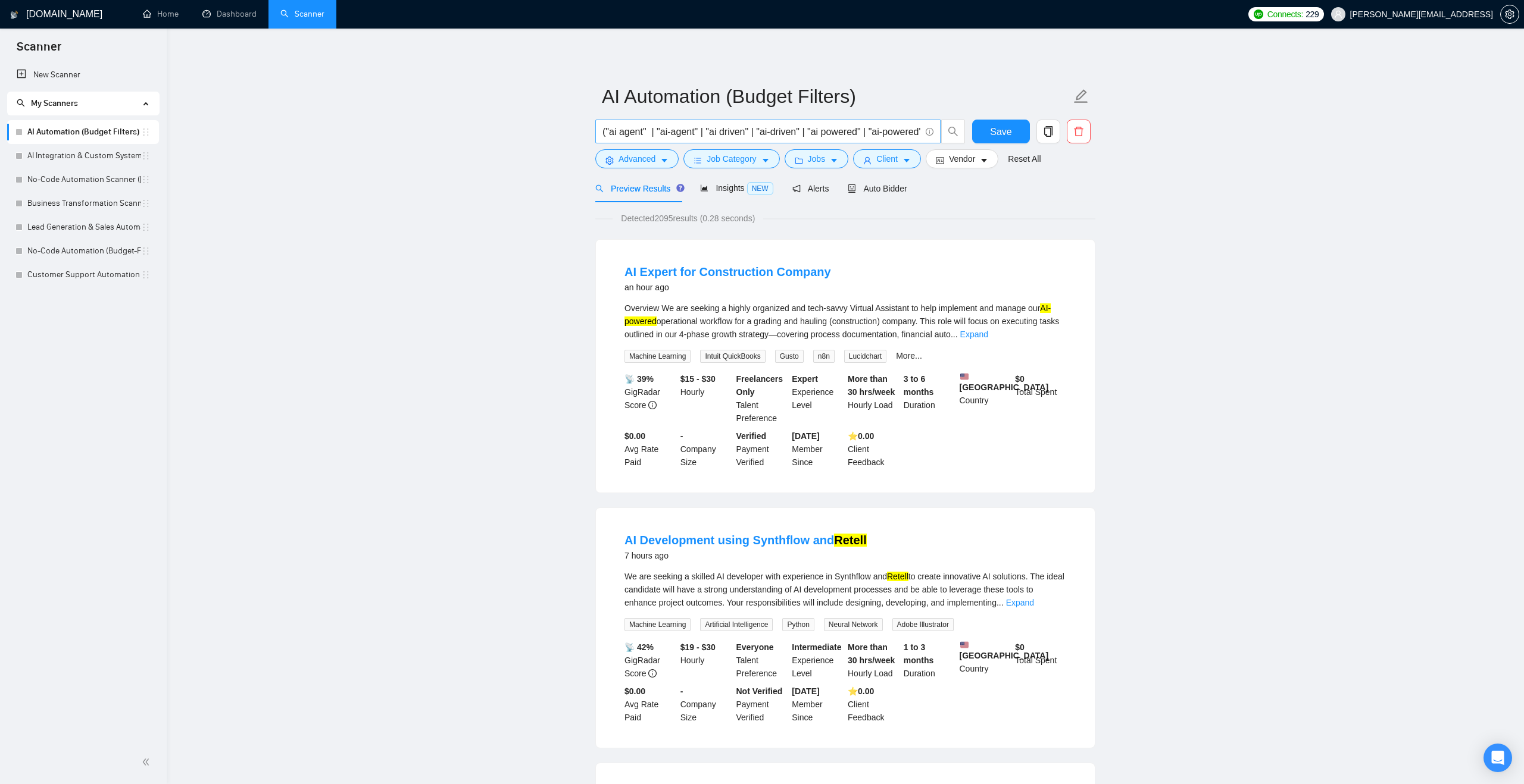
drag, startPoint x: 707, startPoint y: 139, endPoint x: 842, endPoint y: 134, distance: 135.1
click at [843, 134] on span "("ai agent" | "ai-agent" | "ai driven" | "ai-driven" | "ai powered" | "ai-power…" at bounding box center [767, 131] width 345 height 24
drag, startPoint x: 827, startPoint y: 130, endPoint x: 608, endPoint y: 136, distance: 219.1
click at [607, 135] on input "("ai agent" | "ai-agent" | "ai driven" | "ai-driven" | "ai powered" | "ai-power…" at bounding box center [761, 131] width 318 height 15
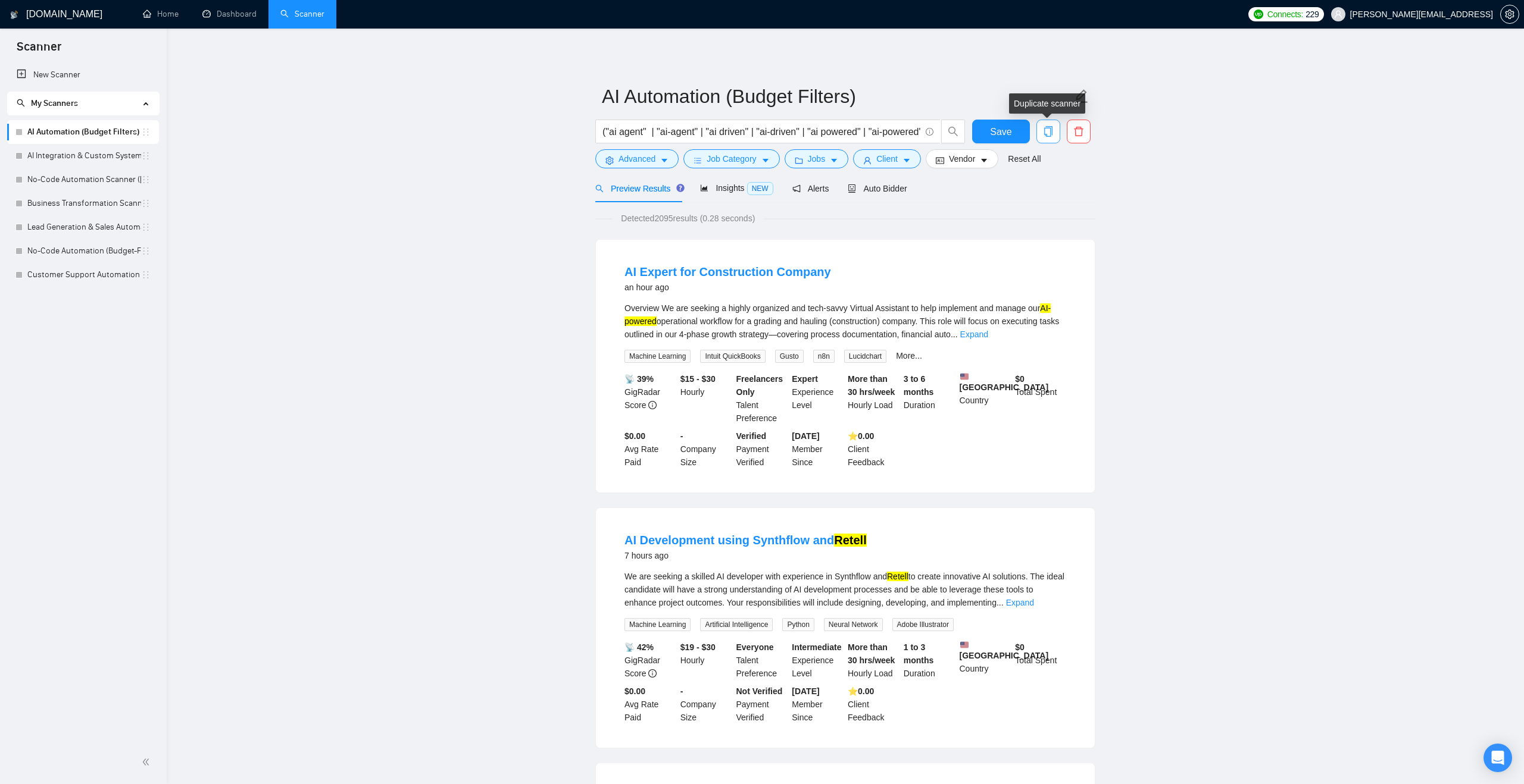
click at [1046, 131] on icon "copy" at bounding box center [1048, 131] width 11 height 11
click at [1040, 191] on span "Yes" at bounding box center [1033, 191] width 14 height 13
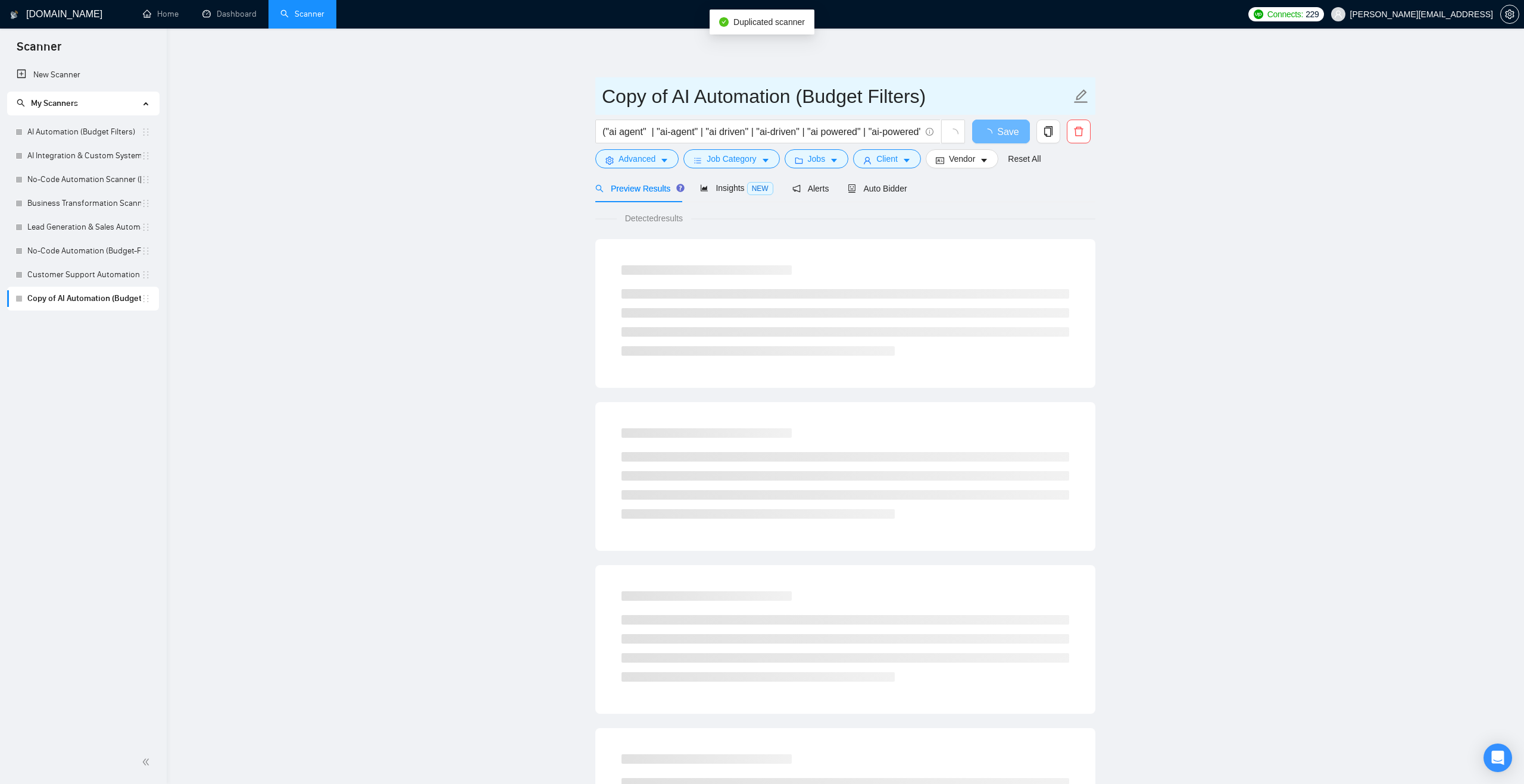
click at [814, 102] on input "Copy of AI Automation (Budget Filters)" at bounding box center [836, 96] width 469 height 30
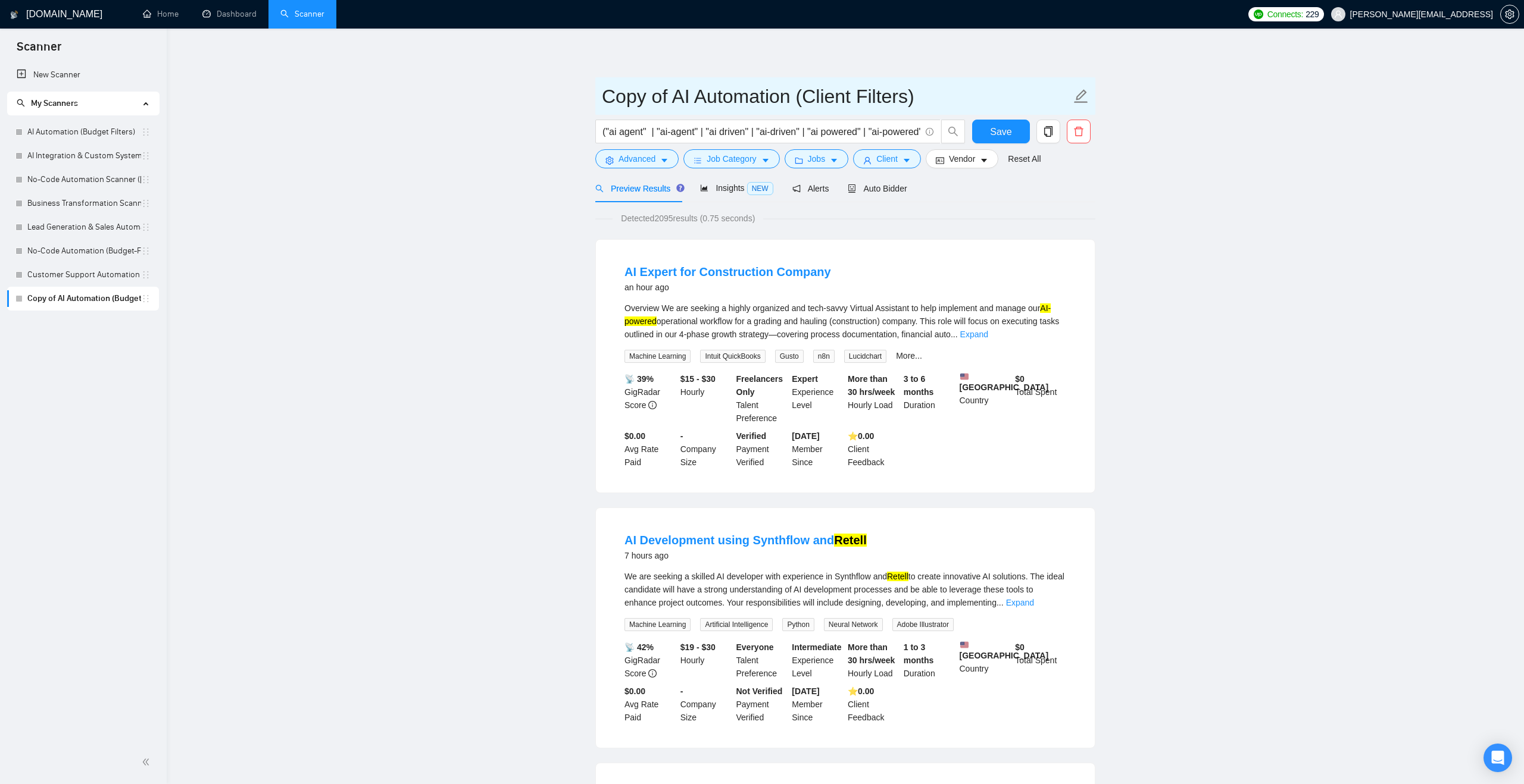
drag, startPoint x: 674, startPoint y: 90, endPoint x: 580, endPoint y: 90, distance: 94.0
type input "AI Automation (Client Filters)"
click at [831, 163] on button "Jobs" at bounding box center [816, 158] width 64 height 19
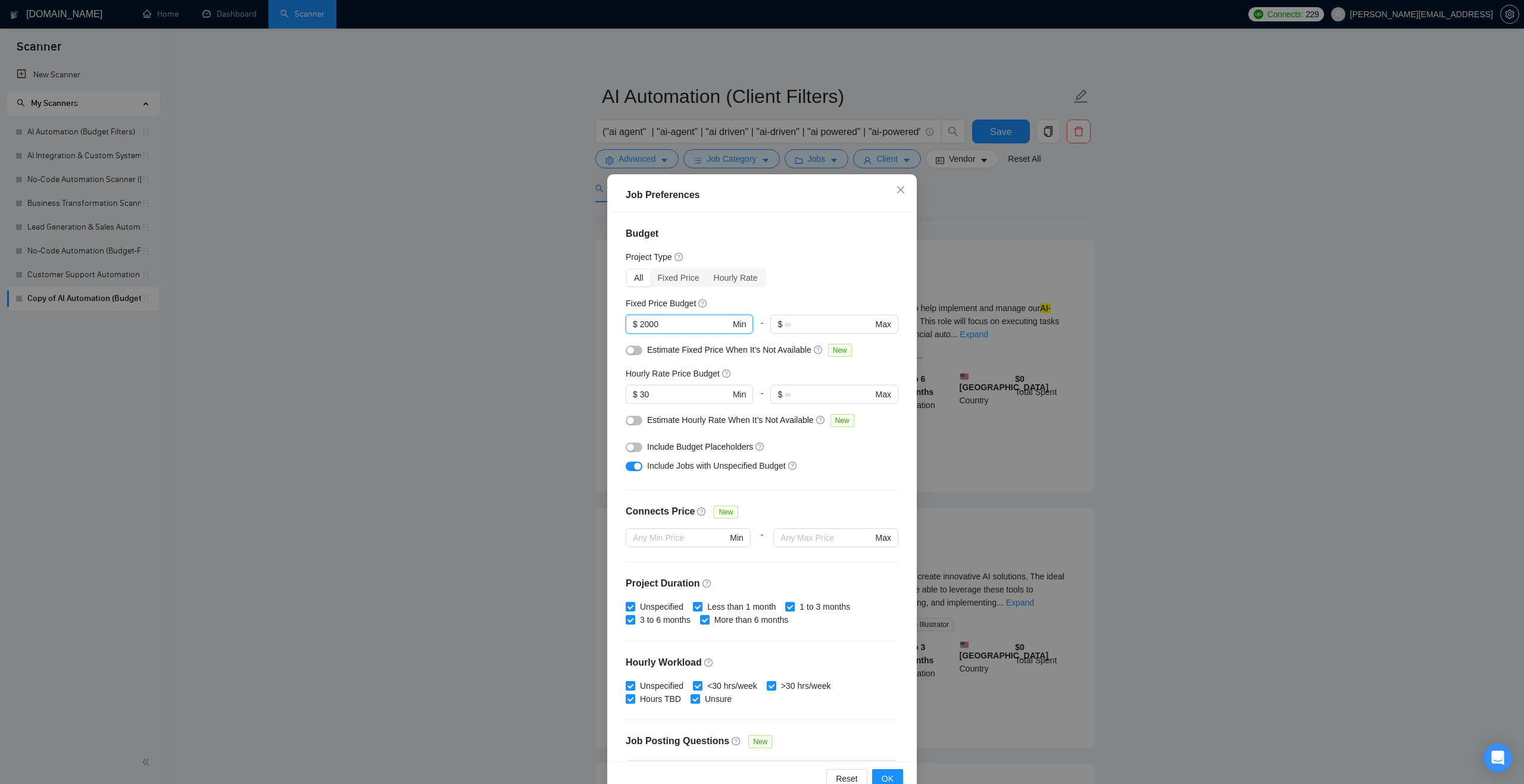
drag, startPoint x: 696, startPoint y: 324, endPoint x: 571, endPoint y: 324, distance: 125.0
click at [574, 324] on div "Job Preferences Budget Project Type All Fixed Price Hourly Rate Fixed Price Bud…" at bounding box center [762, 392] width 1524 height 784
click at [656, 398] on input "30" at bounding box center [685, 395] width 90 height 13
type input "3"
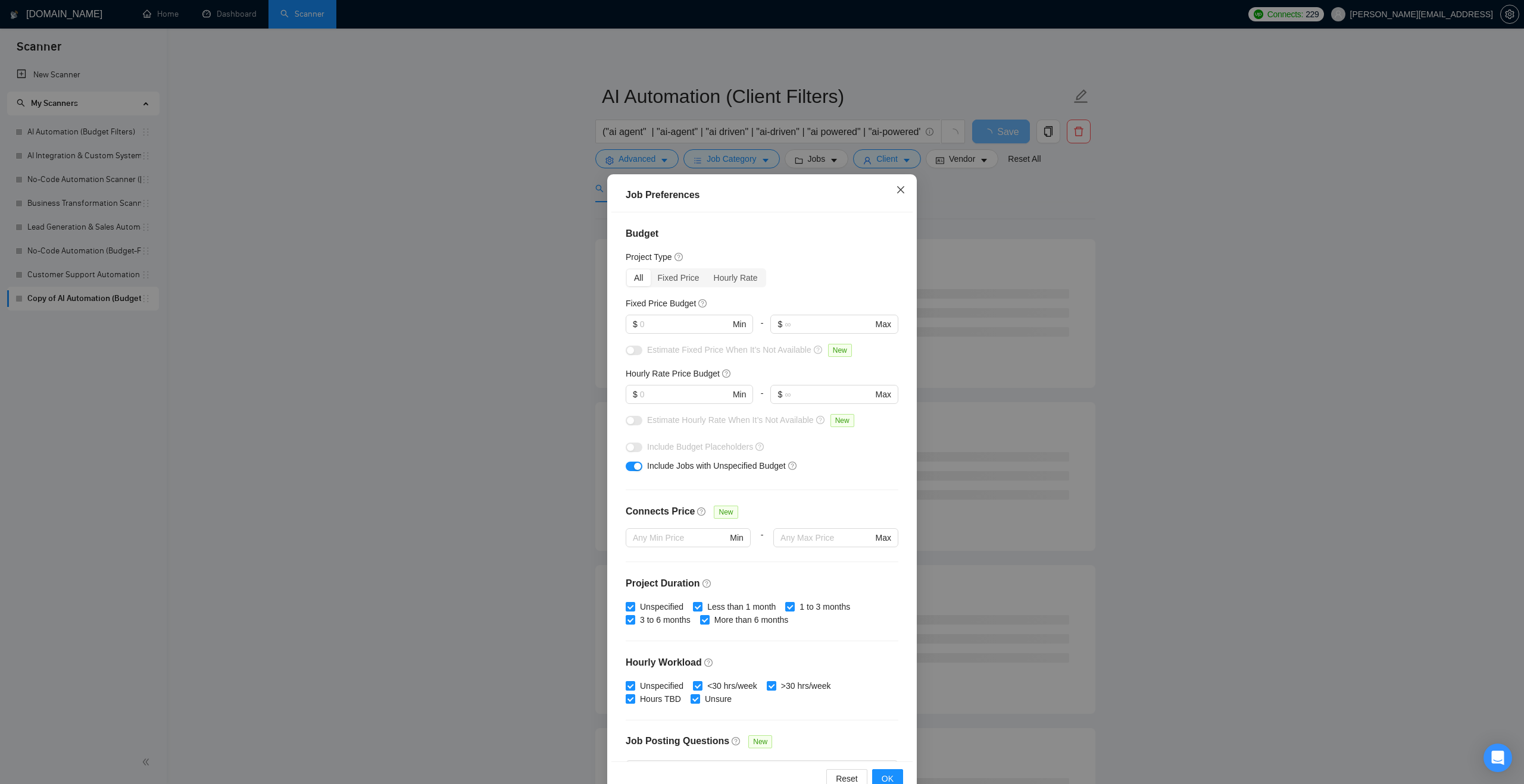
click at [902, 190] on icon "close" at bounding box center [901, 189] width 9 height 9
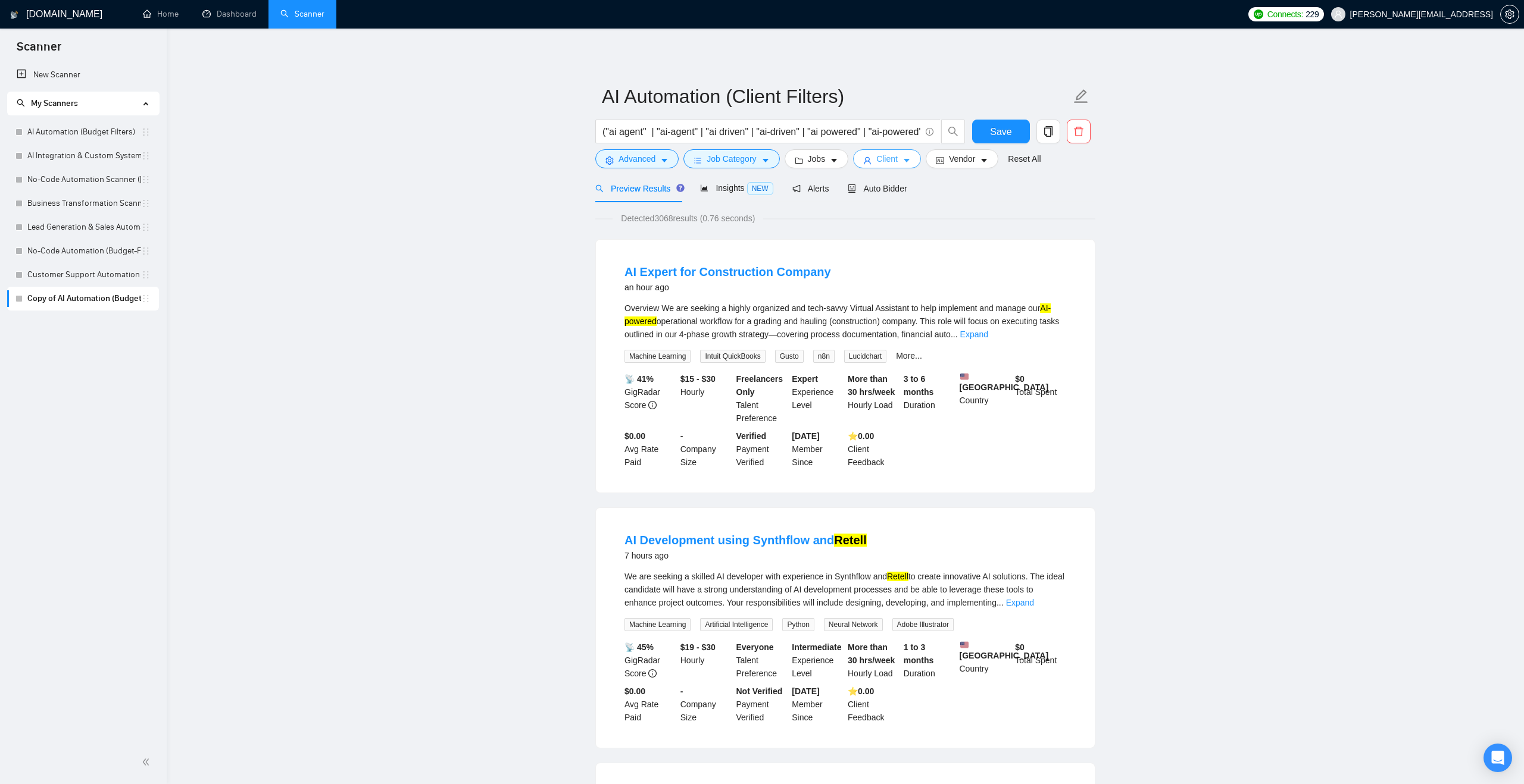
click at [897, 159] on span "Client" at bounding box center [887, 159] width 21 height 13
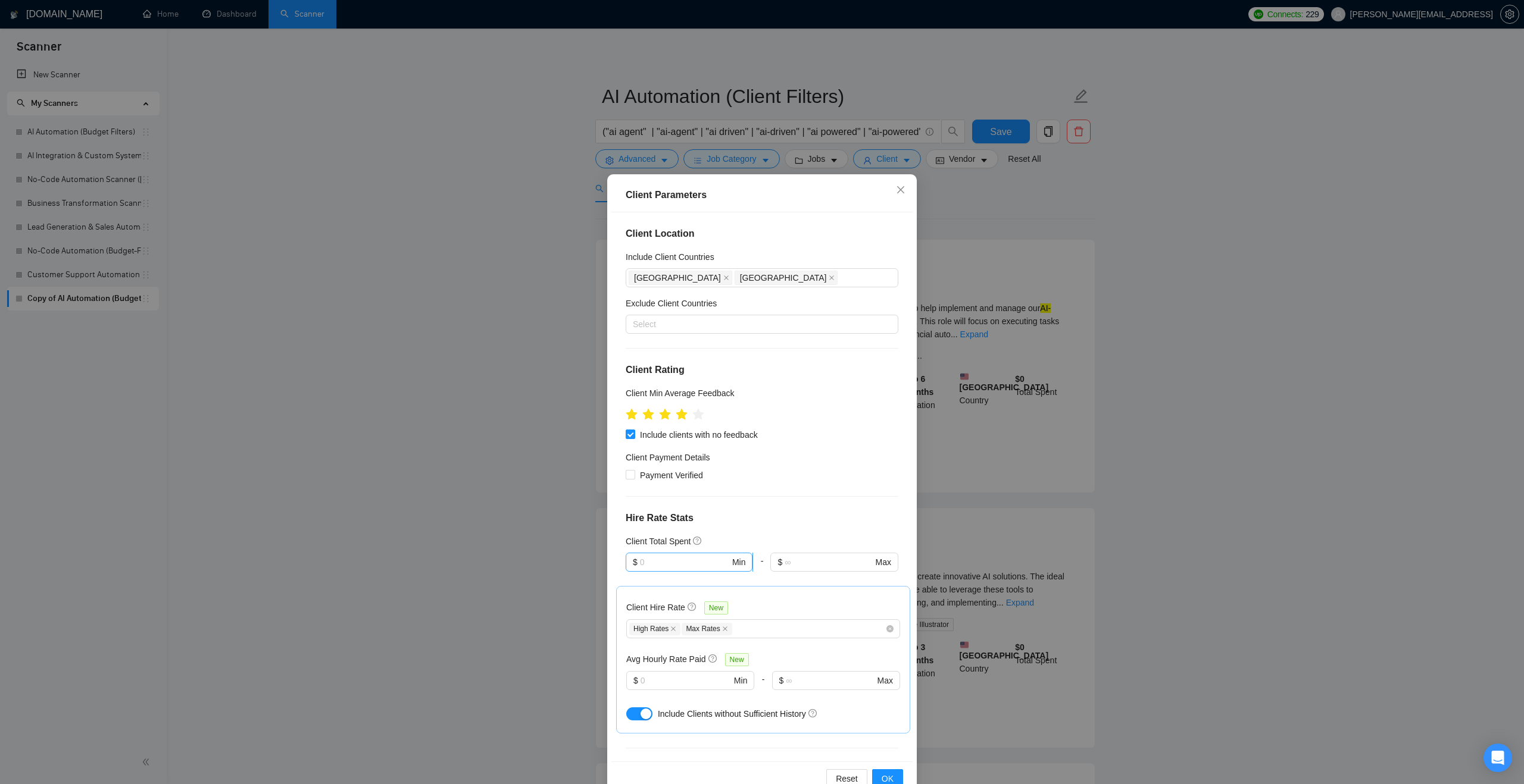
click at [685, 562] on input "text" at bounding box center [685, 562] width 90 height 13
click at [843, 516] on h4 "Hire Rate Stats" at bounding box center [761, 518] width 273 height 15
click at [879, 777] on button "OK" at bounding box center [887, 779] width 31 height 19
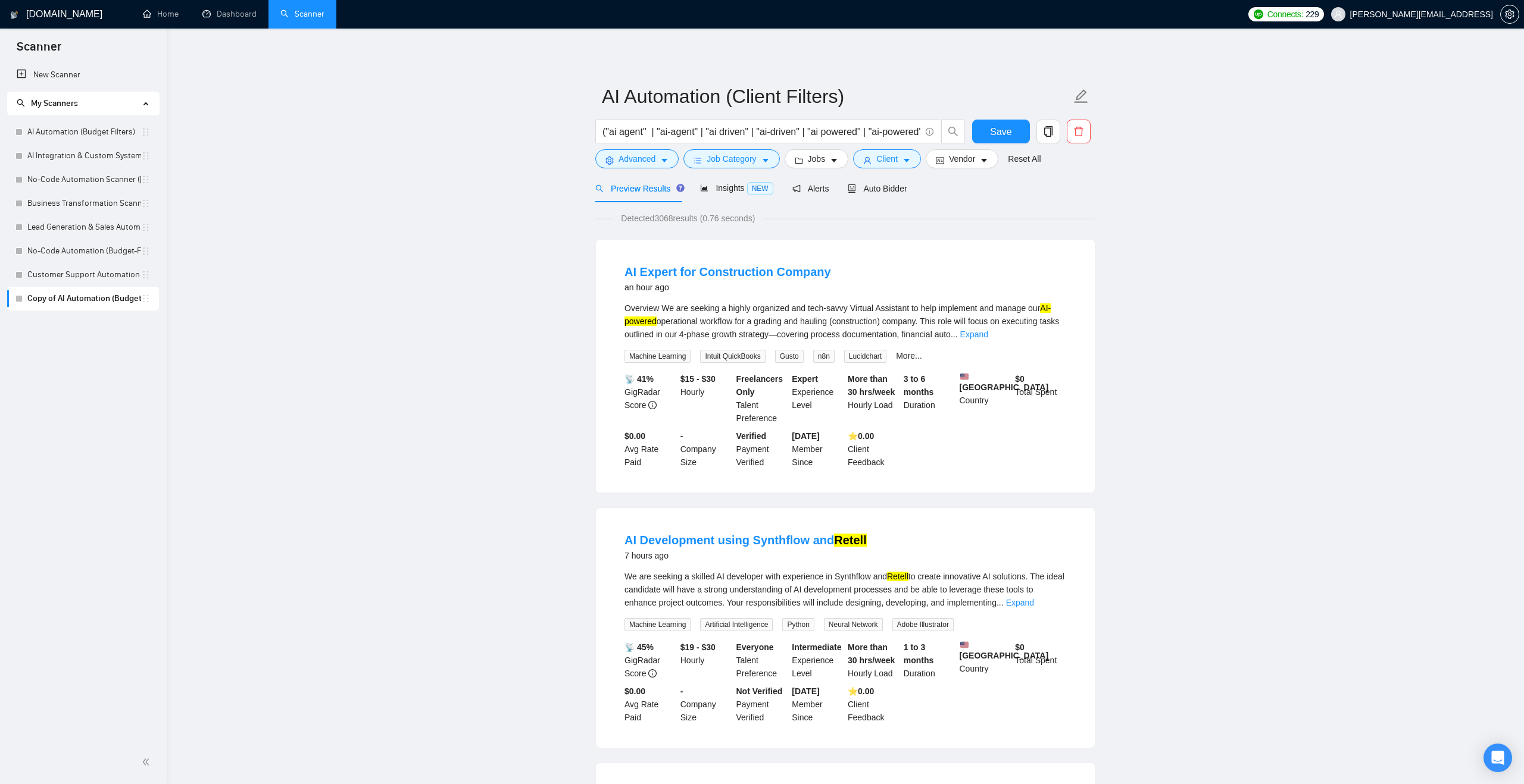
click at [889, 160] on span "Client" at bounding box center [887, 159] width 21 height 13
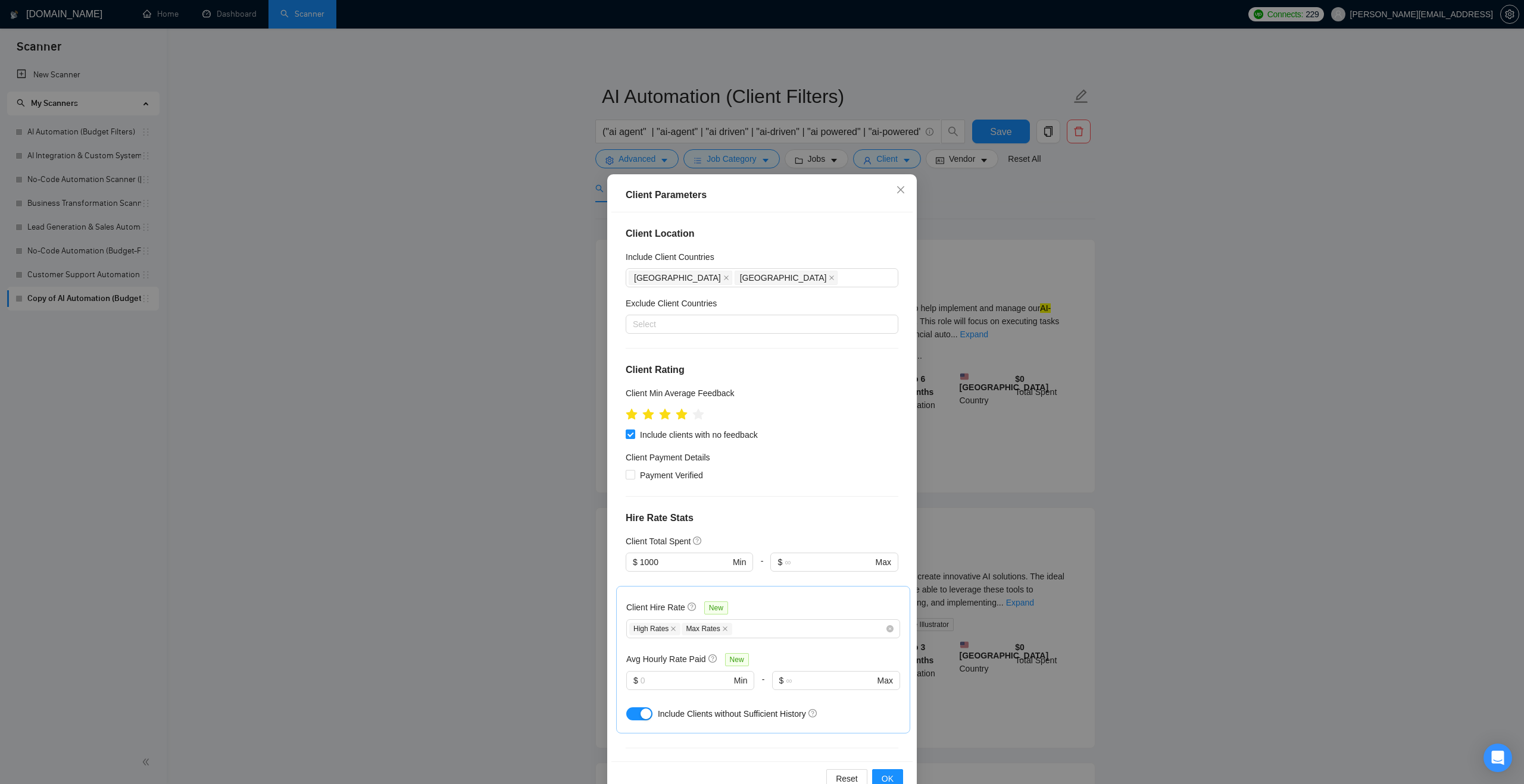
click at [769, 527] on div "Client Location Include Client Countries Australia United States Exclude Client…" at bounding box center [762, 487] width 301 height 549
click at [886, 769] on button "OK" at bounding box center [887, 779] width 31 height 19
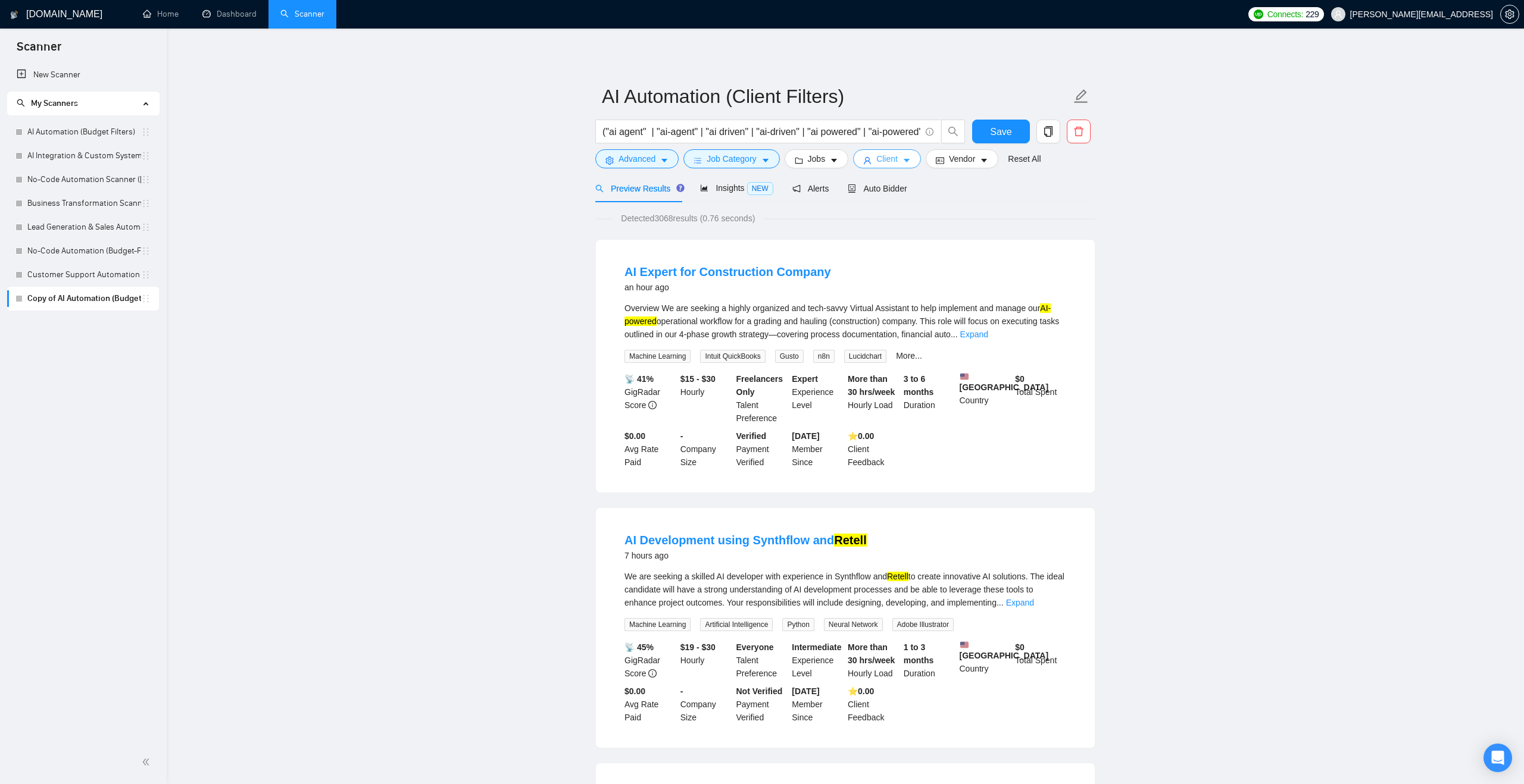
click at [892, 158] on span "Client" at bounding box center [887, 159] width 21 height 13
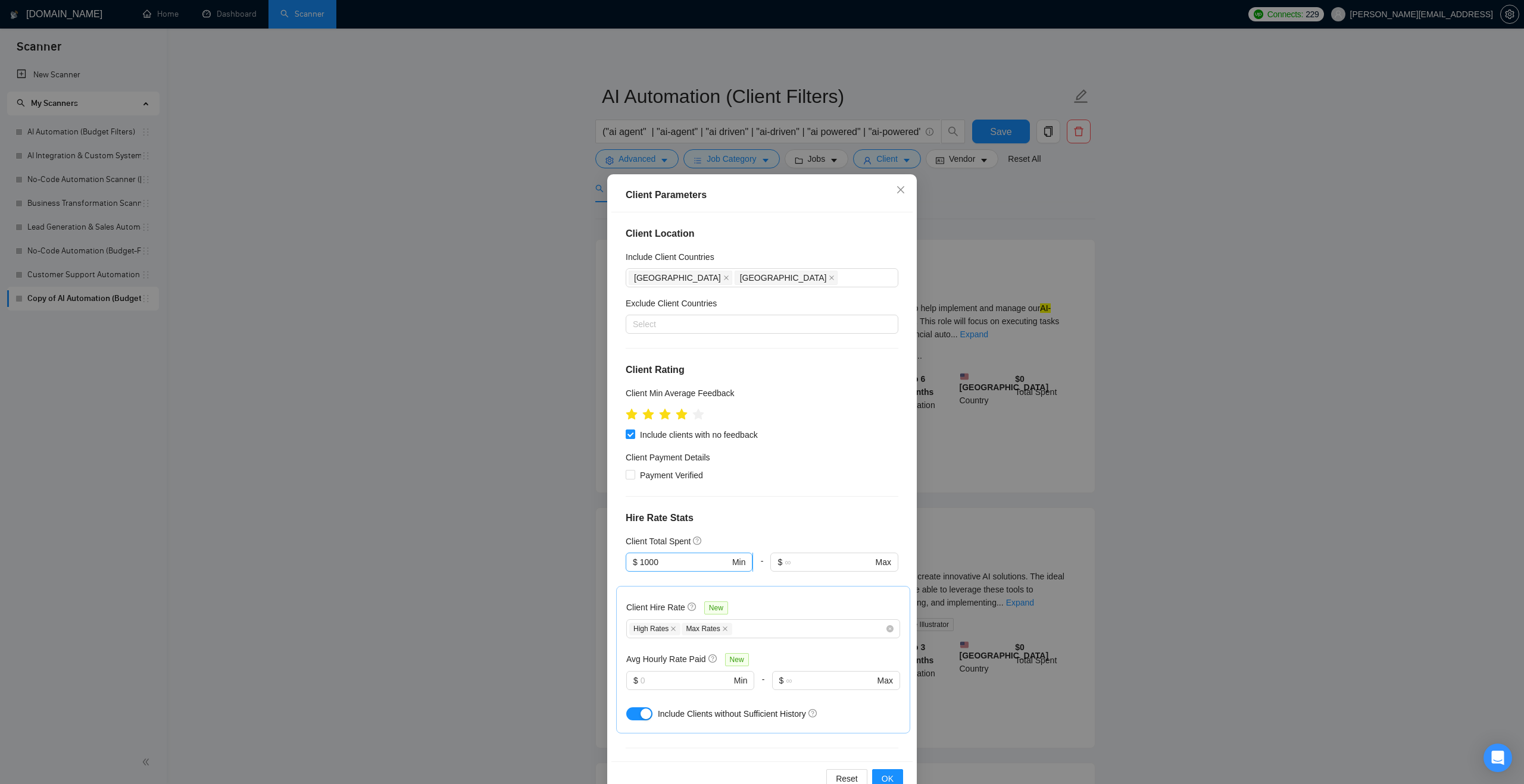
click at [702, 563] on input "1000" at bounding box center [685, 562] width 90 height 13
click at [689, 597] on div "$10,000" at bounding box center [689, 604] width 127 height 19
click at [882, 776] on span "OK" at bounding box center [887, 779] width 12 height 13
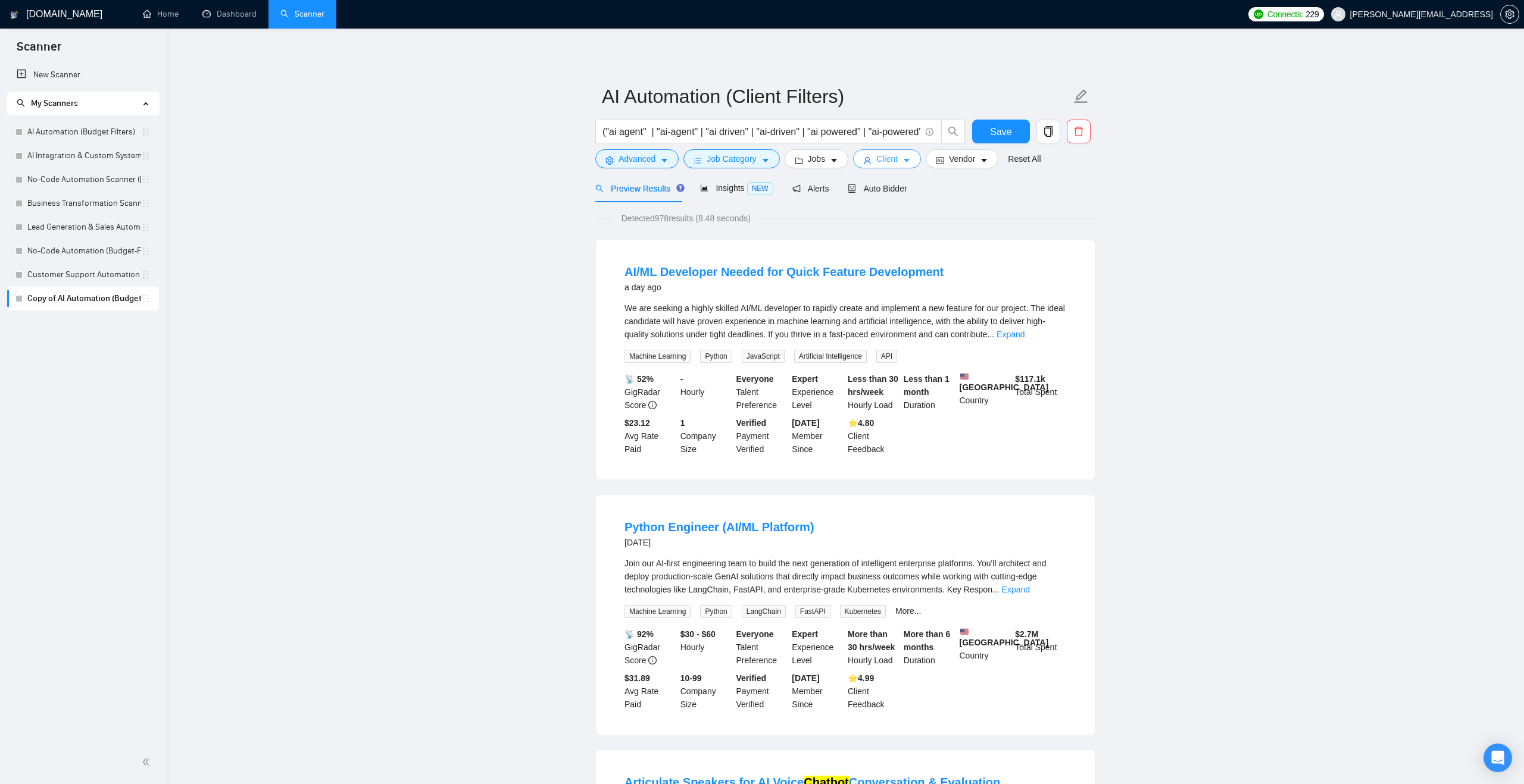
click at [893, 166] on button "Client" at bounding box center [887, 158] width 68 height 19
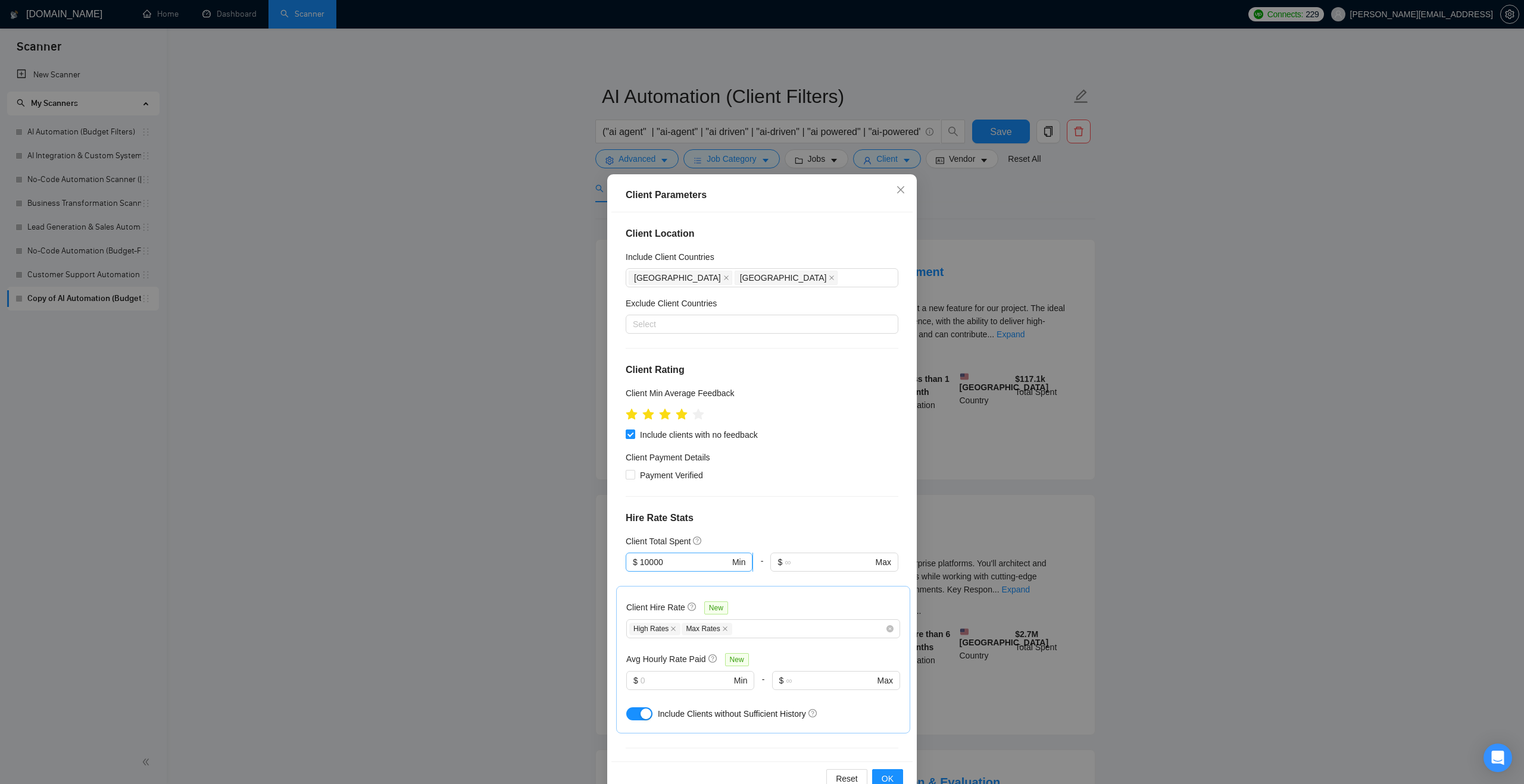
click at [694, 562] on input "10000" at bounding box center [685, 562] width 90 height 13
type input "1000"
click at [827, 504] on div "Client Location Include Client Countries Australia United States Exclude Client…" at bounding box center [762, 487] width 301 height 549
click at [885, 775] on span "OK" at bounding box center [887, 779] width 12 height 13
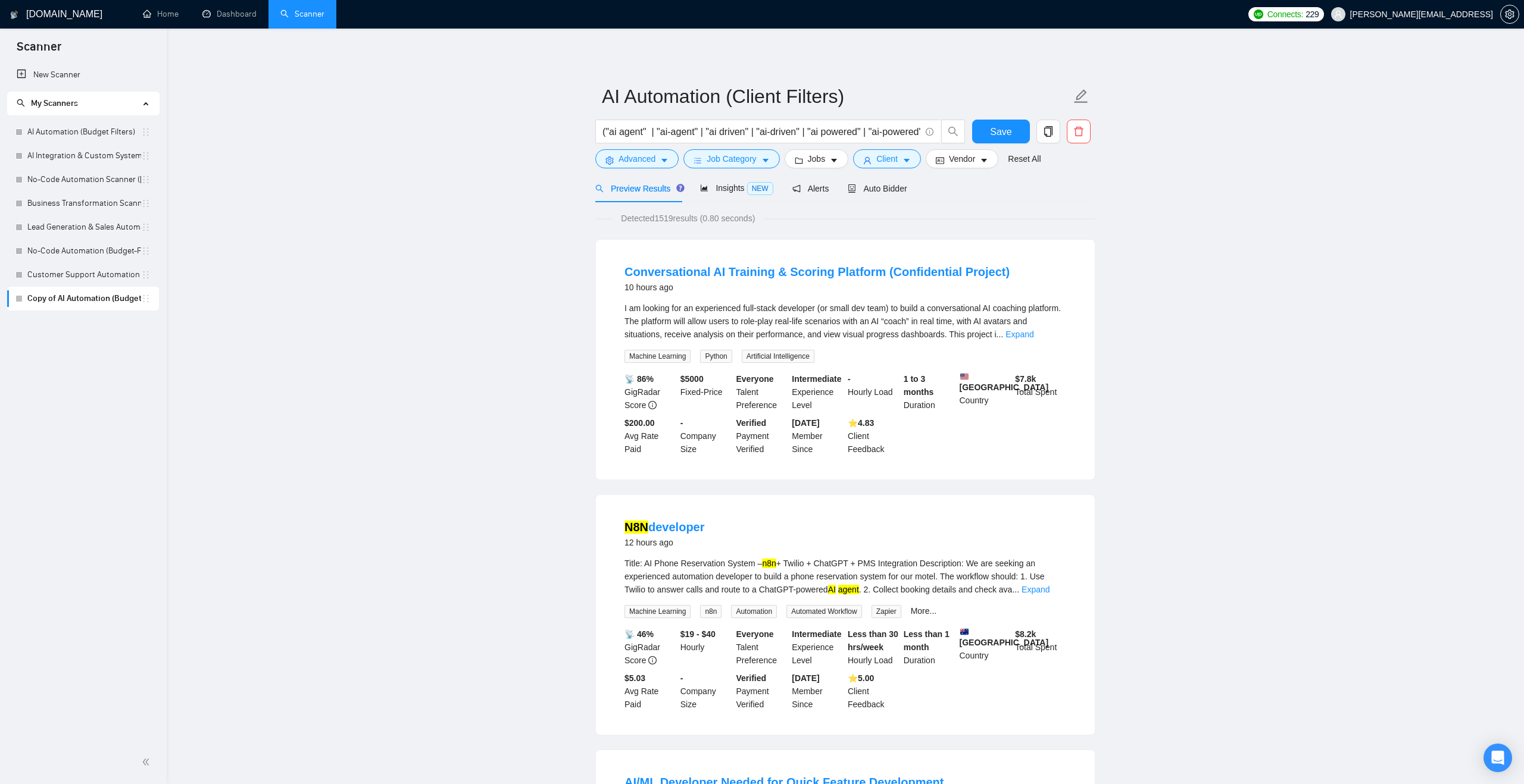
click at [99, 106] on span "My Scanners" at bounding box center [78, 104] width 123 height 24
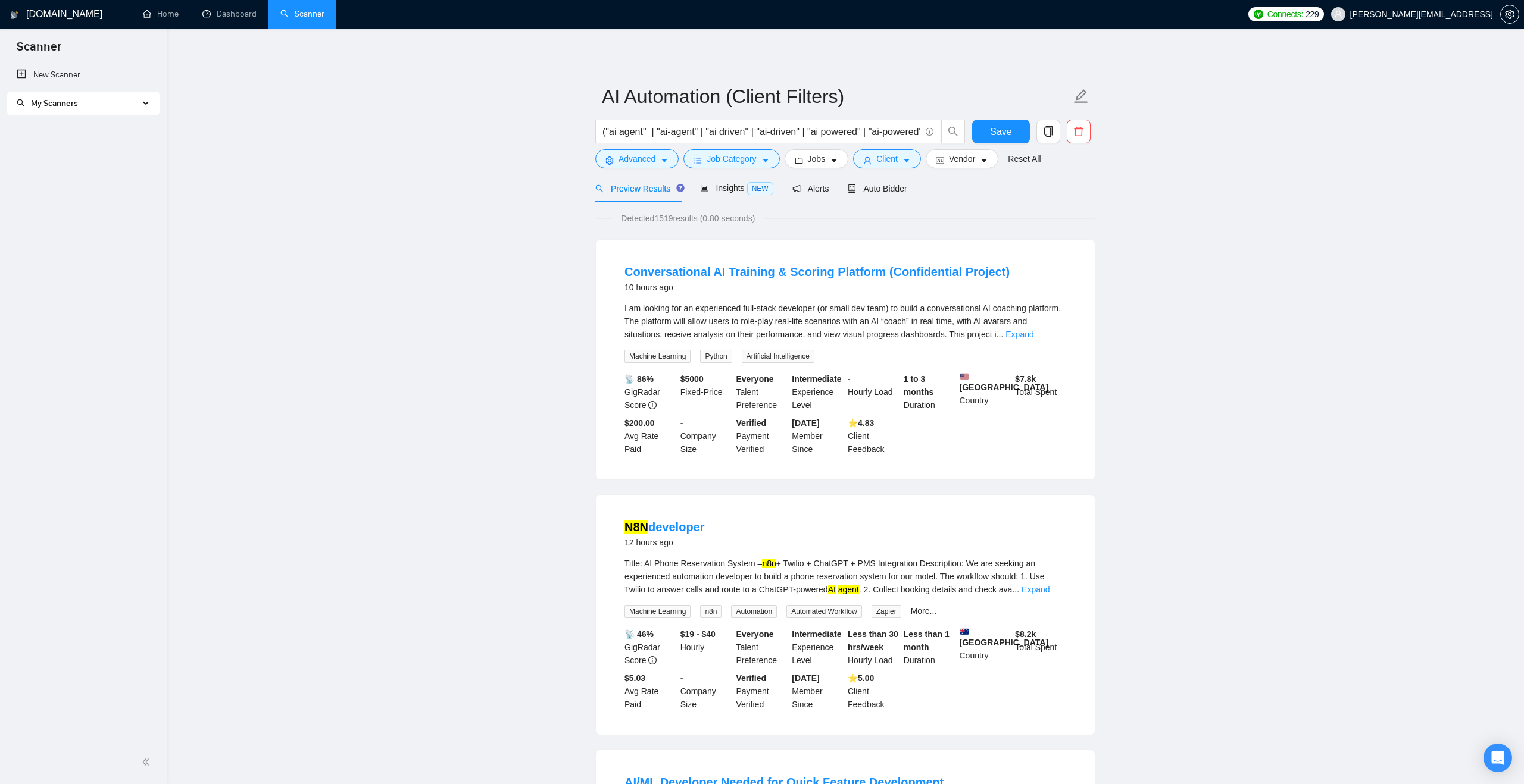
click at [98, 112] on span "My Scanners" at bounding box center [78, 104] width 123 height 24
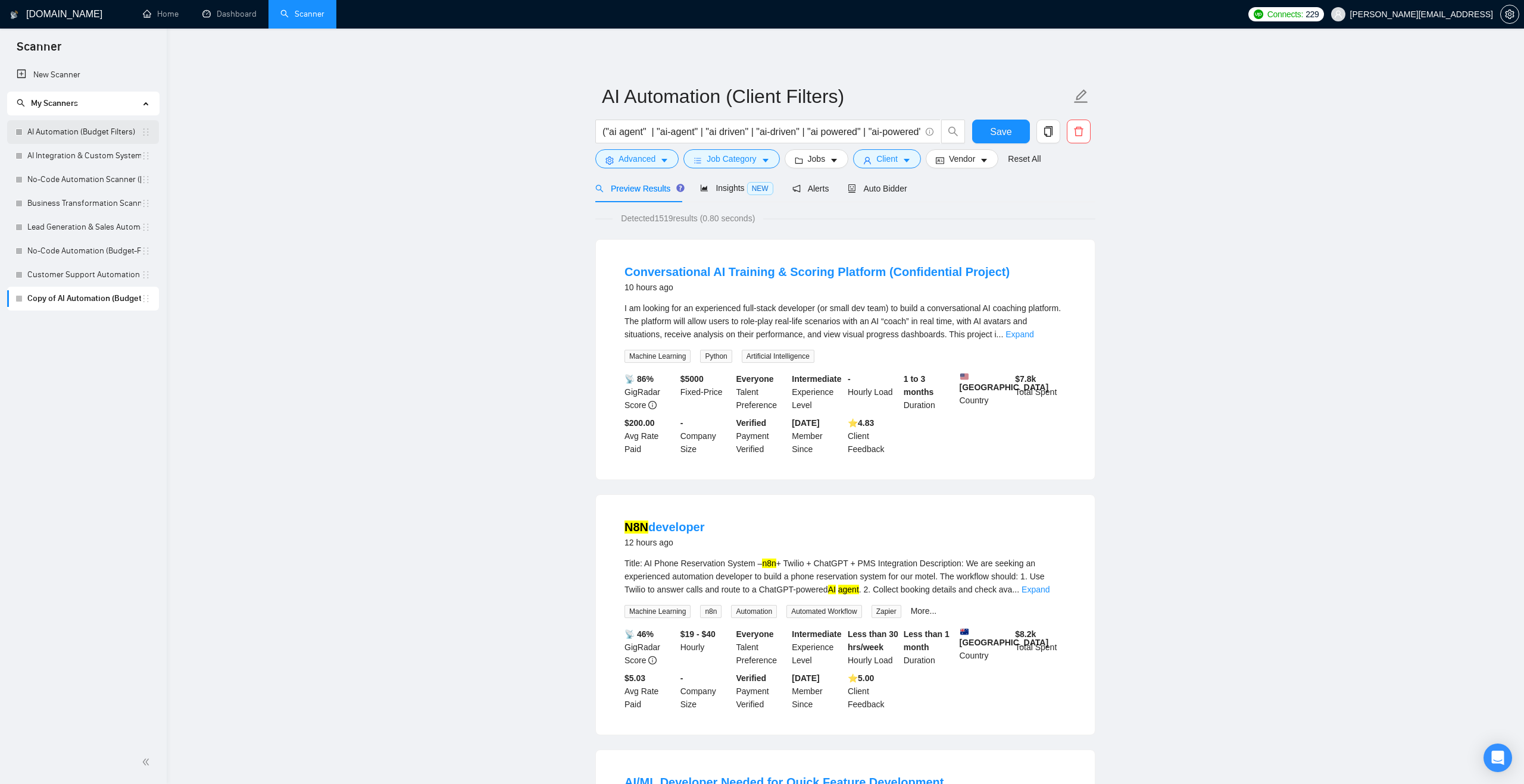
click at [104, 135] on link "AI Automation (Budget Filters)" at bounding box center [84, 132] width 114 height 24
click at [990, 134] on span "Save" at bounding box center [1000, 131] width 21 height 15
click at [139, 297] on link "Customer Support Automation ([PERSON_NAME])" at bounding box center [84, 299] width 114 height 24
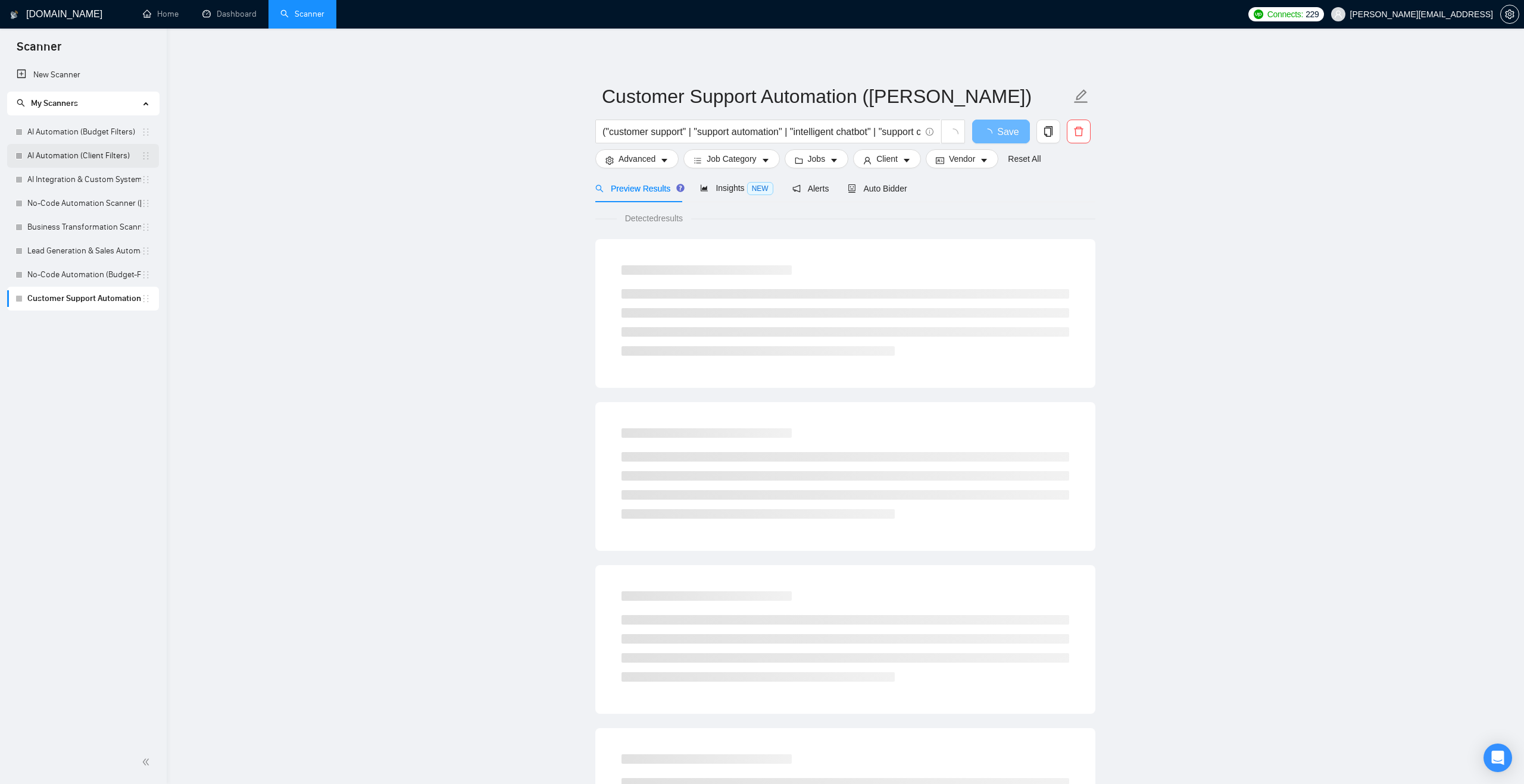
click at [98, 153] on link "AI Automation (Client Filters)" at bounding box center [84, 156] width 114 height 24
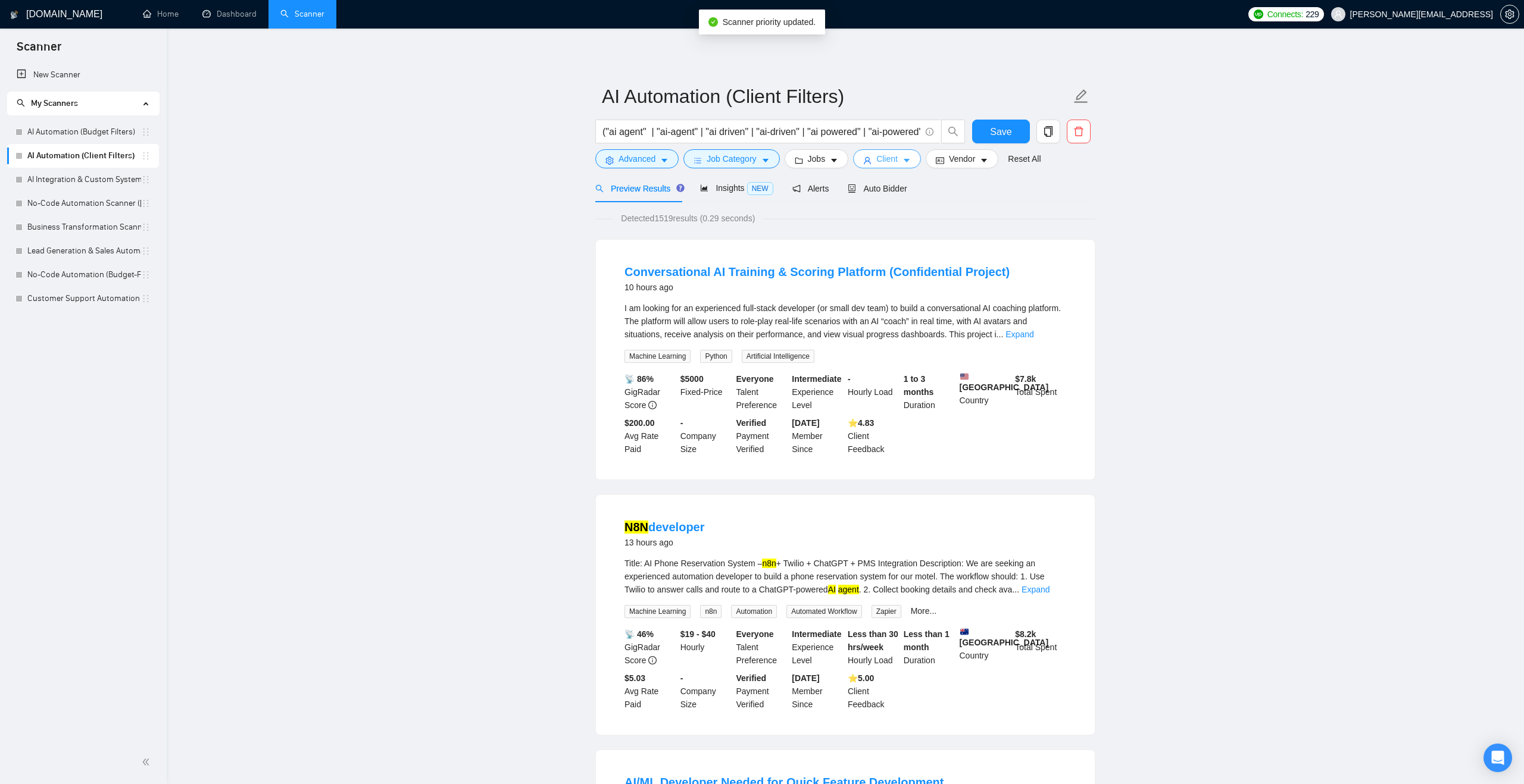
click at [889, 166] on button "Client" at bounding box center [887, 158] width 68 height 19
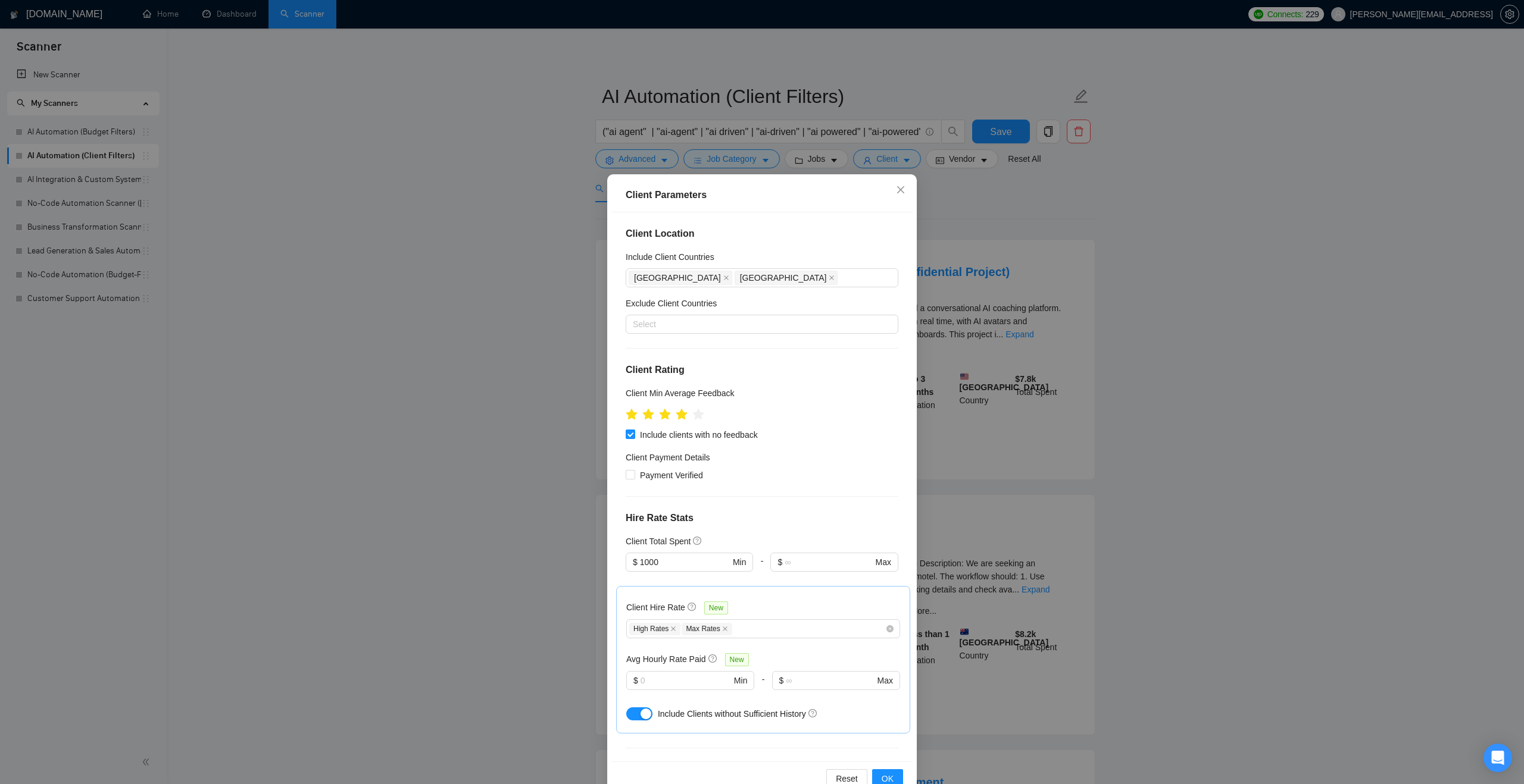
click at [553, 383] on div "Client Parameters Client Location Include Client Countries Australia United Sta…" at bounding box center [762, 392] width 1524 height 784
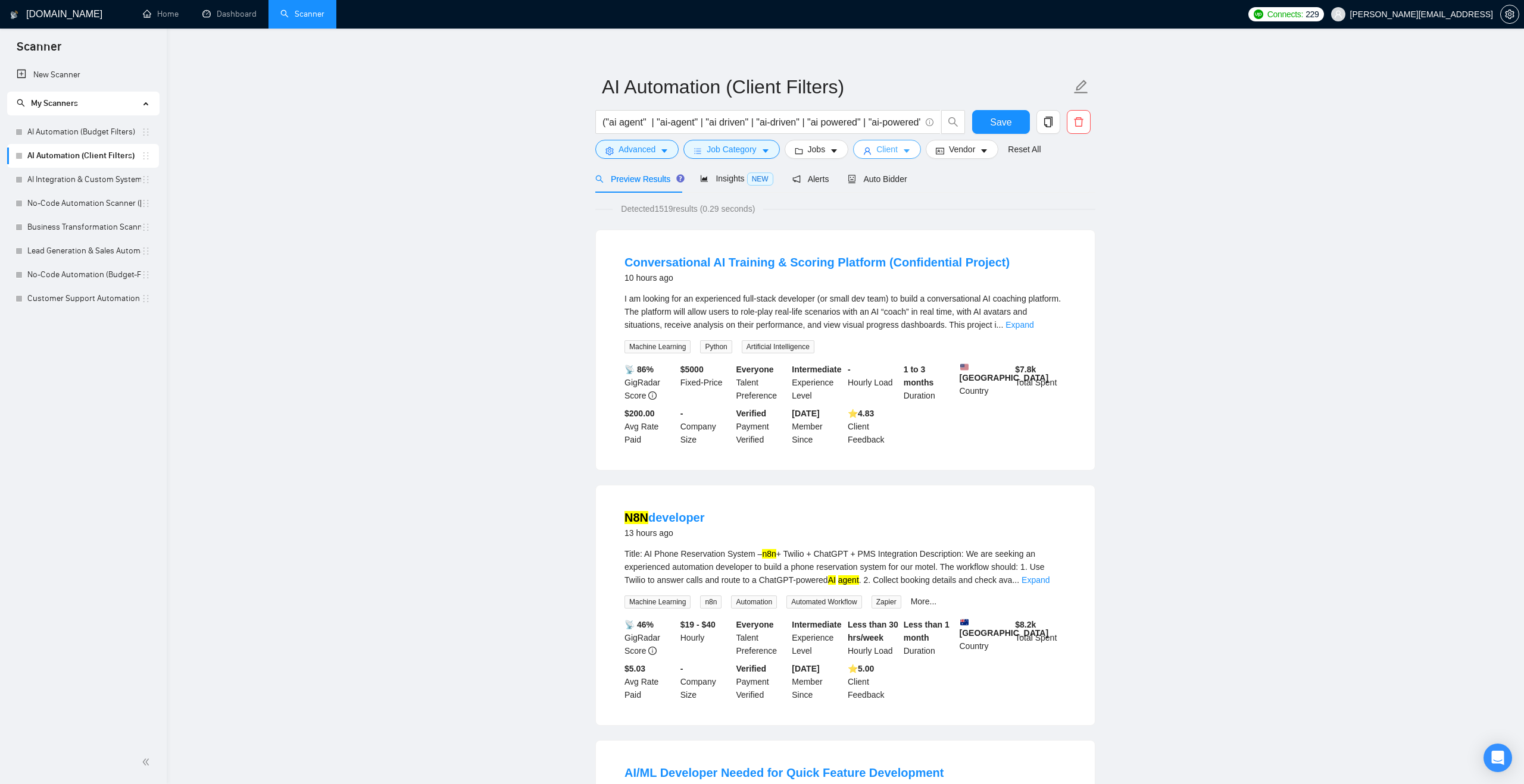
scroll to position [13, 0]
click at [709, 178] on span "Insights NEW" at bounding box center [736, 176] width 73 height 9
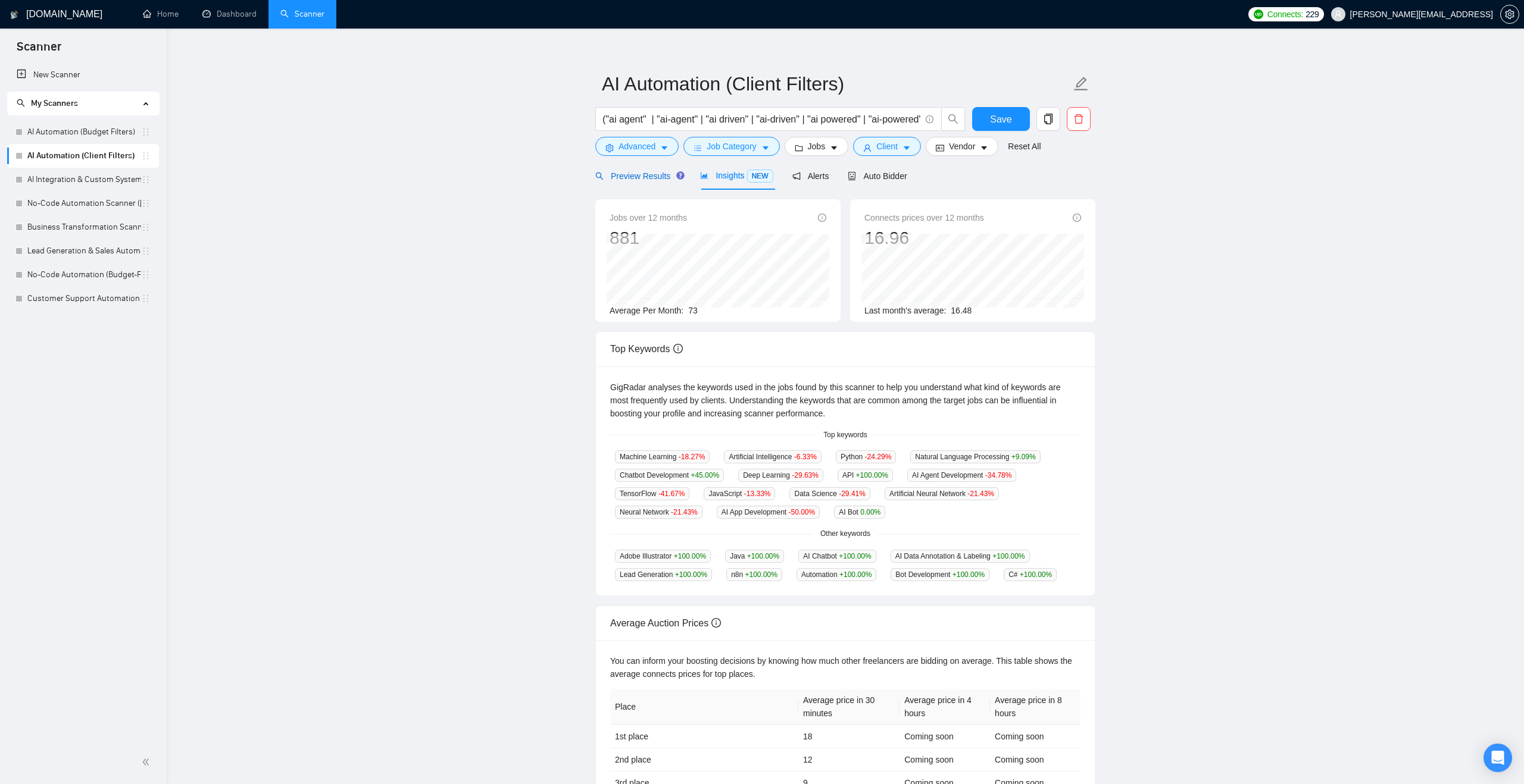
click at [654, 176] on span "Preview Results" at bounding box center [638, 176] width 86 height 9
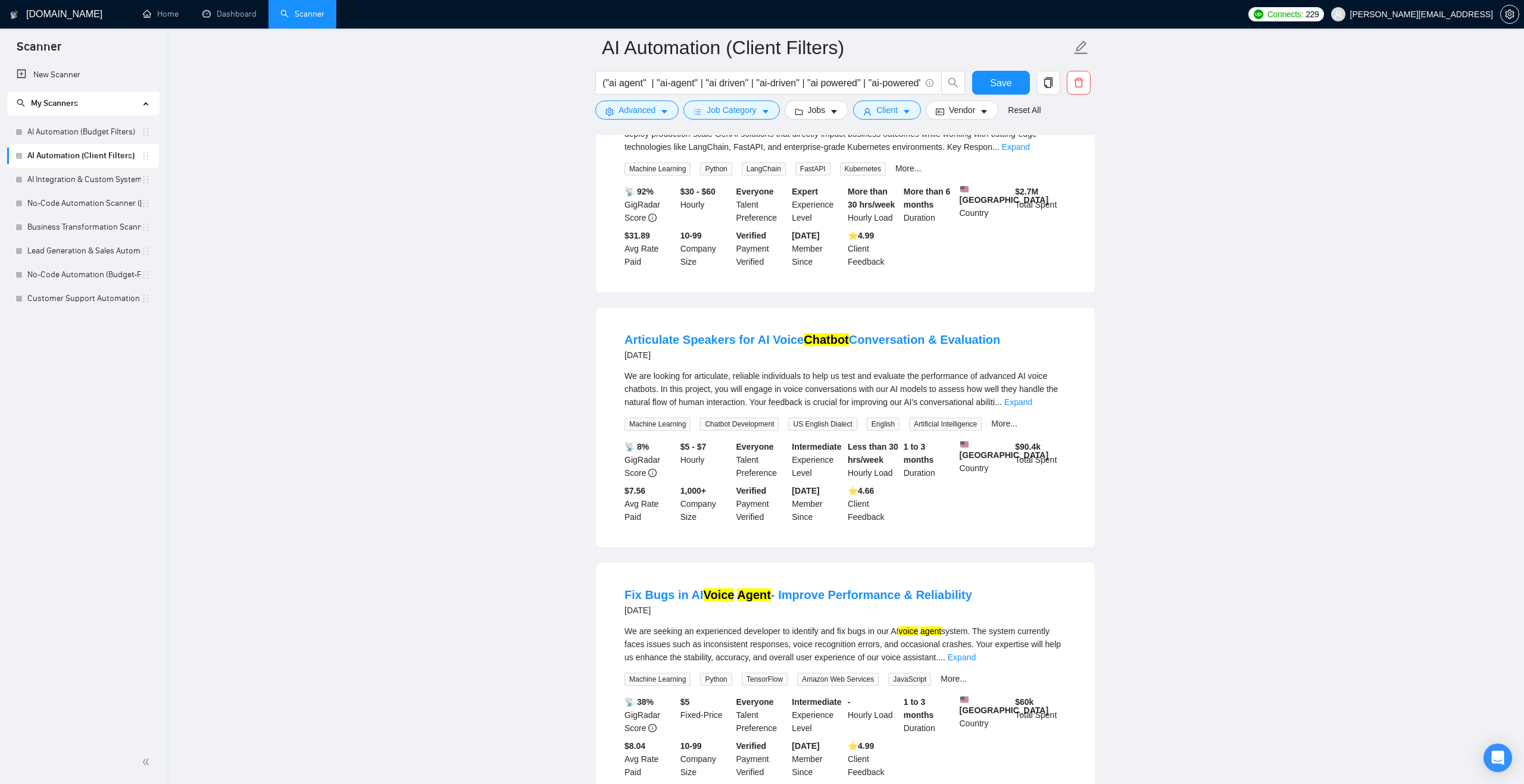
scroll to position [1731, 0]
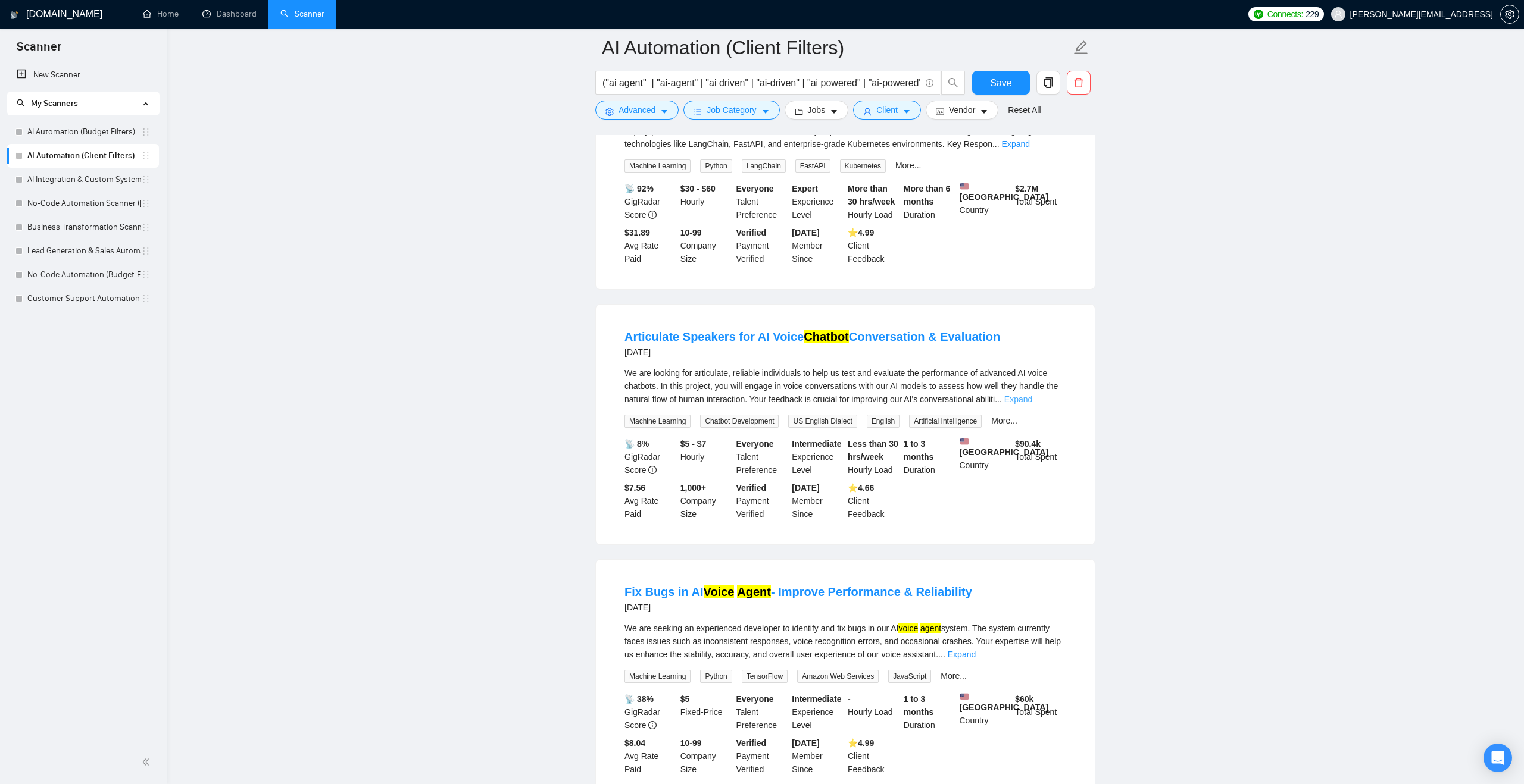
click at [1032, 404] on link "Expand" at bounding box center [1018, 399] width 28 height 9
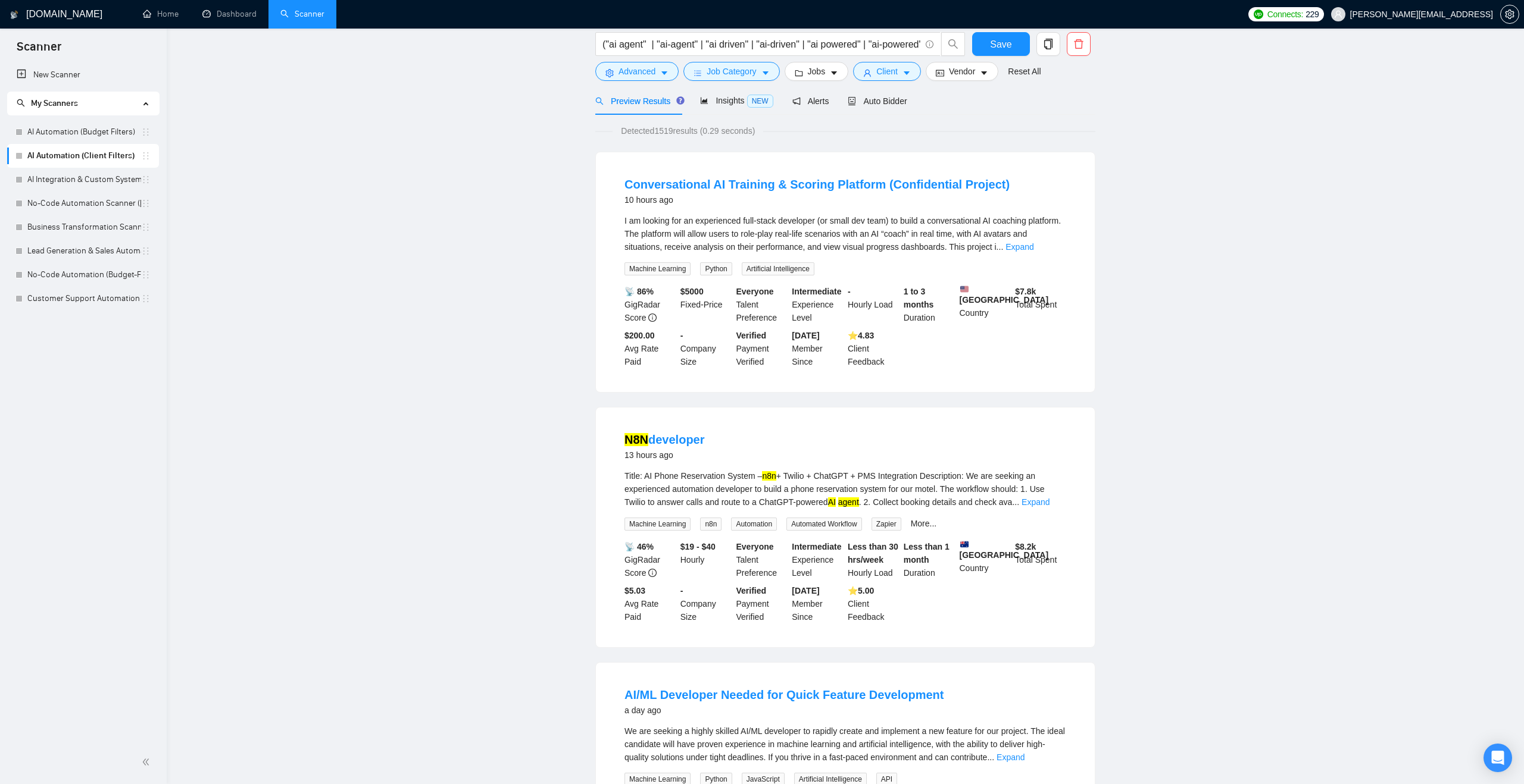
scroll to position [0, 0]
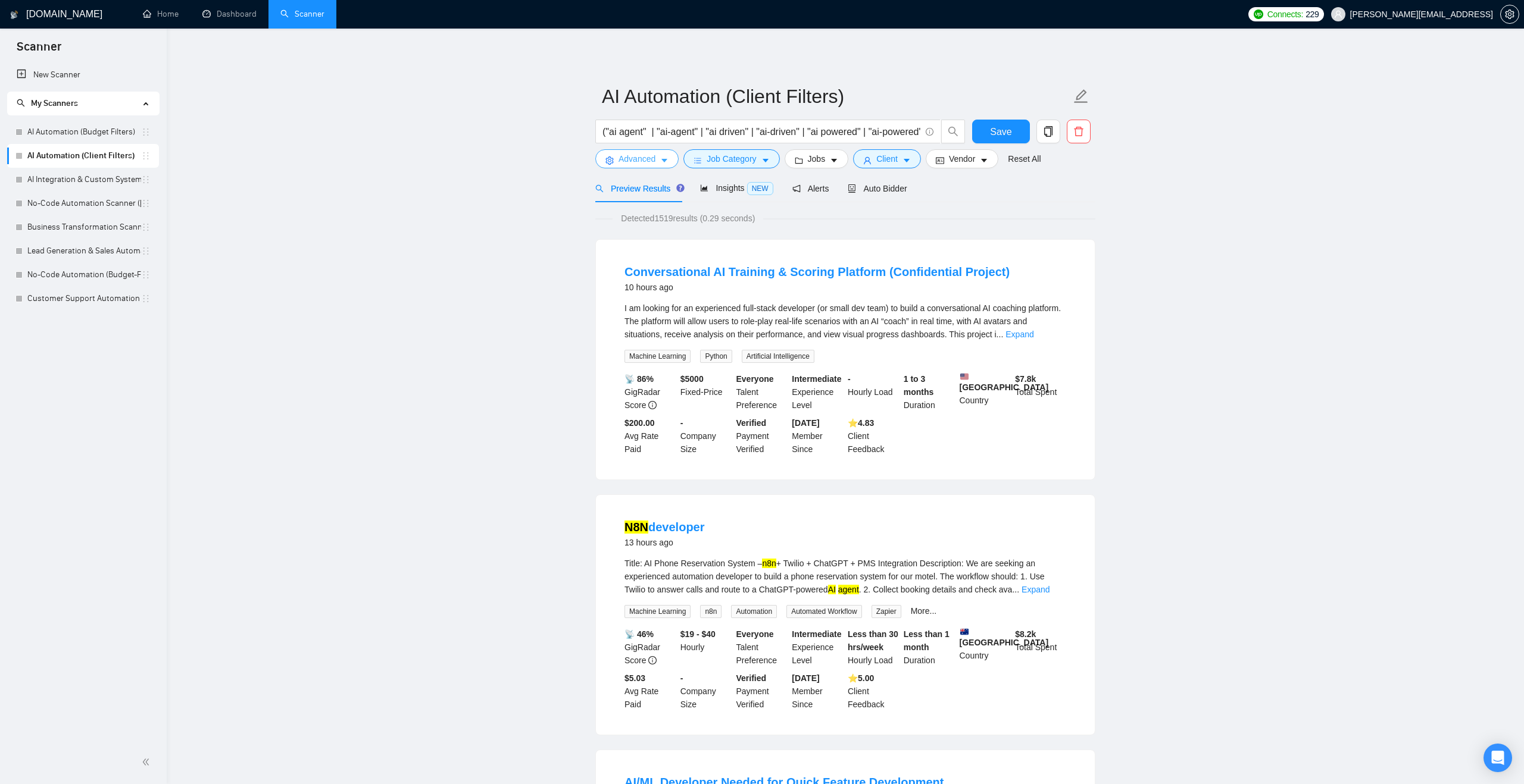
click at [649, 162] on span "Advanced" at bounding box center [637, 159] width 37 height 13
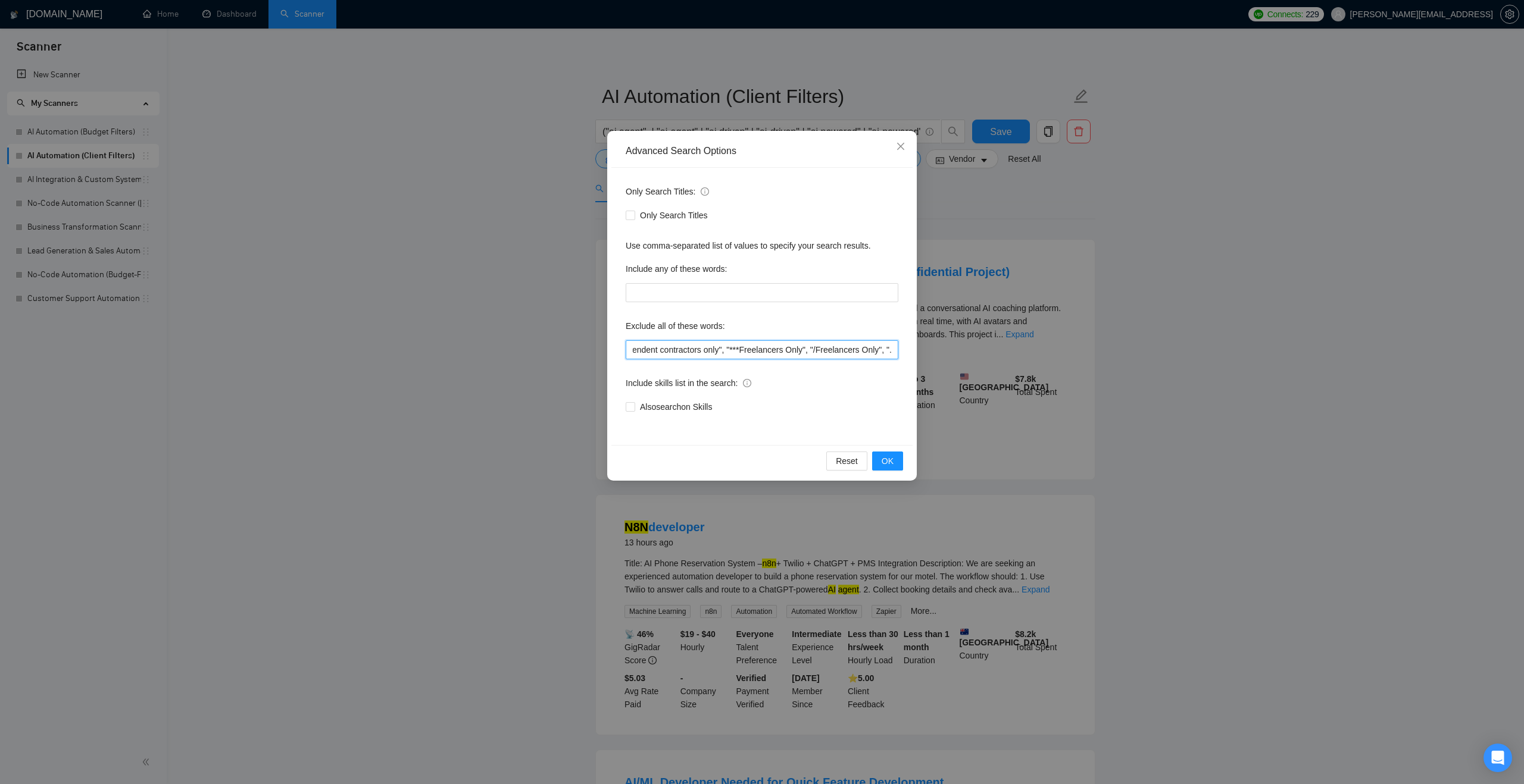
scroll to position [0, 1210]
drag, startPoint x: 747, startPoint y: 346, endPoint x: 916, endPoint y: 350, distance: 169.0
click at [916, 350] on div "Advanced Search Options Only Search Titles: Only Search Titles Use comma-separa…" at bounding box center [762, 306] width 310 height 350
click at [893, 349] on input ""AI Automation Agency", "no agency", "this job is not open to teams", "this job…" at bounding box center [761, 350] width 273 height 19
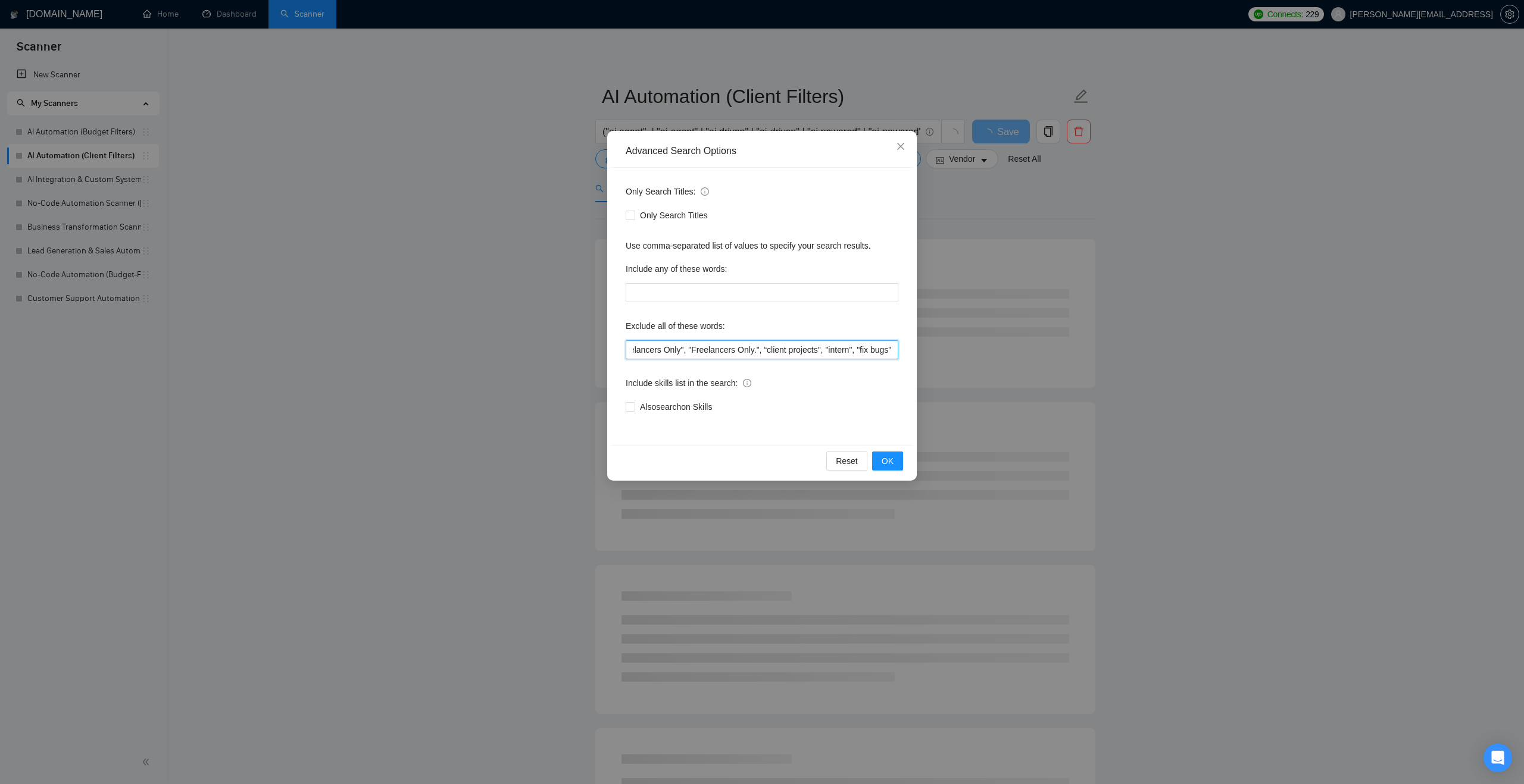
drag, startPoint x: 851, startPoint y: 350, endPoint x: 913, endPoint y: 348, distance: 62.0
click at [913, 348] on div "Advanced Search Options Only Search Titles: Only Search Titles Use comma-separa…" at bounding box center [762, 306] width 310 height 350
type input ""AI Automation Agency", "no agency", "this job is not open to teams", "this job…"
click at [887, 457] on span "OK" at bounding box center [887, 461] width 12 height 13
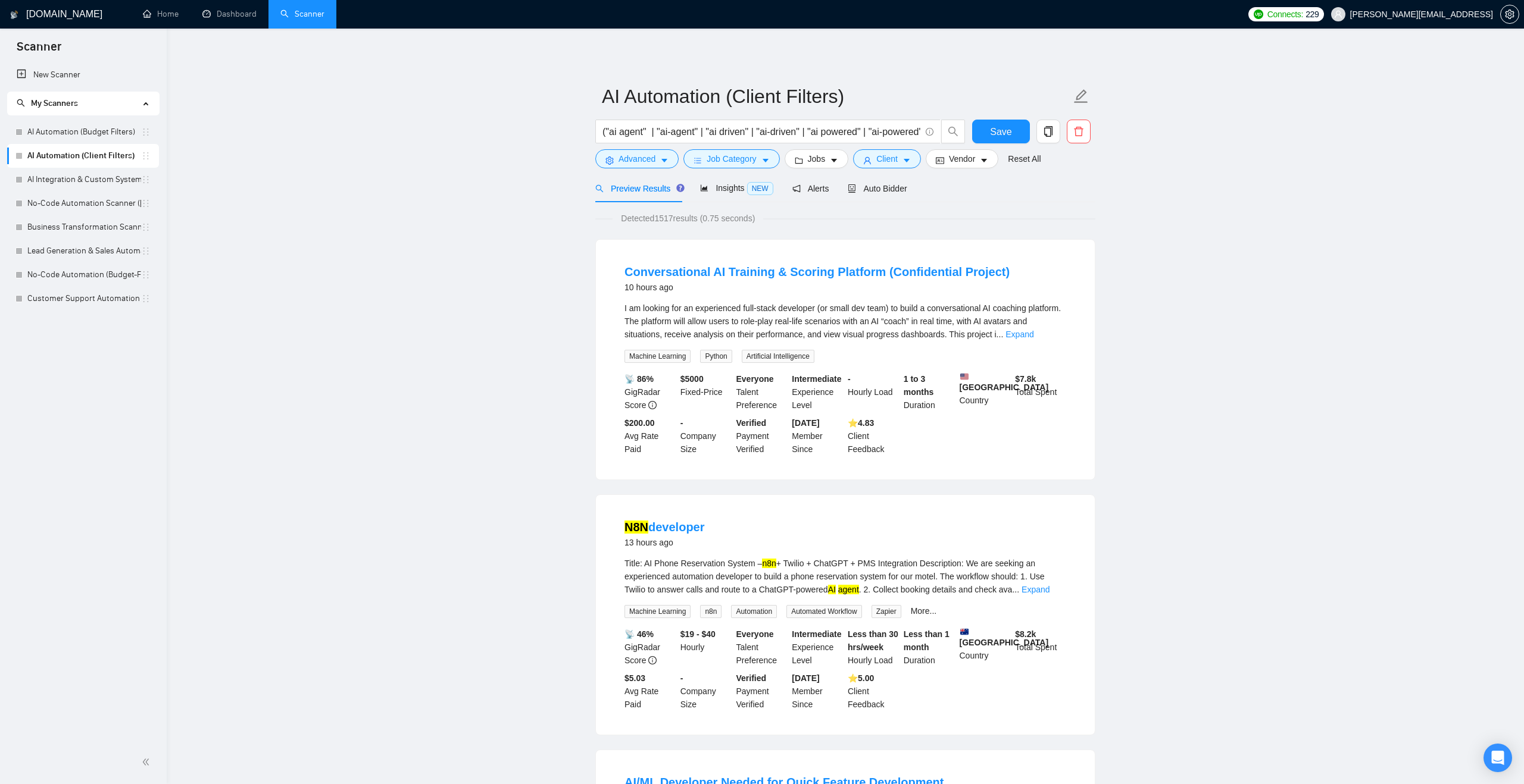
click at [737, 188] on span "Insights NEW" at bounding box center [736, 188] width 73 height 9
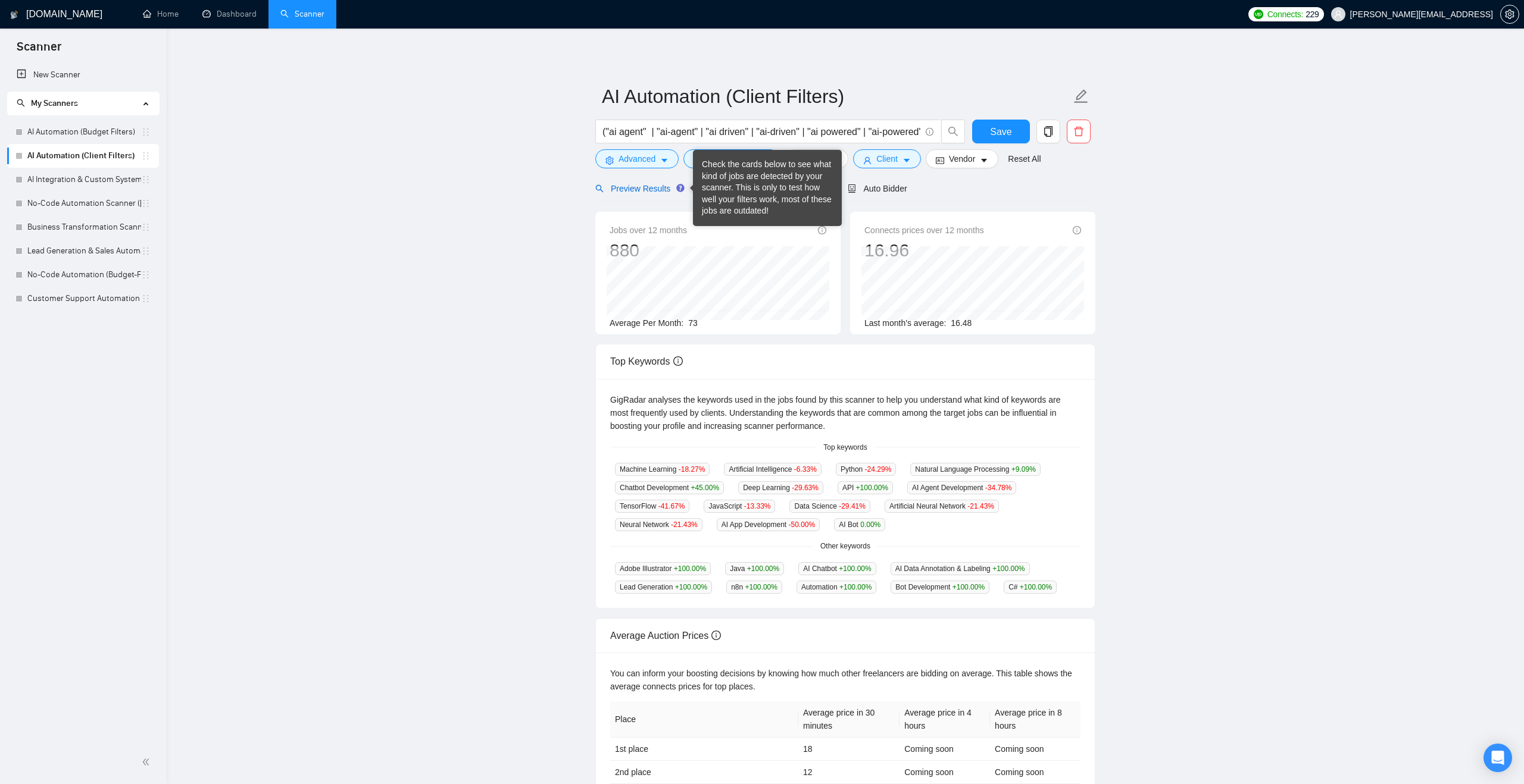
click at [661, 185] on span "Preview Results" at bounding box center [638, 189] width 86 height 9
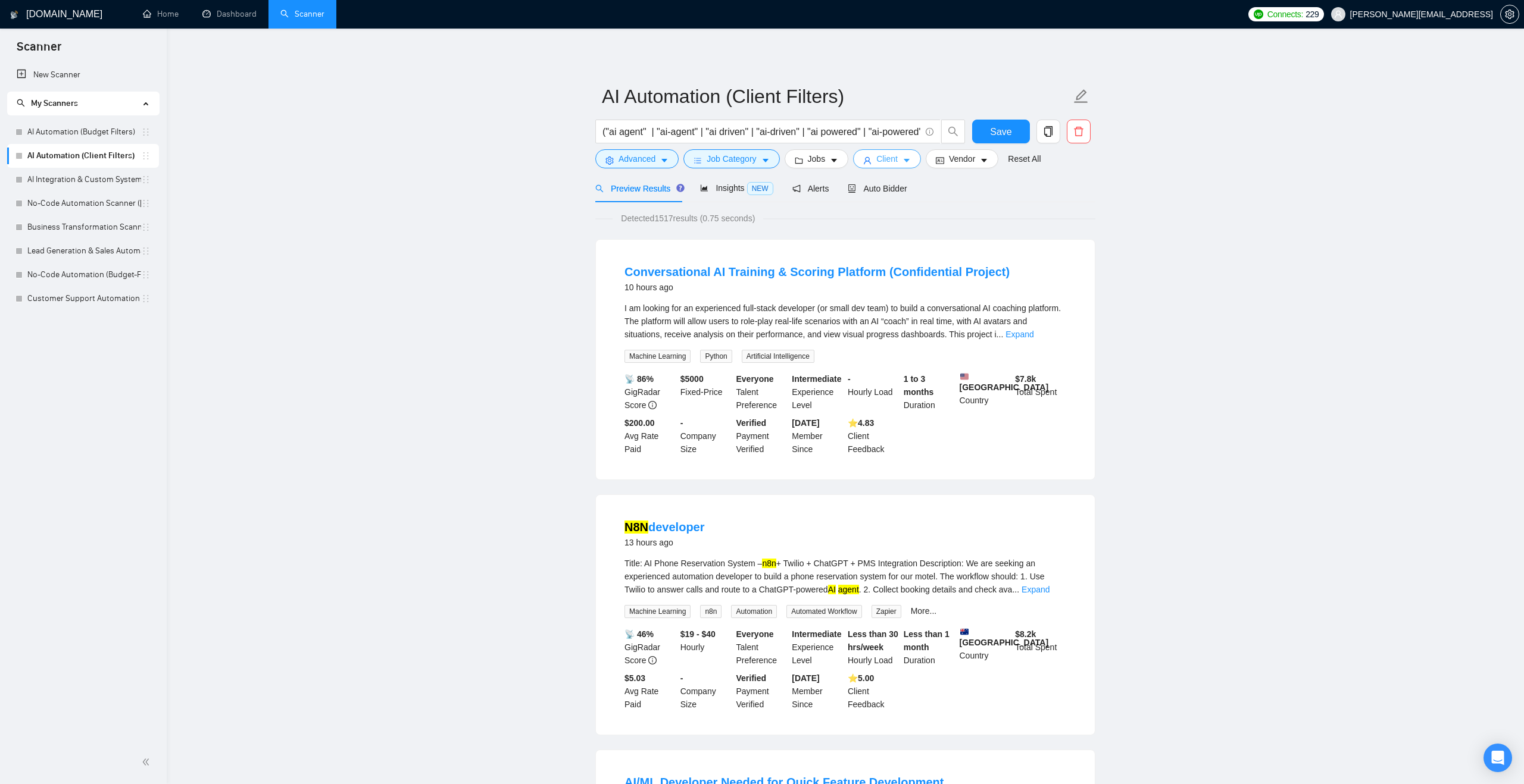
click at [893, 158] on span "Client" at bounding box center [887, 159] width 21 height 13
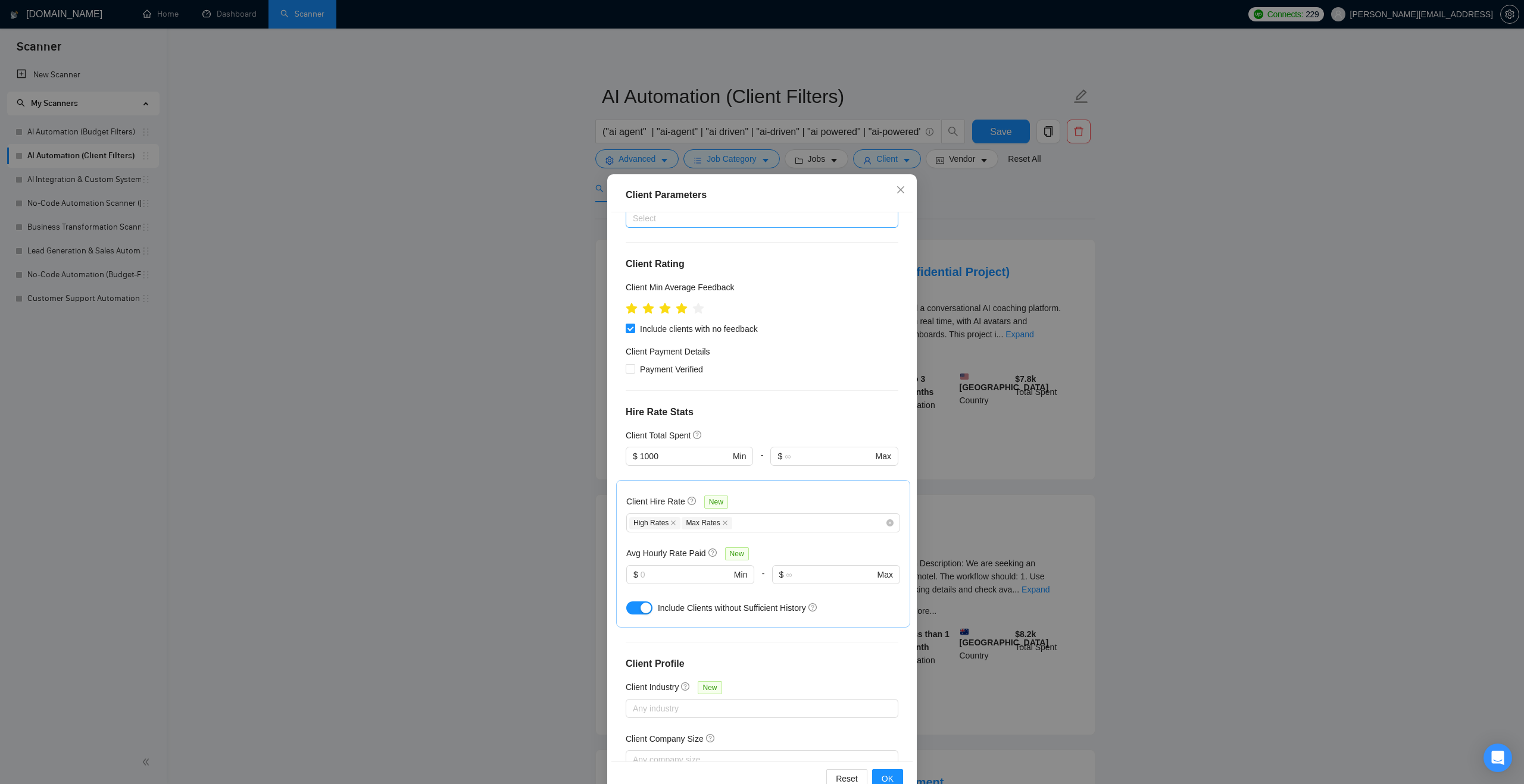
scroll to position [108, 0]
click at [670, 571] on input "text" at bounding box center [685, 572] width 90 height 13
type input "25"
click at [888, 771] on button "OK" at bounding box center [887, 779] width 31 height 19
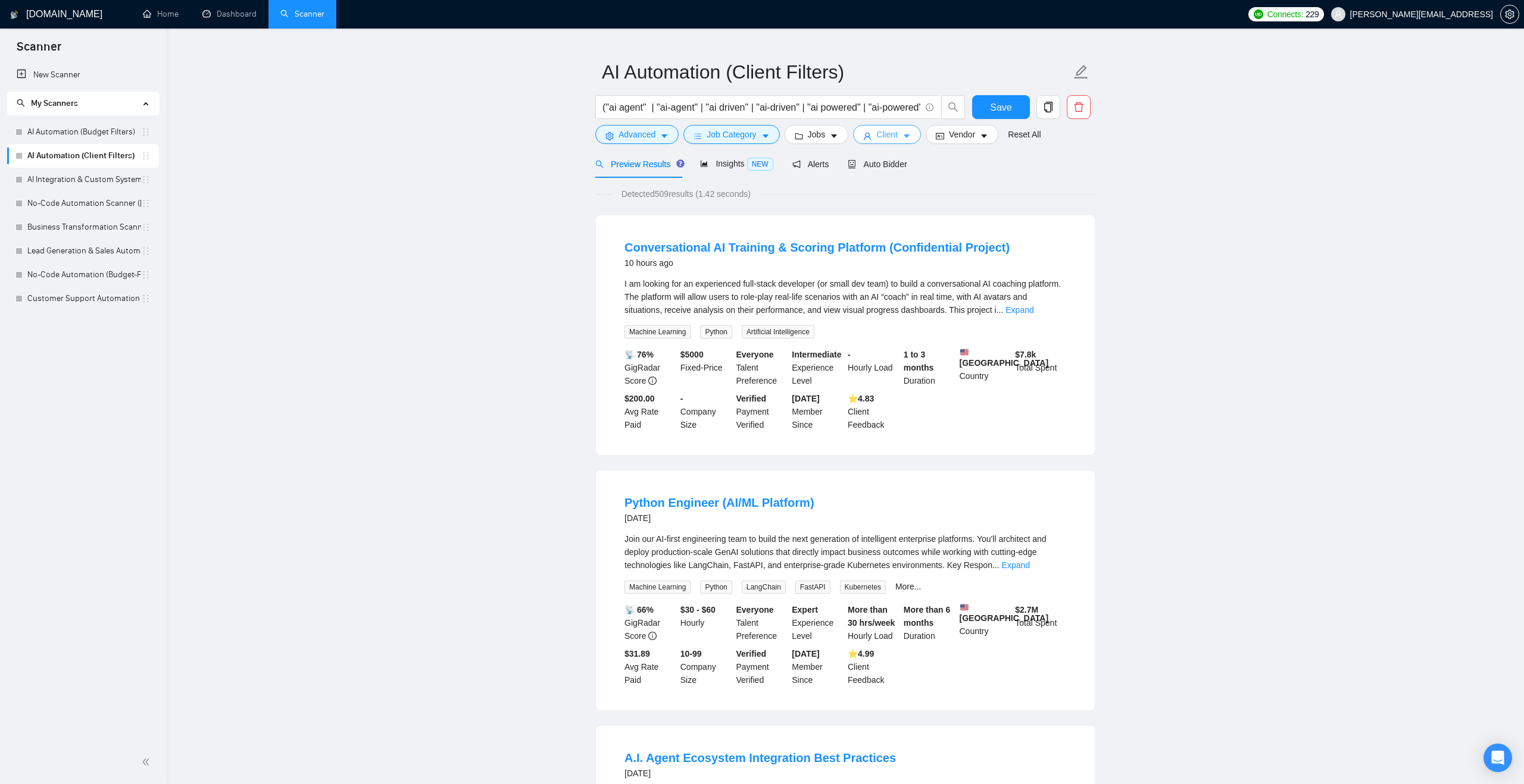
scroll to position [0, 0]
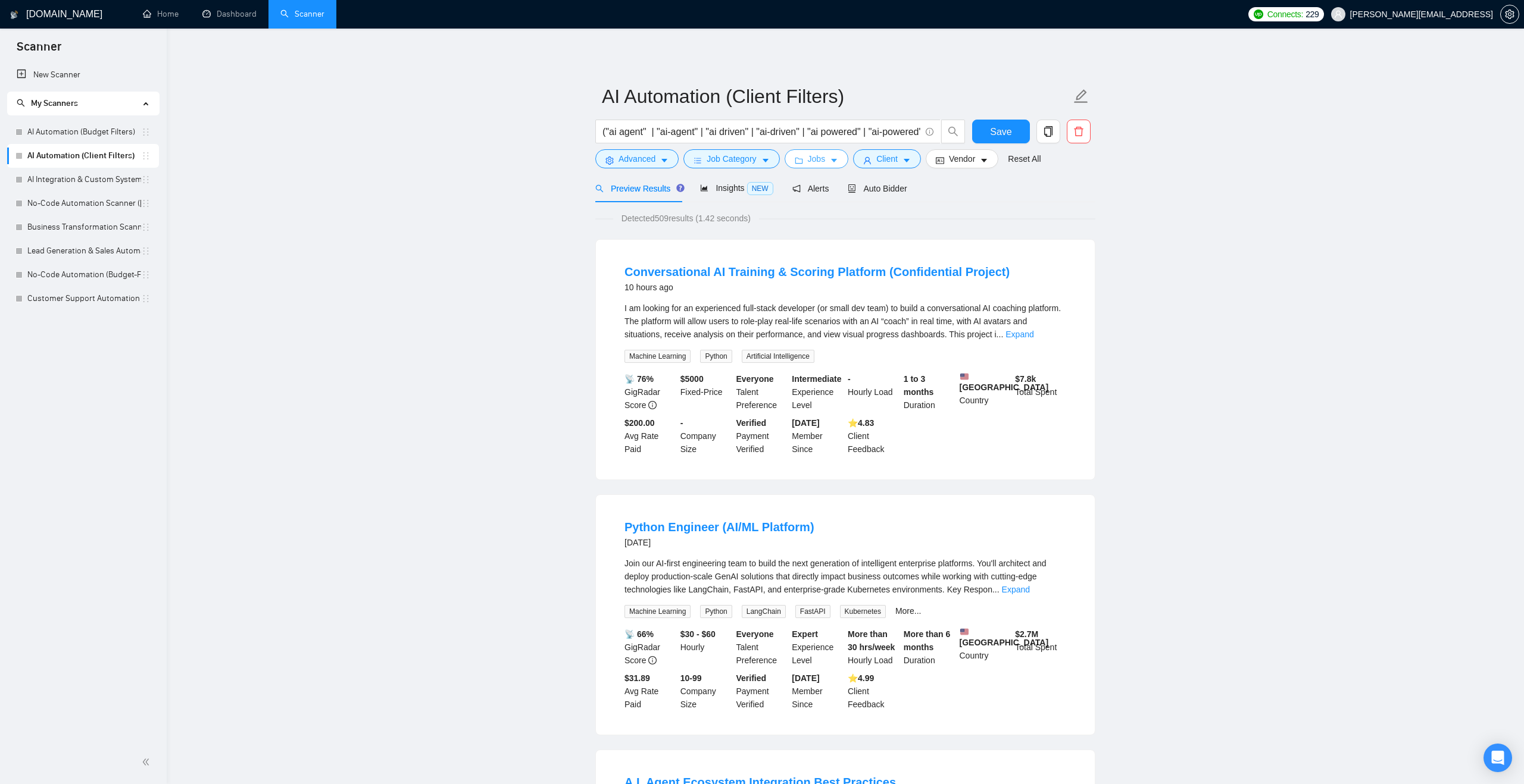
click at [812, 158] on span "Jobs" at bounding box center [816, 159] width 18 height 13
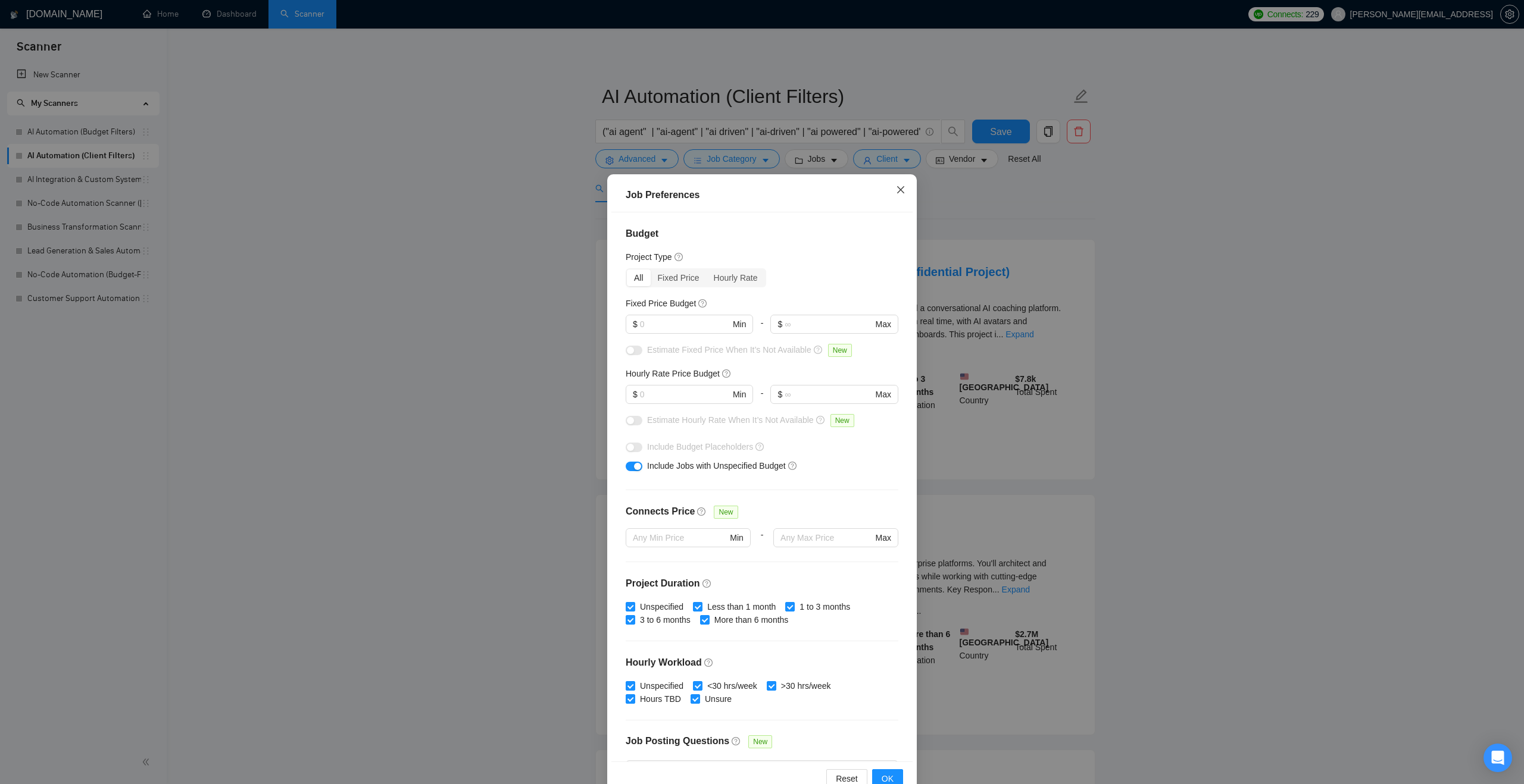
click at [897, 190] on icon "close" at bounding box center [901, 189] width 9 height 9
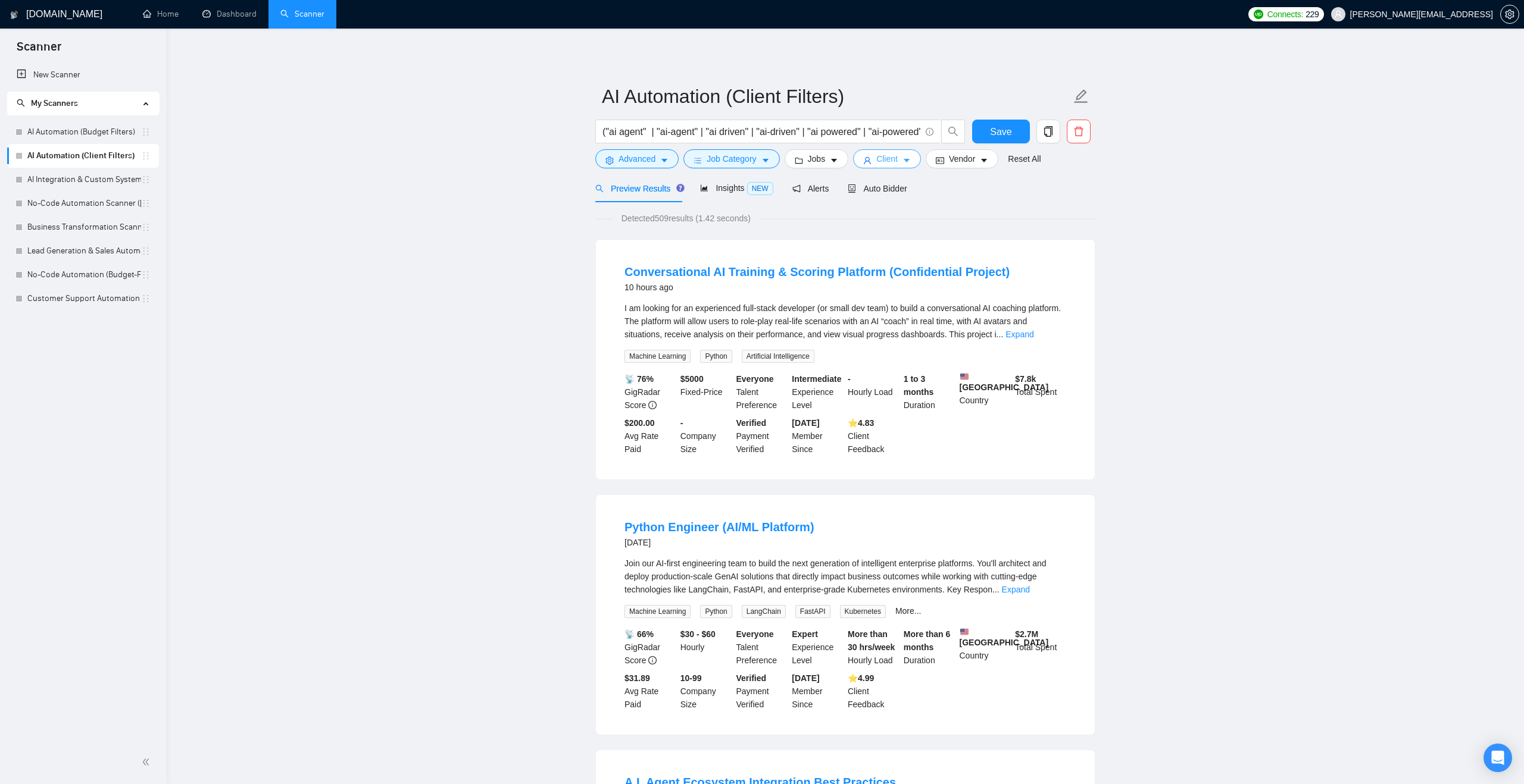
click at [897, 158] on span "Client" at bounding box center [887, 159] width 21 height 13
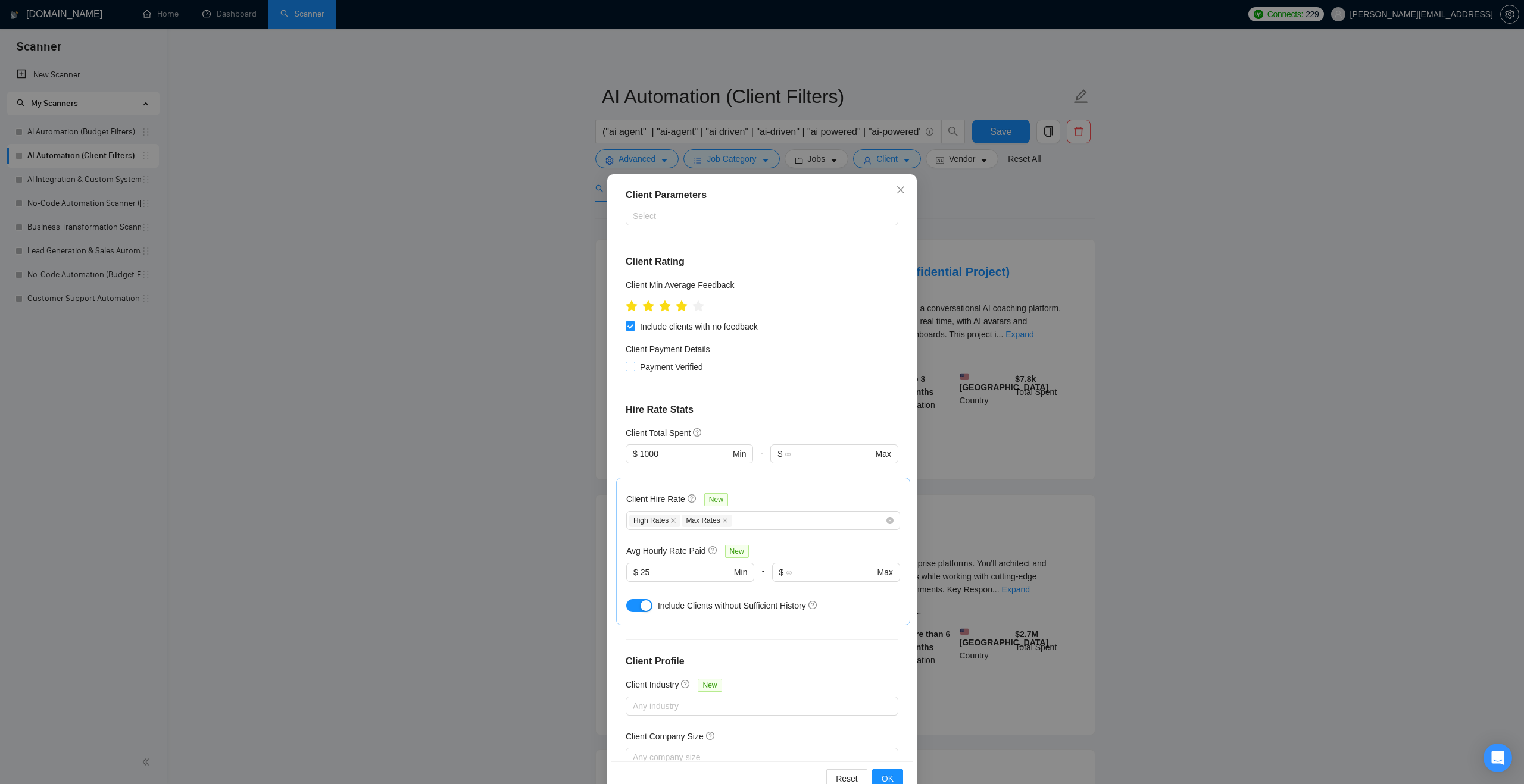
click at [701, 368] on span "Payment Verified" at bounding box center [672, 367] width 73 height 13
click at [634, 368] on input "Payment Verified" at bounding box center [629, 366] width 9 height 9
checkbox input "true"
click at [897, 192] on icon "close" at bounding box center [901, 189] width 9 height 9
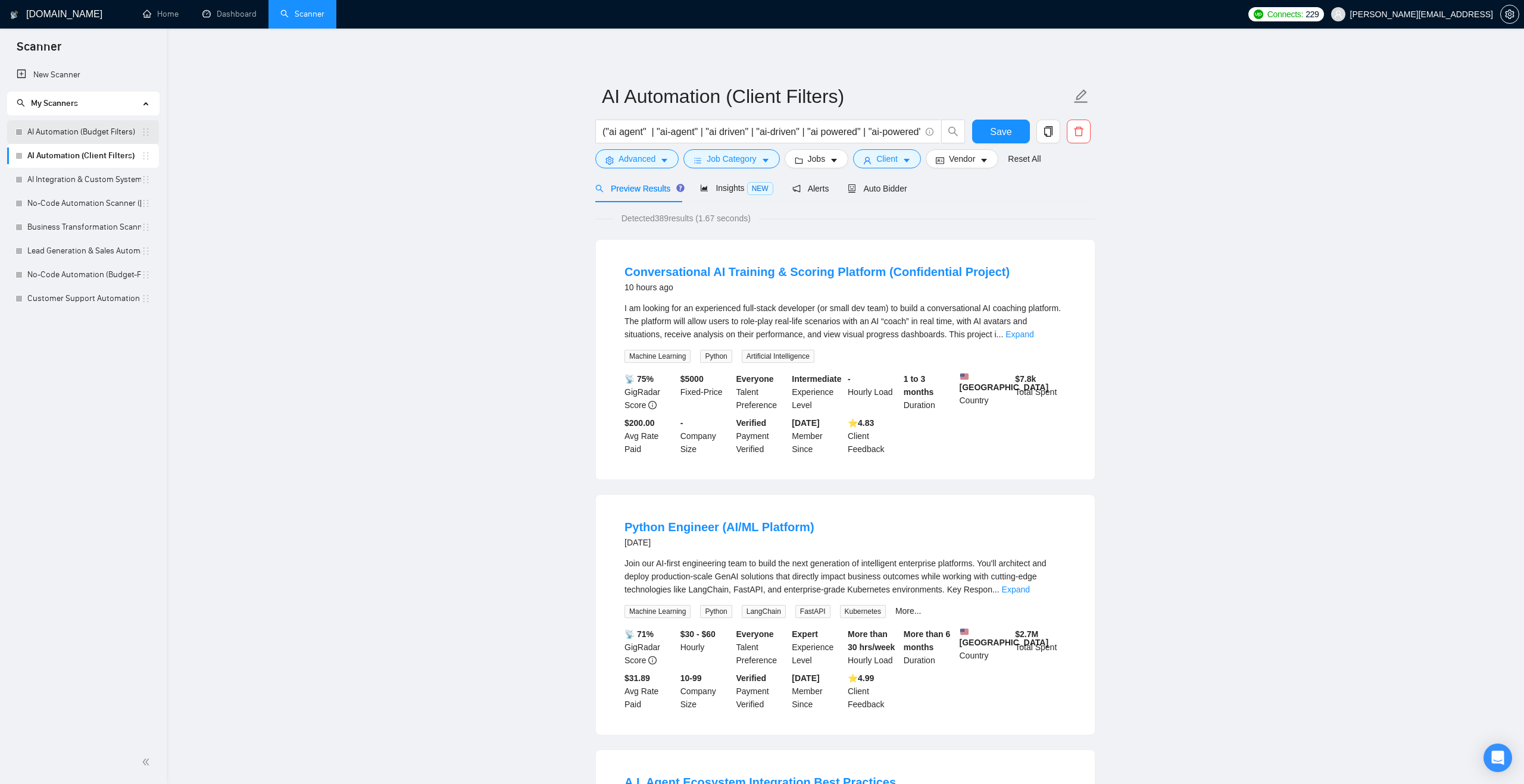
click at [98, 133] on link "AI Automation (Budget Filters)" at bounding box center [84, 132] width 114 height 24
click at [994, 125] on span "Save" at bounding box center [1000, 131] width 21 height 15
click at [110, 134] on link "AI Automation (Budget Filters)" at bounding box center [84, 132] width 114 height 24
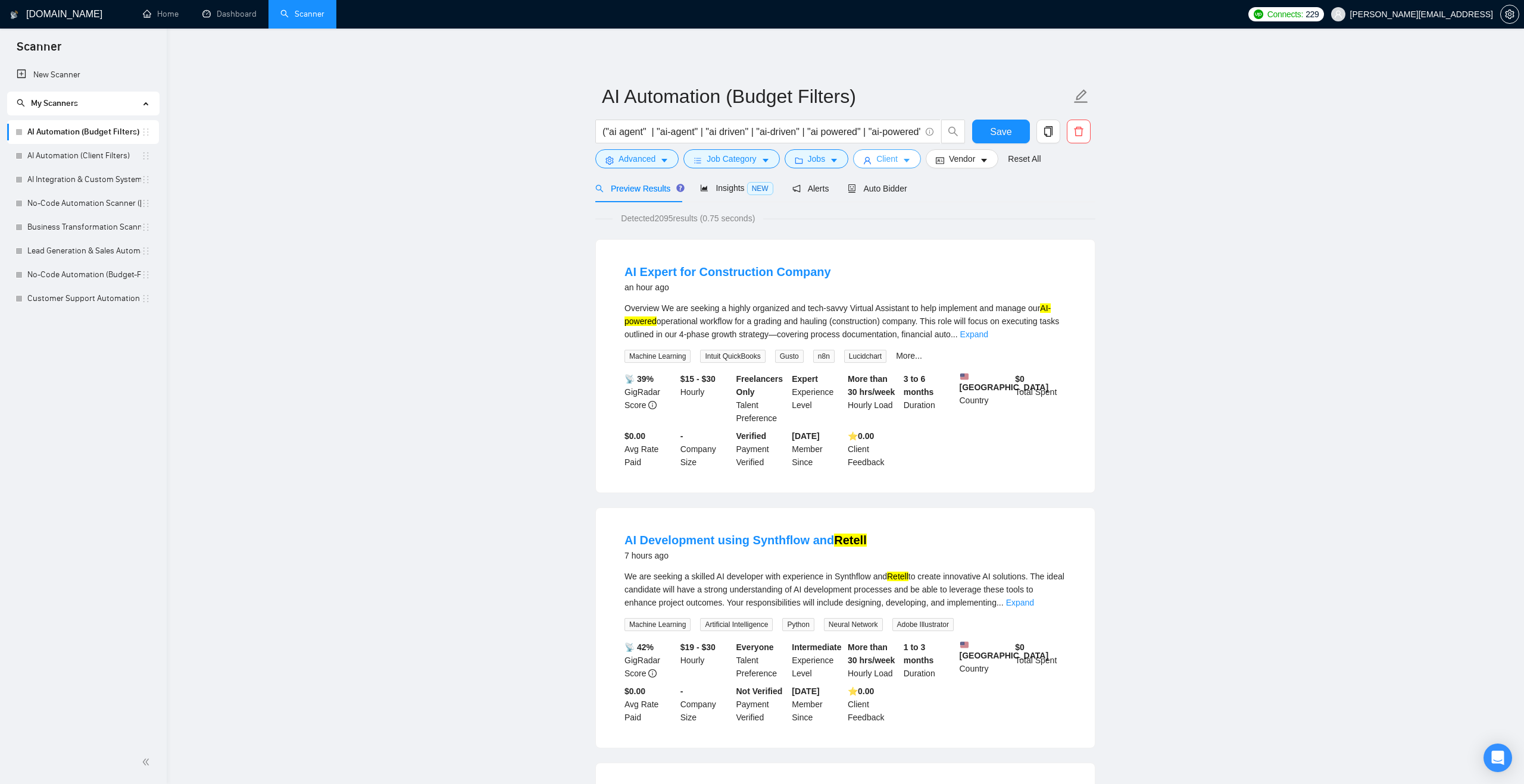
click at [876, 163] on button "Client" at bounding box center [887, 158] width 68 height 19
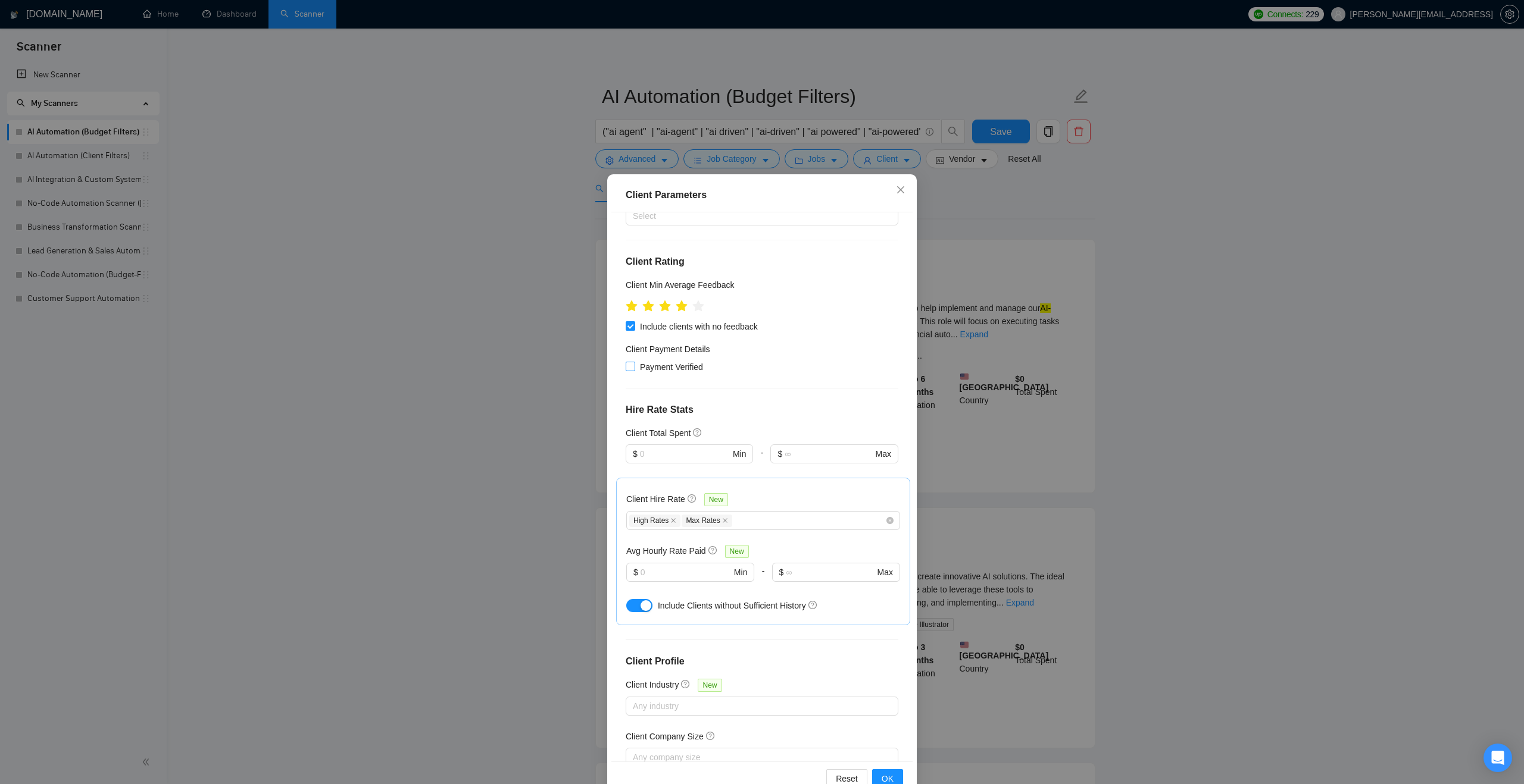
click at [684, 362] on span "Payment Verified" at bounding box center [672, 367] width 73 height 13
click at [634, 362] on input "Payment Verified" at bounding box center [629, 366] width 9 height 9
checkbox input "true"
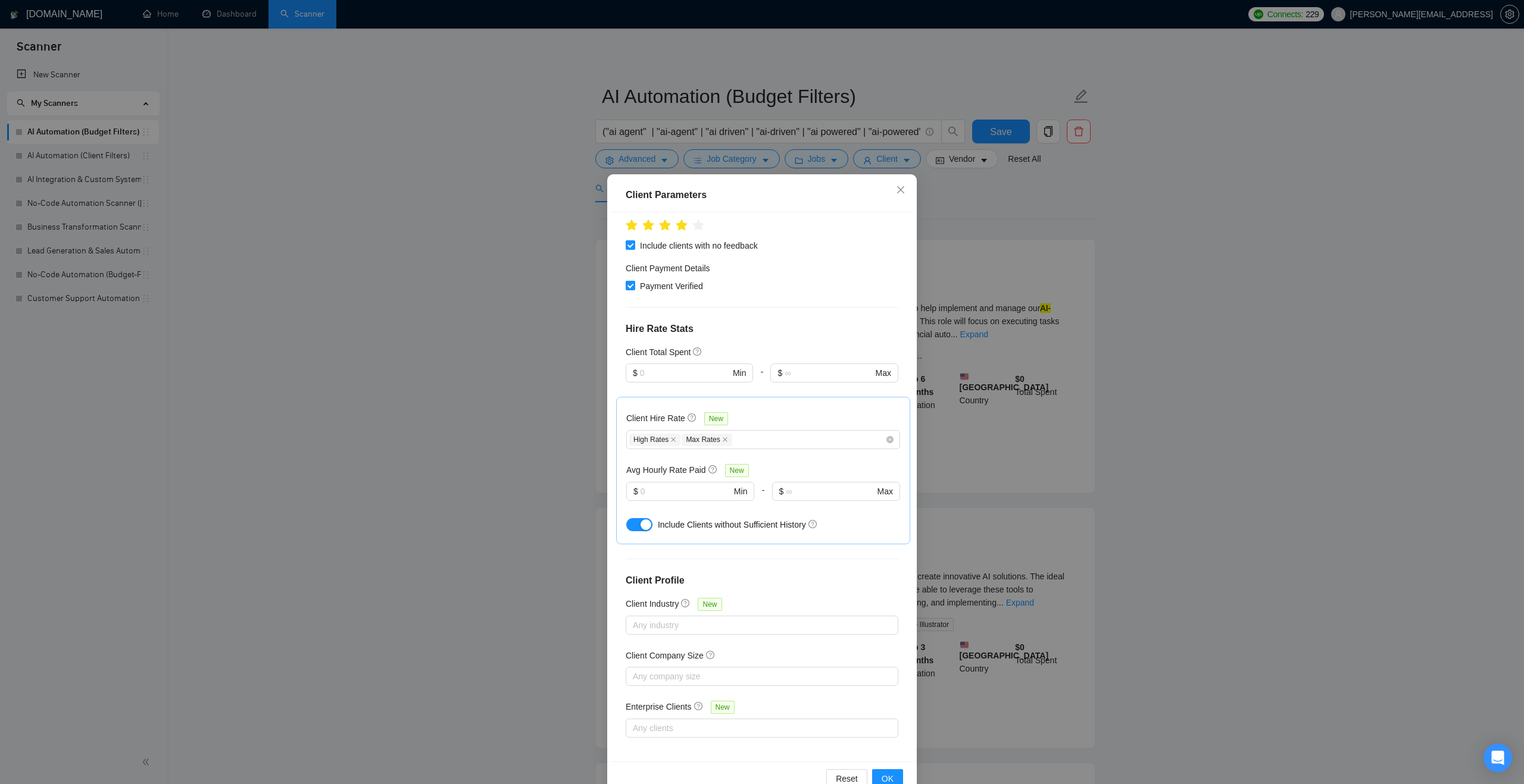
scroll to position [193, 0]
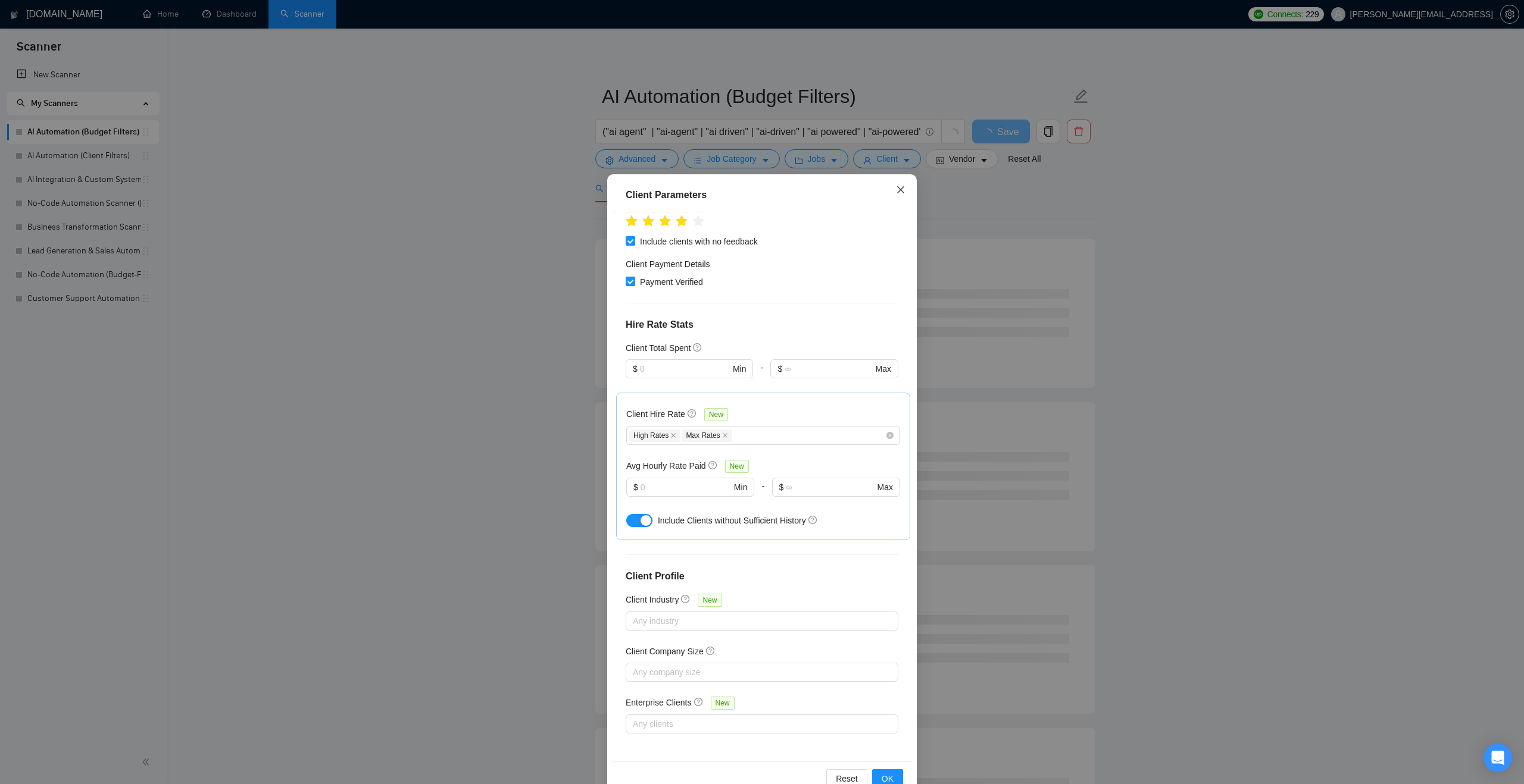
click at [899, 189] on icon "close" at bounding box center [901, 189] width 7 height 7
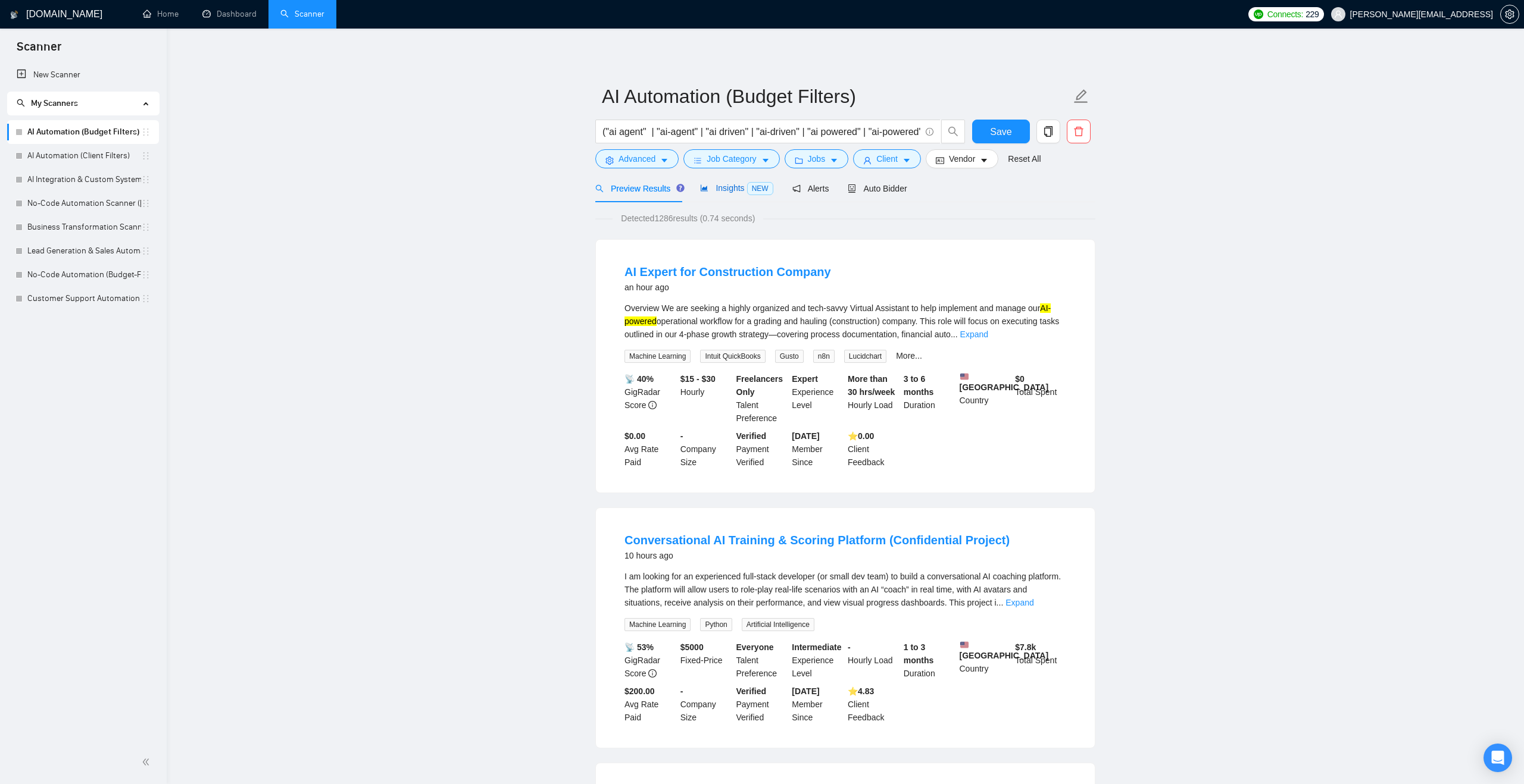
click at [726, 190] on span "Insights NEW" at bounding box center [736, 188] width 73 height 9
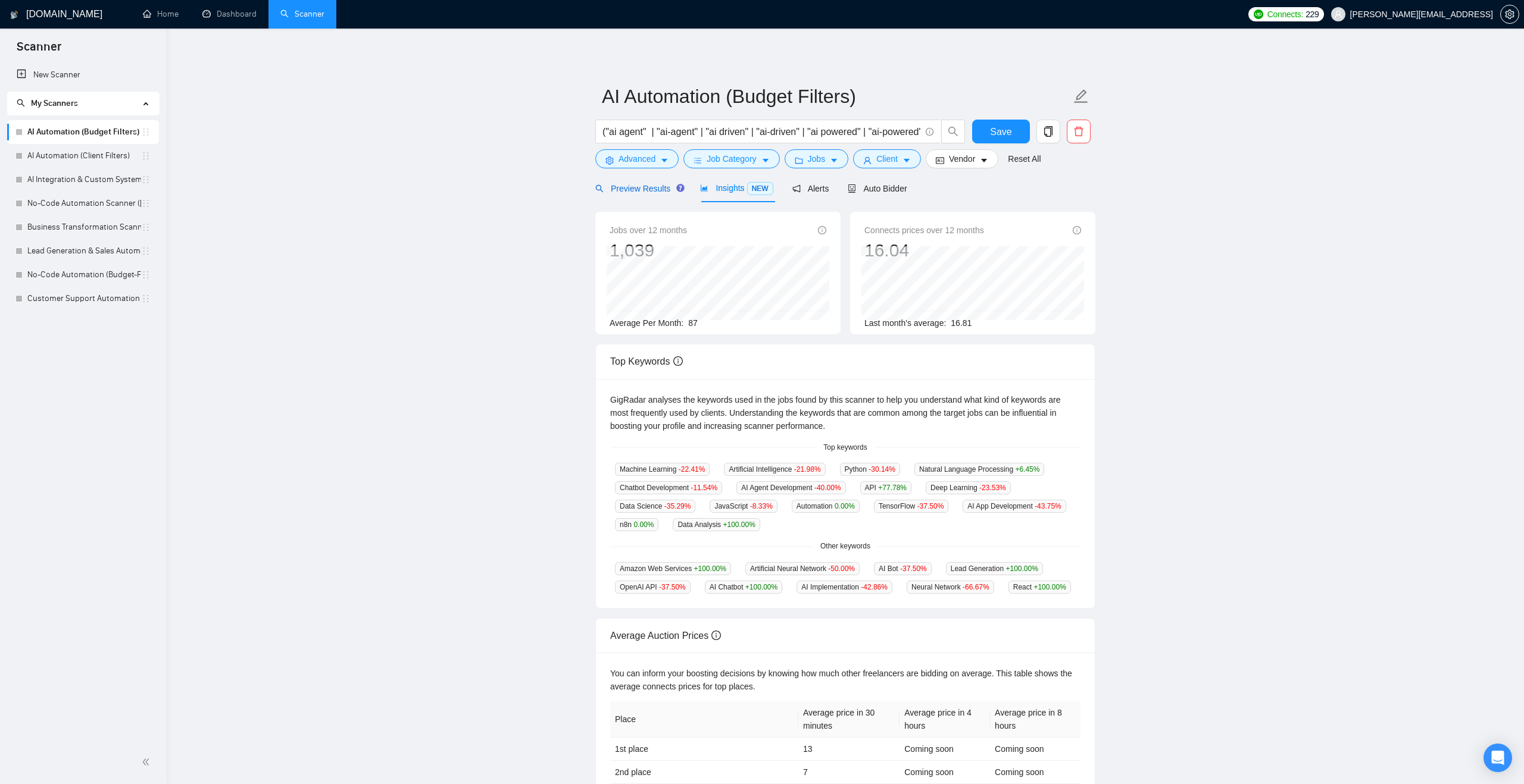
click at [651, 184] on span "Preview Results" at bounding box center [638, 189] width 86 height 9
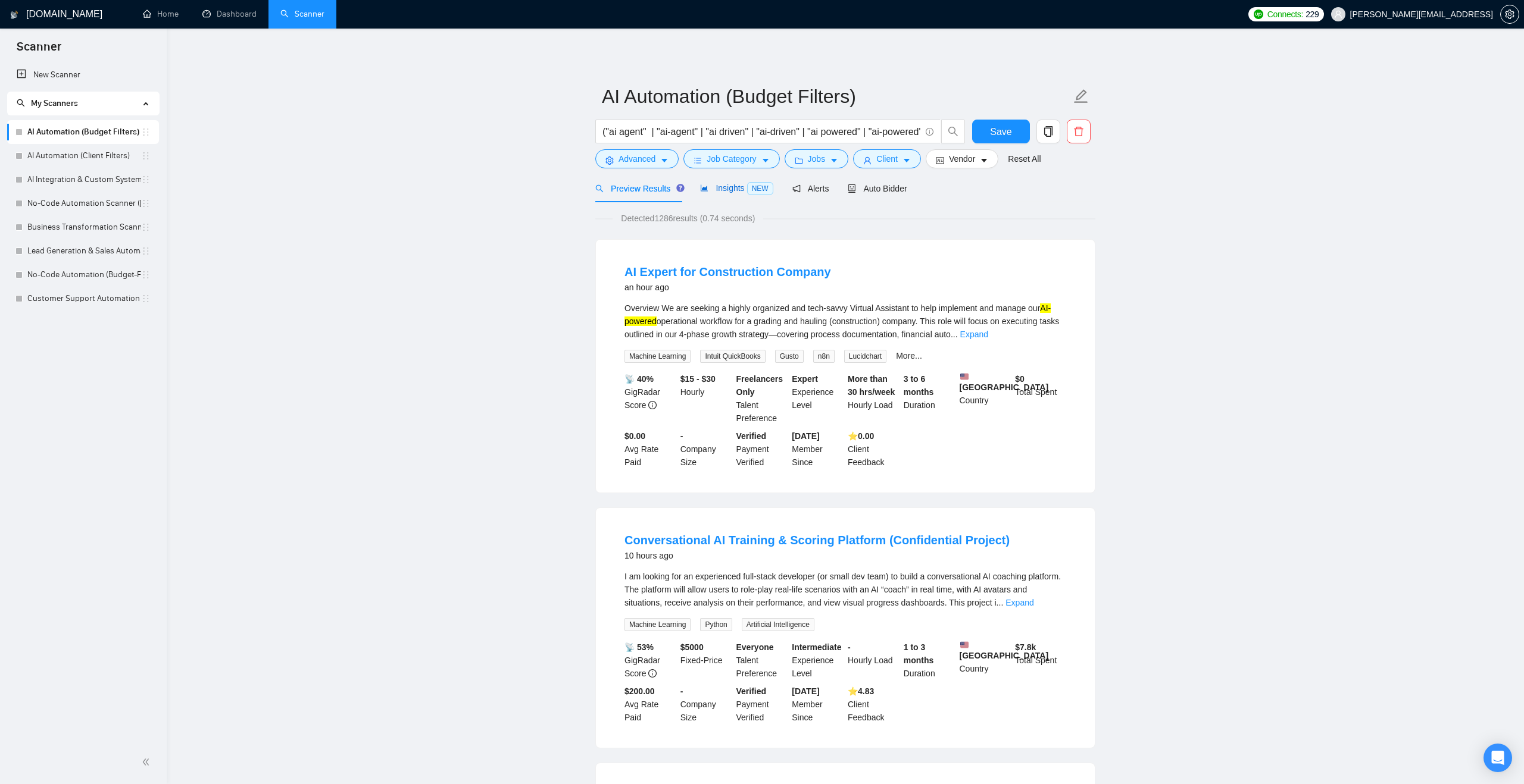
click at [734, 193] on div "Insights NEW" at bounding box center [736, 188] width 73 height 14
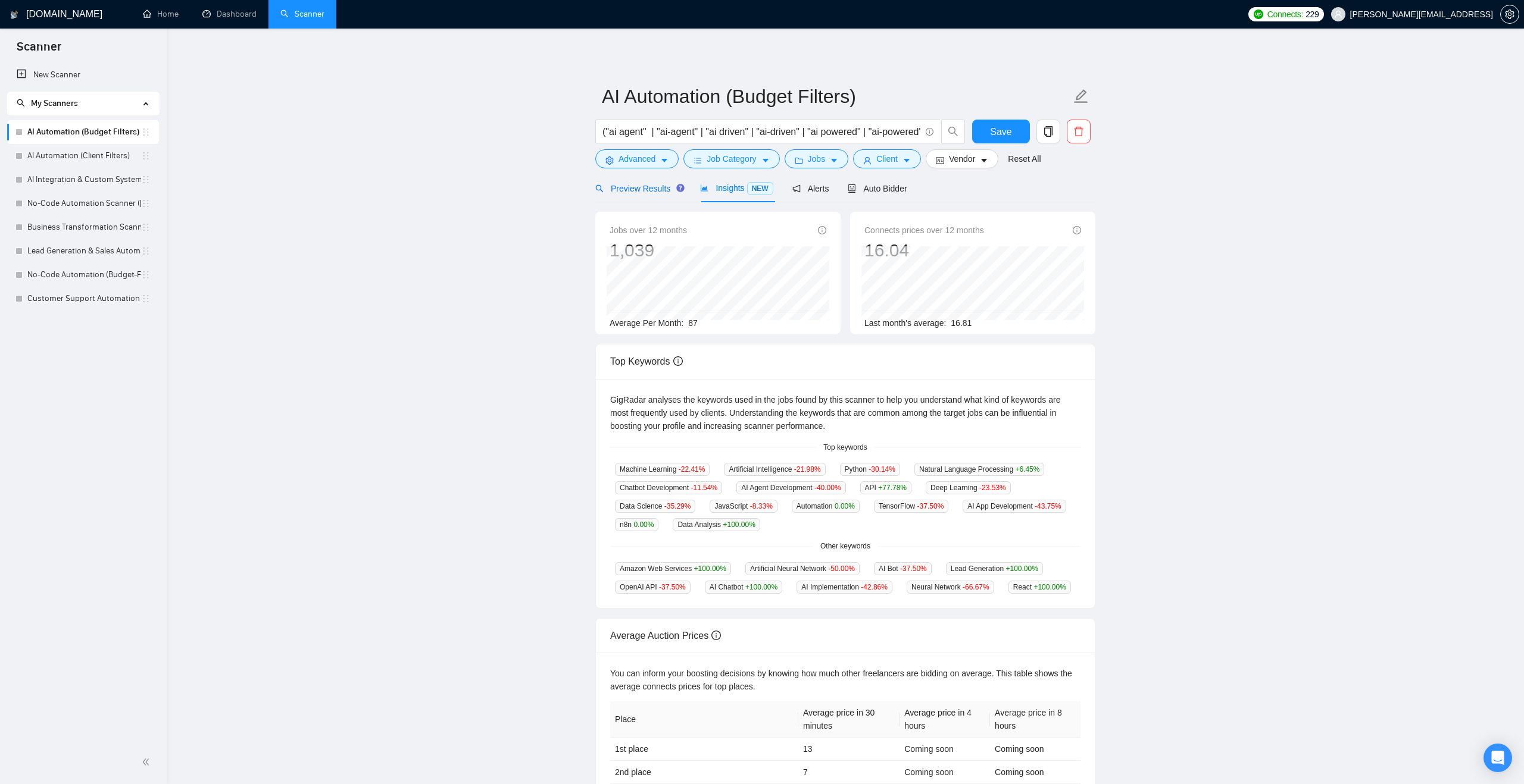
click at [658, 191] on span "Preview Results" at bounding box center [638, 189] width 86 height 9
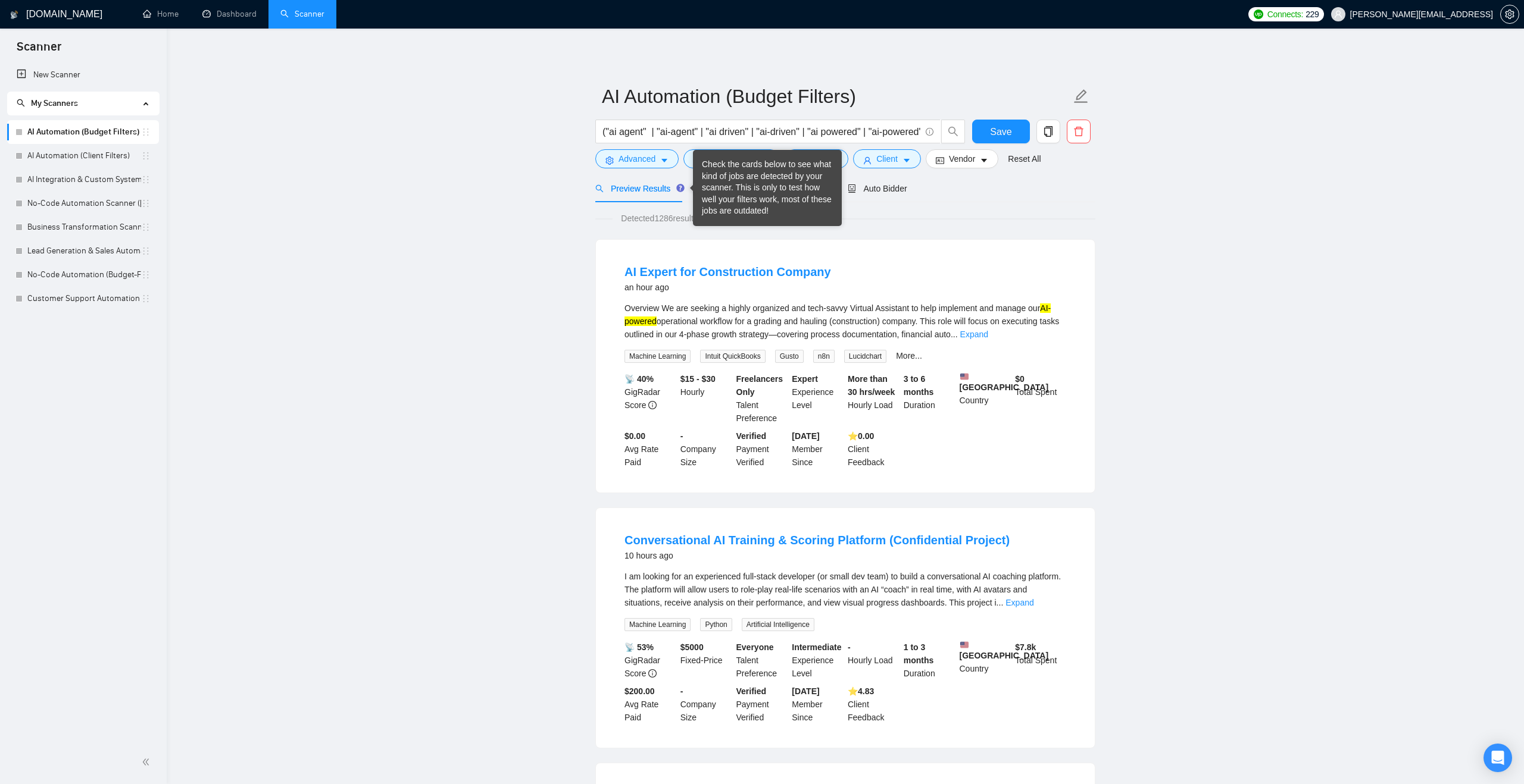
click at [707, 168] on div "Check the cards below to see what kind of jobs are detected by your scanner. Th…" at bounding box center [767, 188] width 131 height 58
click at [847, 156] on button "Jobs" at bounding box center [816, 158] width 64 height 19
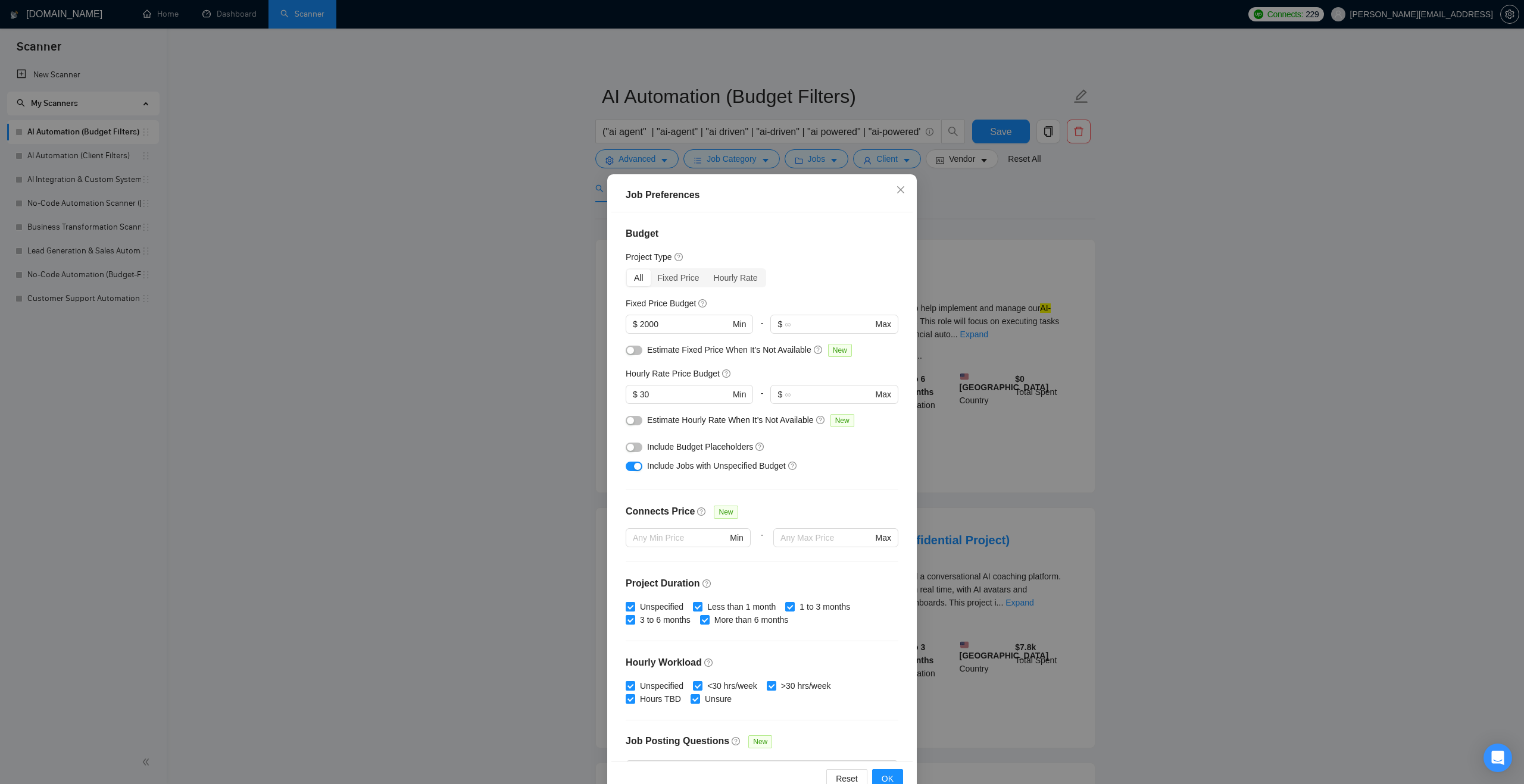
click at [639, 445] on button "button" at bounding box center [633, 447] width 17 height 9
click at [873, 776] on button "OK" at bounding box center [887, 779] width 31 height 19
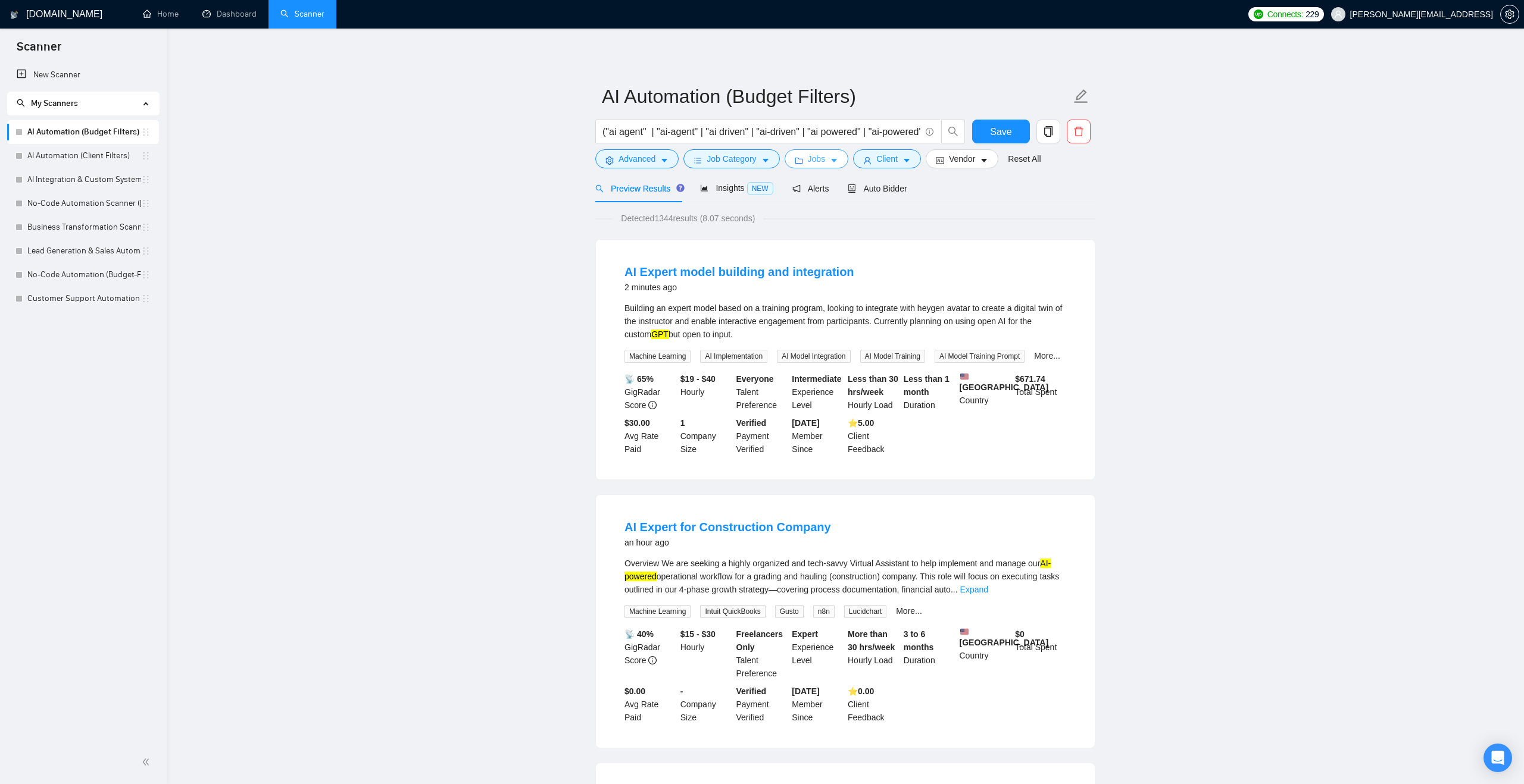
click at [812, 164] on span "Jobs" at bounding box center [816, 159] width 18 height 13
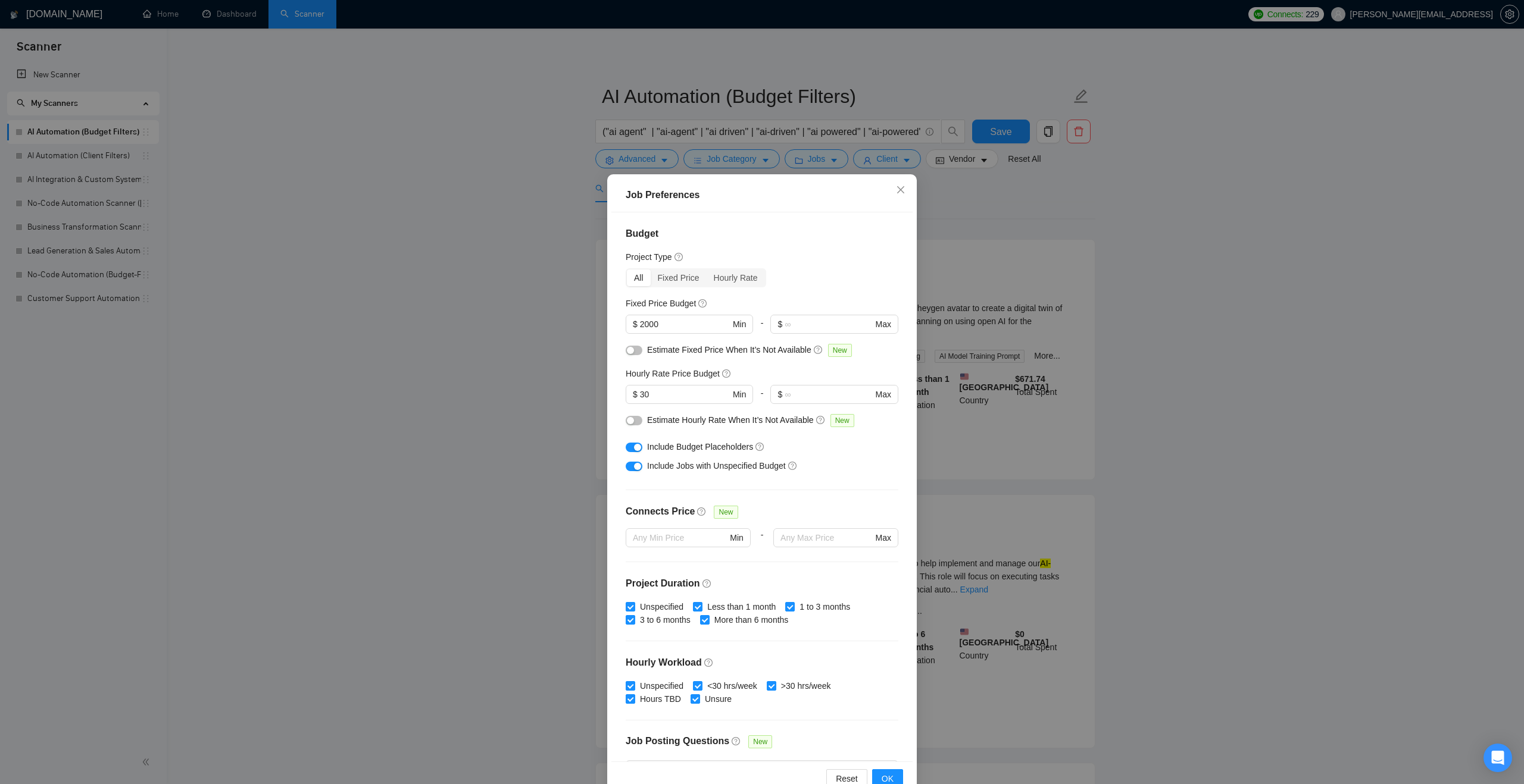
click at [892, 161] on div "Job Preferences Budget Project Type All Fixed Price Hourly Rate Fixed Price Bud…" at bounding box center [762, 392] width 1524 height 784
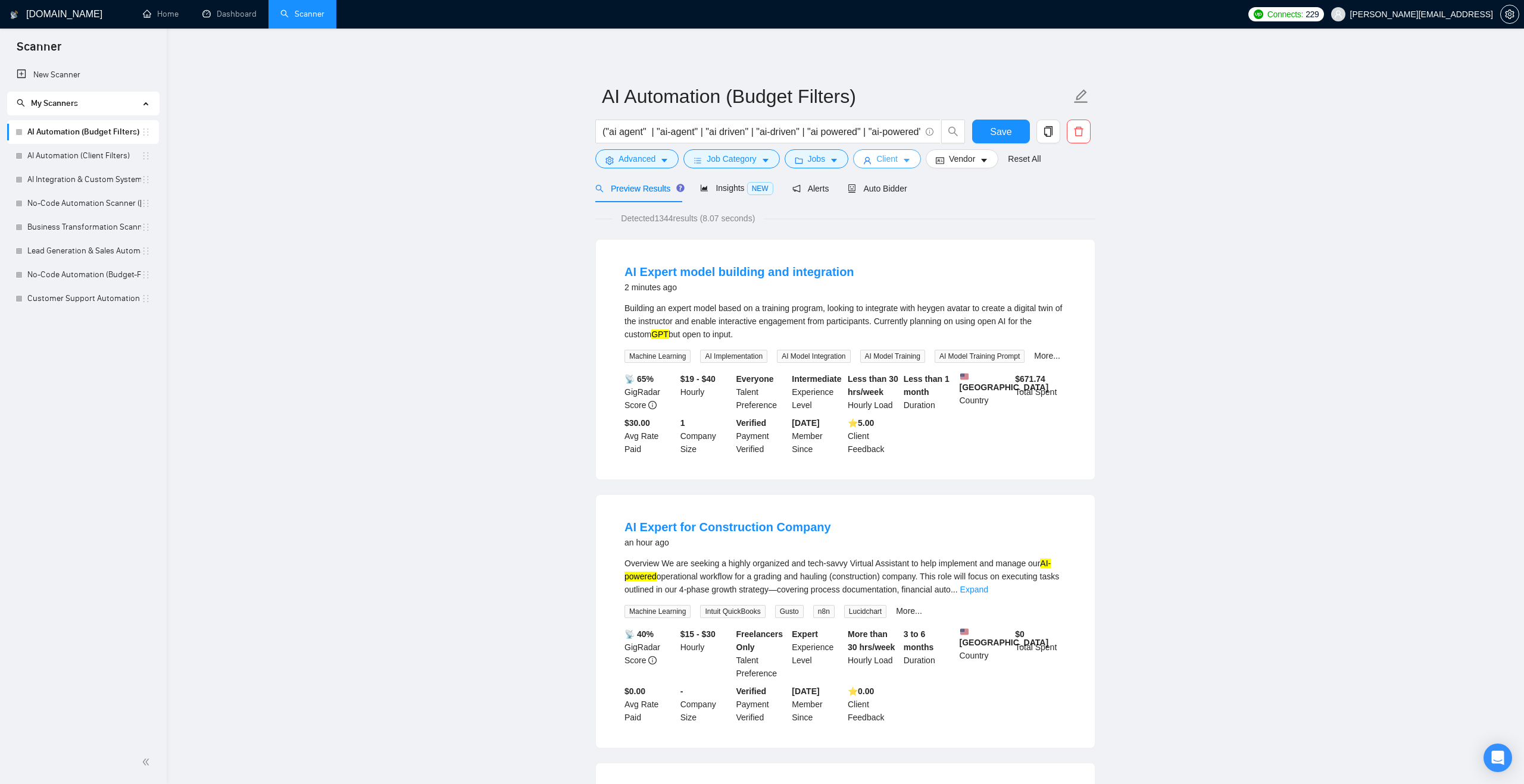
click at [892, 161] on span "Client" at bounding box center [887, 159] width 21 height 13
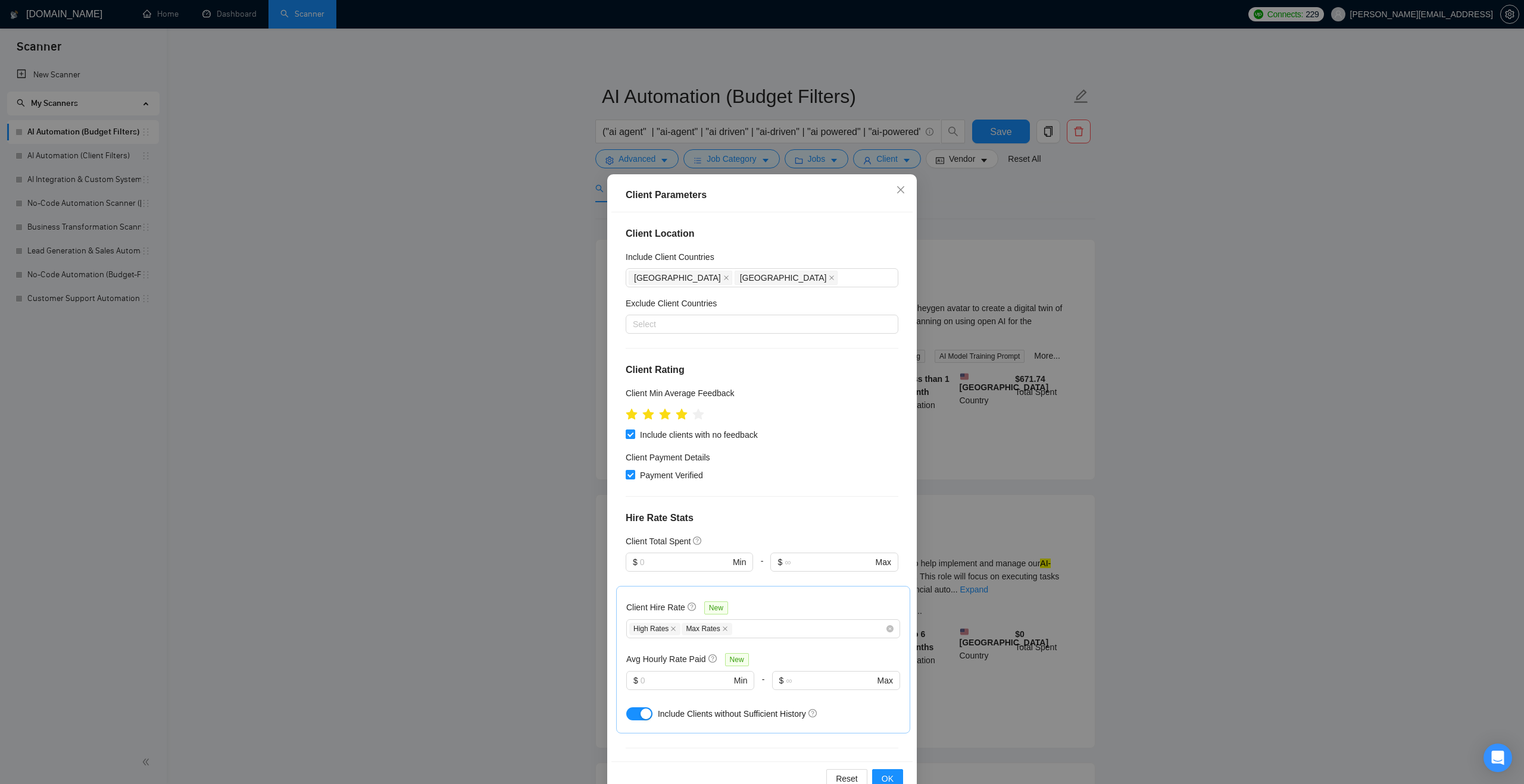
click at [622, 414] on div "Client Location Include Client Countries Australia United States Exclude Client…" at bounding box center [762, 487] width 301 height 549
click at [683, 418] on icon "star" at bounding box center [681, 414] width 13 height 12
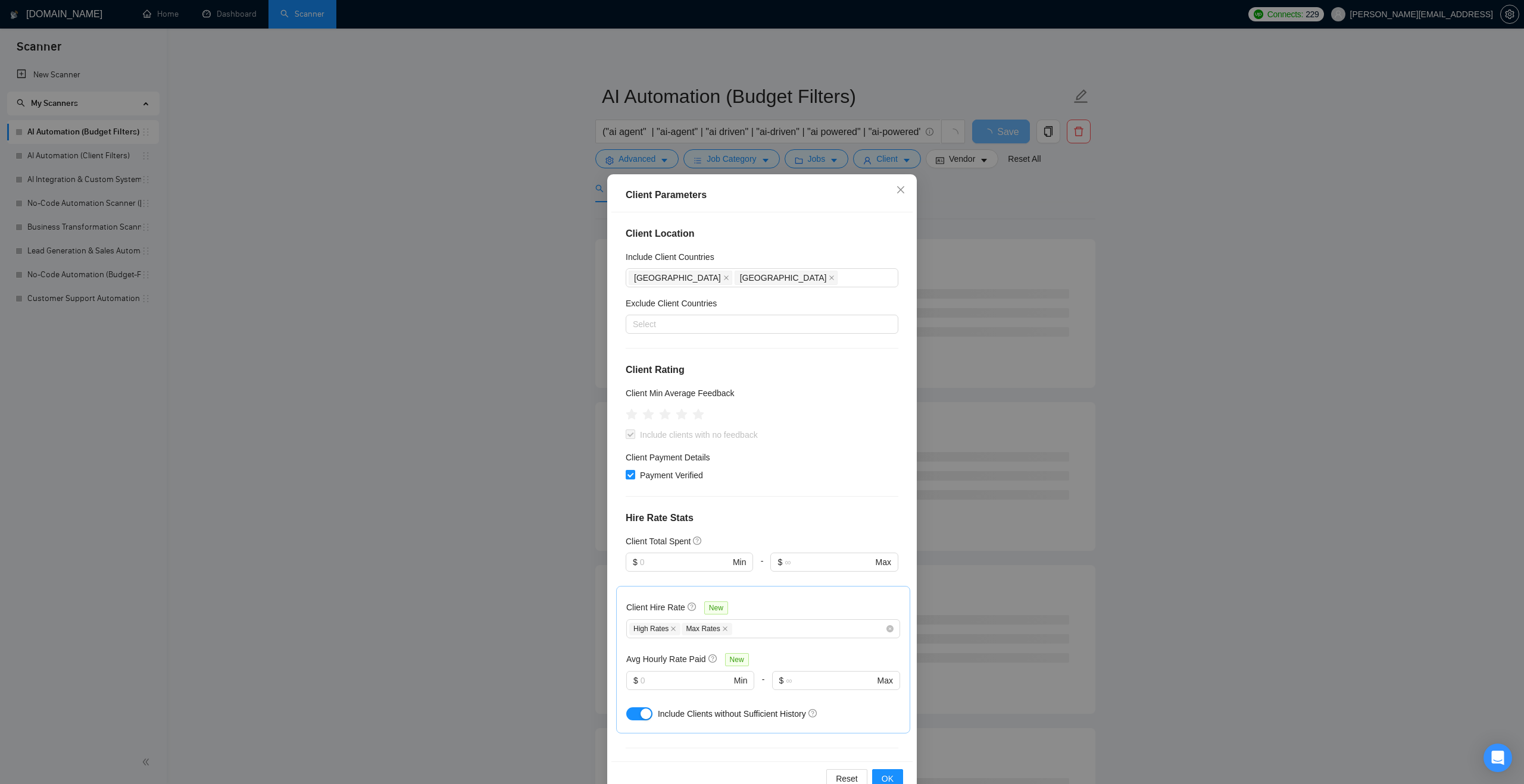
scroll to position [193, 0]
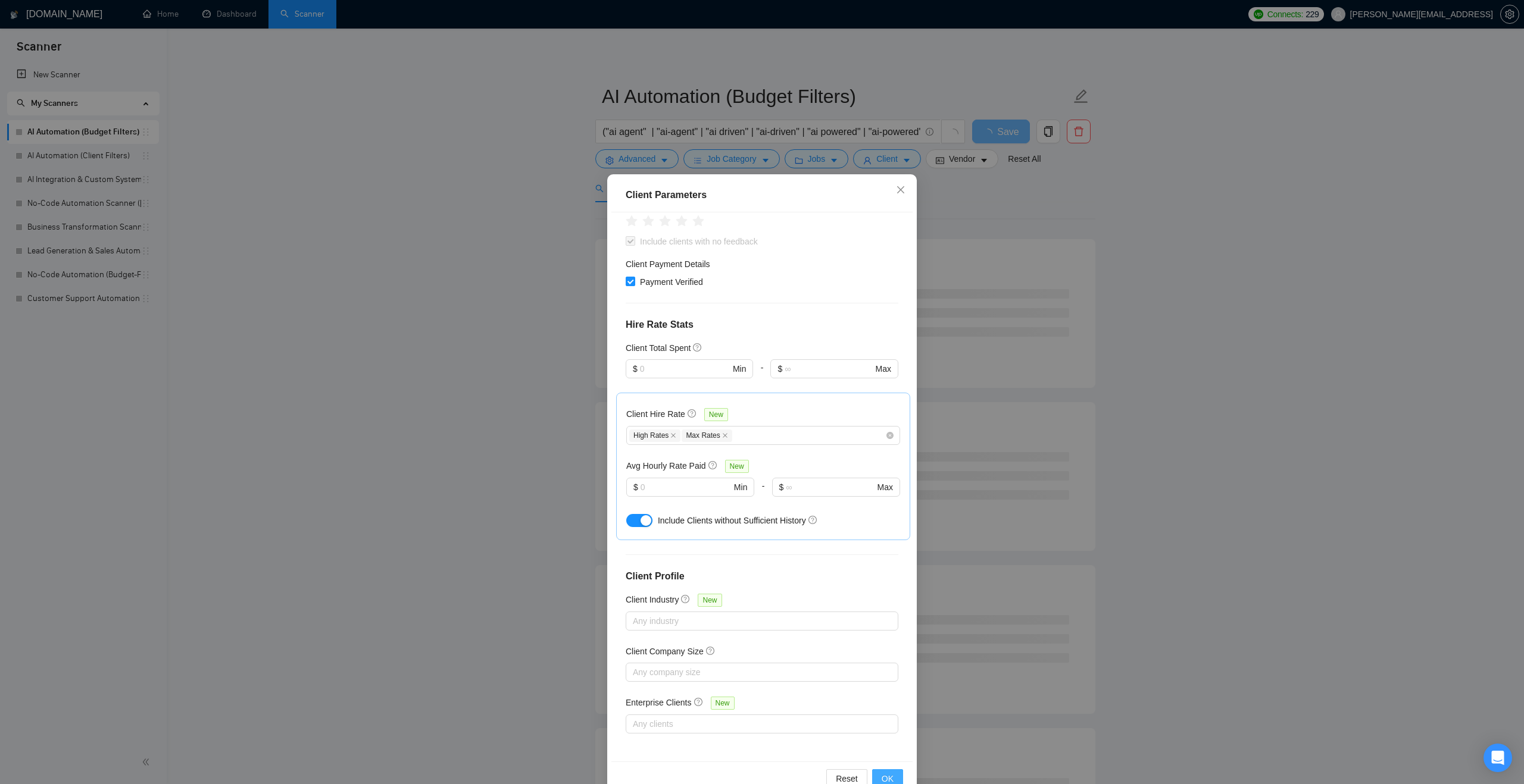
click at [887, 781] on span "OK" at bounding box center [887, 779] width 12 height 13
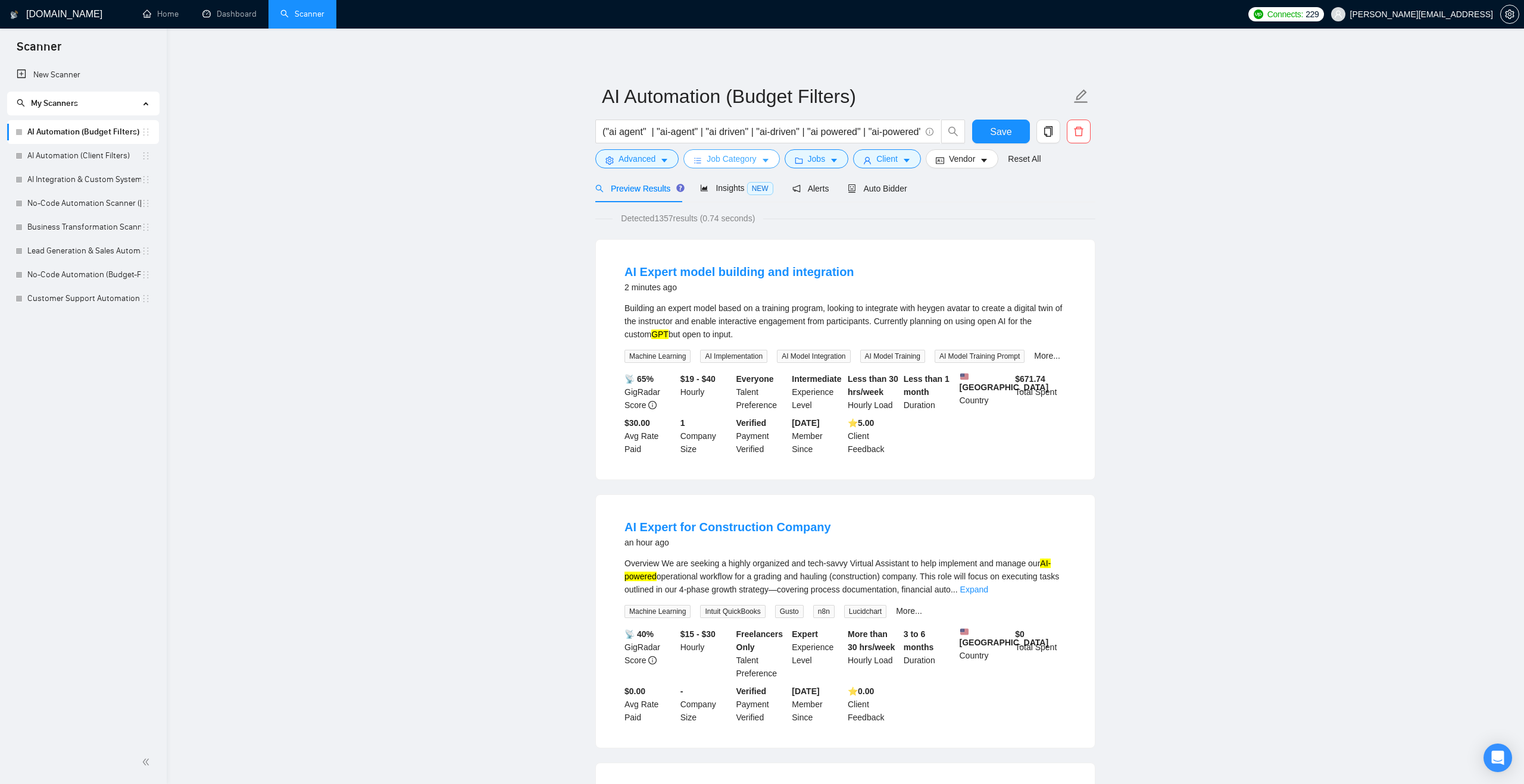
click at [773, 164] on button "Job Category" at bounding box center [731, 158] width 96 height 19
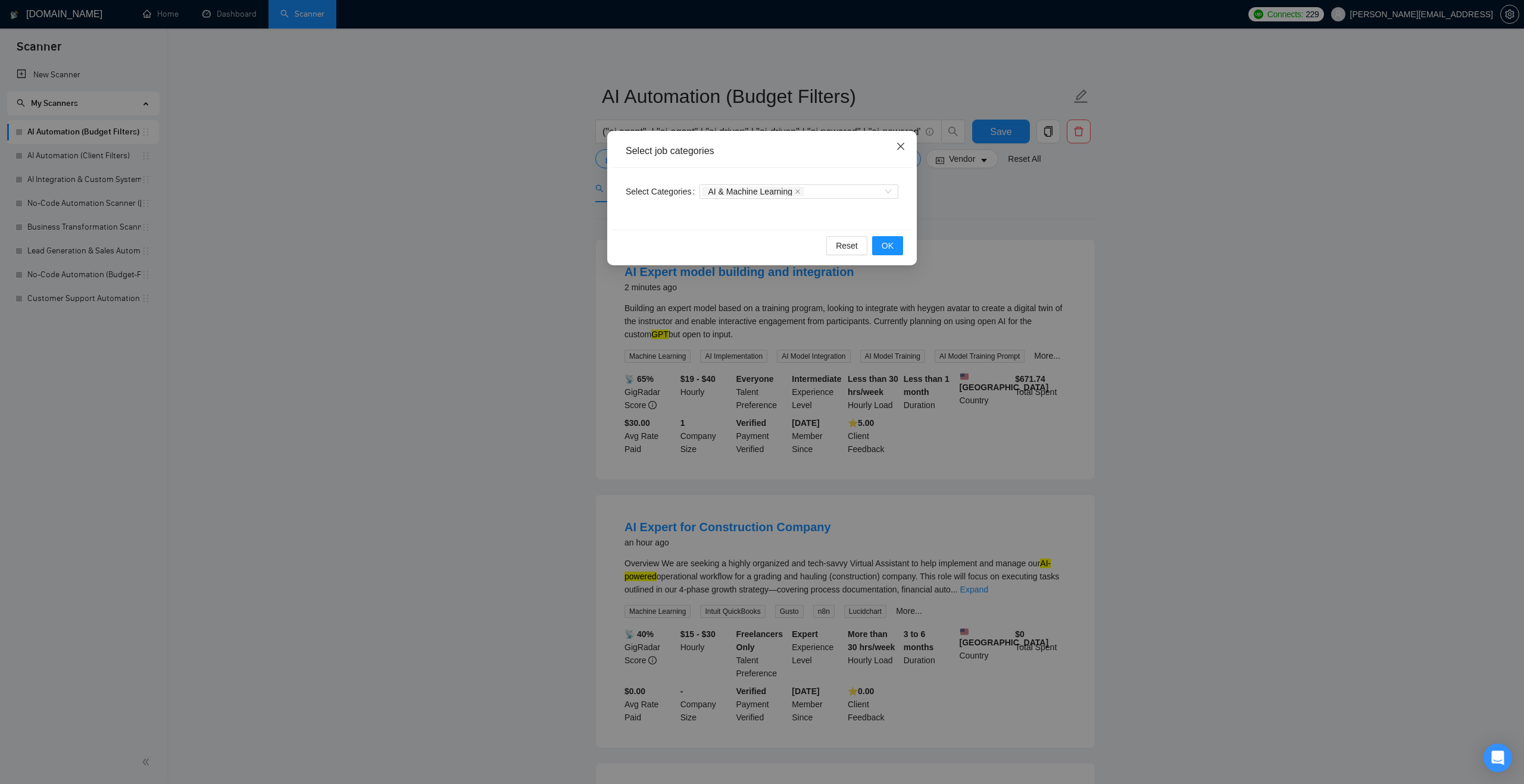
click at [896, 146] on icon "close" at bounding box center [901, 147] width 9 height 9
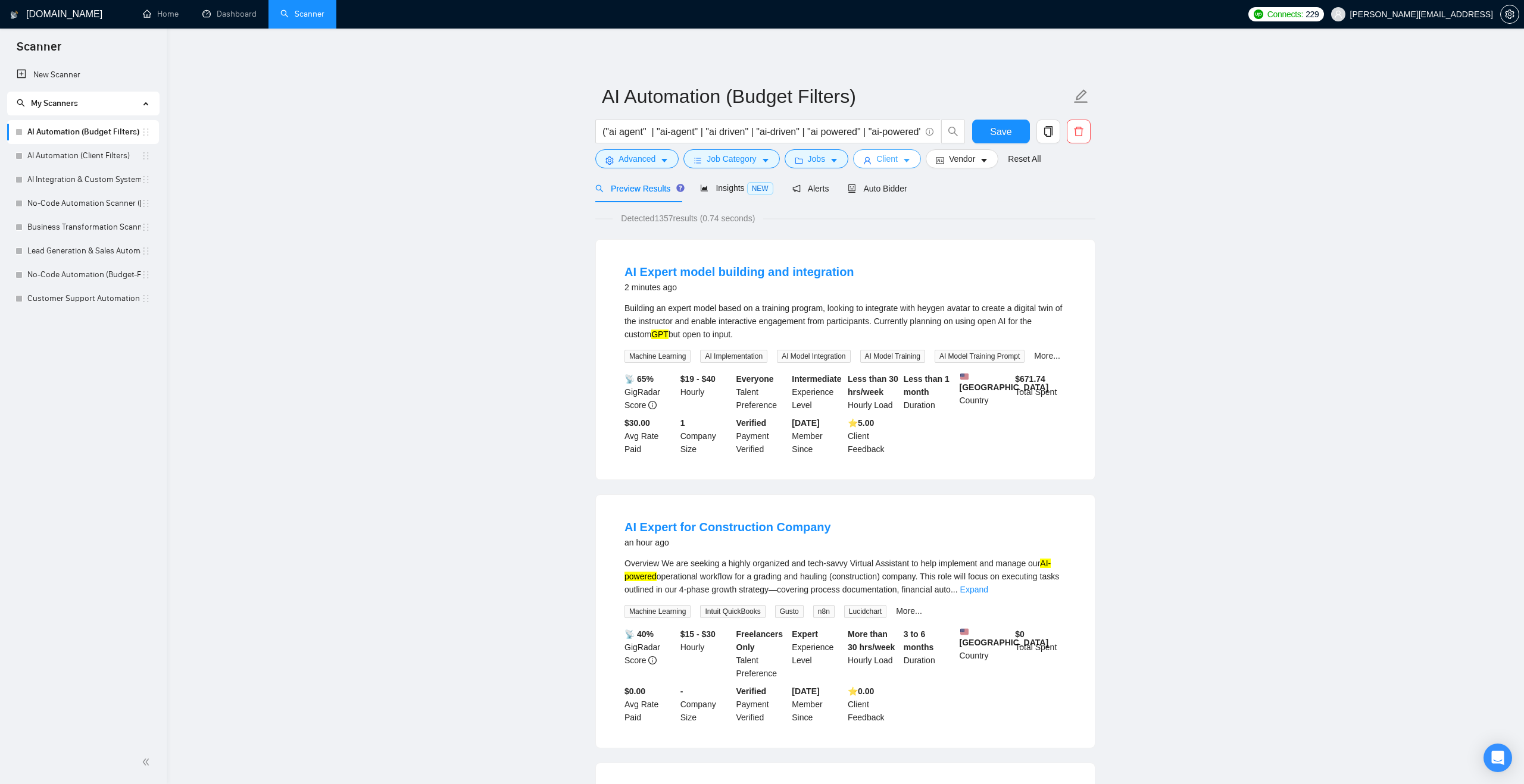
click at [882, 162] on span "Client" at bounding box center [887, 159] width 21 height 13
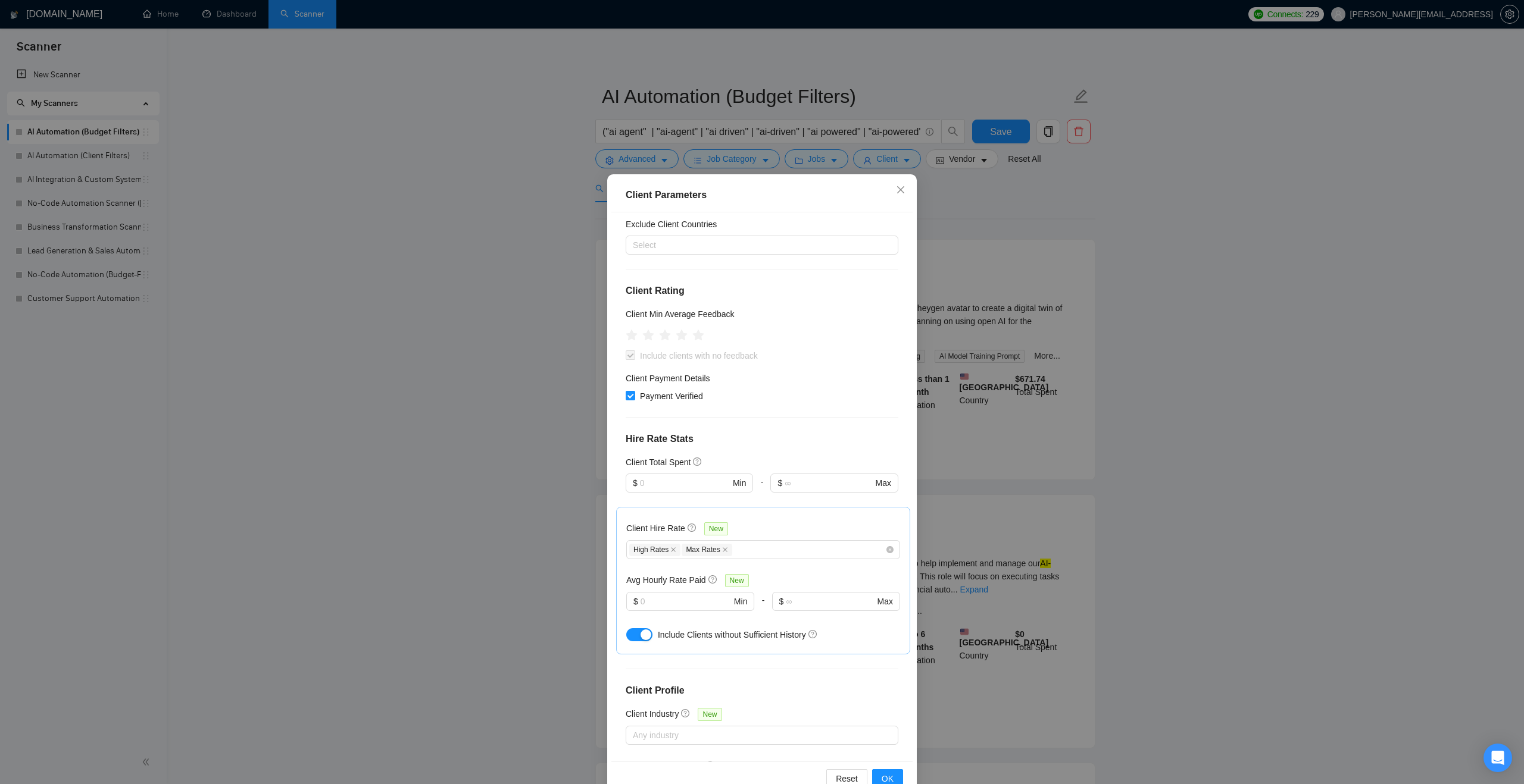
scroll to position [0, 0]
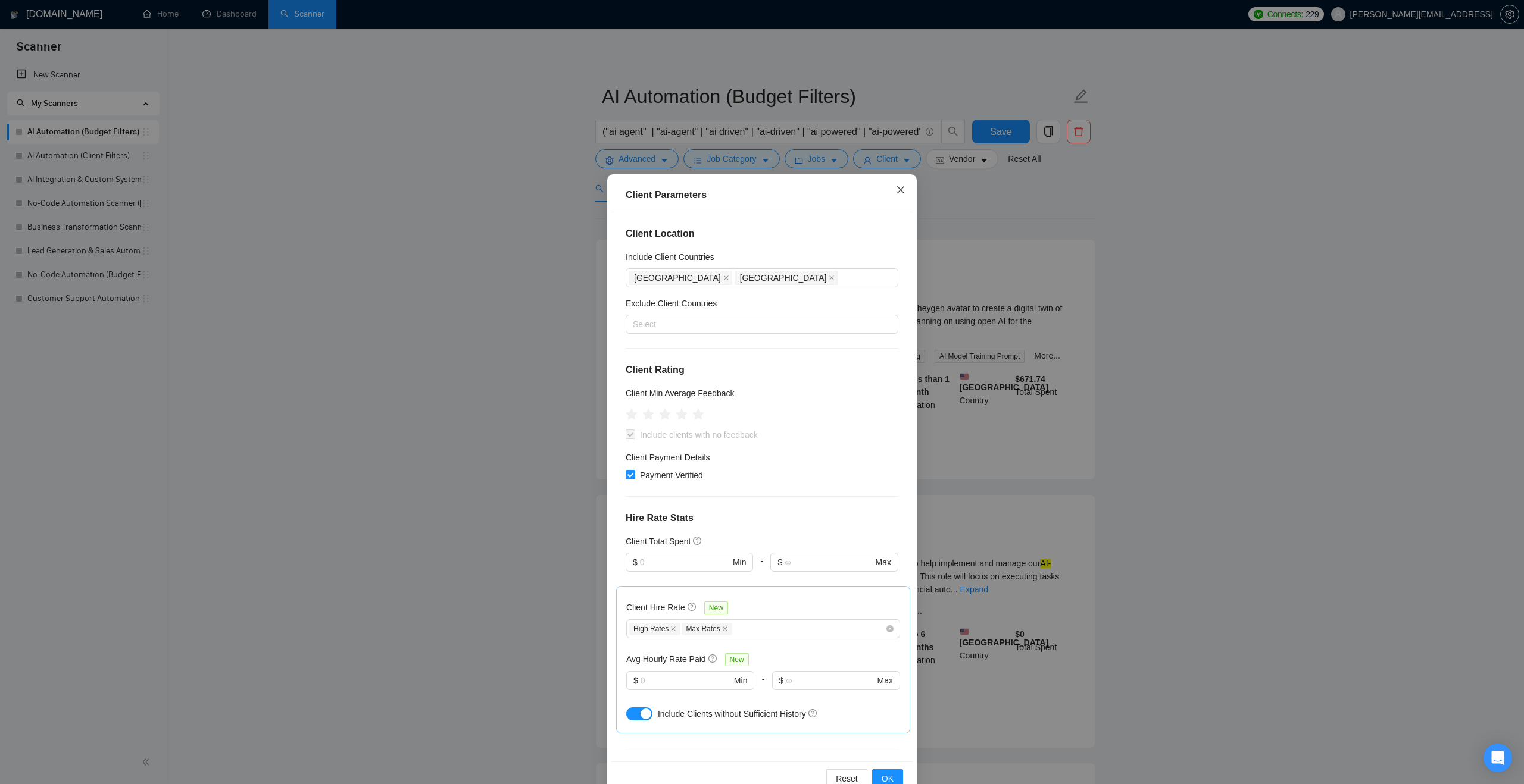
click at [902, 190] on icon "close" at bounding box center [901, 189] width 9 height 9
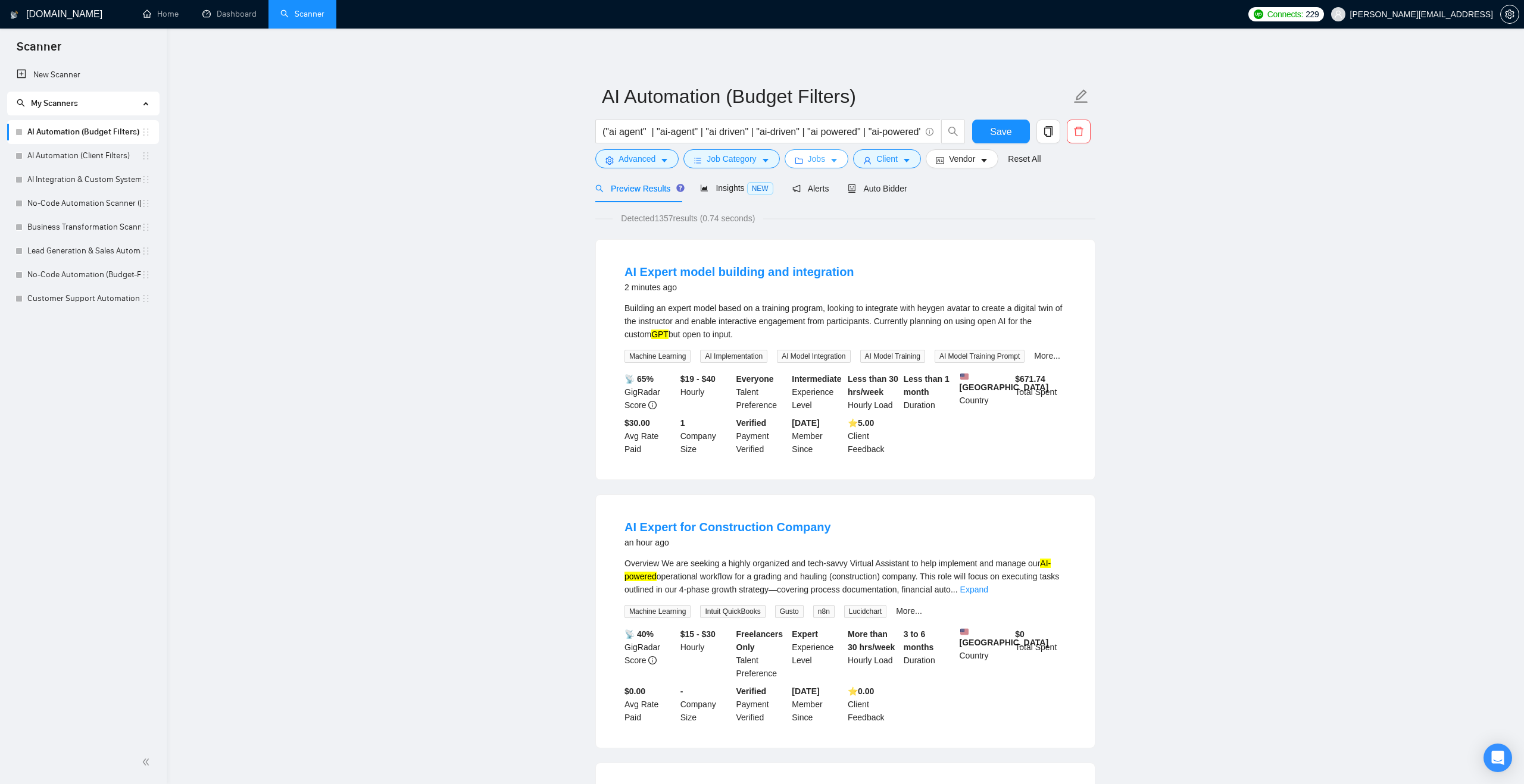
click at [798, 163] on icon "folder" at bounding box center [798, 160] width 9 height 9
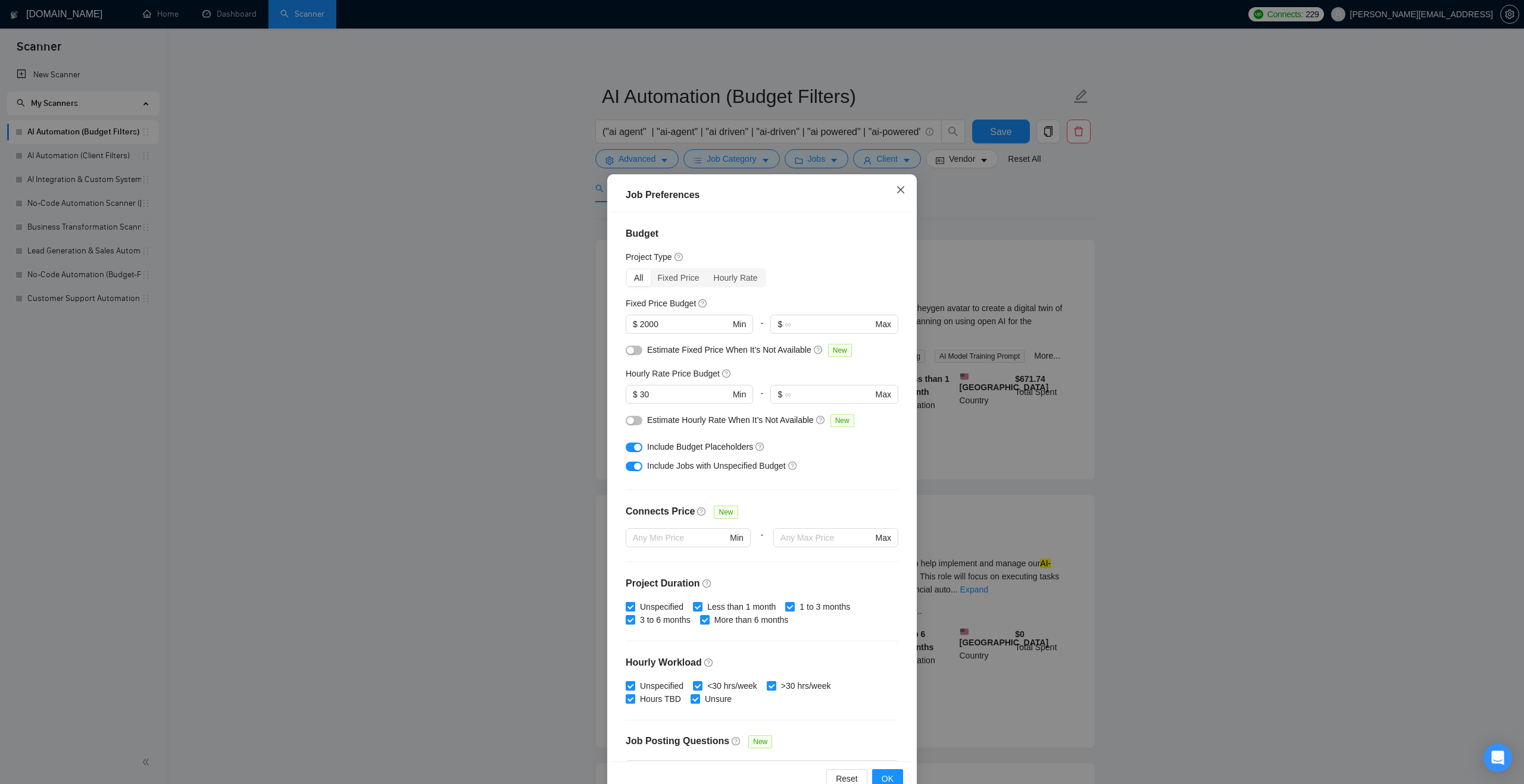
click at [899, 184] on span "Close" at bounding box center [901, 190] width 32 height 32
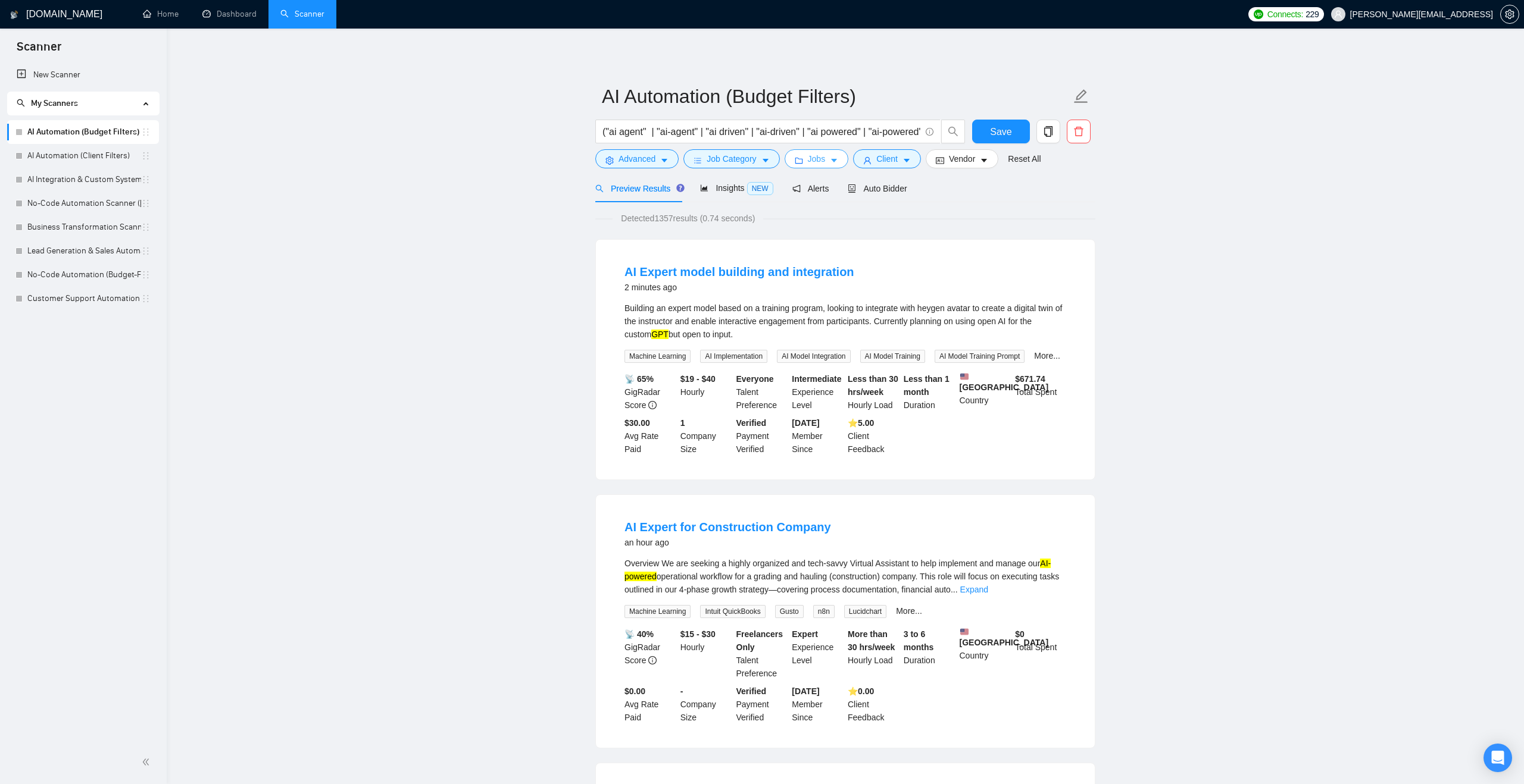
click at [798, 164] on icon "folder" at bounding box center [798, 160] width 9 height 9
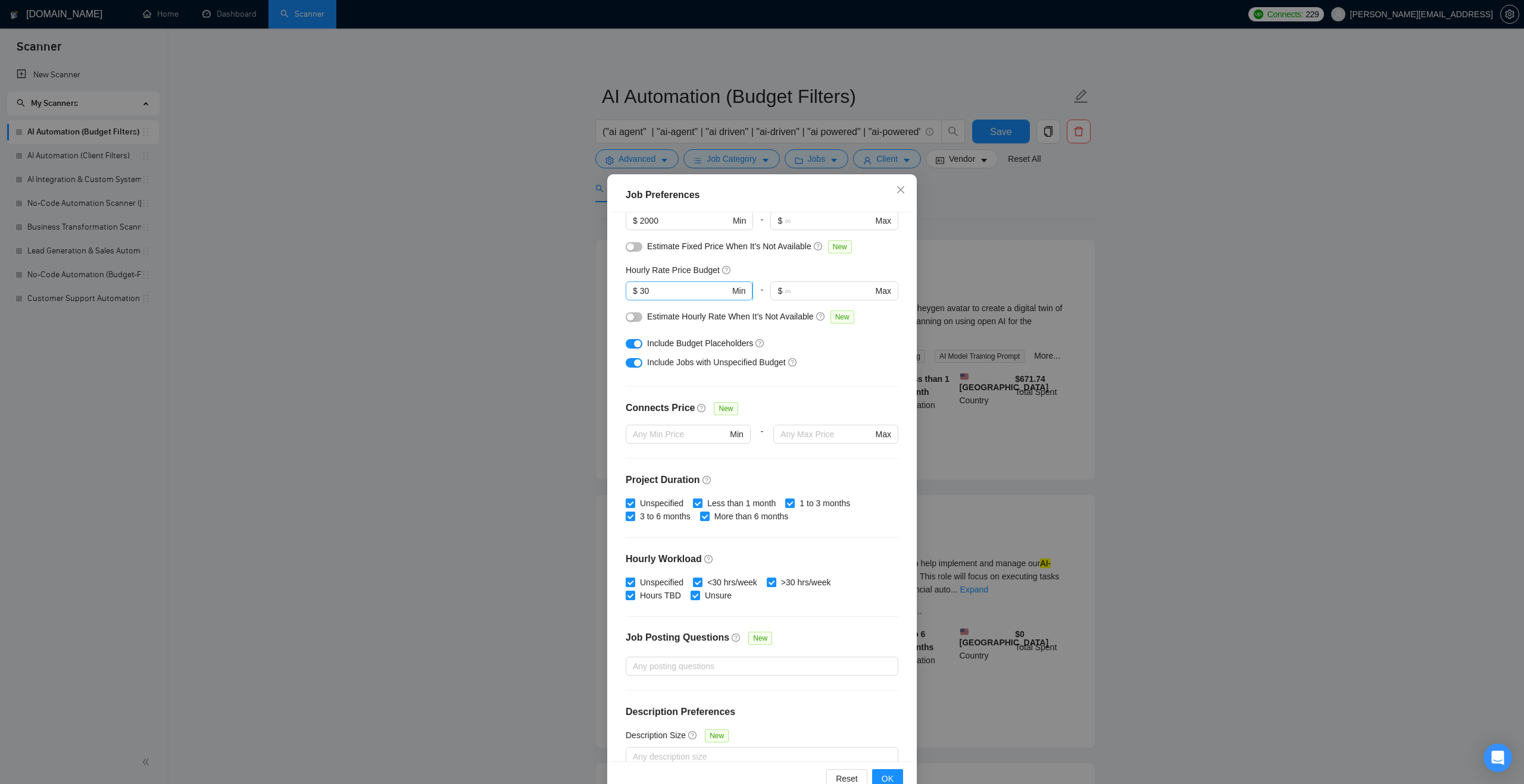
scroll to position [122, 0]
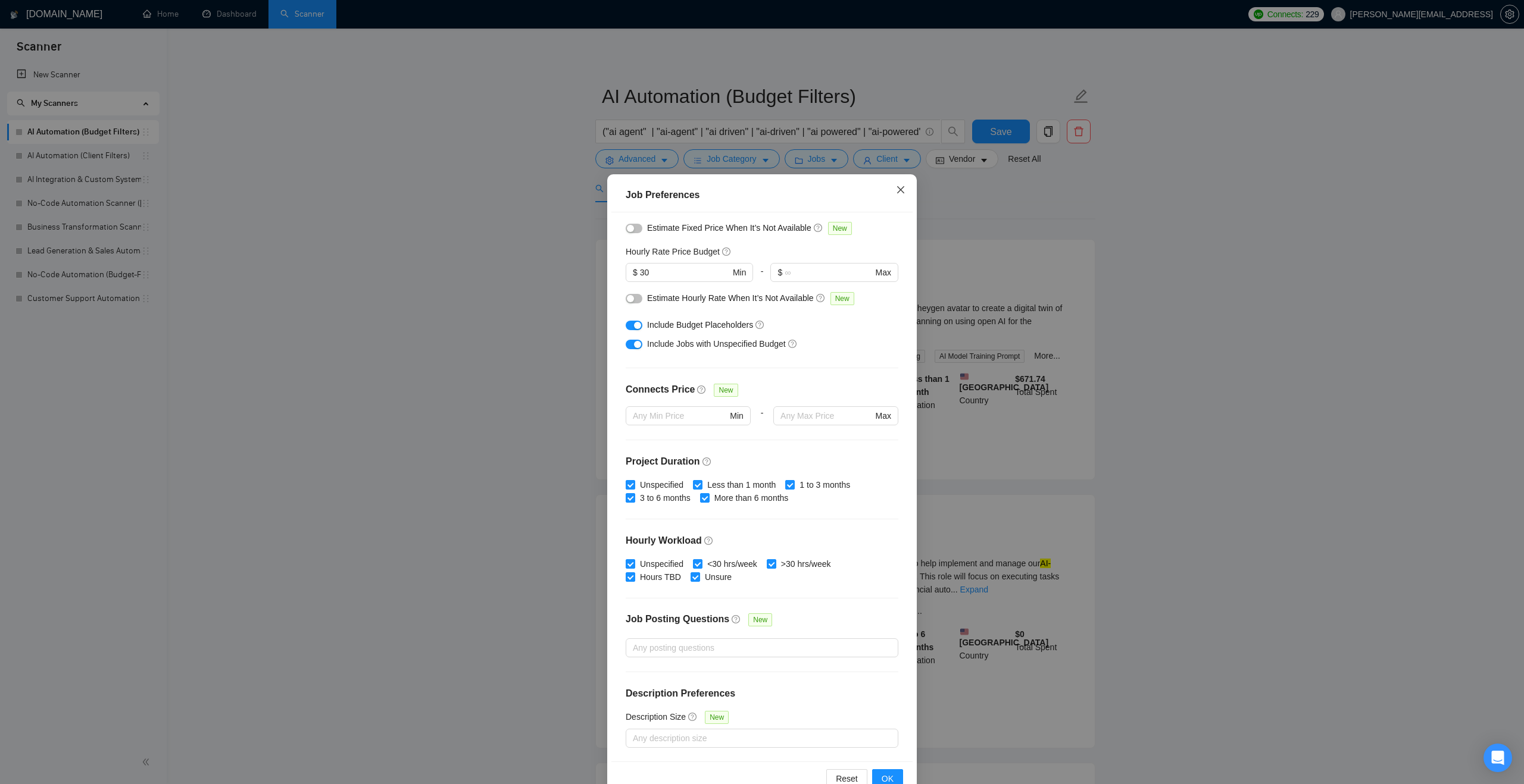
click at [899, 190] on icon "close" at bounding box center [901, 189] width 7 height 7
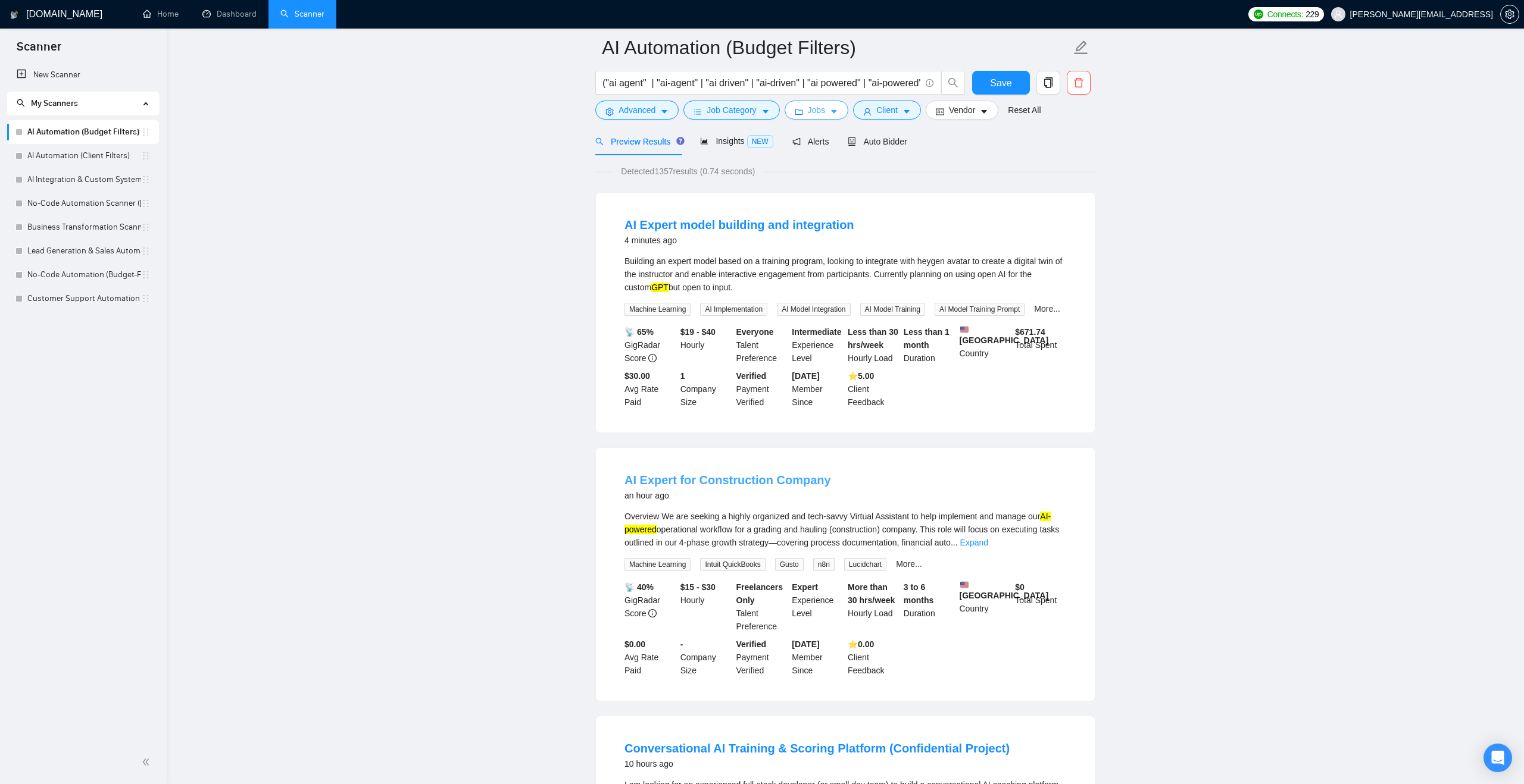
scroll to position [53, 0]
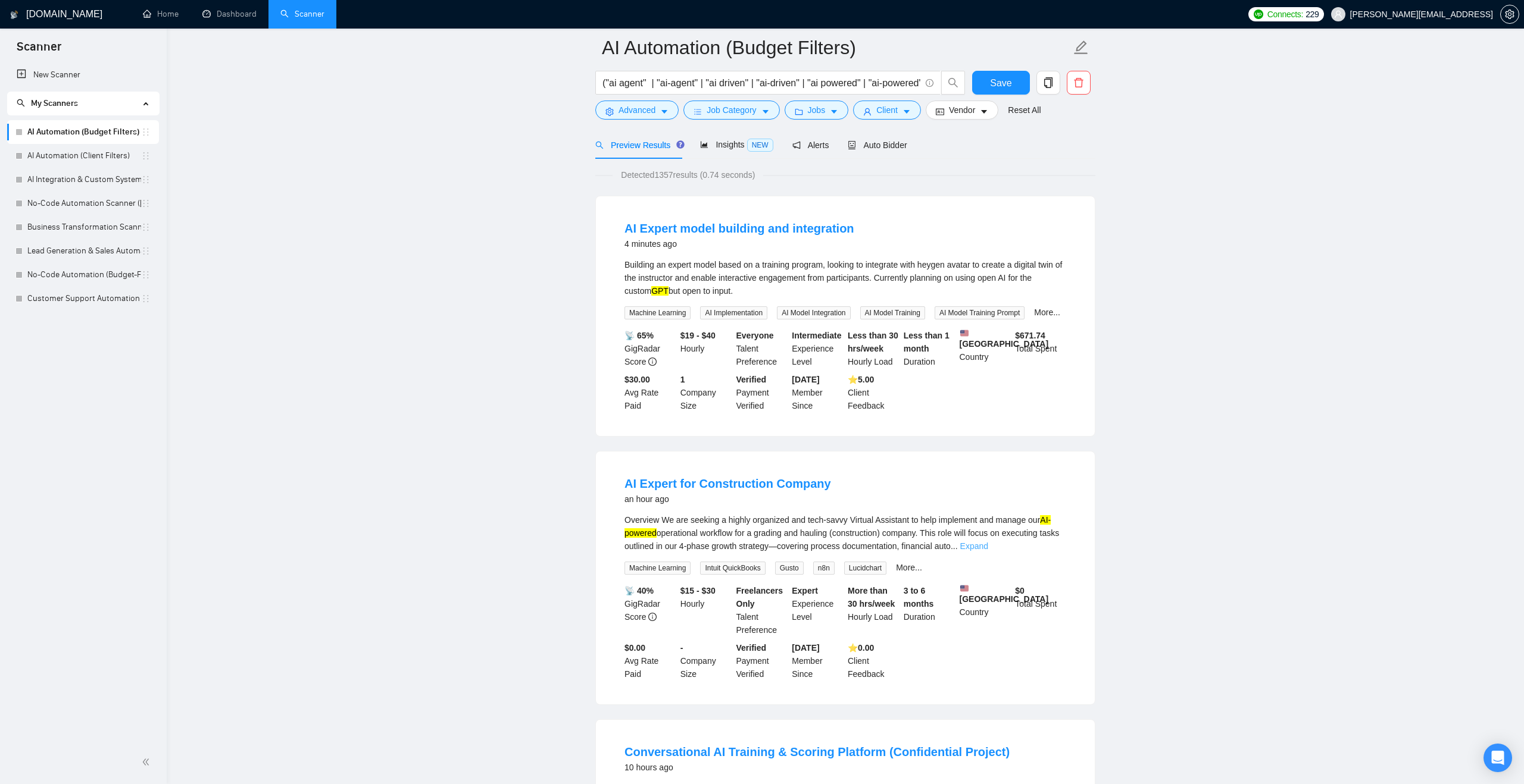
click at [988, 551] on link "Expand" at bounding box center [974, 546] width 28 height 9
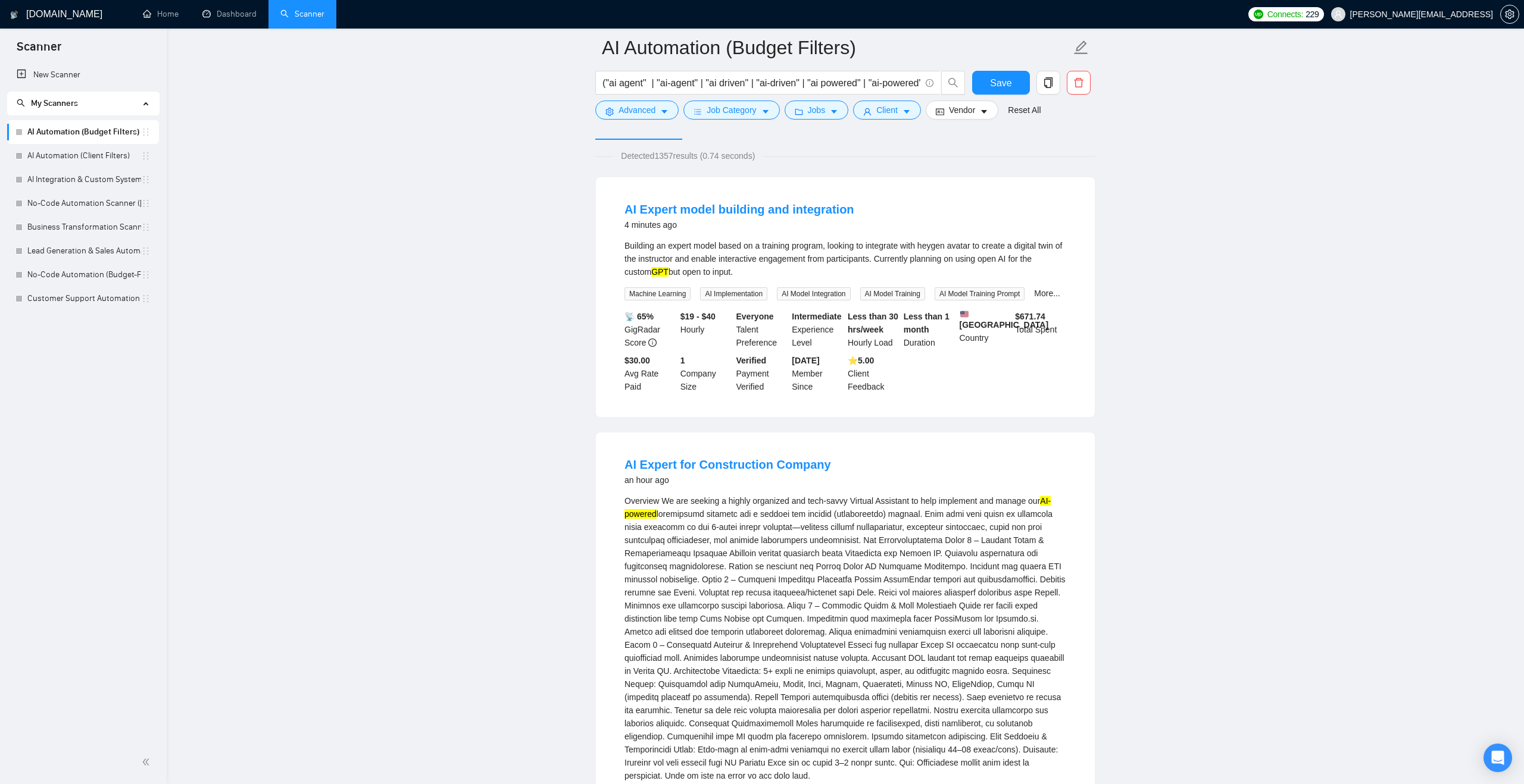
scroll to position [0, 0]
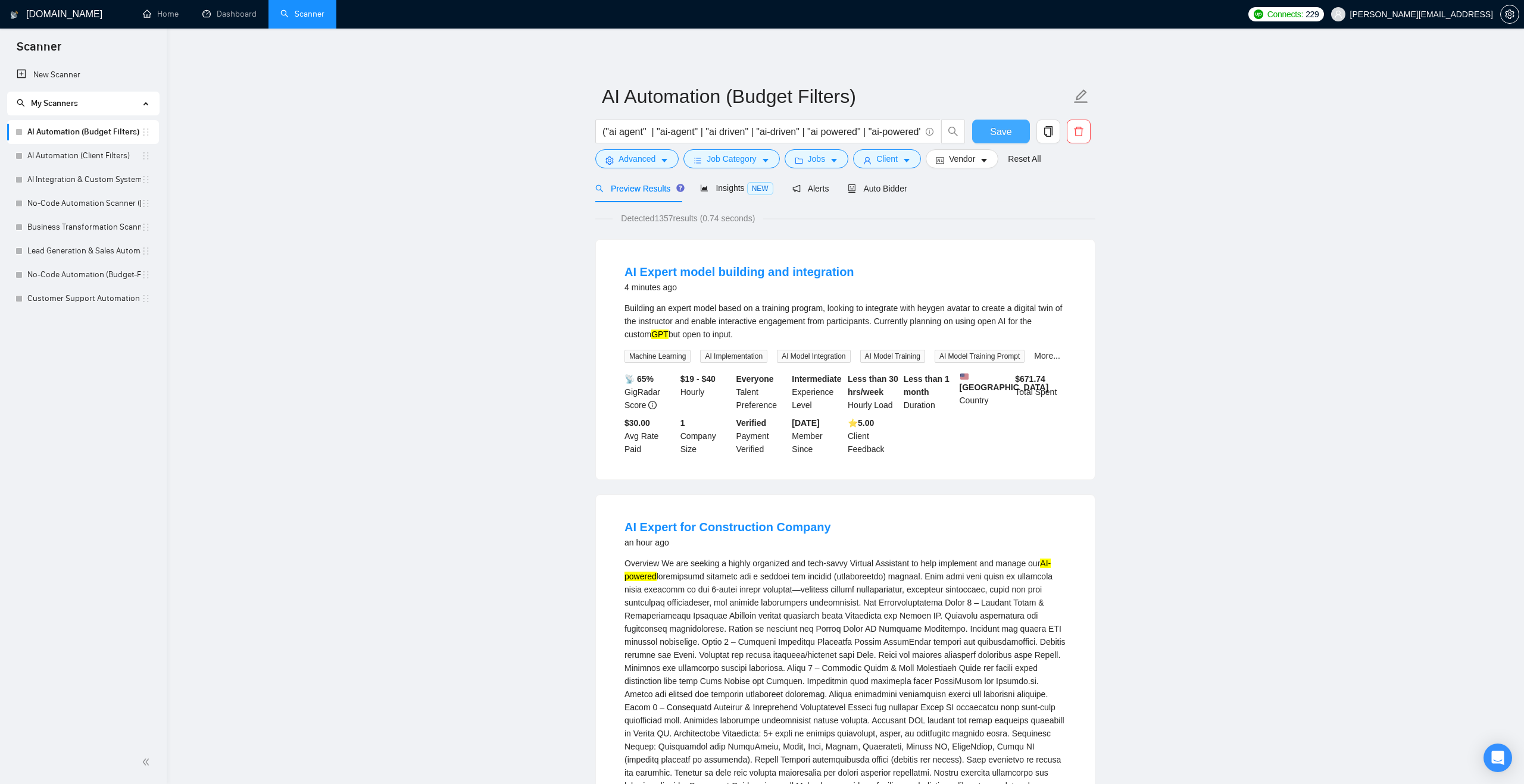
click at [1013, 138] on button "Save" at bounding box center [1000, 131] width 57 height 24
click at [718, 188] on span "Insights NEW" at bounding box center [736, 188] width 73 height 9
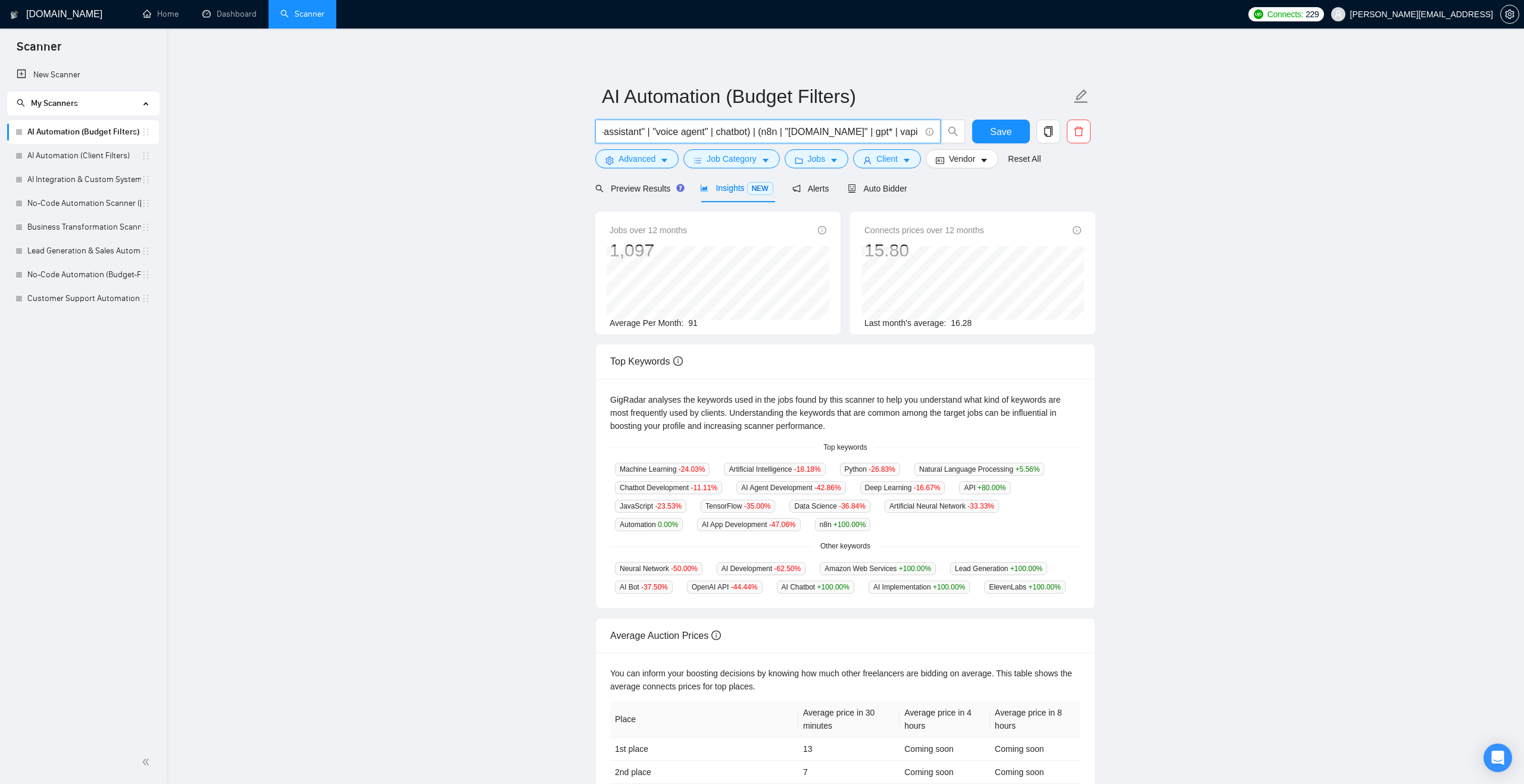
scroll to position [0, 1016]
drag, startPoint x: 742, startPoint y: 134, endPoint x: 913, endPoint y: 136, distance: 171.0
click at [913, 136] on input "("ai agent" | "ai-agent" | "ai driven" | "ai-driven" | "ai powered" | "ai-power…" at bounding box center [761, 131] width 318 height 15
click at [901, 133] on input "("ai agent" | "ai-agent" | "ai driven" | "ai-driven" | "ai powered" | "ai-power…" at bounding box center [761, 131] width 318 height 15
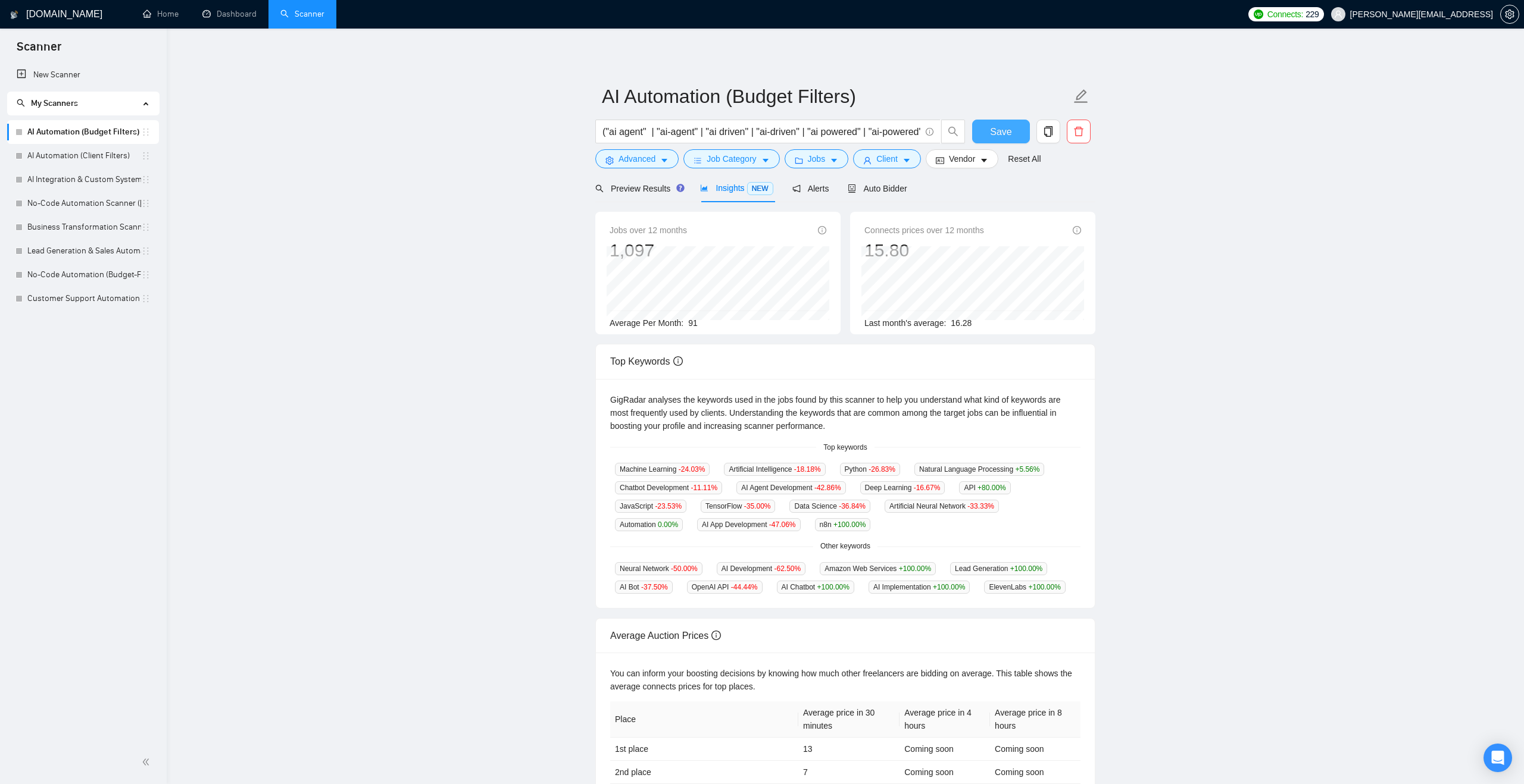
click at [973, 136] on button "Save" at bounding box center [1000, 131] width 57 height 24
click at [73, 76] on link "New Scanner" at bounding box center [83, 75] width 133 height 24
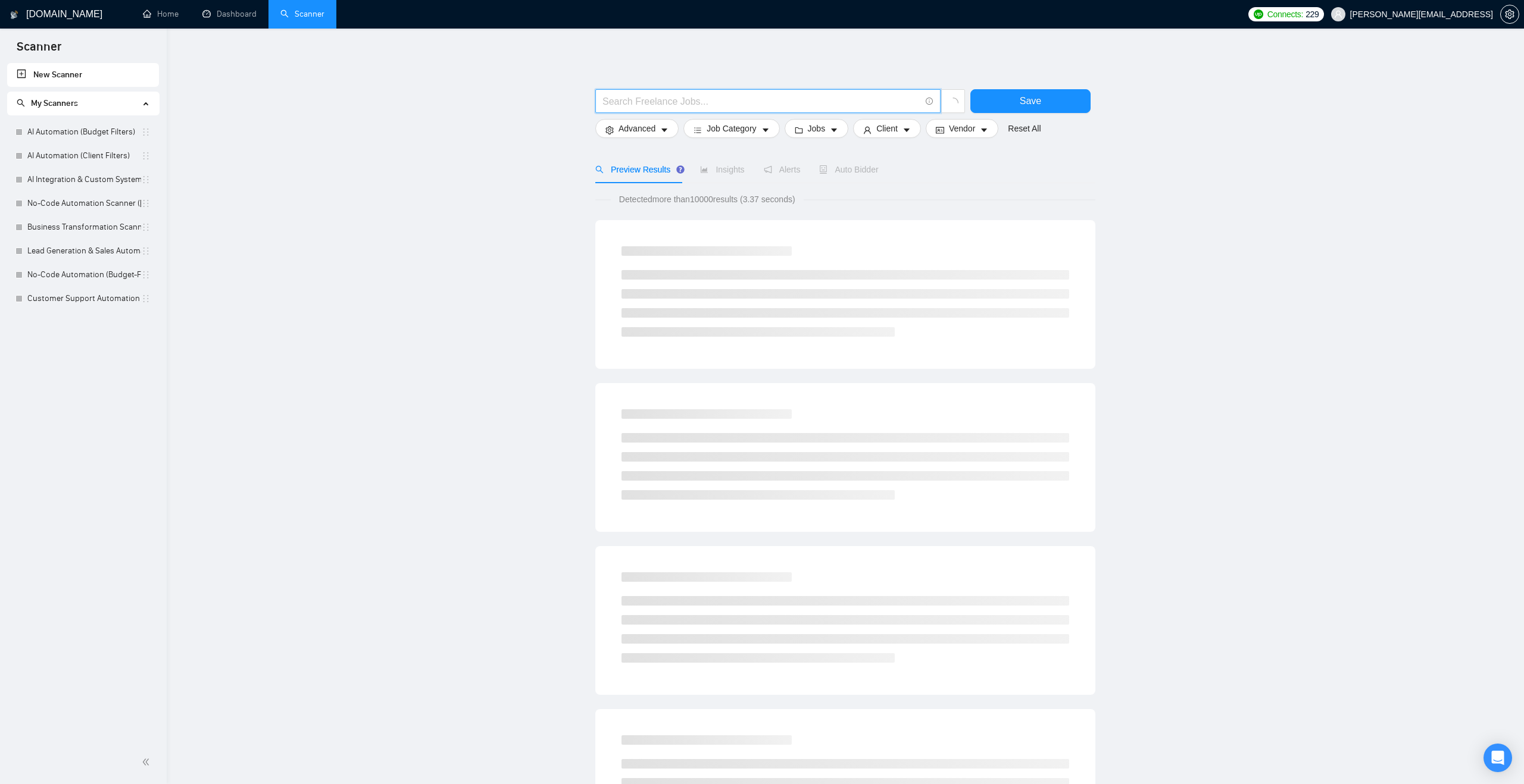
click at [628, 95] on input "text" at bounding box center [761, 101] width 318 height 15
click at [569, 100] on main "n8n Save Advanced Job Category Jobs Client Vendor Reset All Preview Results Ins…" at bounding box center [845, 548] width 1319 height 1002
click at [763, 131] on button "Job Category" at bounding box center [731, 128] width 96 height 19
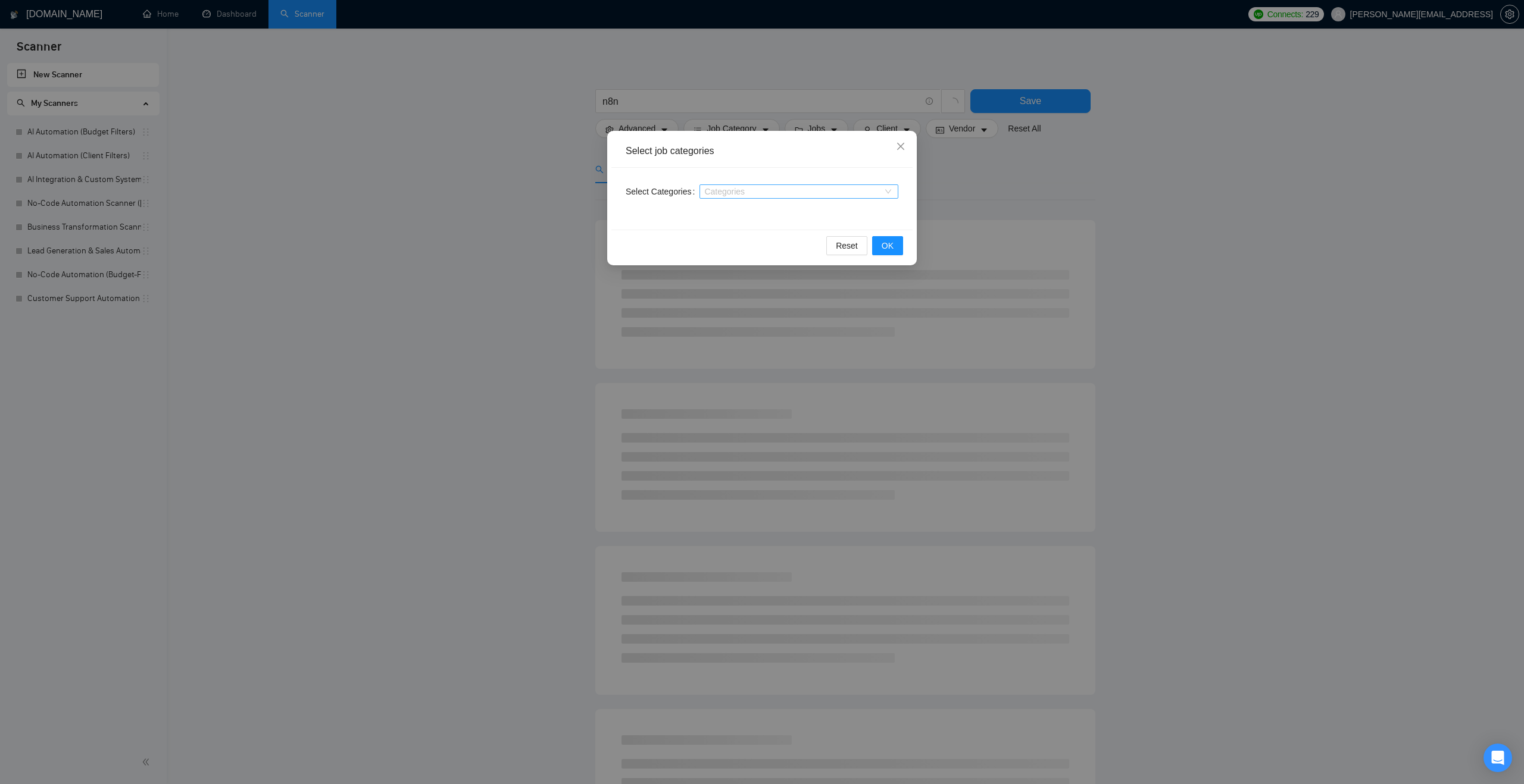
click at [729, 194] on div at bounding box center [793, 191] width 181 height 9
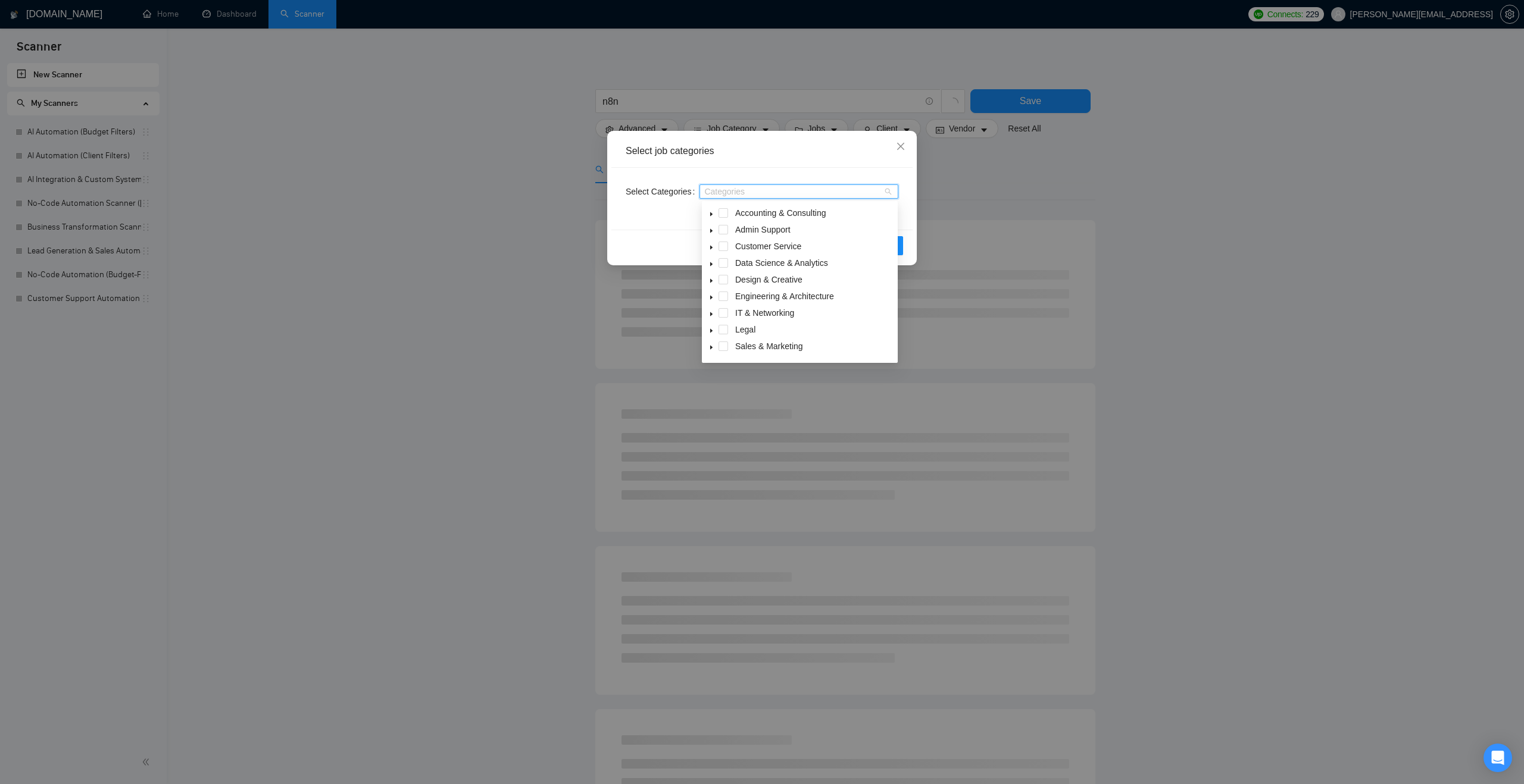
click at [711, 263] on icon "caret-down" at bounding box center [711, 265] width 3 height 4
click at [739, 283] on span at bounding box center [738, 279] width 9 height 9
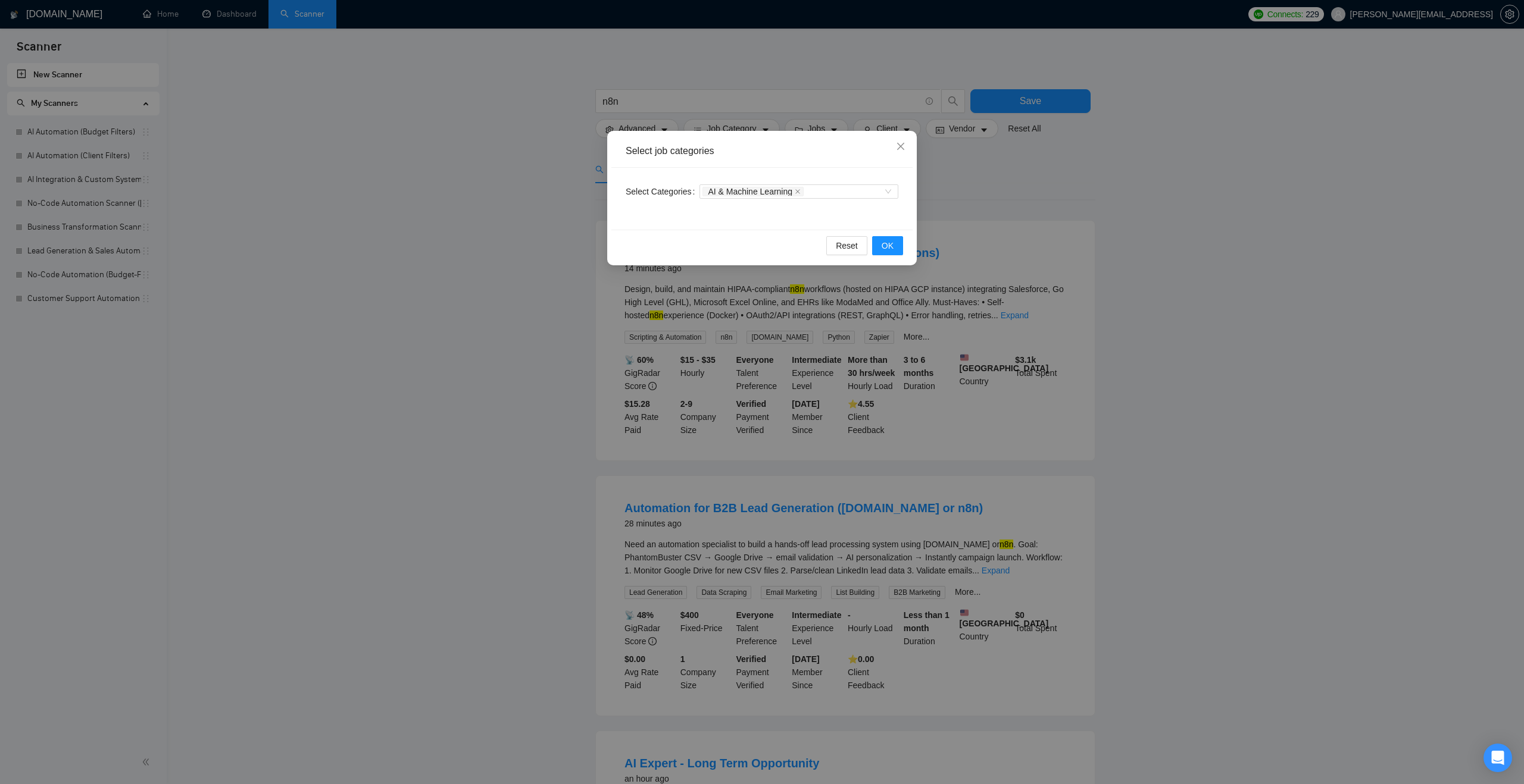
click at [677, 236] on div "Reset OK" at bounding box center [762, 245] width 301 height 32
click at [892, 249] on span "OK" at bounding box center [887, 245] width 12 height 13
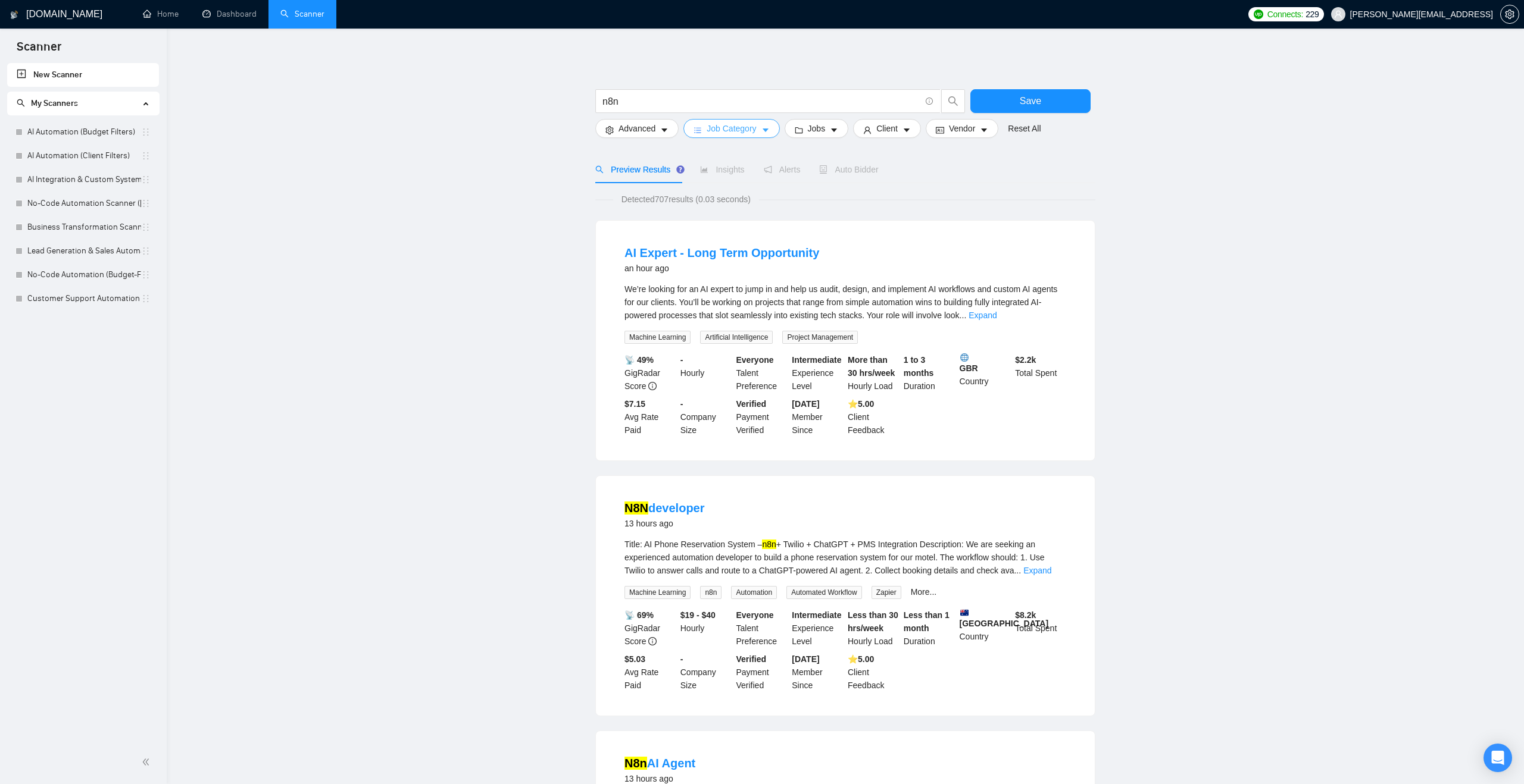
click at [765, 127] on icon "caret-down" at bounding box center [765, 130] width 9 height 9
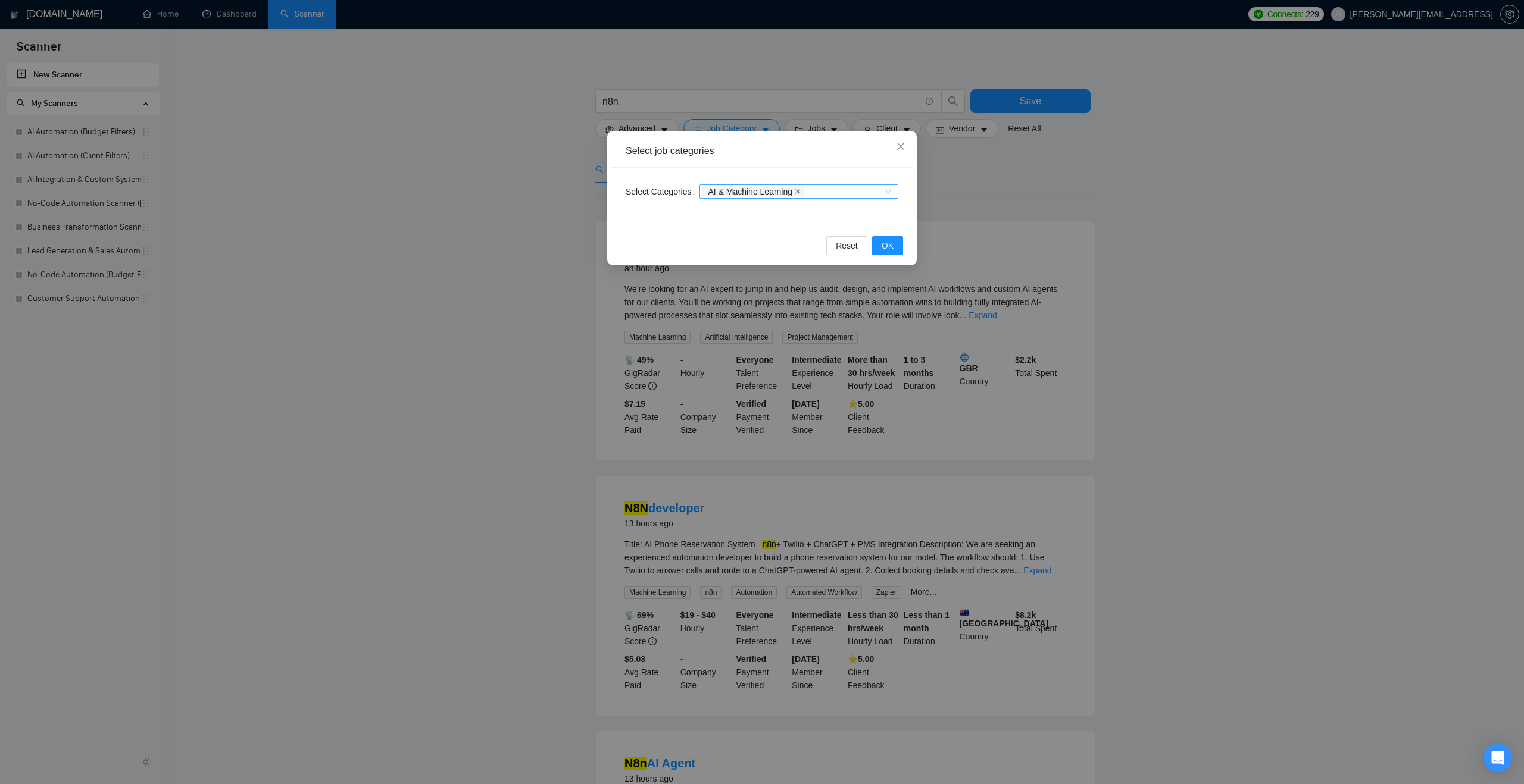
click at [800, 189] on icon "close" at bounding box center [797, 191] width 6 height 6
click at [887, 252] on button "OK" at bounding box center [887, 245] width 31 height 19
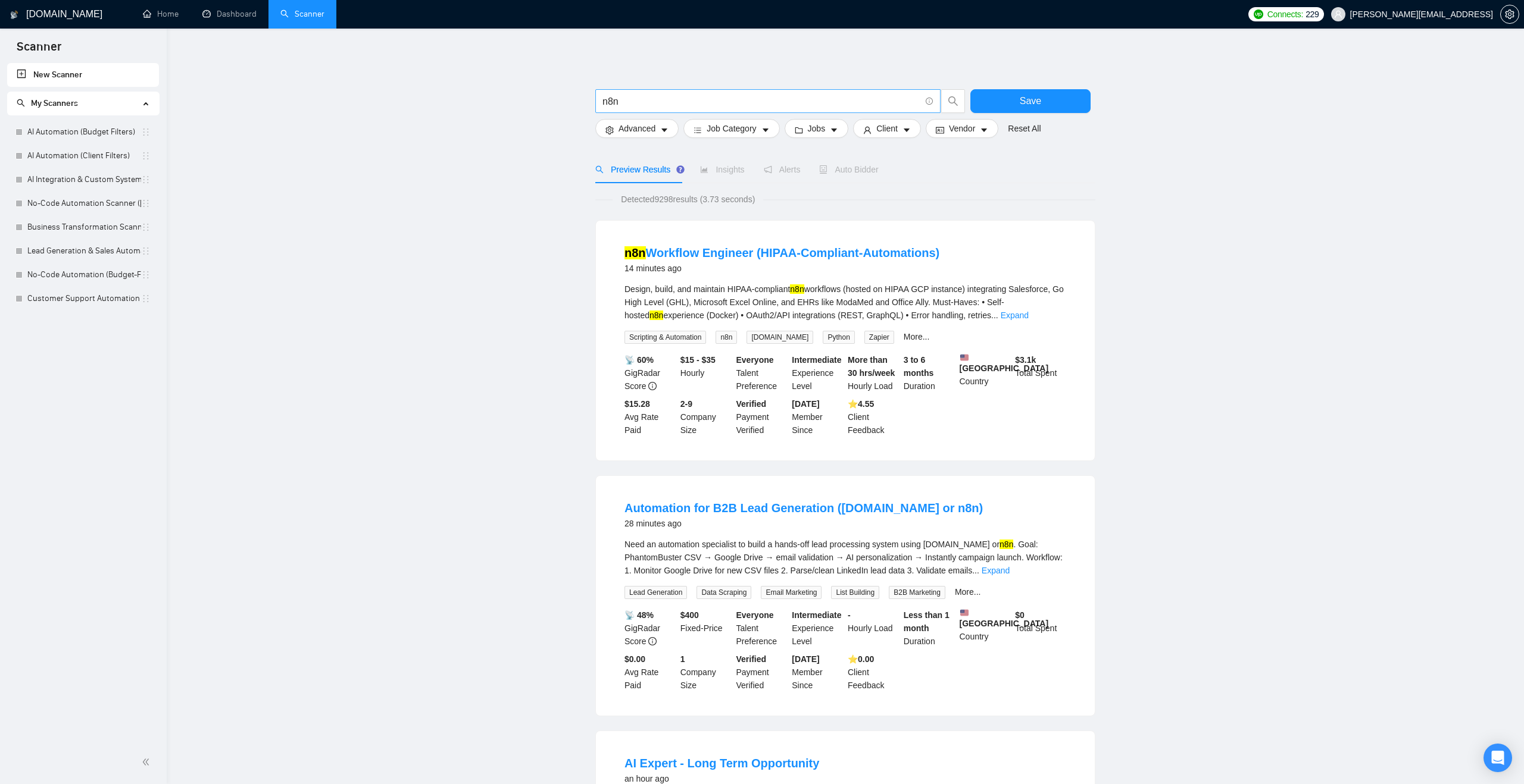
click at [637, 101] on input "n8n" at bounding box center [761, 101] width 318 height 15
type input "n8n "ai agent""
click at [508, 127] on main "n8n "ai agent" Save Advanced Job Category Jobs Client Vendor Reset All Preview …" at bounding box center [845, 779] width 1319 height 1463
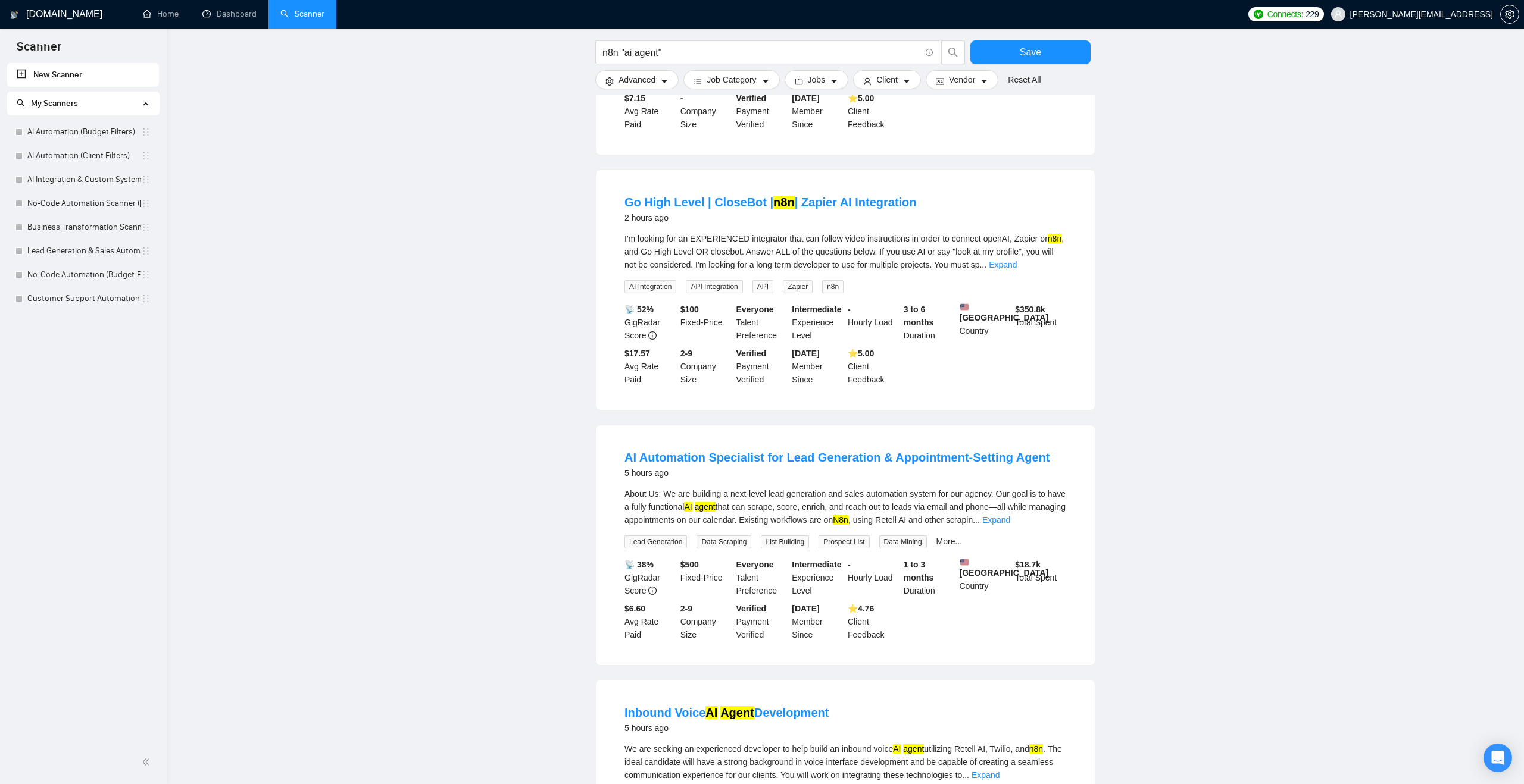
scroll to position [310, 0]
click at [1010, 521] on link "Expand" at bounding box center [996, 516] width 28 height 9
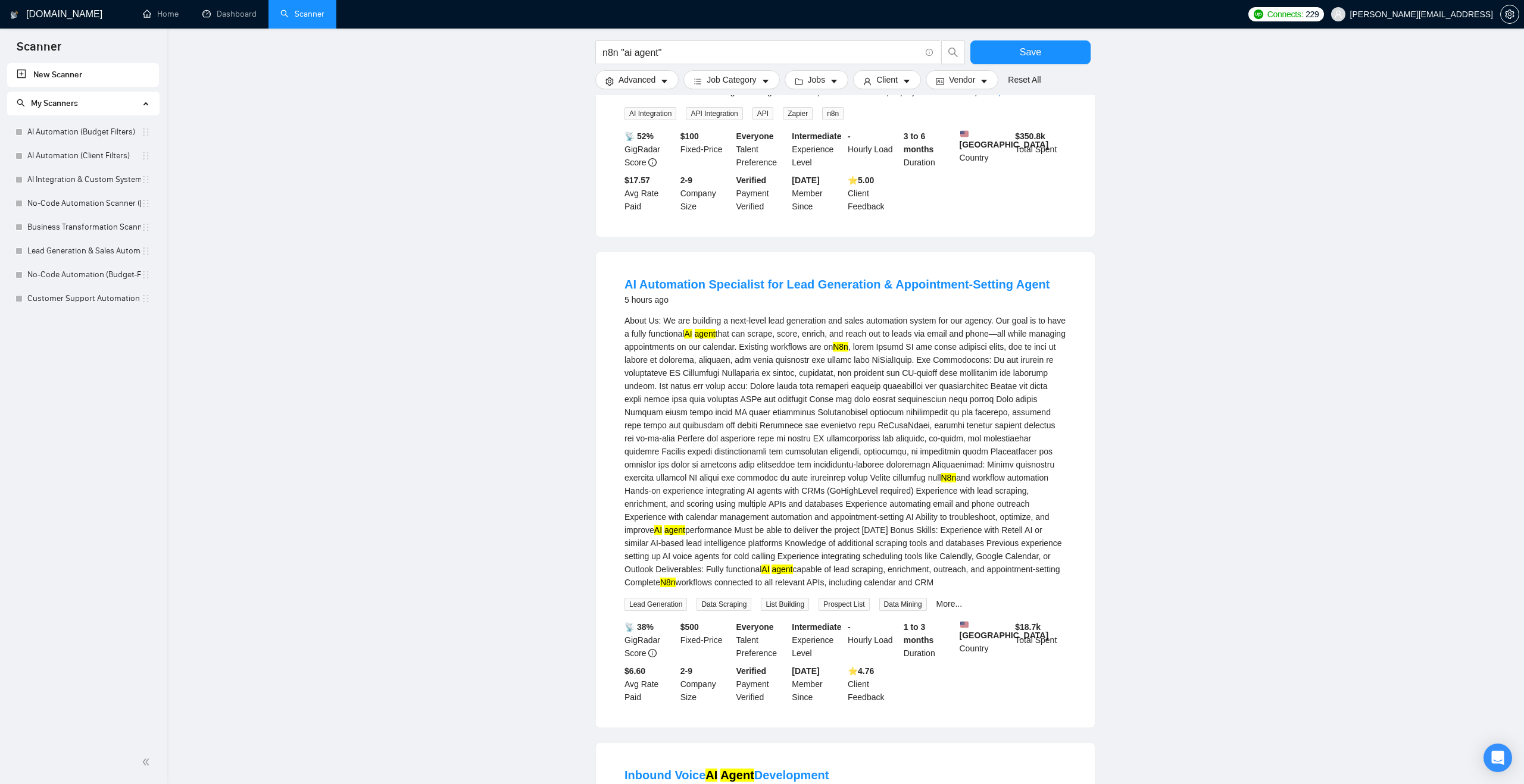
scroll to position [480, 0]
click at [993, 51] on button "Save" at bounding box center [1030, 52] width 120 height 24
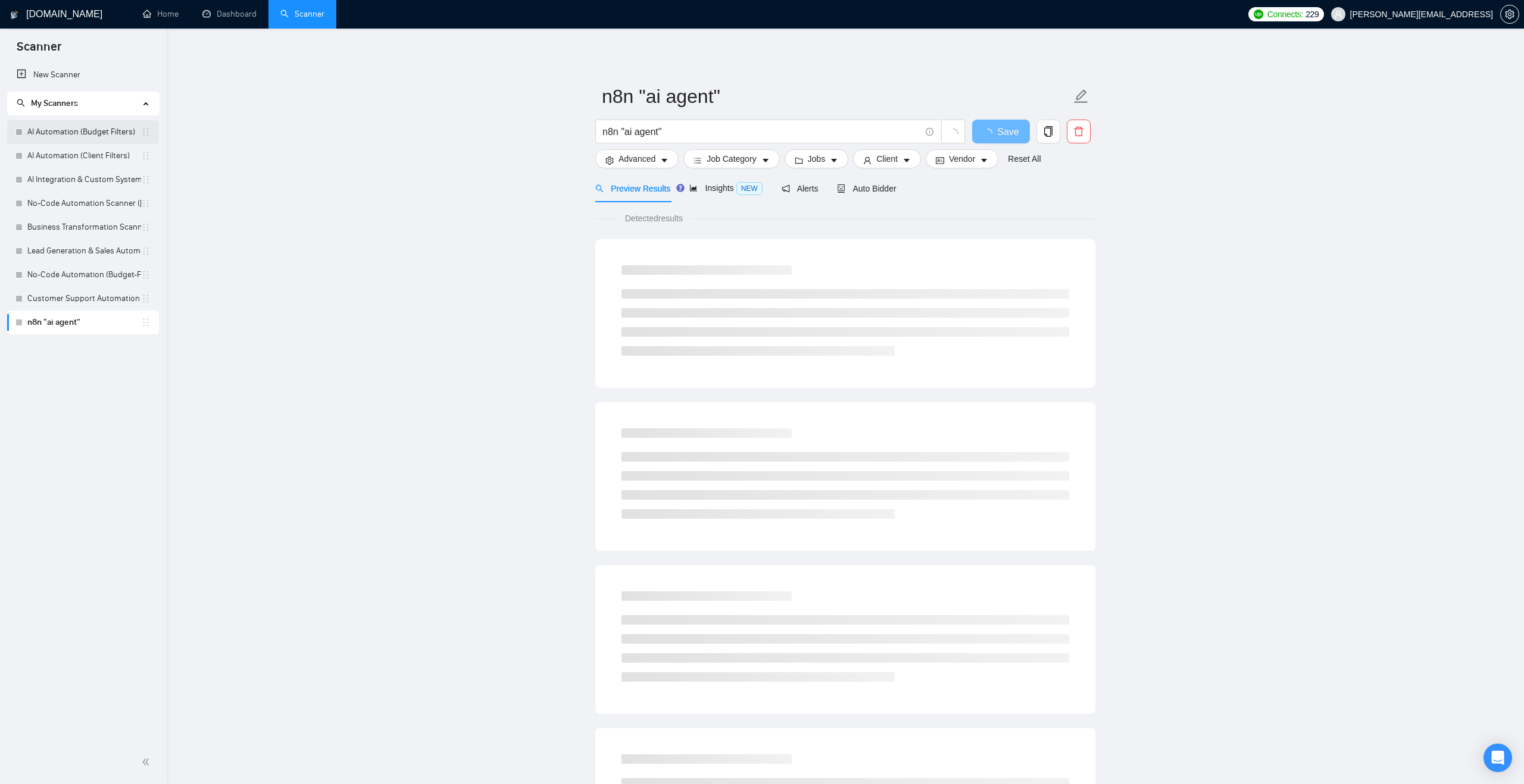
click at [98, 138] on link "AI Automation (Budget Filters)" at bounding box center [84, 132] width 114 height 24
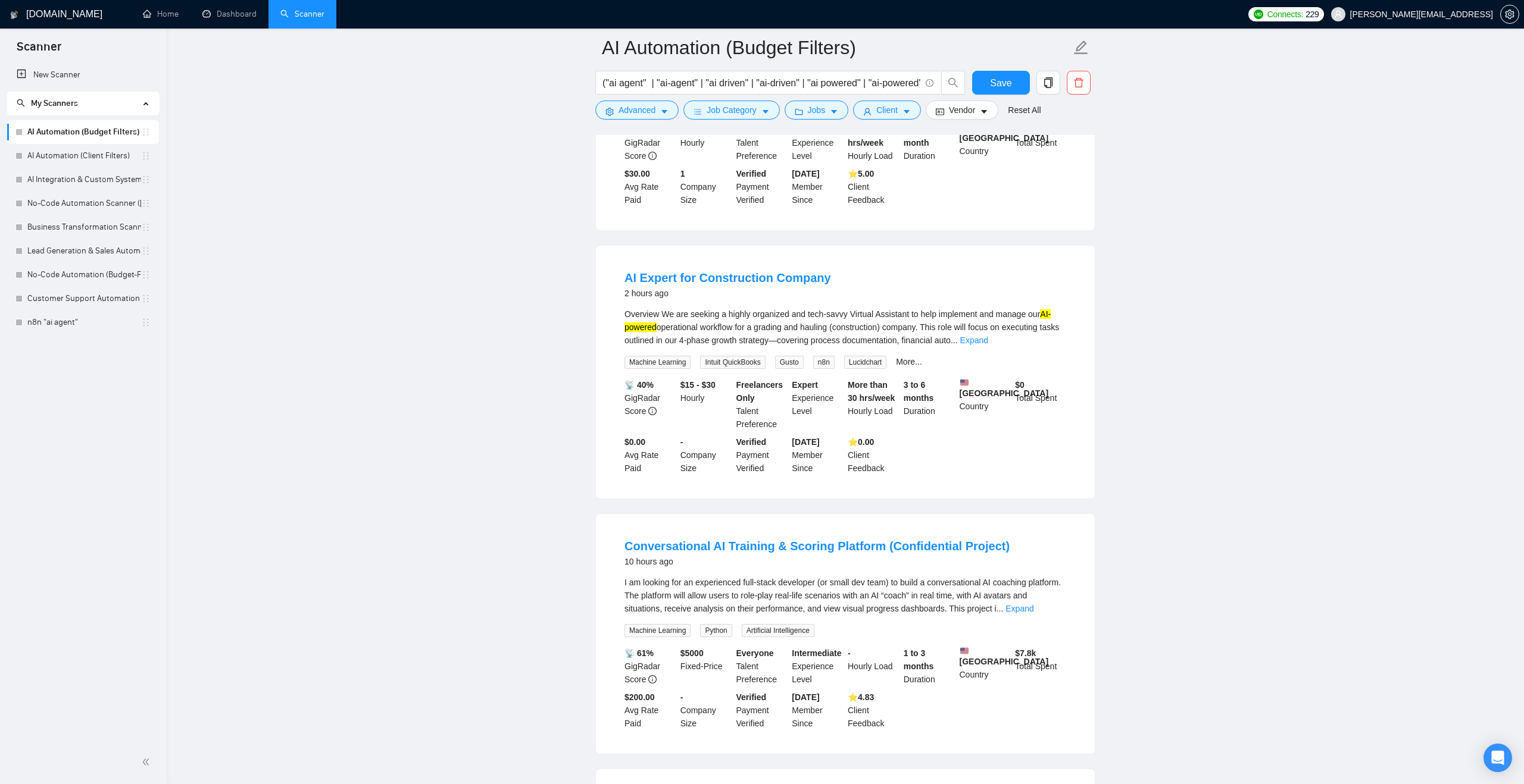
scroll to position [260, 0]
click at [50, 317] on link "n8n "ai agent"" at bounding box center [84, 323] width 114 height 24
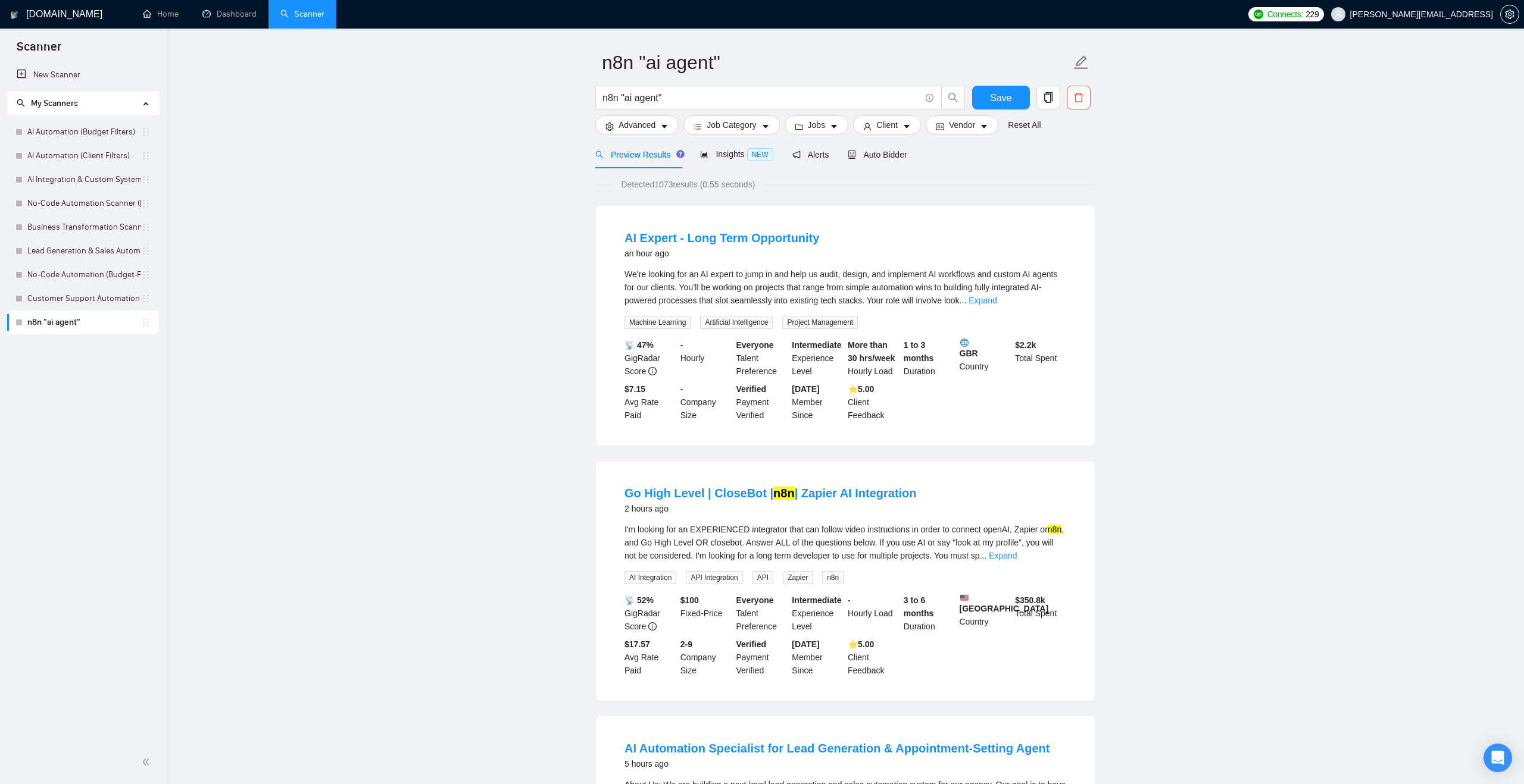
scroll to position [35, 0]
click at [891, 126] on span "Client" at bounding box center [887, 124] width 21 height 13
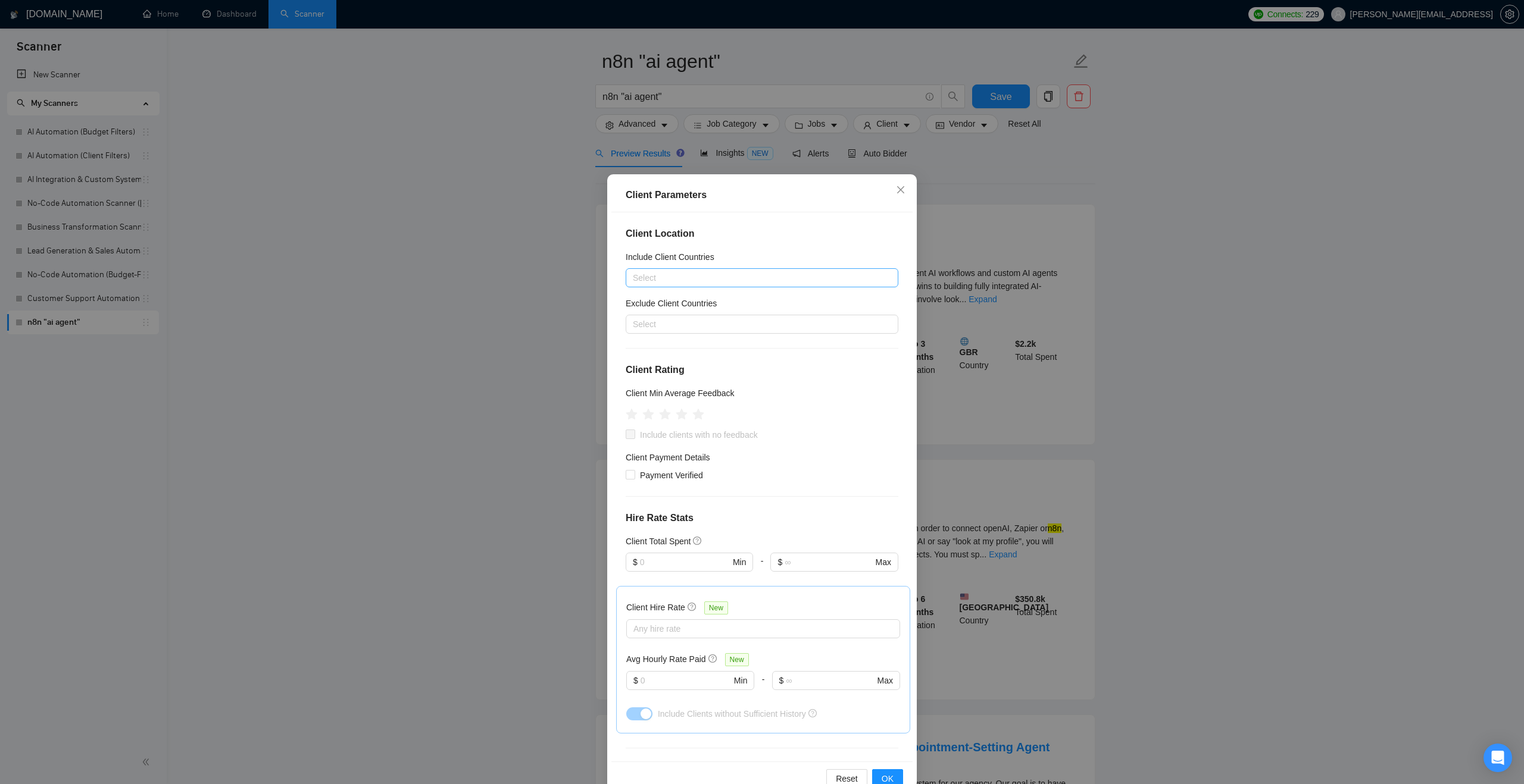
click at [765, 273] on div at bounding box center [756, 278] width 255 height 15
type input "australia"
click at [685, 322] on div "[GEOGRAPHIC_DATA]" at bounding box center [765, 321] width 251 height 13
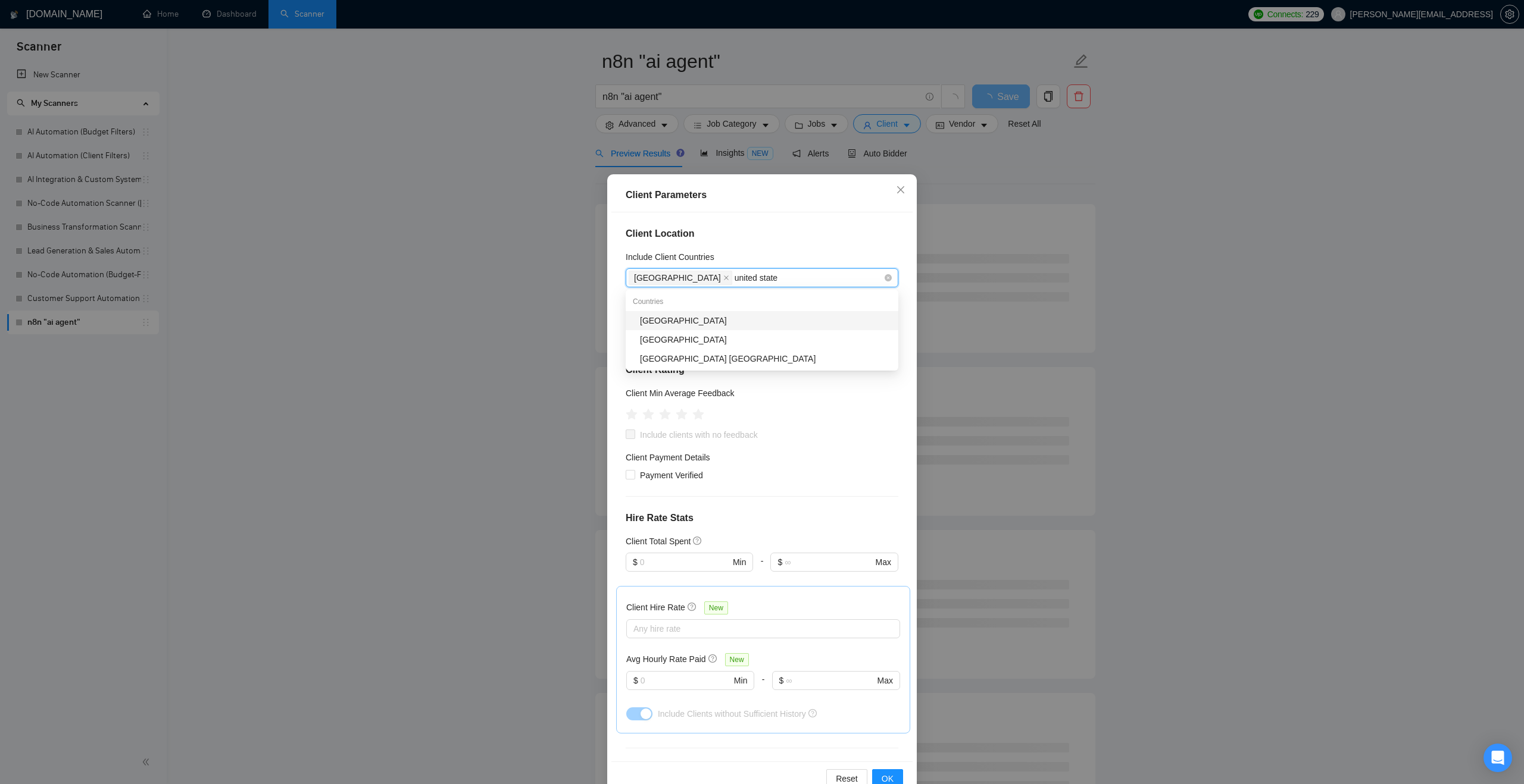
type input "united states"
click at [701, 321] on div "[GEOGRAPHIC_DATA]" at bounding box center [765, 321] width 251 height 13
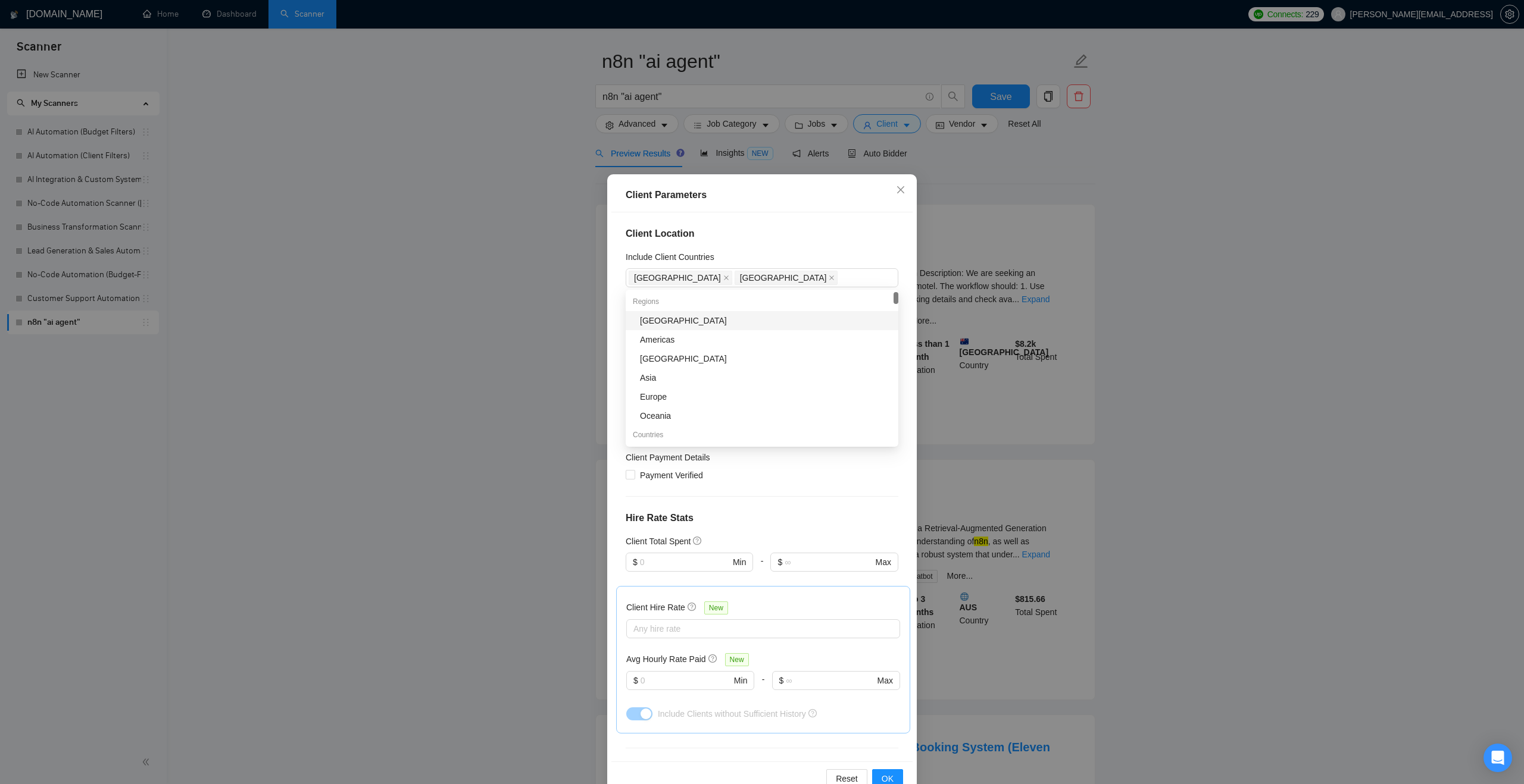
click at [780, 236] on h4 "Client Location" at bounding box center [761, 234] width 273 height 15
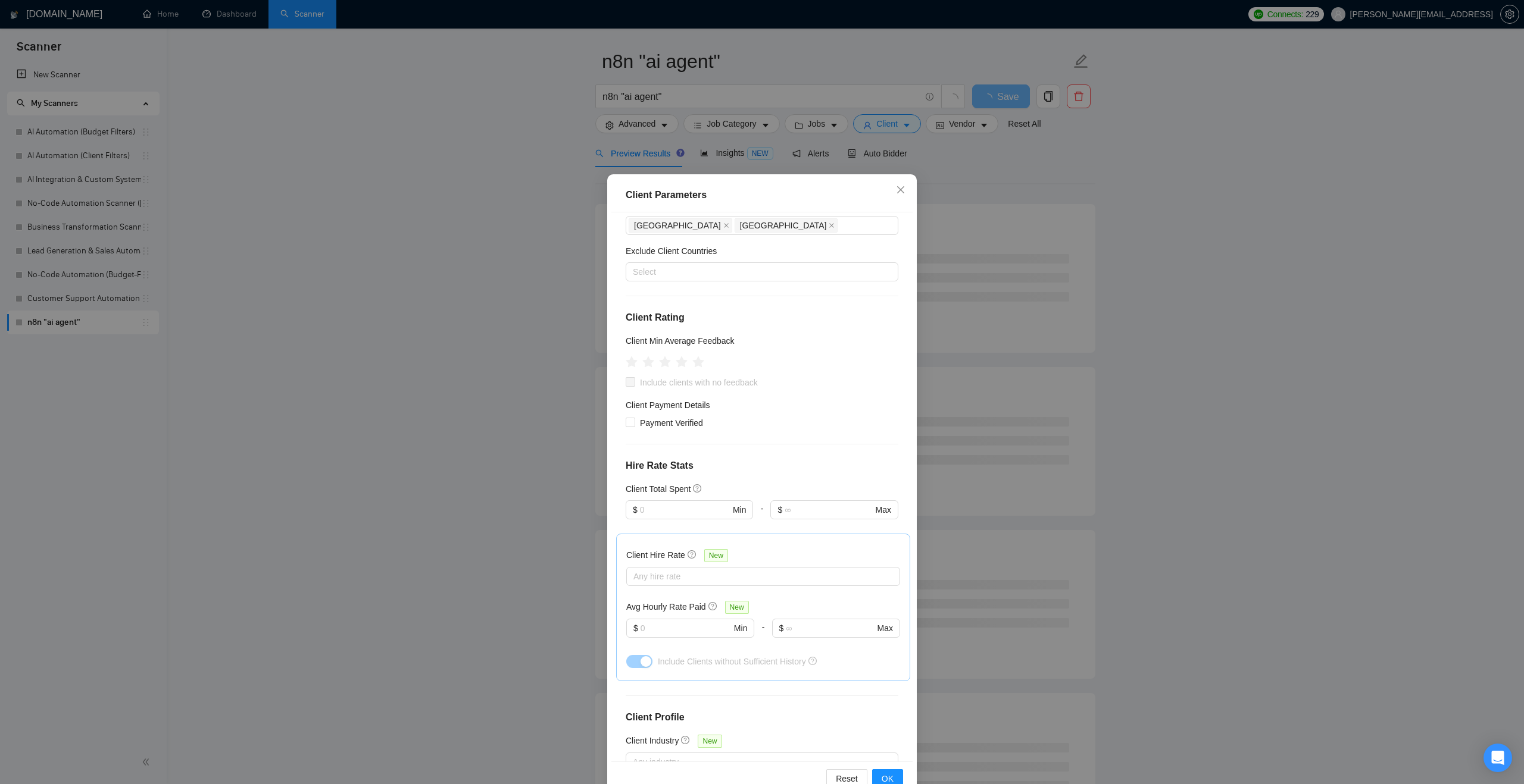
scroll to position [65, 0]
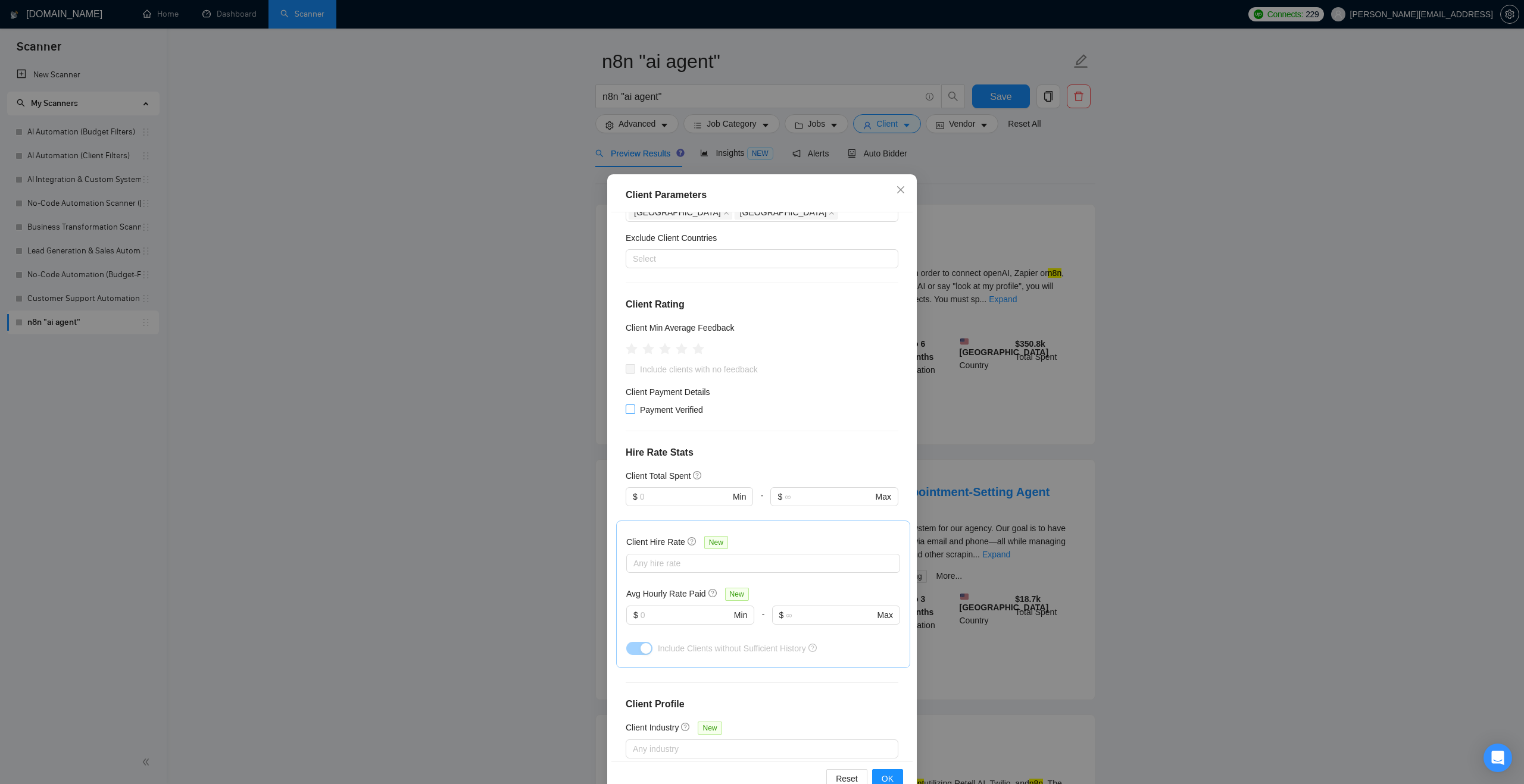
click at [635, 407] on span at bounding box center [630, 409] width 9 height 9
click at [634, 407] on input "Payment Verified" at bounding box center [629, 408] width 9 height 9
checkbox input "true"
click at [883, 776] on span "OK" at bounding box center [887, 779] width 12 height 13
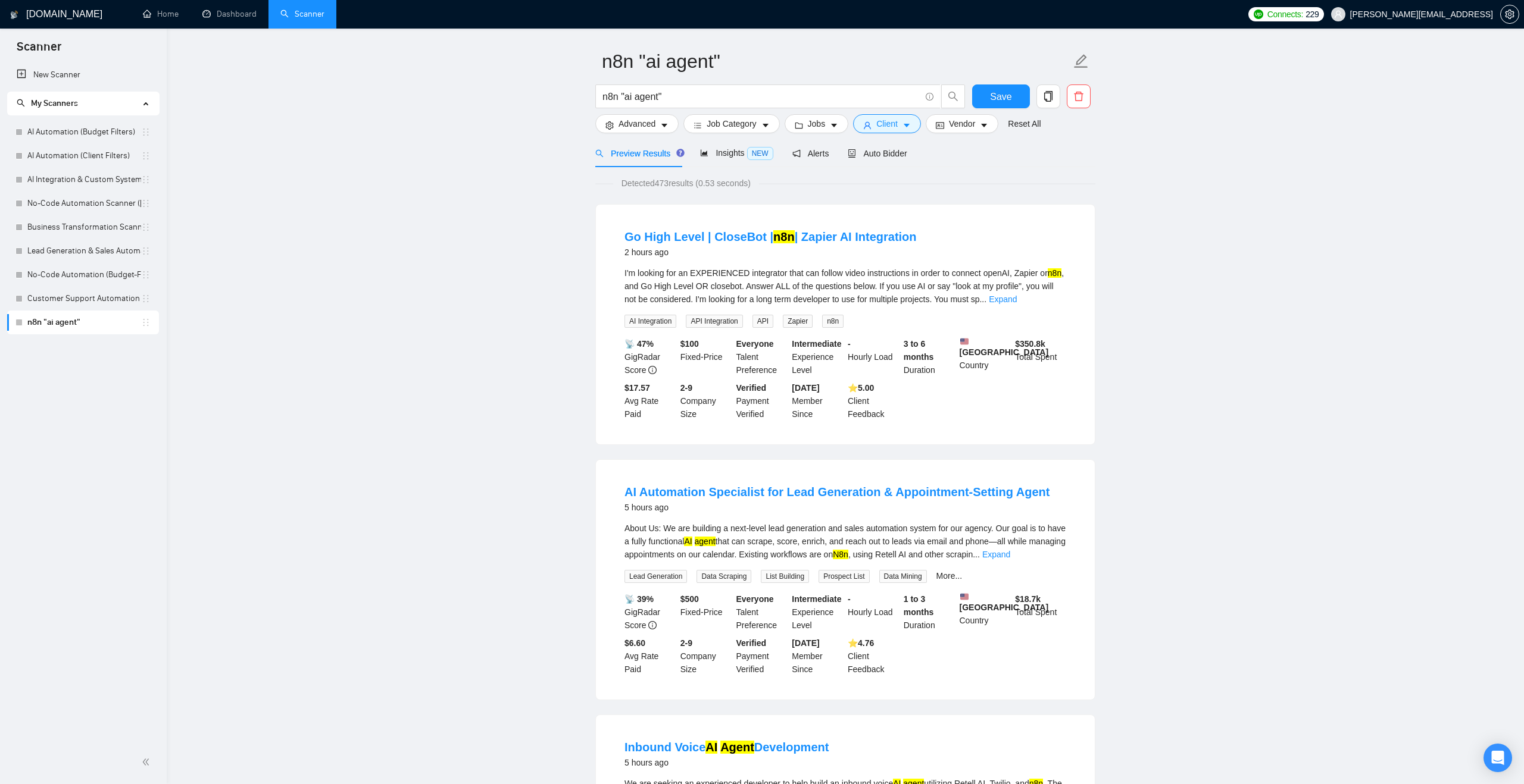
click at [726, 100] on input "n8n "ai agent"" at bounding box center [761, 96] width 318 height 15
click at [621, 90] on input "n8n "ai agent"" at bounding box center [761, 96] width 318 height 15
type input "n8n | "ai agent""
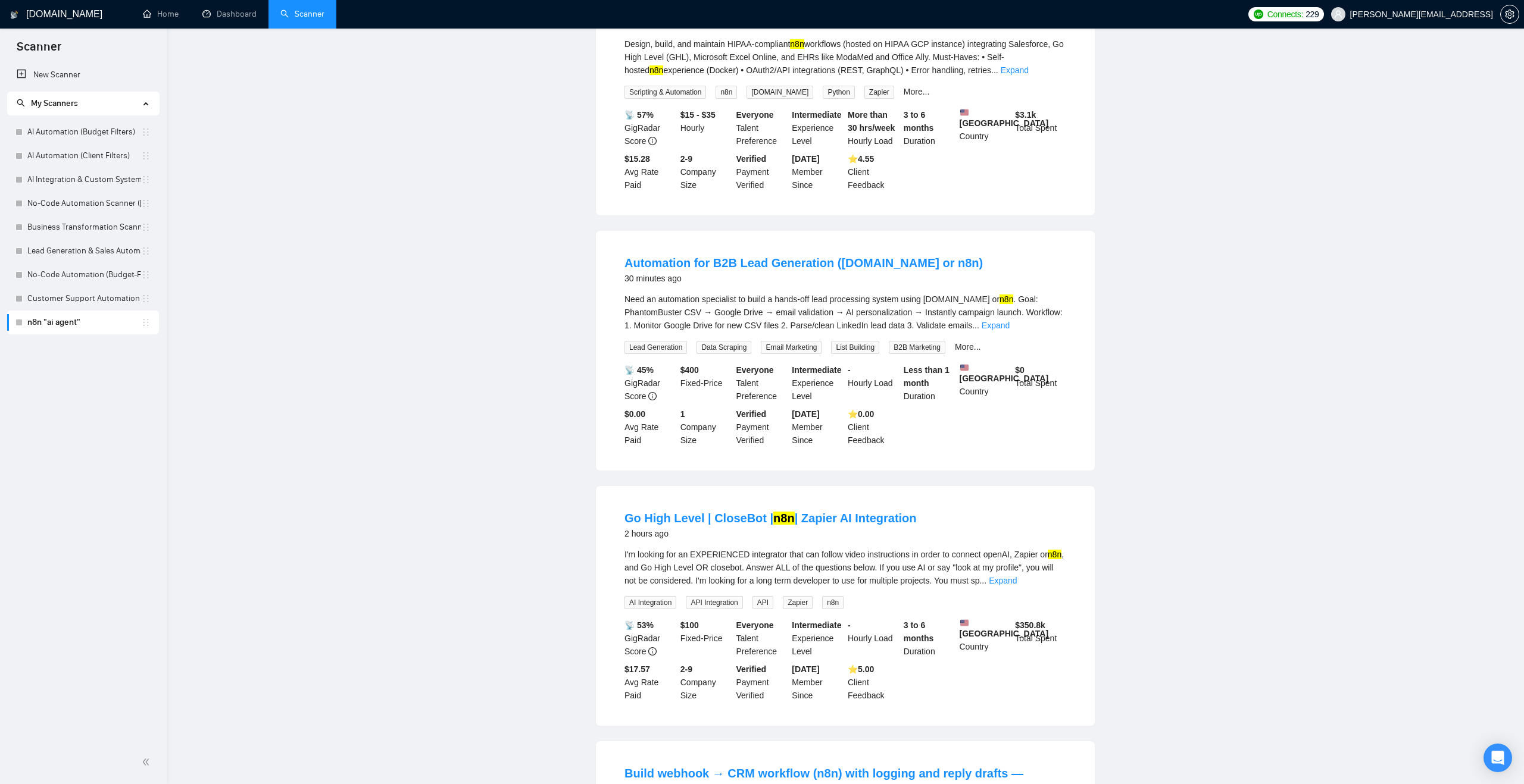
scroll to position [0, 0]
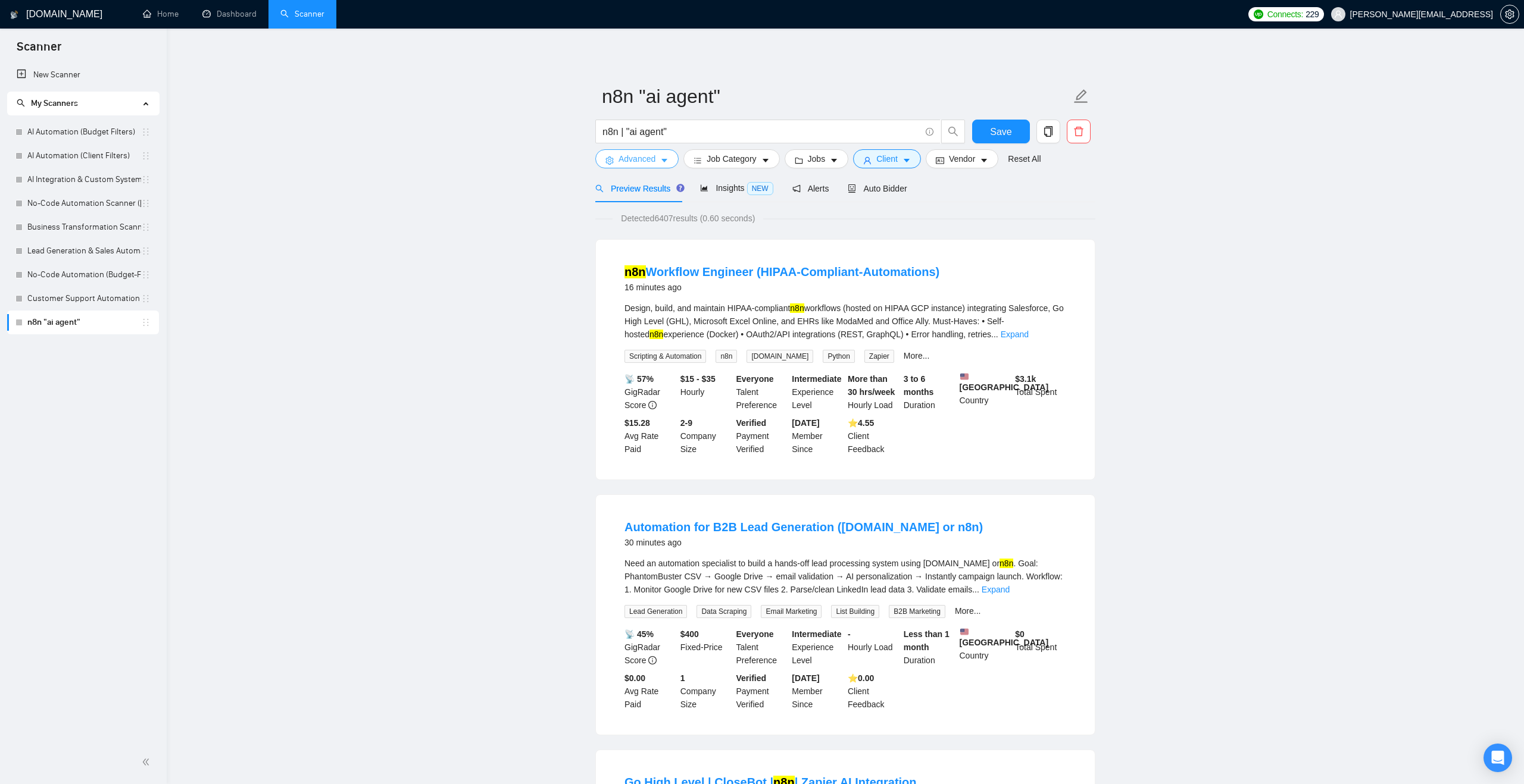
click at [637, 161] on span "Advanced" at bounding box center [637, 159] width 37 height 13
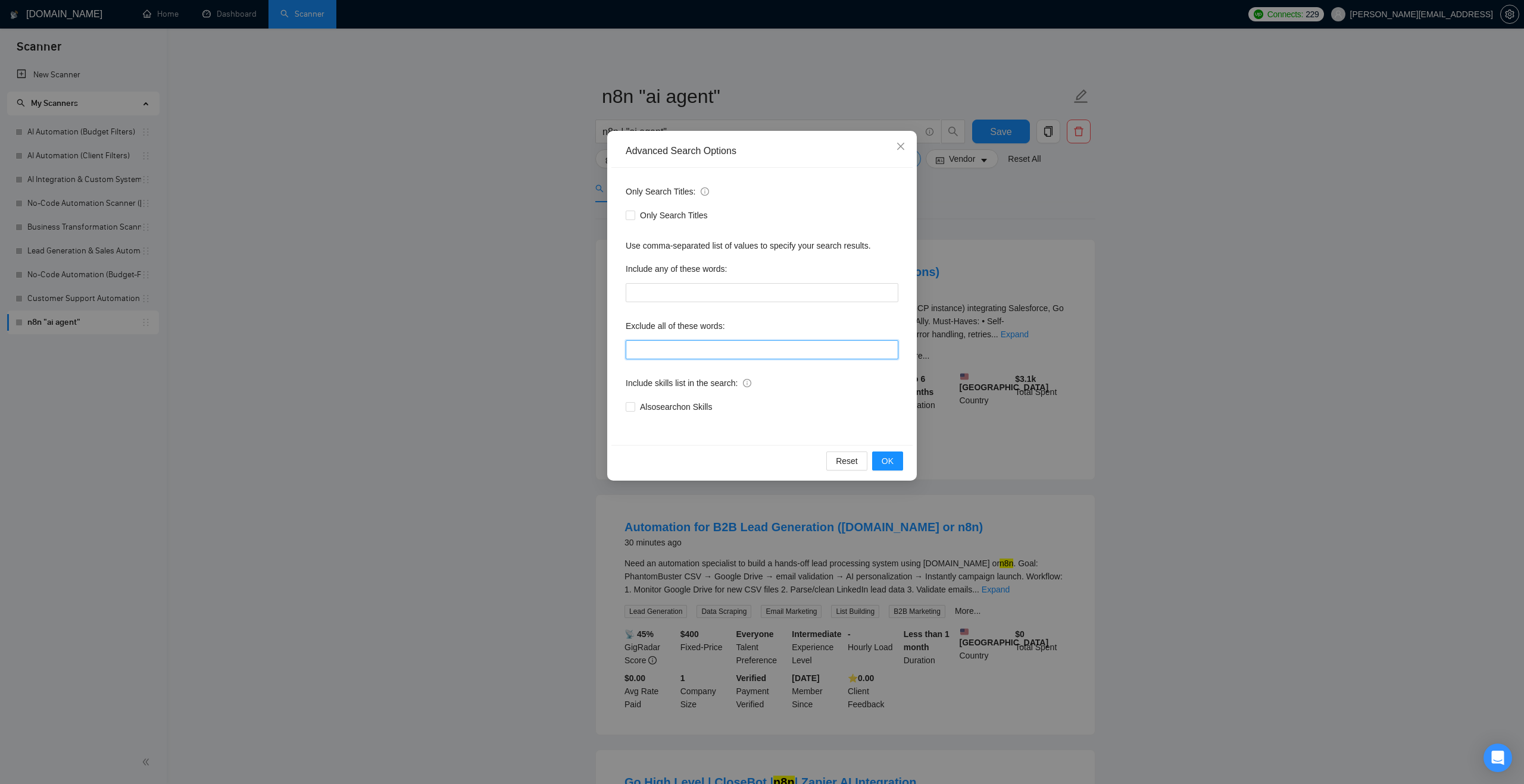
click at [672, 349] on input "text" at bounding box center [761, 350] width 273 height 19
paste input ""AI Automation Agency", "no agency", "this job is not open to teams", "this job…"
click at [782, 319] on div "Exclude all of these words:" at bounding box center [761, 329] width 273 height 24
drag, startPoint x: 793, startPoint y: 352, endPoint x: 966, endPoint y: 352, distance: 173.0
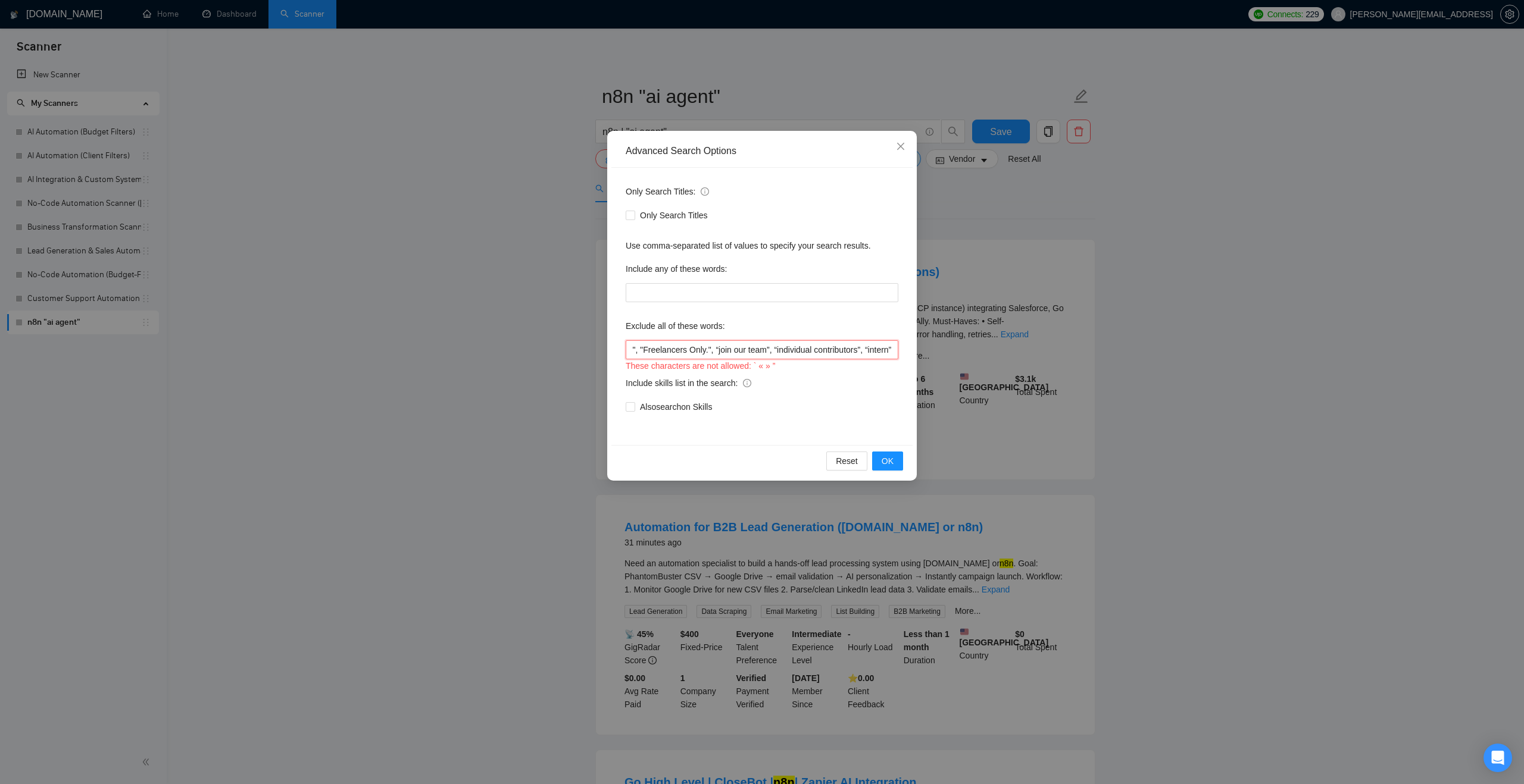
click at [966, 352] on div "Advanced Search Options Only Search Titles: Only Search Titles Use comma-separa…" at bounding box center [762, 392] width 1524 height 784
click at [865, 347] on input ""AI Automation Agency", "no agency", "this job is not open to teams", "this job…" at bounding box center [761, 350] width 273 height 19
click at [861, 350] on input ""AI Automation Agency", "no agency", "this job is not open to teams", "this job…" at bounding box center [761, 350] width 273 height 19
click at [773, 350] on input ""AI Automation Agency", "no agency", "this job is not open to teams", "this job…" at bounding box center [761, 350] width 273 height 19
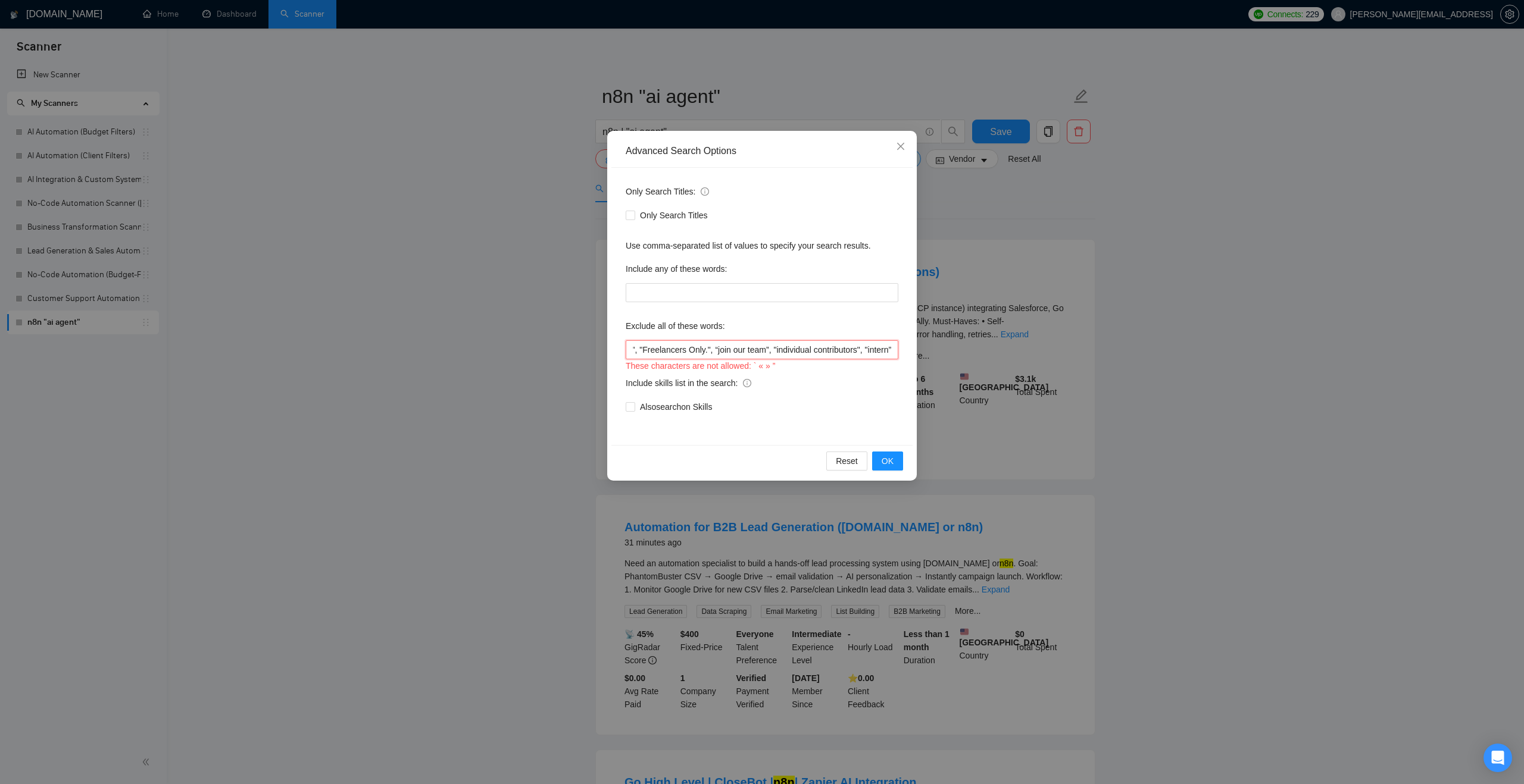
click at [764, 348] on input ""AI Automation Agency", "no agency", "this job is not open to teams", "this job…" at bounding box center [761, 350] width 273 height 19
click at [710, 350] on input ""AI Automation Agency", "no agency", "this job is not open to teams", "this job…" at bounding box center [761, 350] width 273 height 19
drag, startPoint x: 732, startPoint y: 348, endPoint x: 897, endPoint y: 349, distance: 165.0
click at [897, 349] on input ""AI Automation Agency", "no agency", "this job is not open to teams", "this job…" at bounding box center [761, 350] width 273 height 19
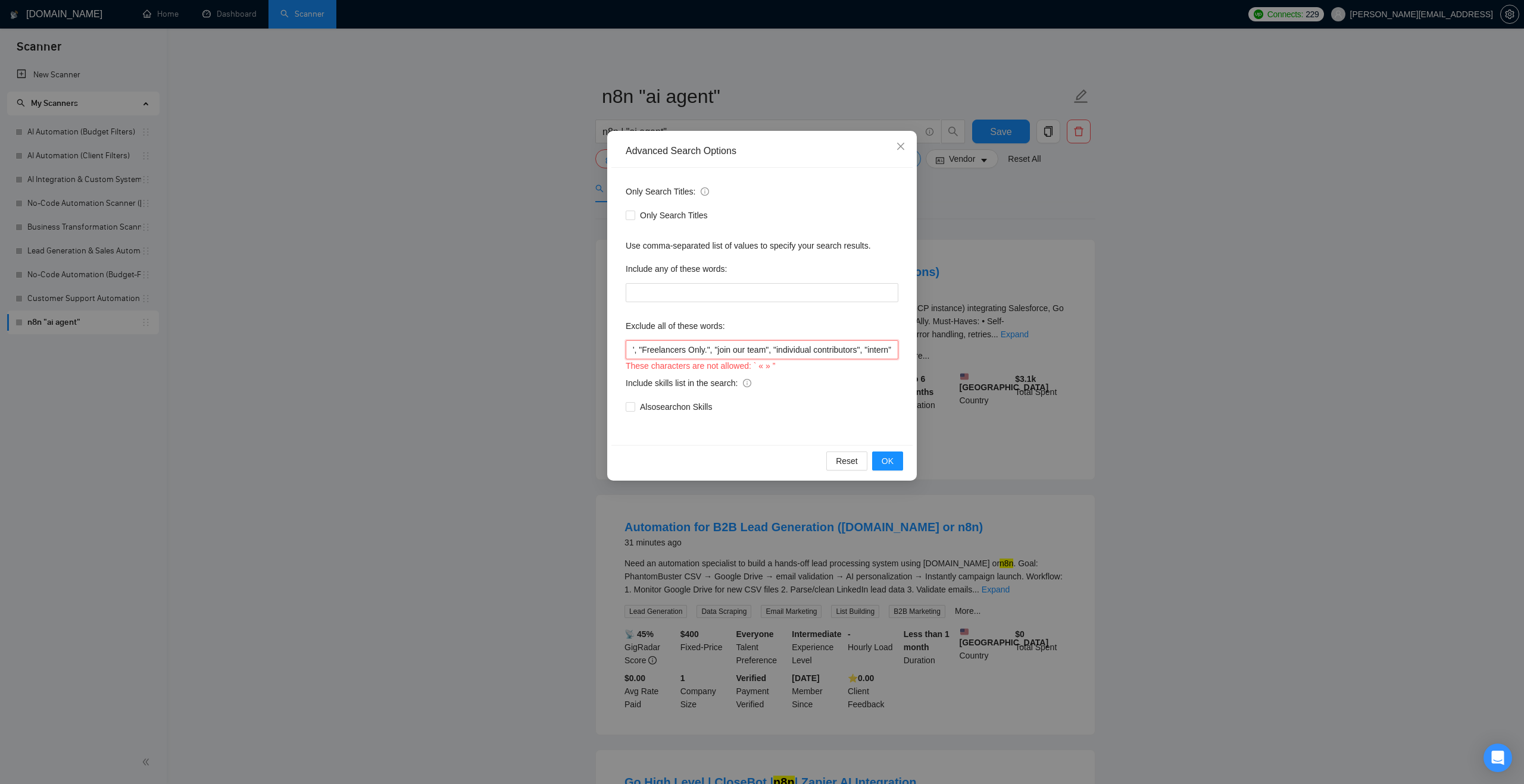
click at [891, 347] on input ""AI Automation Agency", "no agency", "this job is not open to teams", "this job…" at bounding box center [761, 350] width 273 height 19
click at [882, 347] on input ""AI Automation Agency", "no agency", "this job is not open to teams", "this job…" at bounding box center [761, 350] width 273 height 19
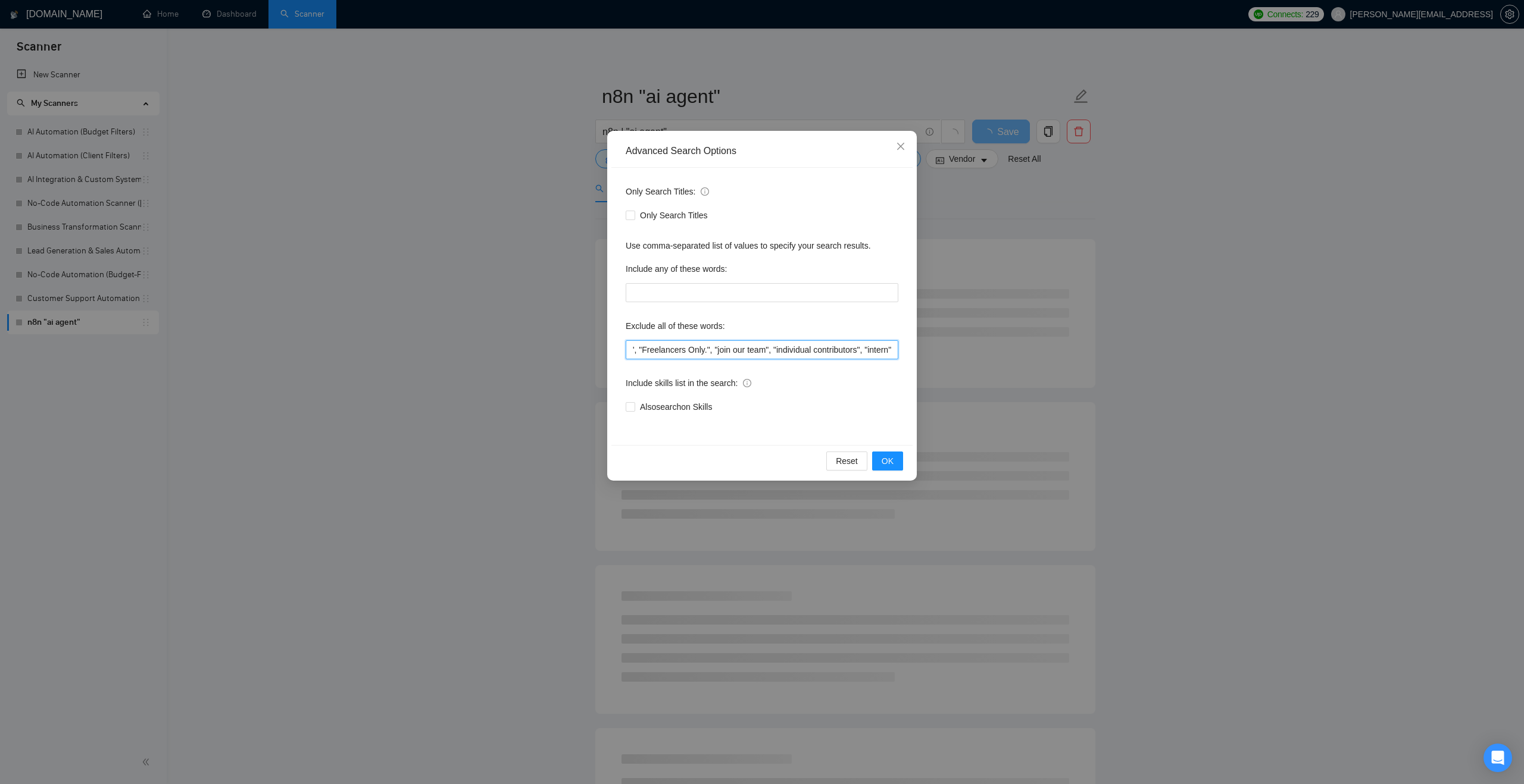
type input ""AI Automation Agency", "no agency", "this job is not open to teams", "this job…"
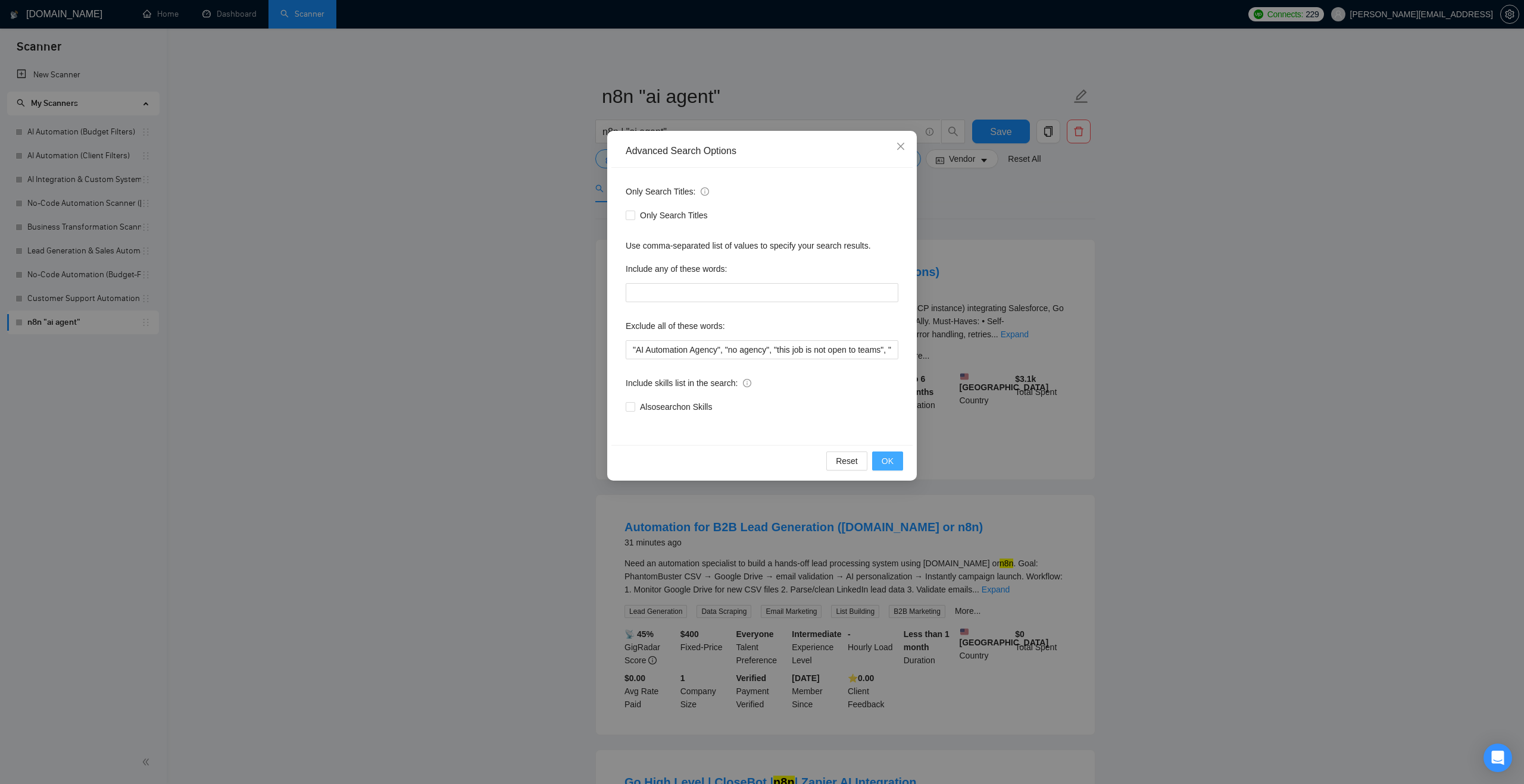
click at [893, 462] on span "OK" at bounding box center [887, 461] width 12 height 13
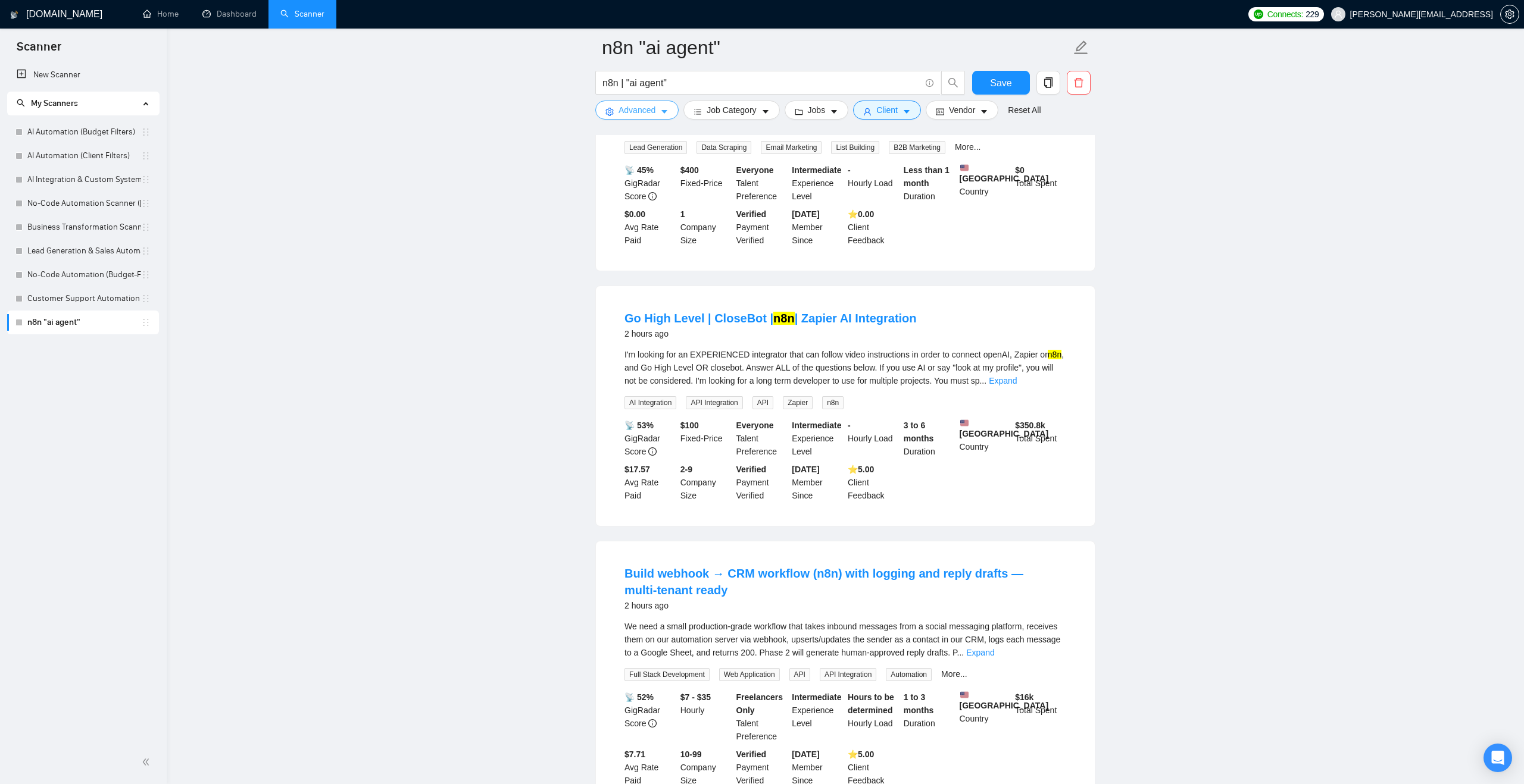
scroll to position [475, 0]
click at [686, 82] on input "n8n | "ai agent"" at bounding box center [761, 82] width 318 height 15
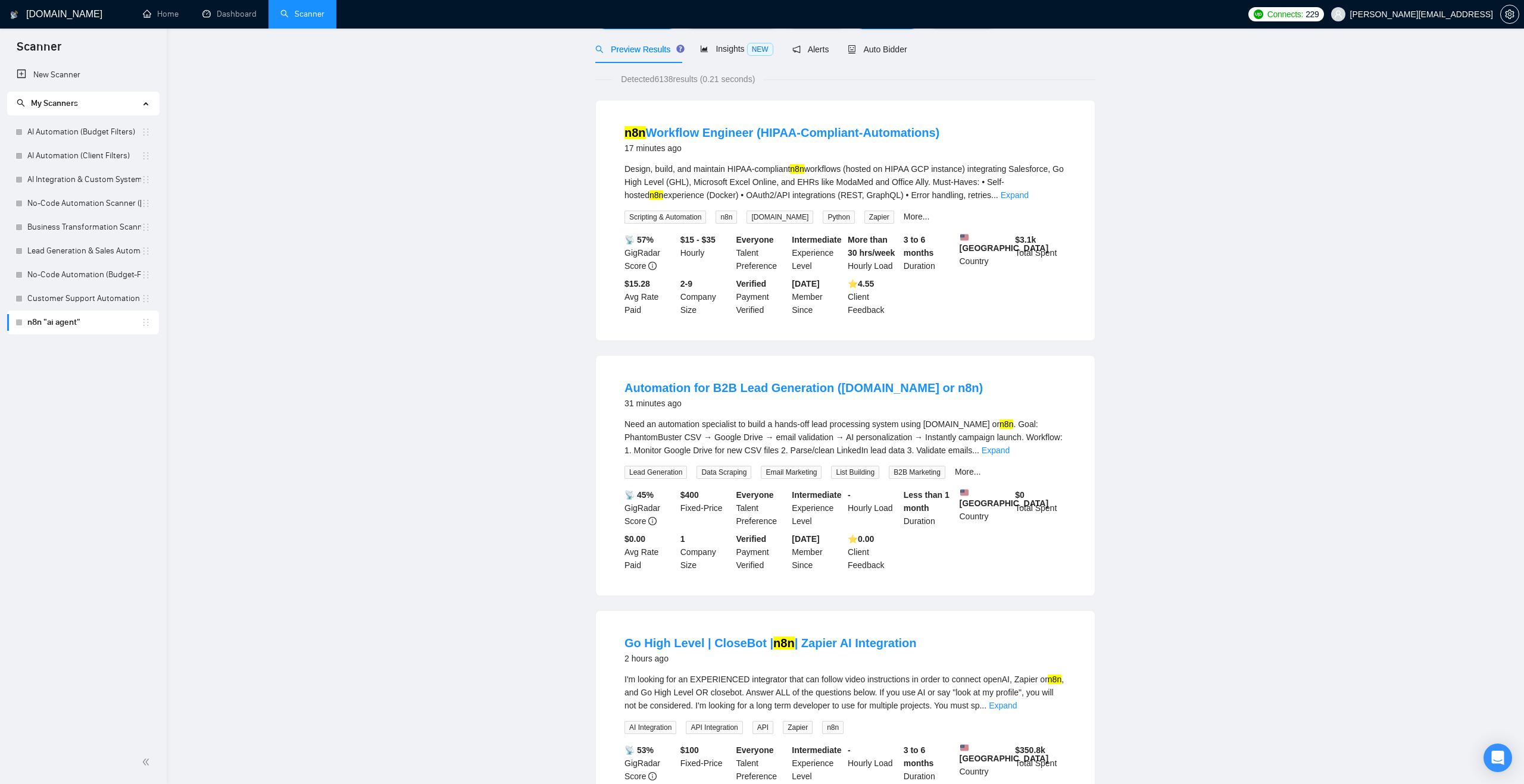
scroll to position [0, 0]
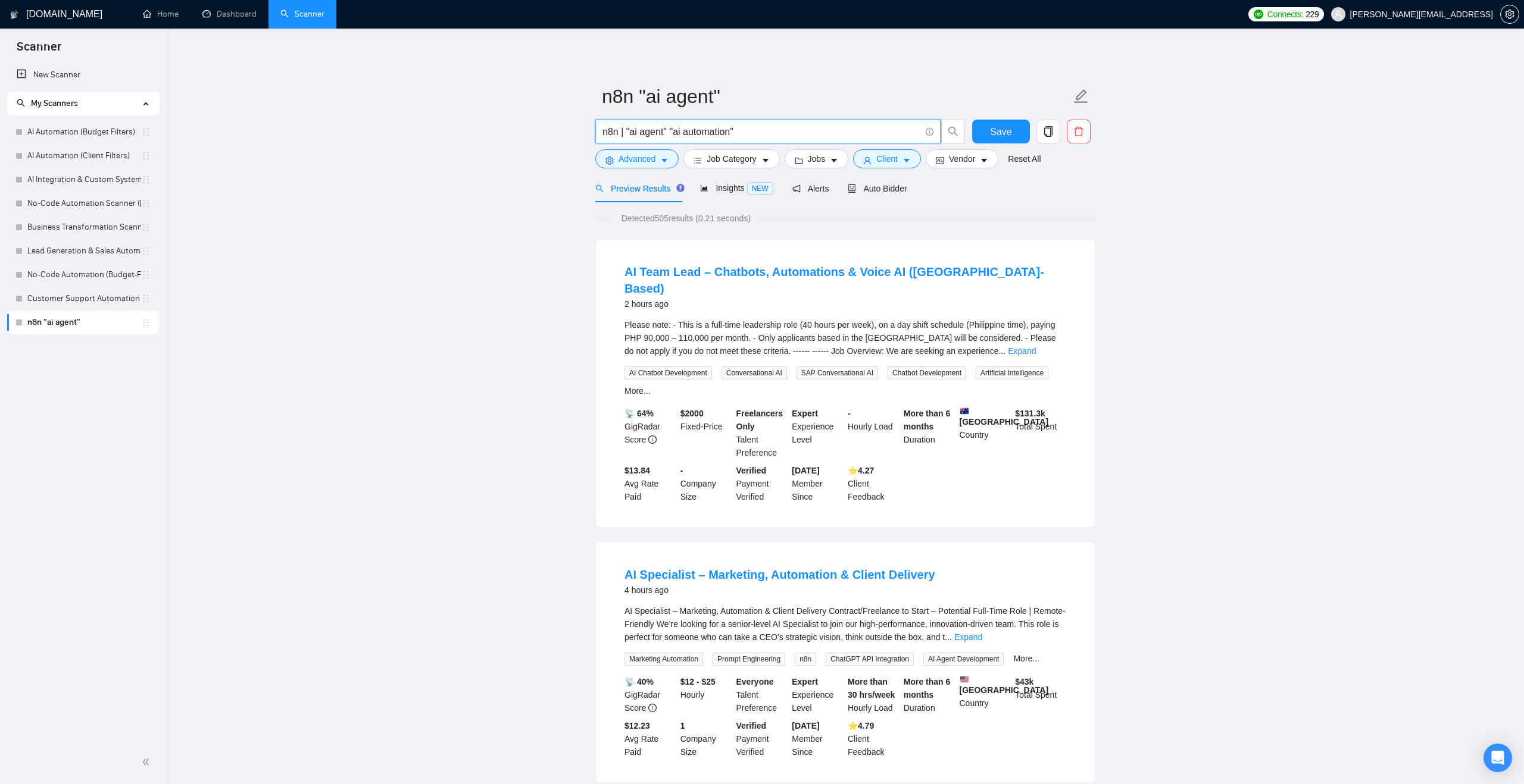
drag, startPoint x: 742, startPoint y: 129, endPoint x: 676, endPoint y: 129, distance: 66.0
click at [676, 129] on input "n8n | "ai agent" "ai automation"" at bounding box center [761, 131] width 318 height 15
click at [672, 129] on input "n8n | "ai agent" "ai automation"" at bounding box center [761, 131] width 318 height 15
type input "n8n | "ai agent" | "ai automation""
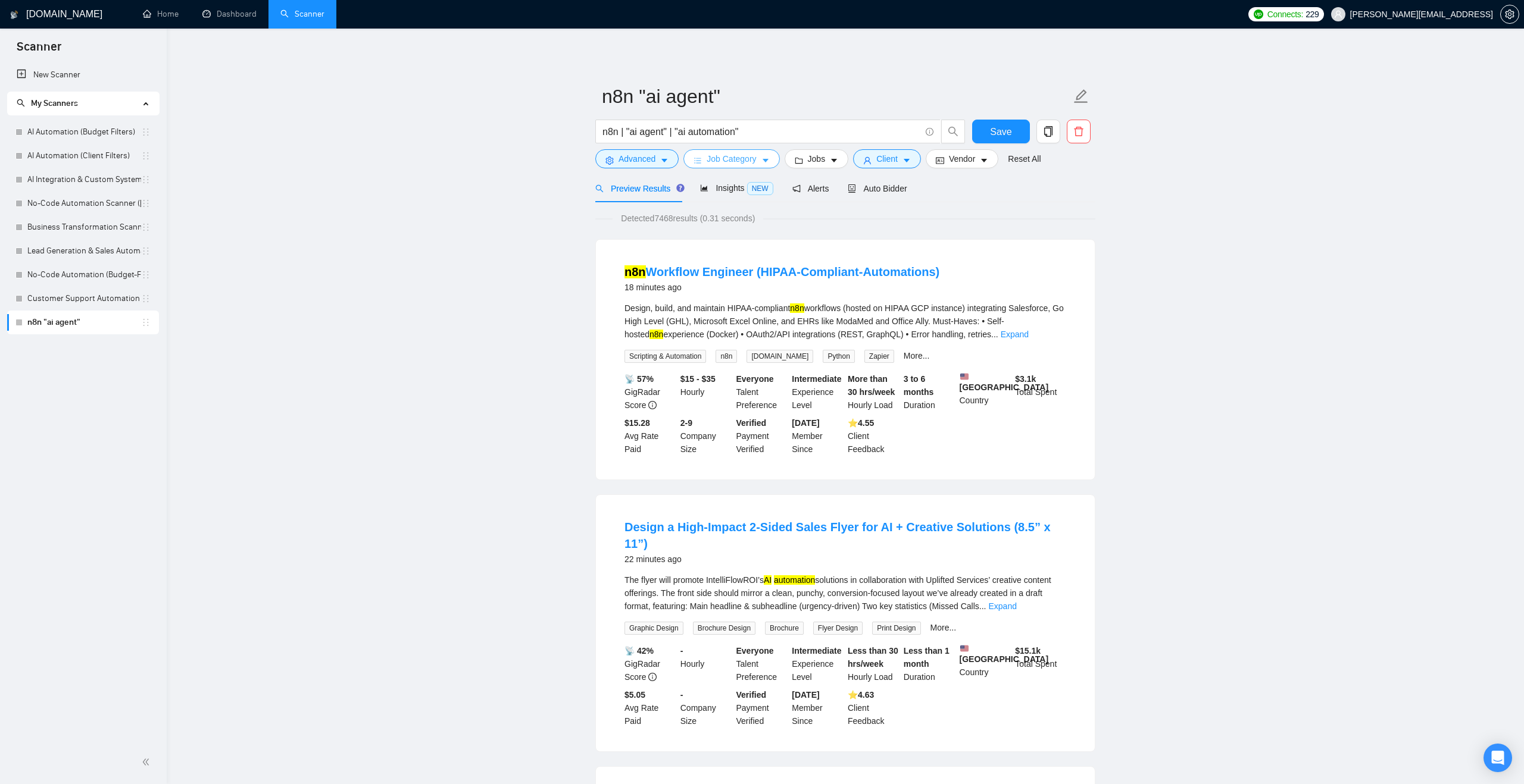
click at [773, 159] on button "Job Category" at bounding box center [731, 158] width 96 height 19
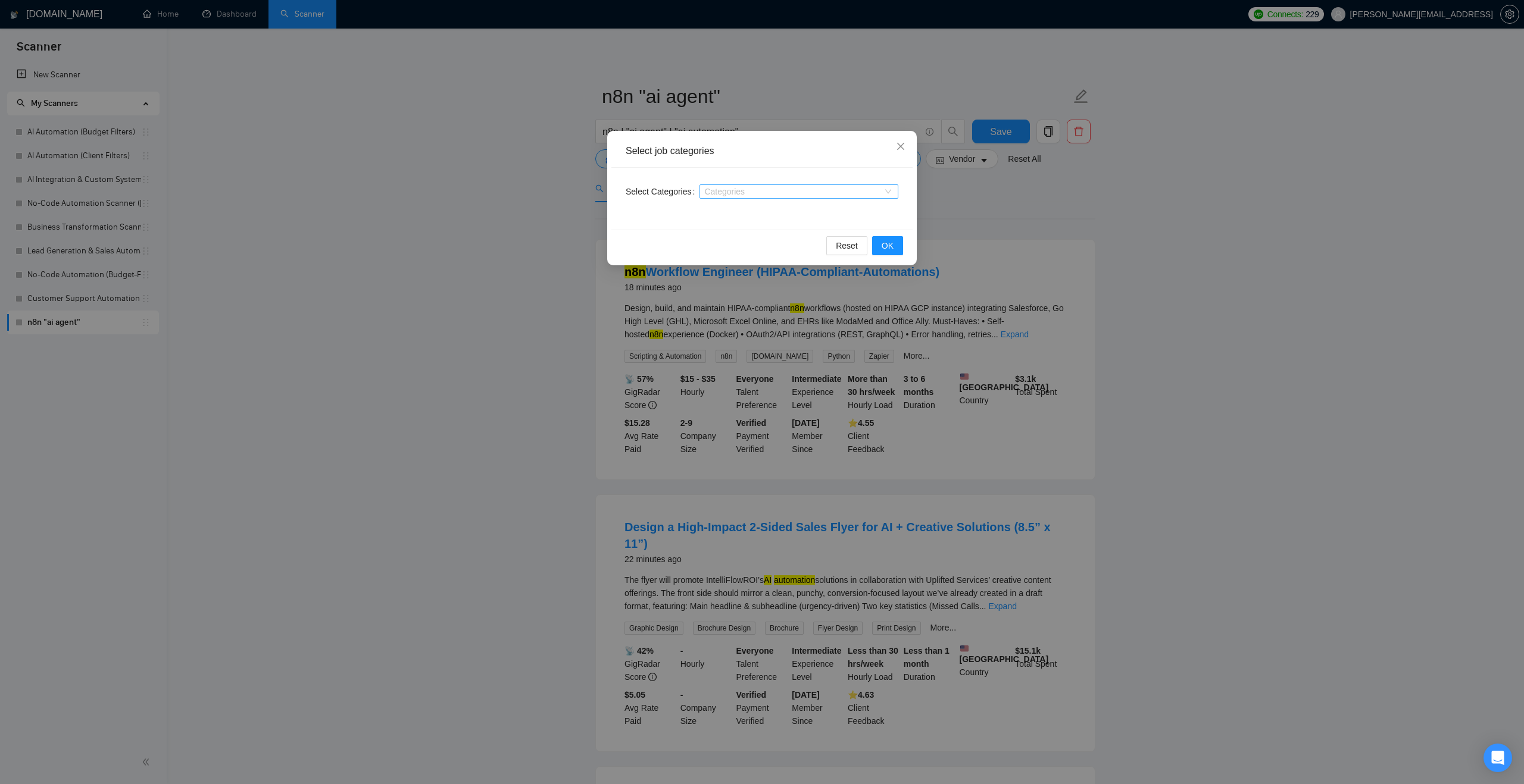
click at [722, 193] on div at bounding box center [793, 191] width 181 height 9
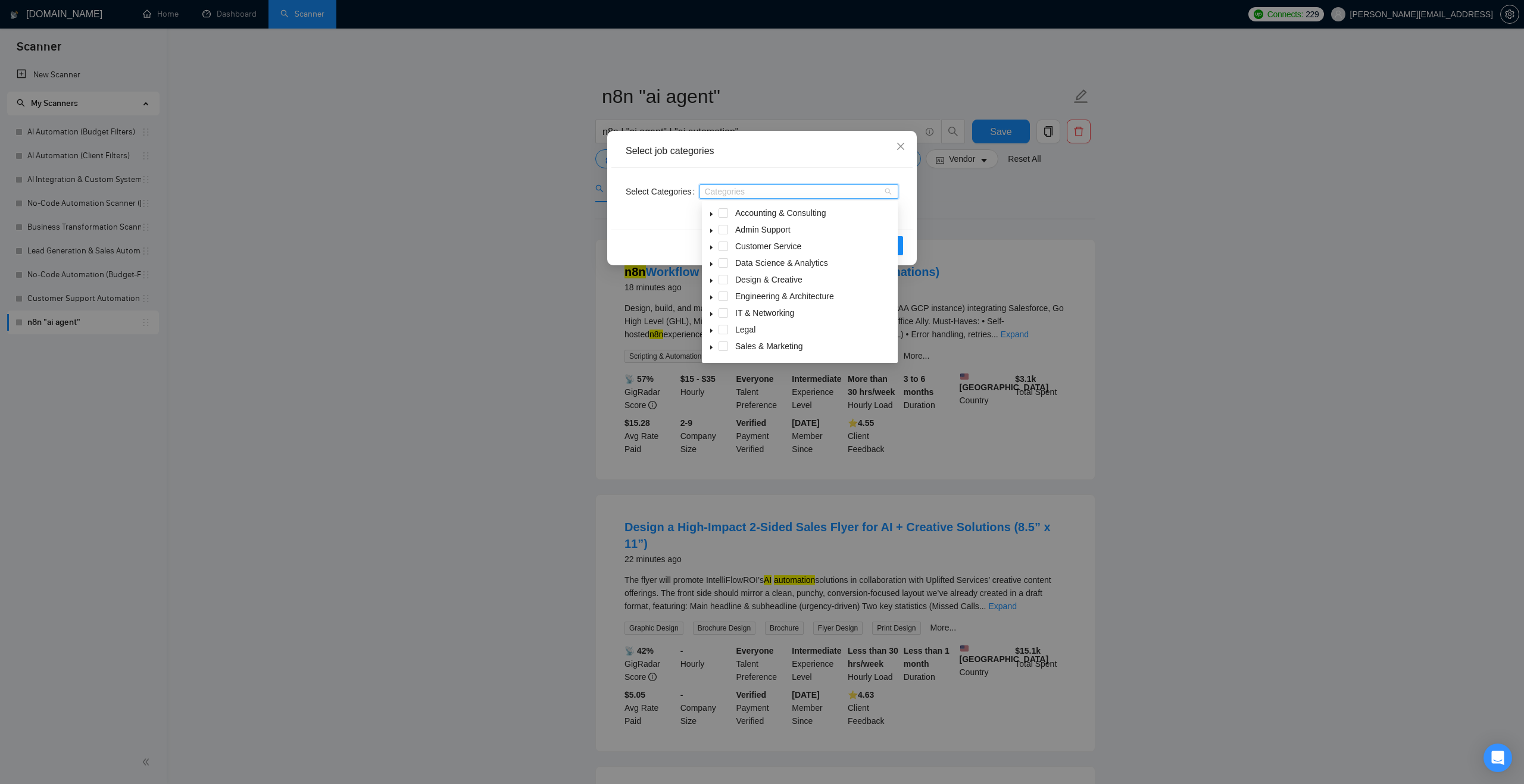
click at [710, 263] on icon "caret-down" at bounding box center [711, 265] width 3 height 4
click at [738, 280] on span at bounding box center [738, 279] width 9 height 9
click at [688, 247] on div "Reset OK" at bounding box center [762, 245] width 301 height 32
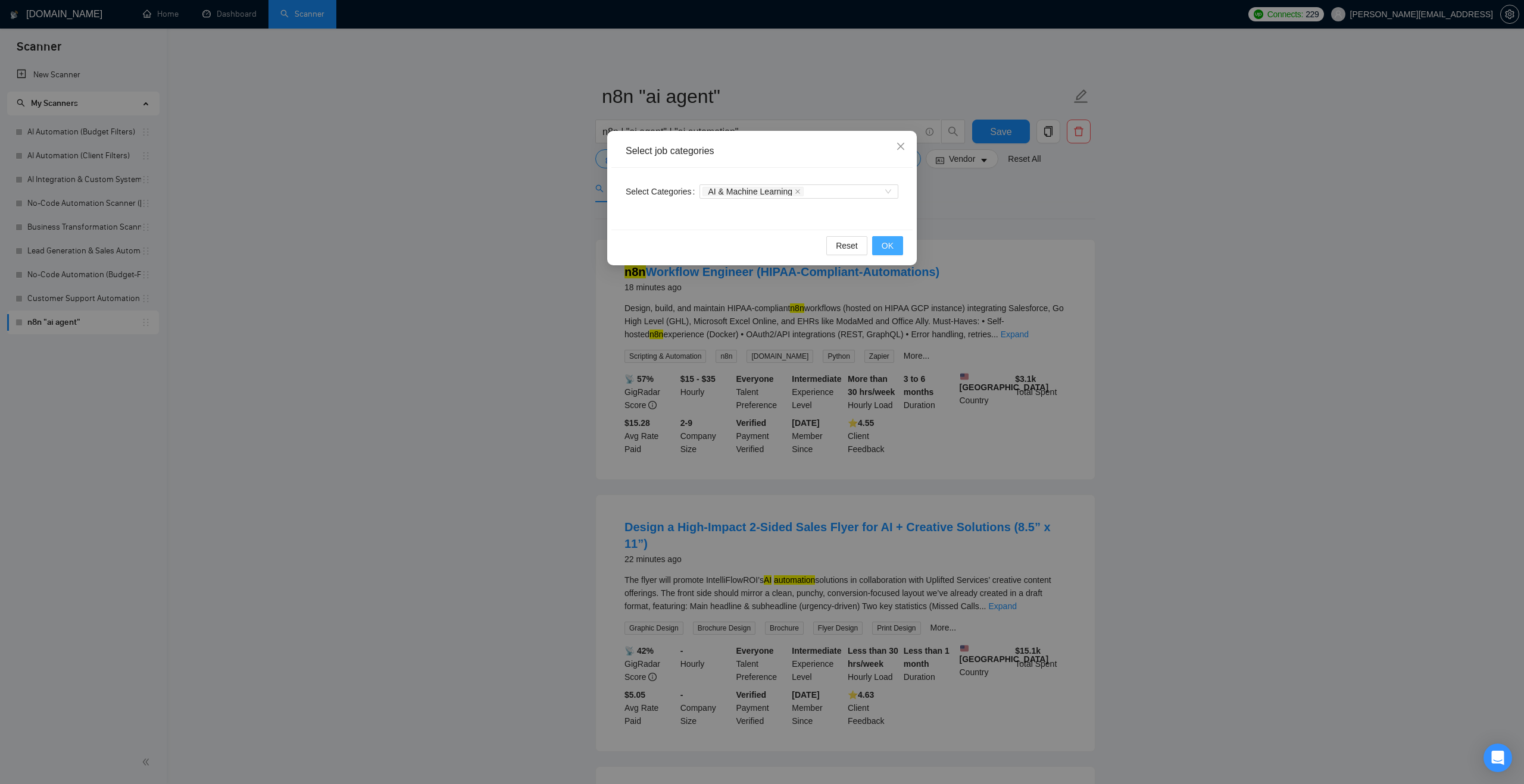
click at [895, 247] on button "OK" at bounding box center [887, 245] width 31 height 19
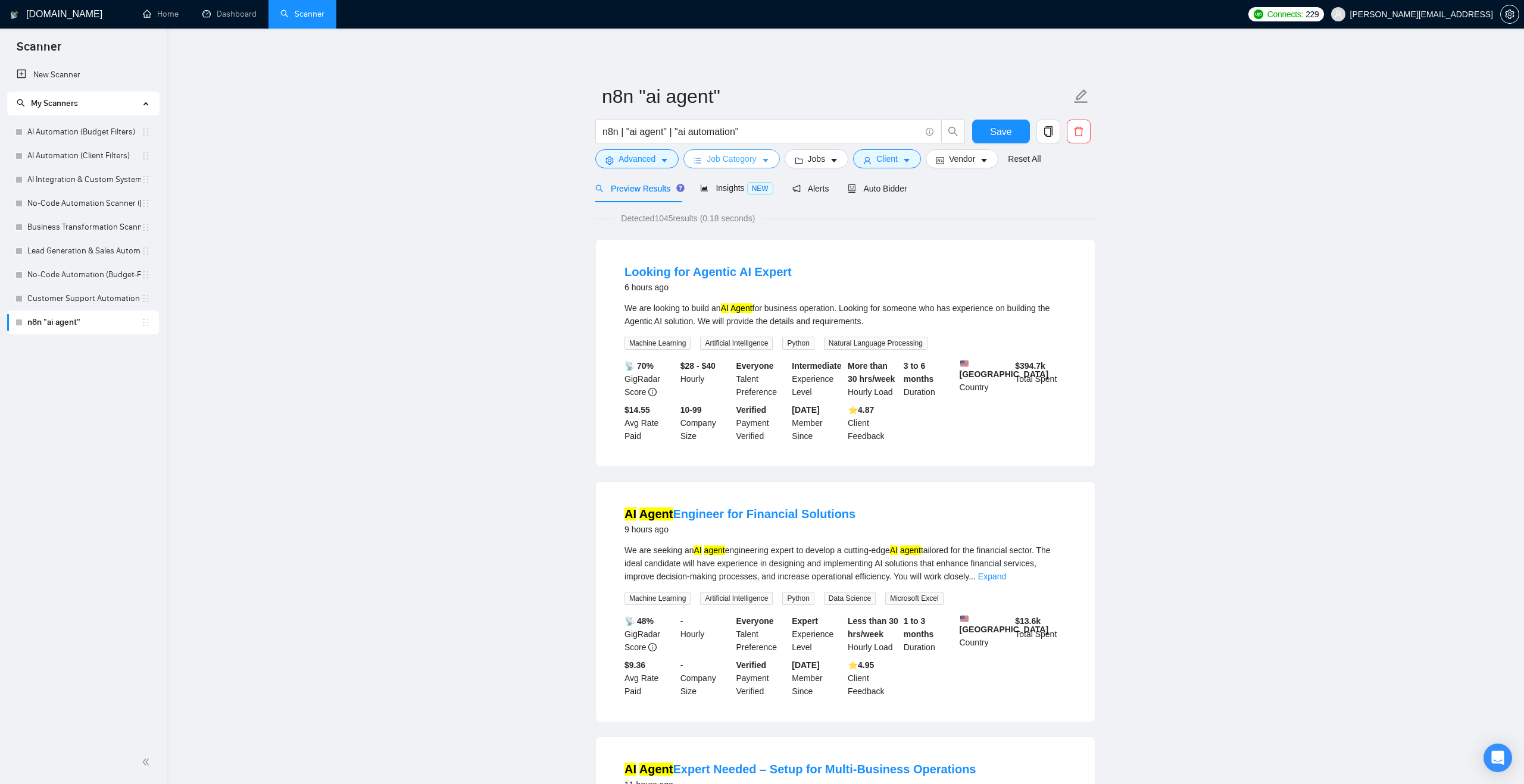
click at [714, 159] on span "Job Category" at bounding box center [731, 159] width 50 height 13
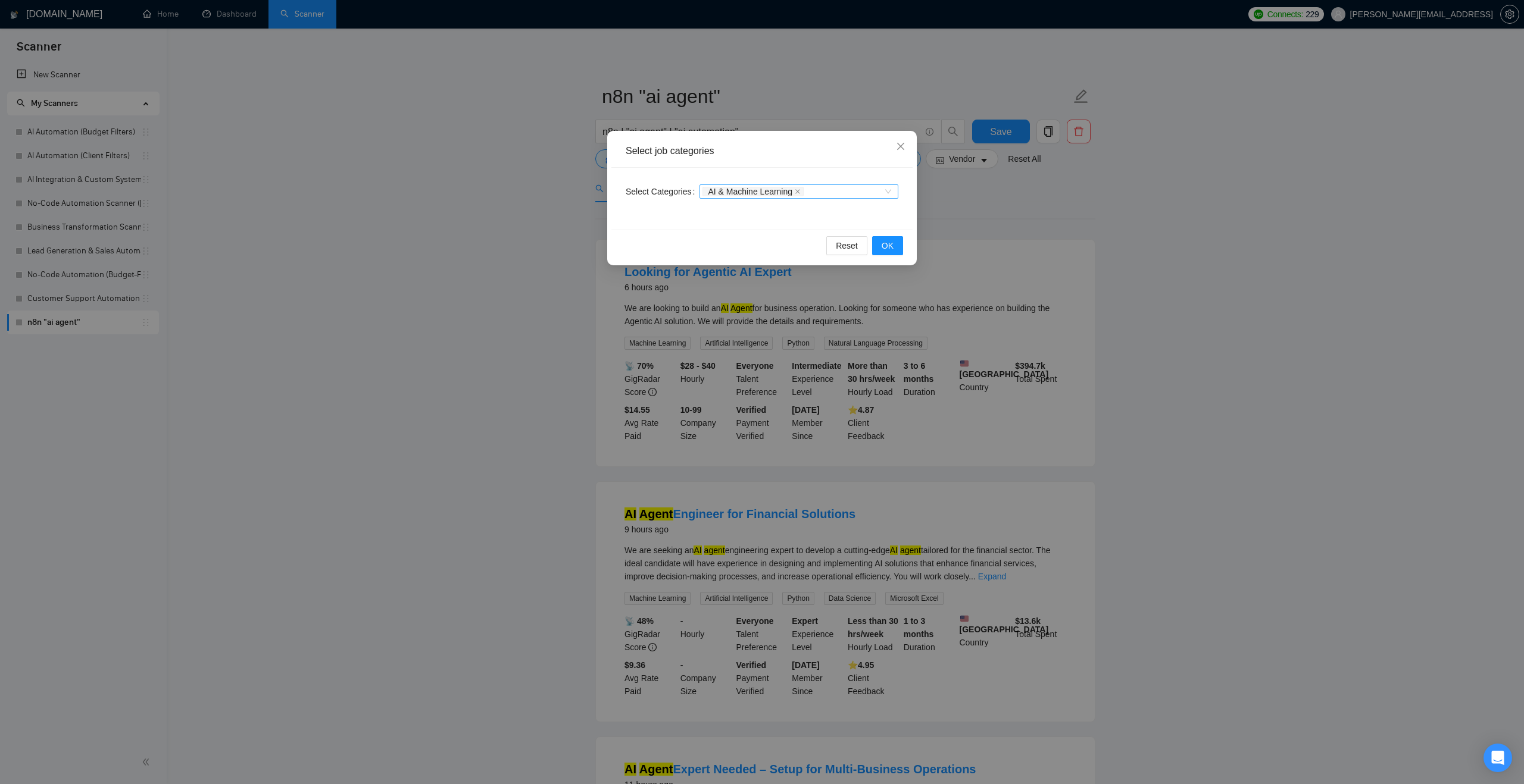
click at [806, 189] on div "AI & Machine Learning" at bounding box center [754, 191] width 104 height 12
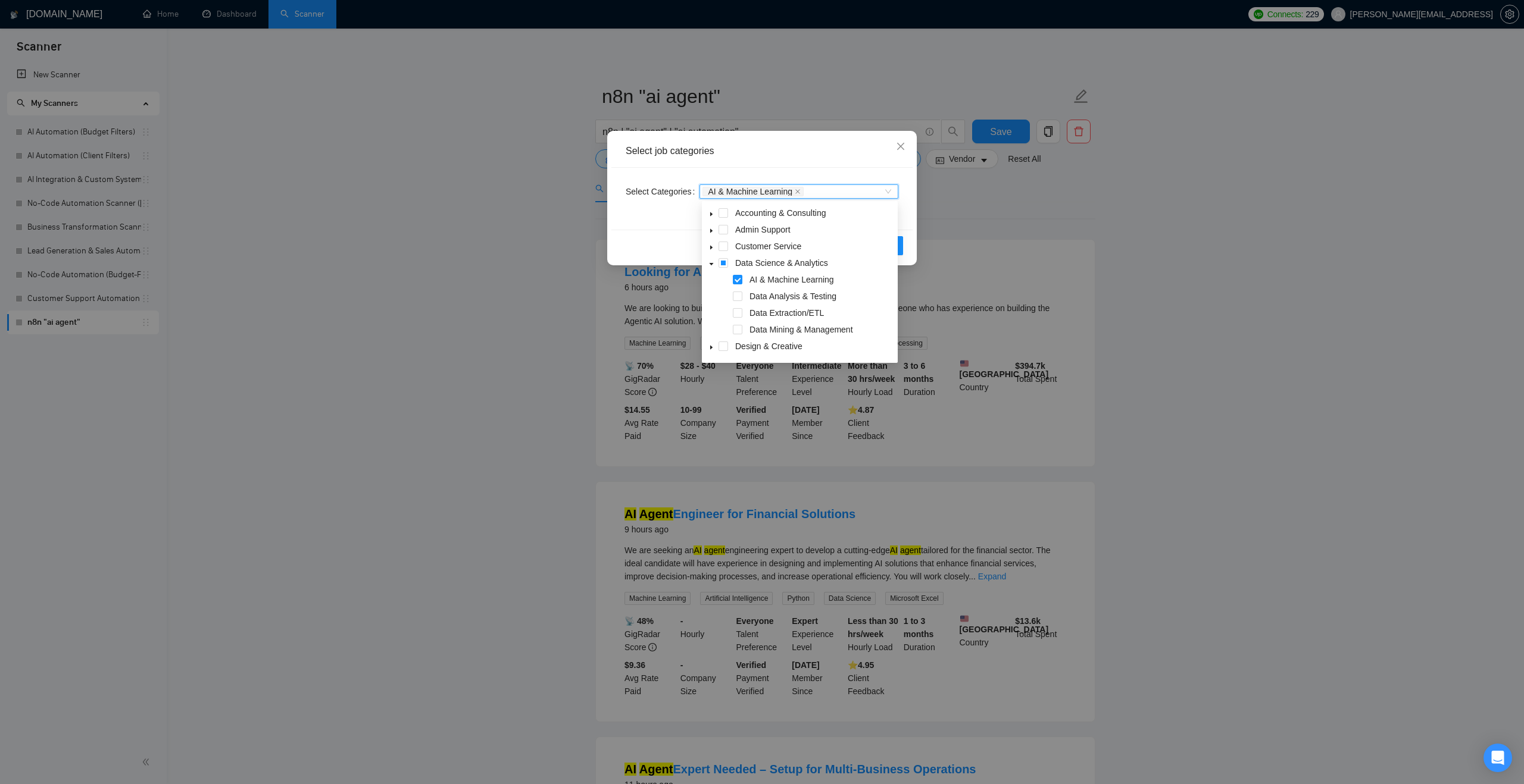
click at [804, 189] on span "AI & Machine Learning" at bounding box center [753, 191] width 101 height 9
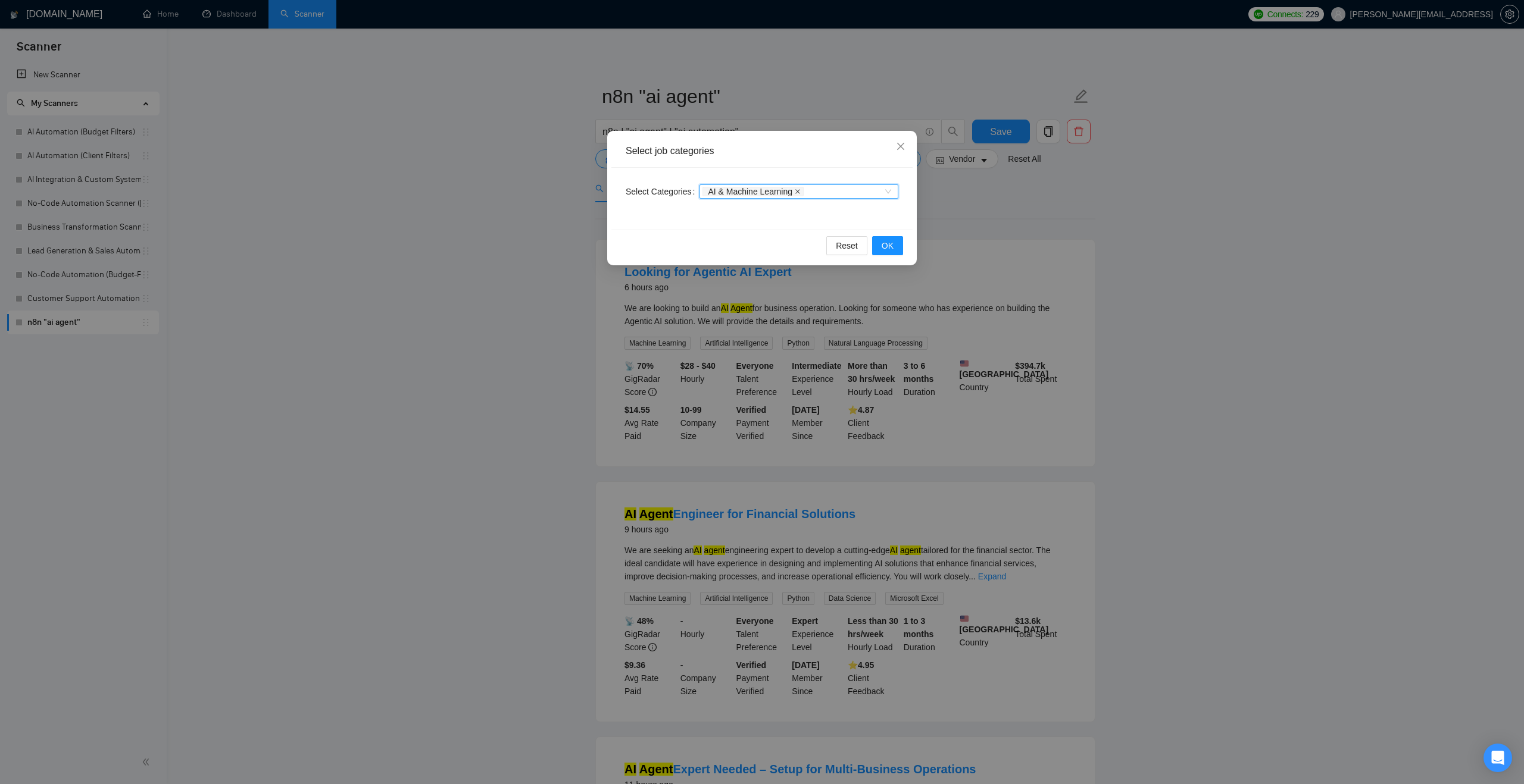
click at [800, 190] on icon "close" at bounding box center [797, 191] width 6 height 6
click at [883, 242] on span "OK" at bounding box center [887, 245] width 12 height 13
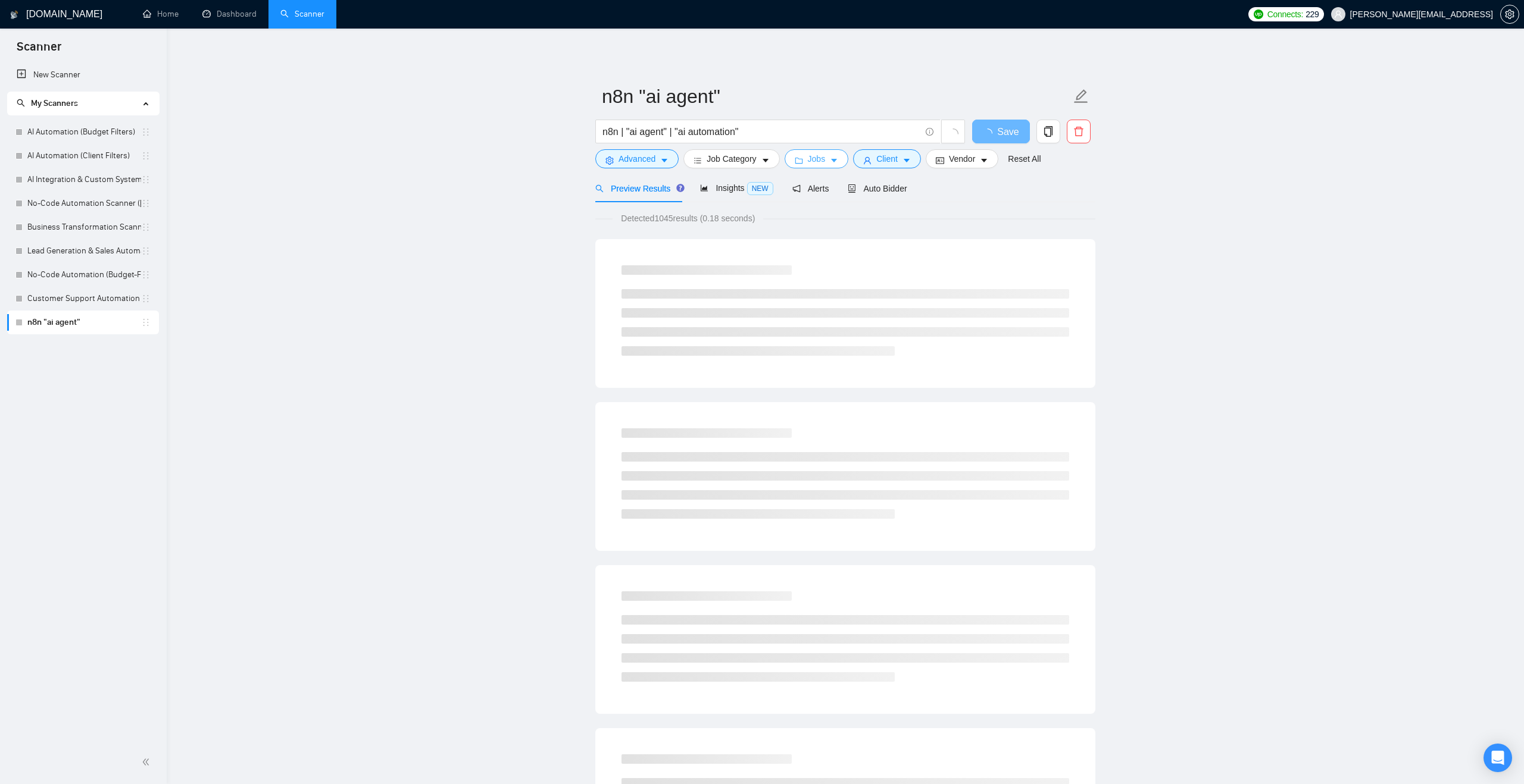
click at [818, 159] on span "Jobs" at bounding box center [816, 159] width 18 height 13
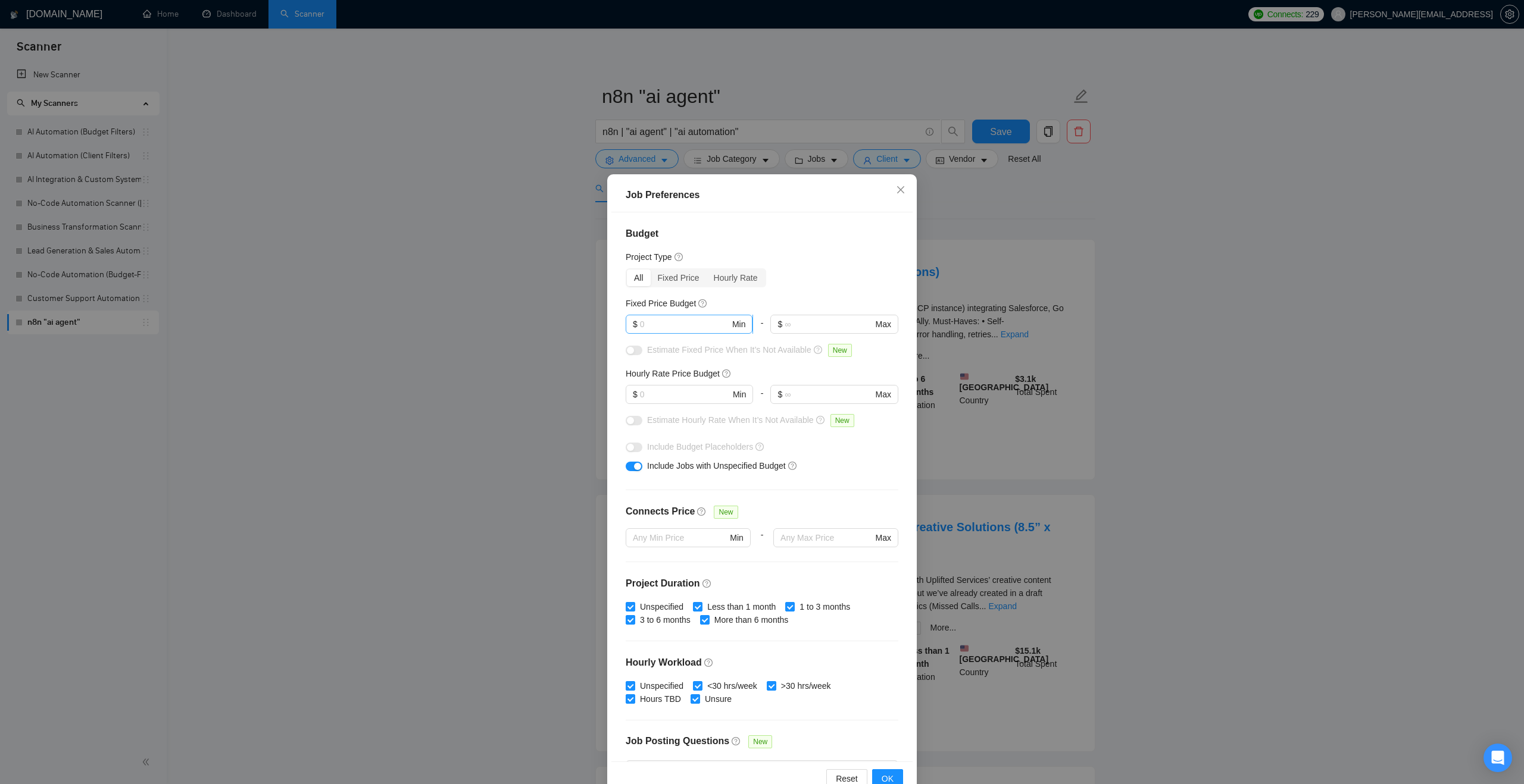
click at [687, 329] on input "text" at bounding box center [685, 324] width 90 height 13
type input "2000"
click at [672, 391] on input "text" at bounding box center [685, 395] width 90 height 13
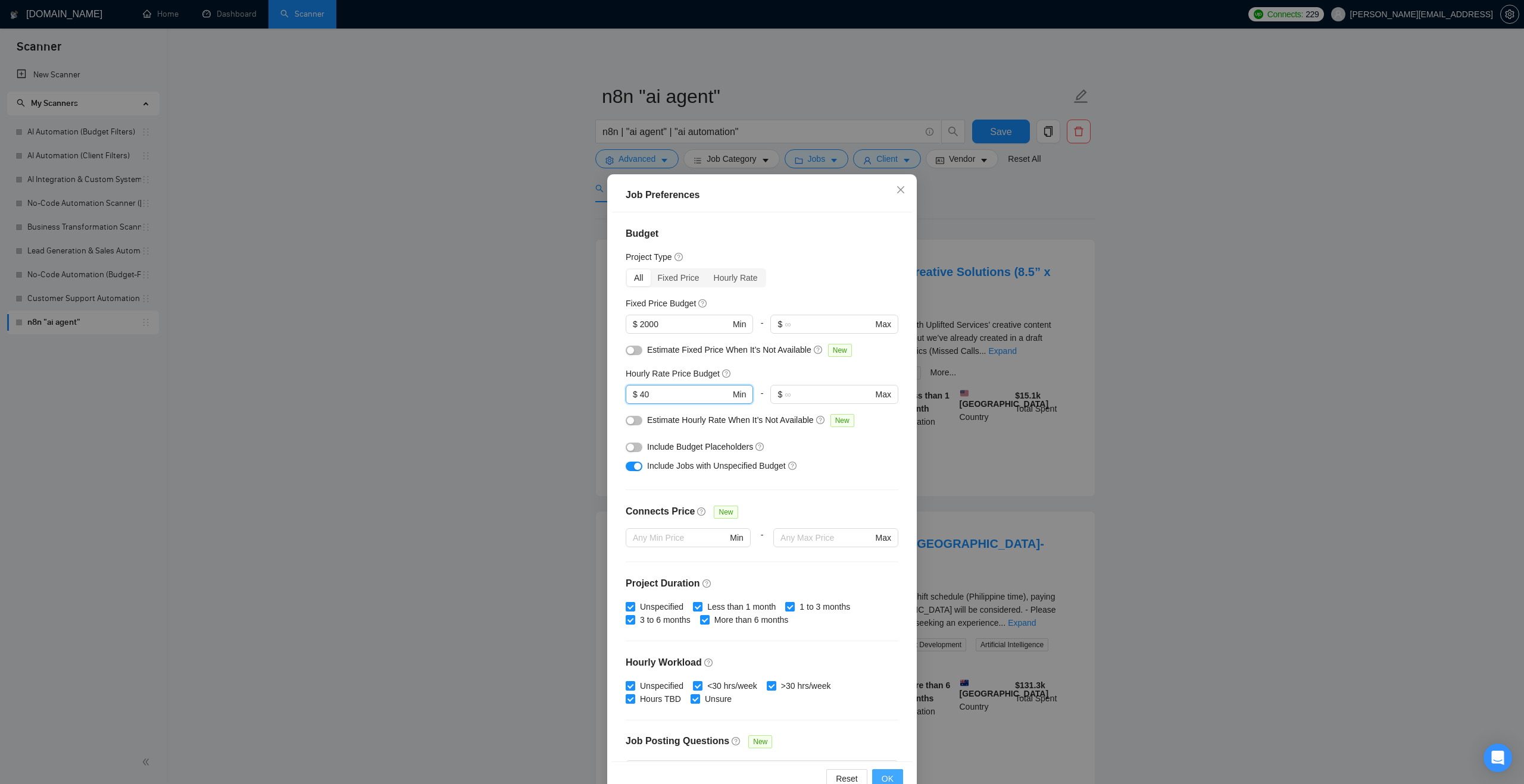
type input "40"
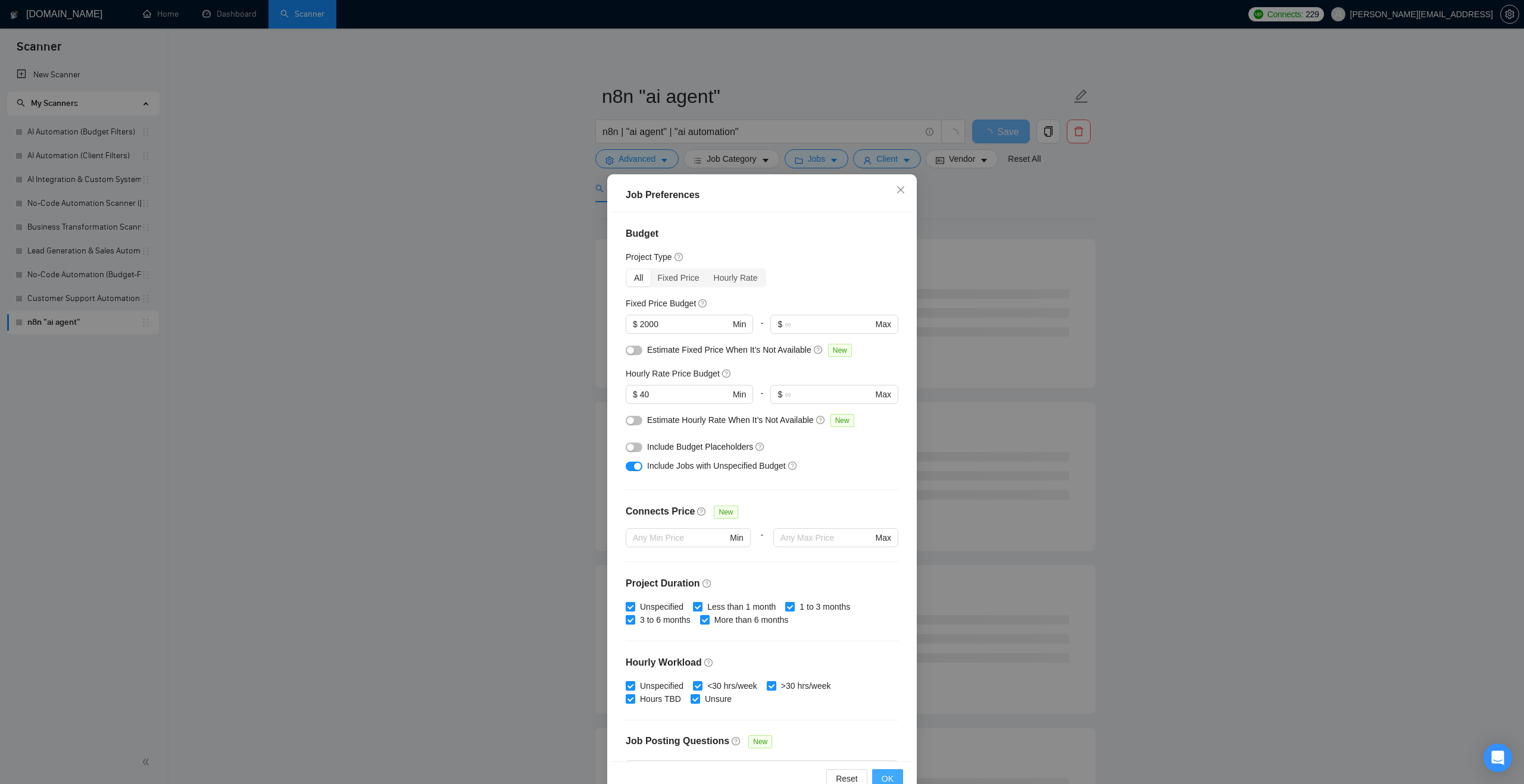
click at [886, 773] on span "OK" at bounding box center [887, 779] width 12 height 13
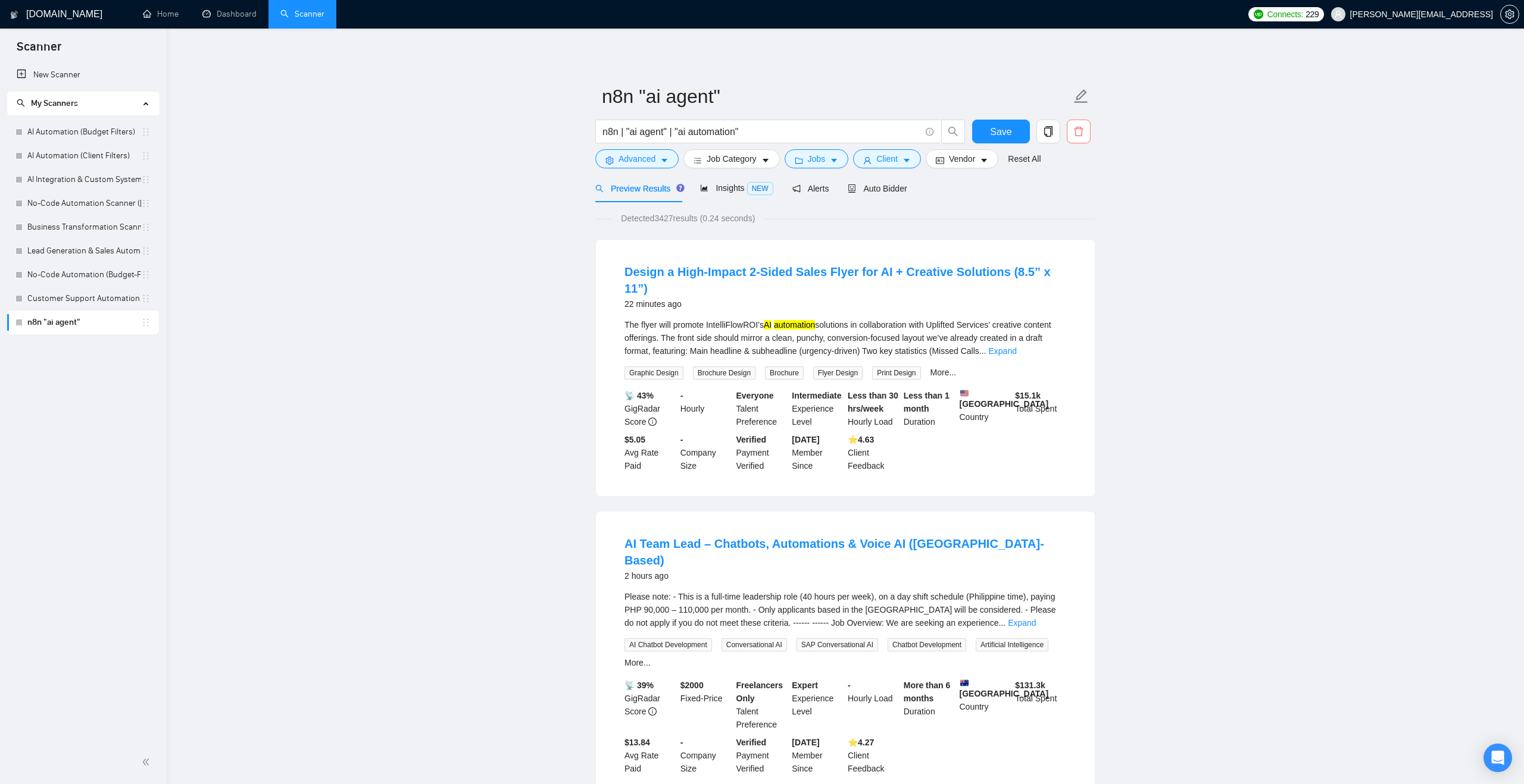
click at [1082, 125] on button "button" at bounding box center [1078, 131] width 24 height 24
click at [1066, 190] on span "Yes" at bounding box center [1064, 191] width 14 height 13
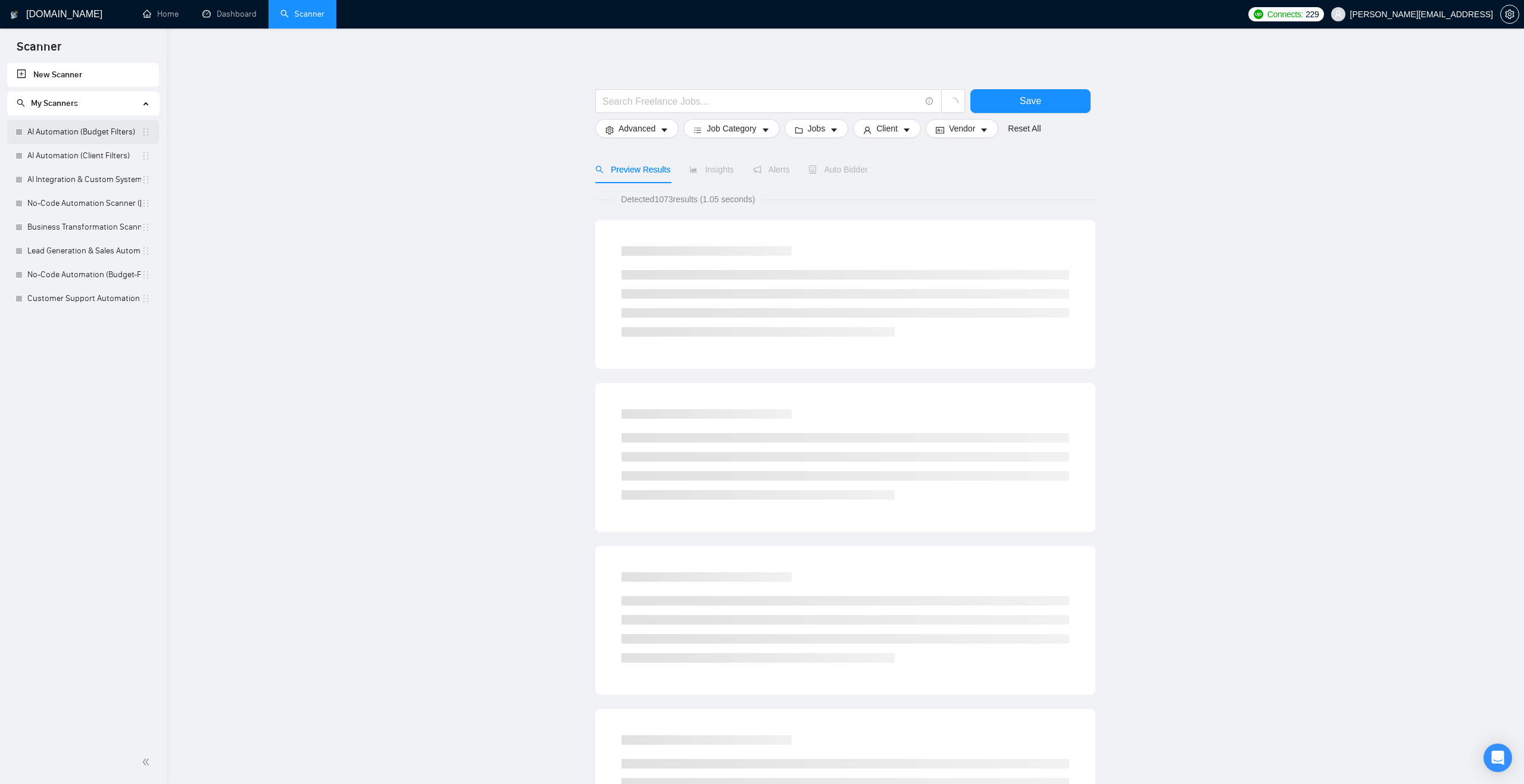
click at [79, 129] on link "AI Automation (Budget Filters)" at bounding box center [84, 132] width 114 height 24
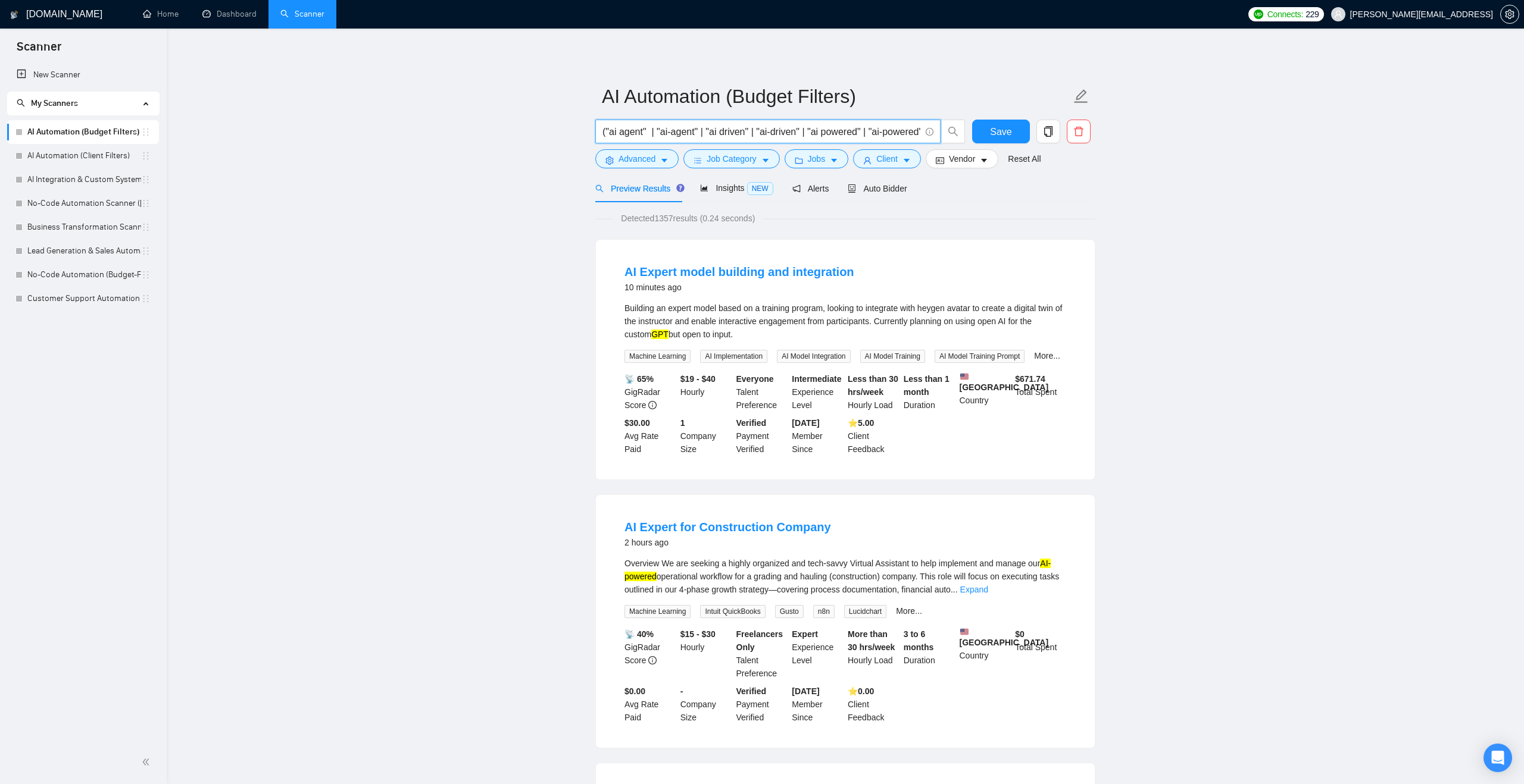
drag, startPoint x: 607, startPoint y: 129, endPoint x: 548, endPoint y: 117, distance: 60.2
click at [604, 129] on input "("ai agent" | "ai-agent" | "ai driven" | "ai-driven" | "ai powered" | "ai-power…" at bounding box center [761, 131] width 318 height 15
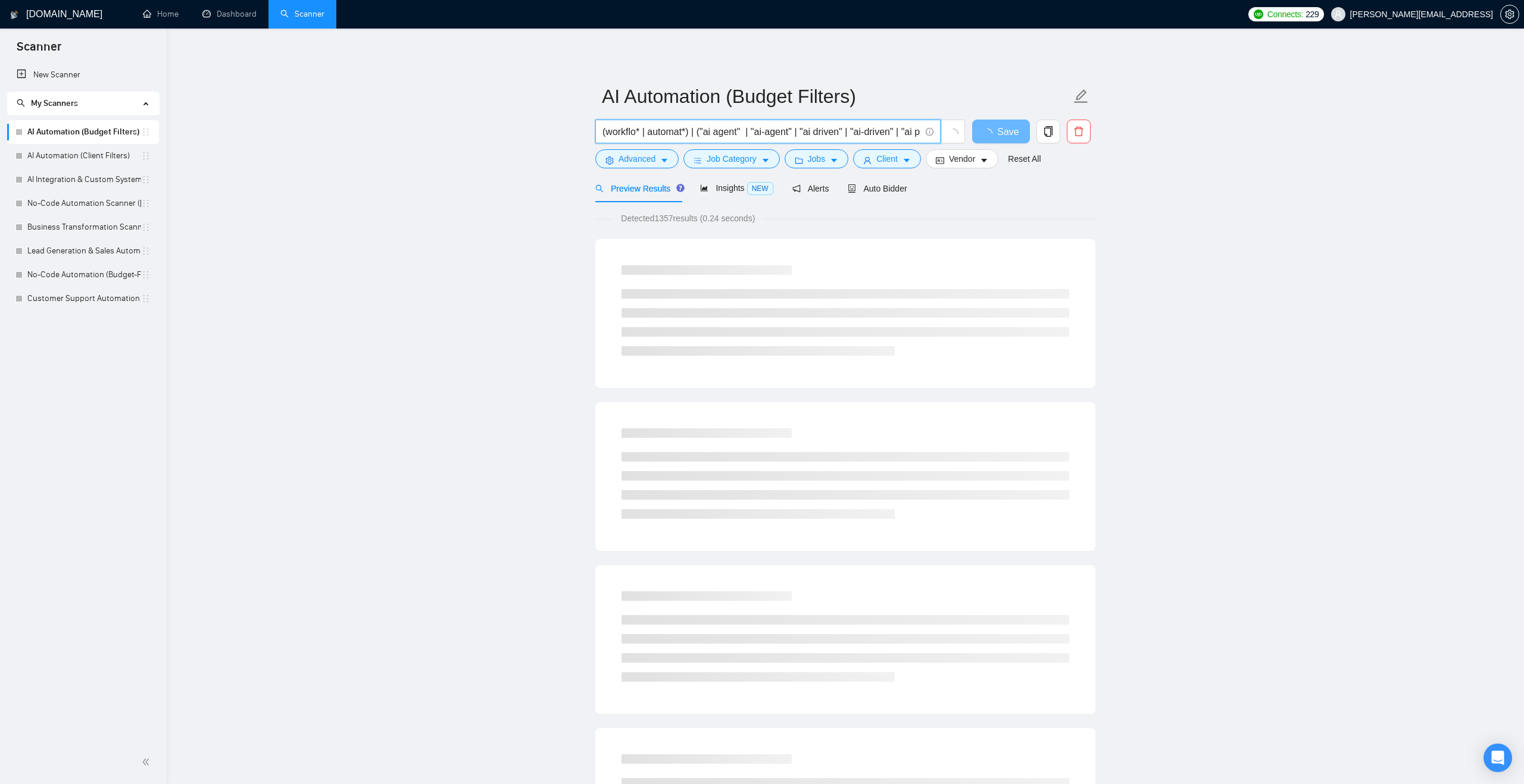
type input "(workflo* | automat*) | ("ai agent" | "ai-agent" | "ai driven" | "ai-driven" | …"
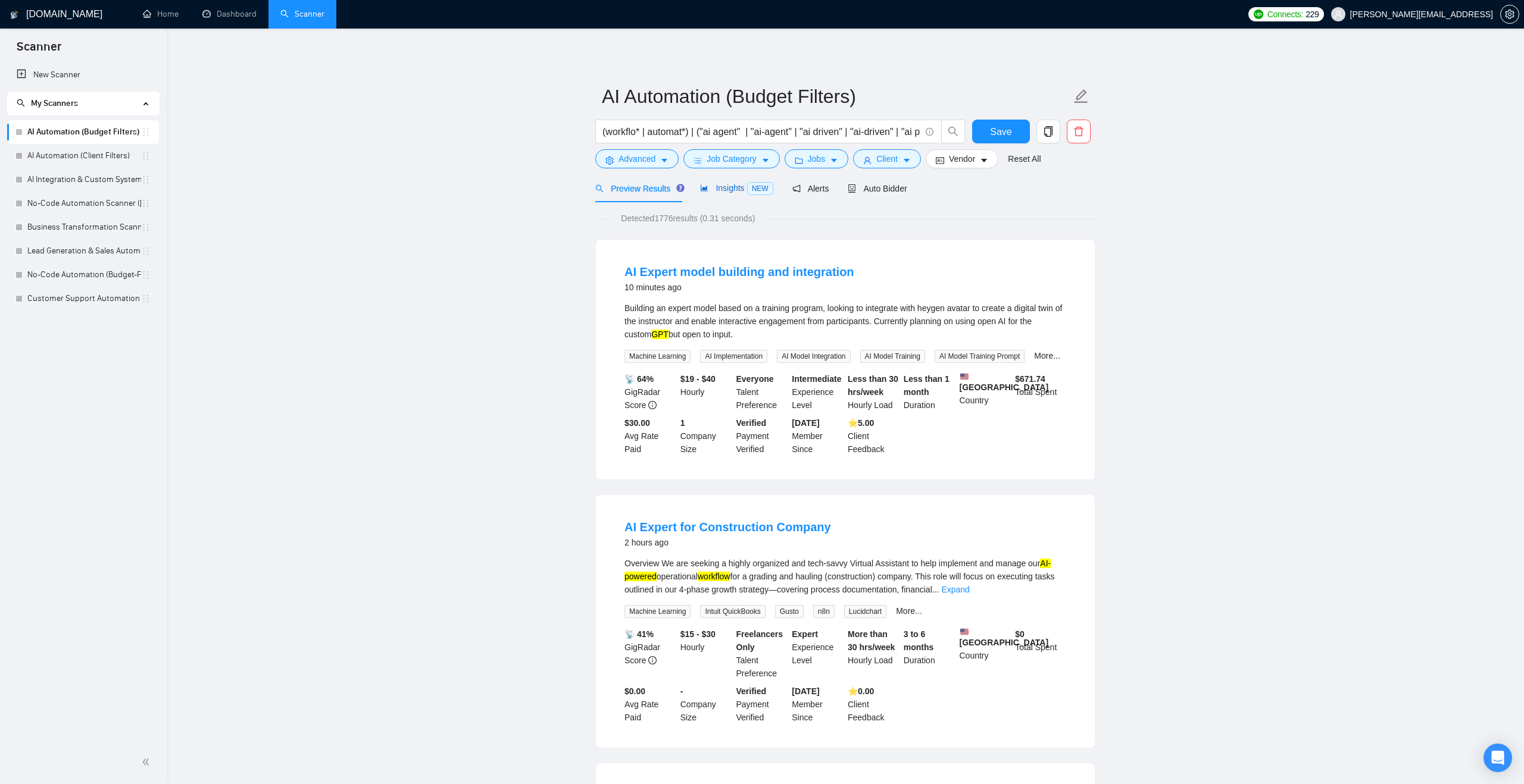
click at [726, 188] on span "Insights NEW" at bounding box center [736, 188] width 73 height 9
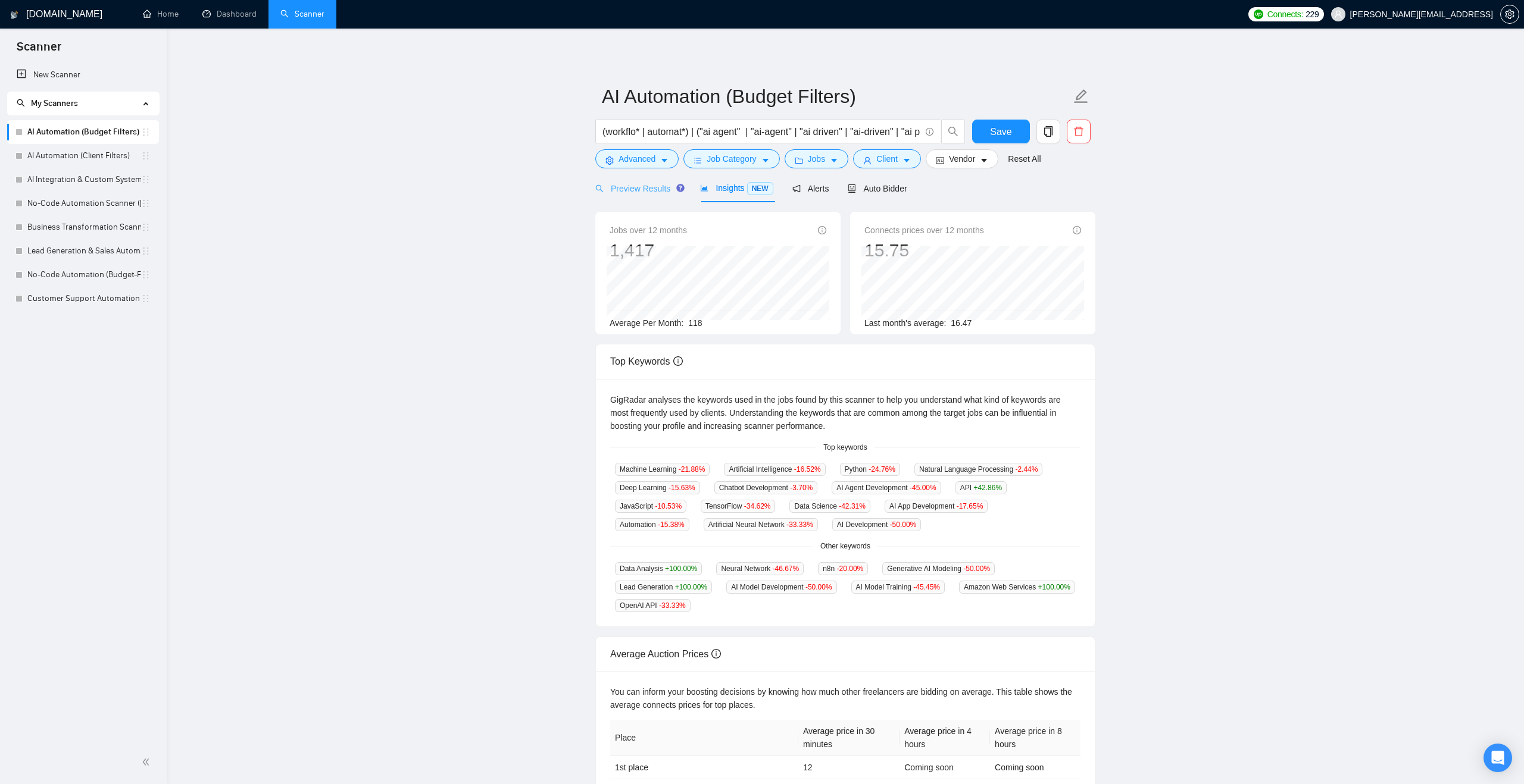
click at [647, 196] on div "Preview Results" at bounding box center [638, 188] width 86 height 28
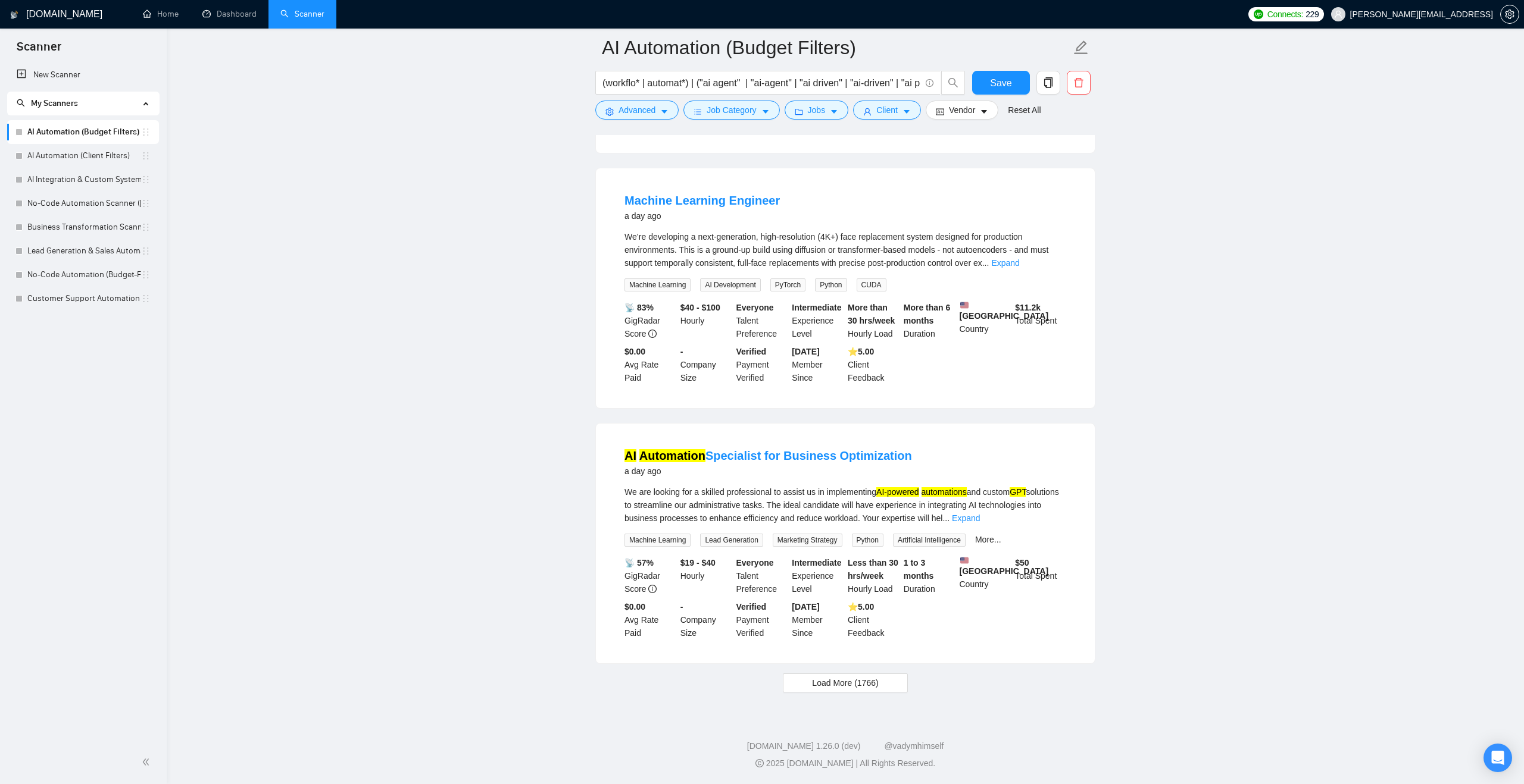
scroll to position [2220, 0]
click at [815, 679] on span "Load More (1766)" at bounding box center [845, 683] width 66 height 13
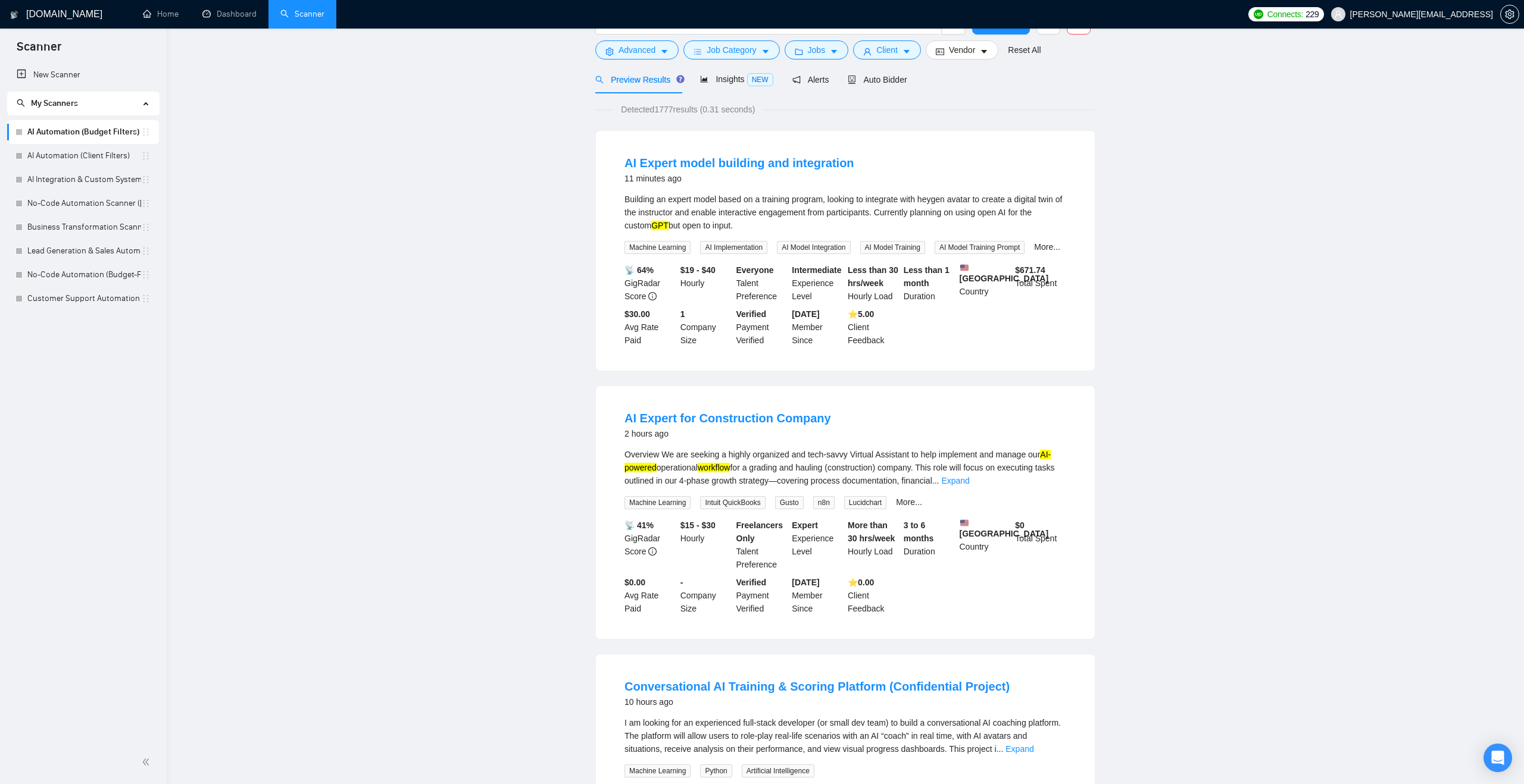
scroll to position [0, 0]
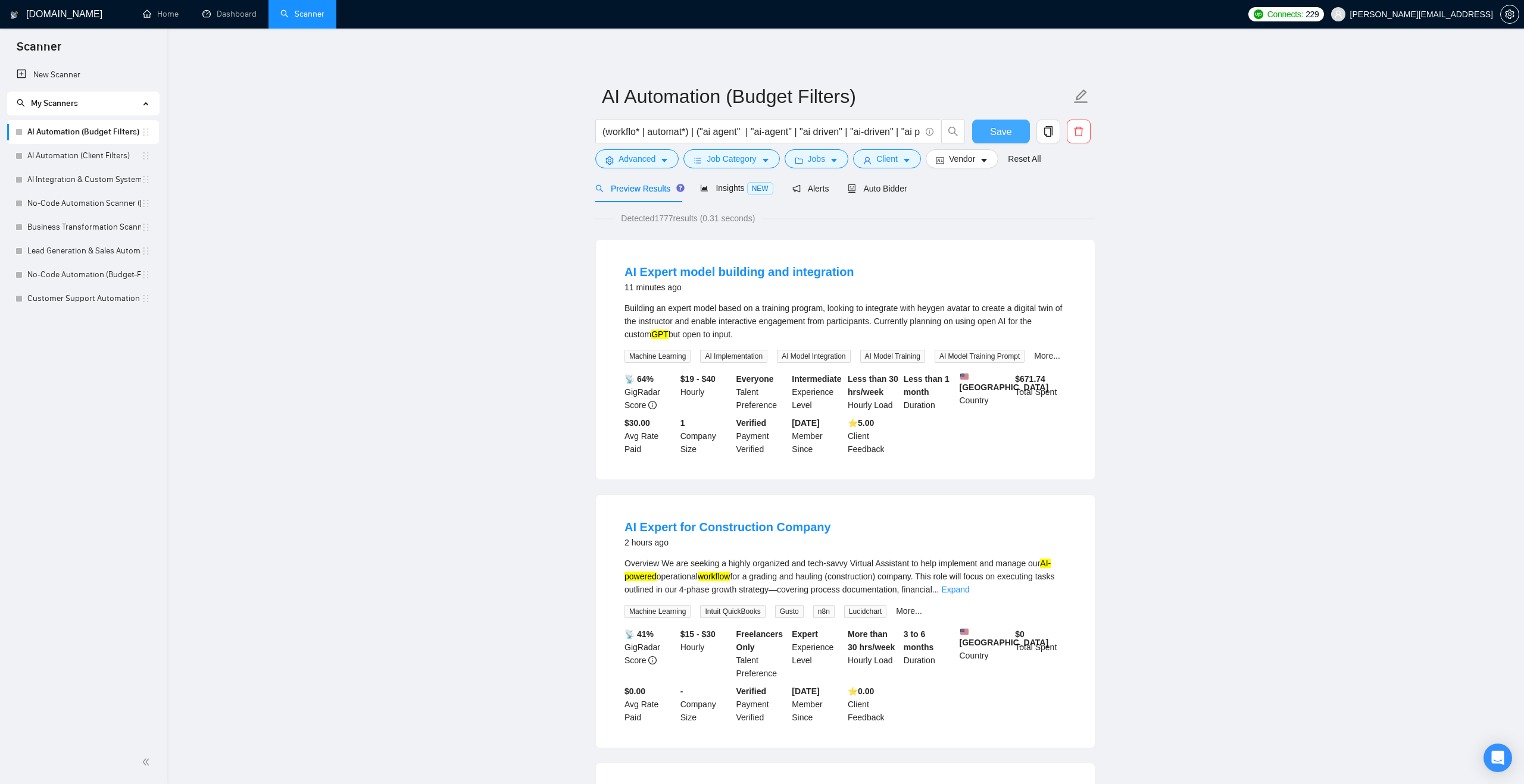
click at [994, 126] on span "Save" at bounding box center [1000, 131] width 21 height 15
drag, startPoint x: 700, startPoint y: 131, endPoint x: 596, endPoint y: 132, distance: 104.0
click at [596, 132] on span "(workflo* | automat*) | ("ai agent" | "ai-agent" | "ai driven" | "ai-driven" | …" at bounding box center [767, 131] width 345 height 24
click at [112, 151] on link "AI Automation (Client Filters)" at bounding box center [84, 156] width 114 height 24
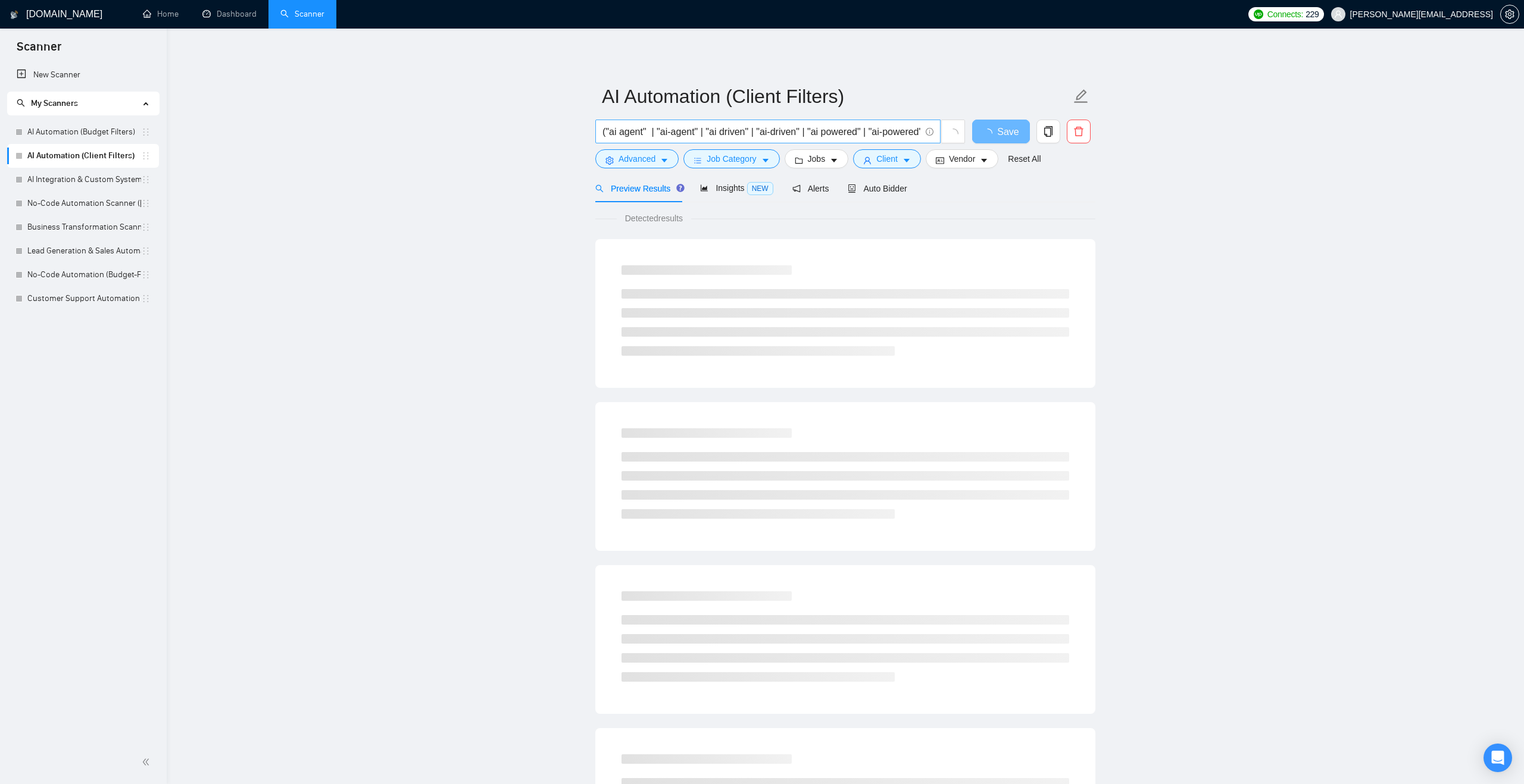
click at [601, 131] on span "("ai agent" | "ai-agent" | "ai driven" | "ai-driven" | "ai powered" | "ai-power…" at bounding box center [767, 131] width 345 height 24
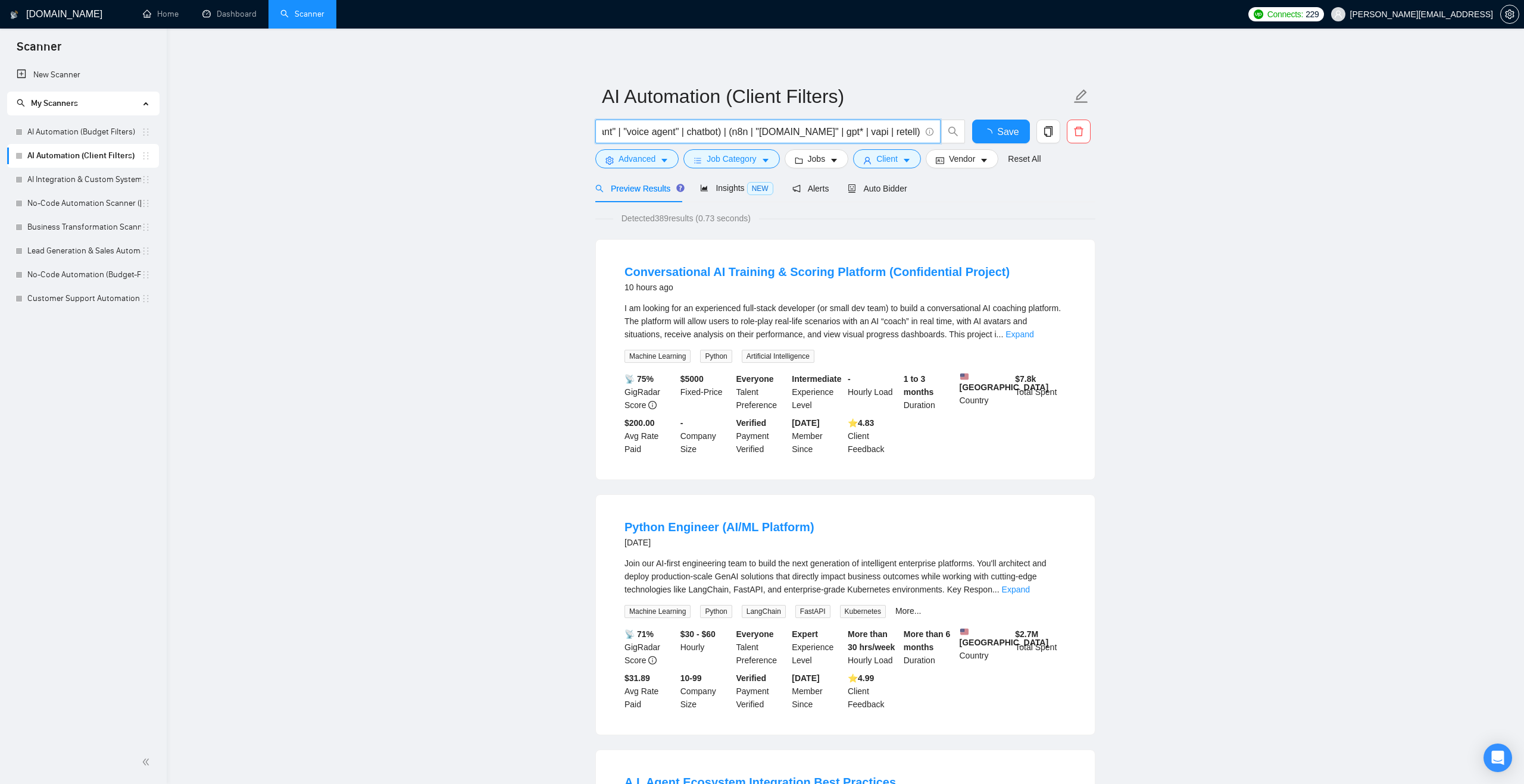
drag, startPoint x: 604, startPoint y: 131, endPoint x: 555, endPoint y: 133, distance: 49.0
click at [617, 131] on input "("ai agent" | "ai-agent" | "ai driven" | "ai-driven" | "ai powered" | "ai-power…" at bounding box center [761, 131] width 318 height 15
drag, startPoint x: 656, startPoint y: 131, endPoint x: 565, endPoint y: 131, distance: 91.0
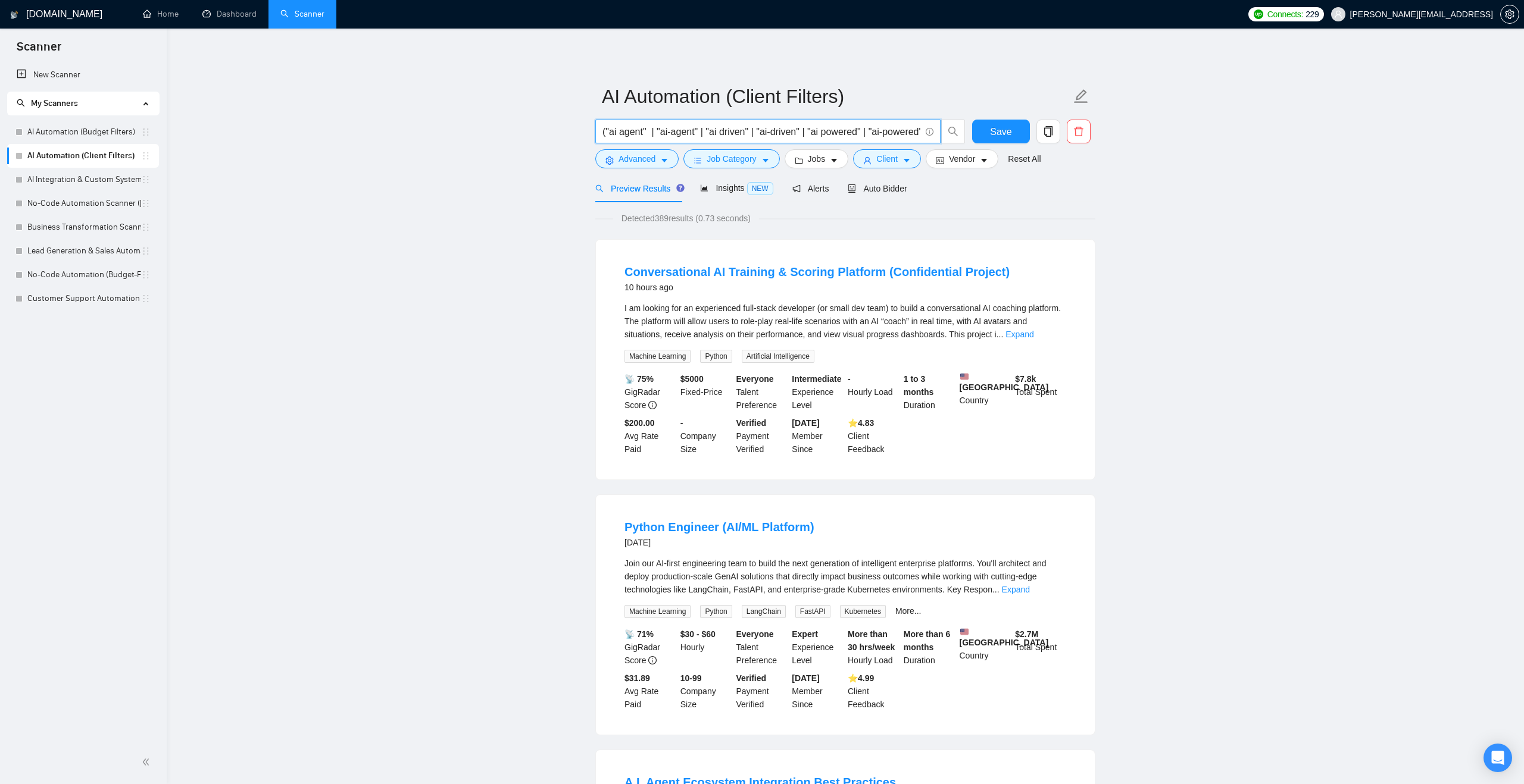
click at [603, 131] on input "("ai agent" | "ai-agent" | "ai driven" | "ai-driven" | "ai powered" | "ai-power…" at bounding box center [761, 131] width 318 height 15
paste input "(workflo* | automat*) |"
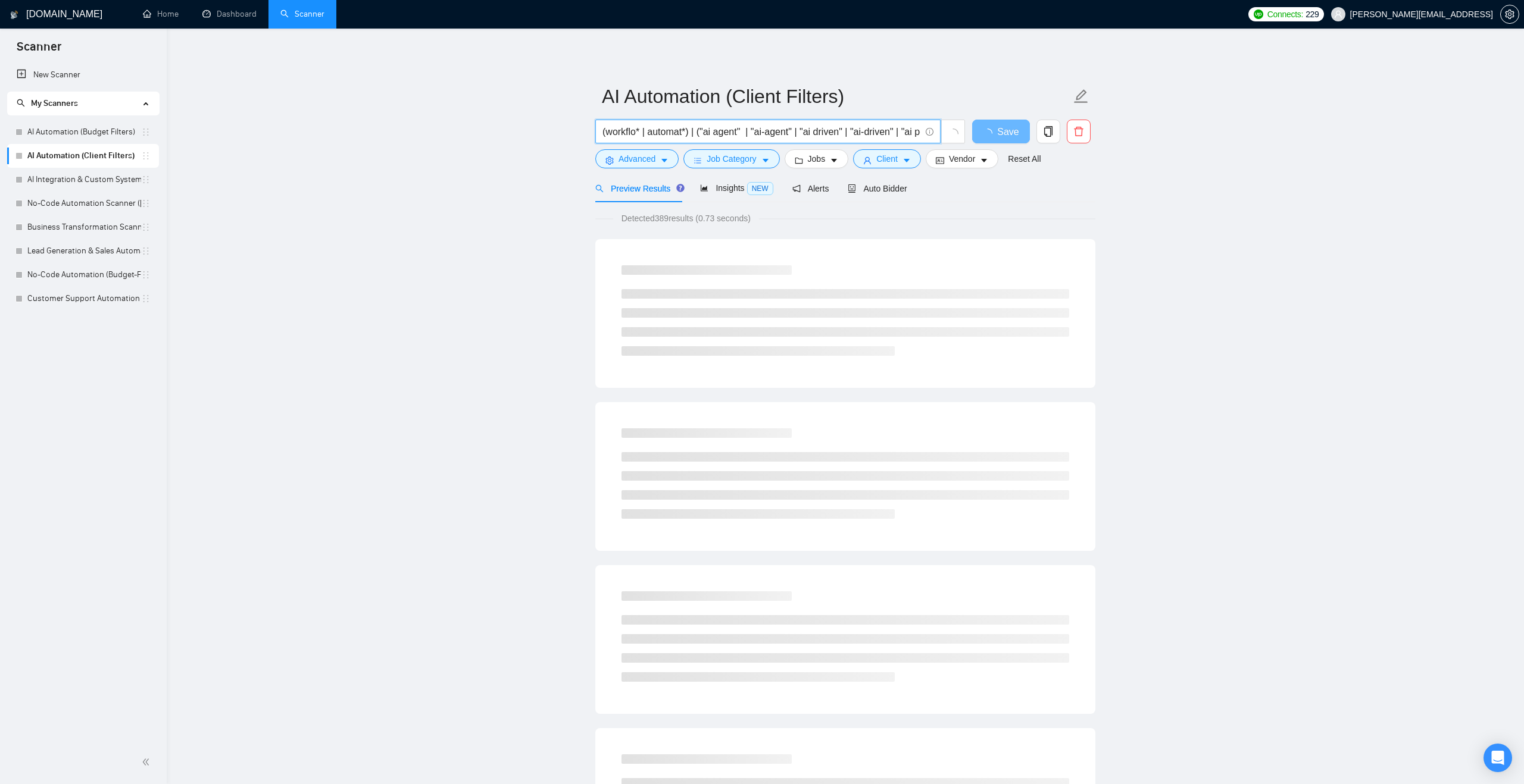
type input "(workflo* | automat*) | ("ai agent" | "ai-agent" | "ai driven" | "ai-driven" | …"
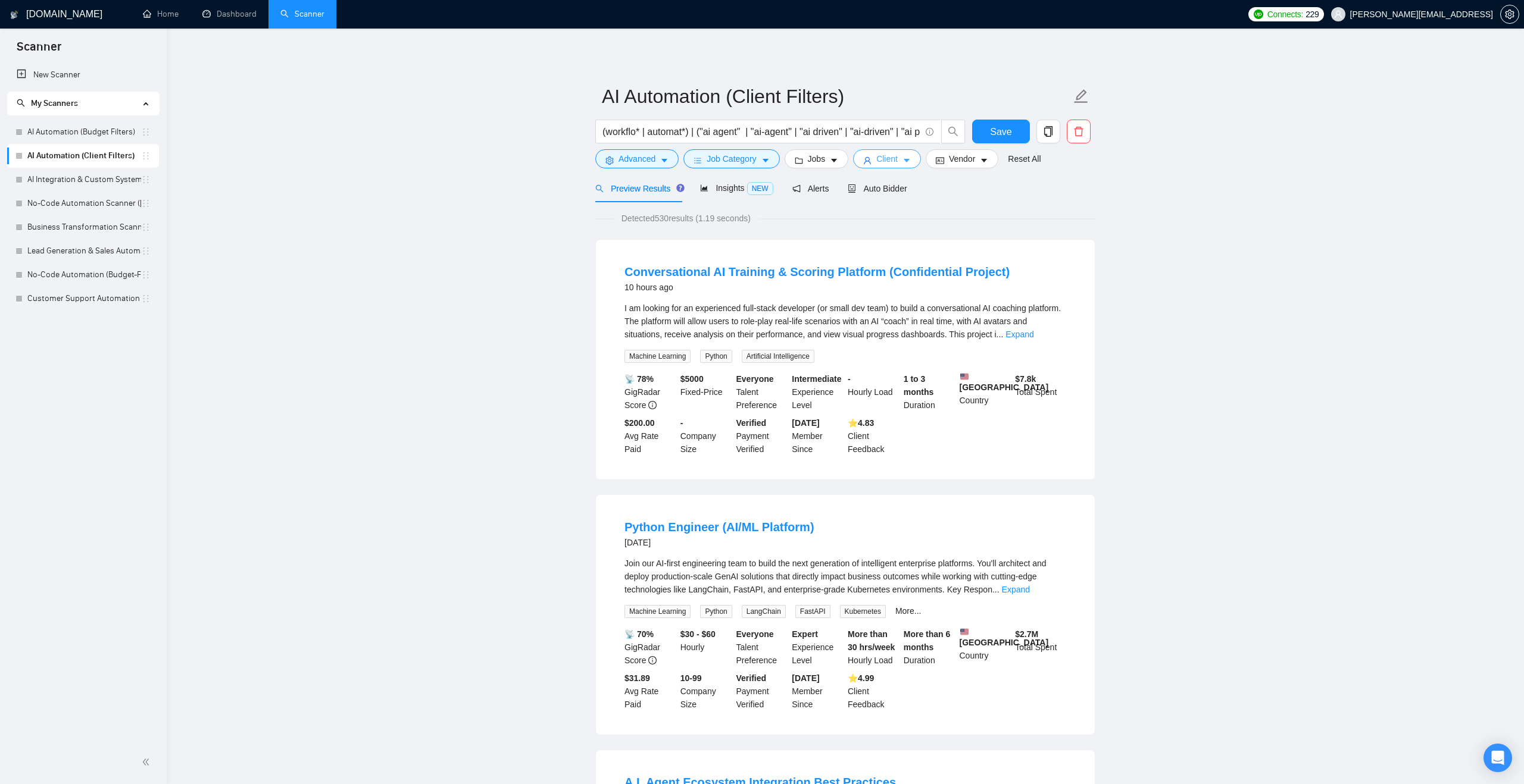
click at [909, 156] on icon "caret-down" at bounding box center [907, 160] width 9 height 9
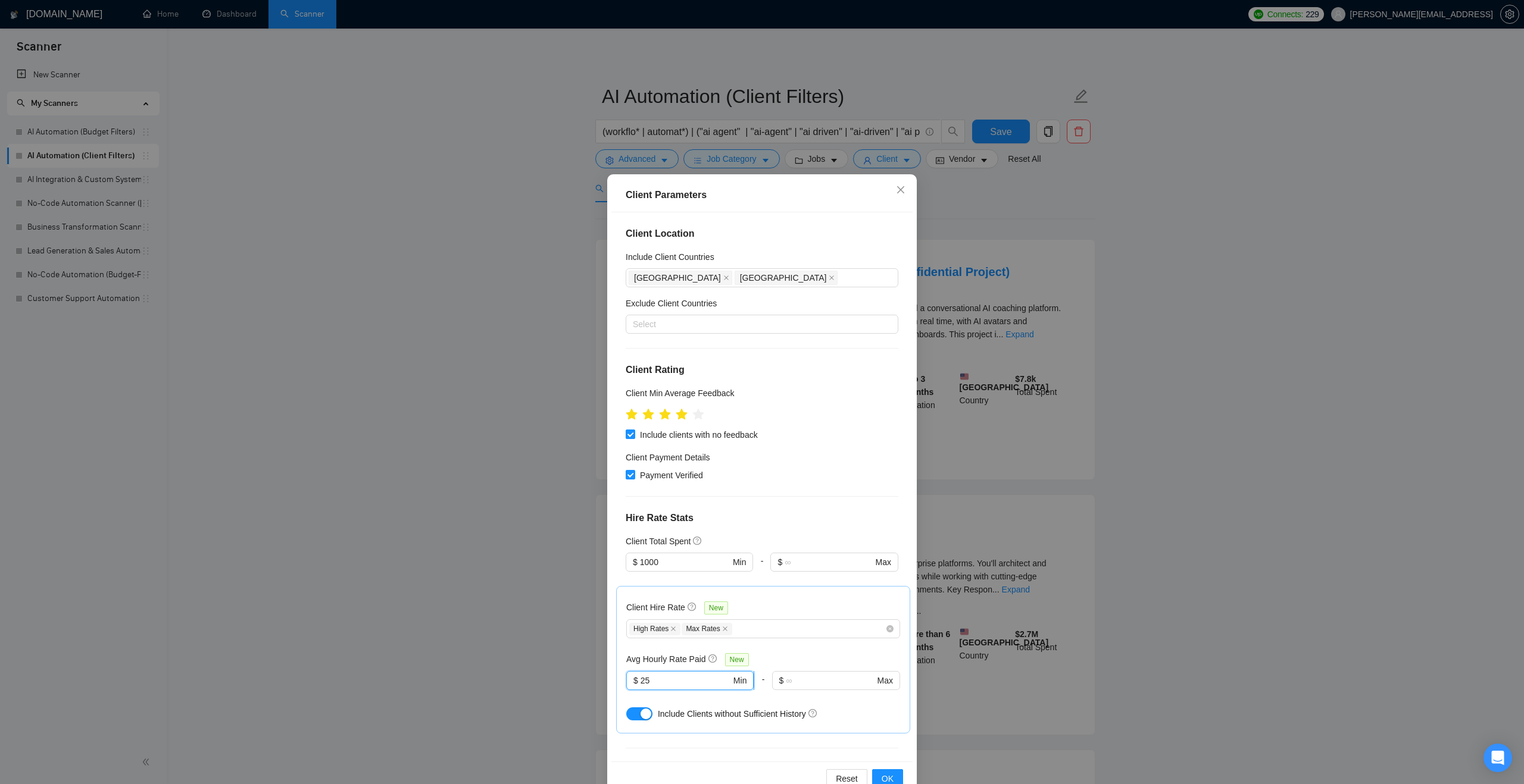
click at [650, 676] on input "25" at bounding box center [685, 680] width 90 height 13
type input "2"
click at [792, 490] on div "Client Location Include Client Countries Australia United States Exclude Client…" at bounding box center [762, 487] width 301 height 549
click at [698, 680] on input "16.50" at bounding box center [685, 680] width 90 height 13
type input "17"
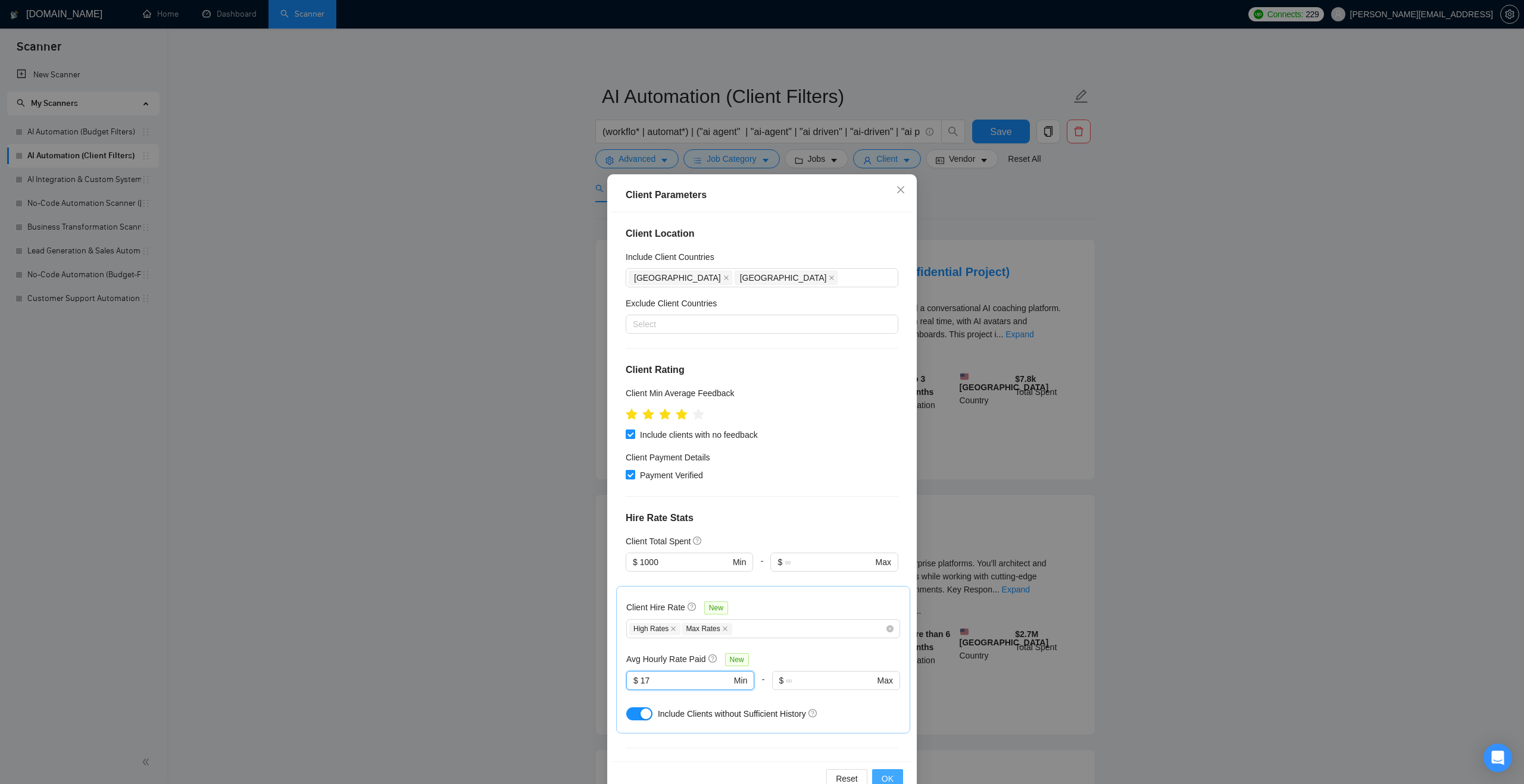
click at [885, 775] on span "OK" at bounding box center [887, 779] width 12 height 13
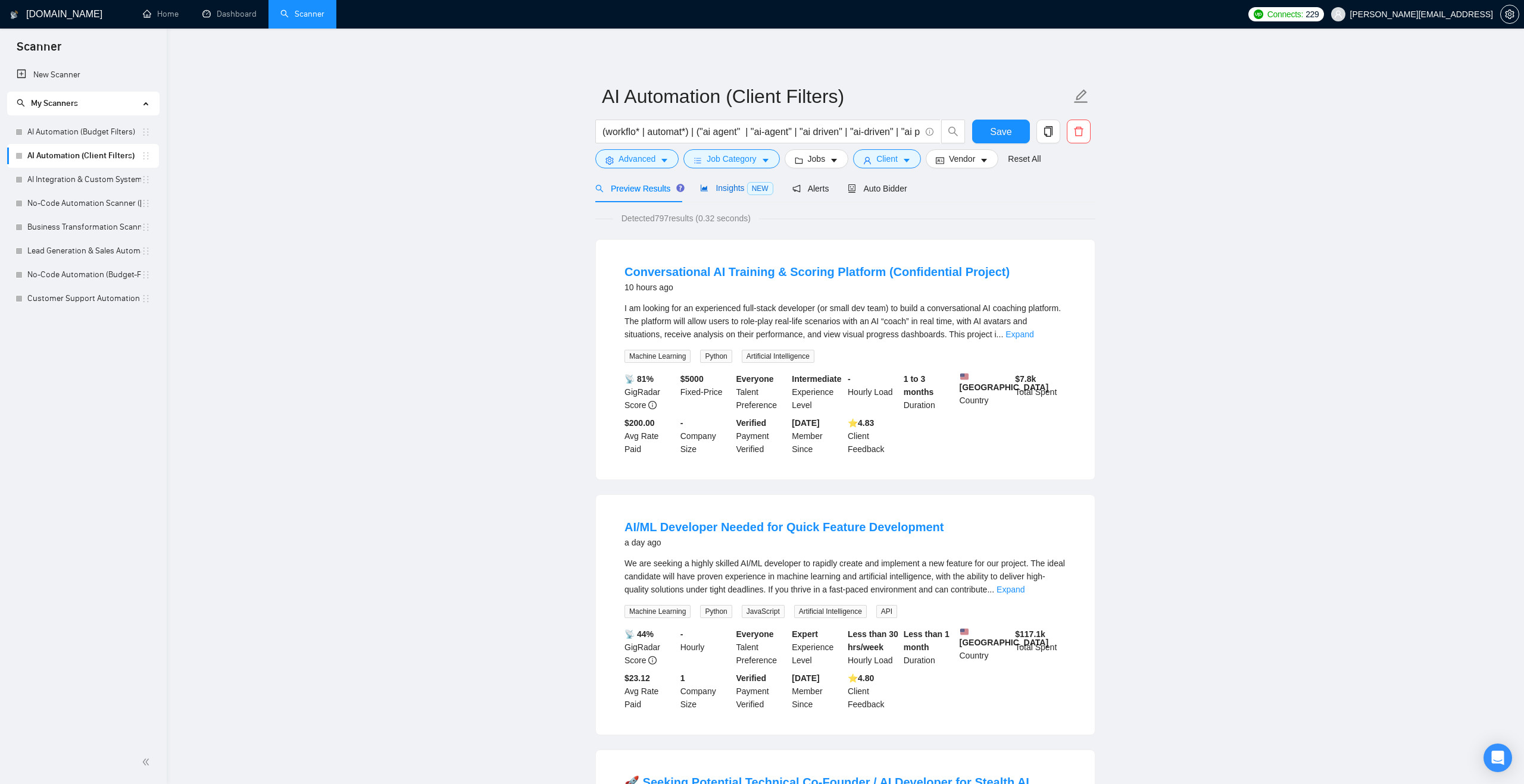
click at [724, 189] on span "Insights NEW" at bounding box center [736, 188] width 73 height 9
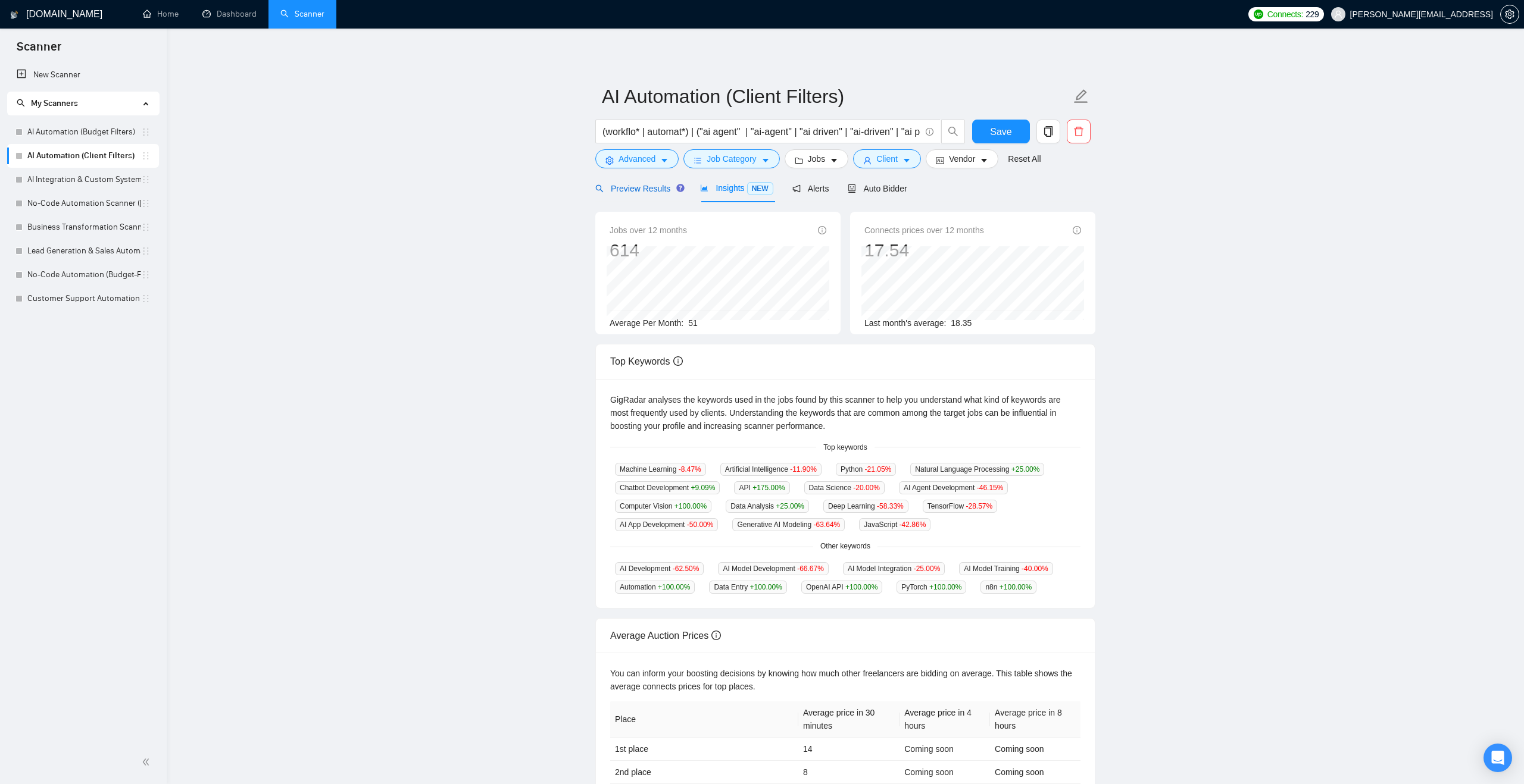
click at [668, 189] on span "Preview Results" at bounding box center [638, 189] width 86 height 9
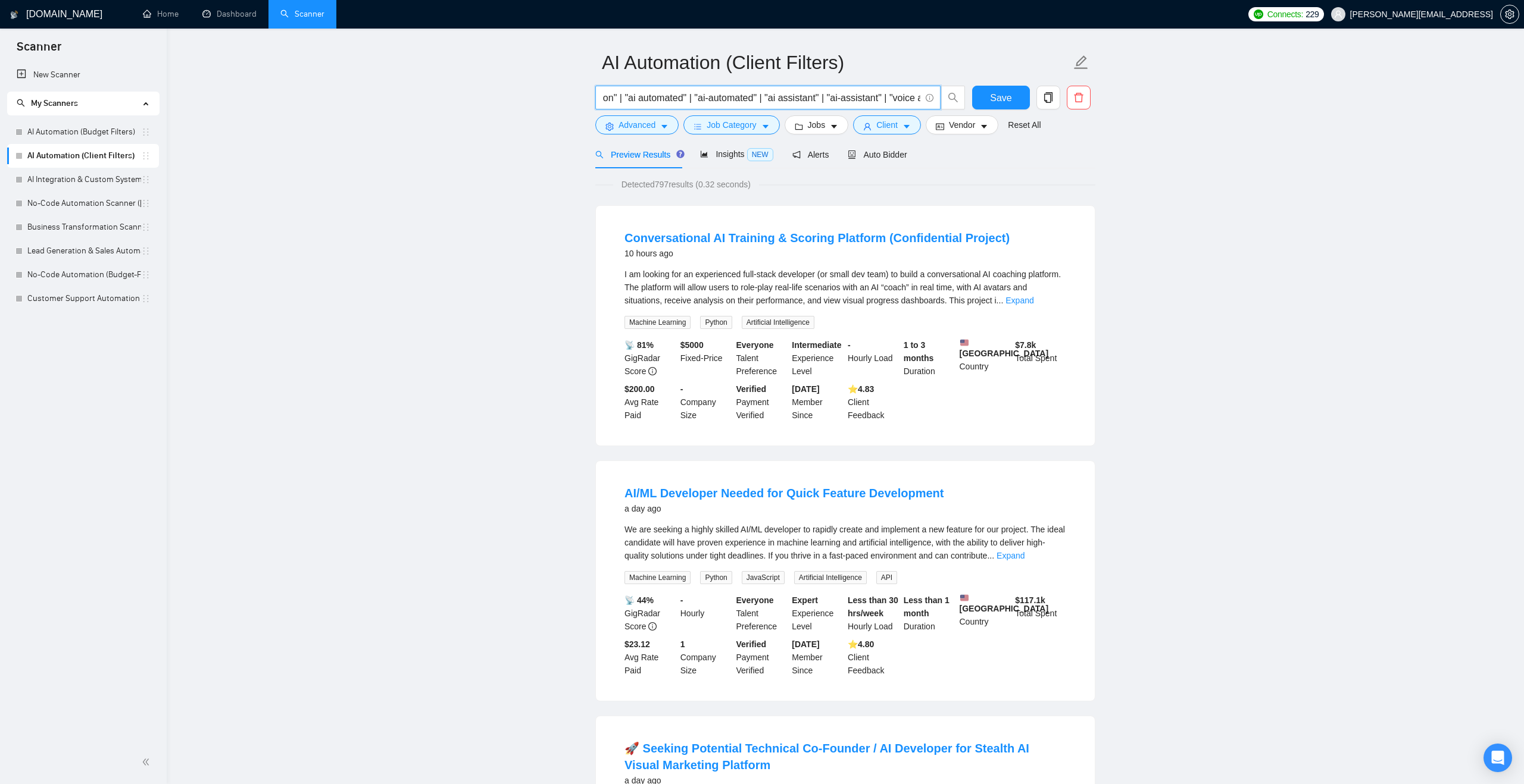
scroll to position [0, 1113]
drag, startPoint x: 709, startPoint y: 101, endPoint x: 951, endPoint y: 112, distance: 242.2
click at [951, 112] on div "(workflo* | automat*) | ("ai agent" | "ai-agent" | "ai driven" | "ai-driven" | …" at bounding box center [780, 100] width 375 height 30
click at [988, 185] on div "Detected 797 results (0.32 seconds)" at bounding box center [845, 185] width 500 height 13
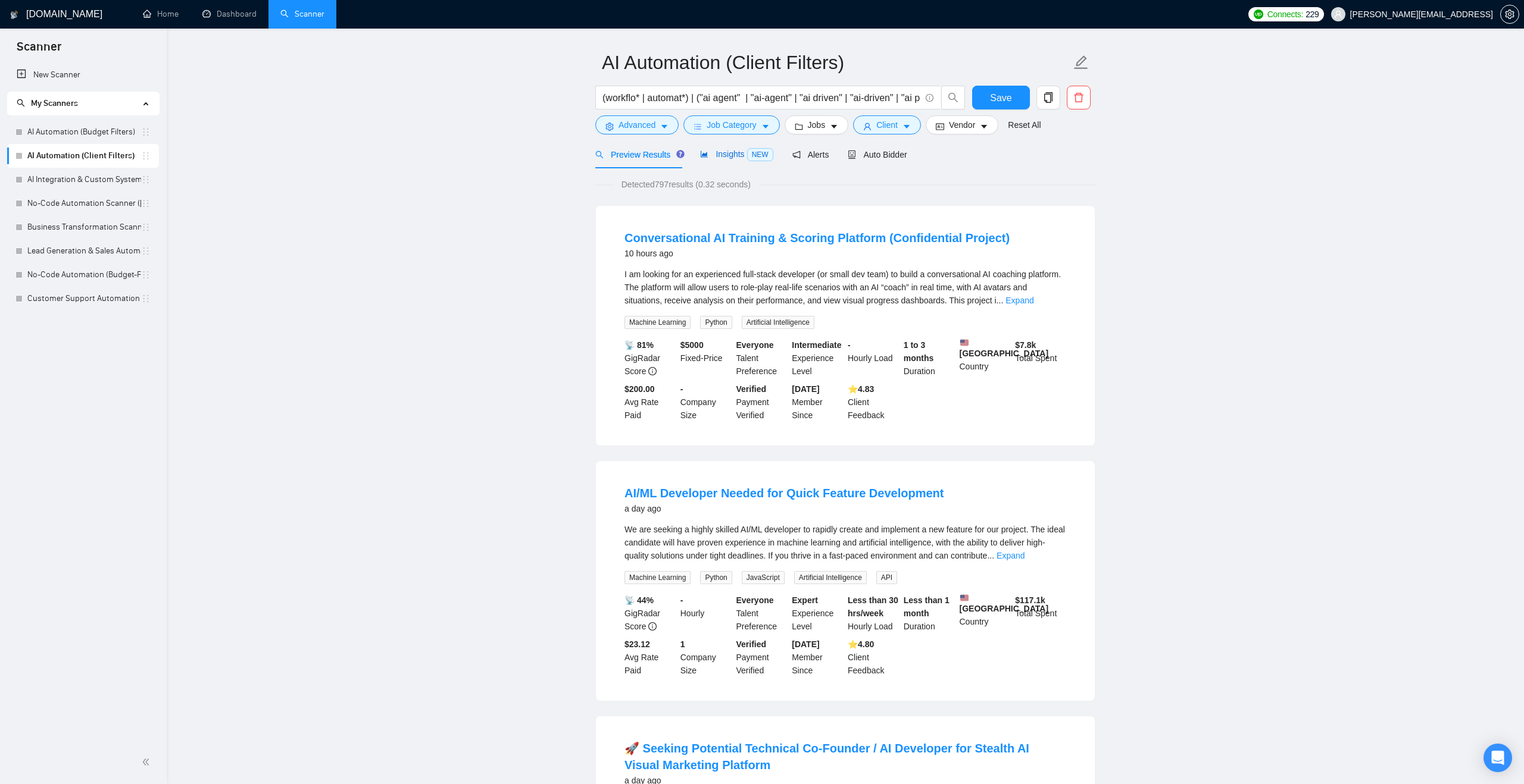
click at [744, 150] on span "Insights NEW" at bounding box center [736, 154] width 73 height 9
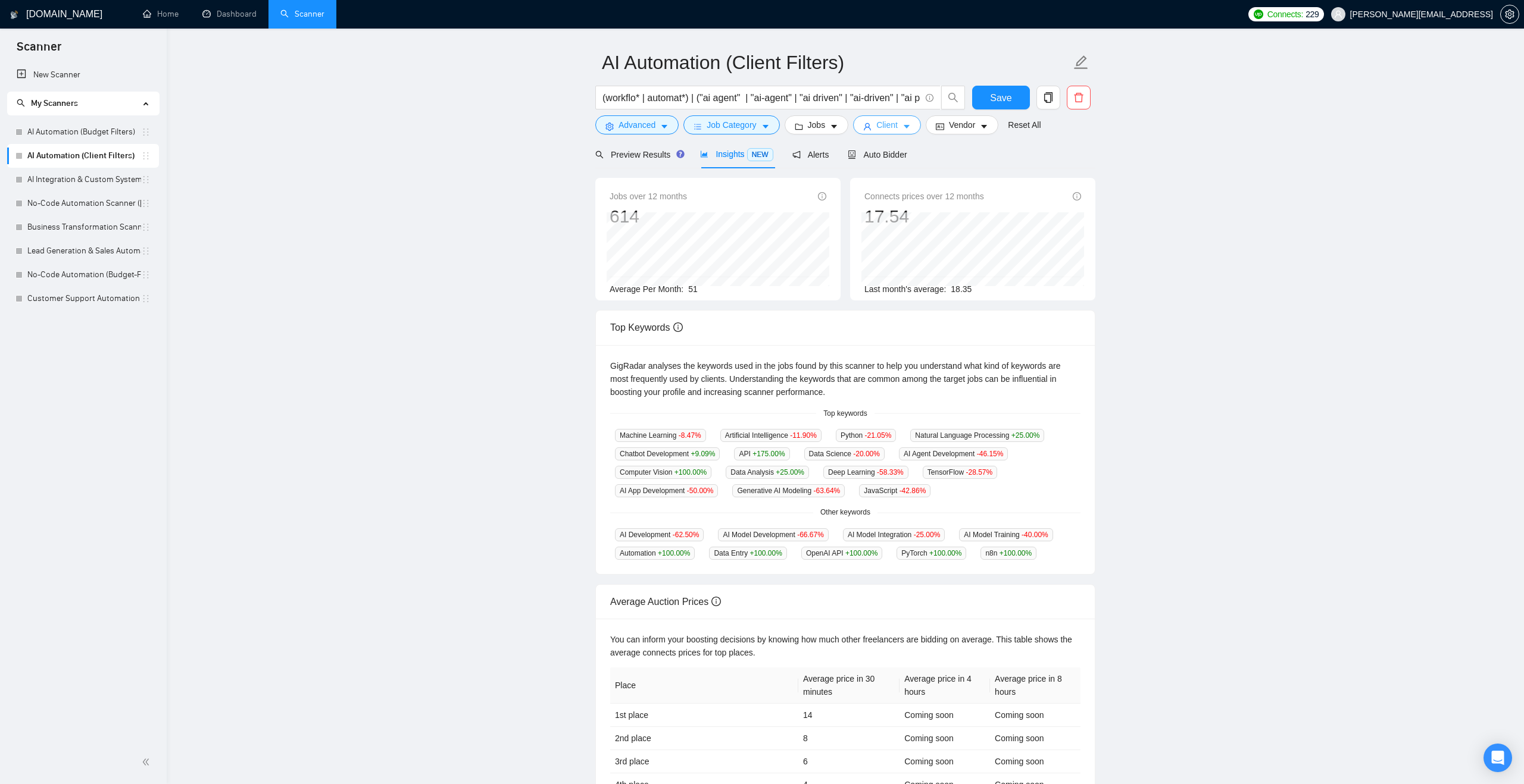
click at [870, 127] on icon "user" at bounding box center [867, 127] width 7 height 7
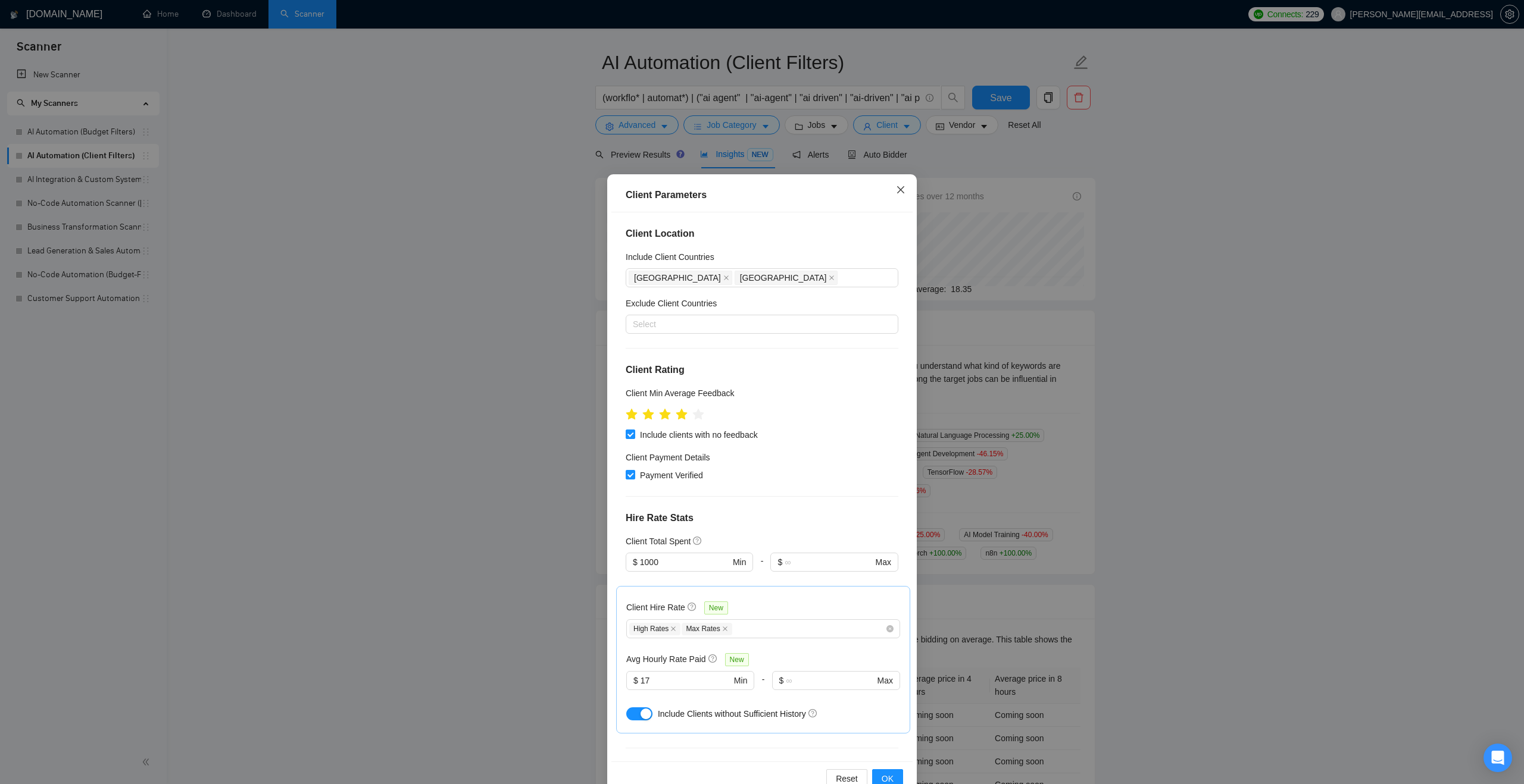
click at [896, 190] on icon "close" at bounding box center [901, 189] width 9 height 9
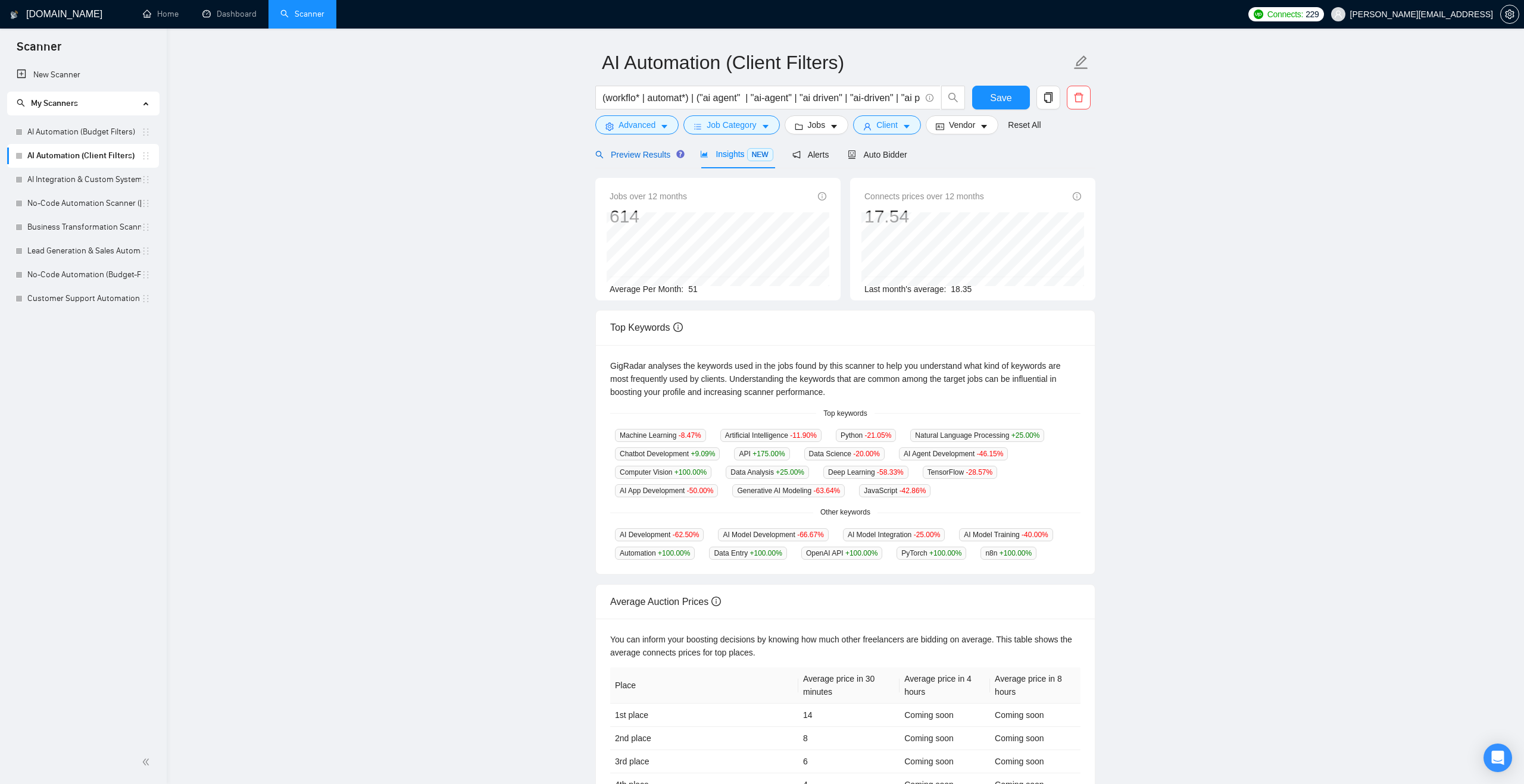
click at [651, 160] on div "Preview Results" at bounding box center [638, 154] width 86 height 13
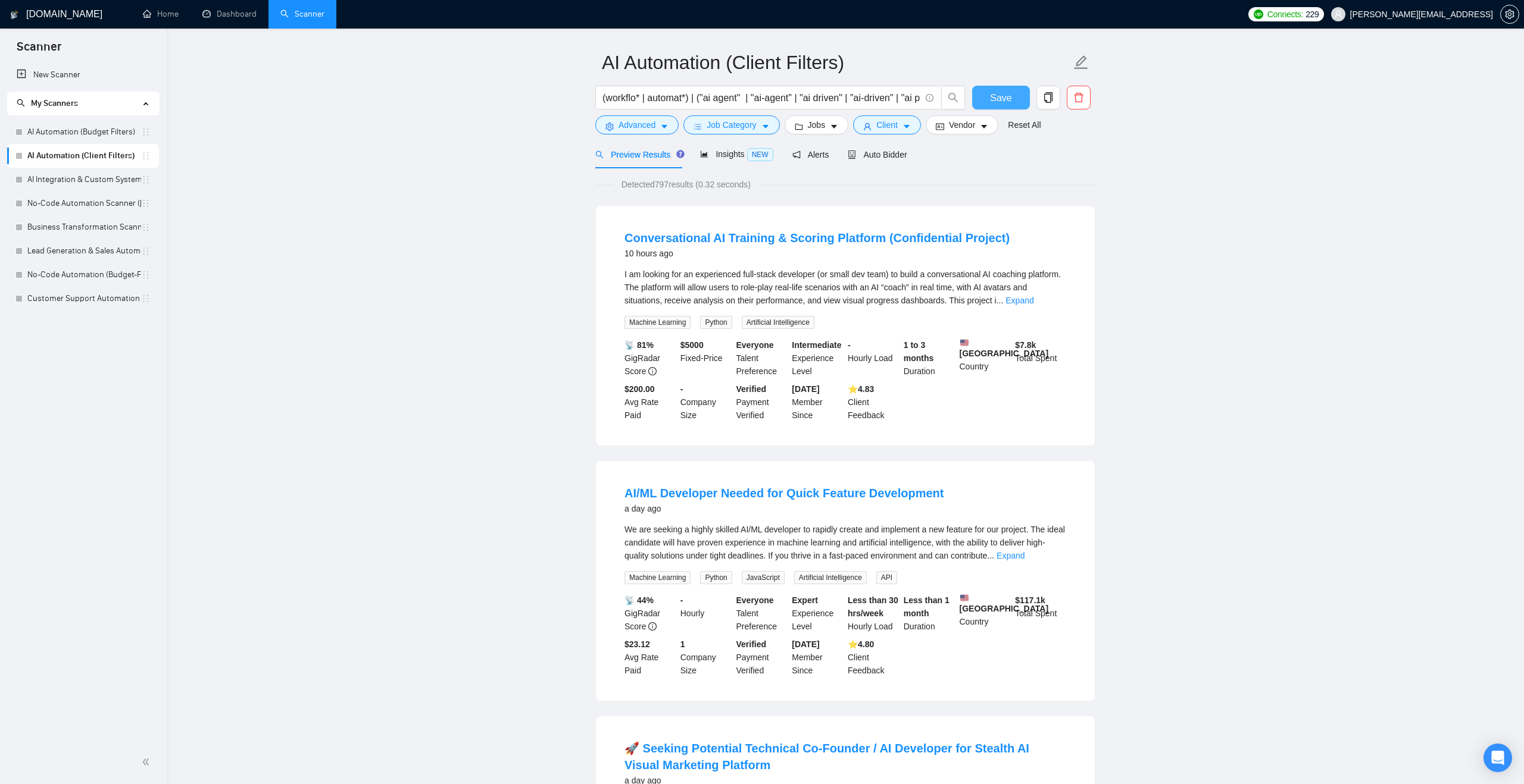
click at [1008, 98] on span "Save" at bounding box center [1000, 98] width 21 height 15
click at [734, 152] on span "Insights NEW" at bounding box center [736, 154] width 73 height 9
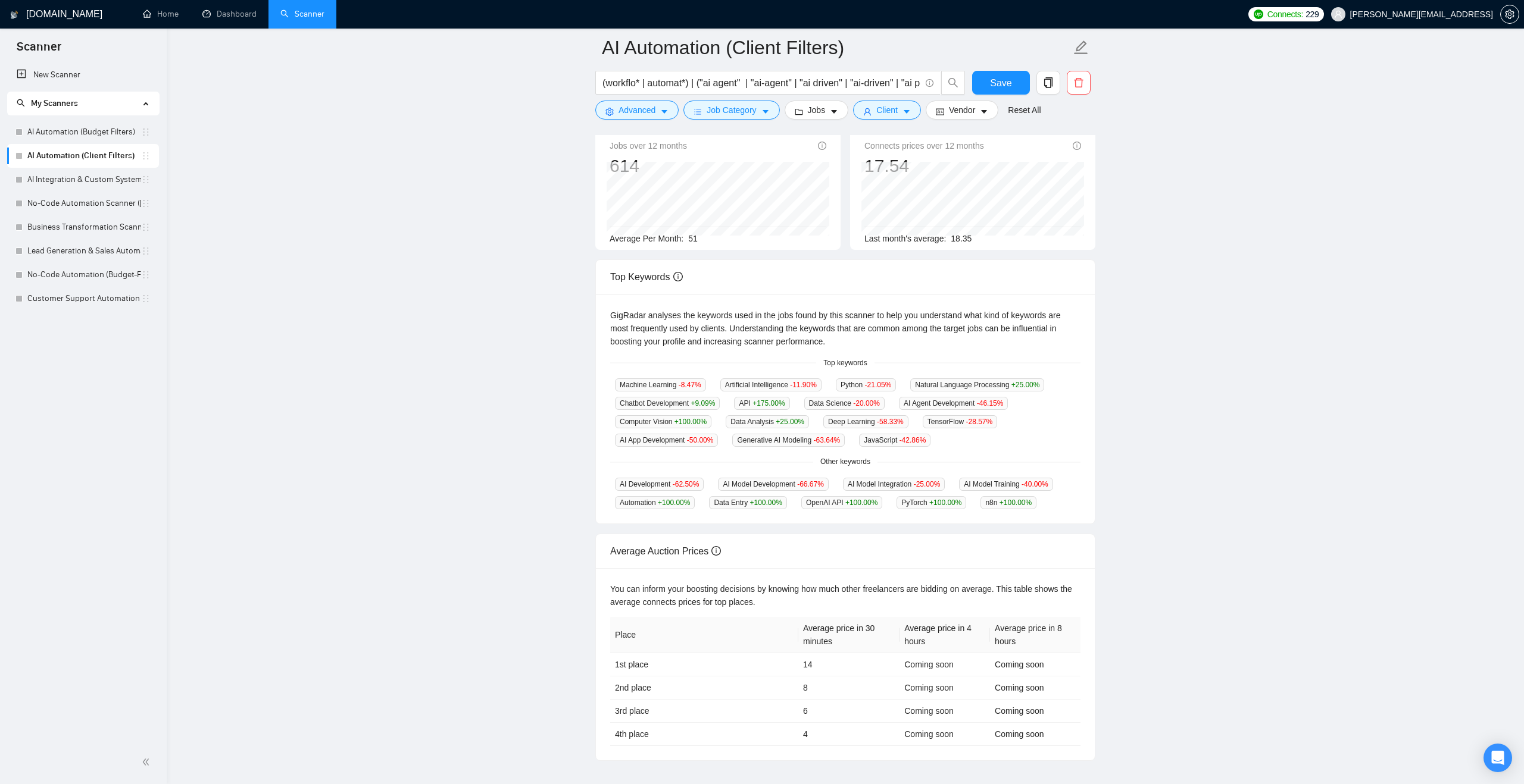
scroll to position [96, 0]
click at [669, 379] on span "Machine Learning -8.47 %" at bounding box center [660, 383] width 91 height 13
click at [668, 382] on span "Machine Learning -8.47 %" at bounding box center [660, 383] width 91 height 13
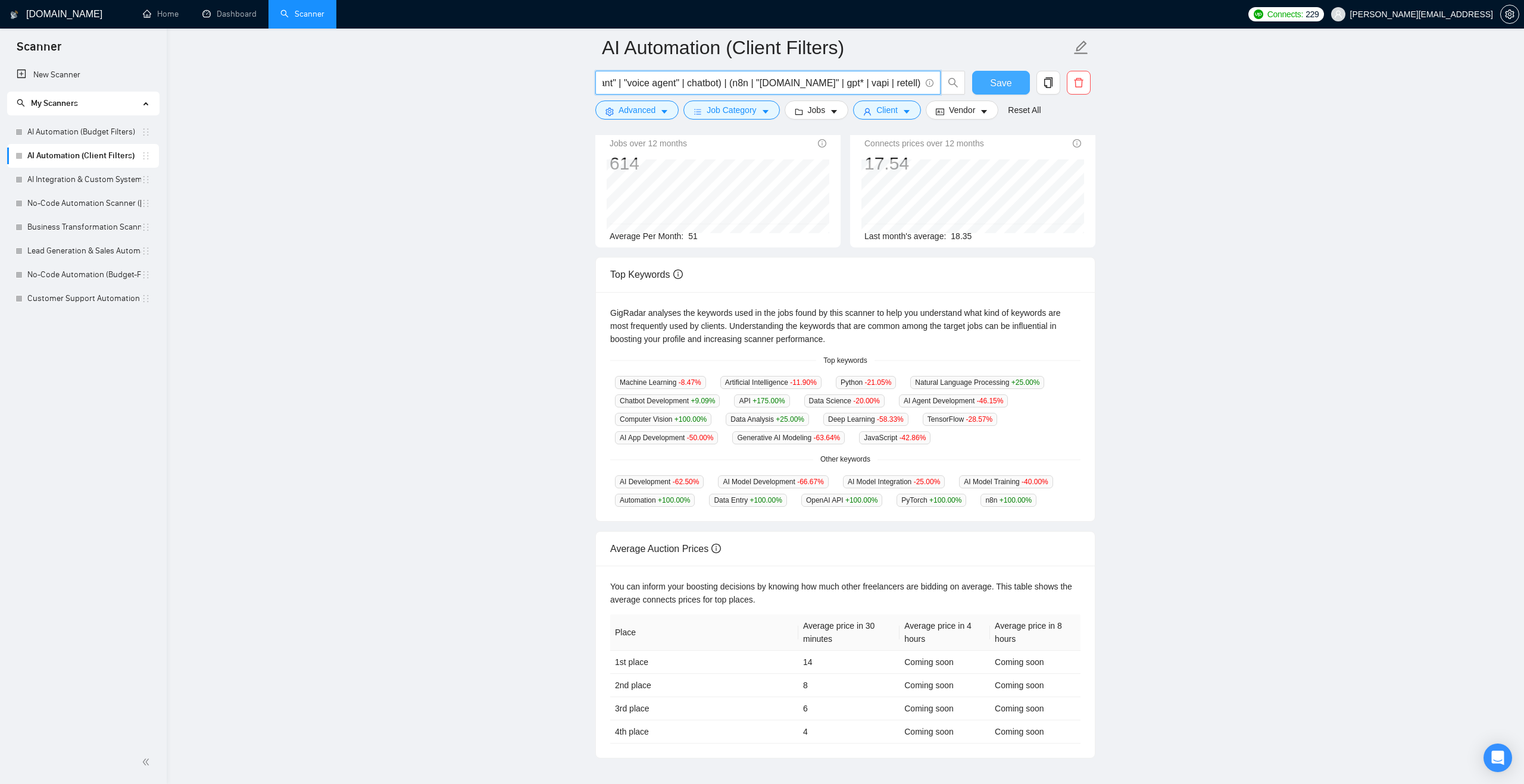
drag, startPoint x: 776, startPoint y: 84, endPoint x: 976, endPoint y: 85, distance: 200.0
click at [976, 85] on div "(workflo* | automat*) | ("ai agent" | "ai-agent" | "ai driven" | "ai-driven" | …" at bounding box center [843, 85] width 500 height 30
click at [979, 82] on button "Save" at bounding box center [1000, 82] width 57 height 24
click at [82, 131] on link "AI Automation (Budget Filters)" at bounding box center [84, 132] width 114 height 24
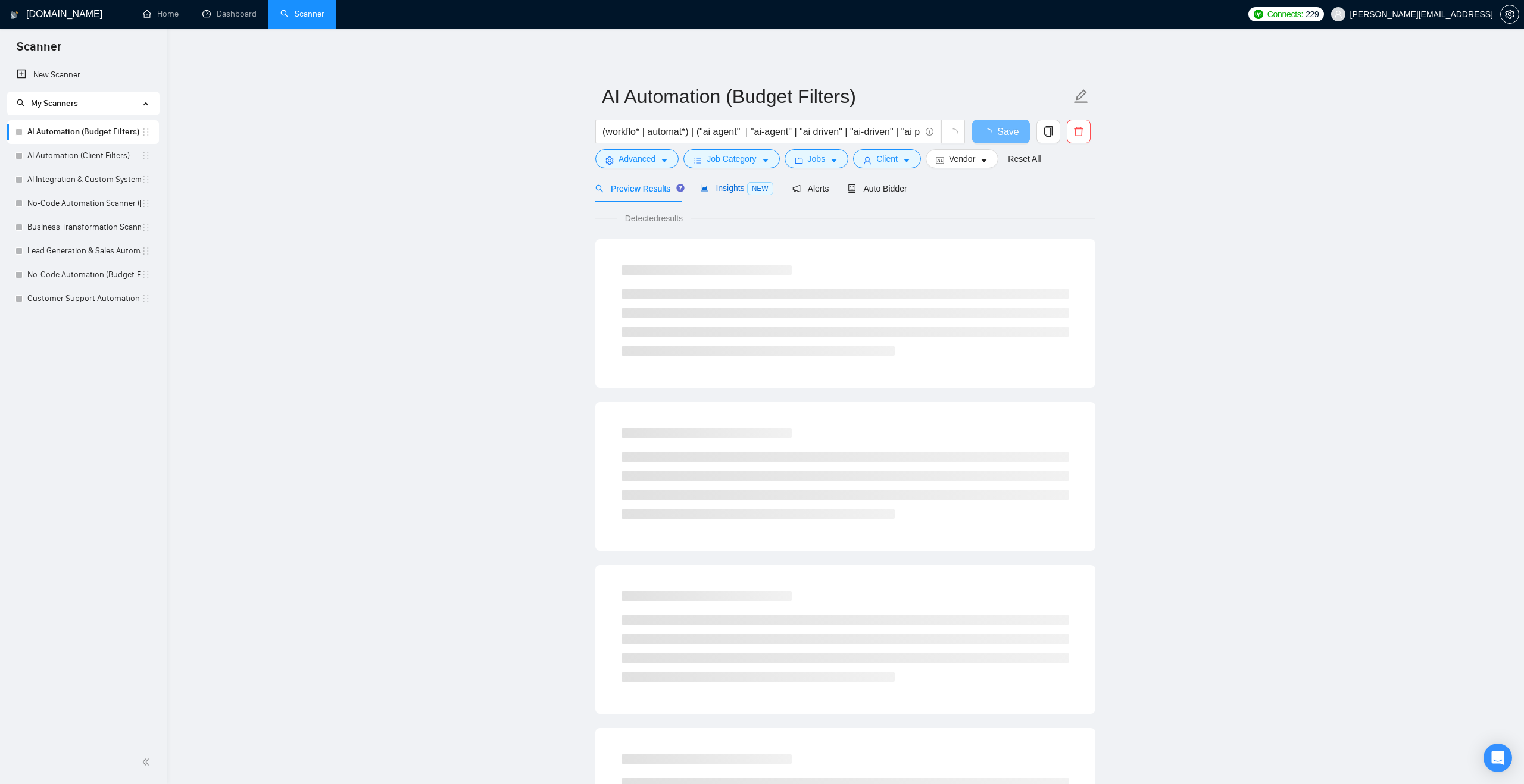
click at [718, 185] on span "Insights NEW" at bounding box center [736, 188] width 73 height 9
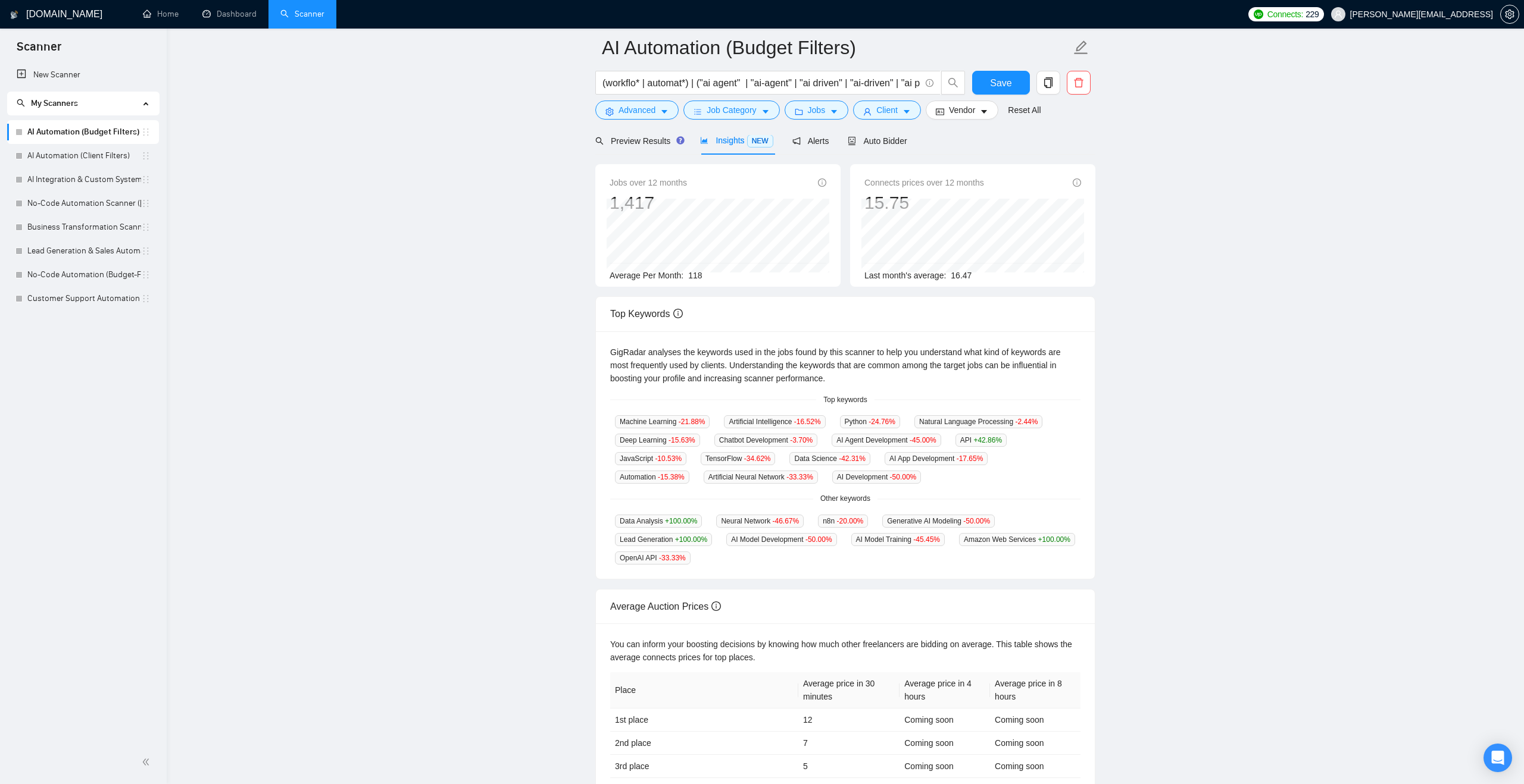
scroll to position [51, 0]
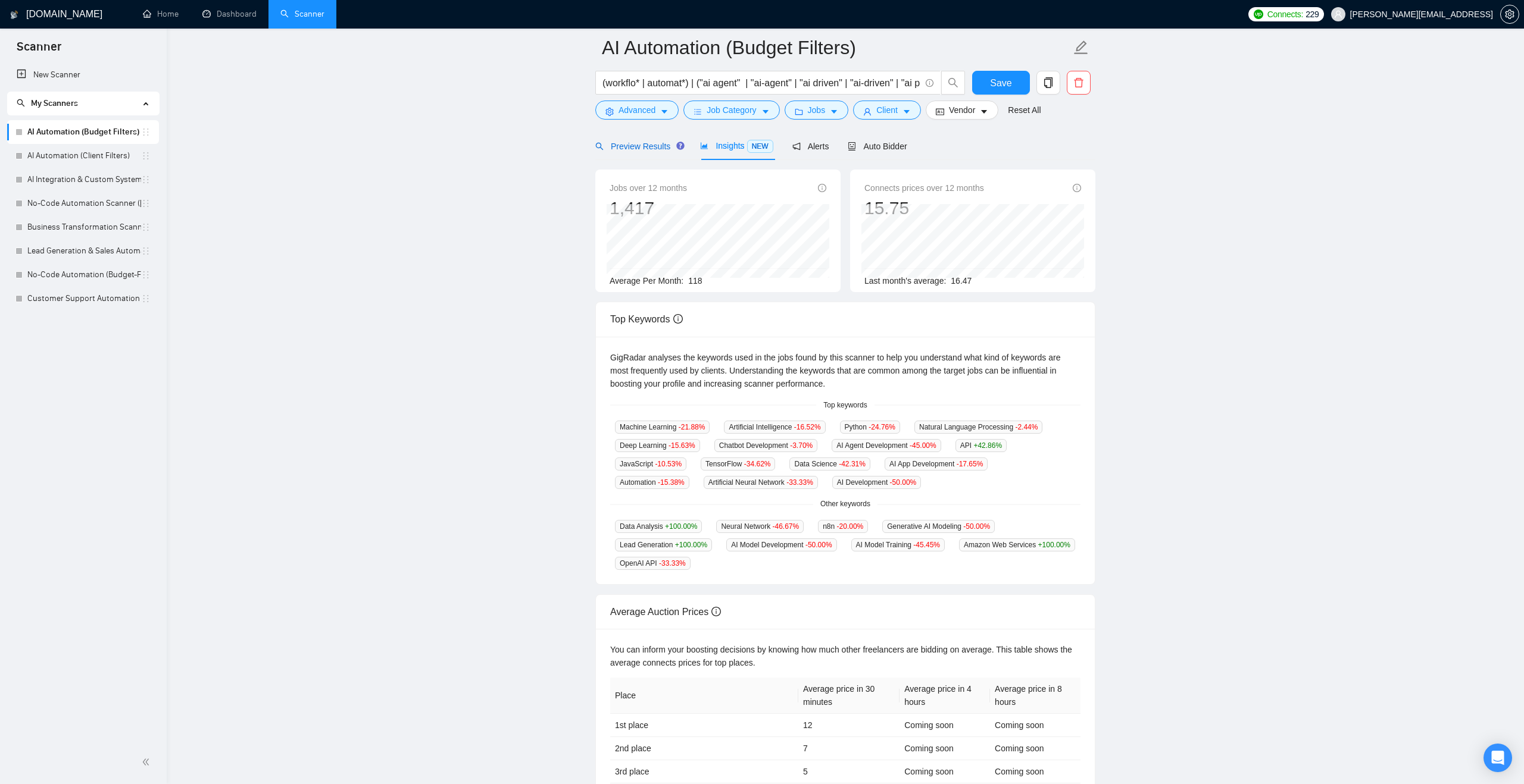
click at [631, 145] on span "Preview Results" at bounding box center [638, 147] width 86 height 9
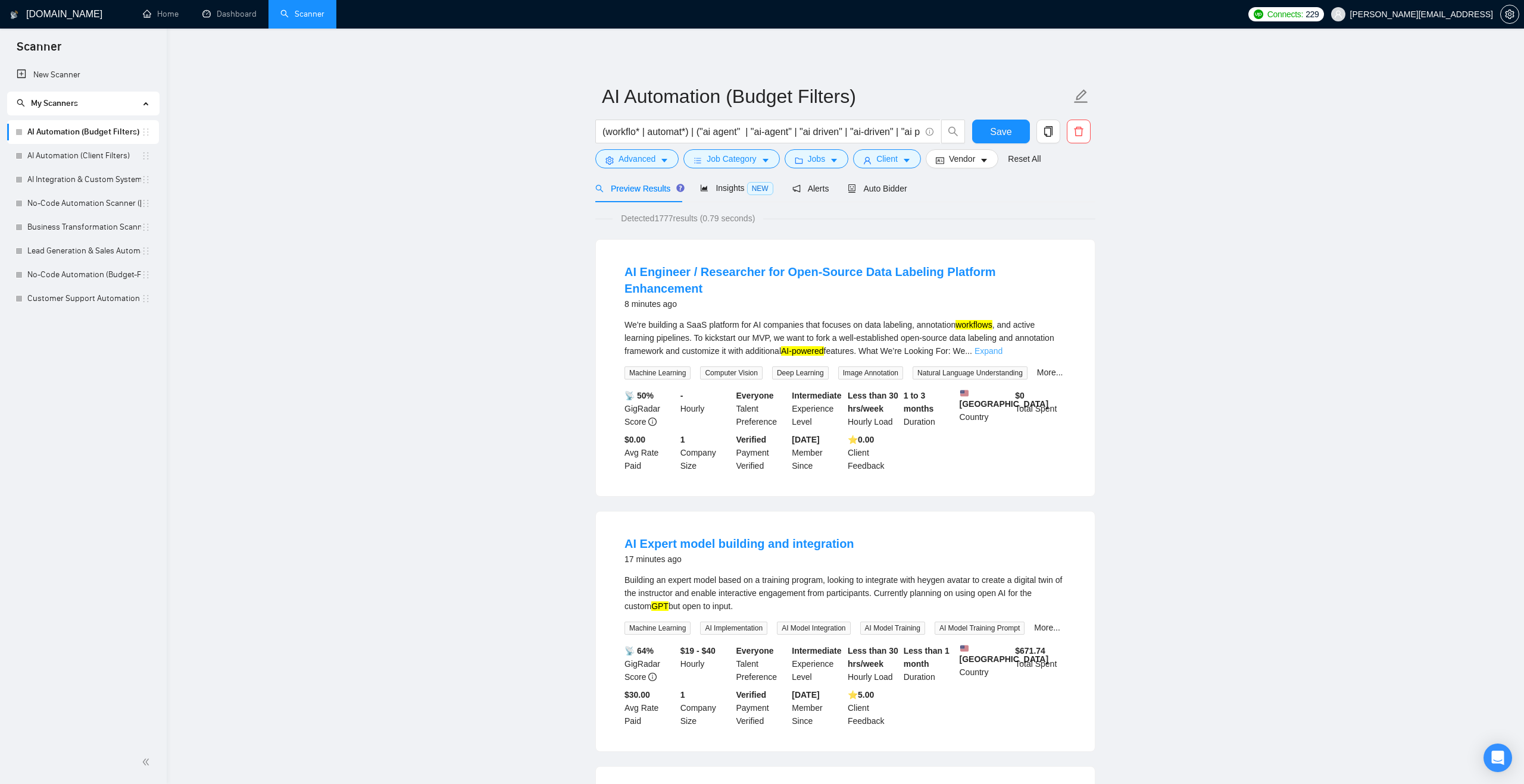
click at [1002, 346] on link "Expand" at bounding box center [988, 351] width 28 height 9
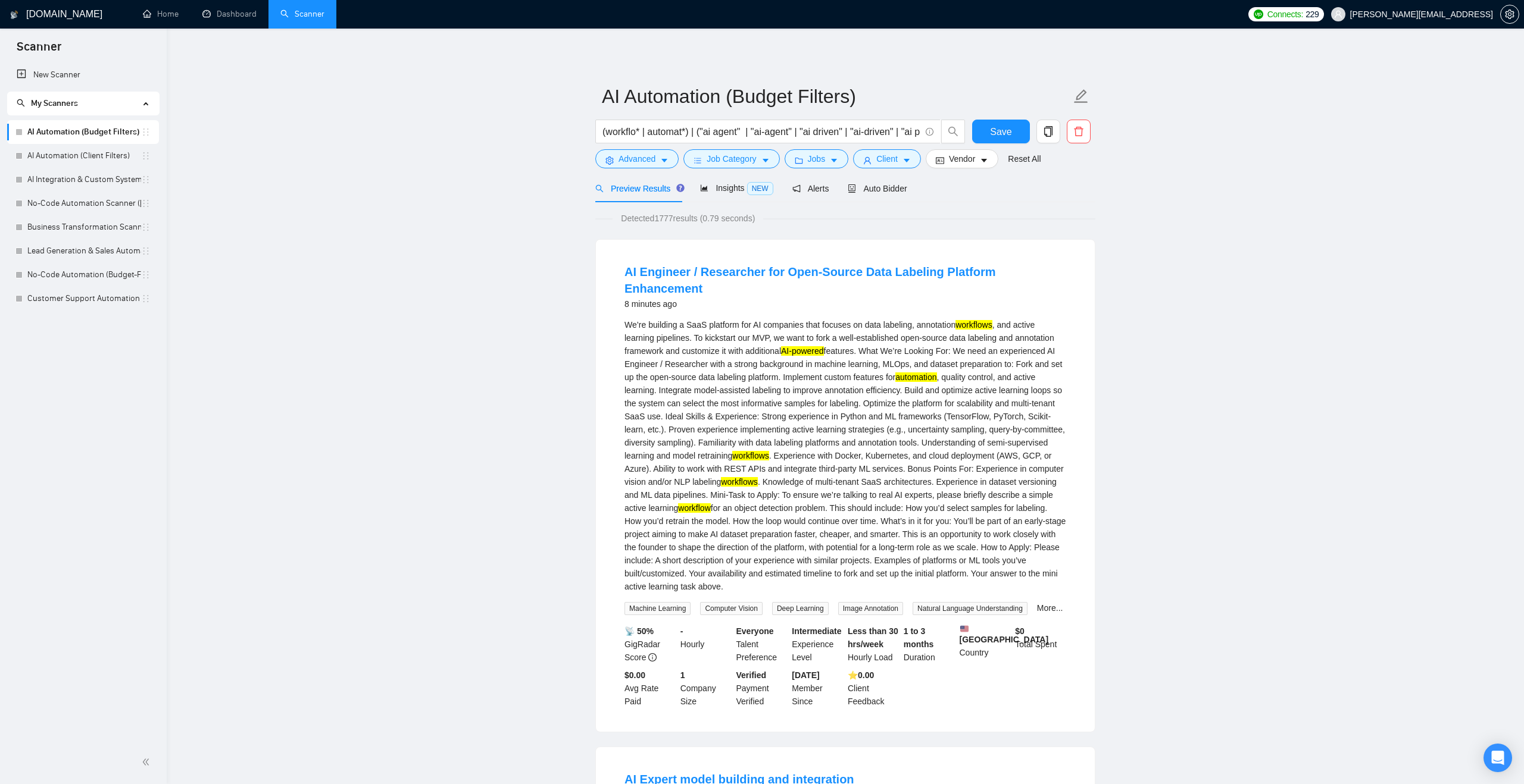
click at [861, 189] on span "Auto Bidder" at bounding box center [877, 189] width 59 height 9
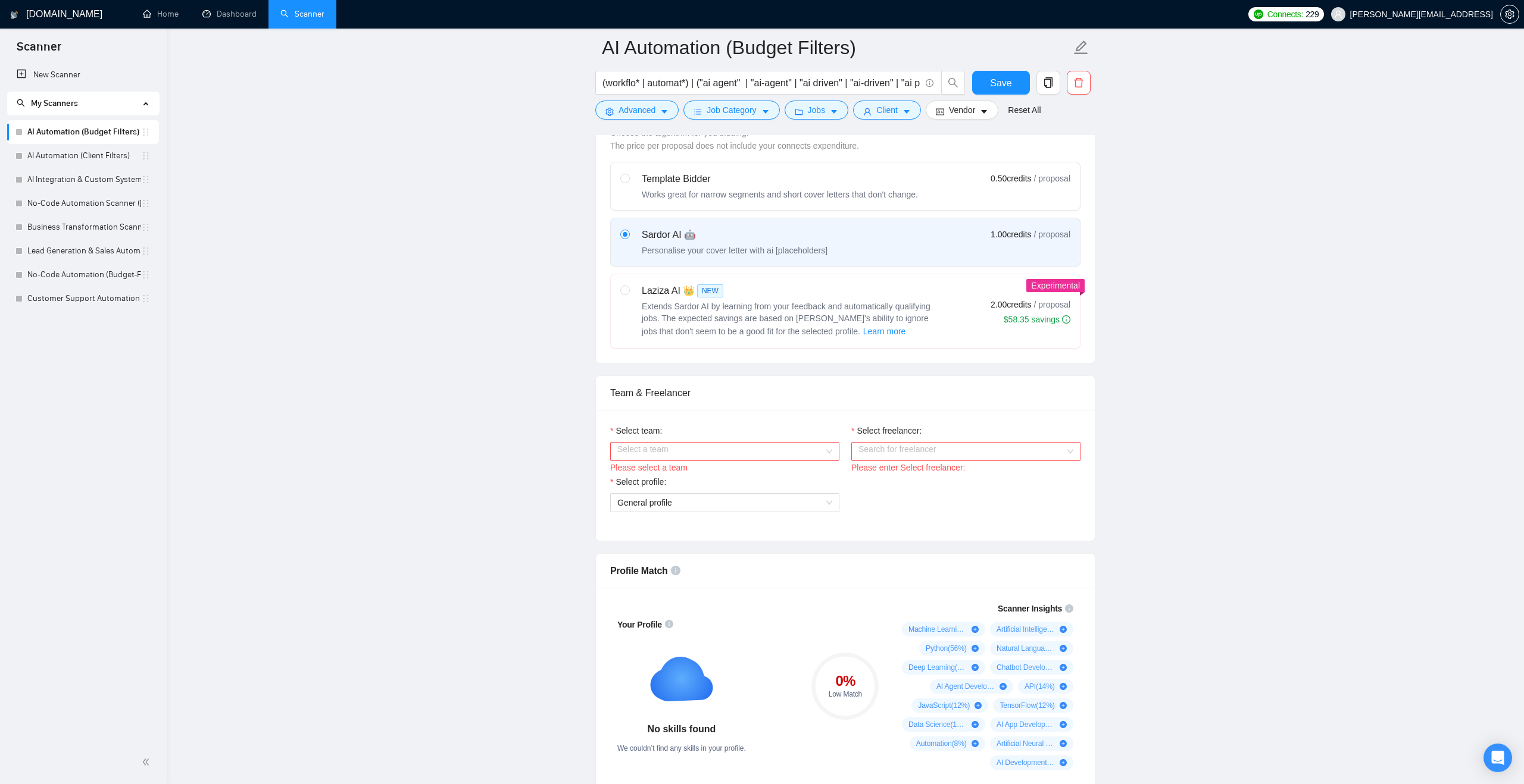
scroll to position [364, 0]
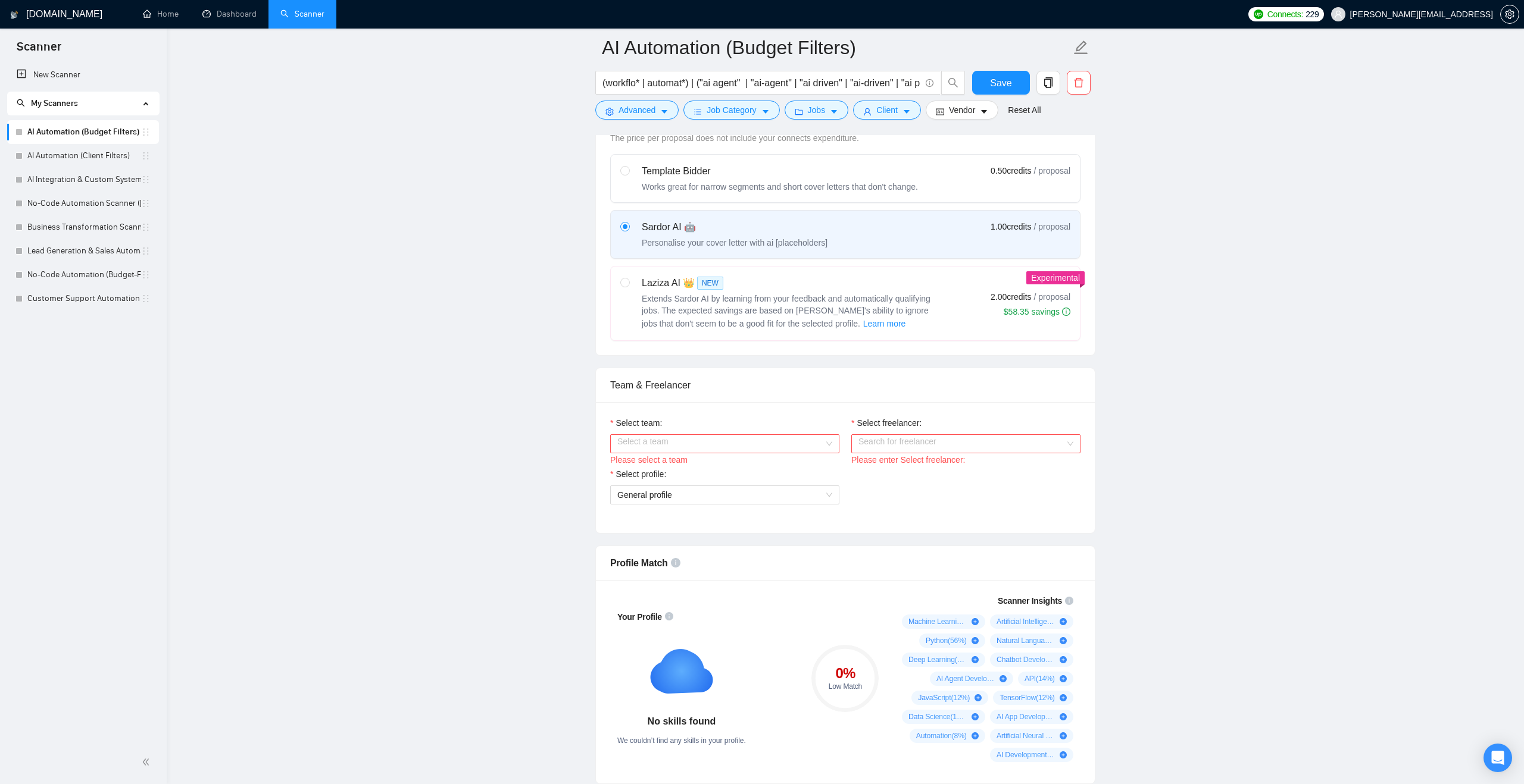
click at [687, 442] on input "Select team:" at bounding box center [720, 443] width 207 height 18
click at [685, 465] on div "Ashgrove AI" at bounding box center [724, 467] width 215 height 13
click at [887, 445] on input "Select freelancer:" at bounding box center [961, 443] width 207 height 18
click at [888, 473] on div "[PERSON_NAME]" at bounding box center [965, 467] width 215 height 13
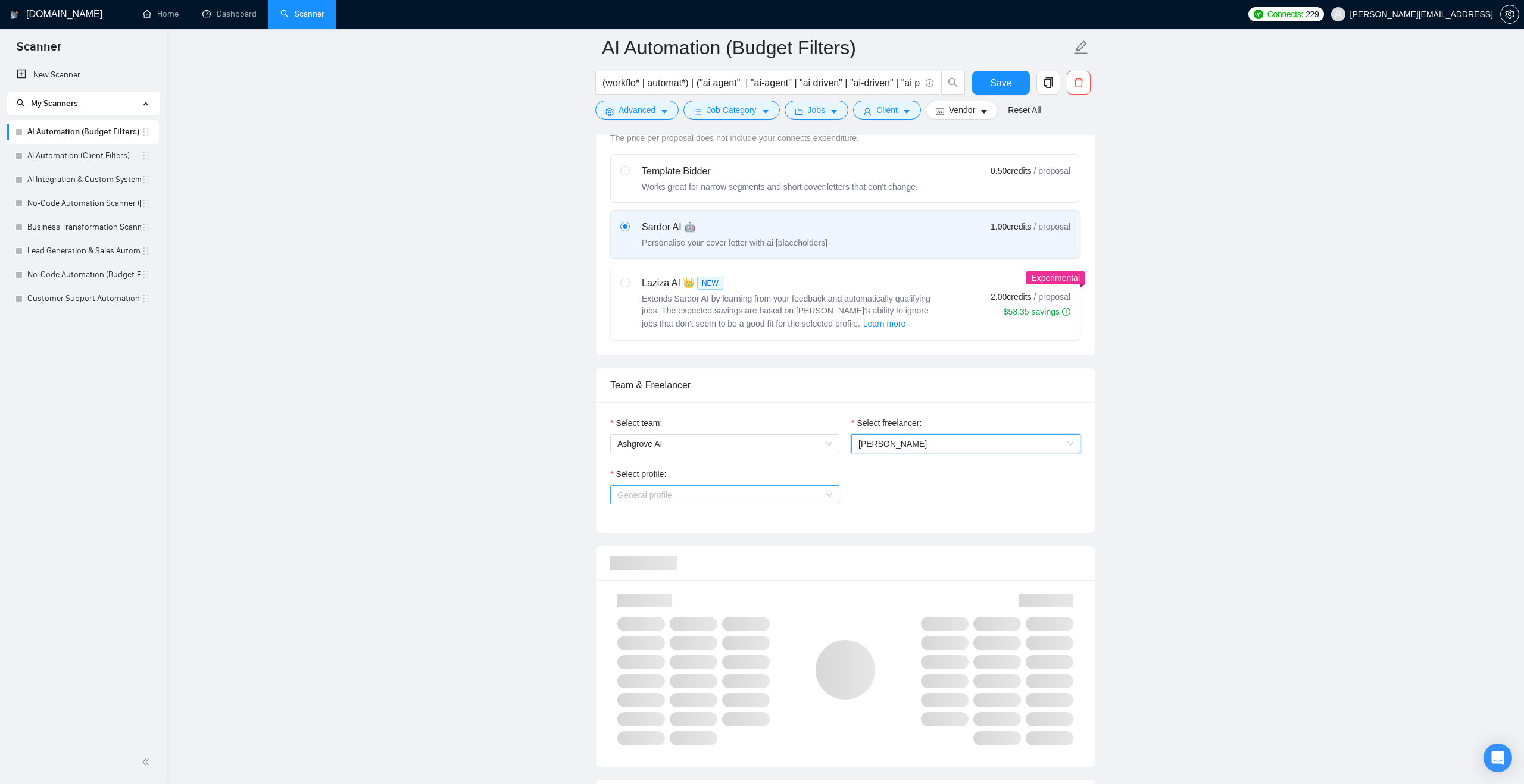
click at [776, 493] on span "General profile" at bounding box center [724, 495] width 215 height 18
click at [727, 552] on div "Machine Learning" at bounding box center [724, 556] width 215 height 13
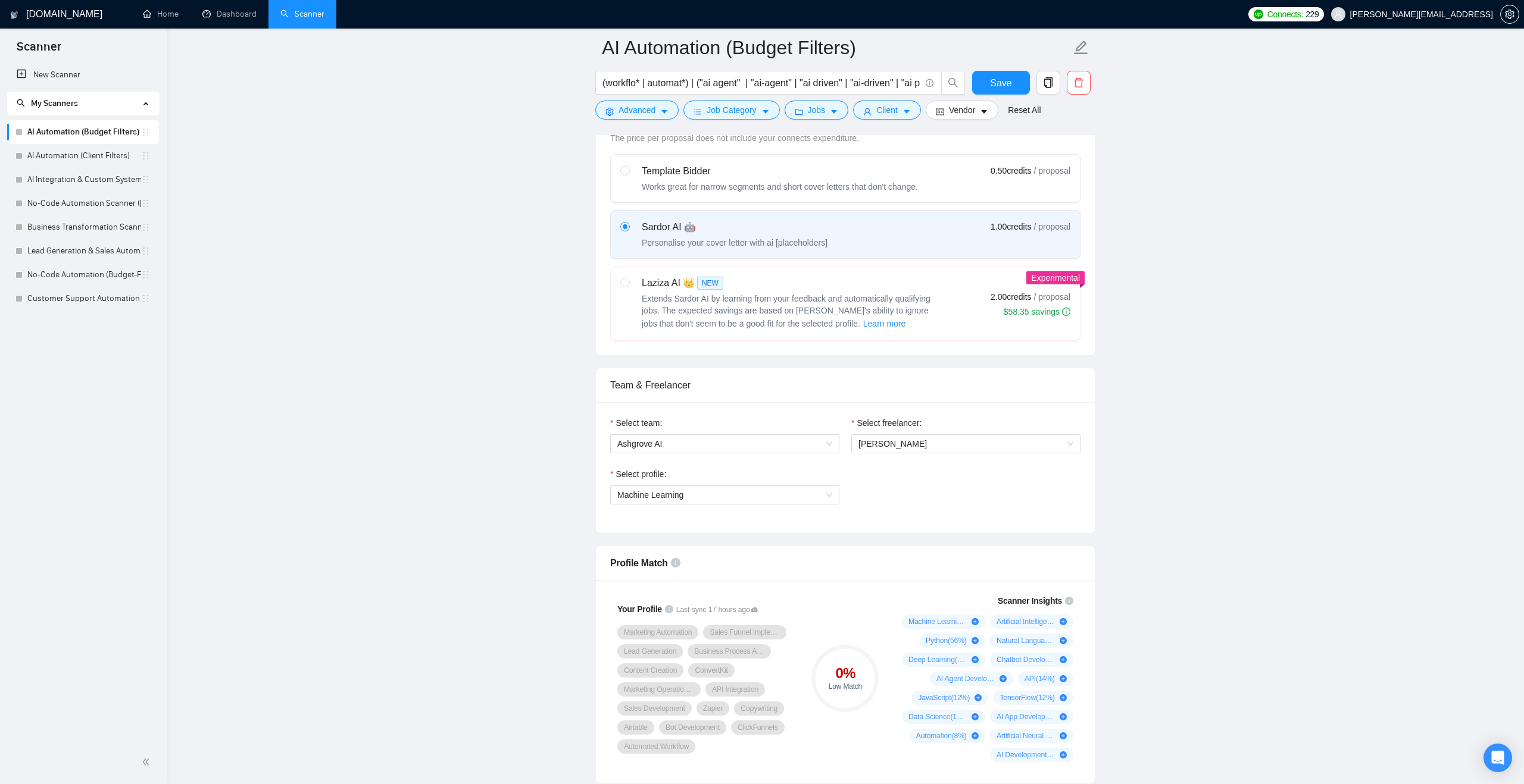
click at [864, 498] on div "Select profile: Machine Learning" at bounding box center [845, 494] width 482 height 51
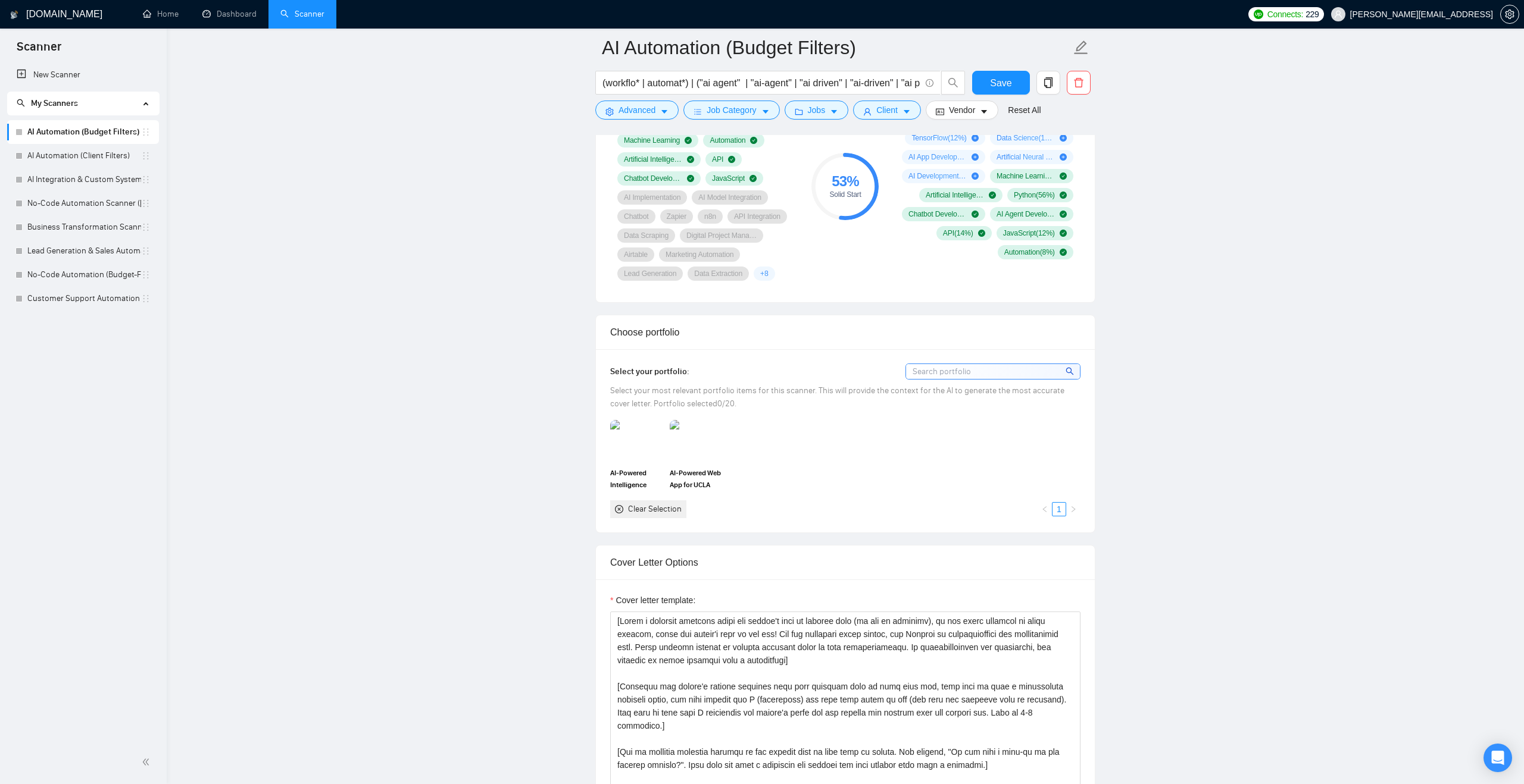
scroll to position [868, 0]
click at [657, 451] on img at bounding box center [637, 439] width 50 height 39
click at [688, 452] on img at bounding box center [696, 439] width 50 height 39
click at [767, 449] on div "AI-Powered Intelligence Dashboard for Saudi Arabia Ministry of Health AI-Powere…" at bounding box center [845, 468] width 477 height 98
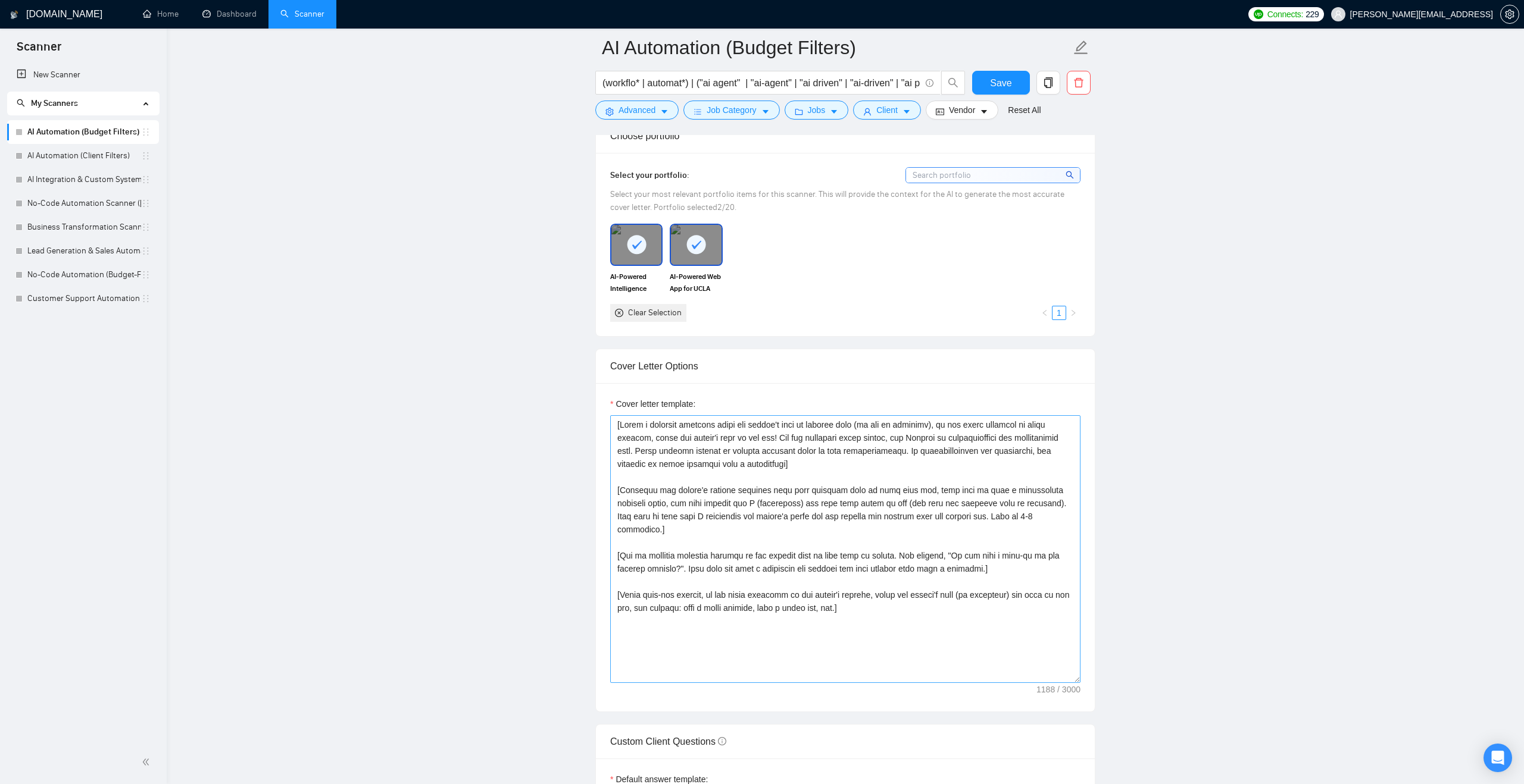
scroll to position [1066, 0]
drag, startPoint x: 885, startPoint y: 612, endPoint x: 611, endPoint y: 442, distance: 322.5
click at [611, 442] on textarea "Cover letter template:" at bounding box center [845, 546] width 470 height 268
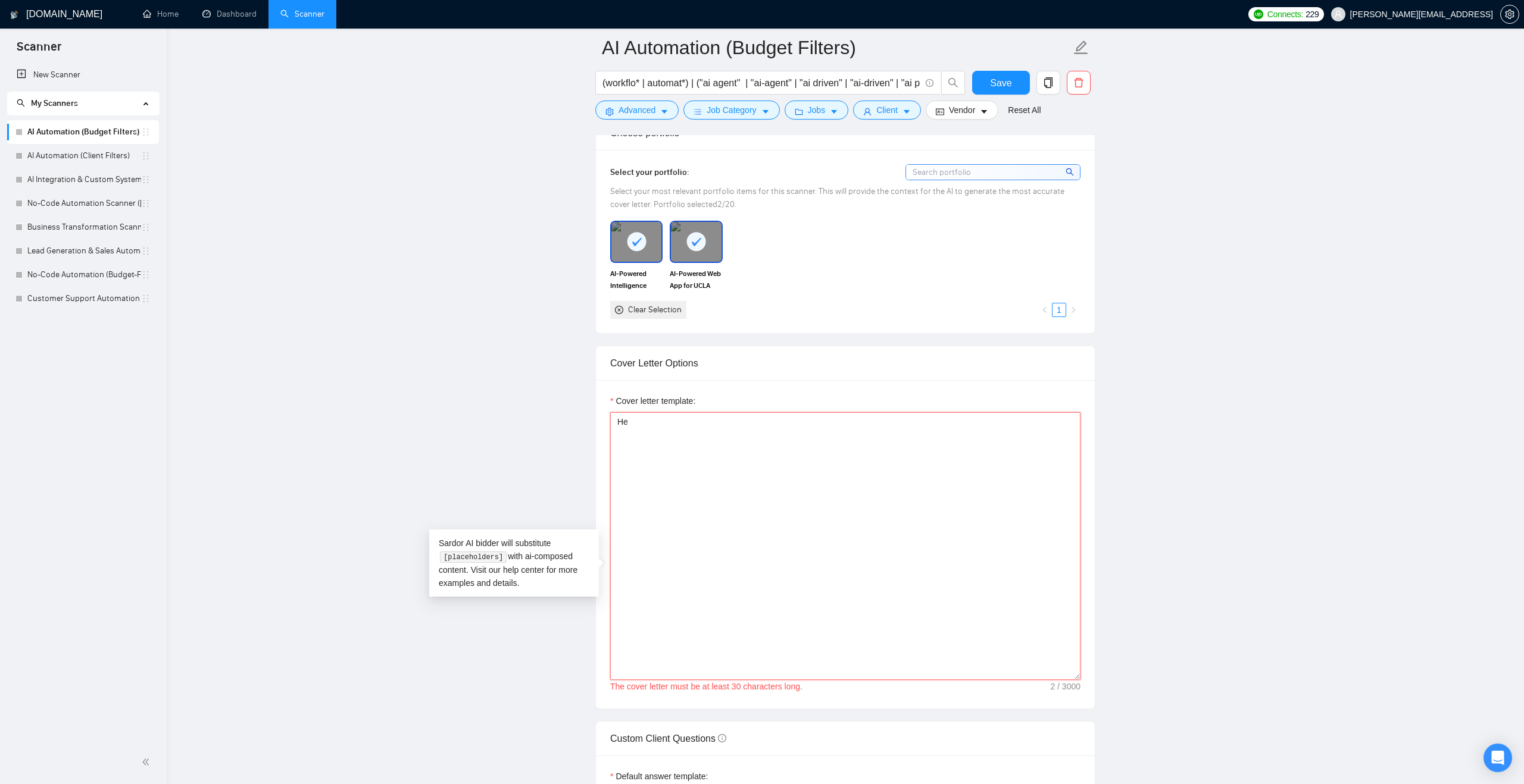
type textarea "H"
click at [728, 438] on textarea "I just helped a similar client {achieve desired result of the job posting]" at bounding box center [845, 546] width 470 height 268
click at [907, 444] on textarea "I just helped a similar client [achieve desired result of the job posting]" at bounding box center [845, 546] width 470 height 268
click at [758, 441] on textarea "I just helped a similar client [achieve desired result of the job posting]" at bounding box center [845, 546] width 470 height 268
click at [952, 441] on textarea "I just helped a similar client [achieve or attain the desired result of the job…" at bounding box center [845, 546] width 470 height 268
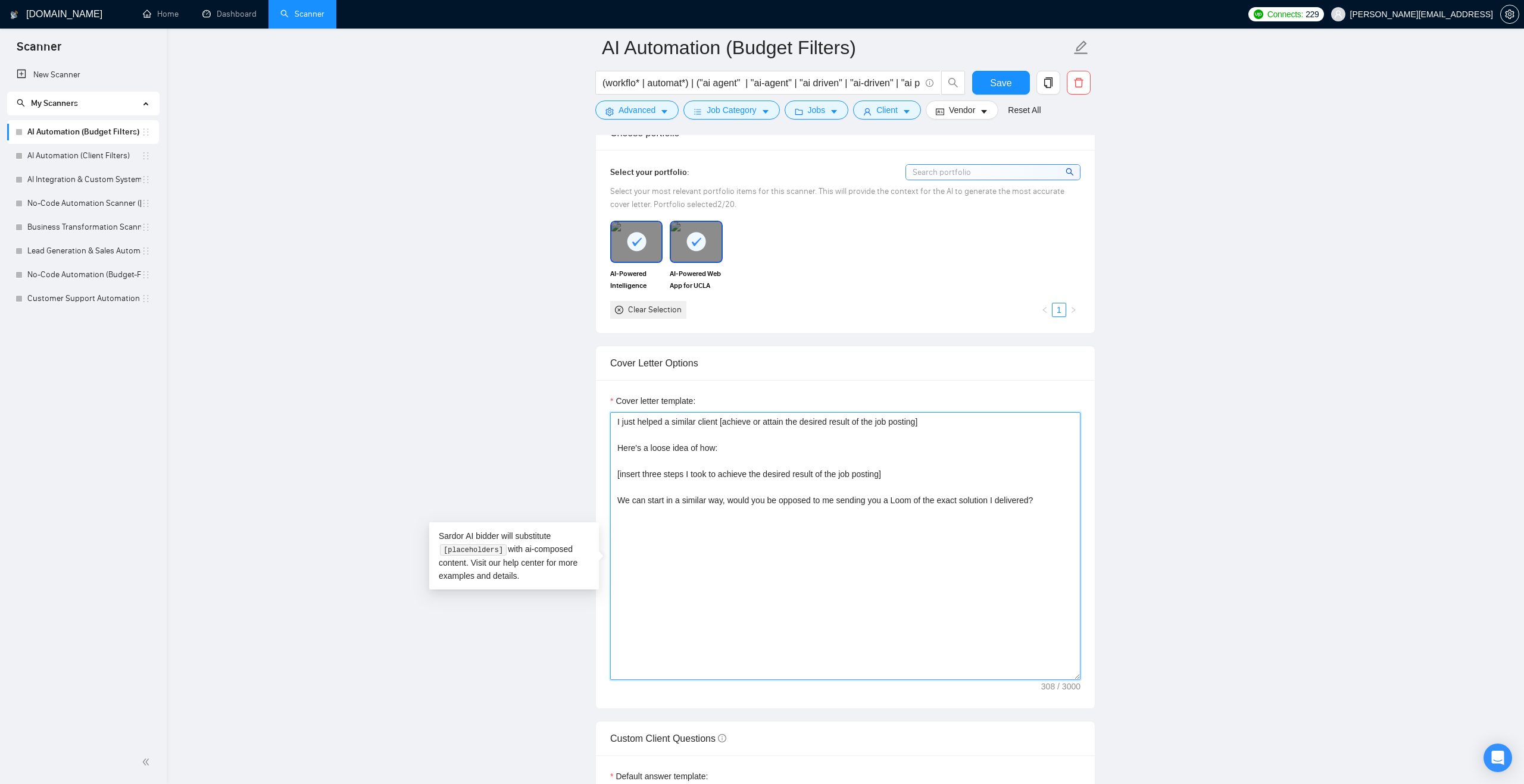
type textarea "I just helped a similar client [achieve or attain the desired result of the job…"
click at [905, 407] on div "Cover letter template: I just helped a similar client [achieve or attain the de…" at bounding box center [845, 544] width 499 height 329
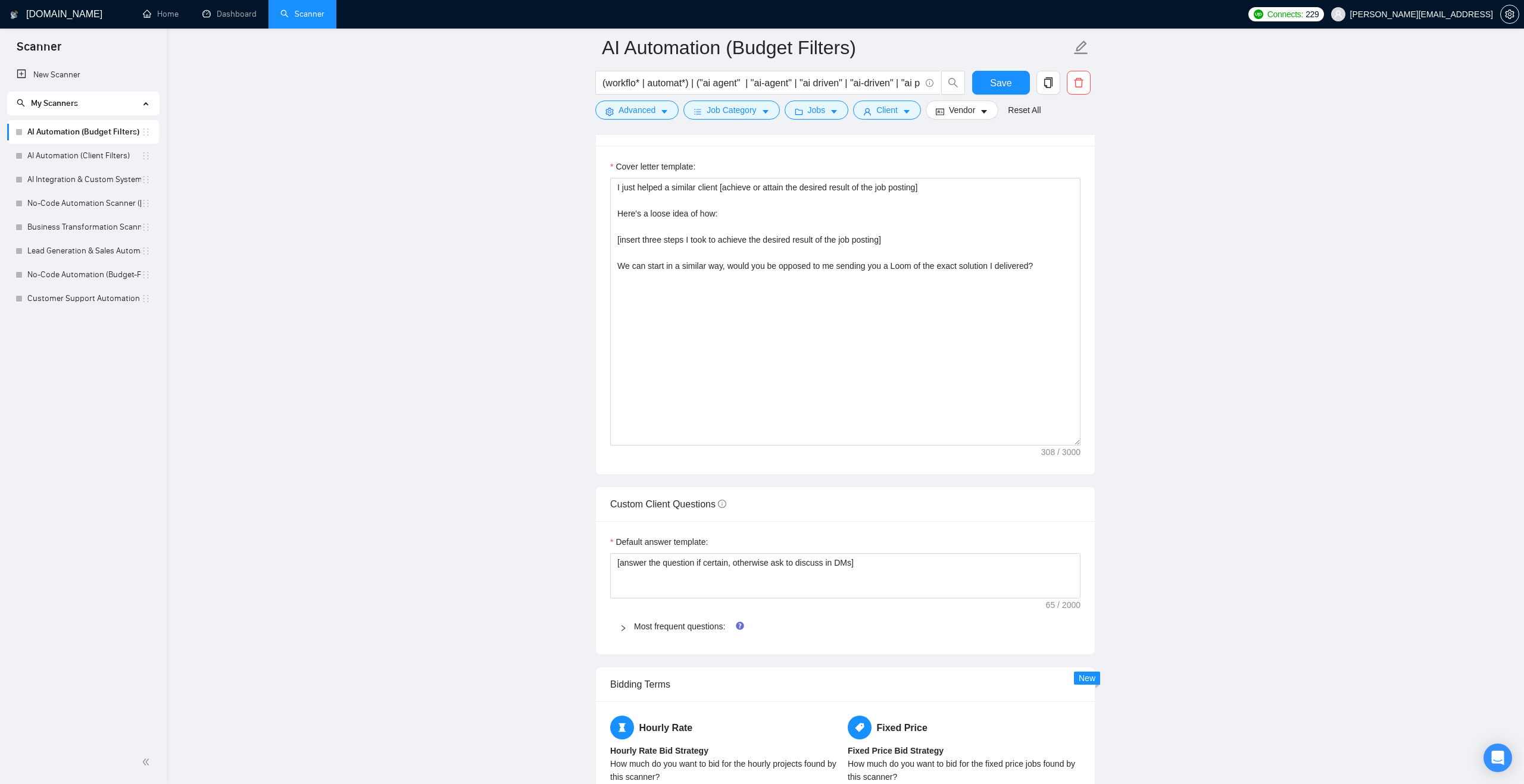
scroll to position [1326, 0]
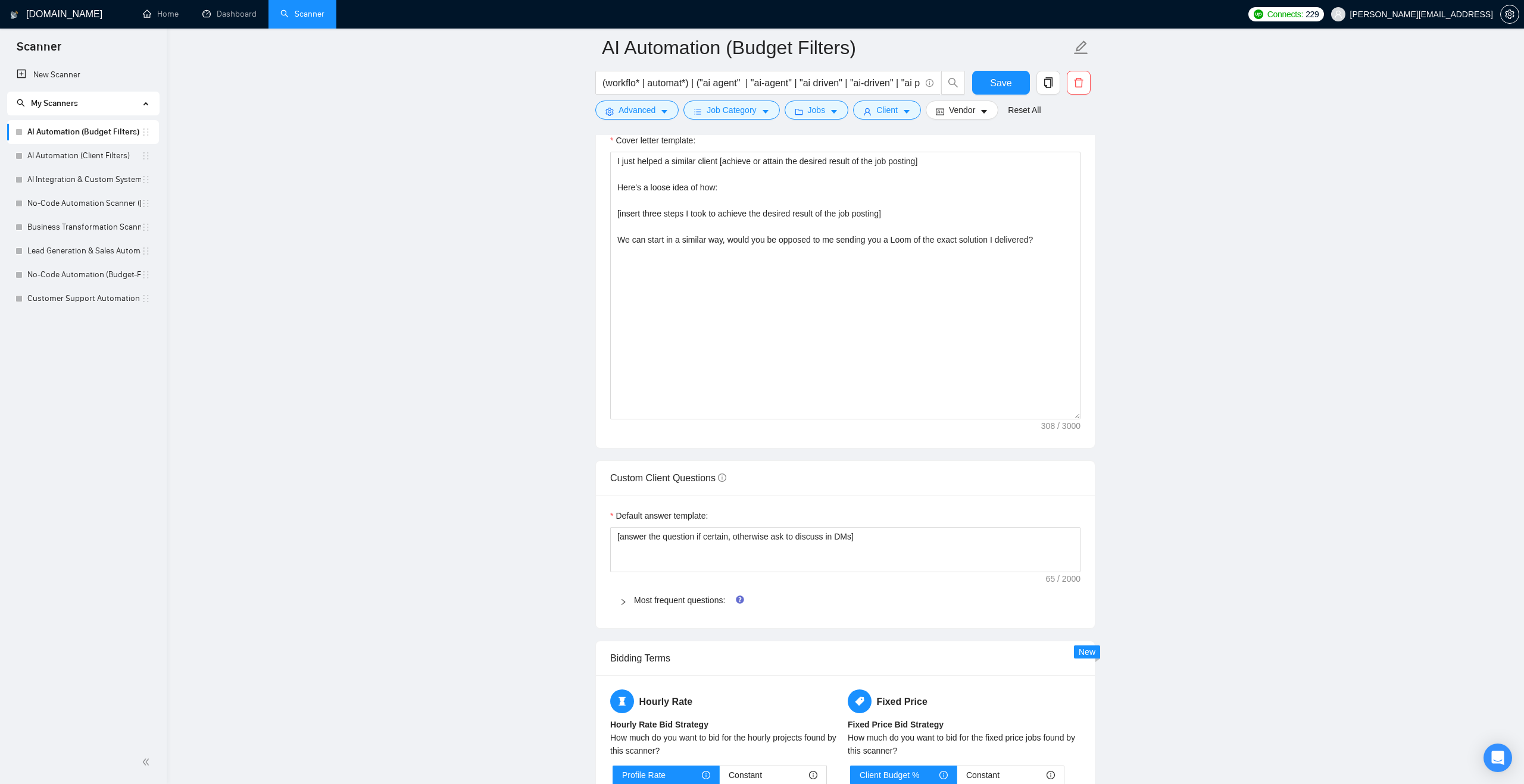
click at [631, 607] on div at bounding box center [627, 601] width 15 height 13
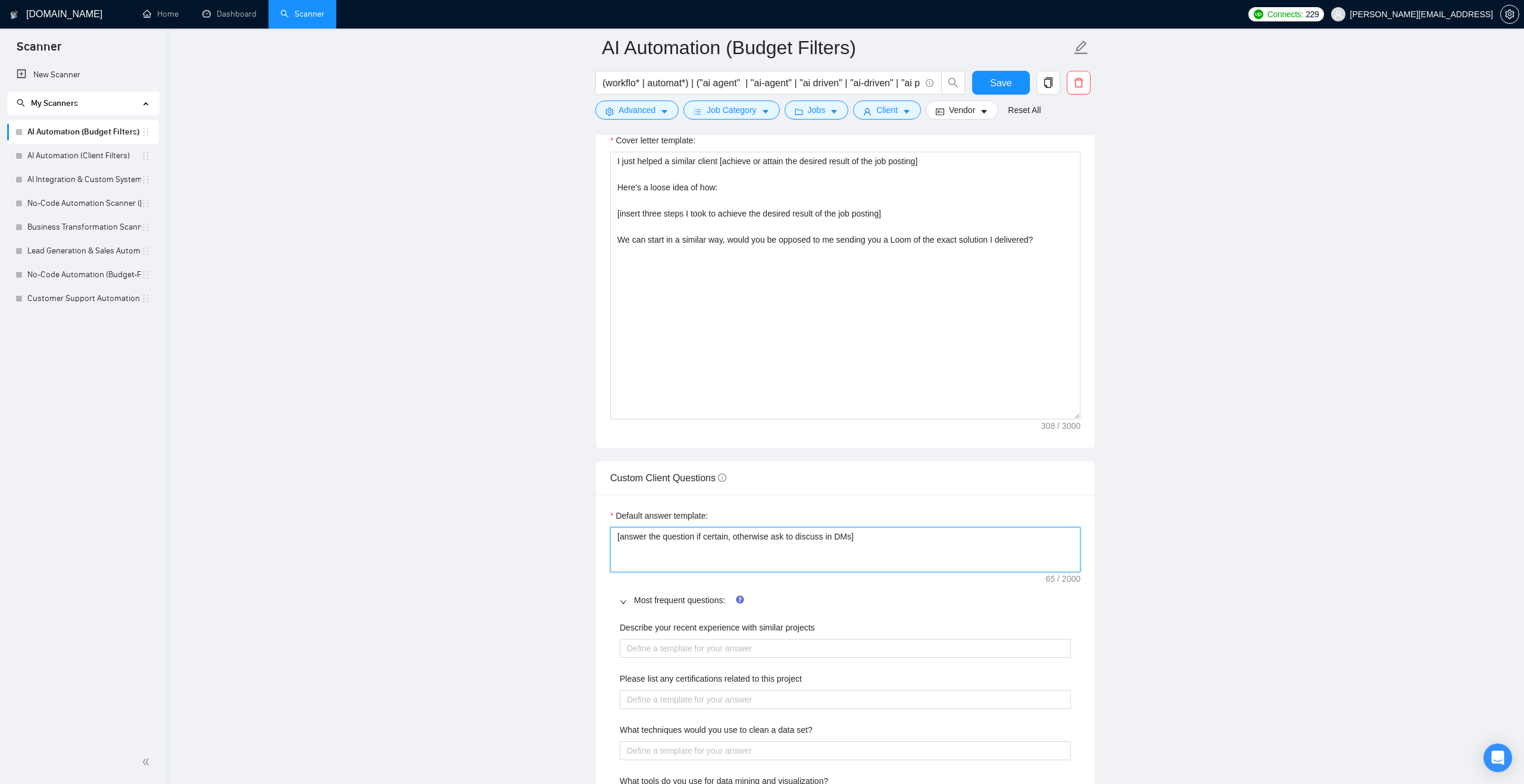
click at [662, 565] on textarea "[answer the question if certain, otherwise ask to discuss in DMs]" at bounding box center [845, 550] width 470 height 46
click at [663, 658] on projects "Describe your recent experience with similar projects" at bounding box center [845, 648] width 451 height 19
paste projects "[answer the question if certain, otherwise ask to discuss in DMs]"
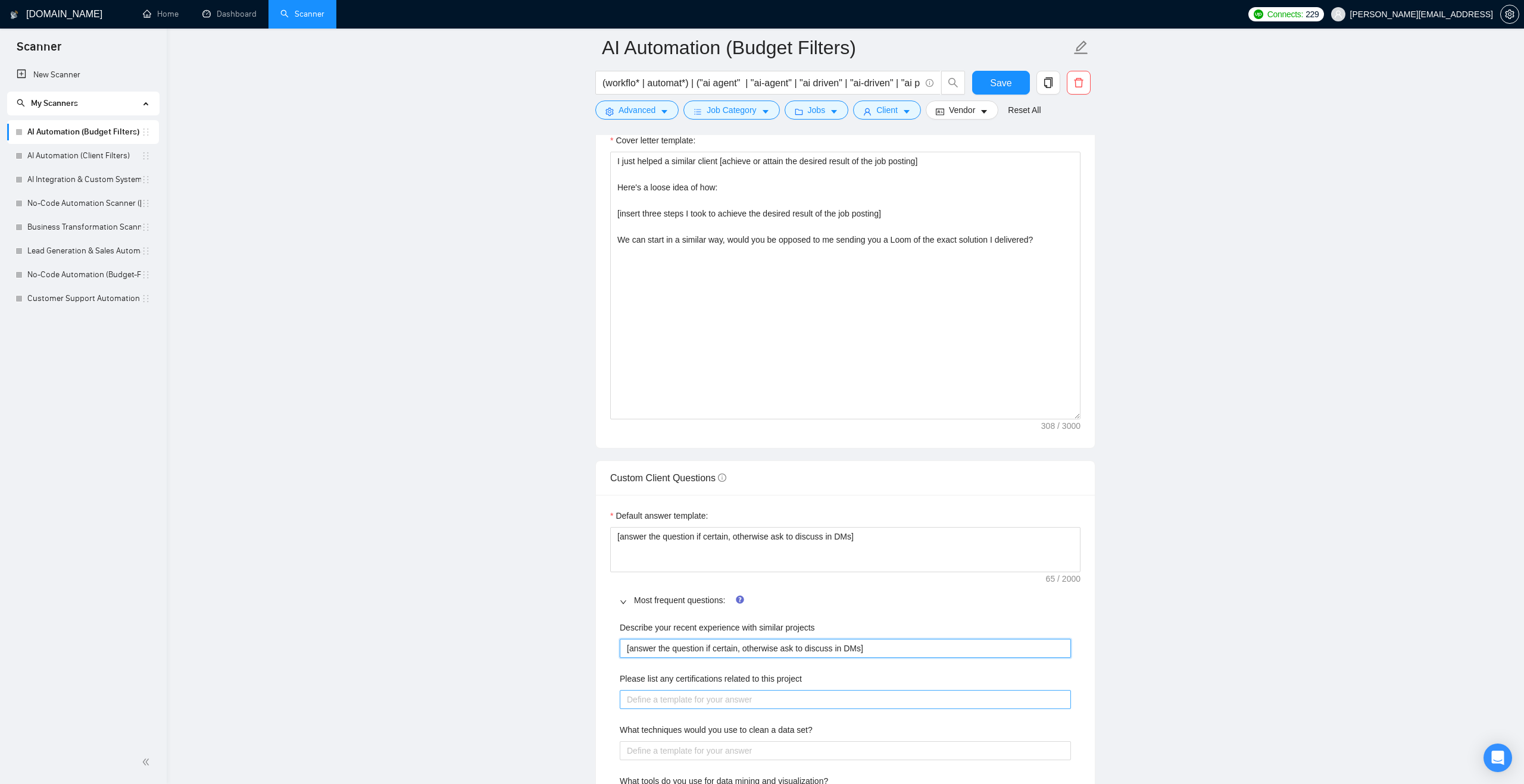
type projects "[answer the question if certain, otherwise ask to discuss in DMs]"
click at [666, 709] on project "Please list any certifications related to this project" at bounding box center [845, 700] width 451 height 19
paste project "[answer the question if certain, otherwise ask to discuss in DMs]"
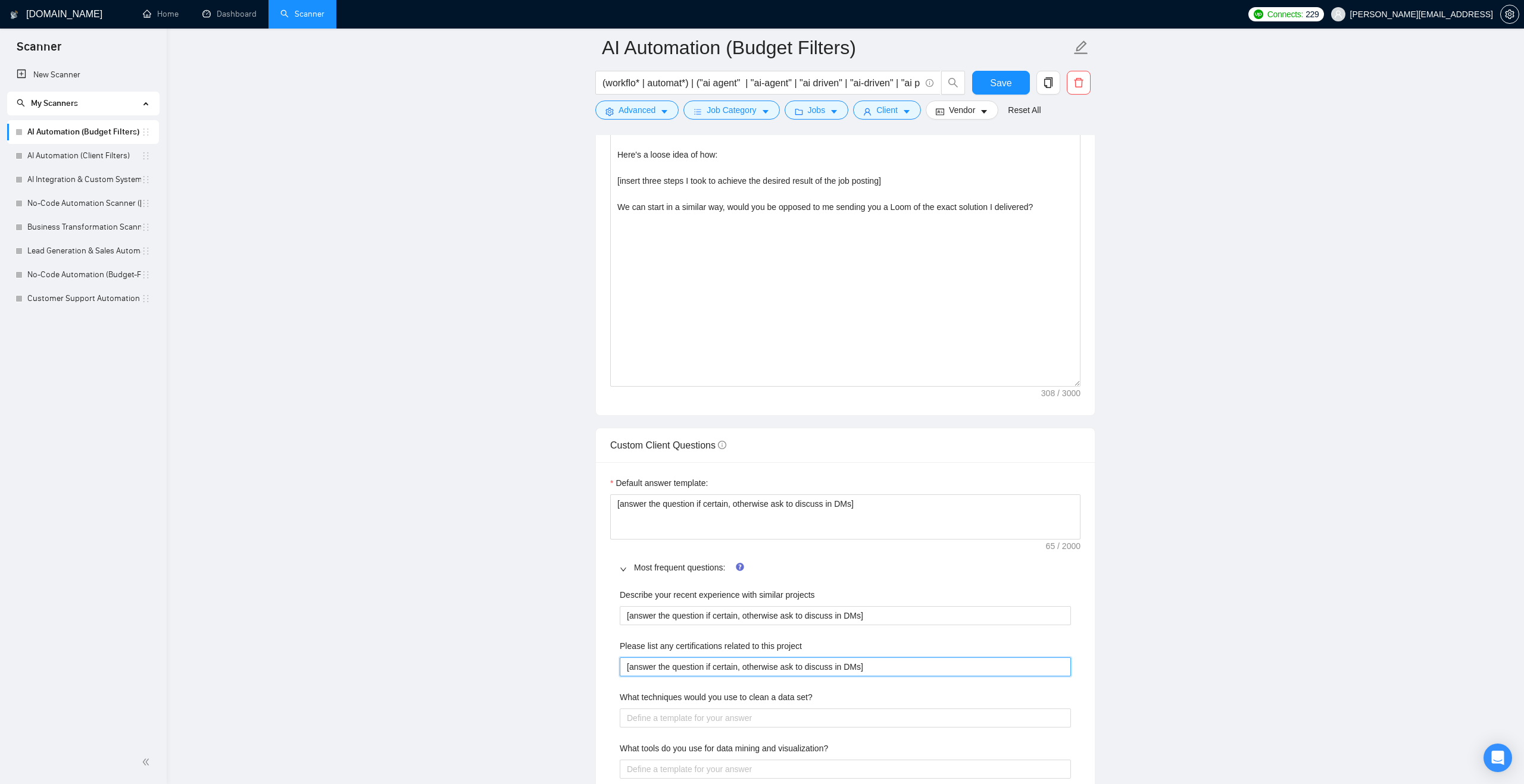
scroll to position [1392, 0]
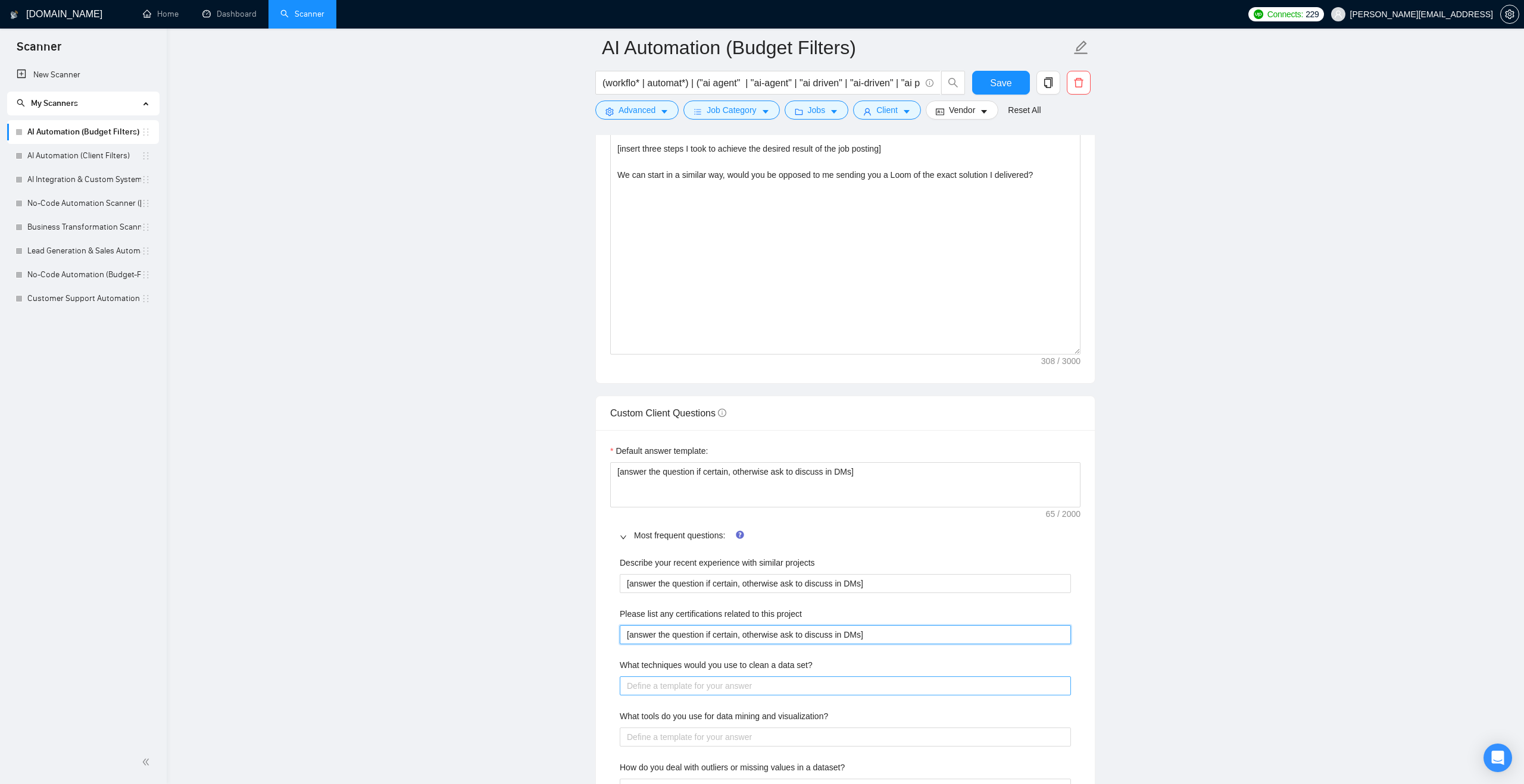
type project "[answer the question if certain, otherwise ask to discuss in DMs]"
click at [667, 696] on set\? "What techniques would you use to clean a data set?" at bounding box center [845, 686] width 451 height 19
paste set\? "[answer the question if certain, otherwise ask to discuss in DMs]"
type set\? "[answer the question if certain, otherwise ask to discuss in DMs]"
click at [662, 746] on visualization\? "What tools do you use for data mining and visualization?" at bounding box center [845, 736] width 451 height 19
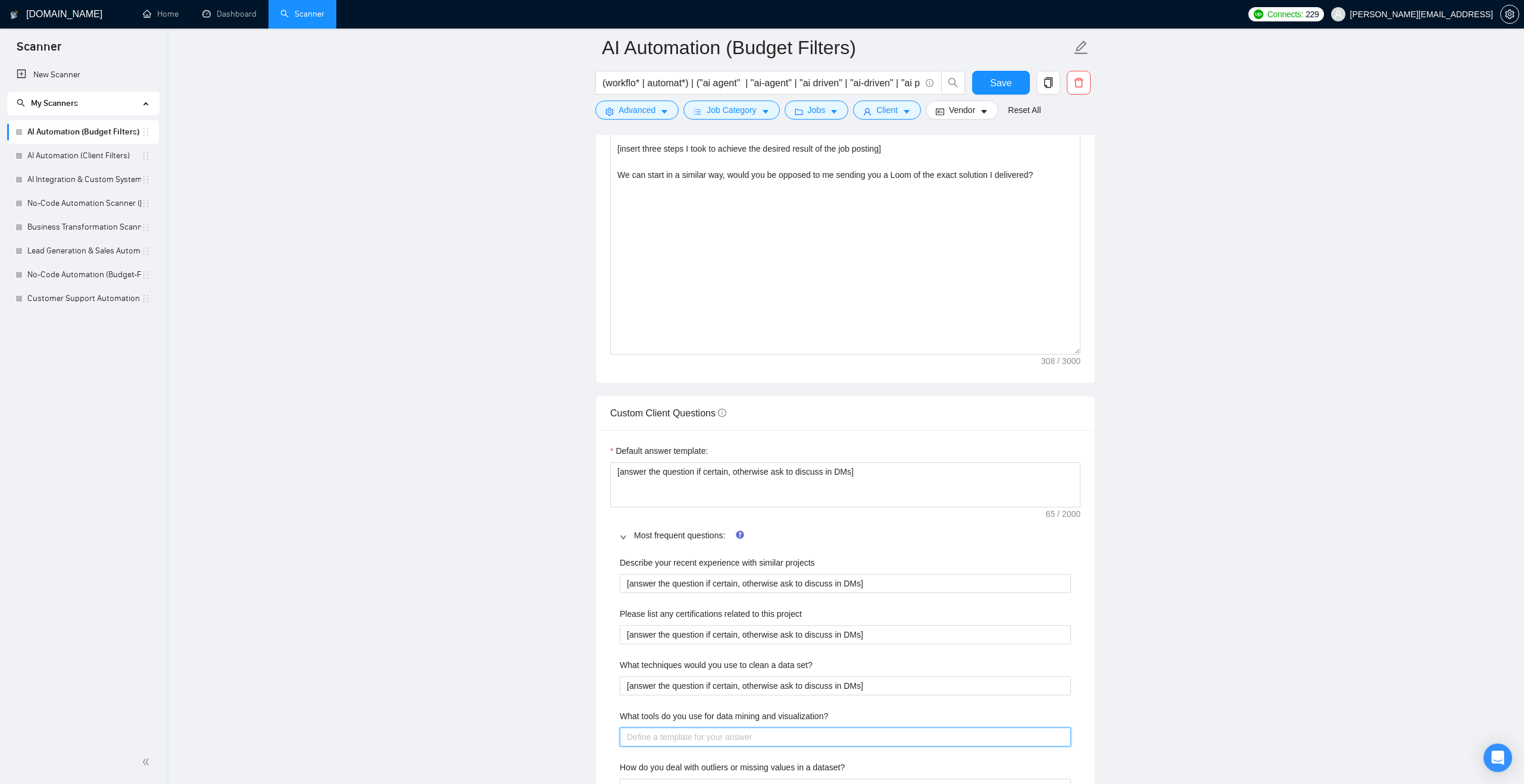
paste visualization\? "[answer the question if certain, otherwise ask to discuss in DMs]"
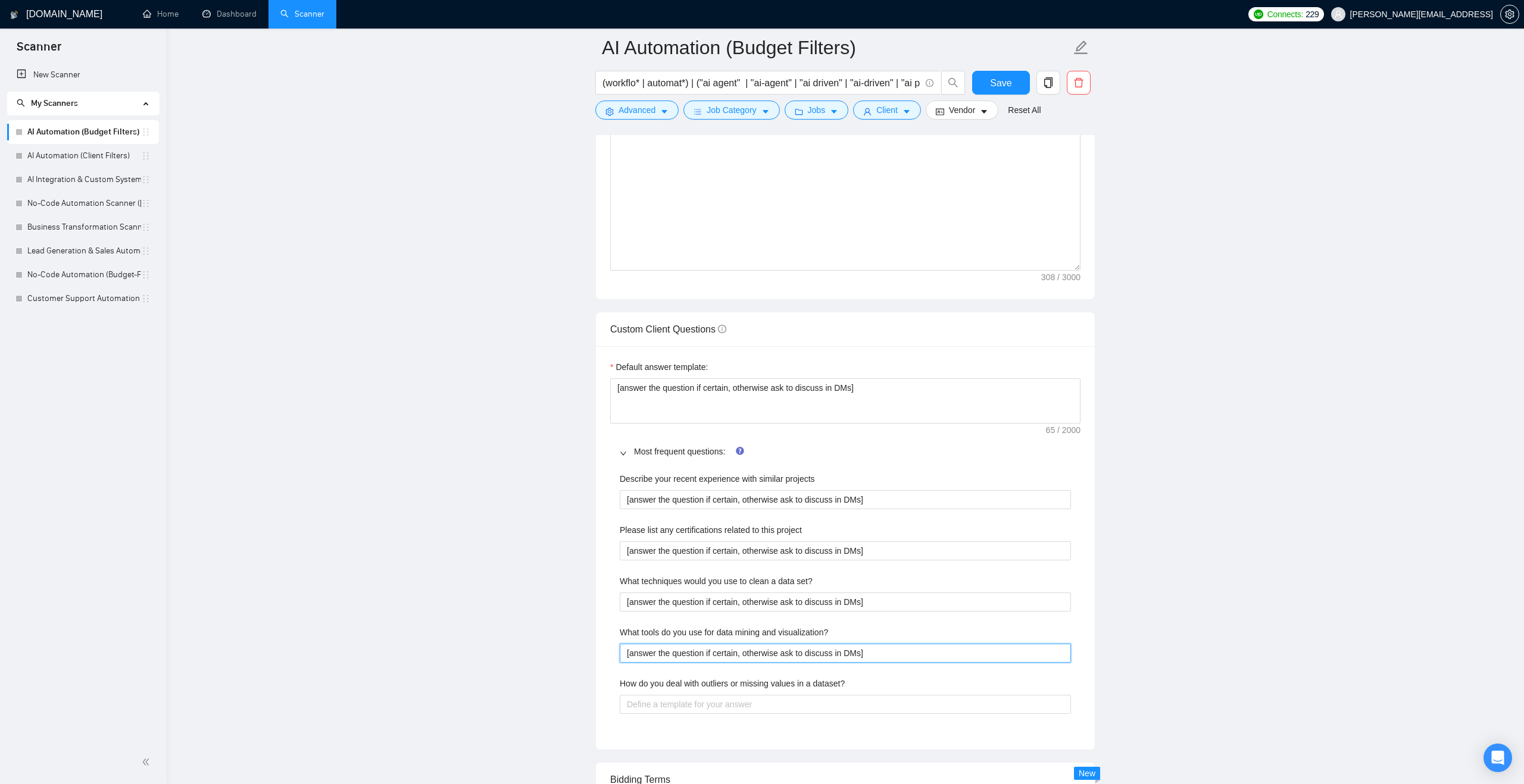
scroll to position [1490, 0]
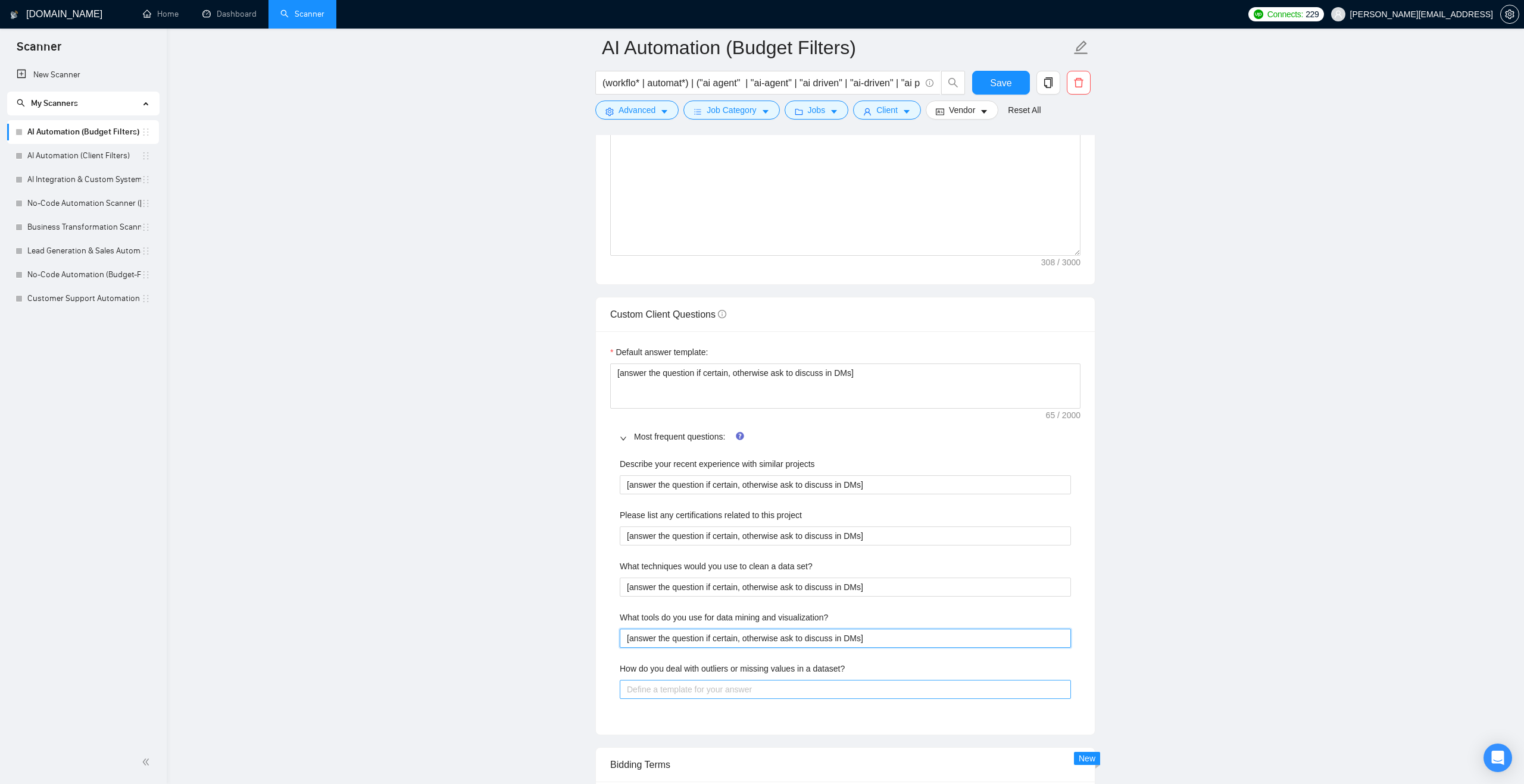
type visualization\? "[answer the question if certain, otherwise ask to discuss in DMs]"
click at [662, 699] on dataset\? "How do you deal with outliers or missing values in a dataset?" at bounding box center [845, 689] width 451 height 19
paste dataset\? "[answer the question if certain, otherwise ask to discuss in DMs]"
type dataset\? "[answer the question if certain, otherwise ask to discuss in DMs]"
click at [863, 447] on div "Most frequent questions:" at bounding box center [845, 436] width 470 height 27
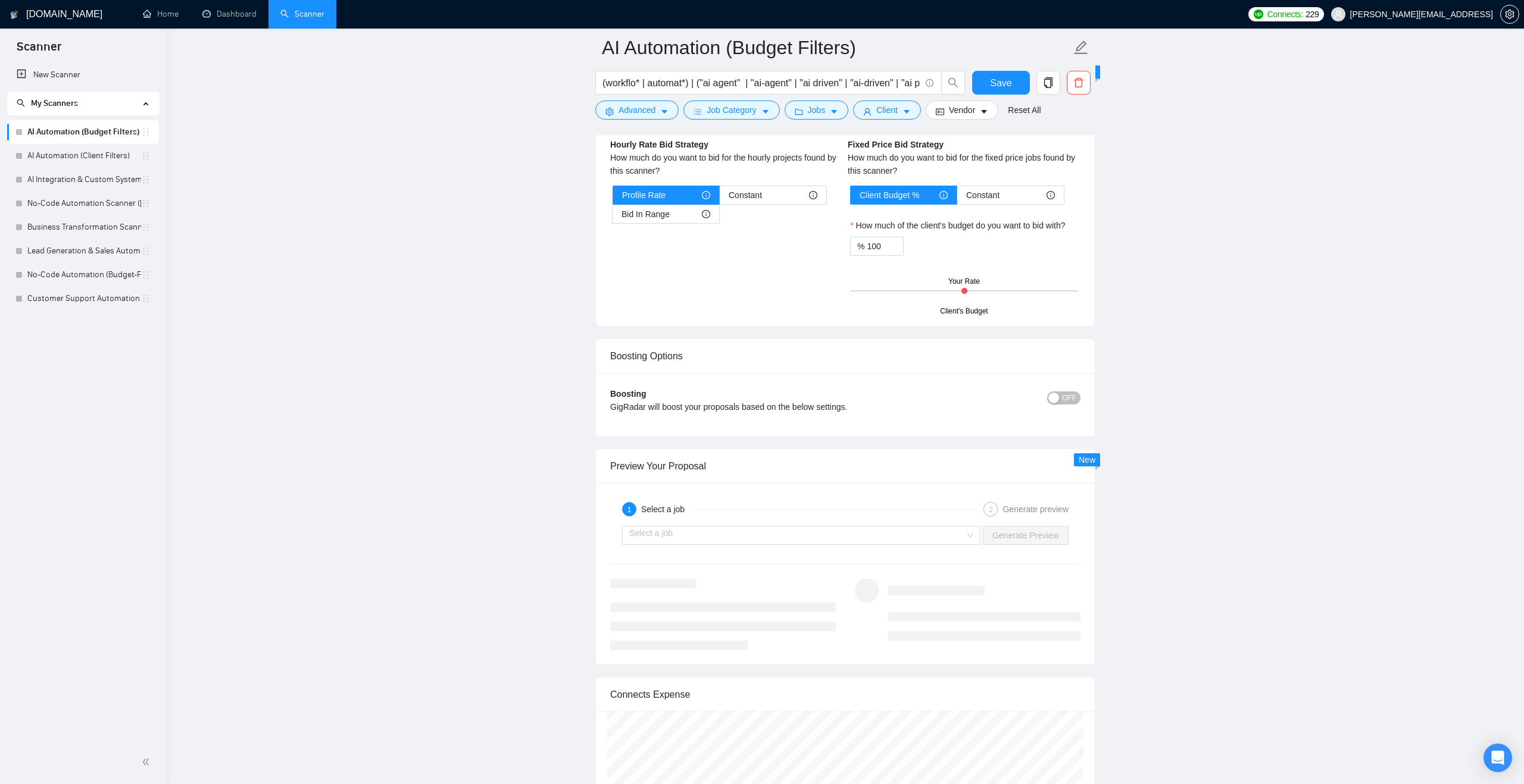
scroll to position [1918, 0]
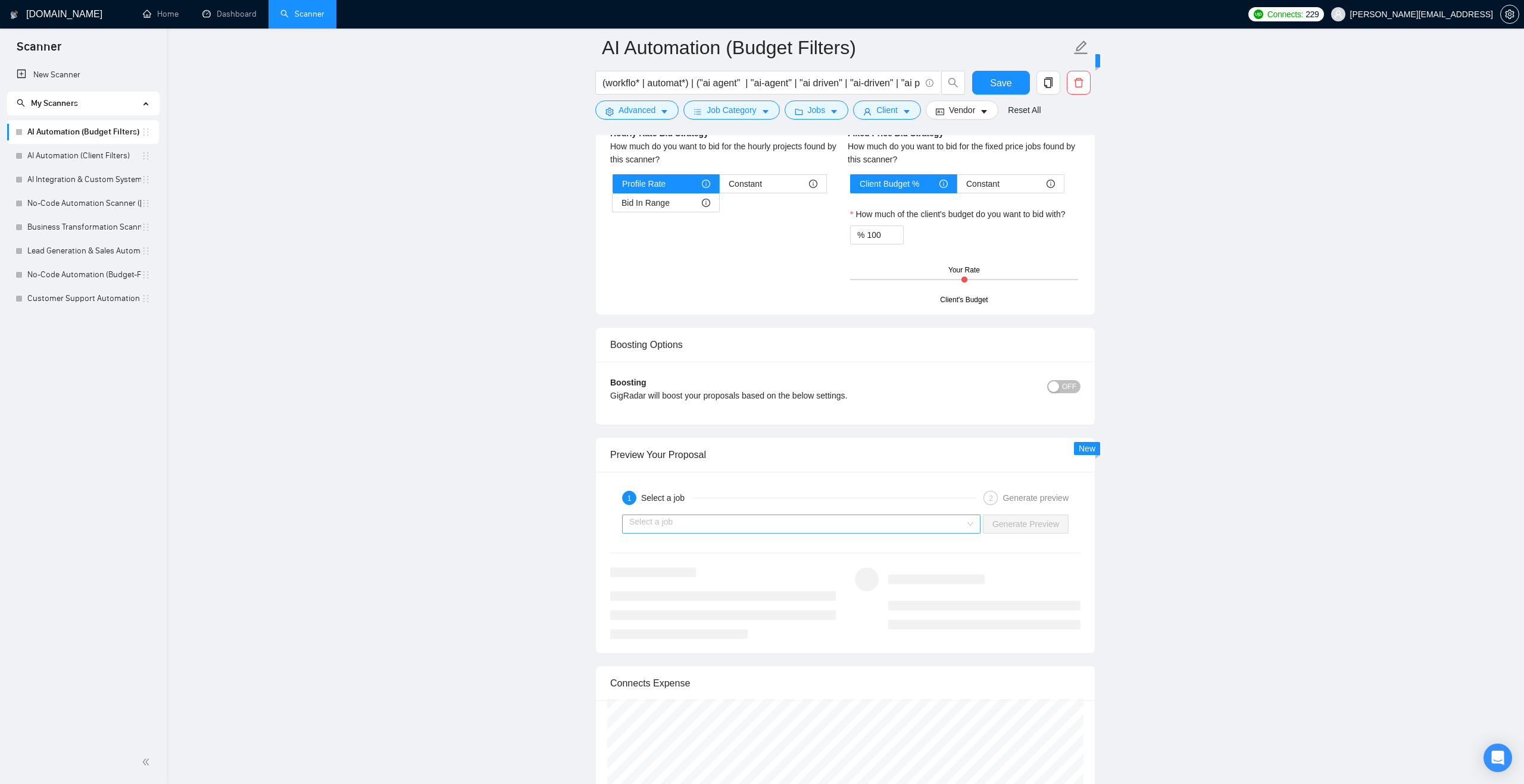
click at [950, 533] on input "search" at bounding box center [797, 524] width 335 height 18
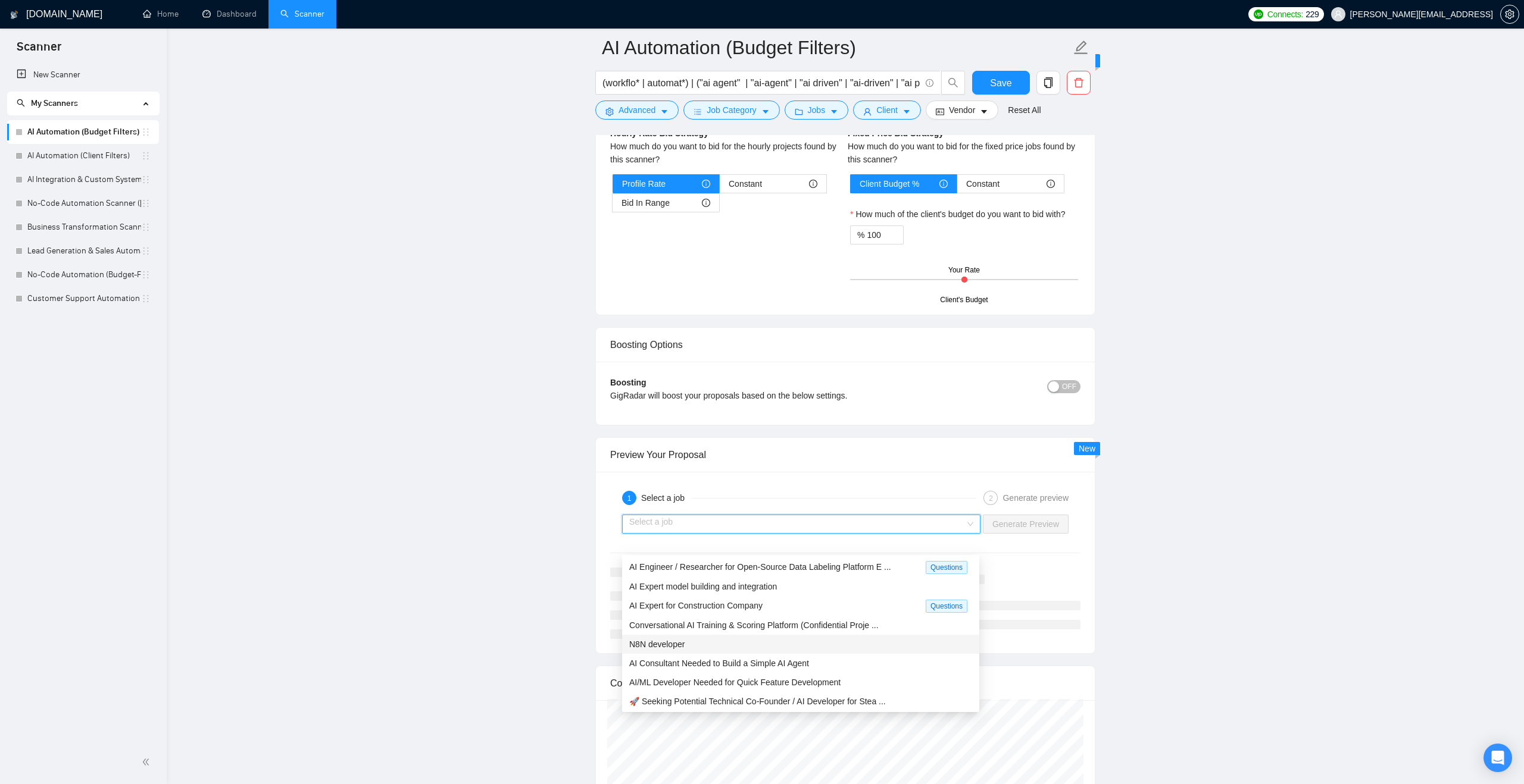
click at [862, 642] on div "N8N developer" at bounding box center [800, 644] width 343 height 13
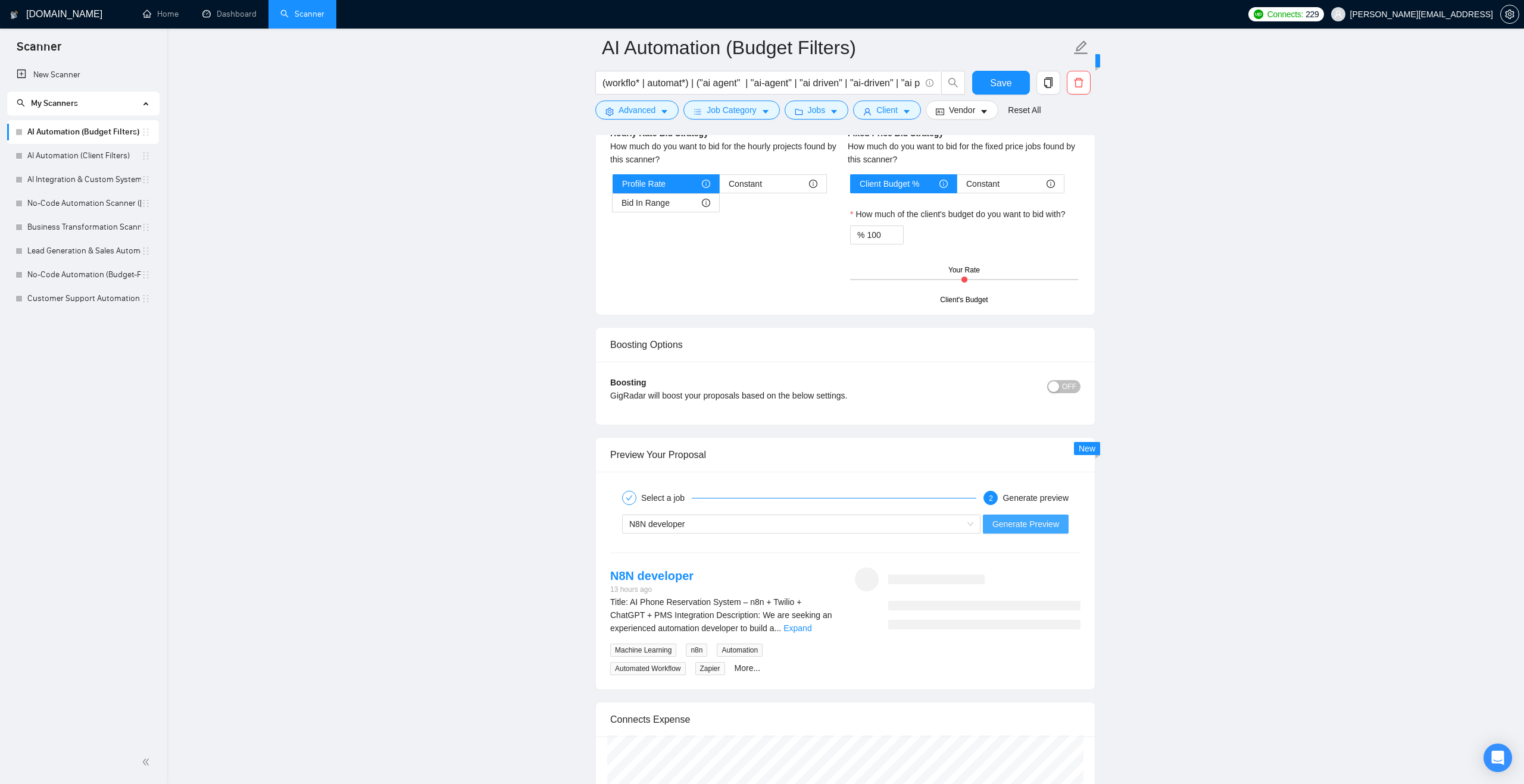
click at [1029, 531] on span "Generate Preview" at bounding box center [1025, 524] width 67 height 13
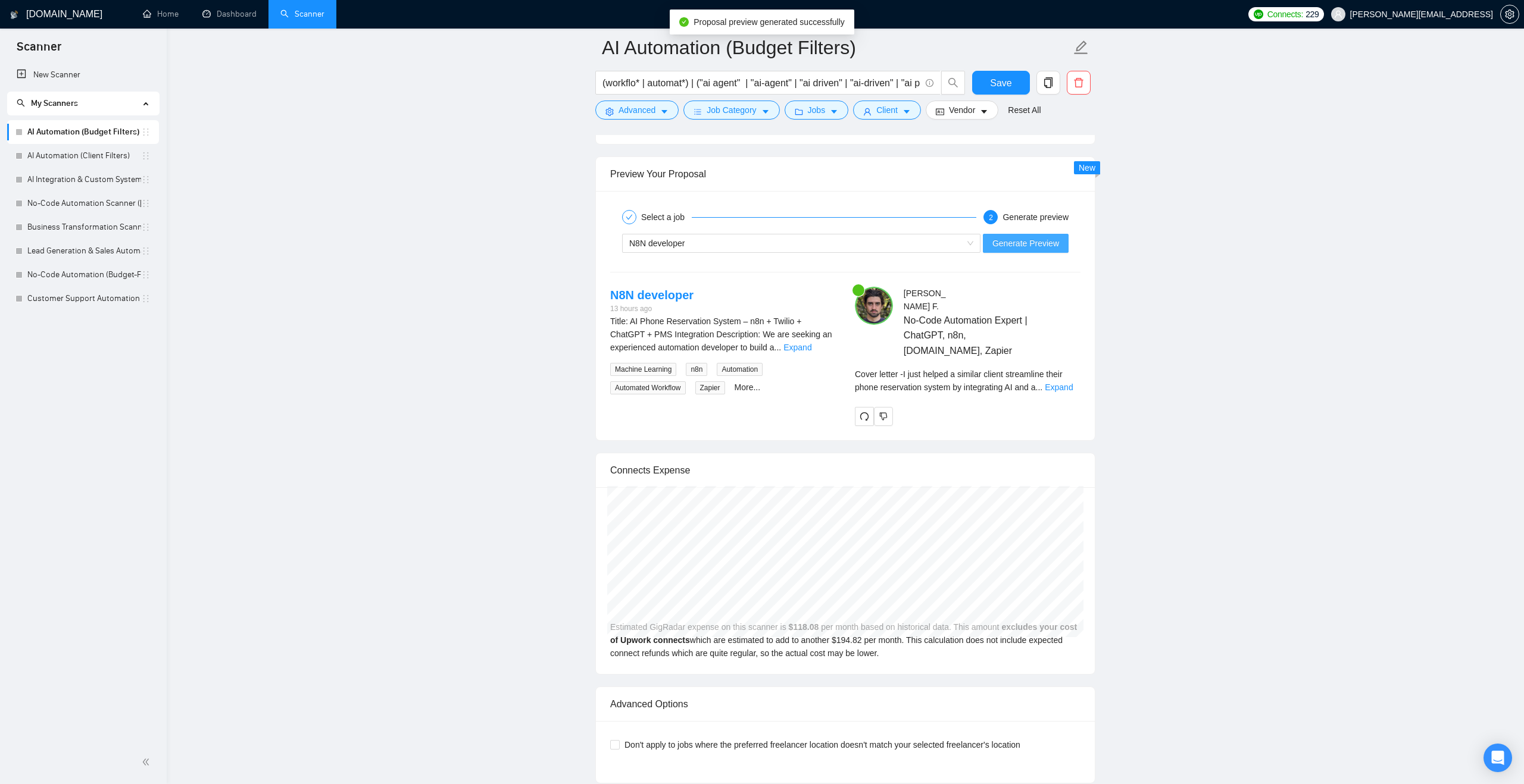
scroll to position [2190, 0]
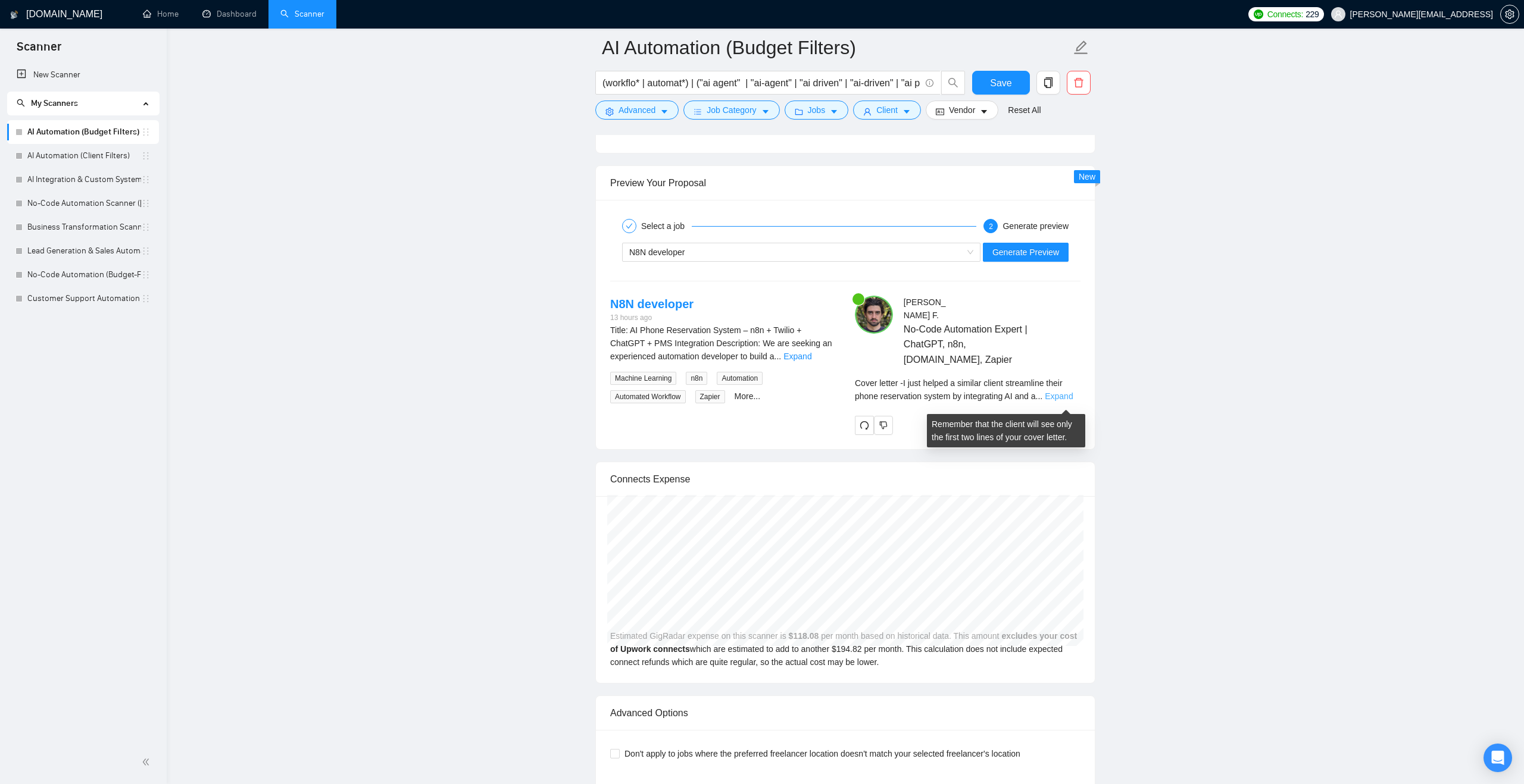
click at [1058, 401] on link "Expand" at bounding box center [1058, 396] width 28 height 9
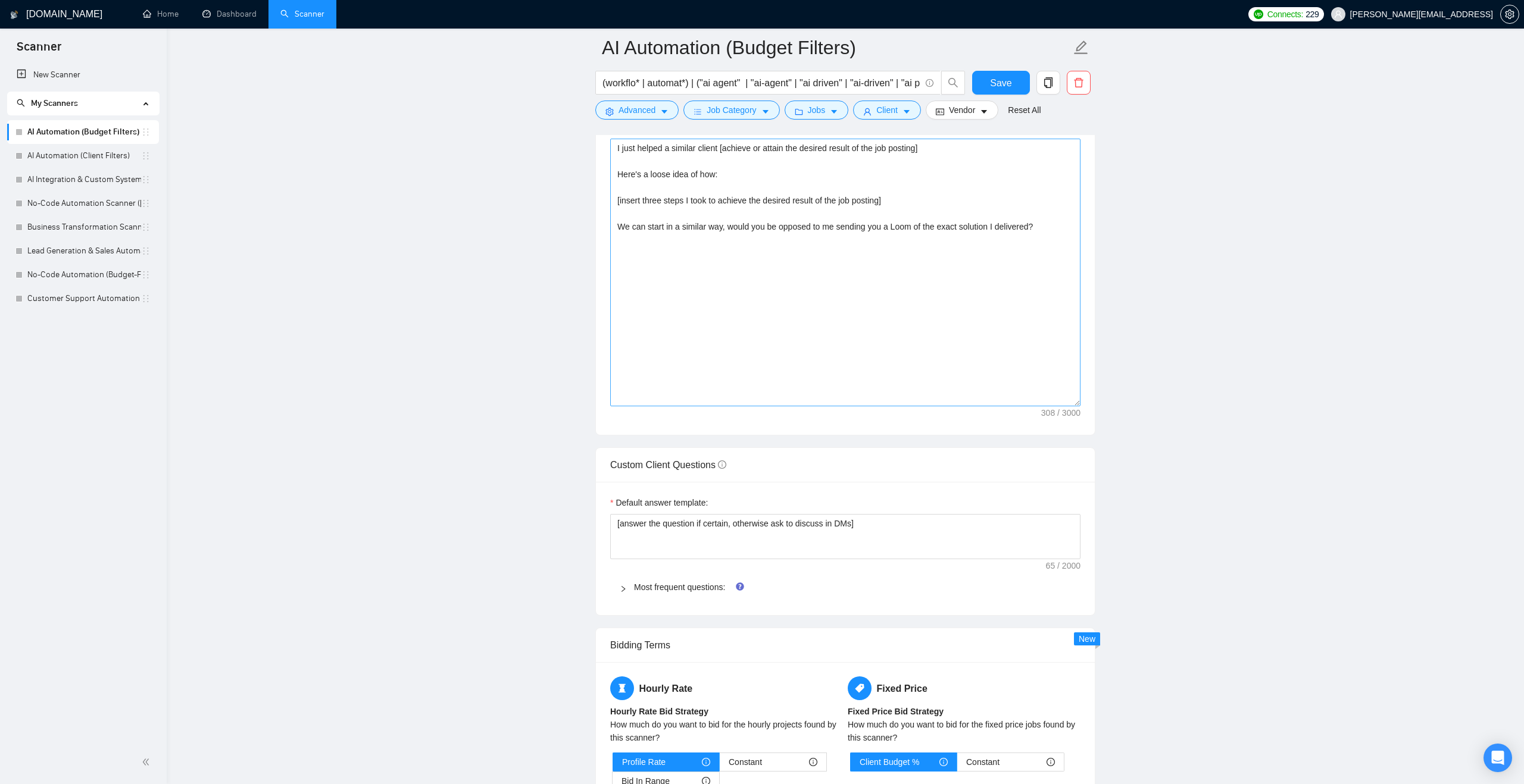
scroll to position [1305, 0]
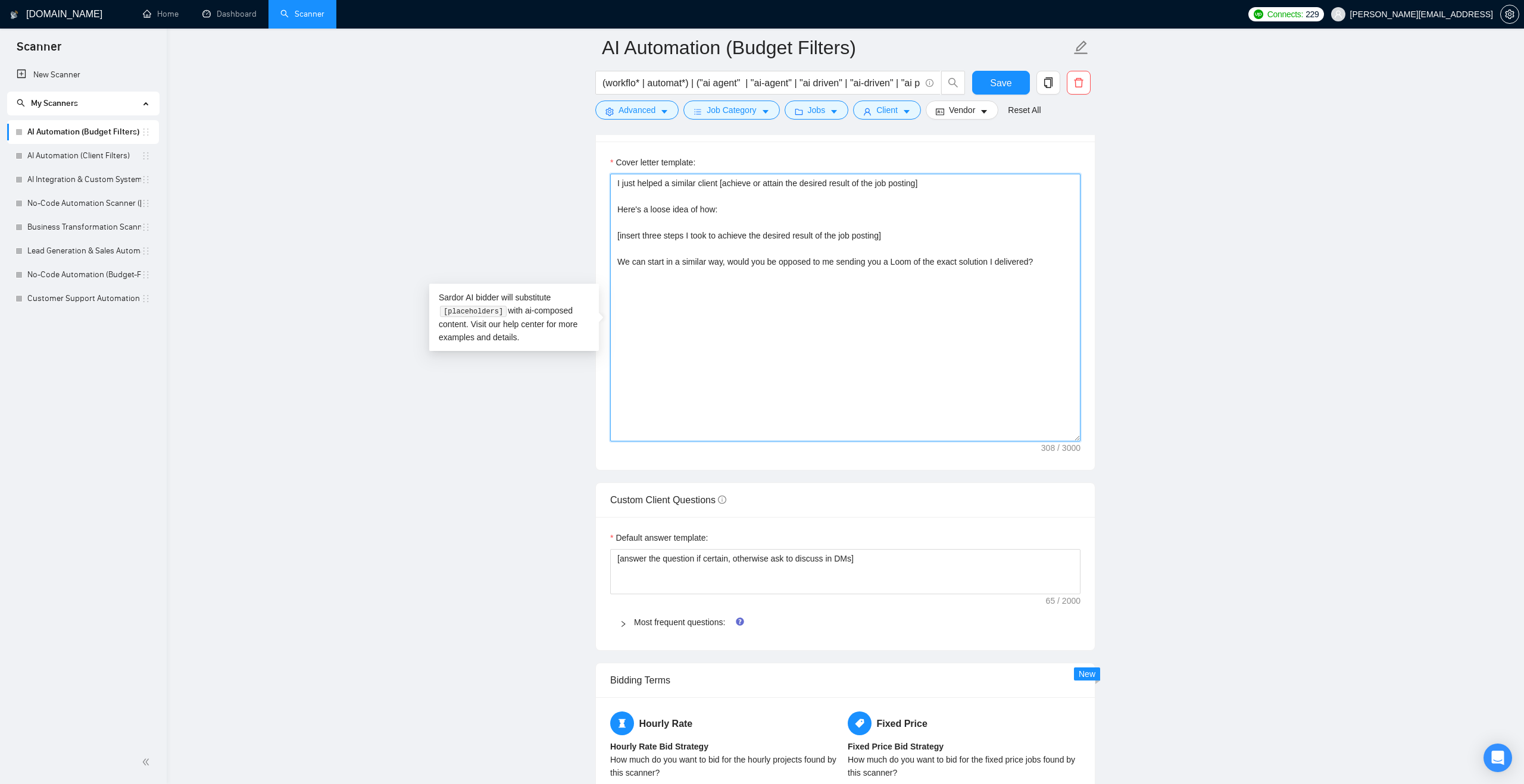
drag, startPoint x: 734, startPoint y: 280, endPoint x: 621, endPoint y: 278, distance: 113.0
click at [621, 277] on textarea "I just helped a similar client [achieve or attain the desired result of the job…" at bounding box center [845, 308] width 470 height 268
click at [725, 277] on textarea "I just helped a similar client [achieve or attain the desired result of the job…" at bounding box center [845, 308] width 470 height 268
drag, startPoint x: 726, startPoint y: 280, endPoint x: 619, endPoint y: 284, distance: 107.1
click at [619, 282] on textarea "I just helped a similar client [achieve or attain the desired result of the job…" at bounding box center [845, 308] width 470 height 268
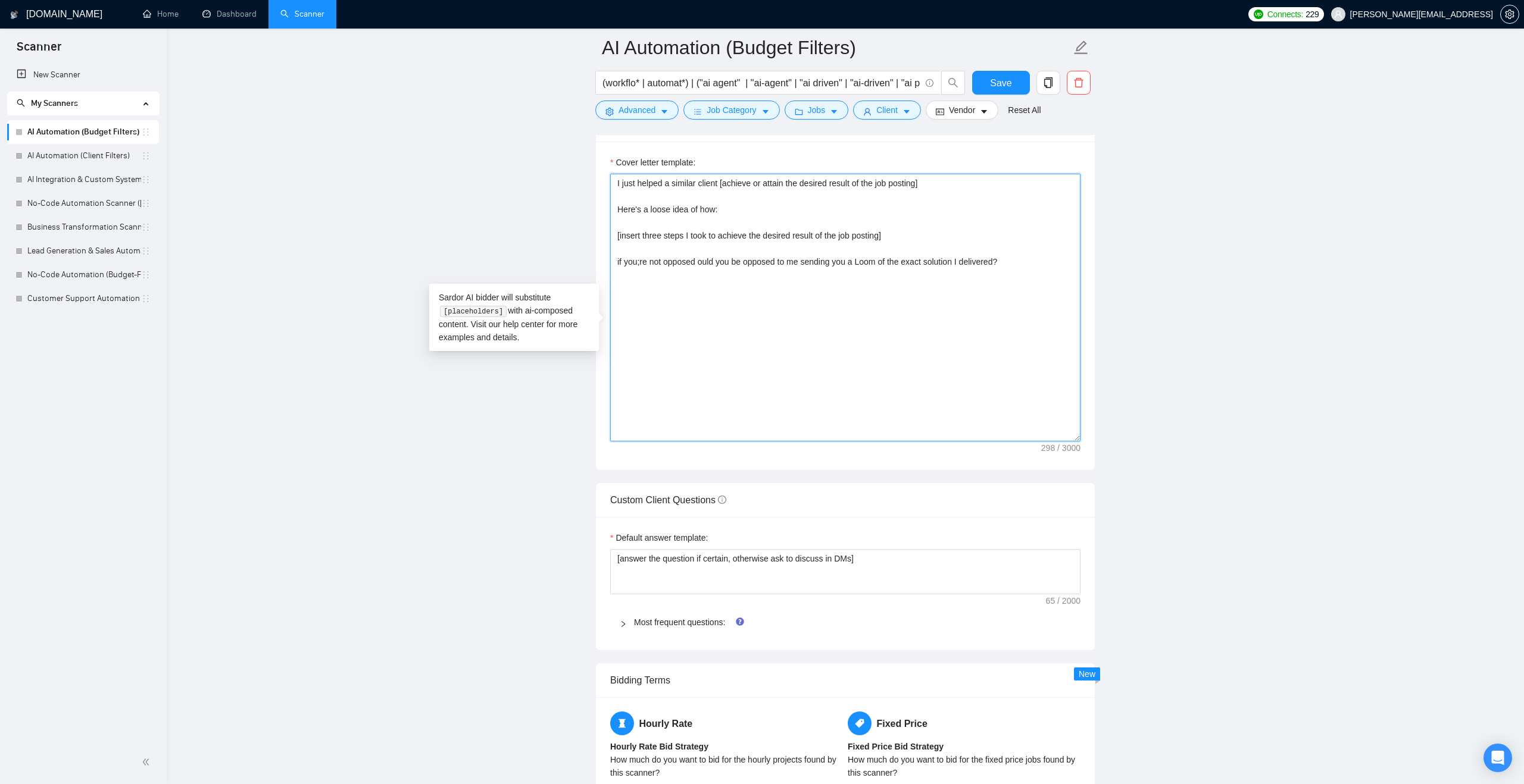
drag, startPoint x: 701, startPoint y: 278, endPoint x: 840, endPoint y: 277, distance: 139.0
click at [840, 277] on textarea "I just helped a similar client [achieve or attain the desired result of the job…" at bounding box center [845, 308] width 470 height 268
click at [641, 282] on textarea "I just helped a similar client [achieve or attain the desired result of the job…" at bounding box center [845, 308] width 470 height 268
click at [925, 287] on textarea "I just helped a similar client [achieve or attain the desired result of the job…" at bounding box center [845, 308] width 470 height 268
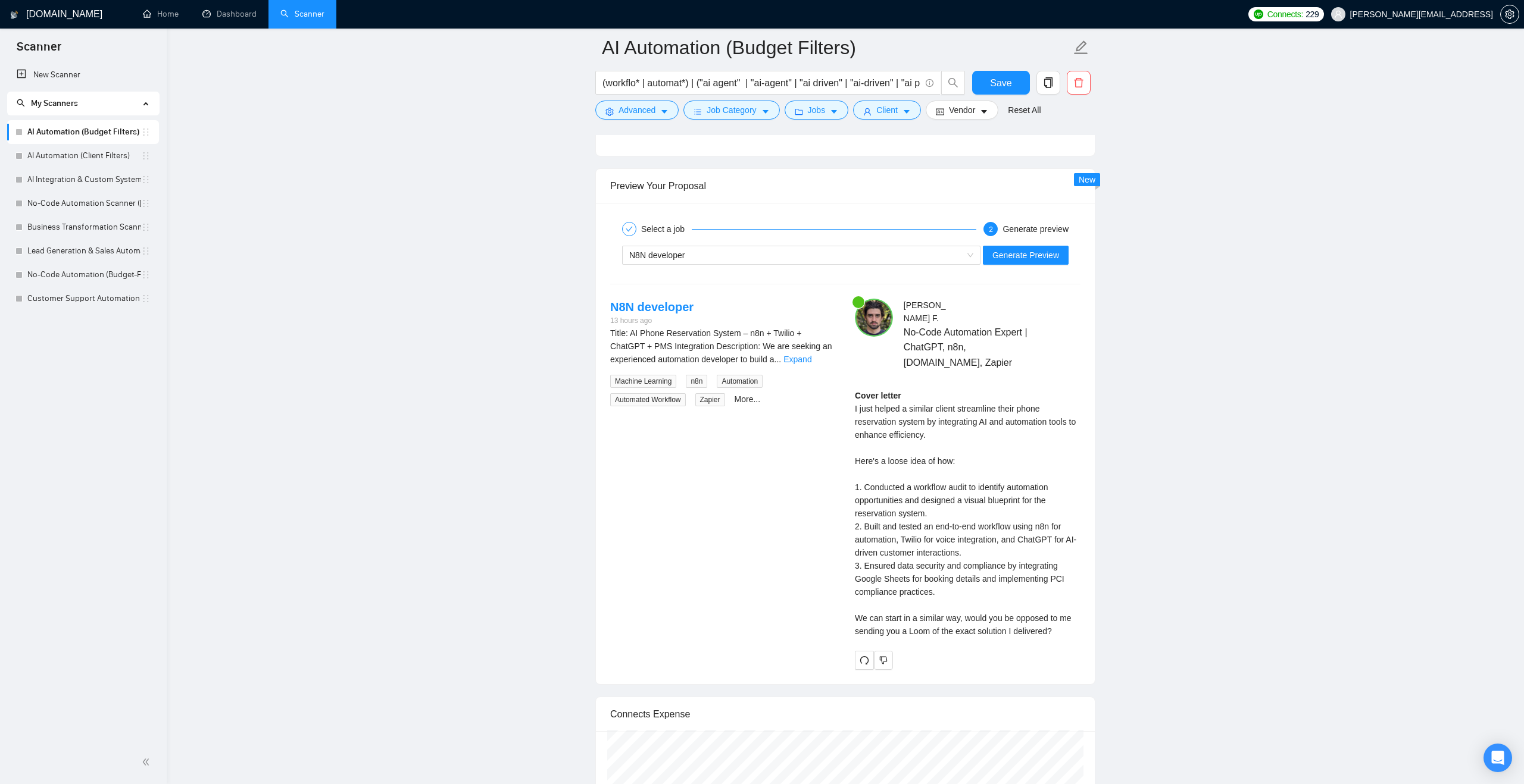
scroll to position [2197, 0]
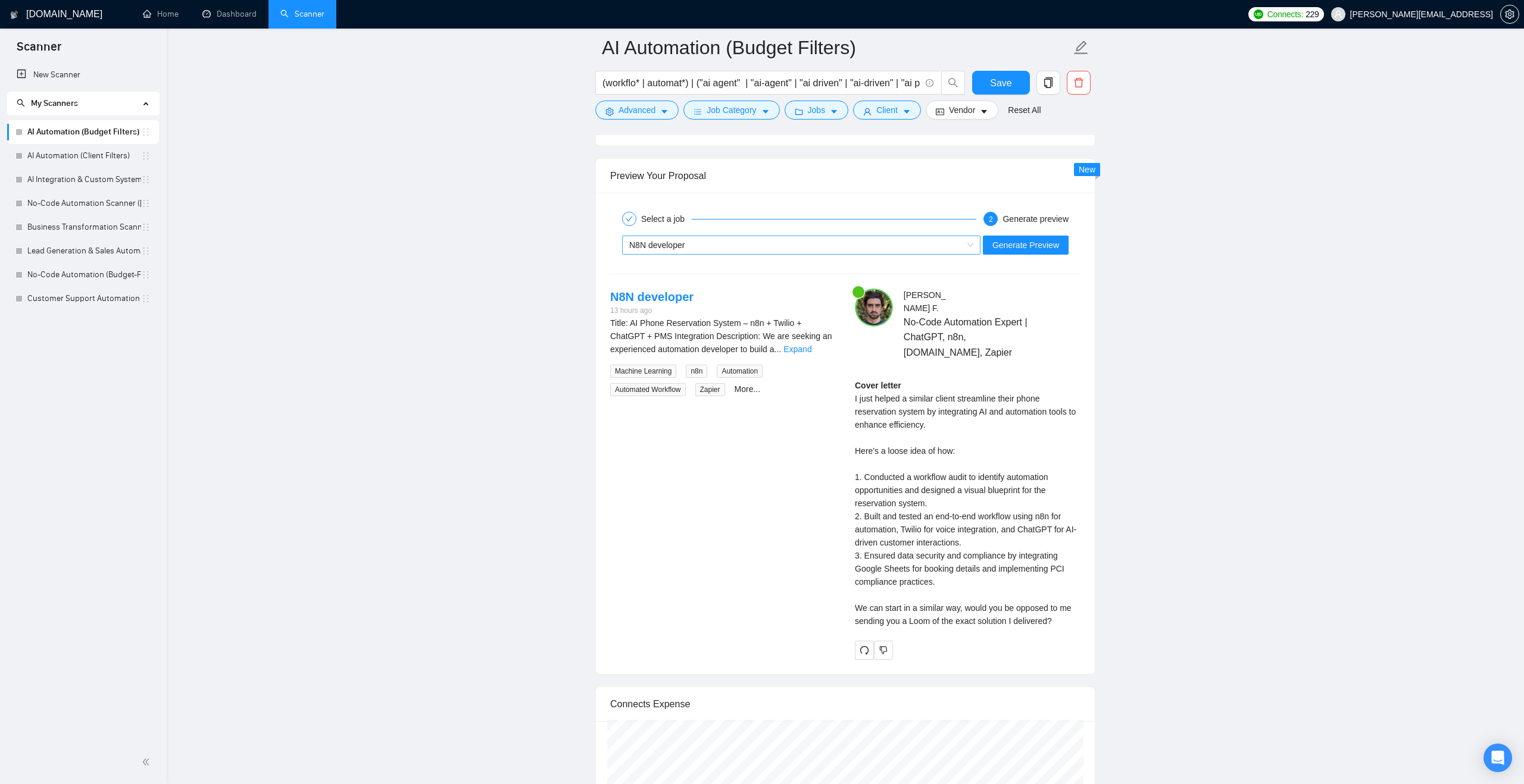
click at [974, 255] on div "N8N developer" at bounding box center [801, 245] width 359 height 19
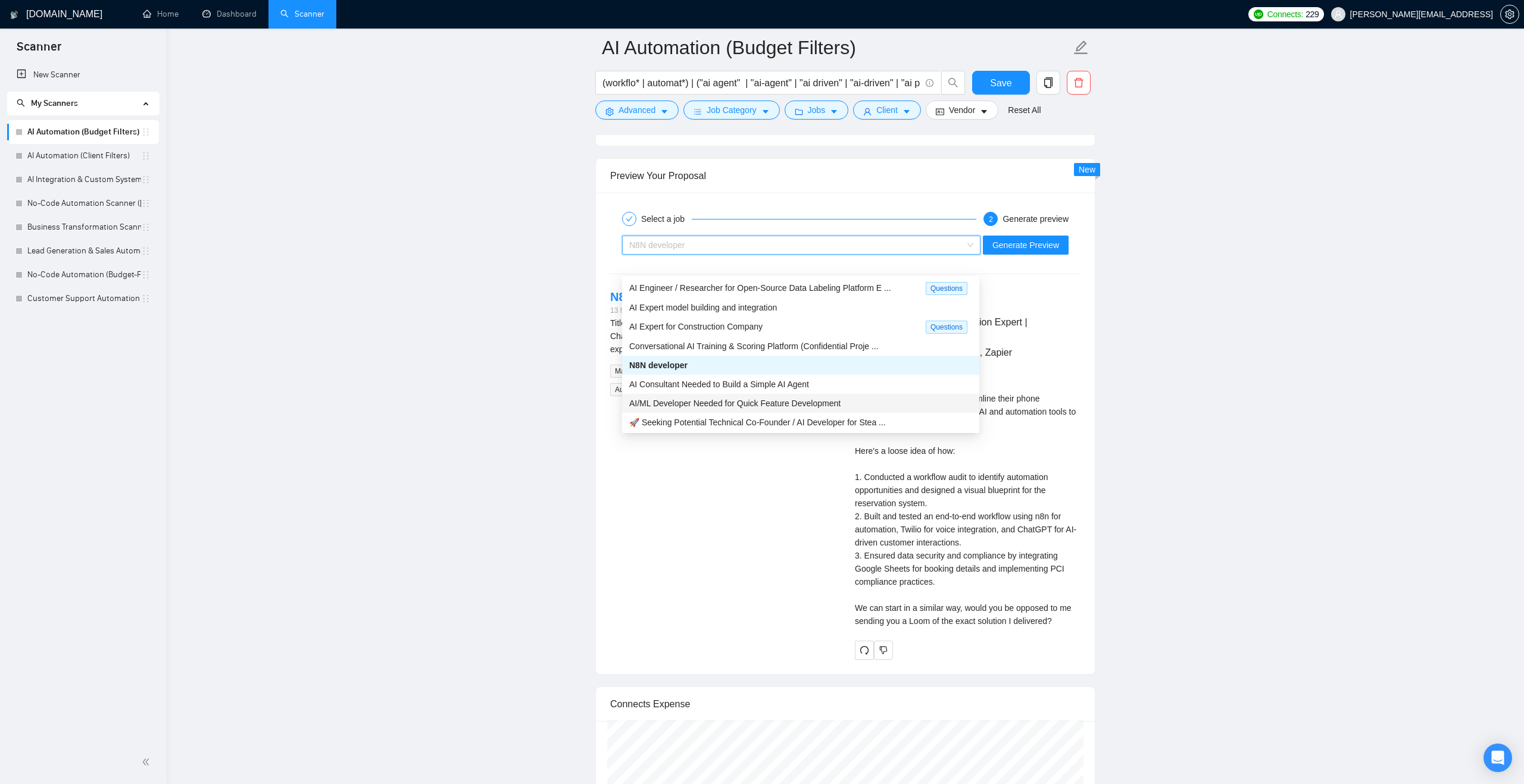
click at [784, 406] on span "AI/ML Developer Needed for Quick Feature Development" at bounding box center [735, 403] width 211 height 9
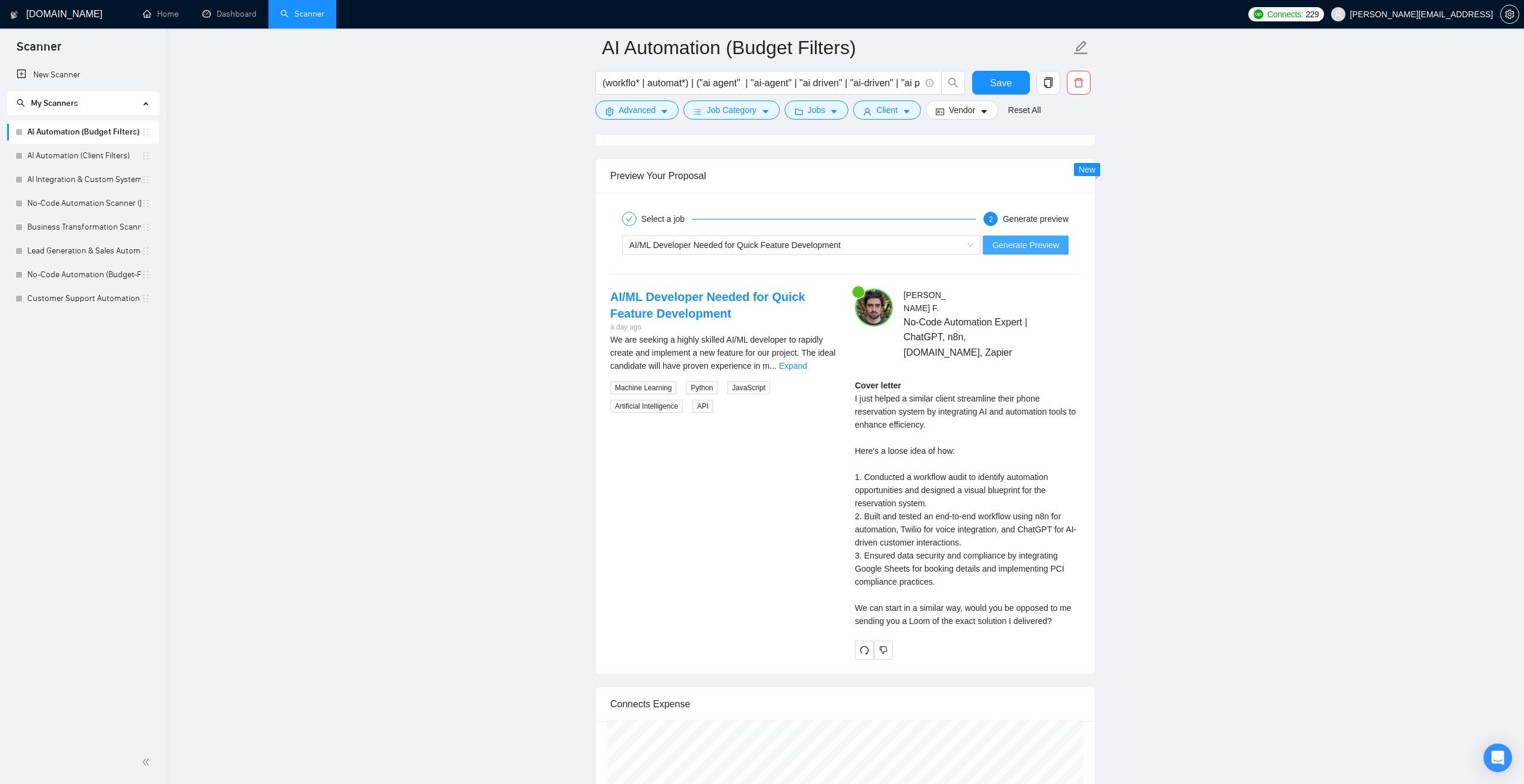
click at [1016, 251] on span "Generate Preview" at bounding box center [1025, 245] width 67 height 13
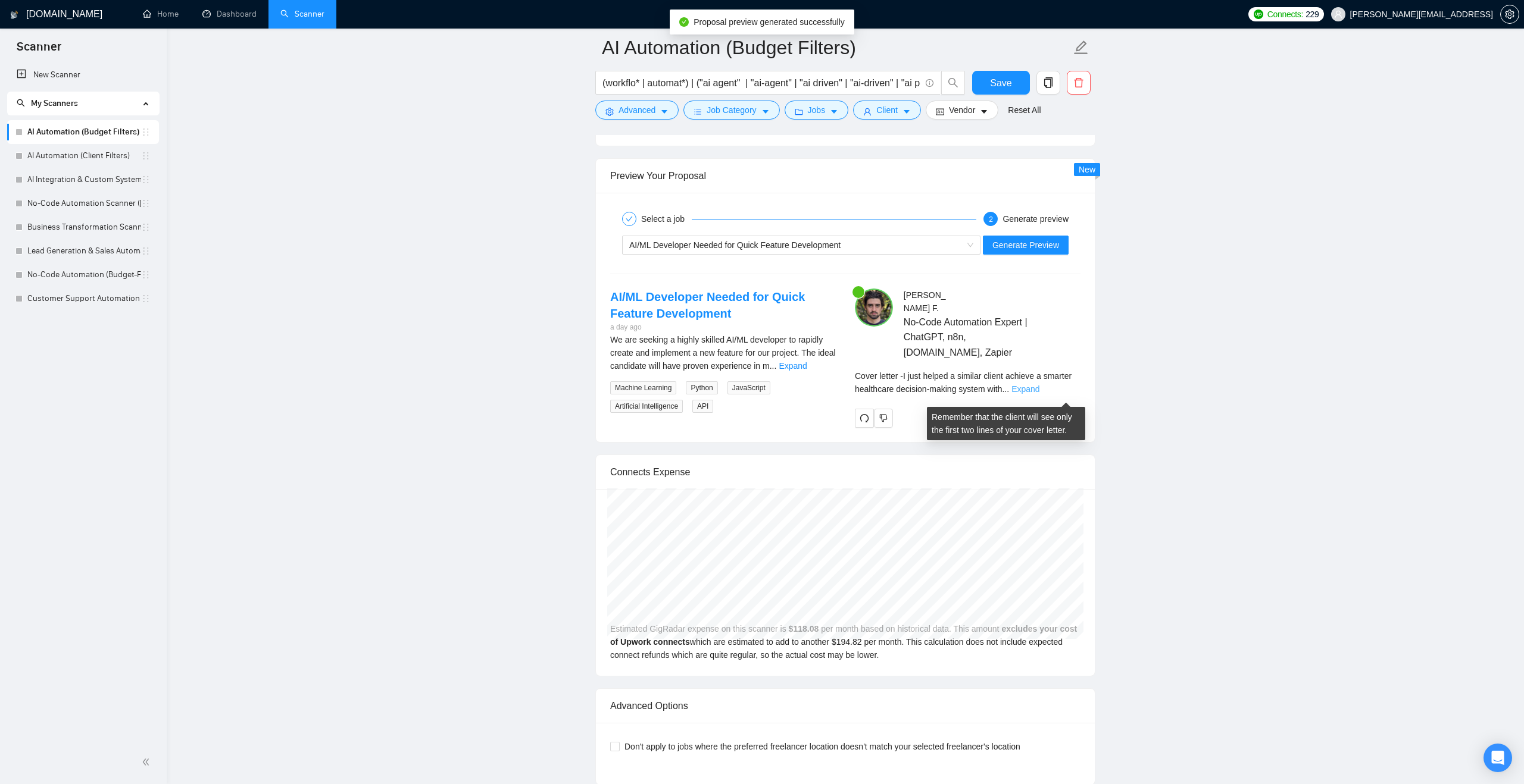
click at [1039, 394] on link "Expand" at bounding box center [1025, 389] width 28 height 9
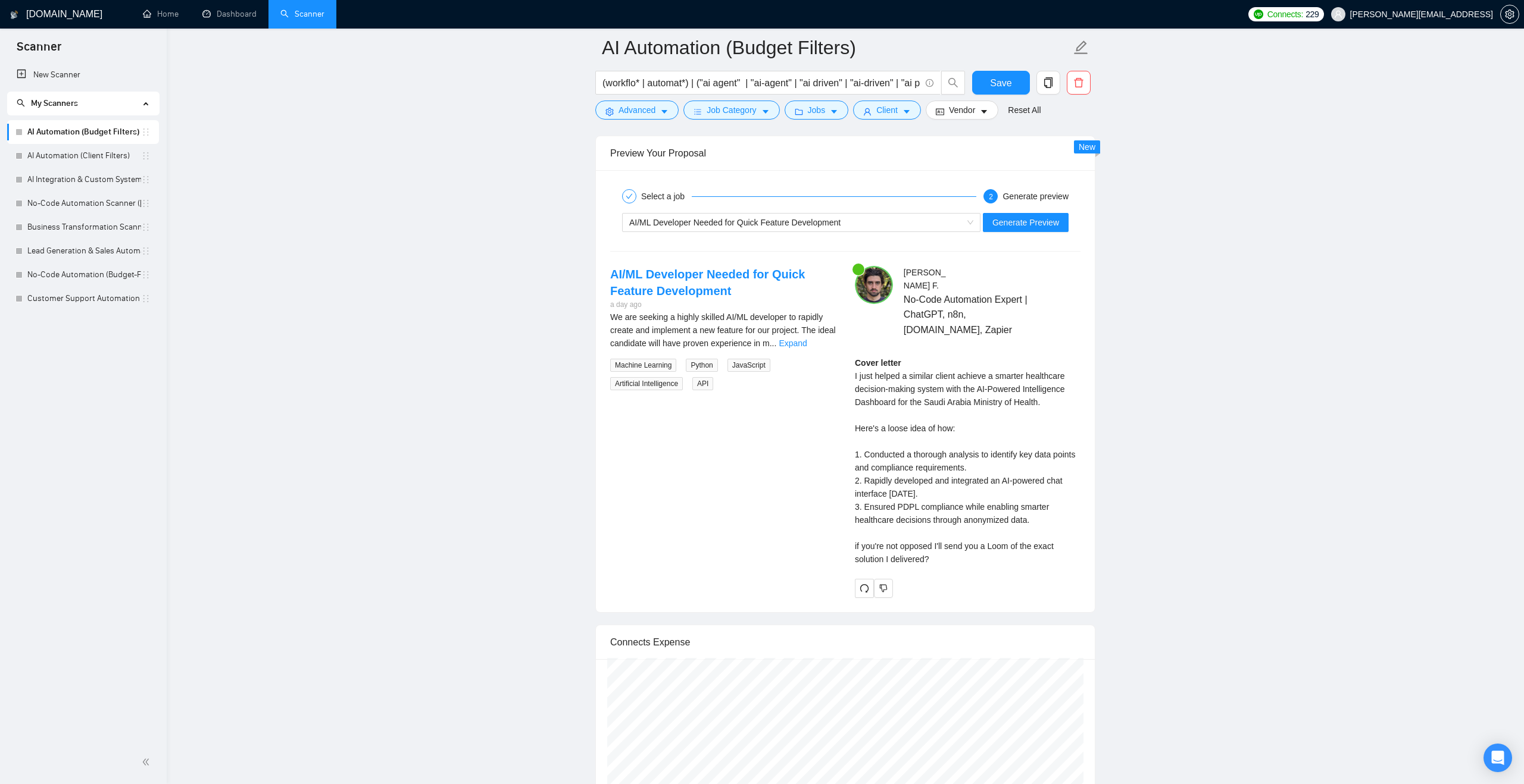
scroll to position [2224, 0]
click at [806, 344] on link "Expand" at bounding box center [792, 339] width 28 height 9
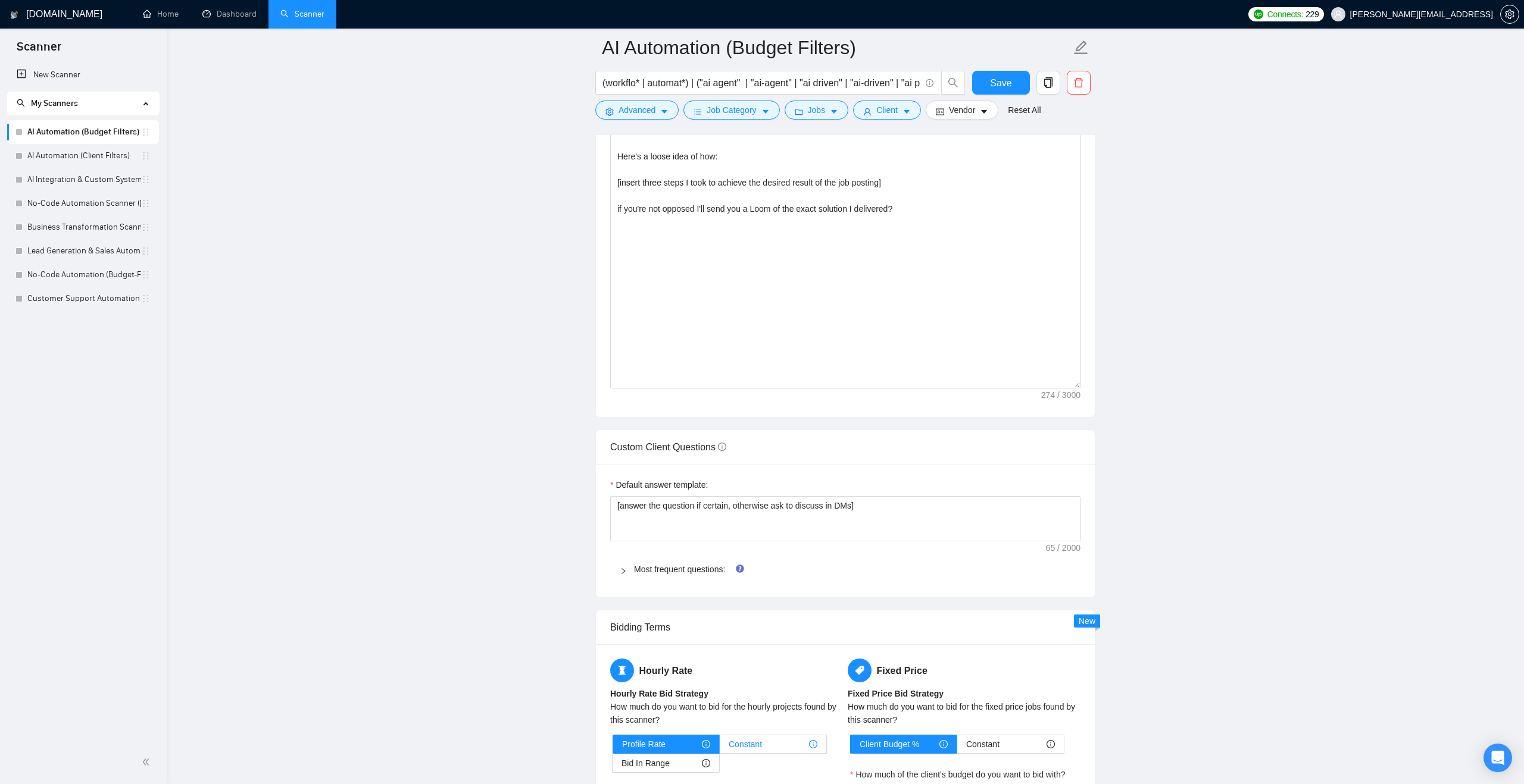
scroll to position [1264, 0]
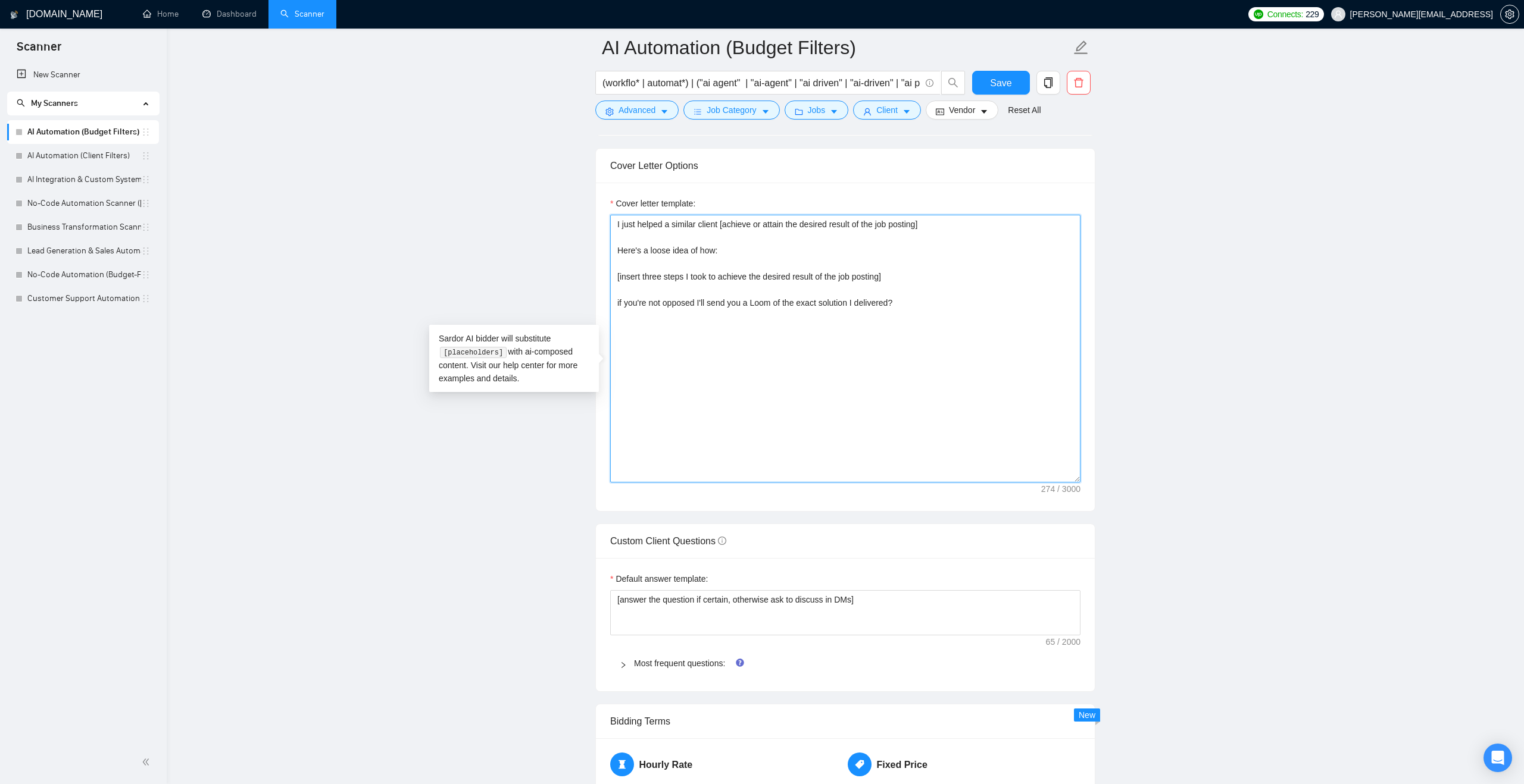
drag, startPoint x: 913, startPoint y: 324, endPoint x: 617, endPoint y: 224, distance: 312.4
click at [617, 224] on div "Cover letter template: I just helped a similar client [achieve or attain the de…" at bounding box center [845, 339] width 470 height 286
click at [546, 220] on main "AI Automation (Budget Filters) (workflo* | automat*) | ("ai agent" | "ai-agent"…" at bounding box center [845, 508] width 1319 height 3449
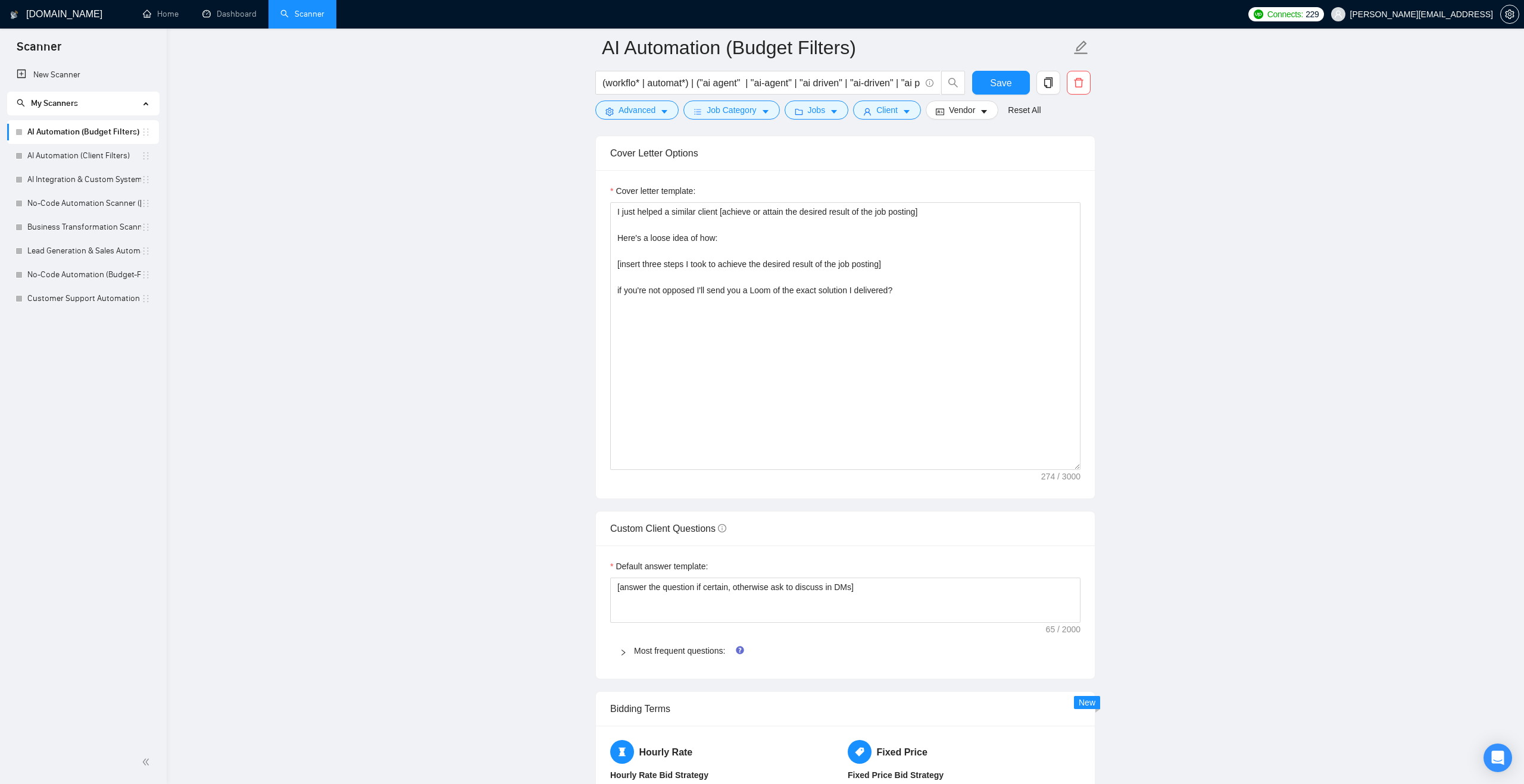
scroll to position [1280, 0]
click at [712, 226] on textarea "I just helped a similar client [achieve or attain the desired result of the job…" at bounding box center [845, 332] width 470 height 268
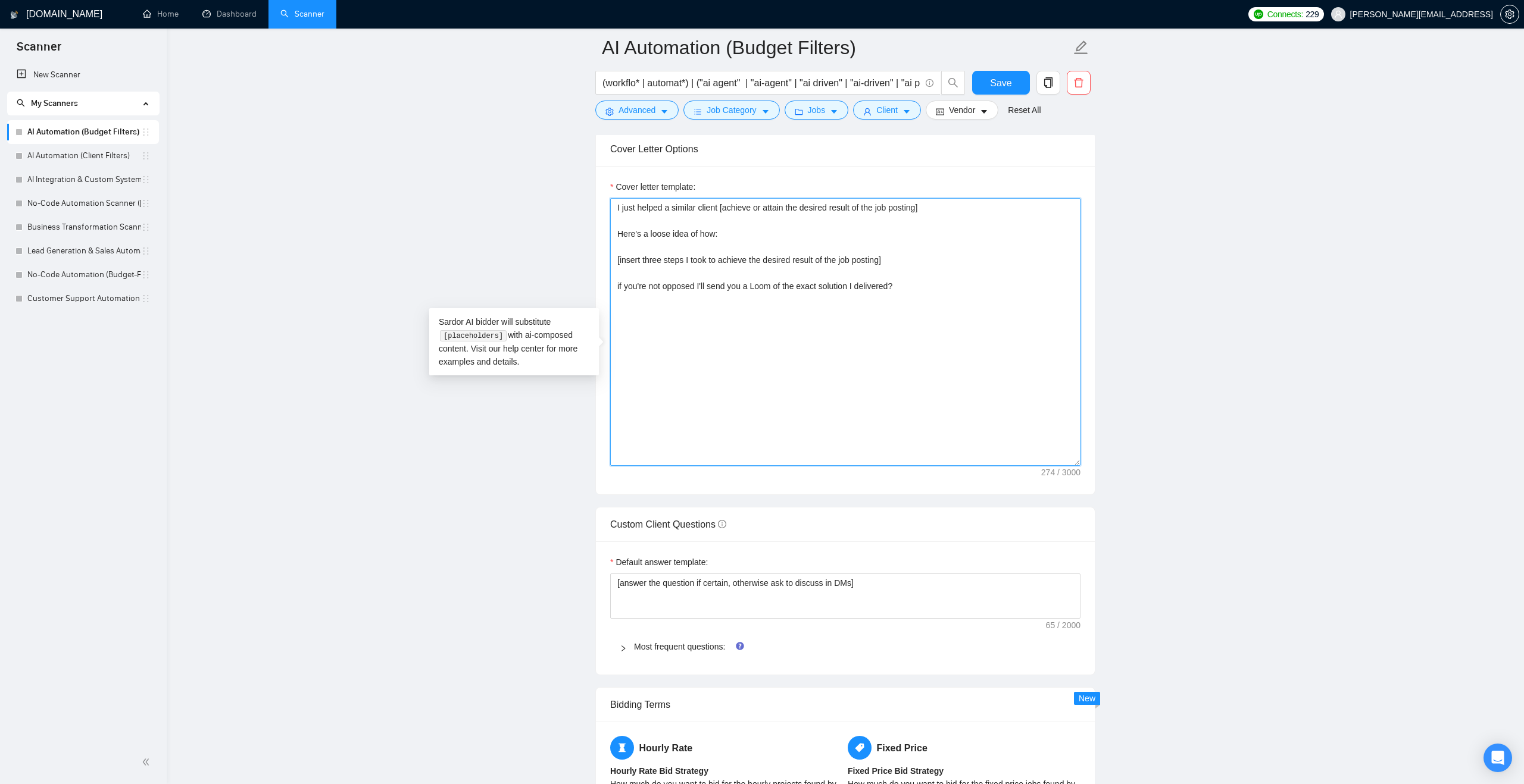
click at [712, 226] on textarea "I just helped a similar client [achieve or attain the desired result of the job…" at bounding box center [845, 332] width 470 height 268
click at [654, 228] on textarea "I just helped a similar client [achieve or attain the desired result of the job…" at bounding box center [845, 332] width 470 height 268
drag, startPoint x: 639, startPoint y: 226, endPoint x: 666, endPoint y: 232, distance: 27.7
click at [666, 232] on textarea "I just helped a similar client [achieve or attain the desired result of the job…" at bounding box center [845, 332] width 470 height 268
click at [728, 222] on textarea "I just completed a similar client [achieve or attain the desired result of the …" at bounding box center [845, 332] width 470 height 268
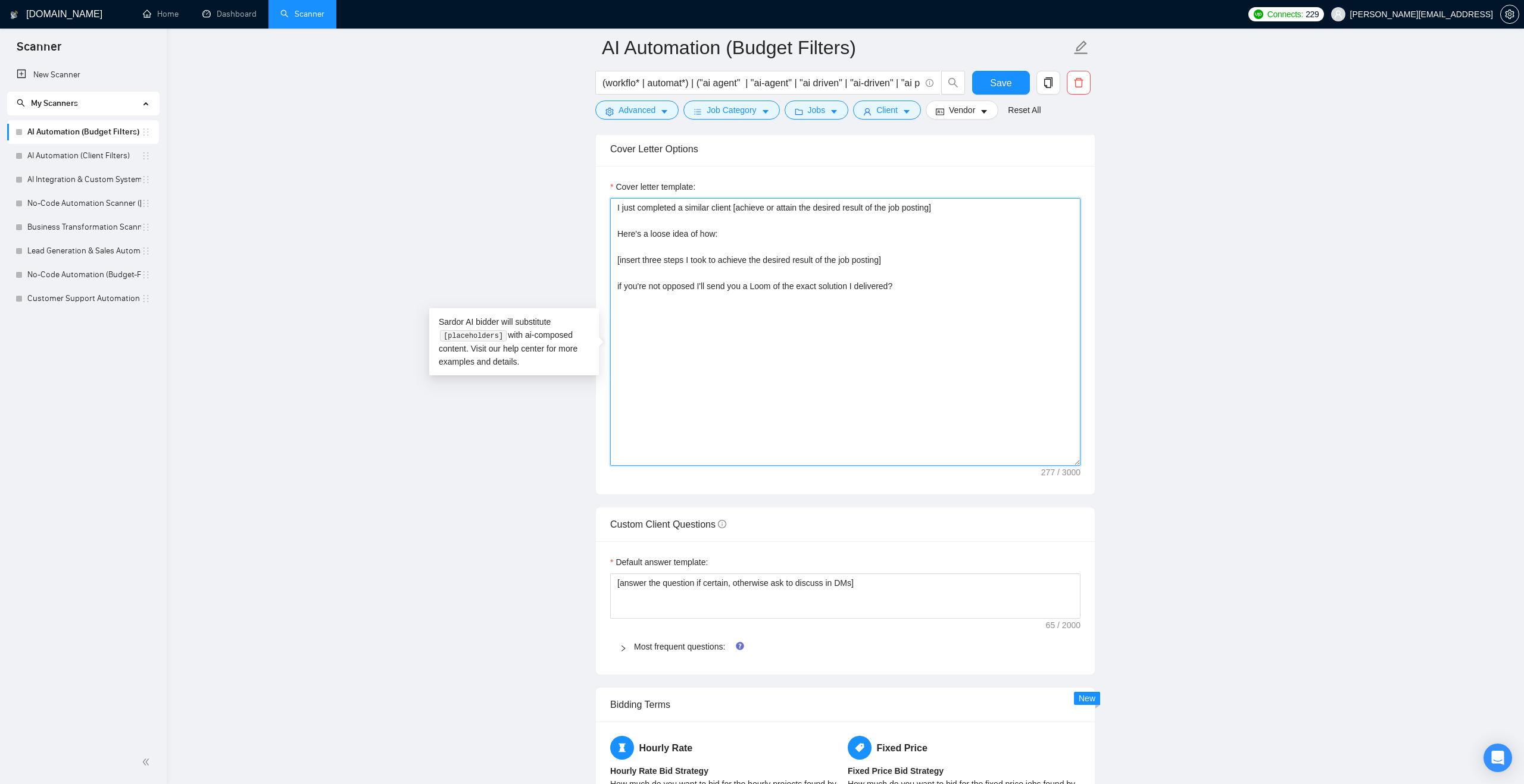
click at [728, 222] on textarea "I just completed a similar client [achieve or attain the desired result of the …" at bounding box center [845, 332] width 470 height 268
click at [775, 272] on textarea "I just completed a similar project [achieve or attain the desired result of the…" at bounding box center [845, 332] width 470 height 268
click at [661, 230] on textarea "I just completed a similar project [achieve or attain the desired result of the…" at bounding box center [845, 332] width 470 height 268
drag, startPoint x: 926, startPoint y: 303, endPoint x: 606, endPoint y: 221, distance: 330.3
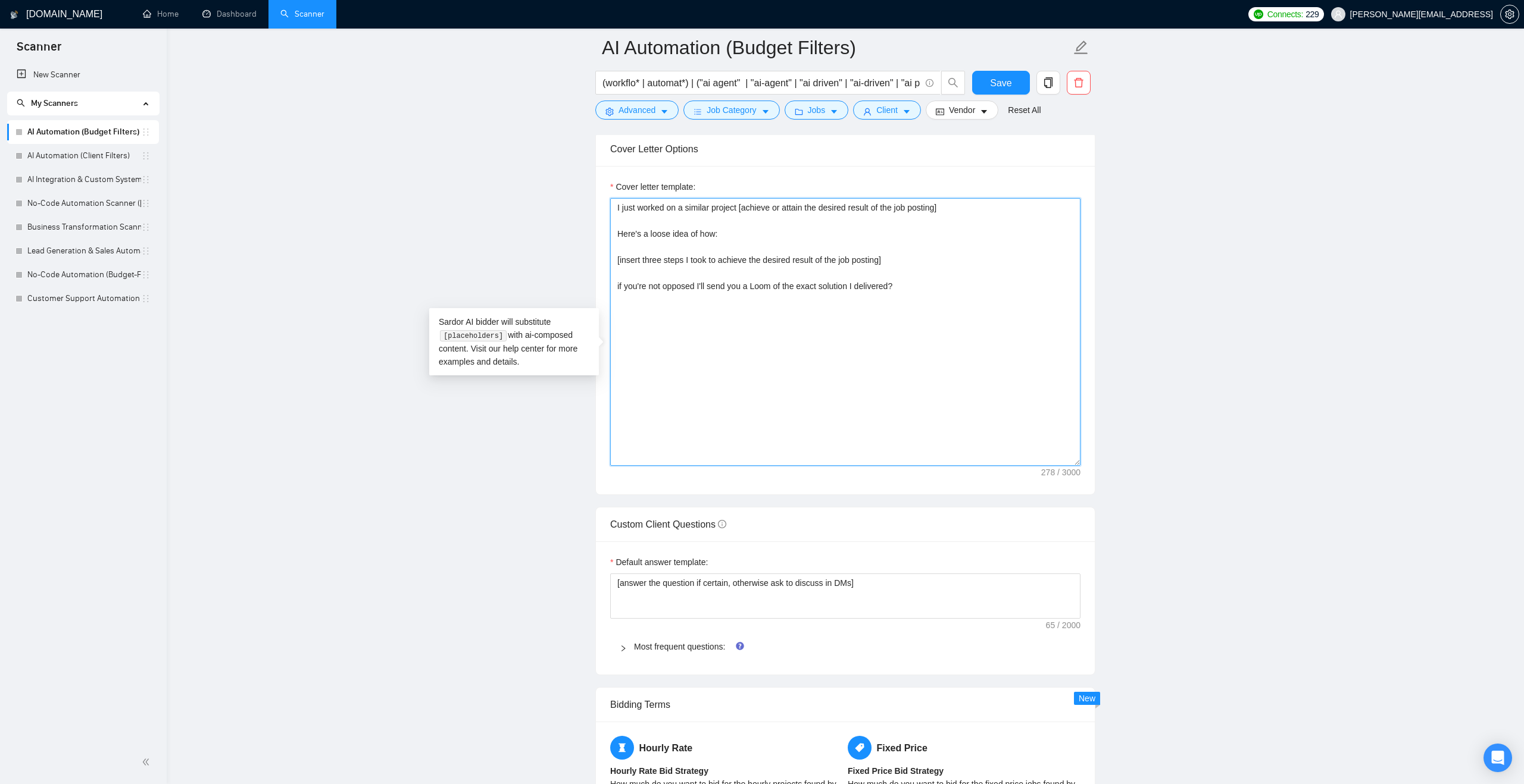
click at [606, 221] on div "Cover letter template: I just worked on a similar project [achieve or attain th…" at bounding box center [845, 331] width 499 height 329
type textarea "I just worked on a similar project [achieve or attain the desired result of the…"
click at [796, 166] on div "Cover Letter Options" at bounding box center [845, 148] width 470 height 34
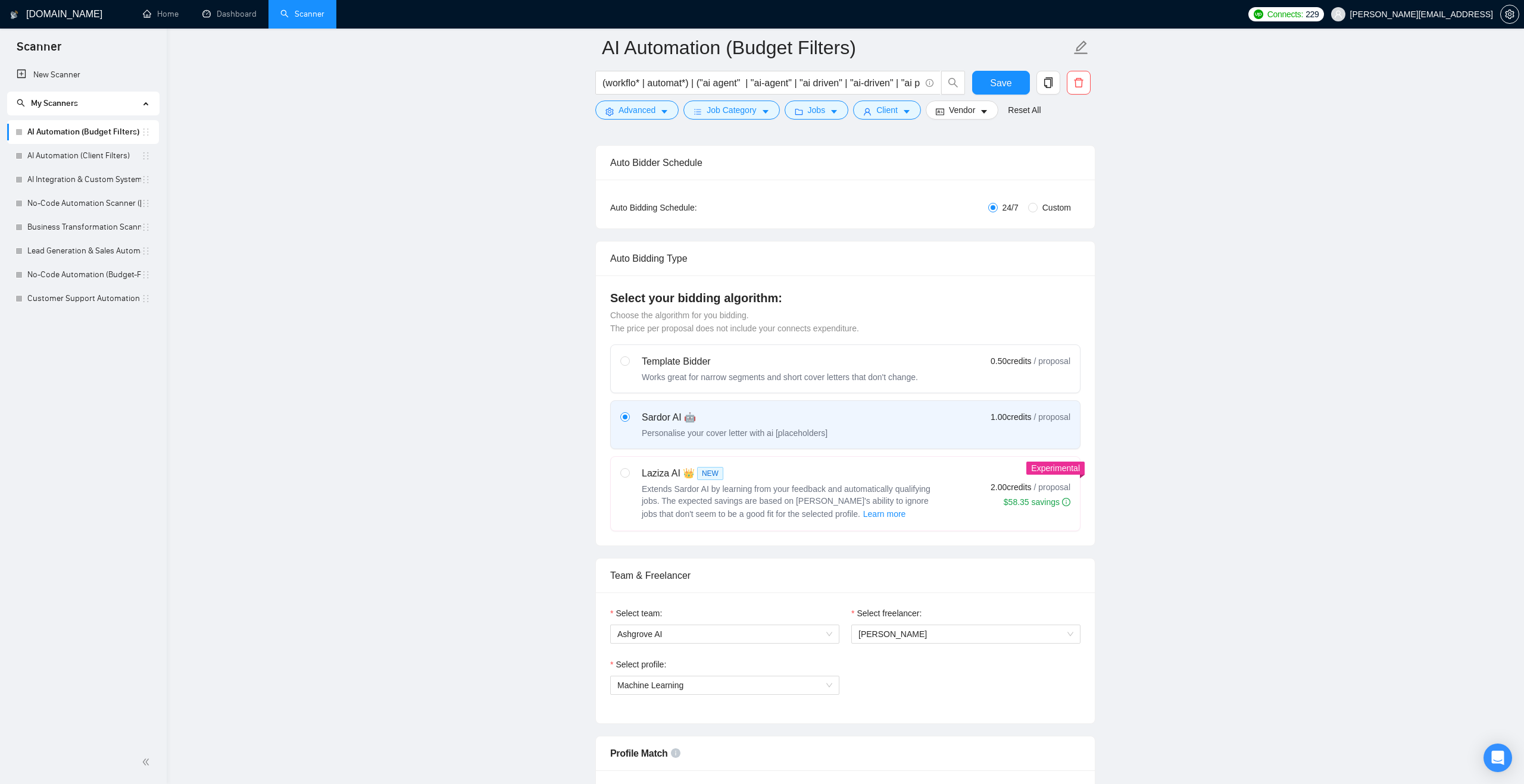
scroll to position [0, 0]
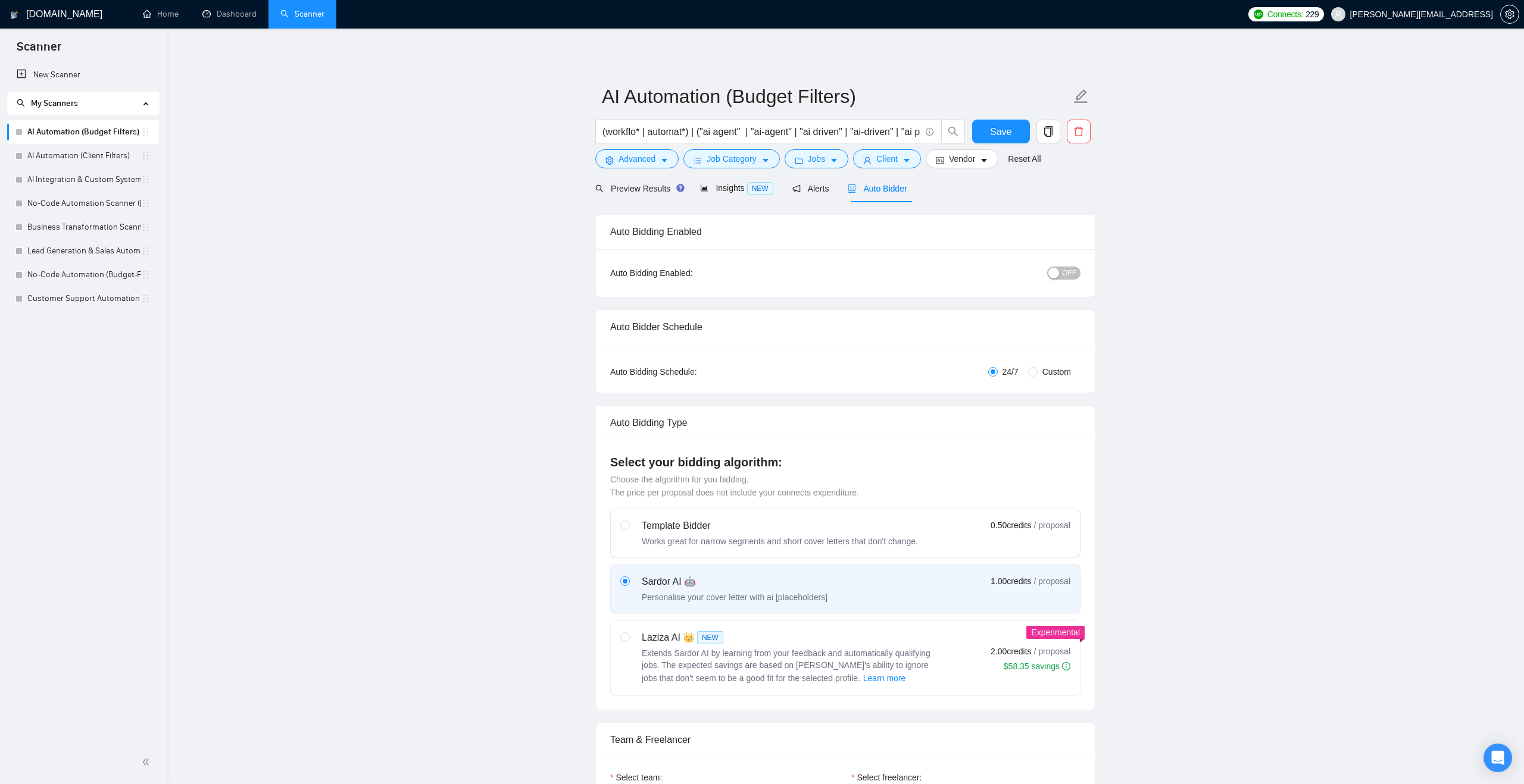
click at [1057, 274] on div "button" at bounding box center [1053, 273] width 11 height 11
click at [1001, 130] on span "Save" at bounding box center [1000, 131] width 21 height 15
click at [118, 157] on link "AI Automation (Client Filters)" at bounding box center [84, 156] width 114 height 24
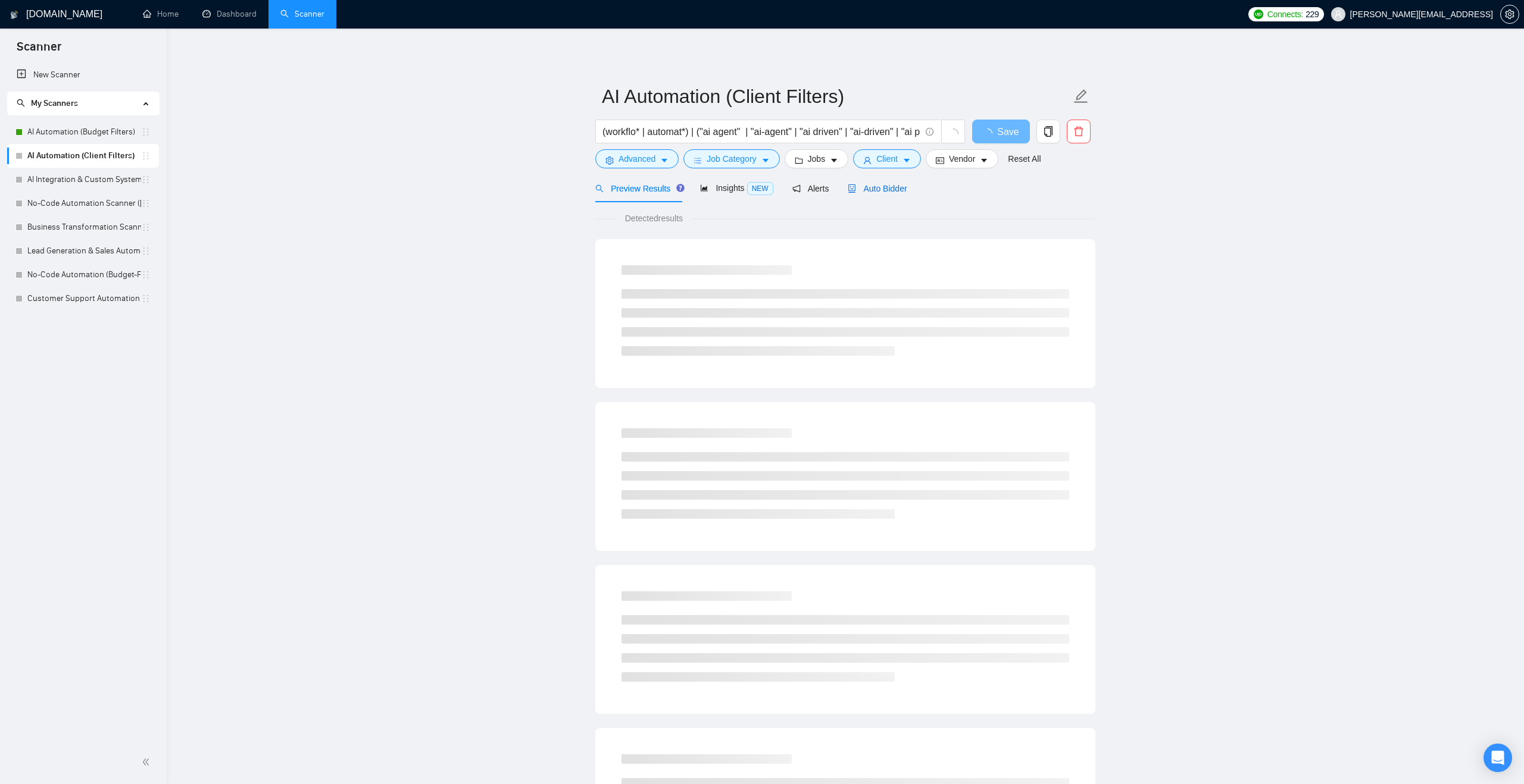
click at [873, 190] on span "Auto Bidder" at bounding box center [877, 189] width 59 height 9
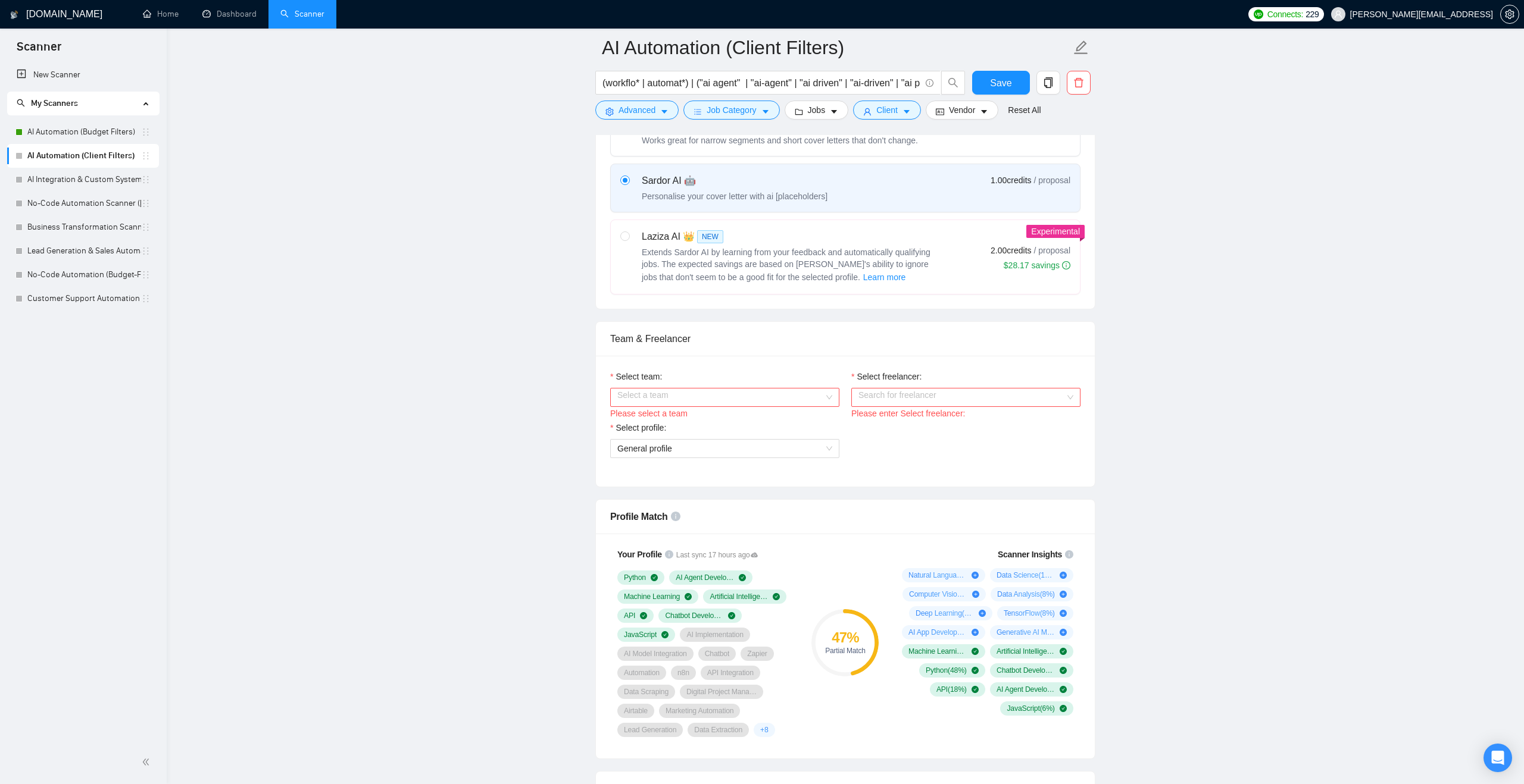
scroll to position [424, 0]
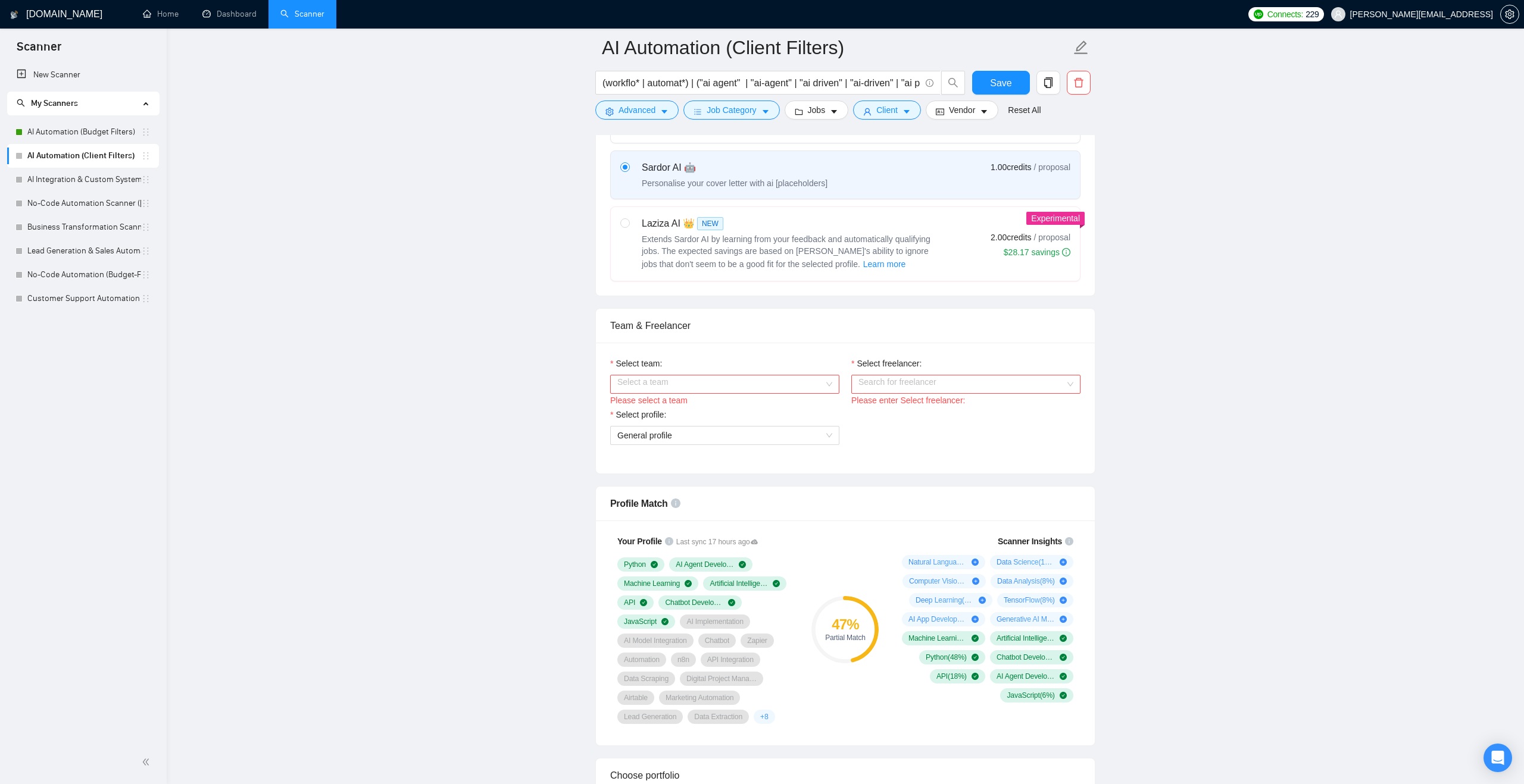
click at [771, 377] on input "Select team:" at bounding box center [720, 384] width 207 height 18
click at [760, 402] on div "Ashgrove AI" at bounding box center [724, 408] width 215 height 13
click at [893, 387] on input "Select freelancer:" at bounding box center [961, 384] width 207 height 18
click at [895, 407] on span "[PERSON_NAME]" at bounding box center [893, 407] width 69 height 9
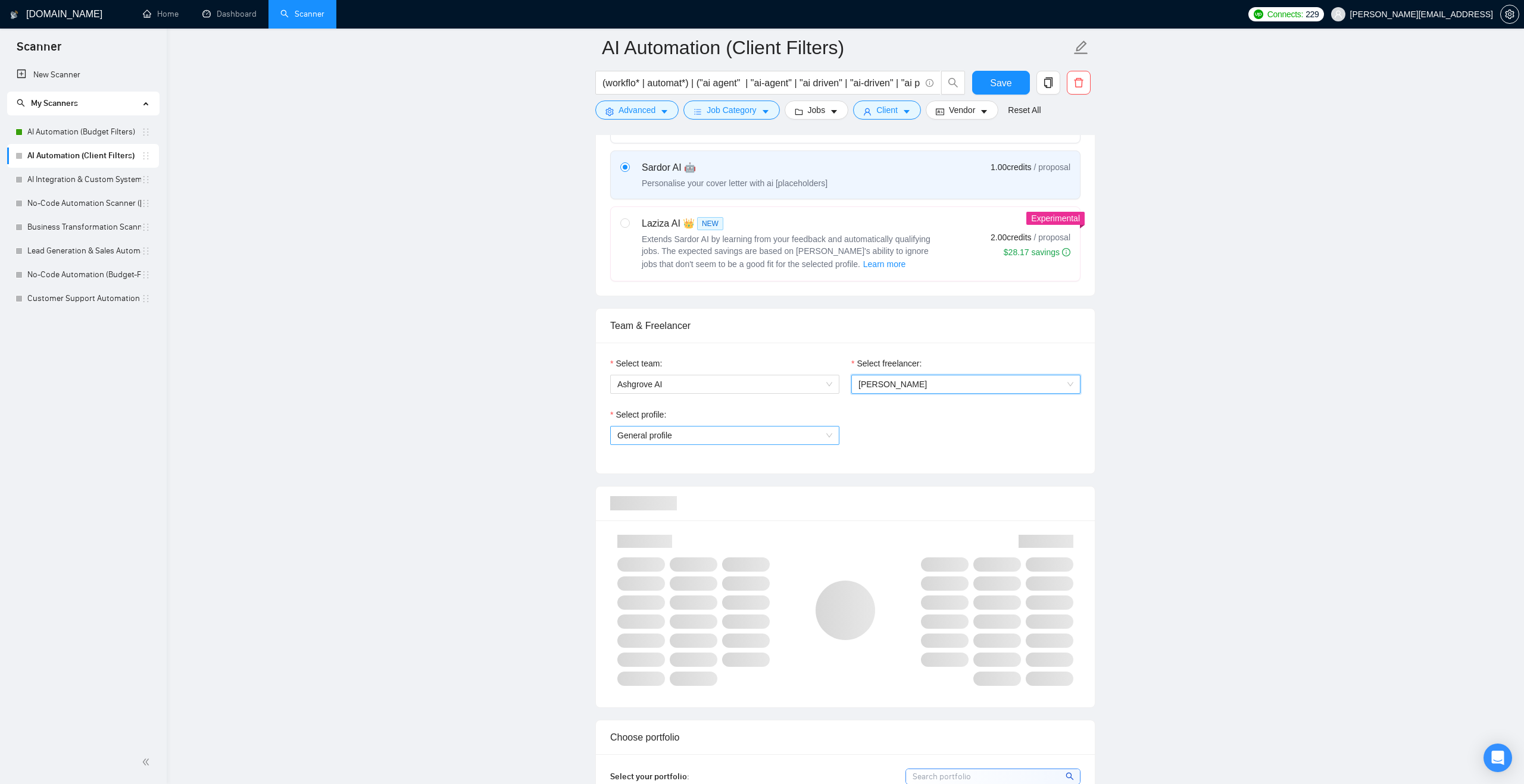
click at [800, 436] on span "General profile" at bounding box center [724, 435] width 215 height 18
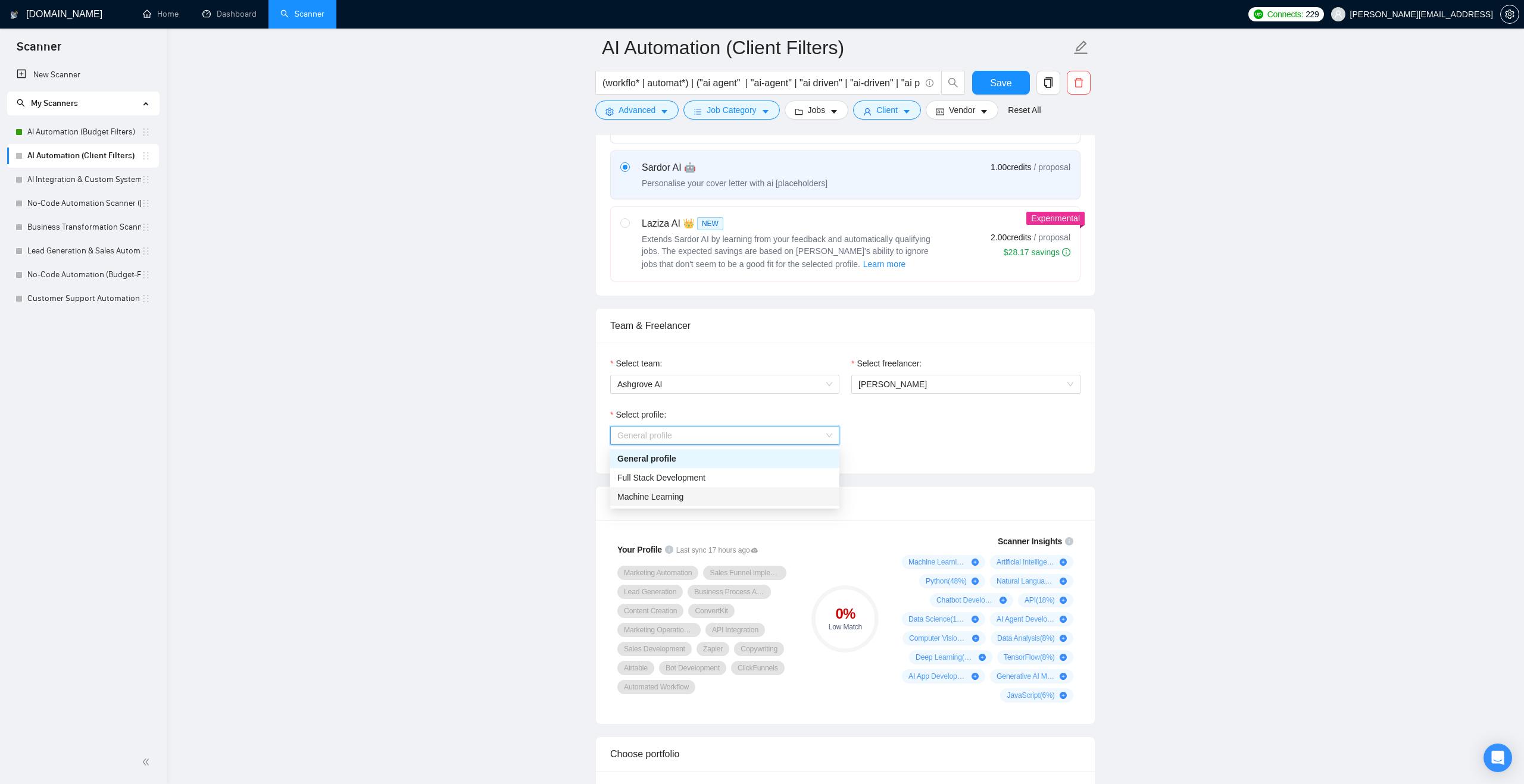
click at [758, 496] on div "Machine Learning" at bounding box center [724, 497] width 215 height 13
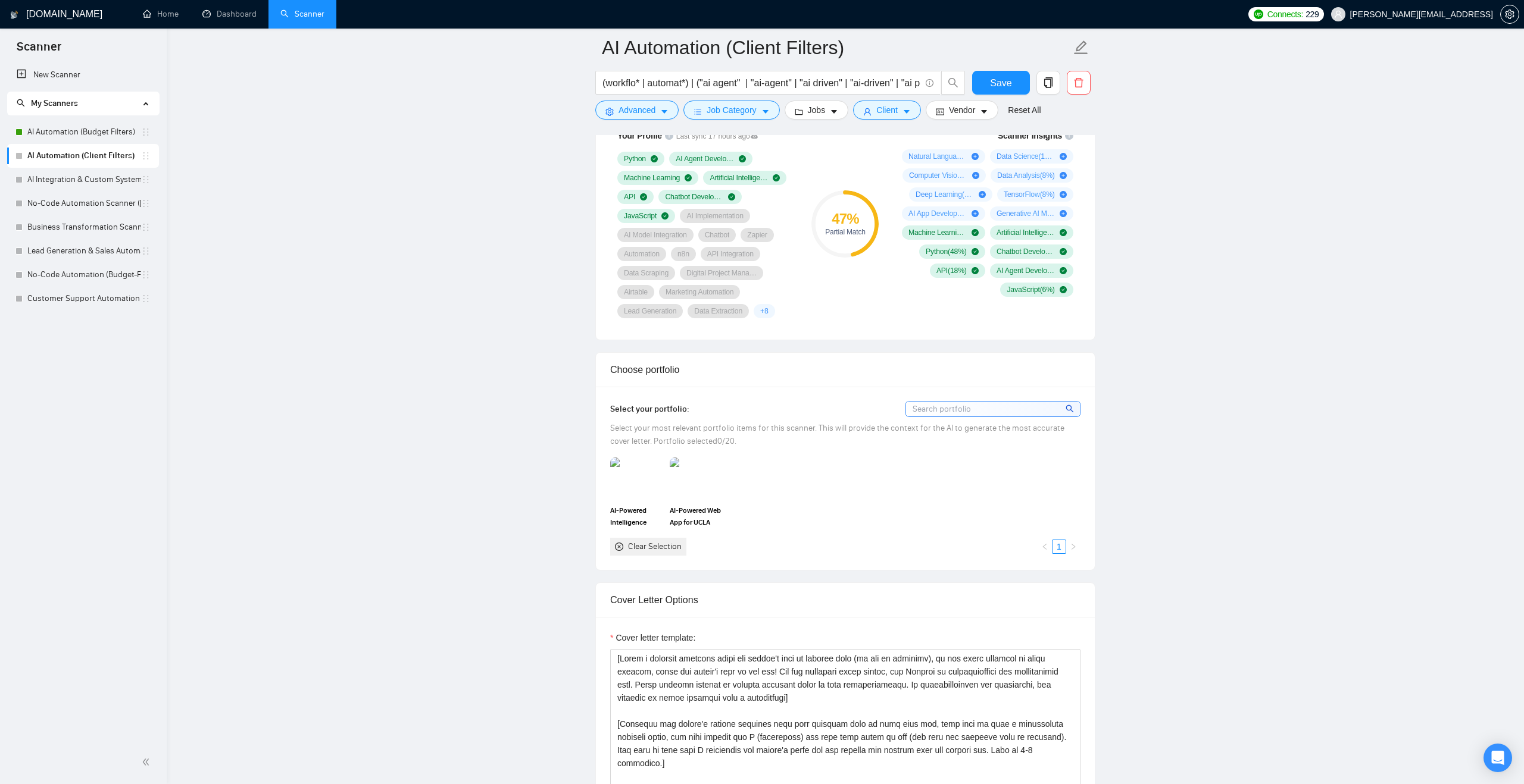
scroll to position [874, 0]
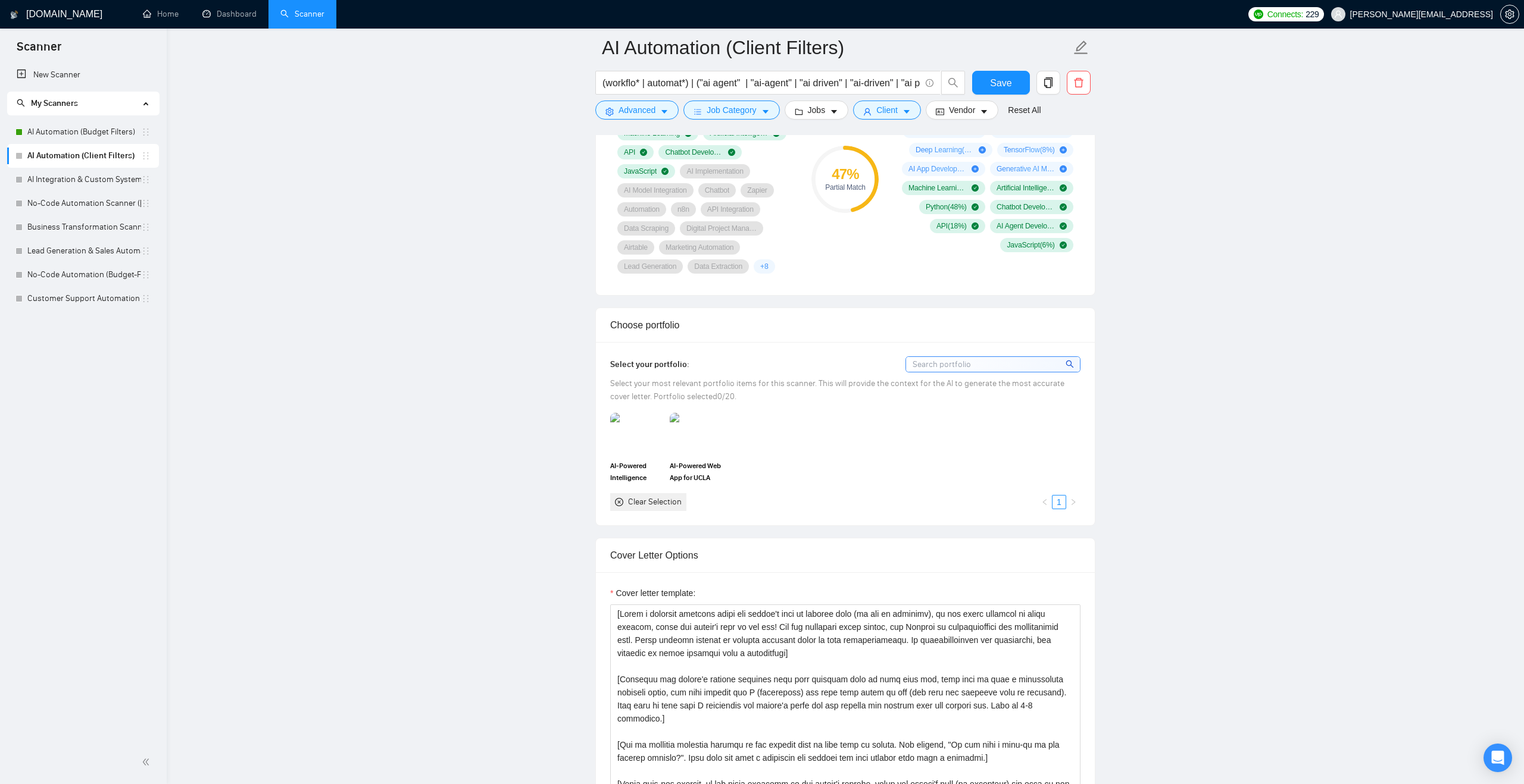
click at [701, 467] on span "AI-Powered Web App for UCLA Health" at bounding box center [695, 472] width 52 height 24
click at [648, 447] on img at bounding box center [636, 434] width 52 height 42
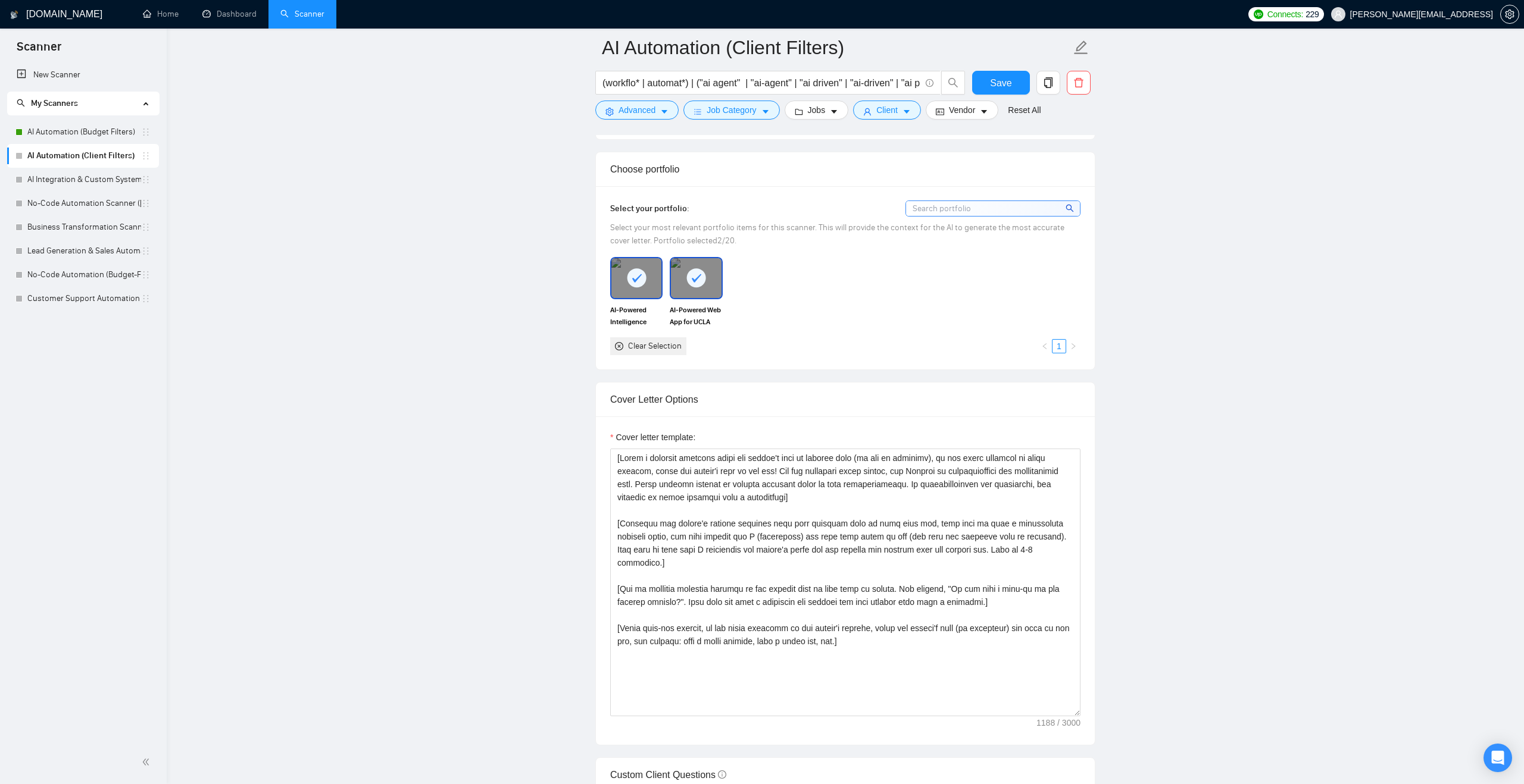
scroll to position [1111, 0]
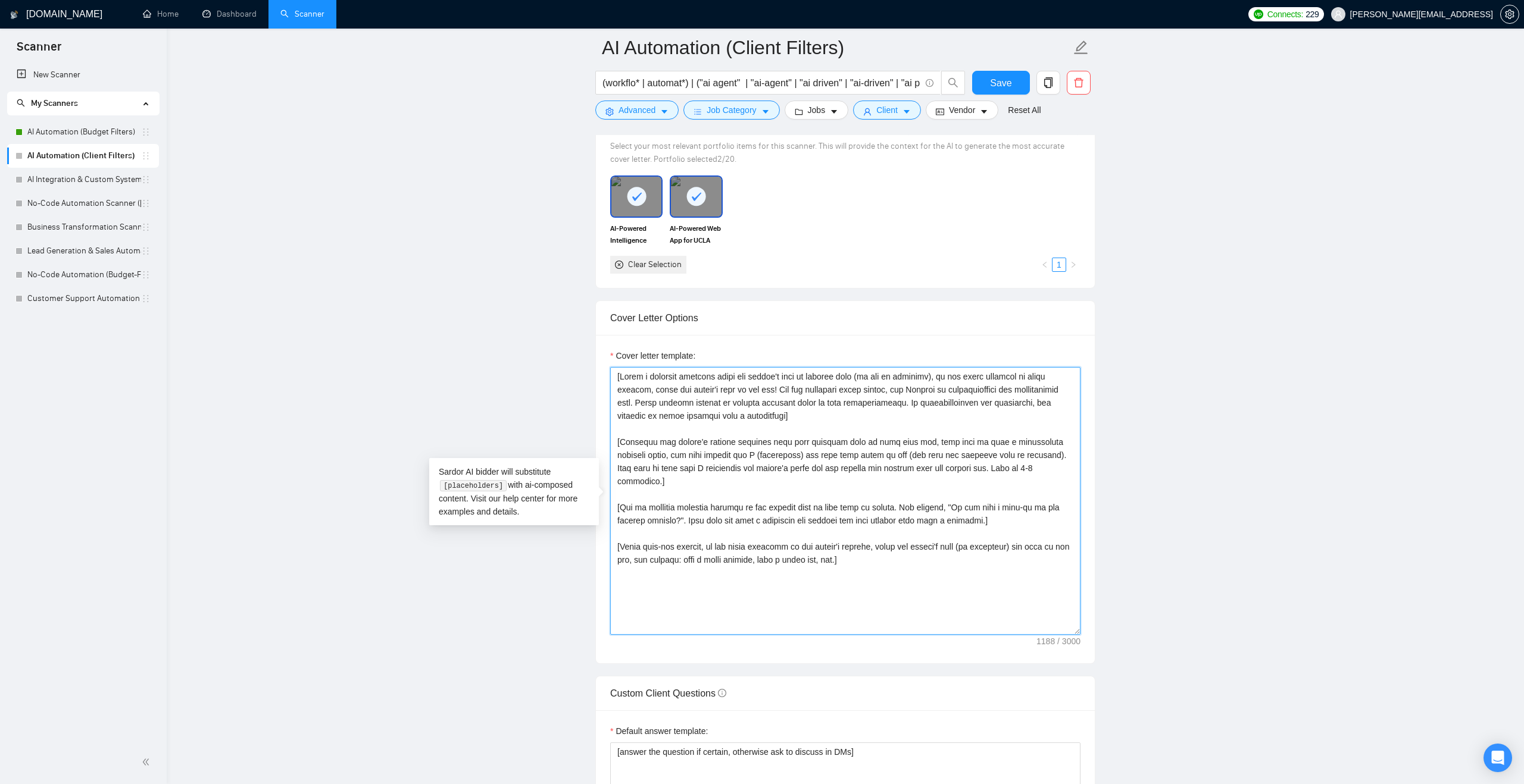
drag, startPoint x: 899, startPoint y: 543, endPoint x: 603, endPoint y: 372, distance: 341.8
click at [603, 372] on div "Cover letter template:" at bounding box center [845, 500] width 499 height 329
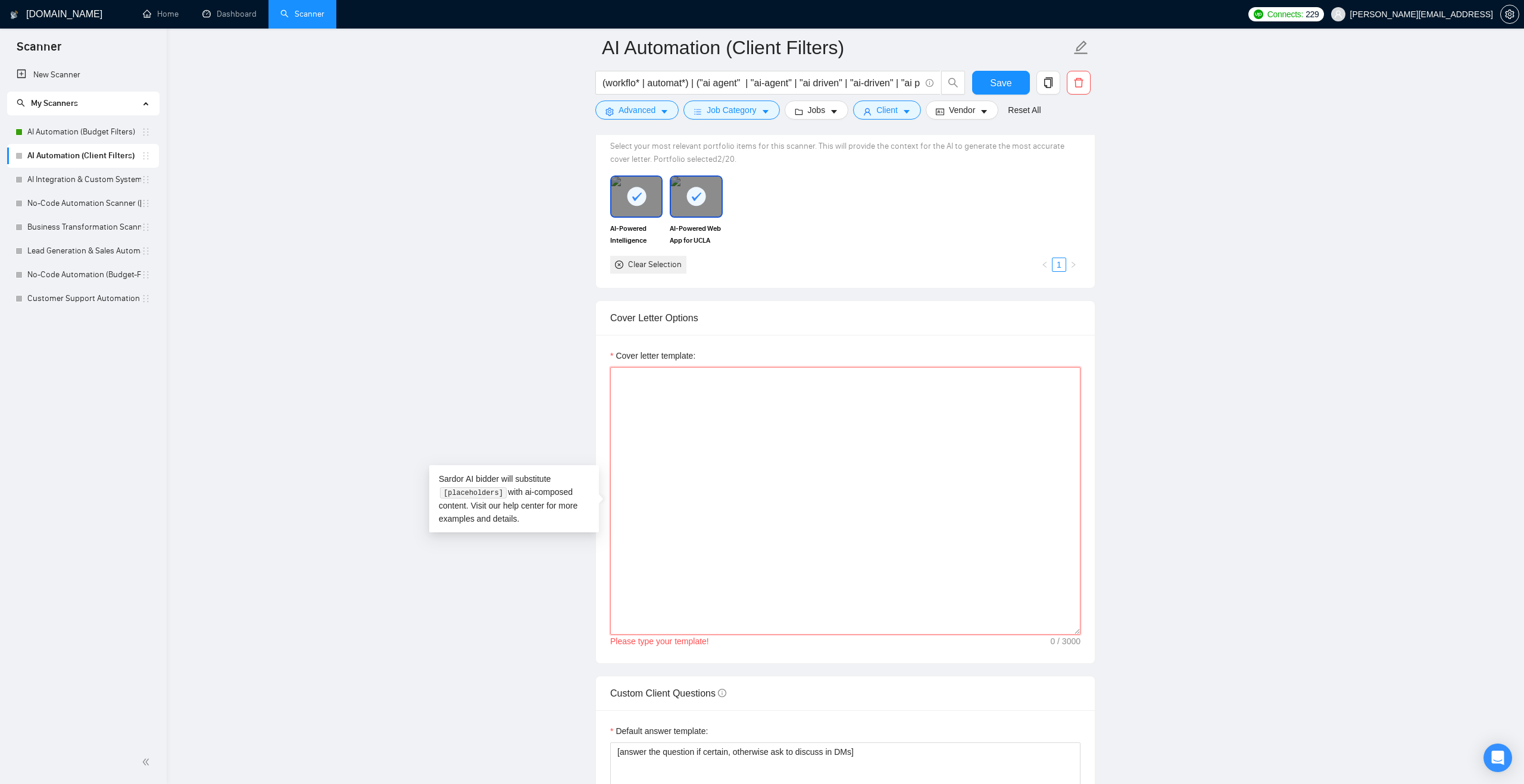
paste textarea "I just worked on a similar project [achieve or attain the desired result of the…"
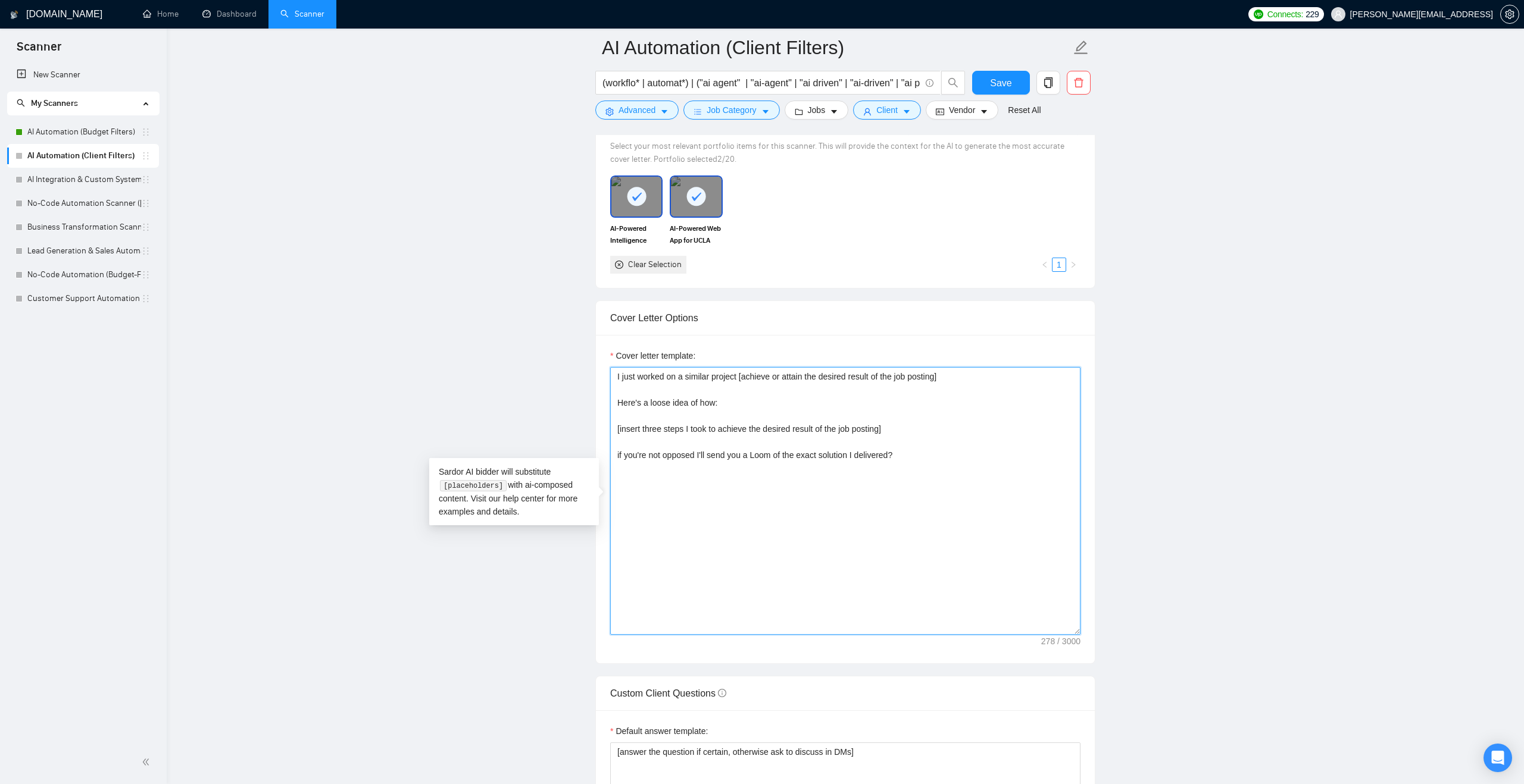
click at [708, 543] on textarea "I just worked on a similar project [achieve or attain the desired result of the…" at bounding box center [845, 501] width 470 height 268
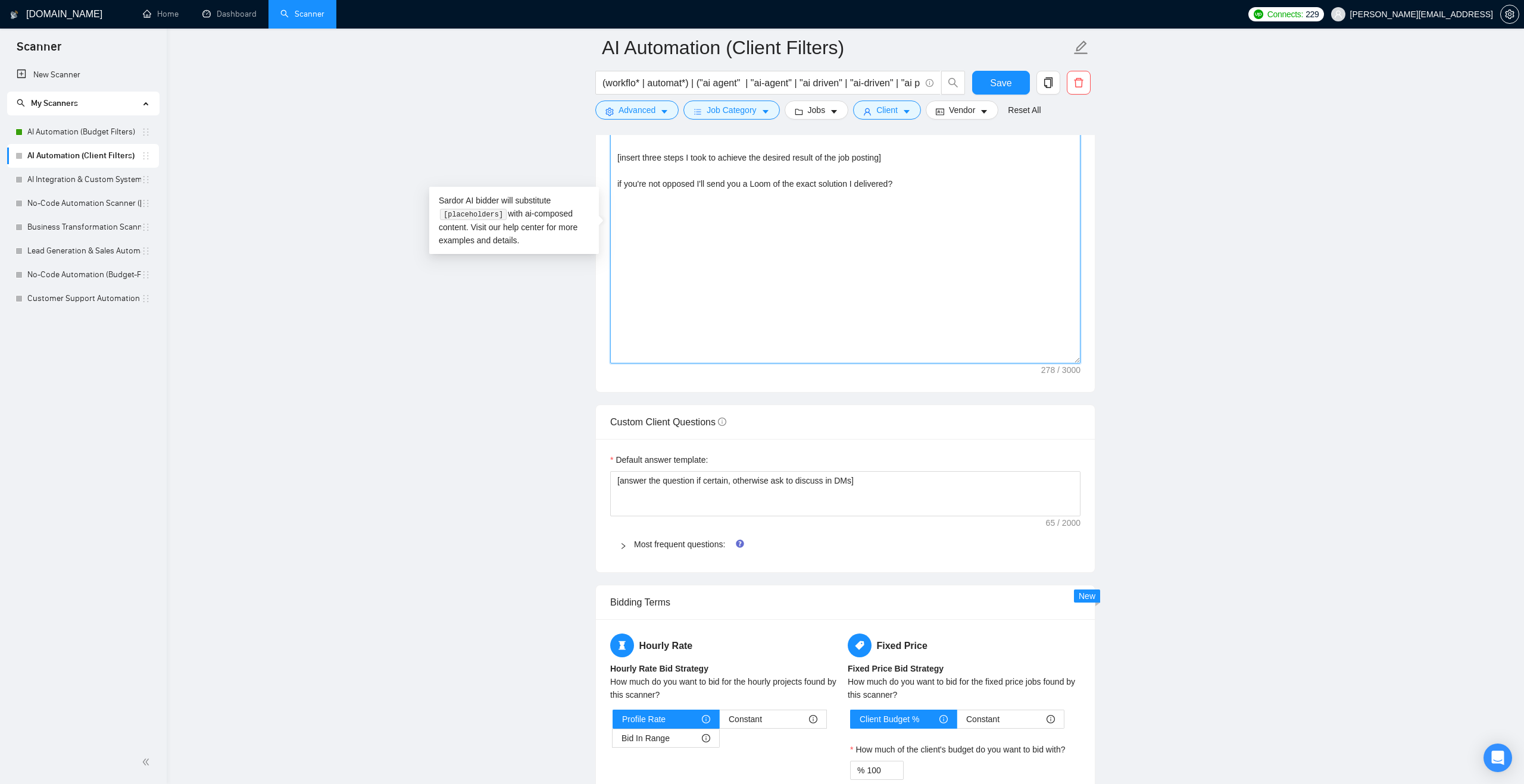
scroll to position [1557, 0]
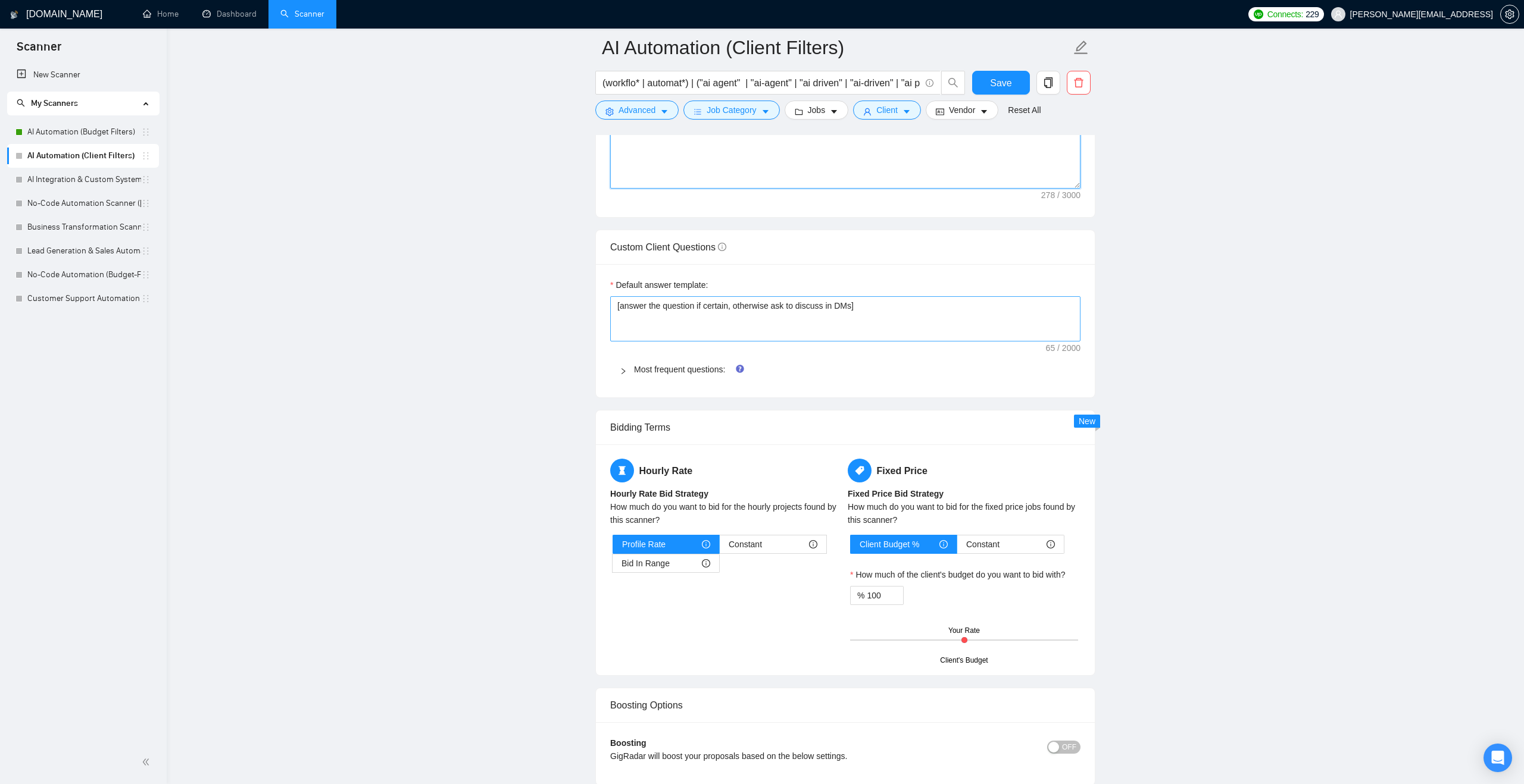
type textarea "I just worked on a similar project [achieve or attain the desired result of the…"
click at [728, 308] on textarea "[answer the question if certain, otherwise ask to discuss in DMs]" at bounding box center [845, 319] width 470 height 46
click at [677, 368] on link "Most frequent questions:" at bounding box center [679, 370] width 91 height 9
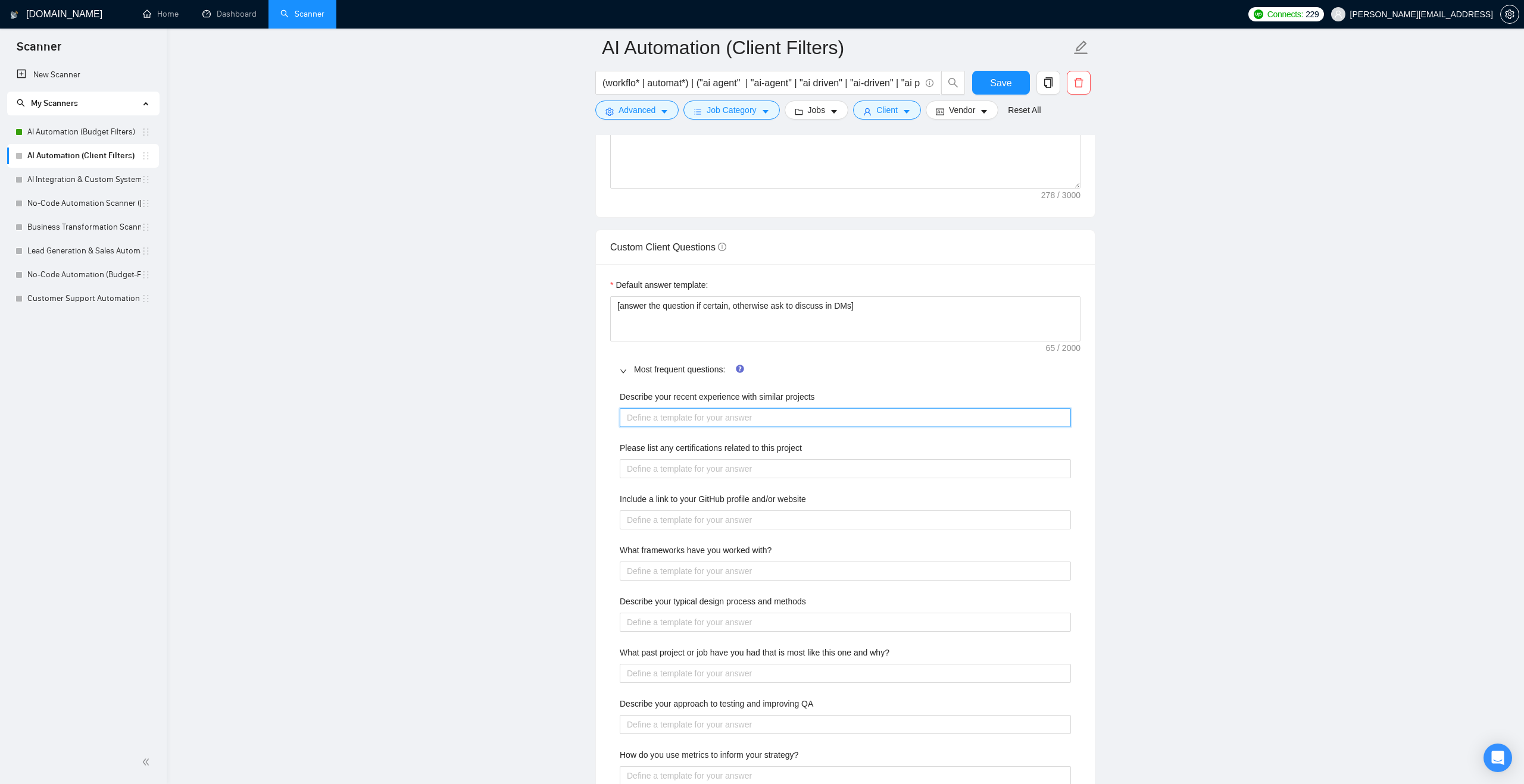
click at [688, 421] on projects "Describe your recent experience with similar projects" at bounding box center [845, 417] width 451 height 19
paste projects "[answer the question if certain, otherwise ask to discuss in DMs]"
type projects "[answer the question if certain, otherwise ask to discuss in DMs]"
click at [689, 471] on project "Please list any certifications related to this project" at bounding box center [845, 469] width 451 height 19
paste project "[answer the question if certain, otherwise ask to discuss in DMs]"
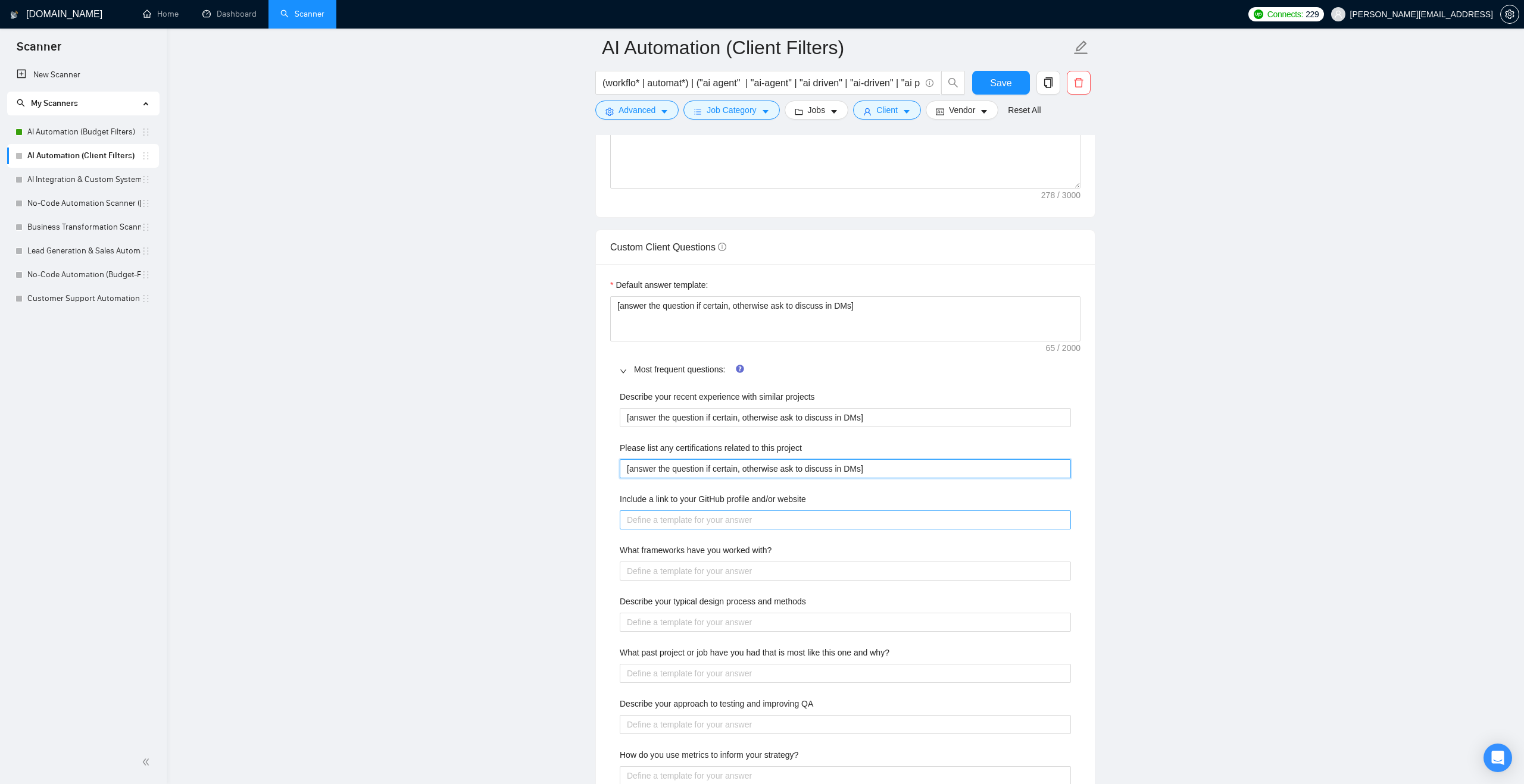
type project "[answer the question if certain, otherwise ask to discuss in DMs]"
click at [695, 517] on website "Include a link to your GitHub profile and/or website" at bounding box center [845, 519] width 451 height 19
paste website "[answer the question if certain, otherwise ask to discuss in DMs]"
type website "[answer the question if certain, otherwise ask to discuss in DMs]"
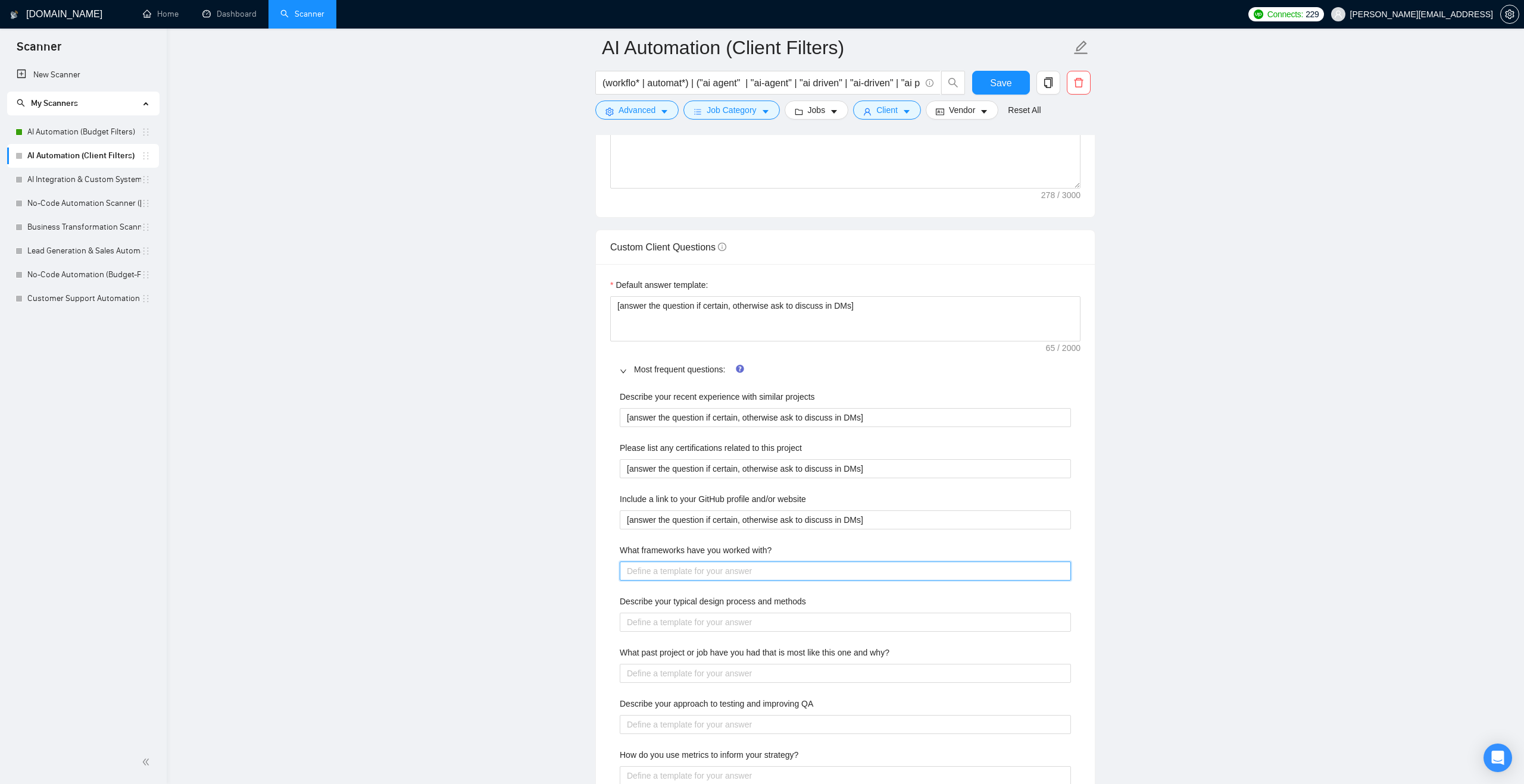
click at [701, 570] on with\? "What frameworks have you worked with?" at bounding box center [845, 571] width 451 height 19
paste with\? "[answer the question if certain, otherwise ask to discuss in DMs]"
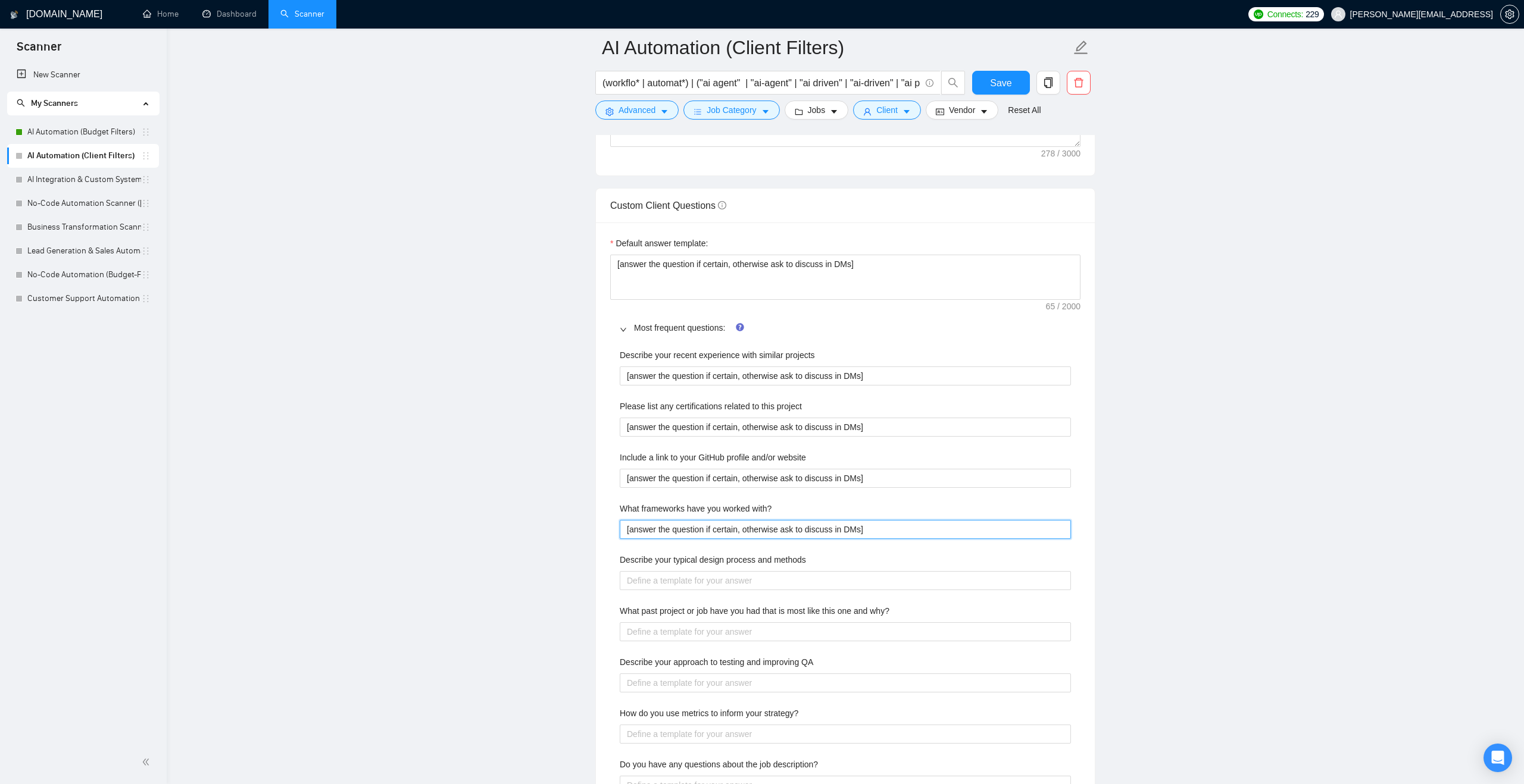
scroll to position [1643, 0]
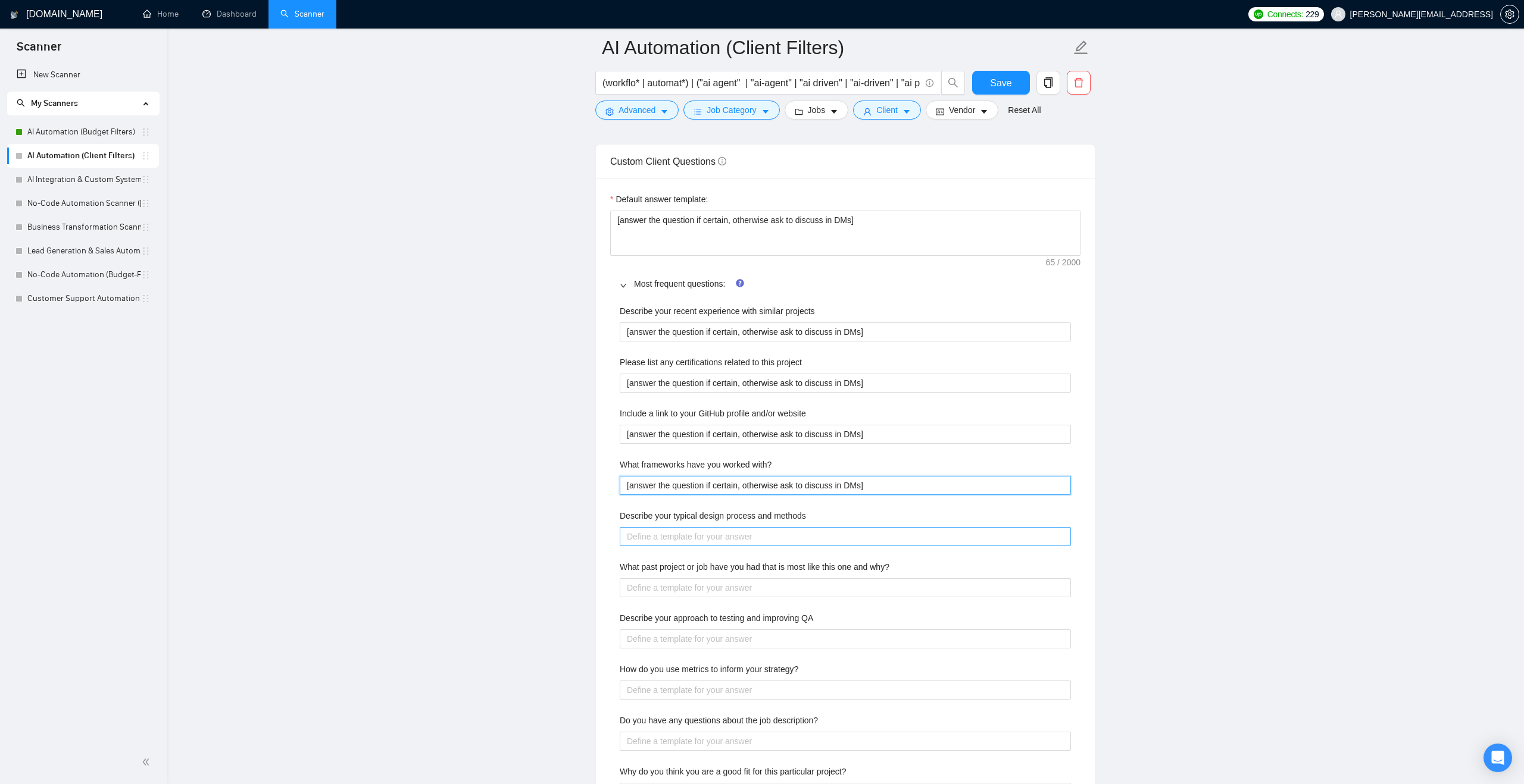
type with\? "[answer the question if certain, otherwise ask to discuss in DMs]"
click at [705, 540] on methods "Describe your typical design process and methods" at bounding box center [845, 537] width 451 height 19
paste methods "[answer the question if certain, otherwise ask to discuss in DMs]"
type methods "[answer the question if certain, otherwise ask to discuss in DMs]"
click at [705, 583] on why\? "What past project or job have you had that is most like this one and why?" at bounding box center [845, 587] width 451 height 19
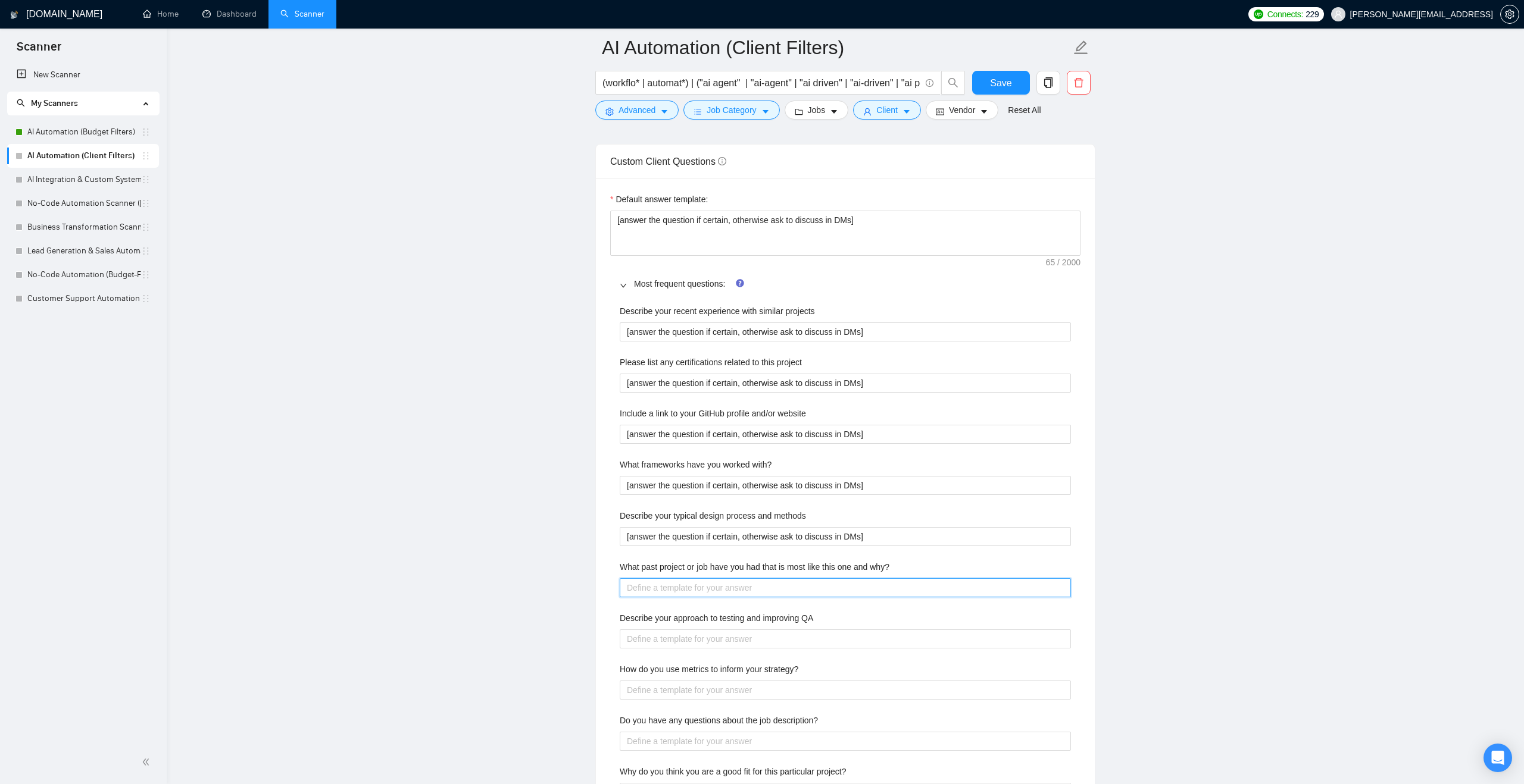
paste why\? "[answer the question if certain, otherwise ask to discuss in DMs]"
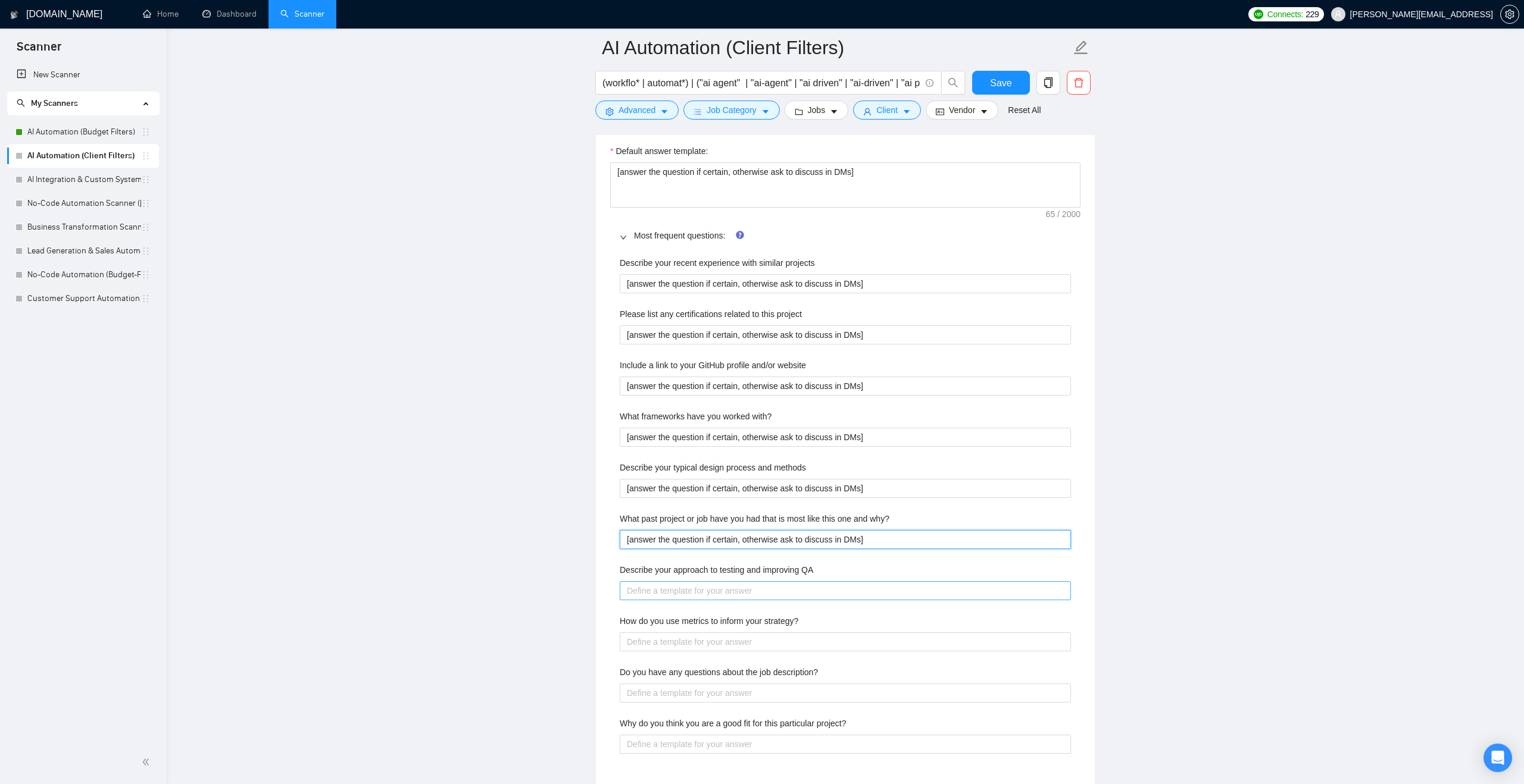
type why\? "[answer the question if certain, otherwise ask to discuss in DMs]"
click at [705, 588] on QA "Describe your approach to testing and improving QA" at bounding box center [845, 591] width 451 height 19
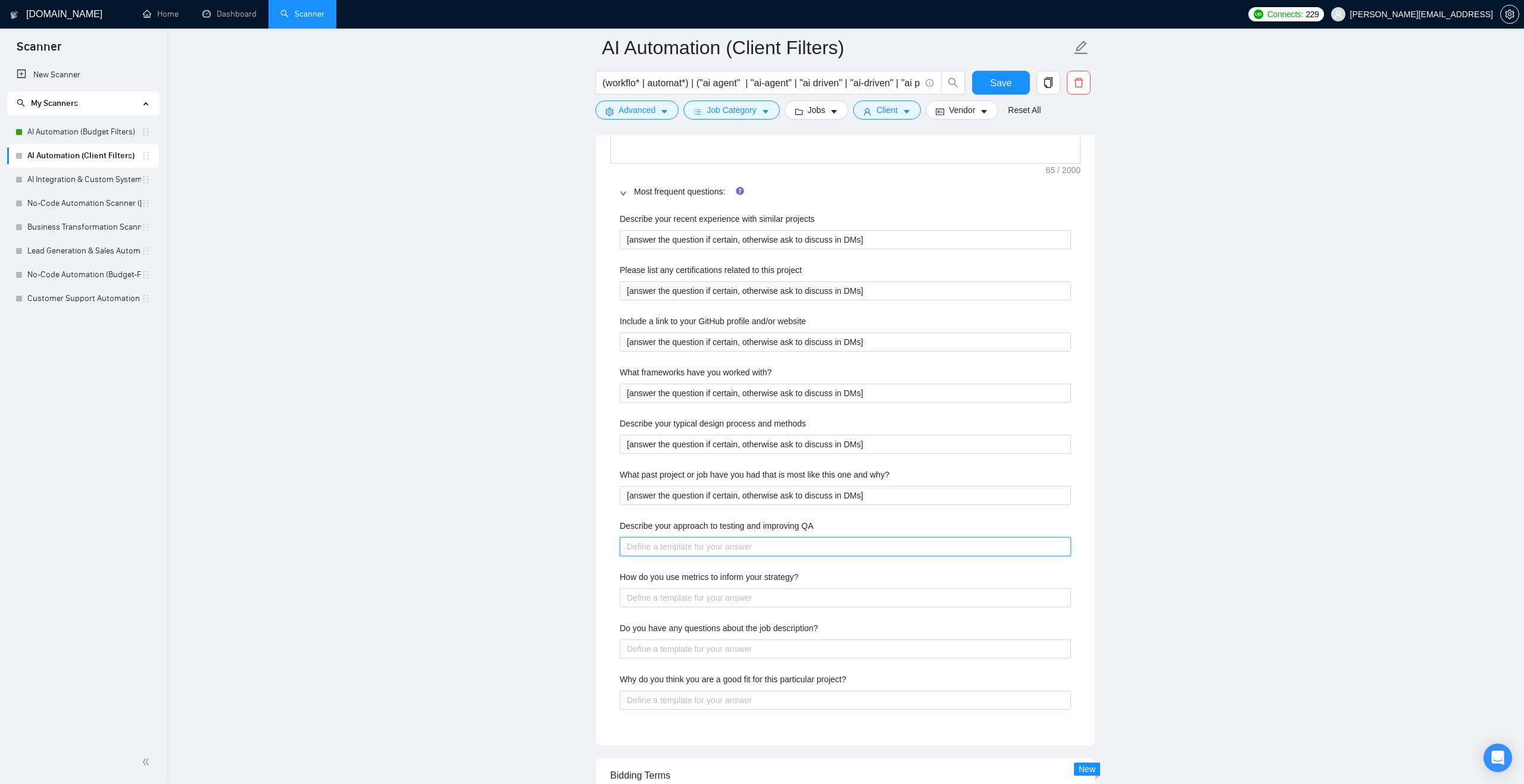
scroll to position [1740, 0]
paste QA "[answer the question if certain, otherwise ask to discuss in DMs]"
type QA "[answer the question if certain, otherwise ask to discuss in DMs]"
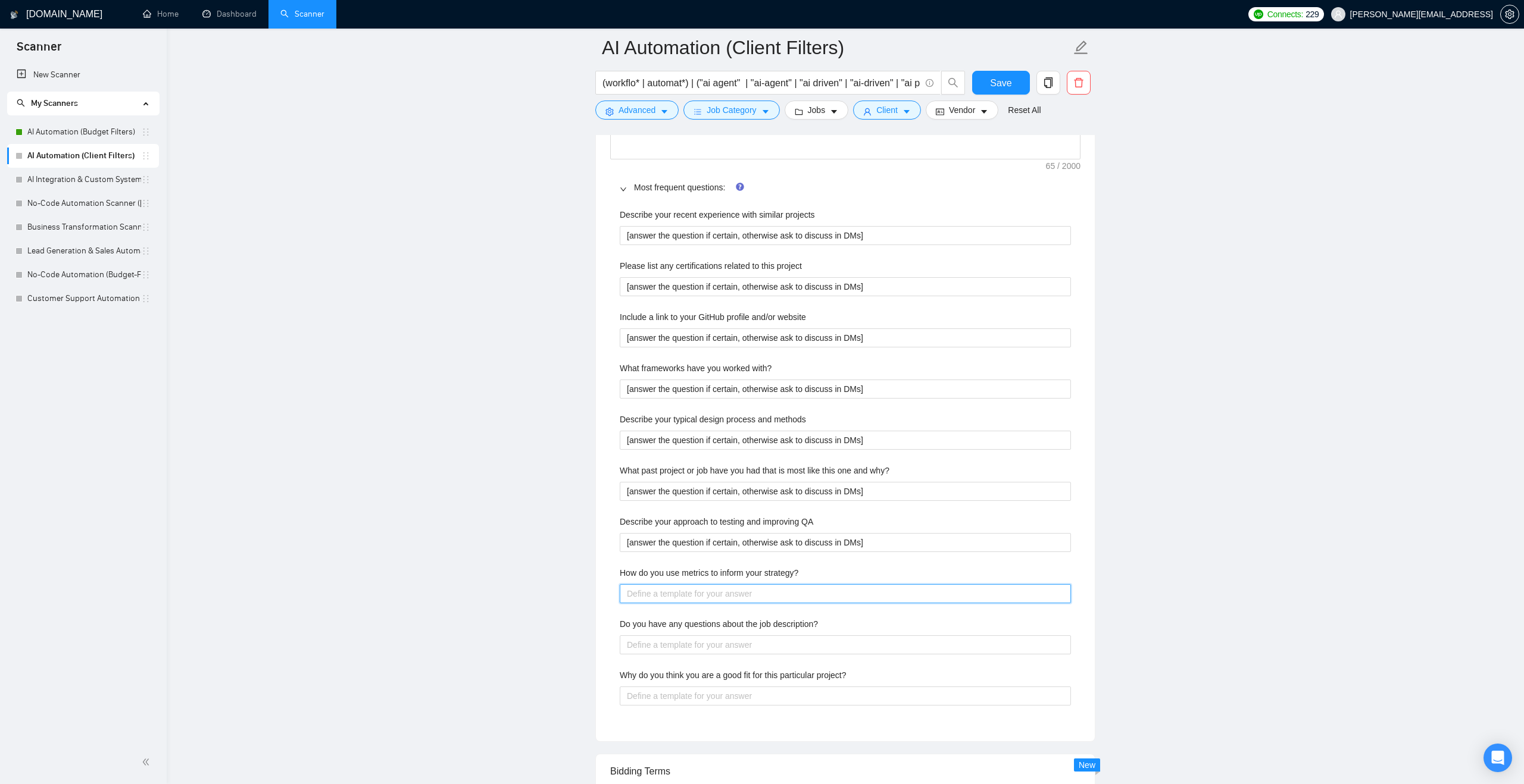
click at [704, 599] on strategy\? "How do you use metrics to inform your strategy?" at bounding box center [845, 593] width 451 height 19
paste strategy\? "[answer the question if certain, otherwise ask to discuss in DMs]"
type strategy\? "[answer the question if certain, otherwise ask to discuss in DMs]"
click at [701, 637] on description\? "Do you have any questions about the job description?" at bounding box center [845, 645] width 451 height 19
paste description\? "[answer the question if certain, otherwise ask to discuss in DMs]"
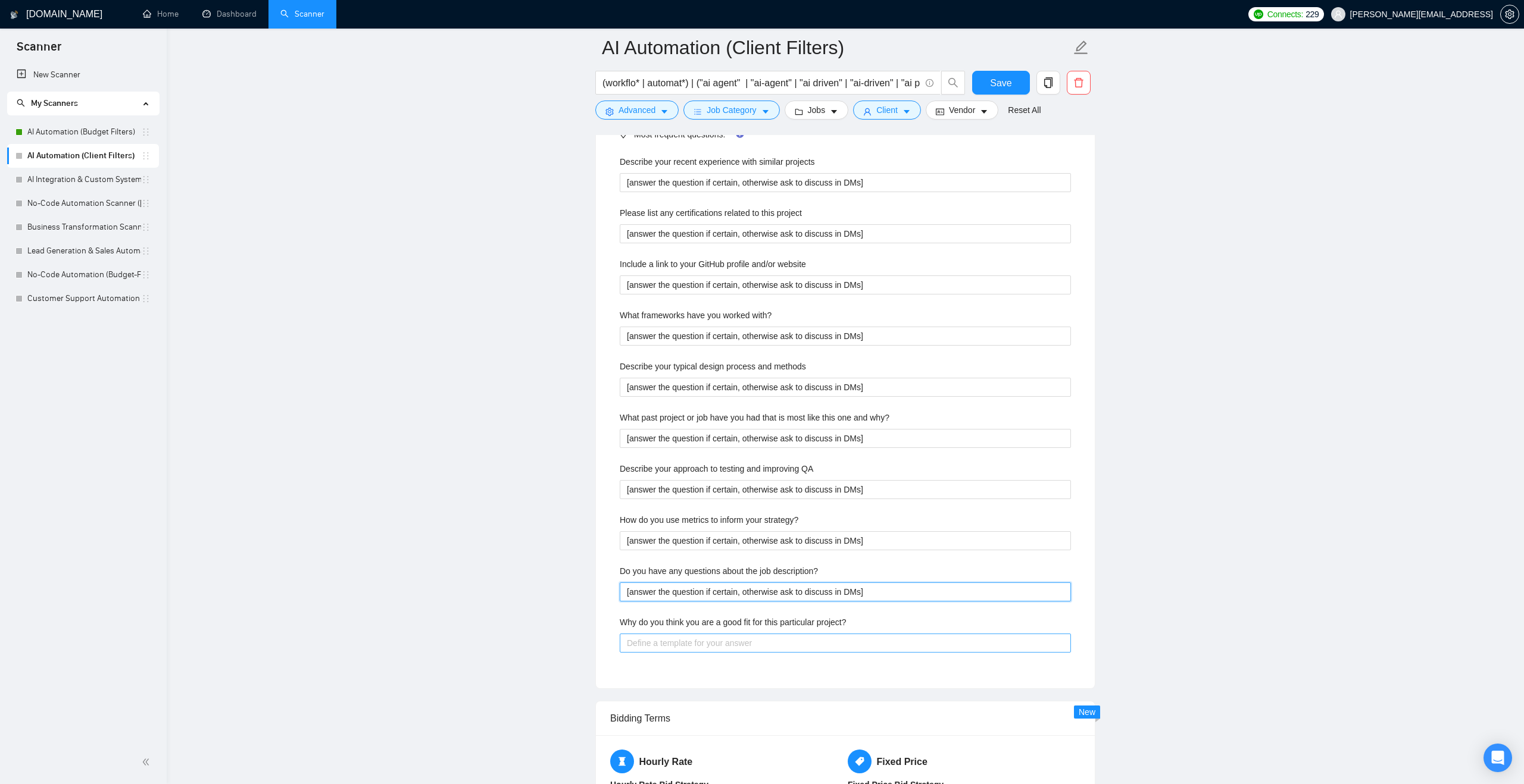
type description\? "[answer the question if certain, otherwise ask to discuss in DMs]"
click at [701, 643] on project\? "Why do you think you are a good fit for this particular project?" at bounding box center [845, 643] width 451 height 19
paste project\? "[answer the question if certain, otherwise ask to discuss in DMs]"
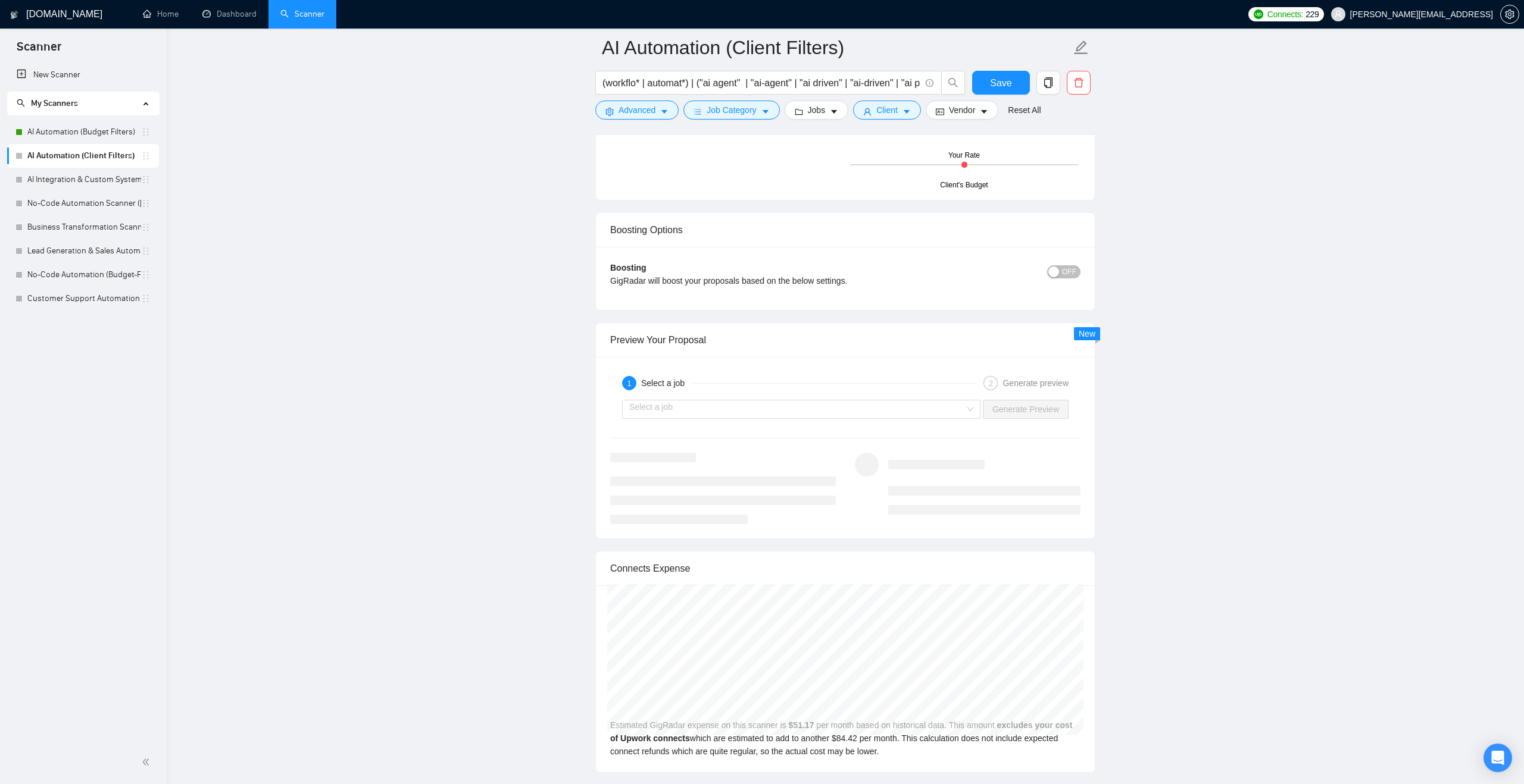
scroll to position [2562, 0]
type project\? "[answer the question if certain, otherwise ask to discuss in DMs]"
click at [860, 411] on input "search" at bounding box center [797, 406] width 335 height 18
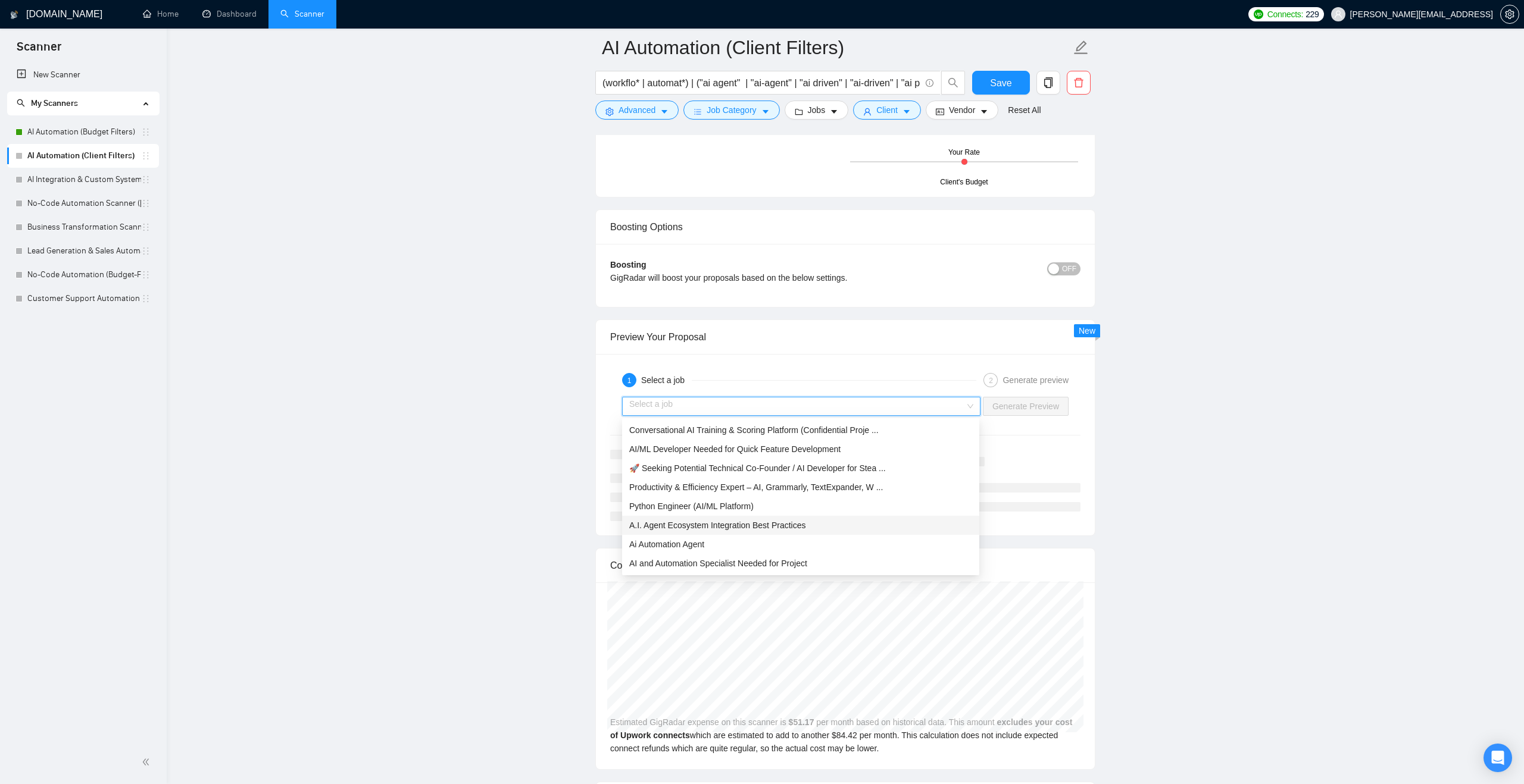
click at [813, 525] on div "A.I. Agent Ecosystem Integration Best Practices" at bounding box center [800, 525] width 343 height 13
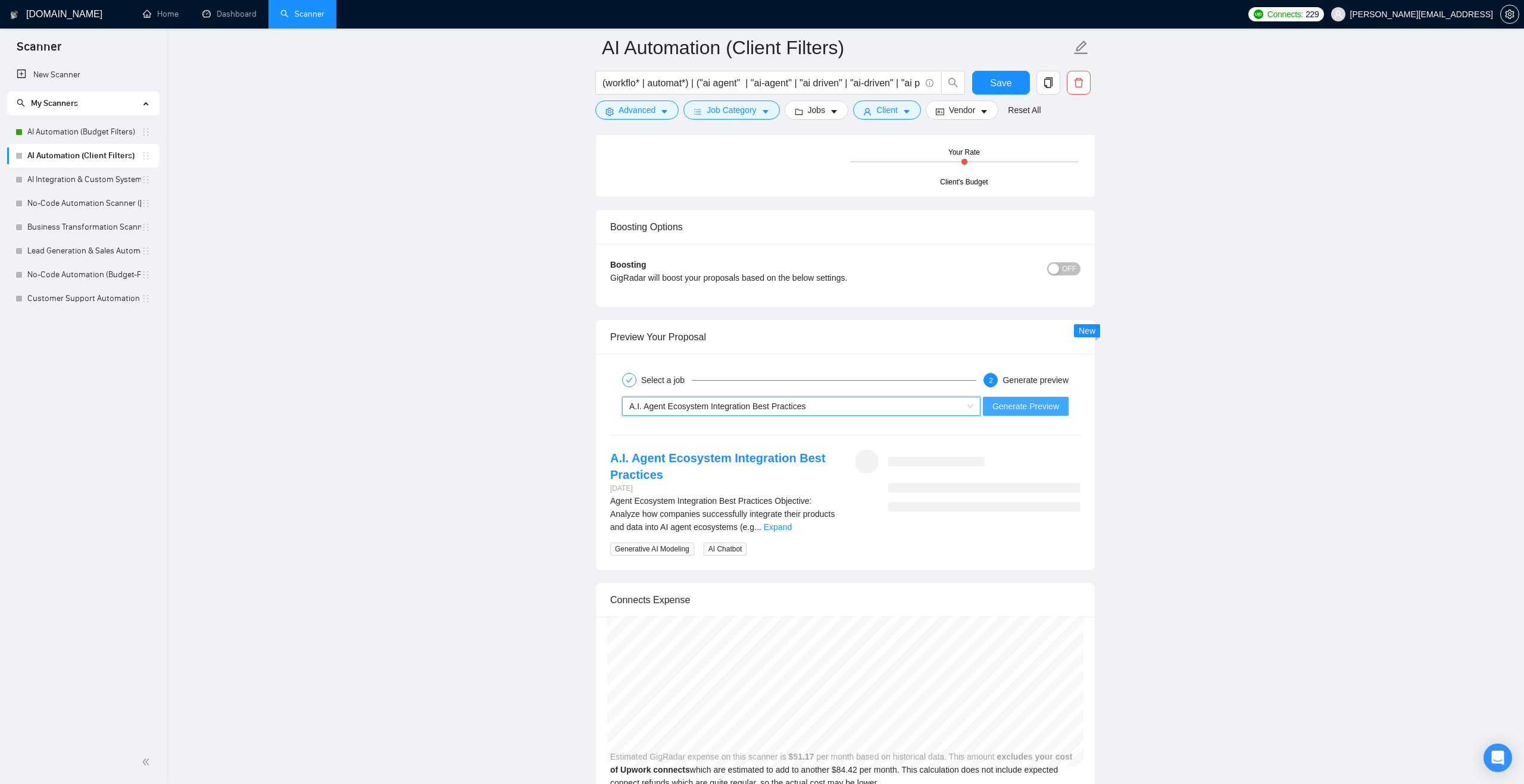
click at [1017, 408] on span "Generate Preview" at bounding box center [1025, 407] width 67 height 13
click at [792, 527] on link "Expand" at bounding box center [778, 527] width 28 height 9
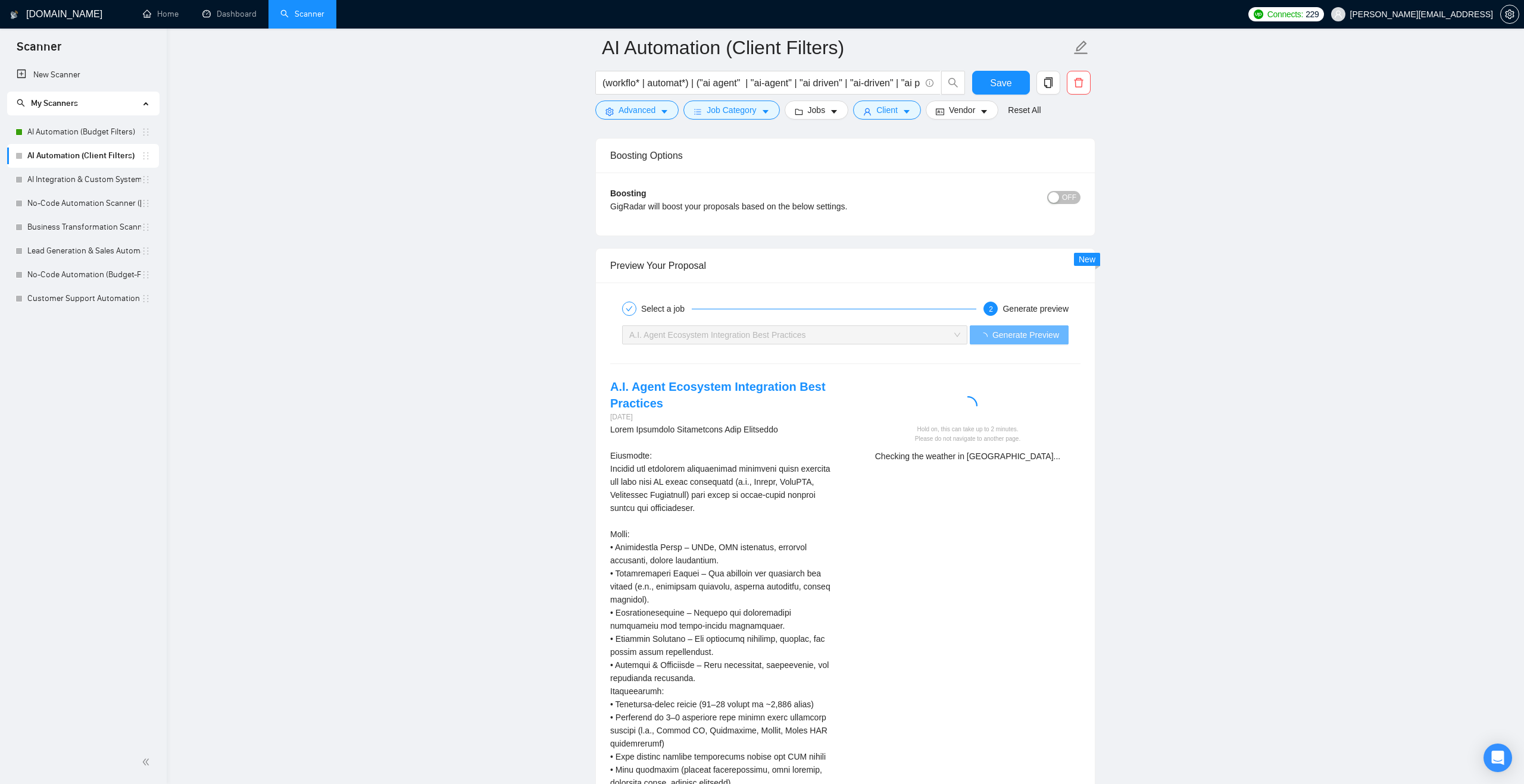
scroll to position [2632, 0]
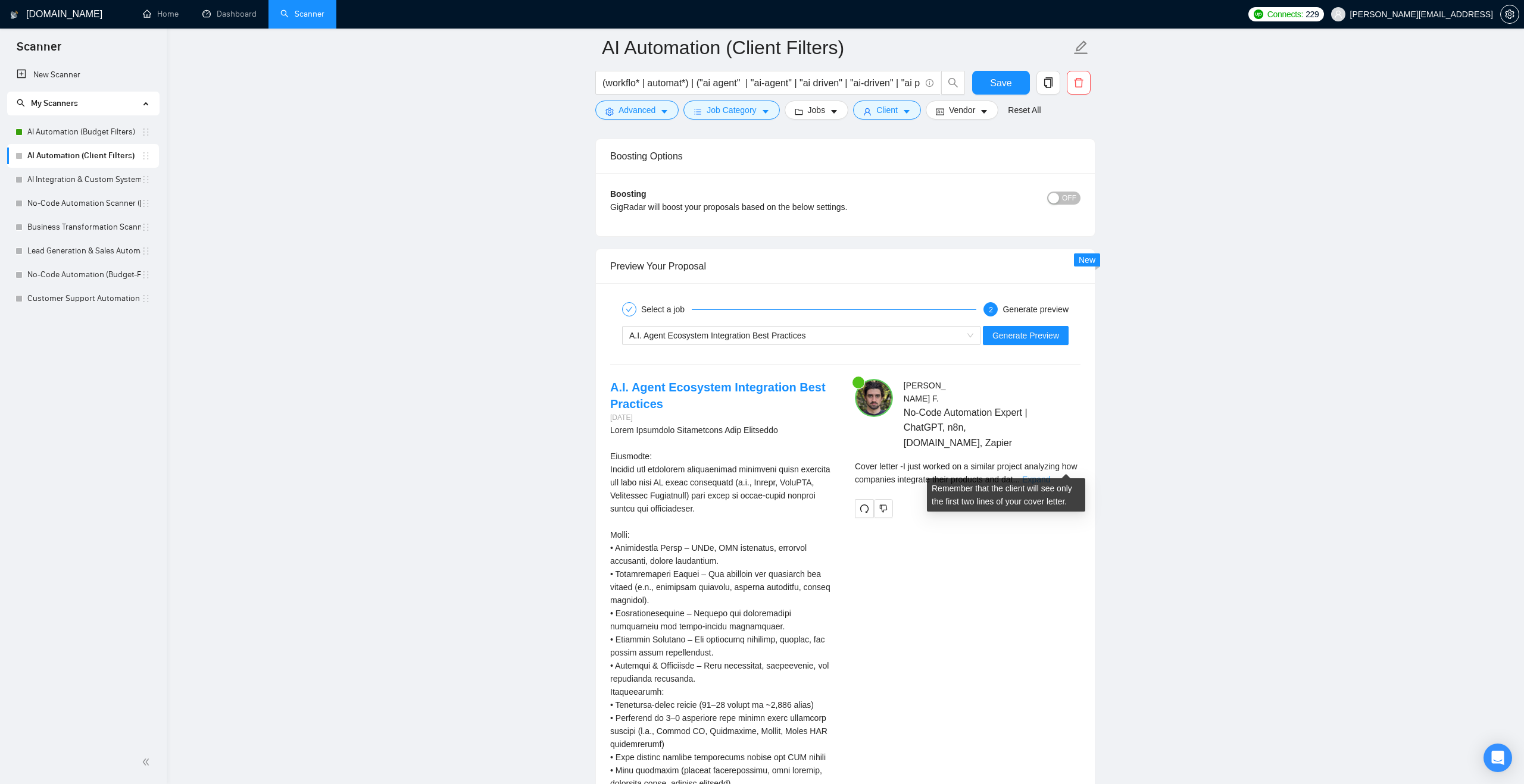
click at [1050, 474] on link "Expand" at bounding box center [1036, 479] width 28 height 9
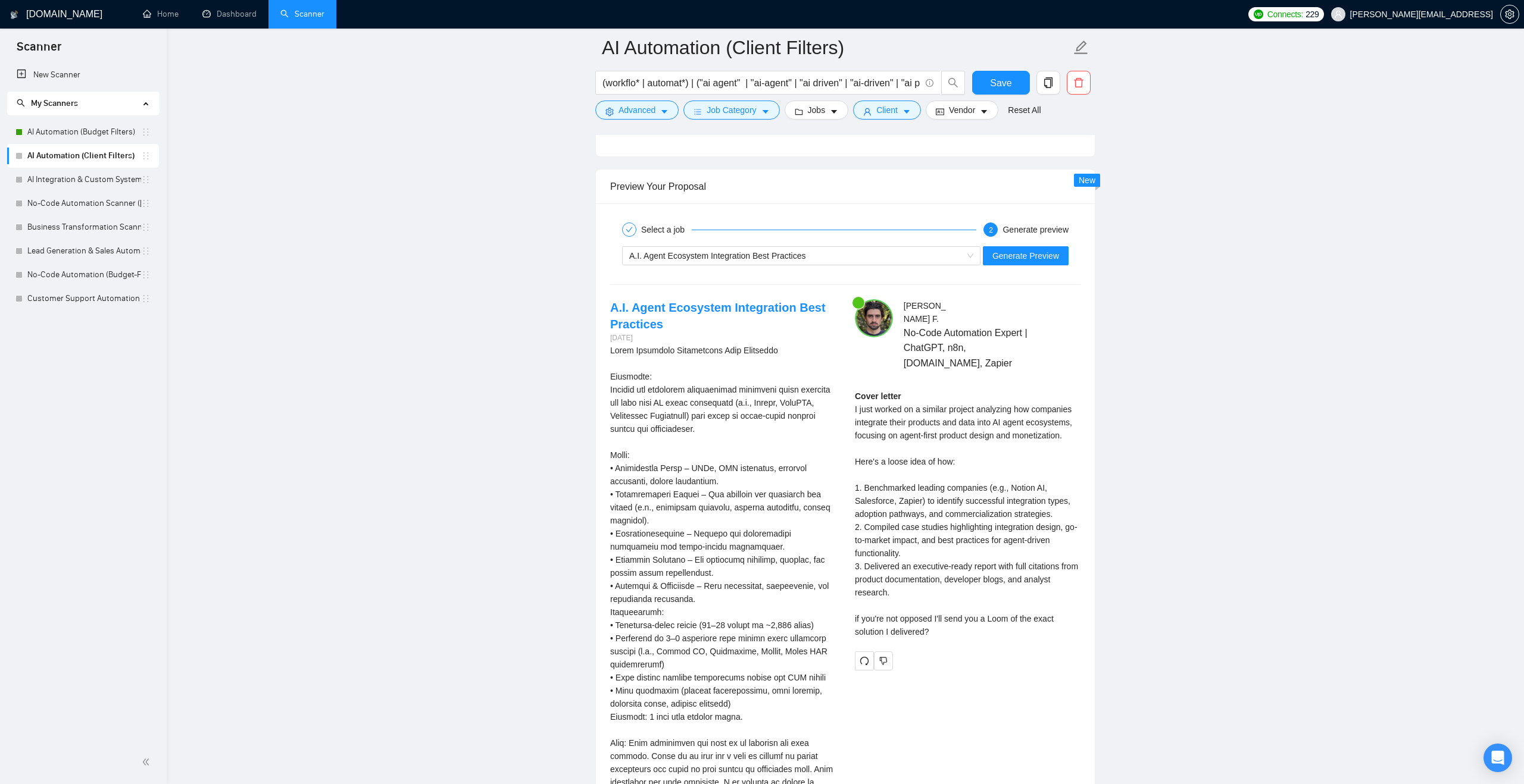
scroll to position [2714, 0]
click at [847, 257] on div "A.I. Agent Ecosystem Integration Best Practices" at bounding box center [796, 253] width 333 height 18
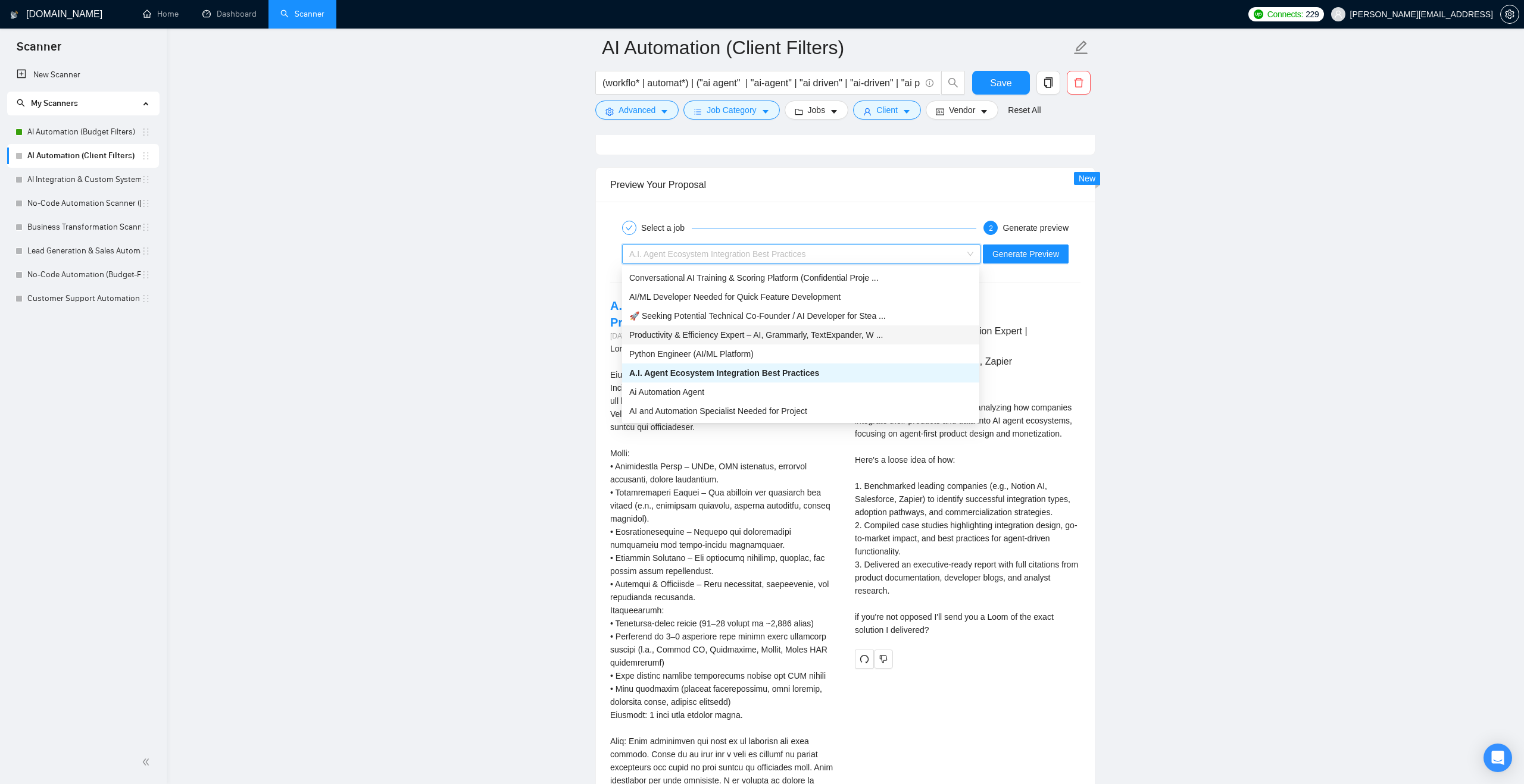
click at [797, 336] on span "Productivity & Efficiency Expert – AI, Grammarly, TextExpander, W ..." at bounding box center [756, 335] width 254 height 9
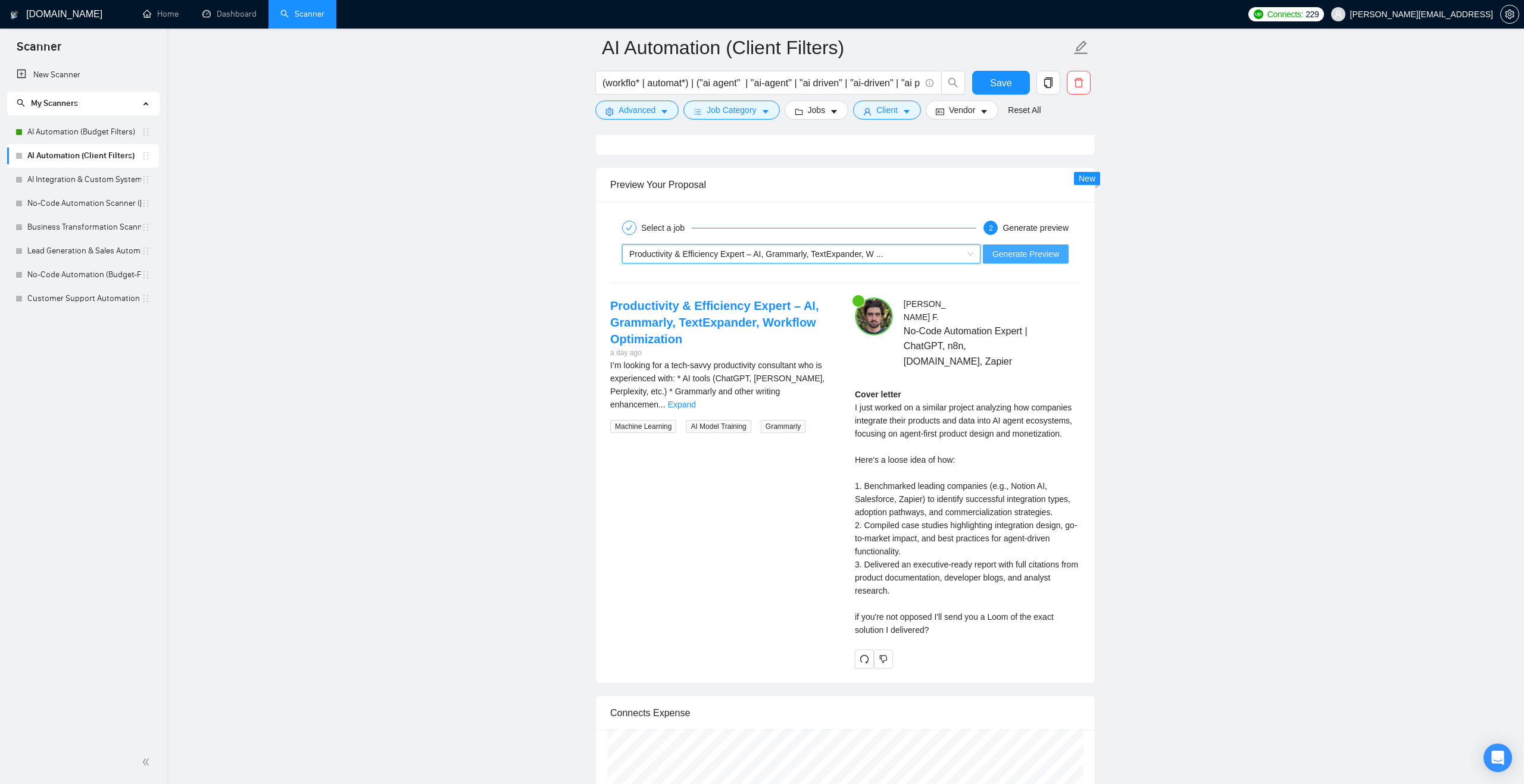
click at [1000, 255] on span "Generate Preview" at bounding box center [1025, 254] width 67 height 13
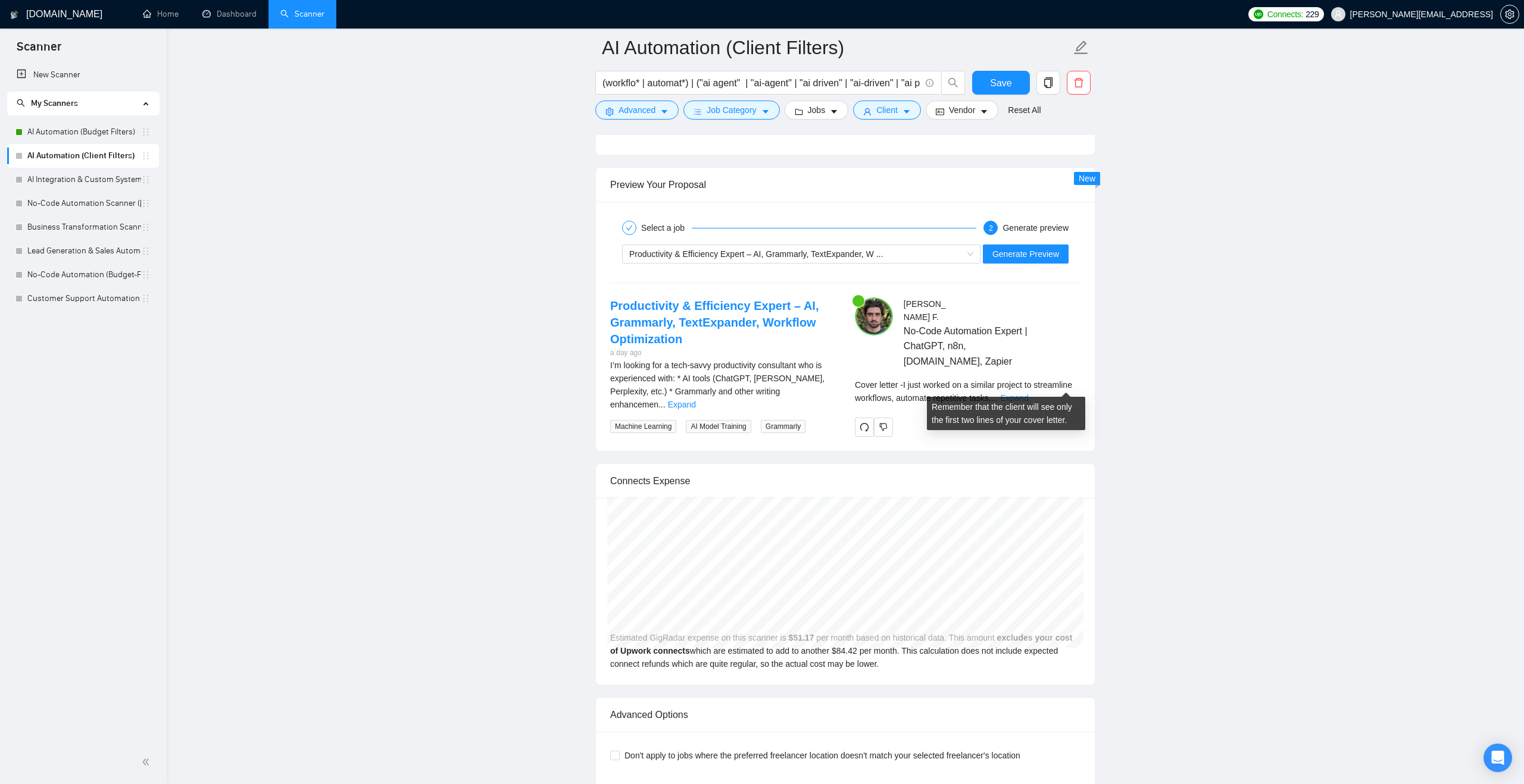
click at [1028, 393] on link "Expand" at bounding box center [1014, 398] width 28 height 9
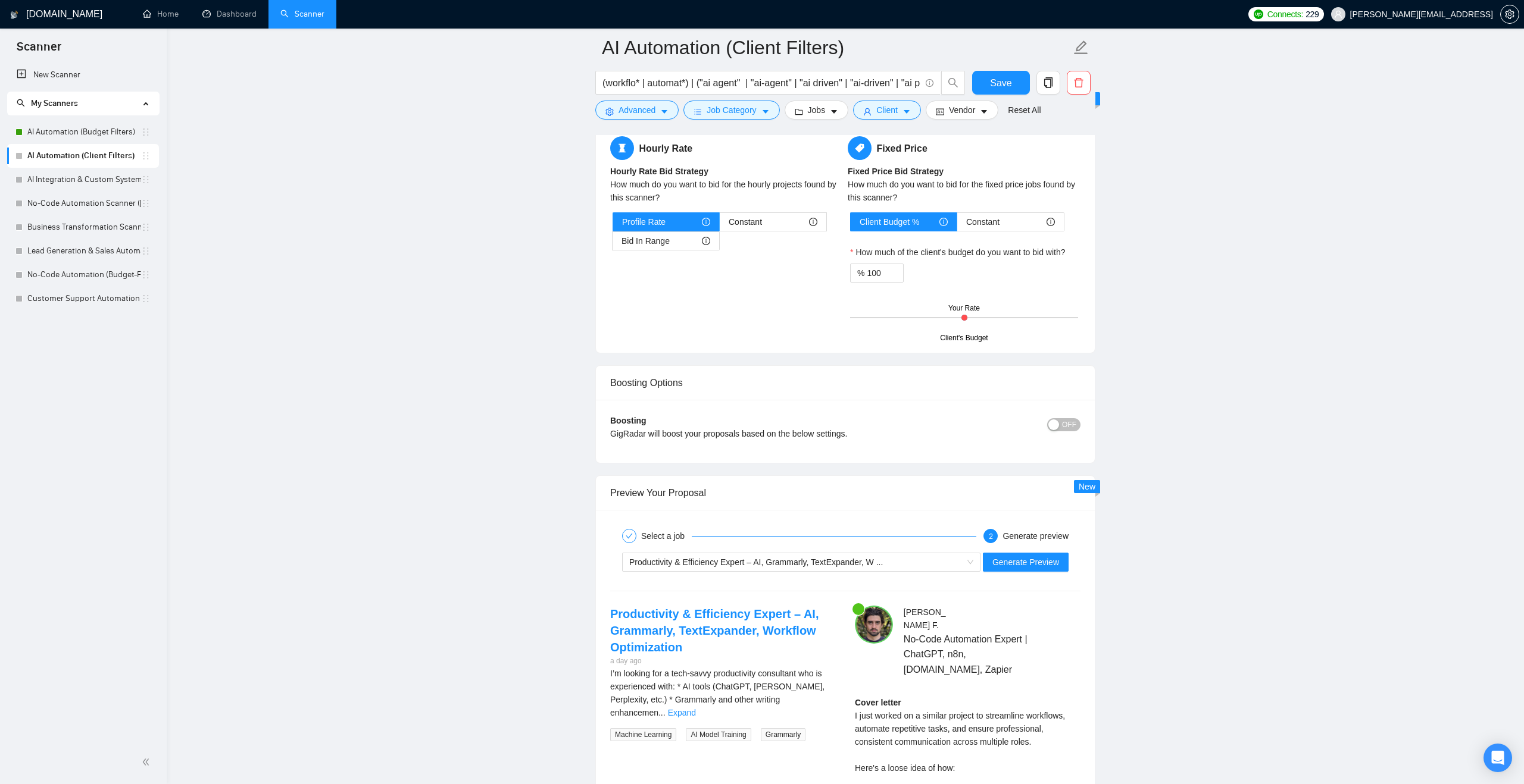
scroll to position [2367, 0]
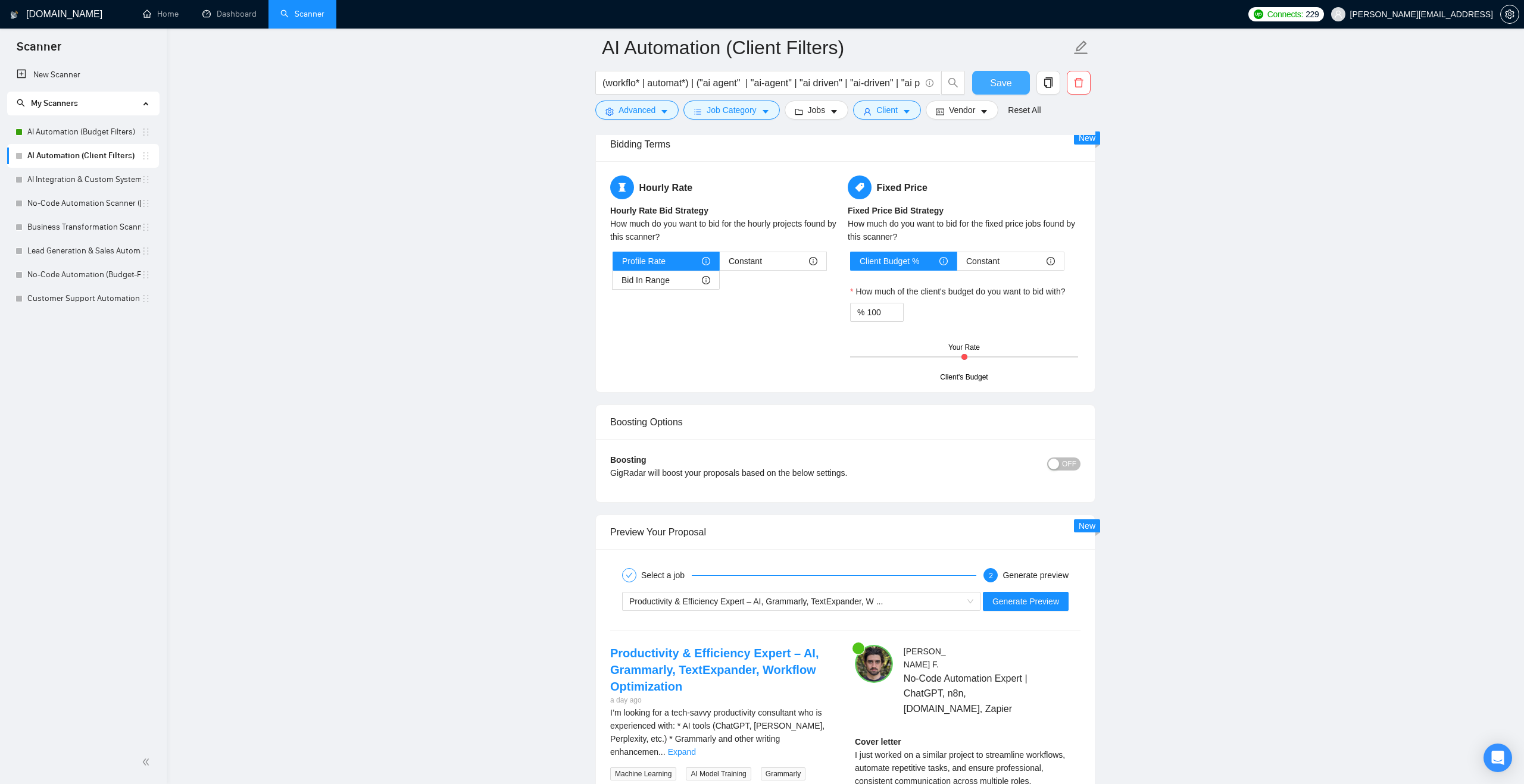
click at [998, 85] on span "Save" at bounding box center [1000, 82] width 21 height 15
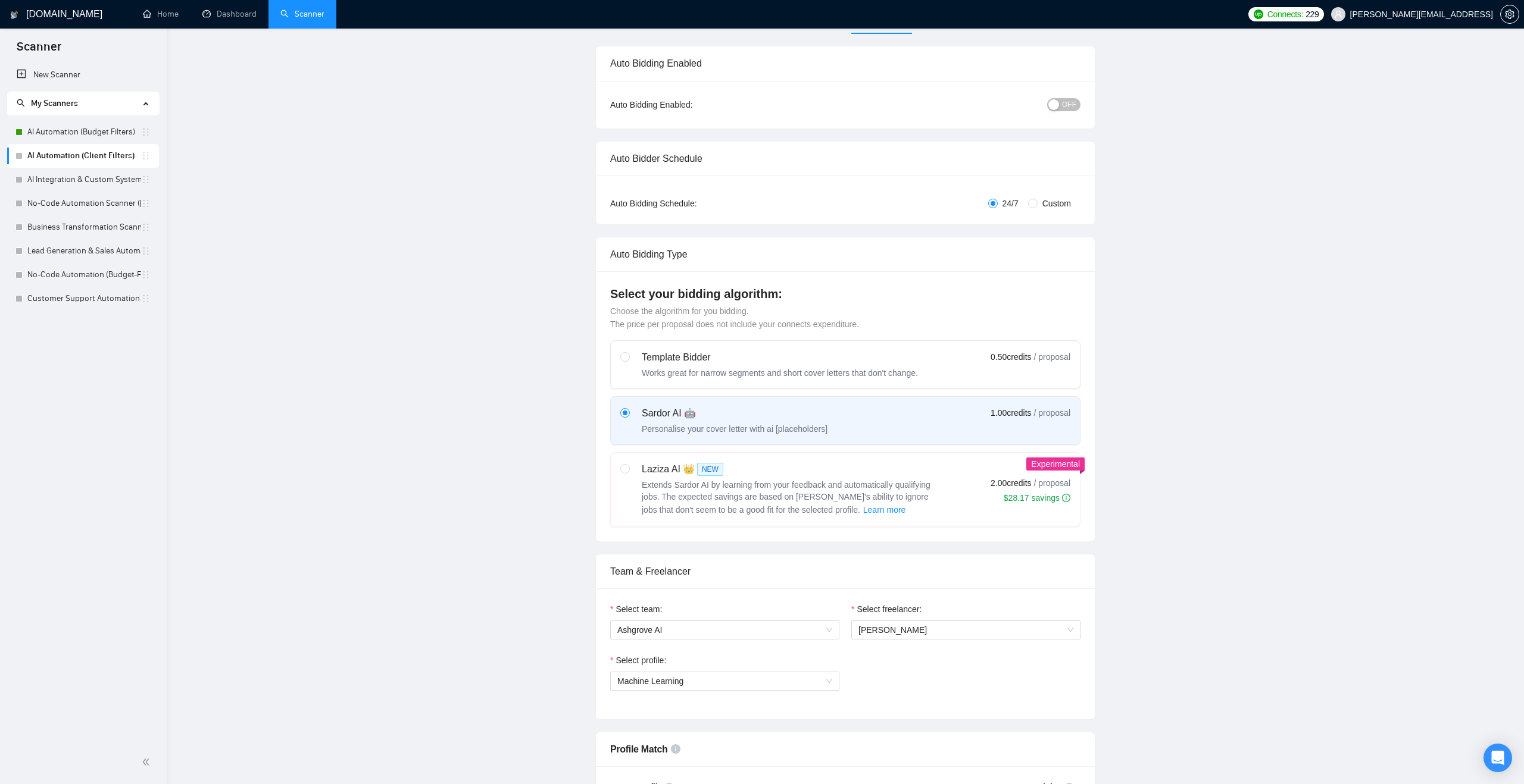
scroll to position [0, 0]
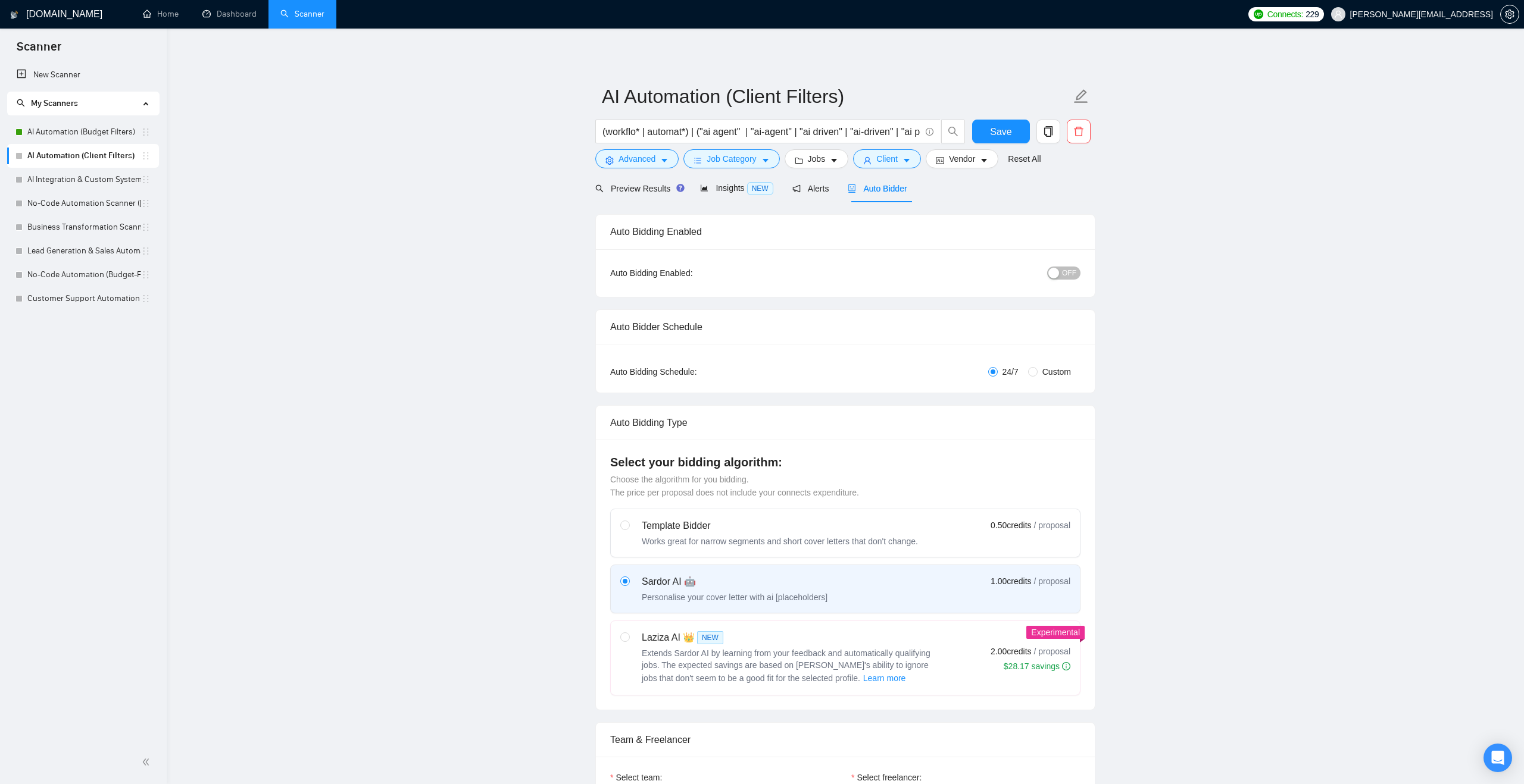
click at [1053, 271] on div "button" at bounding box center [1053, 273] width 11 height 11
click at [1013, 133] on button "Save" at bounding box center [1000, 131] width 57 height 24
click at [69, 130] on link "AI Automation (Budget Filters)" at bounding box center [84, 132] width 114 height 24
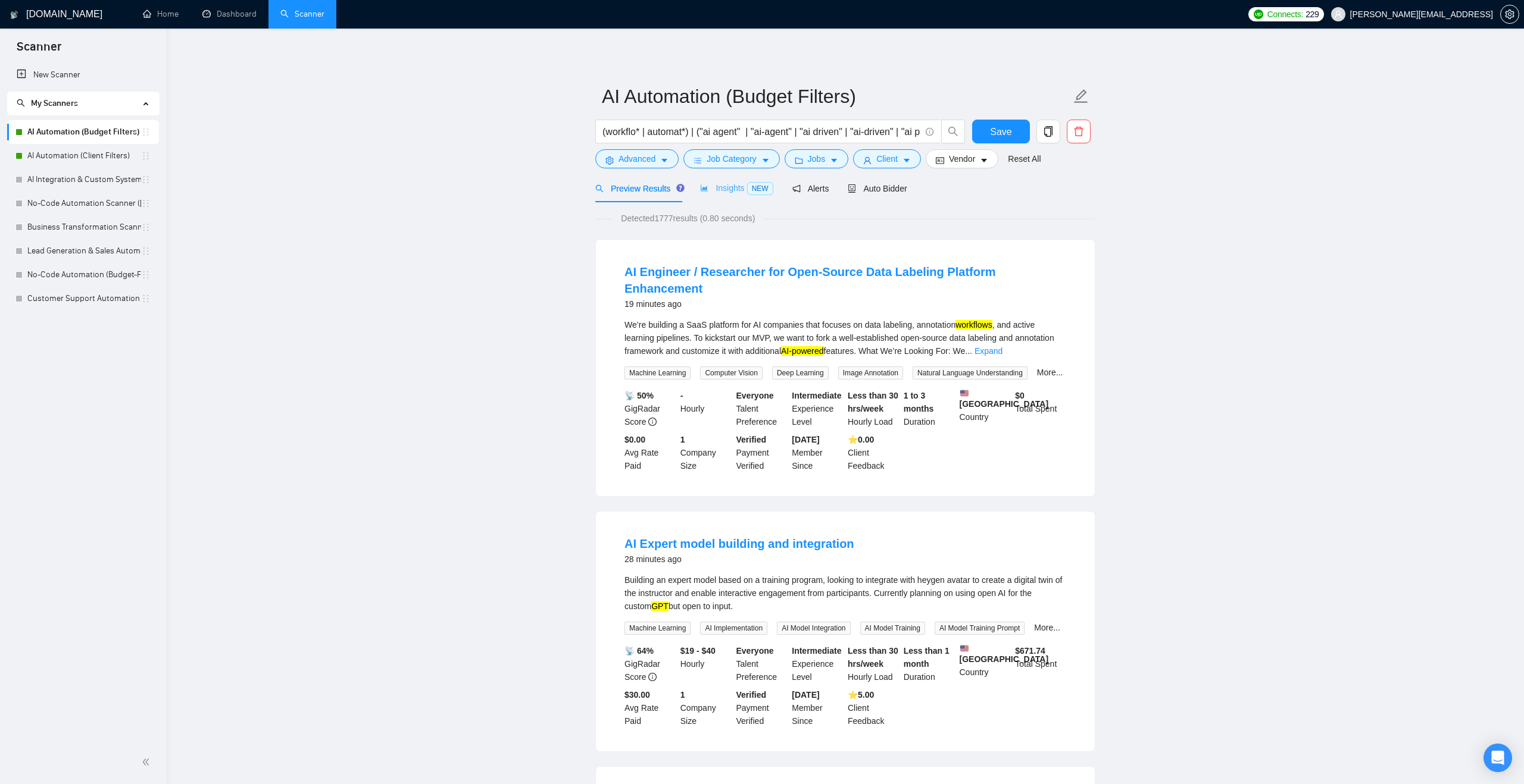
click at [716, 196] on div "Insights NEW" at bounding box center [736, 188] width 73 height 28
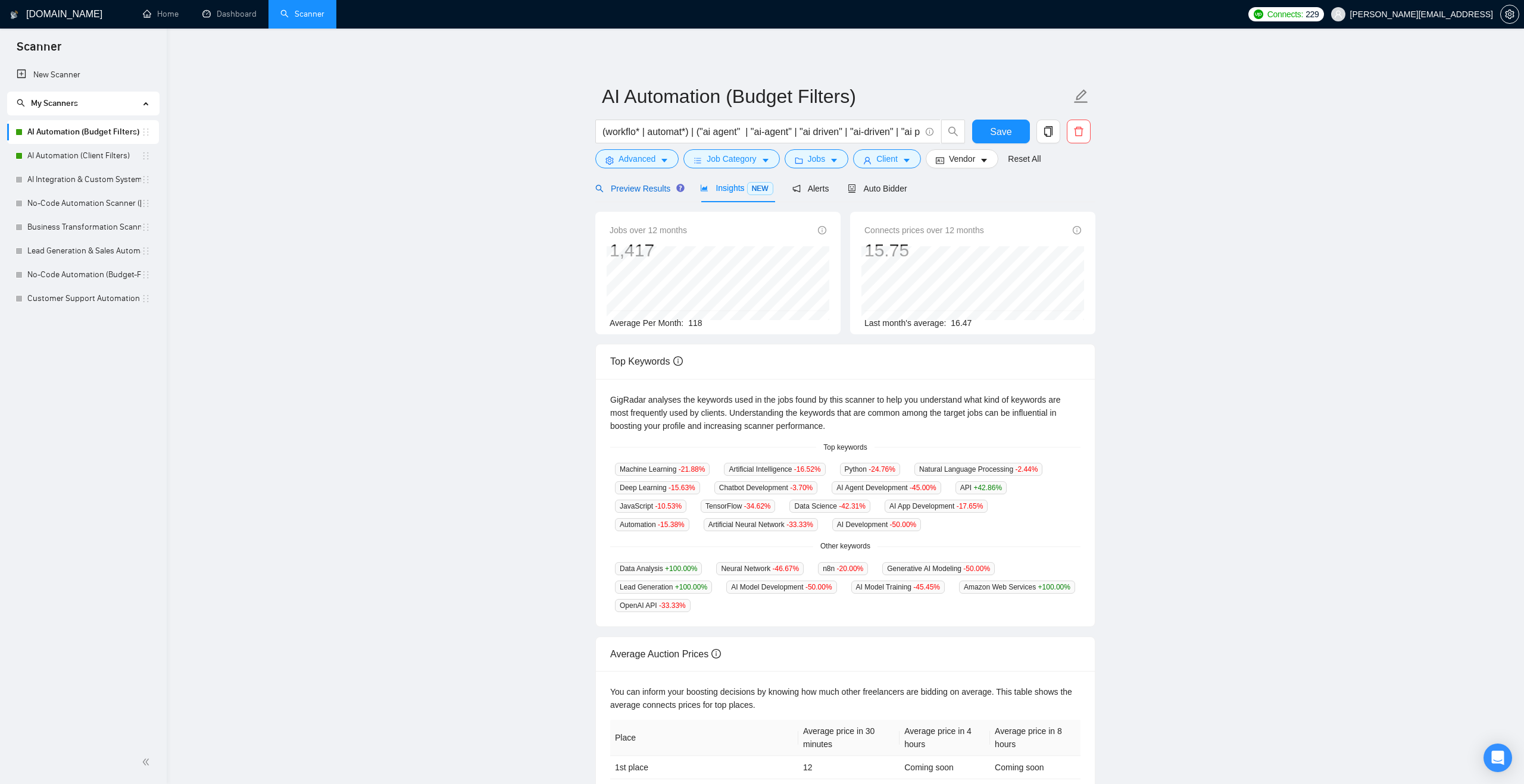
click at [654, 185] on span "Preview Results" at bounding box center [638, 189] width 86 height 9
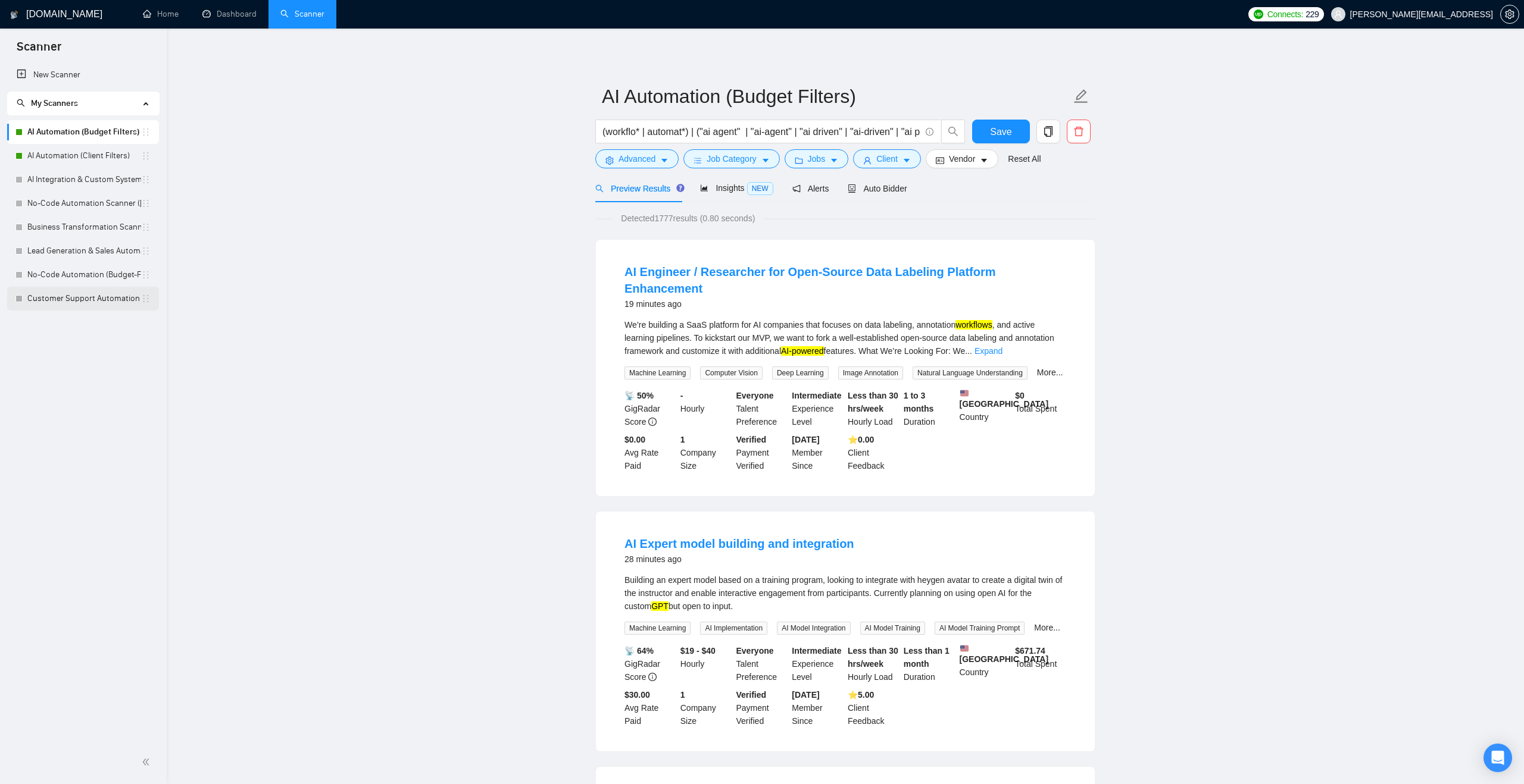
click at [109, 294] on link "Customer Support Automation ([PERSON_NAME])" at bounding box center [84, 299] width 114 height 24
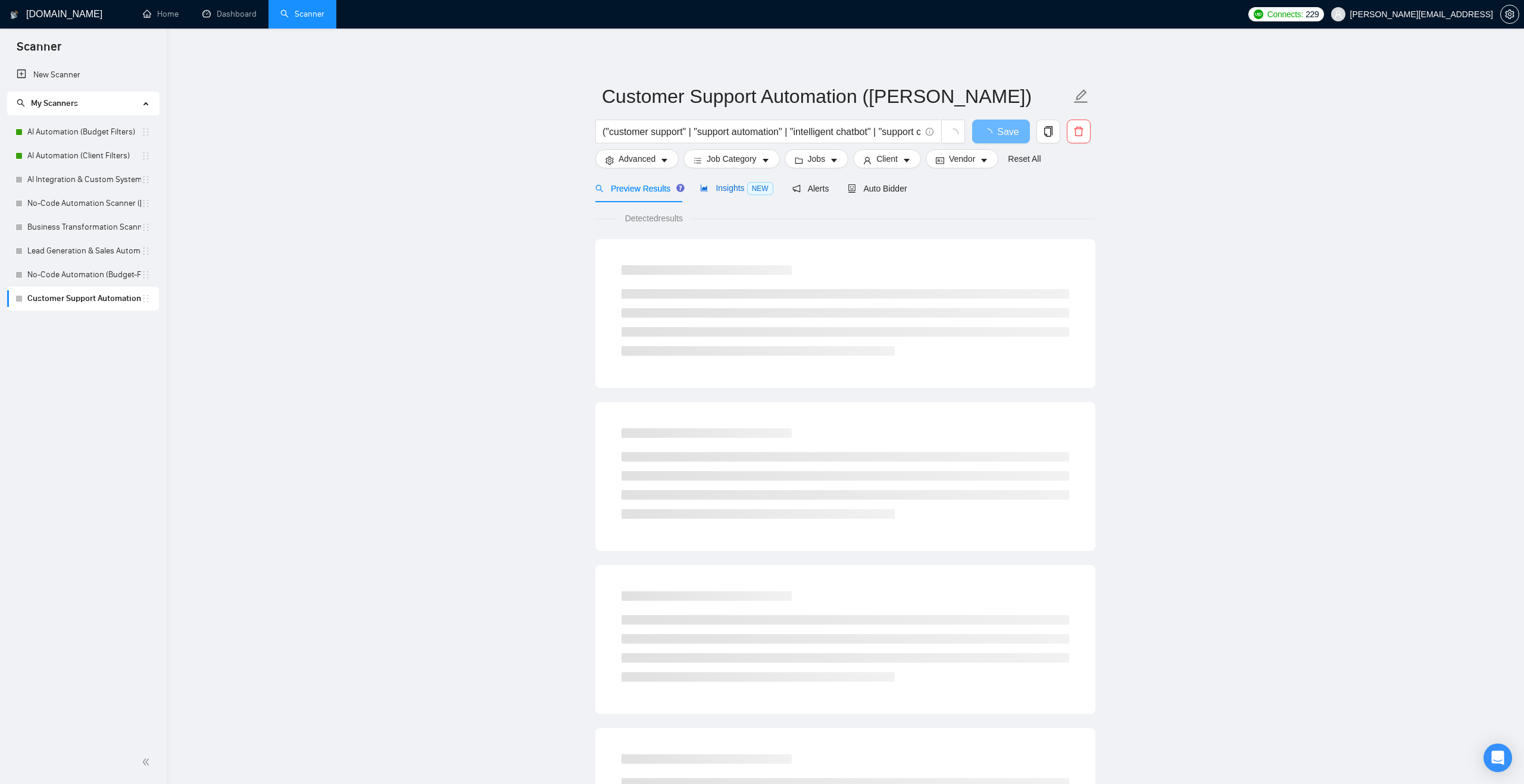
click at [715, 195] on div "Insights NEW" at bounding box center [736, 188] width 73 height 14
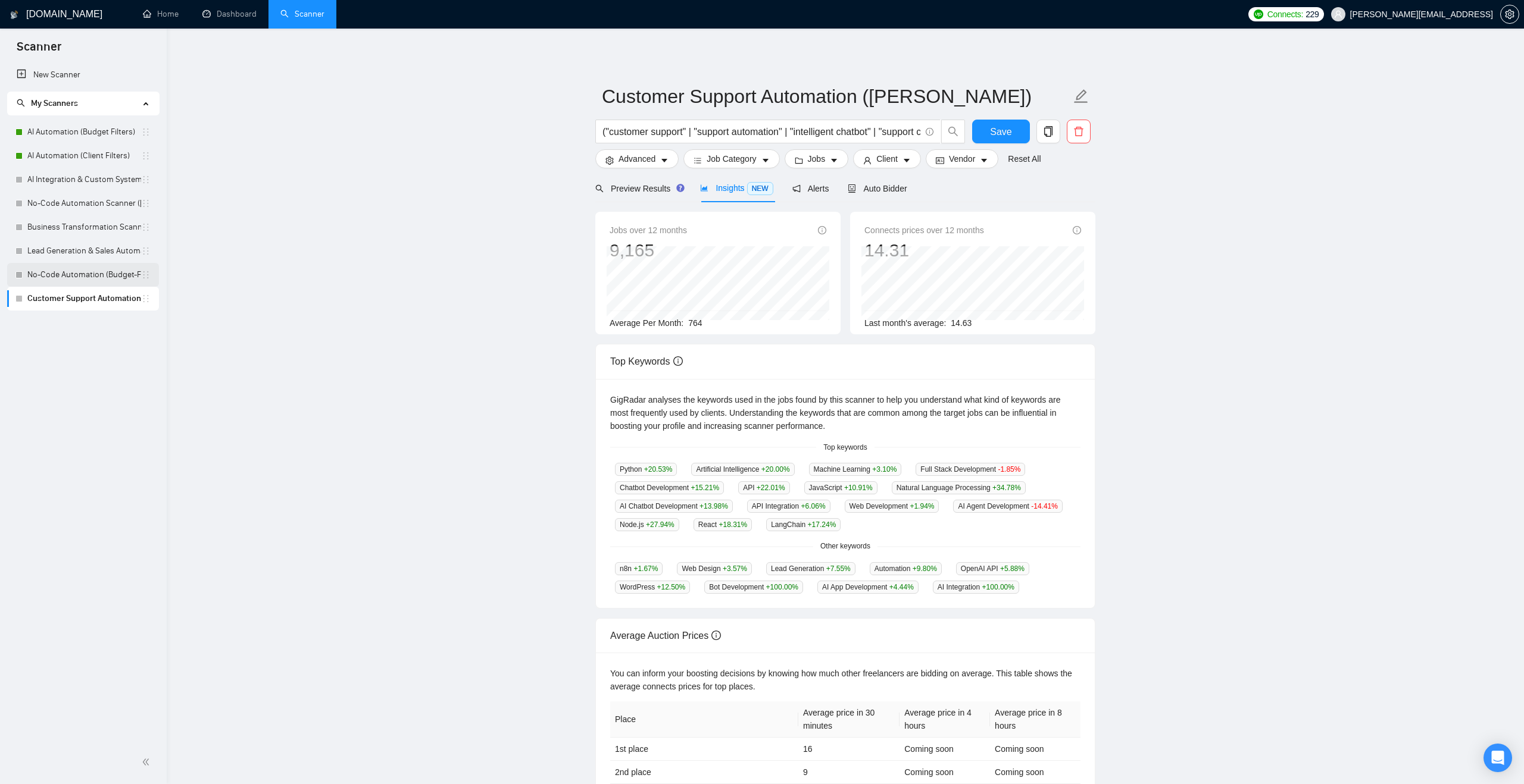
click at [75, 265] on link "No-Code Automation (Budget-Filters)" at bounding box center [84, 275] width 114 height 24
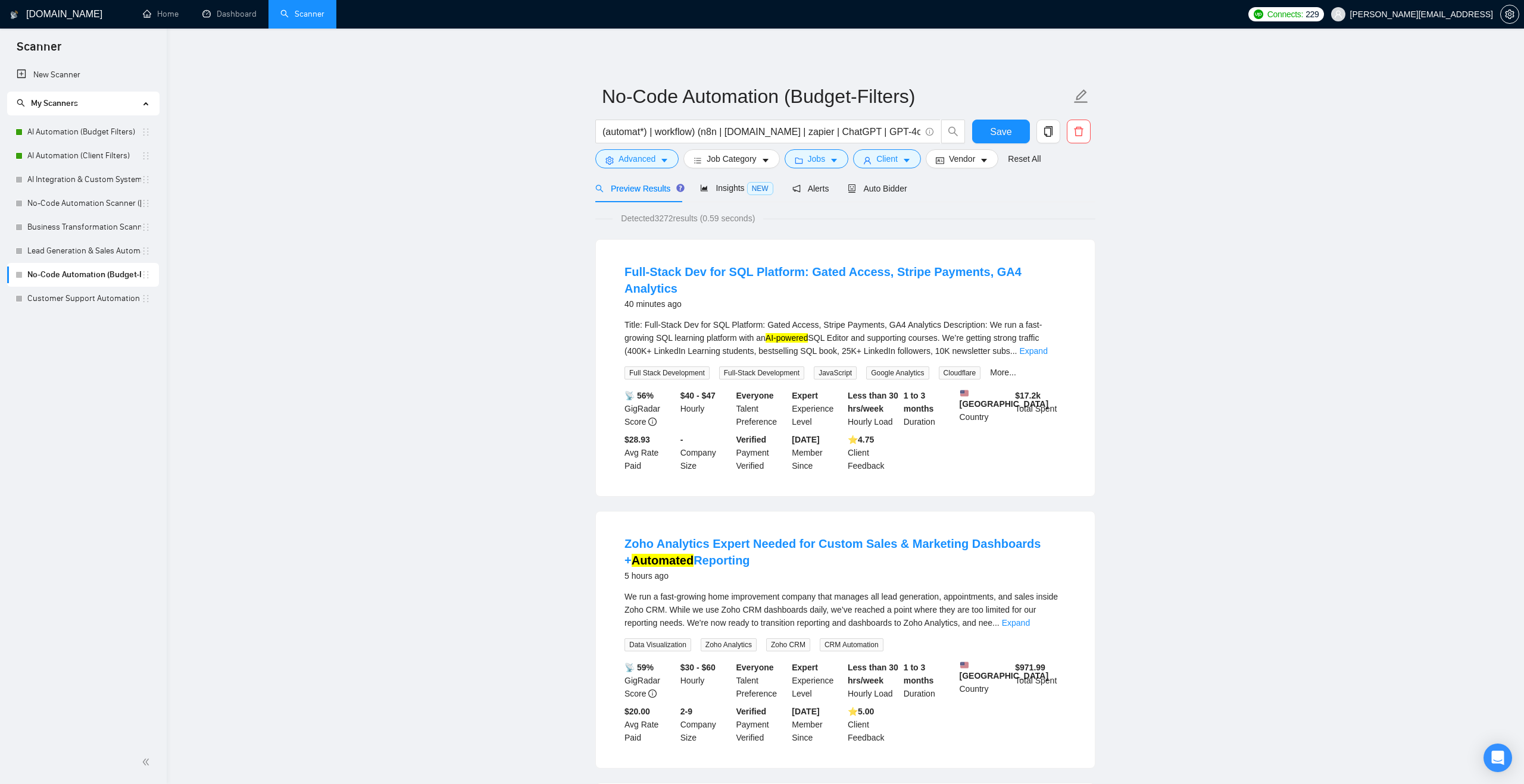
drag, startPoint x: 92, startPoint y: 274, endPoint x: 94, endPoint y: 178, distance: 96.0
click at [108, 183] on link "No-Code Automation (Budget-Filters)" at bounding box center [84, 180] width 114 height 24
click at [713, 193] on div "Insights NEW" at bounding box center [736, 188] width 73 height 14
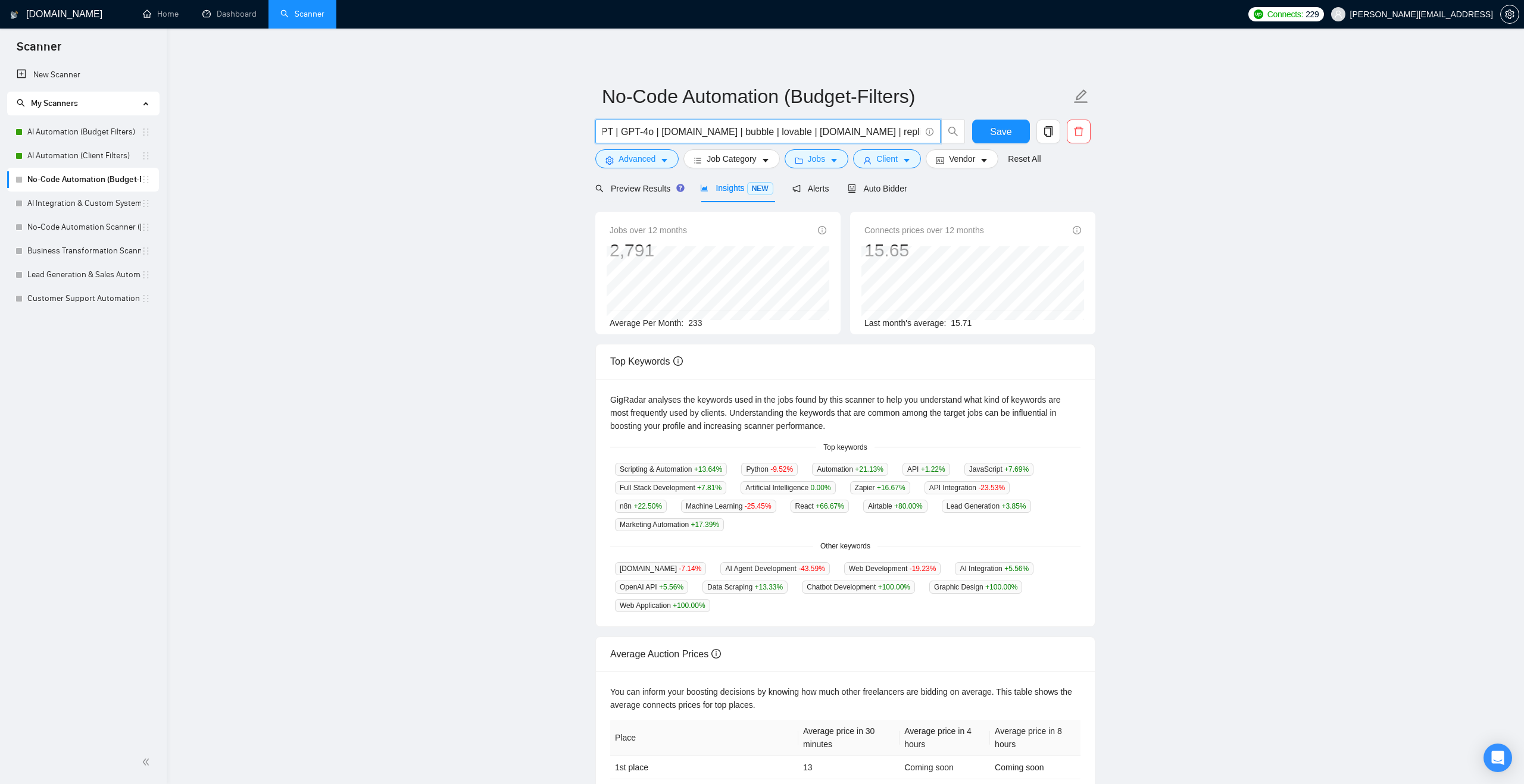
scroll to position [0, 216]
drag, startPoint x: 768, startPoint y: 132, endPoint x: 609, endPoint y: 137, distance: 159.1
click at [609, 137] on input "(automat*) | workflow) (n8n | make.com | zapier | ChatGPT | GPT-4o | bubble.io …" at bounding box center [761, 131] width 318 height 15
click at [492, 142] on main "No-Code Automation (Budget-Filters) (automat*) | workflow) (n8n | make.com | za…" at bounding box center [845, 455] width 1319 height 816
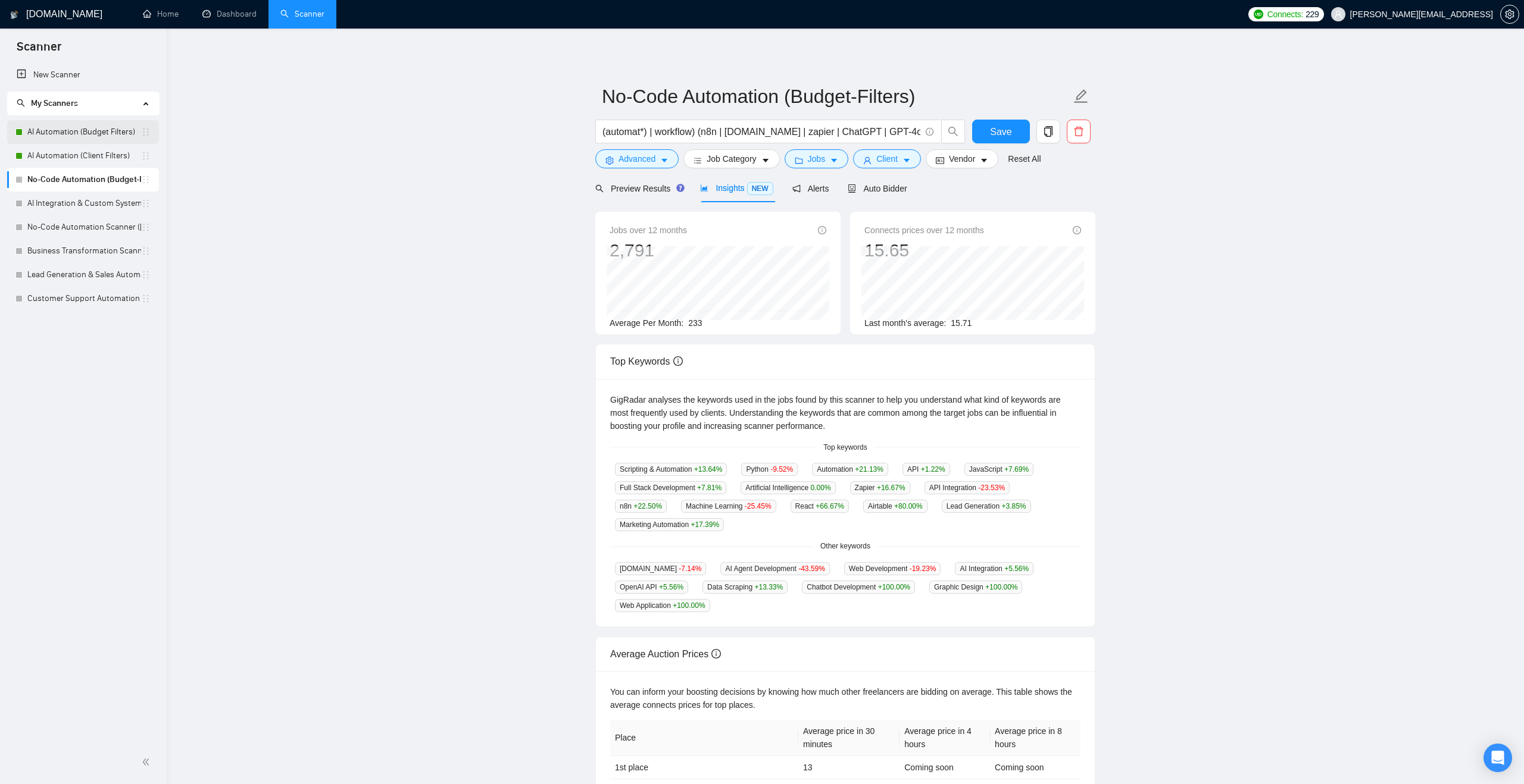
click at [104, 133] on link "AI Automation (Budget Filters)" at bounding box center [84, 132] width 114 height 24
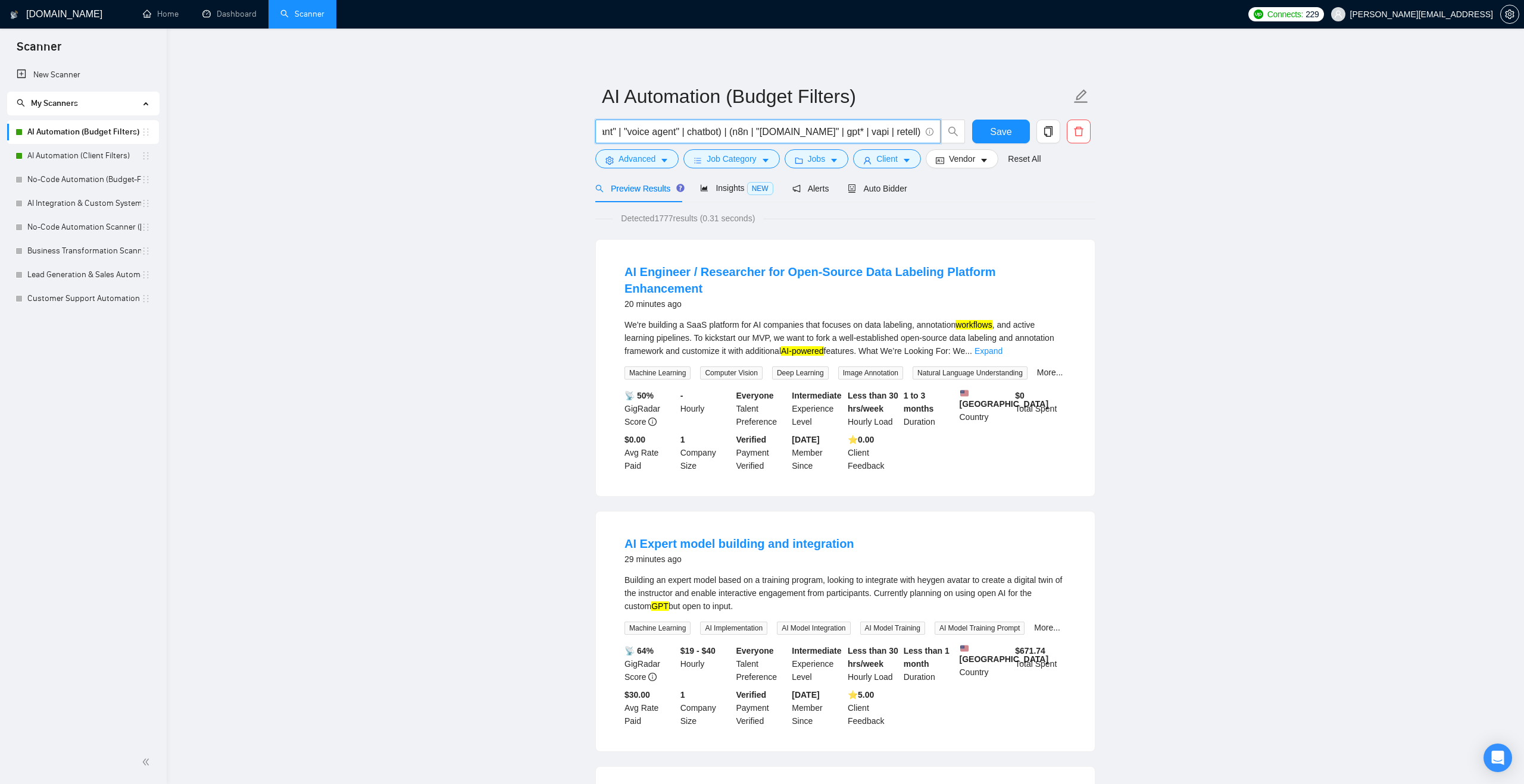
scroll to position [0, 1113]
drag, startPoint x: 713, startPoint y: 133, endPoint x: 911, endPoint y: 130, distance: 198.0
click at [911, 130] on input "(workflo* | automat*) | ("ai agent" | "ai-agent" | "ai driven" | "ai-driven" | …" at bounding box center [761, 131] width 318 height 15
click at [711, 133] on input "(workflo* | automat*) | ("ai agent" | "ai-agent" | "ai driven" | "ai-driven" | …" at bounding box center [761, 131] width 318 height 15
type input "(workflo* | automat*) | ("ai agent" | "ai-agent" | "ai driven" | "ai-driven" | …"
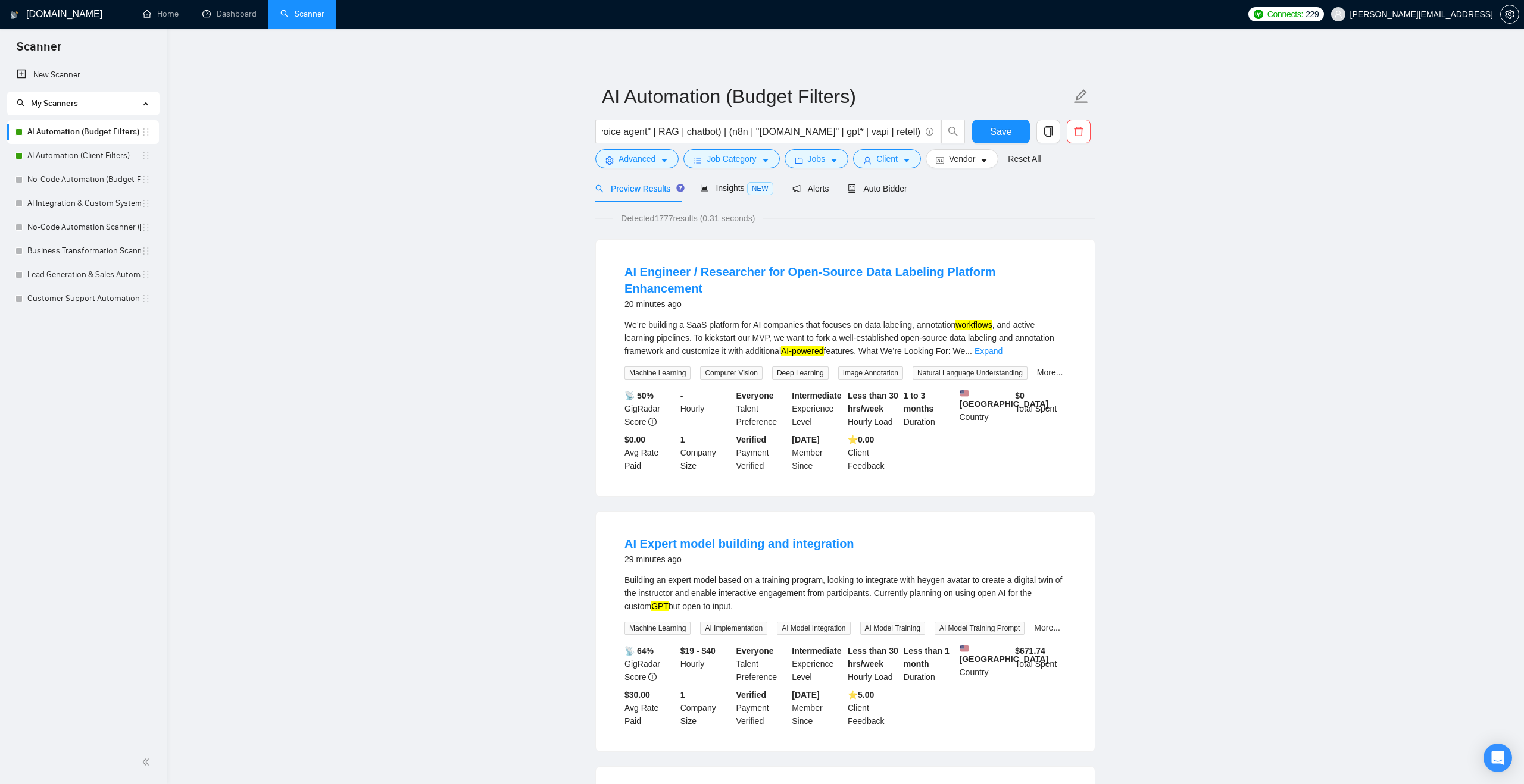
click at [988, 135] on button "Save" at bounding box center [1000, 131] width 57 height 24
click at [738, 189] on span "Insights NEW" at bounding box center [736, 188] width 73 height 9
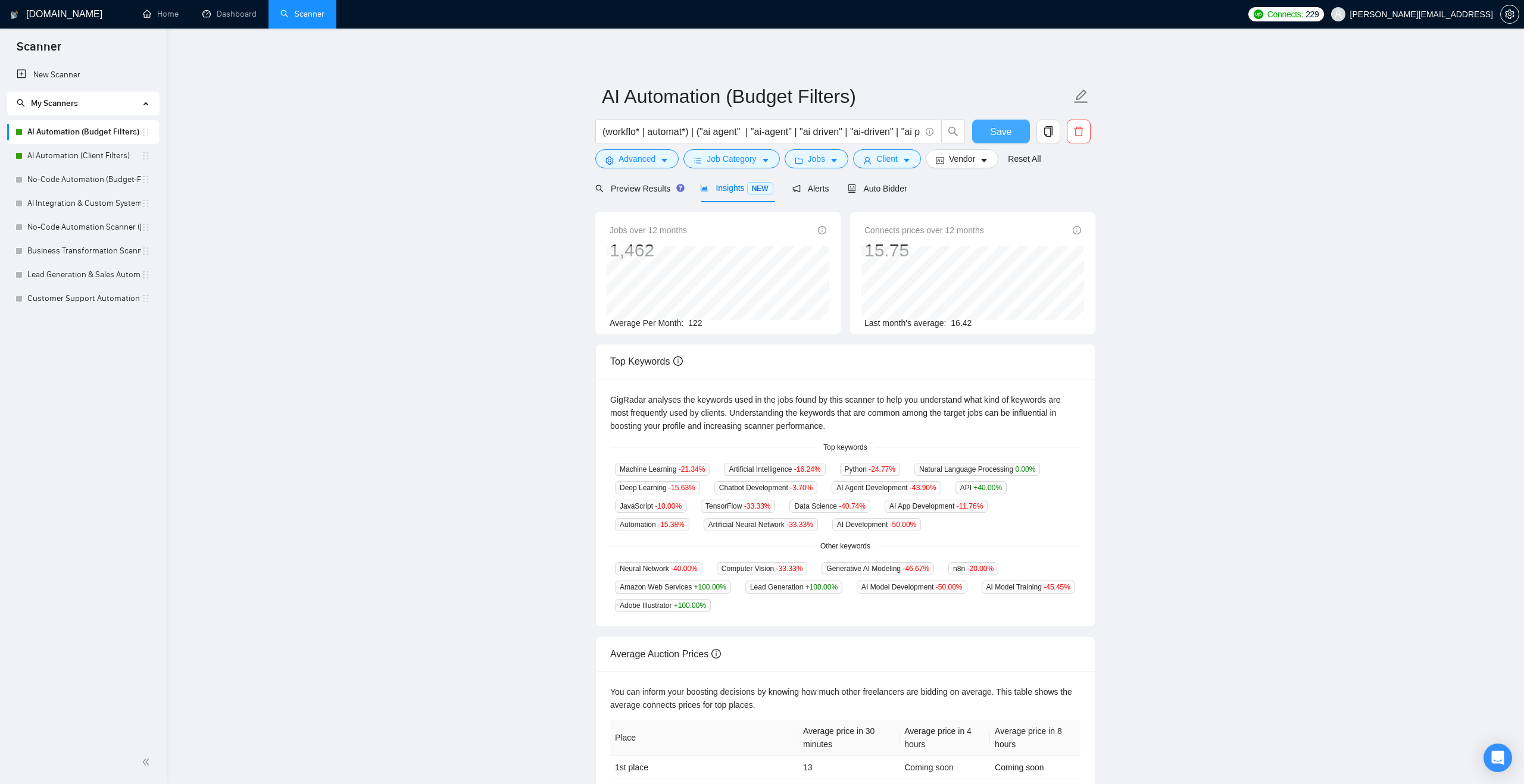
click at [980, 131] on button "Save" at bounding box center [1000, 131] width 57 height 24
click at [97, 160] on link "AI Automation (Client Filters)" at bounding box center [84, 156] width 114 height 24
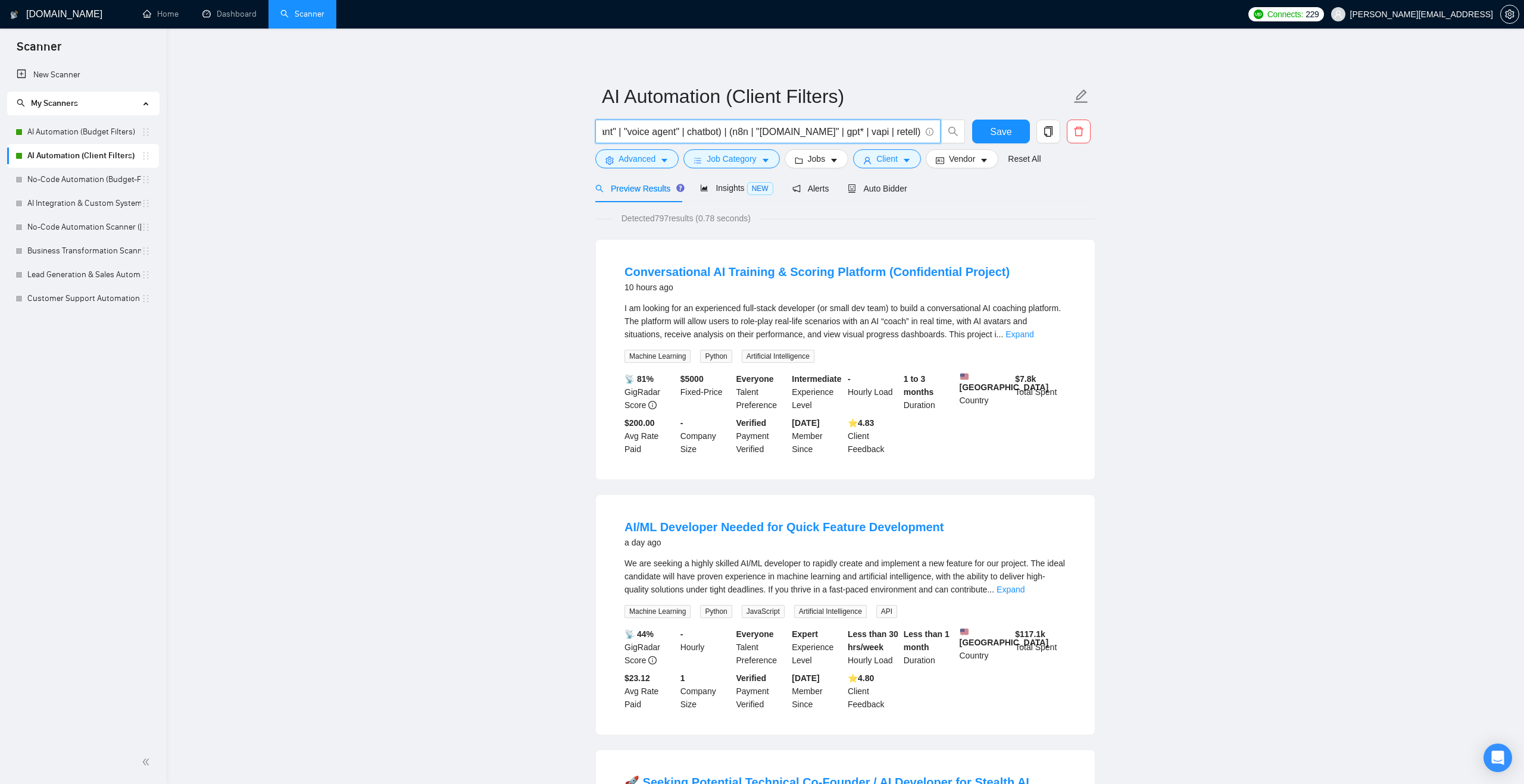
drag, startPoint x: 757, startPoint y: 133, endPoint x: 913, endPoint y: 132, distance: 156.0
click at [913, 132] on input "(workflo* | automat*) | ("ai agent" | "ai-agent" | "ai driven" | "ai-driven" | …" at bounding box center [761, 131] width 318 height 15
click at [742, 131] on input "(workflo* | automat*) | ("ai agent" | "ai-agent" | "ai driven" | "ai-driven" | …" at bounding box center [761, 131] width 318 height 15
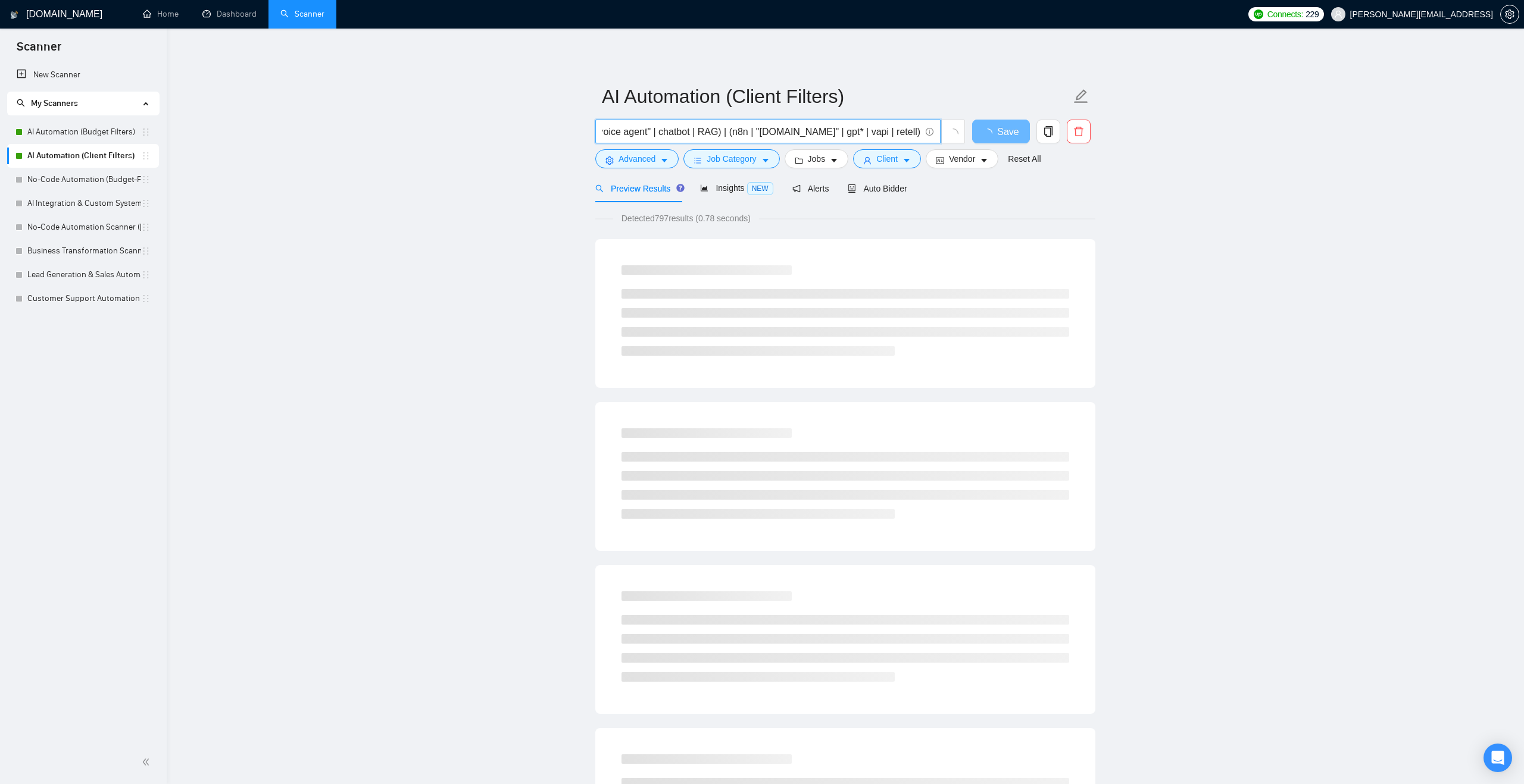
type input "(workflo* | automat*) | ("ai agent" | "ai-agent" | "ai driven" | "ai-driven" | …"
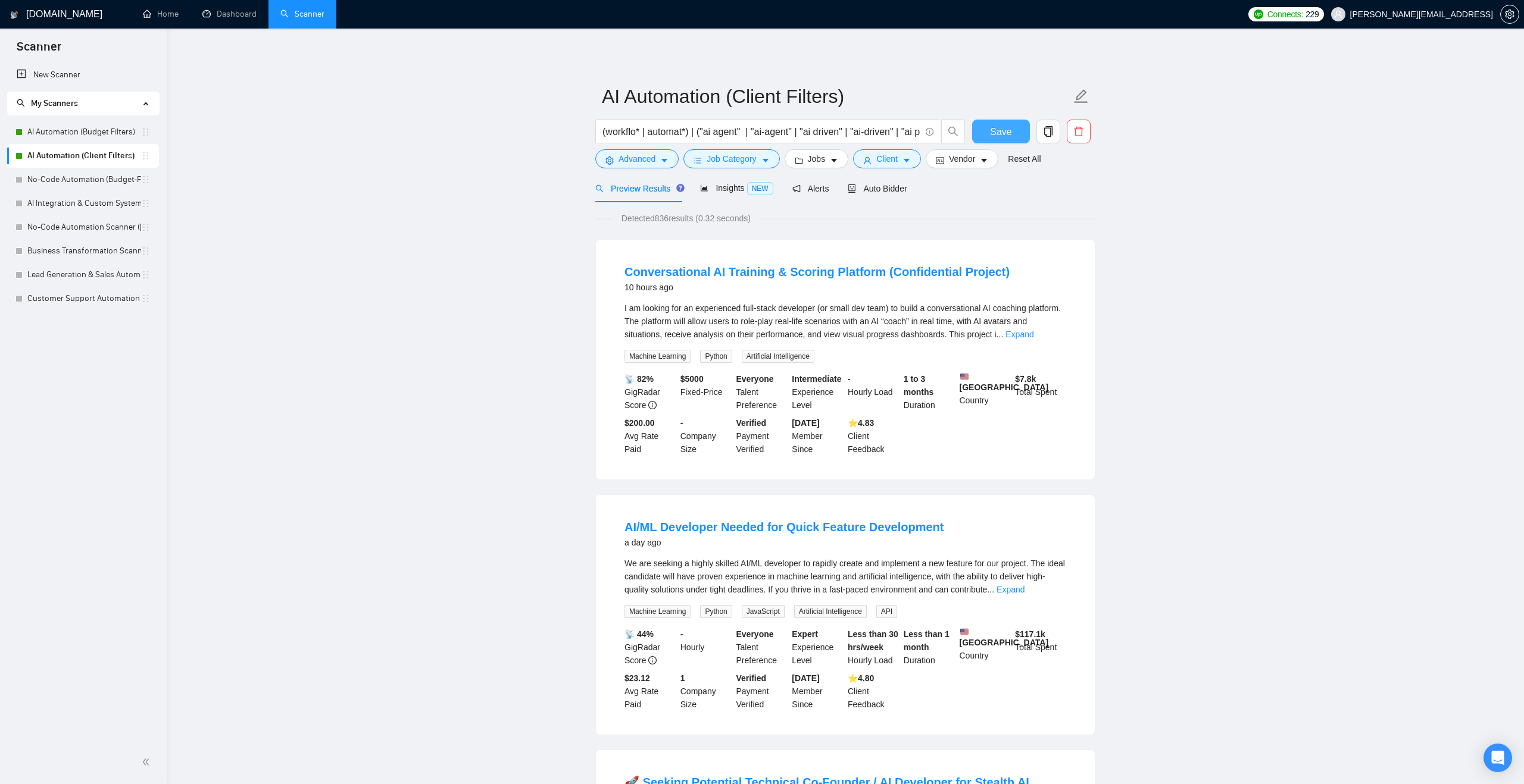
click at [996, 133] on span "Save" at bounding box center [1000, 131] width 21 height 15
click at [108, 199] on link "AI Integration & Custom Systems Scanner ([PERSON_NAME])" at bounding box center [84, 203] width 114 height 24
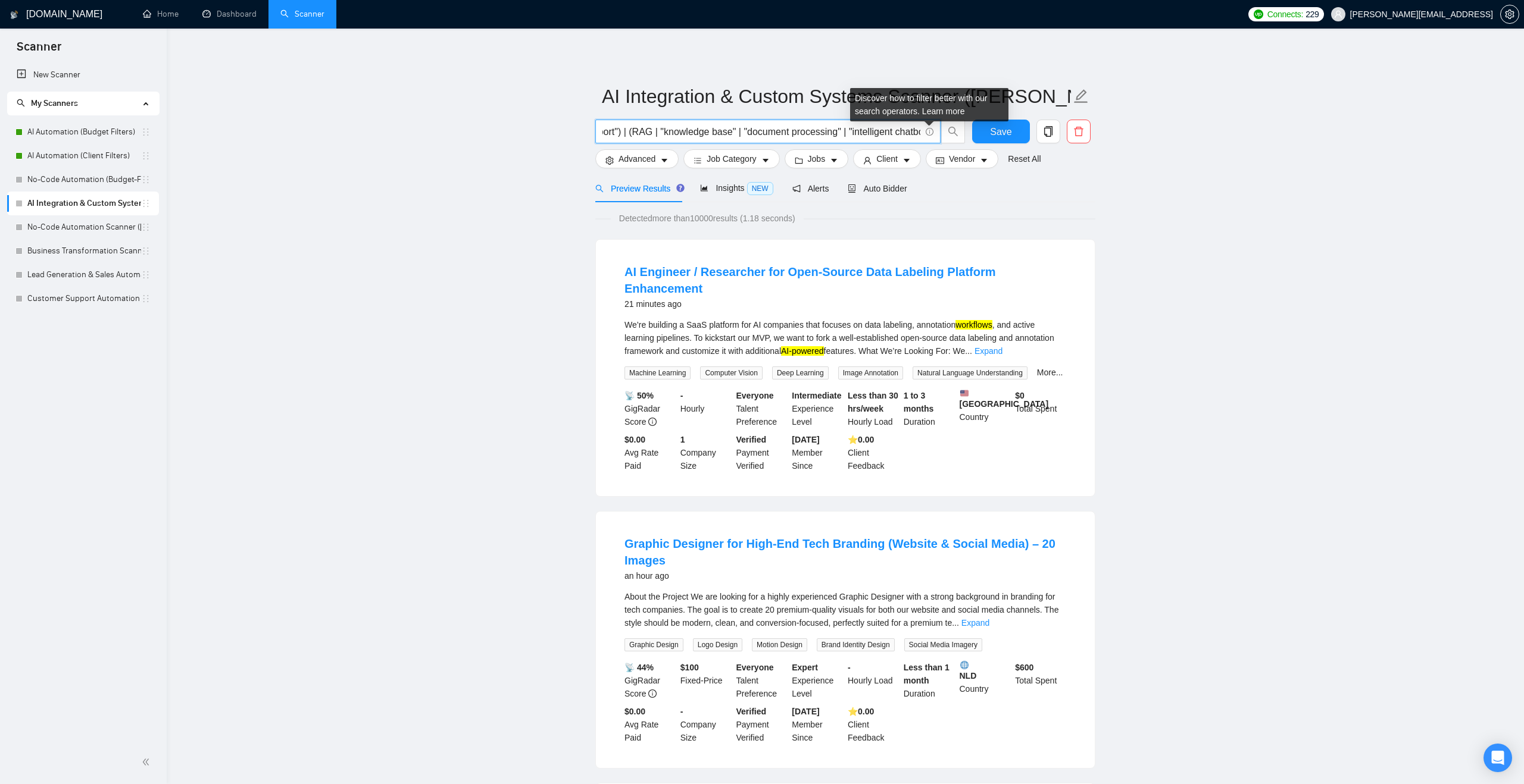
scroll to position [0, 914]
drag, startPoint x: 658, startPoint y: 130, endPoint x: 928, endPoint y: 131, distance: 270.0
click at [928, 131] on span "("AI integration" | "AI powered" | "AI-powered" | "ChatGPT integration" | "cust…" at bounding box center [767, 131] width 345 height 24
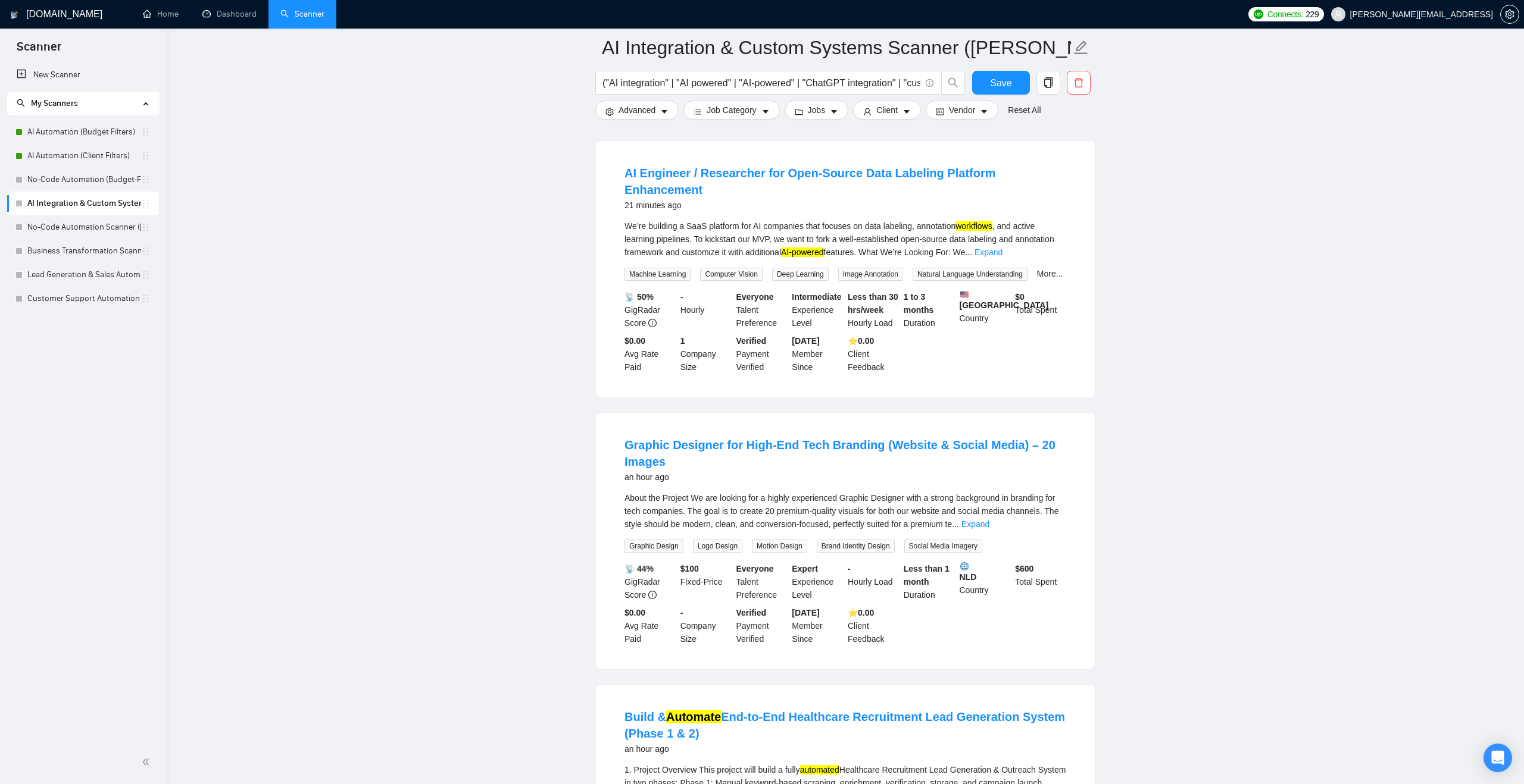
scroll to position [0, 0]
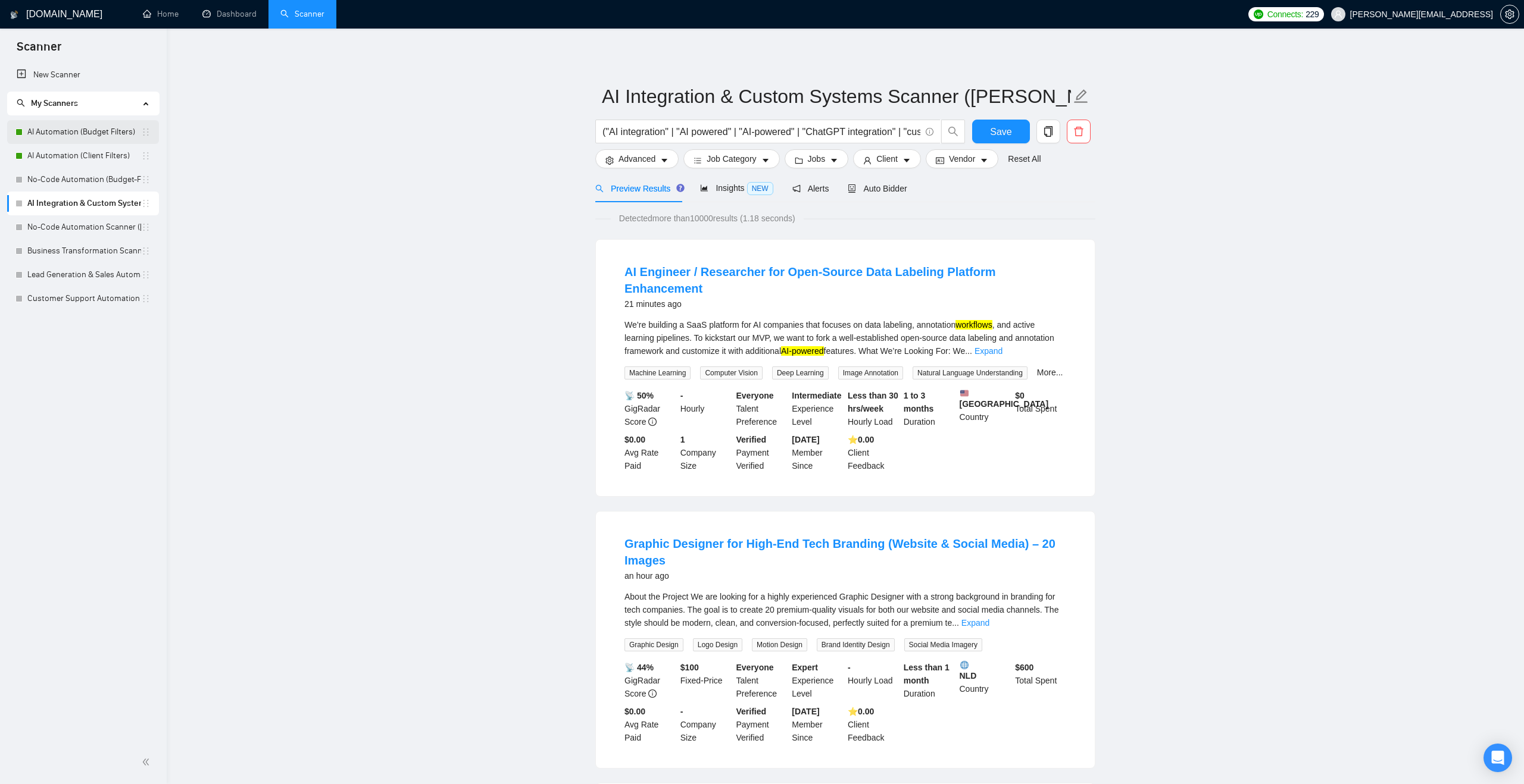
click at [110, 141] on link "AI Automation (Budget Filters)" at bounding box center [84, 132] width 114 height 24
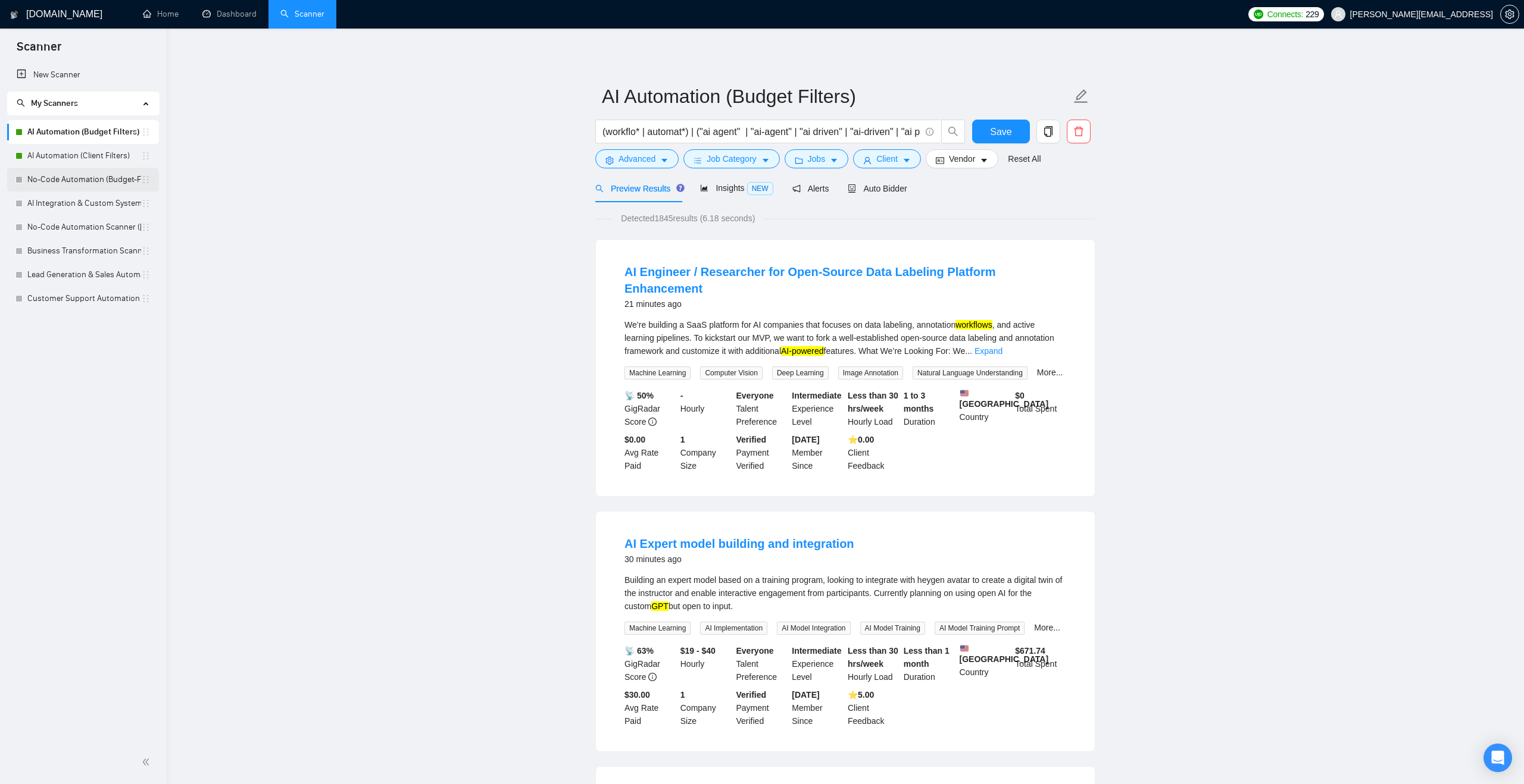
click at [110, 178] on link "No-Code Automation (Budget-Filters)" at bounding box center [84, 180] width 114 height 24
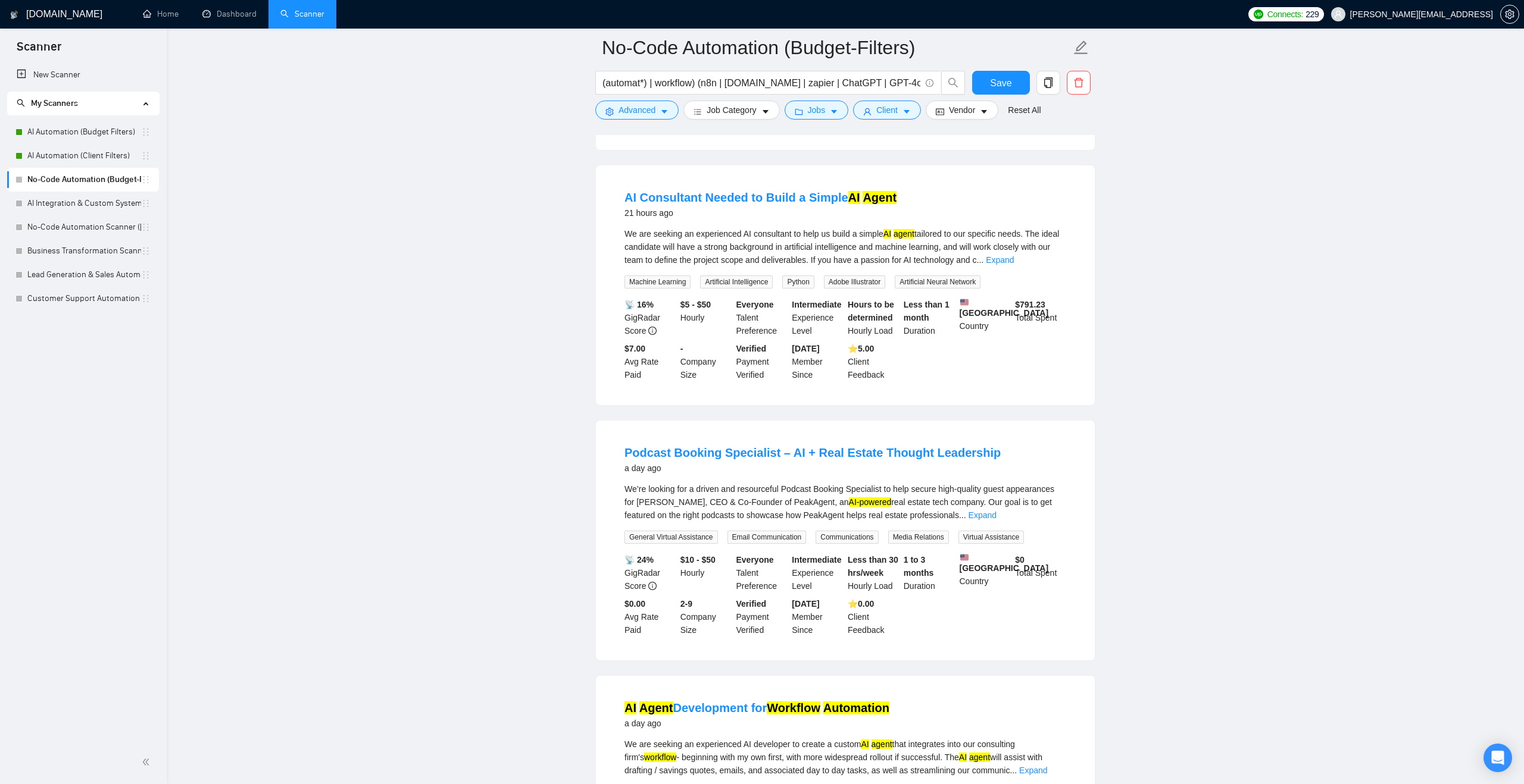
scroll to position [1669, 0]
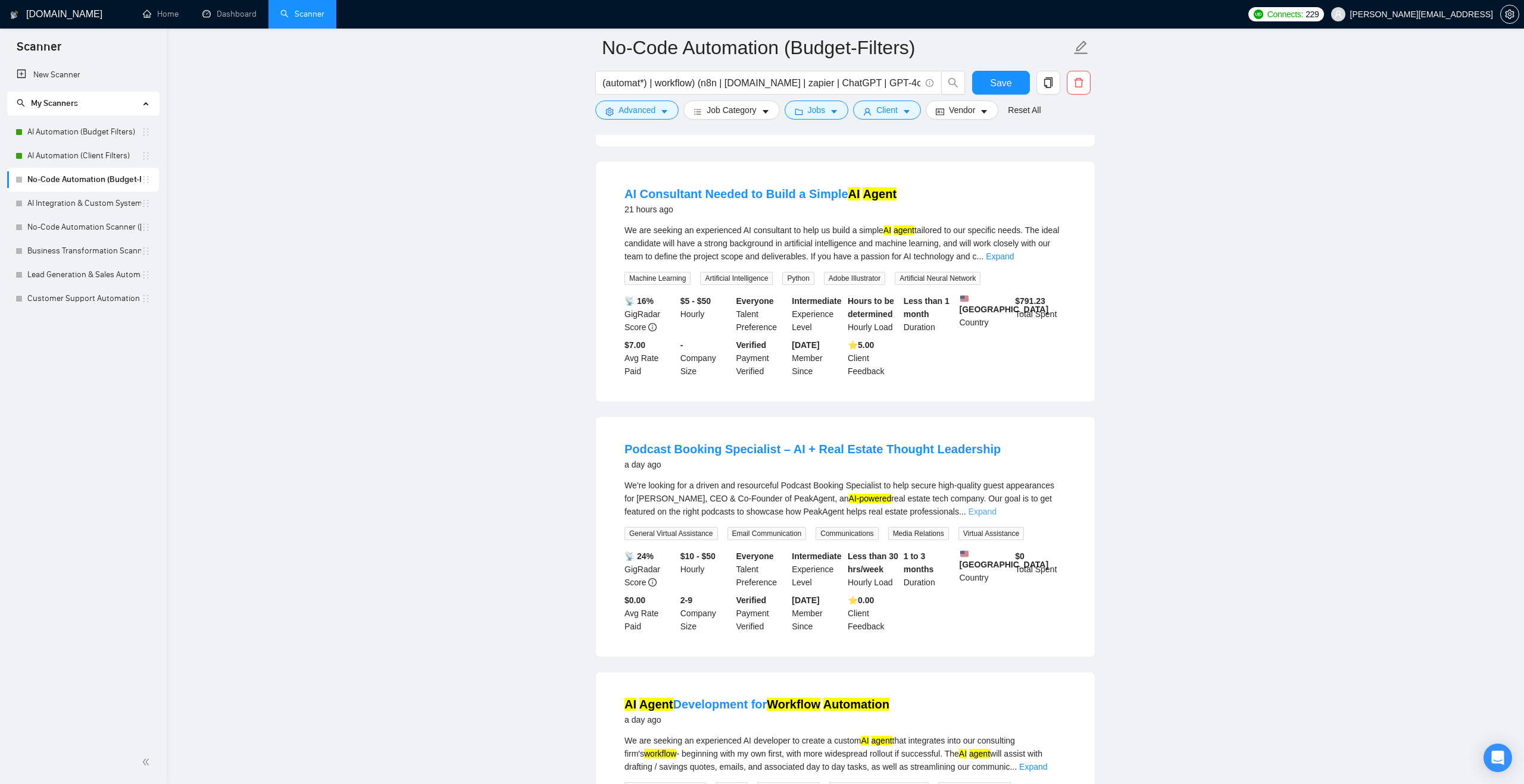
click at [996, 516] on link "Expand" at bounding box center [983, 511] width 28 height 9
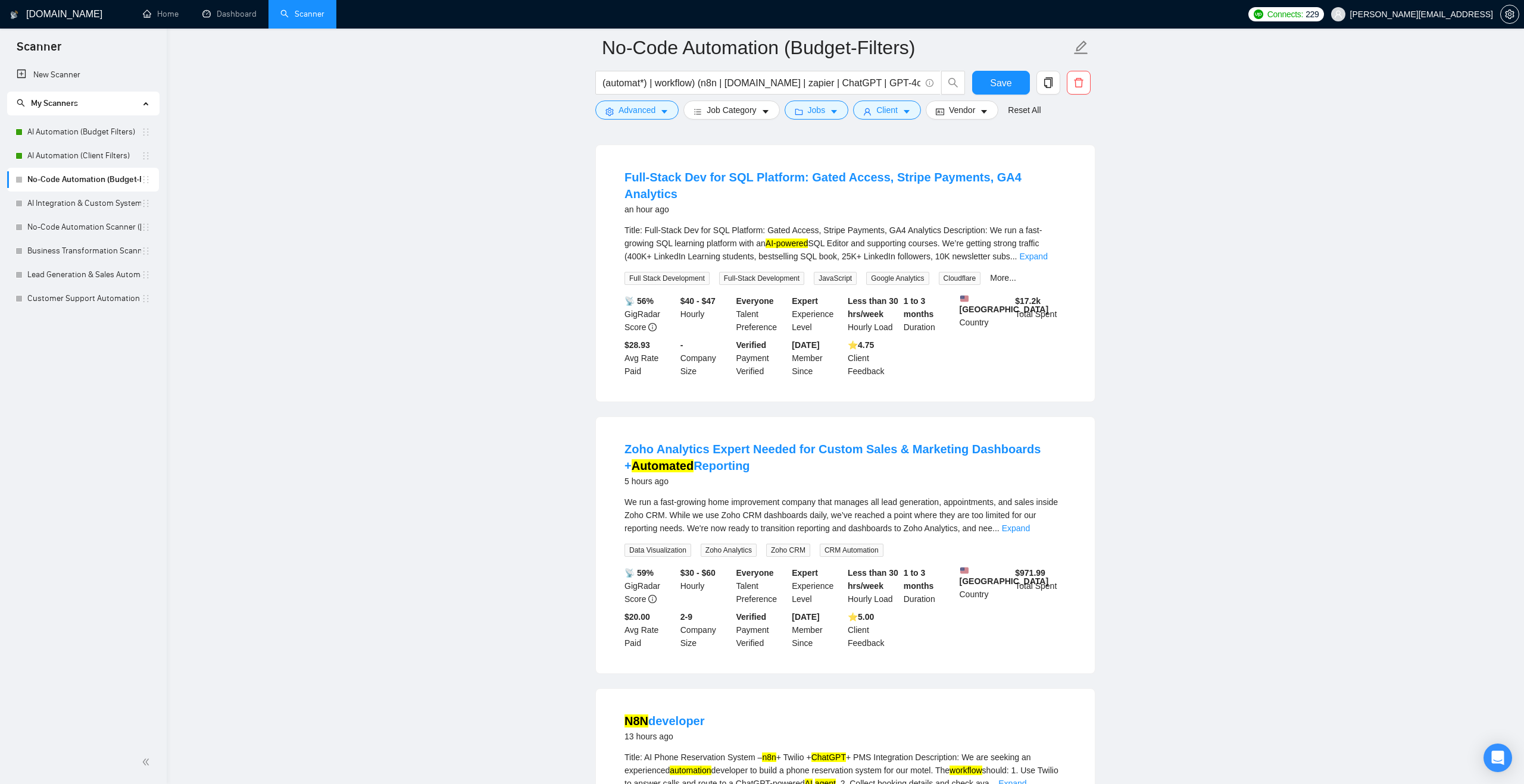
scroll to position [0, 0]
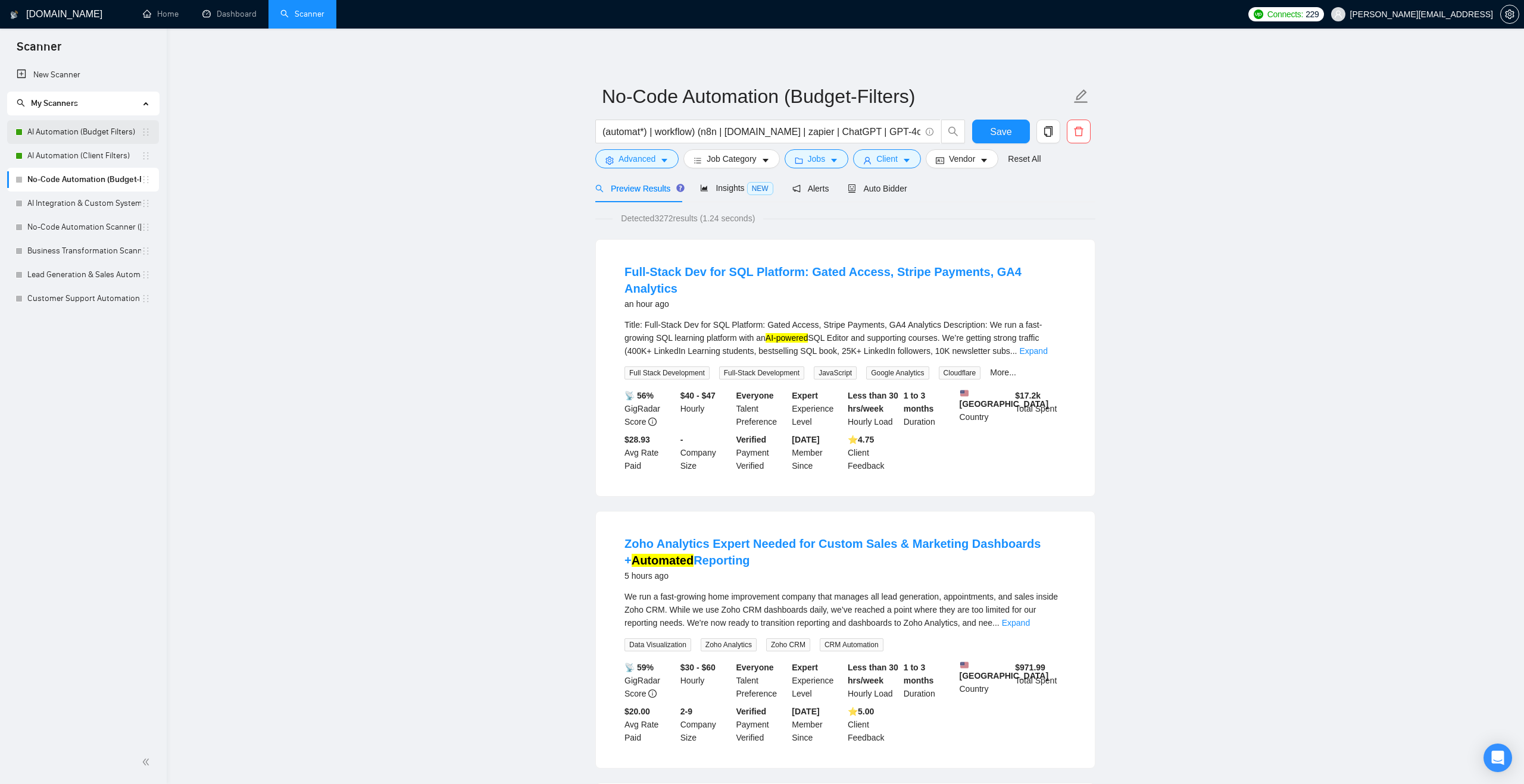
click at [114, 132] on link "AI Automation (Budget Filters)" at bounding box center [84, 132] width 114 height 24
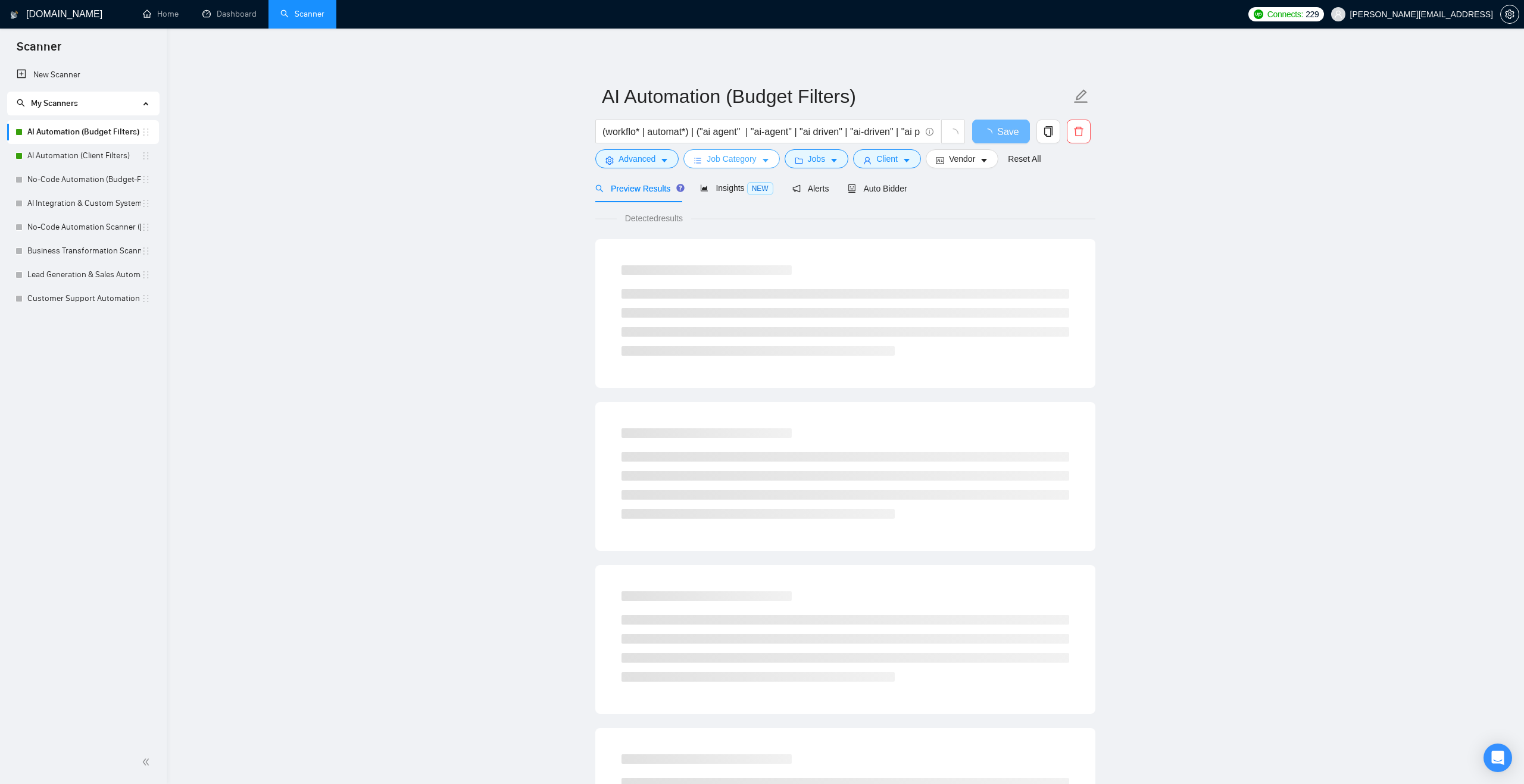
click at [722, 166] on button "Job Category" at bounding box center [731, 158] width 96 height 19
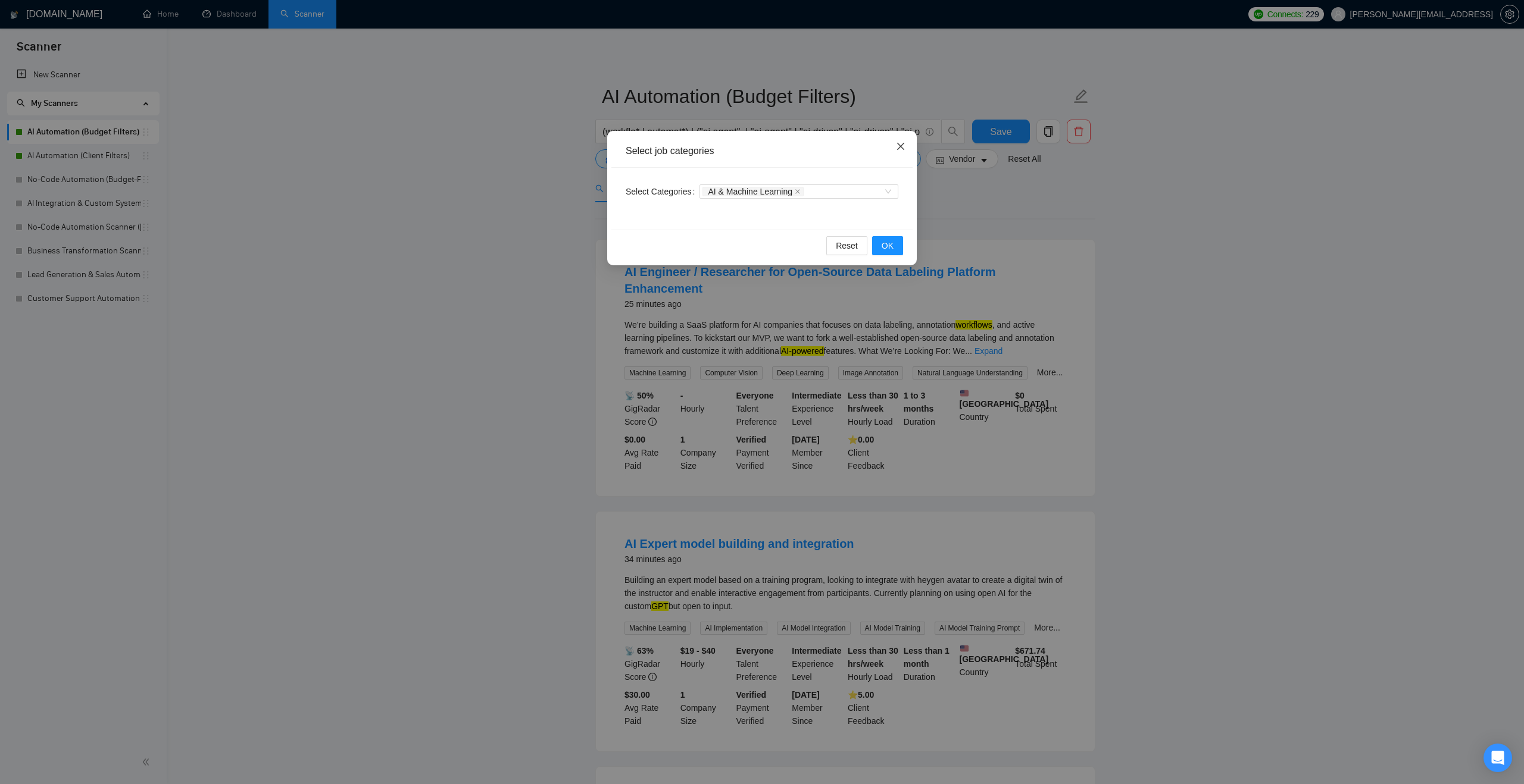
click at [900, 150] on icon "close" at bounding box center [901, 147] width 9 height 9
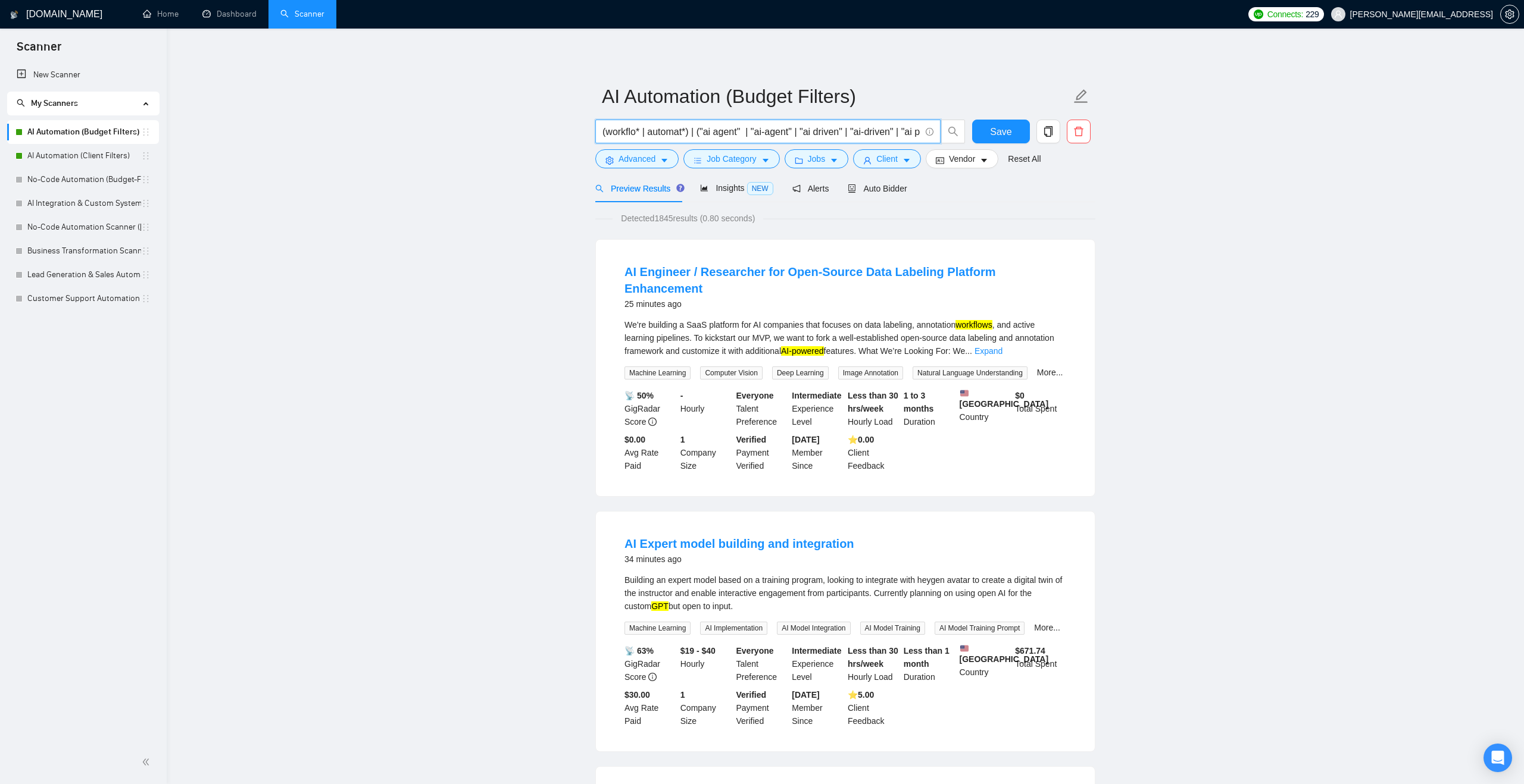
drag, startPoint x: 603, startPoint y: 130, endPoint x: 692, endPoint y: 135, distance: 89.1
click at [692, 135] on input "(workflo* | automat*) | ("ai agent" | "ai-agent" | "ai driven" | "ai-driven" | …" at bounding box center [761, 131] width 318 height 15
click at [692, 131] on input "(workflo* | automat*) | ("ai agent" | "ai-agent" | "ai driven" | "ai-driven" | …" at bounding box center [761, 131] width 318 height 15
drag, startPoint x: 701, startPoint y: 131, endPoint x: 909, endPoint y: 131, distance: 208.0
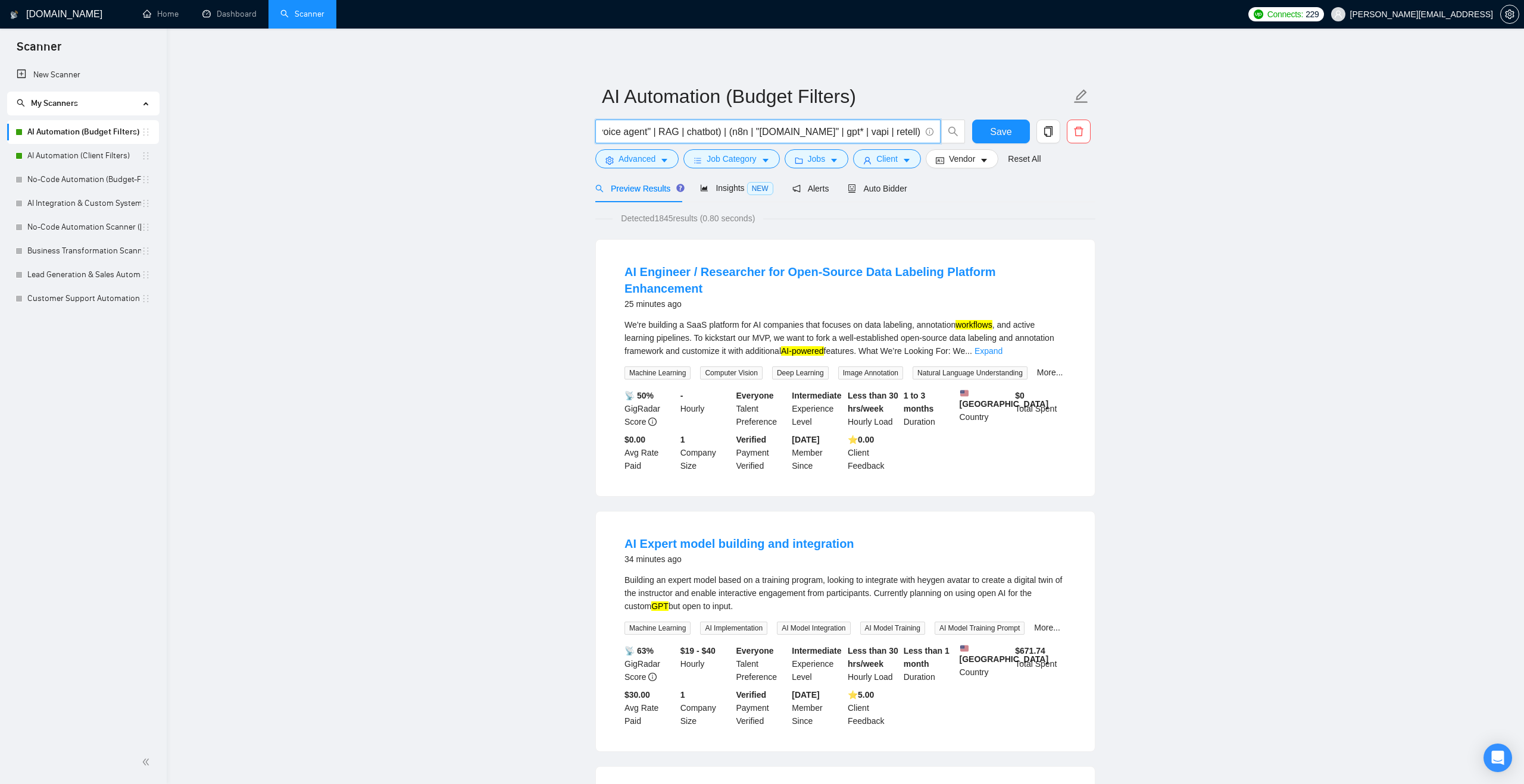
click at [909, 131] on input "(workflo* | automat*) | ("ai agent" | "ai-agent" | "ai driven" | "ai-driven" | …" at bounding box center [761, 131] width 318 height 15
click at [749, 130] on input "(workflo* | automat*) | ("ai agent" | "ai-agent" | "ai driven" | "ai-driven" | …" at bounding box center [761, 131] width 318 height 15
drag, startPoint x: 746, startPoint y: 130, endPoint x: 604, endPoint y: 133, distance: 142.0
click at [604, 133] on input "(workflo* | automat*) | ("ai agent" | "ai-agent" | "ai driven" | "ai-driven" | …" at bounding box center [761, 131] width 318 height 15
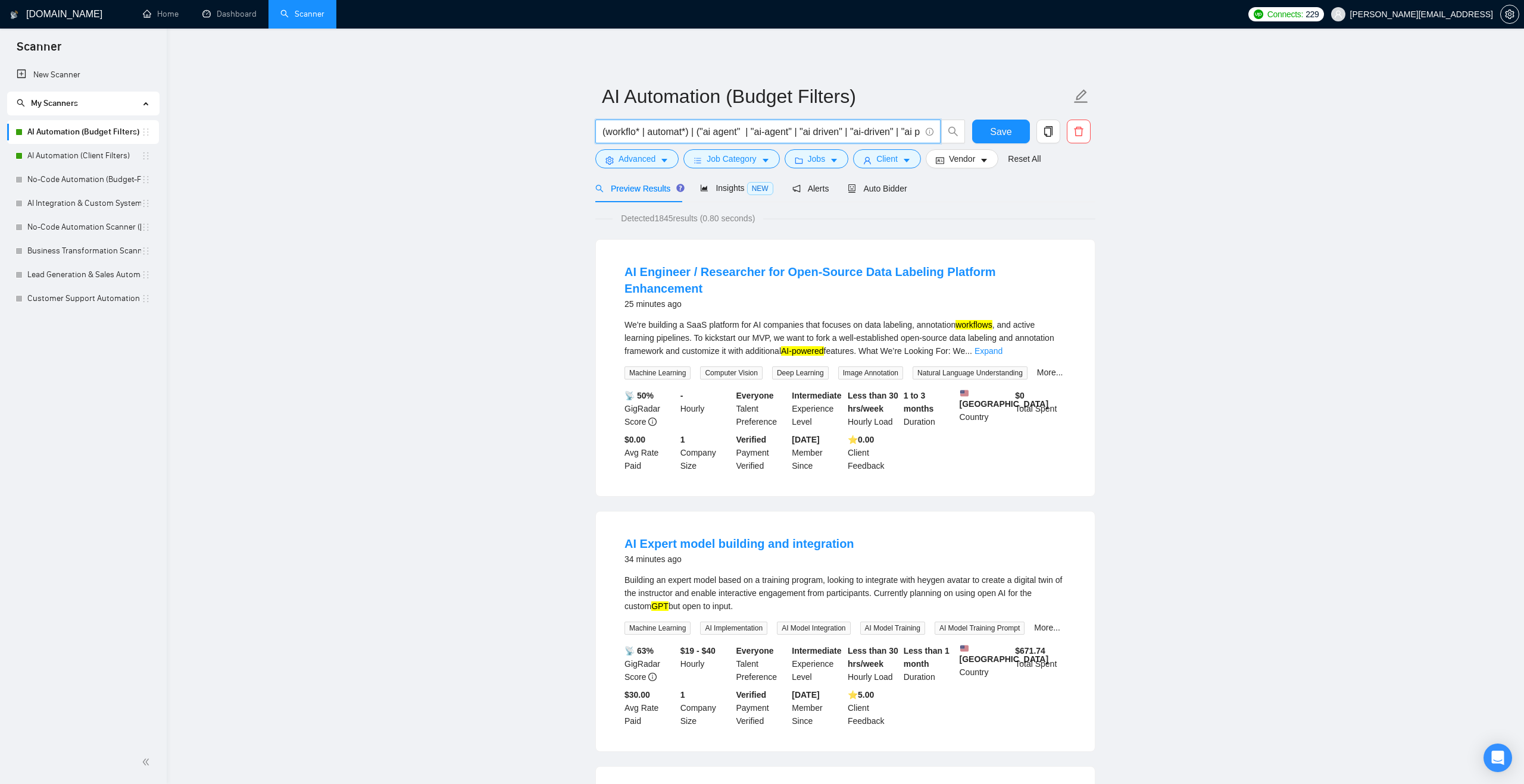
click at [648, 133] on input "(workflo* | automat*) | ("ai agent" | "ai-agent" | "ai driven" | "ai-driven" | …" at bounding box center [761, 131] width 318 height 15
drag, startPoint x: 656, startPoint y: 133, endPoint x: 942, endPoint y: 148, distance: 286.4
click at [942, 148] on div "(workflo* | automat*) | ("ai agent" | "ai-agent" | "ai driven" | "ai-driven" | …" at bounding box center [780, 134] width 375 height 30
click at [765, 133] on input "(workflo* | automat*) | ("ai agent" | "ai-agent" | "ai driven" | "ai-driven" | …" at bounding box center [761, 131] width 318 height 15
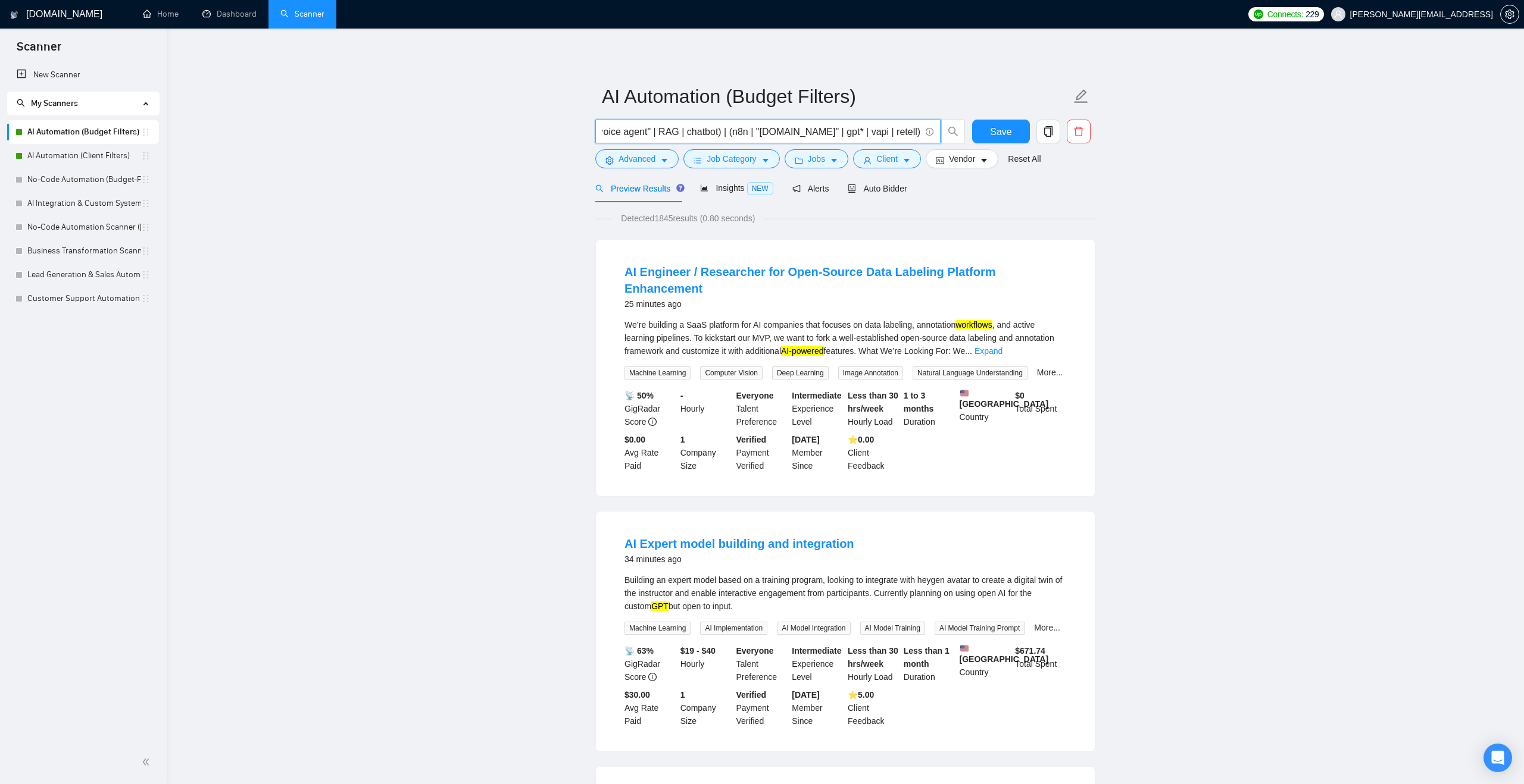
drag, startPoint x: 753, startPoint y: 132, endPoint x: 918, endPoint y: 130, distance: 165.0
click at [918, 130] on input "(workflo* | automat*) | ("ai agent" | "ai-agent" | "ai driven" | "ai-driven" | …" at bounding box center [761, 131] width 318 height 15
click at [863, 129] on input "(workflo* | automat*) | ("ai agent" | "ai-agent" | "ai driven" | "ai-driven" | …" at bounding box center [761, 131] width 318 height 15
type input "(workflo* | automat*) | ("ai agent" | "ai-agent" | "ai driven" | "ai-driven" | …"
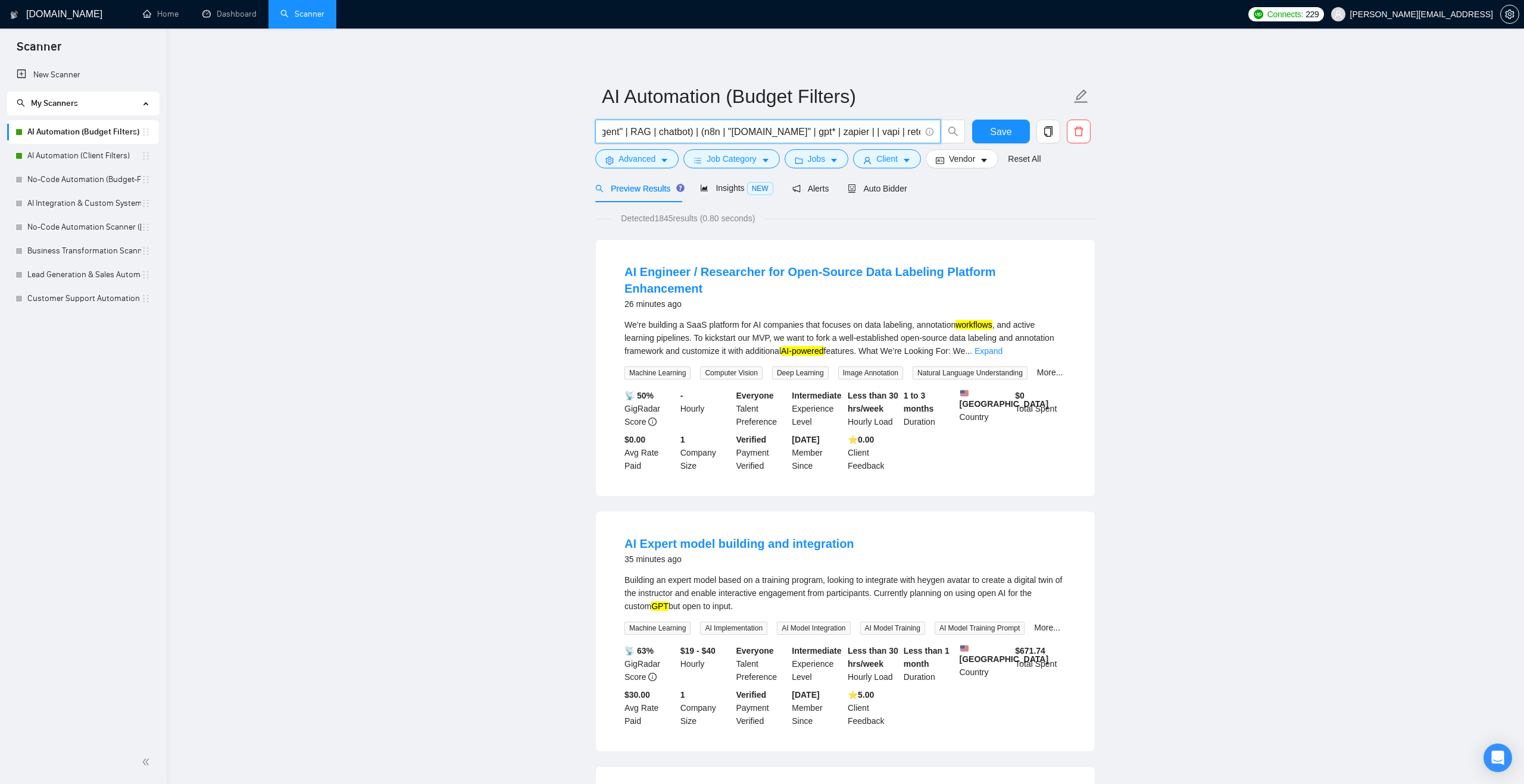
scroll to position [0, 0]
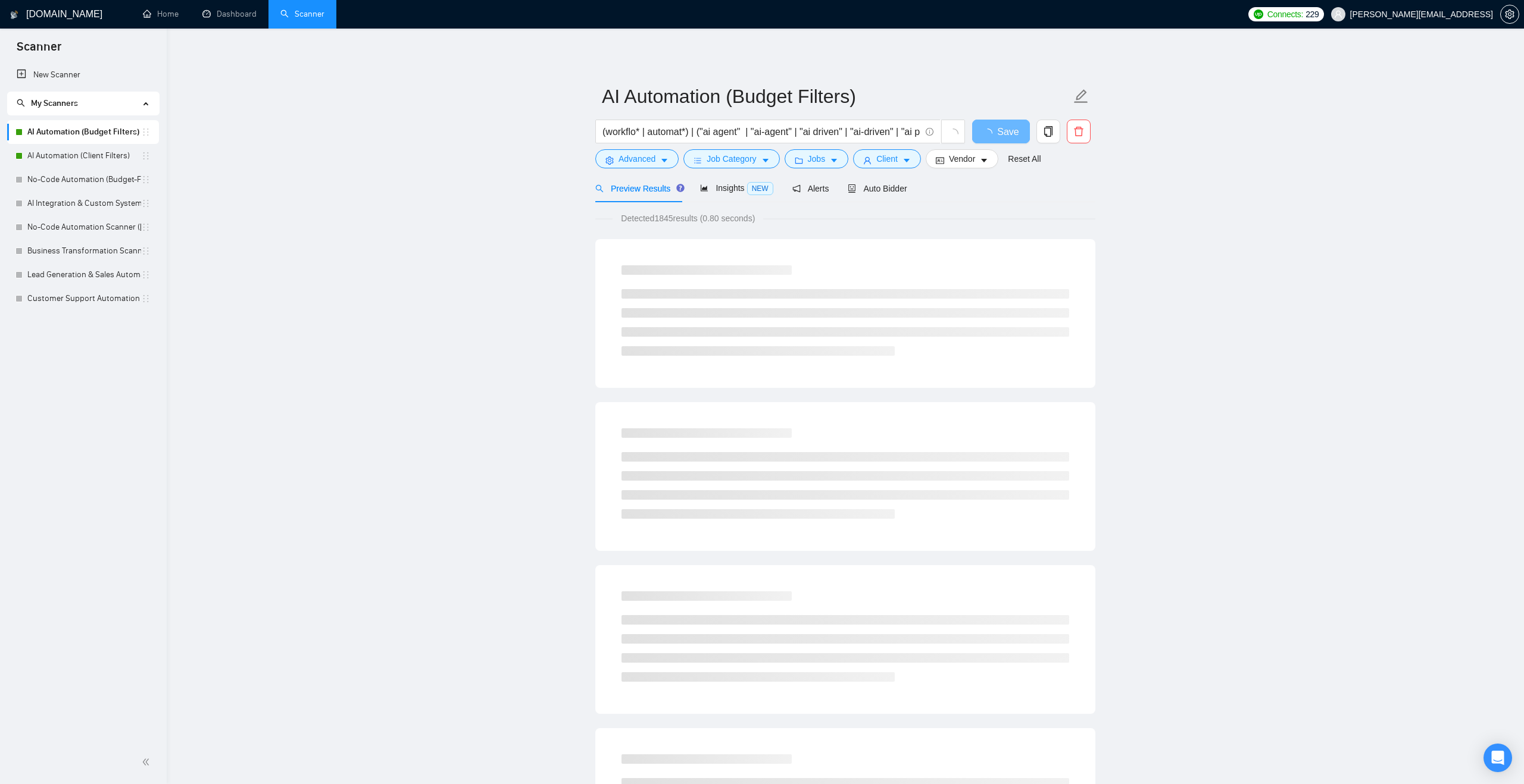
click at [666, 220] on span "Detected 1845 results (0.80 seconds)" at bounding box center [688, 218] width 151 height 13
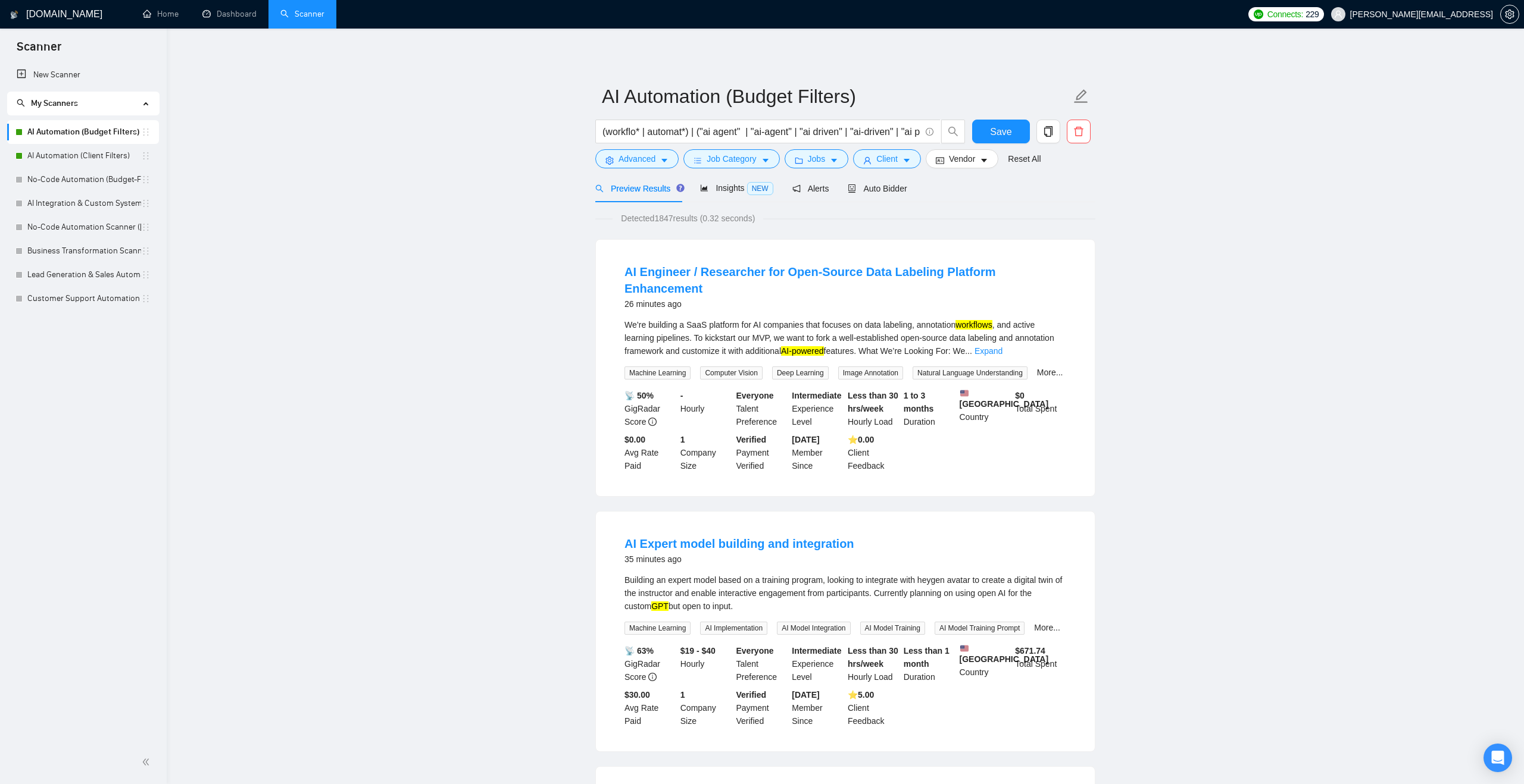
drag, startPoint x: 751, startPoint y: 133, endPoint x: 946, endPoint y: 133, distance: 195.0
click at [946, 133] on span "(workflo* | automat*) | ("ai agent" | "ai-agent" | "ai driven" | "ai-driven" | …" at bounding box center [780, 131] width 370 height 24
click at [935, 215] on div "Detected 1847 results (0.32 seconds)" at bounding box center [845, 218] width 500 height 13
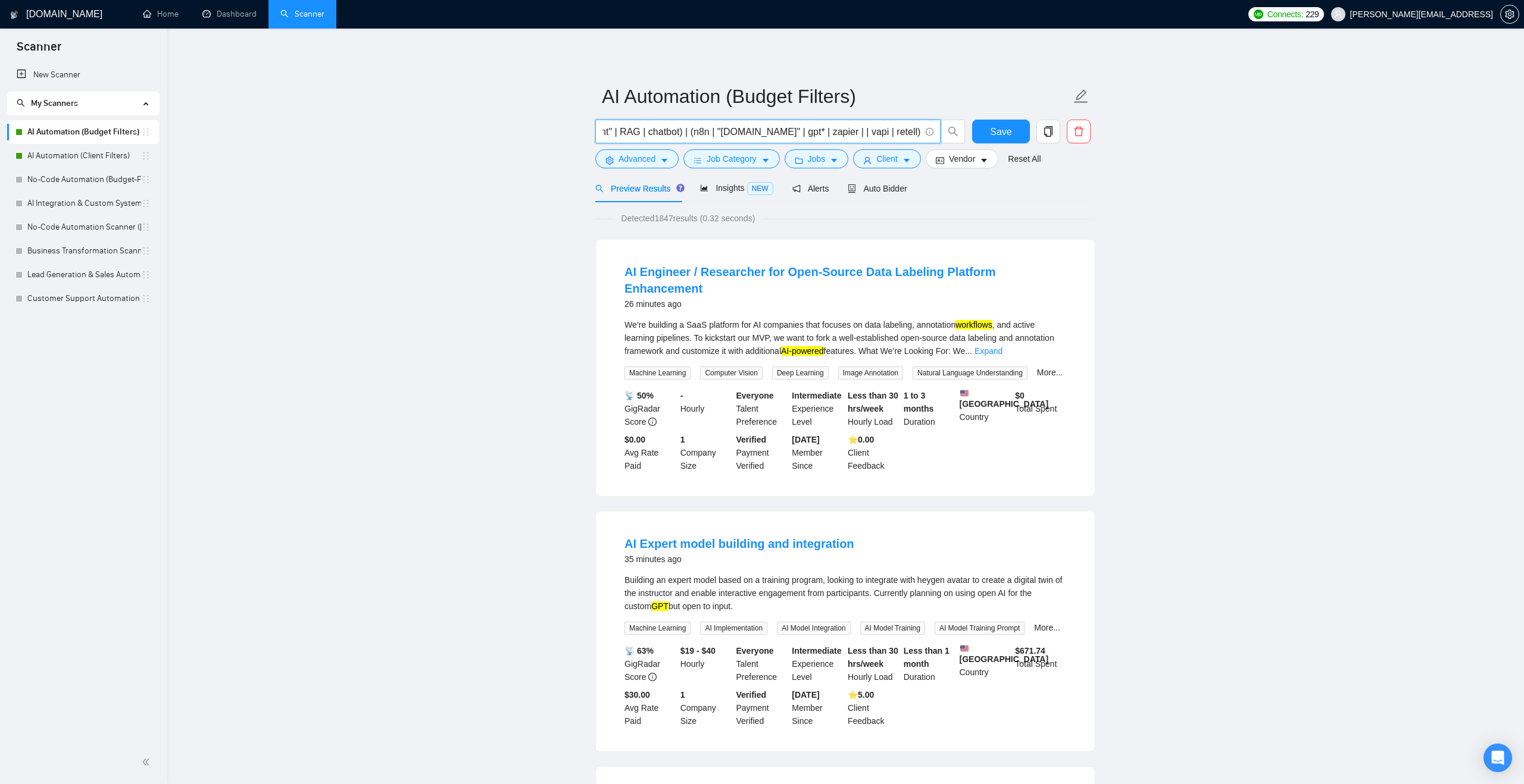
scroll to position [0, 0]
drag, startPoint x: 701, startPoint y: 127, endPoint x: 482, endPoint y: 117, distance: 219.2
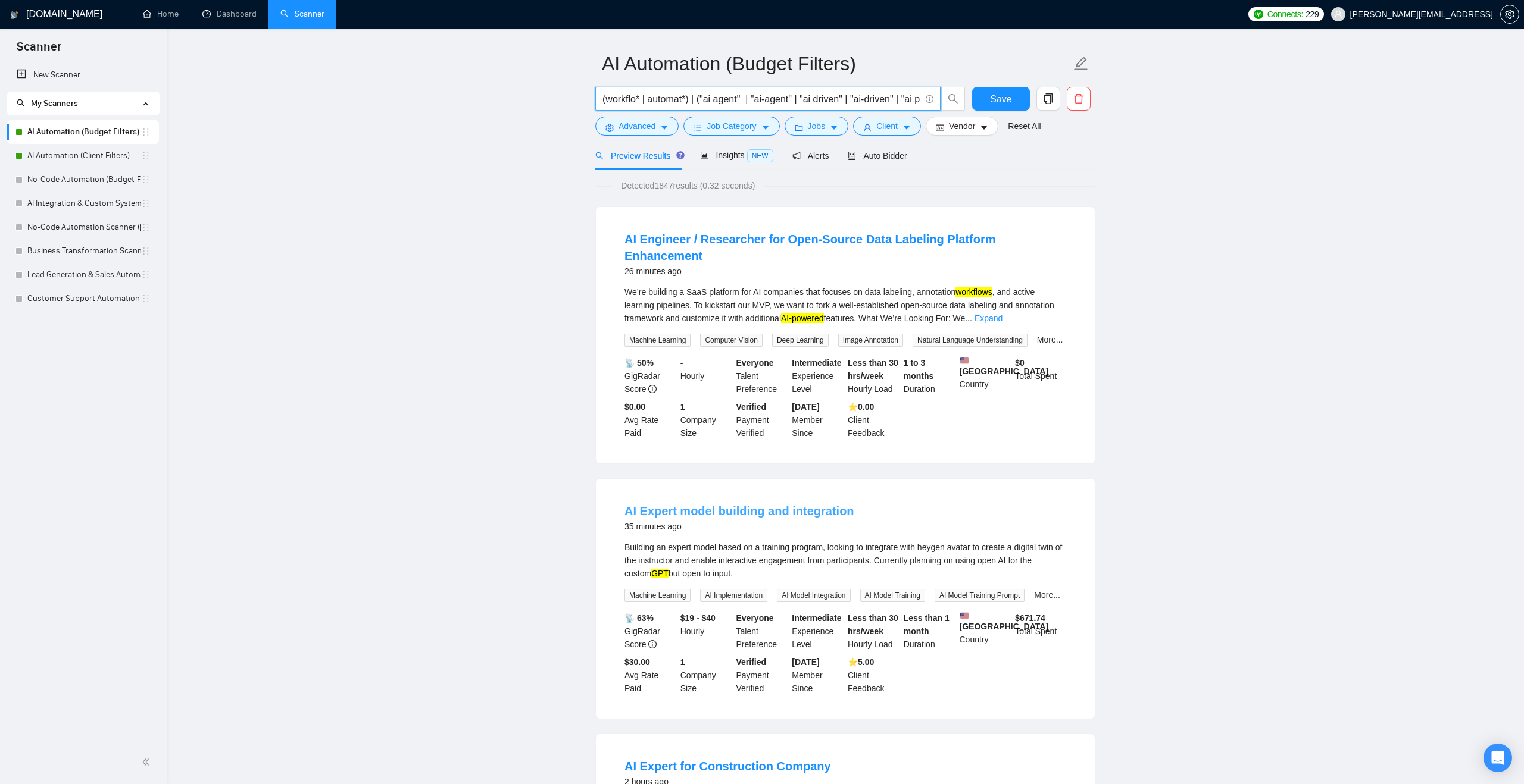
scroll to position [34, 0]
click at [718, 129] on span "Job Category" at bounding box center [731, 125] width 50 height 13
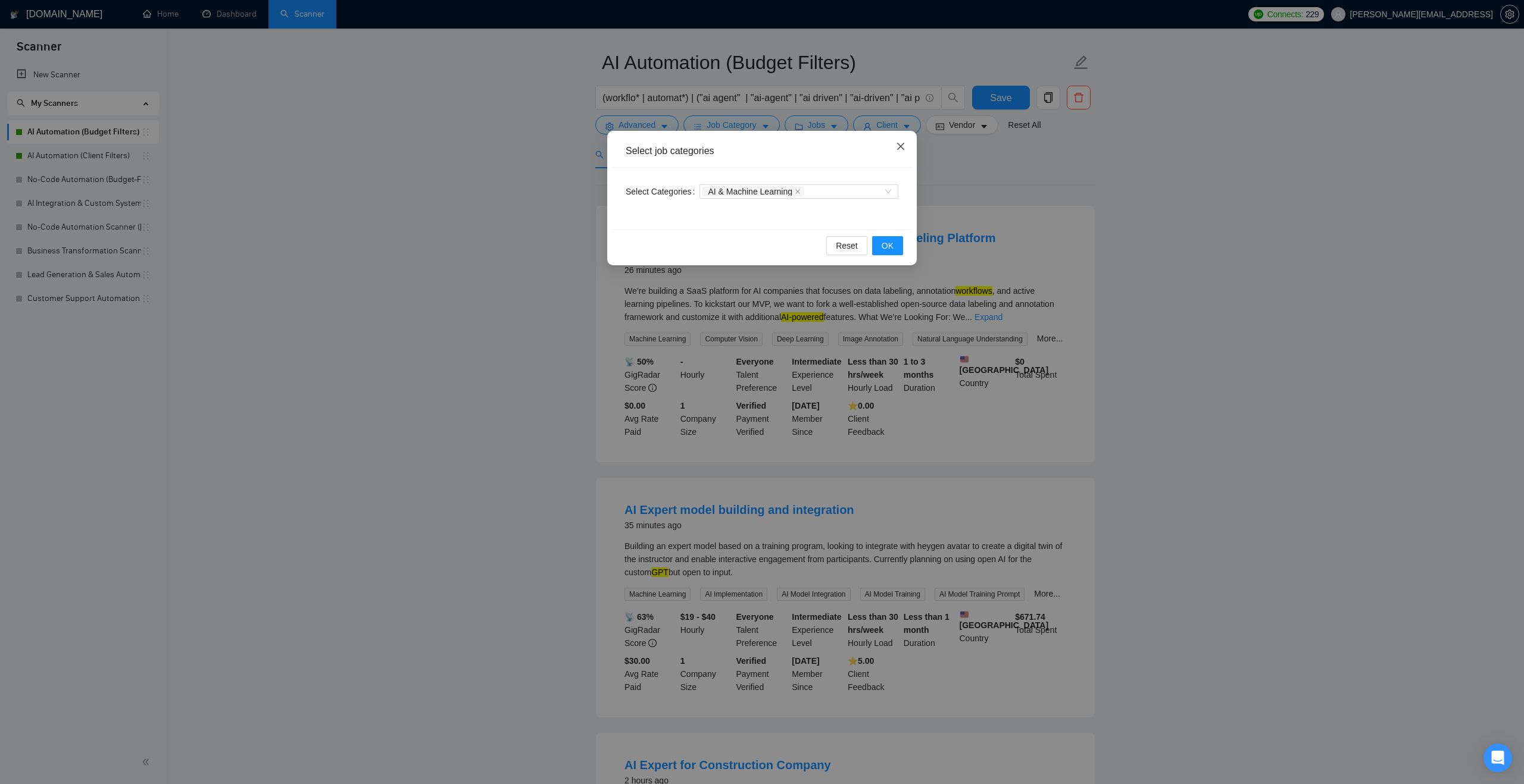
click at [904, 144] on icon "close" at bounding box center [901, 147] width 9 height 9
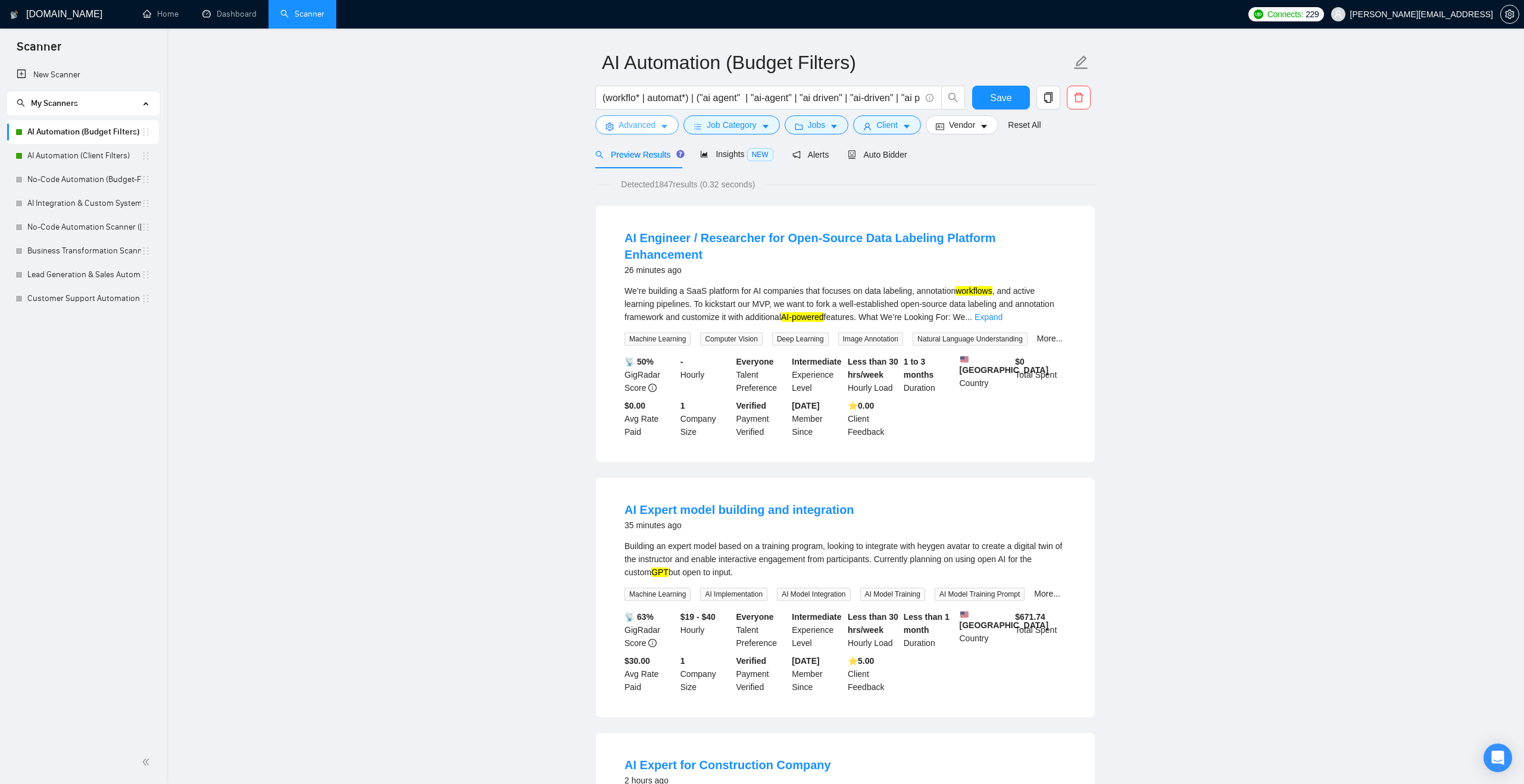
click at [663, 125] on icon "caret-down" at bounding box center [664, 127] width 6 height 3
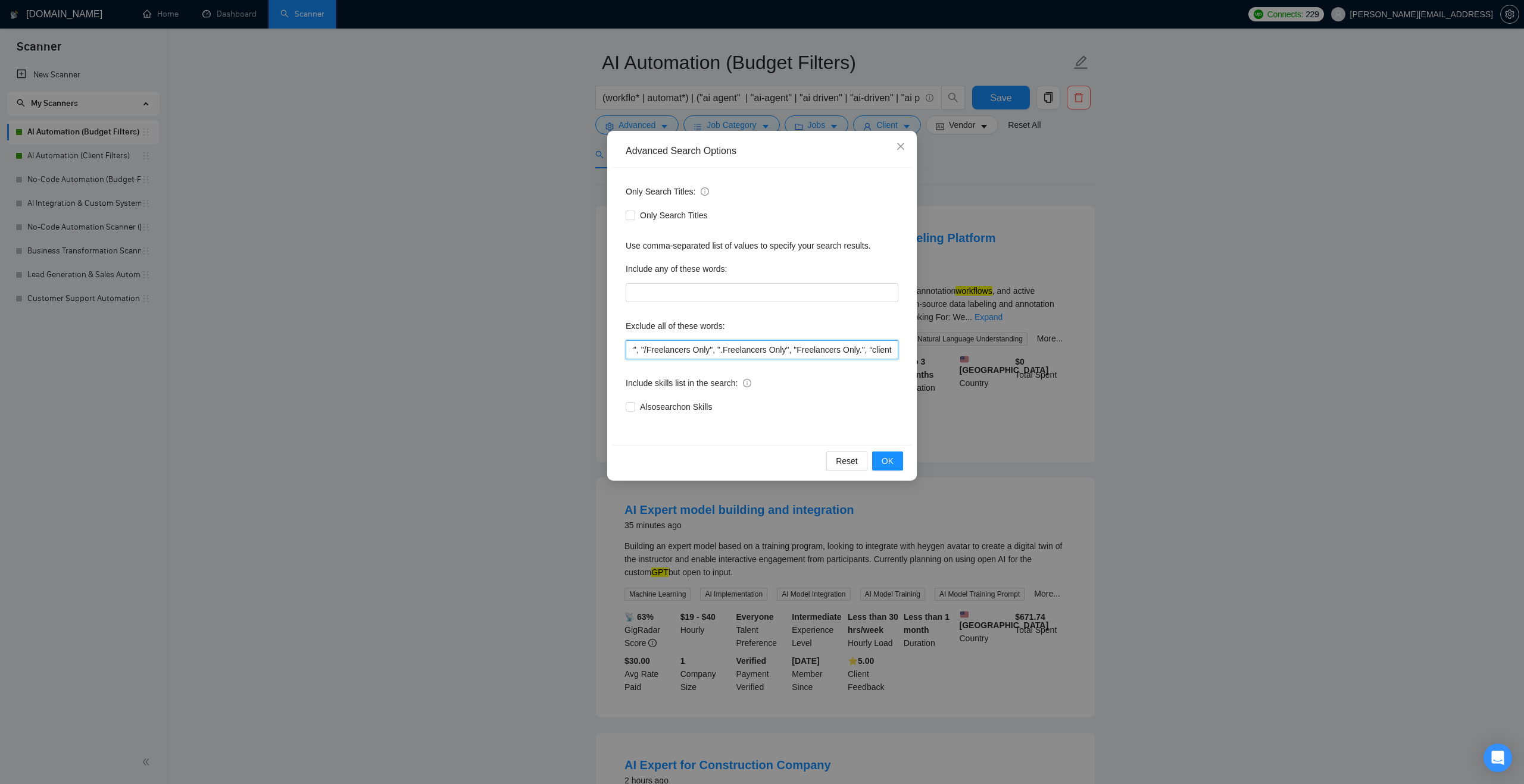
scroll to position [0, 1210]
drag, startPoint x: 713, startPoint y: 346, endPoint x: 915, endPoint y: 346, distance: 202.0
click at [915, 346] on div "Advanced Search Options Only Search Titles: Only Search Titles Use comma-separa…" at bounding box center [762, 306] width 310 height 350
click at [865, 383] on div "Include skills list in the search:" at bounding box center [761, 385] width 273 height 24
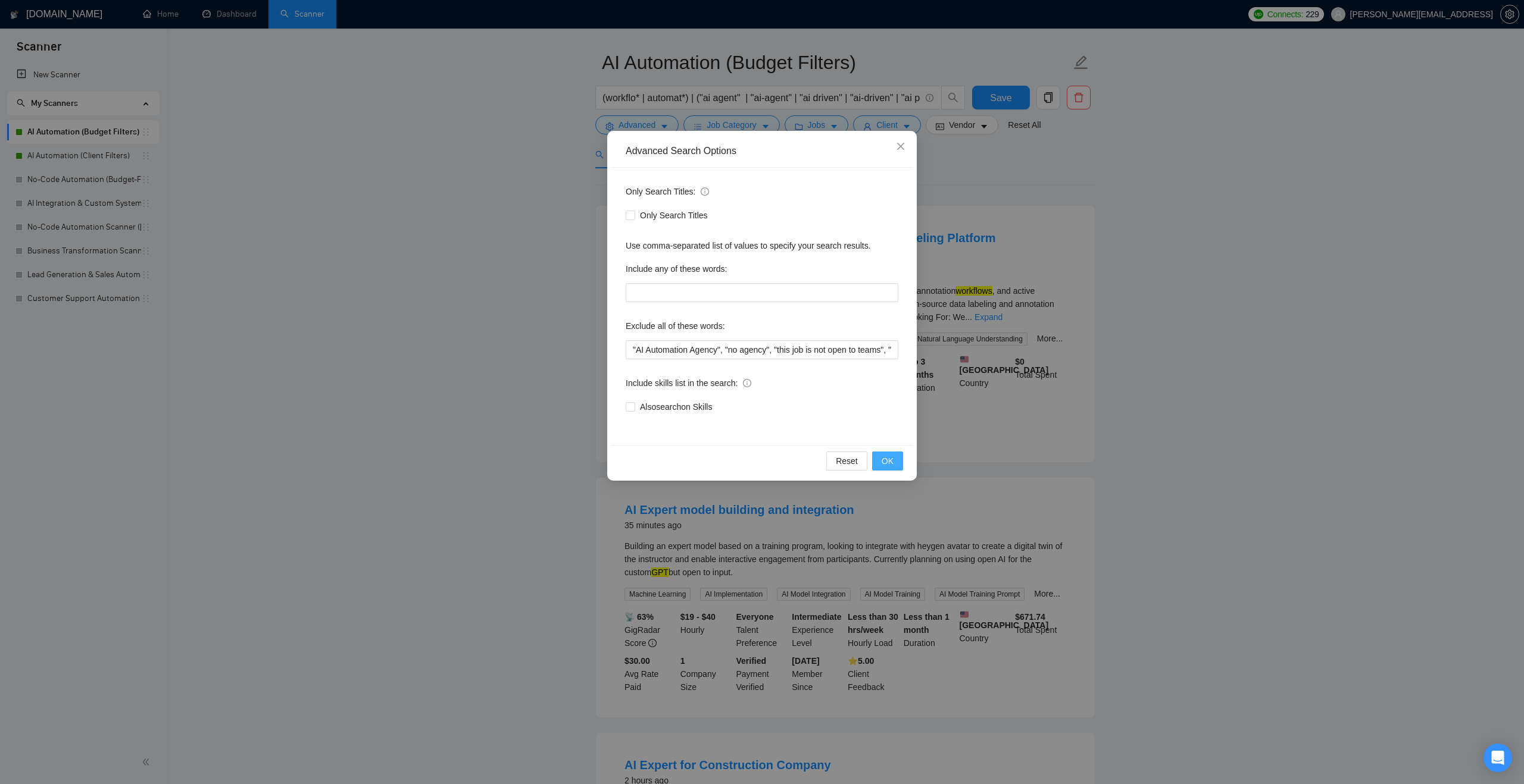
click at [880, 463] on button "OK" at bounding box center [887, 461] width 31 height 19
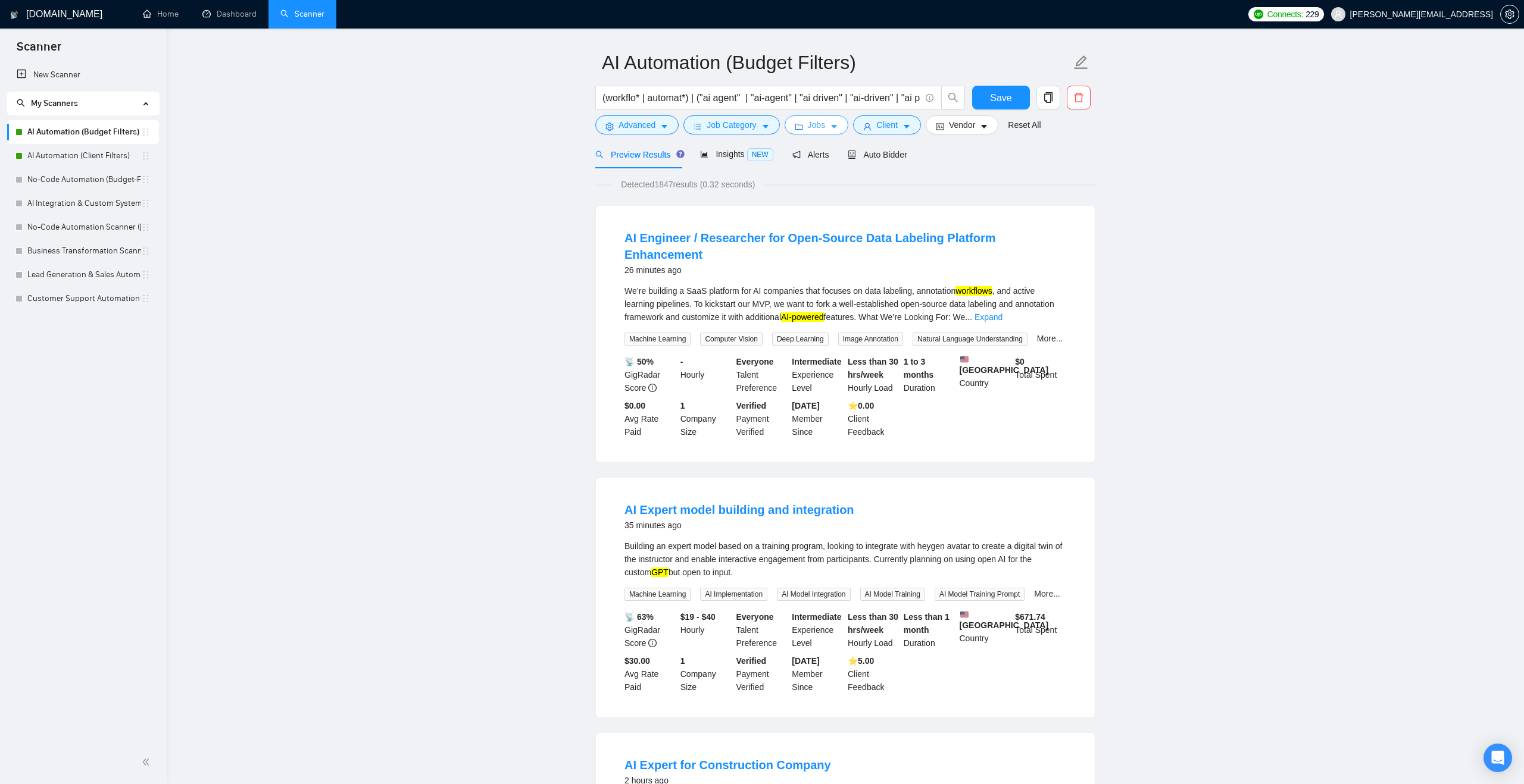
click at [813, 124] on span "Jobs" at bounding box center [816, 125] width 18 height 13
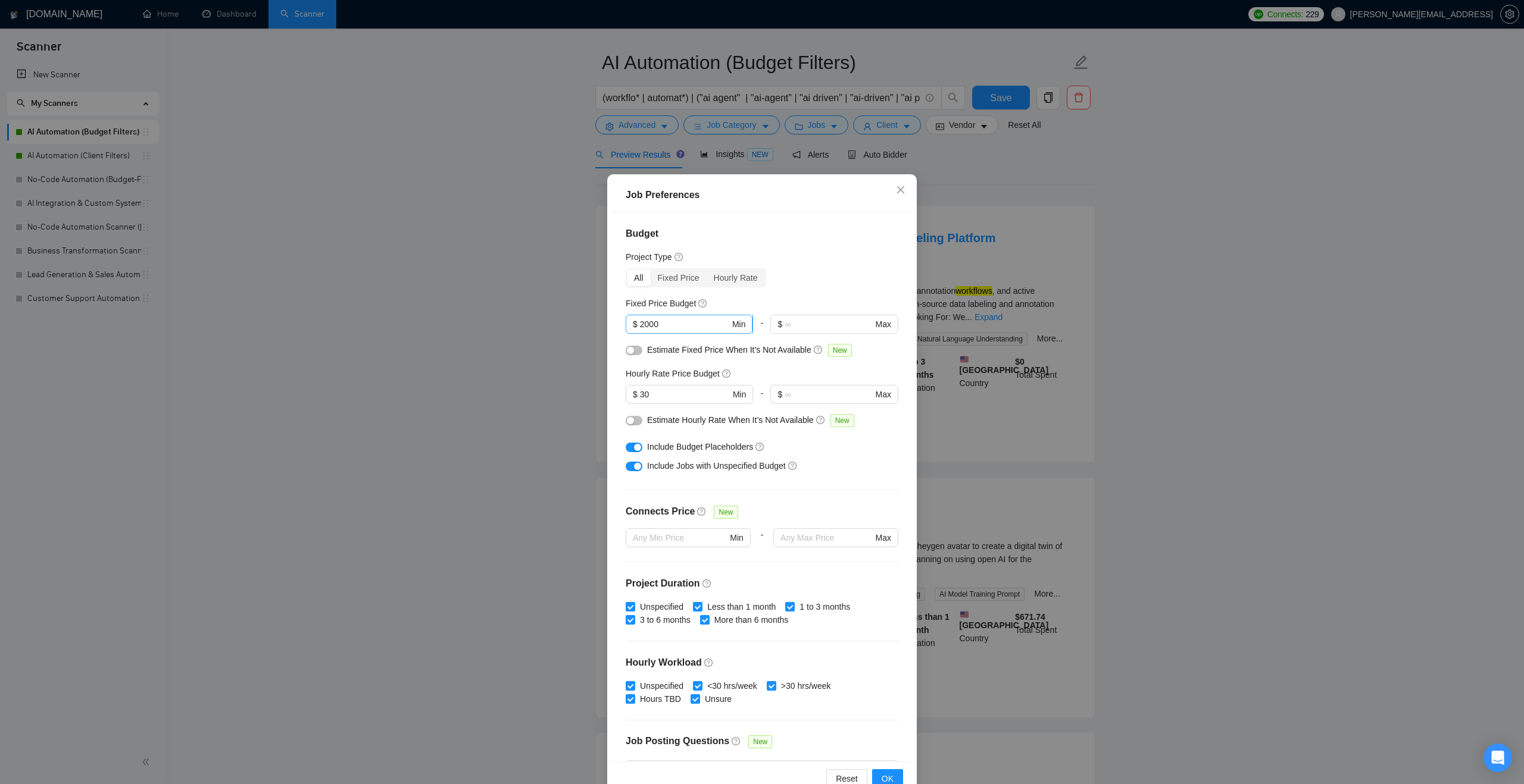
click at [670, 322] on input "2000" at bounding box center [685, 324] width 90 height 13
click at [901, 193] on icon "close" at bounding box center [901, 189] width 9 height 9
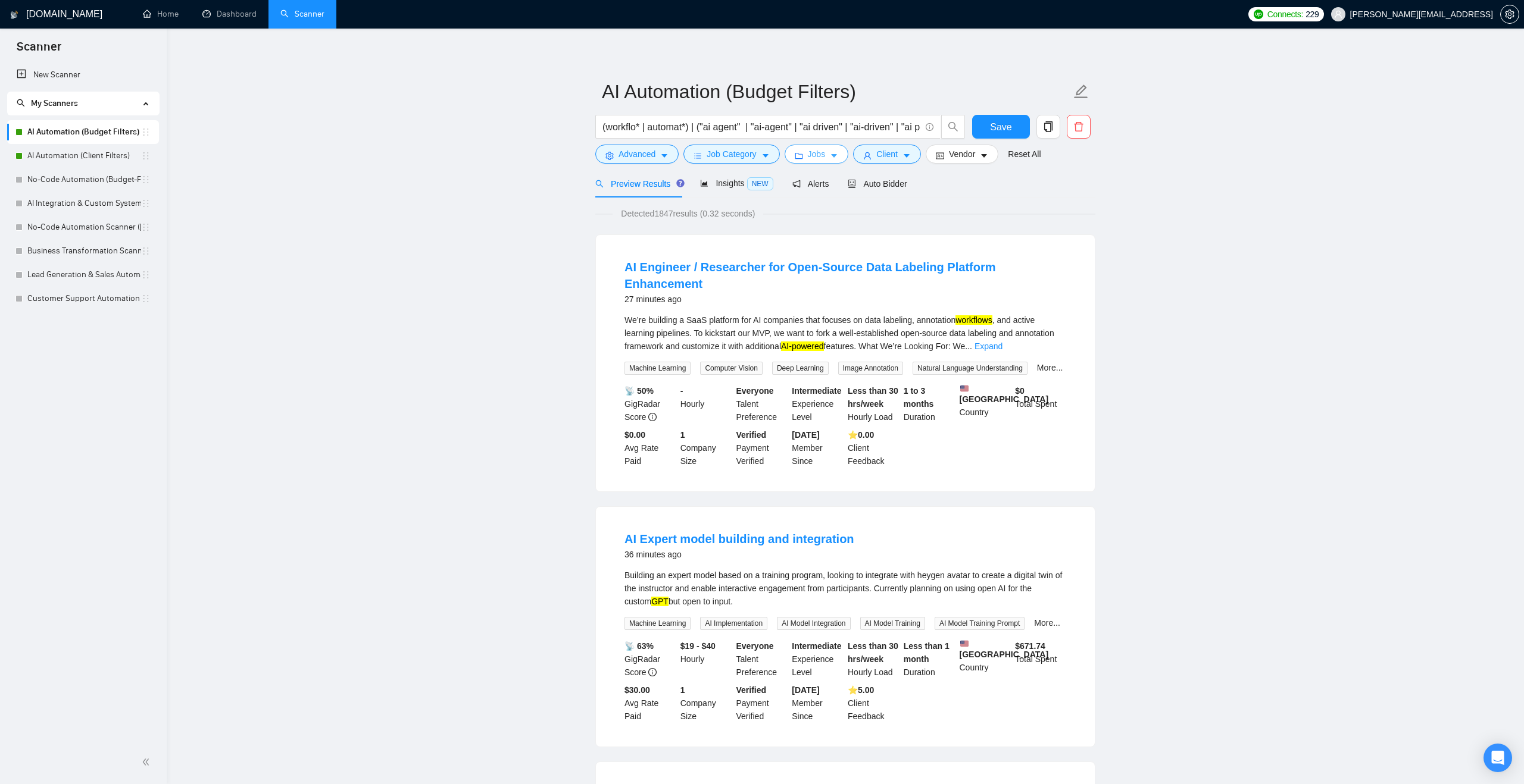
scroll to position [9, 0]
click at [897, 154] on span "Client" at bounding box center [887, 150] width 21 height 13
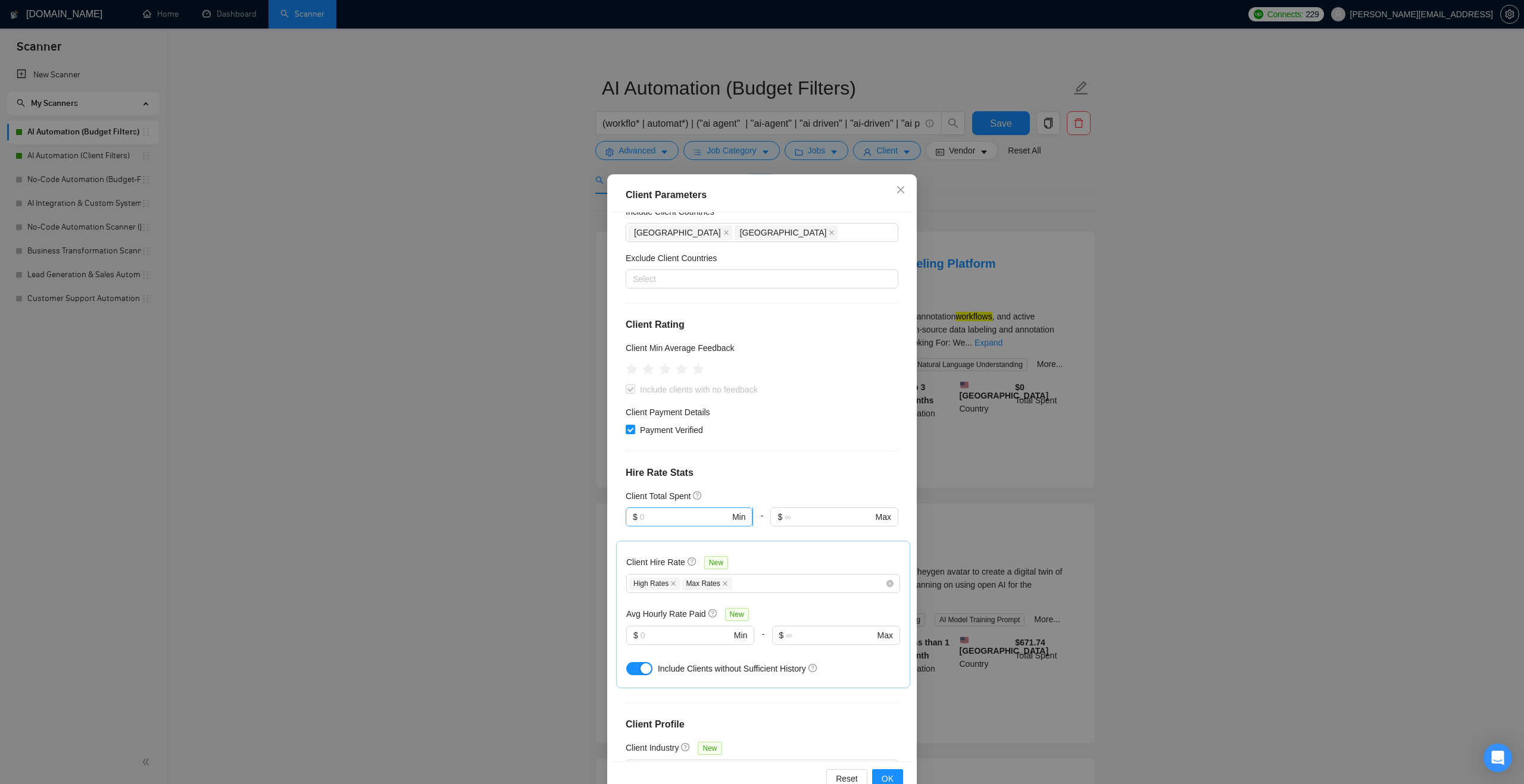
scroll to position [53, 0]
click at [768, 577] on div "High Rates Max Rates" at bounding box center [757, 576] width 256 height 15
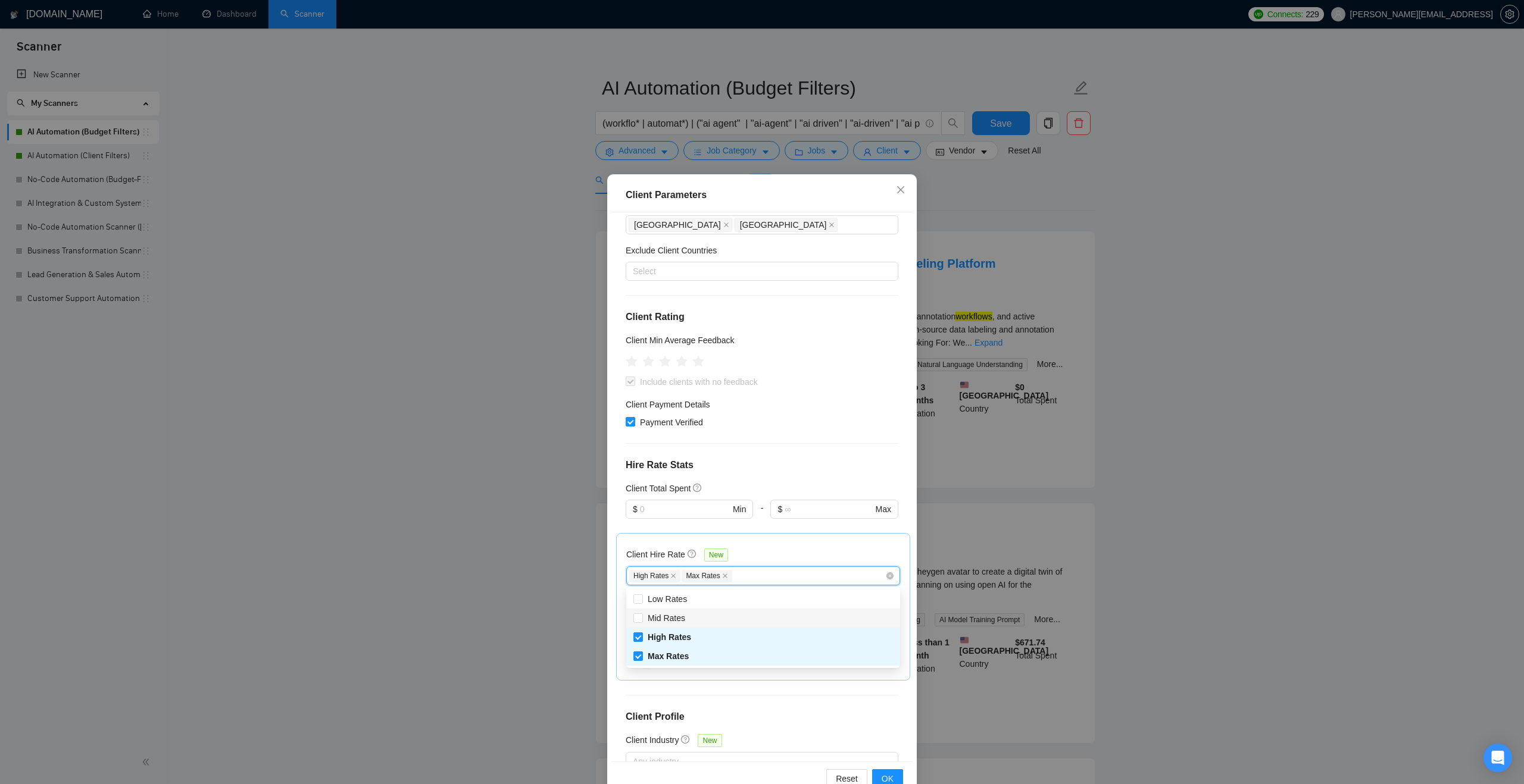
click at [718, 618] on div "Mid Rates" at bounding box center [763, 618] width 260 height 13
checkbox input "true"
click at [580, 558] on div "Client Parameters Client Location Include Client Countries Australia United Sta…" at bounding box center [762, 392] width 1524 height 784
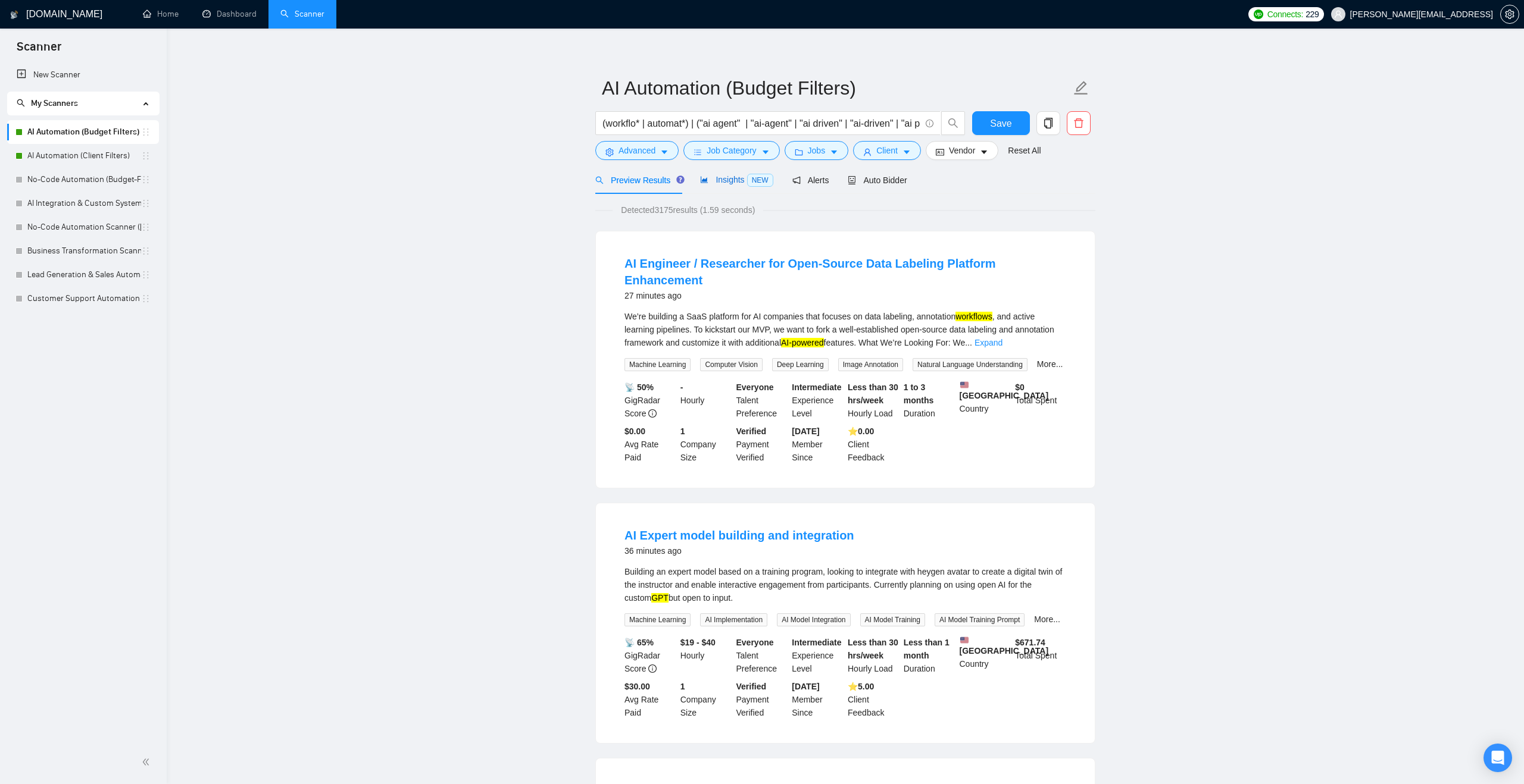
click at [736, 179] on span "Insights NEW" at bounding box center [736, 180] width 73 height 9
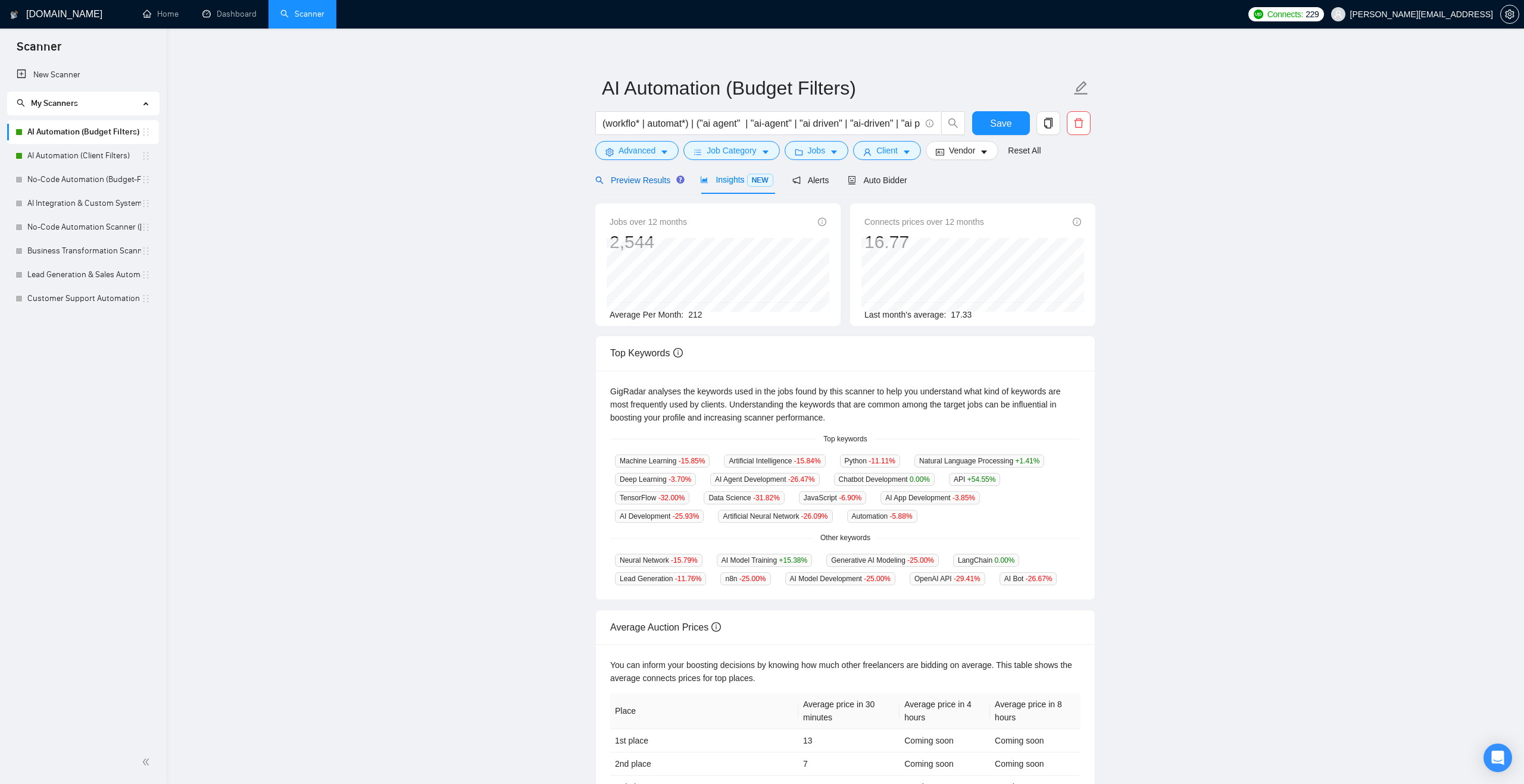
click at [653, 177] on span "Preview Results" at bounding box center [638, 180] width 86 height 9
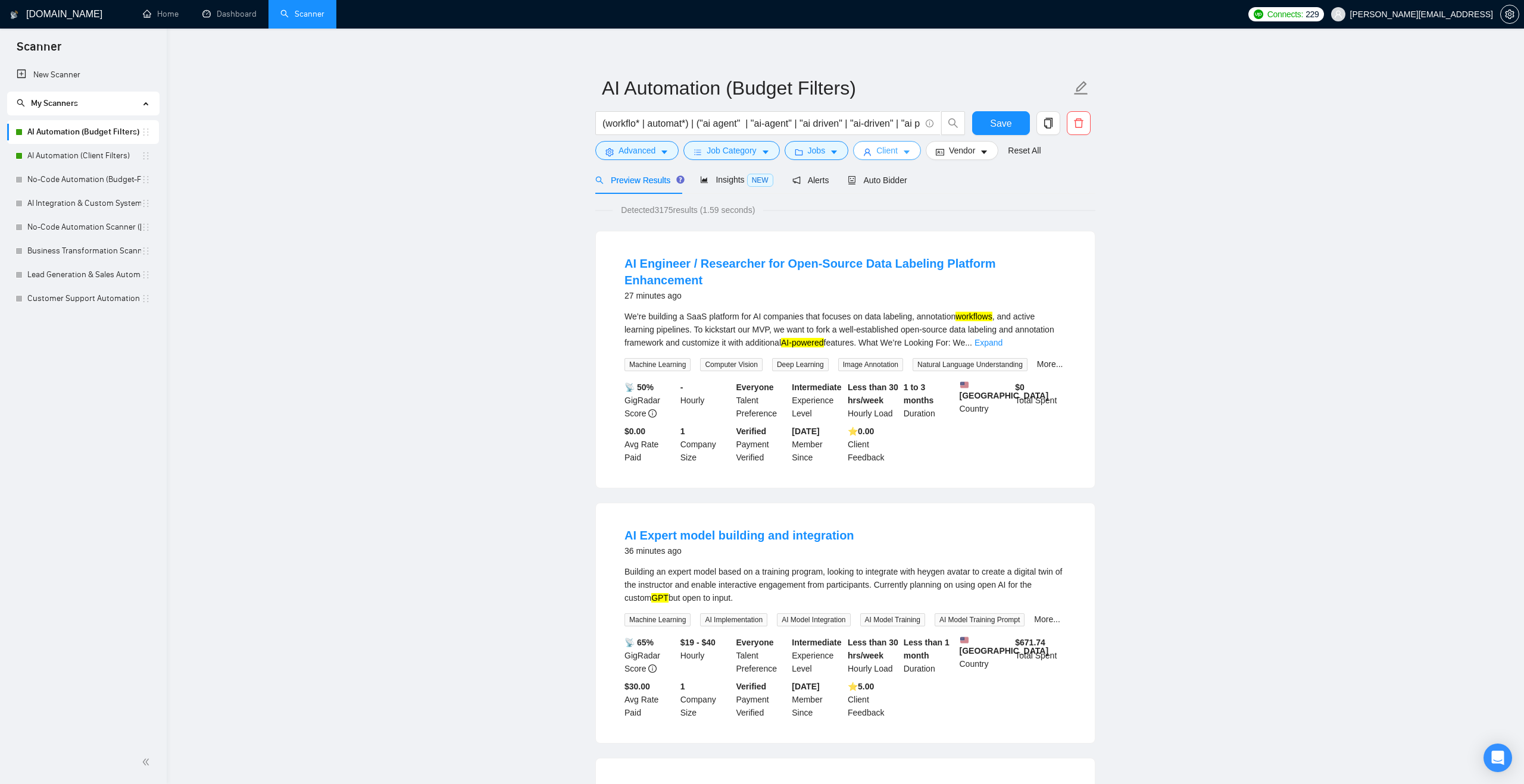
click at [872, 150] on icon "user" at bounding box center [867, 152] width 9 height 9
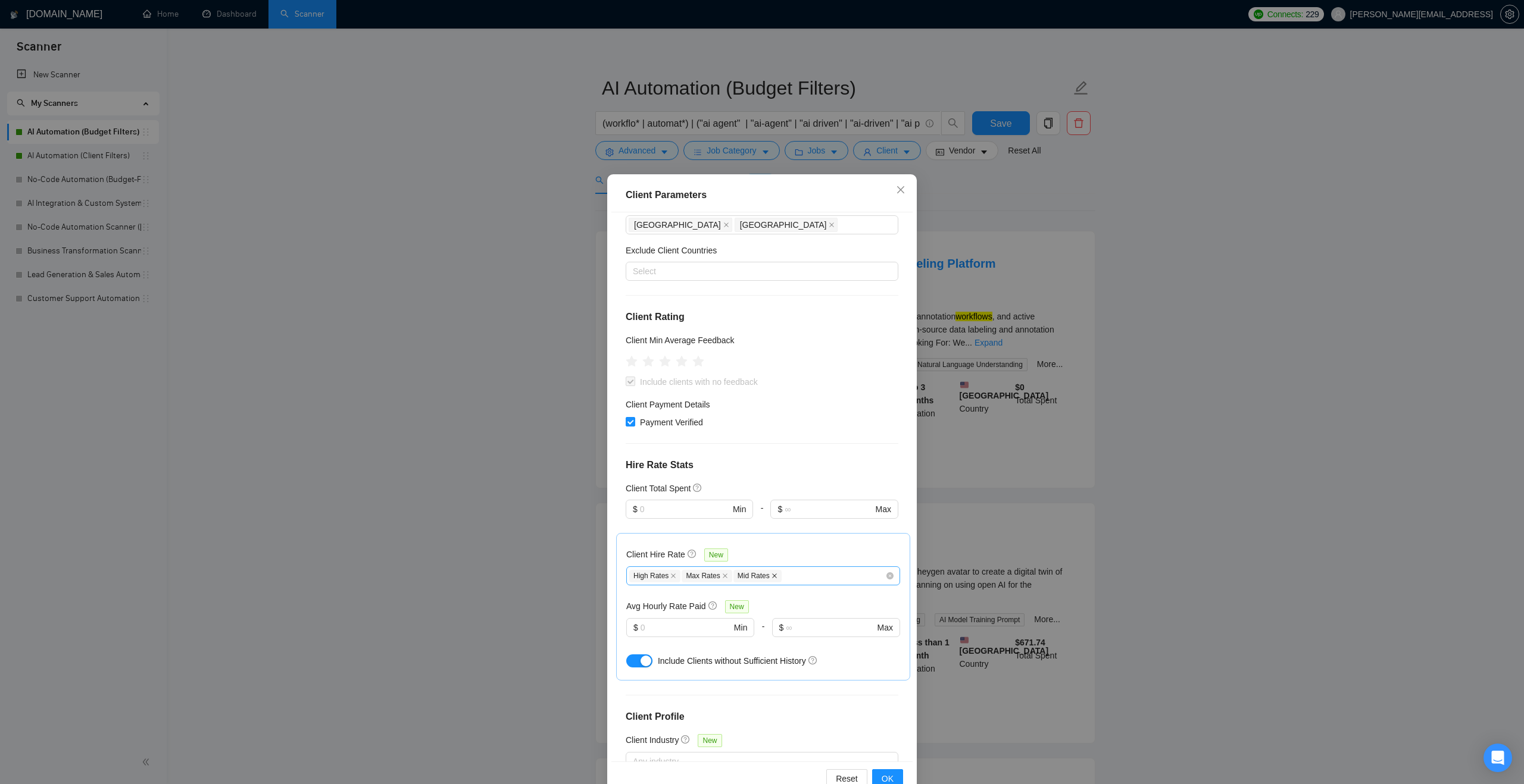
click at [777, 577] on icon "close" at bounding box center [774, 575] width 6 height 6
click at [887, 776] on span "OK" at bounding box center [887, 779] width 12 height 13
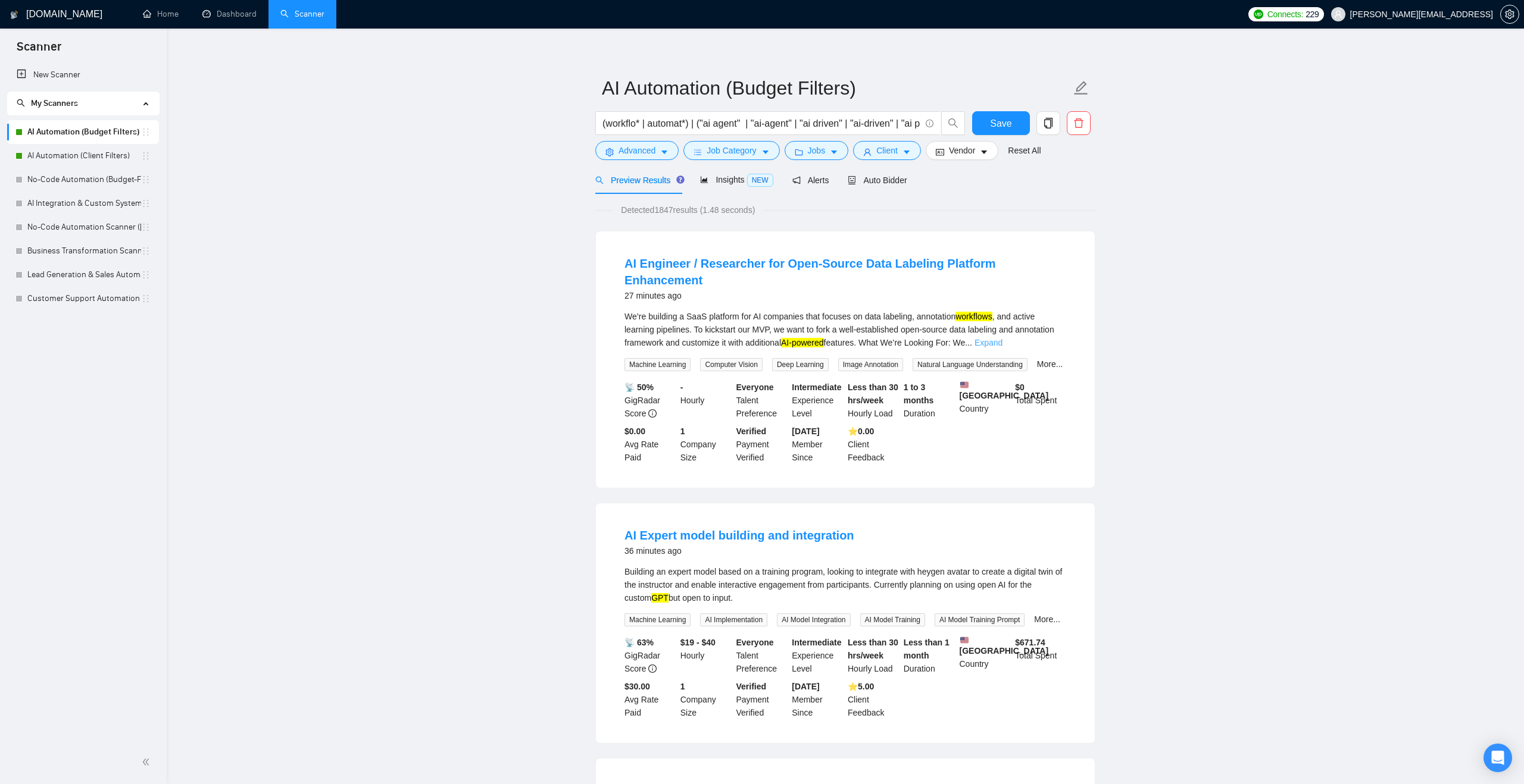
click at [1002, 338] on link "Expand" at bounding box center [988, 343] width 28 height 9
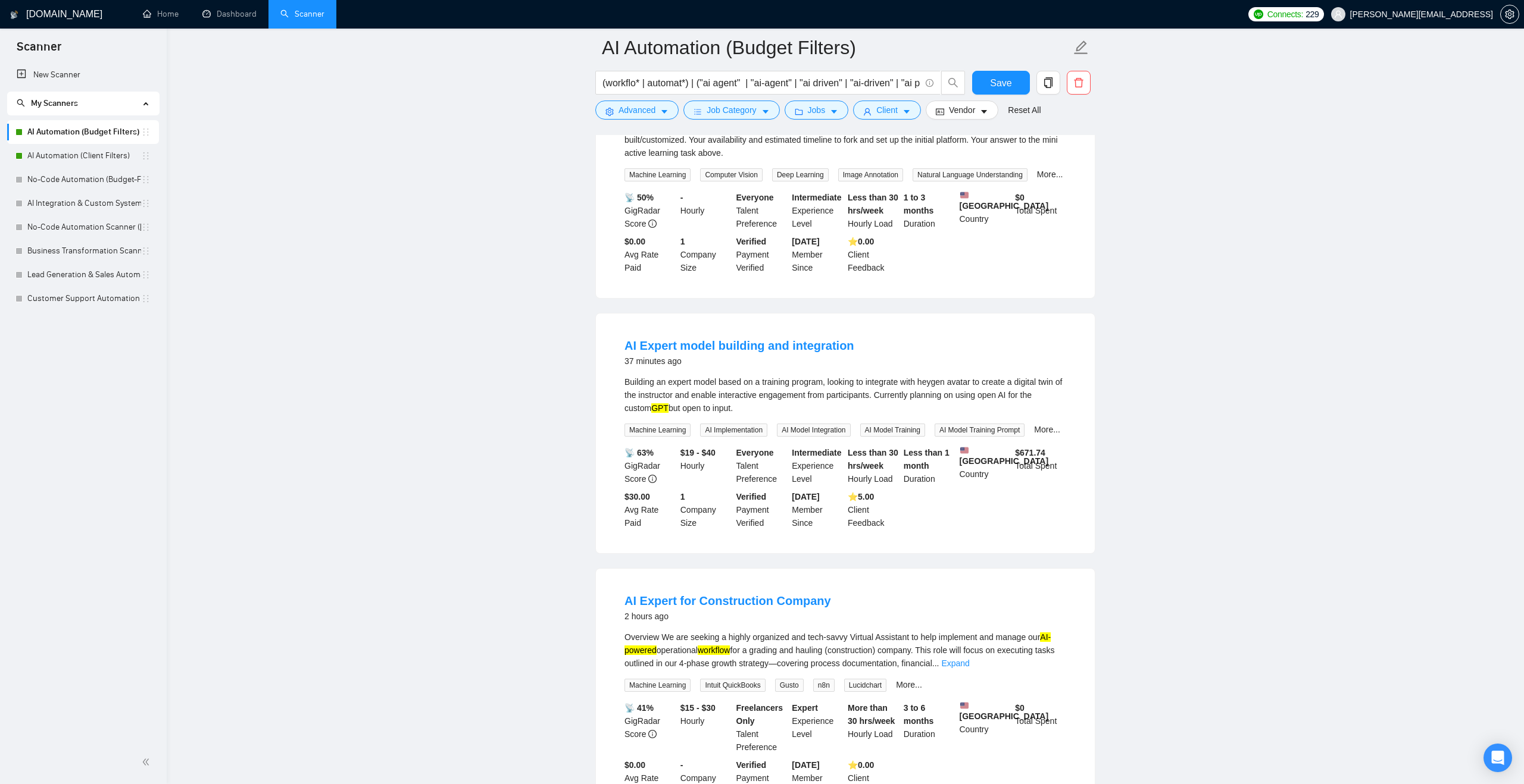
scroll to position [490, 0]
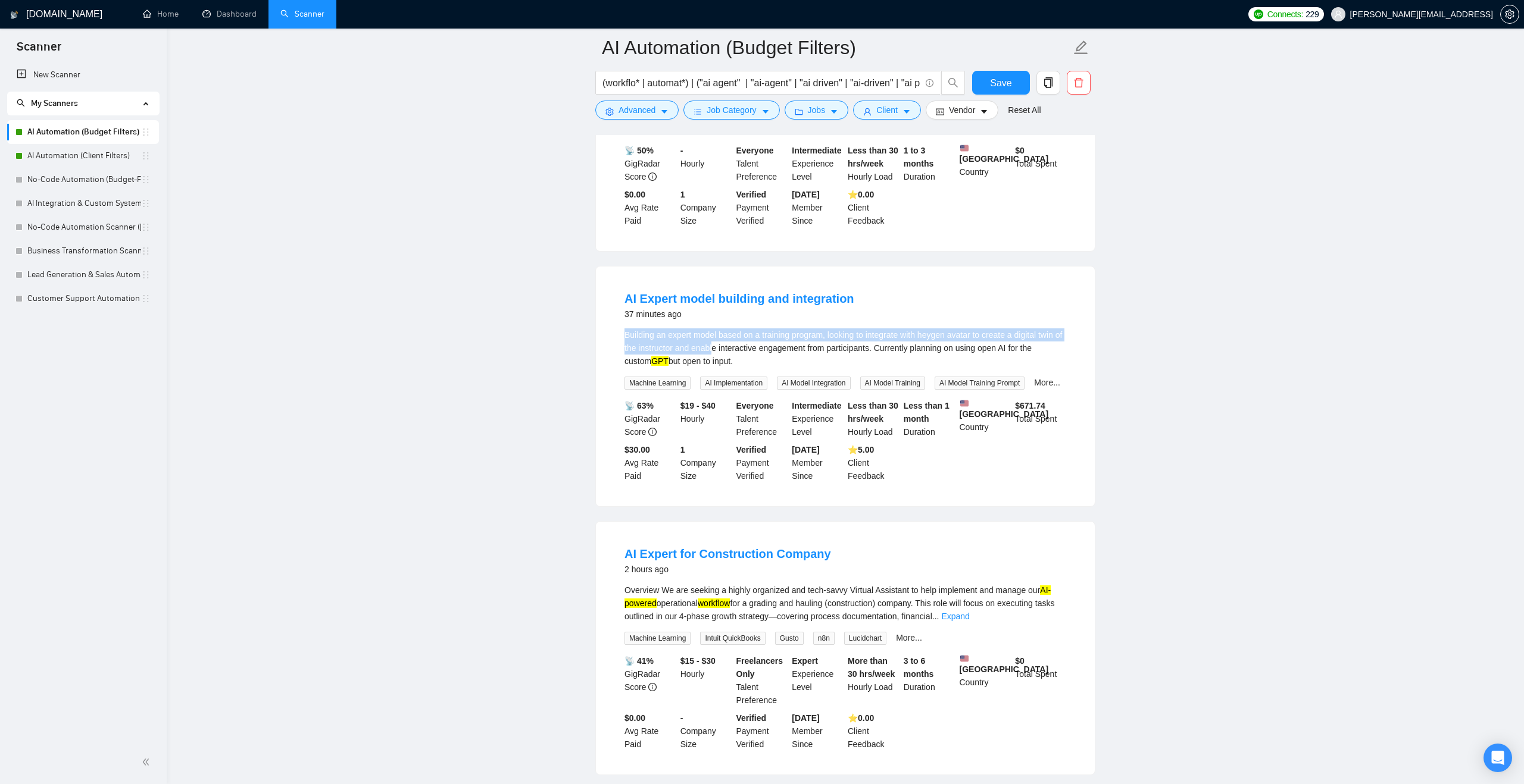
drag, startPoint x: 620, startPoint y: 352, endPoint x: 744, endPoint y: 366, distance: 124.8
click at [744, 366] on li "AI Expert model building and integration 37 minutes ago Building an expert mode…" at bounding box center [845, 386] width 470 height 211
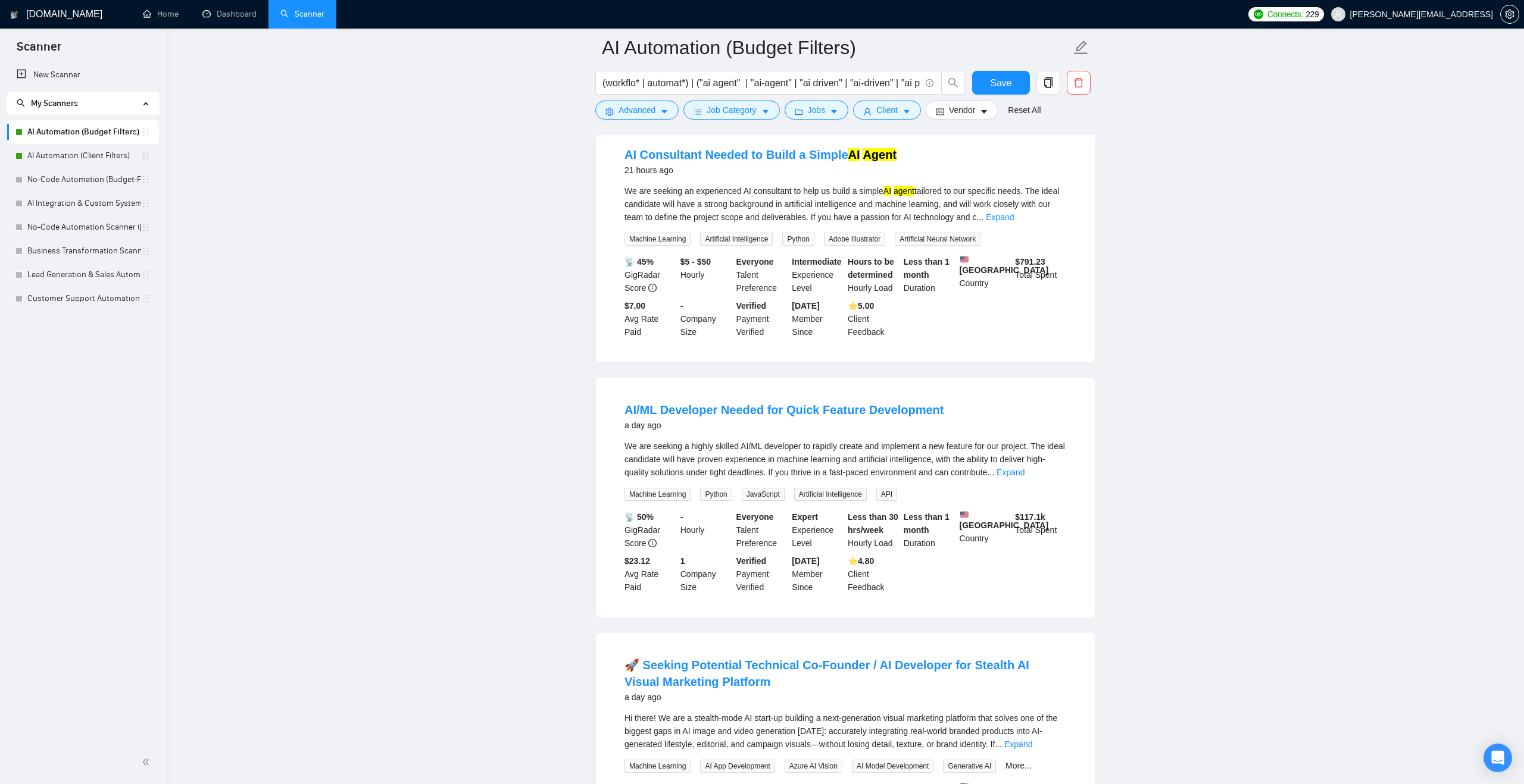
scroll to position [1670, 0]
click at [1024, 474] on link "Expand" at bounding box center [1010, 470] width 28 height 9
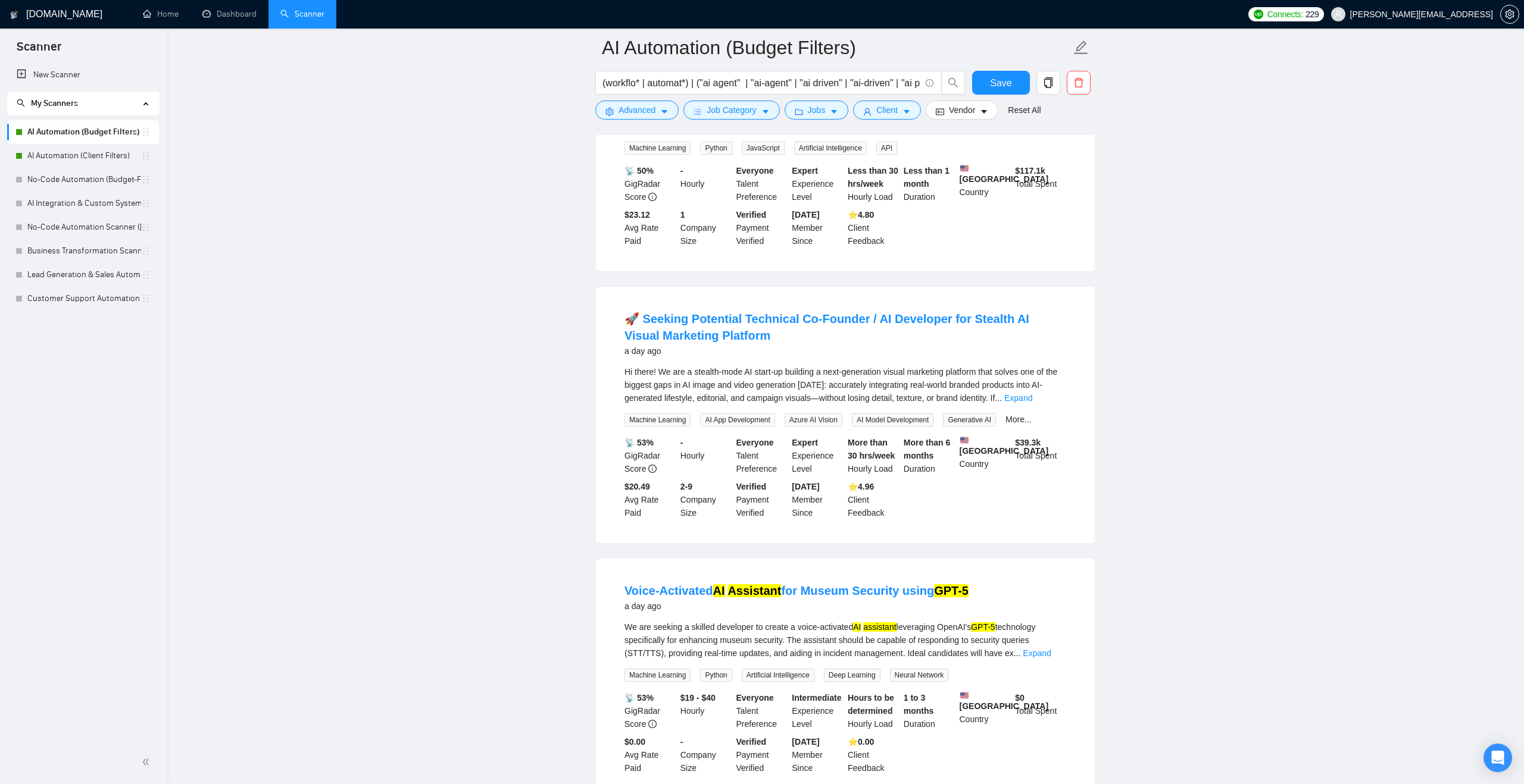
scroll to position [2069, 0]
click at [1032, 401] on link "Expand" at bounding box center [1018, 395] width 28 height 9
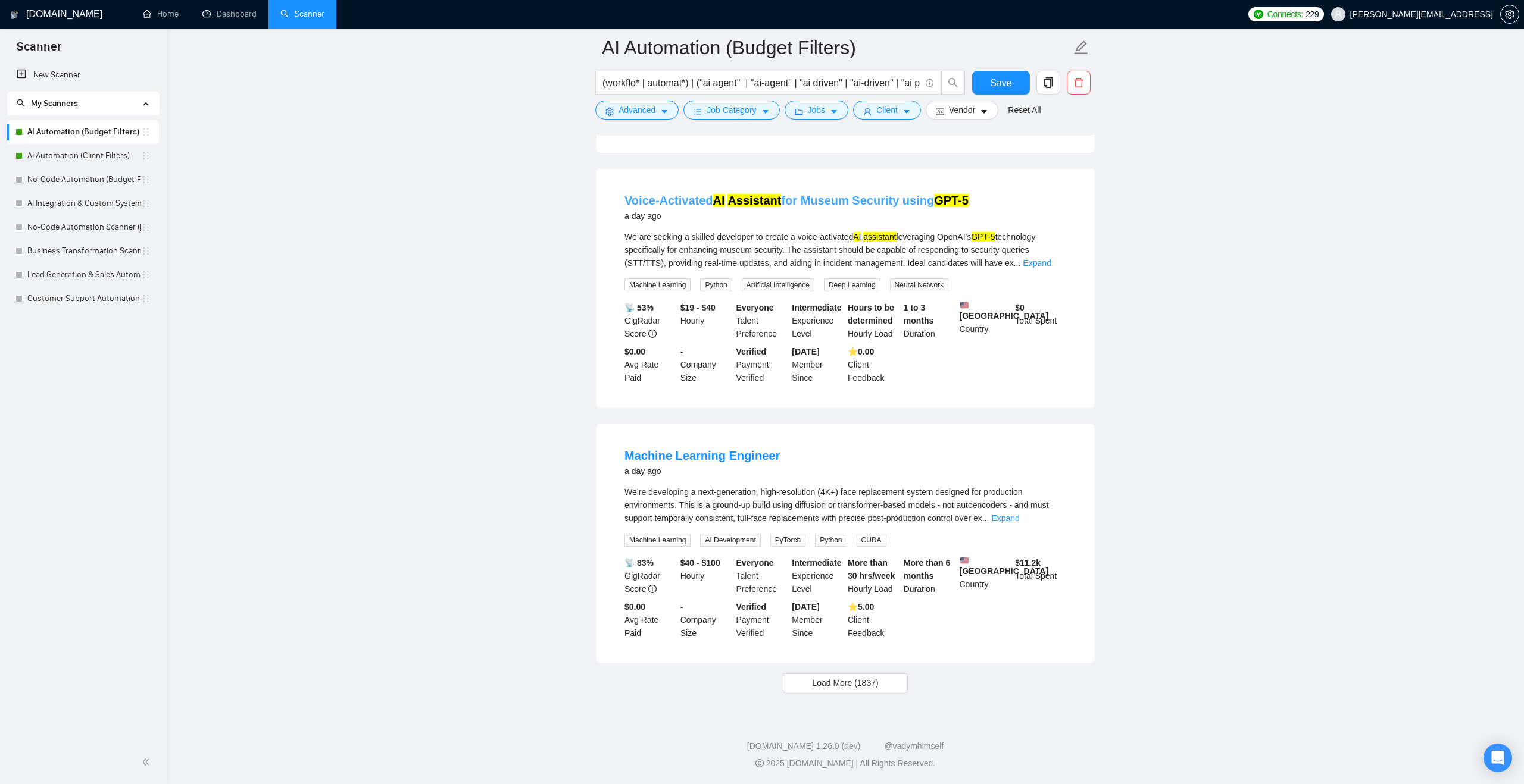
scroll to position [2949, 0]
click at [1019, 513] on link "Expand" at bounding box center [1005, 518] width 28 height 9
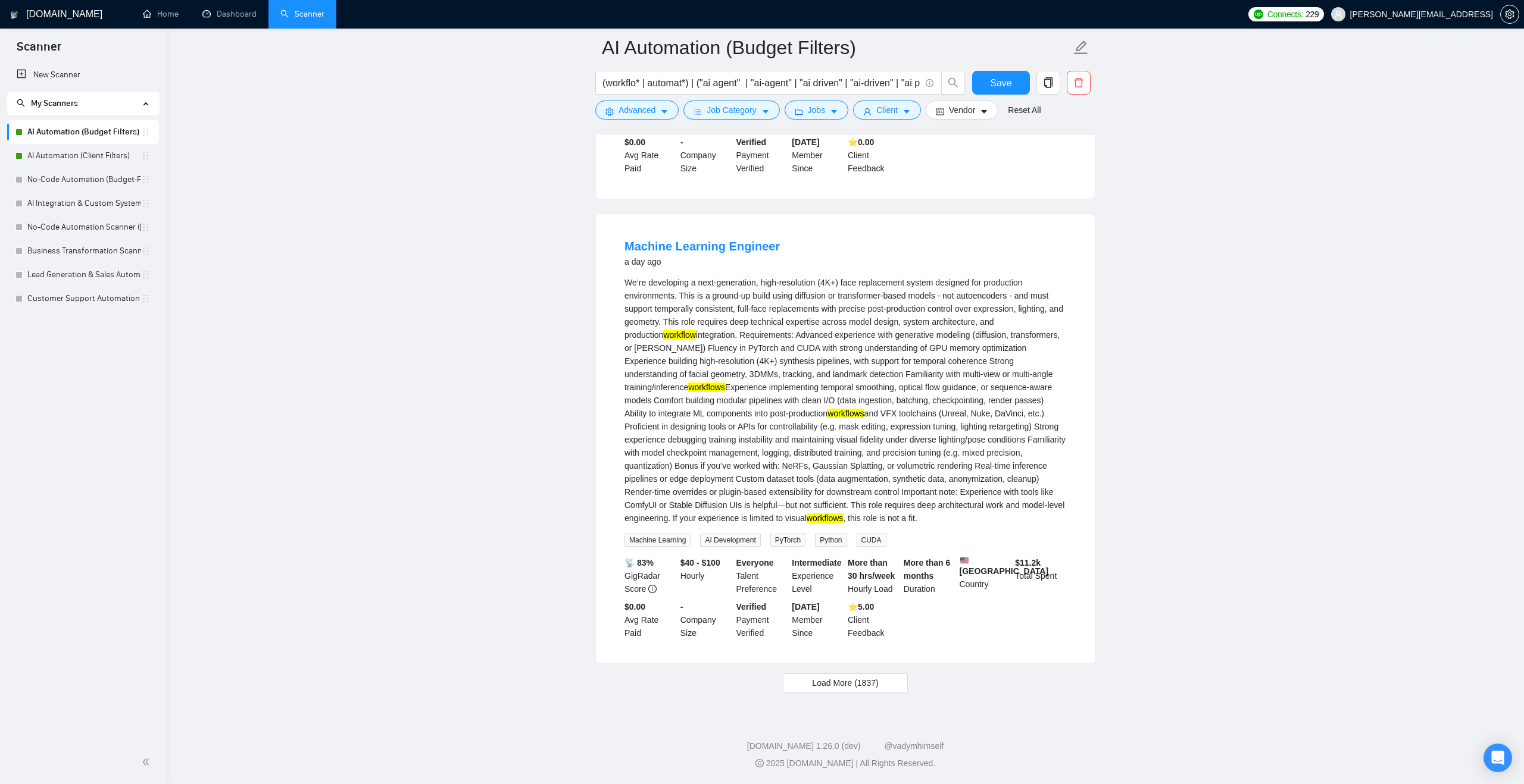
scroll to position [3143, 0]
click at [824, 690] on span "Load More (1837)" at bounding box center [845, 683] width 66 height 13
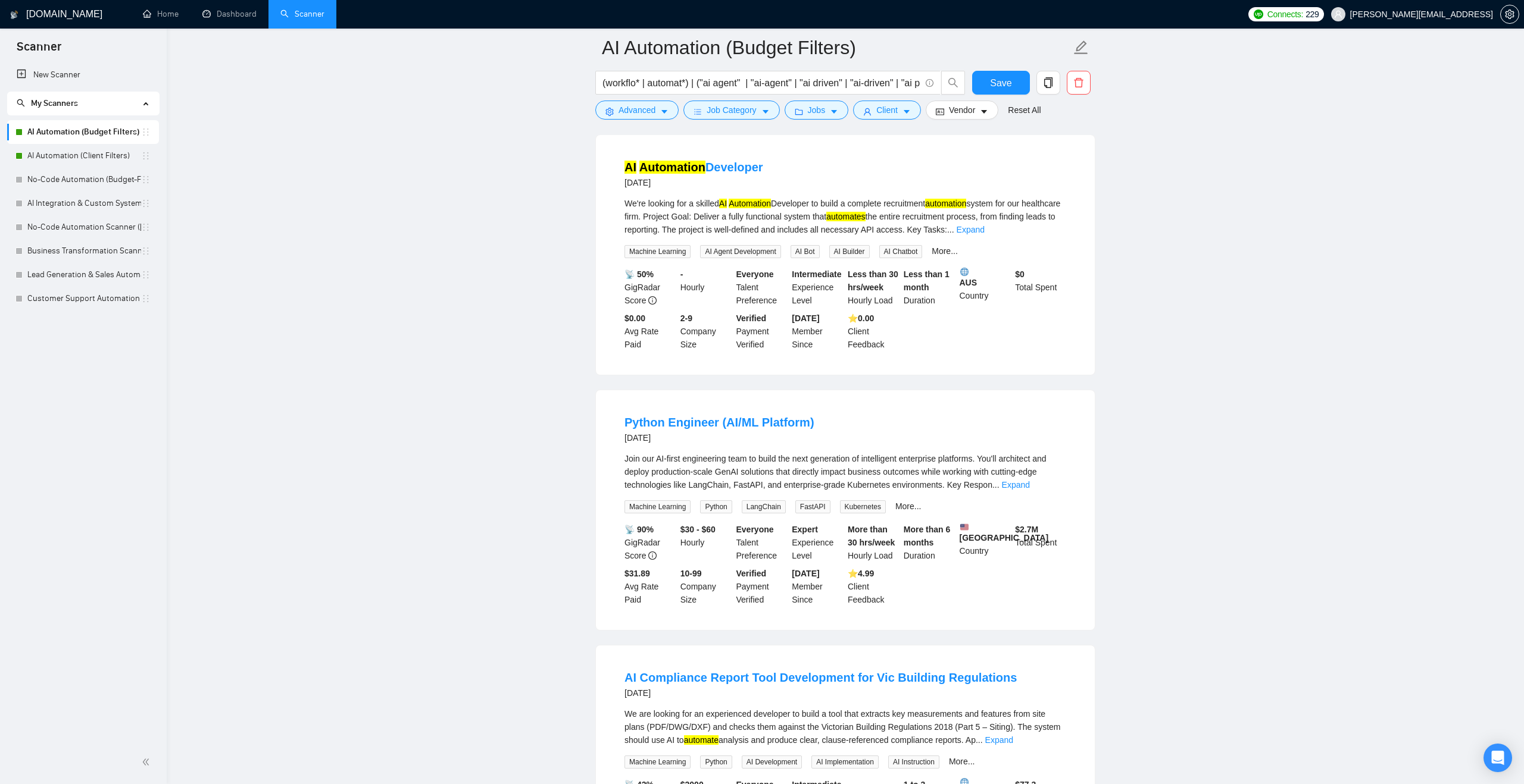
scroll to position [4649, 0]
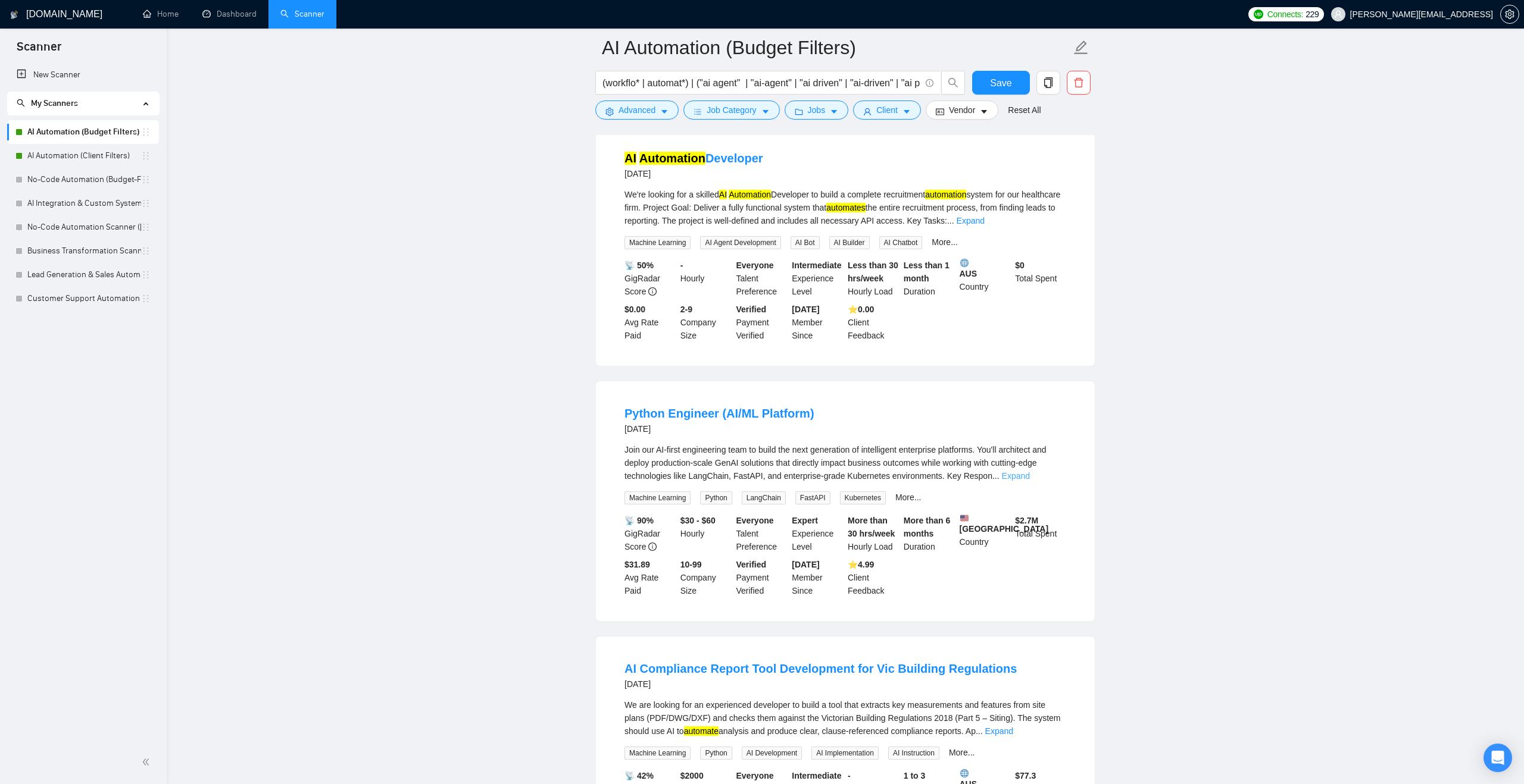
click at [1030, 480] on link "Expand" at bounding box center [1016, 476] width 28 height 9
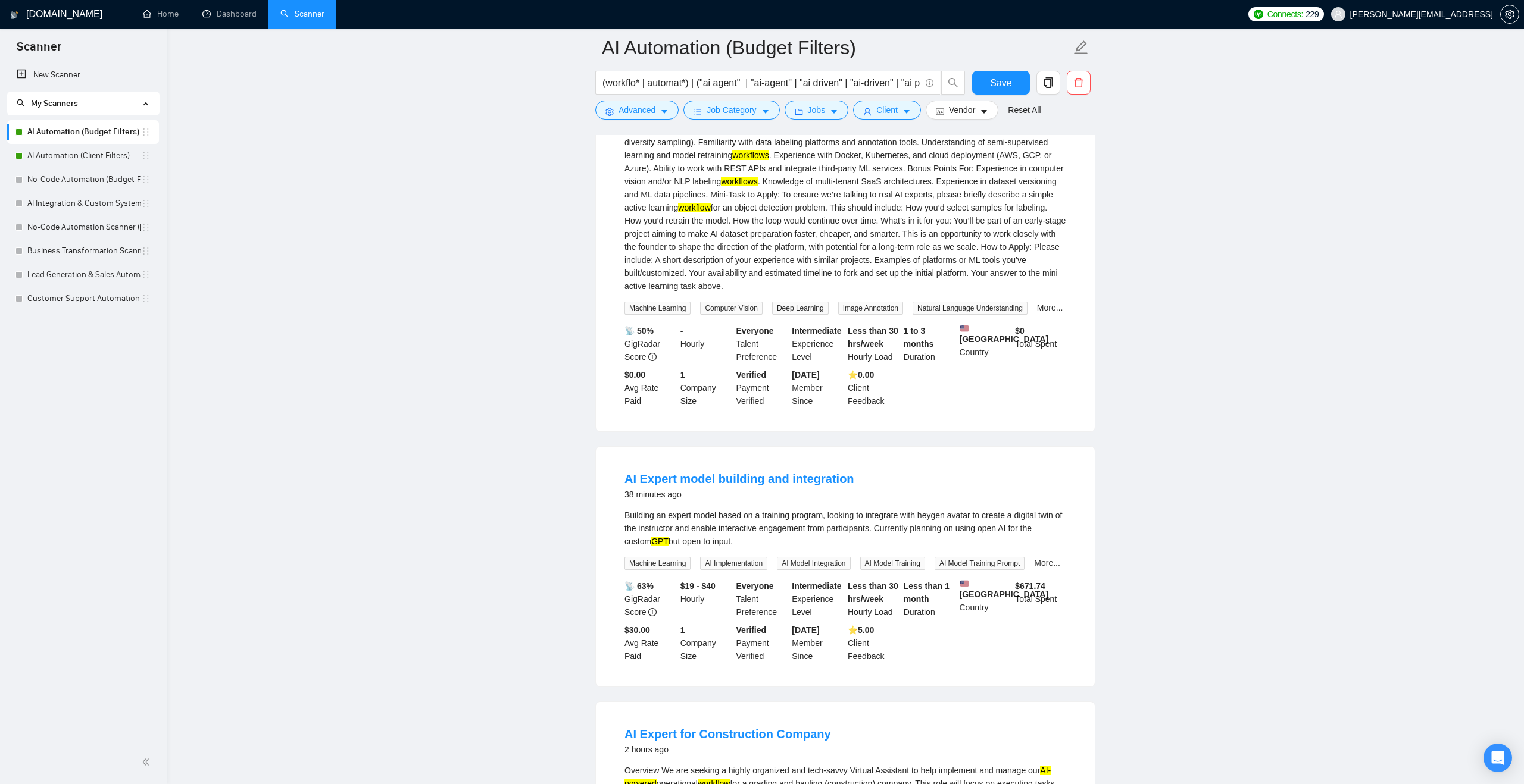
scroll to position [0, 0]
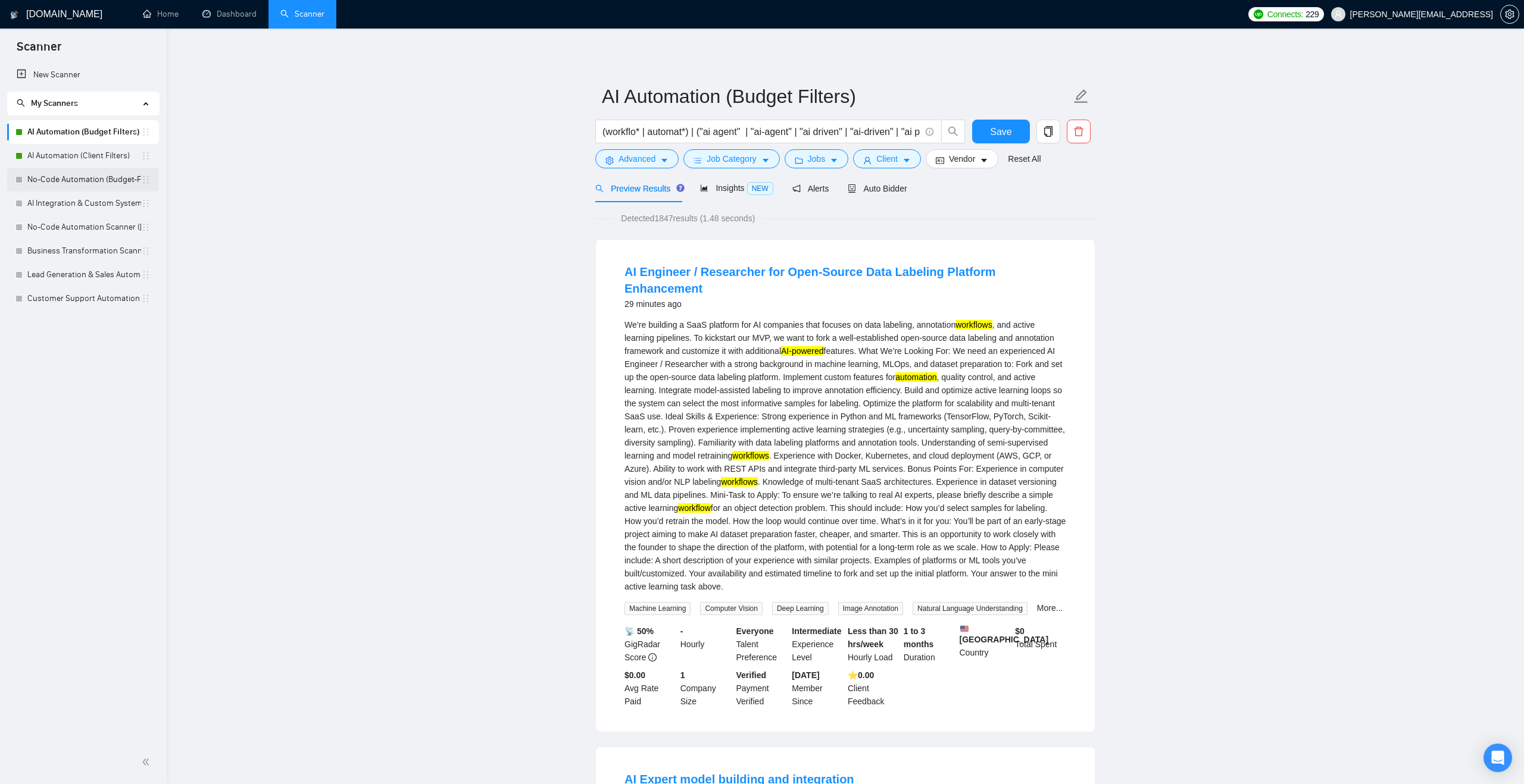
click at [77, 179] on link "No-Code Automation (Budget-Filters)" at bounding box center [84, 180] width 114 height 24
click at [992, 133] on span "Save" at bounding box center [1000, 131] width 21 height 15
click at [716, 149] on button "Job Category" at bounding box center [731, 158] width 96 height 19
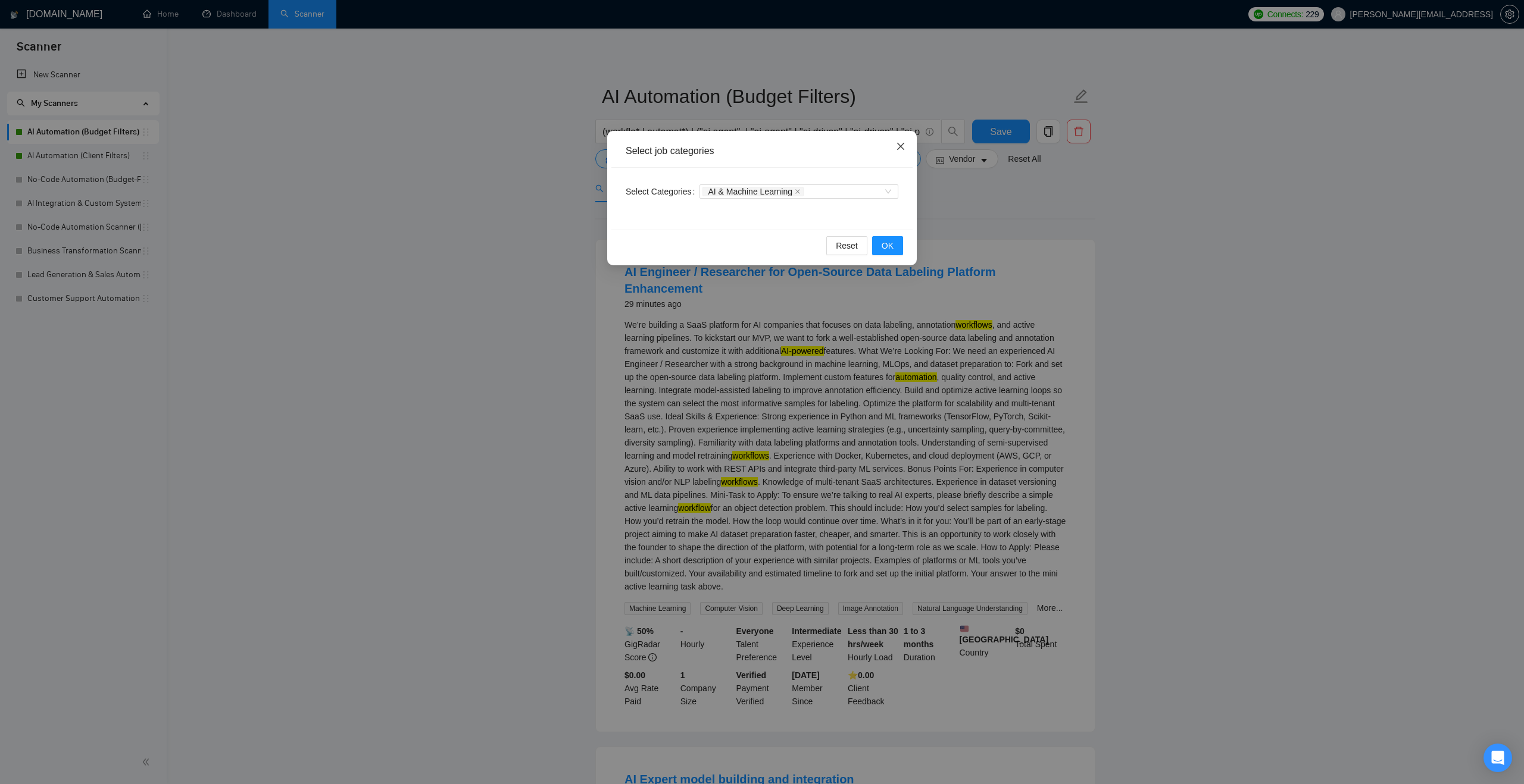
click at [899, 145] on icon "close" at bounding box center [901, 146] width 7 height 7
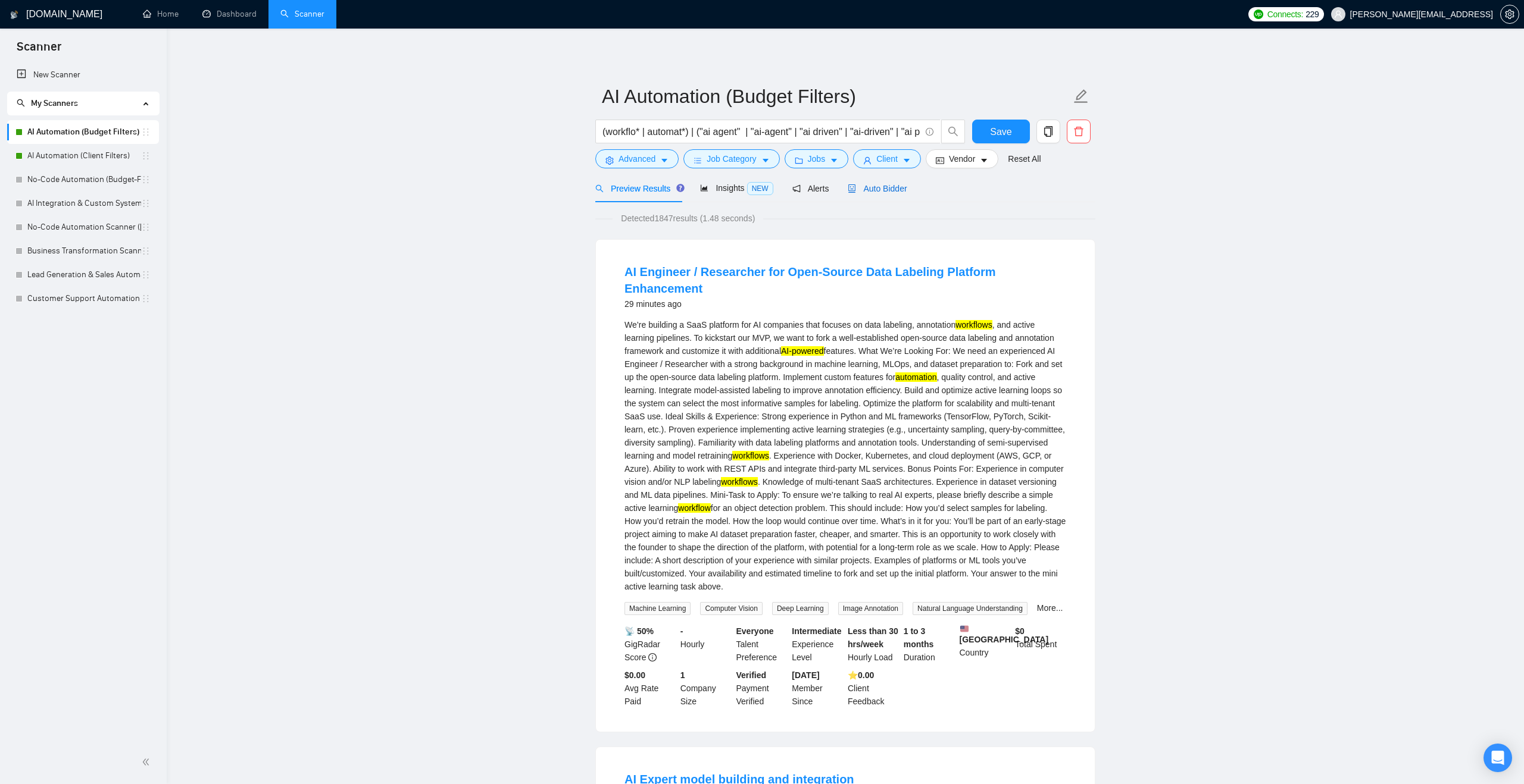
click at [880, 185] on span "Auto Bidder" at bounding box center [877, 189] width 59 height 9
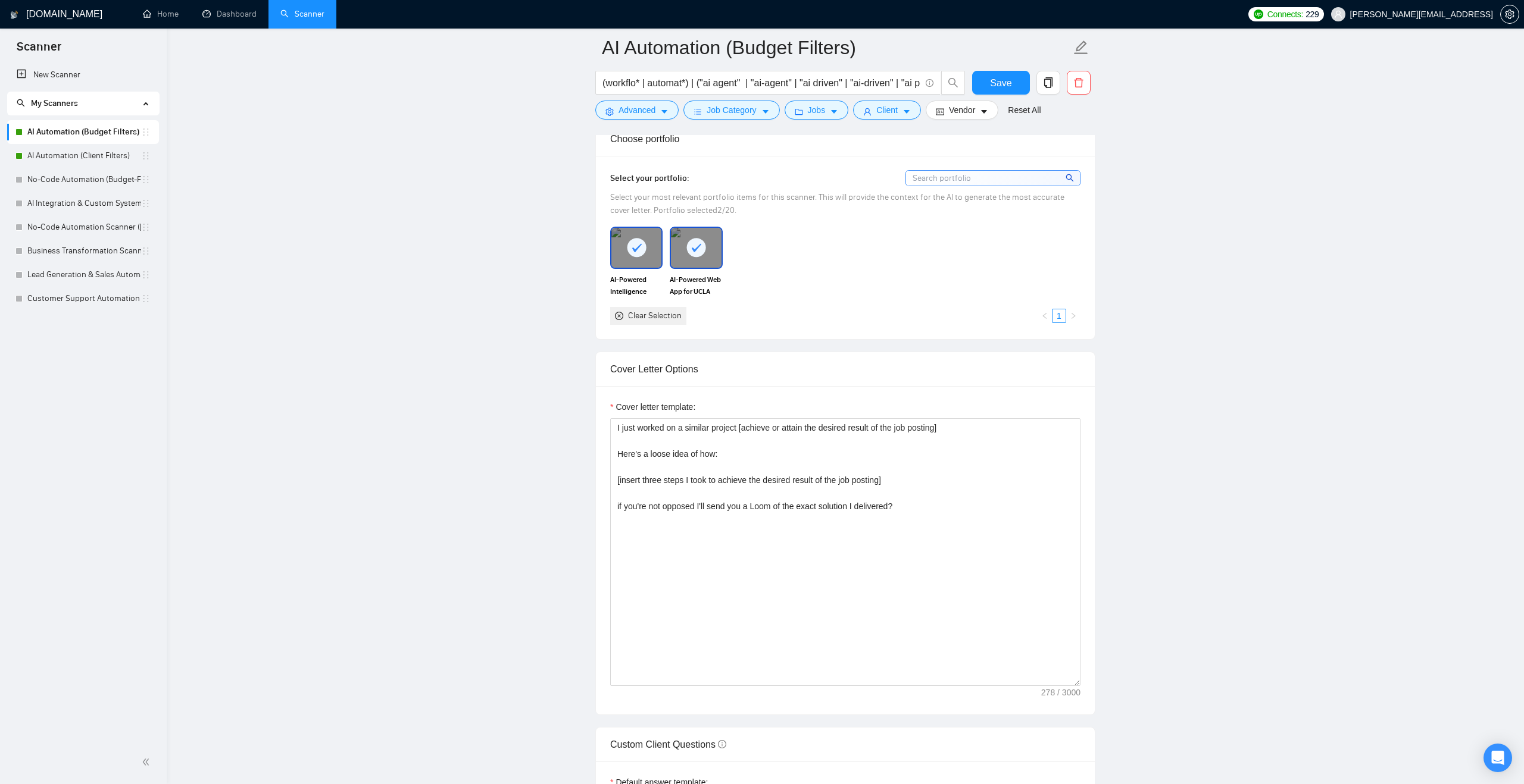
scroll to position [1086, 0]
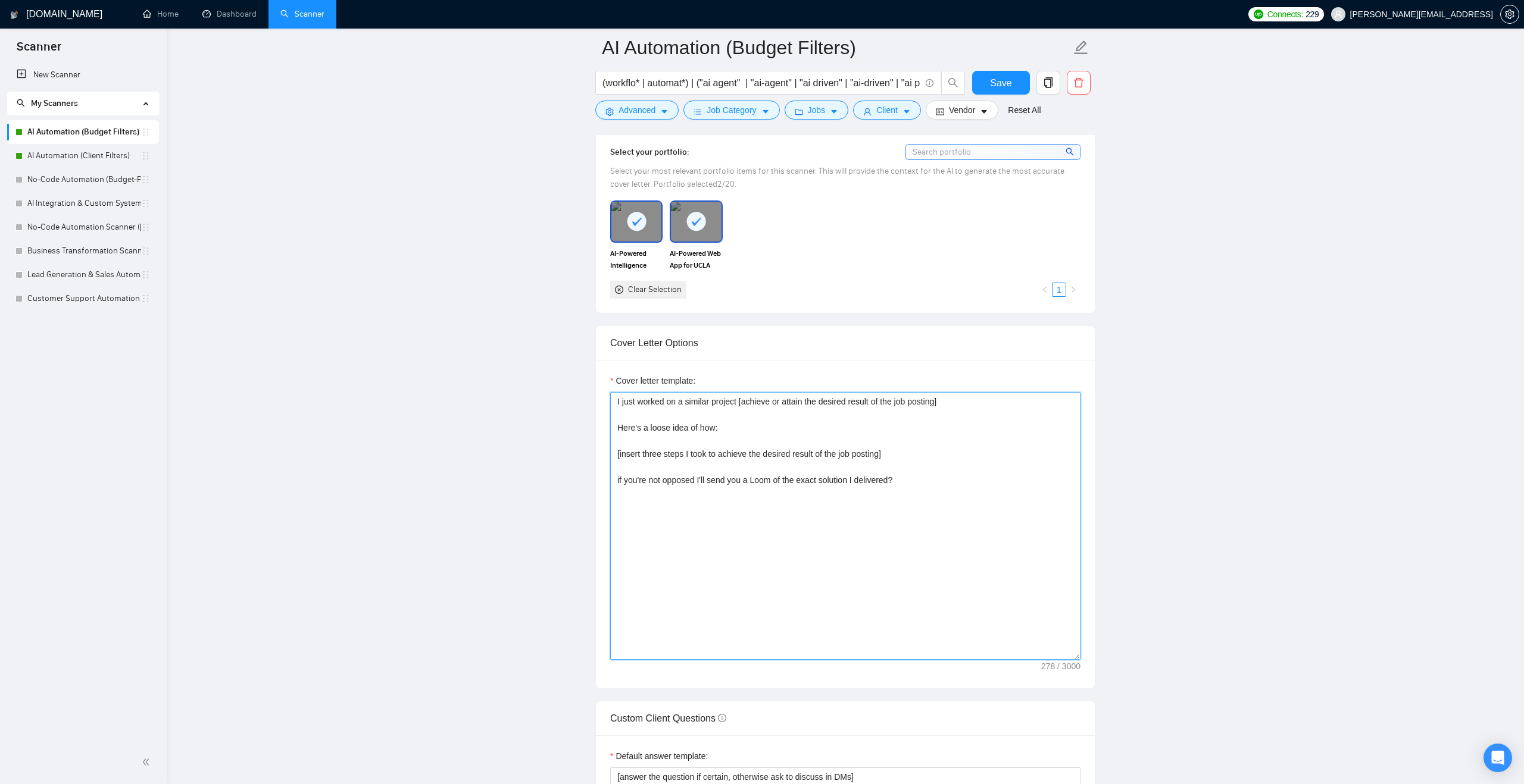
click at [681, 422] on textarea "I just worked on a similar project [achieve or attain the desired result of the…" at bounding box center [845, 526] width 470 height 268
click at [655, 422] on textarea "I just worked on a similar project [achieve or attain the desired result of the…" at bounding box center [845, 526] width 470 height 268
drag, startPoint x: 619, startPoint y: 451, endPoint x: 749, endPoint y: 443, distance: 130.2
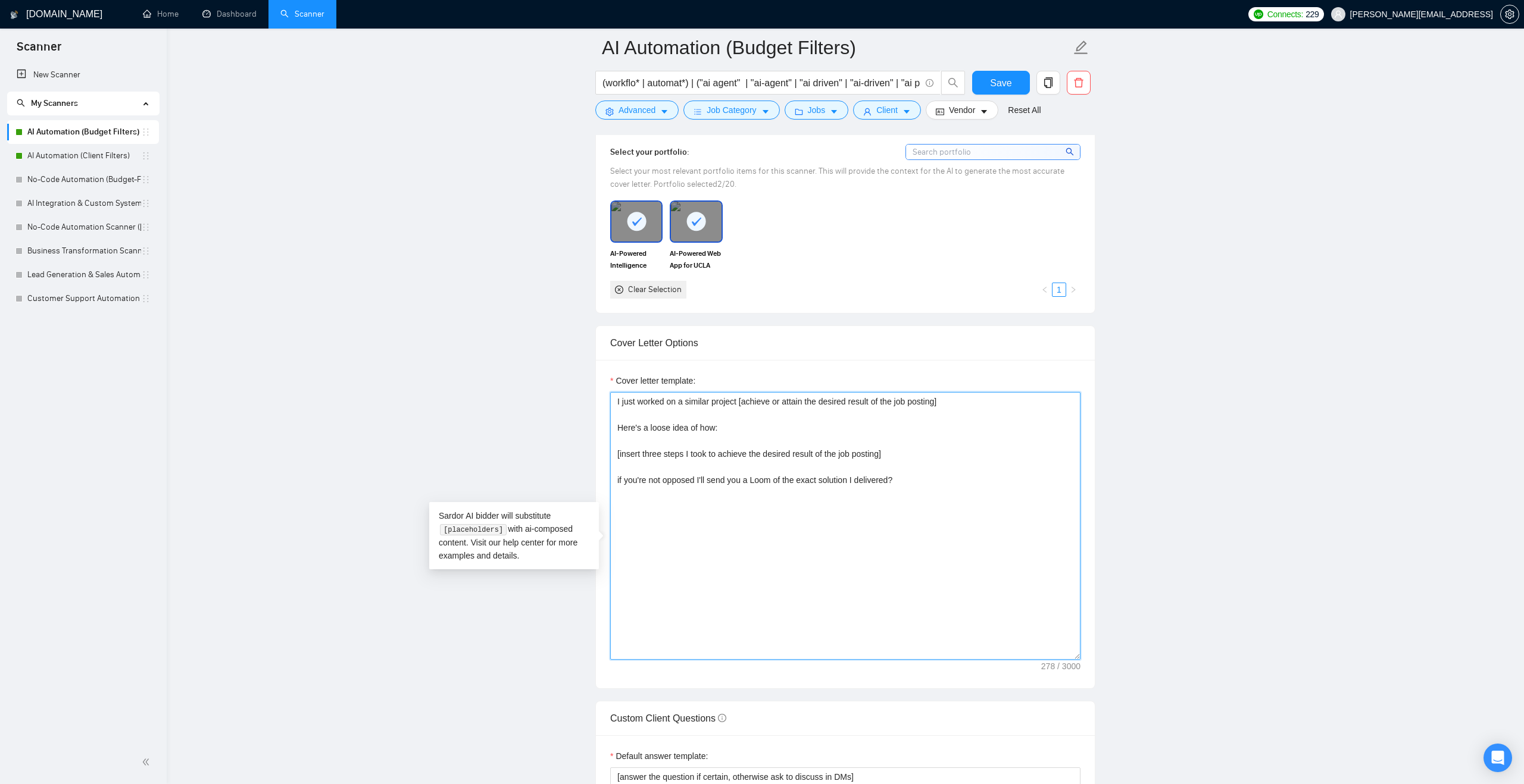
click at [749, 443] on textarea "I just worked on a similar project [achieve or attain the desired result of the…" at bounding box center [845, 526] width 470 height 268
click at [662, 474] on textarea "I just worked on a similar project [achieve or attain the desired result of the…" at bounding box center [845, 526] width 470 height 268
click at [712, 501] on textarea "I just worked on a similar project [achieve or attain the desired result of the…" at bounding box center [845, 526] width 470 height 268
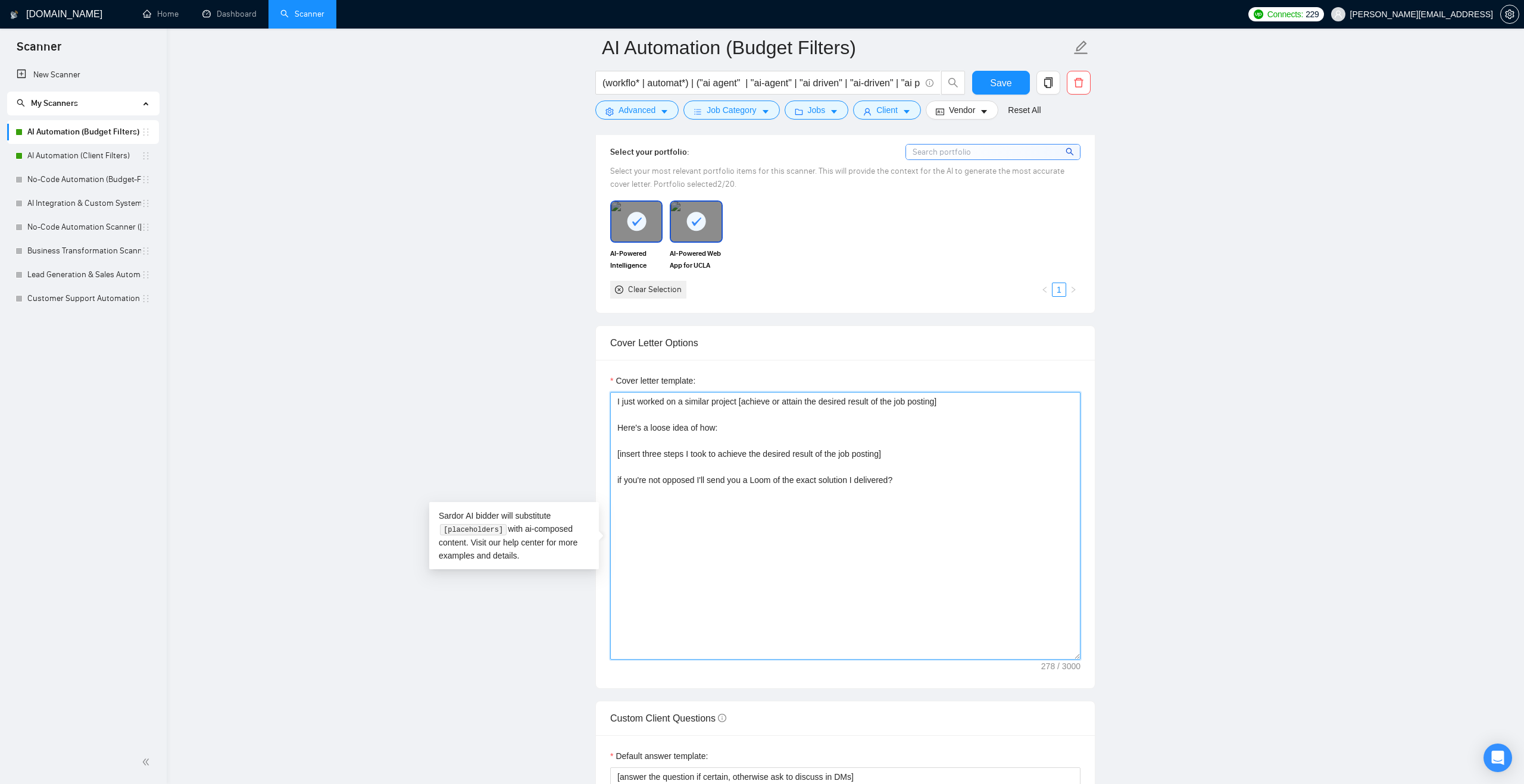
click at [712, 501] on textarea "I just worked on a similar project [achieve or attain the desired result of the…" at bounding box center [845, 526] width 470 height 268
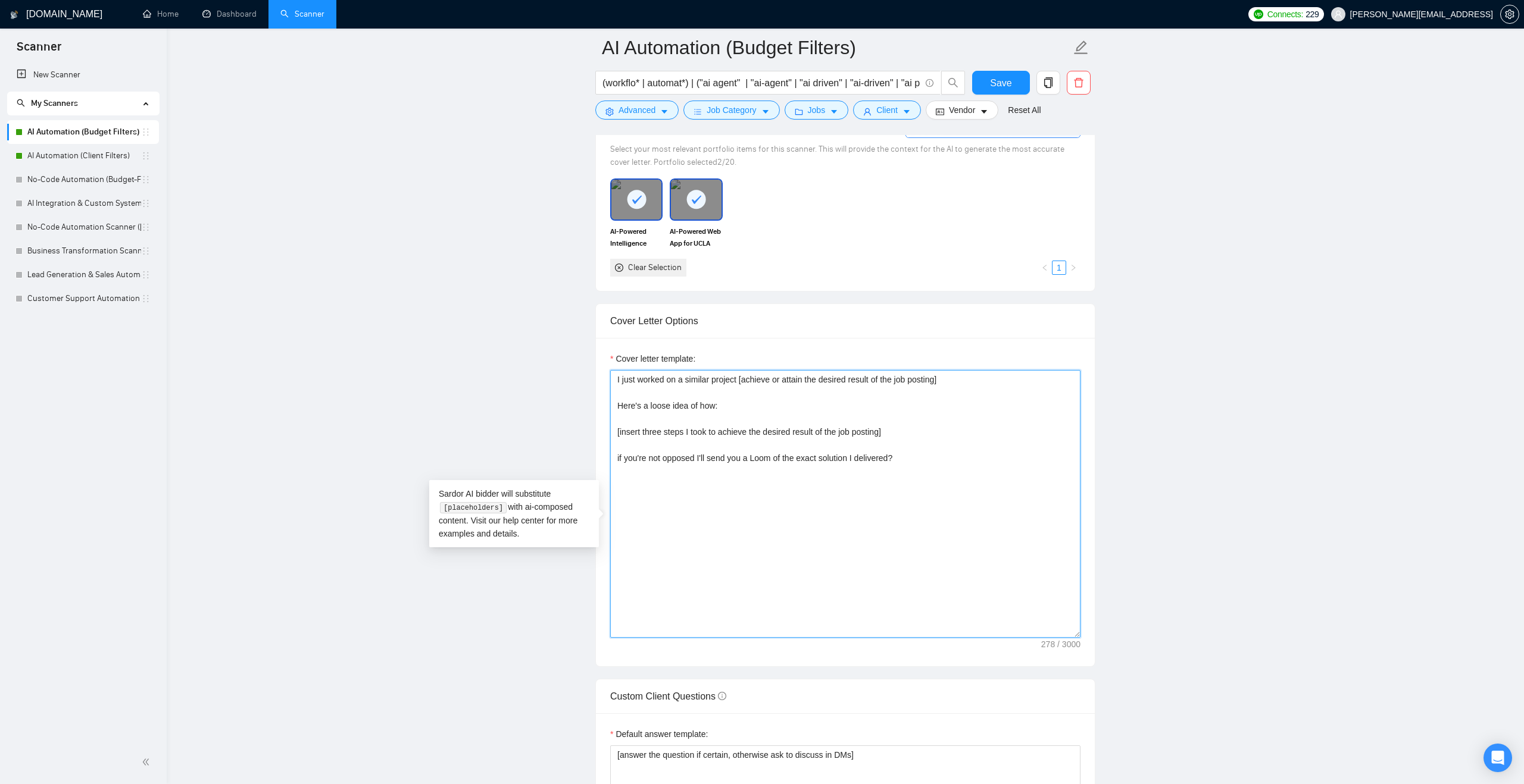
scroll to position [1111, 0]
click at [705, 517] on textarea "I just worked on a similar project [achieve or attain the desired result of the…" at bounding box center [845, 502] width 470 height 268
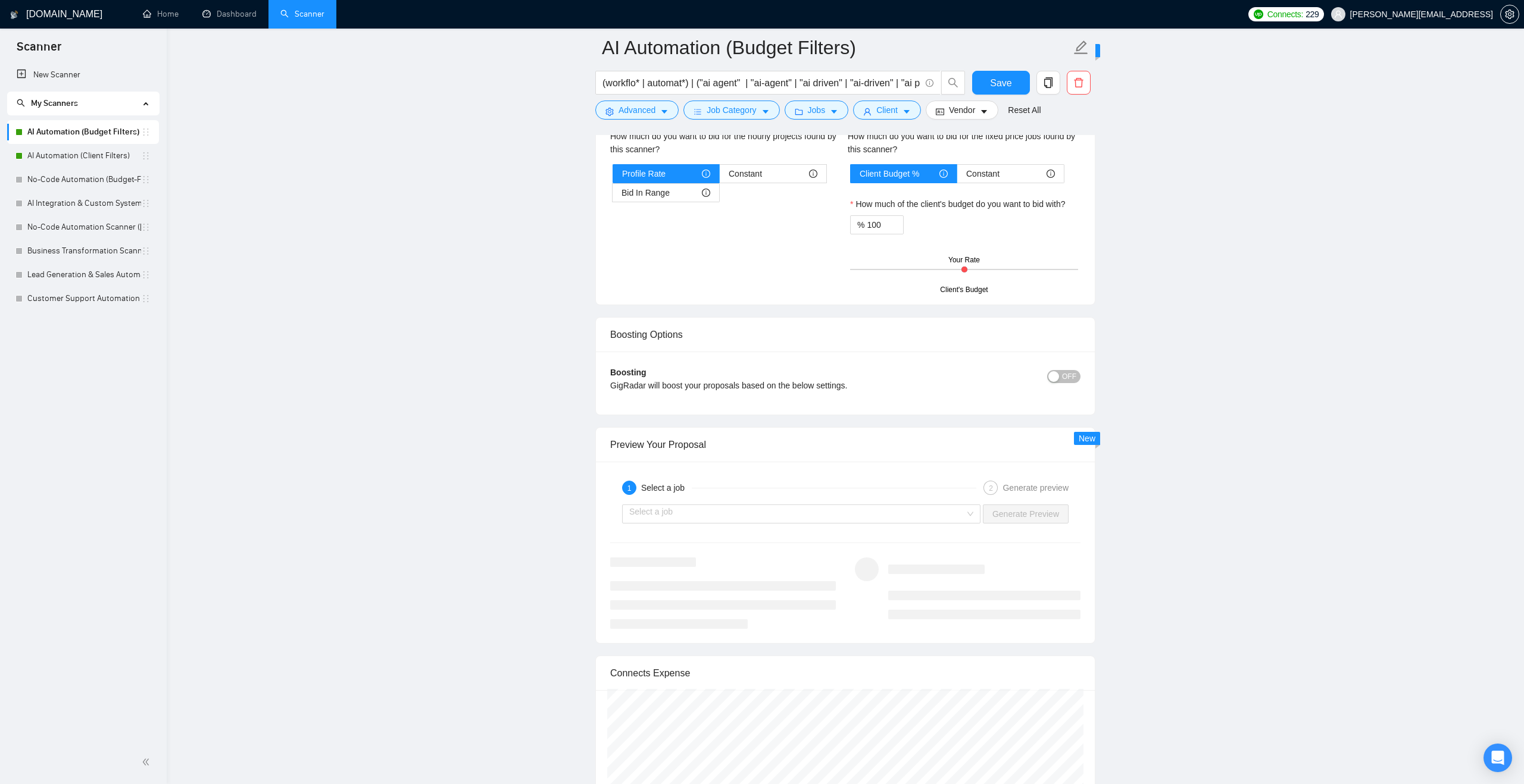
scroll to position [1967, 0]
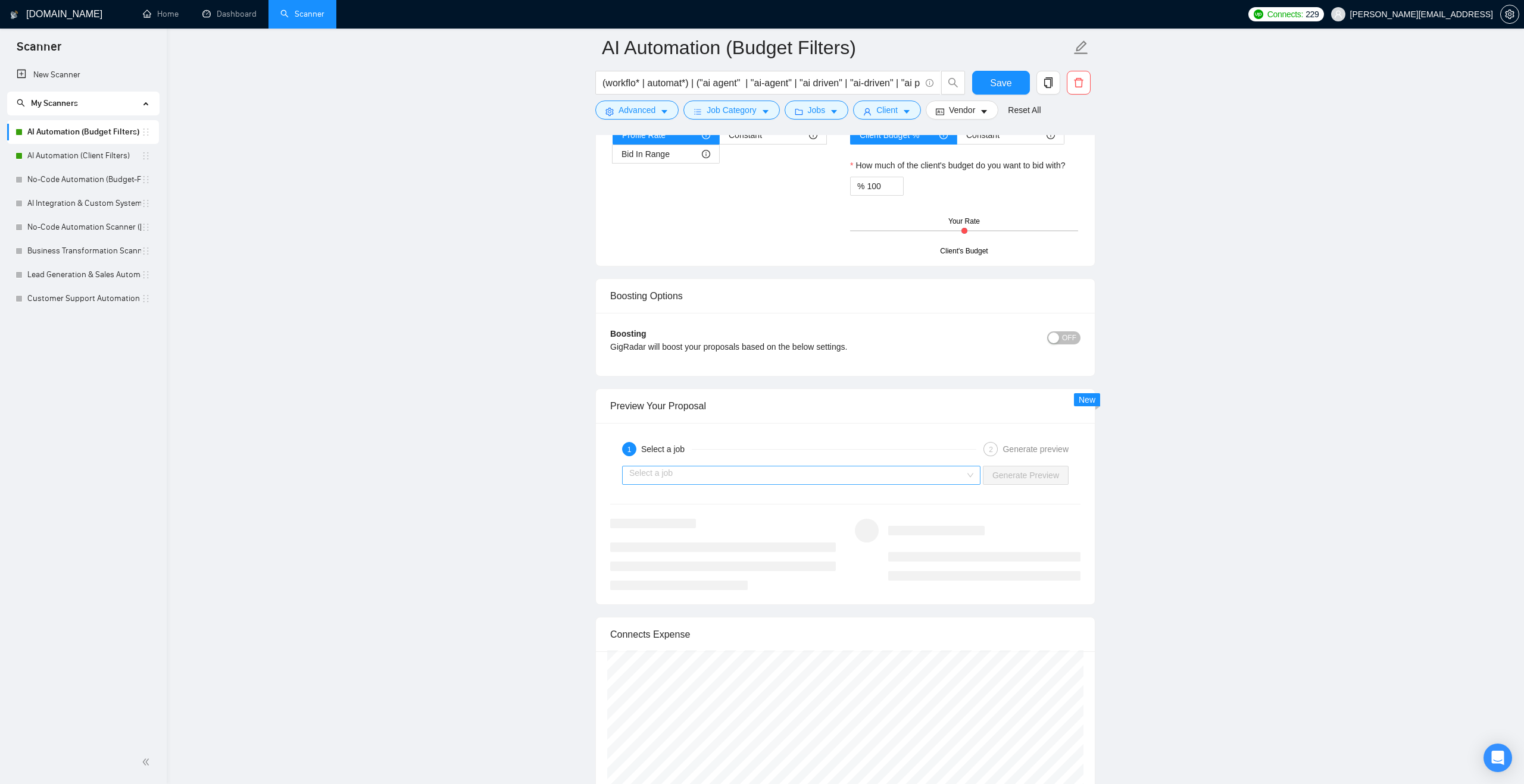
click at [976, 485] on div "Select a job" at bounding box center [801, 475] width 359 height 19
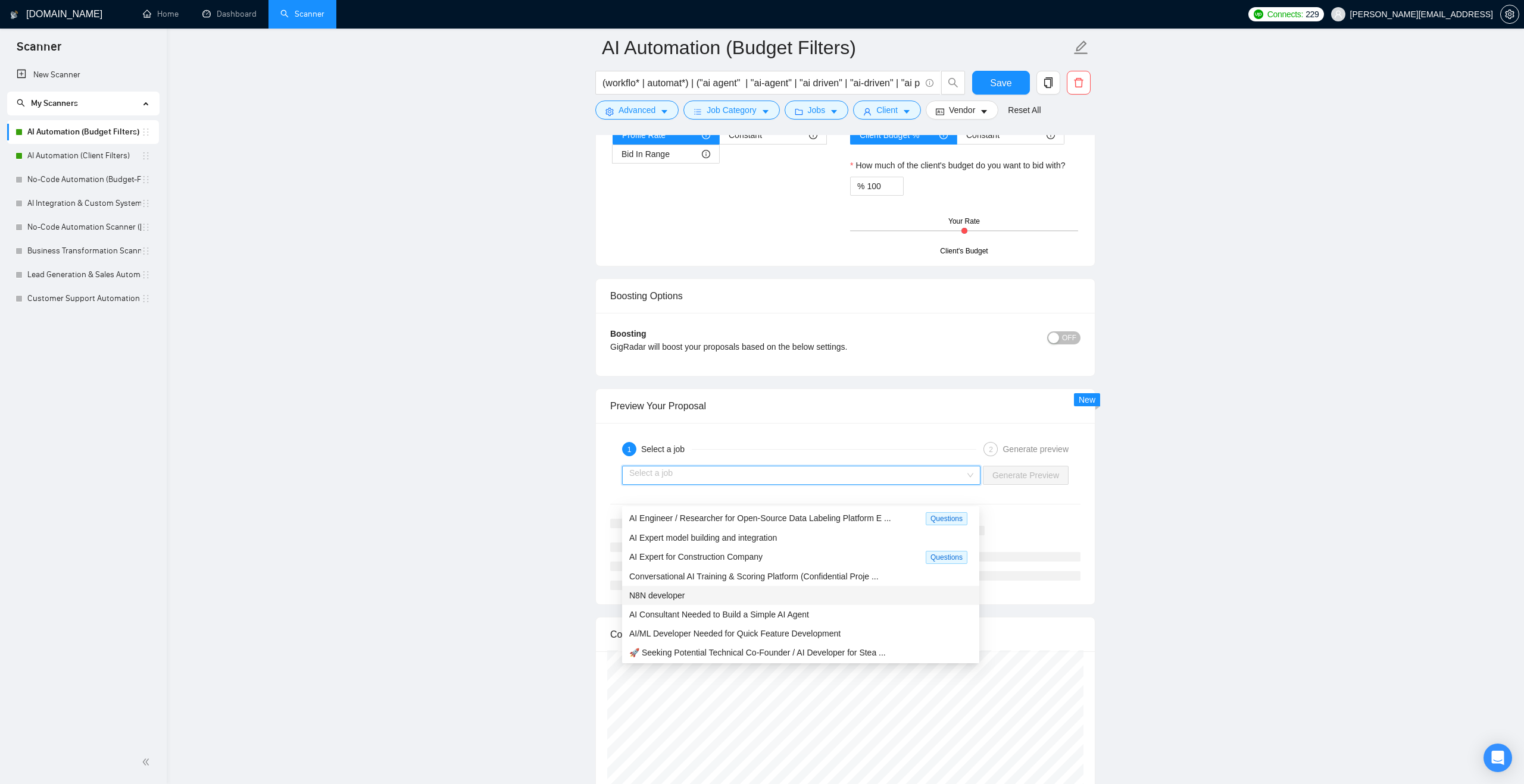
click at [800, 595] on div "N8N developer" at bounding box center [800, 595] width 343 height 13
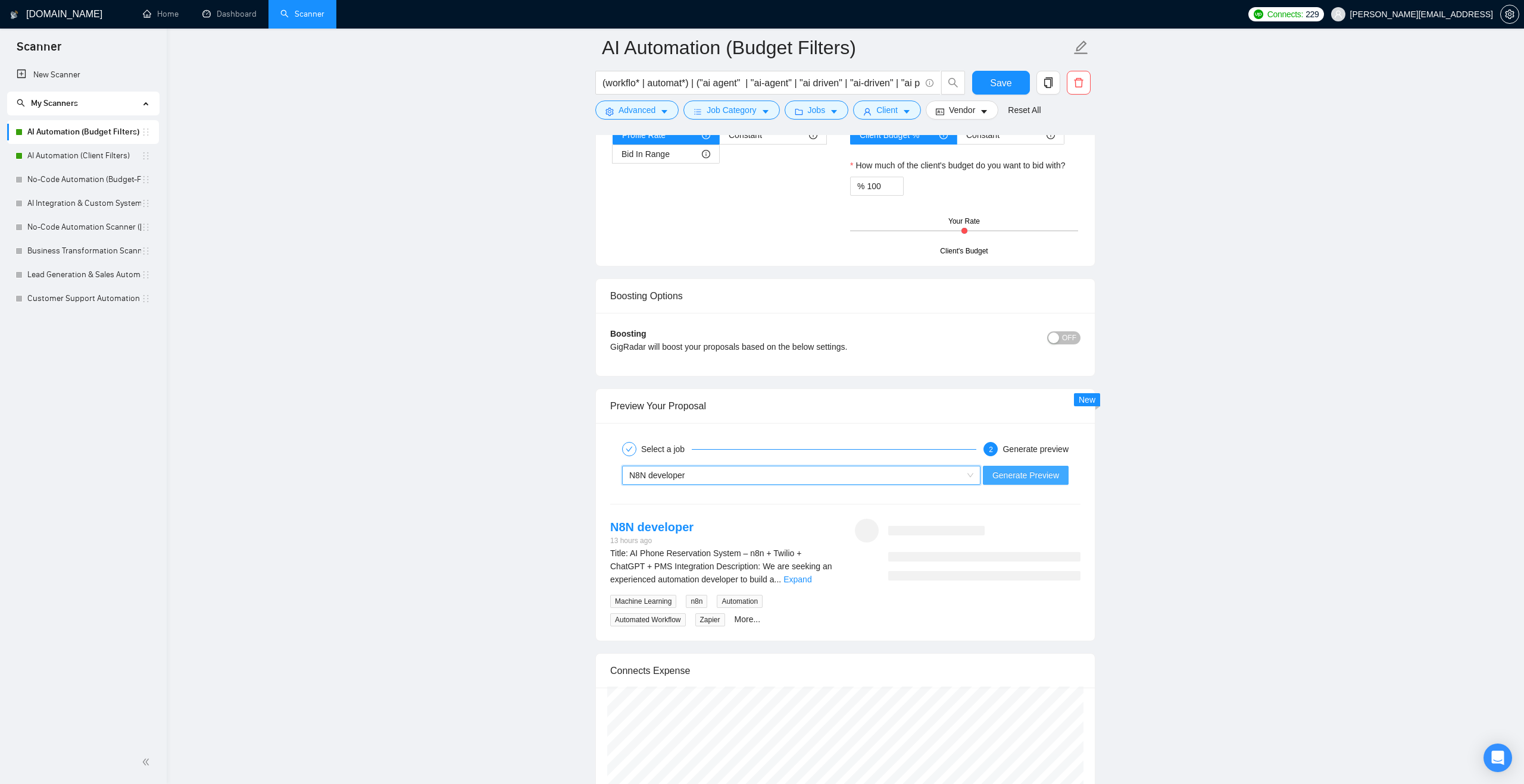
click at [997, 482] on span "Generate Preview" at bounding box center [1025, 475] width 67 height 13
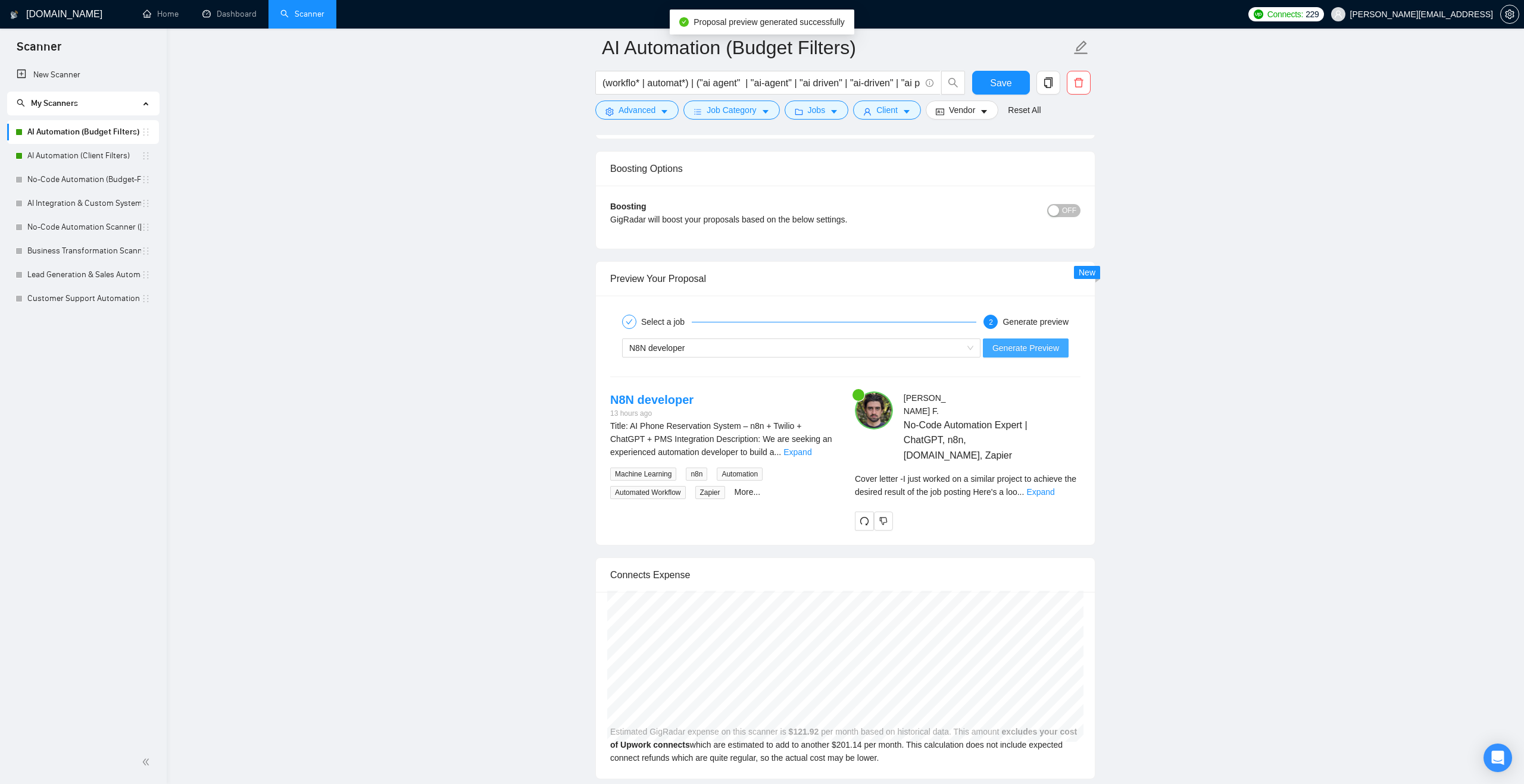
scroll to position [2098, 0]
click at [1055, 493] on link "Expand" at bounding box center [1040, 488] width 28 height 9
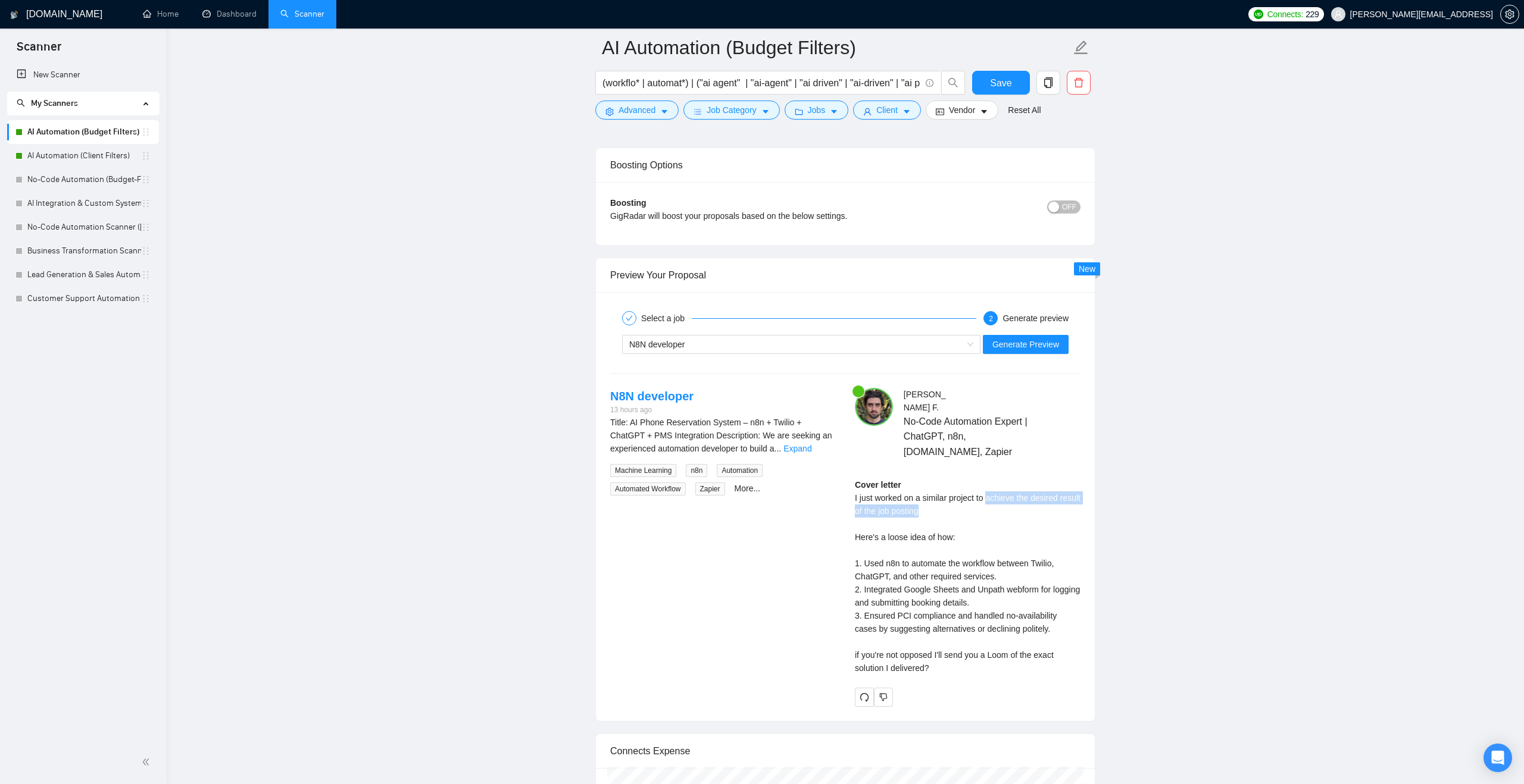
drag, startPoint x: 992, startPoint y: 505, endPoint x: 998, endPoint y: 518, distance: 14.3
click at [998, 518] on div "Cover letter I just worked on a similar project to achieve the desired result o…" at bounding box center [968, 576] width 226 height 196
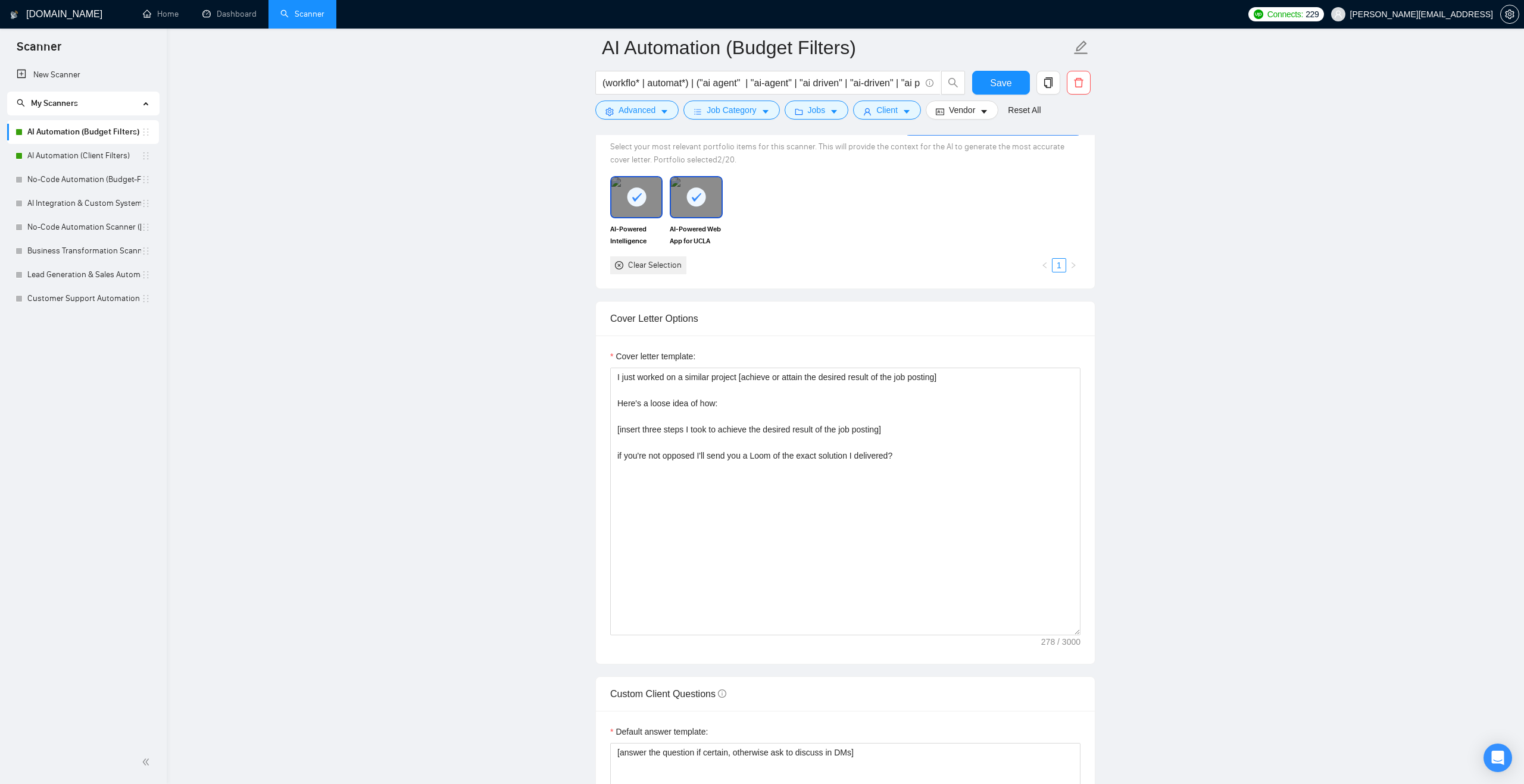
scroll to position [1102, 0]
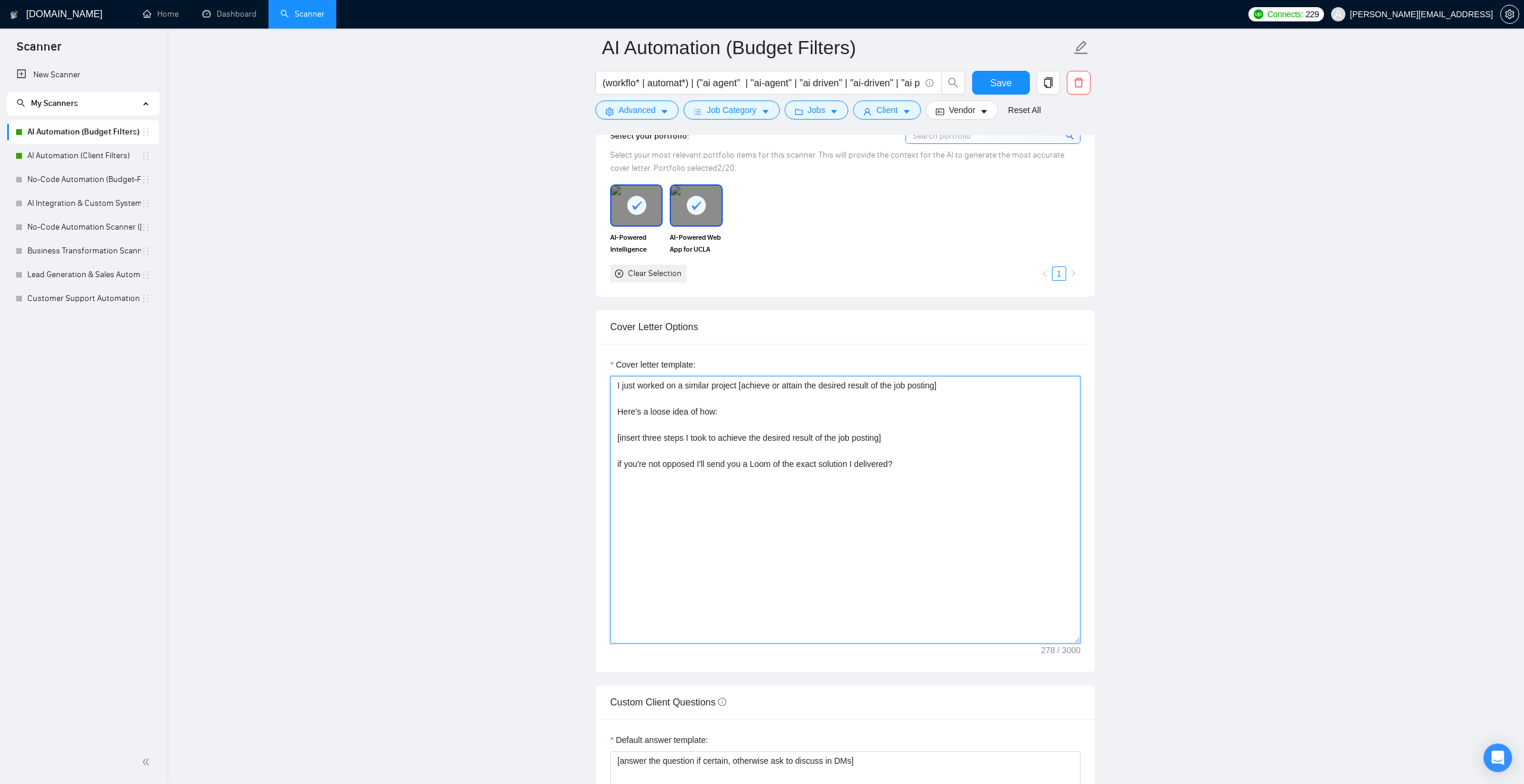
click at [688, 404] on textarea "I just worked on a similar project [achieve or attain the desired result of the…" at bounding box center [845, 510] width 470 height 268
click at [685, 405] on textarea "I just worked on a similar project [achieve or attain the desired result of the…" at bounding box center [845, 510] width 470 height 268
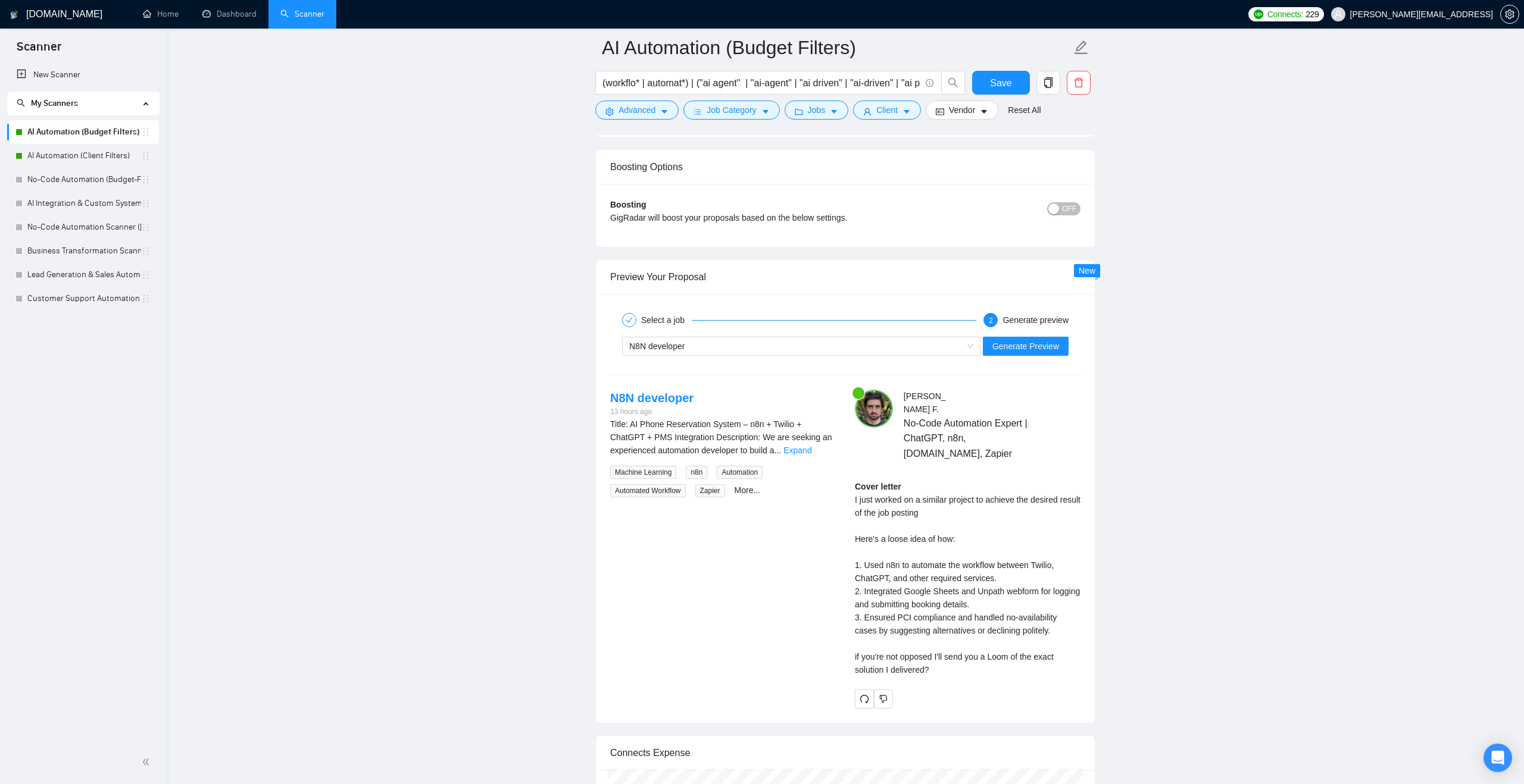
scroll to position [2092, 0]
click at [885, 707] on icon "dislike" at bounding box center [883, 702] width 9 height 9
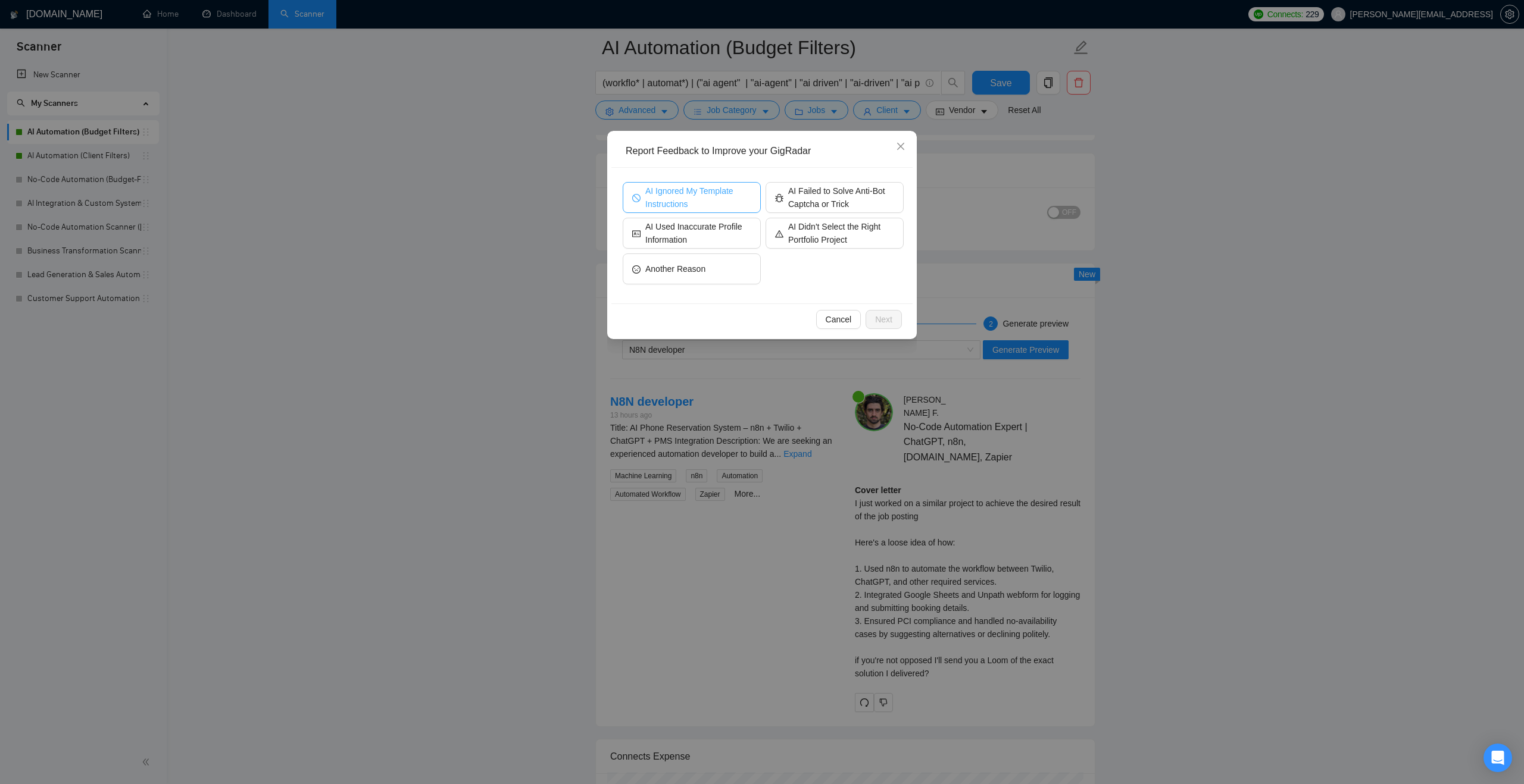
click at [716, 197] on span "AI Ignored My Template Instructions" at bounding box center [698, 197] width 106 height 26
click at [895, 324] on button "Next" at bounding box center [883, 319] width 36 height 19
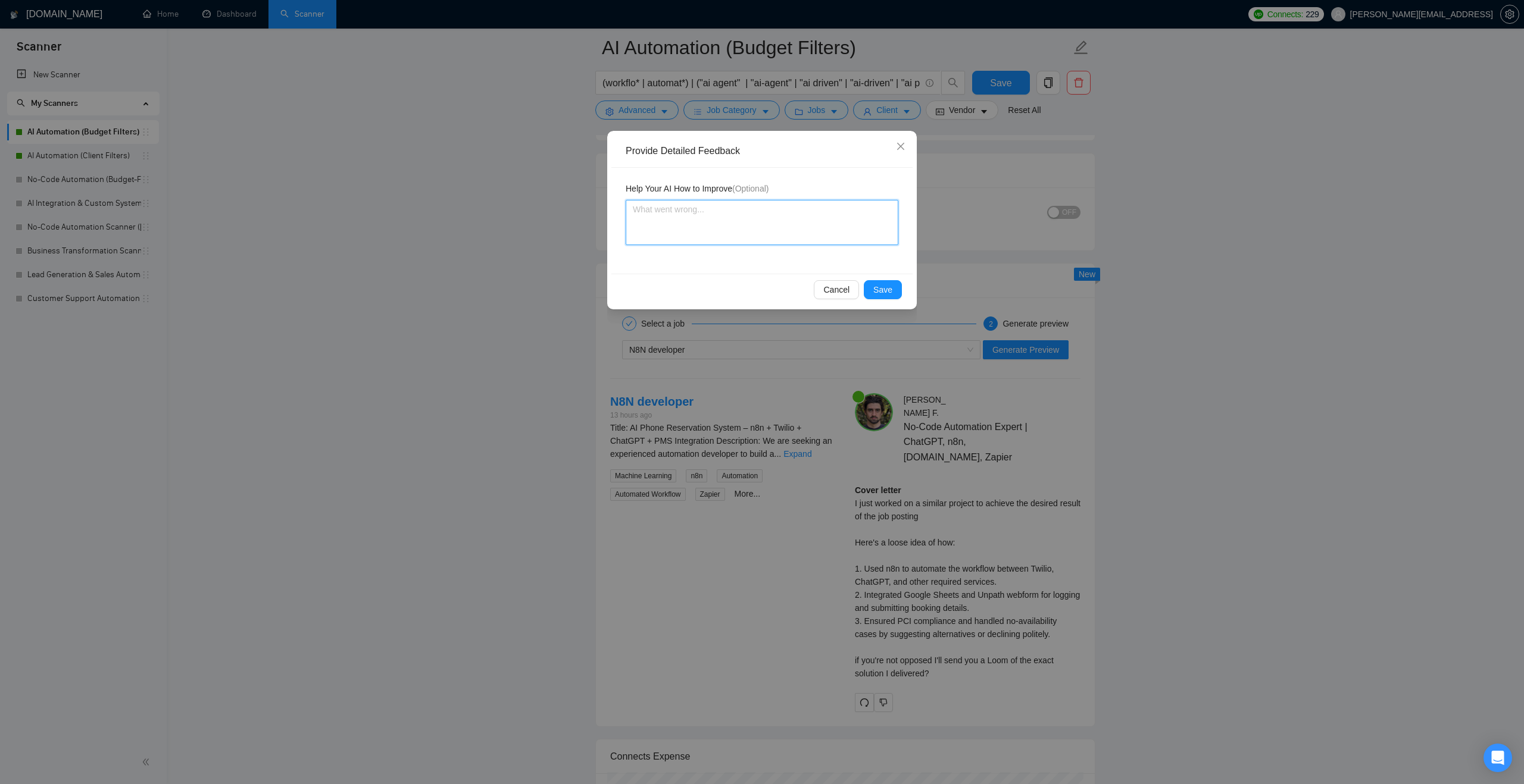
click at [791, 218] on textarea at bounding box center [761, 222] width 273 height 46
type textarea "Th"
type textarea "The"
type textarea "The o"
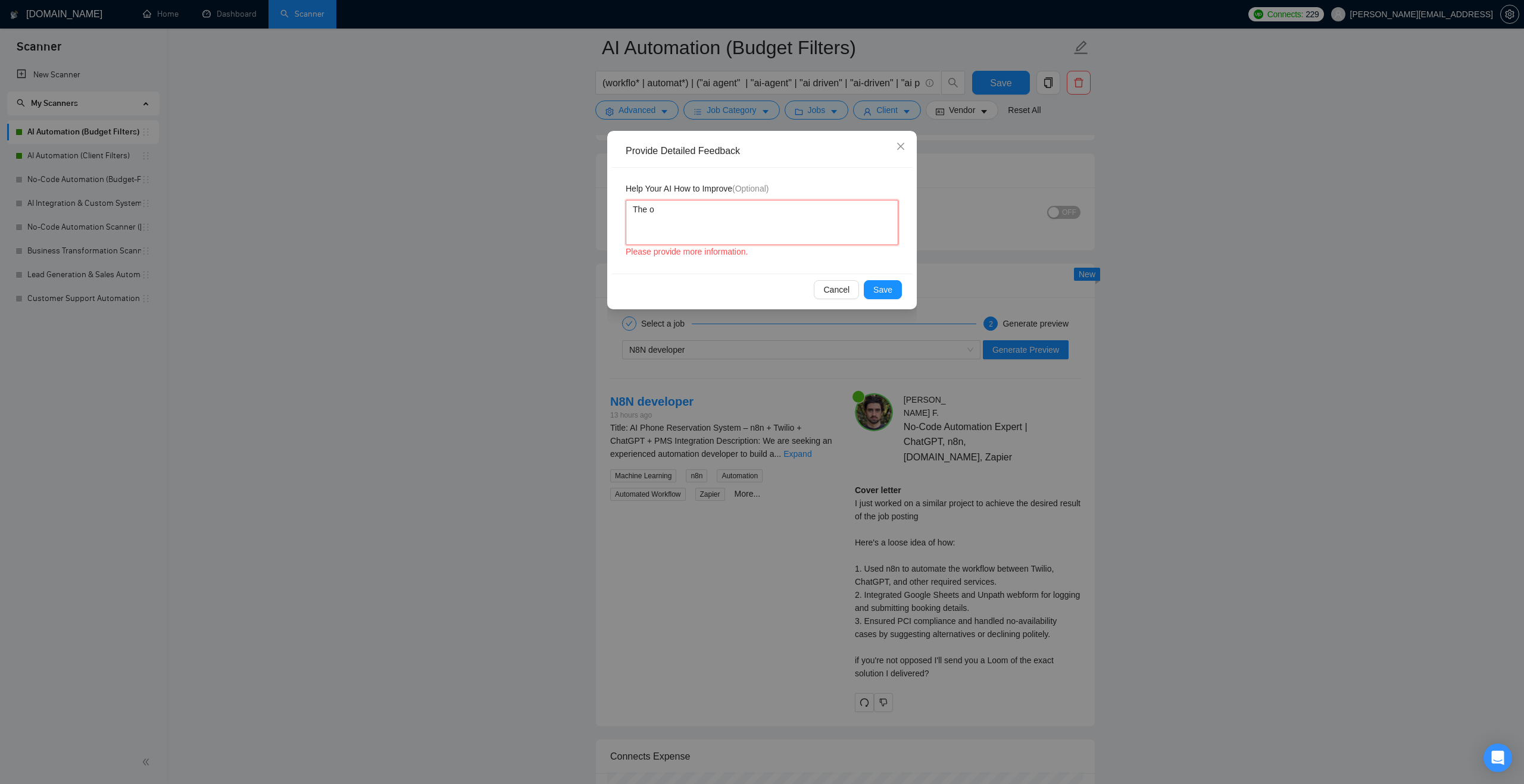
type textarea "The op"
type textarea "The ope"
type textarea "The open"
type textarea "The openin"
type textarea "The opening"
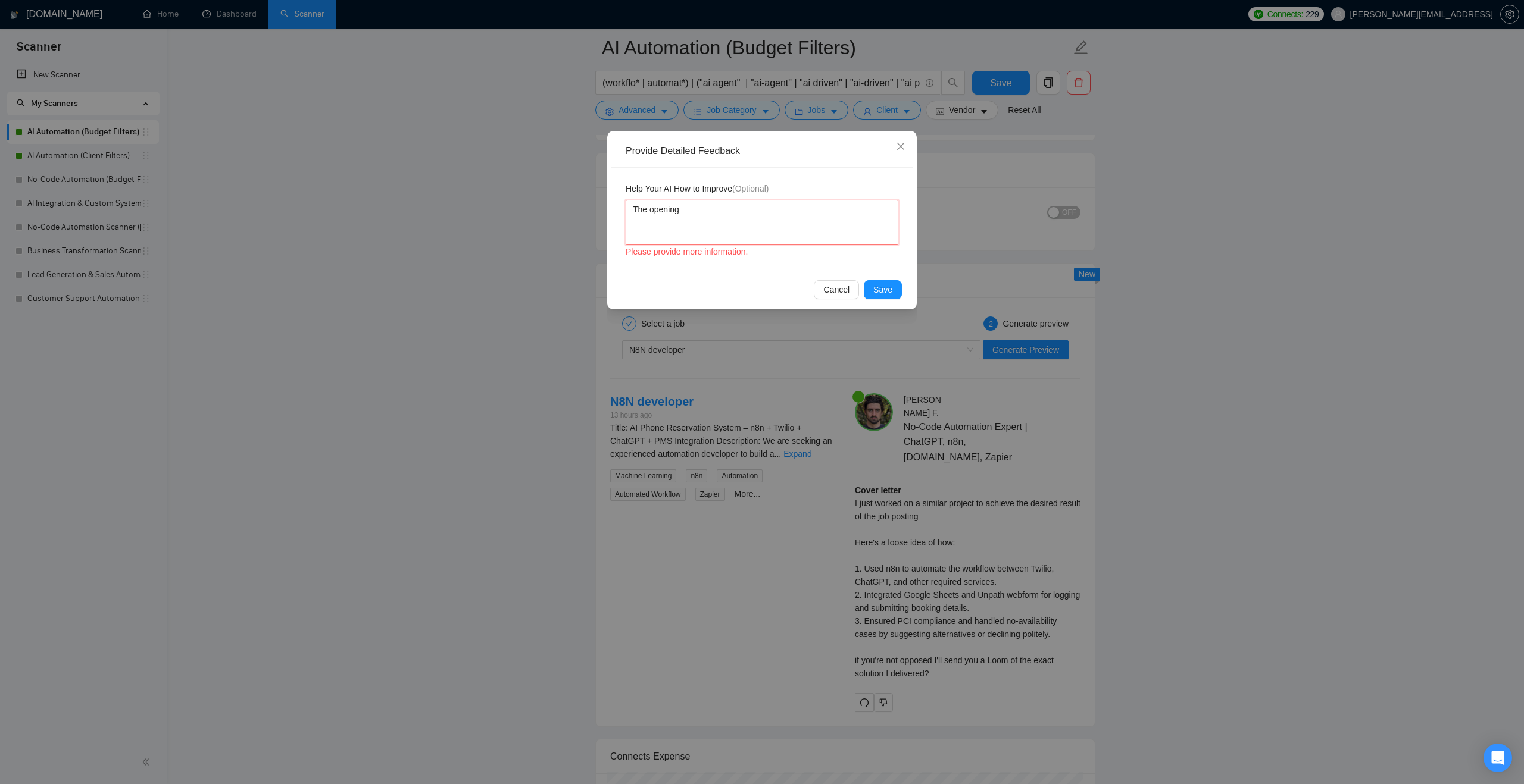
type textarea "The opening"
type textarea "The opening l"
type textarea "The opening li"
type textarea "The opening line"
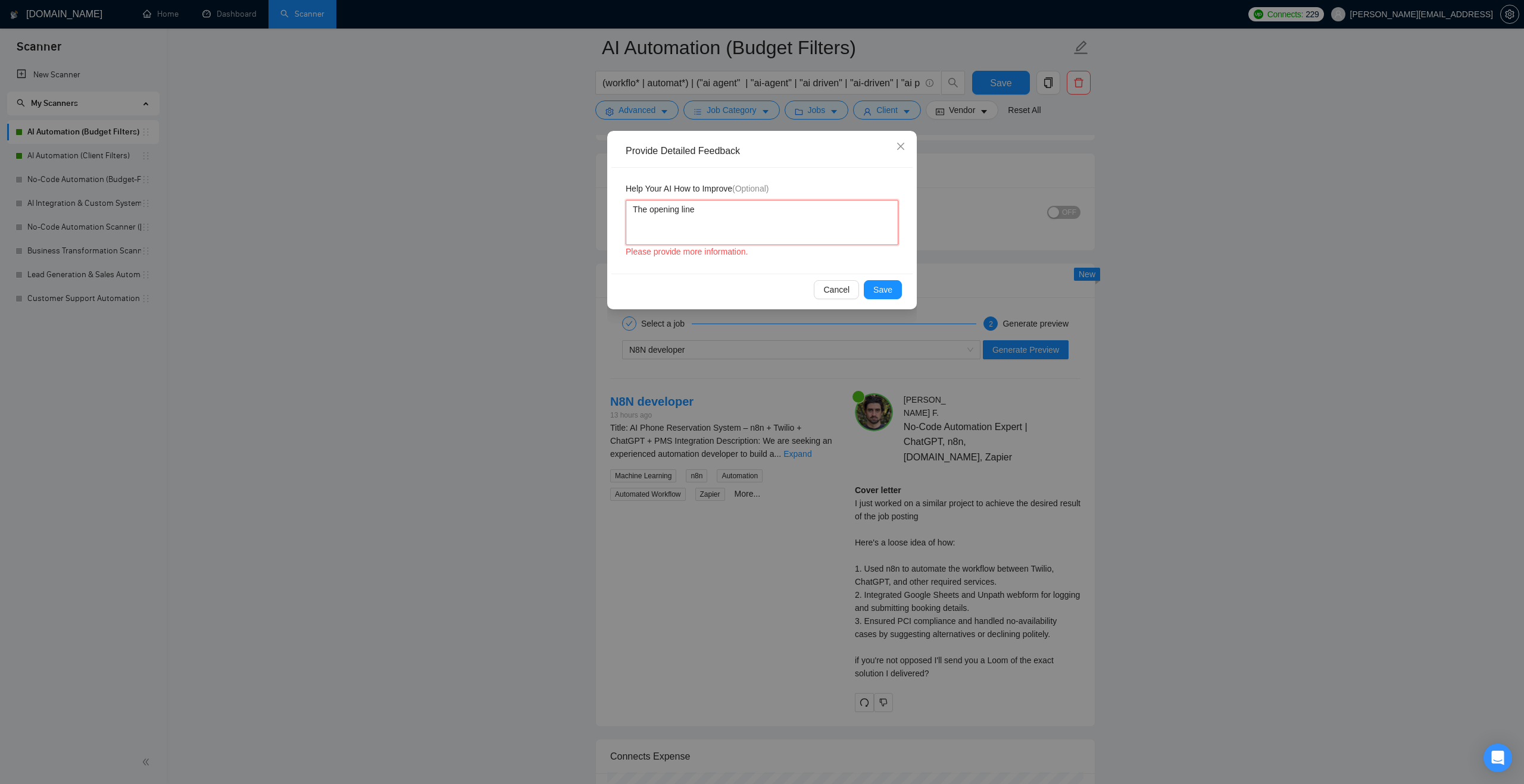
type textarea "The opening line d"
type textarea "The opening line di"
type textarea "The opening line didn"
type textarea "The opening line didn't"
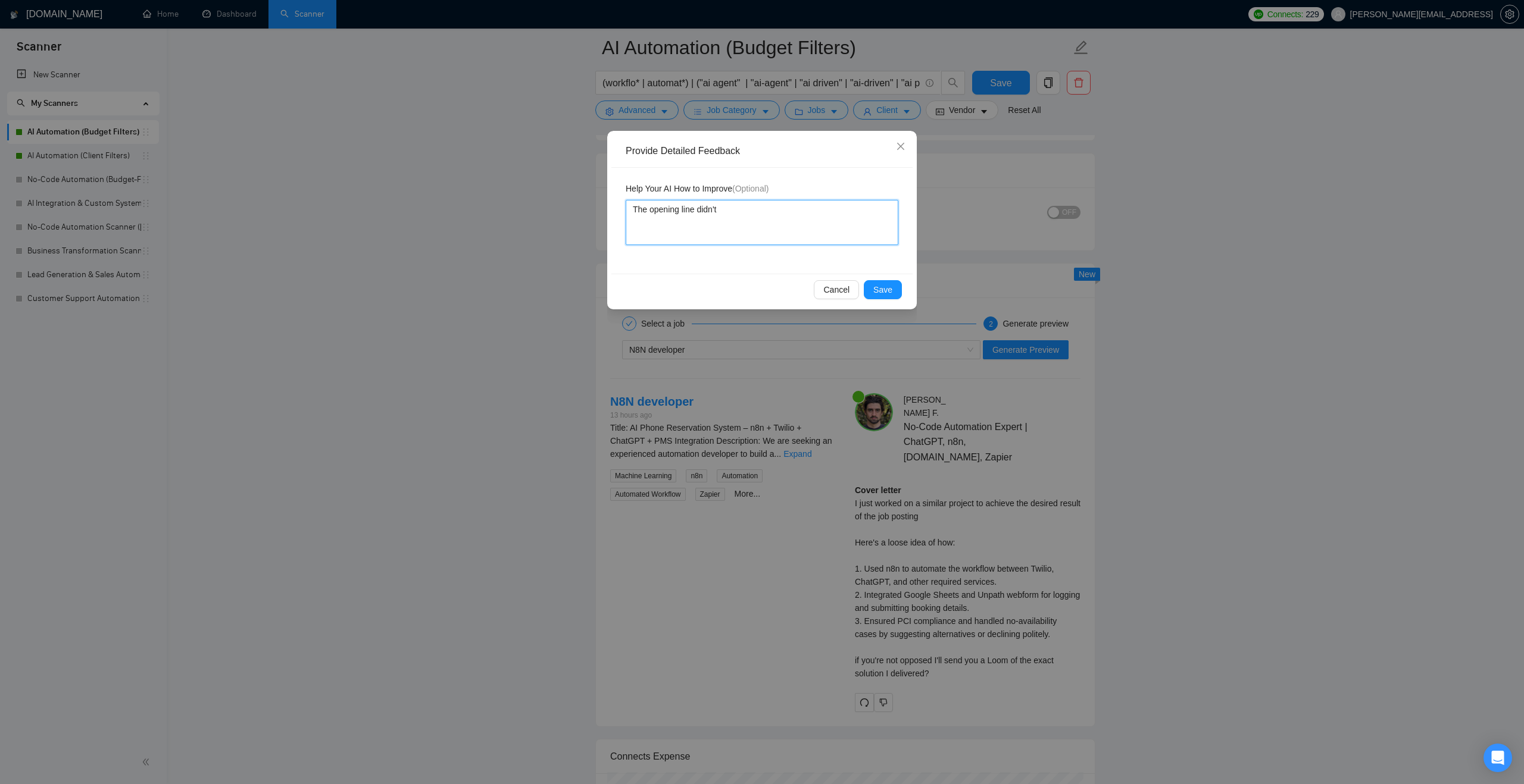
type textarea "The opening line didn't g"
type textarea "The opening line didn't ge"
type textarea "The opening line didn't gen"
type textarea "The opening line didn't gener"
type textarea "The opening line didn't genera"
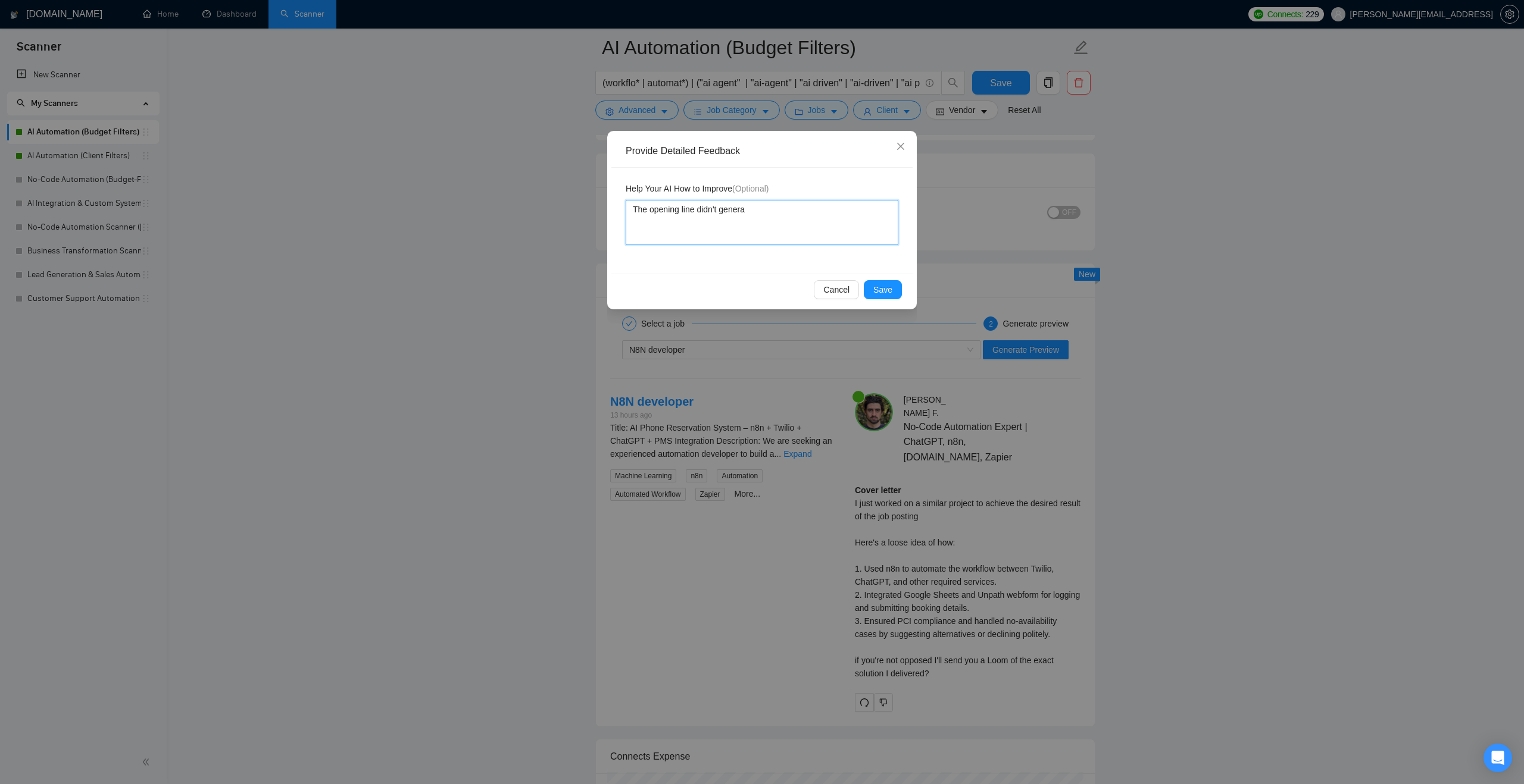
type textarea "The opening line didn't generat"
type textarea "The opening line didn't generate"
type textarea "The opening line didn't generate e"
type textarea "The opening line didn't generate ef"
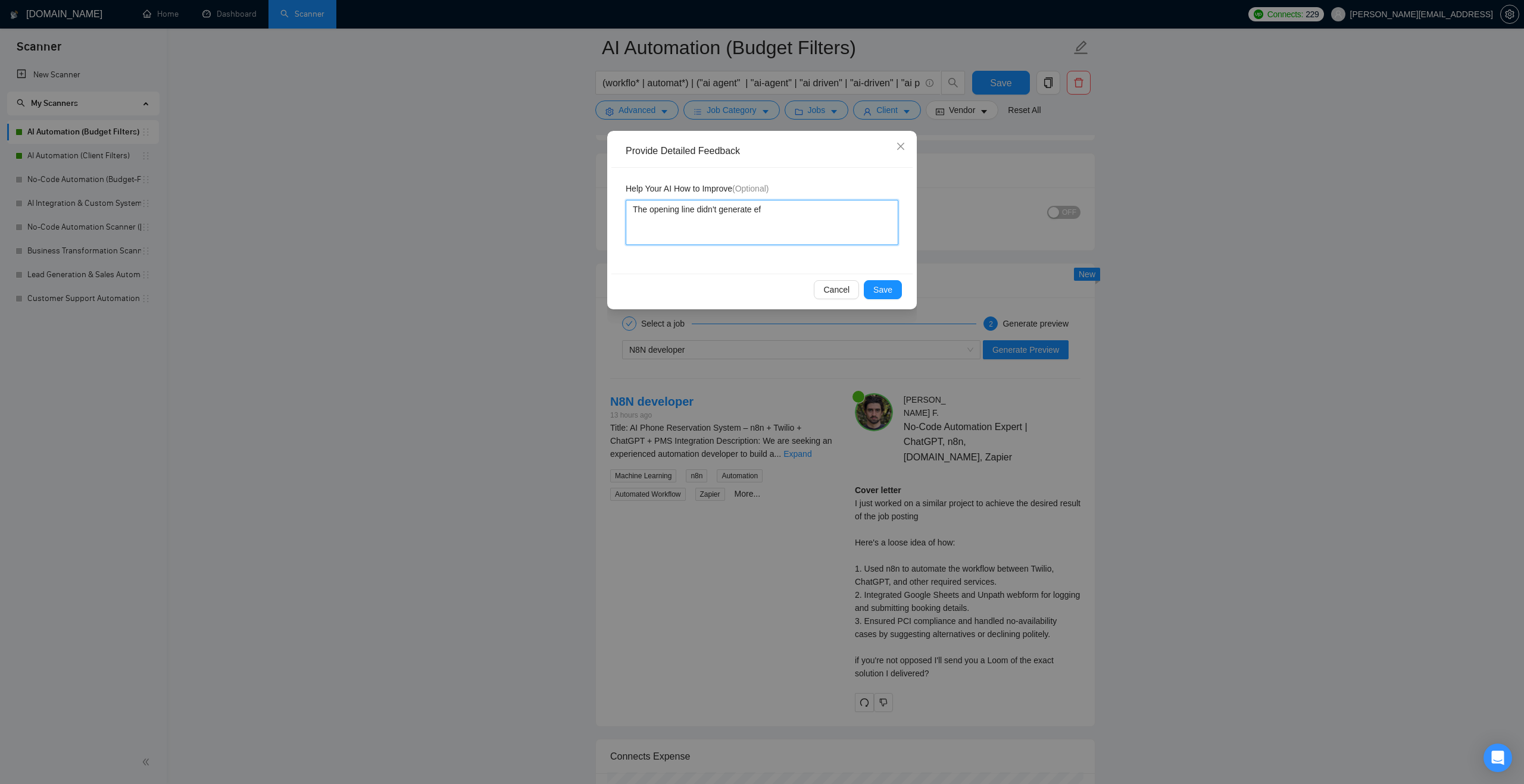
type textarea "The opening line didn't generate eff"
type textarea "The opening line didn't generate effe"
type textarea "The opening line didn't generate effec"
type textarea "The opening line didn't generate effect"
type textarea "The opening line didn't generate effecti"
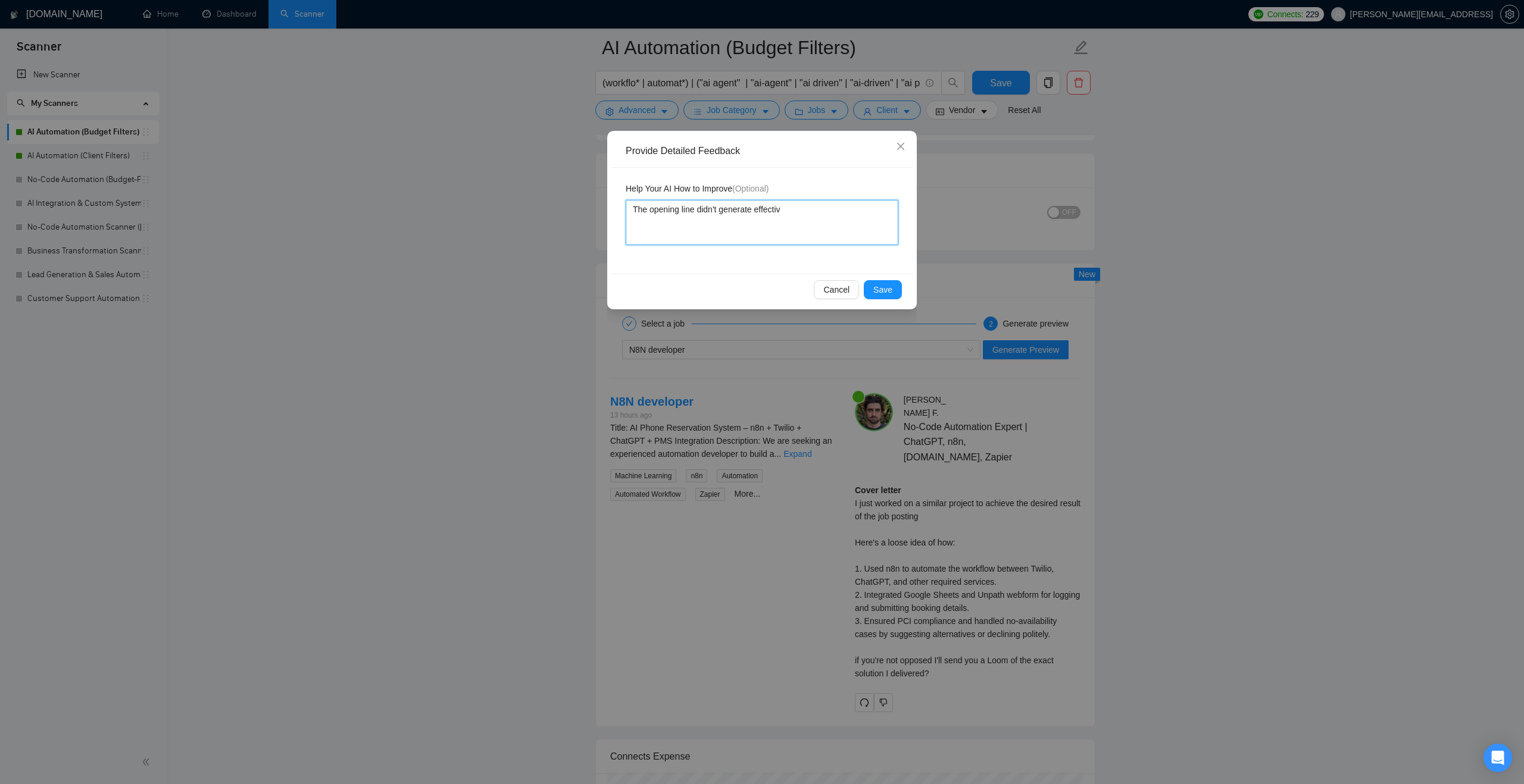
type textarea "The opening line didn't generate effectivl"
type textarea "The opening line didn't generate effectivle"
type textarea "The opening line didn't generate effectivley"
click at [893, 287] on button "Save" at bounding box center [883, 290] width 38 height 19
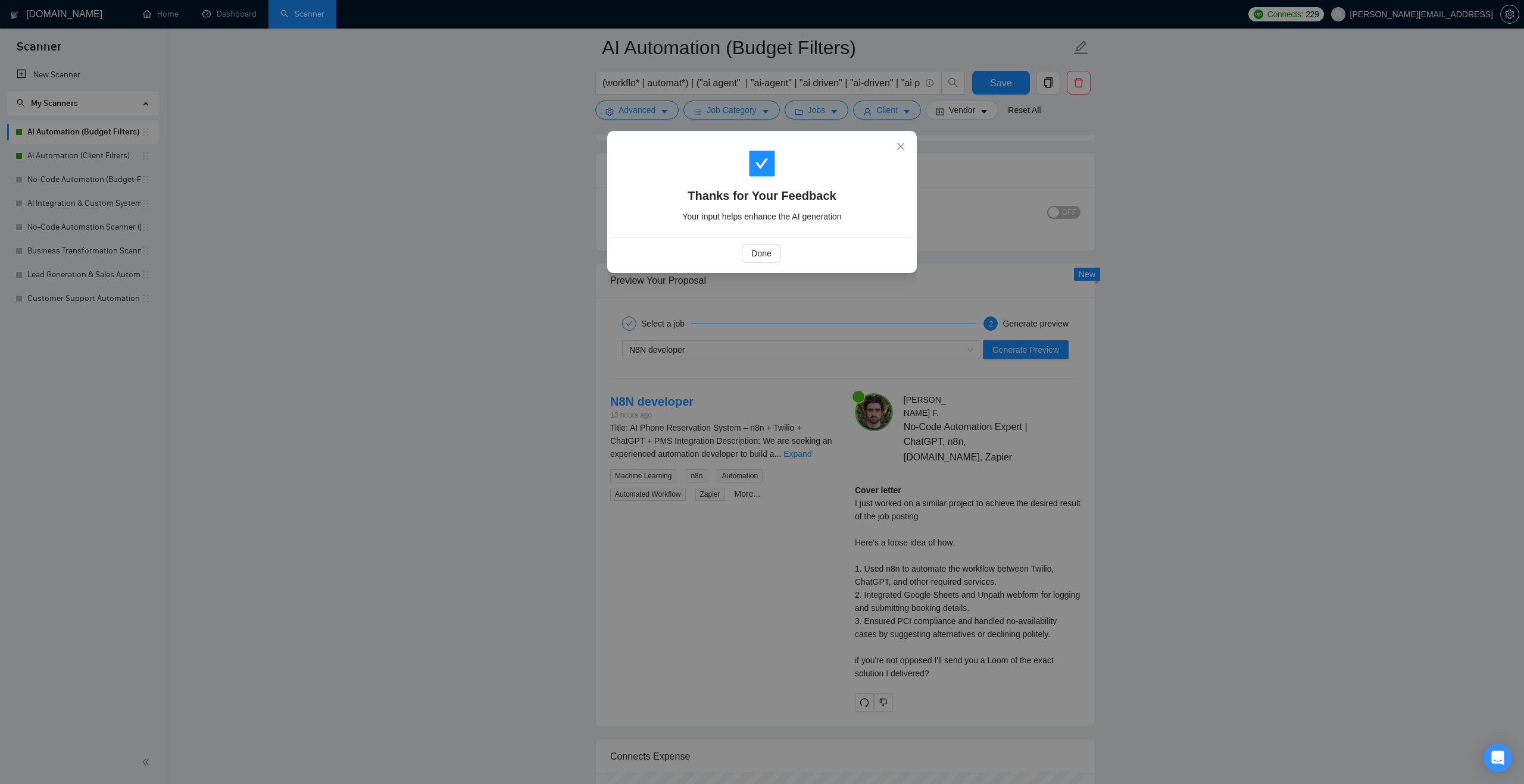
click at [765, 242] on div "Done" at bounding box center [762, 253] width 301 height 32
click at [761, 249] on span "Done" at bounding box center [761, 253] width 20 height 13
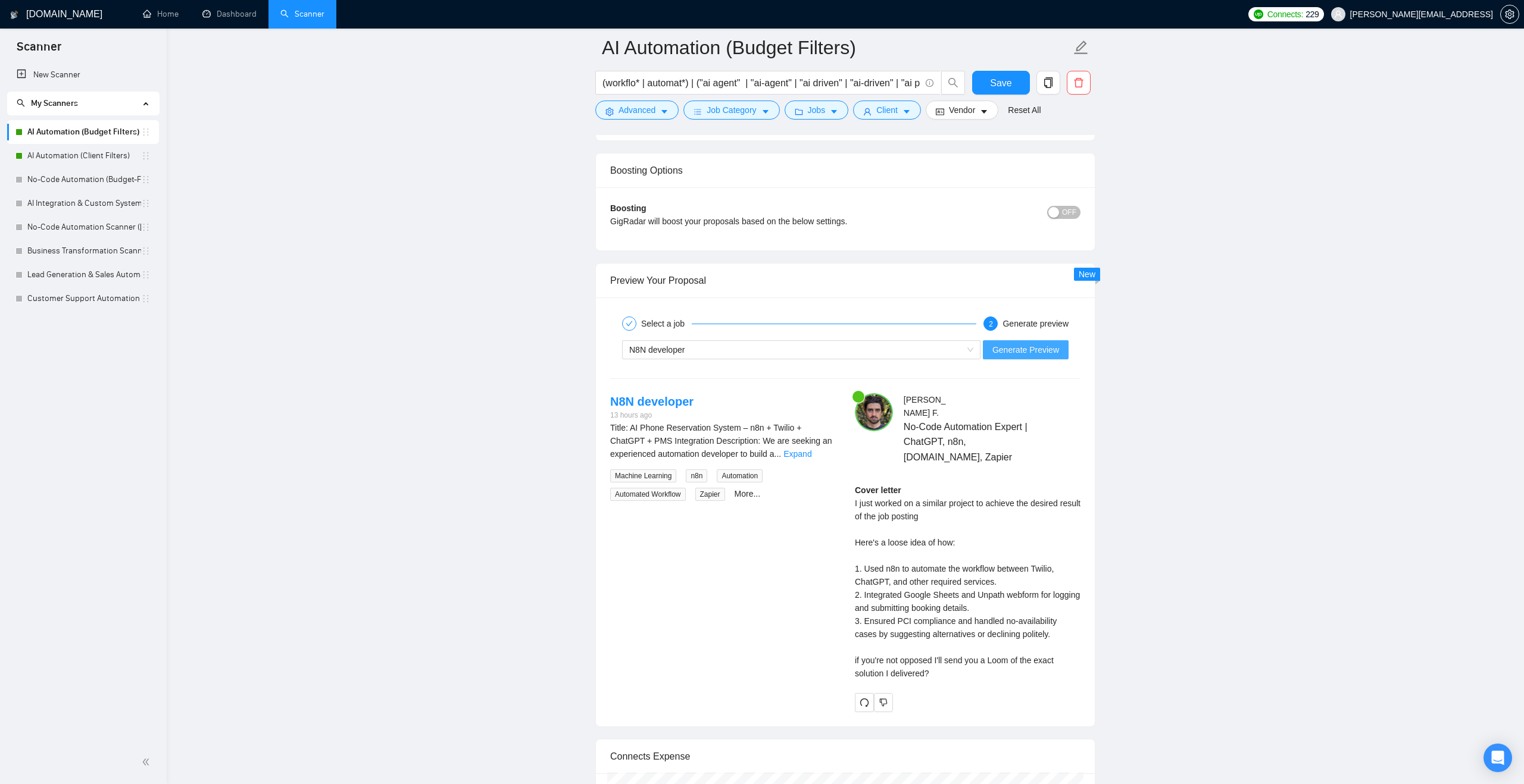
click at [998, 356] on span "Generate Preview" at bounding box center [1025, 350] width 67 height 13
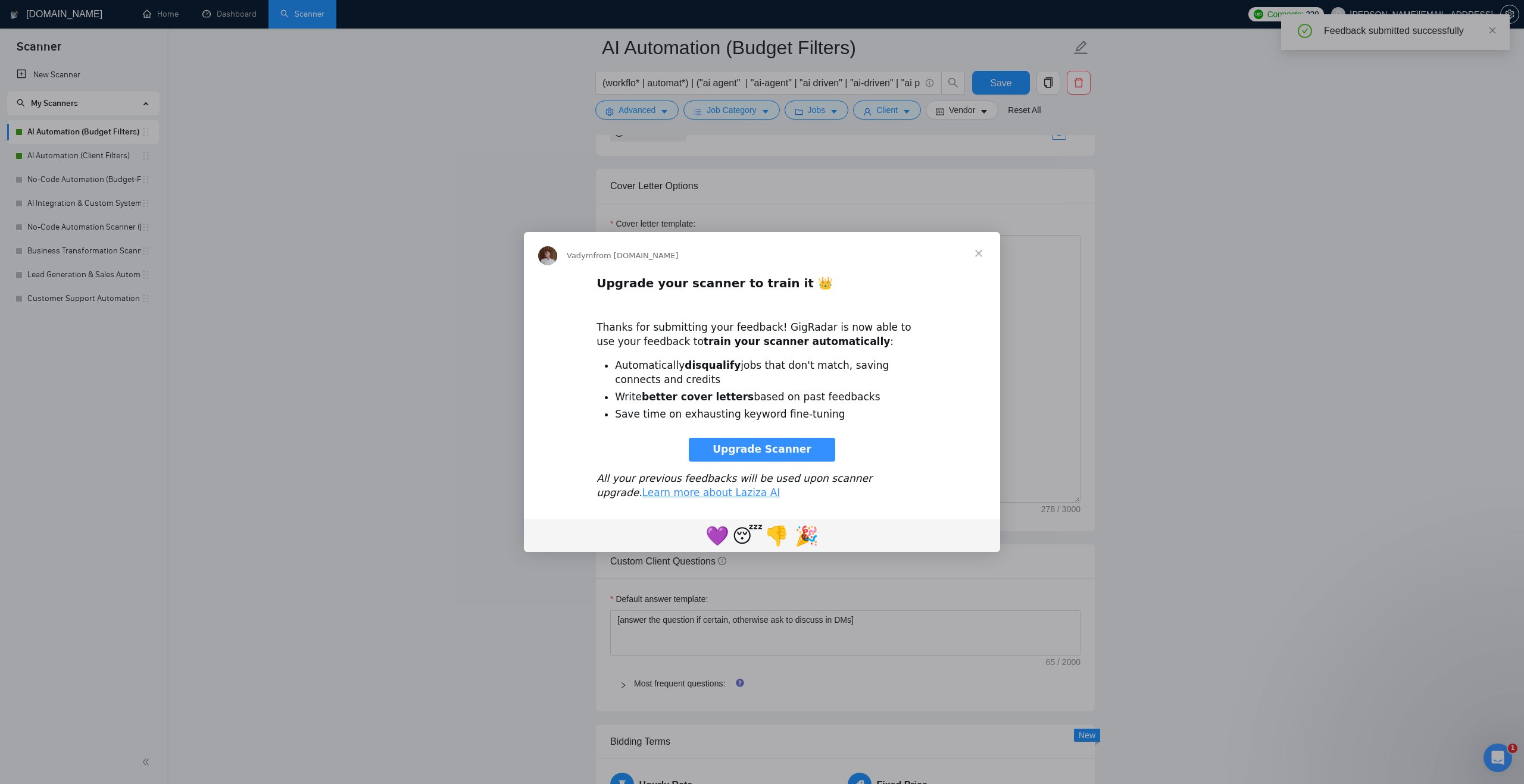
scroll to position [0, 0]
click at [980, 250] on span "Close" at bounding box center [979, 253] width 43 height 43
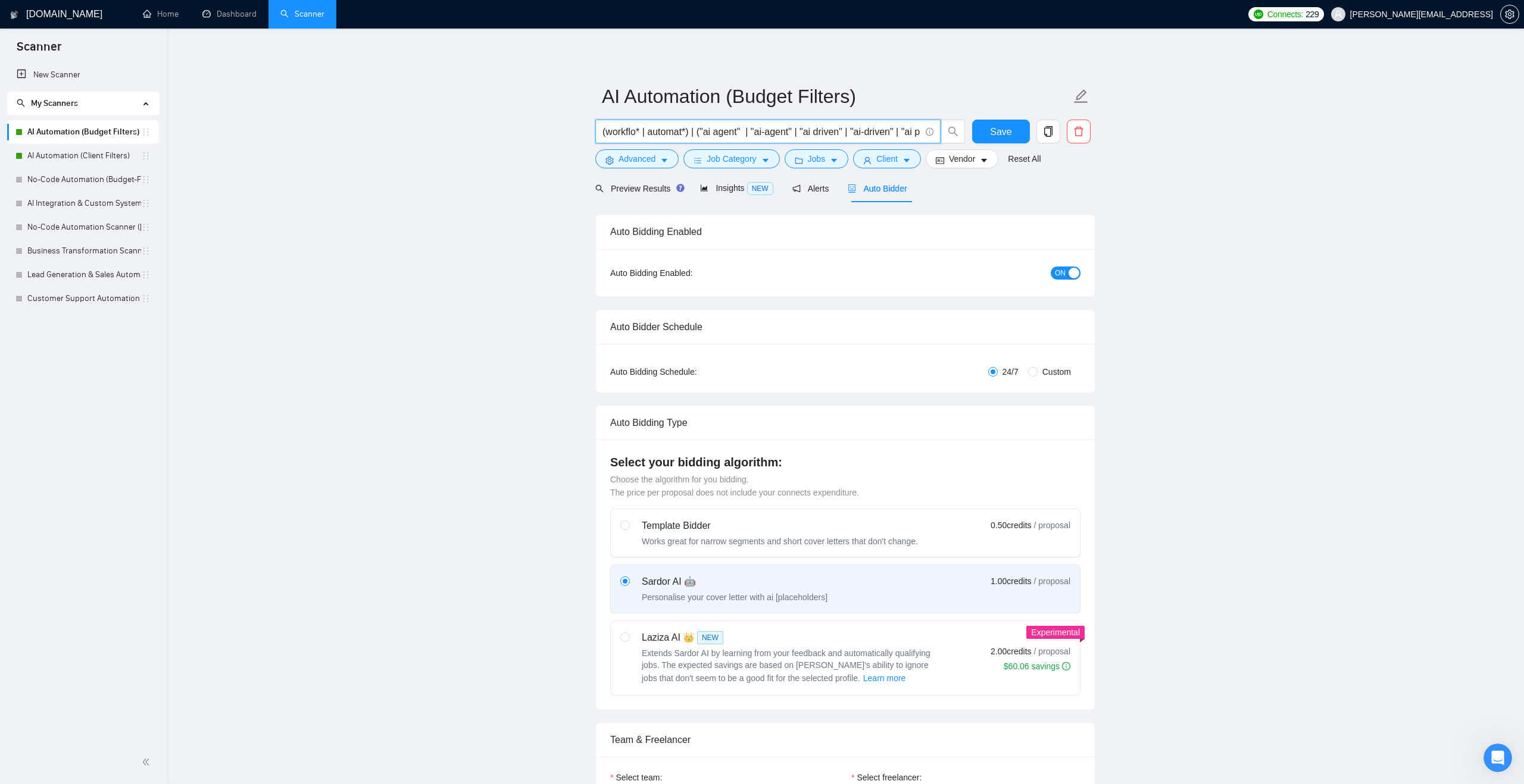
click at [739, 126] on input "(workflo* | automat*) | ("ai agent" | "ai-agent" | "ai driven" | "ai-driven" | …" at bounding box center [761, 131] width 318 height 15
click at [886, 162] on span "Client" at bounding box center [887, 159] width 21 height 13
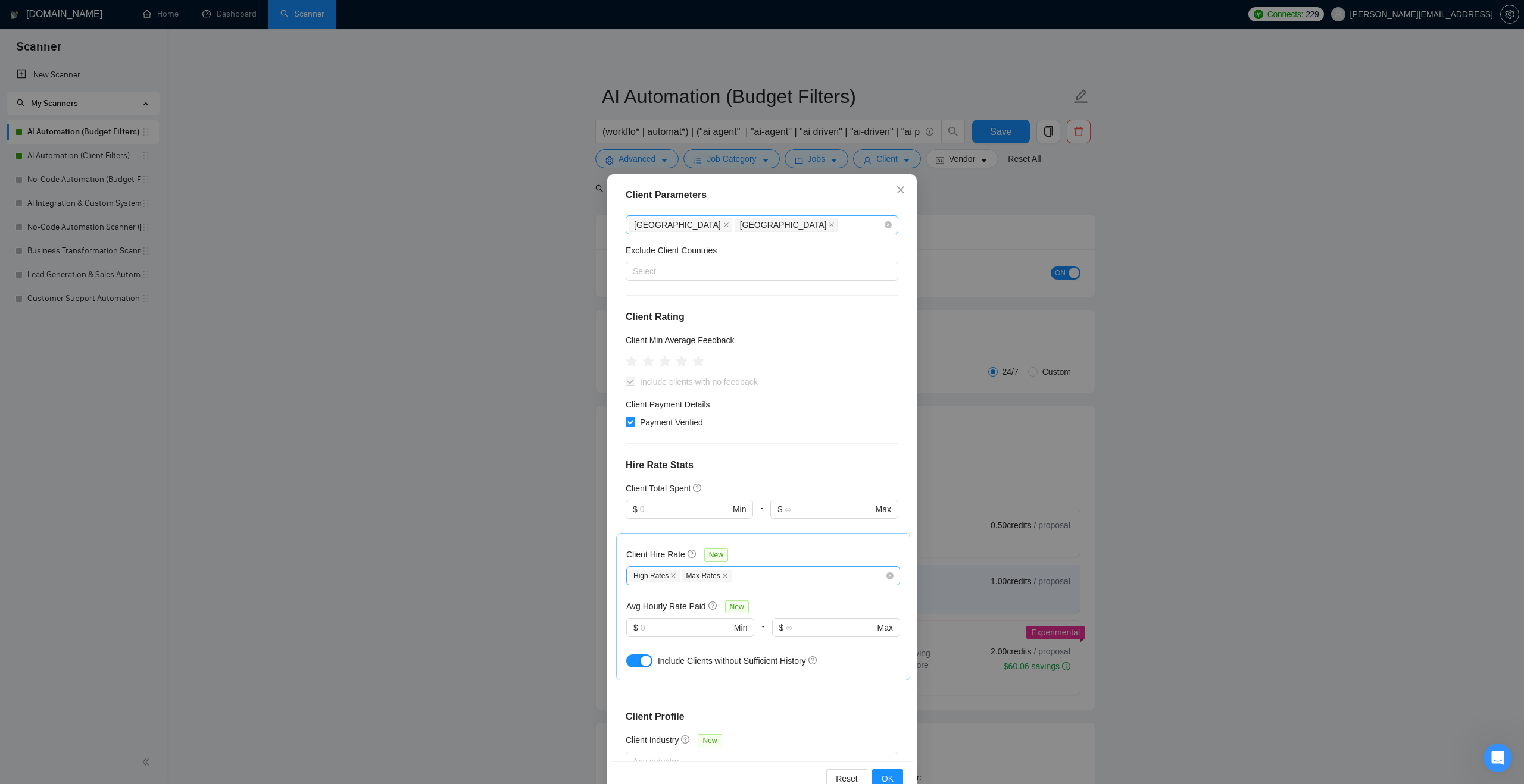
click at [771, 226] on div "[GEOGRAPHIC_DATA] [GEOGRAPHIC_DATA]" at bounding box center [756, 224] width 255 height 16
click at [903, 186] on icon "close" at bounding box center [901, 189] width 9 height 9
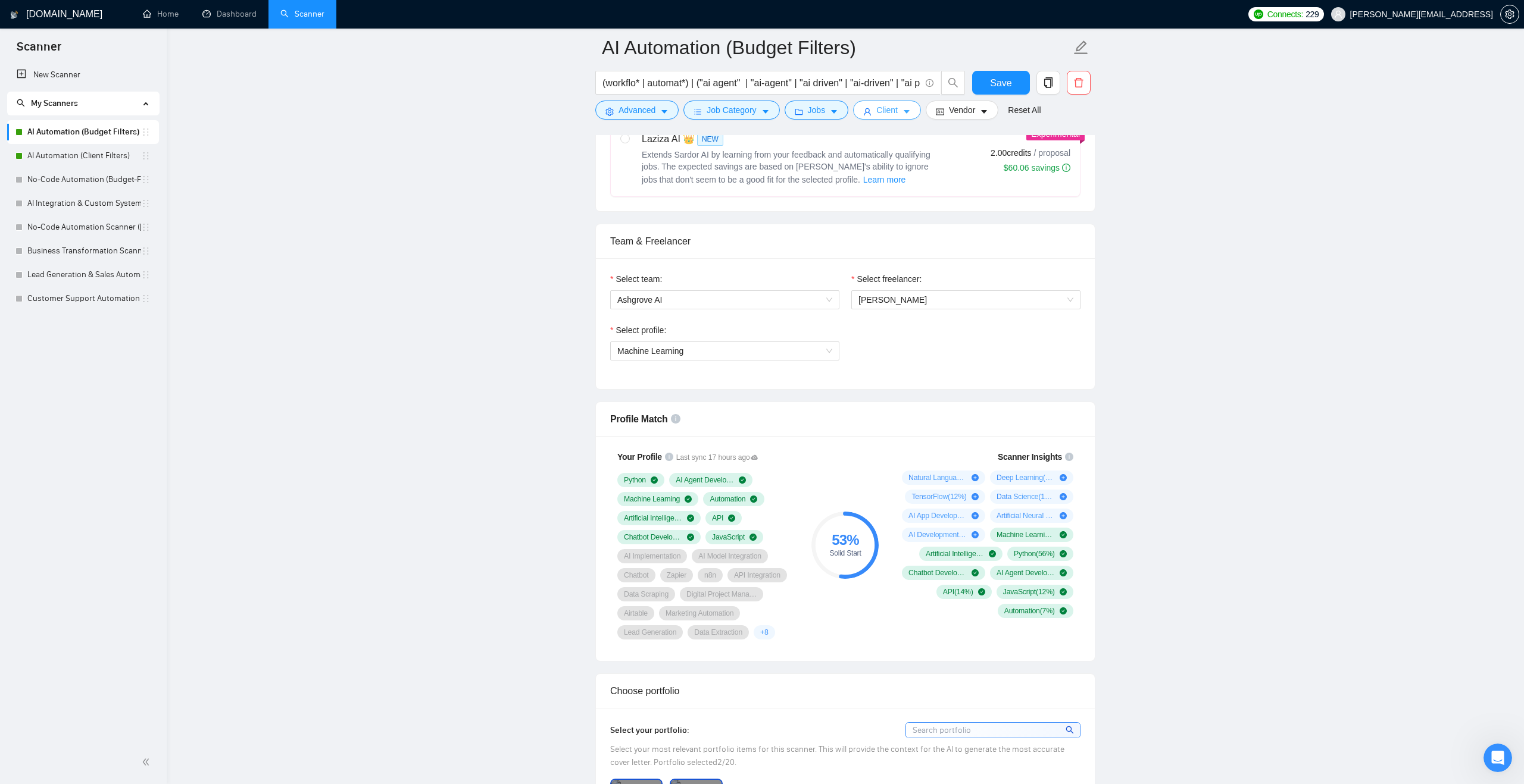
scroll to position [555, 0]
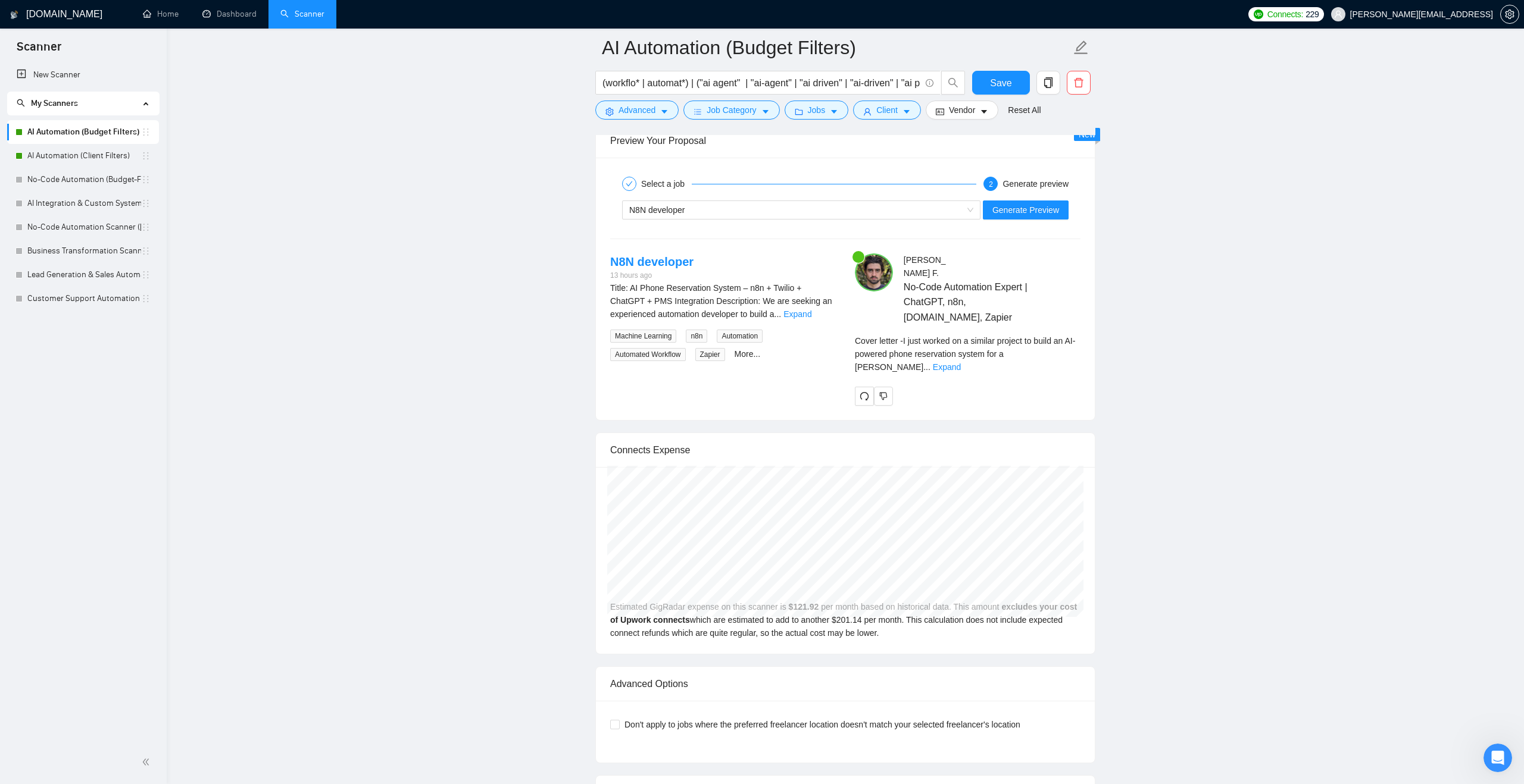
scroll to position [2207, 0]
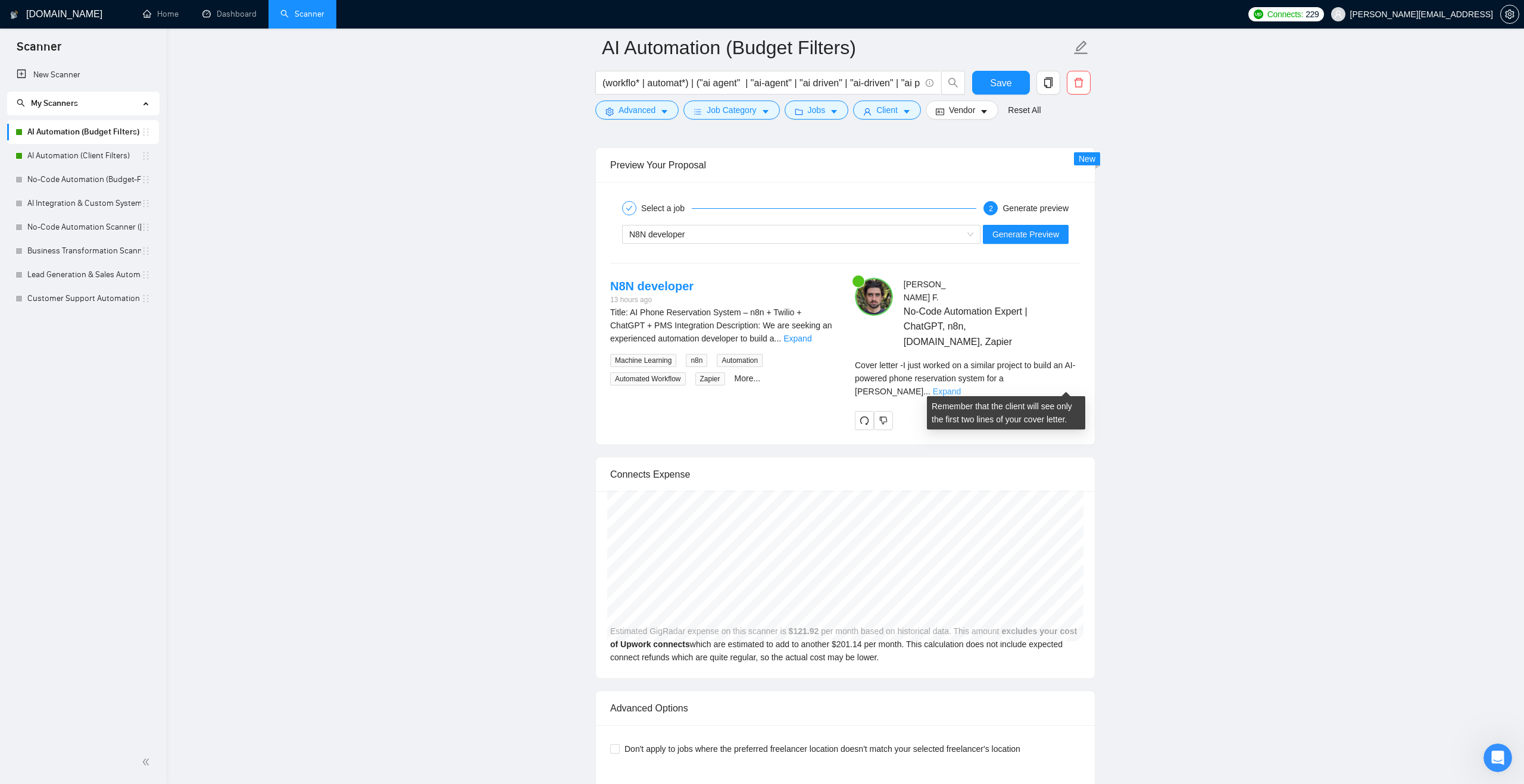
click at [961, 387] on link "Expand" at bounding box center [947, 391] width 28 height 9
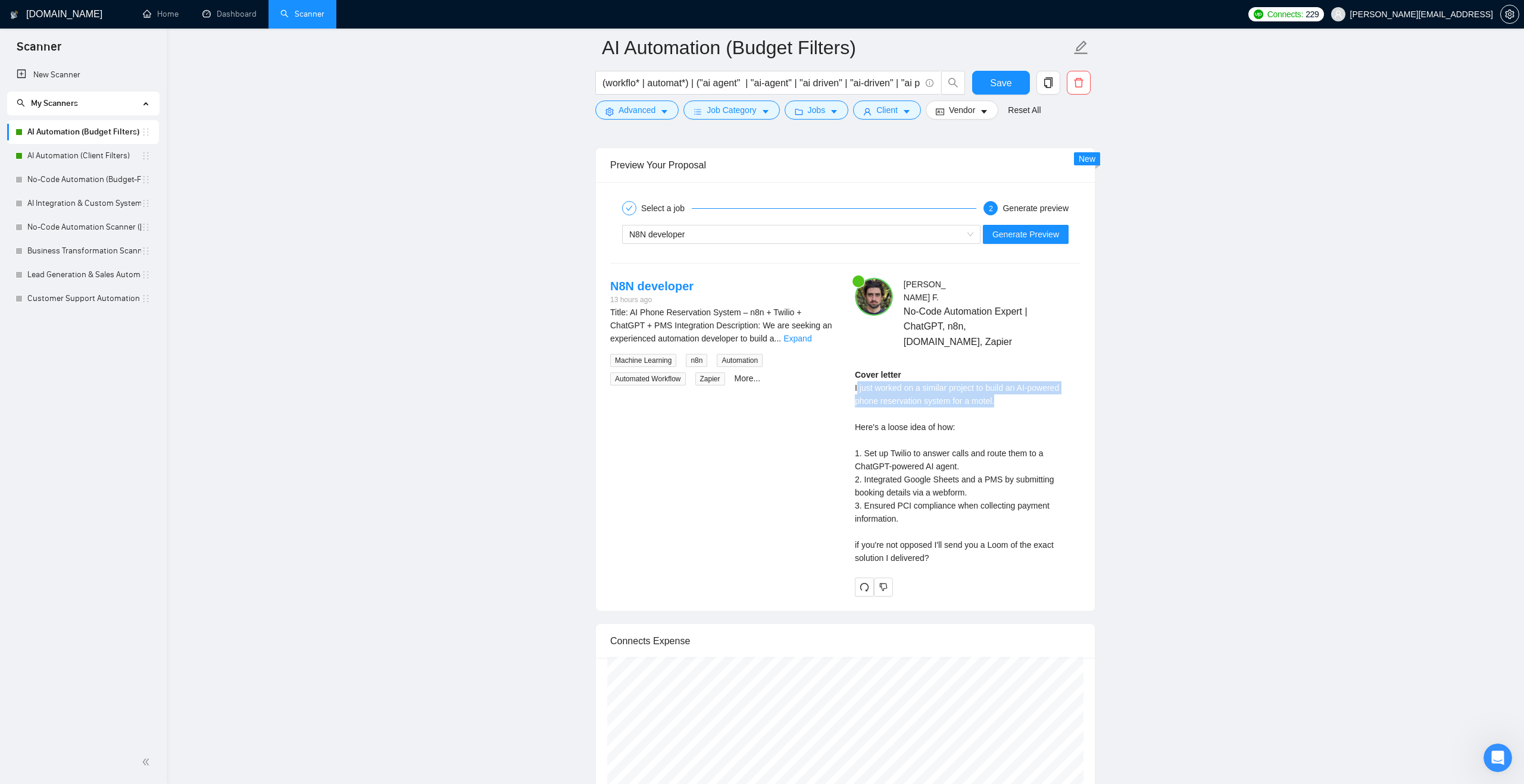
drag, startPoint x: 856, startPoint y: 393, endPoint x: 1008, endPoint y: 407, distance: 152.6
click at [1008, 407] on div "Cover letter I just worked on a similar project to build an AI-powered phone re…" at bounding box center [968, 466] width 226 height 196
click at [958, 431] on div "Cover letter I just worked on a similar project to build an AI-powered phone re…" at bounding box center [968, 466] width 226 height 196
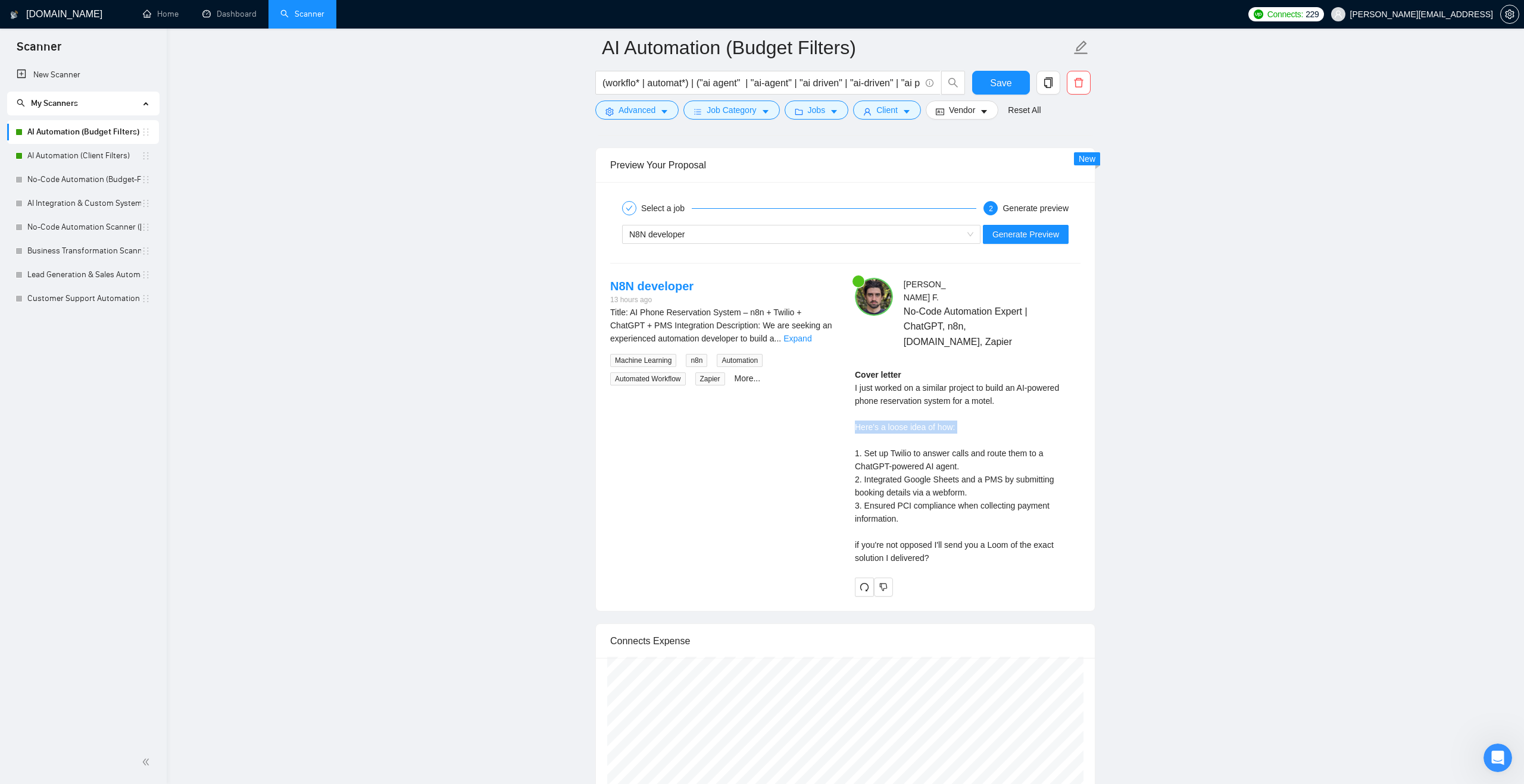
click at [958, 431] on div "Cover letter I just worked on a similar project to build an AI-powered phone re…" at bounding box center [968, 466] width 226 height 196
click at [938, 461] on div "Cover letter I just worked on a similar project to build an AI-powered phone re…" at bounding box center [968, 466] width 226 height 196
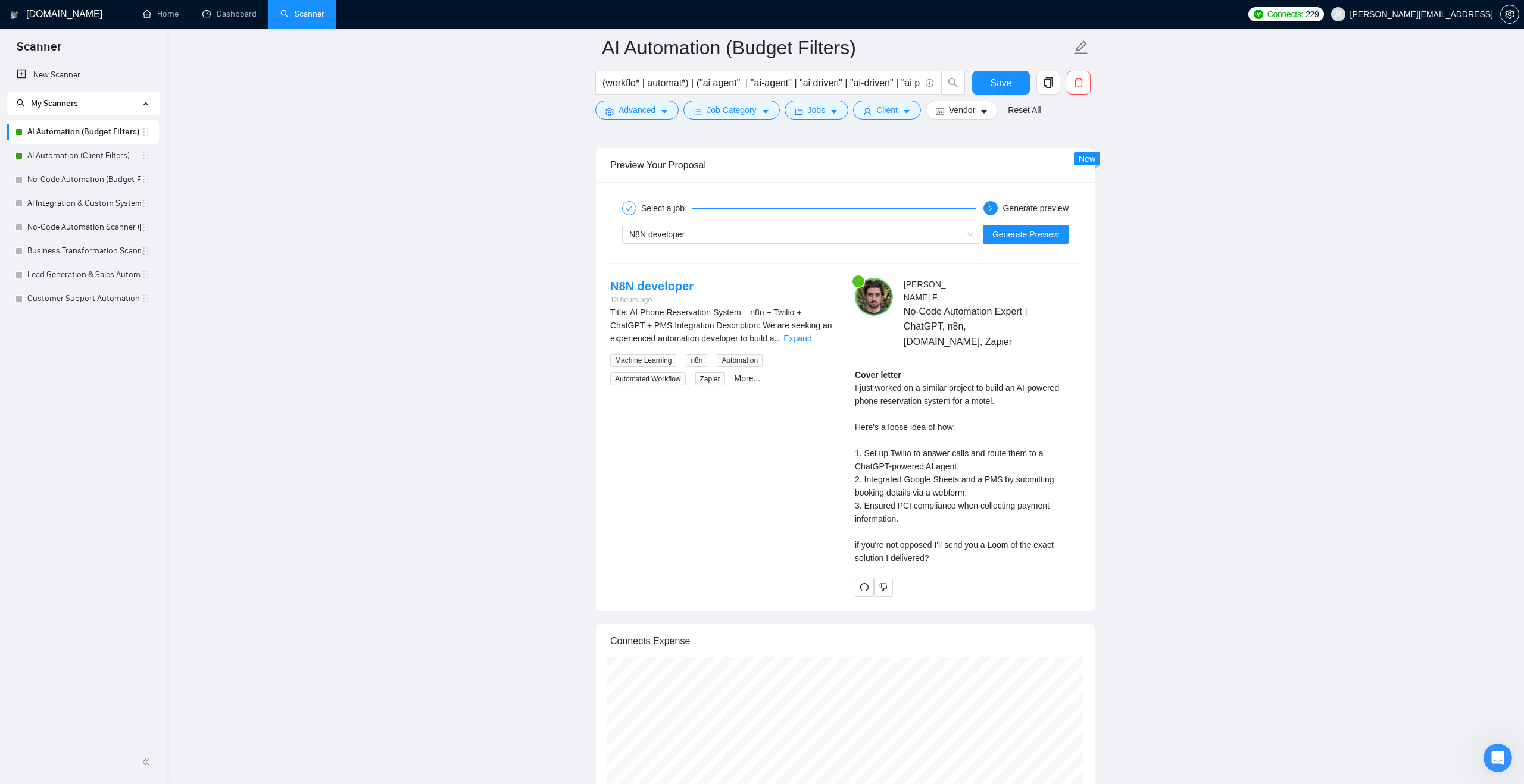
click at [911, 483] on div "Cover letter I just worked on a similar project to build an AI-powered phone re…" at bounding box center [968, 466] width 226 height 196
click at [900, 510] on div "Cover letter I just worked on a similar project to build an AI-powered phone re…" at bounding box center [968, 466] width 226 height 196
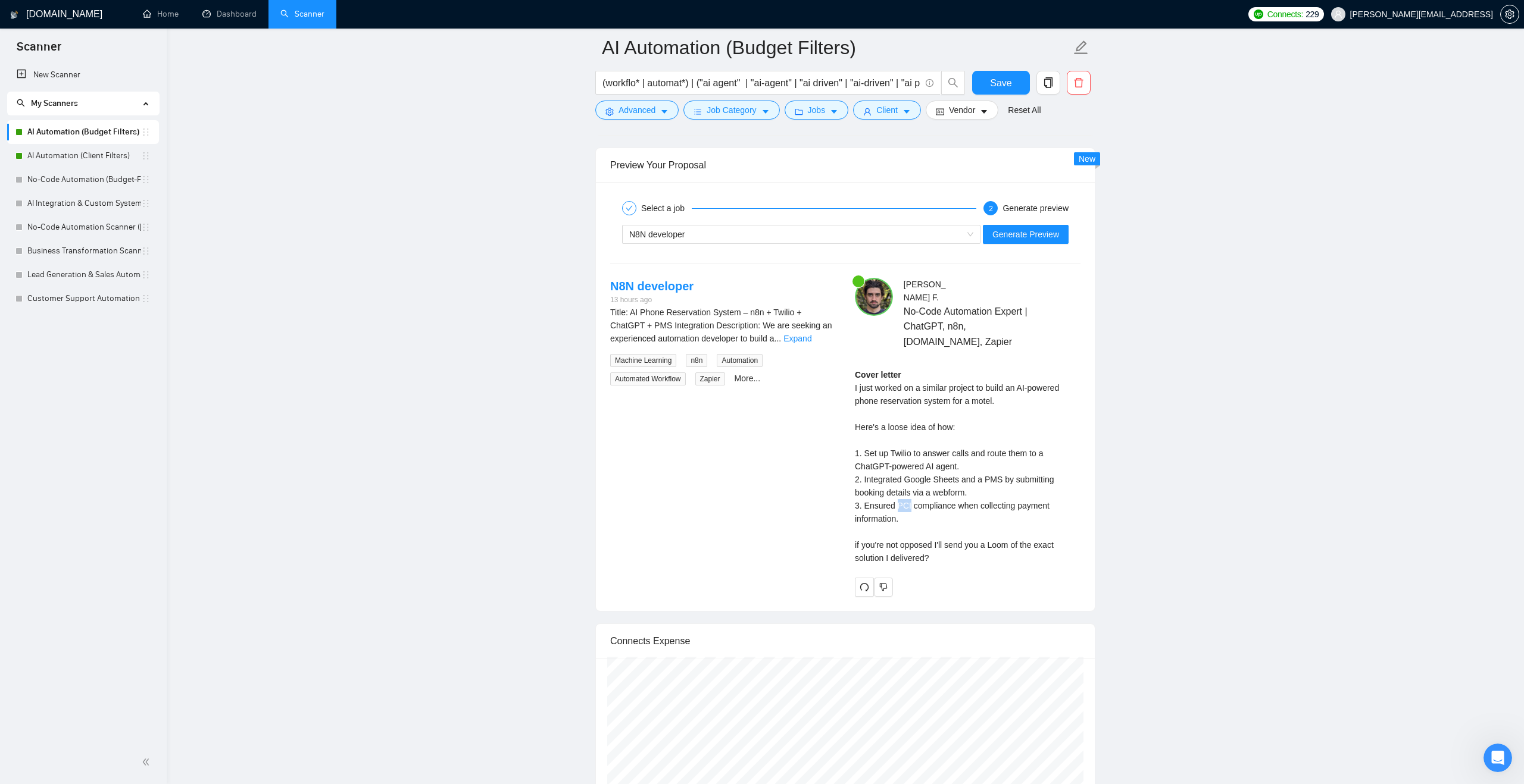
click at [900, 510] on div "Cover letter I just worked on a similar project to build an AI-powered phone re…" at bounding box center [968, 466] width 226 height 196
click at [900, 511] on div "Cover letter I just worked on a similar project to build an AI-powered phone re…" at bounding box center [968, 466] width 226 height 196
click at [934, 553] on div "Cover letter I just worked on a similar project to build an AI-powered phone re…" at bounding box center [968, 466] width 226 height 196
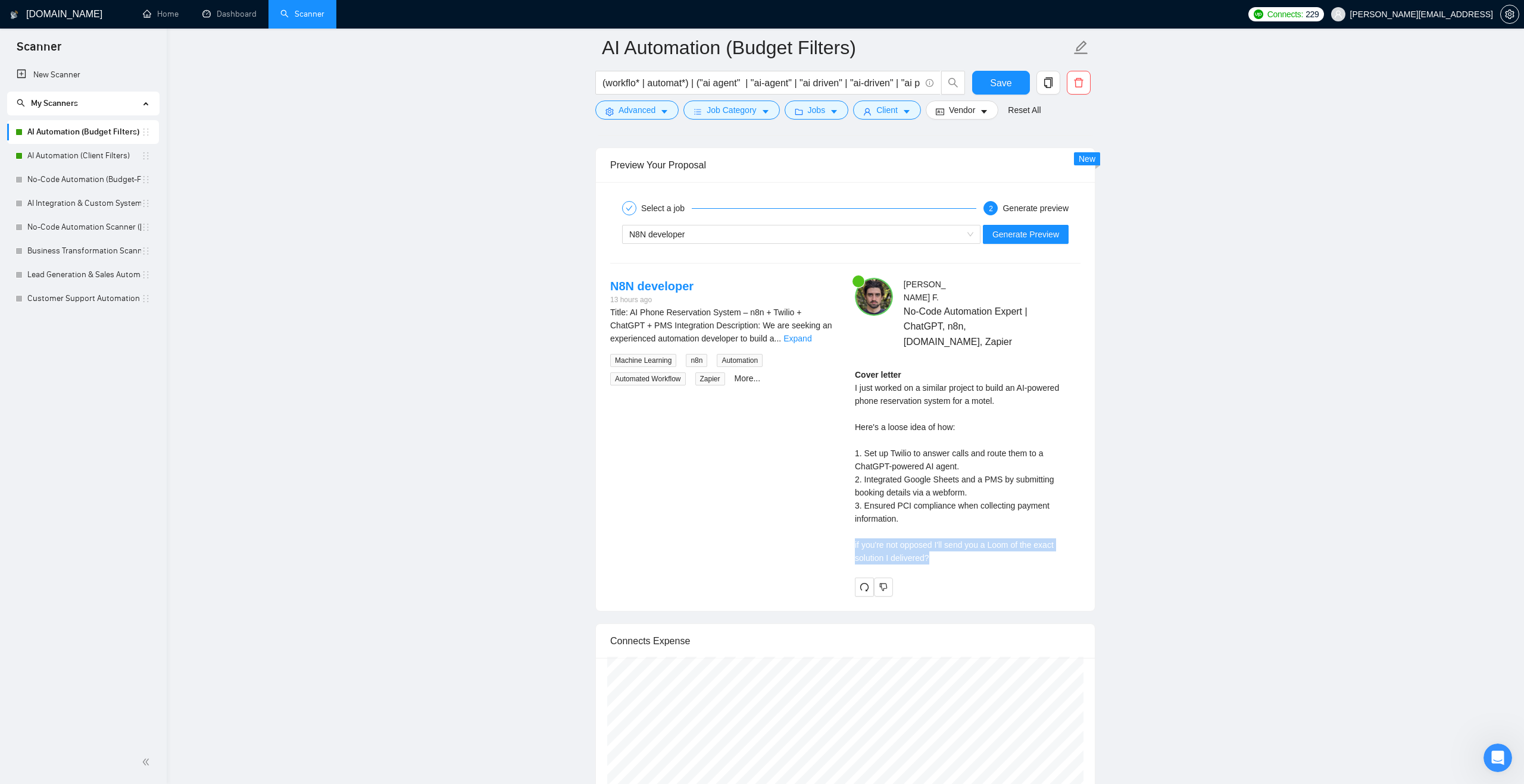
click at [934, 553] on div "Cover letter I just worked on a similar project to build an AI-powered phone re…" at bounding box center [968, 466] width 226 height 196
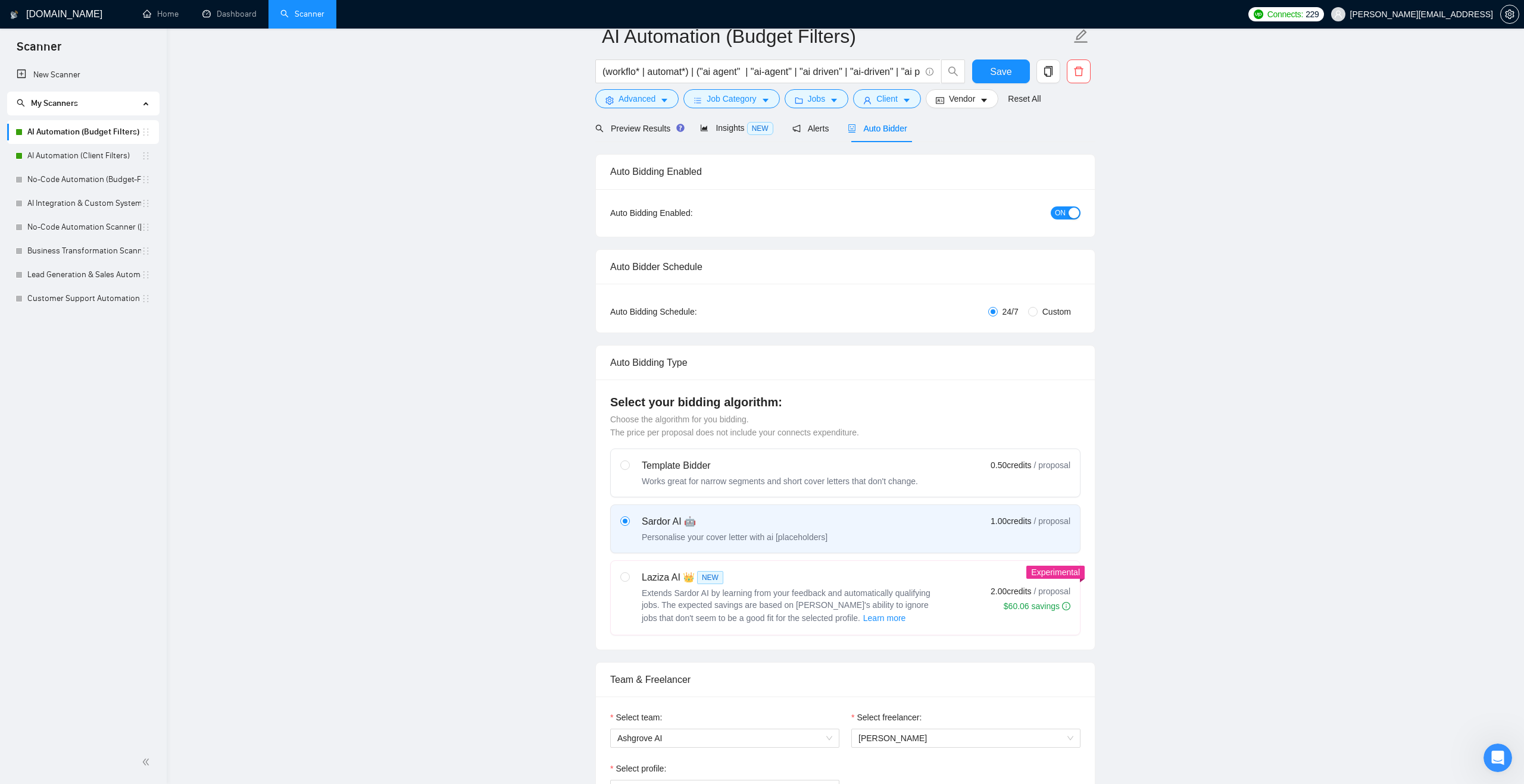
scroll to position [0, 0]
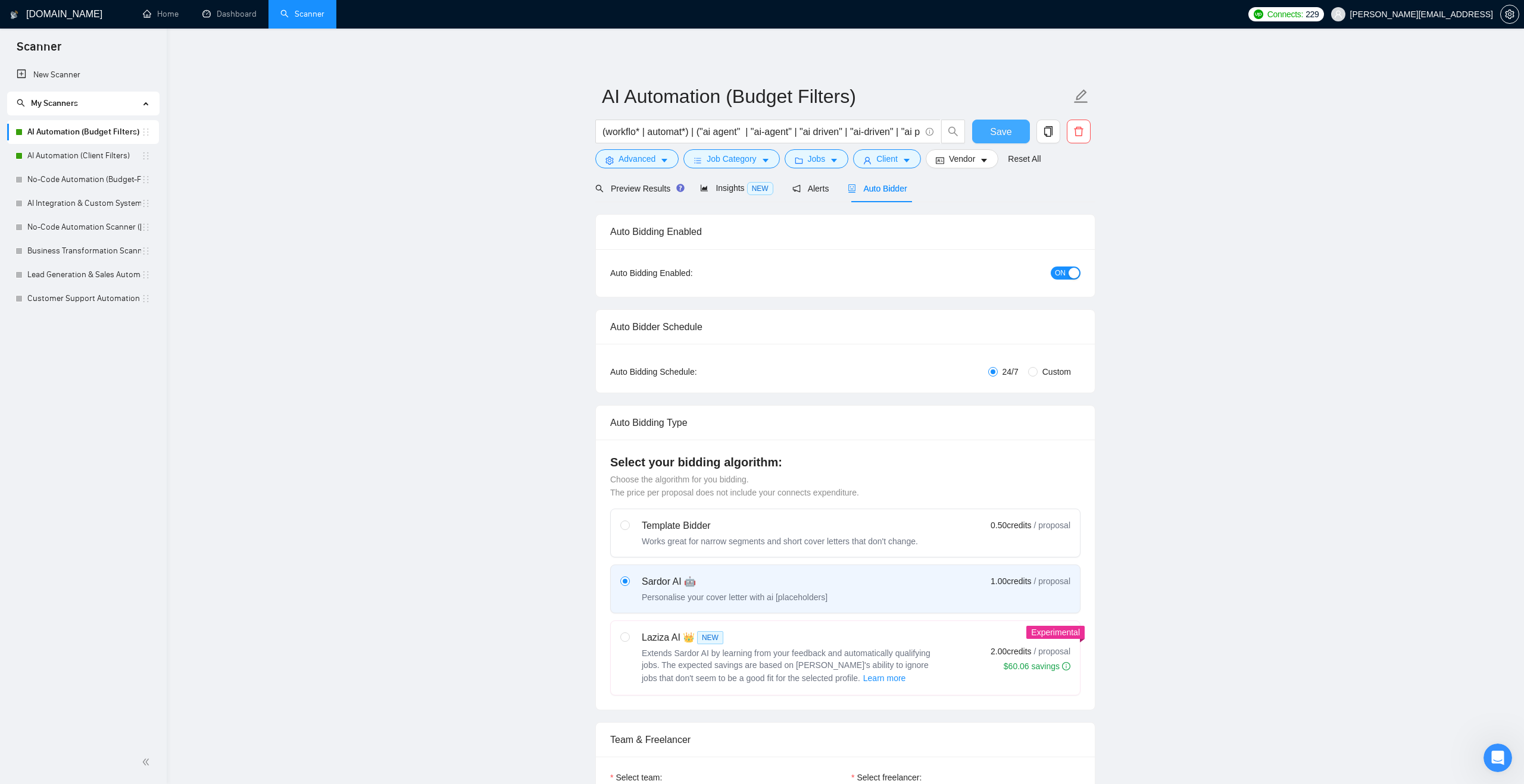
click at [1000, 138] on span "Save" at bounding box center [1000, 131] width 21 height 15
click at [110, 159] on link "AI Automation (Client Filters)" at bounding box center [84, 156] width 114 height 24
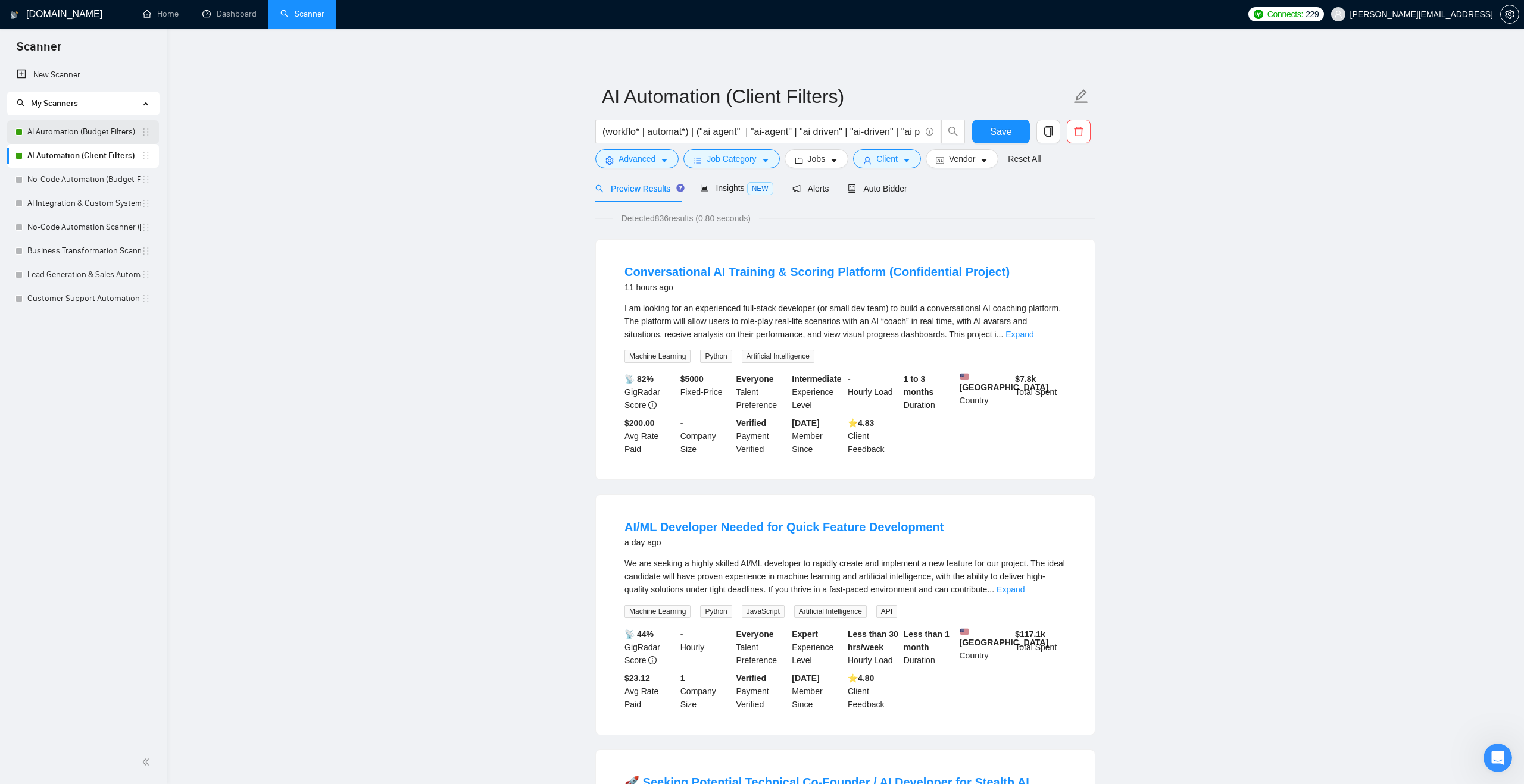
click at [96, 128] on link "AI Automation (Budget Filters)" at bounding box center [84, 132] width 114 height 24
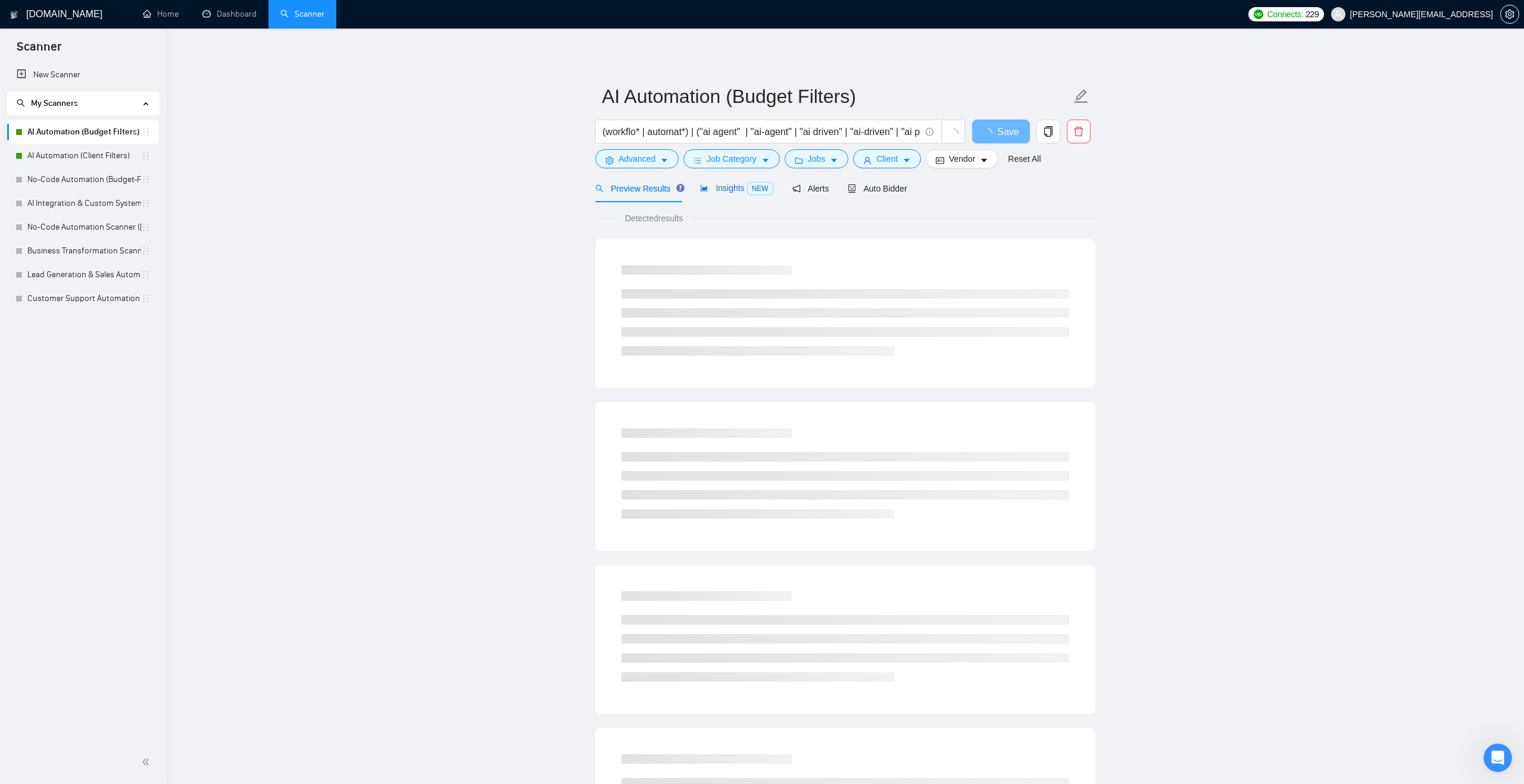
click at [739, 195] on div "Insights NEW" at bounding box center [736, 188] width 73 height 14
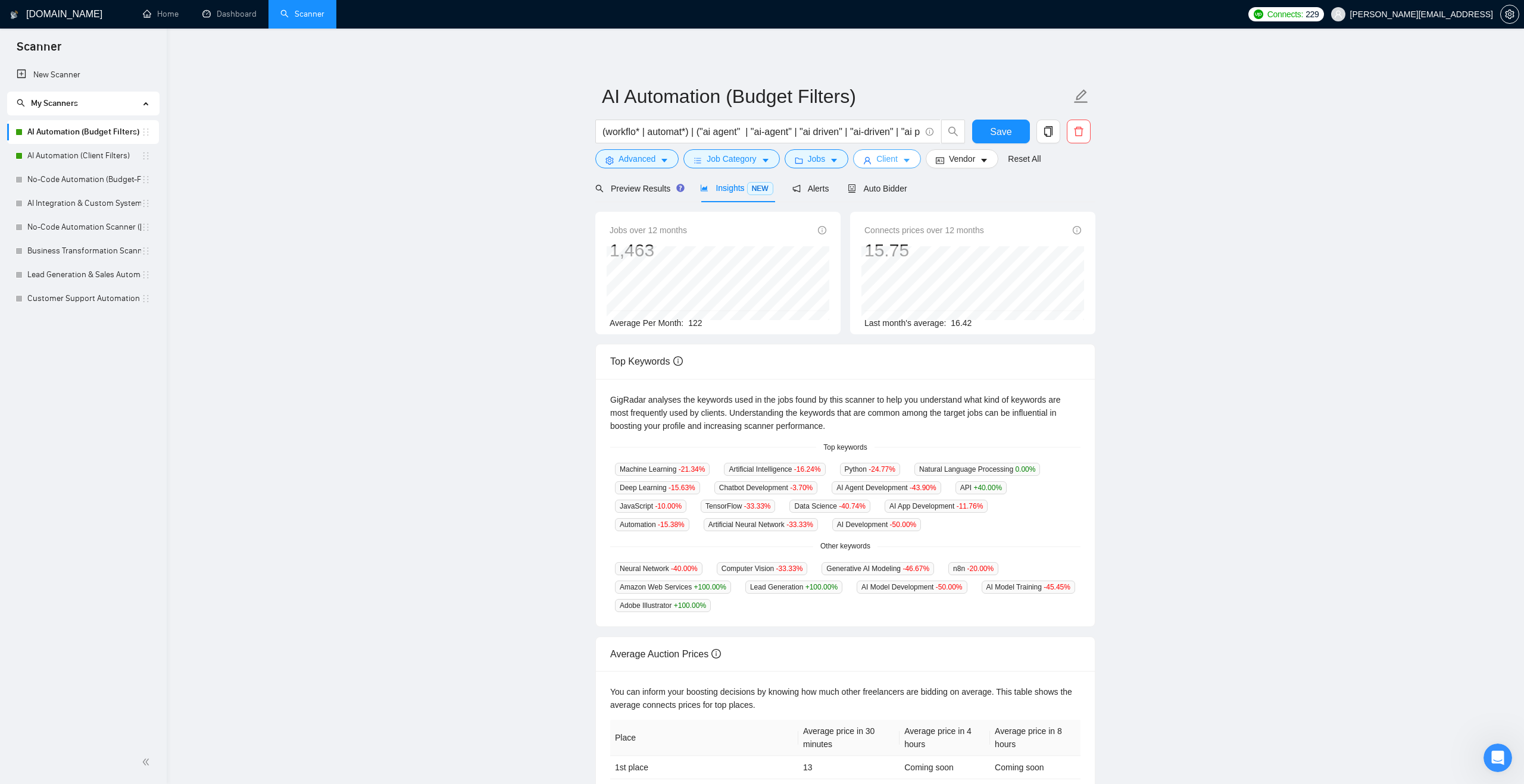
click at [909, 160] on icon "caret-down" at bounding box center [906, 161] width 6 height 3
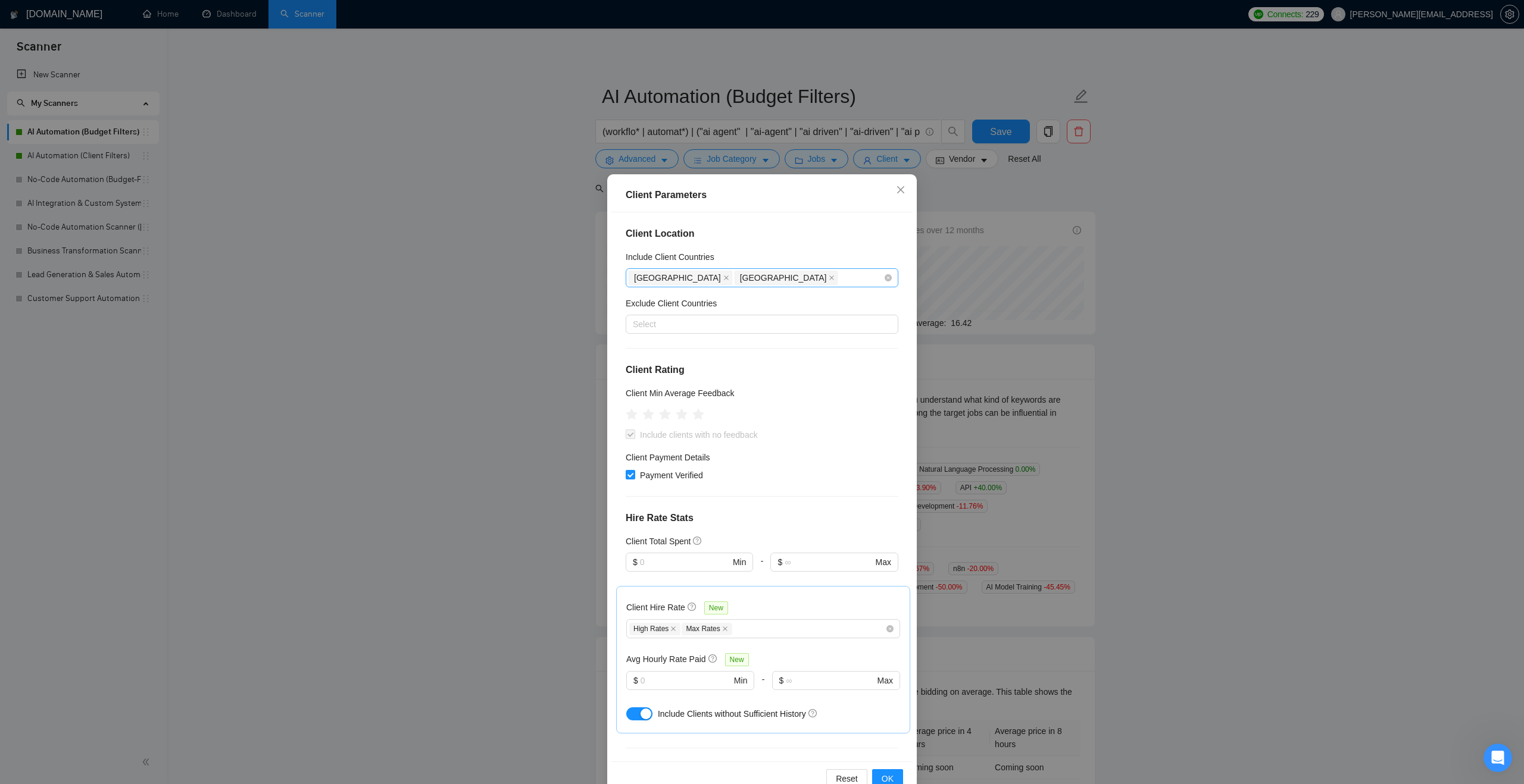
click at [781, 269] on div "[GEOGRAPHIC_DATA] [GEOGRAPHIC_DATA]" at bounding box center [761, 278] width 273 height 19
type input "canad"
click at [762, 269] on div "[GEOGRAPHIC_DATA]" at bounding box center [765, 268] width 251 height 13
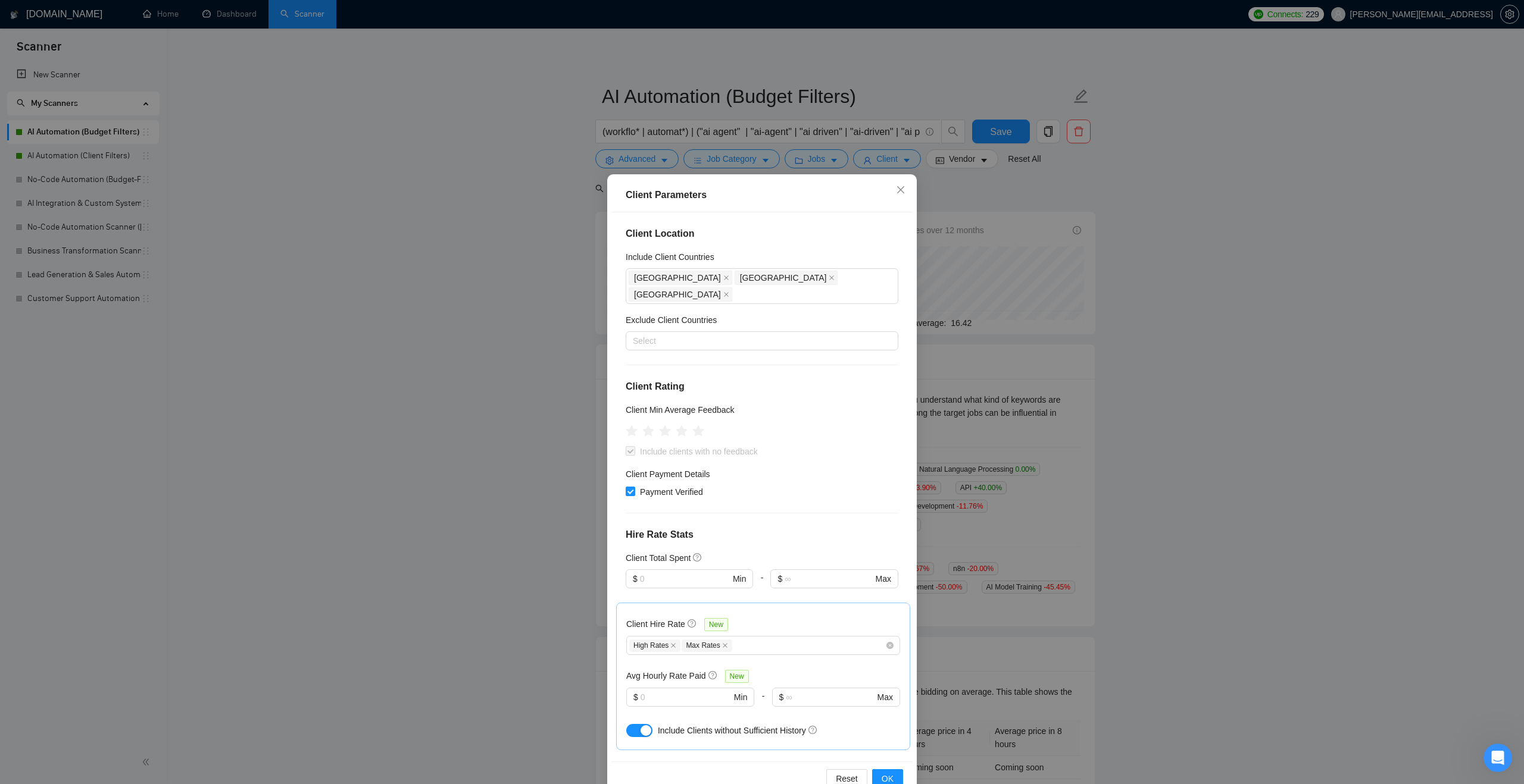
click at [846, 486] on div "Payment Verified" at bounding box center [761, 492] width 273 height 13
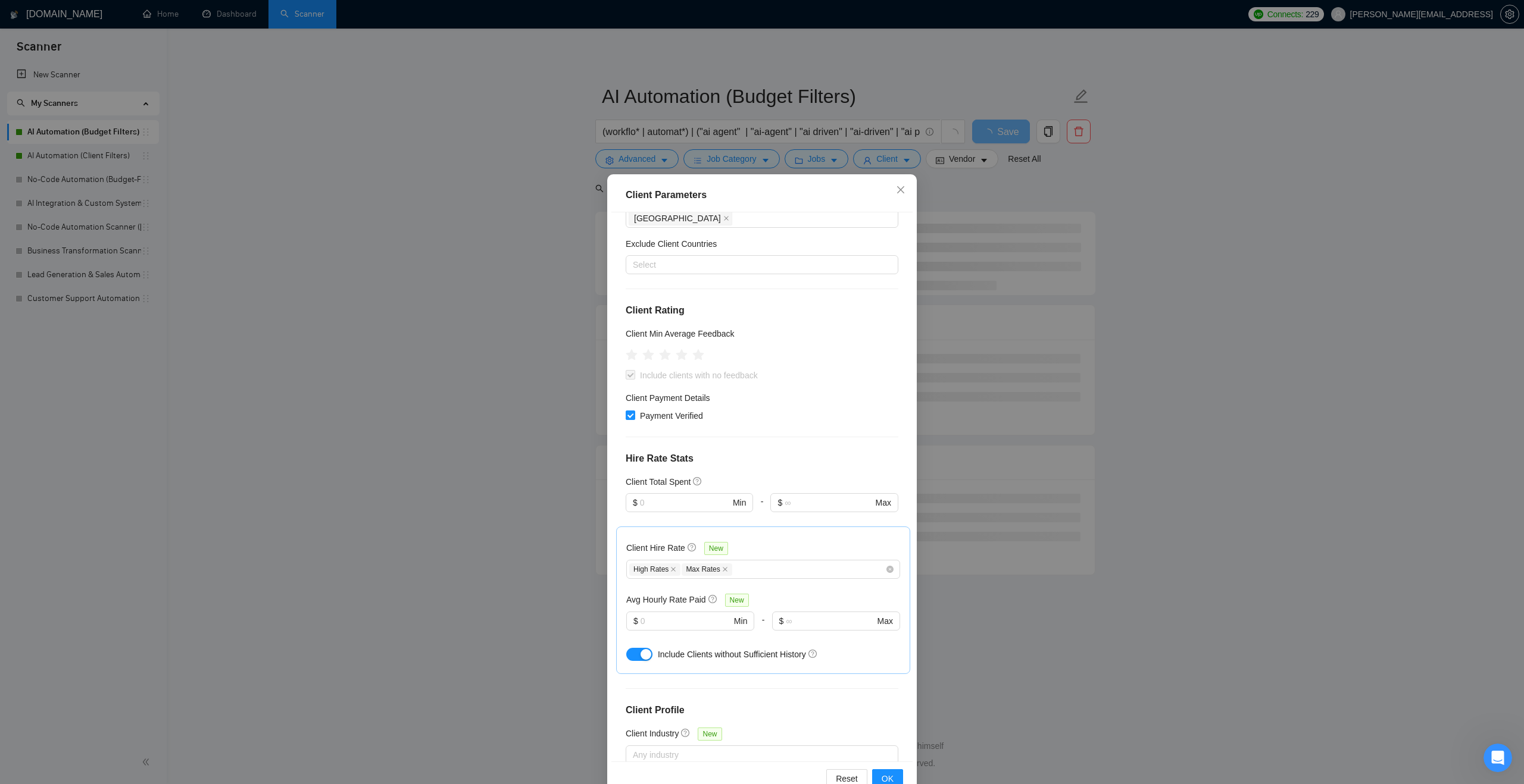
scroll to position [126, 0]
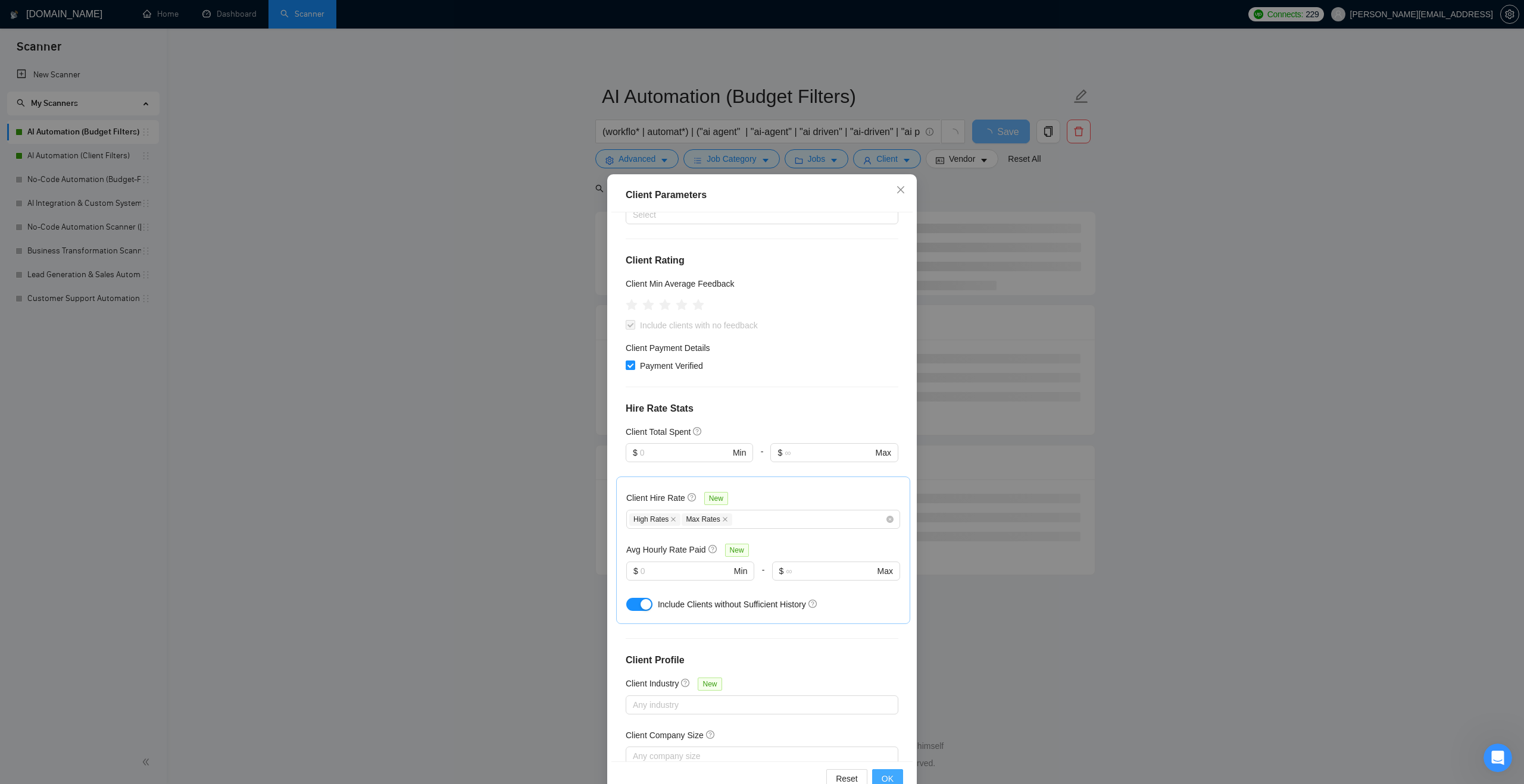
click at [894, 773] on button "OK" at bounding box center [887, 779] width 31 height 19
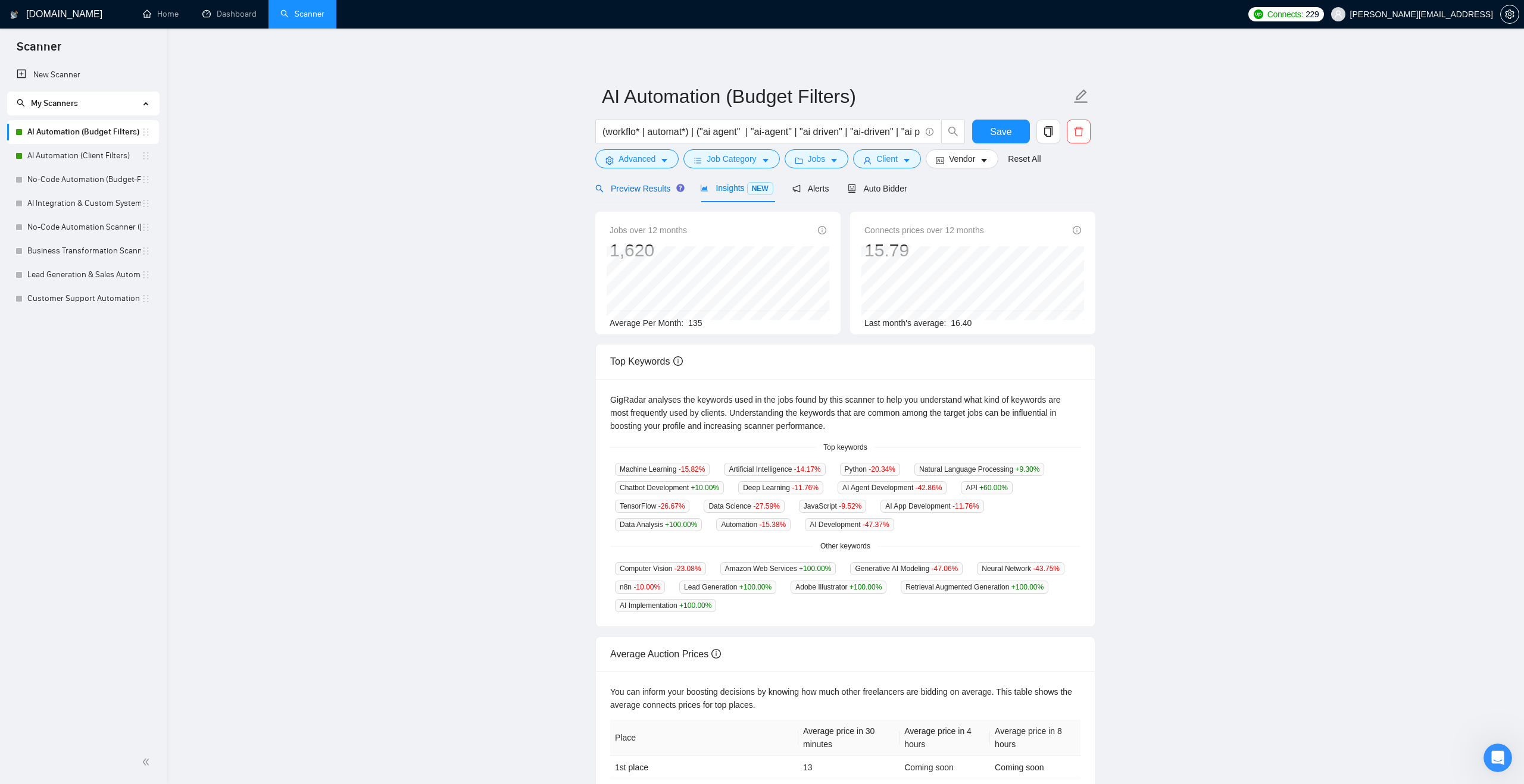
click at [661, 187] on span "Preview Results" at bounding box center [638, 189] width 86 height 9
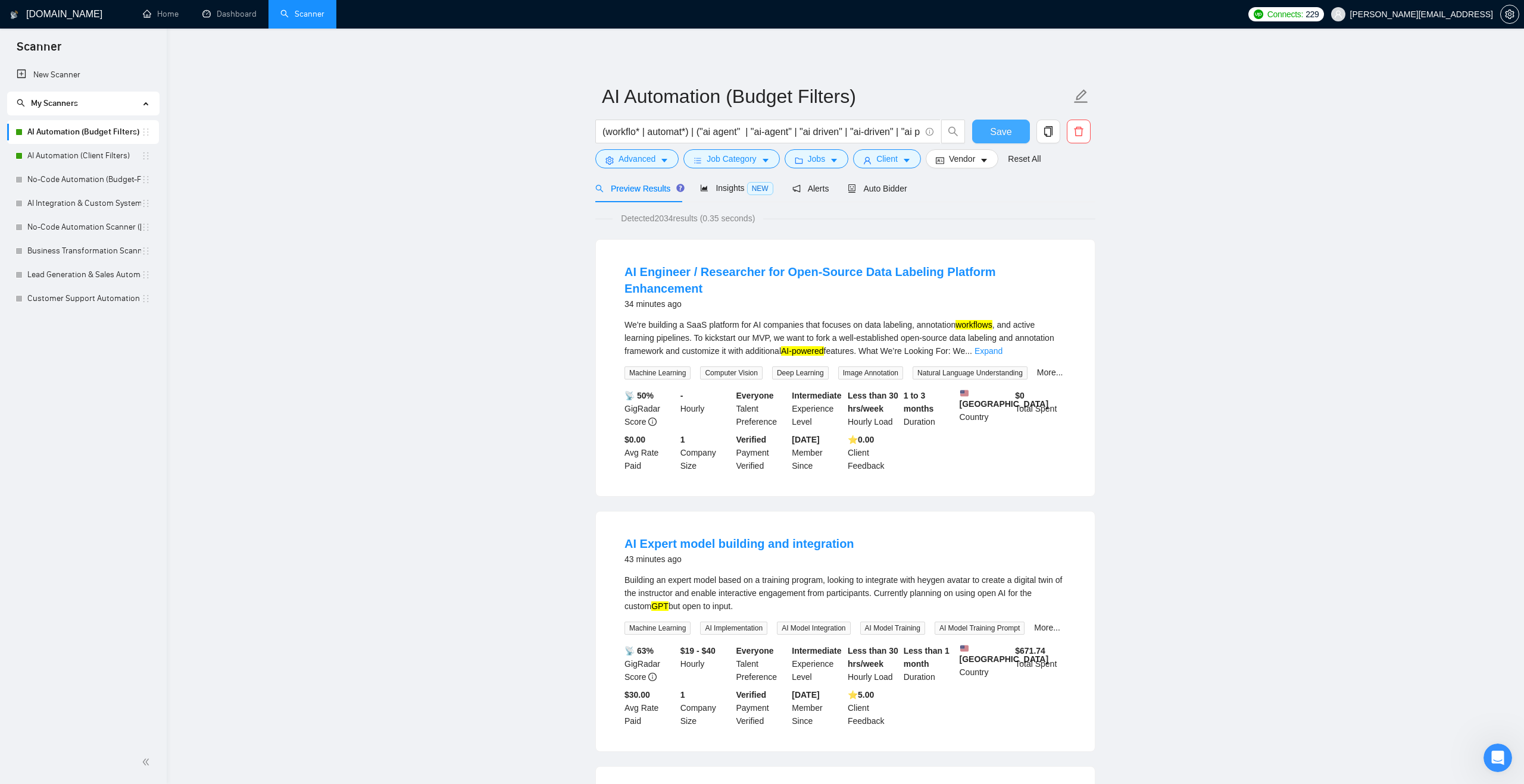
click at [988, 124] on button "Save" at bounding box center [1000, 131] width 57 height 24
click at [120, 158] on link "AI Automation (Client Filters)" at bounding box center [84, 156] width 114 height 24
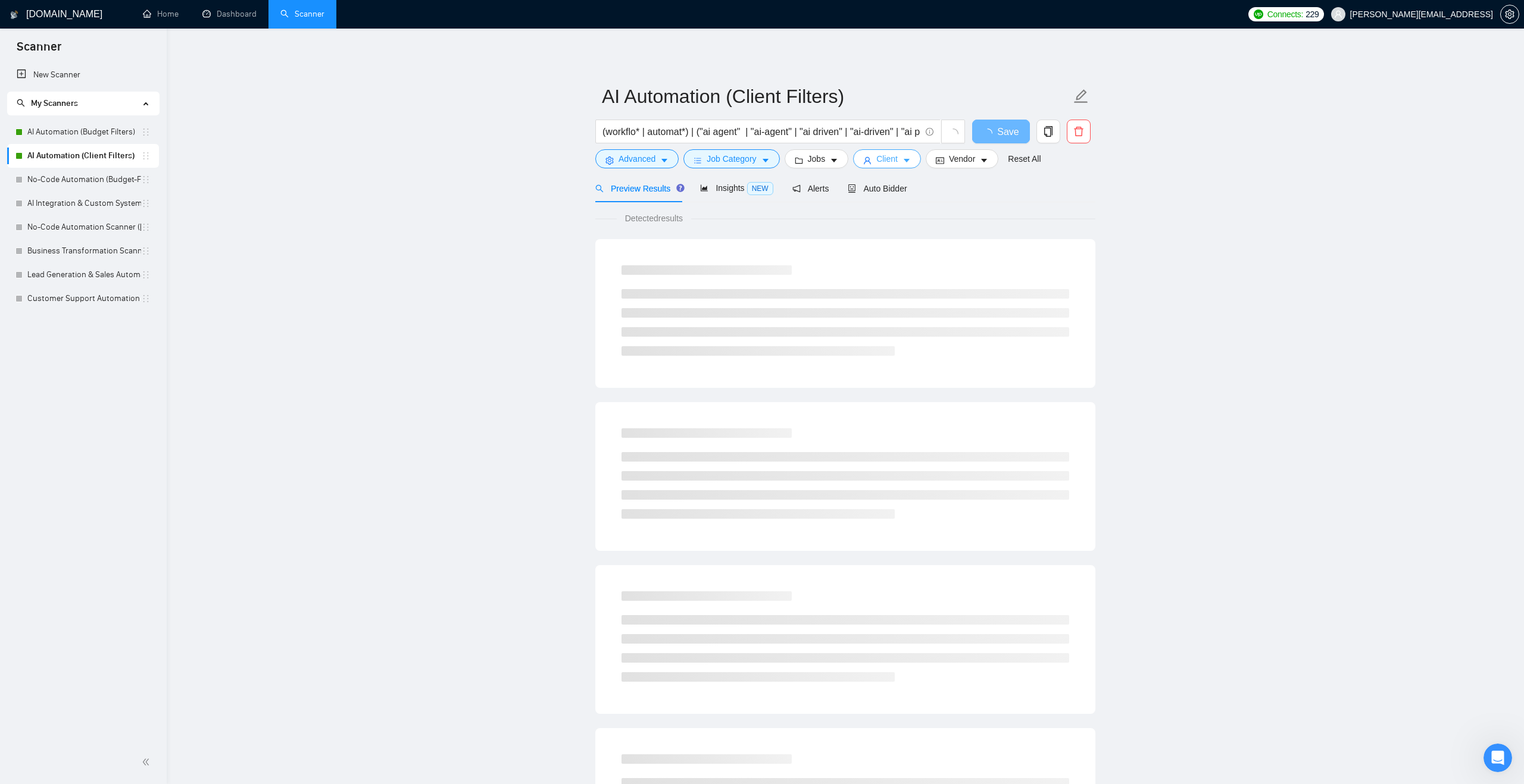
click at [864, 156] on button "Client" at bounding box center [887, 158] width 68 height 19
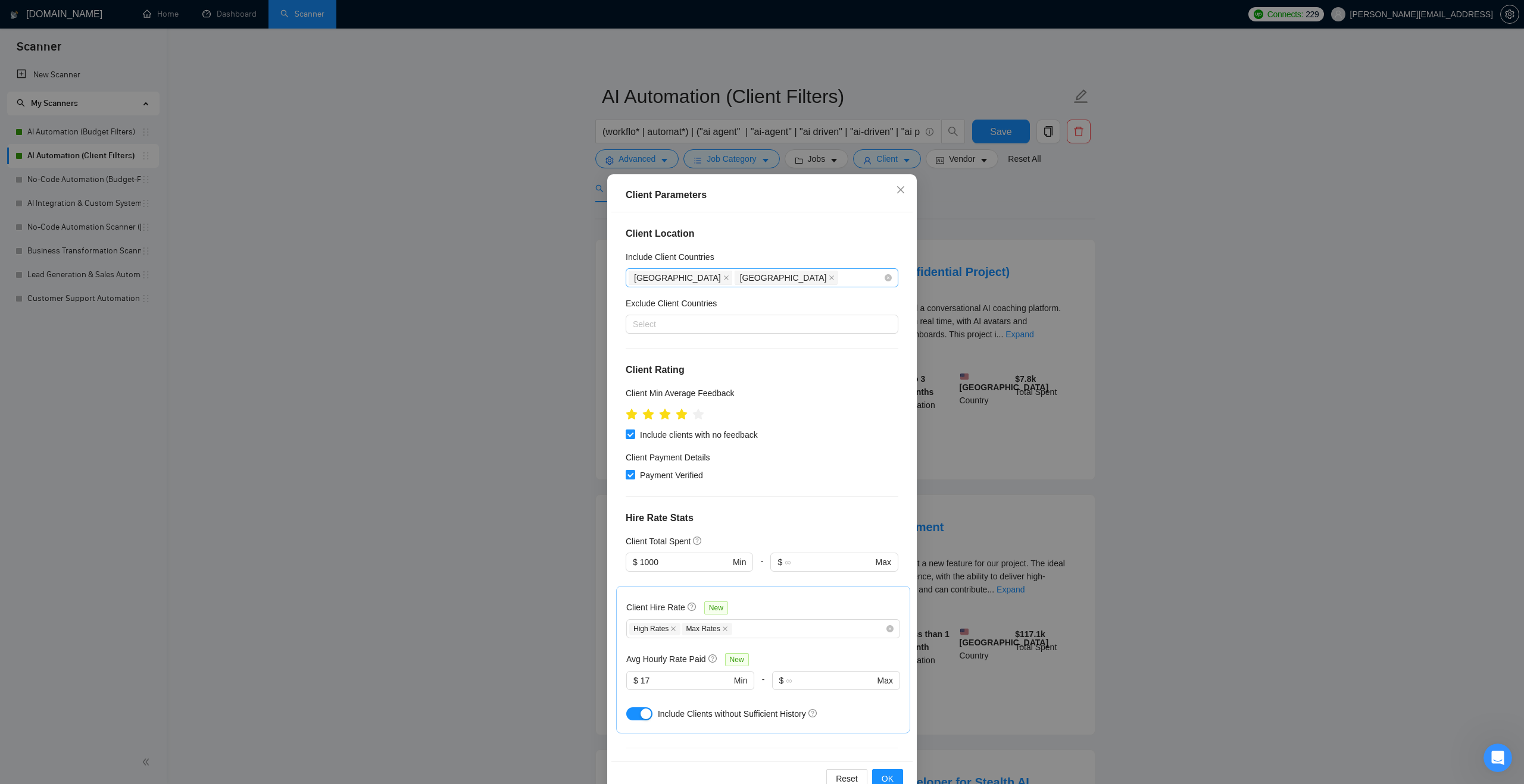
click at [784, 281] on div "[GEOGRAPHIC_DATA] [GEOGRAPHIC_DATA]" at bounding box center [756, 277] width 255 height 16
type input "[GEOGRAPHIC_DATA]"
click at [779, 319] on div "[GEOGRAPHIC_DATA]" at bounding box center [765, 321] width 251 height 13
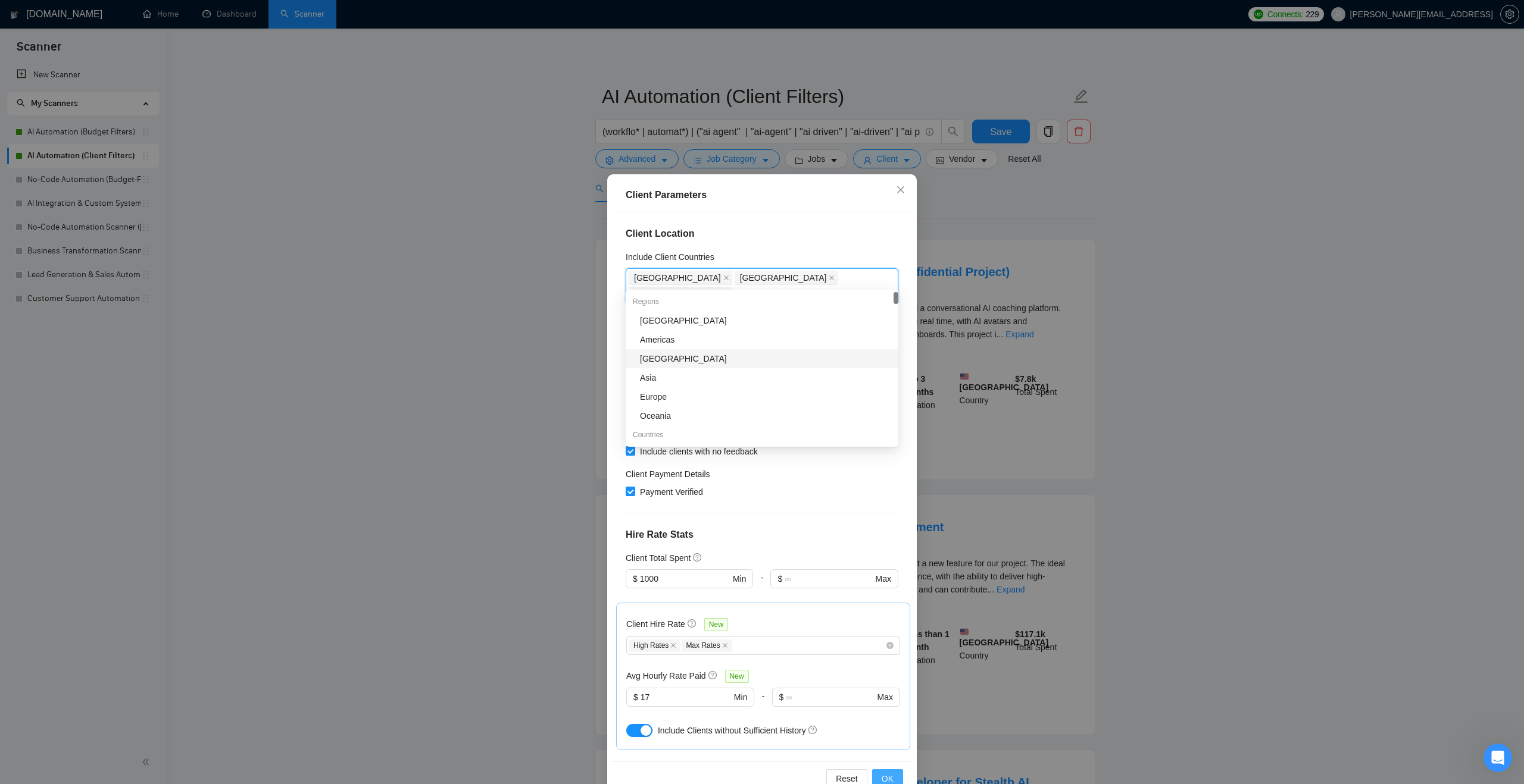
click at [885, 779] on span "OK" at bounding box center [887, 779] width 12 height 13
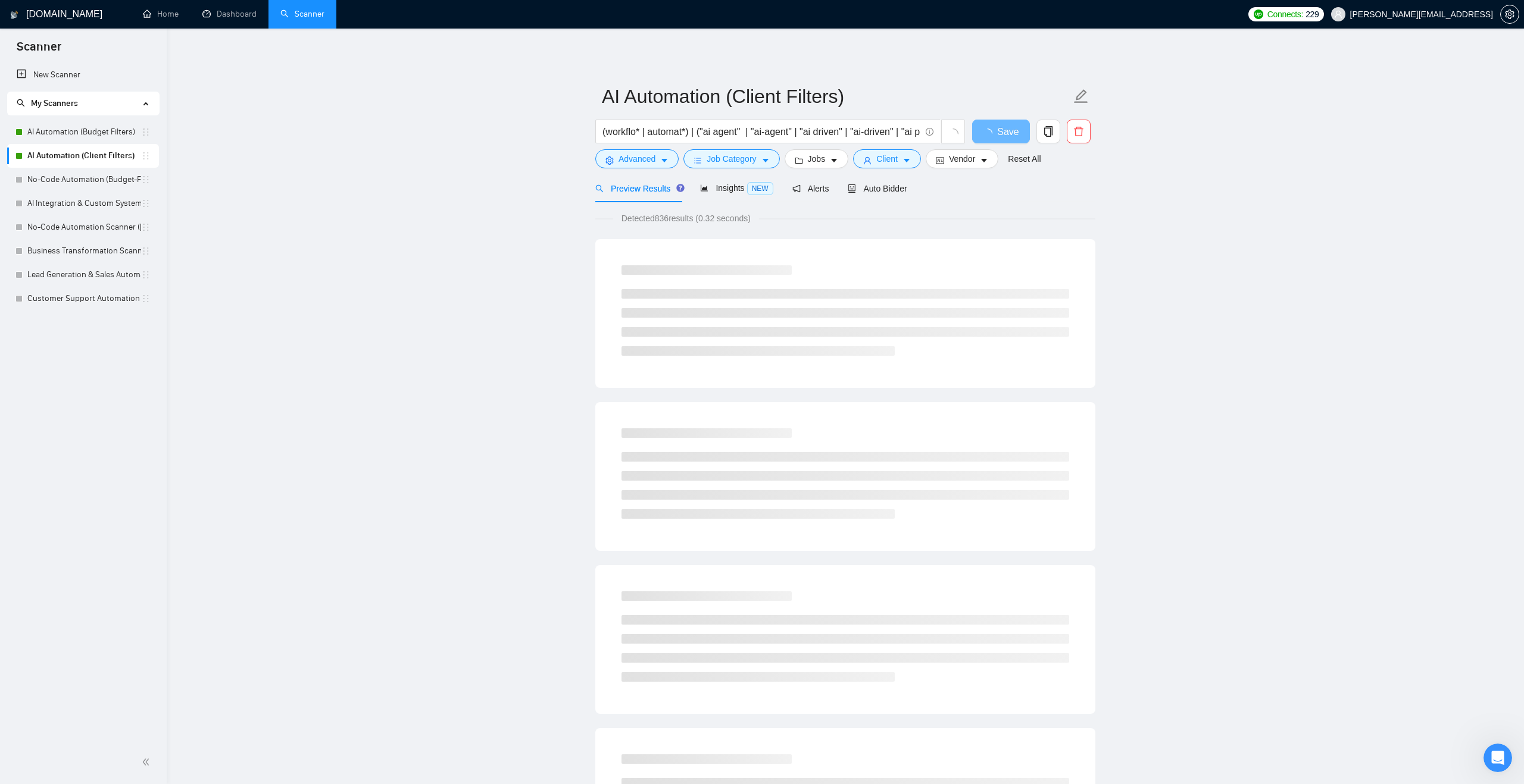
click at [665, 219] on span "Detected 836 results (0.32 seconds)" at bounding box center [686, 218] width 146 height 13
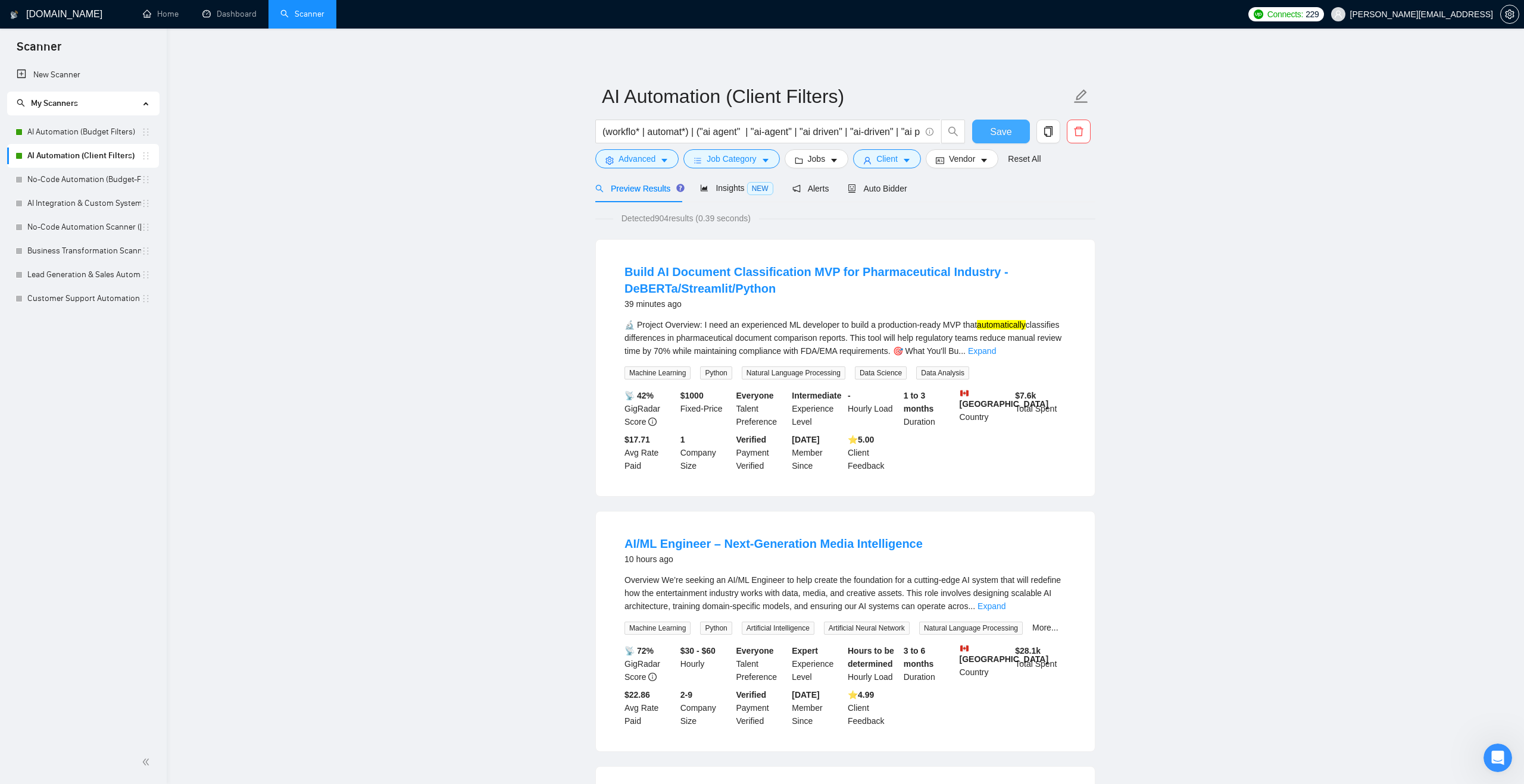
click at [988, 123] on button "Save" at bounding box center [1000, 131] width 57 height 24
click at [996, 350] on link "Expand" at bounding box center [982, 351] width 28 height 9
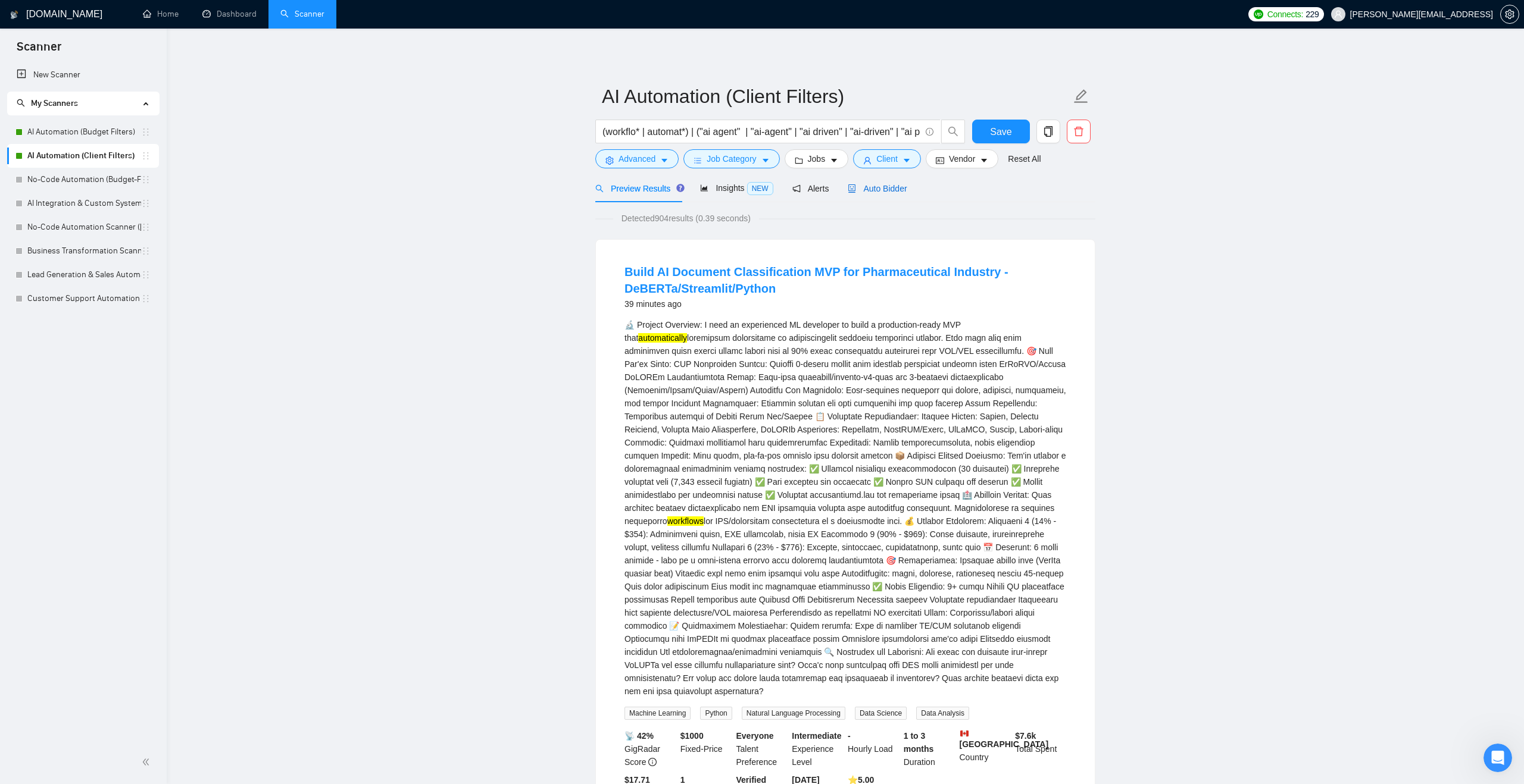
click at [889, 188] on span "Auto Bidder" at bounding box center [877, 189] width 59 height 9
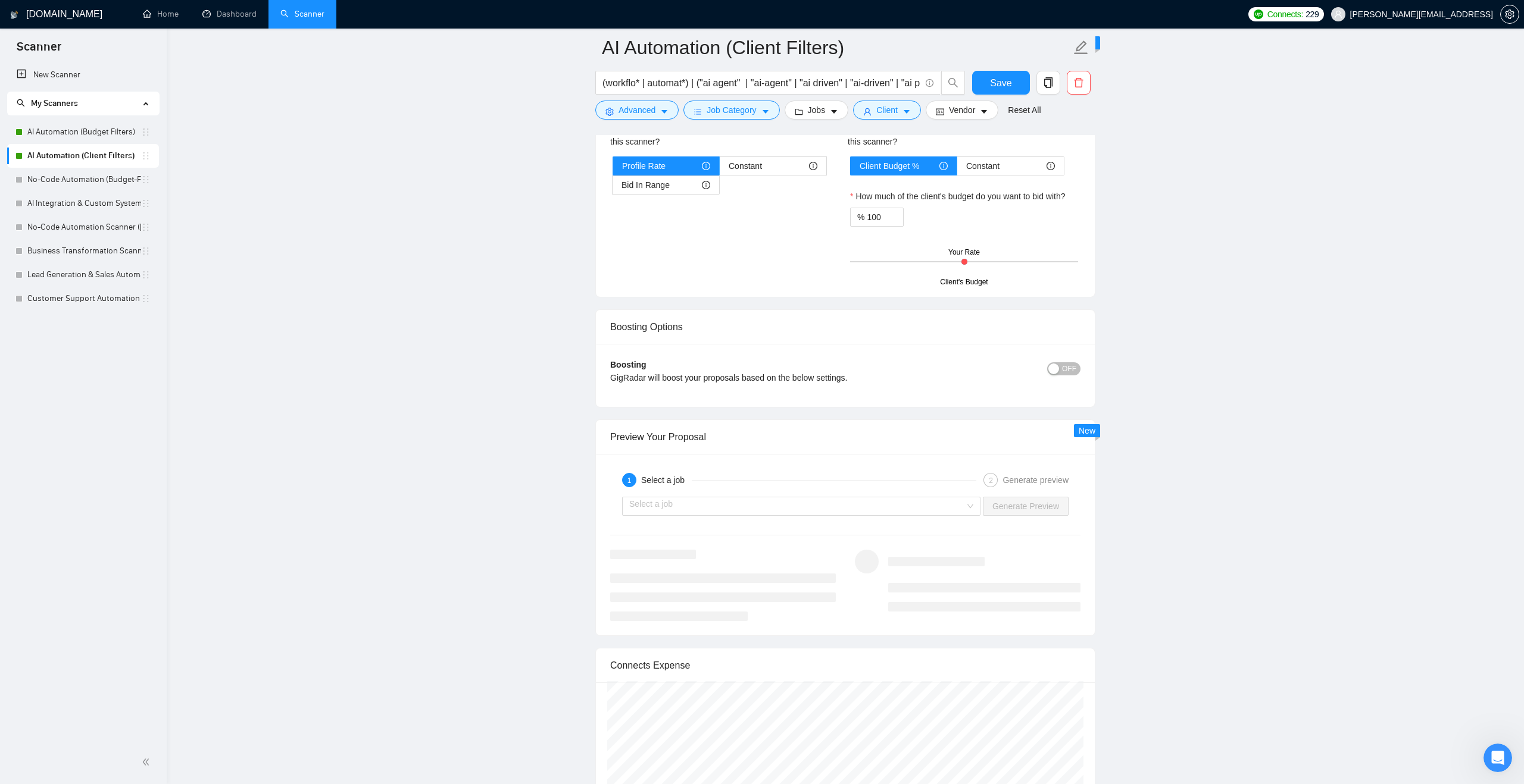
scroll to position [1953, 0]
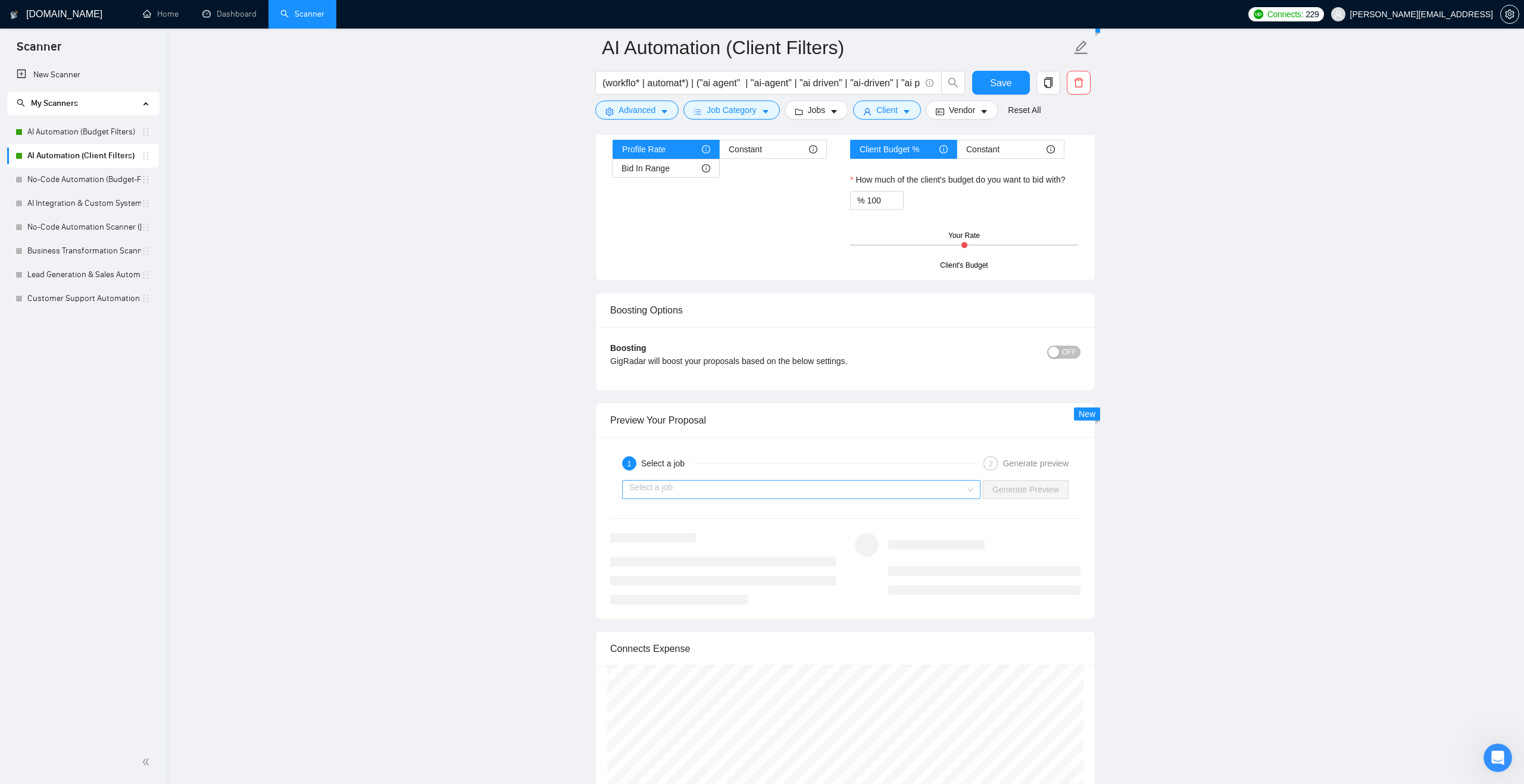
click at [899, 486] on input "search" at bounding box center [797, 489] width 335 height 18
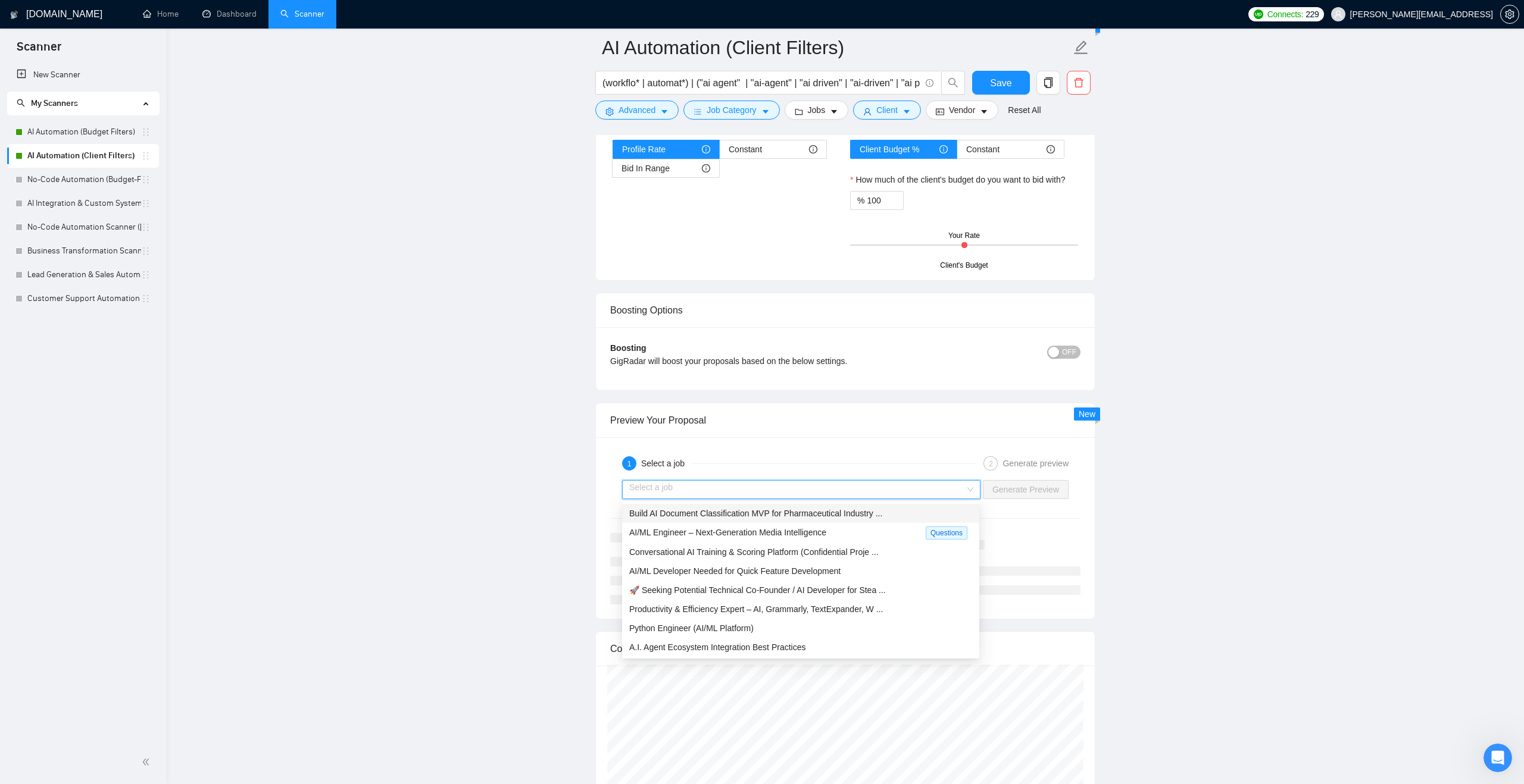
click at [819, 515] on span "Build AI Document Classification MVP for Pharmaceutical Industry ..." at bounding box center [755, 513] width 253 height 9
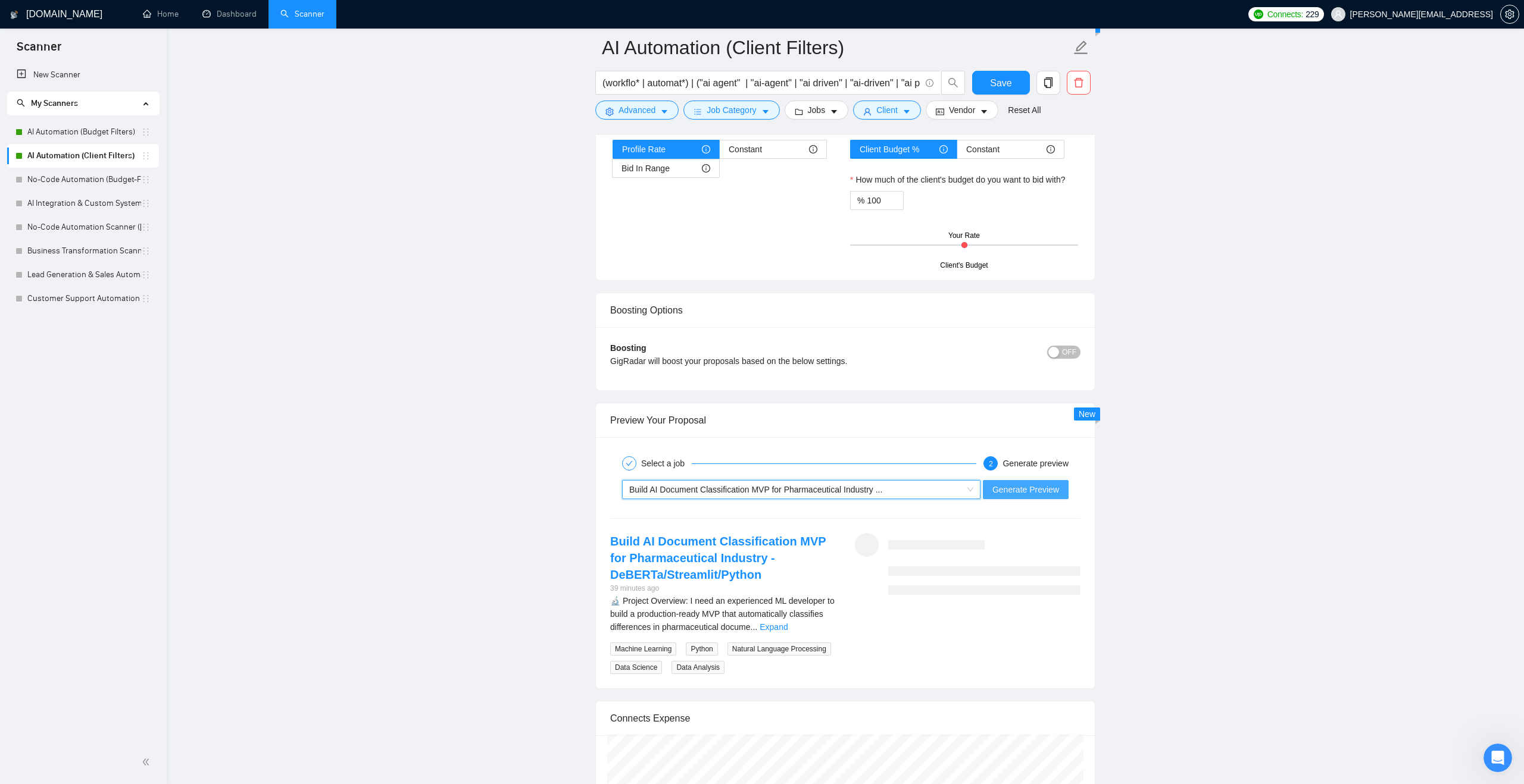
click at [998, 490] on span "Generate Preview" at bounding box center [1025, 490] width 67 height 13
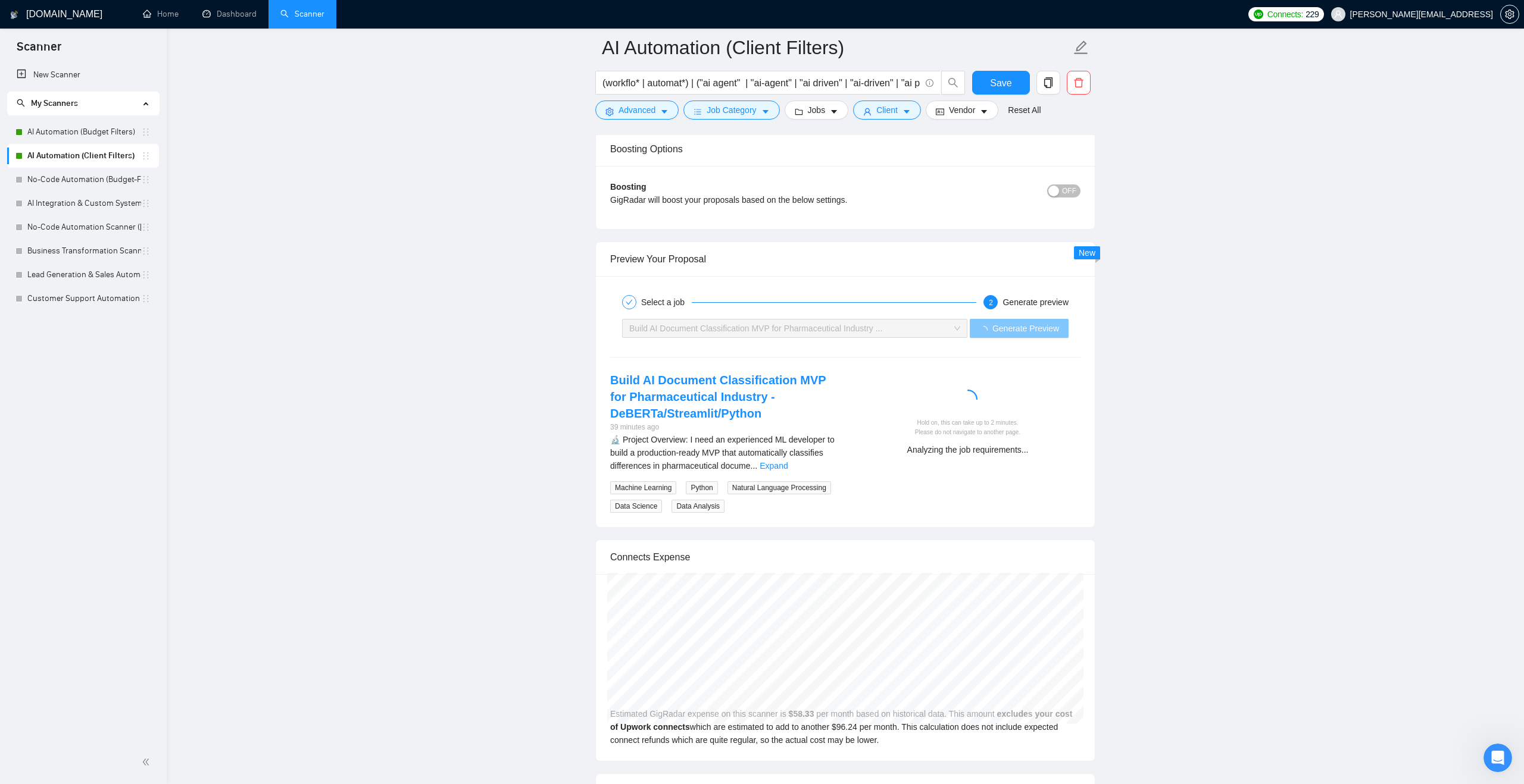
scroll to position [2115, 0]
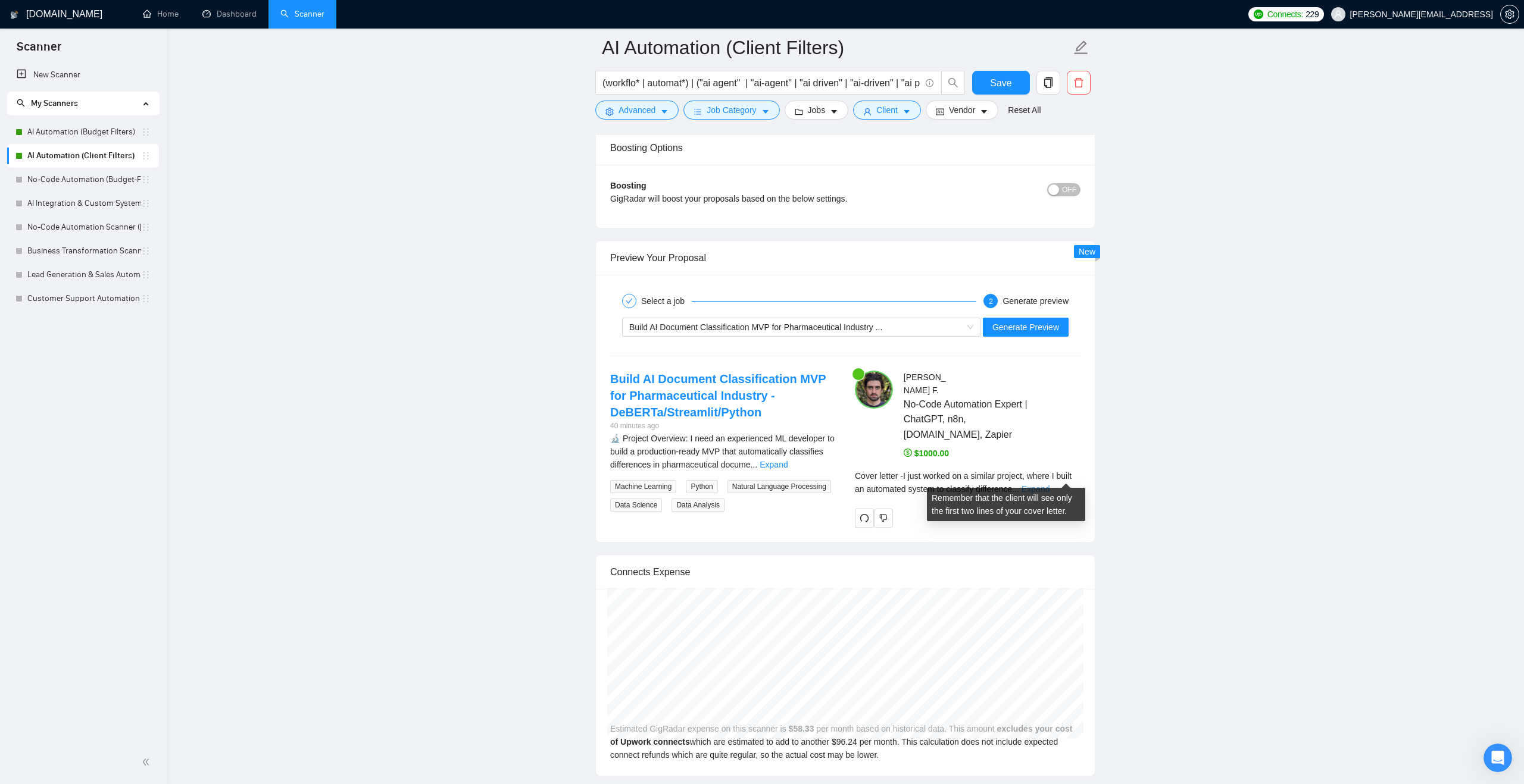
click at [1049, 484] on link "Expand" at bounding box center [1035, 489] width 28 height 9
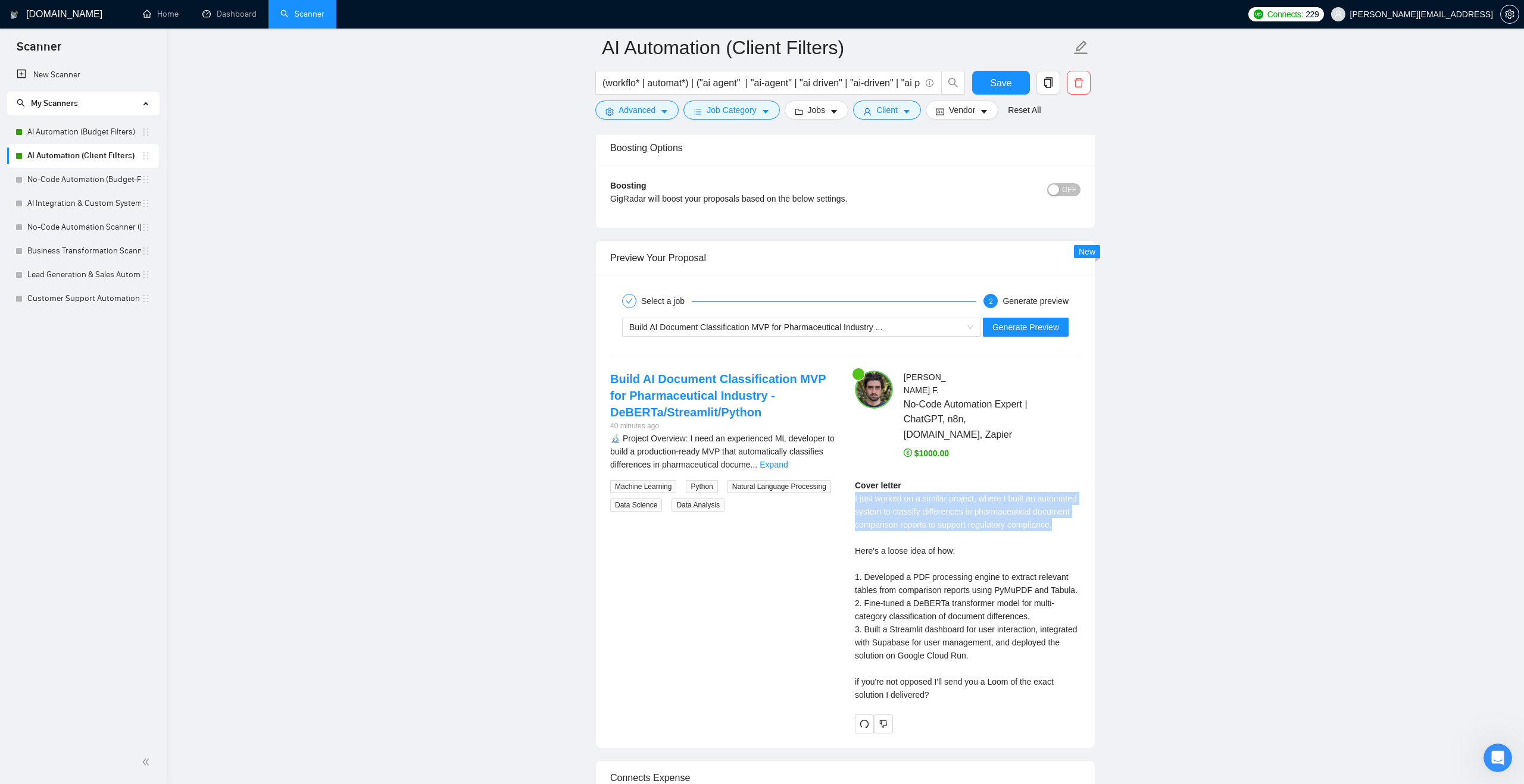
drag, startPoint x: 970, startPoint y: 524, endPoint x: 850, endPoint y: 480, distance: 127.8
click at [850, 480] on div "[PERSON_NAME] No-Code Automation Expert | ChatGPT, n8n, [DOMAIN_NAME], Zapier $…" at bounding box center [967, 552] width 245 height 362
click at [910, 449] on icon "dollar" at bounding box center [907, 453] width 9 height 9
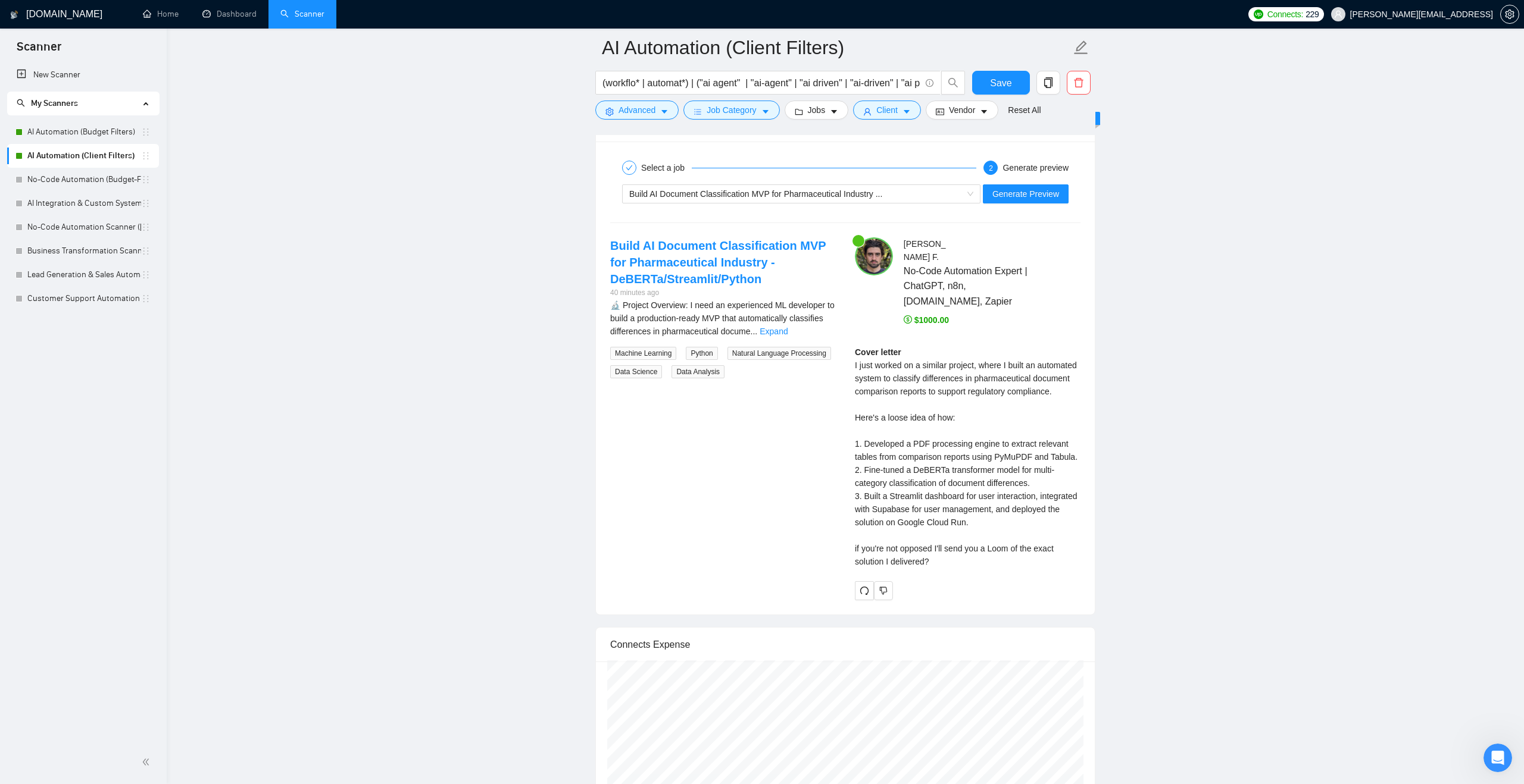
scroll to position [2263, 0]
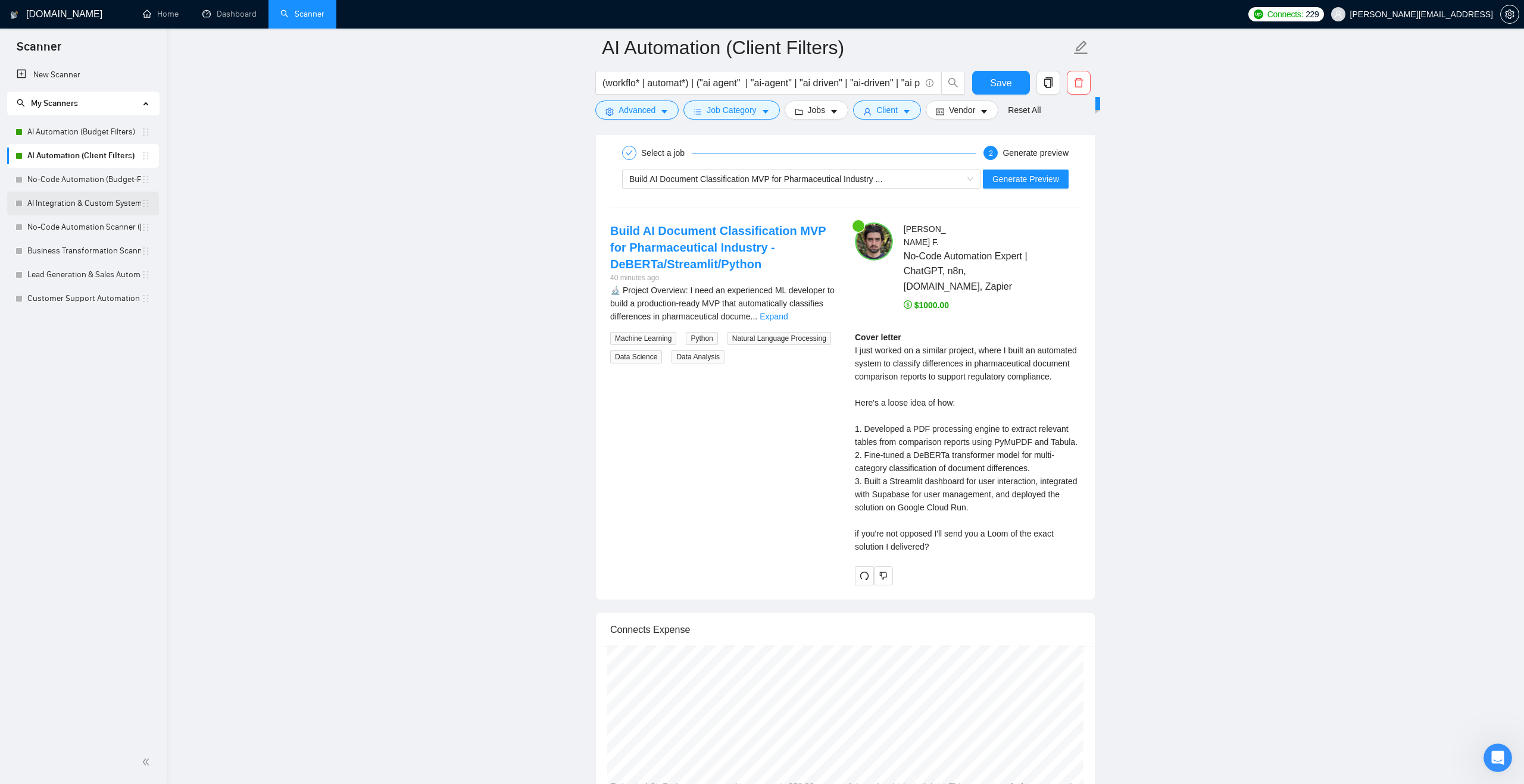
click at [113, 201] on link "AI Integration & Custom Systems Scanner ([PERSON_NAME])" at bounding box center [84, 203] width 114 height 24
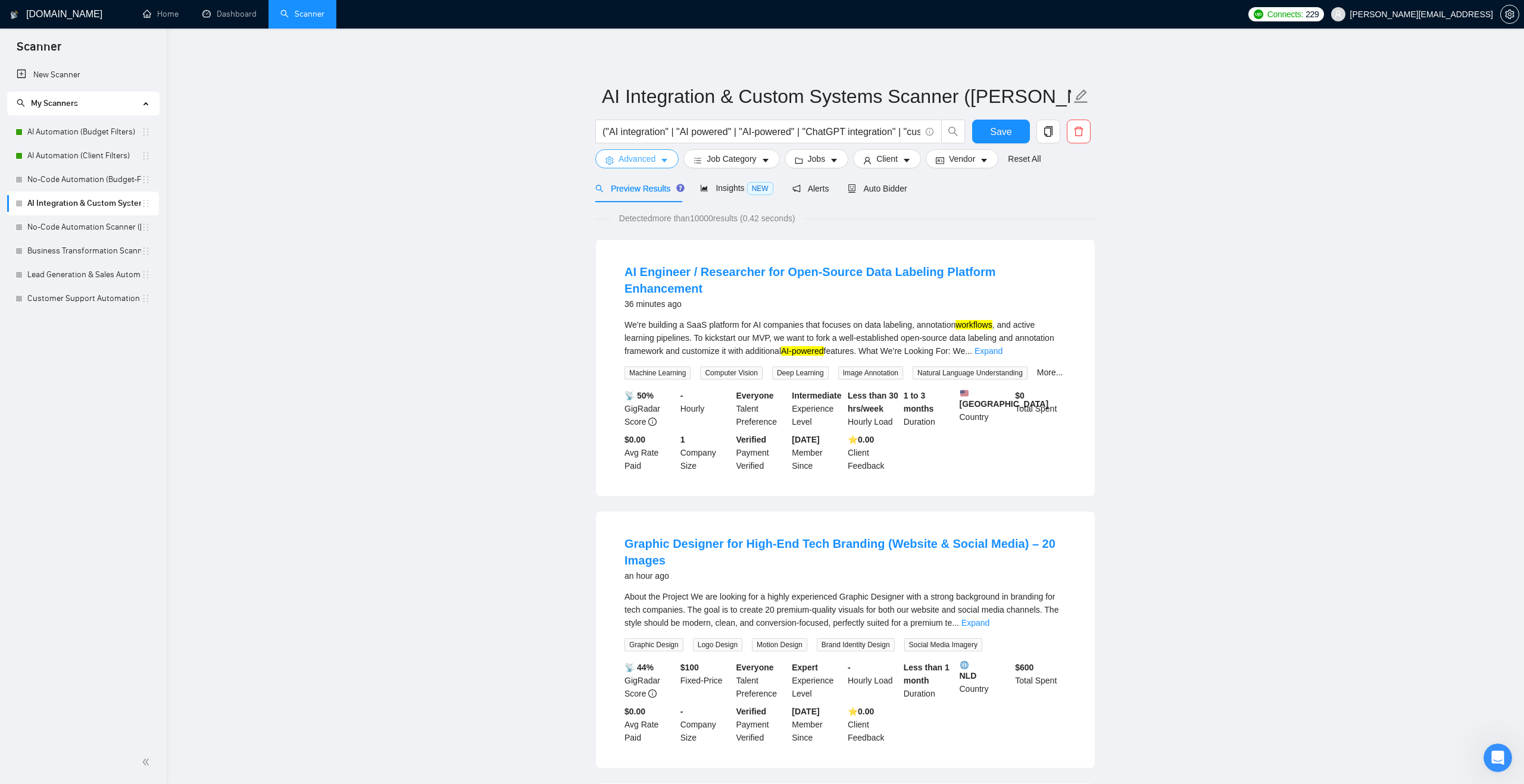
click at [660, 160] on button "Advanced" at bounding box center [637, 158] width 83 height 19
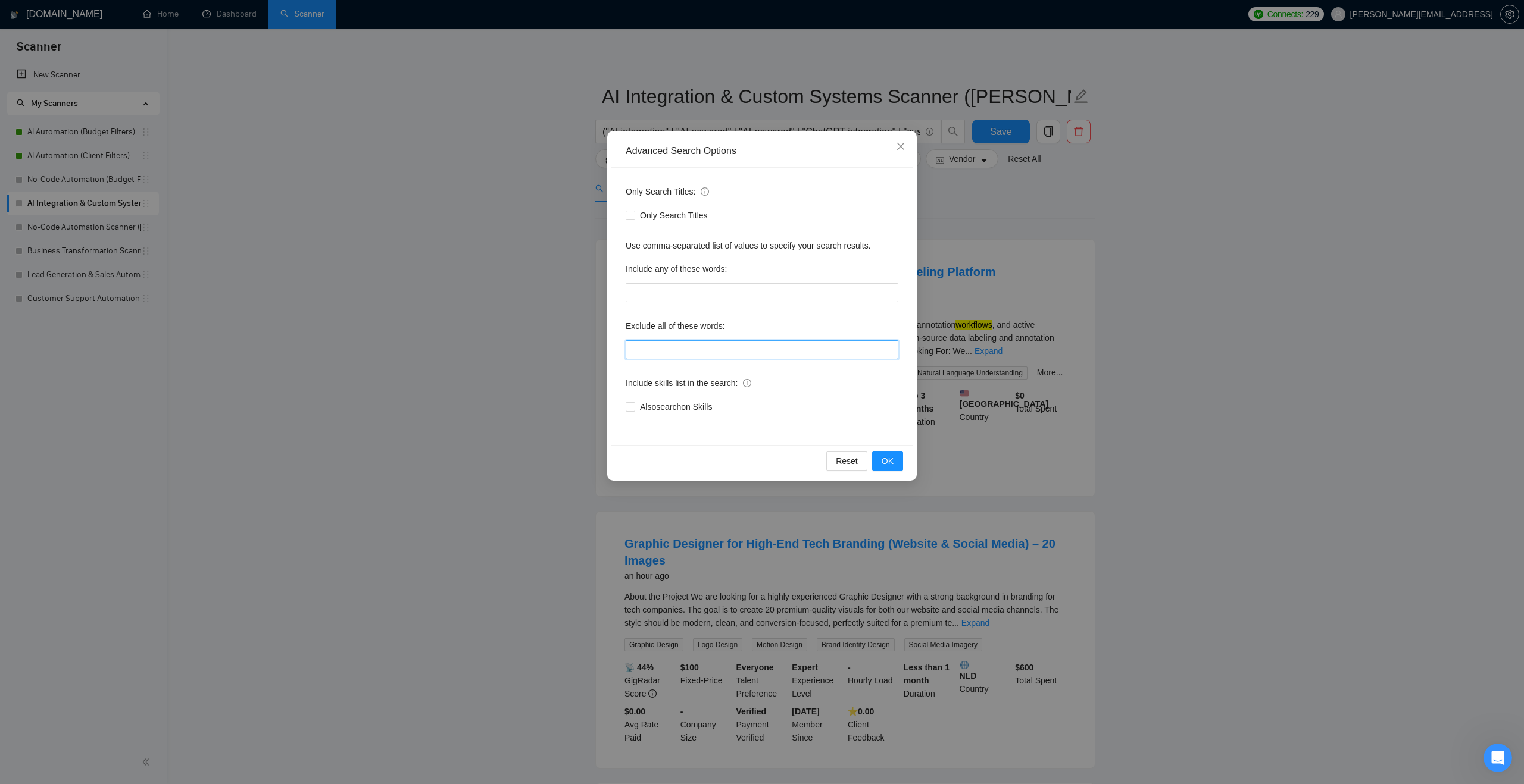
click at [668, 352] on input "text" at bounding box center [761, 350] width 273 height 19
click at [532, 254] on div "Advanced Search Options Only Search Titles: Only Search Titles Use comma-separa…" at bounding box center [762, 392] width 1524 height 784
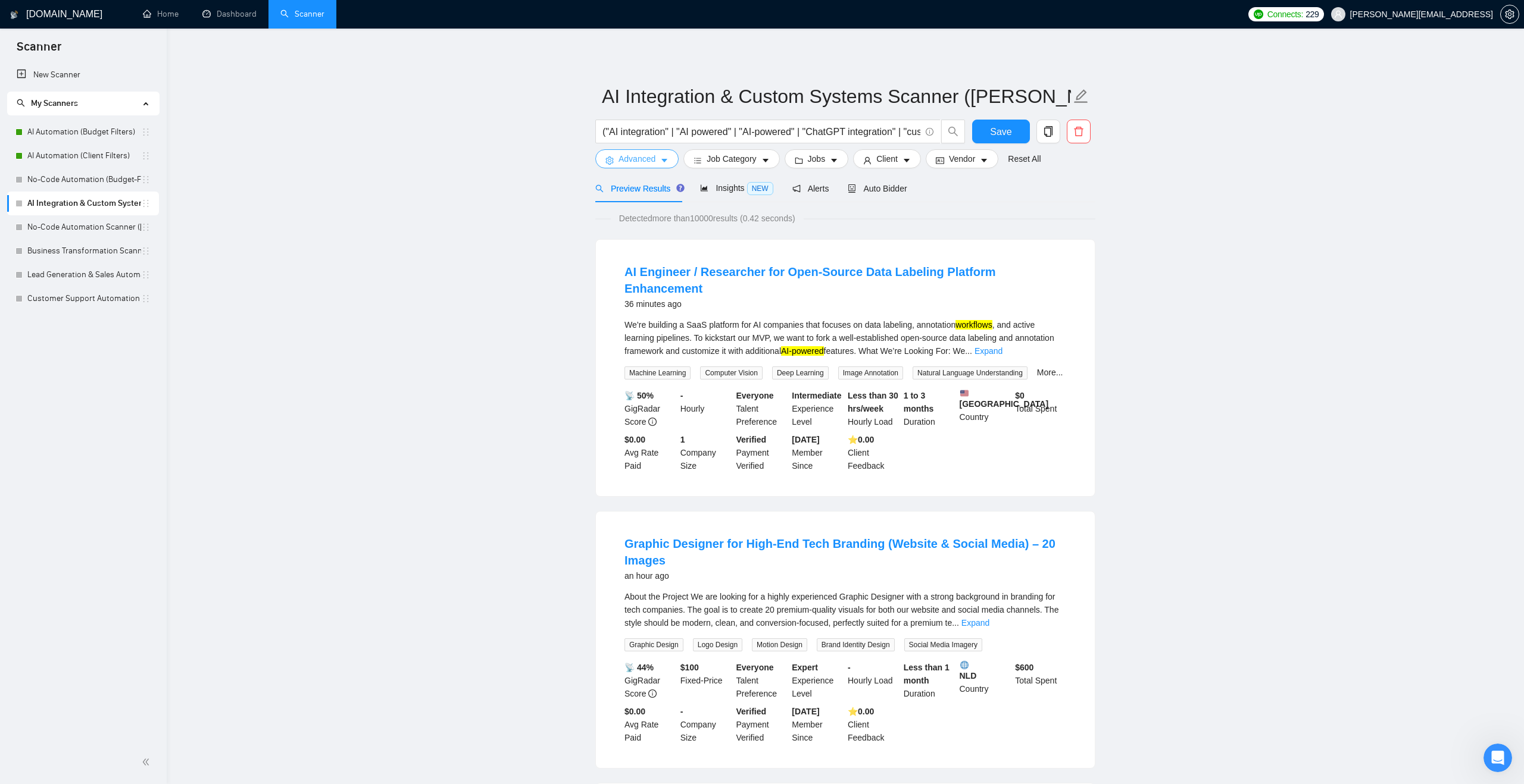
click at [531, 254] on body "Scanner New Scanner My Scanners AI Automation (Budget Filters) AI Automation (C…" at bounding box center [762, 392] width 1524 height 784
click at [981, 96] on input "AI Integration & Custom Systems Scanner ([PERSON_NAME])" at bounding box center [836, 96] width 469 height 30
click at [742, 190] on span "Insights NEW" at bounding box center [736, 188] width 73 height 9
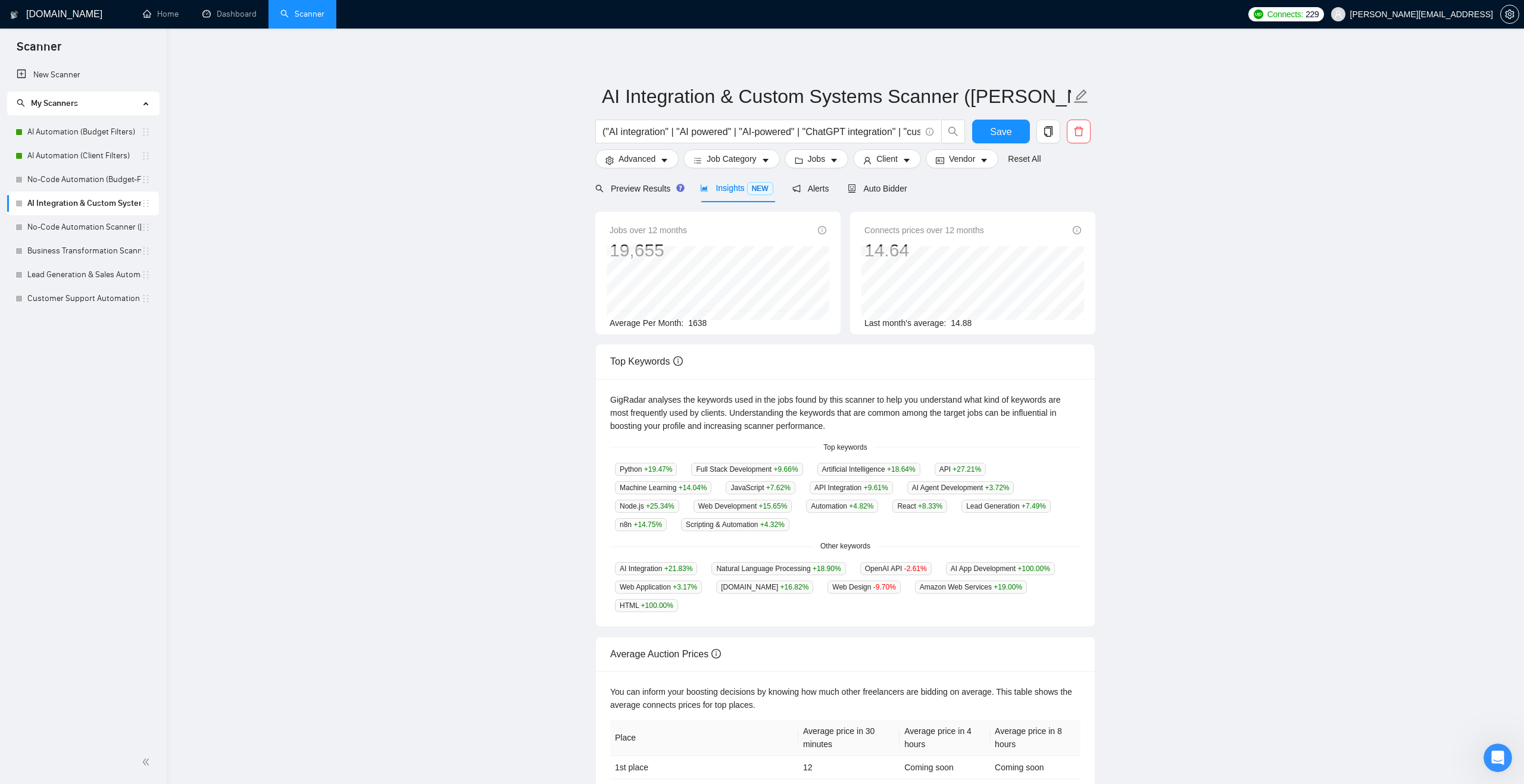
click at [554, 174] on main "AI Integration & Custom Systems Scanner ([PERSON_NAME]) ("AI integration" | "AI…" at bounding box center [845, 455] width 1319 height 816
click at [613, 187] on span "Preview Results" at bounding box center [638, 189] width 86 height 9
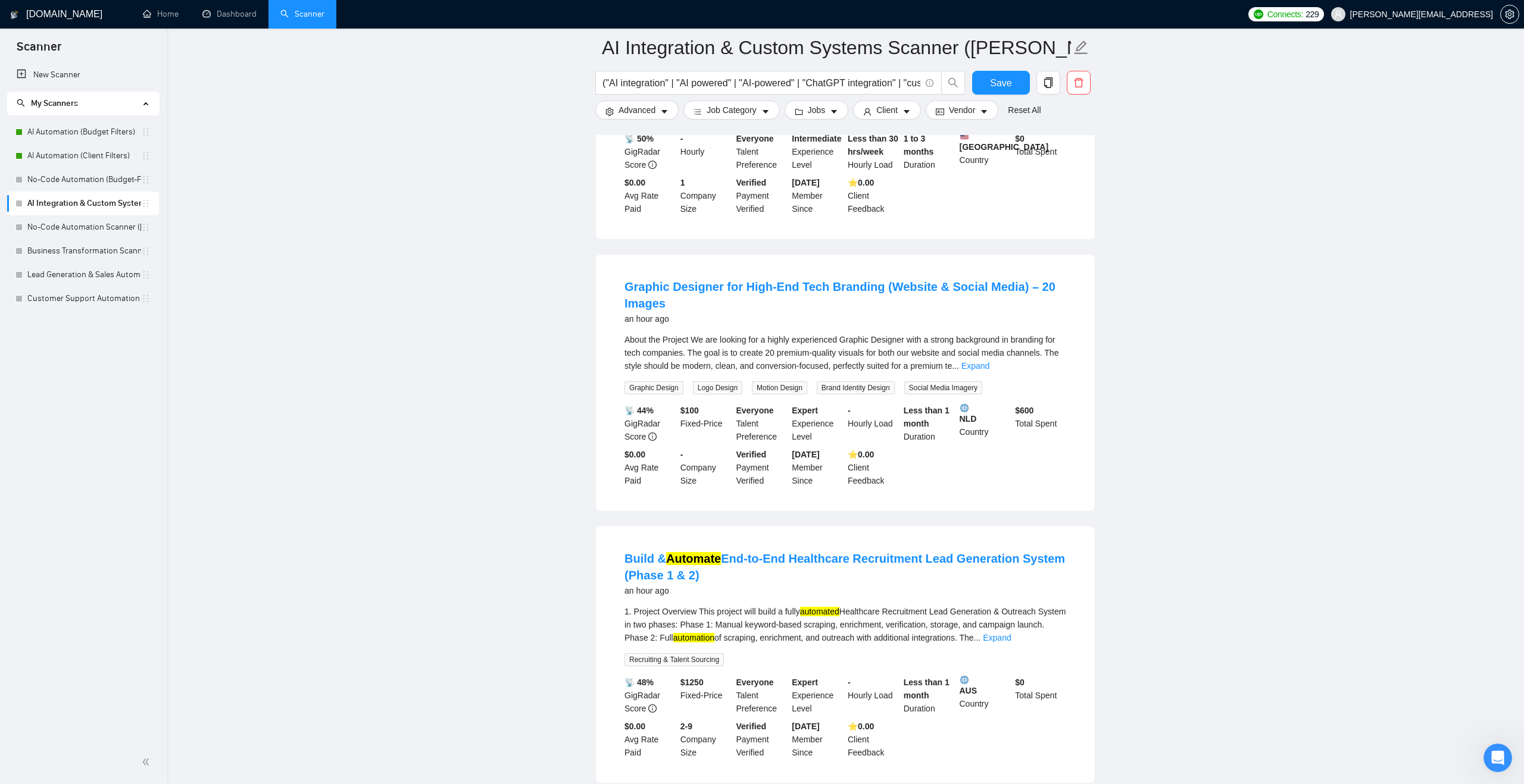
scroll to position [249, 0]
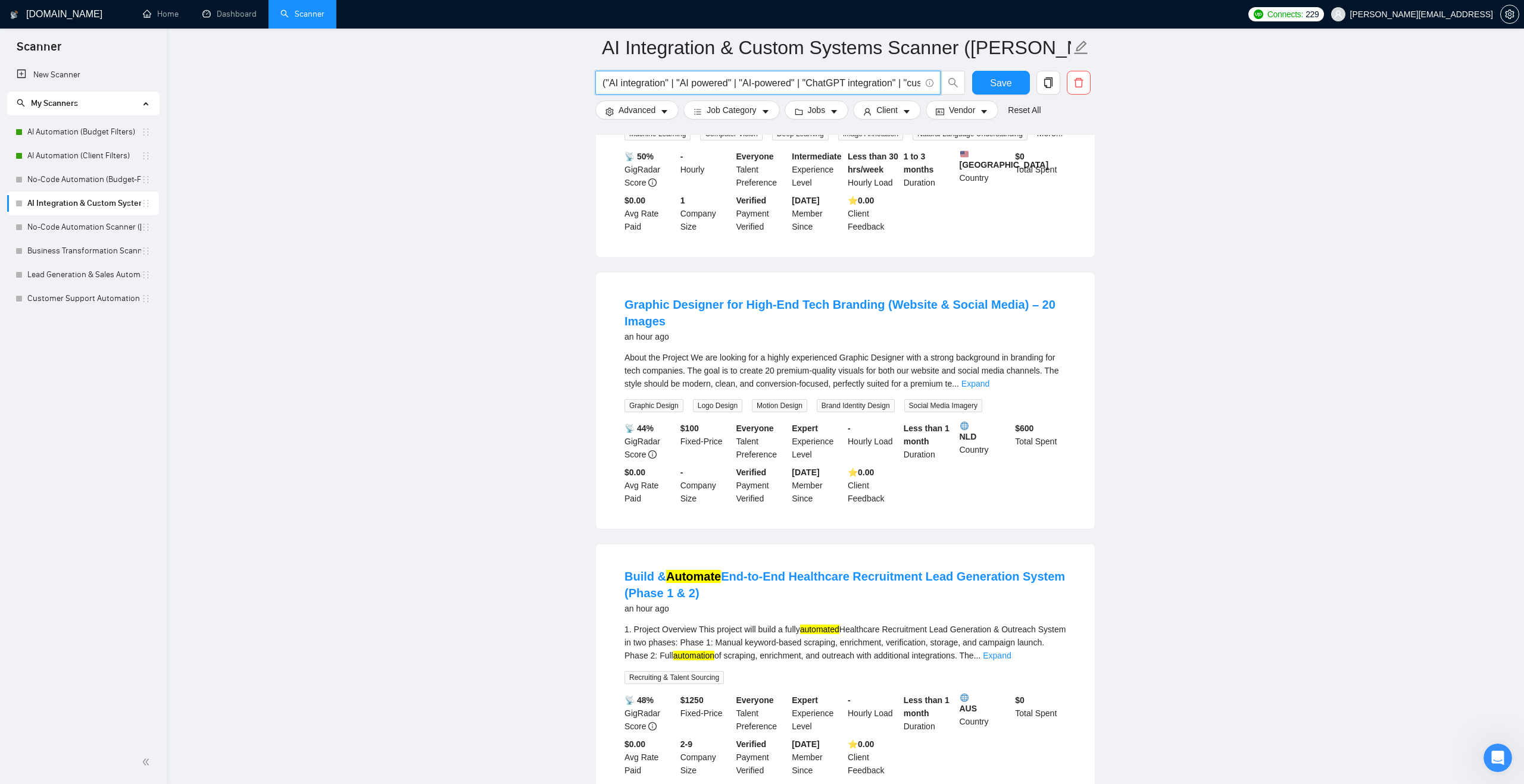
drag, startPoint x: 714, startPoint y: 82, endPoint x: 920, endPoint y: 86, distance: 206.0
click at [920, 86] on span "("AI integration" | "AI powered" | "AI-powered" | "ChatGPT integration" | "cust…" at bounding box center [767, 82] width 345 height 24
drag, startPoint x: 880, startPoint y: 86, endPoint x: 973, endPoint y: 82, distance: 93.1
click at [973, 82] on div "("AI integration" | "AI powered" | "AI-powered" | "ChatGPT integration" | "cust…" at bounding box center [843, 85] width 500 height 30
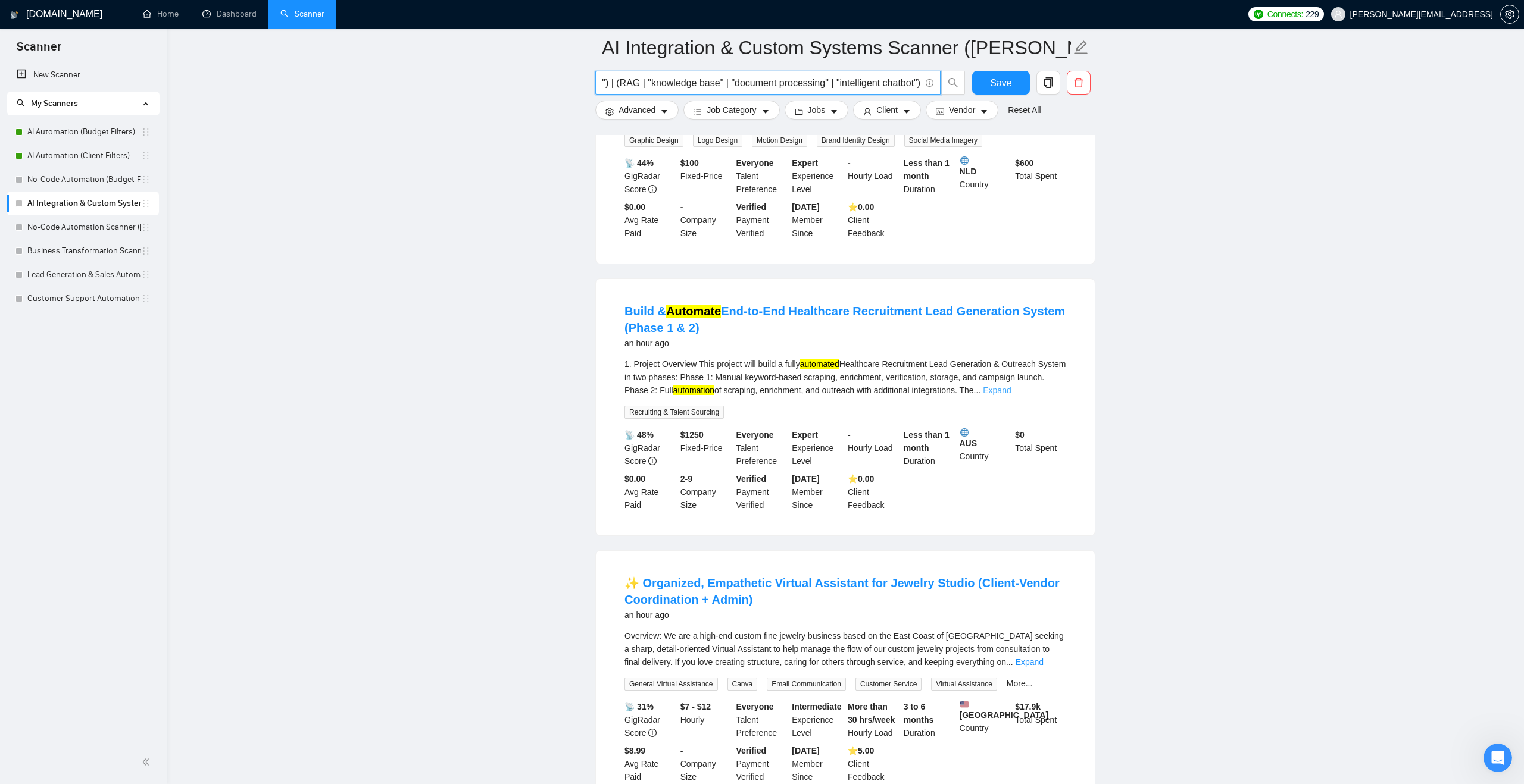
scroll to position [0, 0]
click at [1011, 395] on link "Expand" at bounding box center [996, 390] width 28 height 9
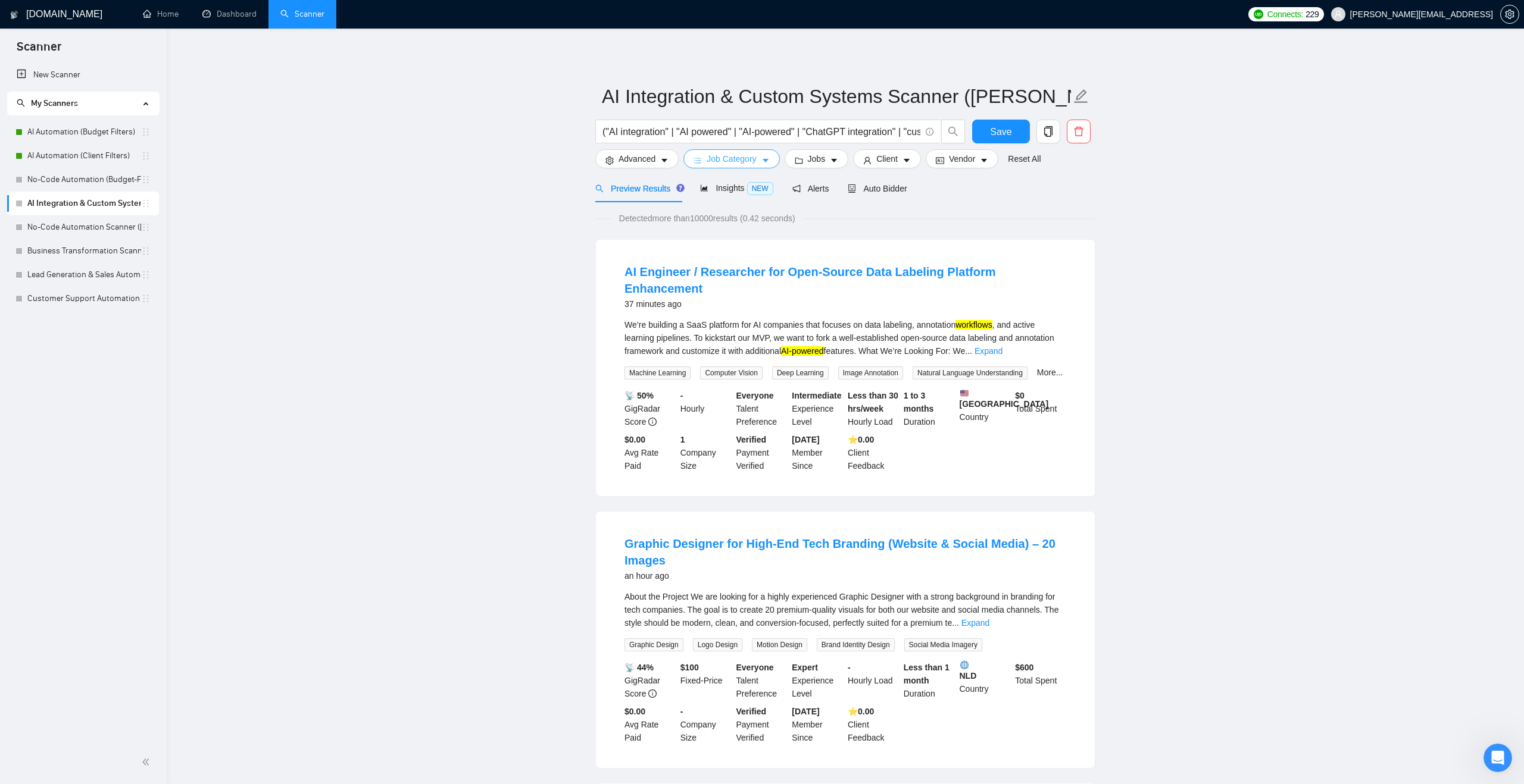
click at [713, 157] on span "Job Category" at bounding box center [731, 159] width 50 height 13
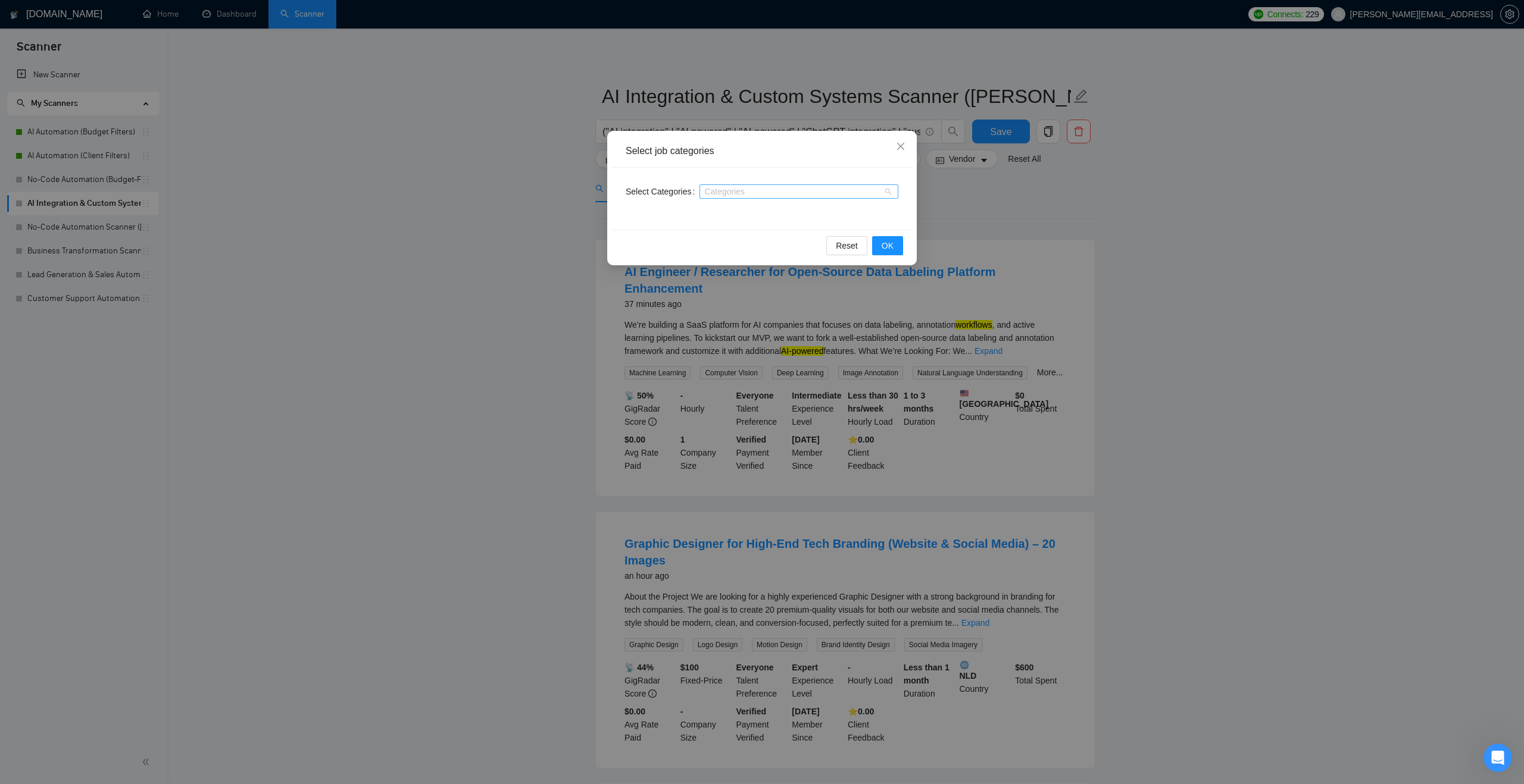
click at [714, 195] on div at bounding box center [793, 191] width 181 height 9
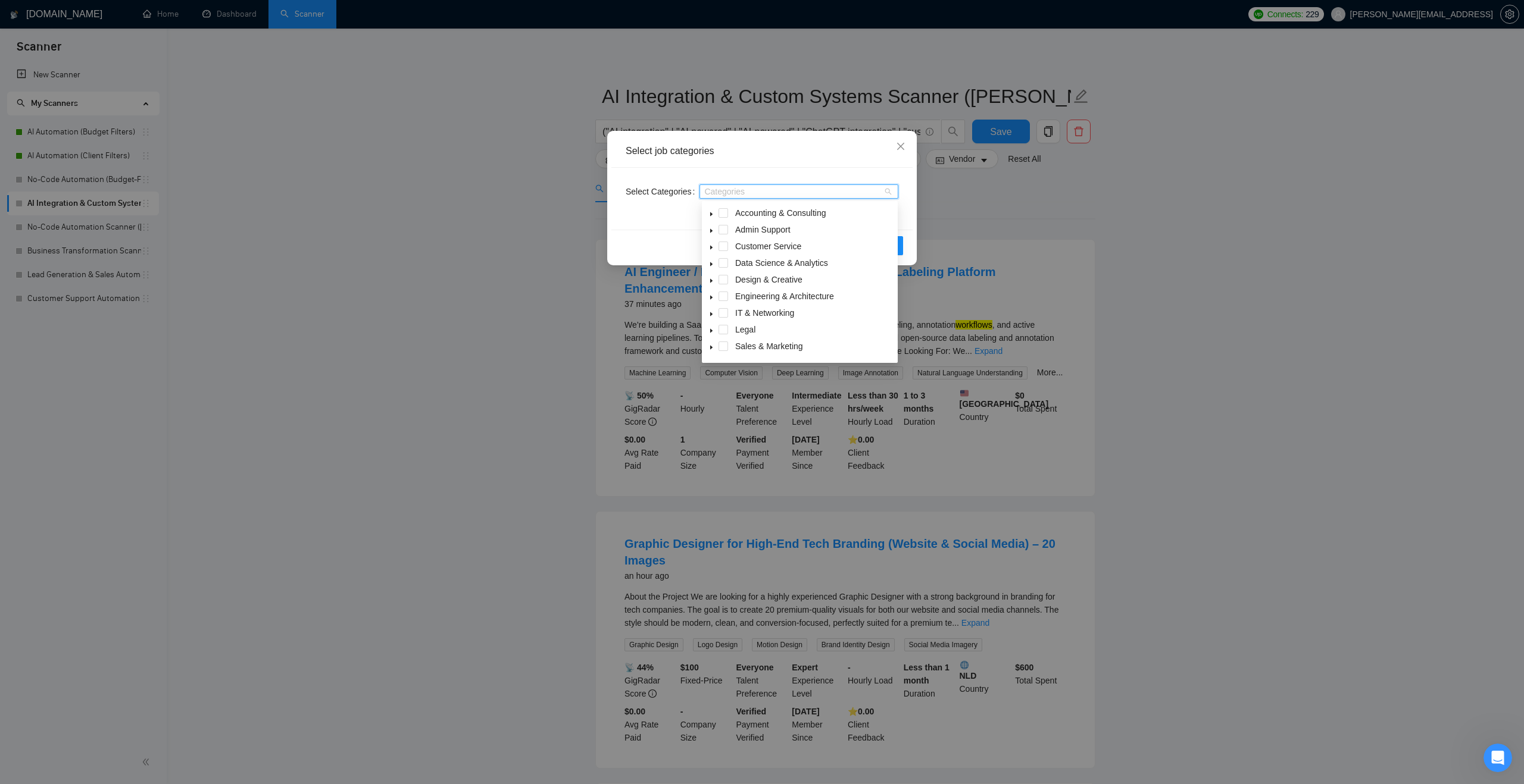
click at [710, 263] on icon "caret-down" at bounding box center [711, 265] width 3 height 4
click at [751, 276] on span "AI & Machine Learning" at bounding box center [792, 279] width 85 height 9
click at [909, 217] on div "Select Categories AI & Machine Learning" at bounding box center [762, 199] width 301 height 62
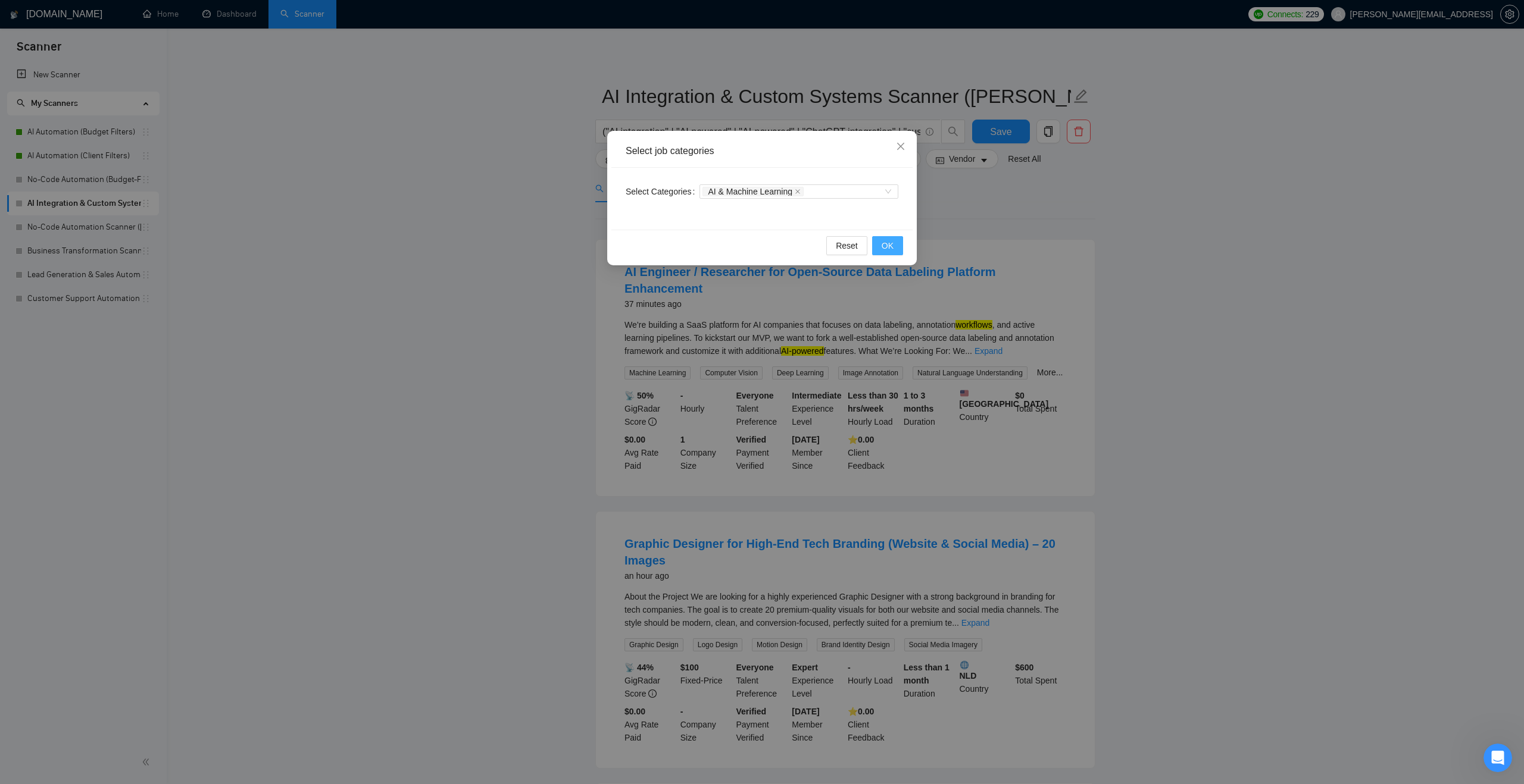
click at [899, 242] on button "OK" at bounding box center [887, 245] width 31 height 19
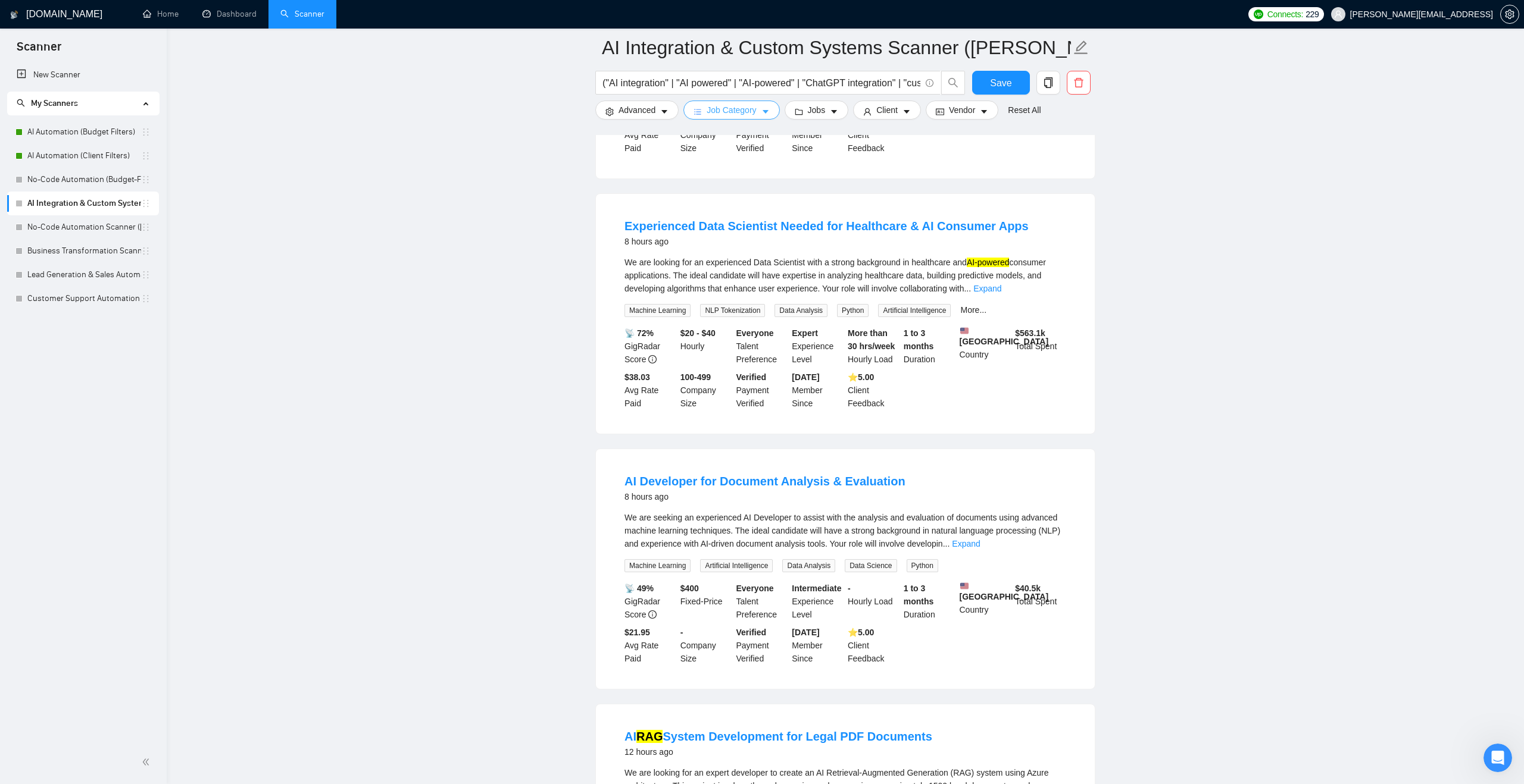
scroll to position [1109, 0]
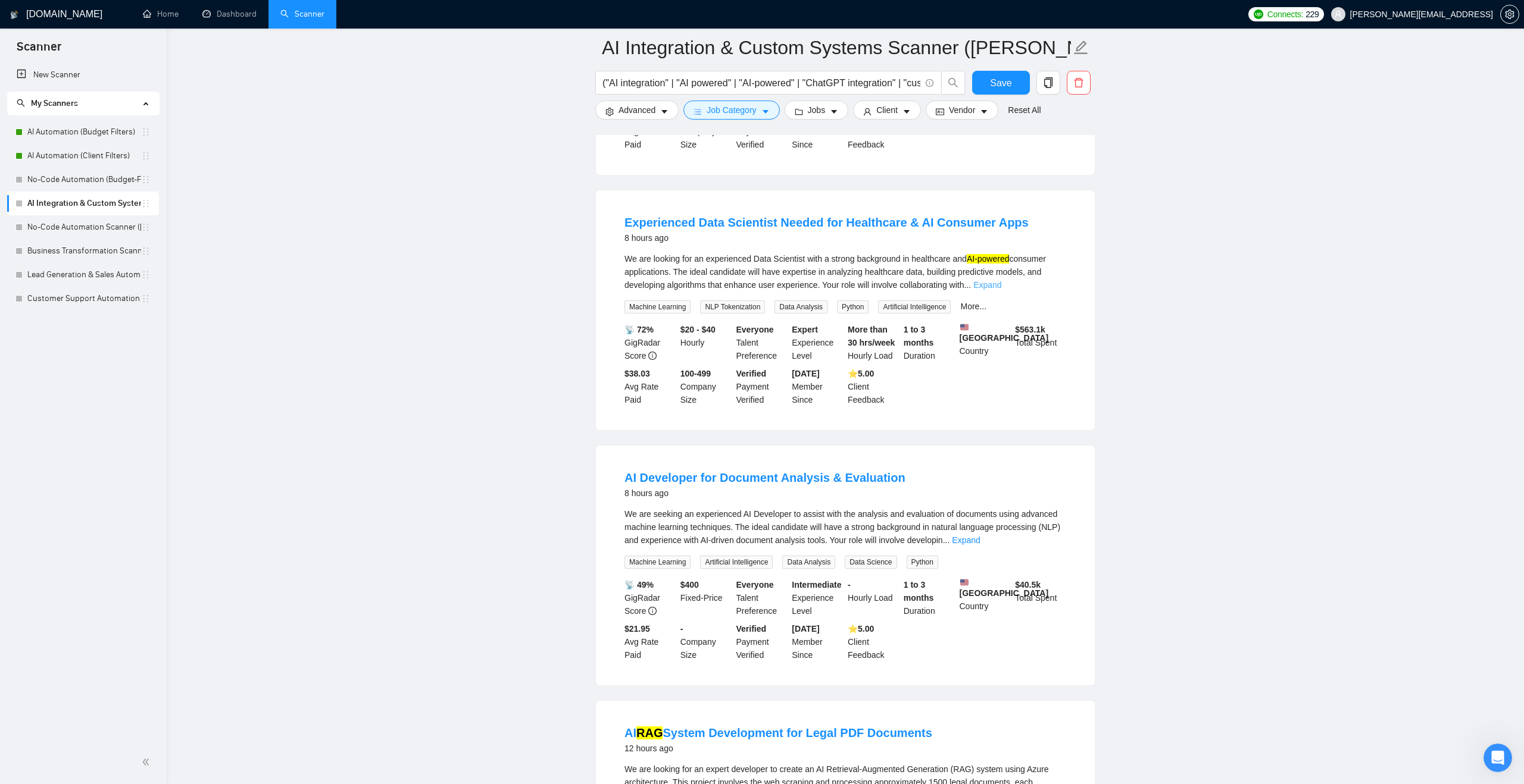
click at [1001, 286] on link "Expand" at bounding box center [987, 285] width 28 height 9
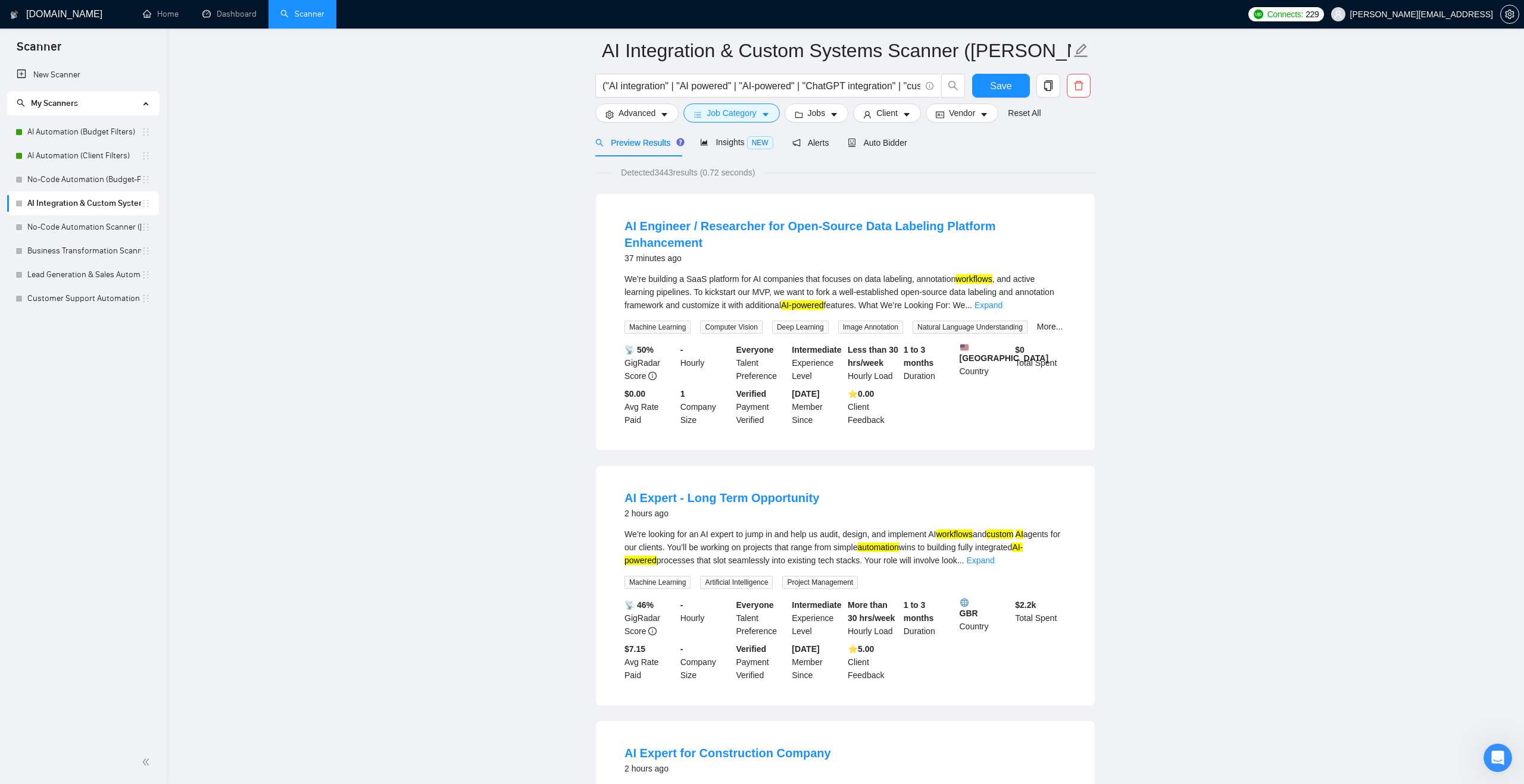
scroll to position [0, 0]
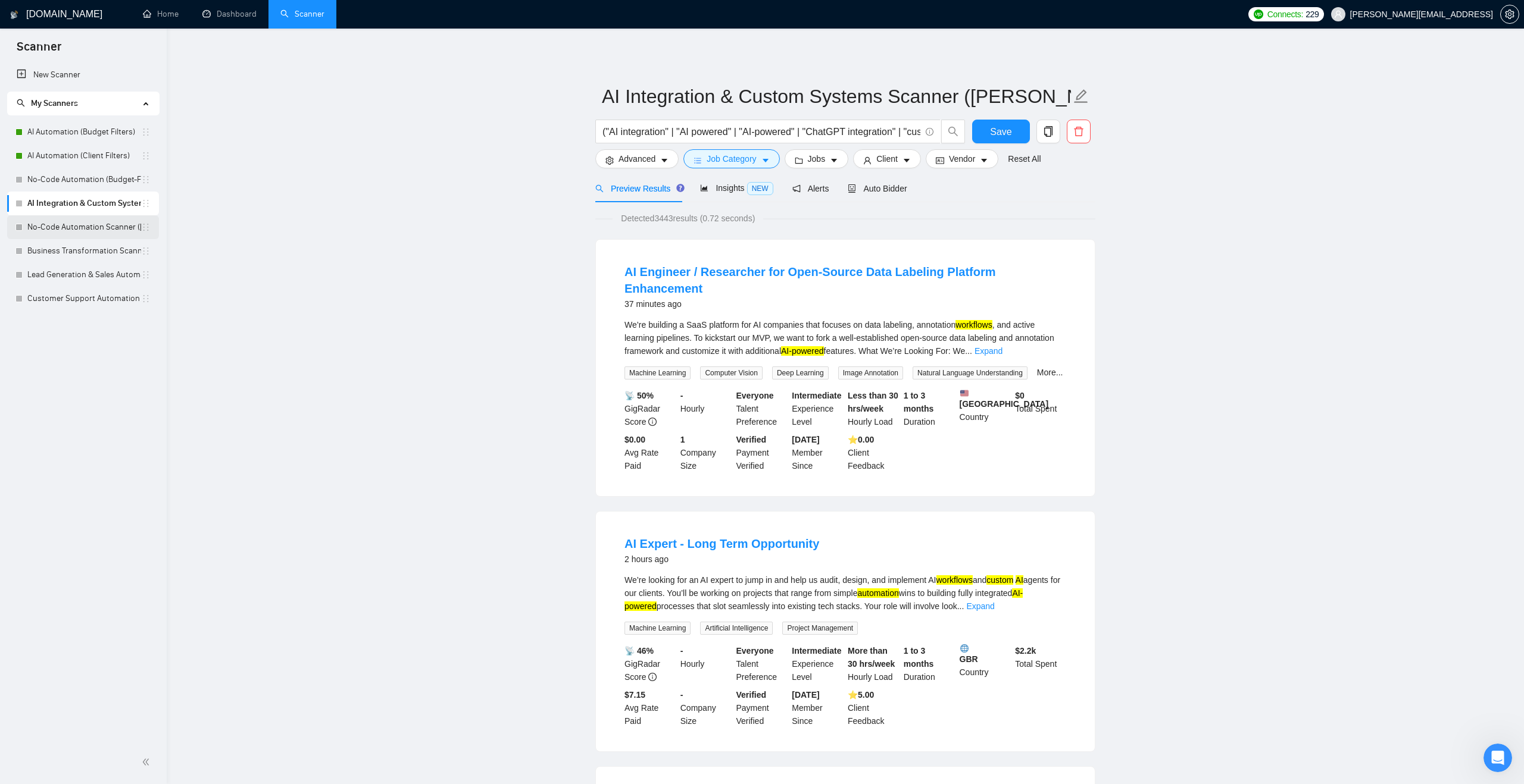
click at [100, 226] on link "No-Code Automation Scanner ([PERSON_NAME])" at bounding box center [84, 227] width 114 height 24
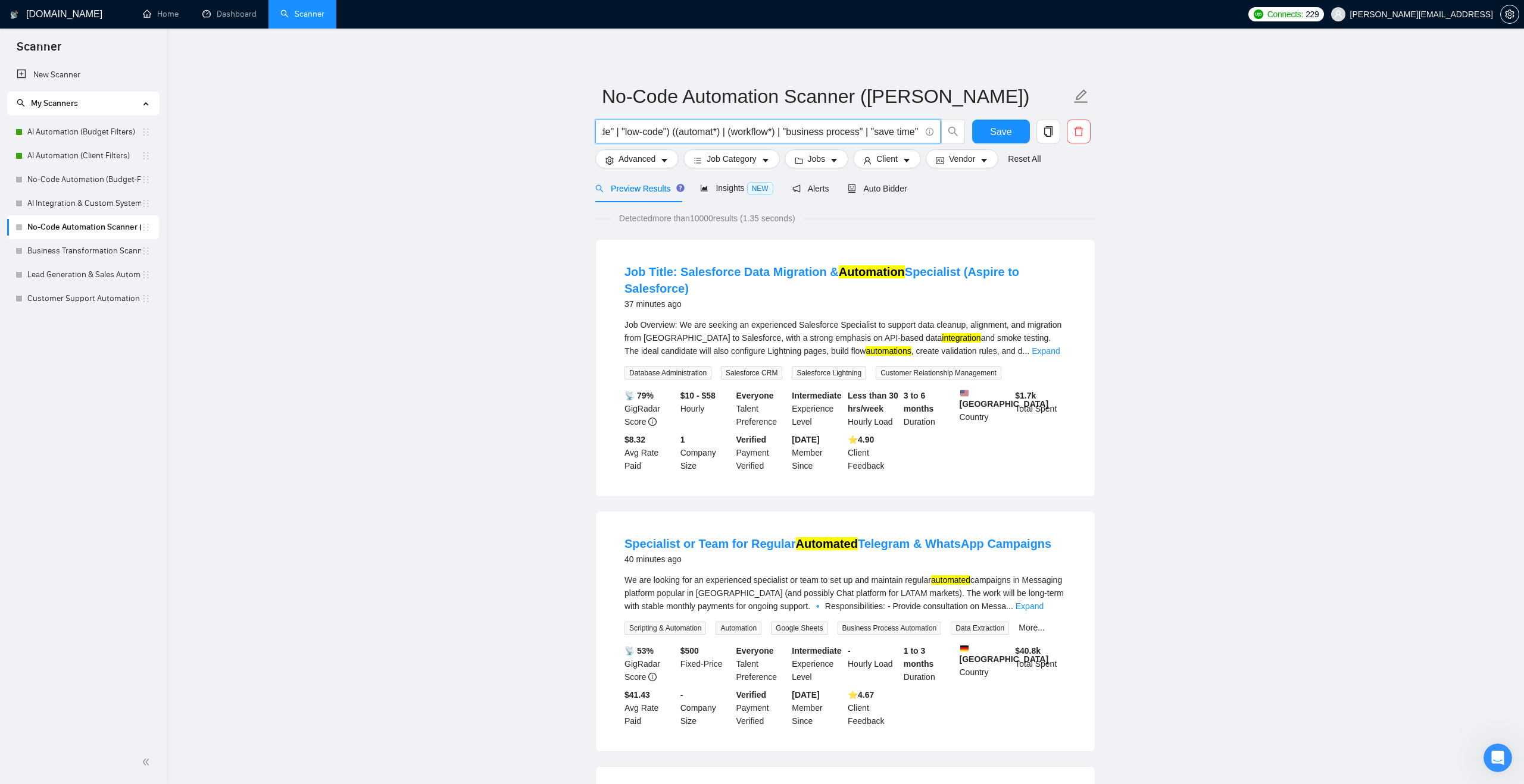
scroll to position [0, 912]
drag, startPoint x: 641, startPoint y: 135, endPoint x: 915, endPoint y: 131, distance: 274.0
click at [915, 131] on input "((automat*) | (workflow*) | "business process" | (integration*)) (n8n | "[DOMAI…" at bounding box center [761, 131] width 318 height 15
click at [880, 215] on div "Detected more than 10000 results (1.35 seconds)" at bounding box center [845, 218] width 500 height 13
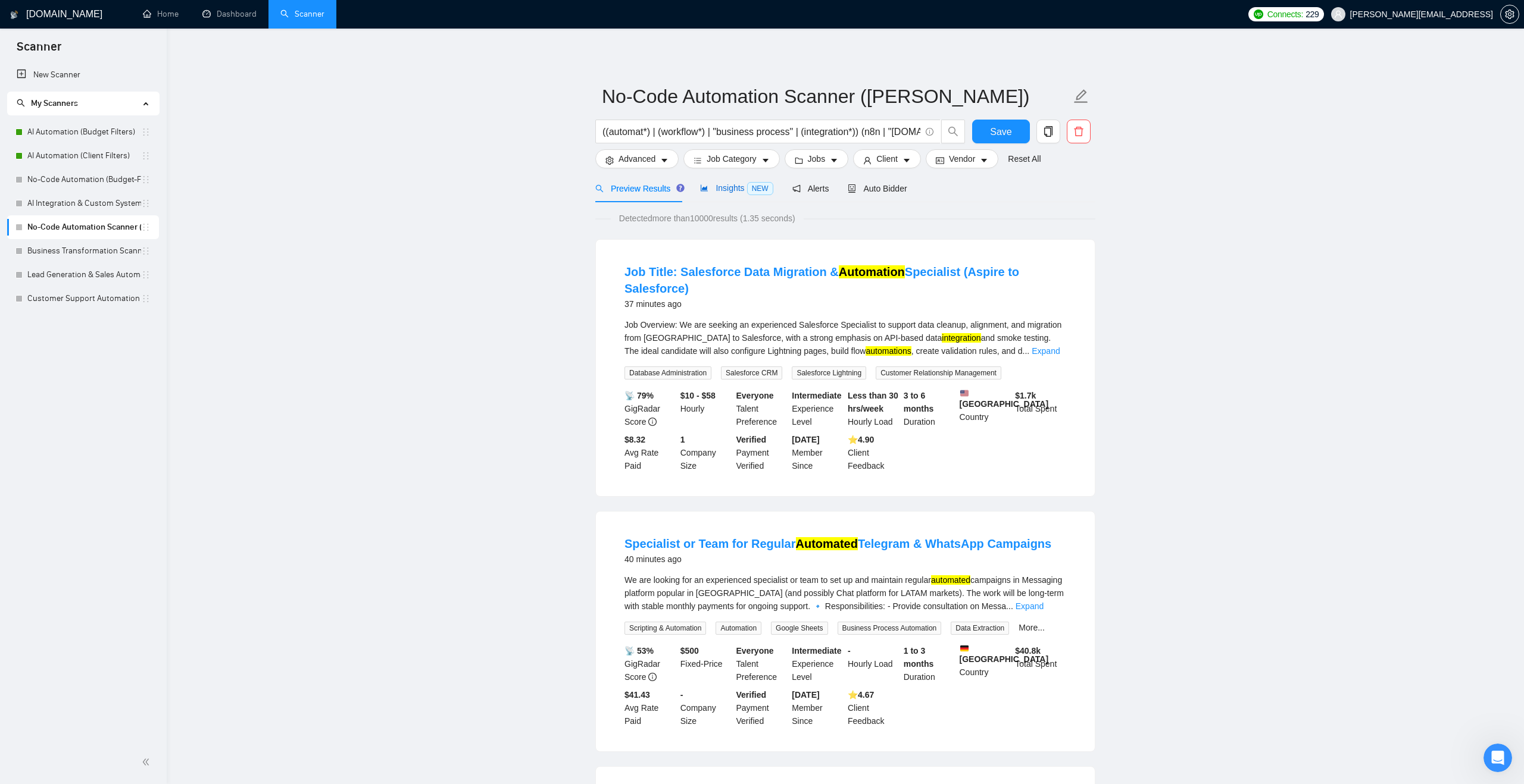
click at [719, 183] on span "Insights NEW" at bounding box center [736, 188] width 73 height 9
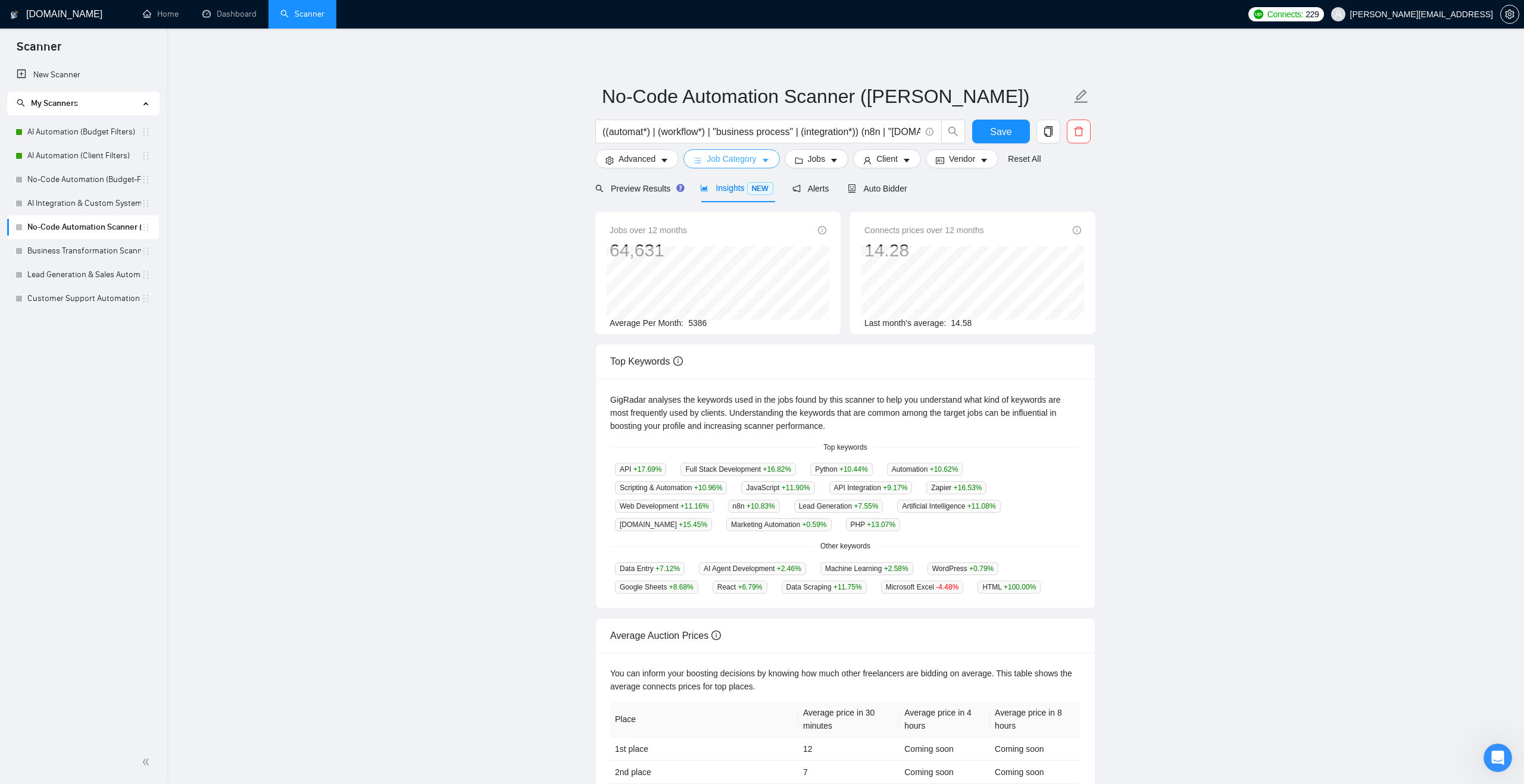
click at [718, 164] on span "Job Category" at bounding box center [731, 159] width 50 height 13
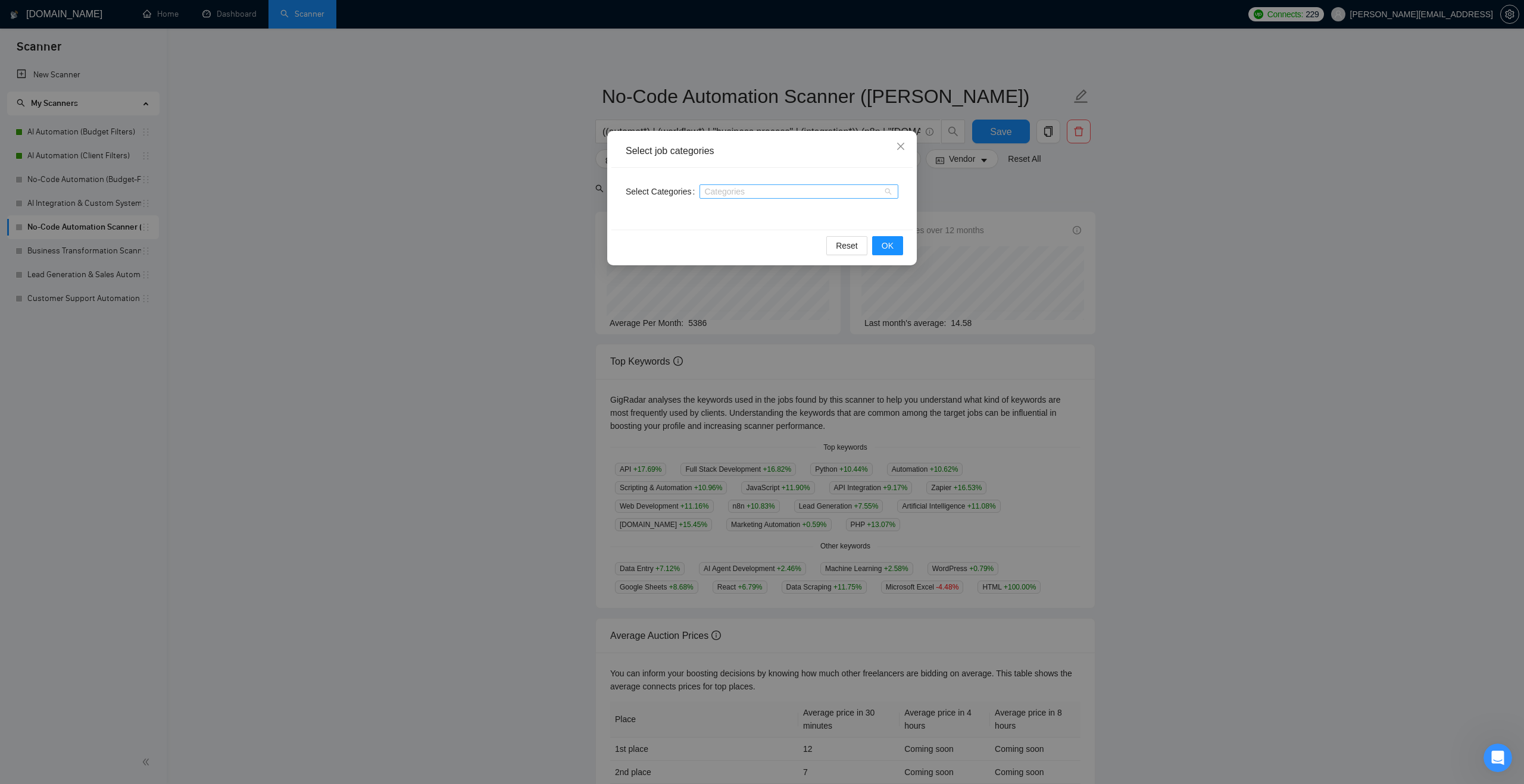
click at [730, 193] on div at bounding box center [793, 191] width 181 height 9
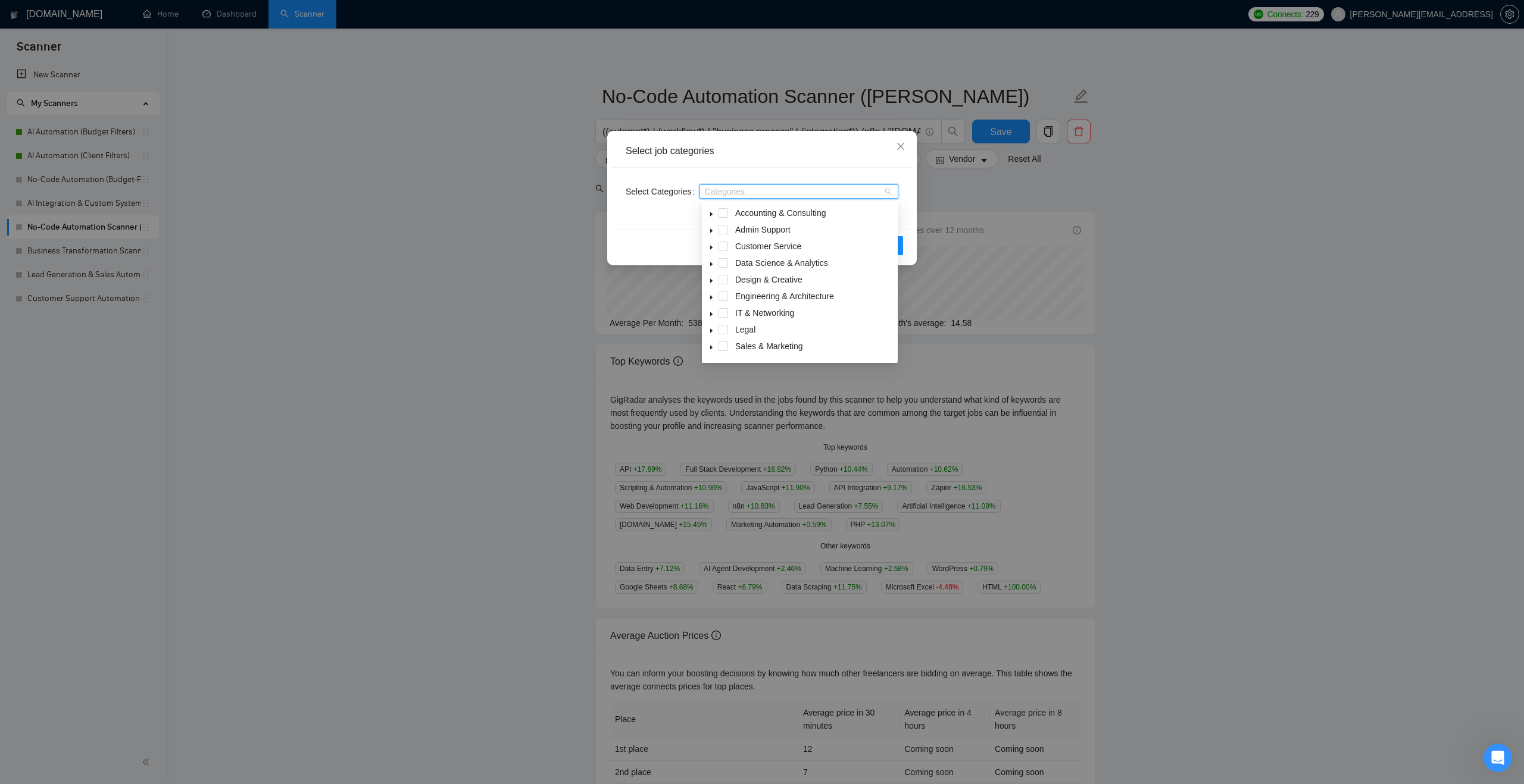
click at [709, 264] on icon "caret-down" at bounding box center [711, 264] width 6 height 6
